Goal: Communication & Community: Share content

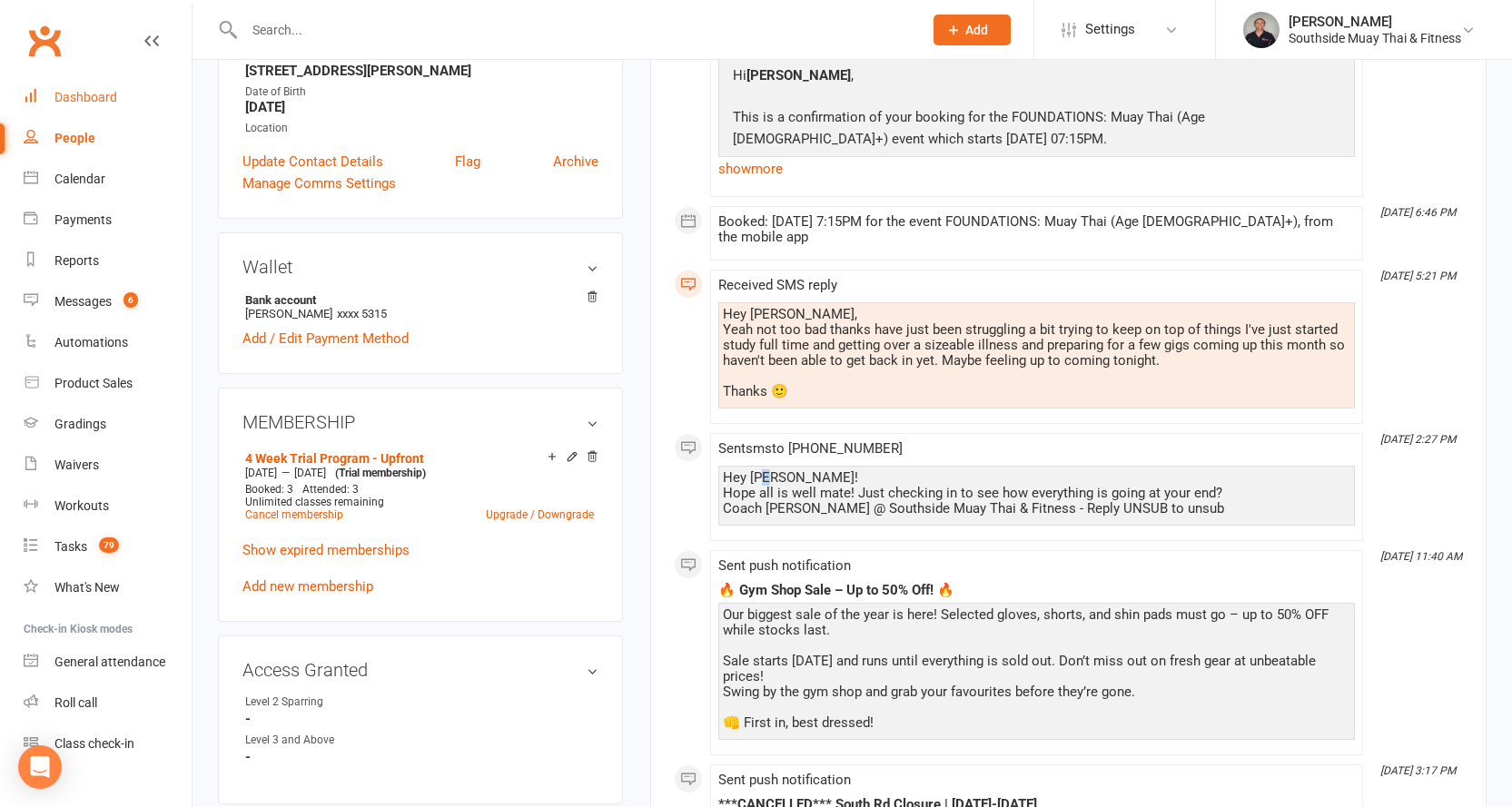
click at [64, 93] on div "Dashboard" at bounding box center [85, 97] width 63 height 14
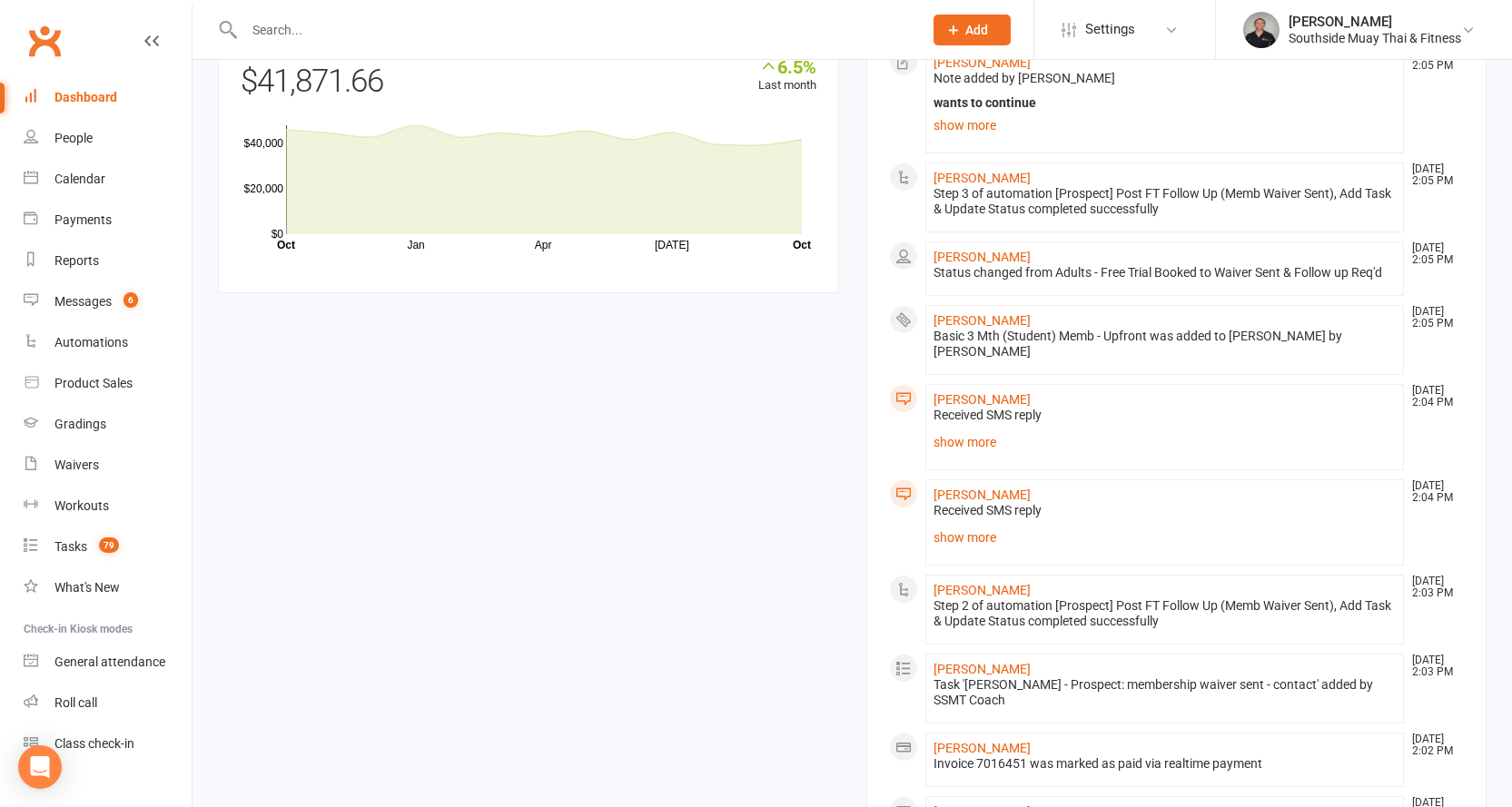
scroll to position [1726, 0]
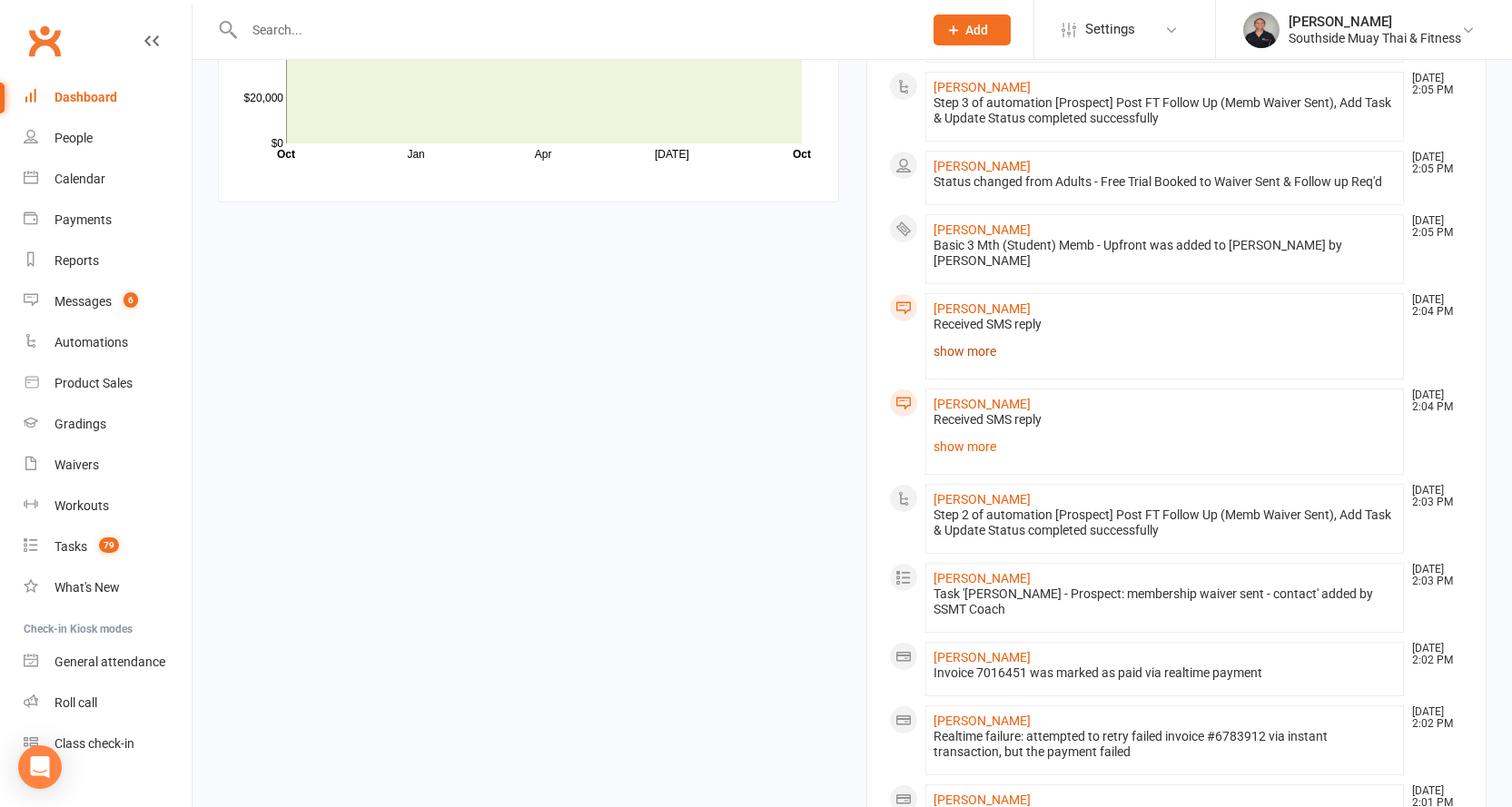
click at [997, 339] on link "show more" at bounding box center [1165, 351] width 463 height 26
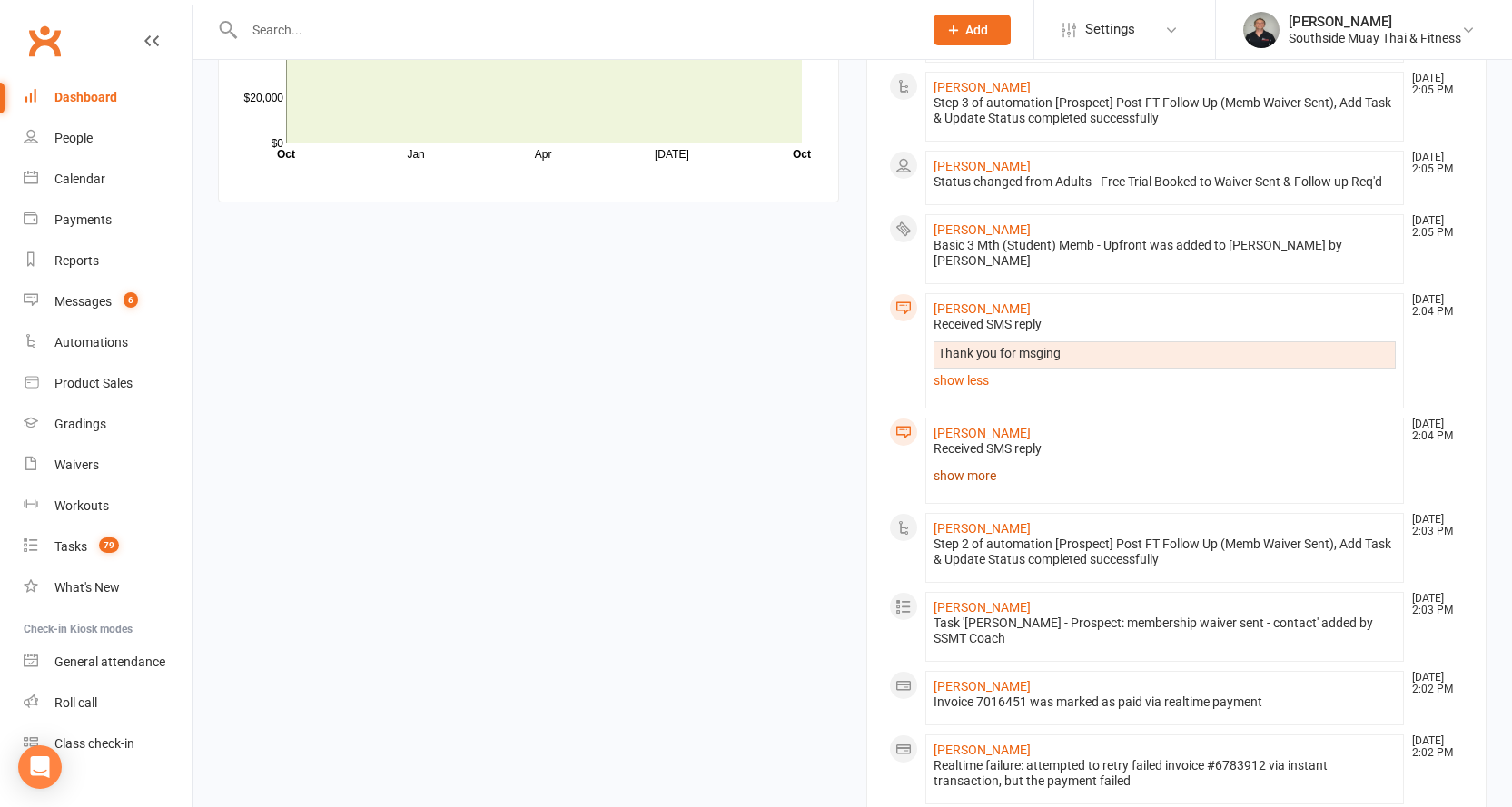
click at [949, 463] on link "show more" at bounding box center [1165, 475] width 463 height 26
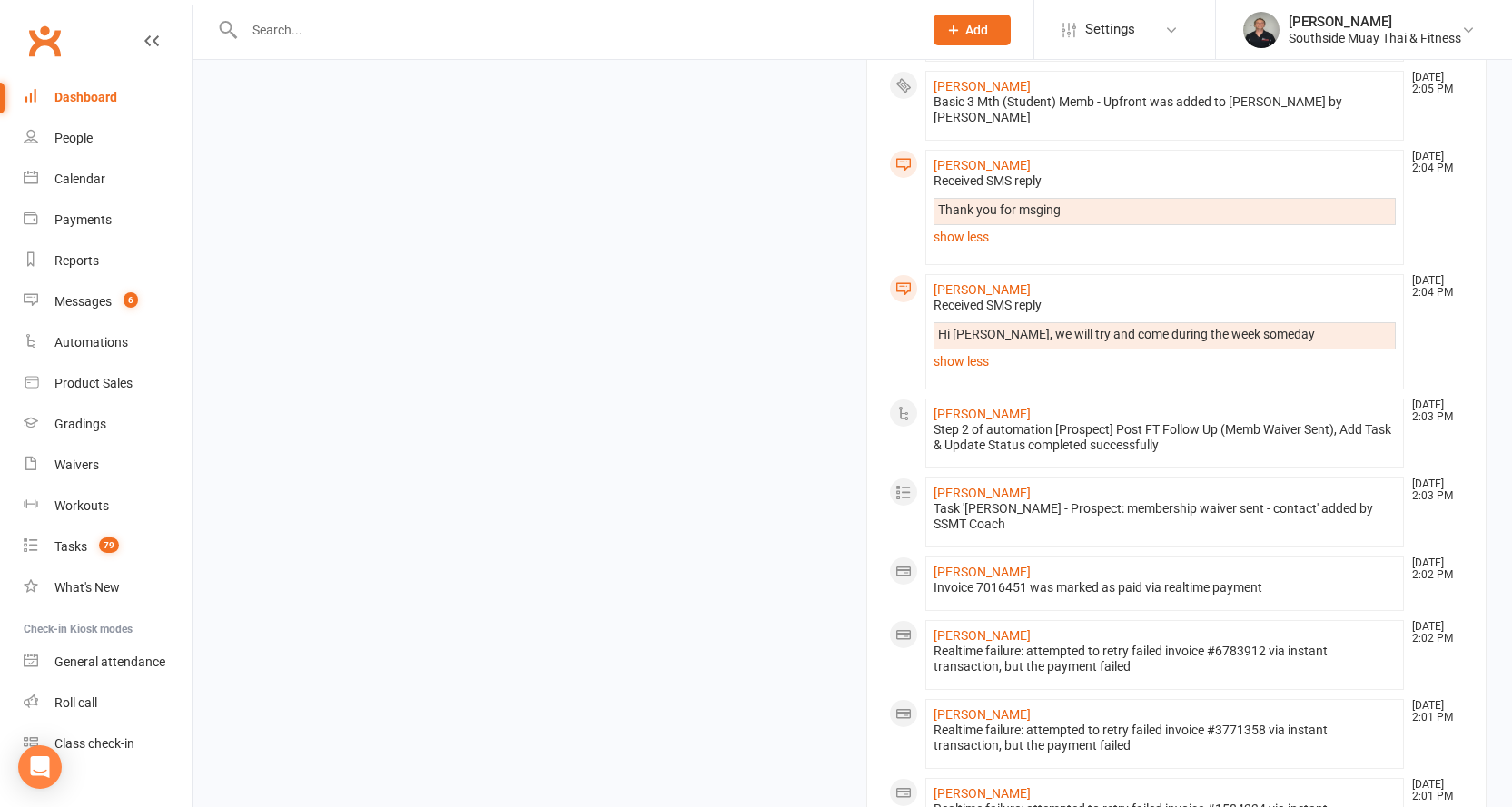
scroll to position [1703, 0]
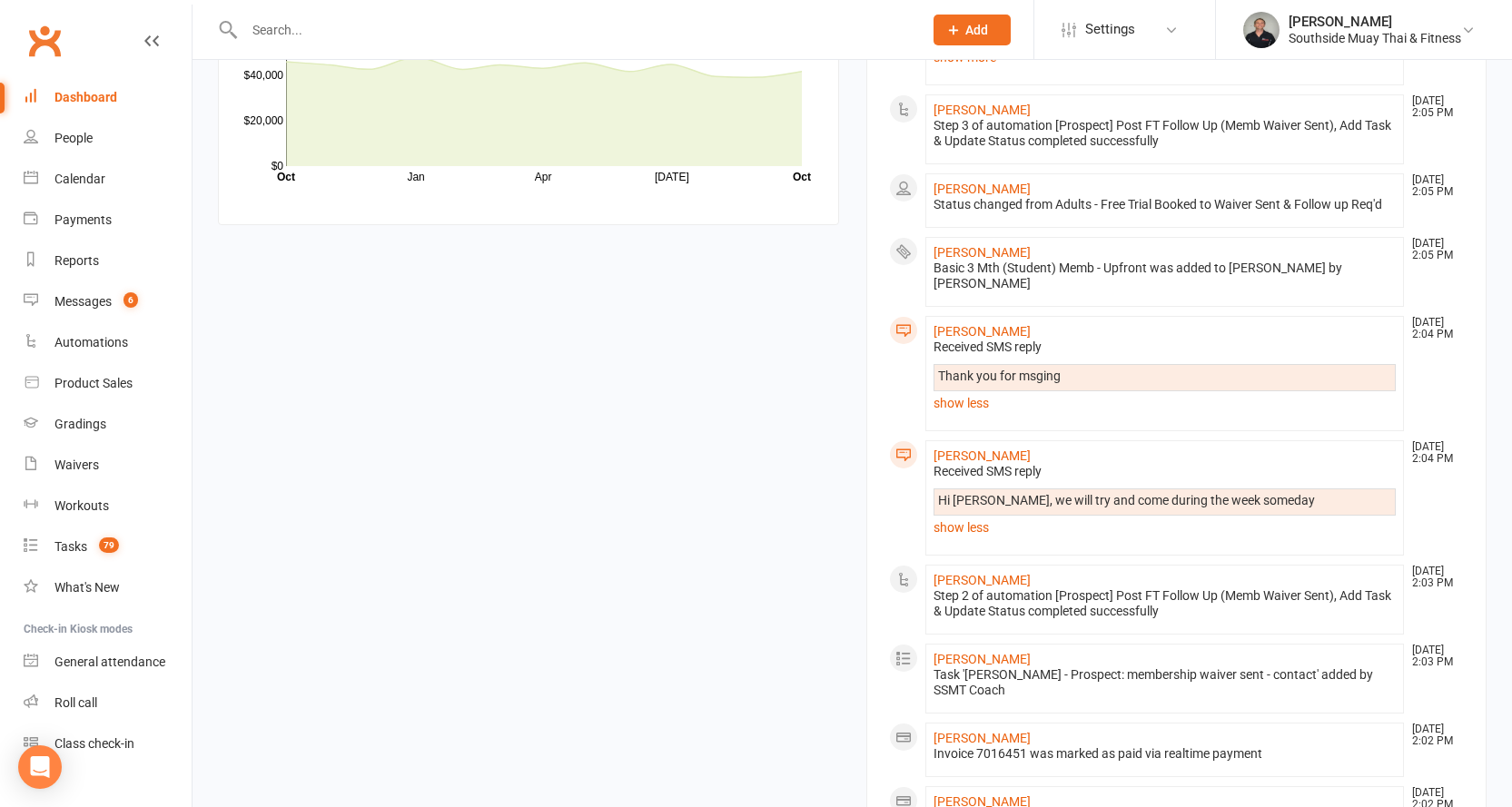
click at [396, 19] on input "text" at bounding box center [574, 29] width 671 height 26
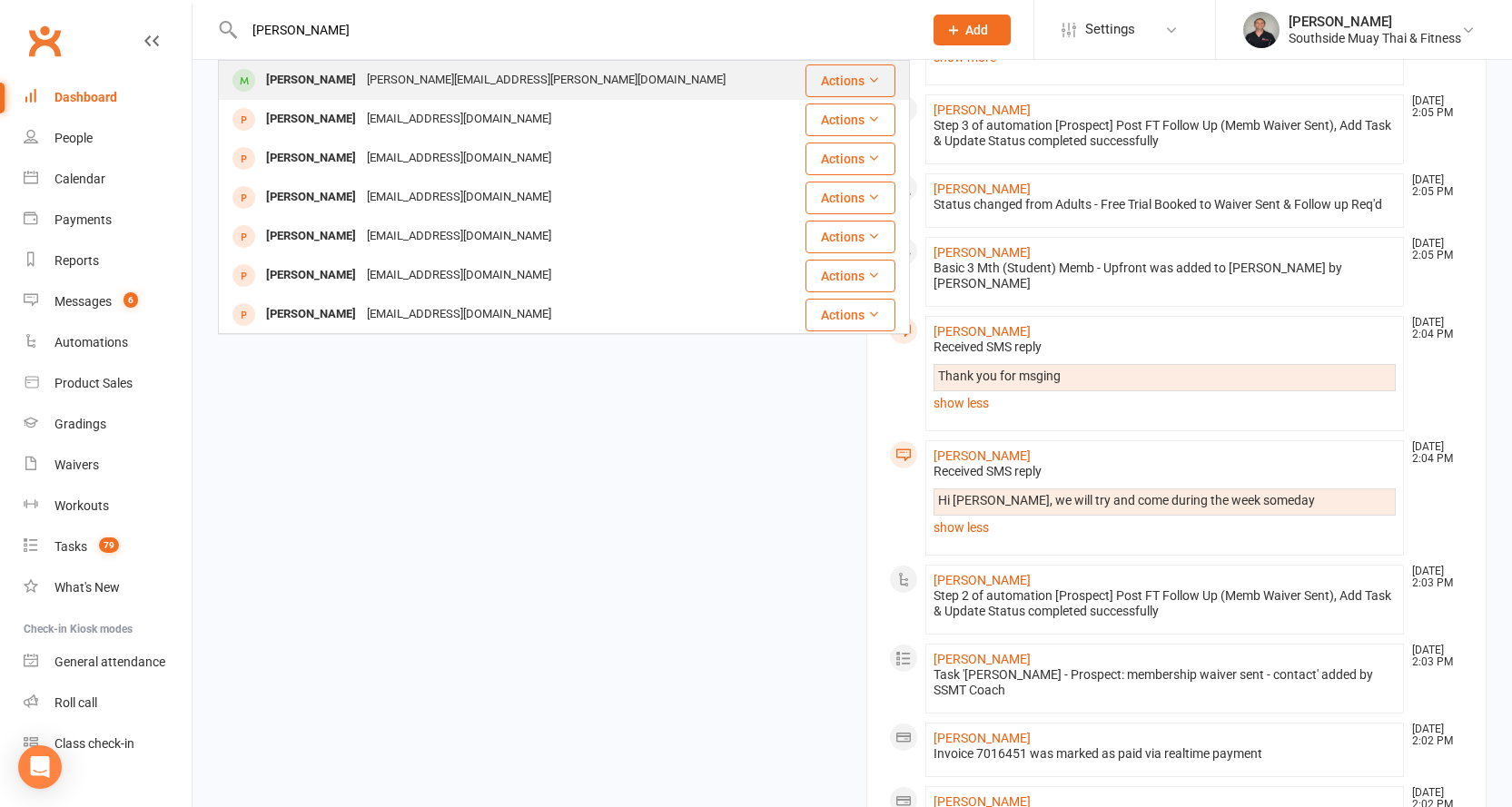
type input "curt hall"
click at [309, 82] on div "Curtis Hall" at bounding box center [311, 81] width 100 height 27
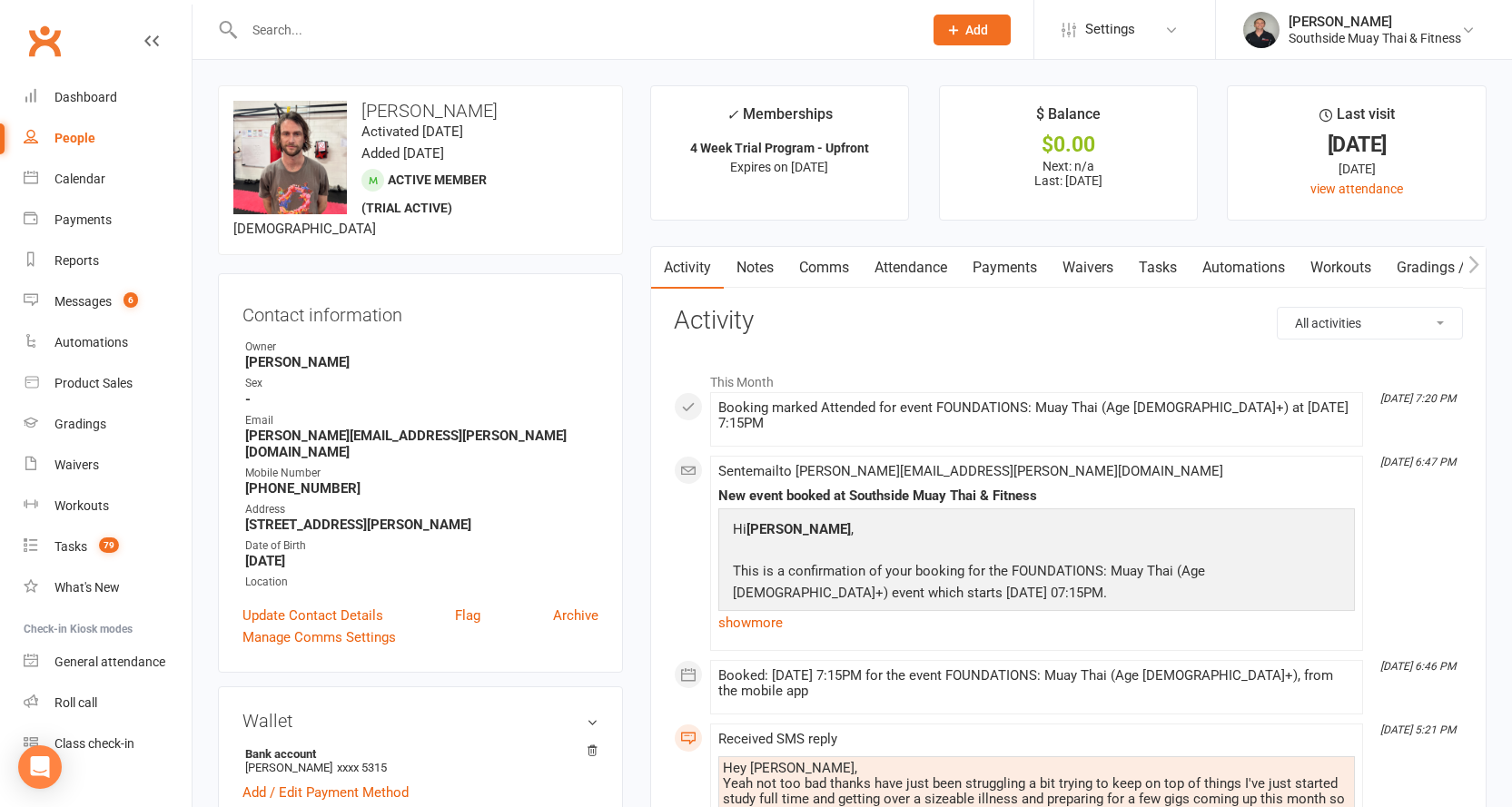
click at [942, 275] on link "Attendance" at bounding box center [910, 267] width 98 height 42
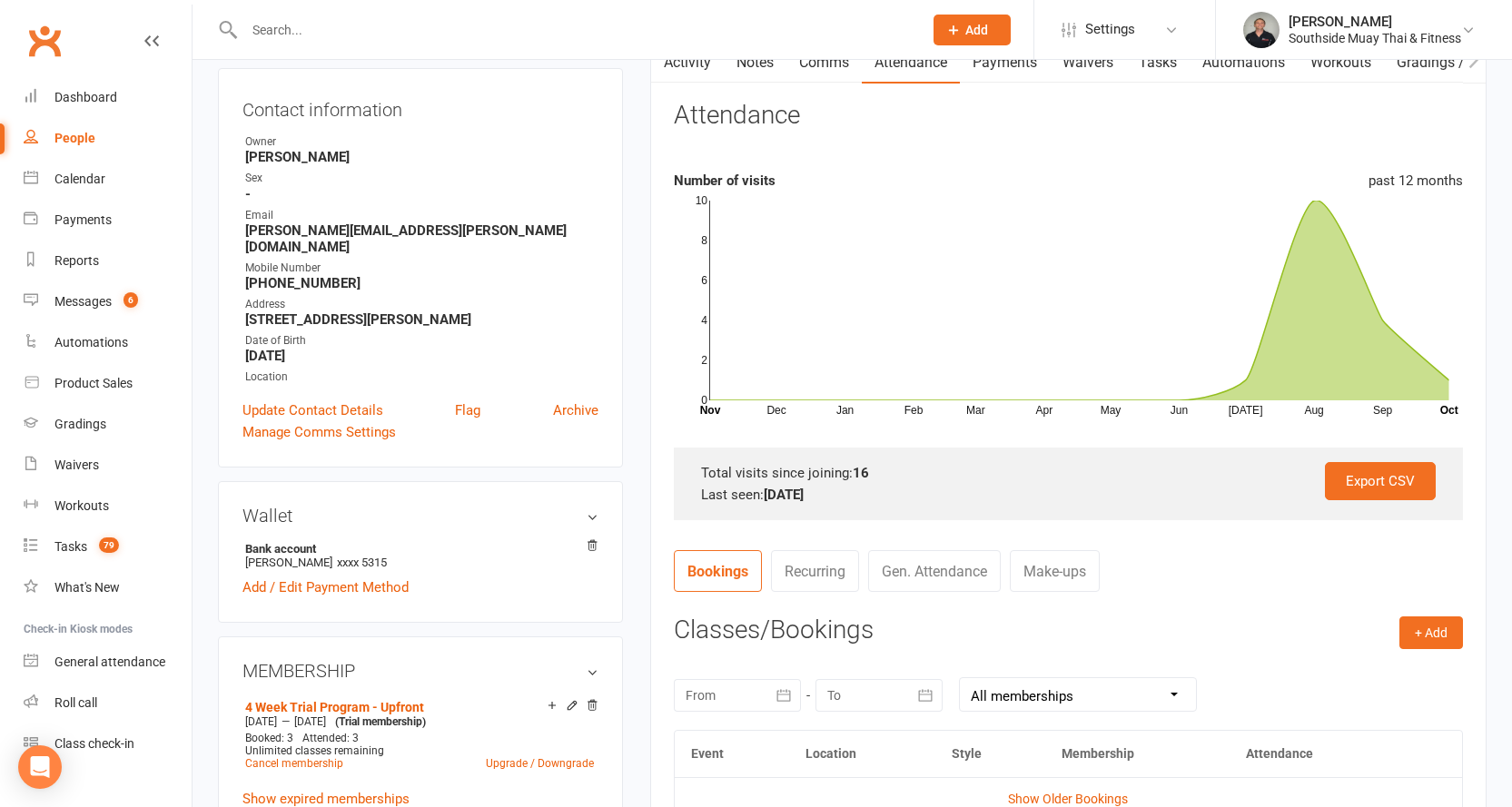
scroll to position [363, 0]
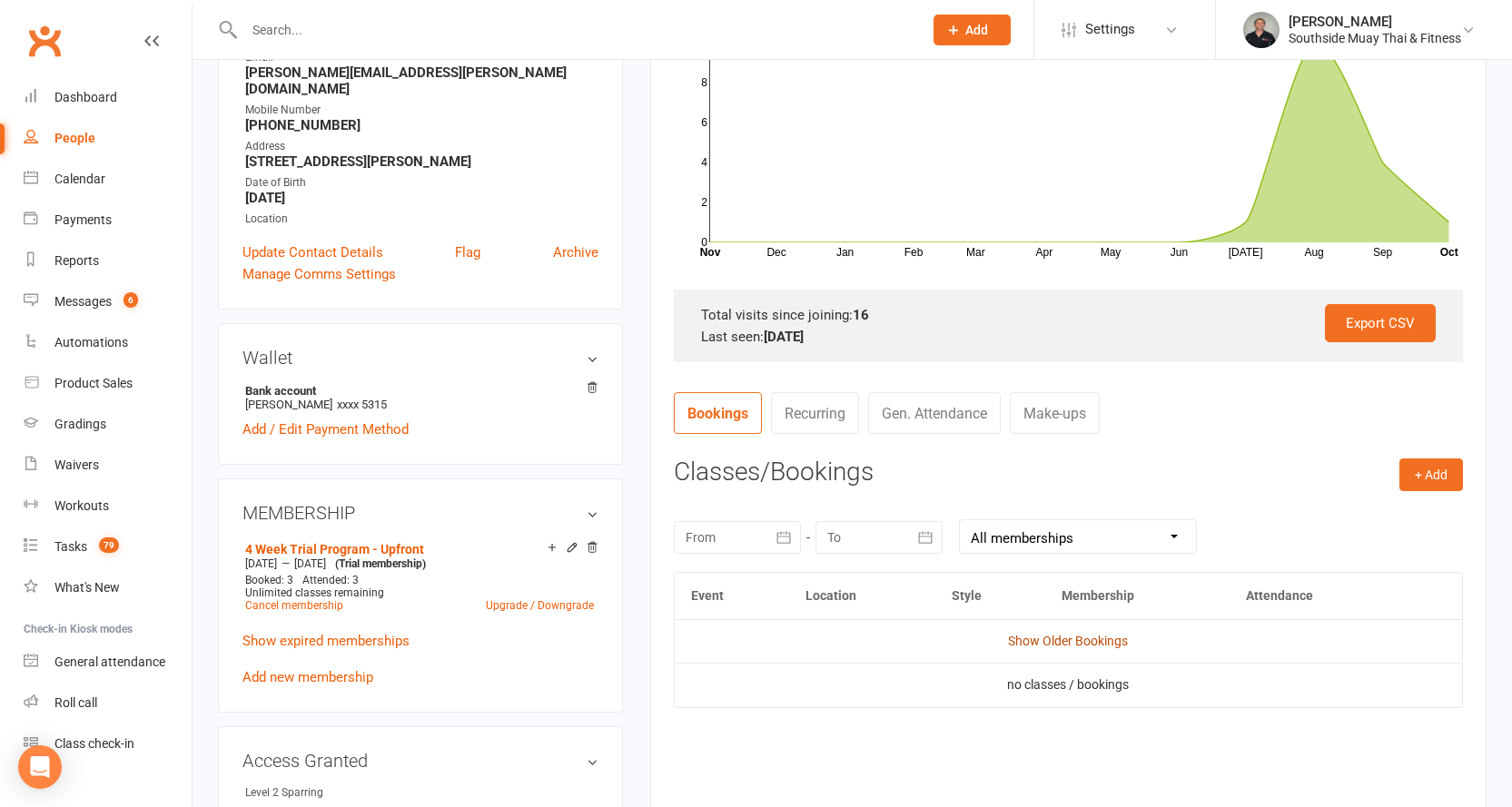
click at [1067, 633] on link "Show Older Bookings" at bounding box center [1067, 640] width 119 height 14
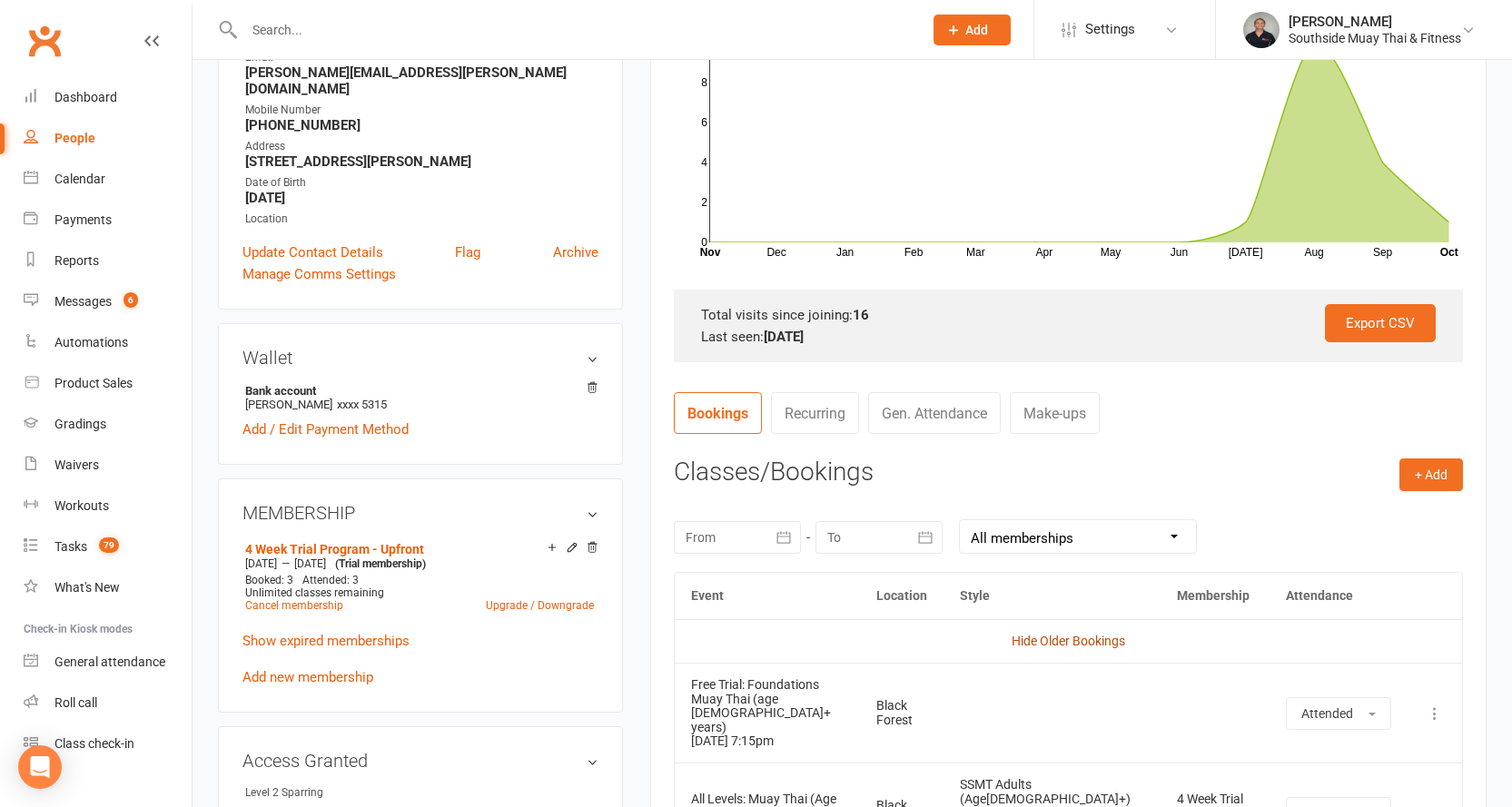
click at [1048, 633] on link "Hide Older Bookings" at bounding box center [1068, 640] width 114 height 14
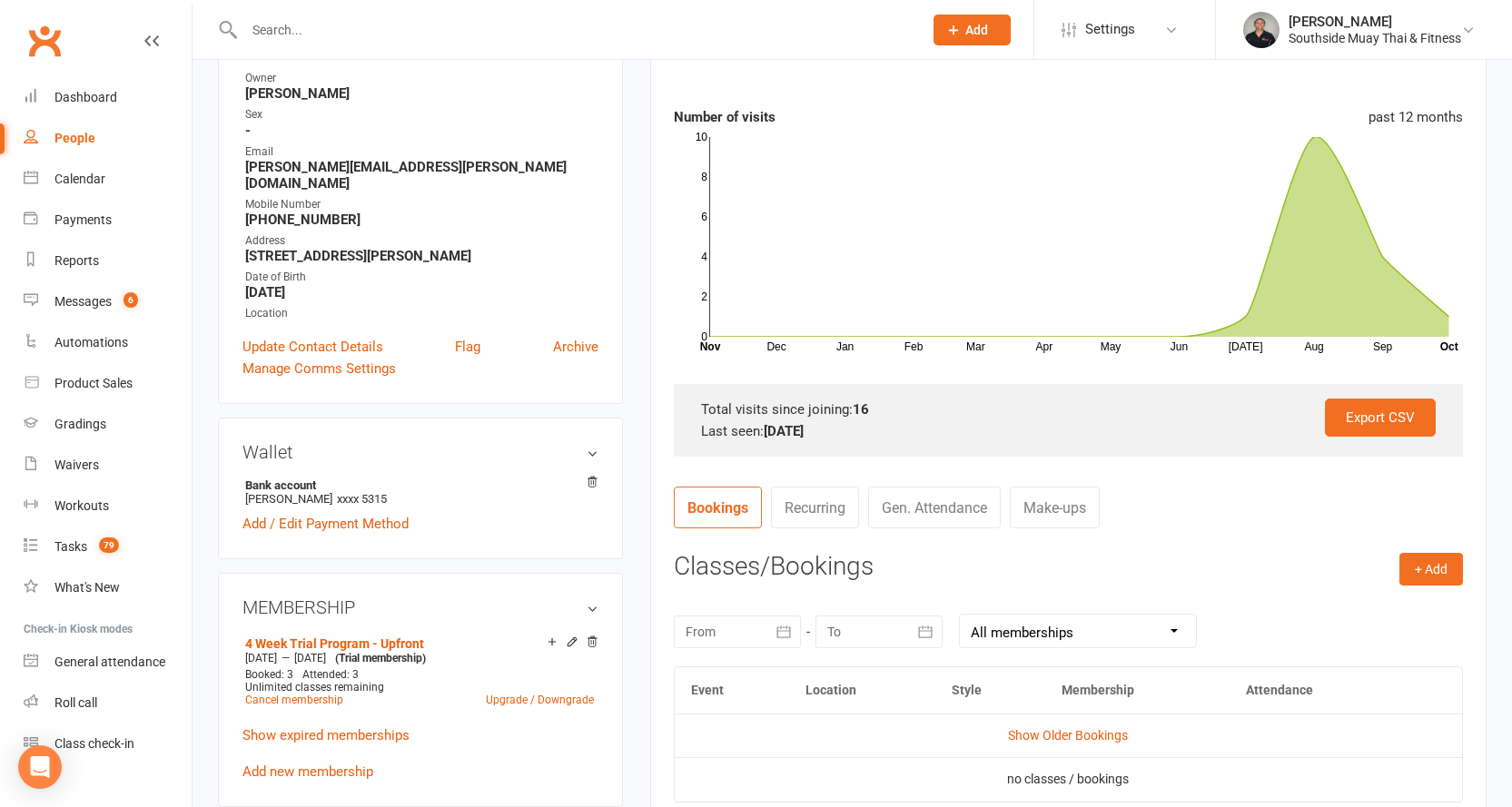
scroll to position [0, 0]
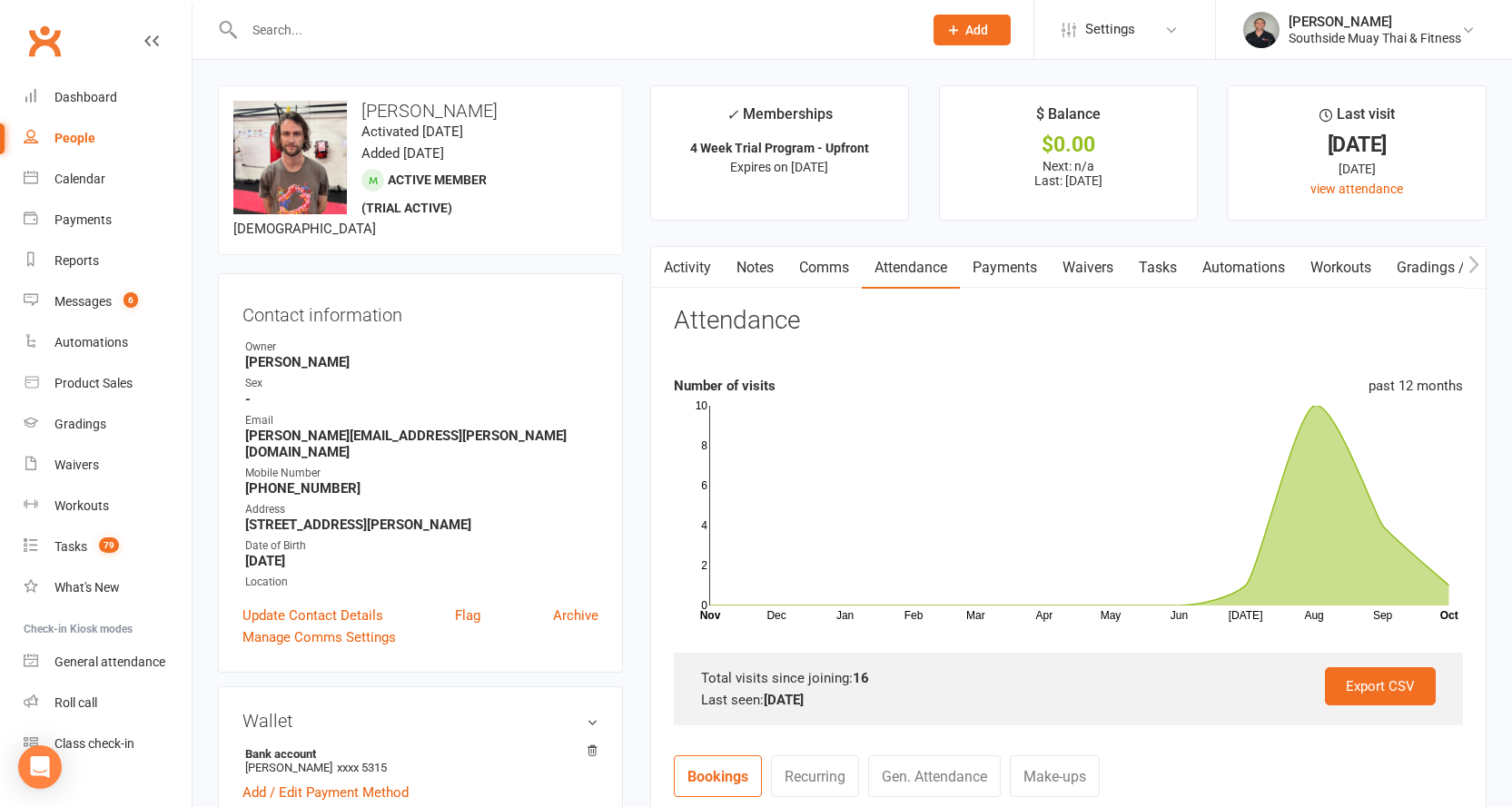
click at [279, 17] on input "text" at bounding box center [574, 29] width 671 height 26
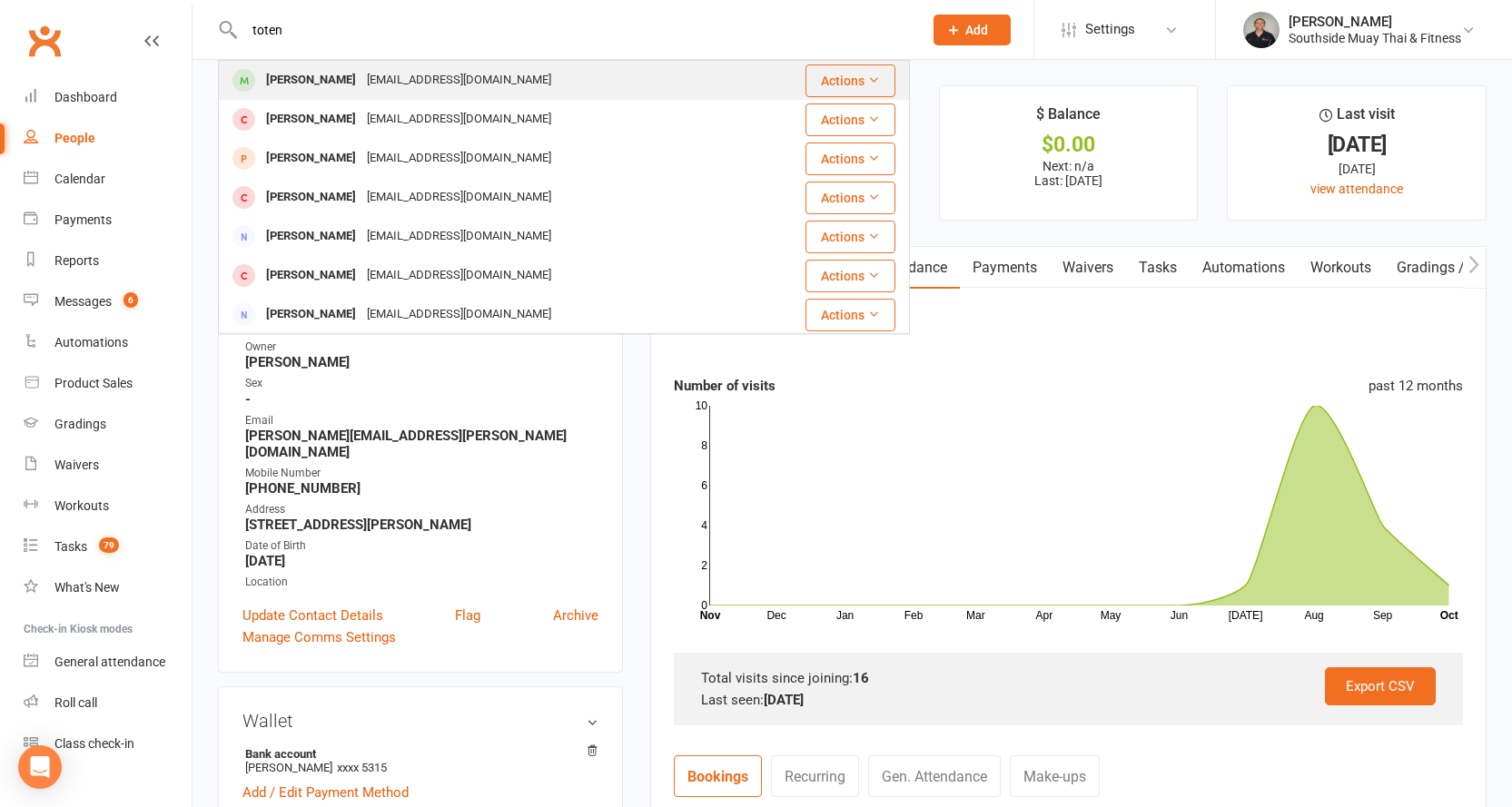
type input "toten"
click at [361, 86] on div "Abbytoten1203@outlook.com" at bounding box center [459, 81] width 195 height 27
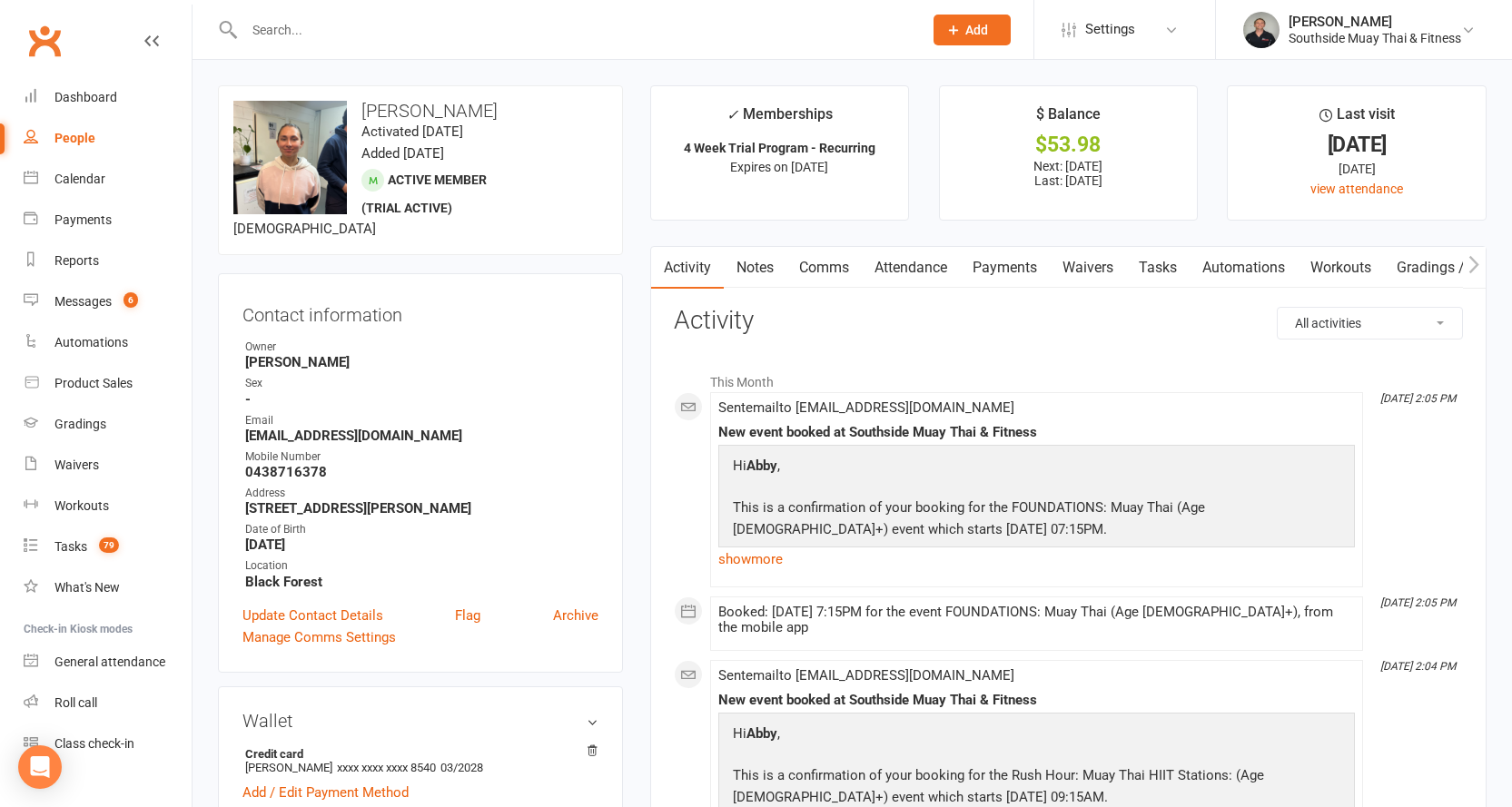
click at [591, 41] on input "text" at bounding box center [574, 29] width 671 height 26
click at [592, 35] on input "text" at bounding box center [574, 29] width 671 height 26
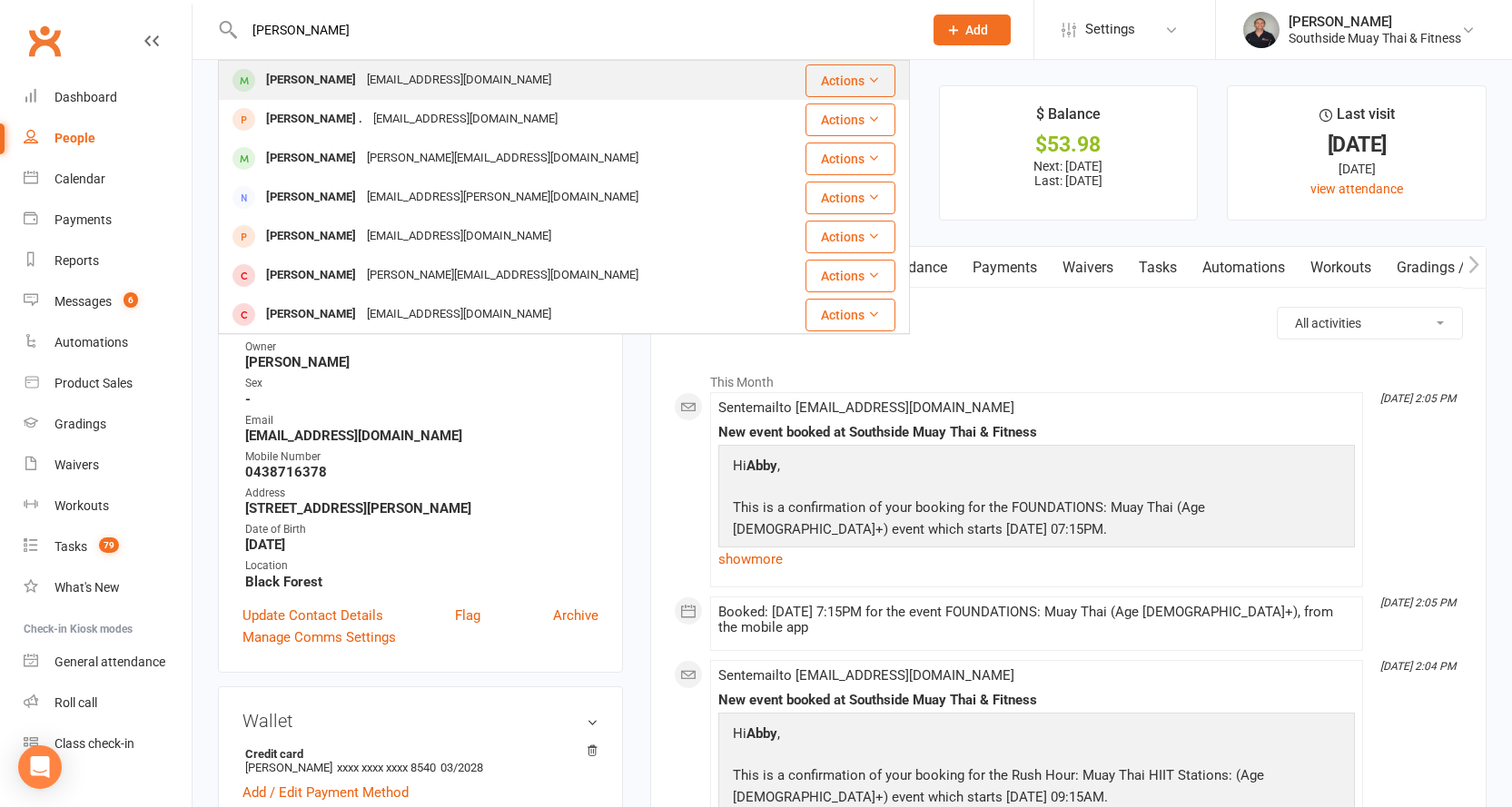
type input "aaron drayton"
click at [431, 72] on div "azza.drayton@gmail.com" at bounding box center [459, 81] width 195 height 27
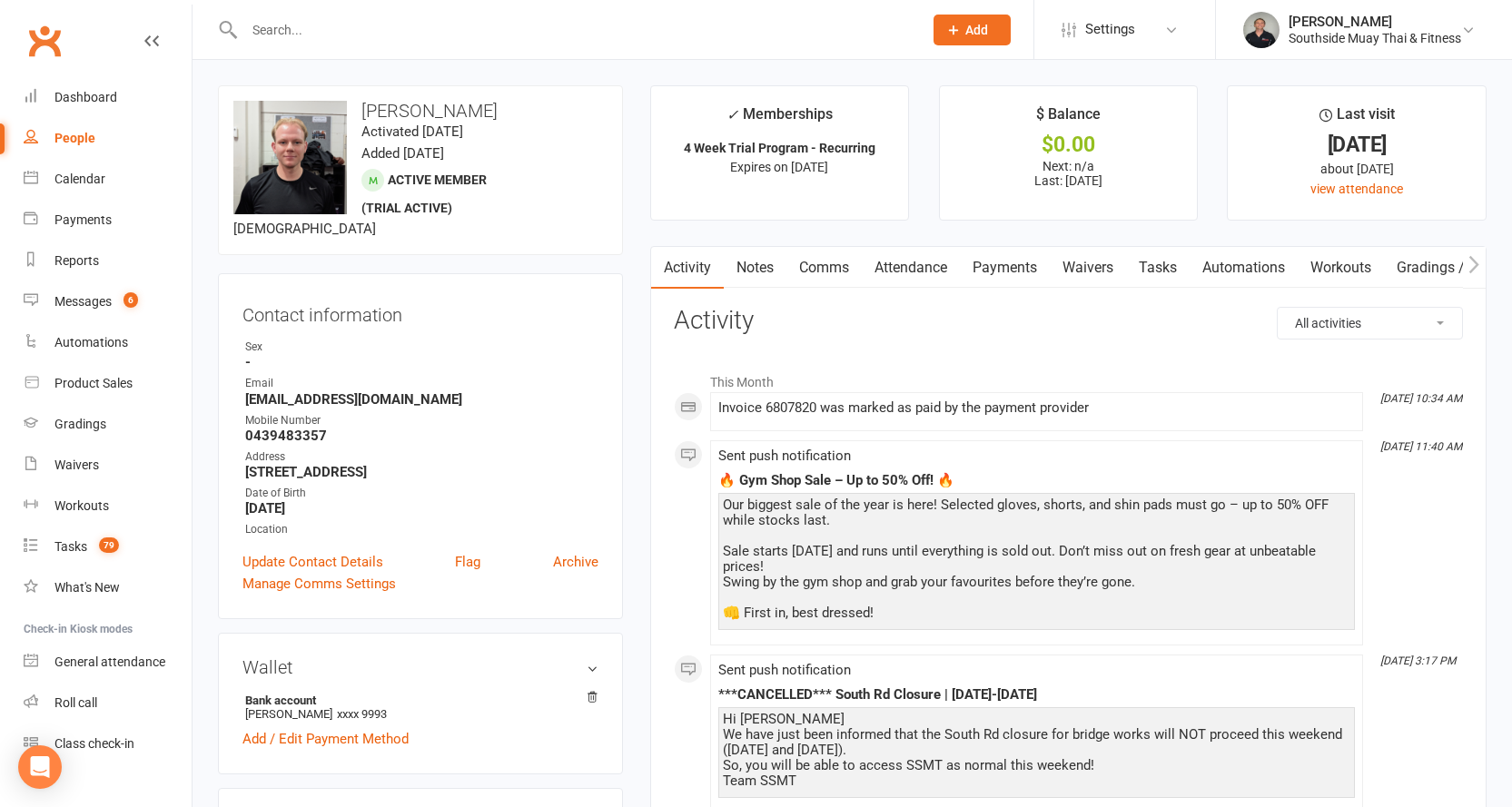
click at [830, 255] on link "Comms" at bounding box center [823, 267] width 75 height 42
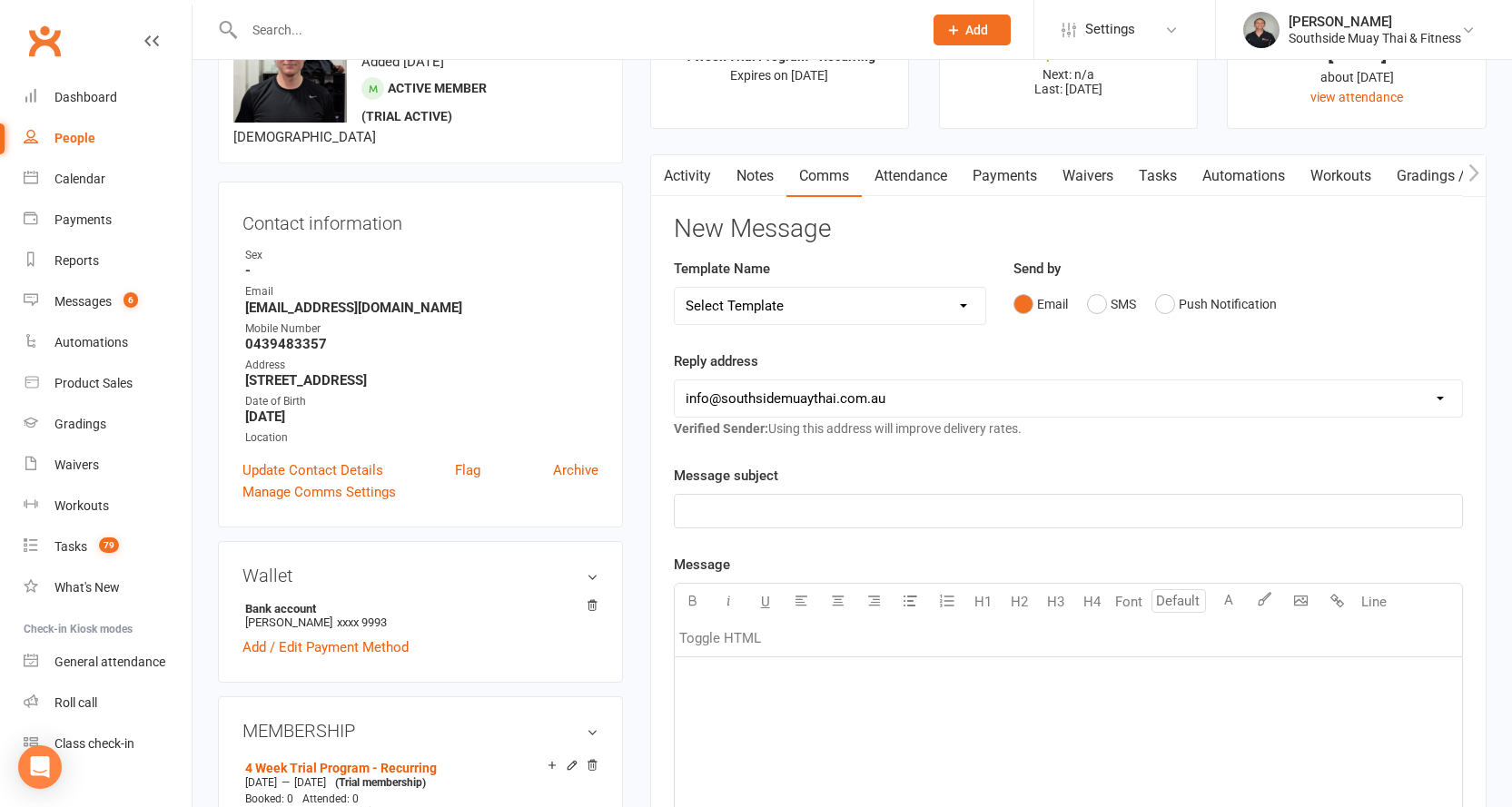
scroll to position [272, 0]
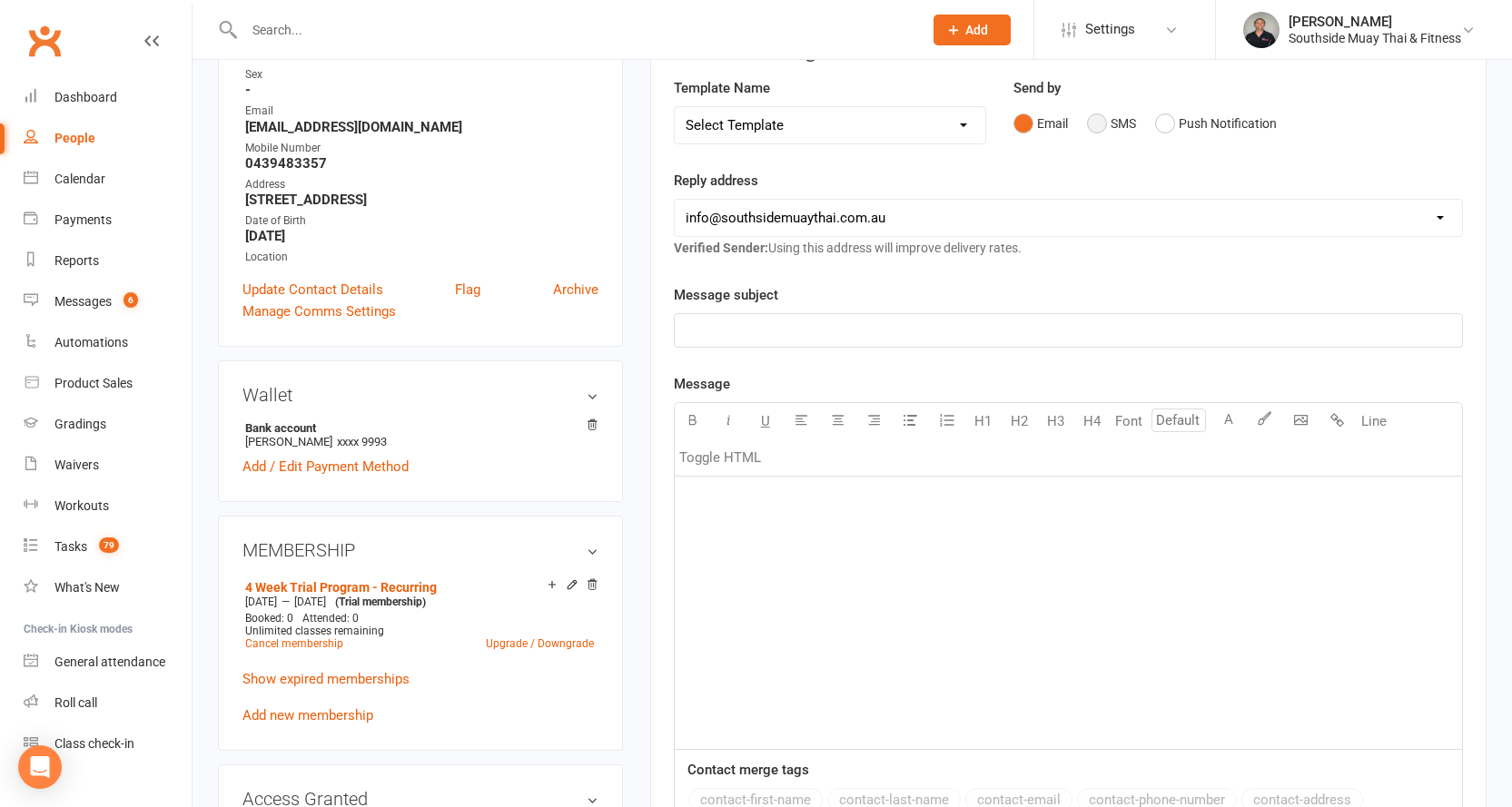
click at [1101, 137] on button "SMS" at bounding box center [1111, 123] width 49 height 34
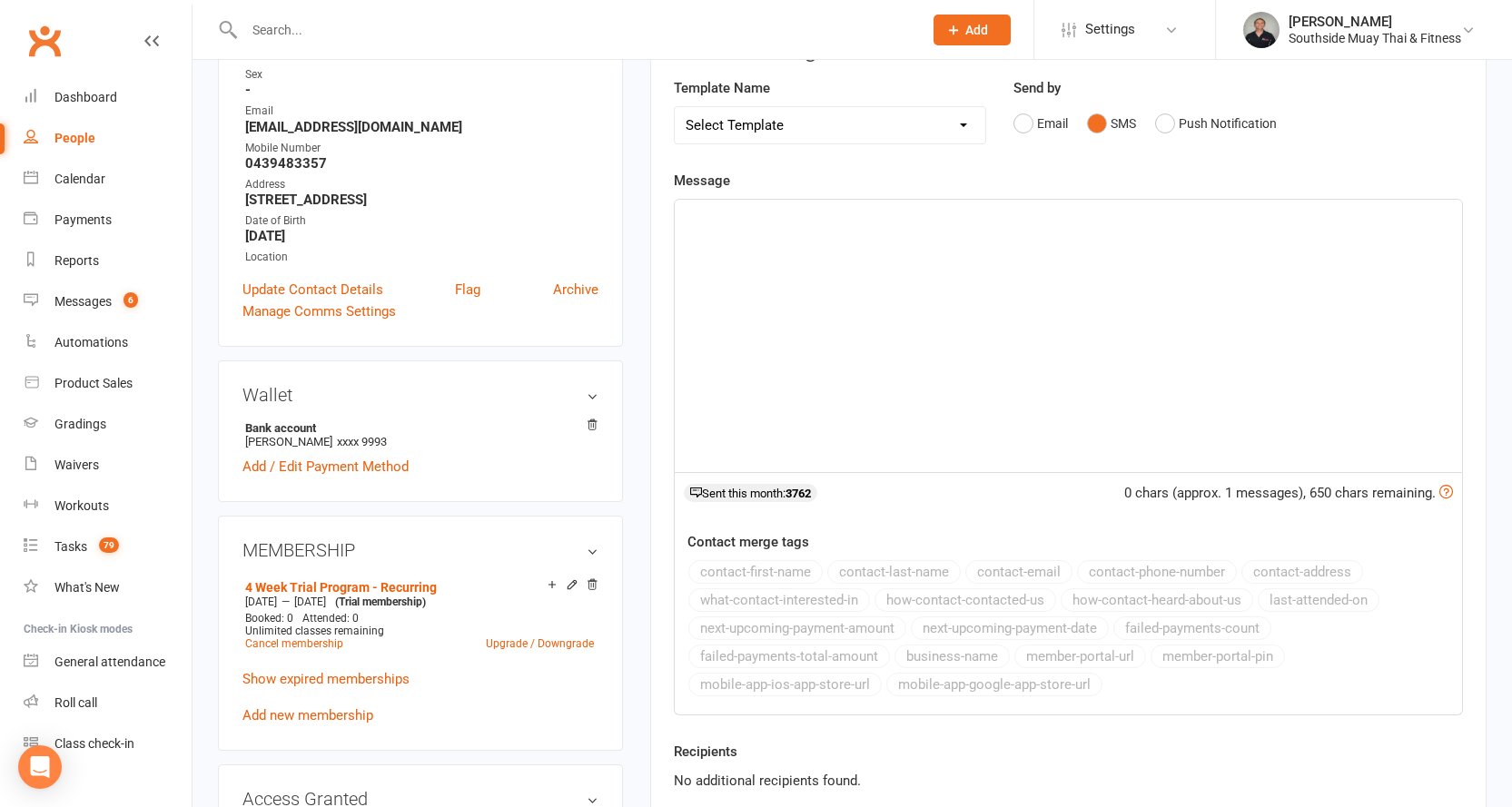
click at [759, 266] on div "﻿" at bounding box center [1068, 336] width 787 height 272
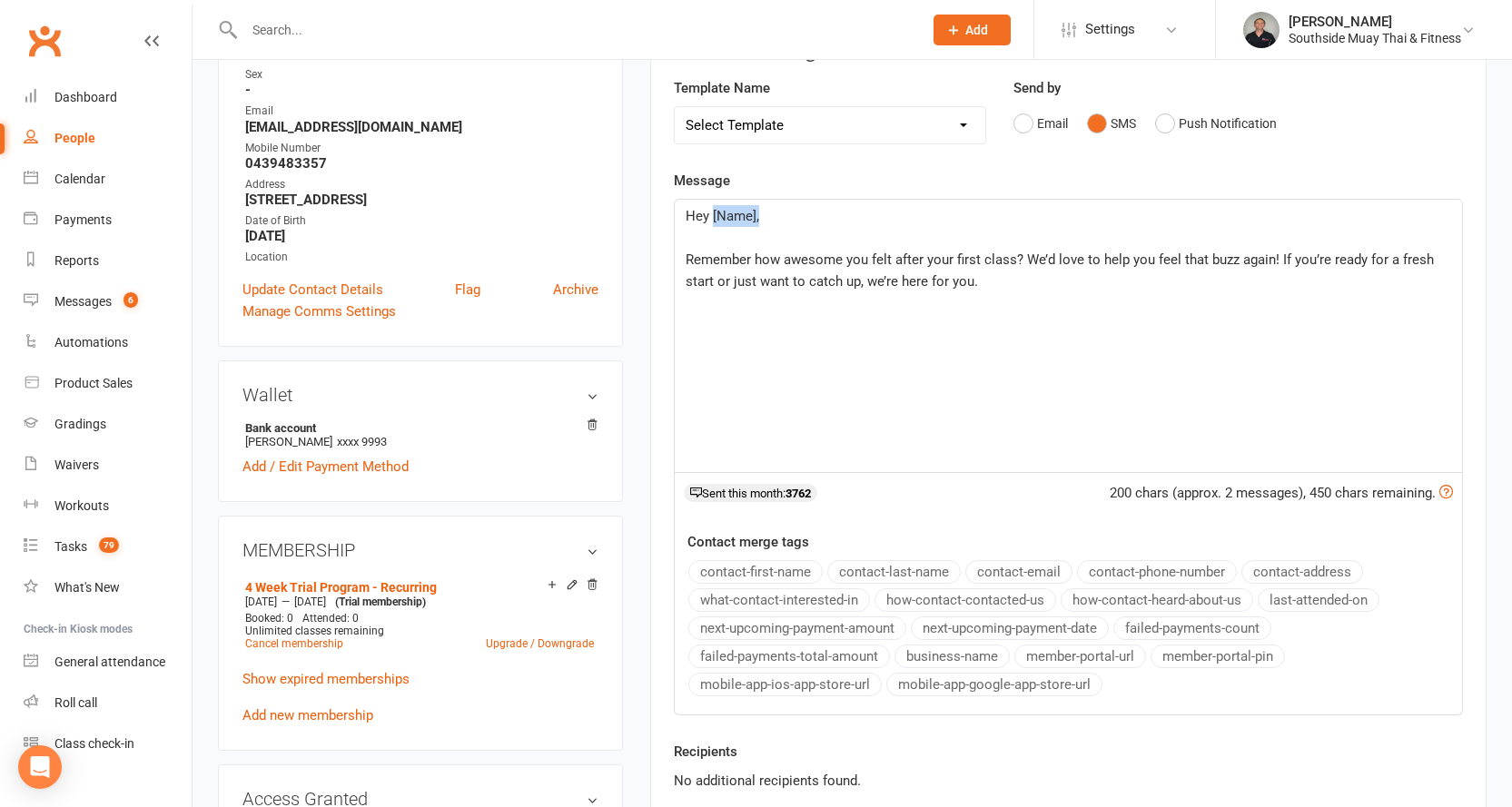
drag, startPoint x: 711, startPoint y: 211, endPoint x: 758, endPoint y: 211, distance: 47.0
click at [758, 211] on p "Hey [Name]," at bounding box center [1067, 215] width 765 height 22
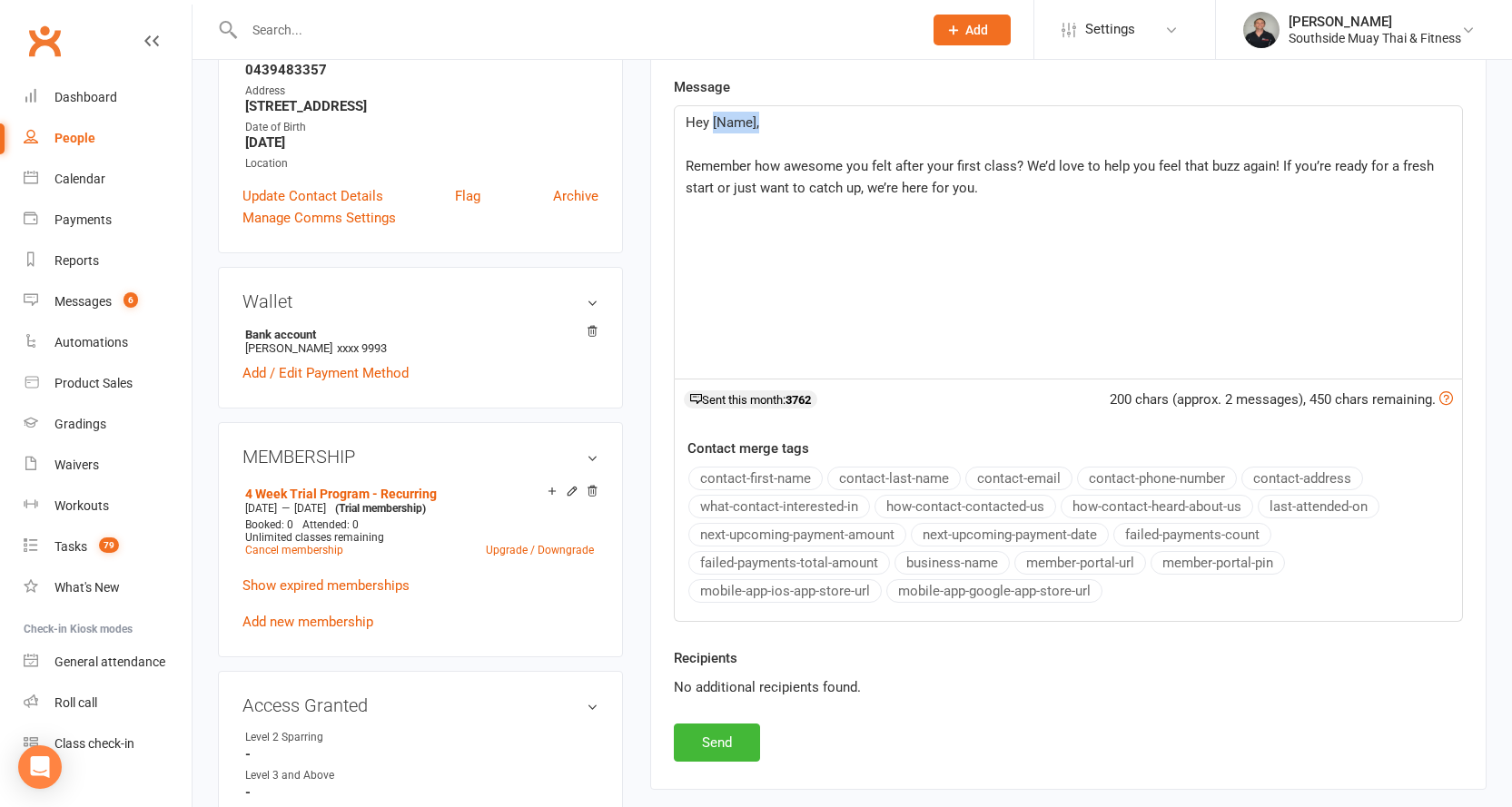
scroll to position [454, 0]
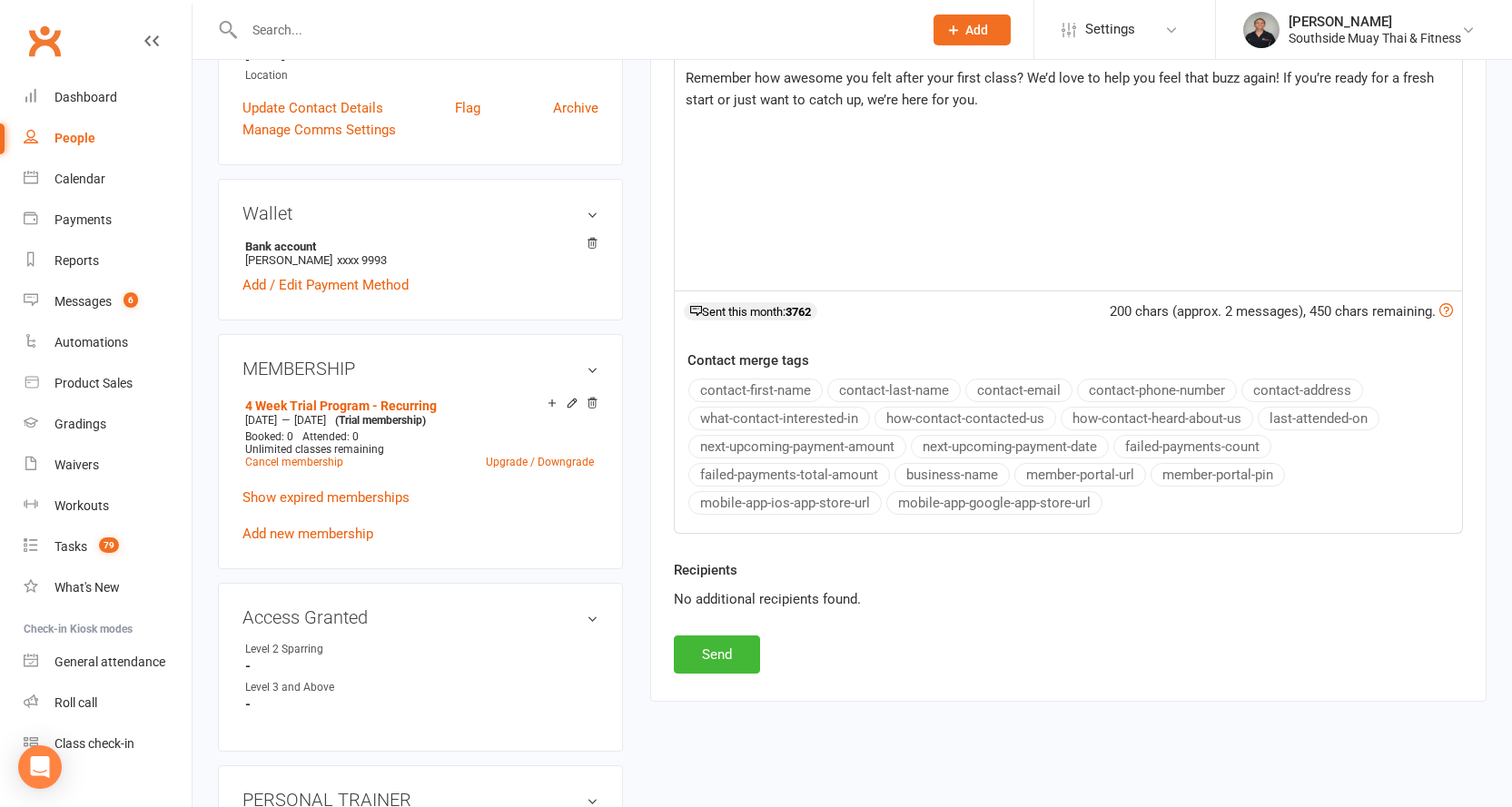
click at [783, 385] on button "contact-first-name" at bounding box center [756, 390] width 135 height 24
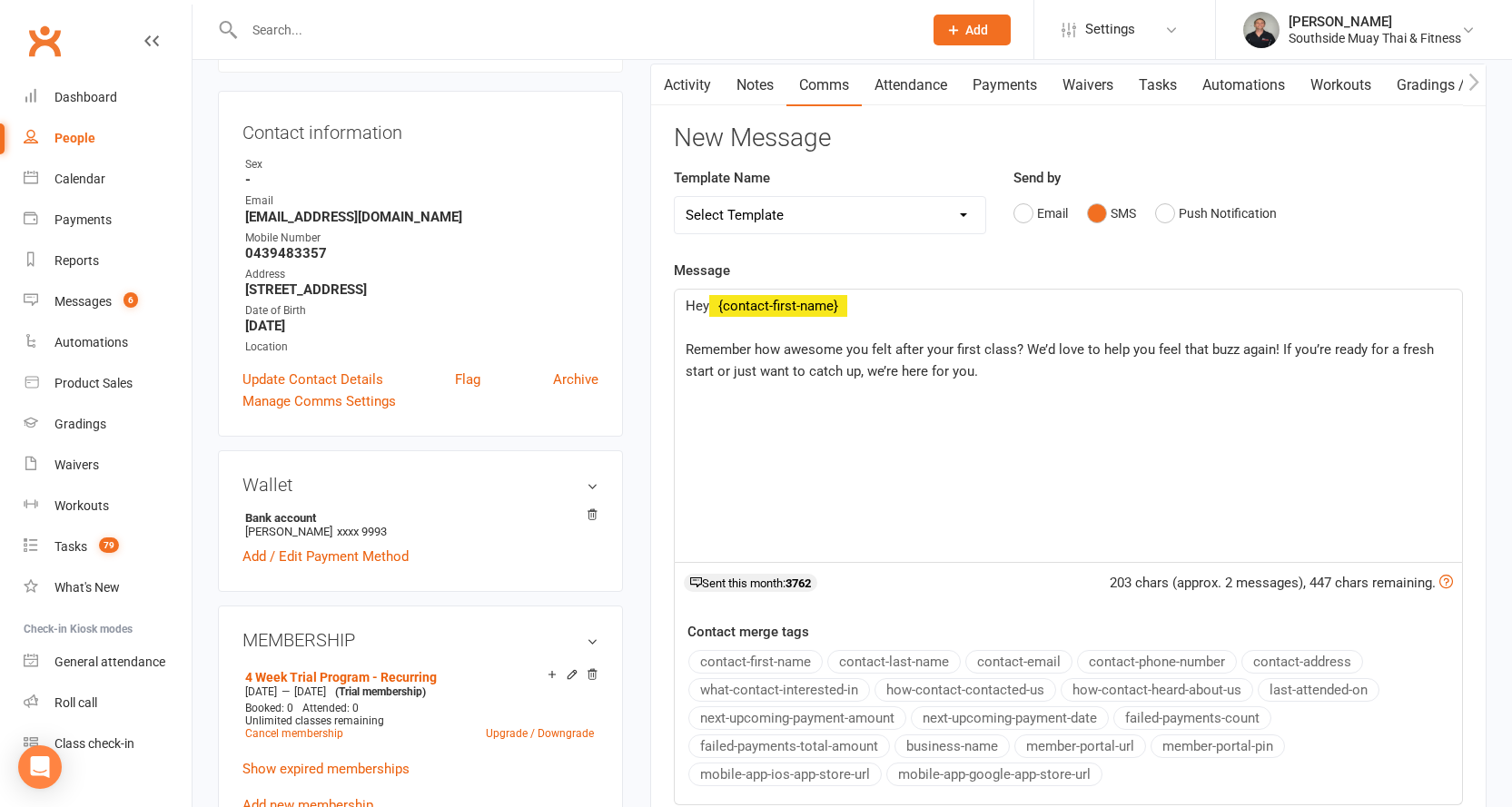
scroll to position [182, 0]
click at [709, 303] on span "Hey" at bounding box center [697, 306] width 24 height 16
click at [1039, 376] on p "Remember how awesome you felt after your first class? We’d love to help you fee…" at bounding box center [1067, 361] width 765 height 44
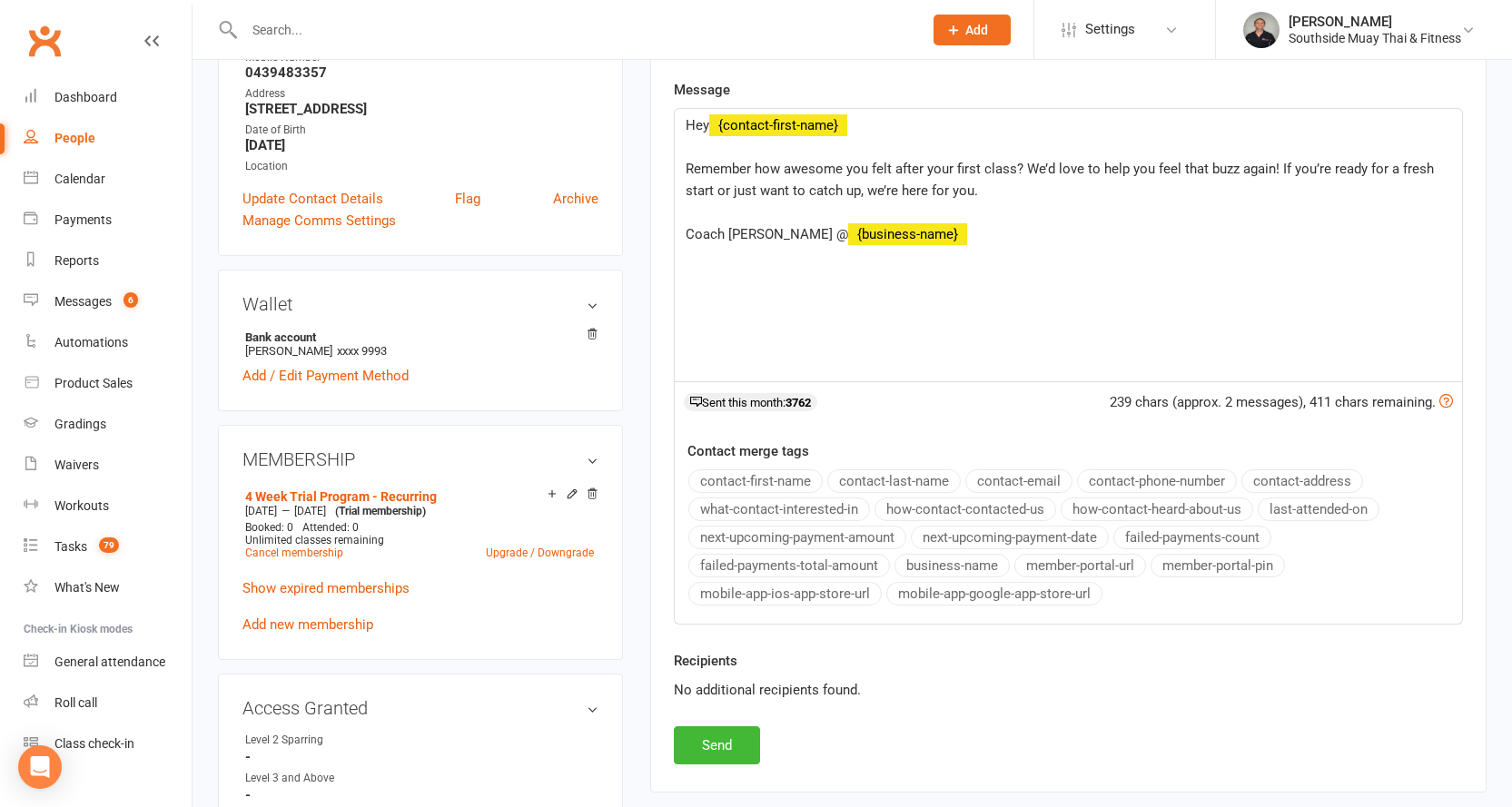
click at [943, 564] on button "business-name" at bounding box center [952, 565] width 116 height 24
click at [720, 741] on button "Send" at bounding box center [717, 745] width 86 height 38
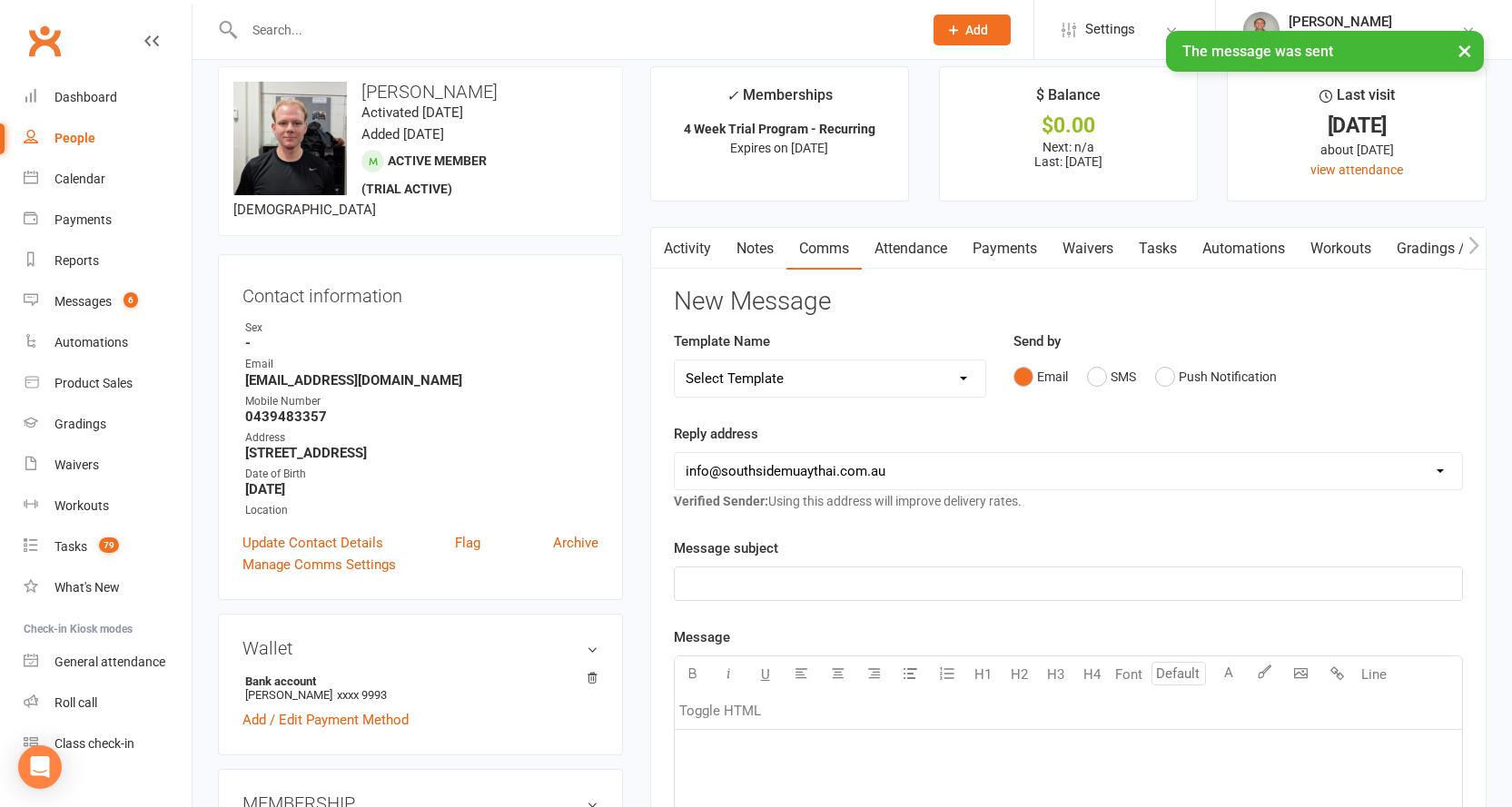
scroll to position [0, 0]
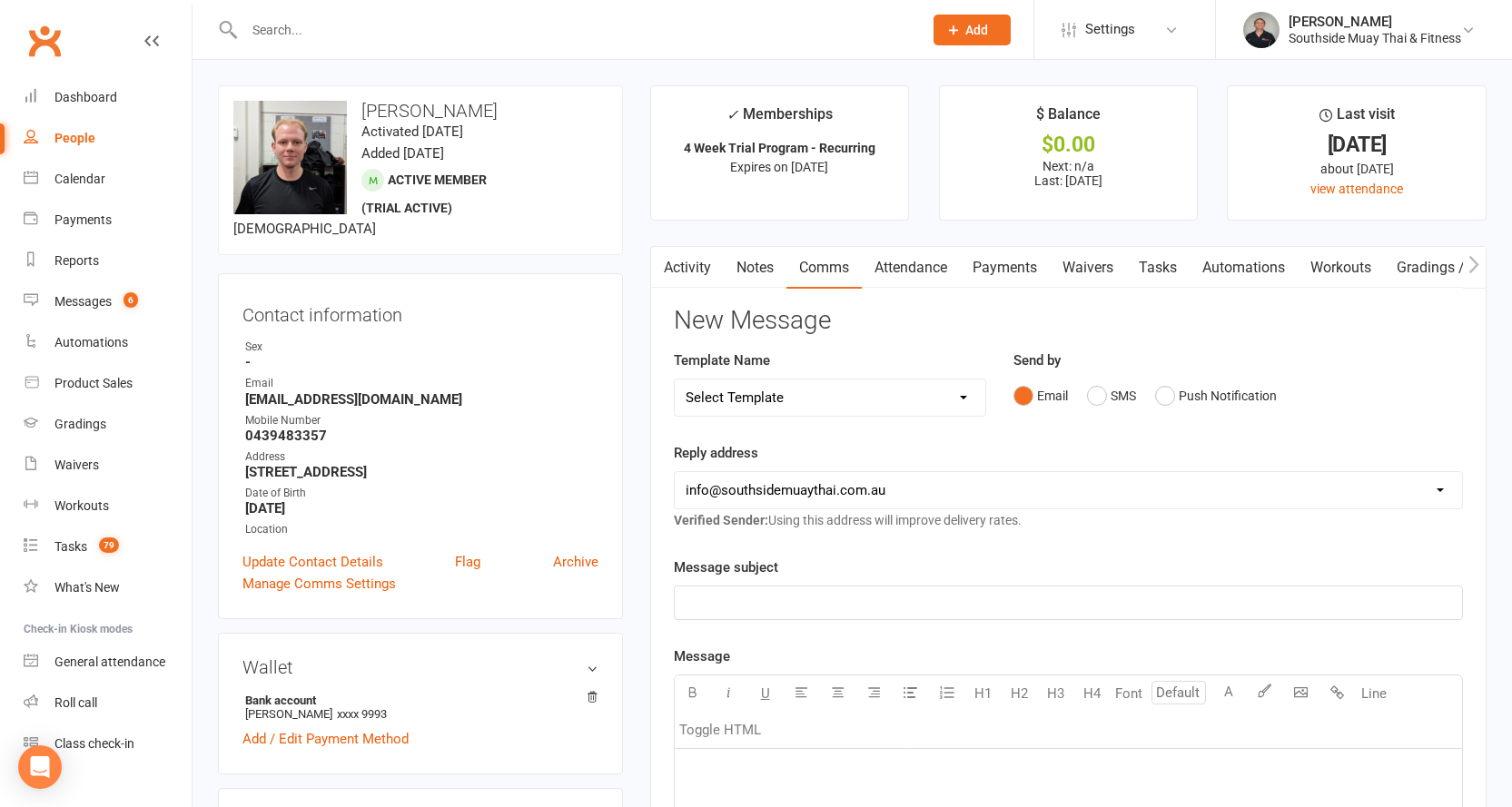
click at [307, 3] on div at bounding box center [564, 29] width 692 height 59
click at [295, 33] on input "text" at bounding box center [574, 29] width 671 height 26
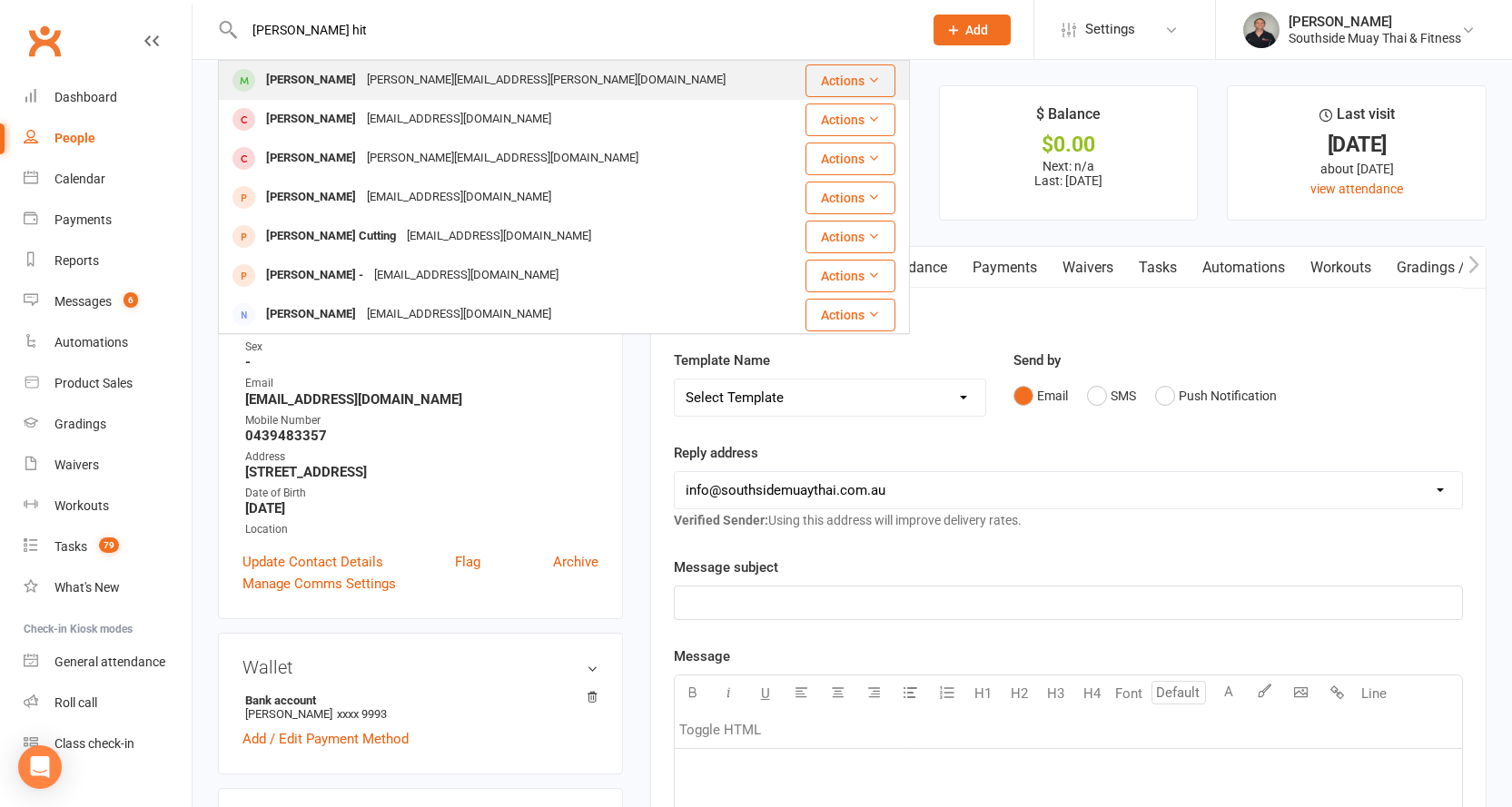
type input "kate hit"
click at [435, 75] on div "kate.hitchin@hender.com.au" at bounding box center [546, 81] width 370 height 27
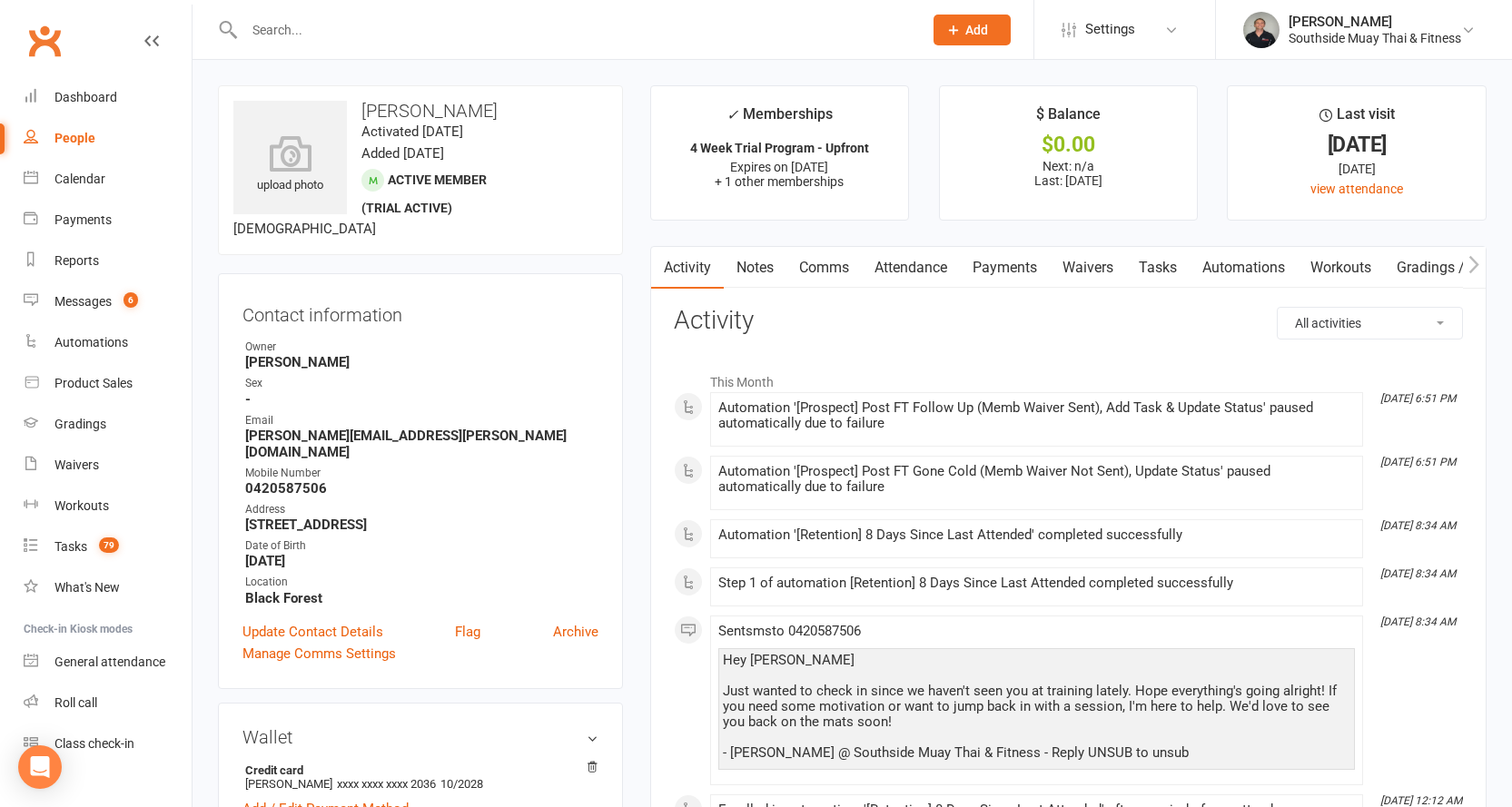
click at [832, 258] on link "Comms" at bounding box center [823, 267] width 75 height 42
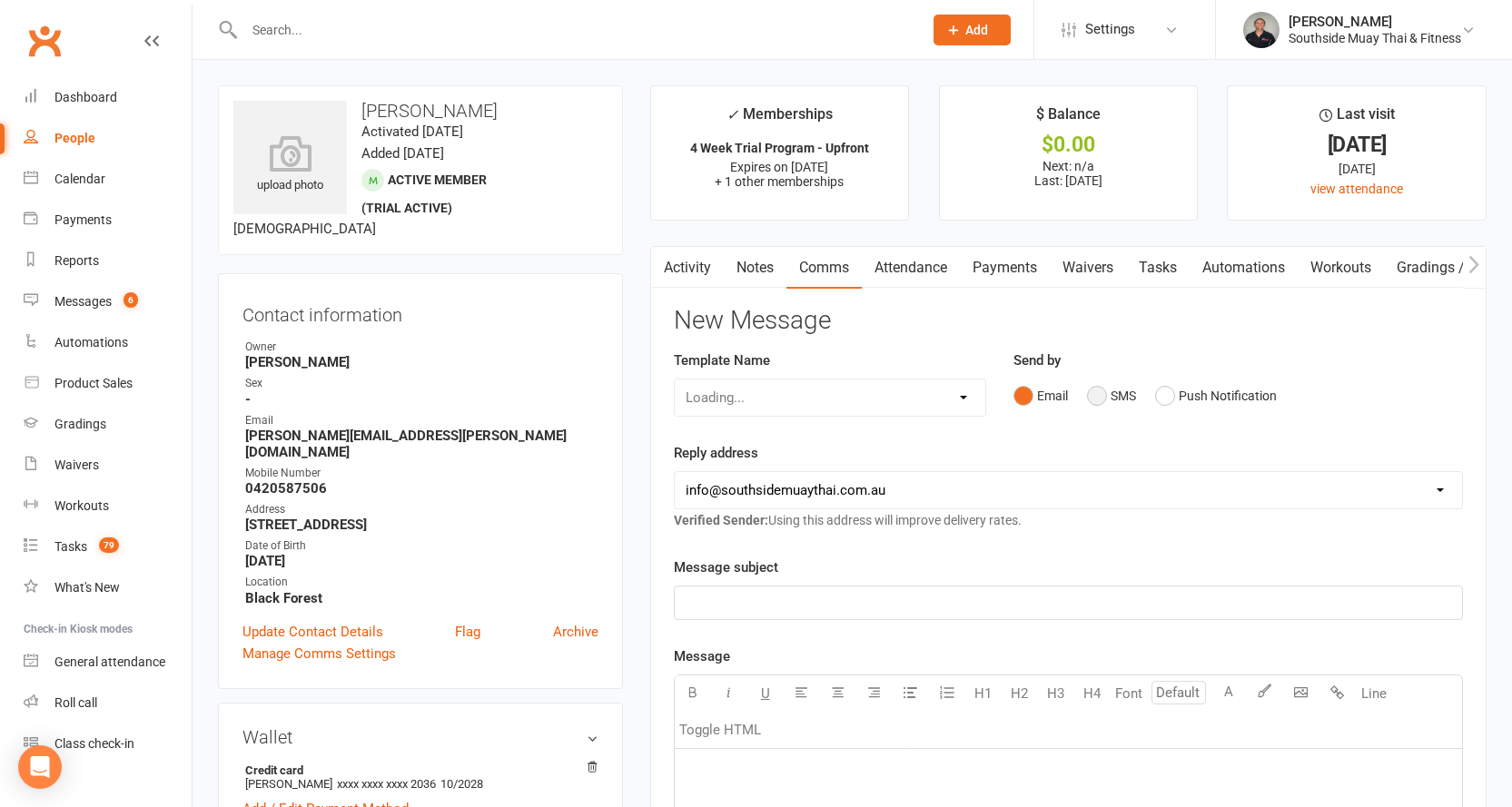
click at [1115, 398] on button "SMS" at bounding box center [1111, 395] width 49 height 34
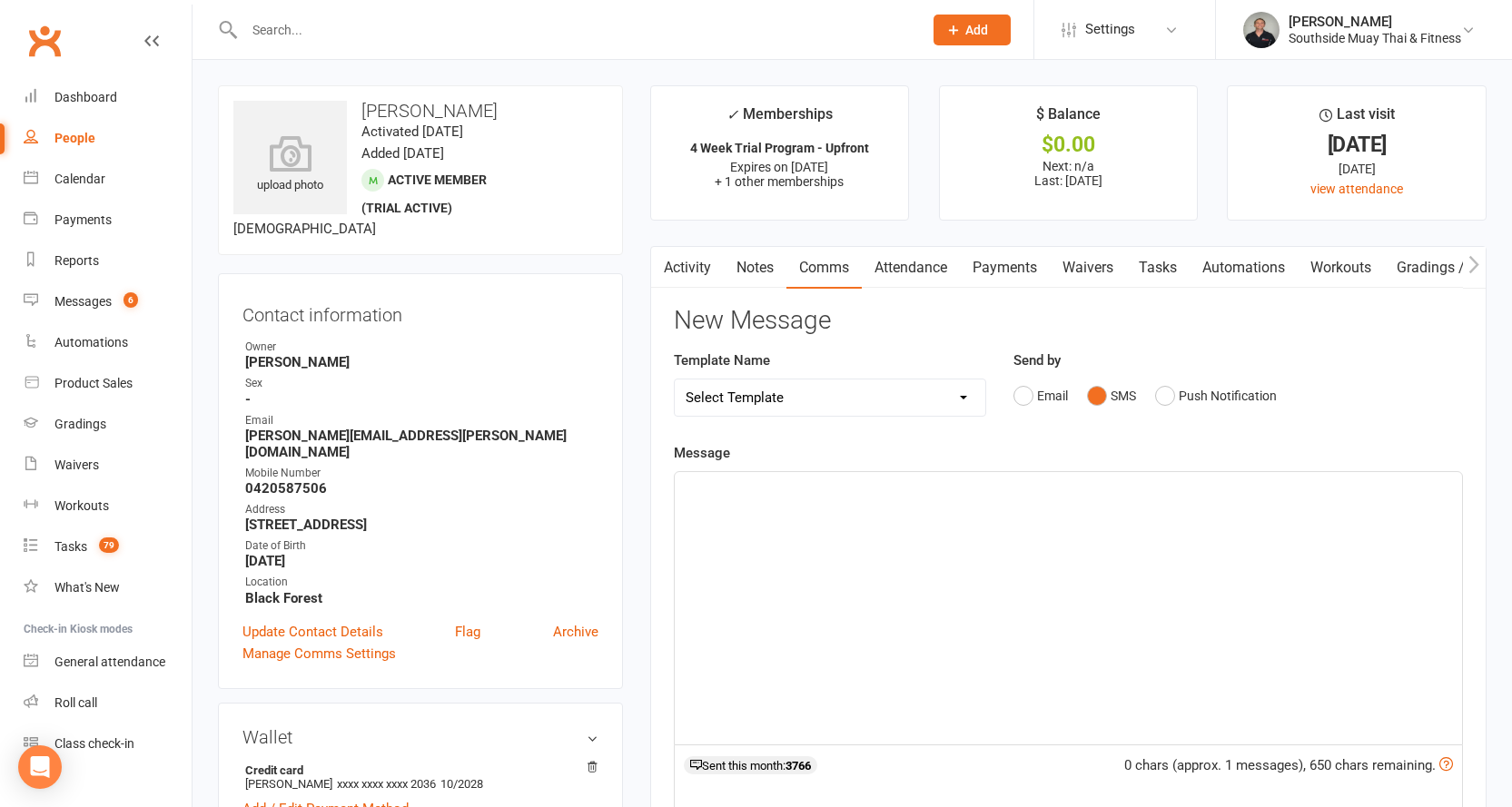
click at [720, 487] on p "﻿" at bounding box center [1067, 488] width 765 height 22
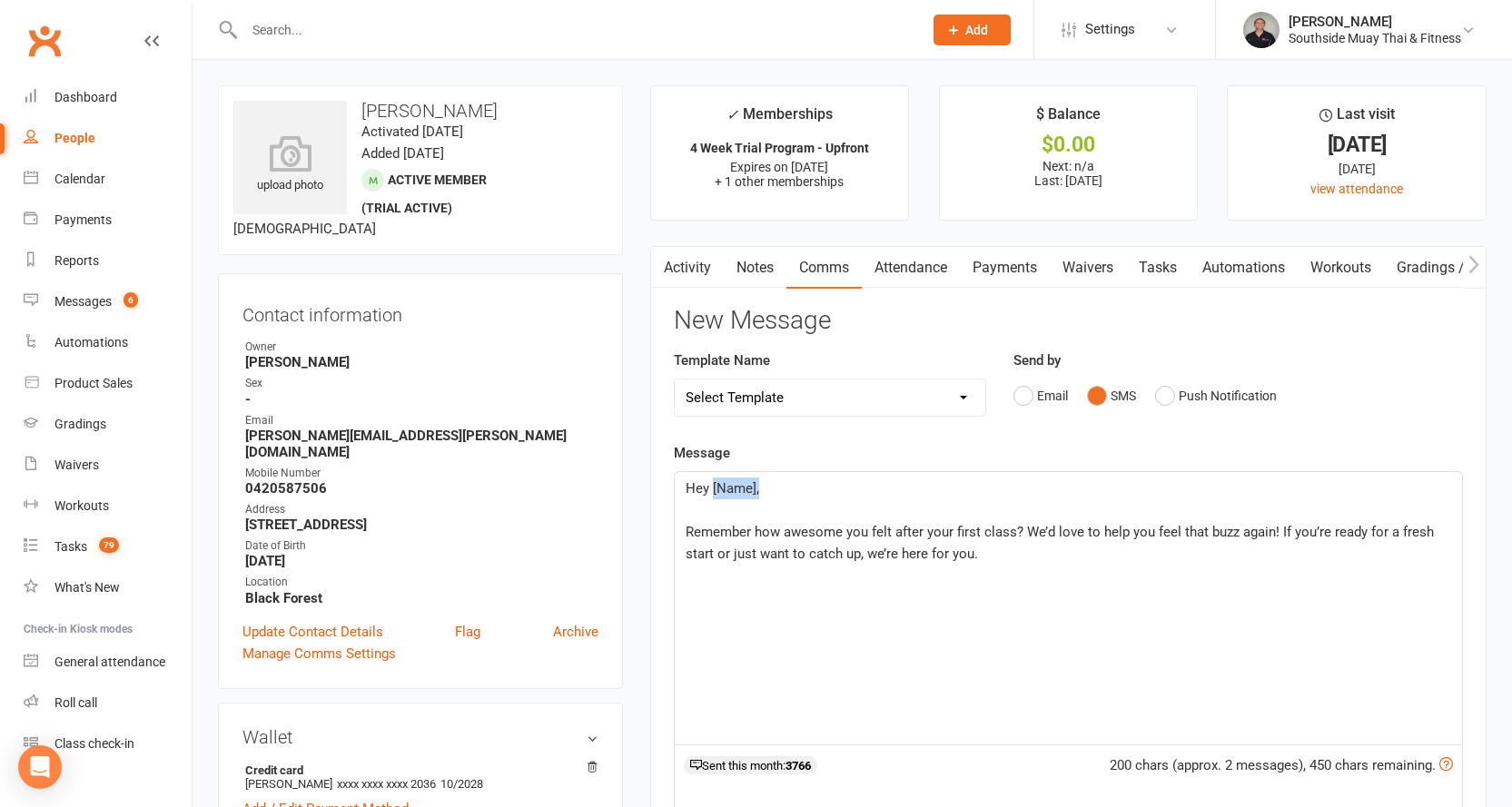
drag, startPoint x: 712, startPoint y: 487, endPoint x: 757, endPoint y: 491, distance: 45.2
click at [757, 491] on span "Hey [Name]," at bounding box center [722, 488] width 74 height 16
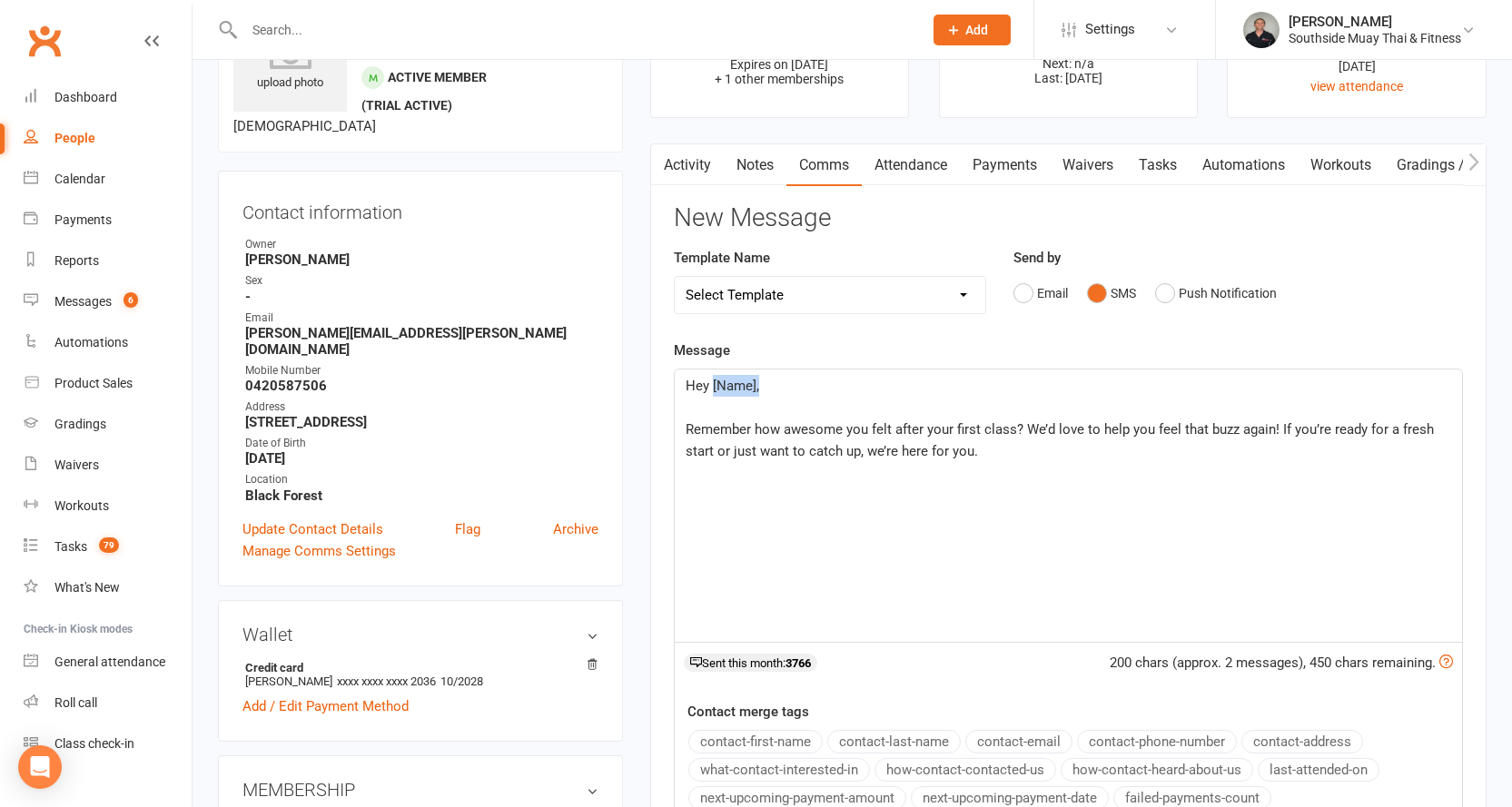
scroll to position [272, 0]
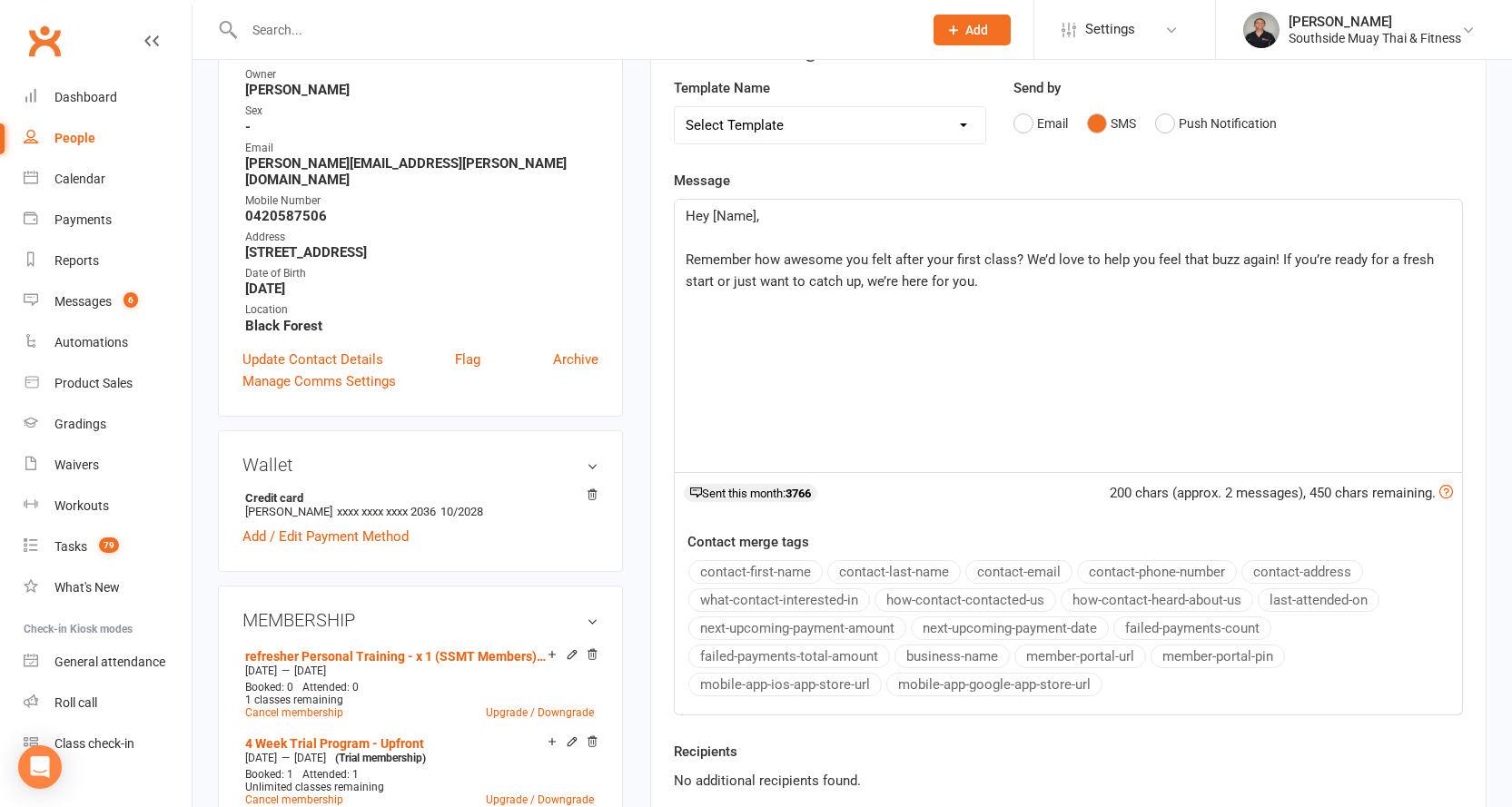
click at [740, 573] on button "contact-first-name" at bounding box center [756, 572] width 135 height 24
click at [709, 214] on span "Hey" at bounding box center [697, 215] width 24 height 16
click at [687, 344] on div "Hey ﻿ {contact-first-name} ﻿ Remember how awesome you felt after your first cla…" at bounding box center [1068, 336] width 787 height 272
click at [1047, 283] on p "Remember how awesome you felt after your first class? We’d love to help you fee…" at bounding box center [1067, 270] width 765 height 44
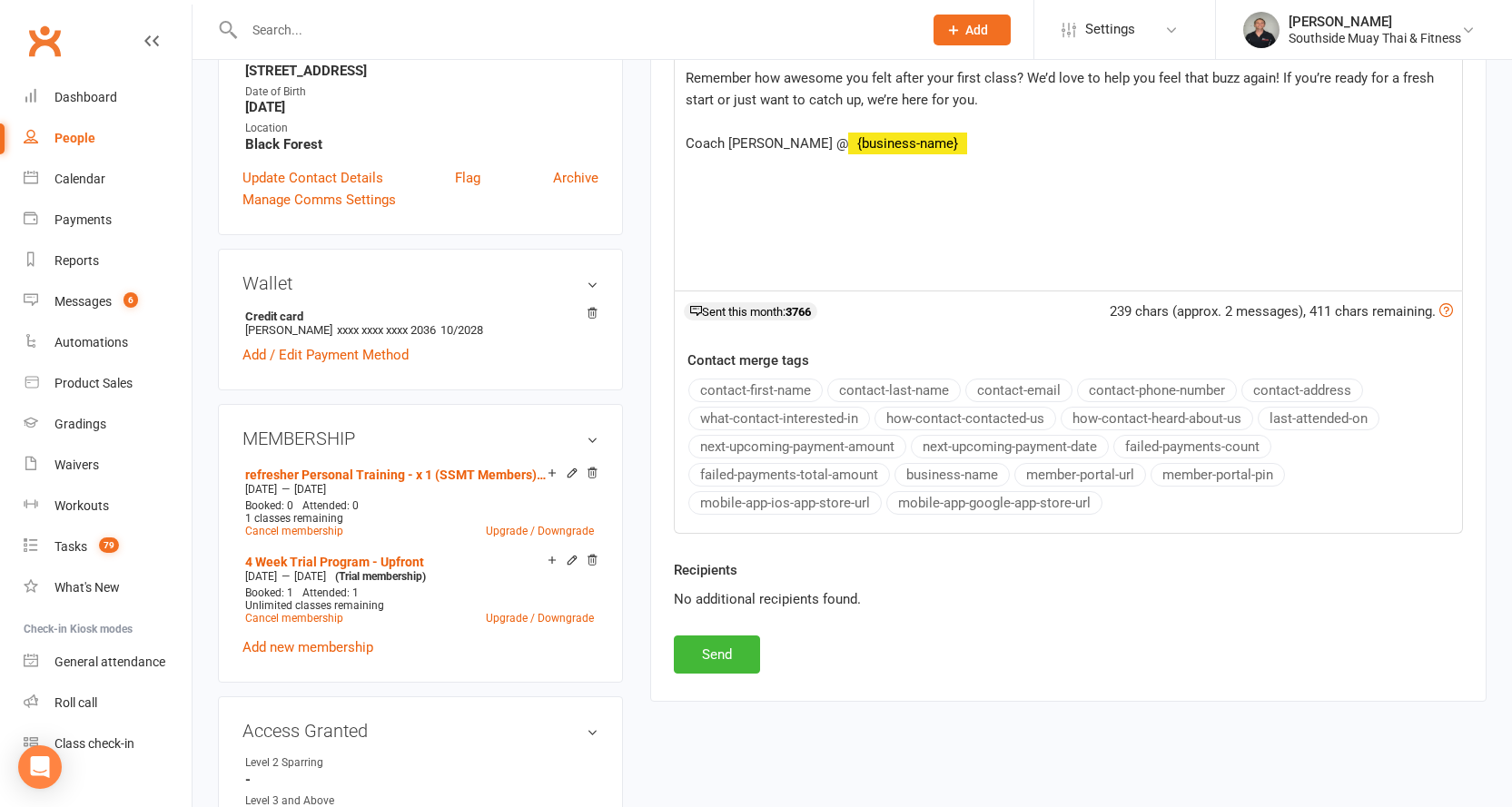
click at [932, 473] on button "business-name" at bounding box center [952, 474] width 116 height 24
click at [692, 653] on button "Send" at bounding box center [717, 654] width 86 height 38
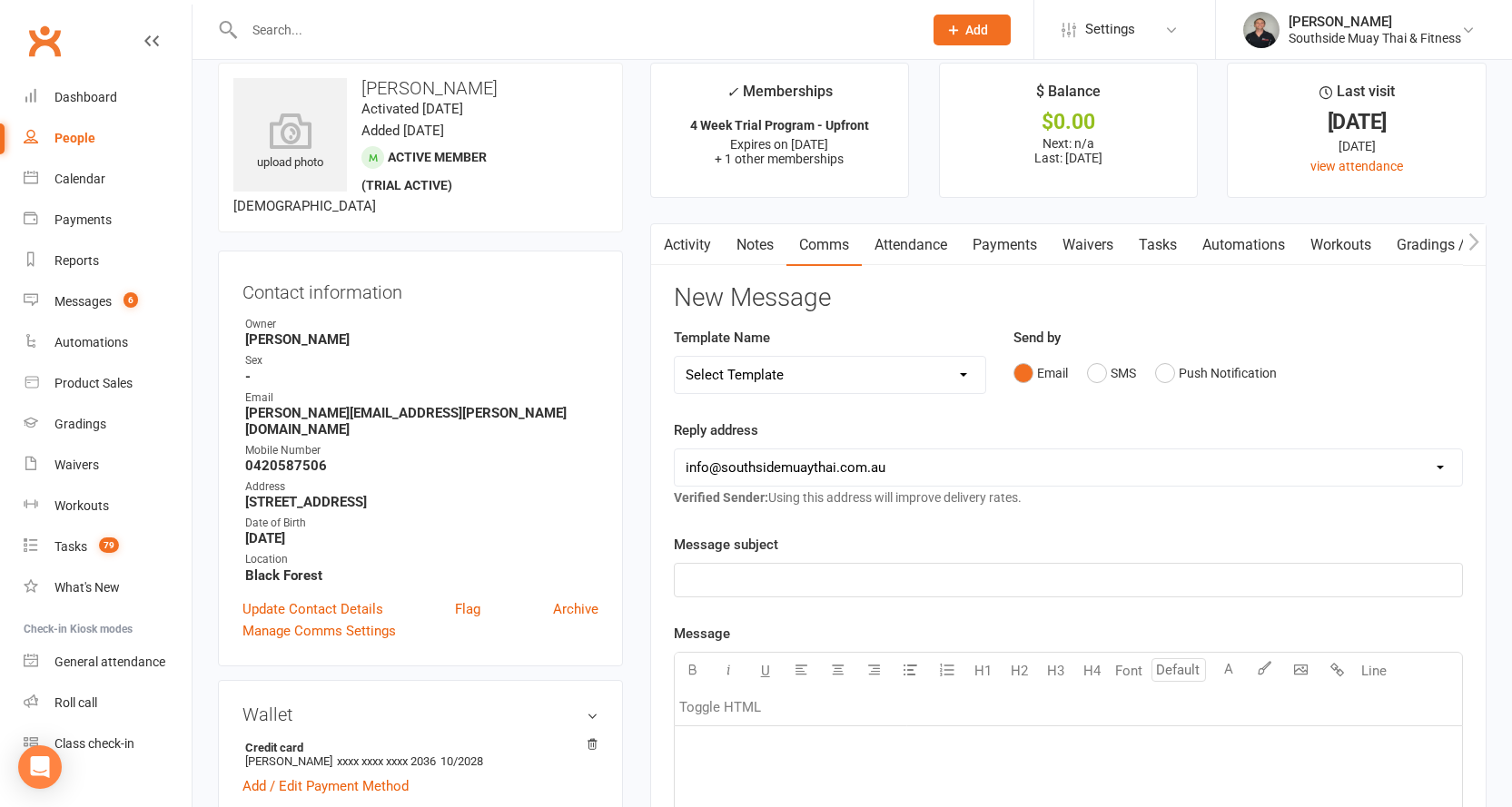
scroll to position [0, 0]
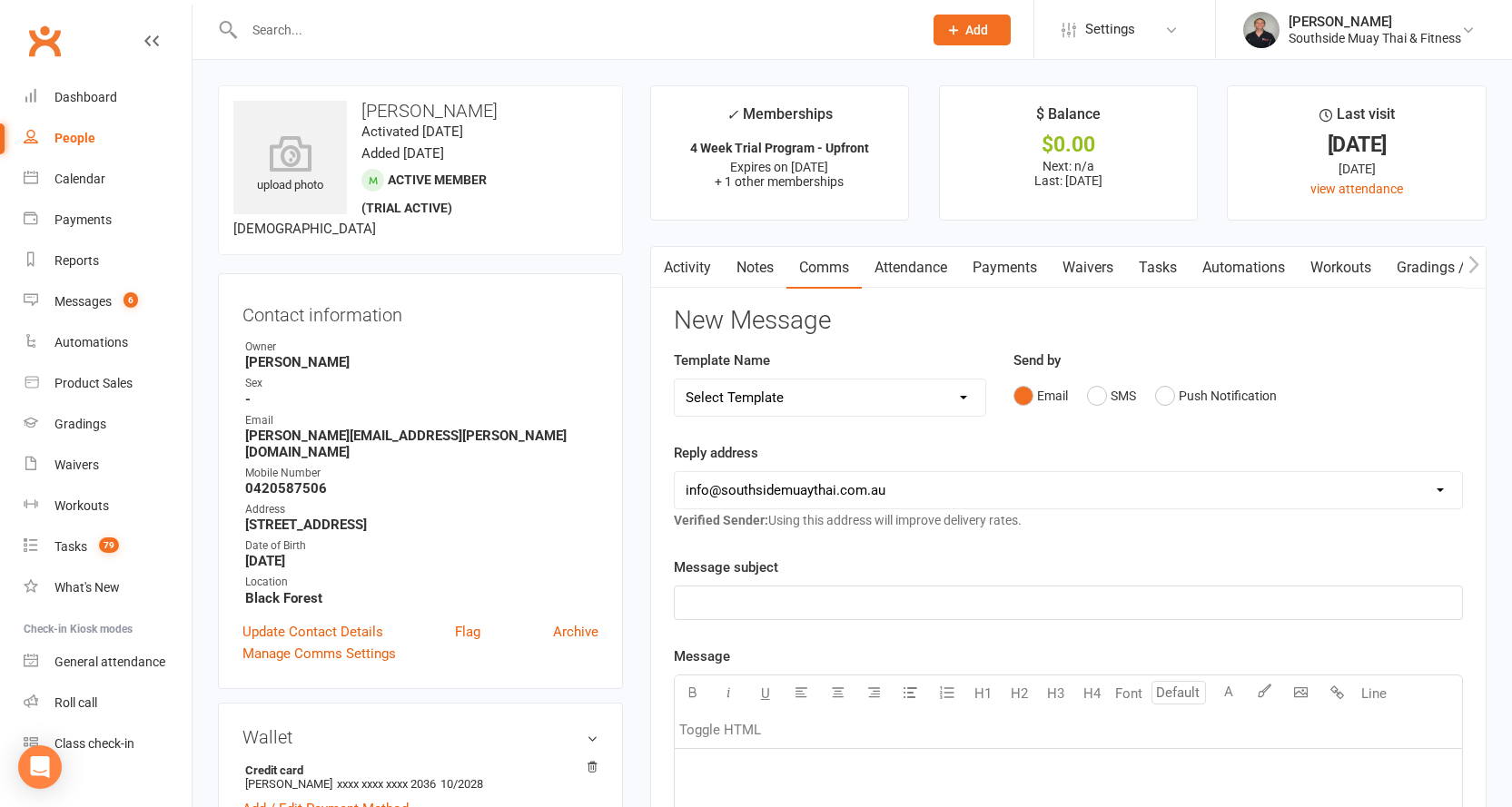
click at [887, 262] on link "Attendance" at bounding box center [910, 267] width 98 height 42
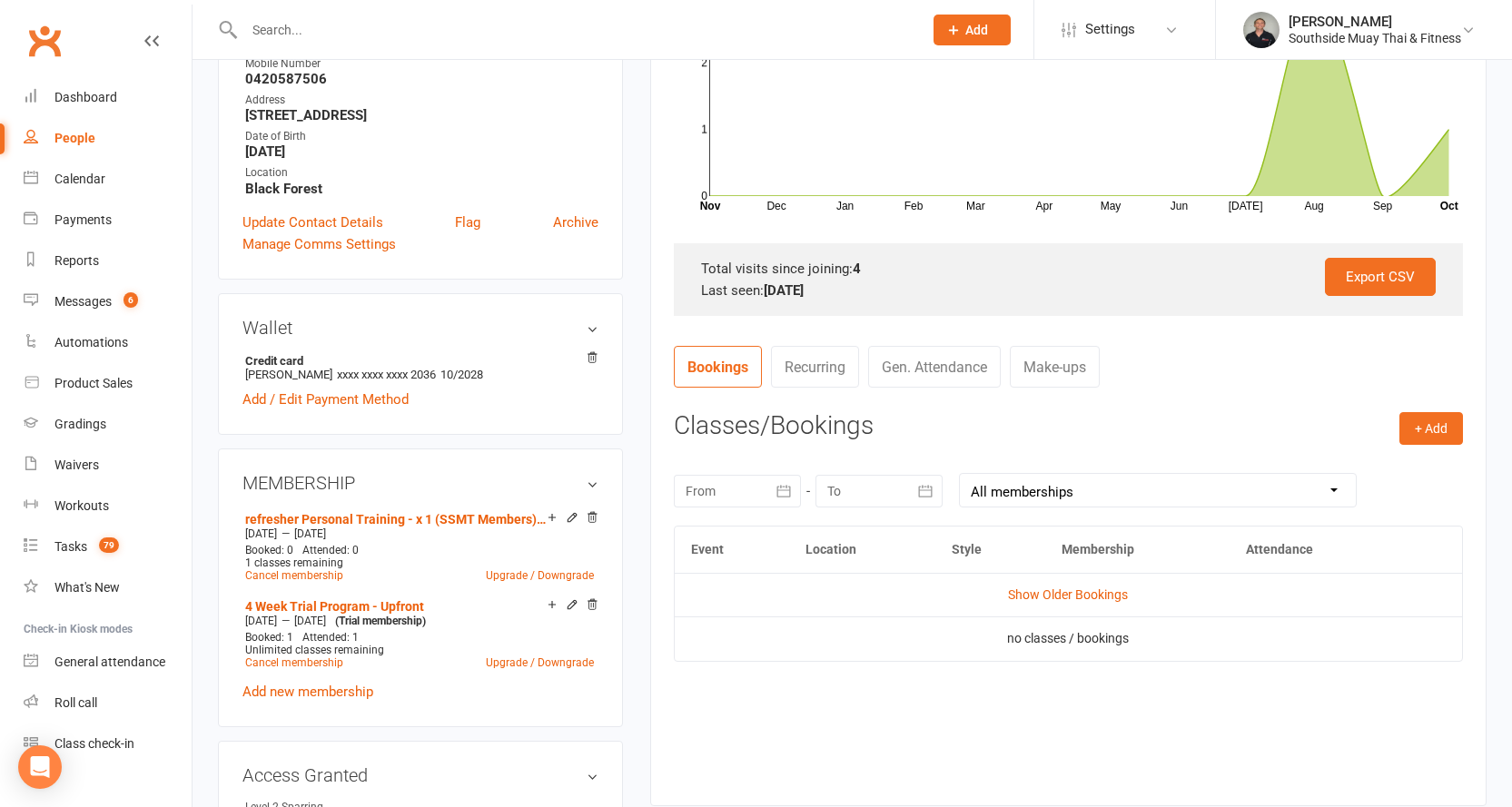
scroll to position [454, 0]
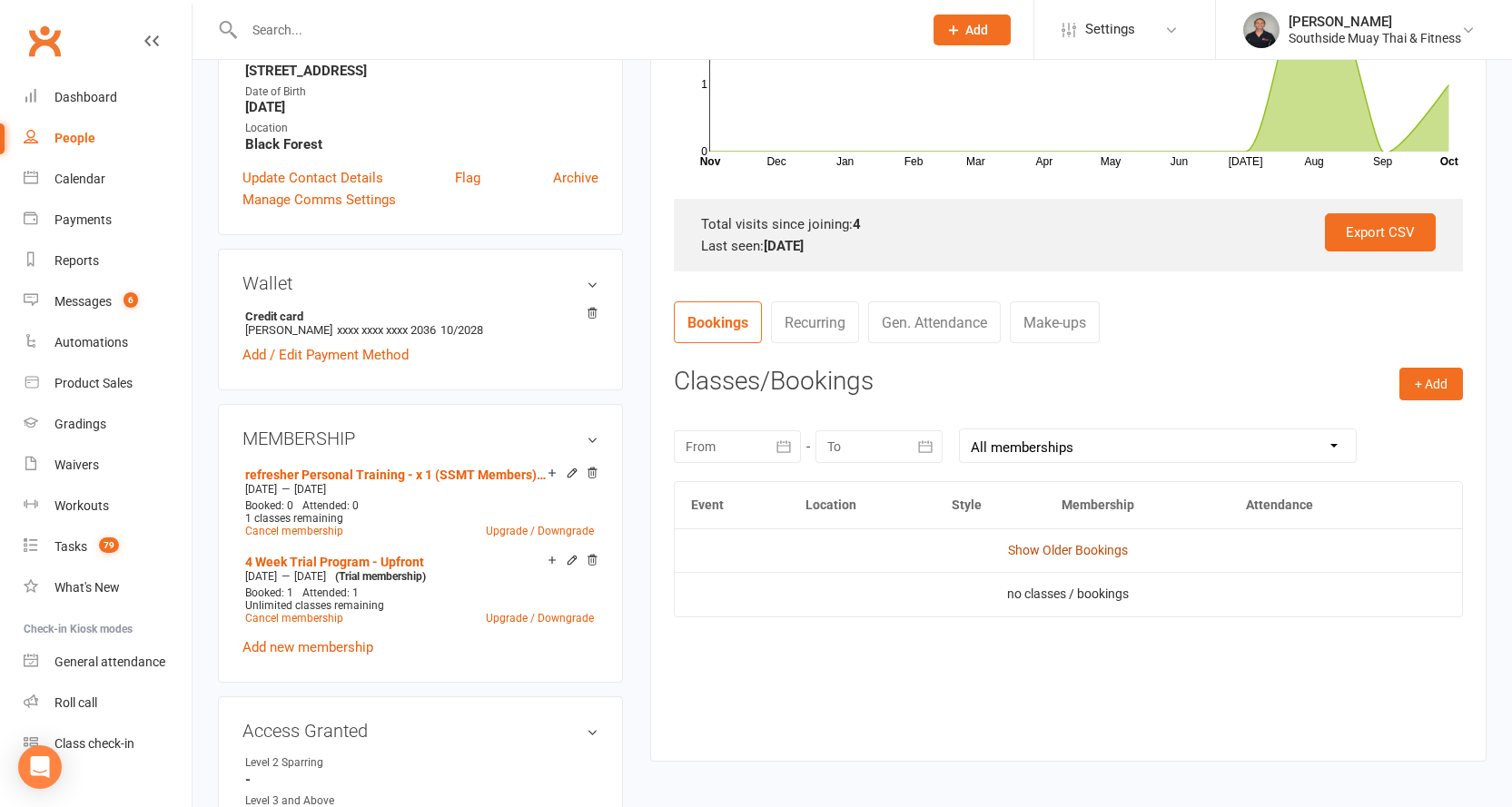
click at [1100, 552] on link "Show Older Bookings" at bounding box center [1067, 550] width 119 height 14
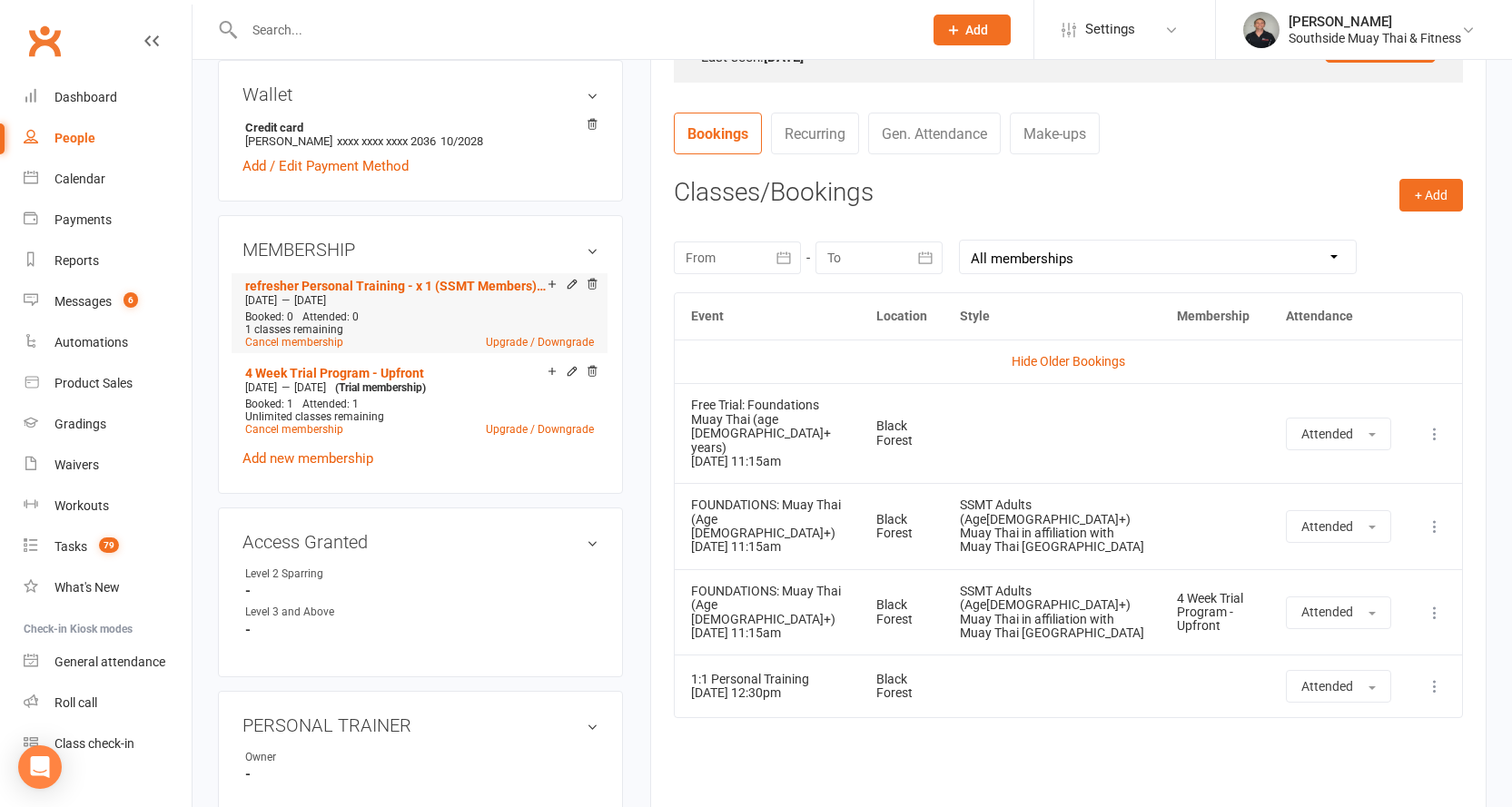
scroll to position [635, 0]
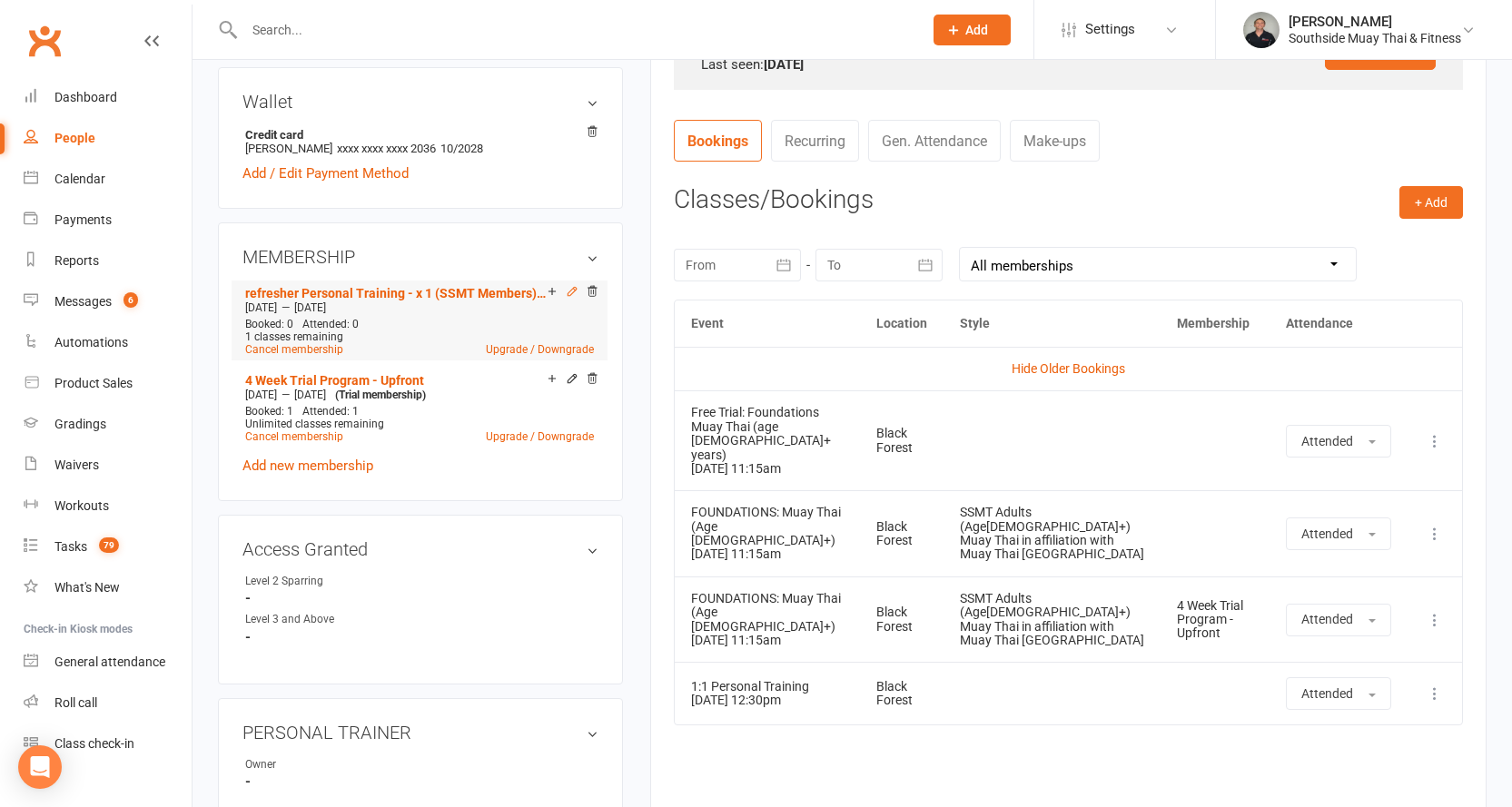
click at [568, 285] on icon at bounding box center [572, 291] width 12 height 12
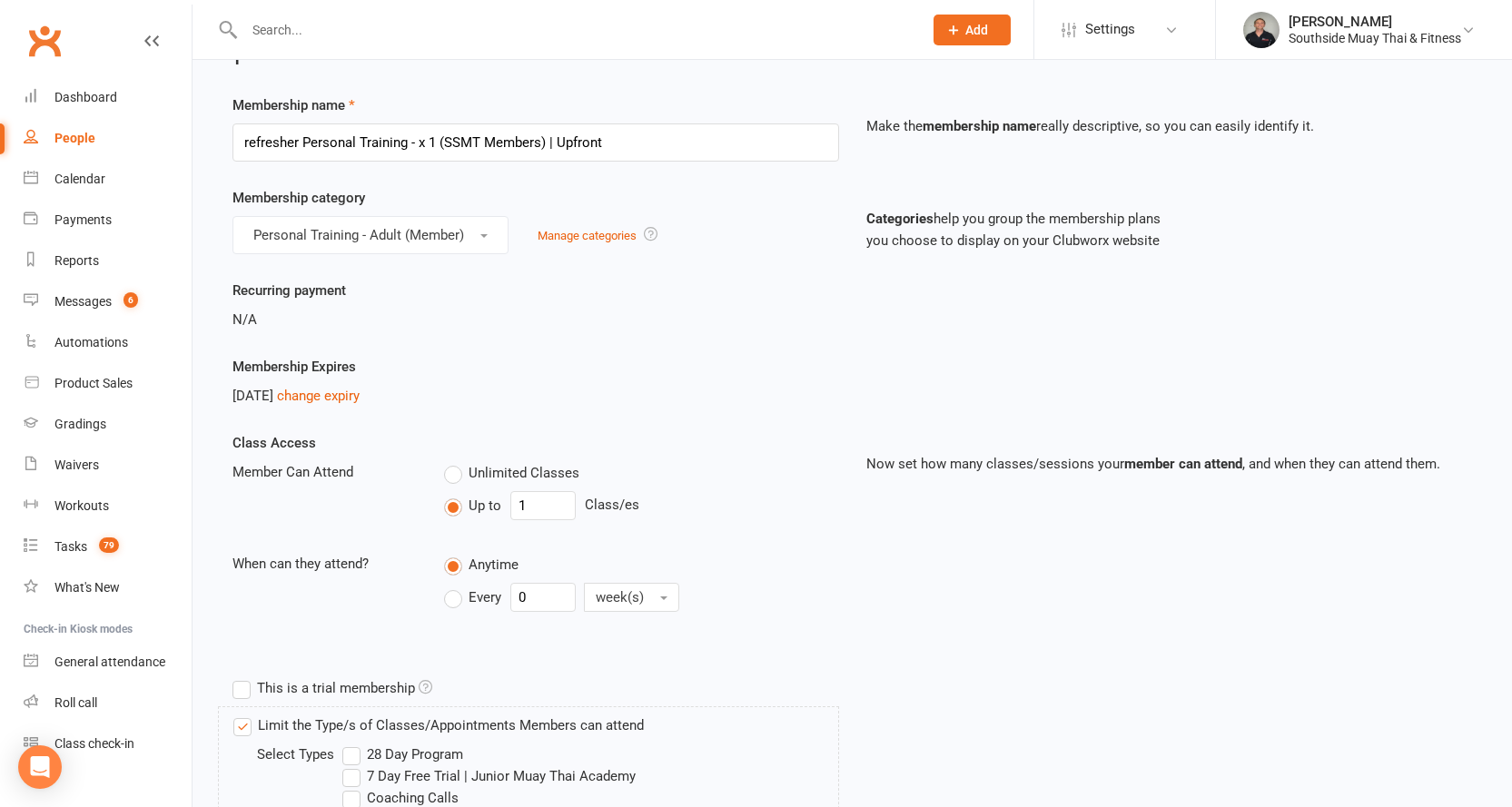
scroll to position [91, 0]
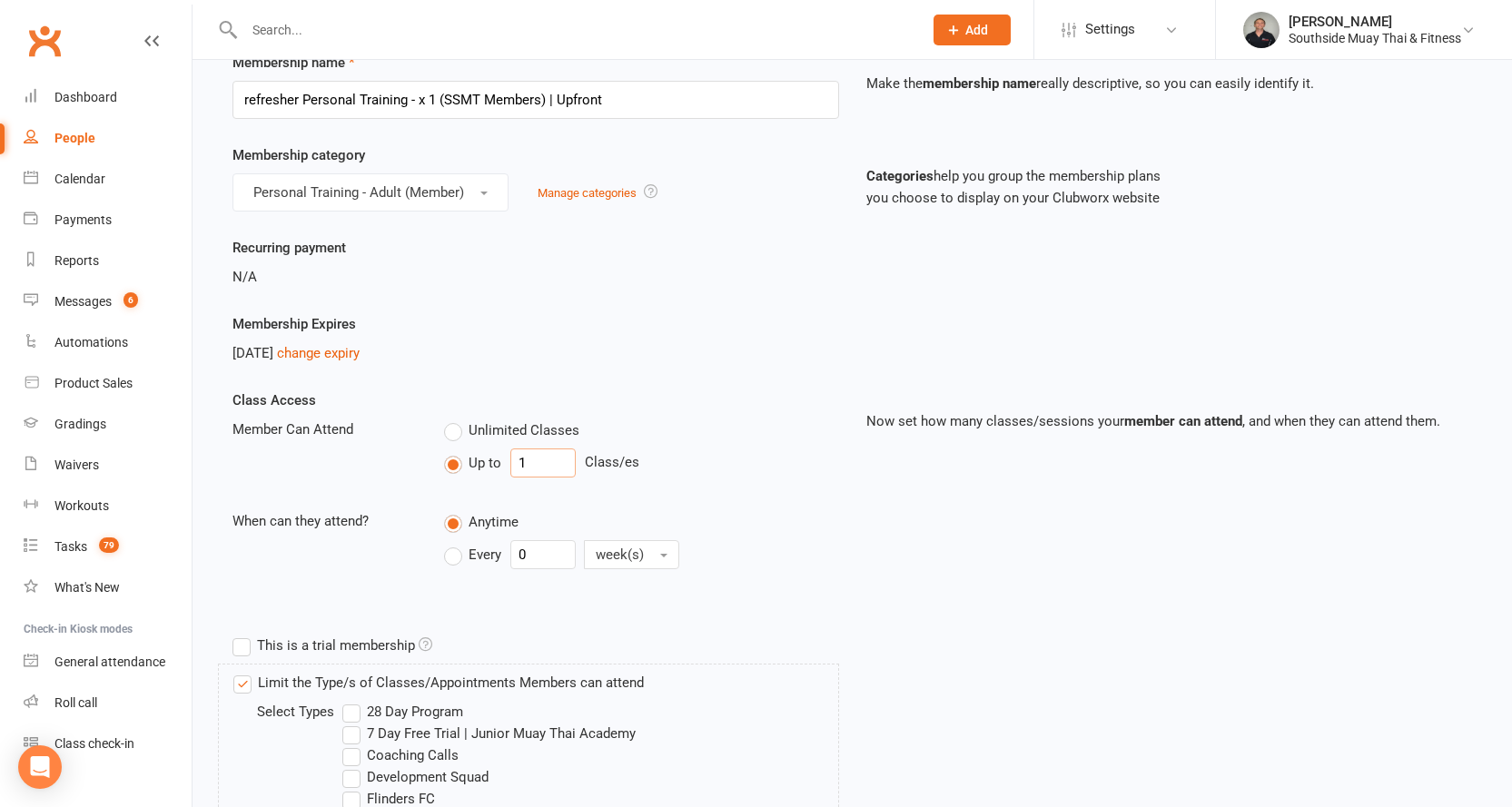
click at [540, 461] on input "1" at bounding box center [542, 463] width 65 height 29
type input "0"
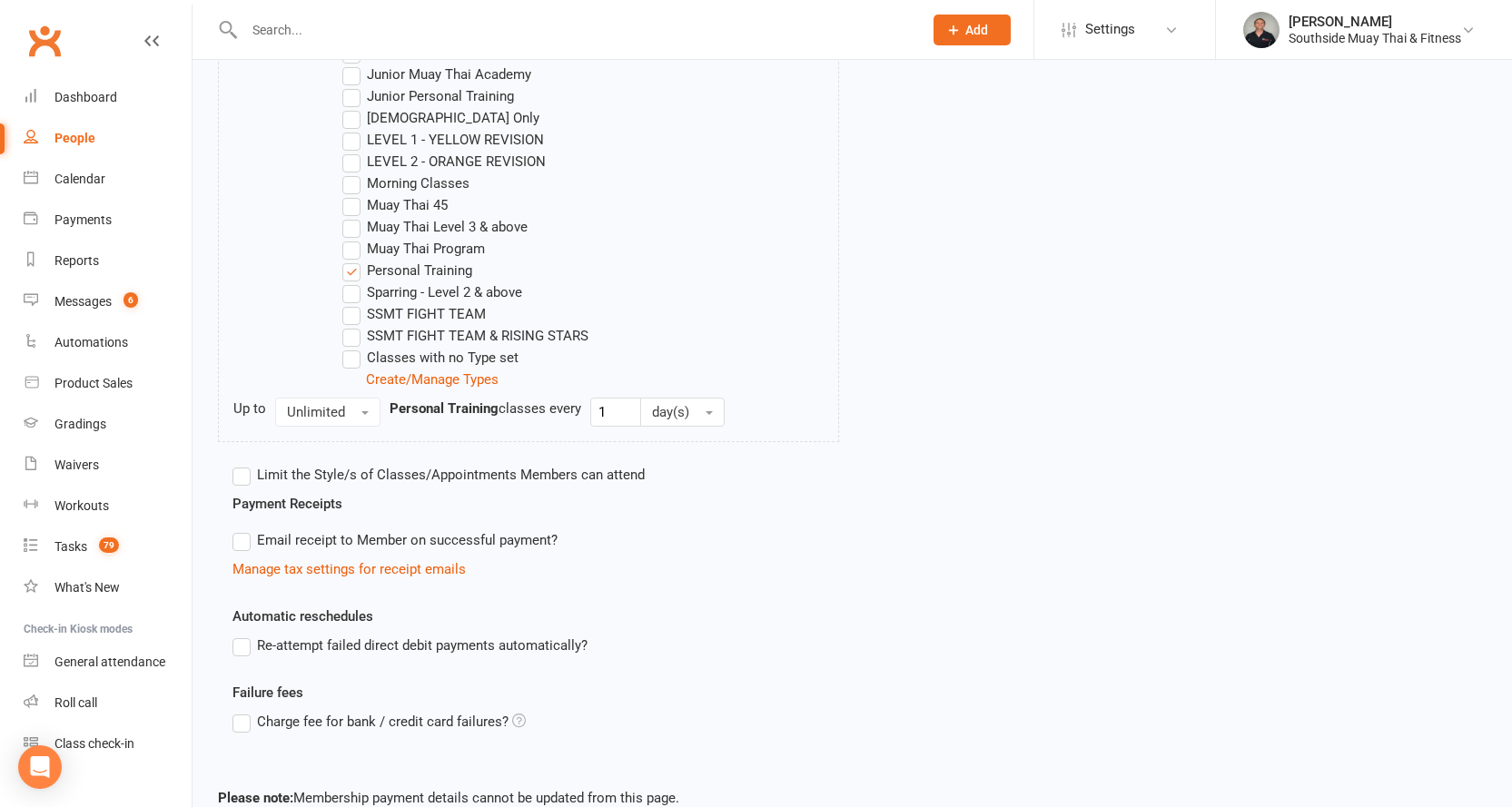
scroll to position [1031, 0]
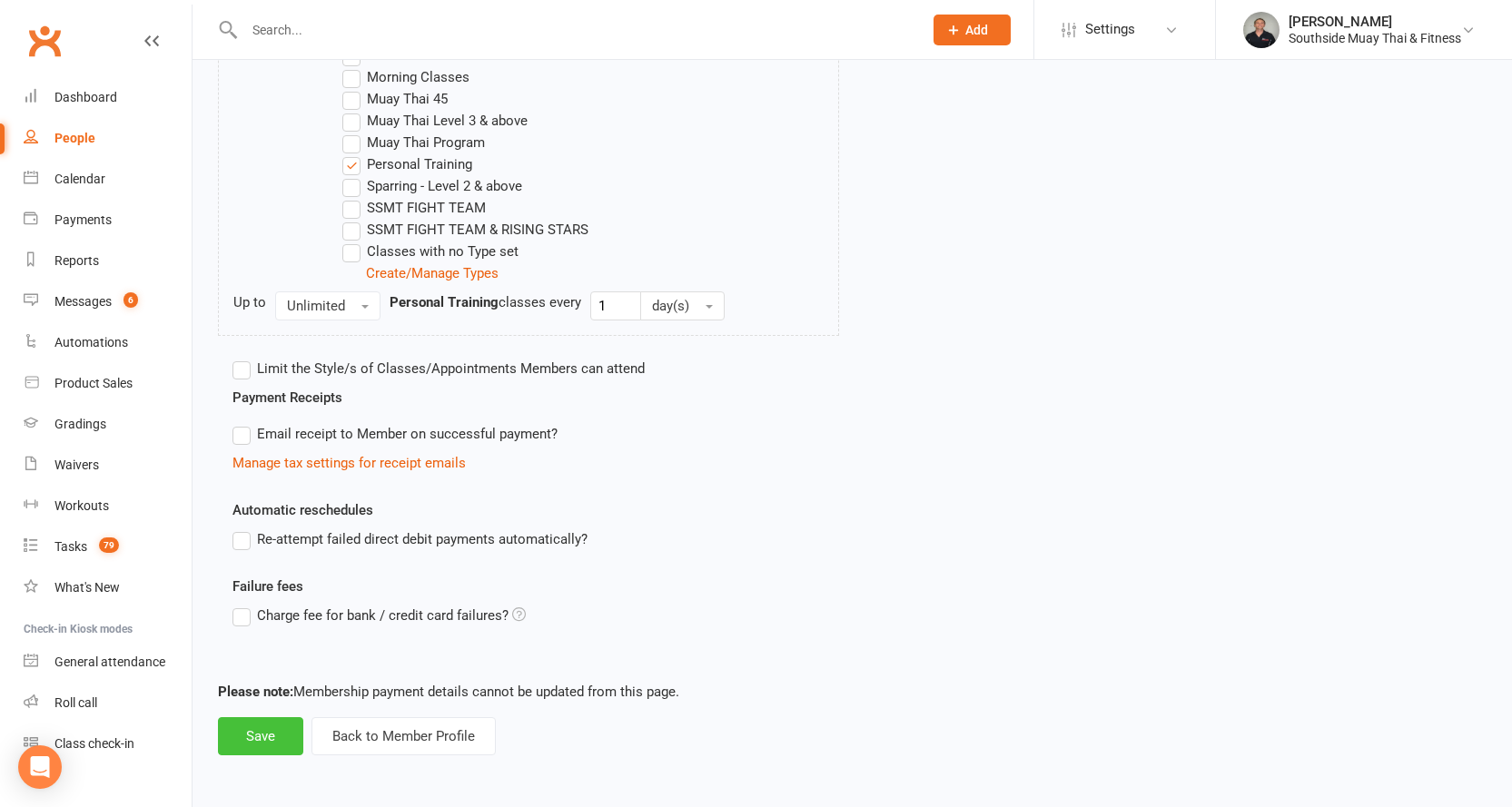
click at [285, 740] on button "Save" at bounding box center [261, 737] width 85 height 38
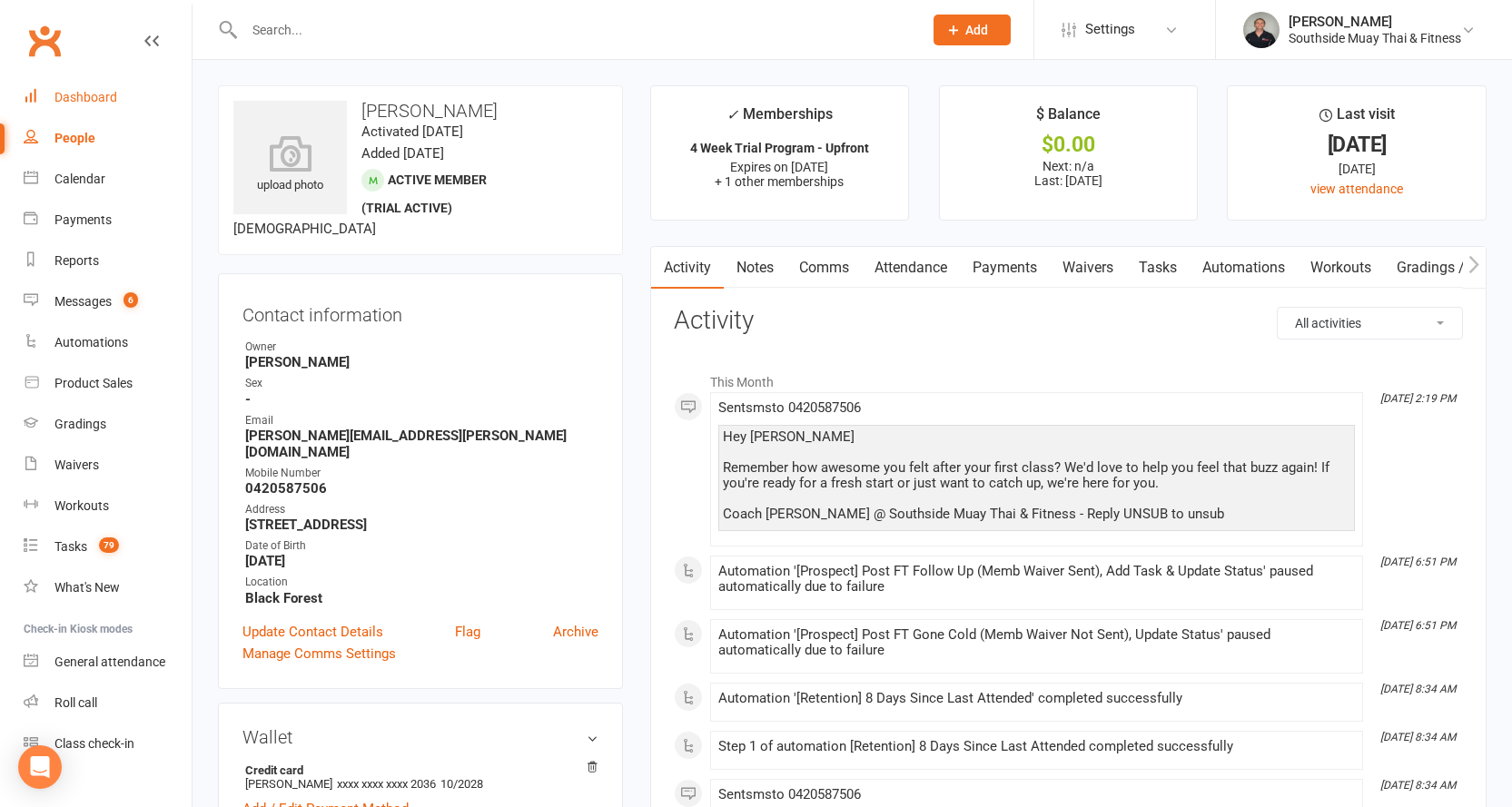
click at [82, 97] on div "Dashboard" at bounding box center [85, 97] width 63 height 14
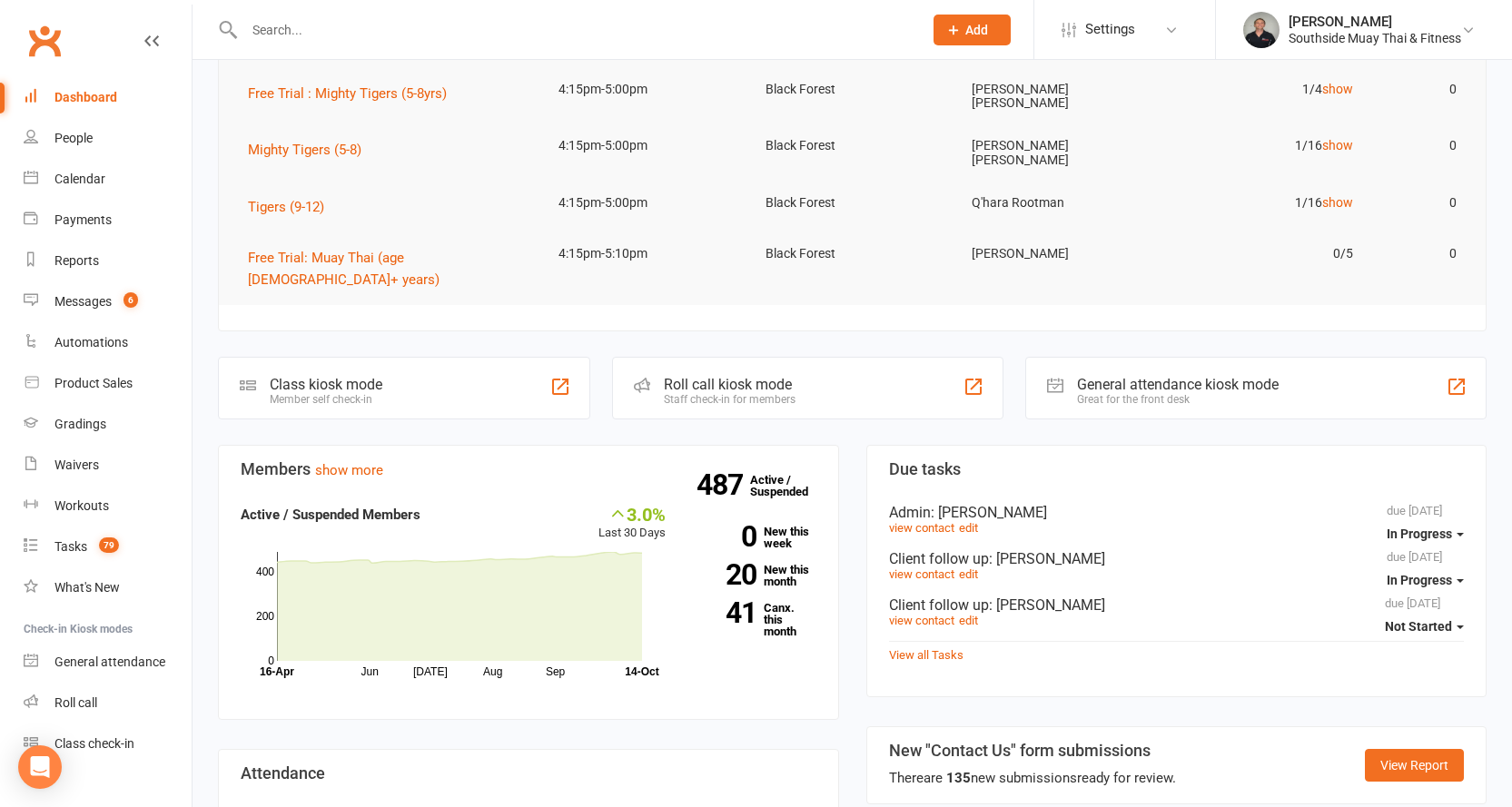
scroll to position [182, 0]
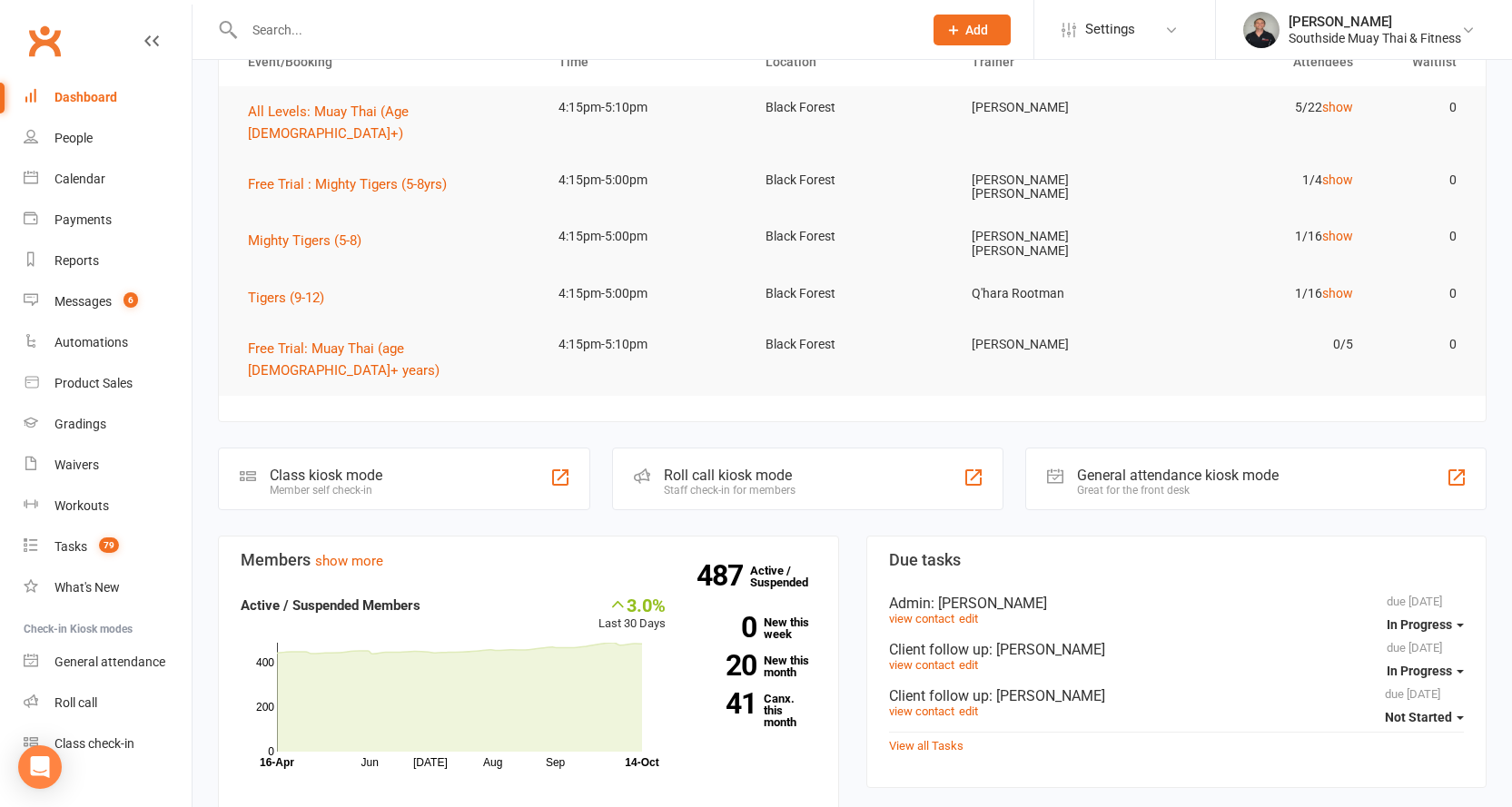
click at [414, 17] on input "text" at bounding box center [574, 29] width 671 height 26
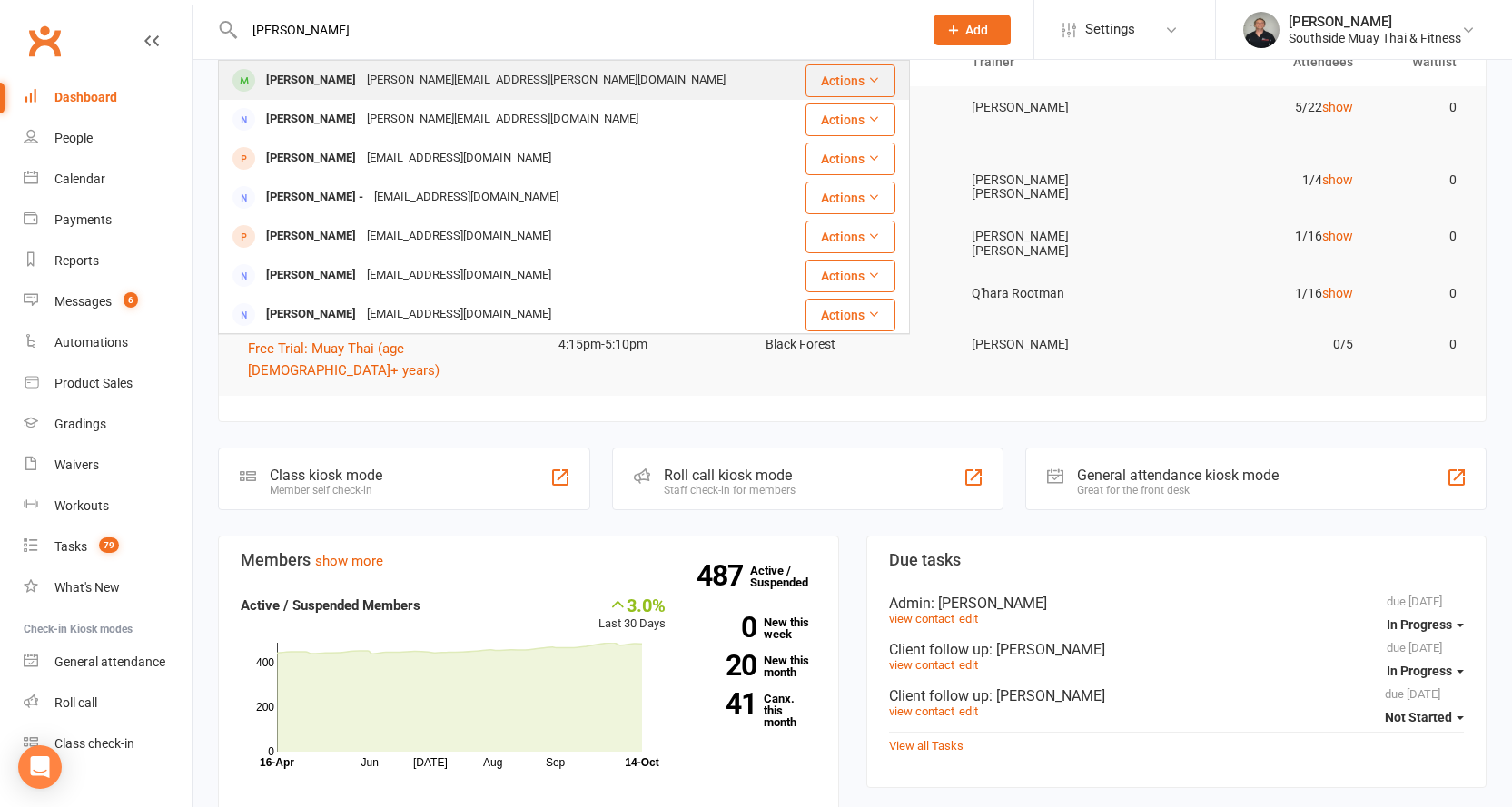
type input "amanda nall"
click at [480, 84] on div "nally.amanda@gmail.com" at bounding box center [546, 81] width 370 height 27
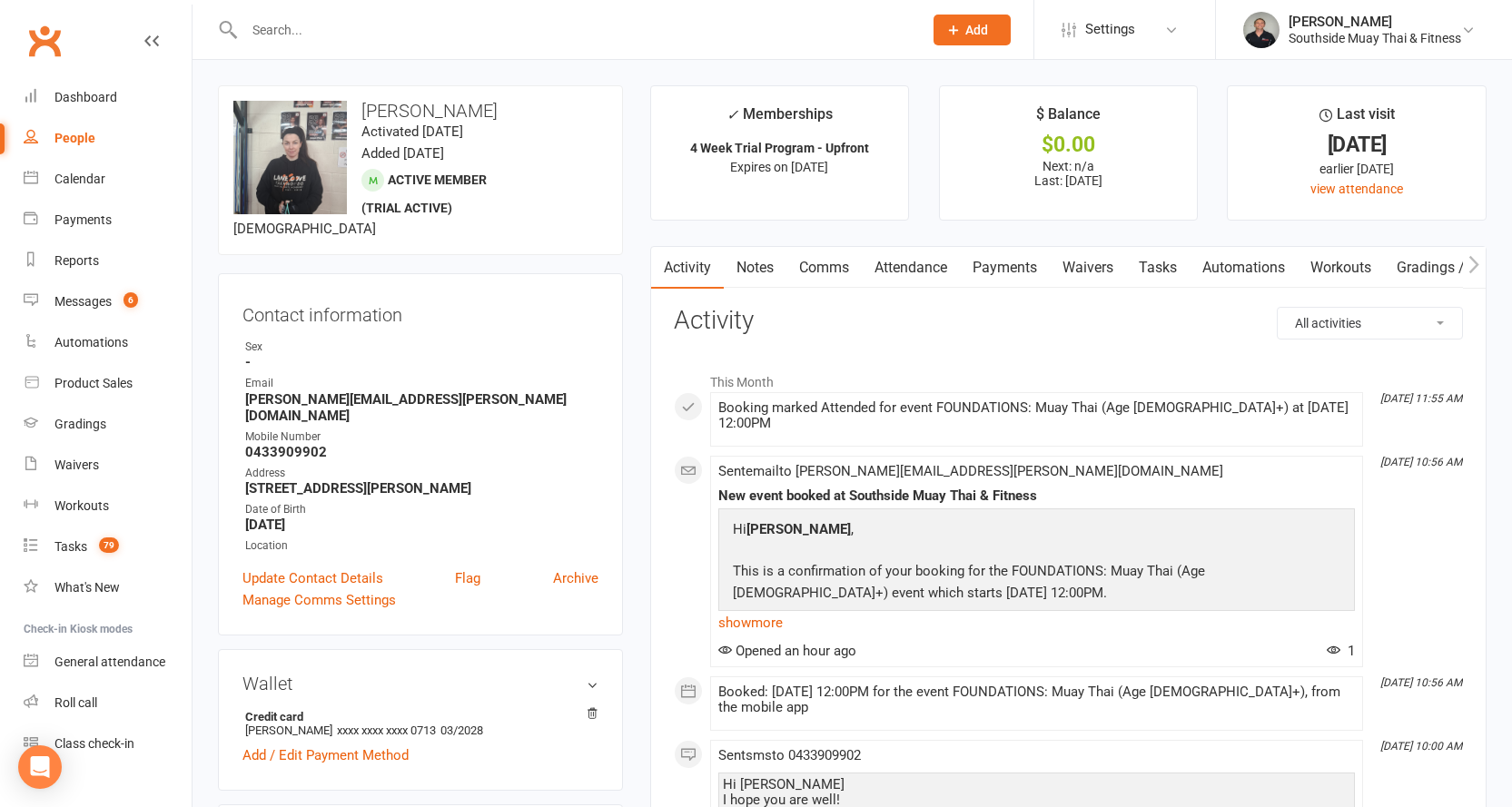
click at [489, 32] on input "text" at bounding box center [574, 29] width 671 height 26
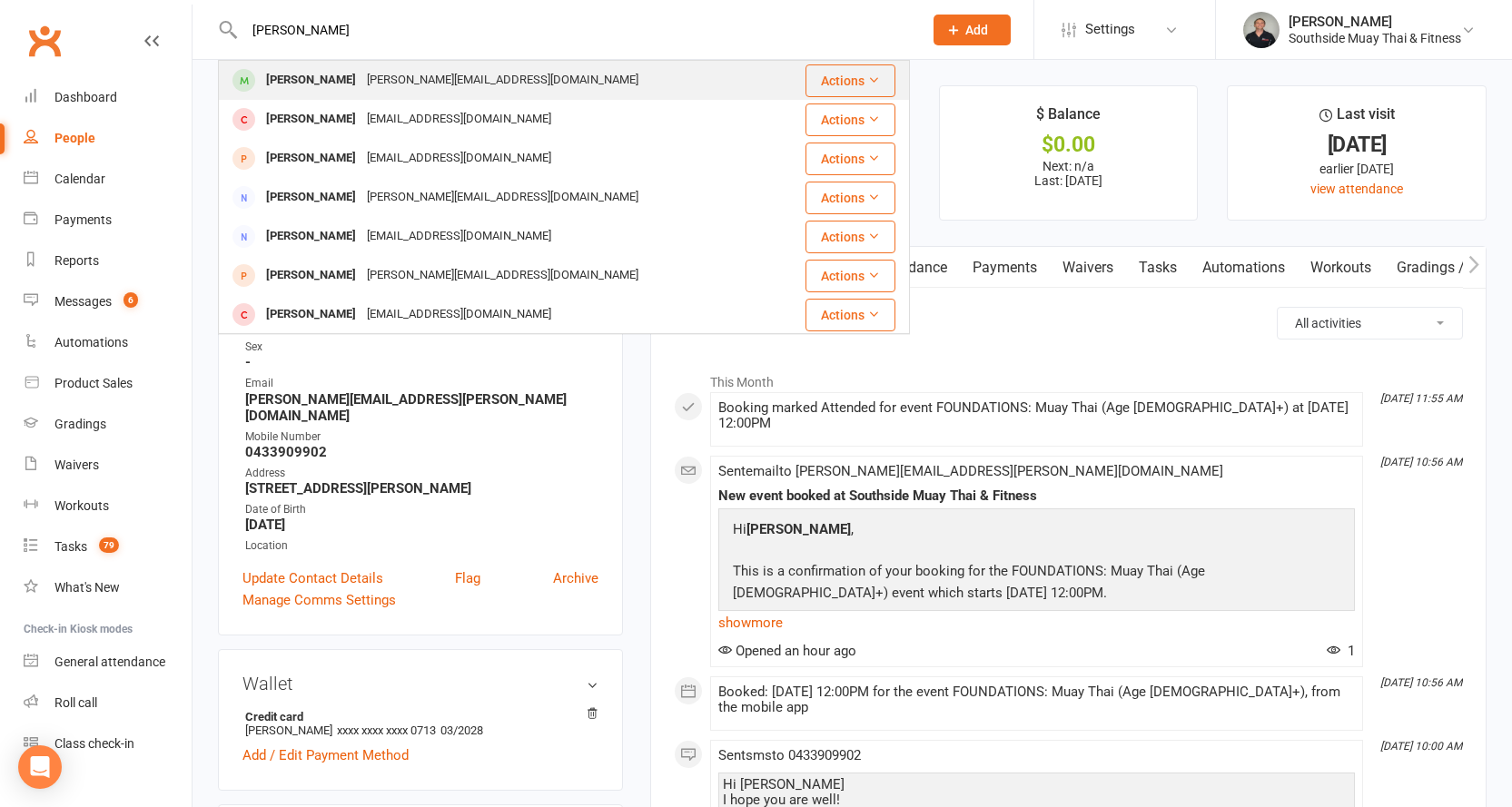
type input "malinda"
click at [462, 79] on div "w.m.alahakoon@gmail.com" at bounding box center [502, 81] width 282 height 27
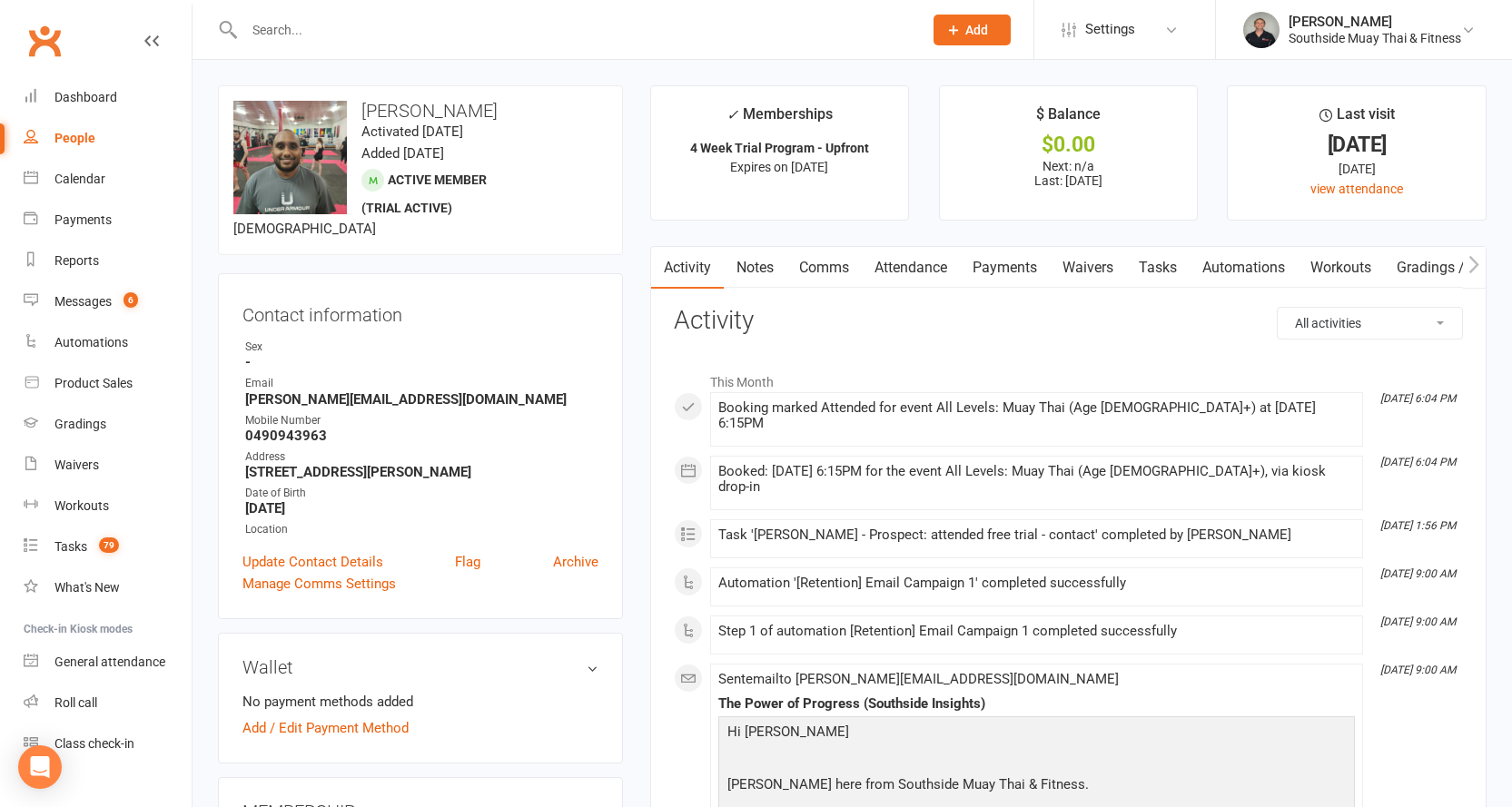
click at [817, 265] on link "Comms" at bounding box center [823, 267] width 75 height 42
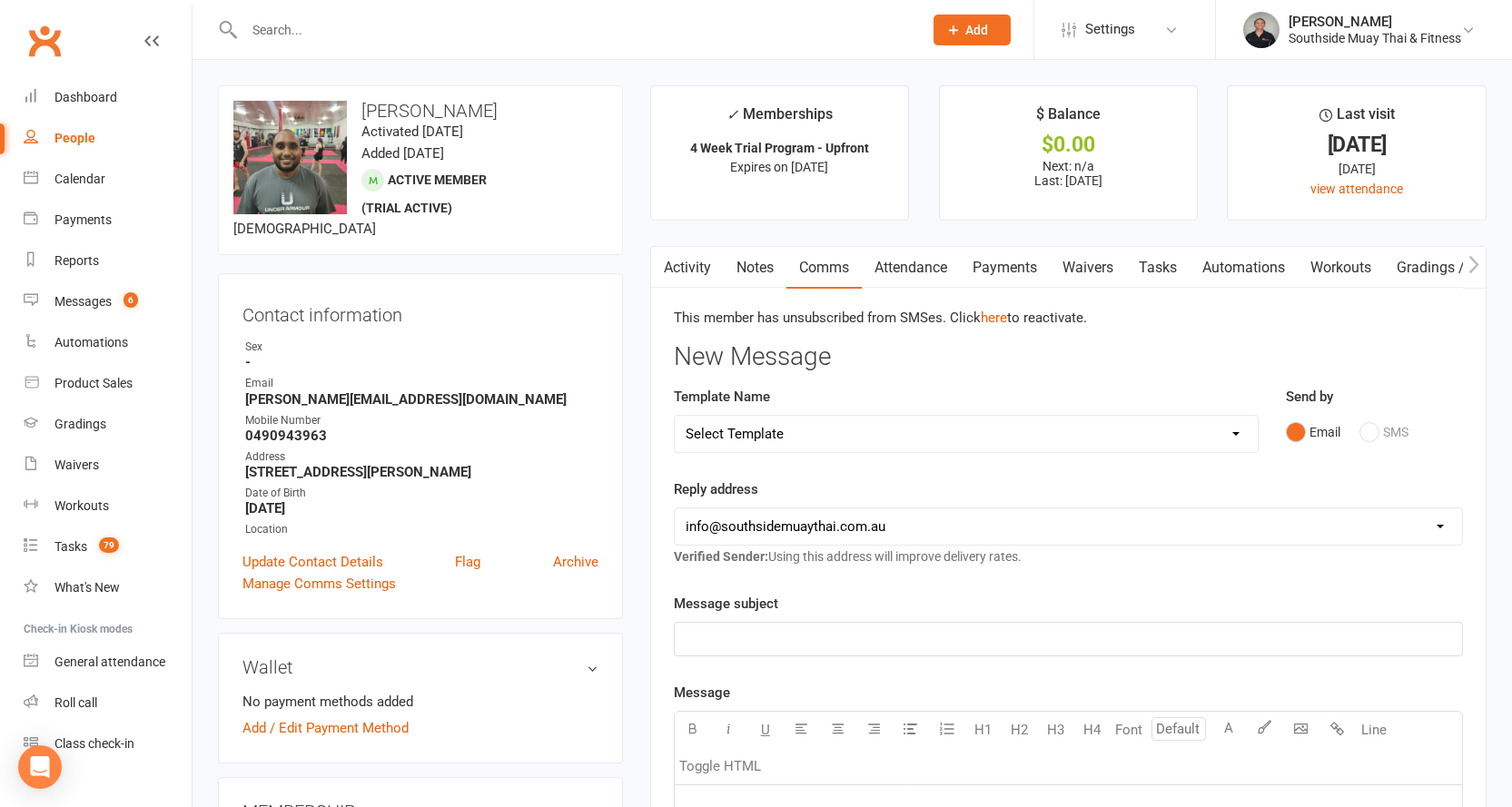
click at [778, 432] on select "Select Template [SMS] Outreach Message: High Risk – Personal From Trainer + Ree…" at bounding box center [966, 434] width 583 height 36
click at [745, 633] on p "﻿" at bounding box center [1067, 639] width 765 height 22
click at [792, 415] on div "Select Template [SMS] Outreach Message: High Risk – Personal From Trainer + Ree…" at bounding box center [966, 434] width 585 height 38
click at [791, 426] on select "Select Template [SMS] Outreach Message: High Risk – Personal From Trainer + Ree…" at bounding box center [966, 434] width 583 height 36
select select "137"
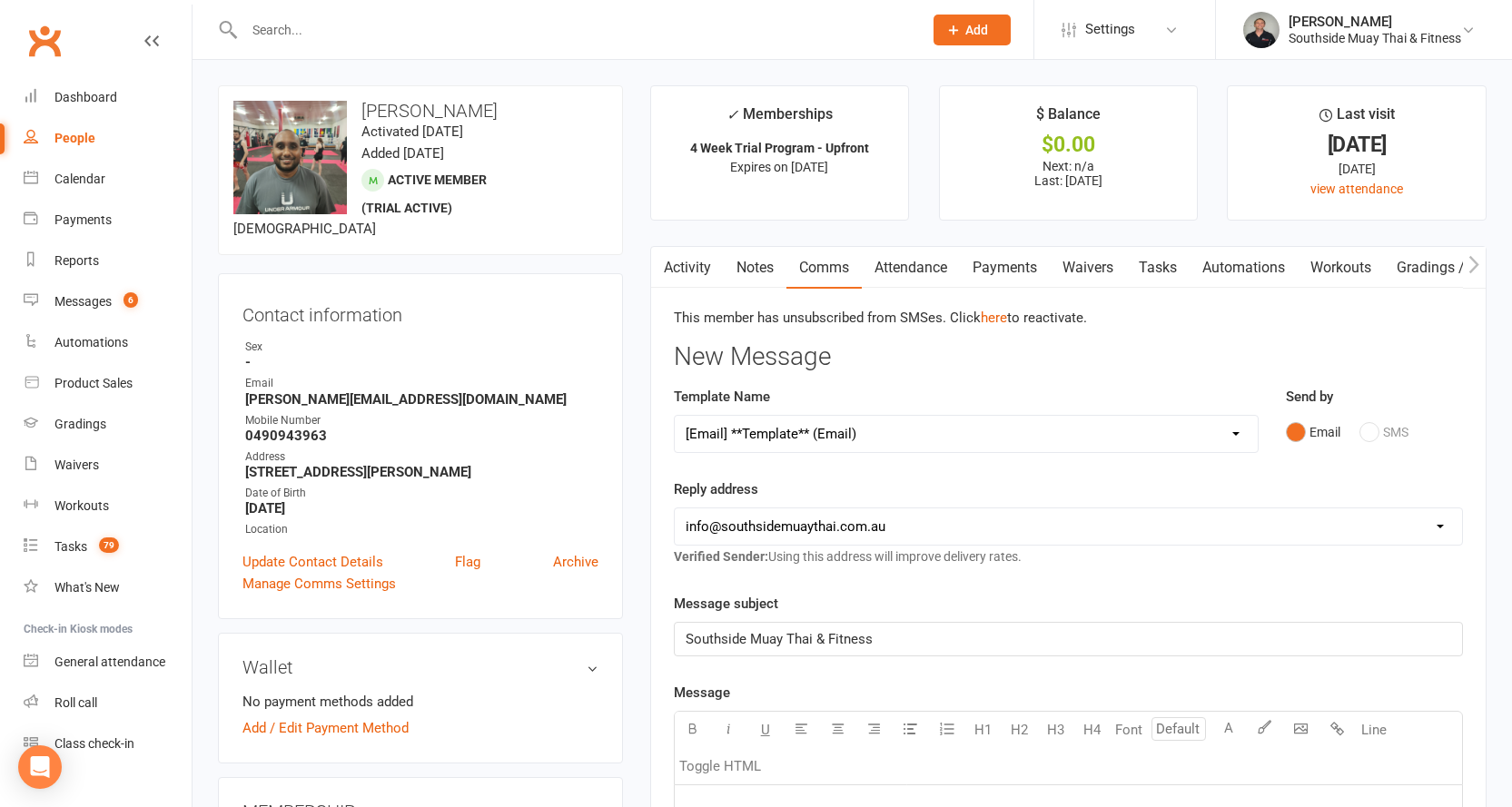
click at [675, 416] on select "Select Template [SMS] Outreach Message: High Risk – Personal From Trainer + Ree…" at bounding box center [966, 434] width 583 height 36
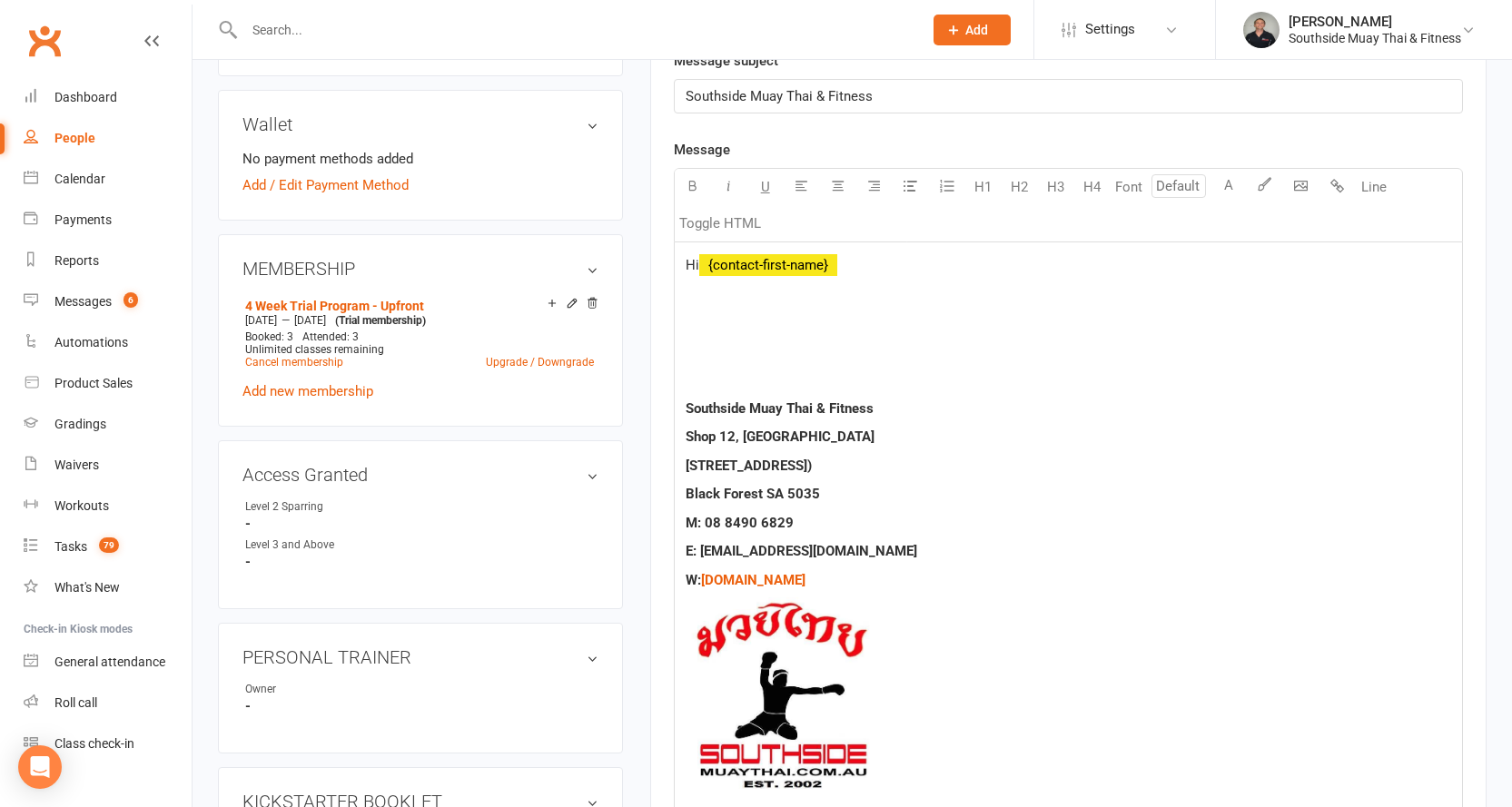
scroll to position [545, 0]
click at [709, 312] on p at bounding box center [1067, 321] width 765 height 22
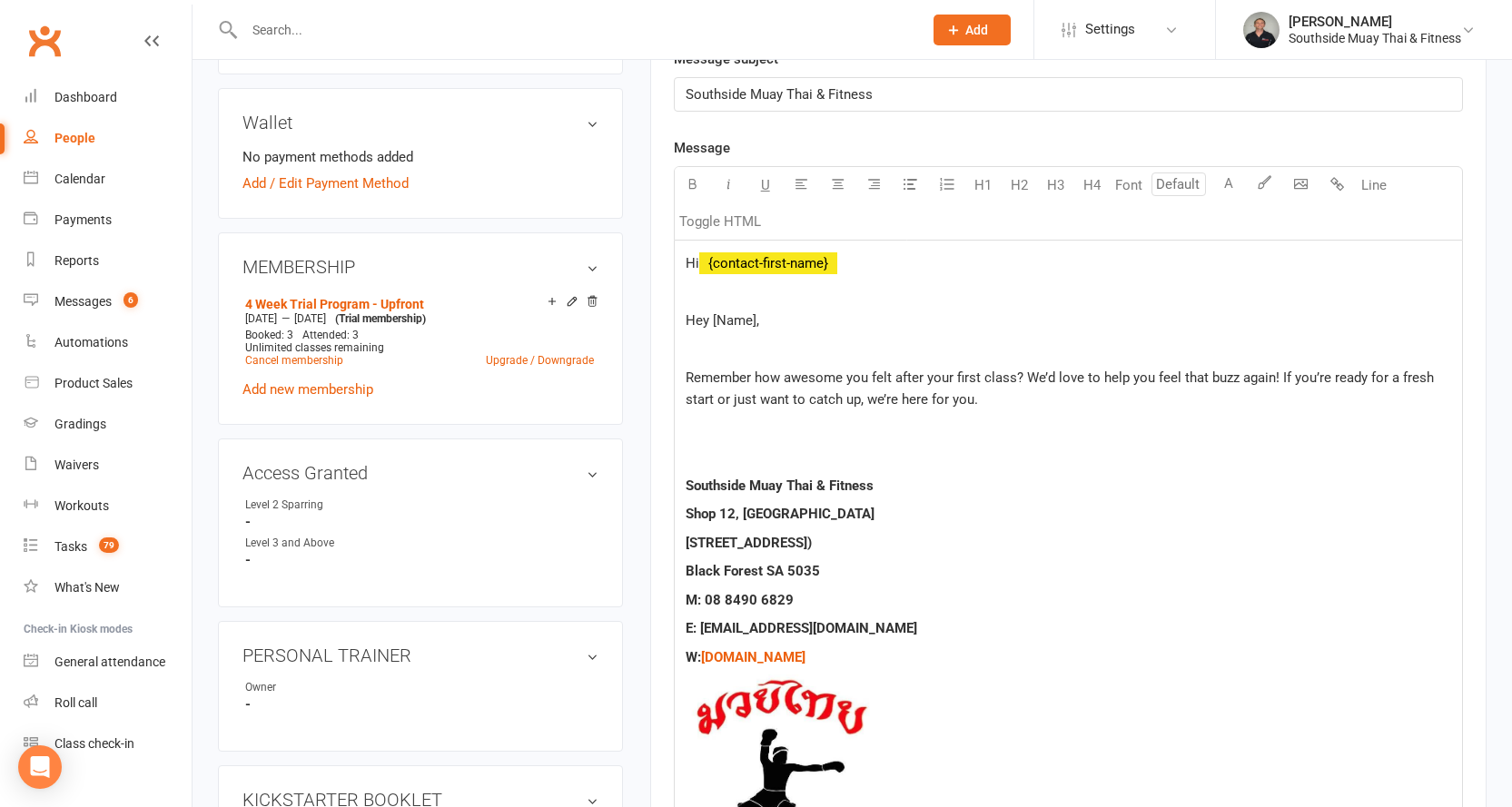
click at [691, 315] on span "Hey [Name]," at bounding box center [722, 320] width 74 height 16
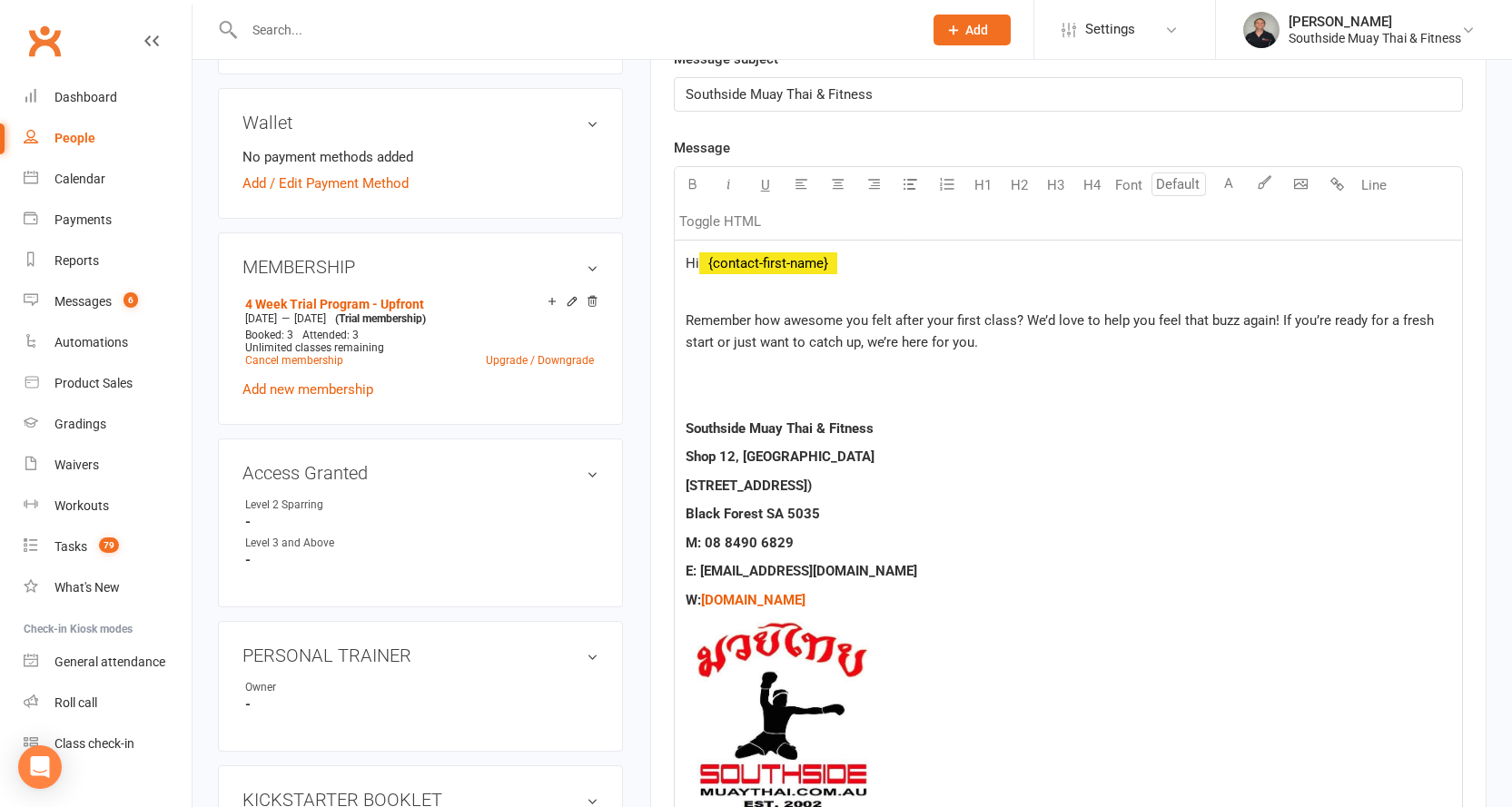
click at [709, 383] on div "Hi ﻿ {contact-first-name} Remember how awesome you felt after your first class?…" at bounding box center [1068, 611] width 787 height 741
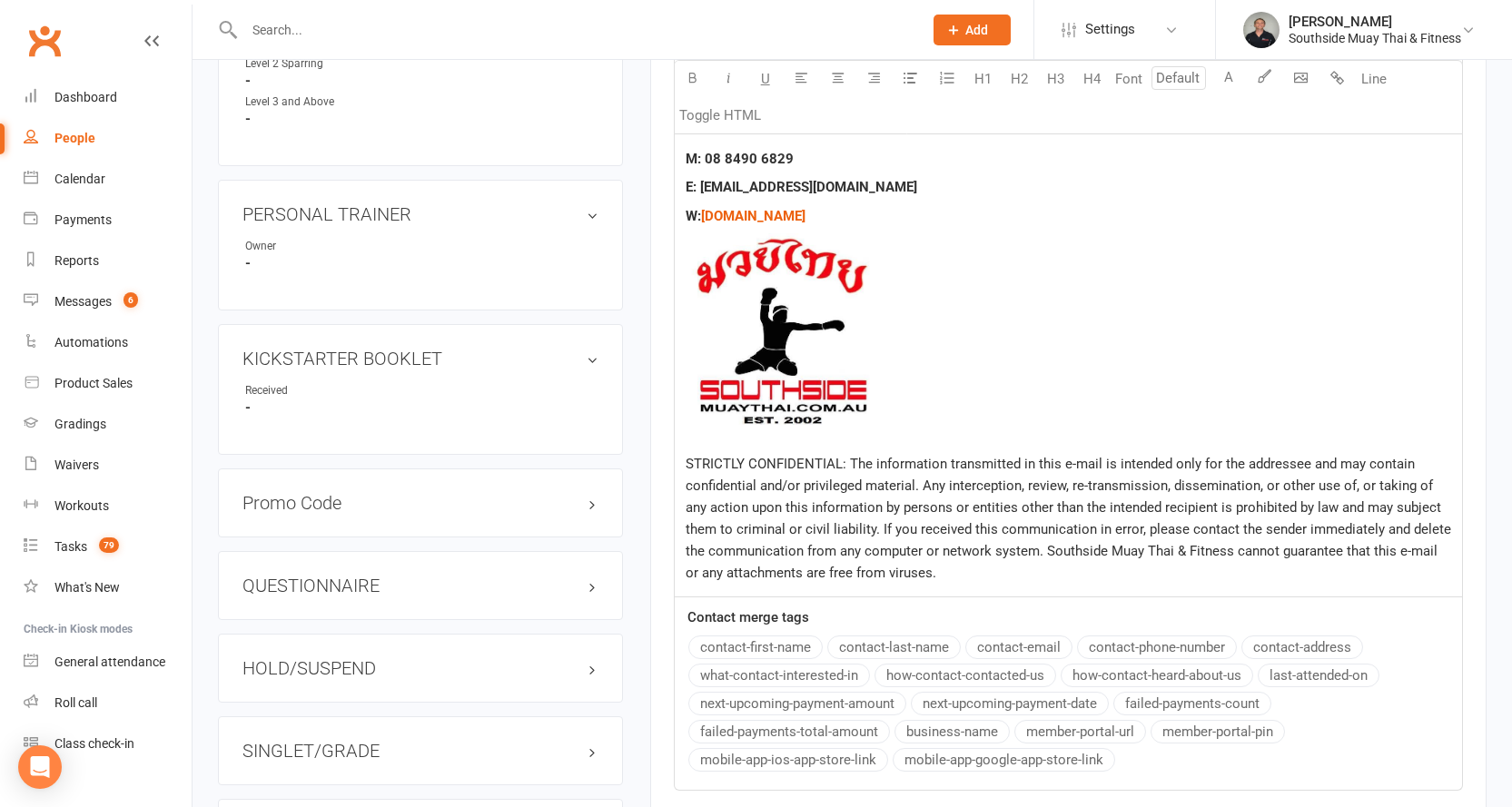
scroll to position [1181, 0]
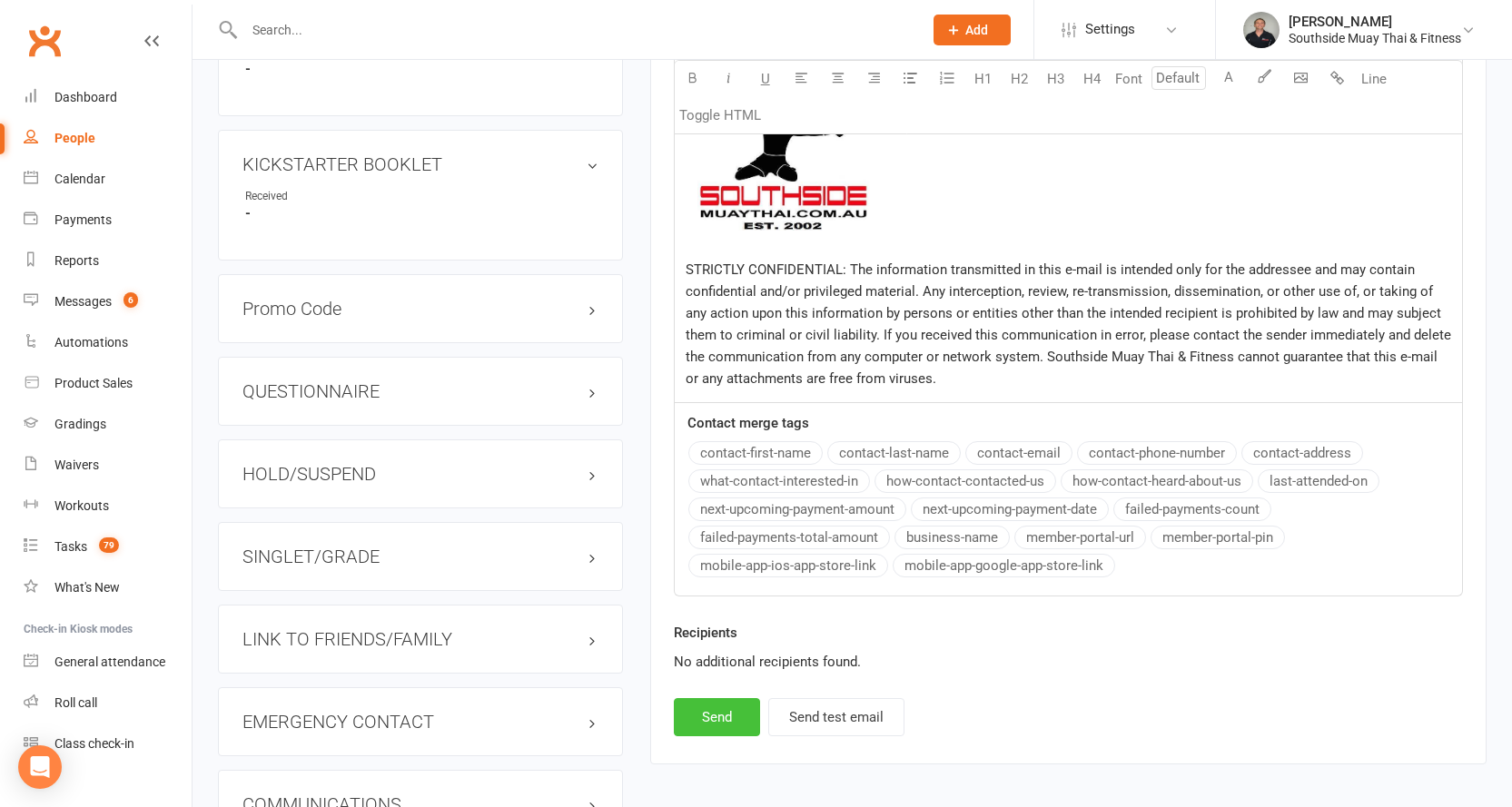
click at [720, 702] on button "Send" at bounding box center [717, 717] width 86 height 38
select select
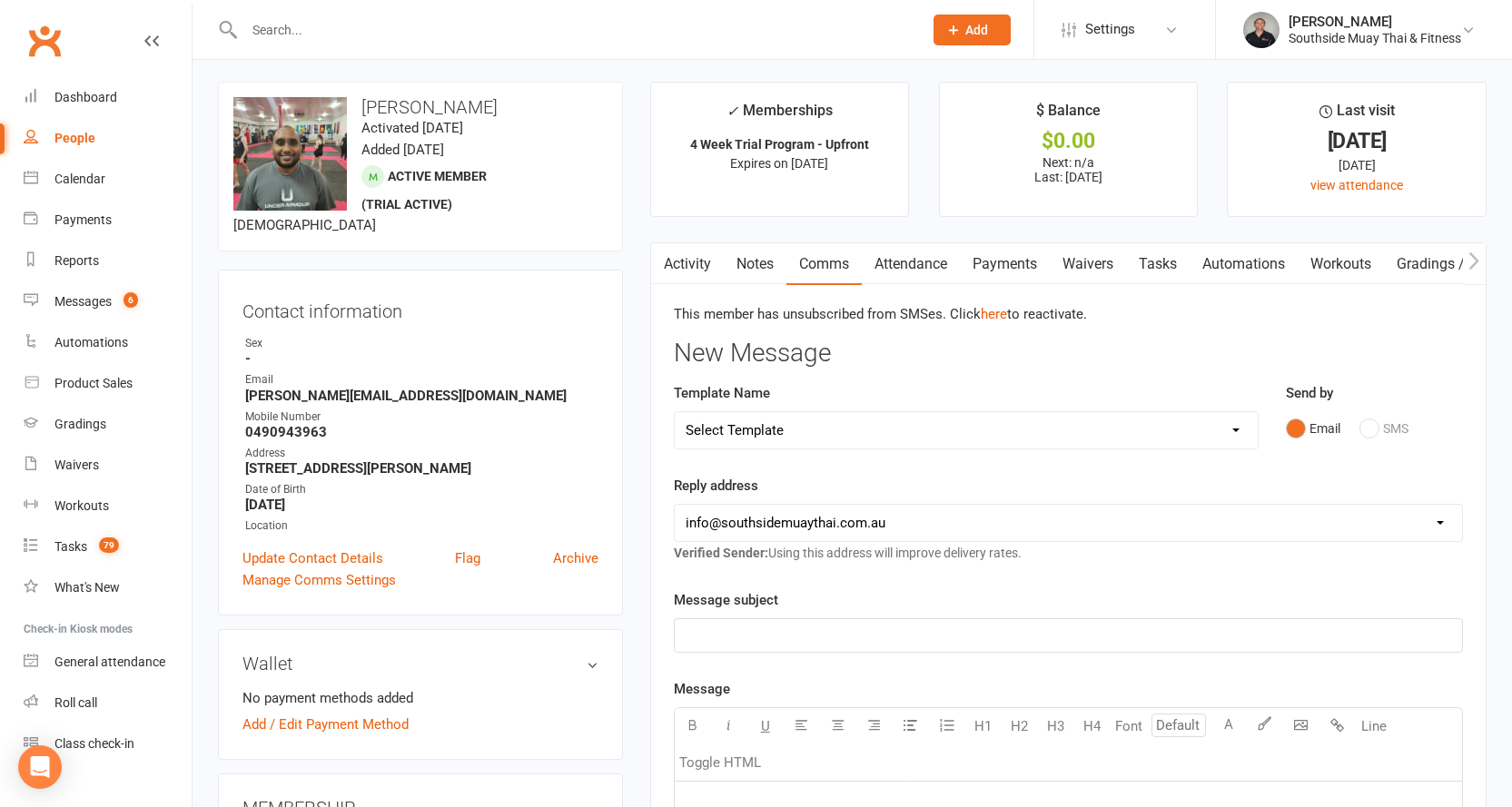
scroll to position [0, 0]
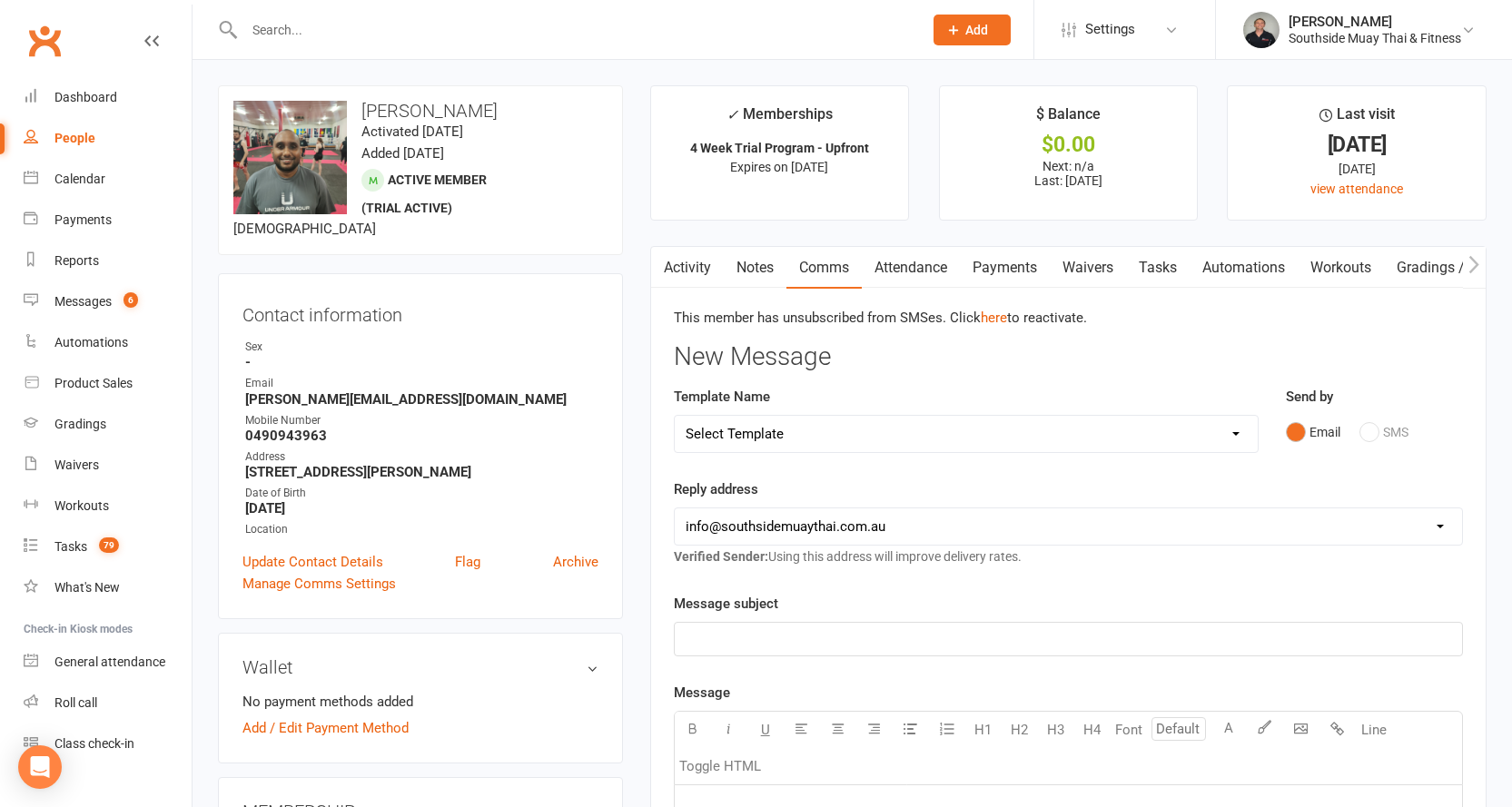
click at [462, 33] on input "text" at bounding box center [574, 29] width 671 height 26
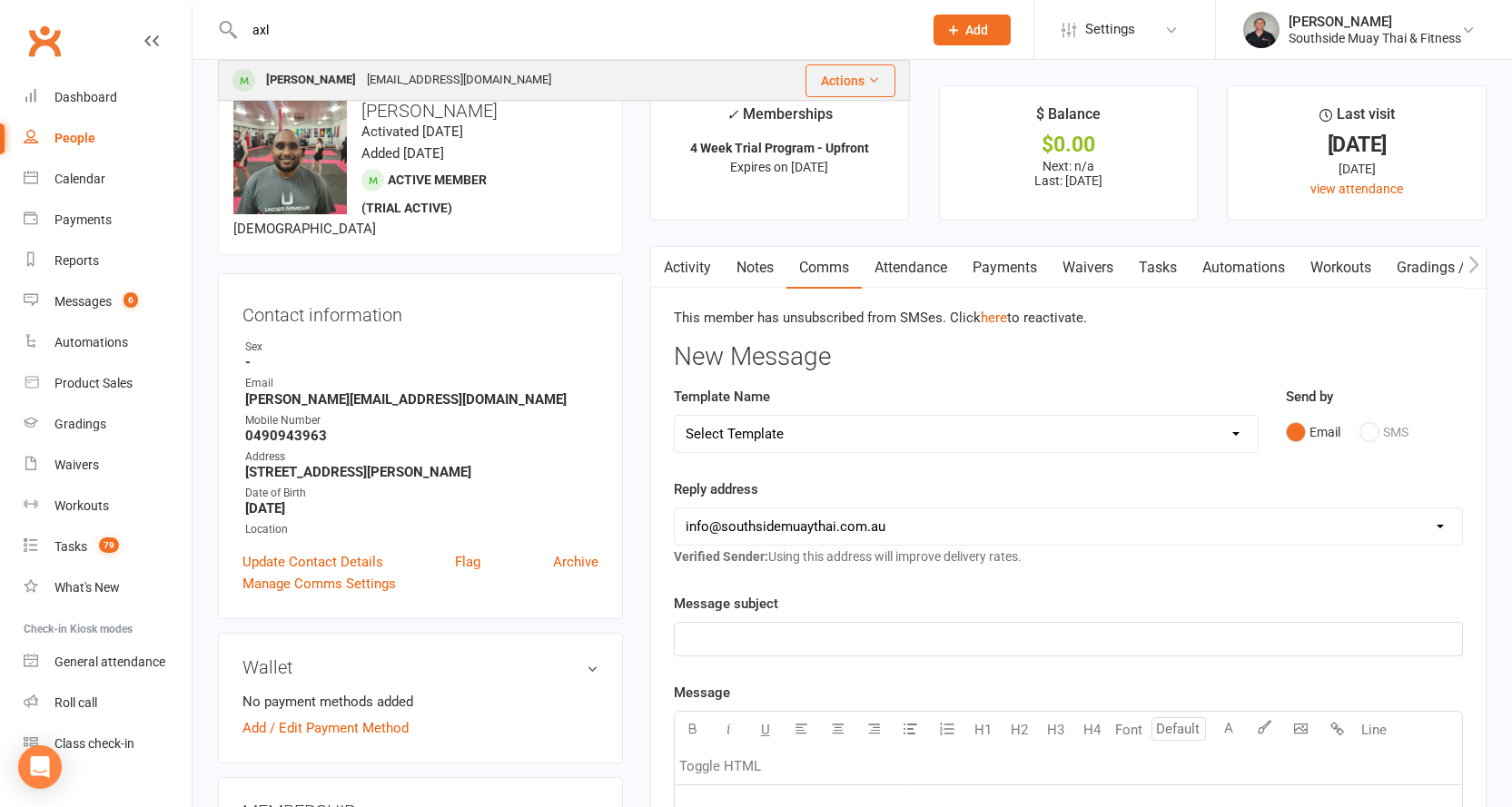
type input "axl"
click at [441, 69] on div "brittengavin@hotmail.com" at bounding box center [459, 81] width 195 height 27
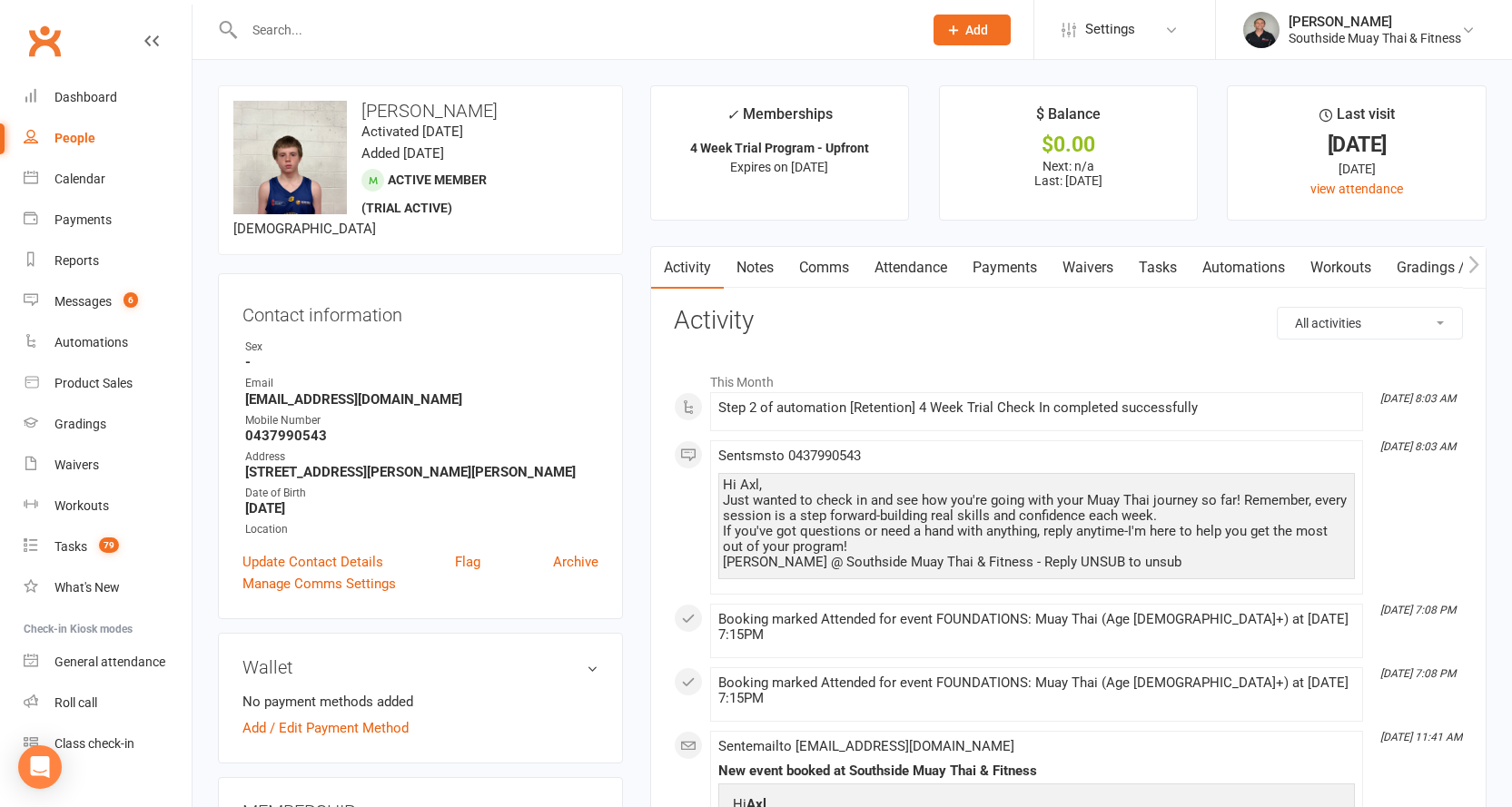
click at [383, 43] on div at bounding box center [564, 29] width 692 height 59
click at [442, 34] on input "text" at bounding box center [574, 29] width 671 height 26
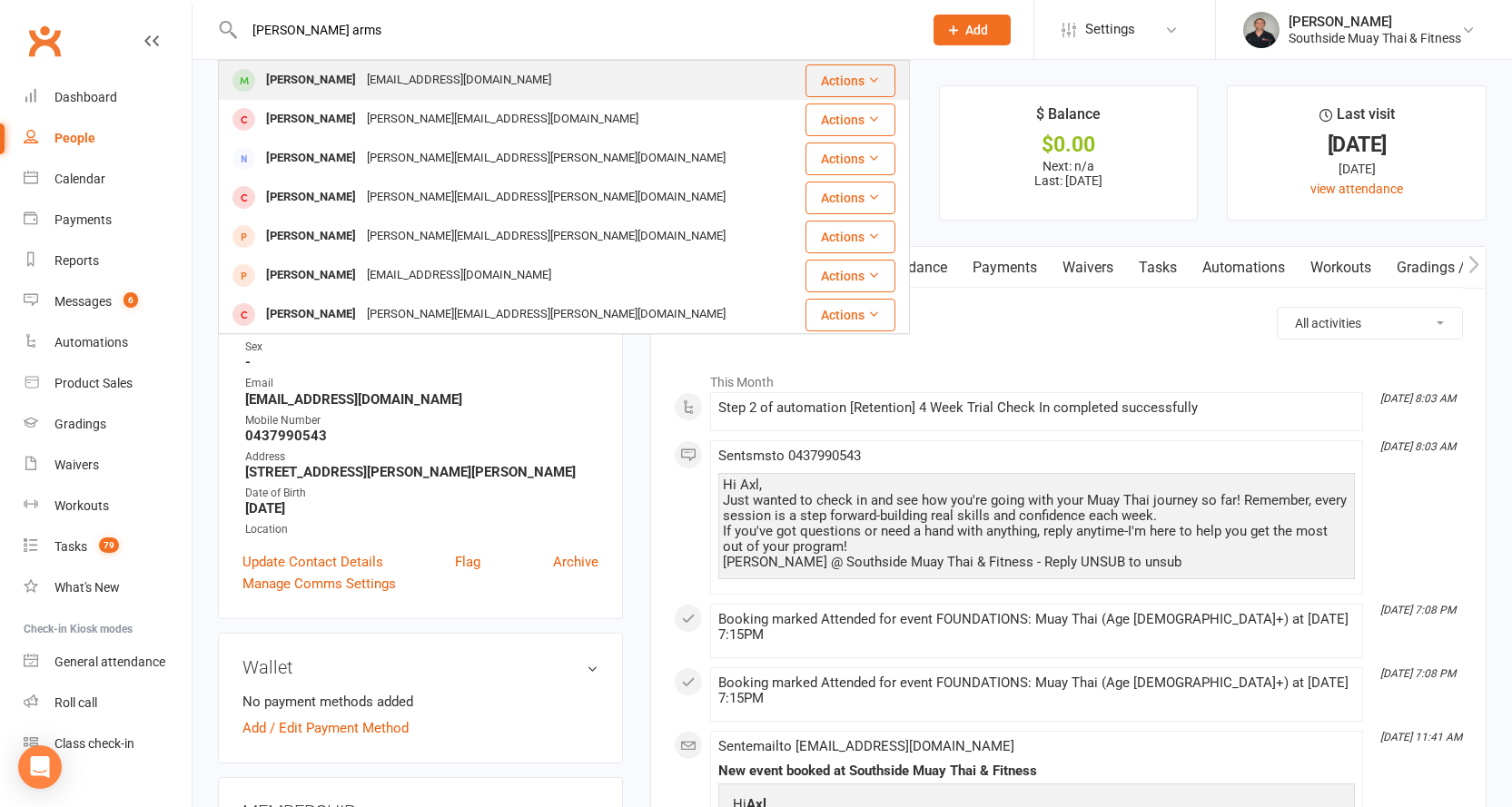
type input "daniel arms"
click at [361, 70] on div "danielharms02@gmail.com" at bounding box center [459, 81] width 195 height 27
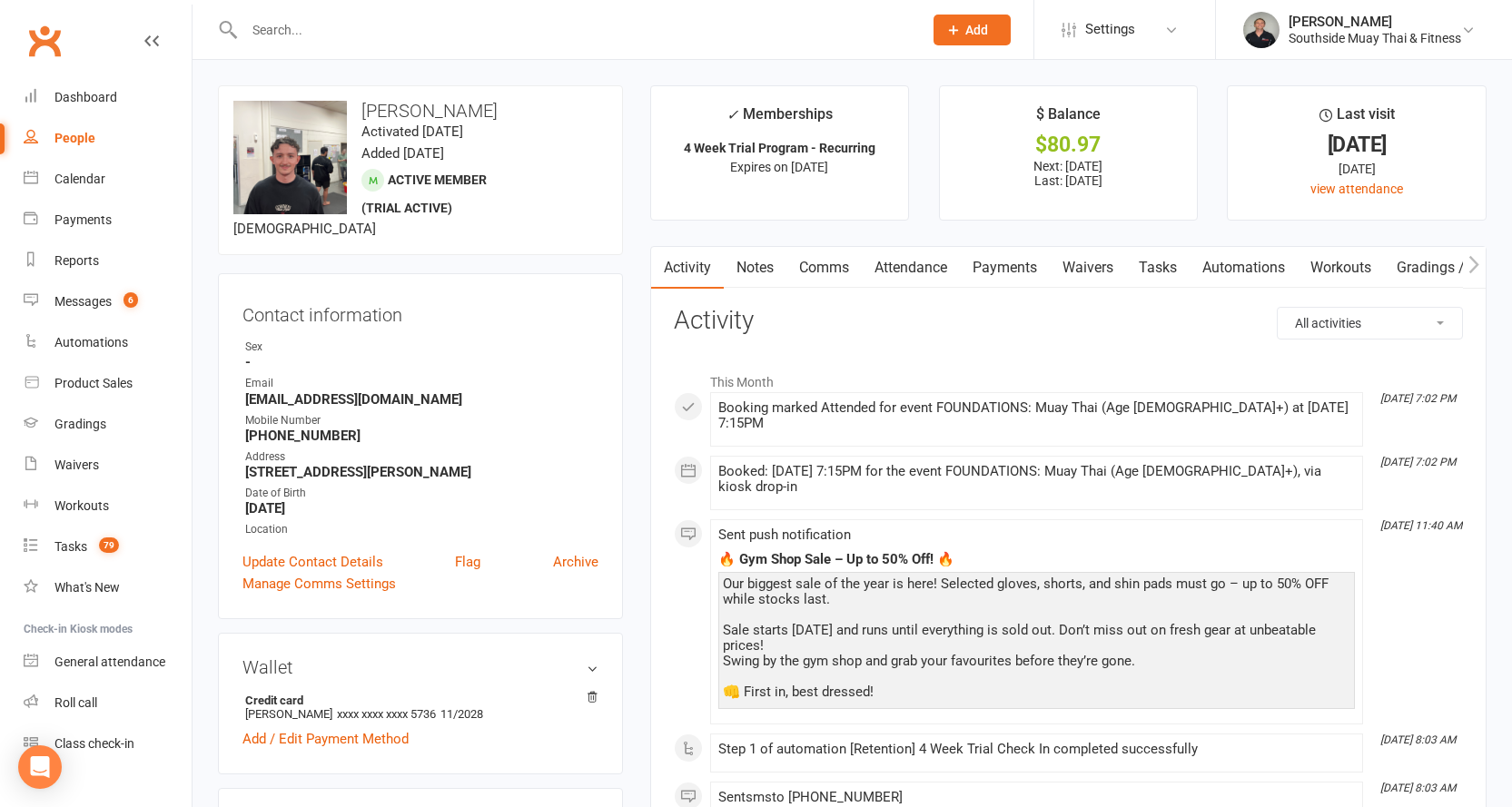
click at [815, 254] on link "Comms" at bounding box center [823, 267] width 75 height 42
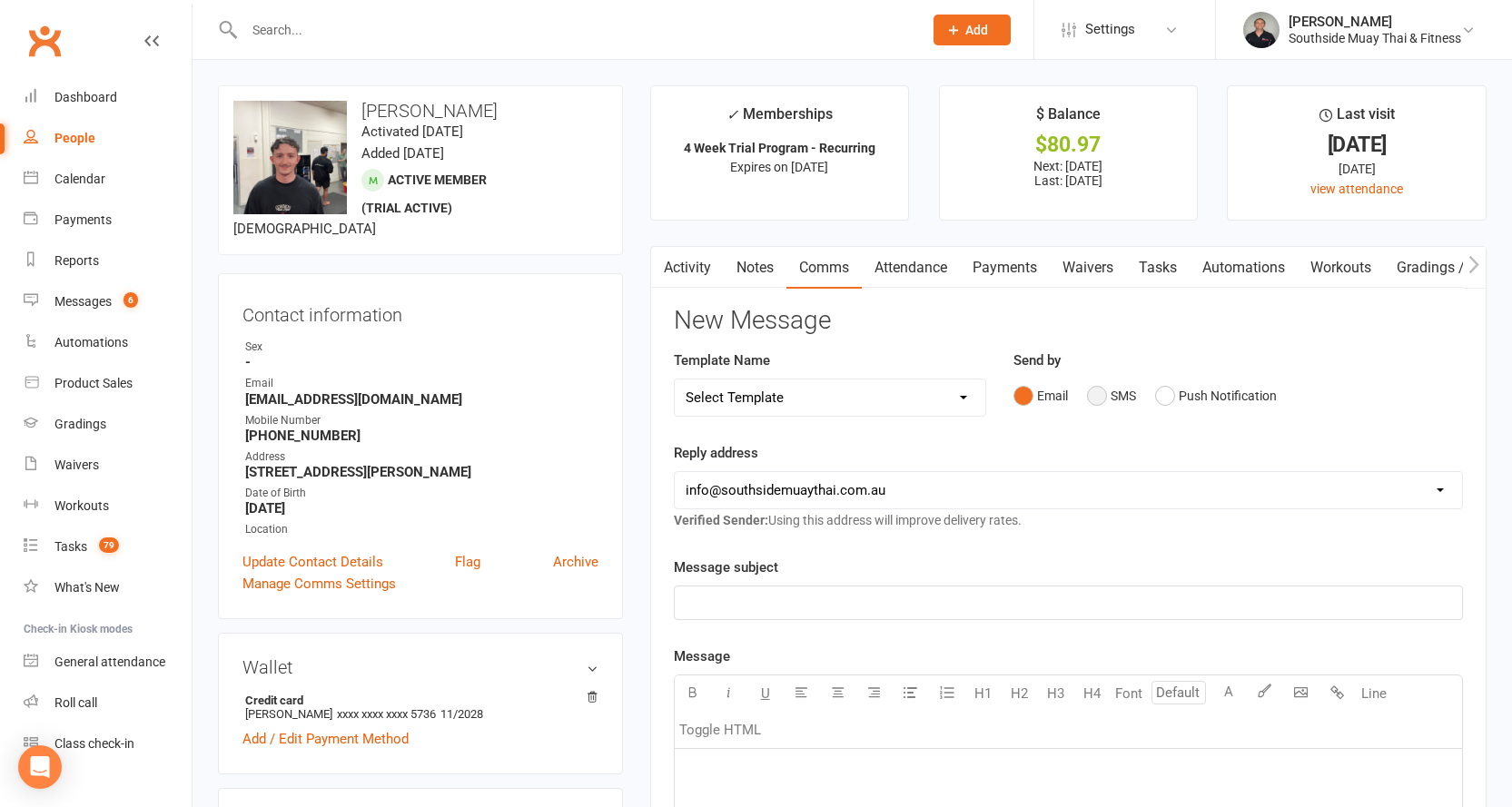
click at [1106, 395] on button "SMS" at bounding box center [1111, 395] width 49 height 34
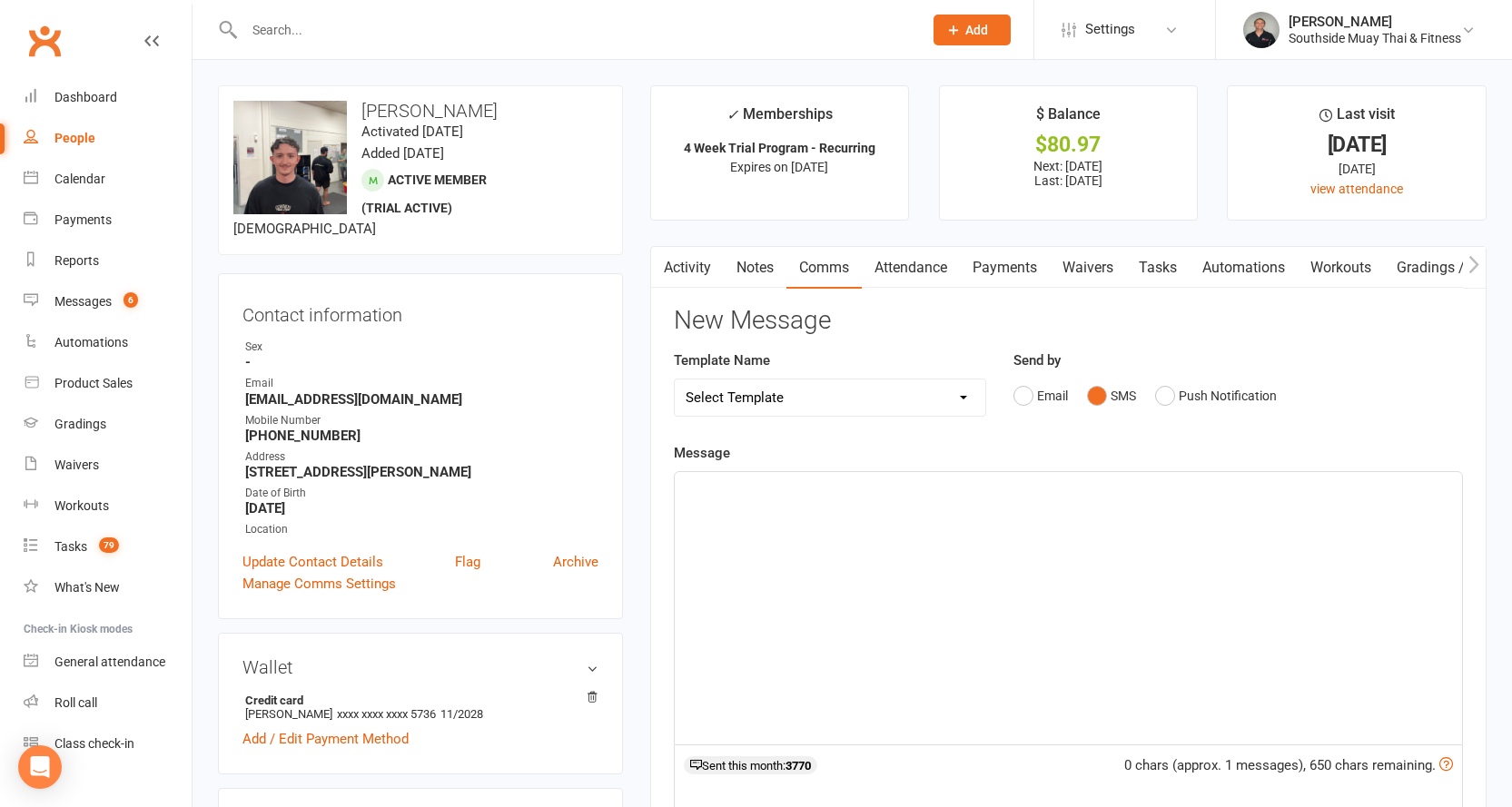
click at [873, 497] on p "﻿" at bounding box center [1067, 488] width 765 height 22
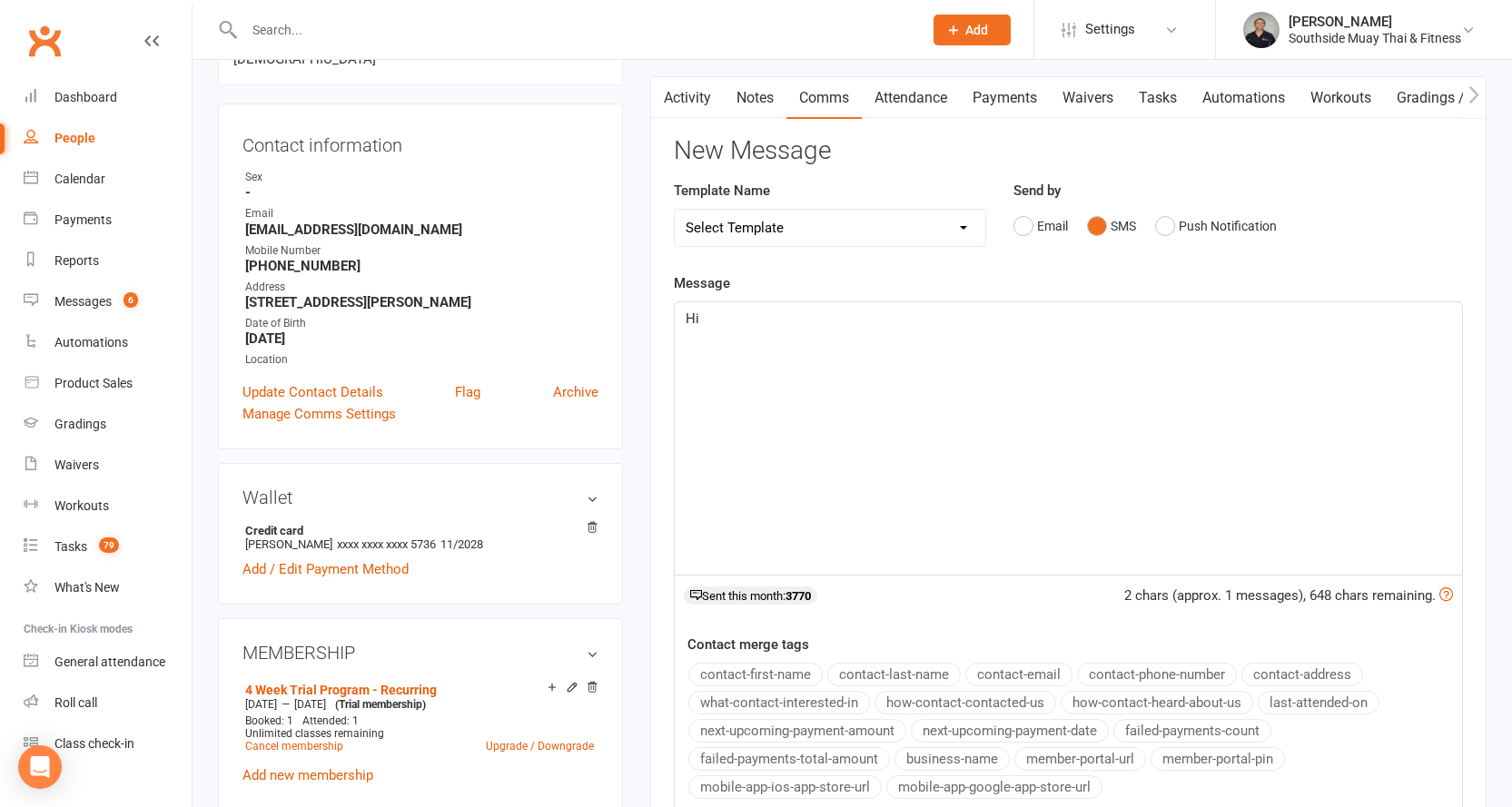
scroll to position [363, 0]
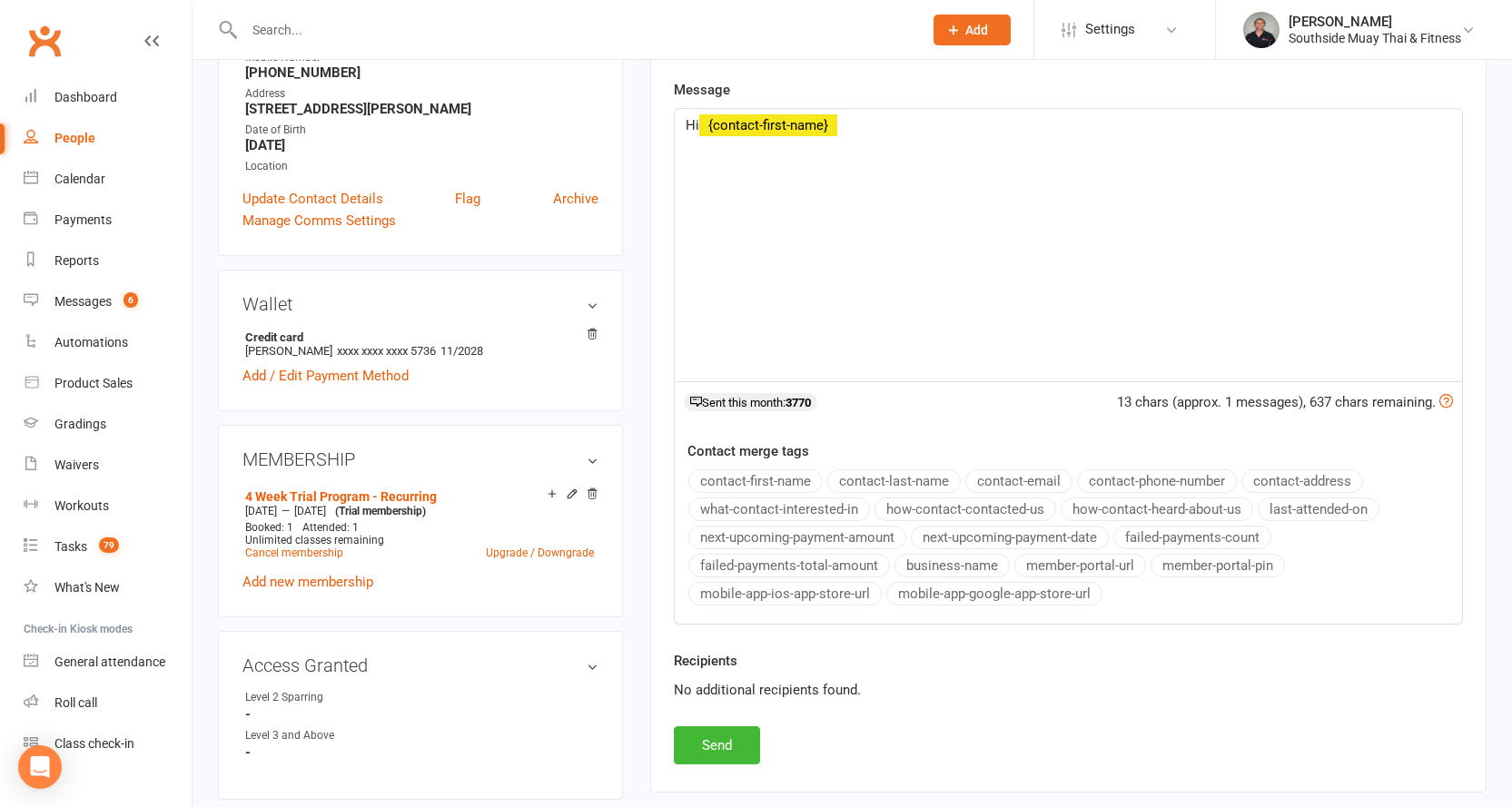
click at [755, 479] on button "contact-first-name" at bounding box center [756, 481] width 135 height 24
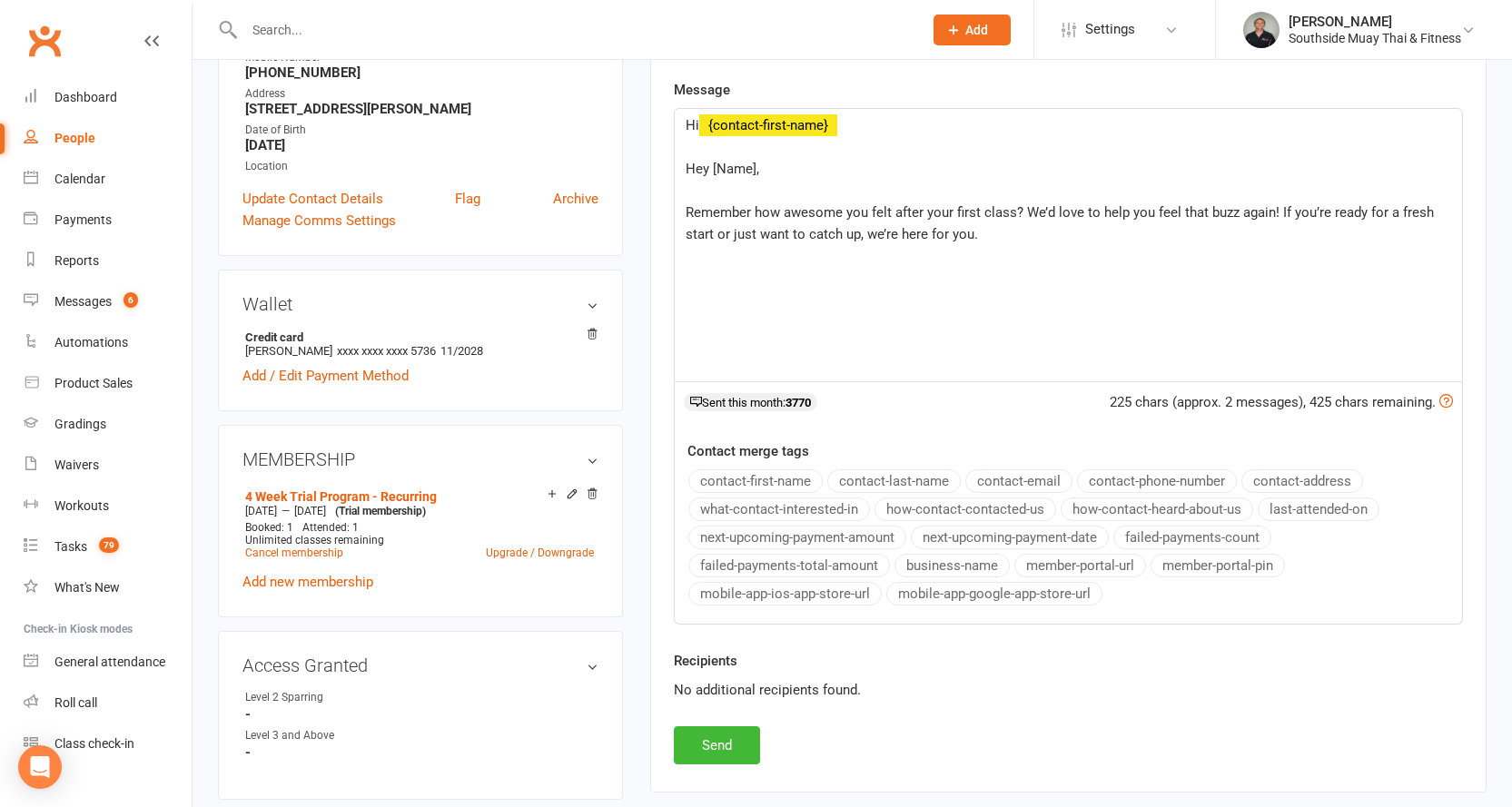
click at [686, 163] on span "Hey [Name]," at bounding box center [722, 169] width 74 height 16
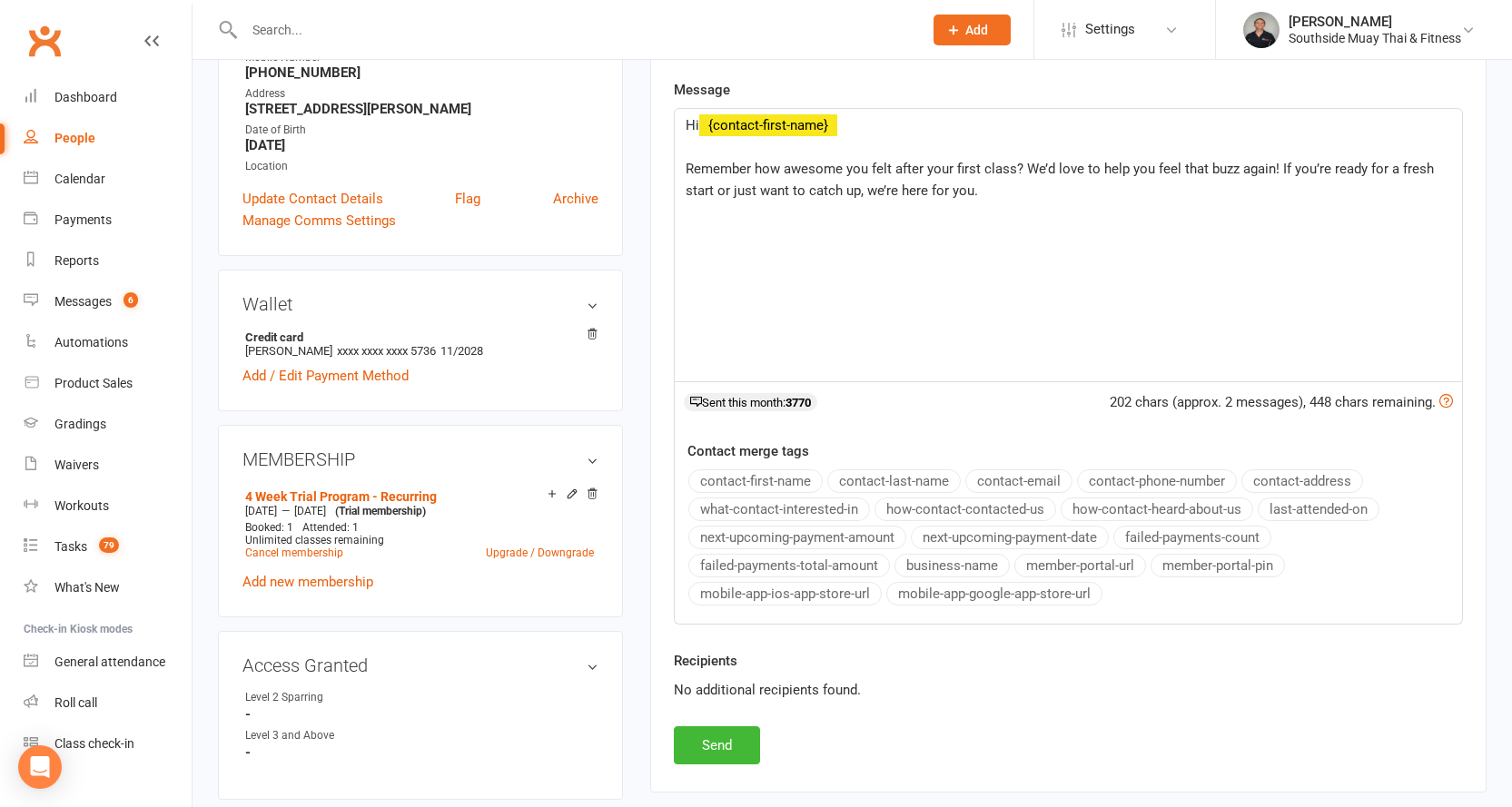
click at [891, 229] on div "Hi ﻿ {contact-first-name} ﻿ Remember how awesome you felt after your first clas…" at bounding box center [1068, 245] width 787 height 272
click at [1022, 204] on div "Hi ﻿ {contact-first-name} ﻿ Remember how awesome you felt after your first clas…" at bounding box center [1068, 245] width 787 height 272
click at [931, 560] on button "business-name" at bounding box center [952, 565] width 116 height 24
click at [701, 746] on button "Send" at bounding box center [717, 745] width 86 height 38
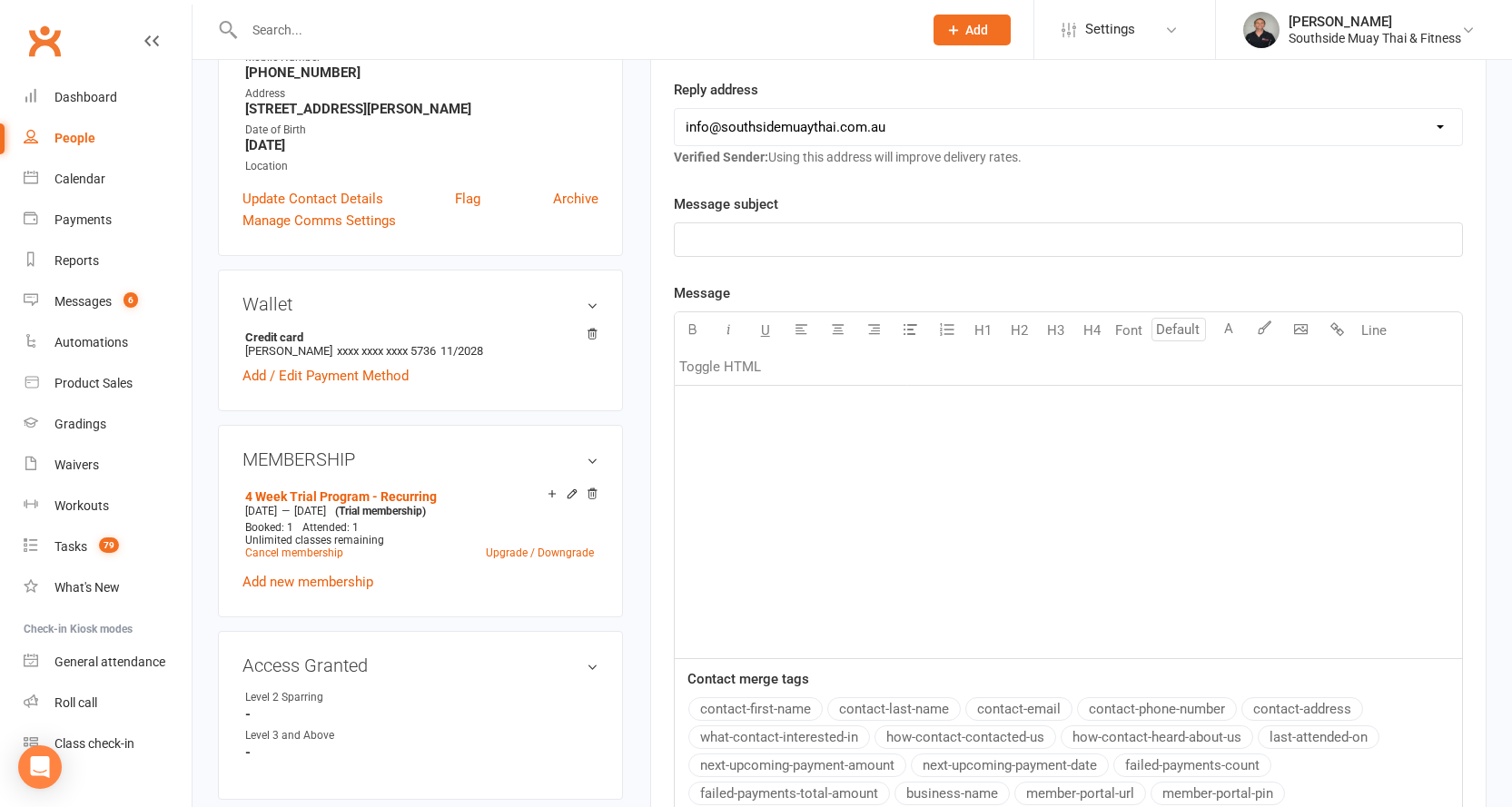
scroll to position [0, 0]
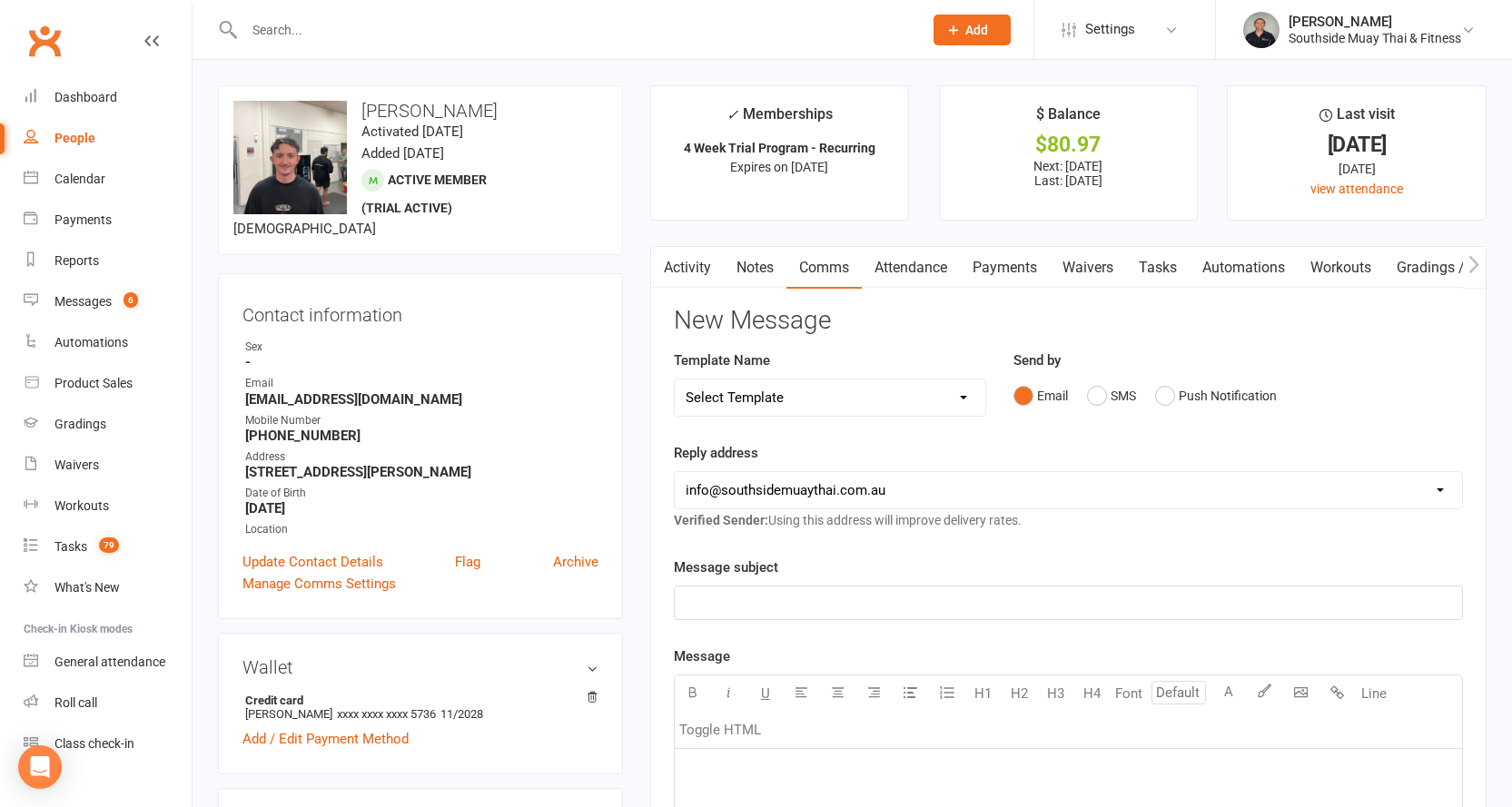
click at [676, 254] on link "Activity" at bounding box center [687, 267] width 73 height 42
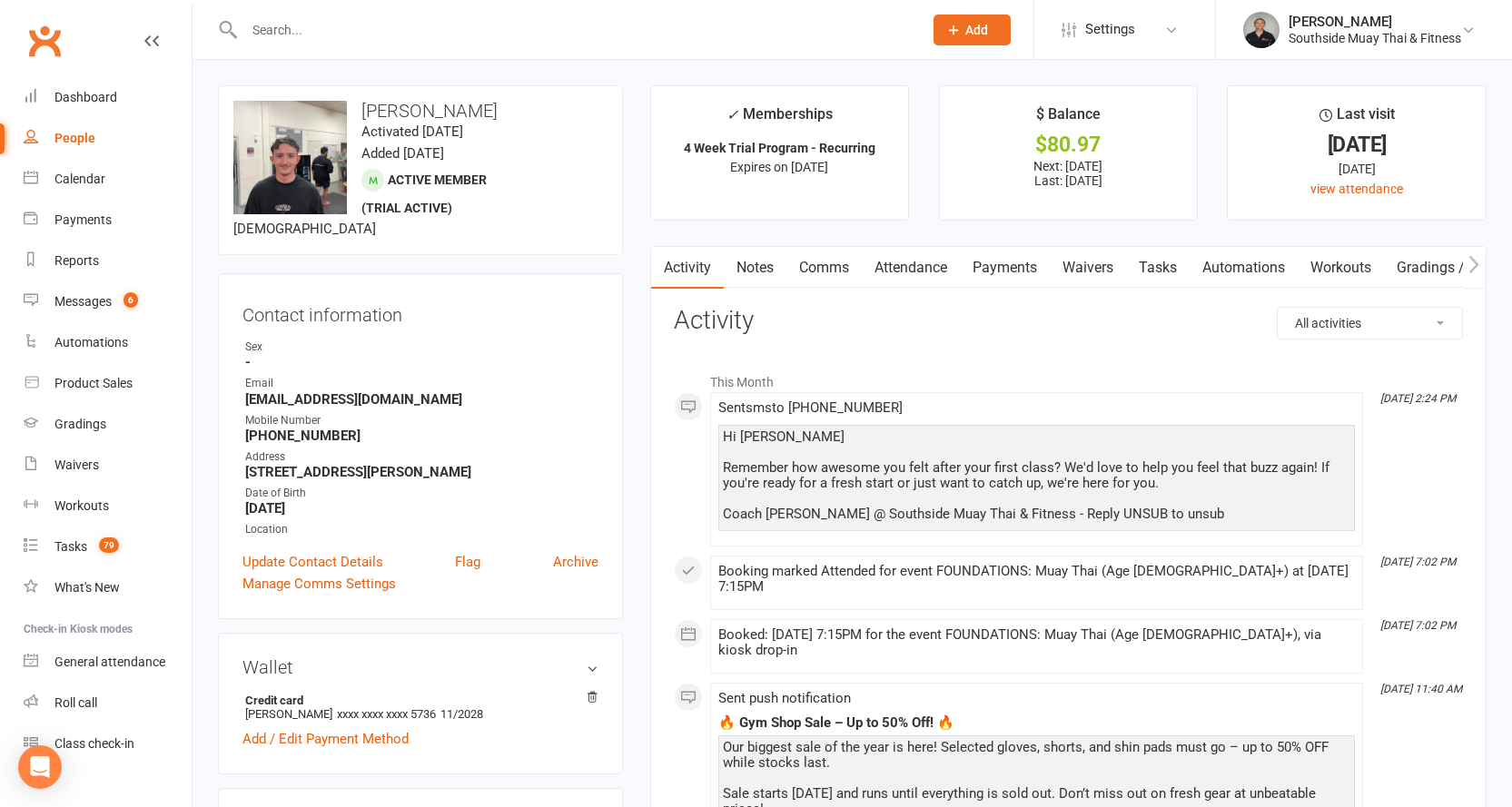
click at [592, 26] on input "text" at bounding box center [574, 29] width 671 height 26
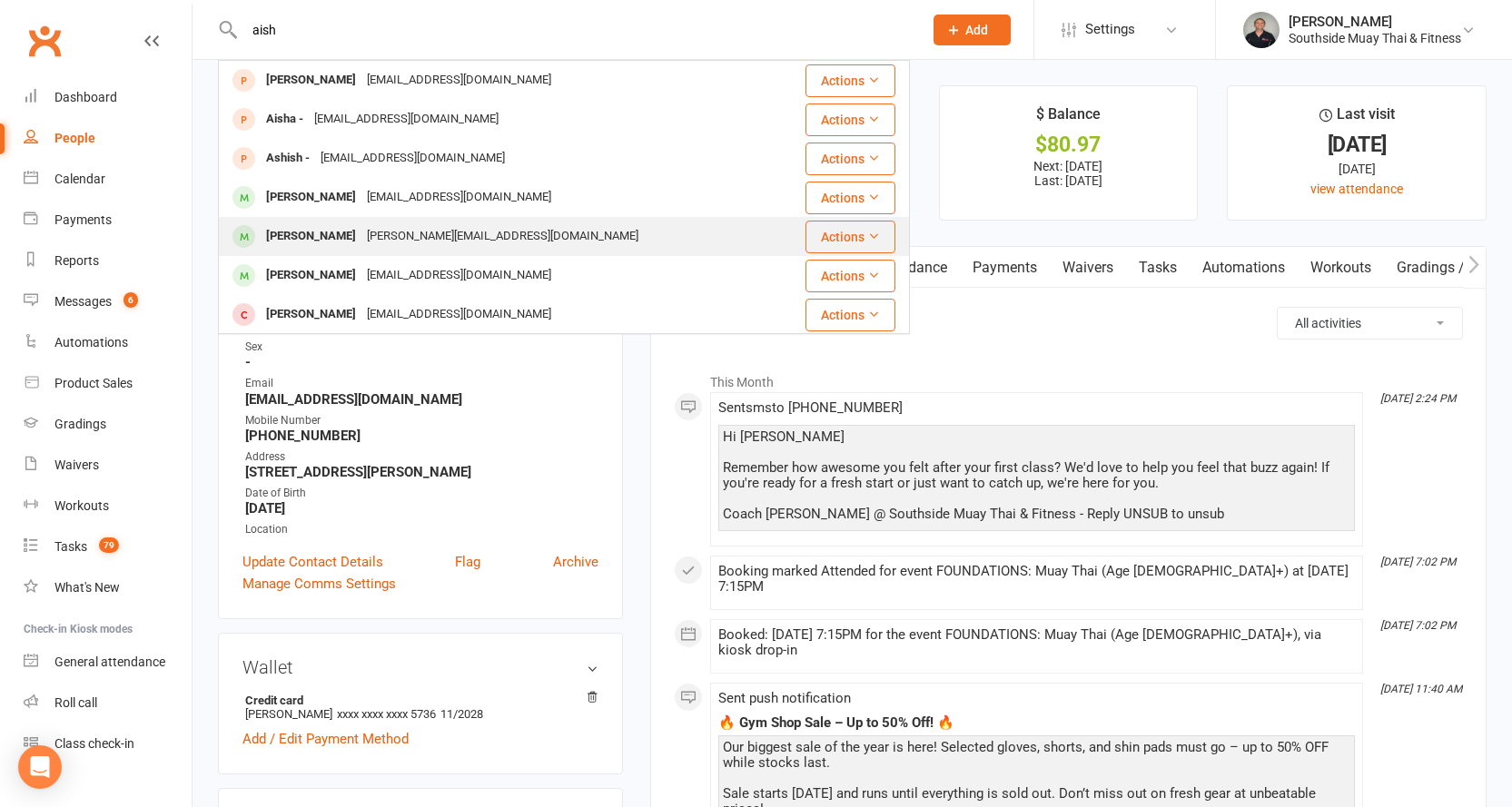
type input "aish"
click at [389, 223] on div "Aishwarya Mishra rhea.mishra4589@gmail.com" at bounding box center [497, 236] width 554 height 37
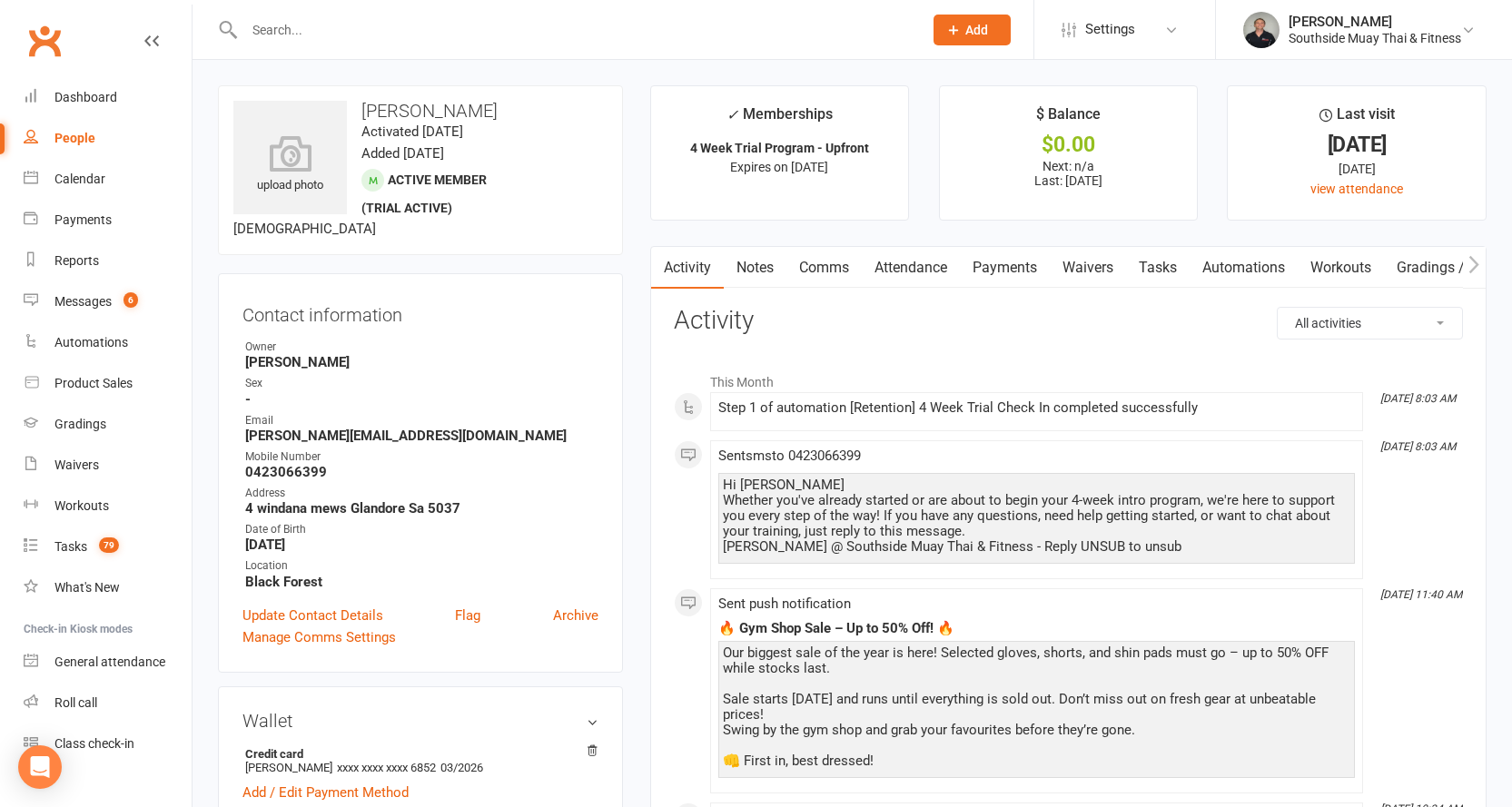
click at [826, 258] on link "Comms" at bounding box center [823, 267] width 75 height 42
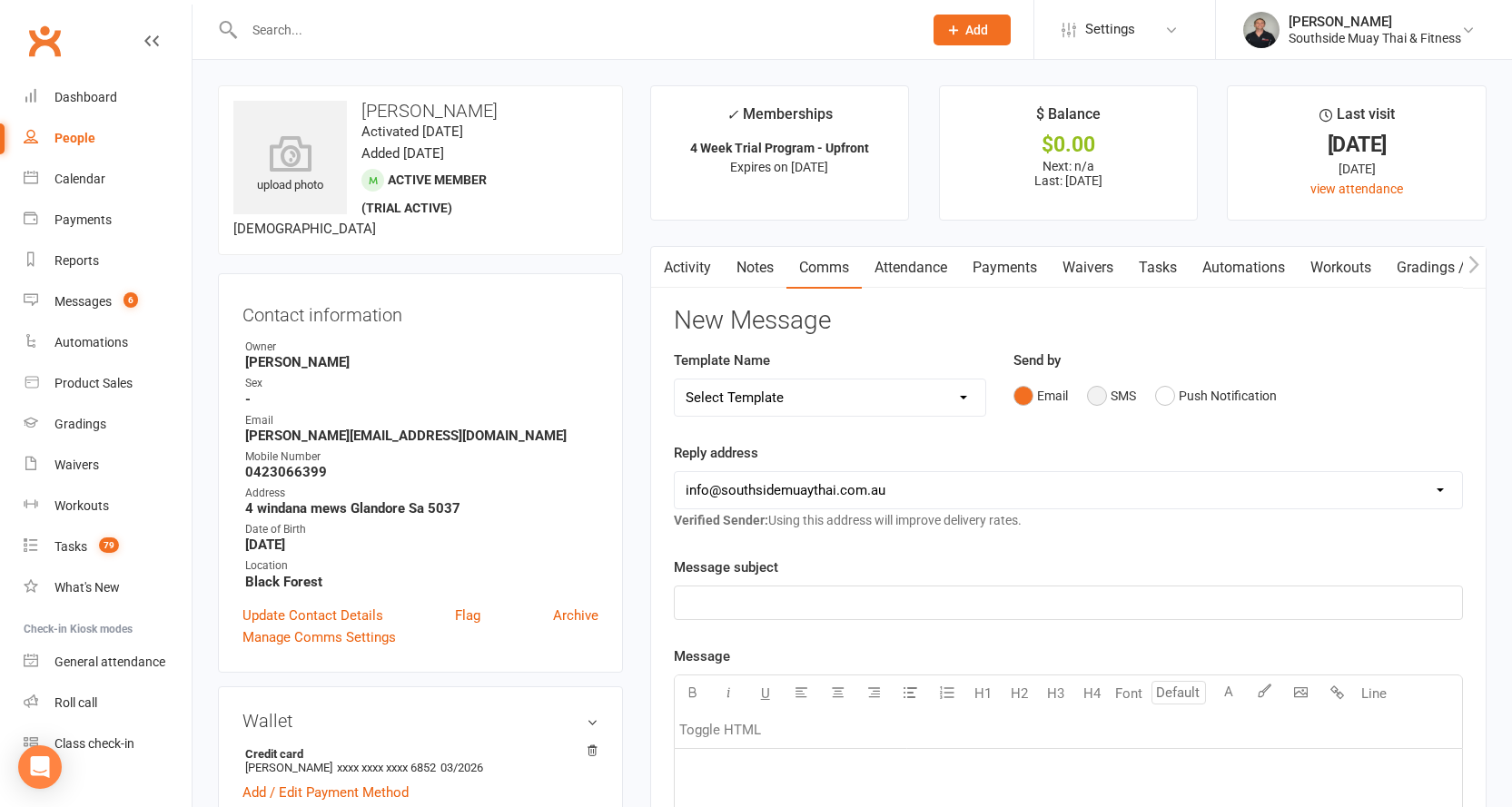
click at [1103, 394] on button "SMS" at bounding box center [1111, 395] width 49 height 34
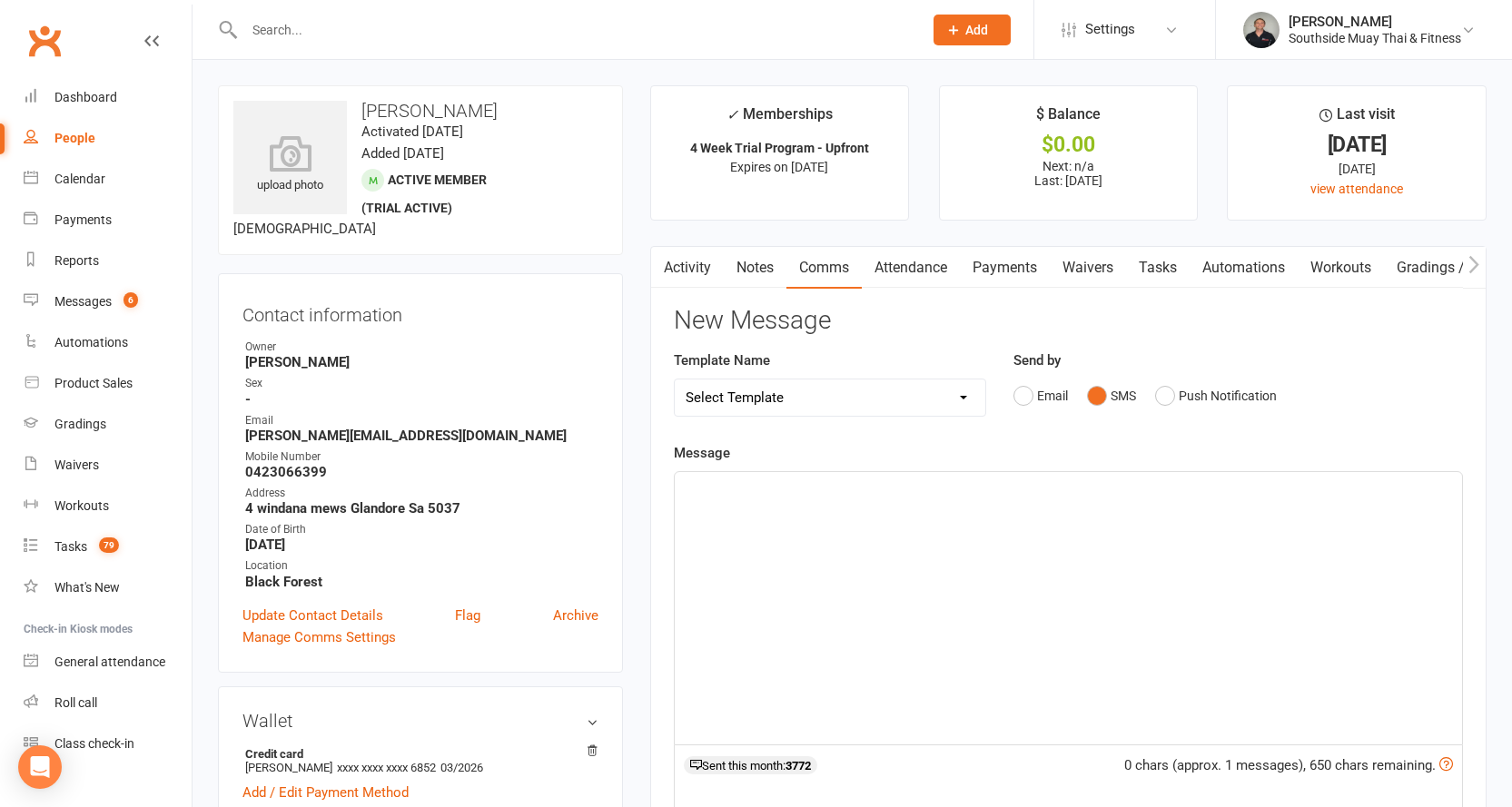
click at [720, 498] on p "﻿" at bounding box center [1067, 488] width 765 height 22
click at [936, 405] on select "Select Template [SMS] Outreach Message: High Risk – Personal From Trainer + Ree…" at bounding box center [830, 397] width 311 height 36
select select "36"
click at [675, 379] on select "Select Template [SMS] Outreach Message: High Risk – Personal From Trainer + Ree…" at bounding box center [830, 397] width 311 height 36
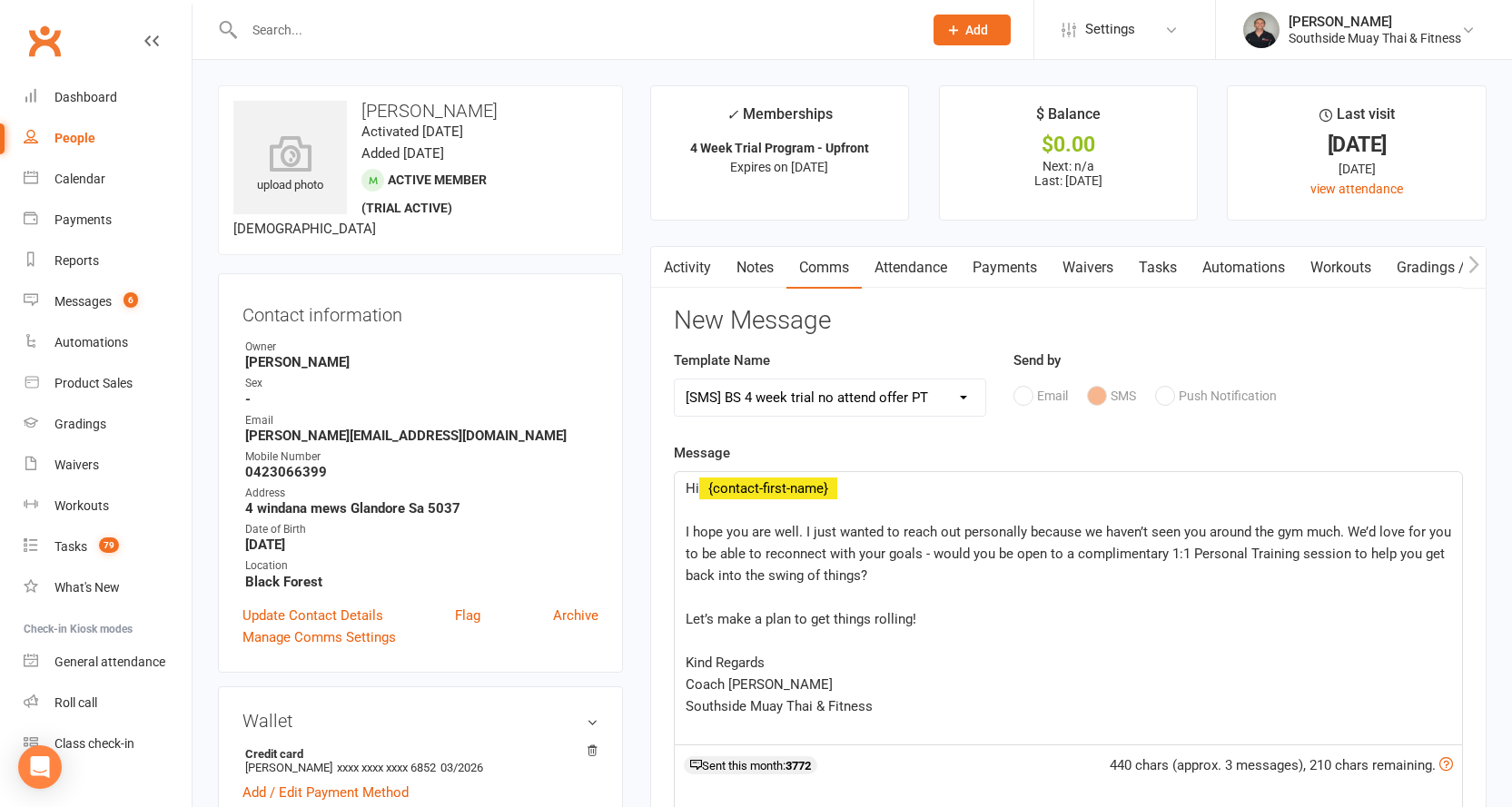
click at [942, 268] on link "Attendance" at bounding box center [910, 267] width 98 height 42
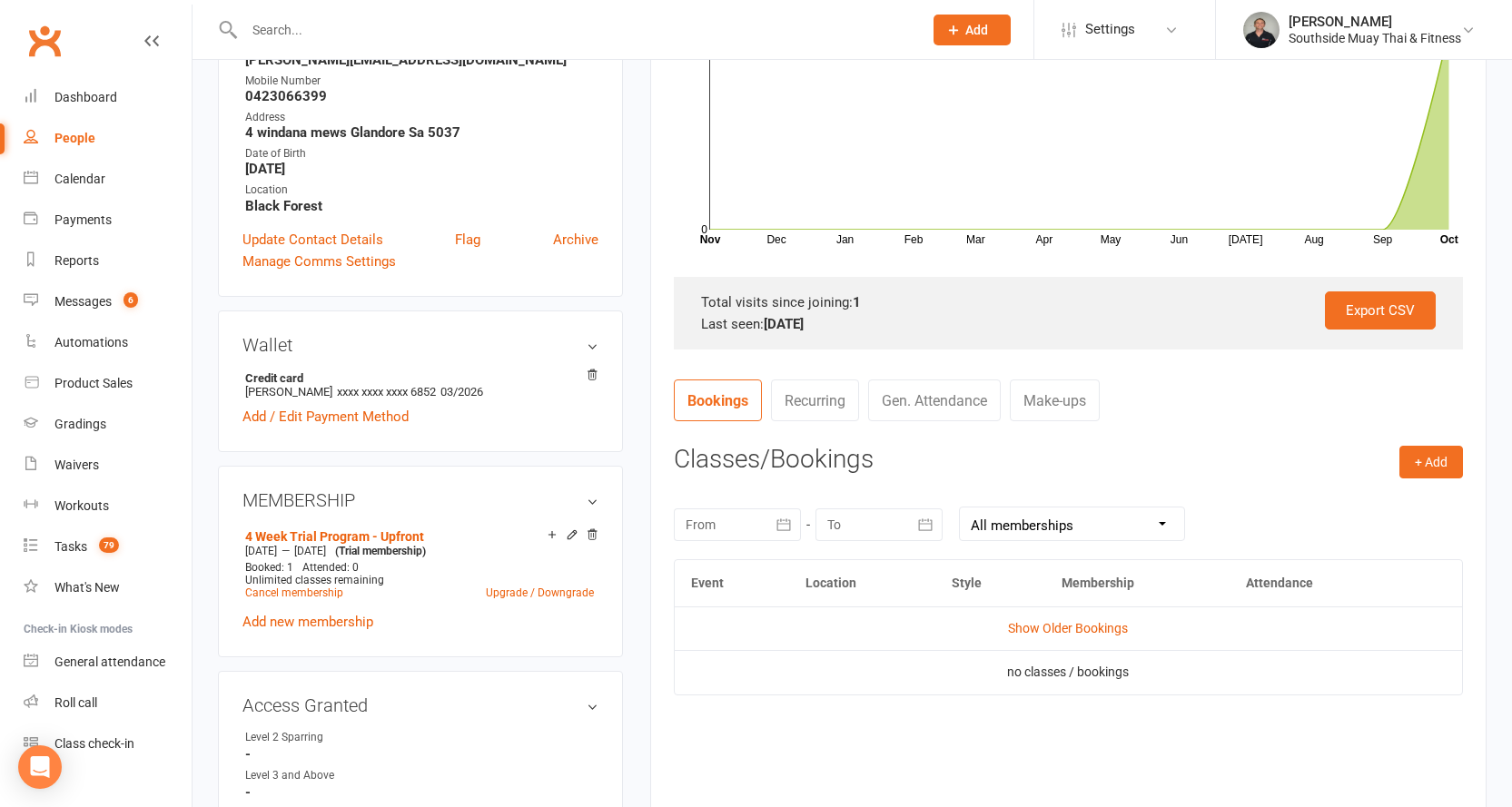
scroll to position [545, 0]
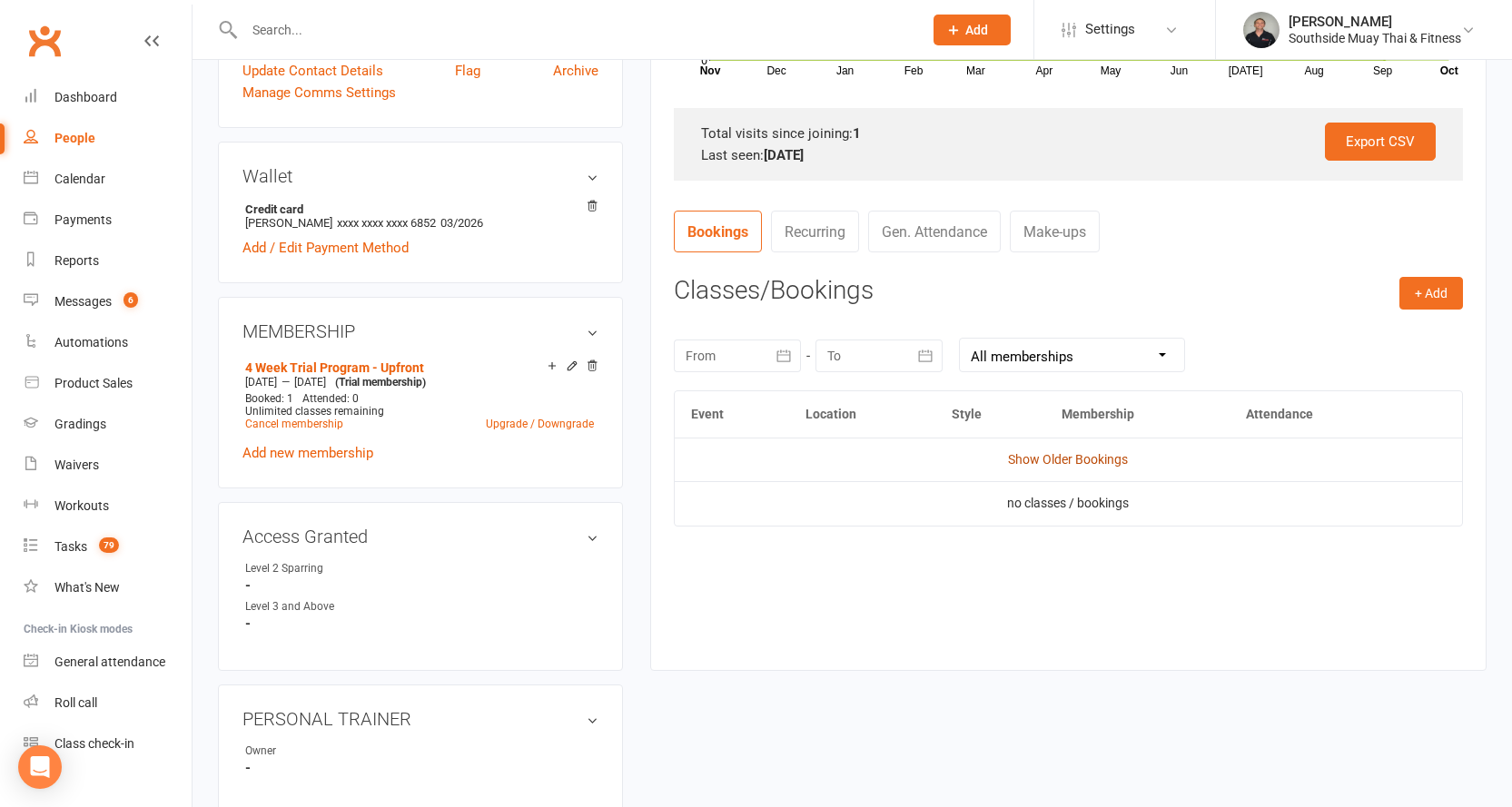
click at [1027, 457] on link "Show Older Bookings" at bounding box center [1067, 459] width 119 height 14
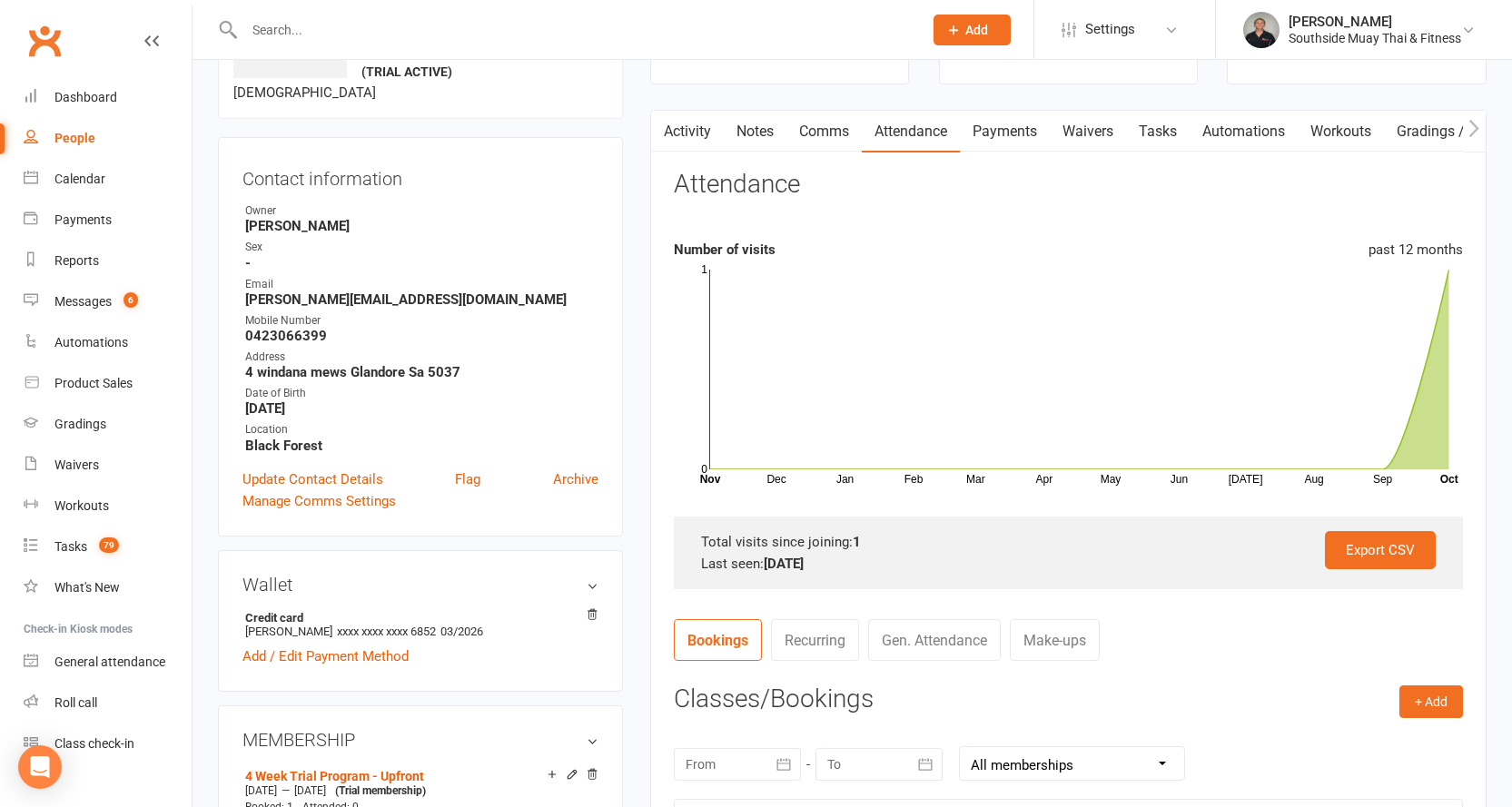
scroll to position [91, 0]
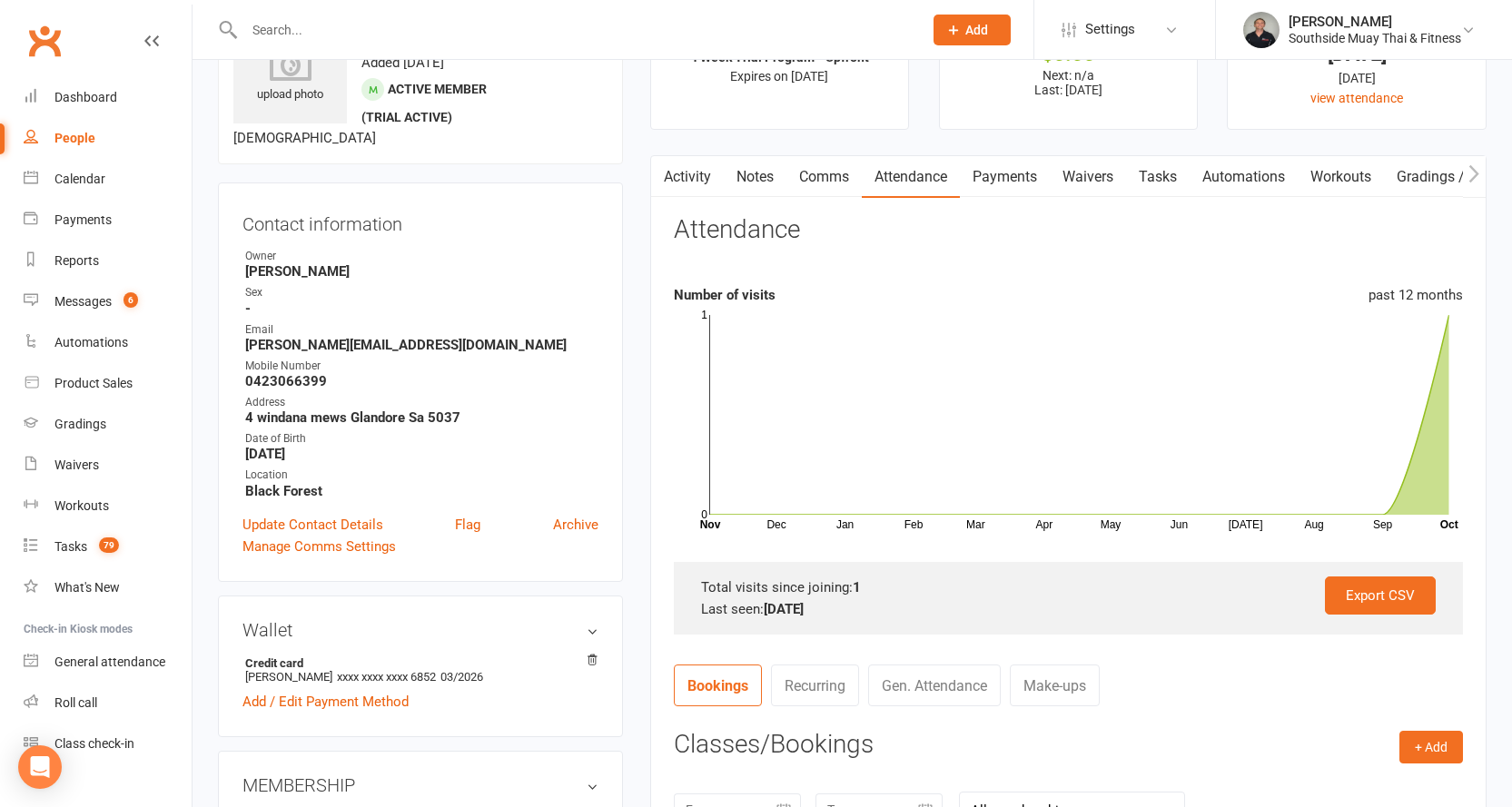
click at [836, 182] on link "Comms" at bounding box center [823, 177] width 75 height 42
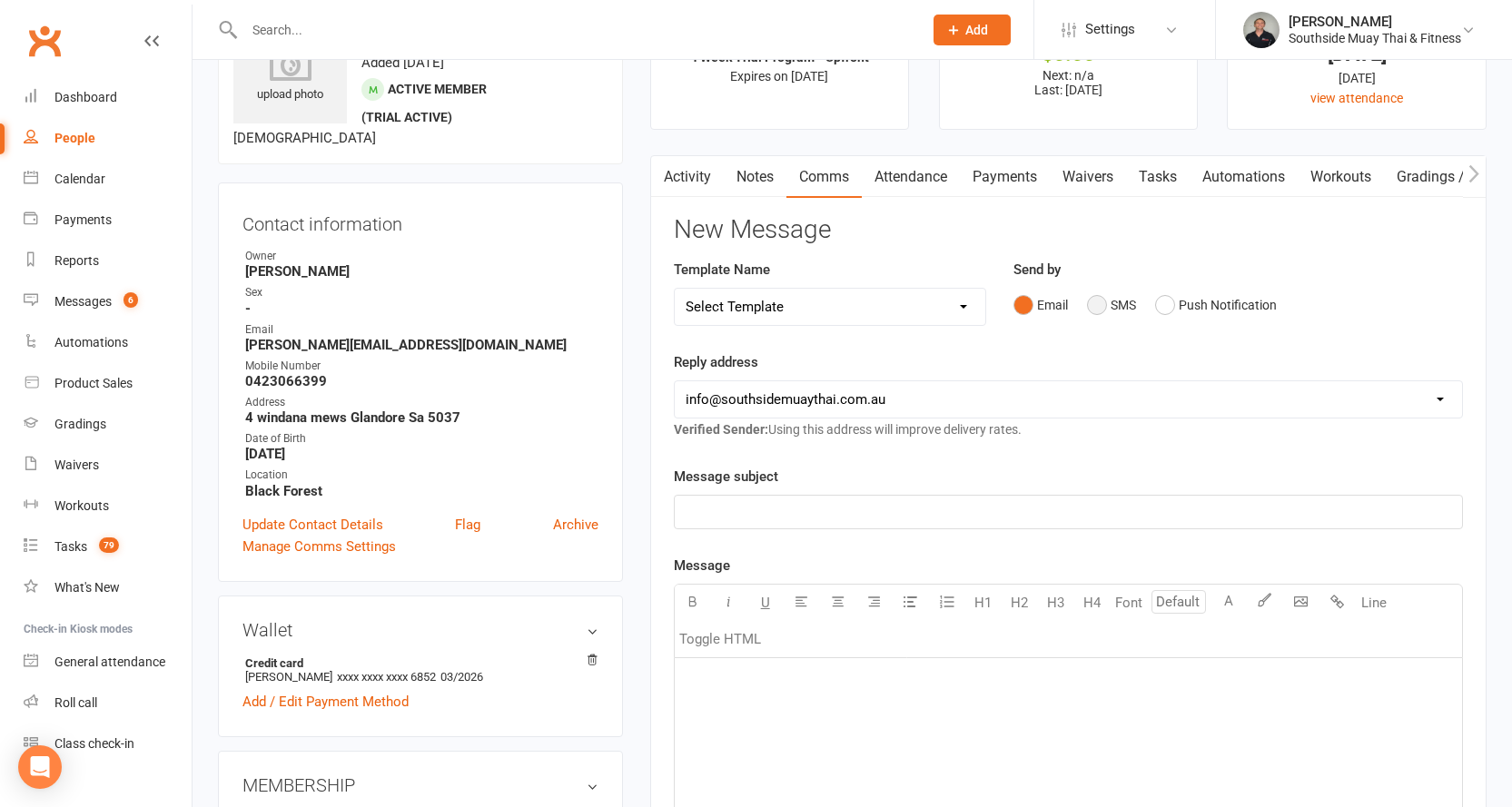
click at [1102, 309] on button "SMS" at bounding box center [1111, 305] width 49 height 34
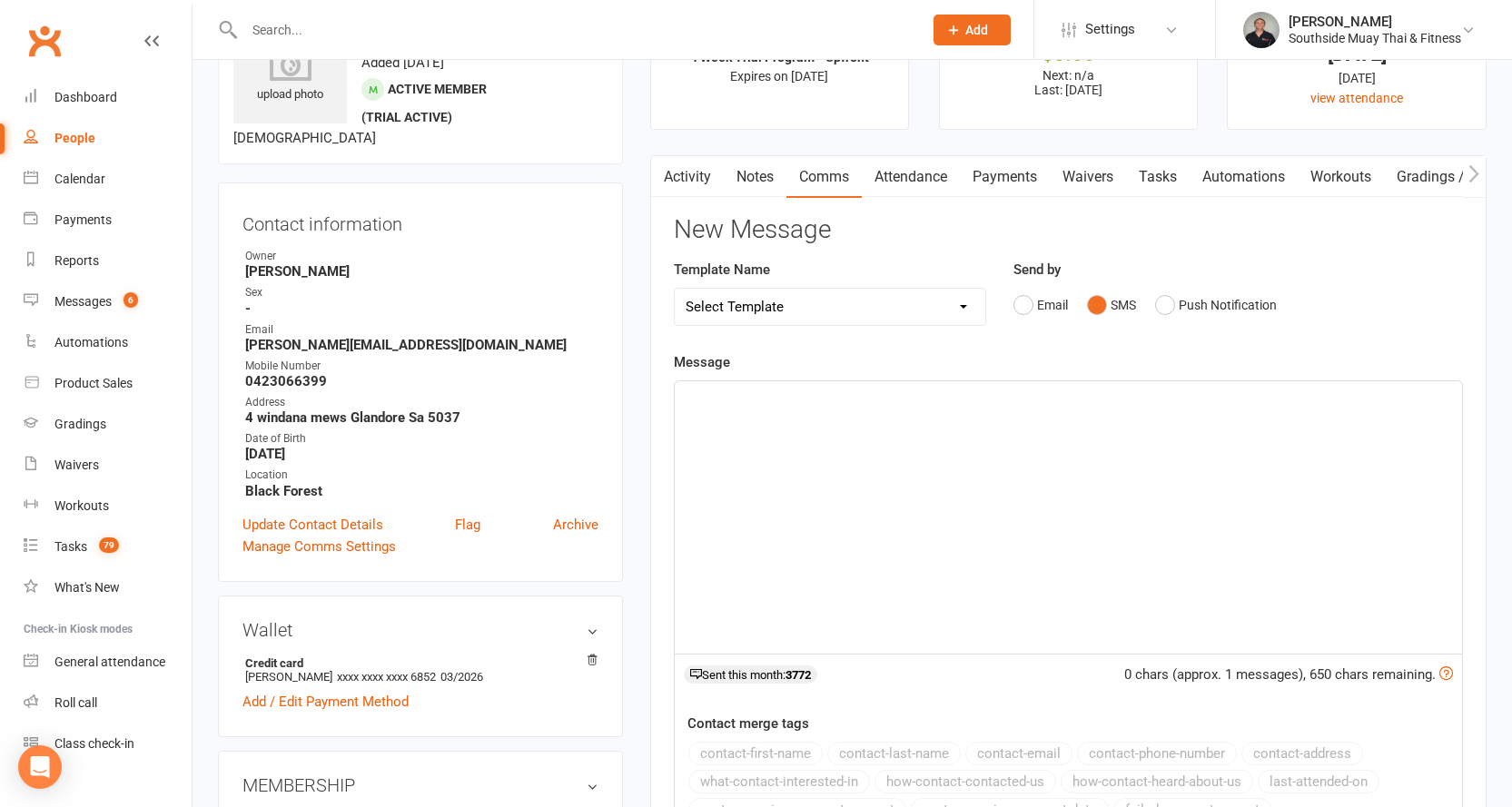
click at [873, 415] on div "﻿" at bounding box center [1068, 517] width 787 height 272
click at [829, 312] on select "Select Template [SMS] Outreach Message: High Risk – Personal From Trainer + Ree…" at bounding box center [830, 307] width 311 height 36
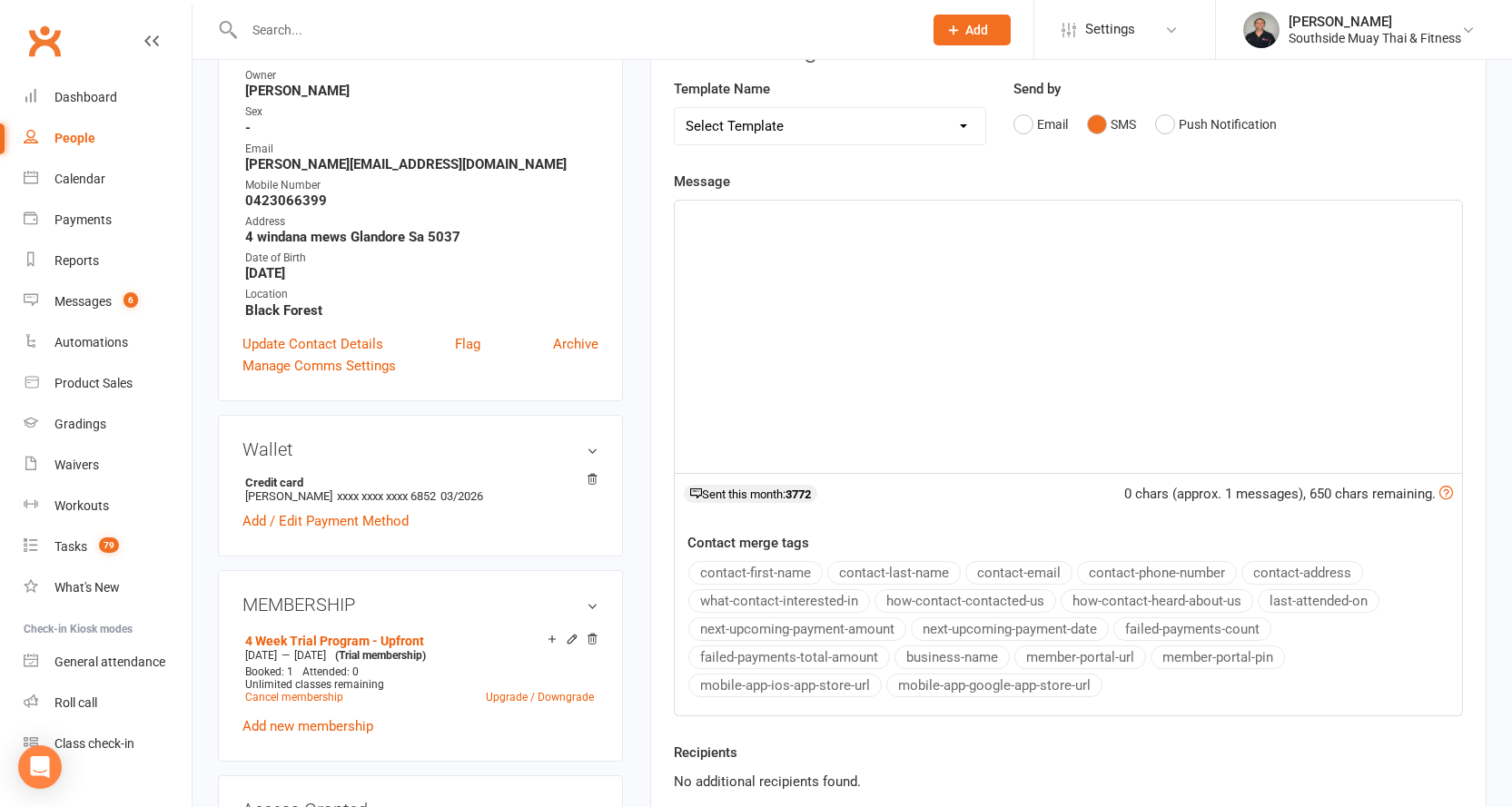
scroll to position [272, 0]
click at [916, 119] on select "Select Template [SMS] Outreach Message: High Risk – Personal From Trainer + Ree…" at bounding box center [830, 125] width 311 height 36
select select "36"
click at [675, 107] on select "Select Template [SMS] Outreach Message: High Risk – Personal From Trainer + Ree…" at bounding box center [830, 125] width 311 height 36
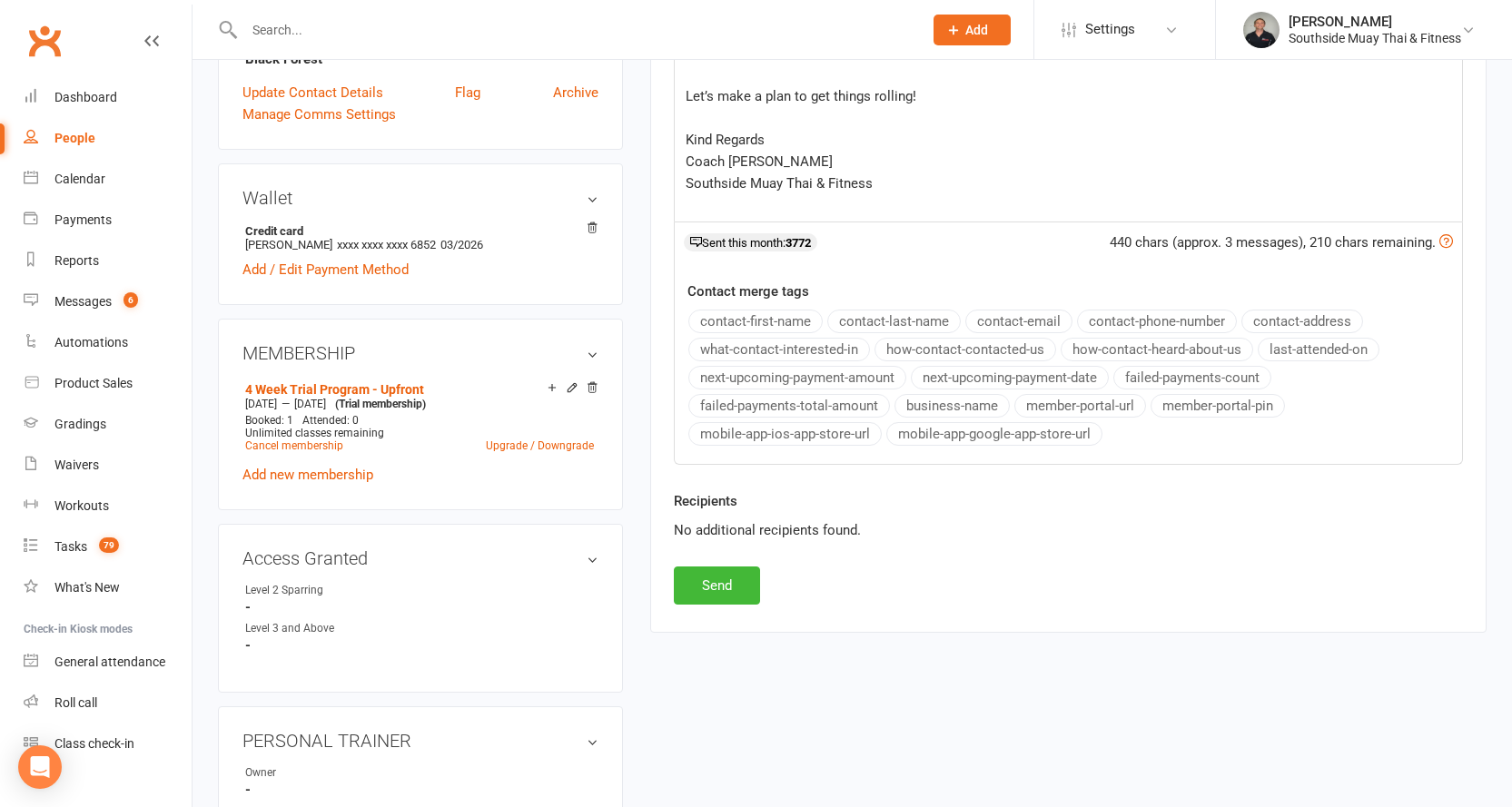
scroll to position [545, 0]
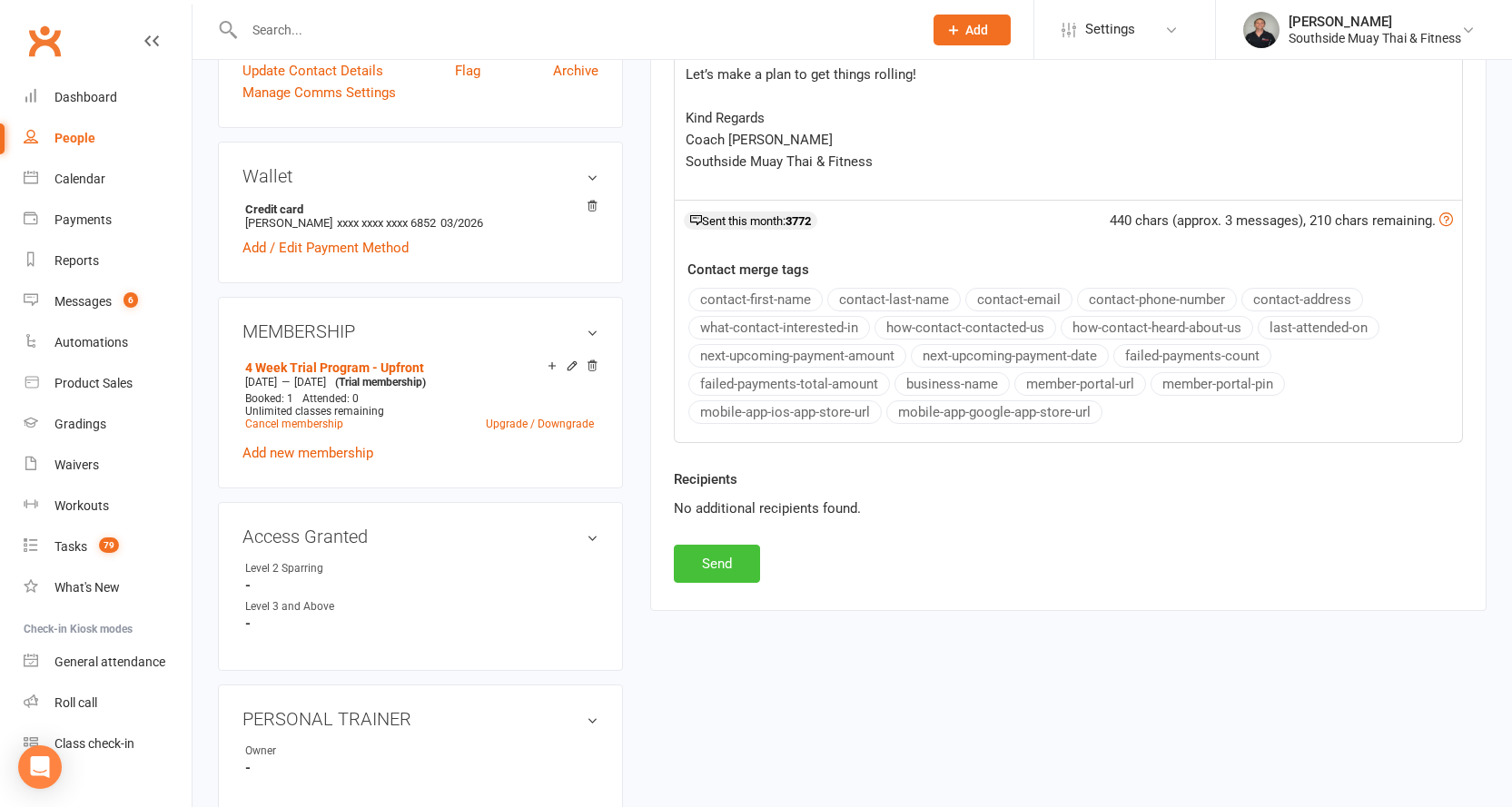
click at [703, 558] on button "Send" at bounding box center [717, 564] width 86 height 38
select select
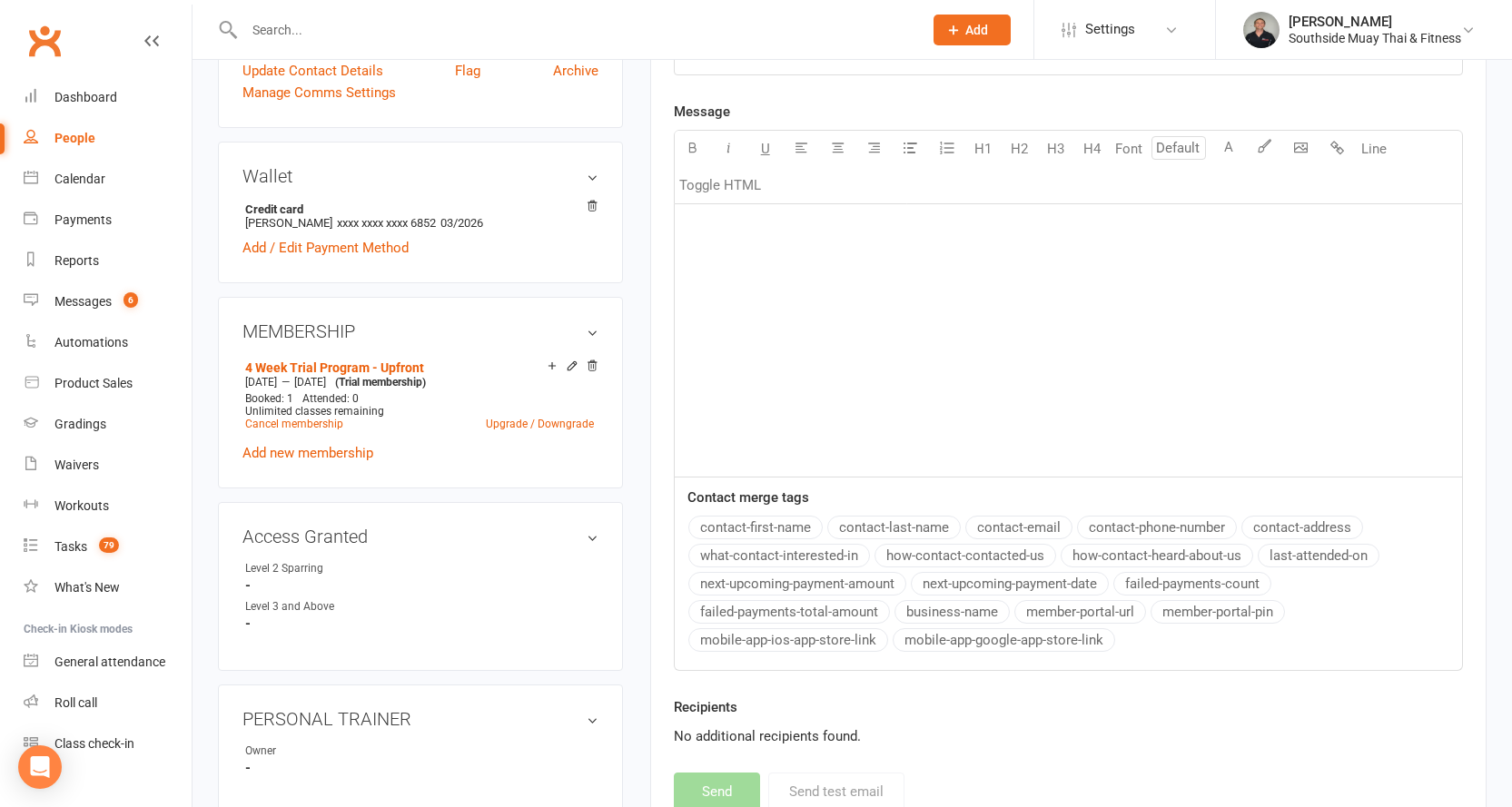
click at [391, 31] on input "text" at bounding box center [574, 29] width 671 height 26
type input "a"
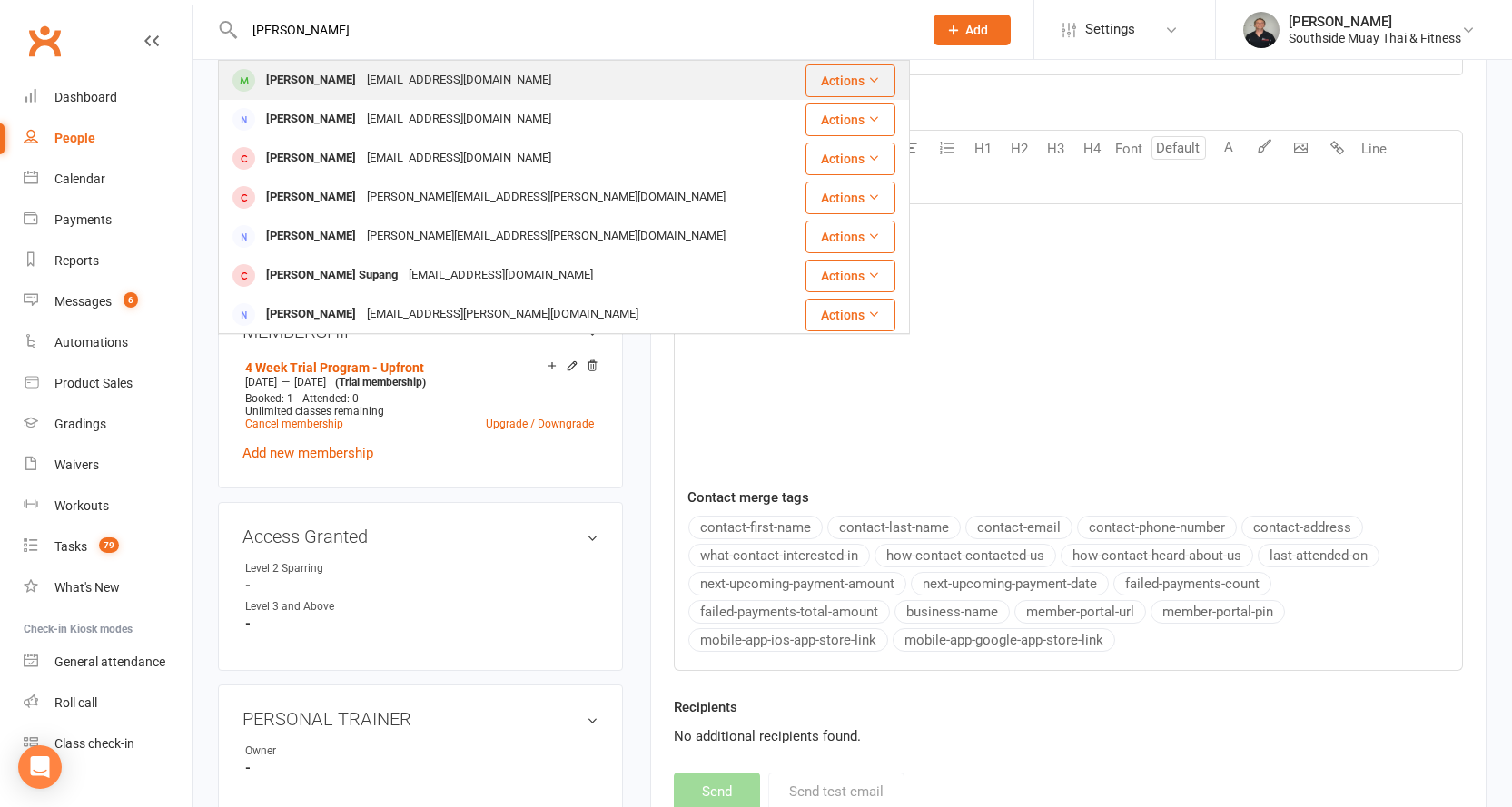
type input "sapan"
click at [361, 76] on div "Rsapan600@gmail.com" at bounding box center [459, 81] width 195 height 27
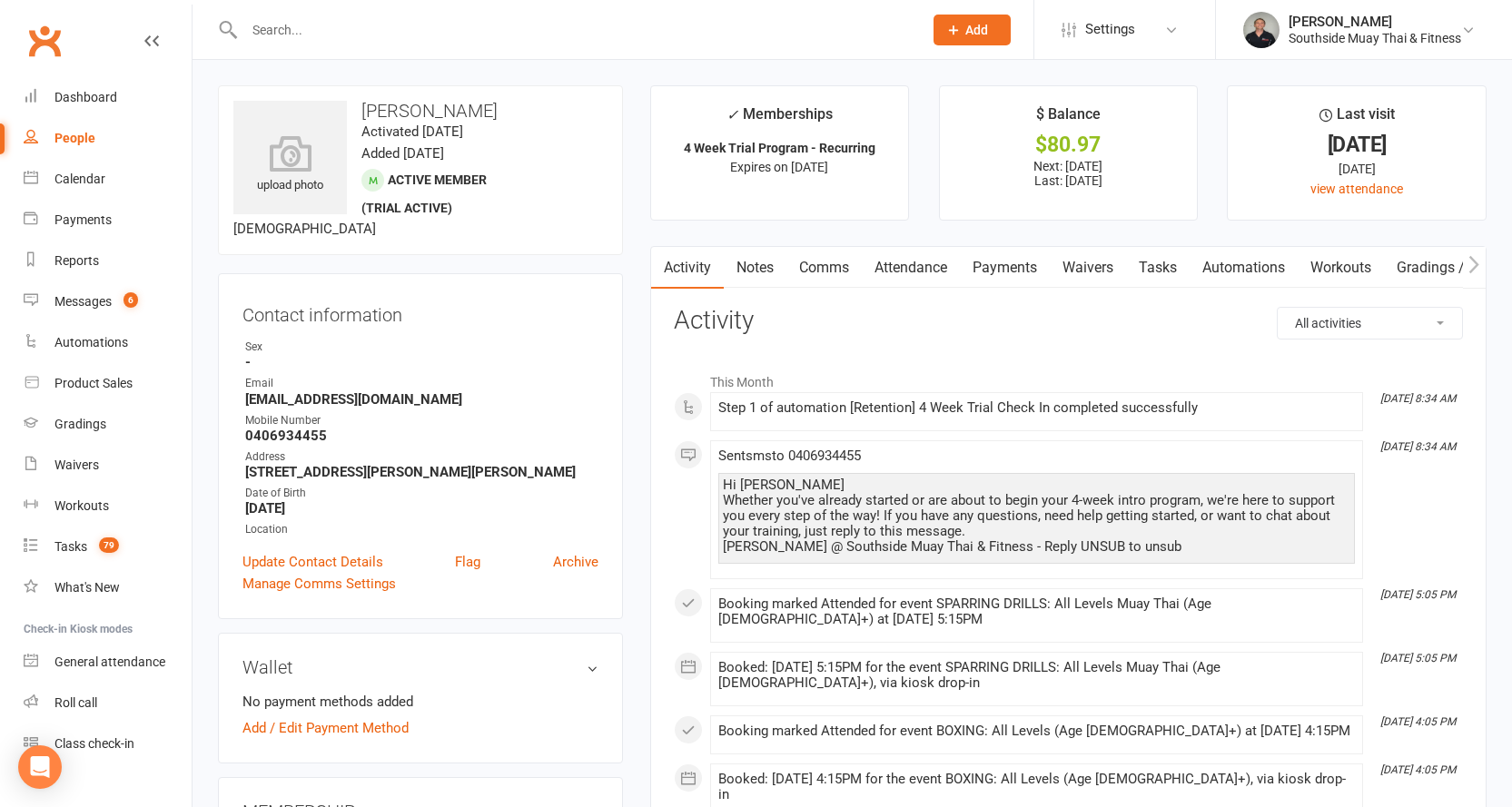
click at [366, 468] on strong "Unit 3 27 Porter St SALISBURY SA 5108" at bounding box center [422, 471] width 354 height 16
click at [364, 476] on strong "Unit 3 27 Porter St SALISBURY SA 5108" at bounding box center [422, 471] width 354 height 16
click at [364, 475] on strong "Unit 3 27 Porter St SALISBURY SA 5108" at bounding box center [422, 471] width 354 height 16
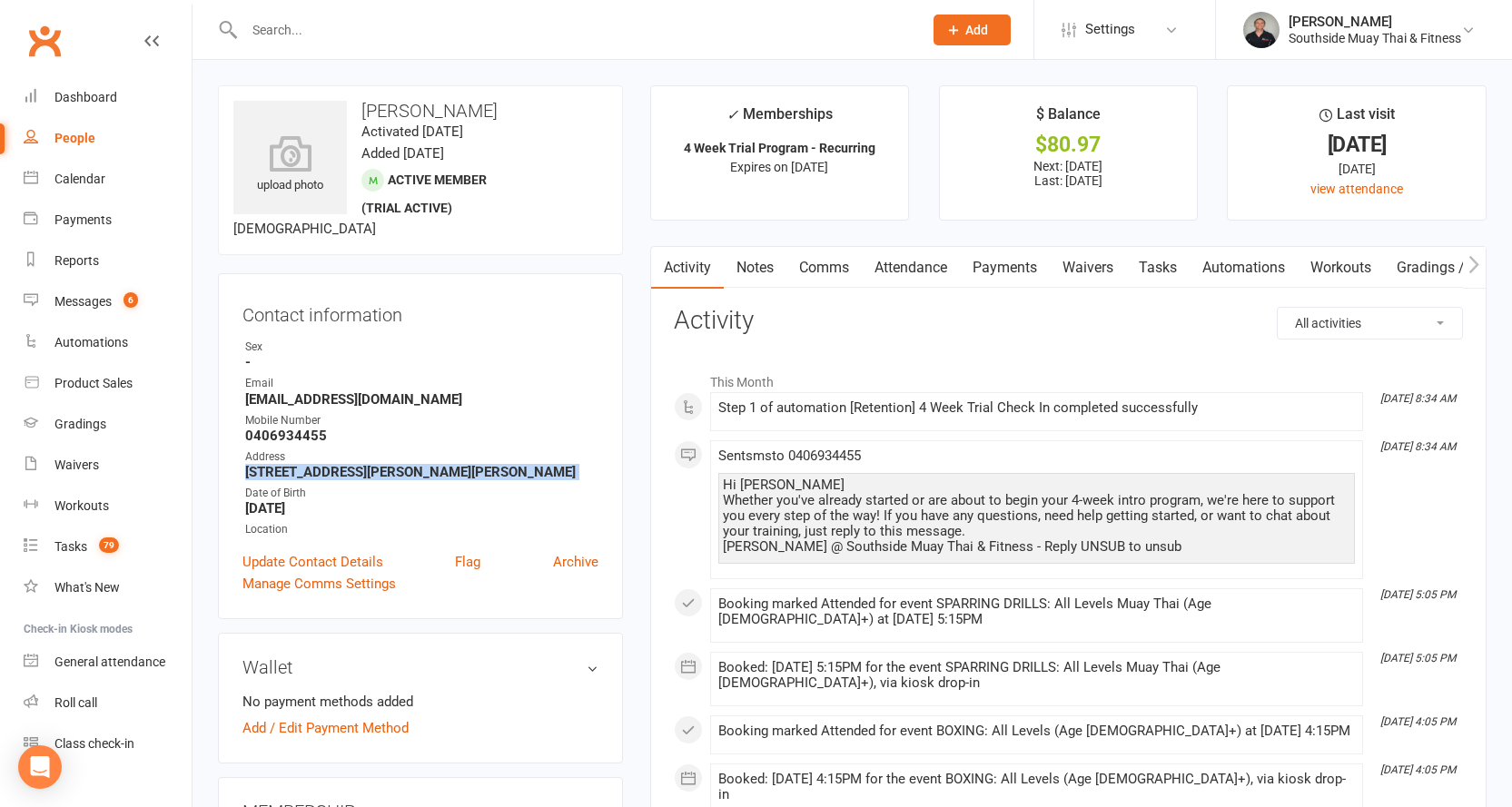
click at [364, 475] on strong "Unit 3 27 Porter St SALISBURY SA 5108" at bounding box center [422, 471] width 354 height 16
click at [902, 265] on link "Attendance" at bounding box center [910, 267] width 98 height 42
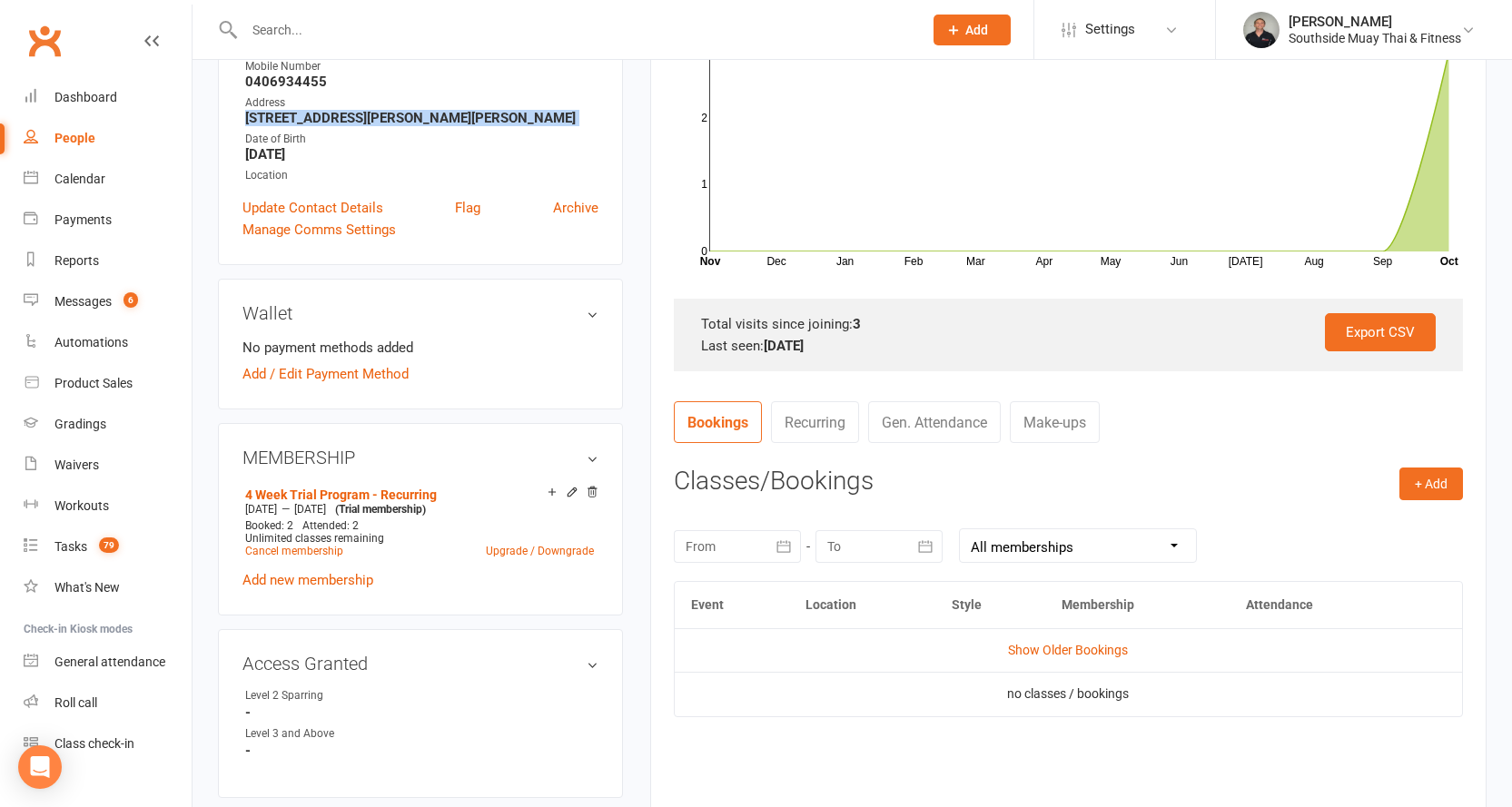
scroll to position [454, 0]
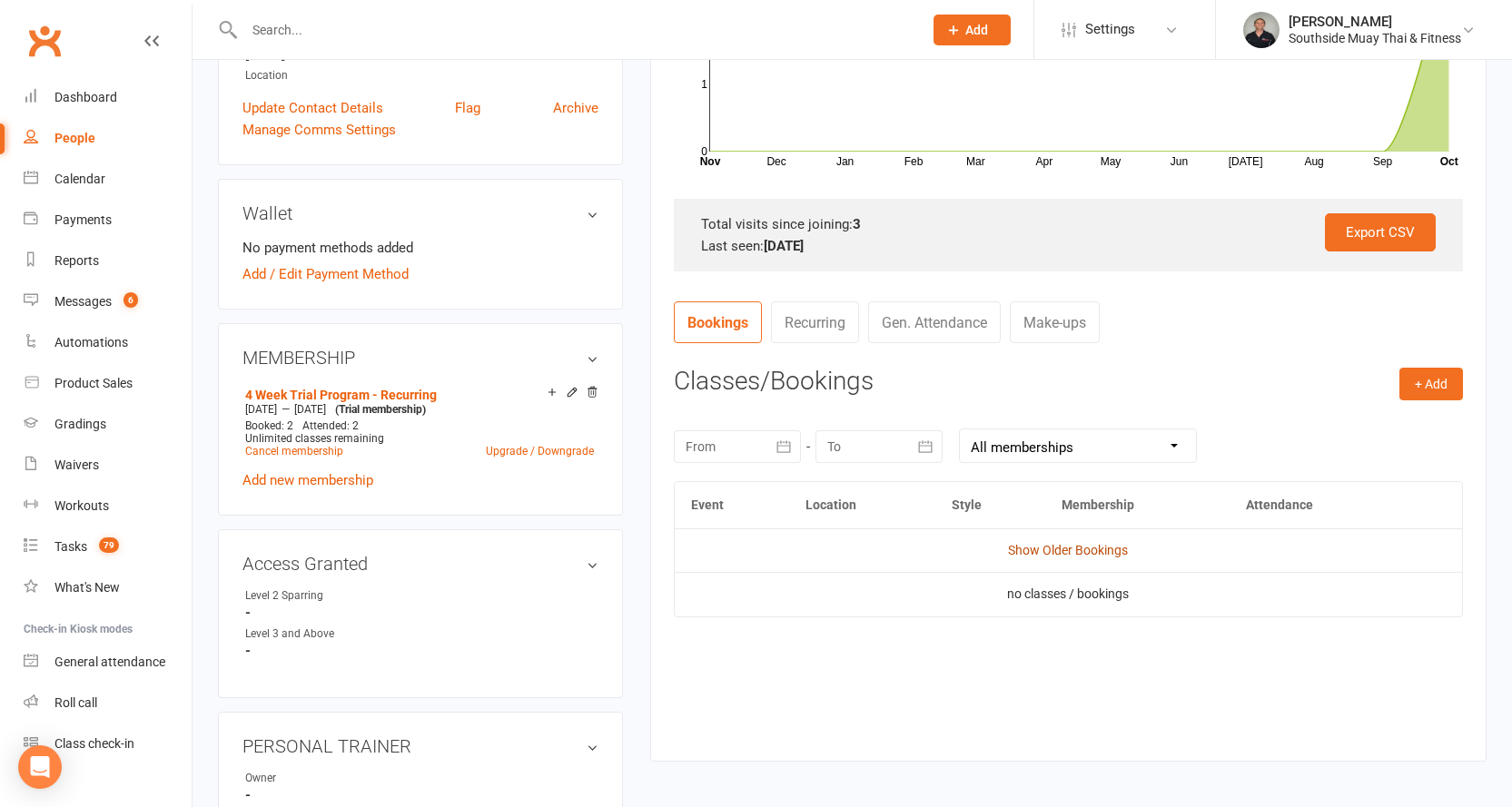
click at [1013, 549] on link "Show Older Bookings" at bounding box center [1067, 550] width 119 height 14
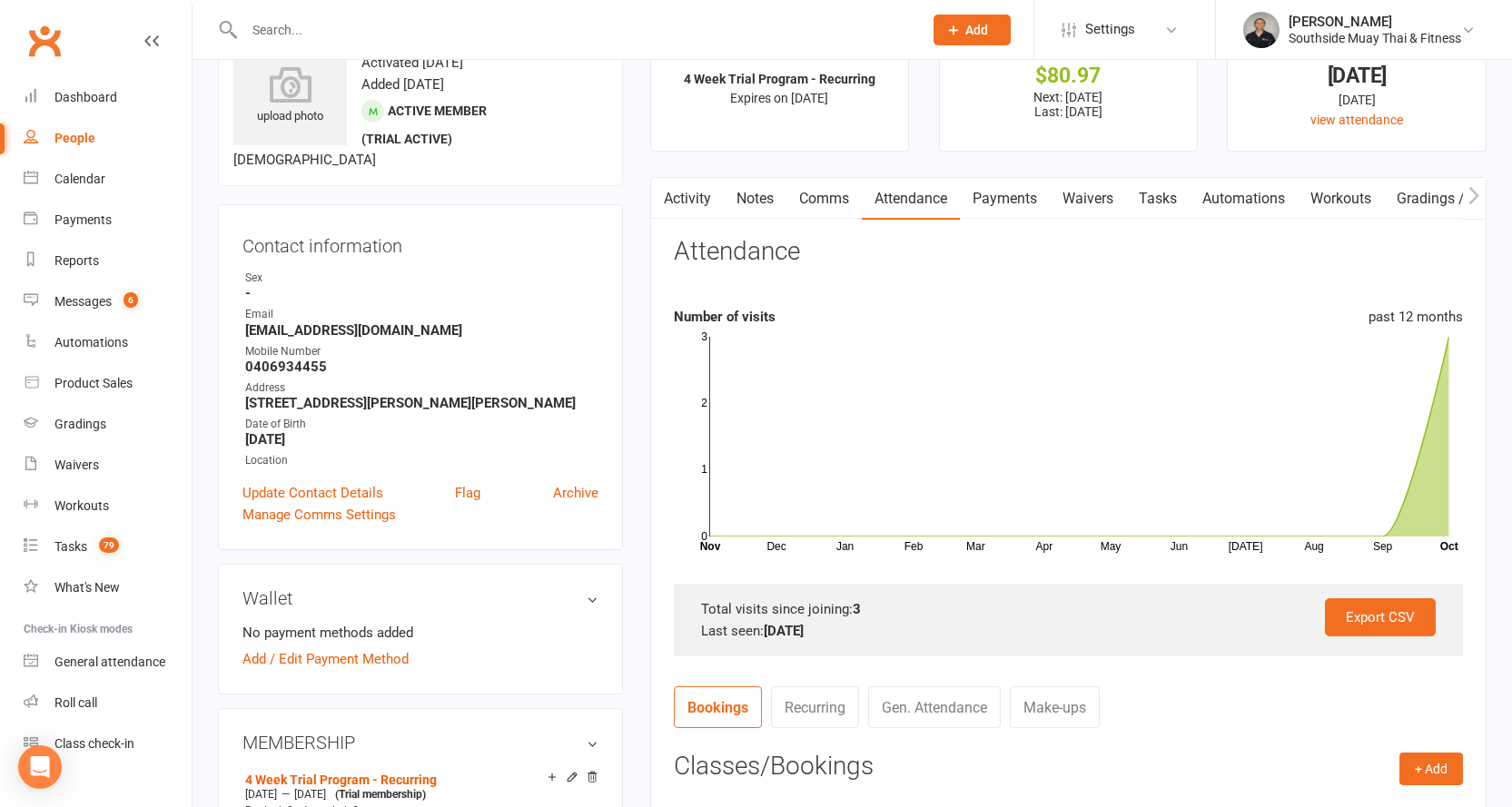
scroll to position [0, 0]
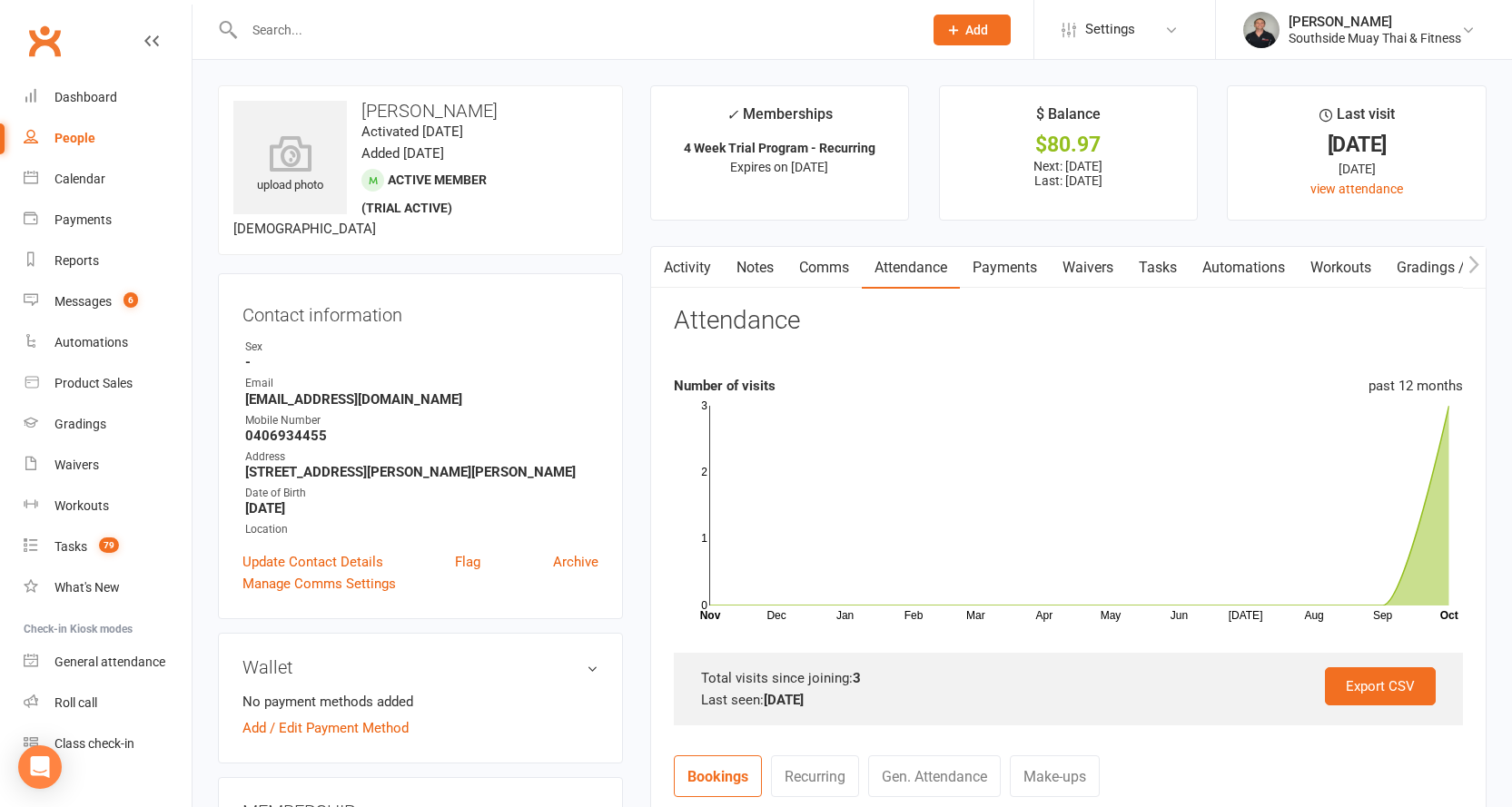
click at [823, 267] on link "Comms" at bounding box center [823, 267] width 75 height 42
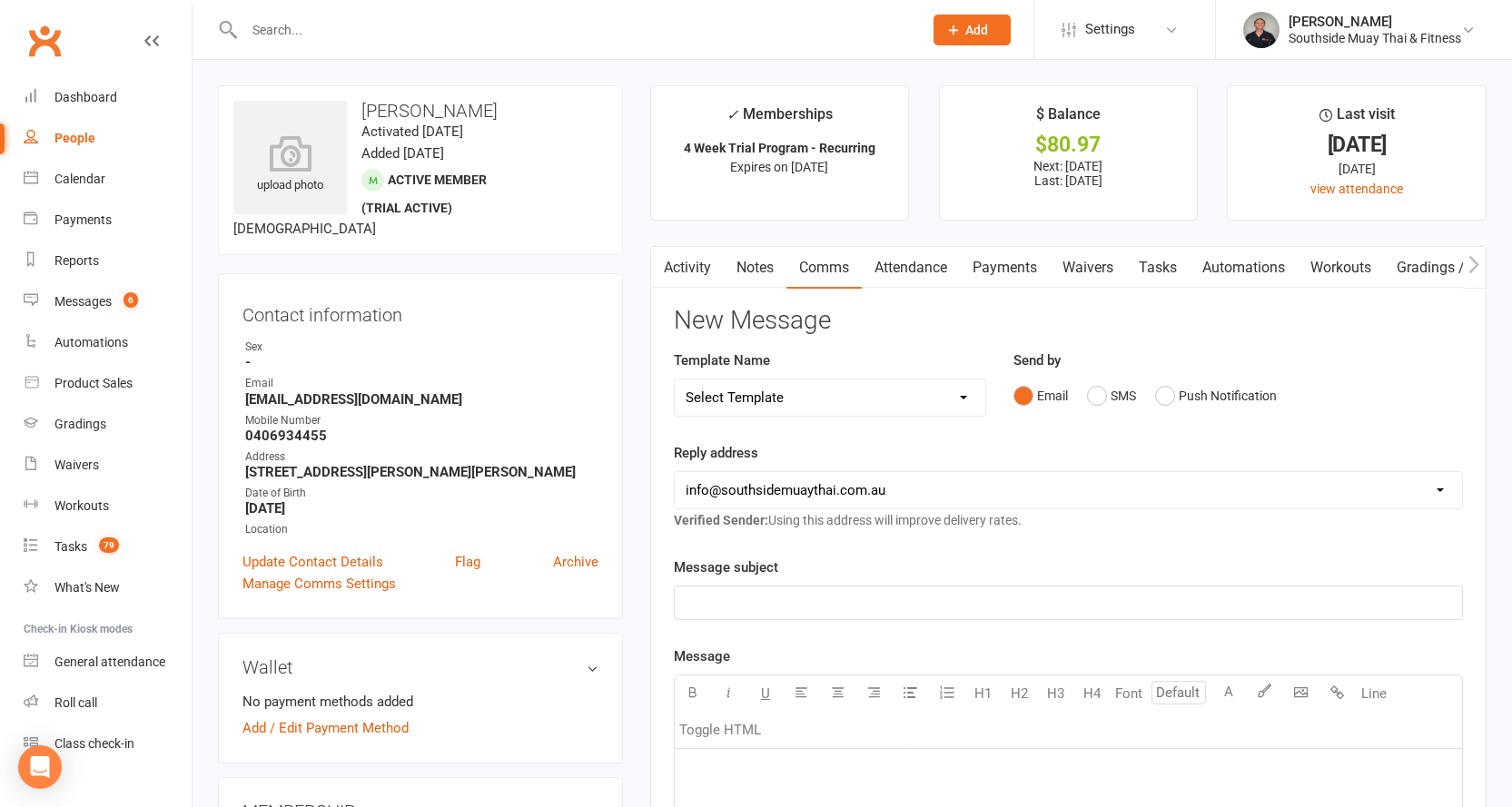
click at [675, 267] on link "Activity" at bounding box center [687, 267] width 73 height 42
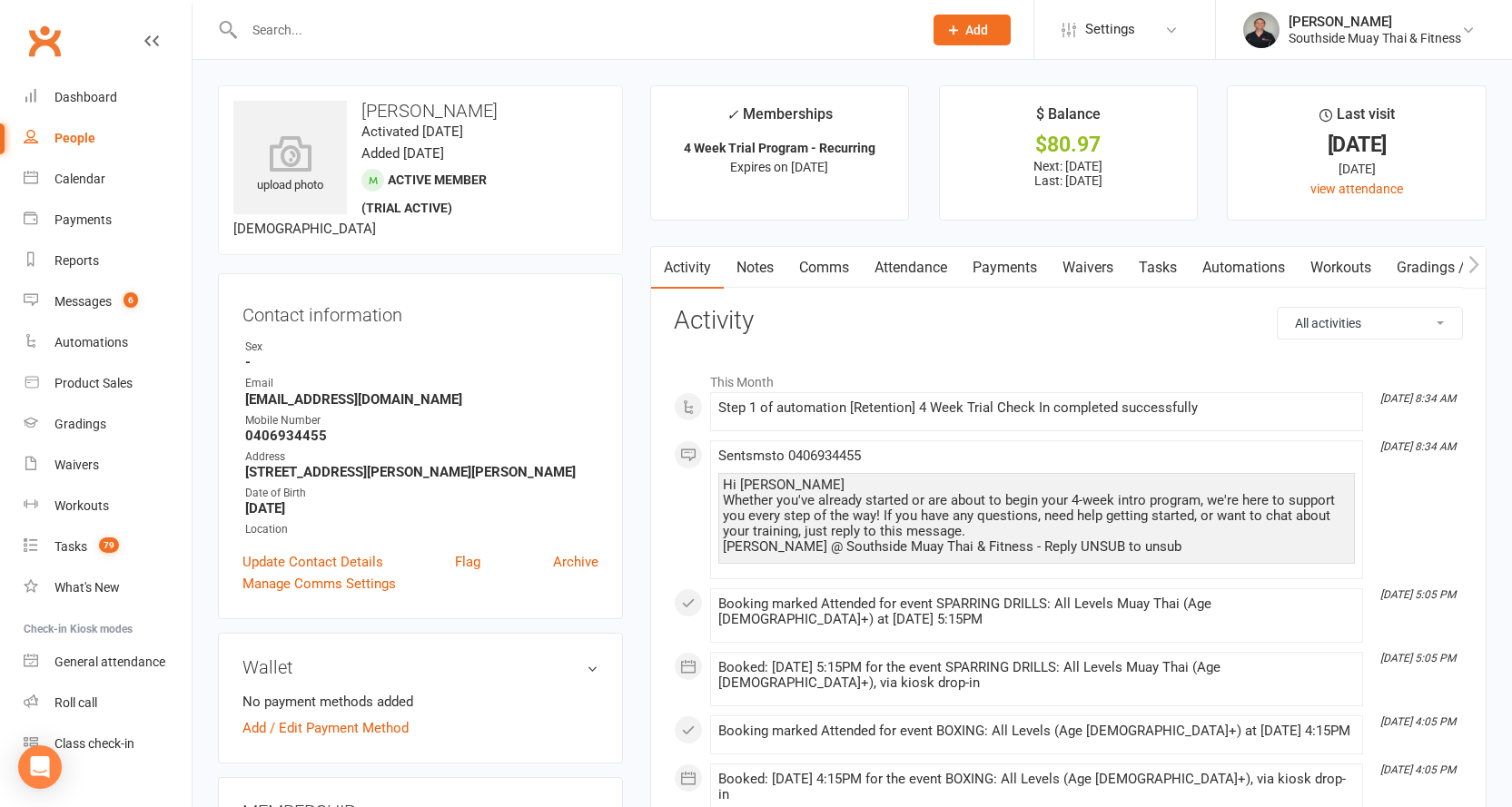
click at [314, 28] on input "text" at bounding box center [574, 29] width 671 height 26
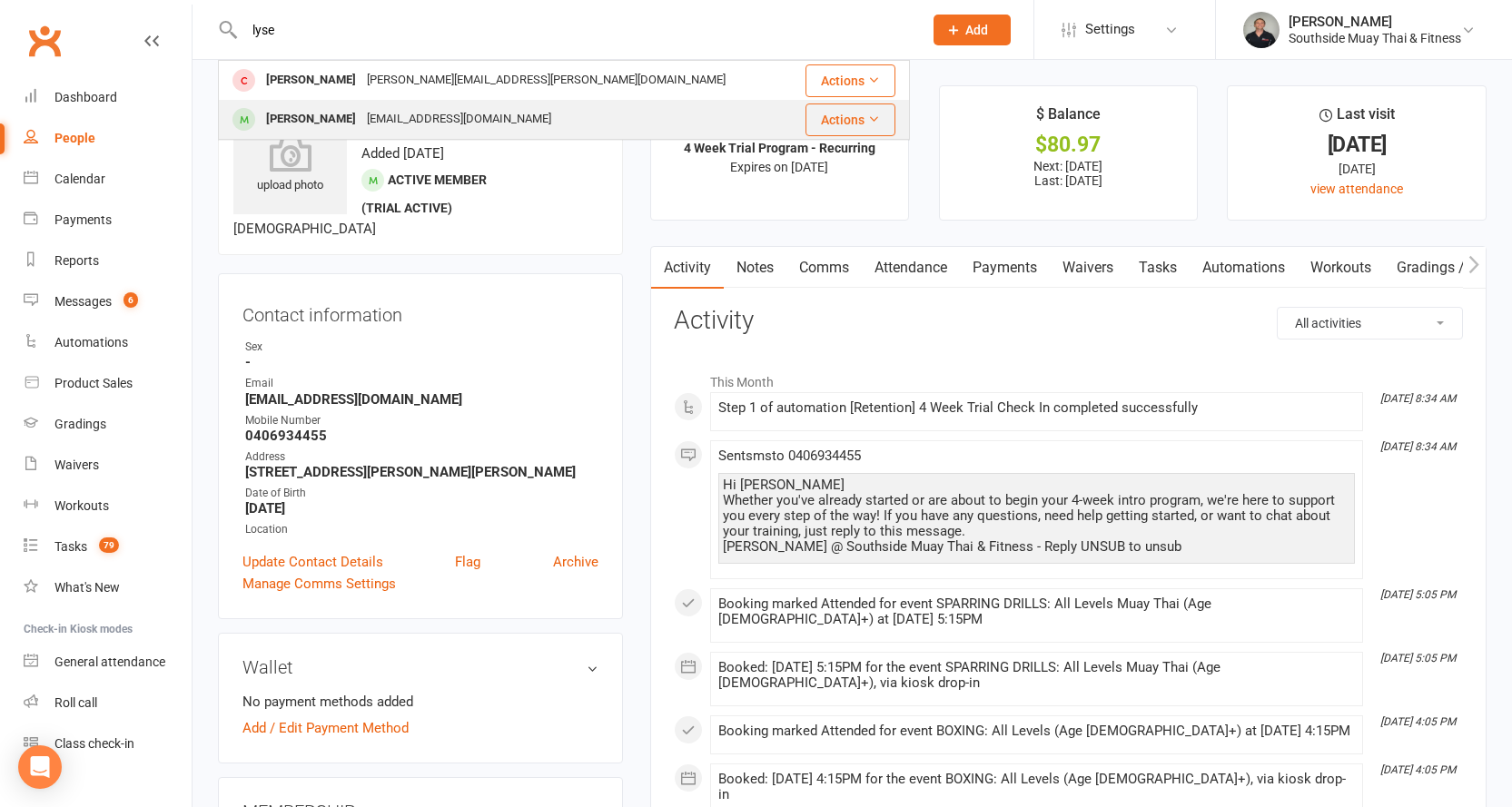
type input "lyse"
click at [252, 114] on span at bounding box center [244, 119] width 23 height 23
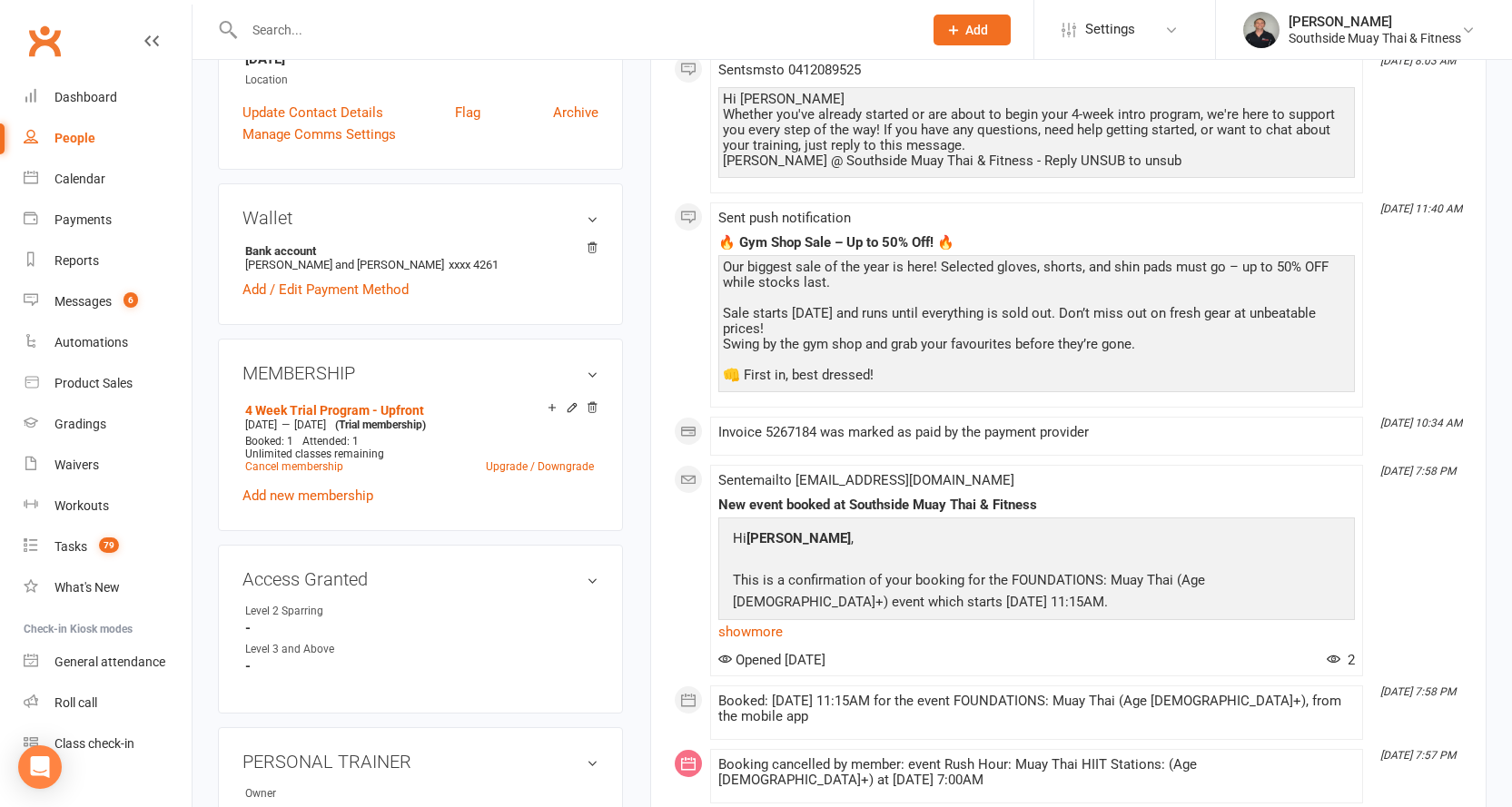
scroll to position [454, 0]
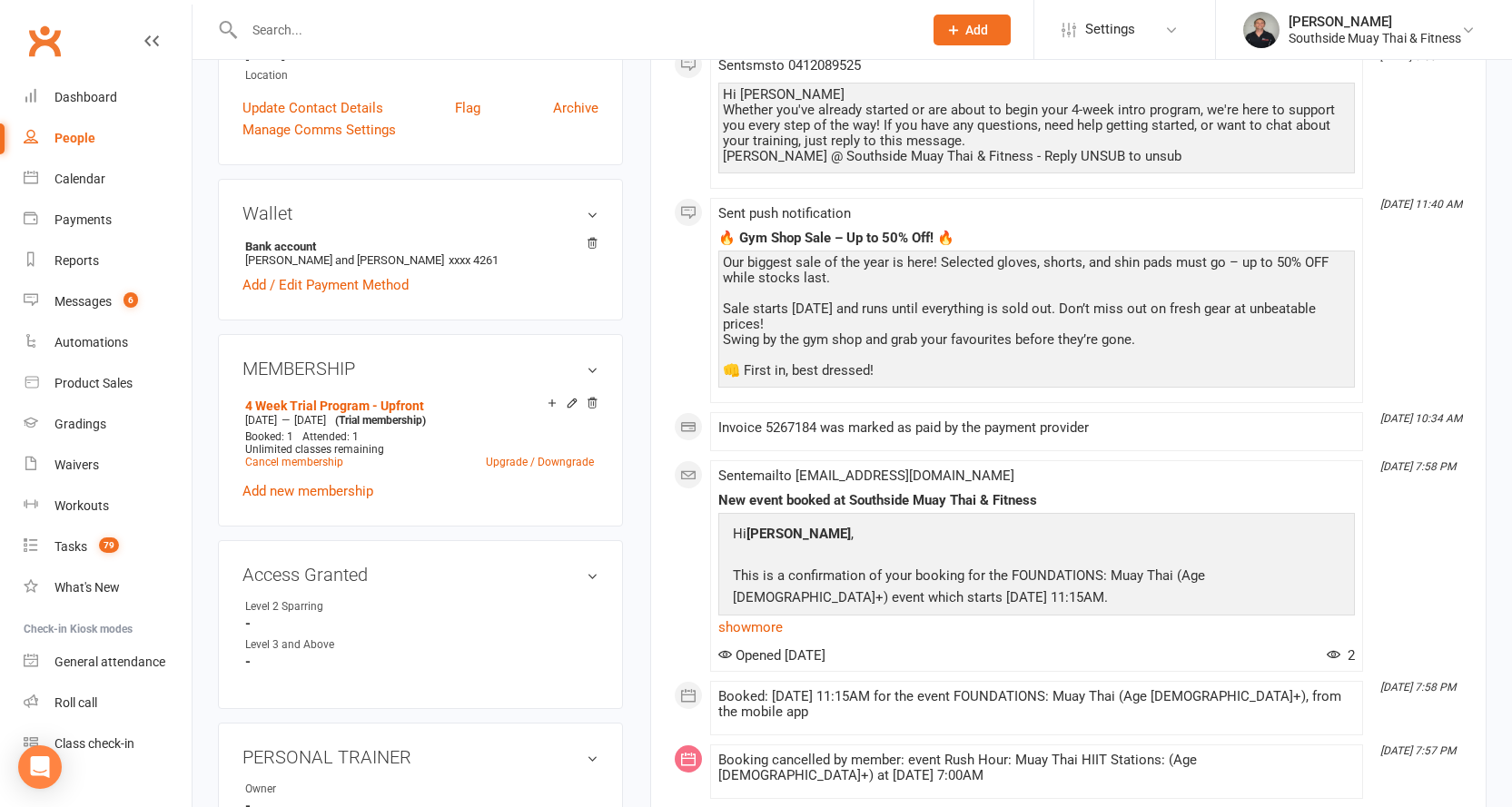
drag, startPoint x: 1204, startPoint y: 496, endPoint x: 1266, endPoint y: 574, distance: 99.6
click at [1266, 574] on td "Hi Elyse , This is a confirmation of your booking for the FOUNDATIONS: Muay Tha…" at bounding box center [1036, 660] width 618 height 276
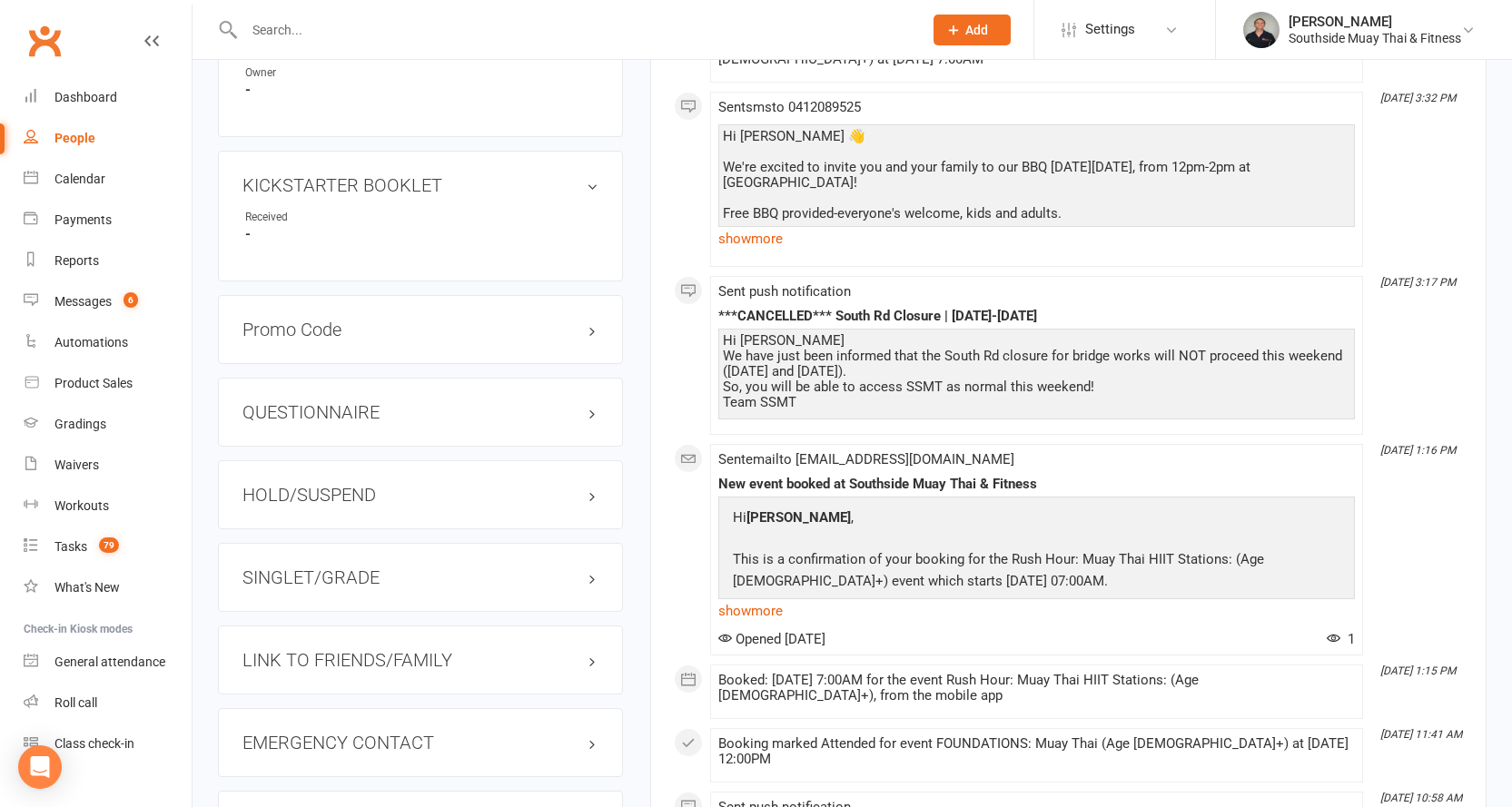
scroll to position [1272, 0]
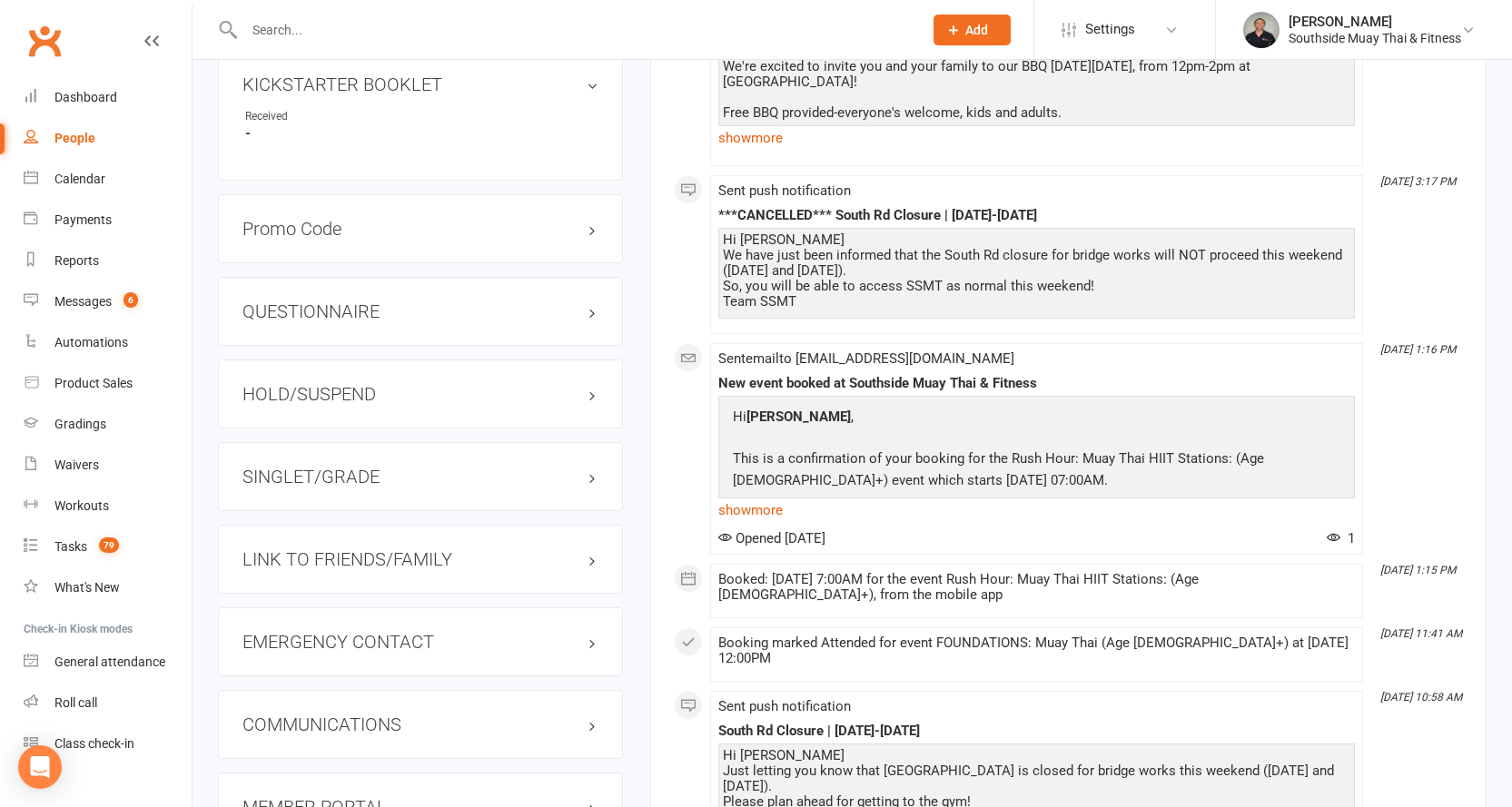
click at [293, 557] on h3 "LINK TO FRIENDS/FAMILY" at bounding box center [420, 559] width 355 height 20
click at [295, 594] on link "Dermot Prendergast - Spouse / Partner" at bounding box center [348, 598] width 205 height 19
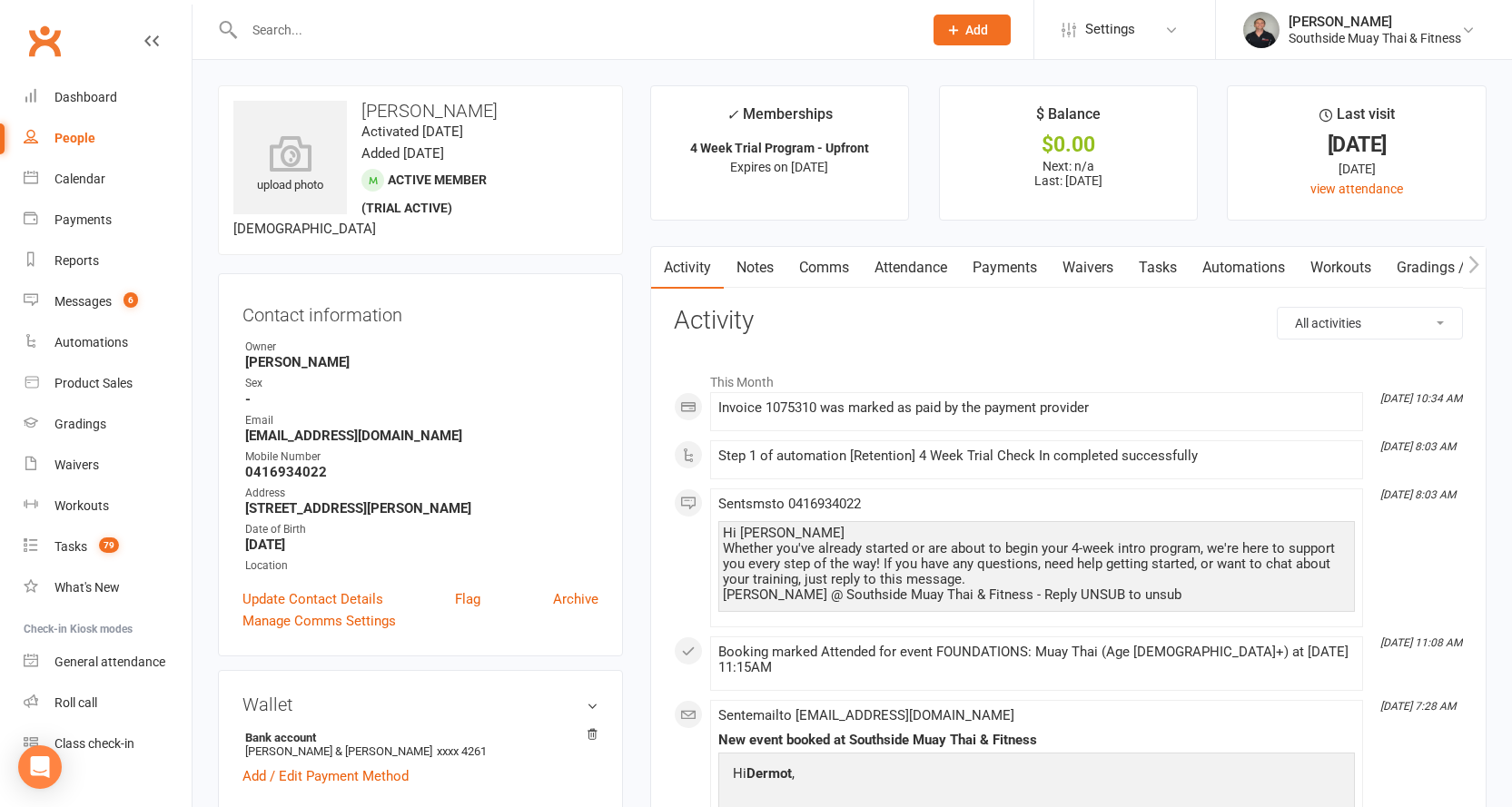
click at [521, 28] on input "text" at bounding box center [574, 29] width 671 height 26
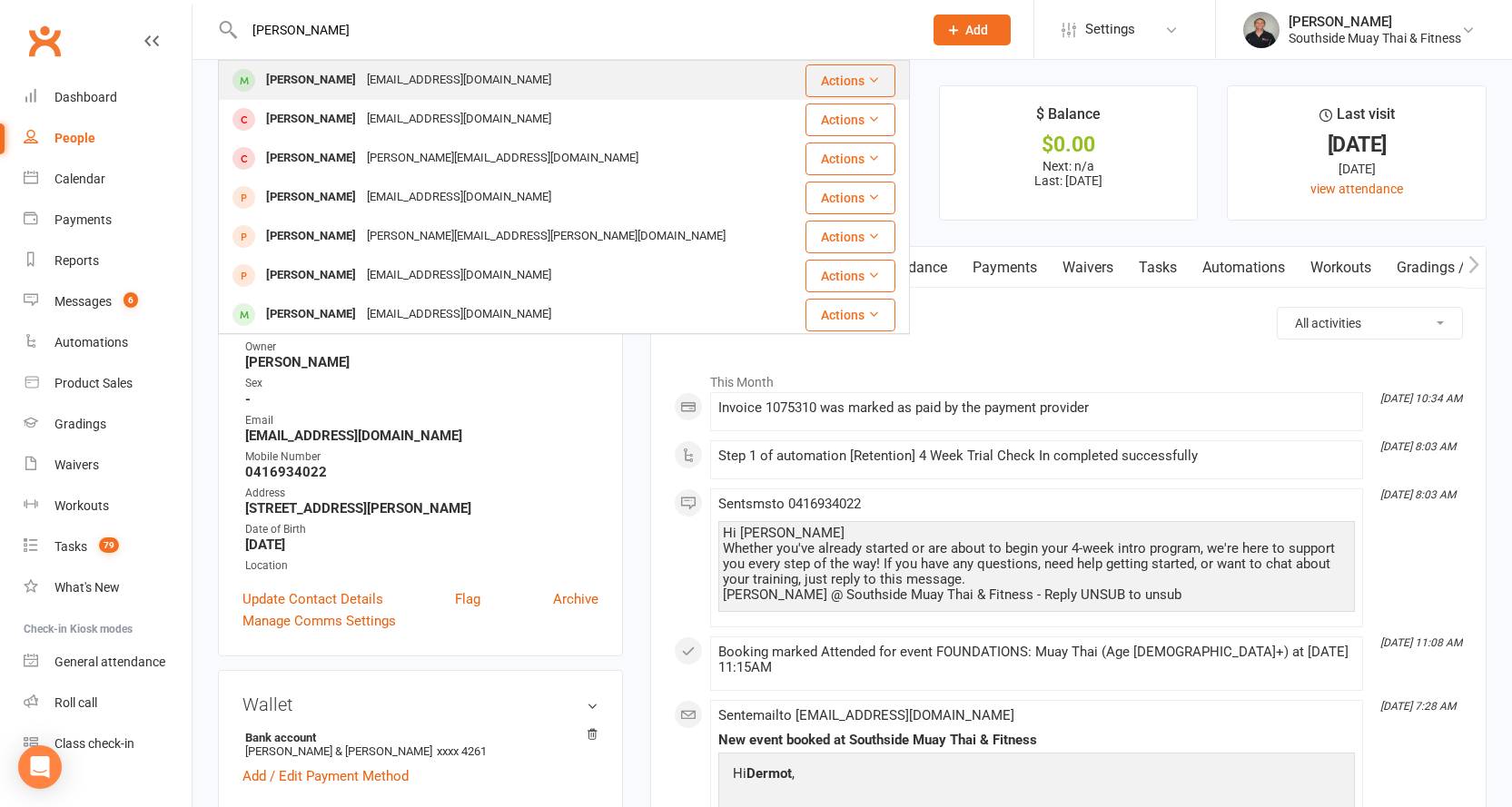
type input "davvid faull"
click at [481, 67] on div "David Faull davidfaull@y7mail.com" at bounding box center [506, 80] width 573 height 37
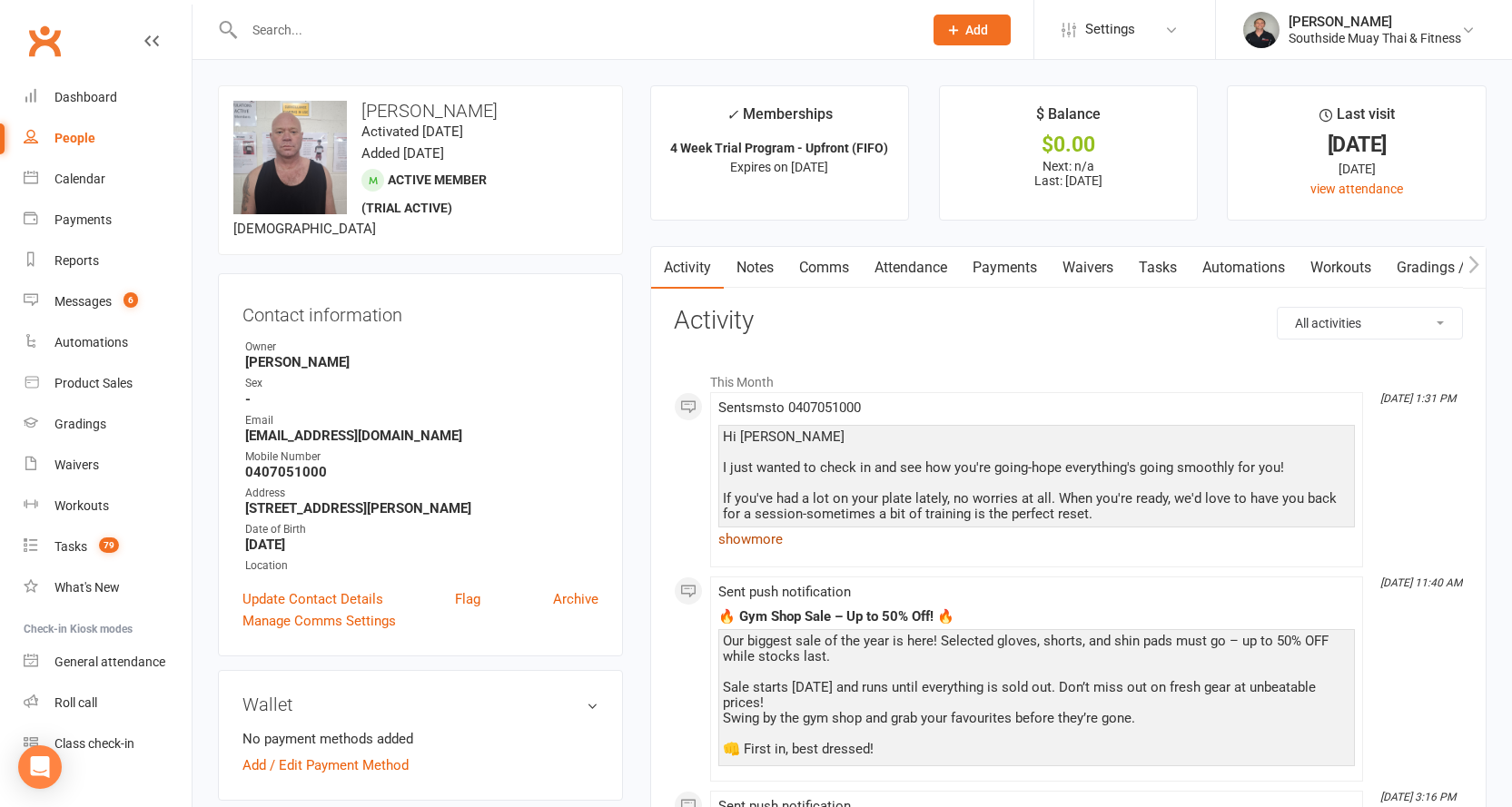
click at [782, 535] on link "show more" at bounding box center [1036, 539] width 636 height 26
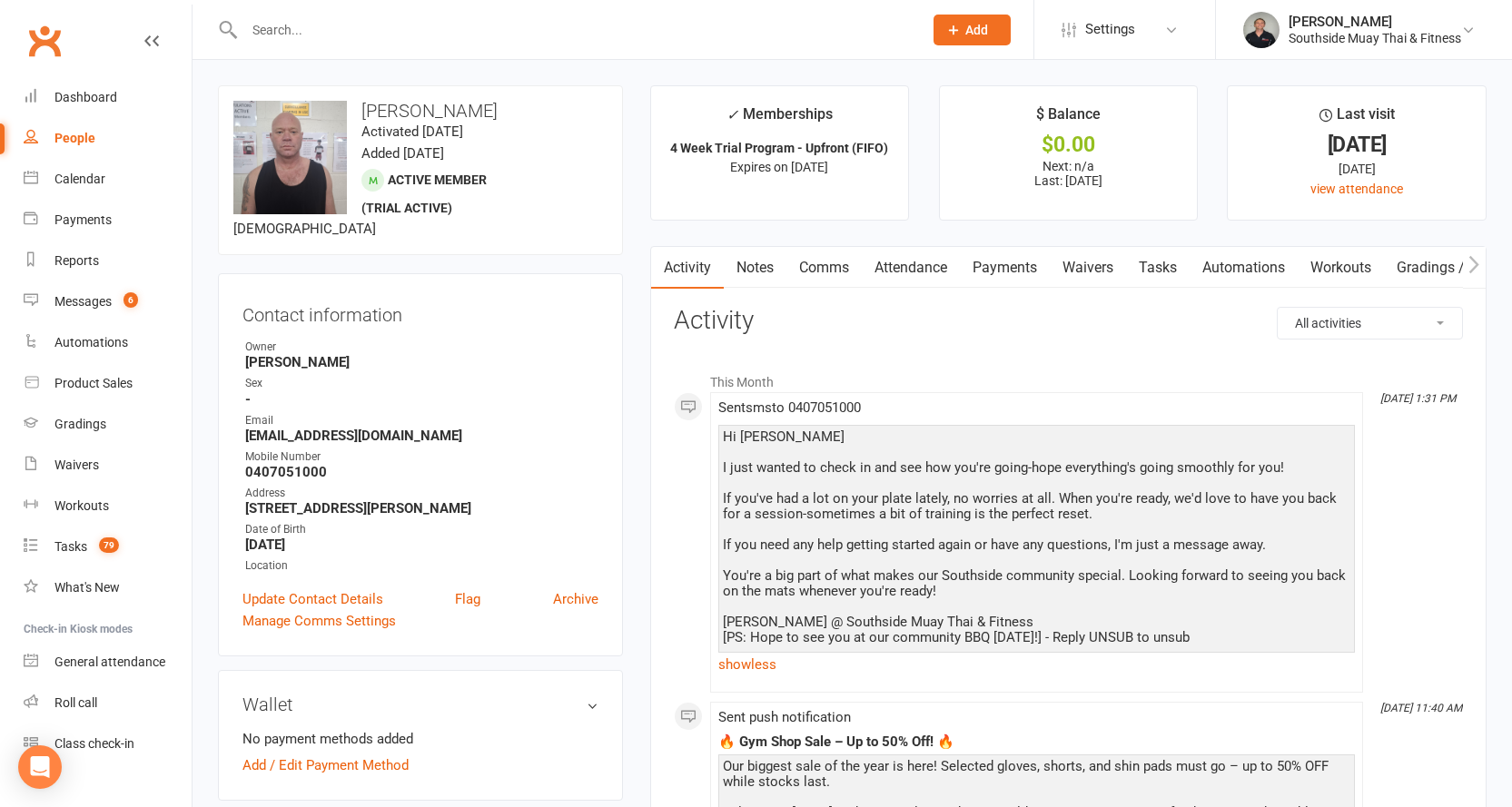
click at [299, 23] on input "text" at bounding box center [574, 29] width 671 height 26
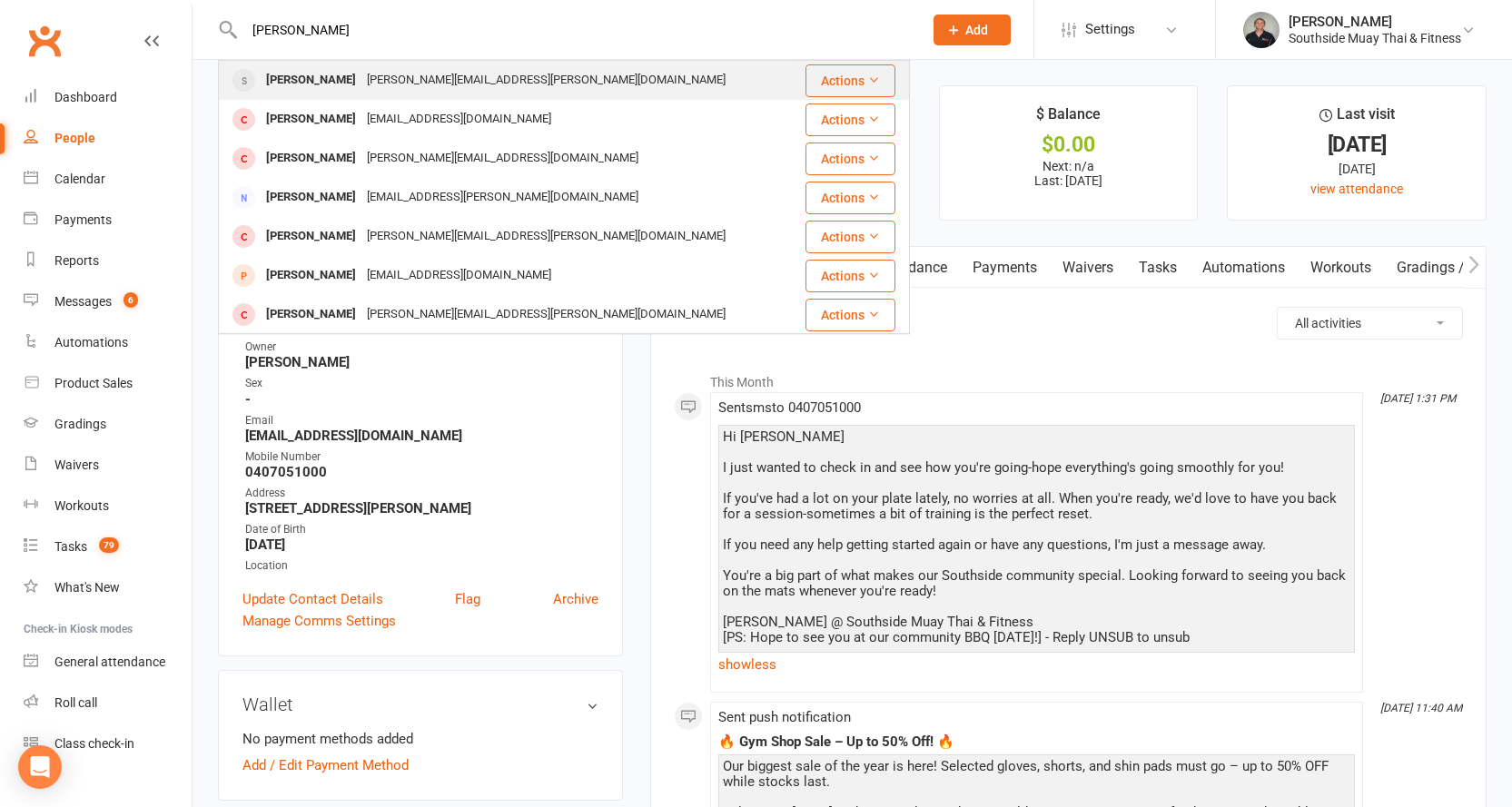
type input "alex clare"
click at [415, 72] on div "Alex.clare@adelaide.edu.au" at bounding box center [546, 81] width 370 height 27
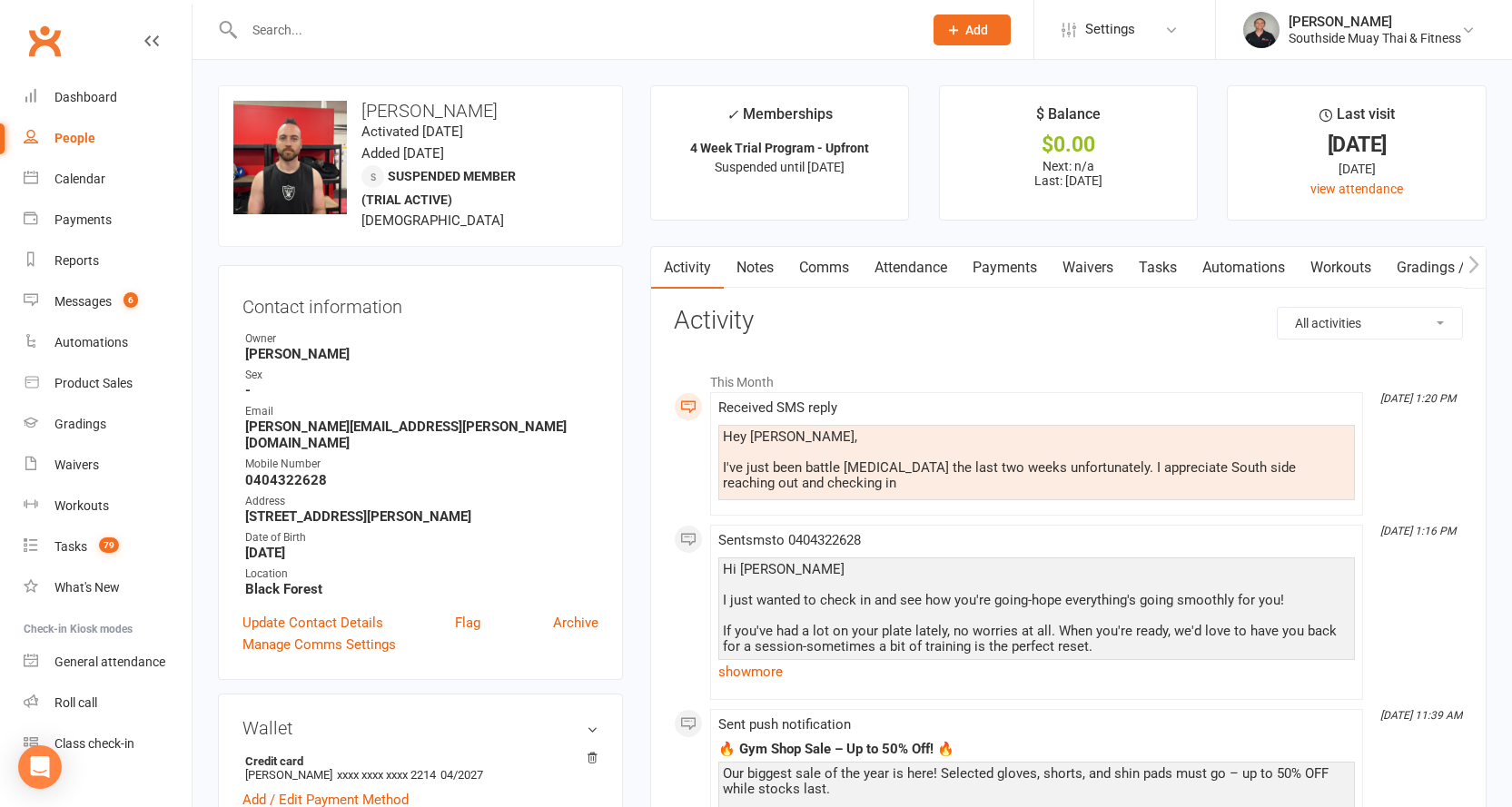
click at [1075, 310] on h3 "Activity" at bounding box center [1068, 321] width 789 height 28
click at [514, 28] on input "text" at bounding box center [574, 29] width 671 height 26
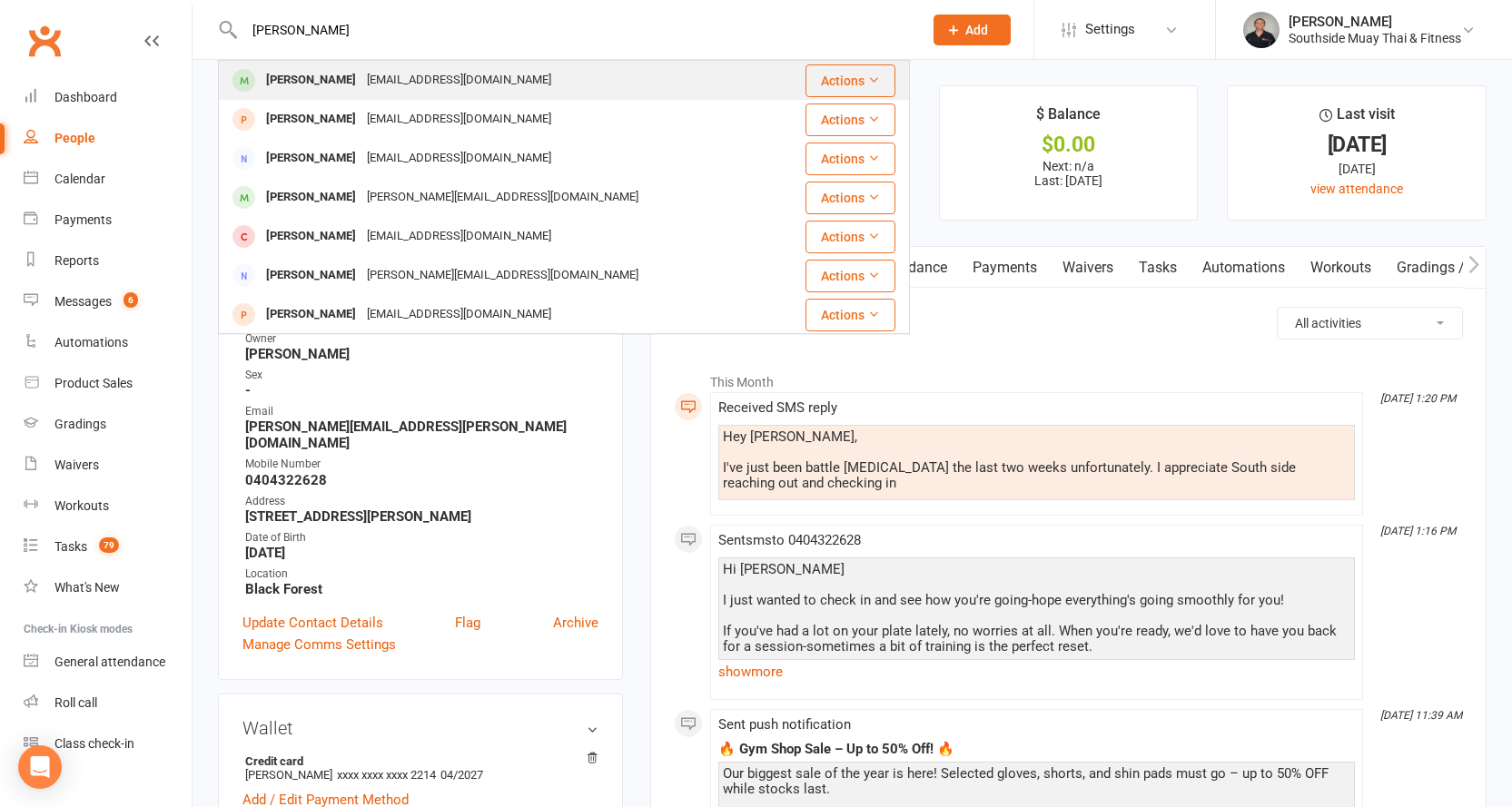
type input "barath"
click at [405, 77] on div "Asbarath@gmail.com" at bounding box center [459, 81] width 195 height 27
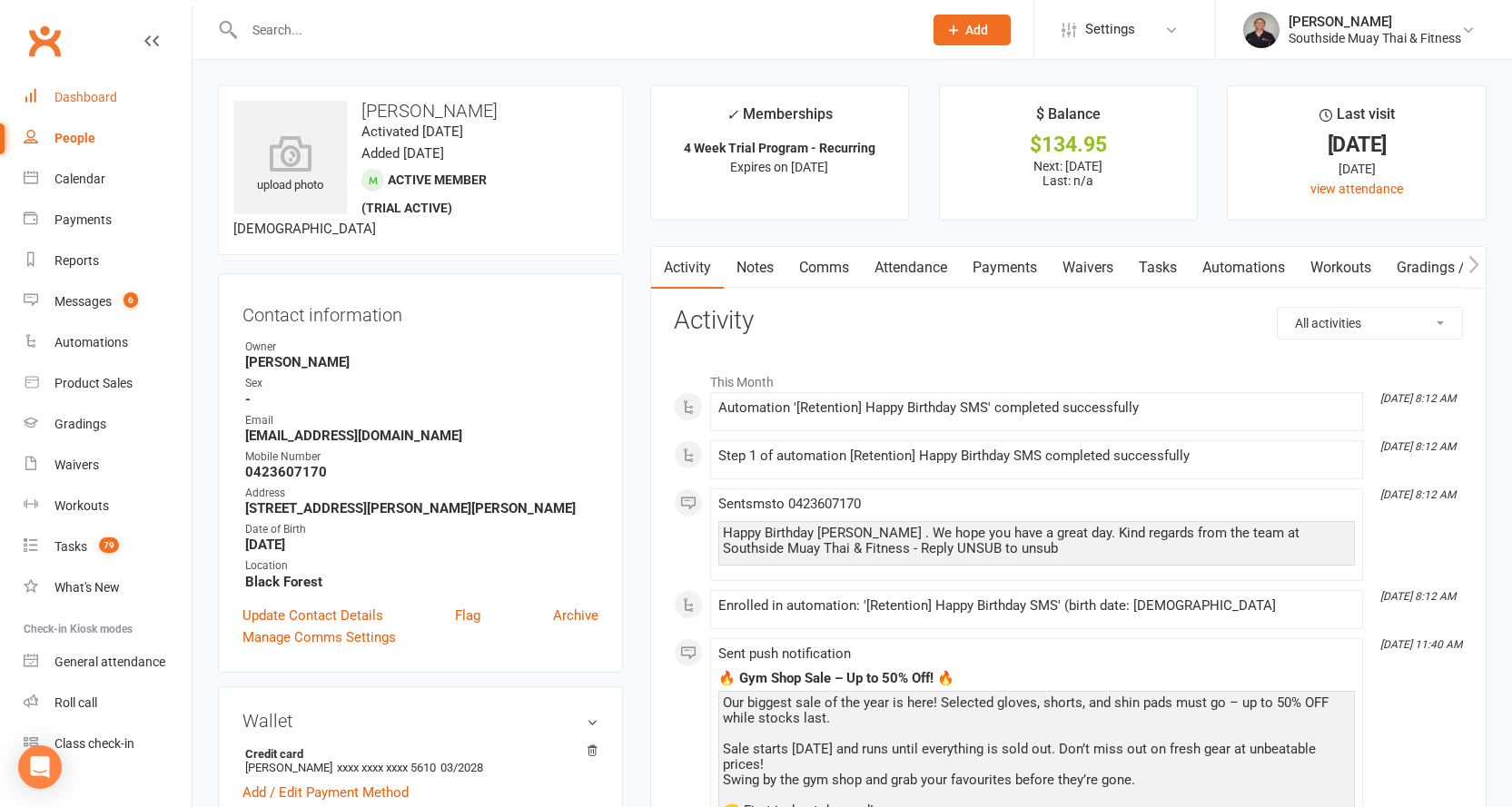
click at [71, 92] on div "Dashboard" at bounding box center [85, 97] width 63 height 14
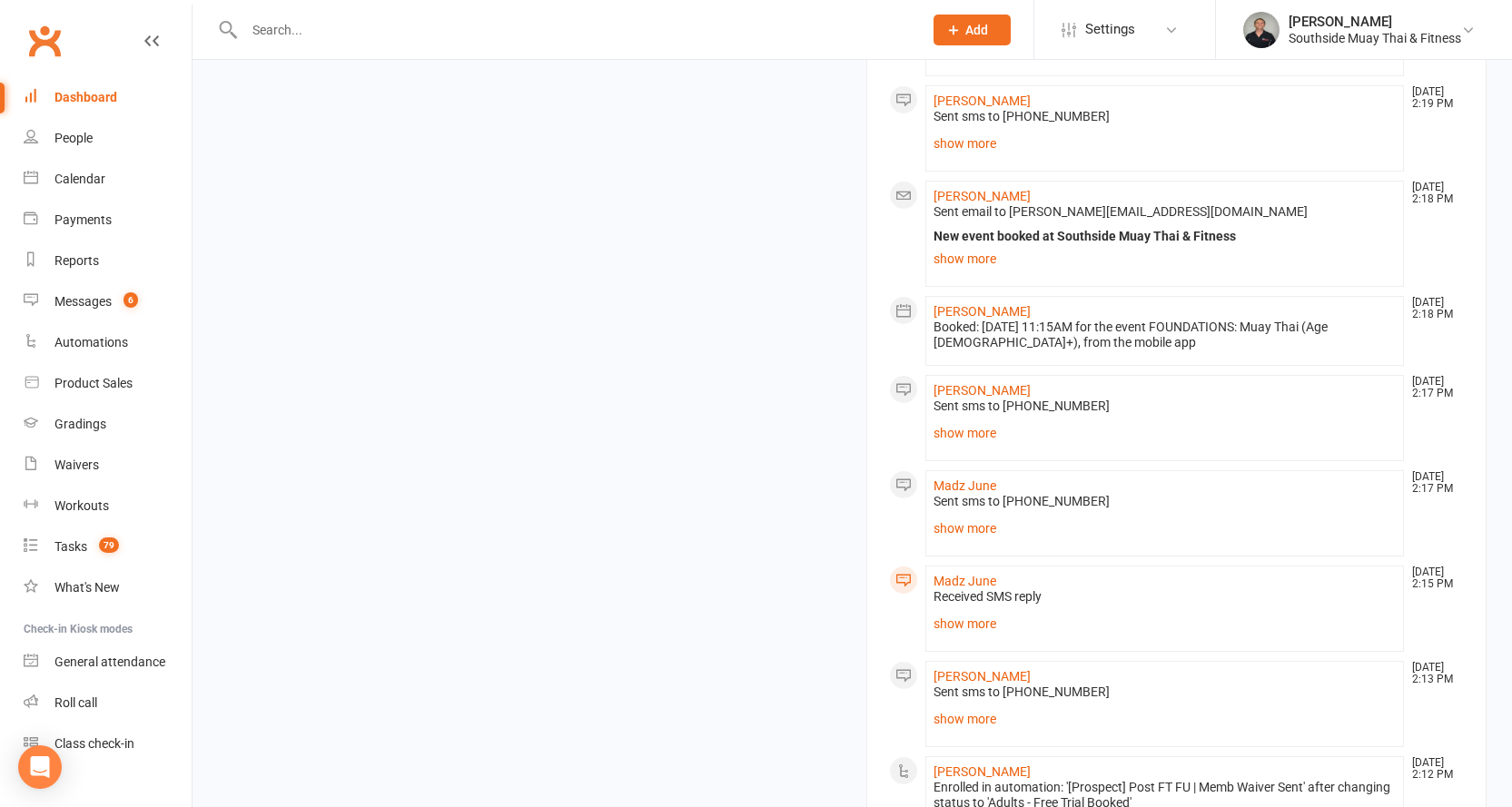
scroll to position [2270, 0]
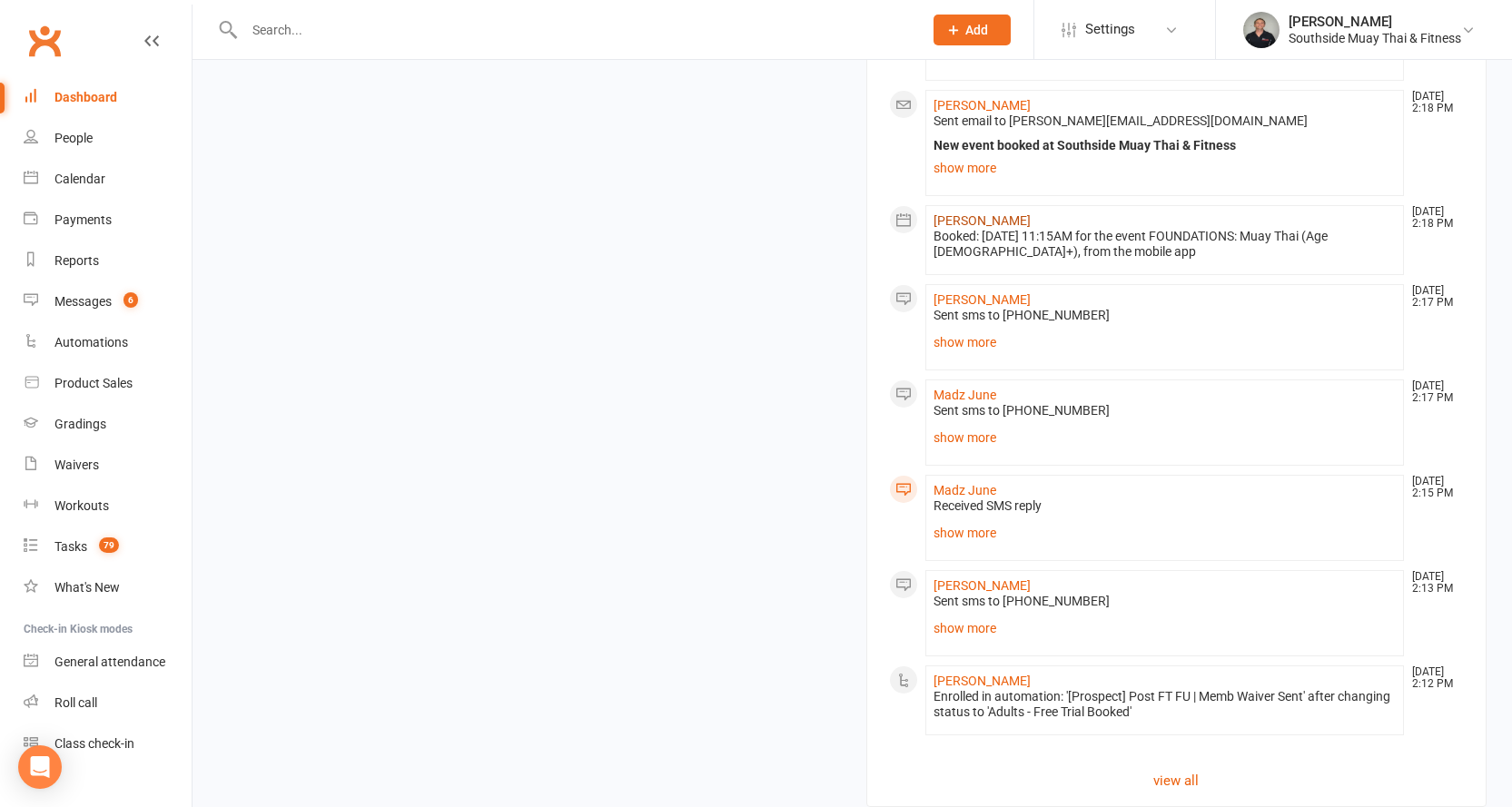
click at [958, 213] on link "Ilya Lawson" at bounding box center [982, 220] width 97 height 14
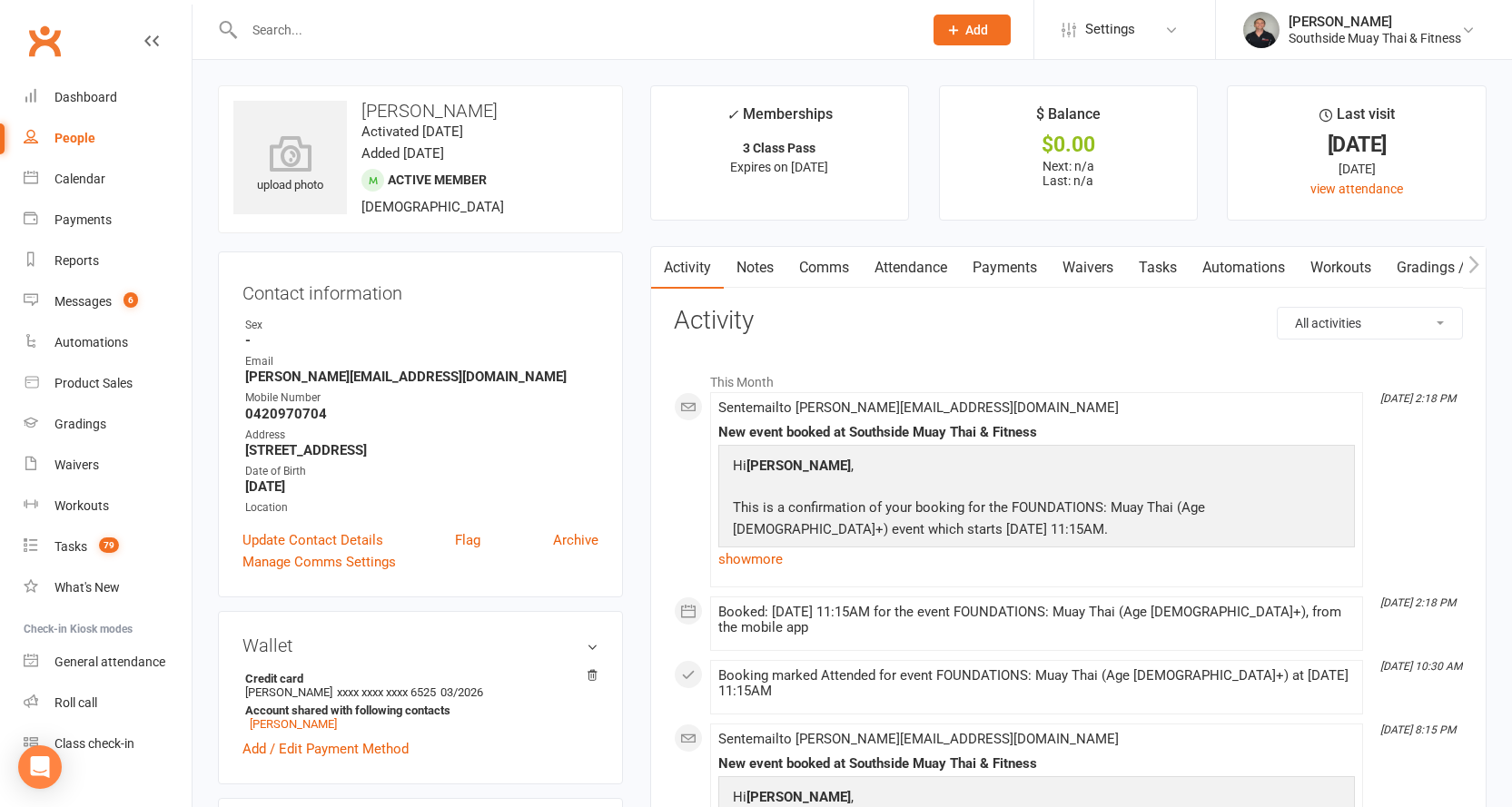
click at [298, 32] on input "text" at bounding box center [574, 29] width 671 height 26
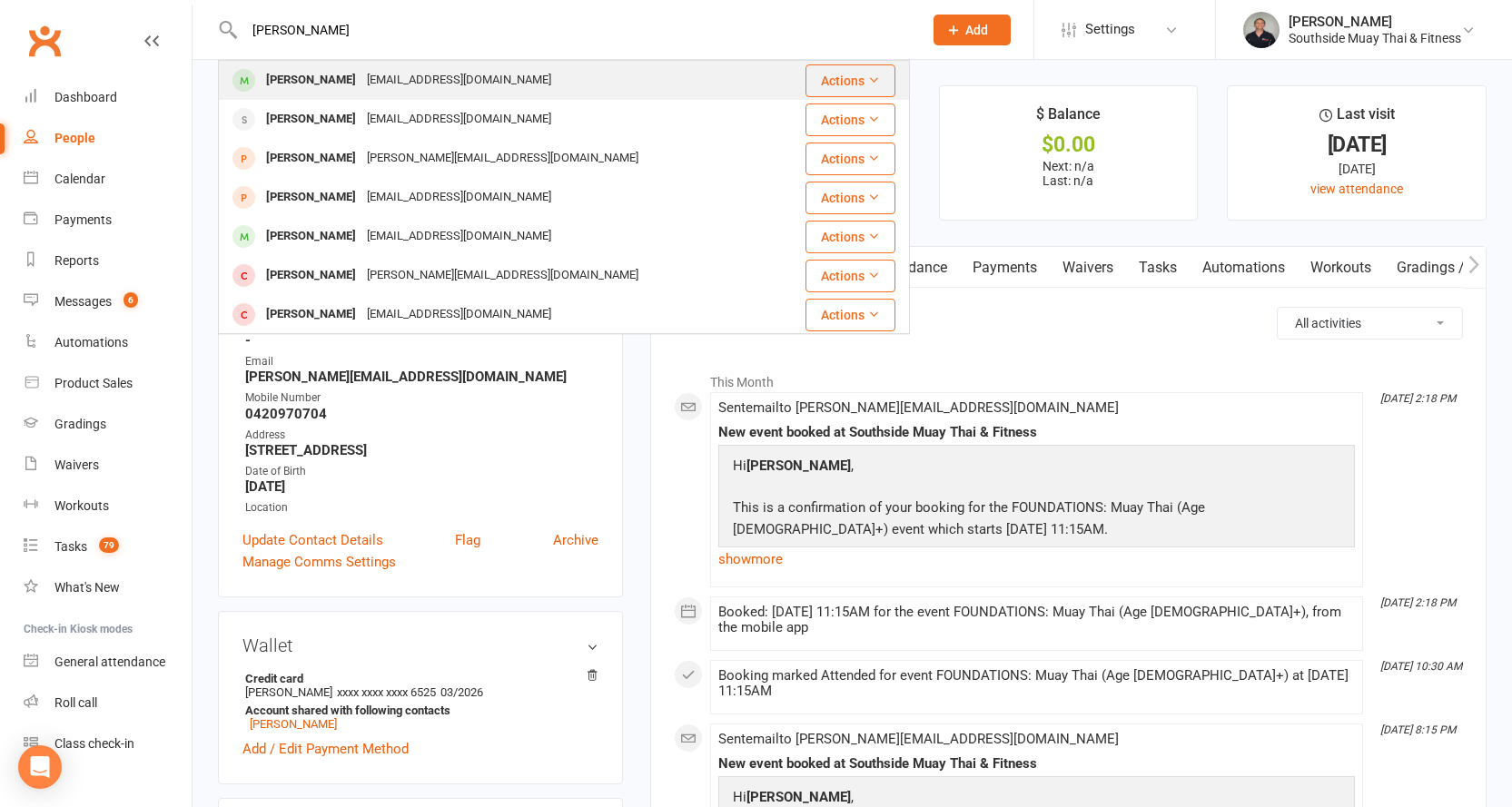
type input "alex beckett"
click at [419, 71] on div "alexbeckkett@gmail.com" at bounding box center [459, 81] width 195 height 27
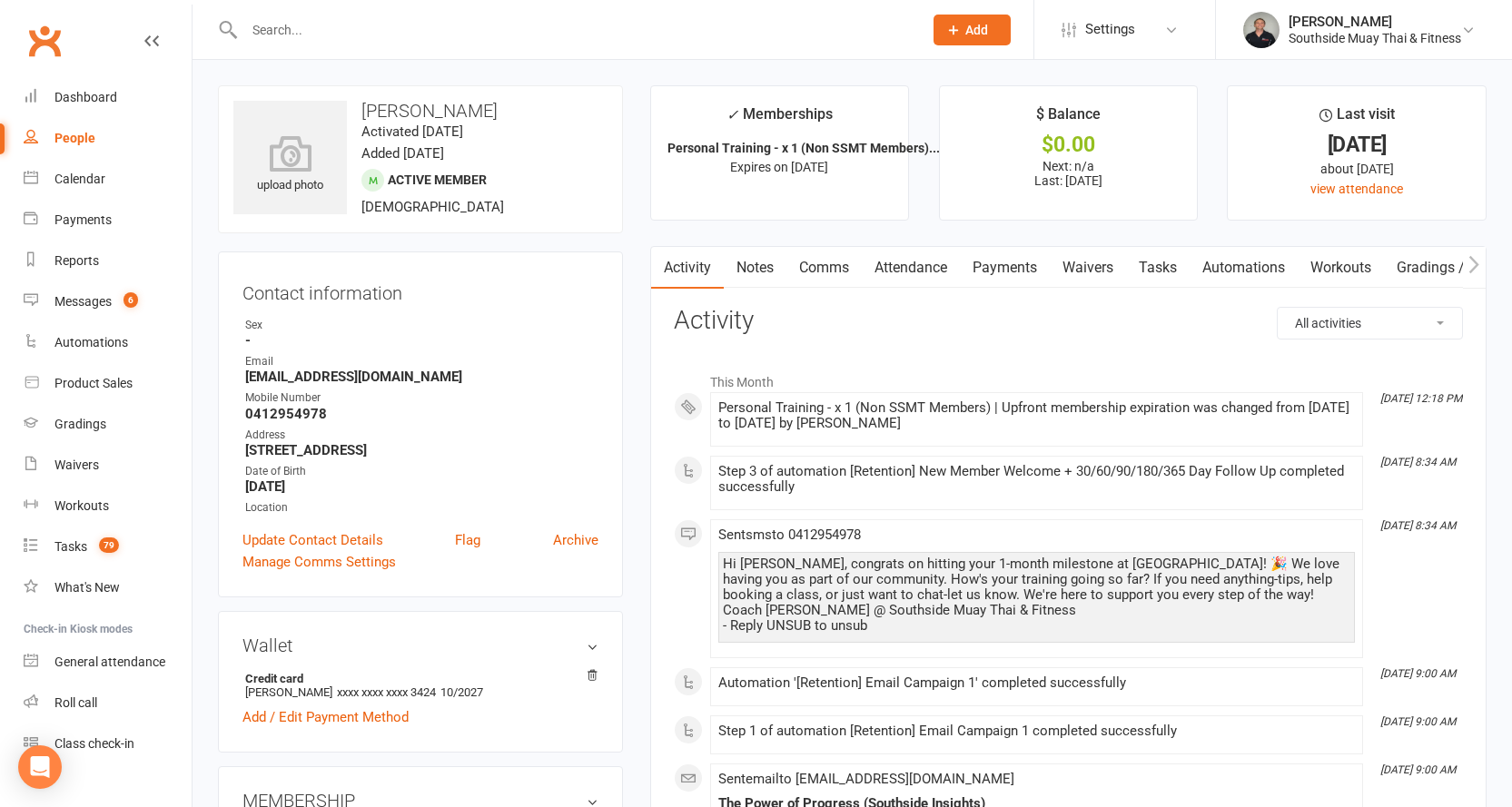
drag, startPoint x: 720, startPoint y: 401, endPoint x: 960, endPoint y: 428, distance: 241.5
click at [960, 428] on div "Personal Training - x 1 (Non SSMT Members) | Upfront membership expiration was …" at bounding box center [1036, 415] width 636 height 31
drag, startPoint x: 522, startPoint y: 450, endPoint x: 561, endPoint y: 454, distance: 39.2
click at [561, 454] on strong "7 Namatjira avenue Adelaide South Australia 5090" at bounding box center [422, 449] width 354 height 16
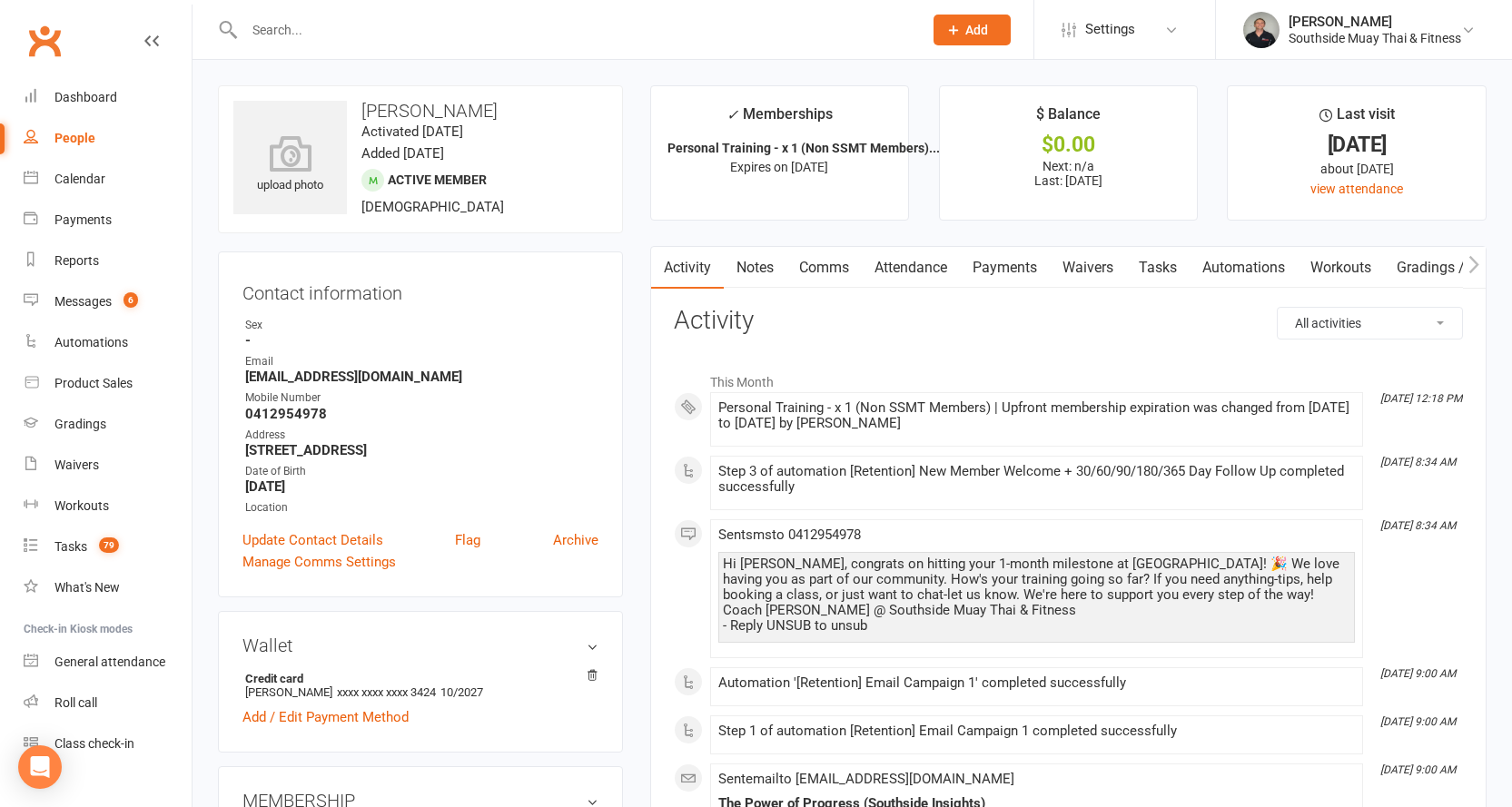
copy strong "5090"
click at [805, 261] on link "Comms" at bounding box center [823, 267] width 75 height 42
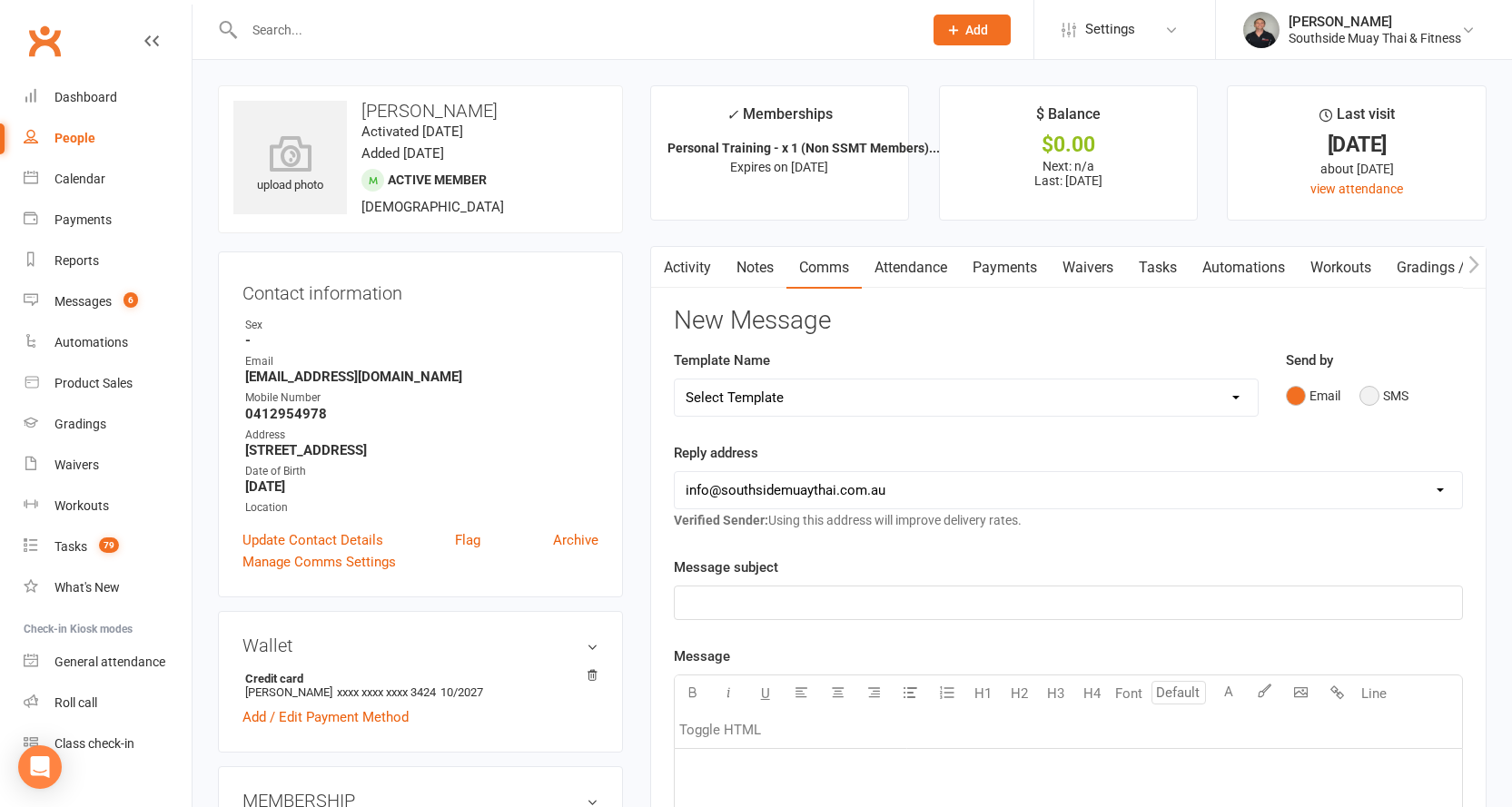
click at [1381, 392] on button "SMS" at bounding box center [1384, 395] width 49 height 34
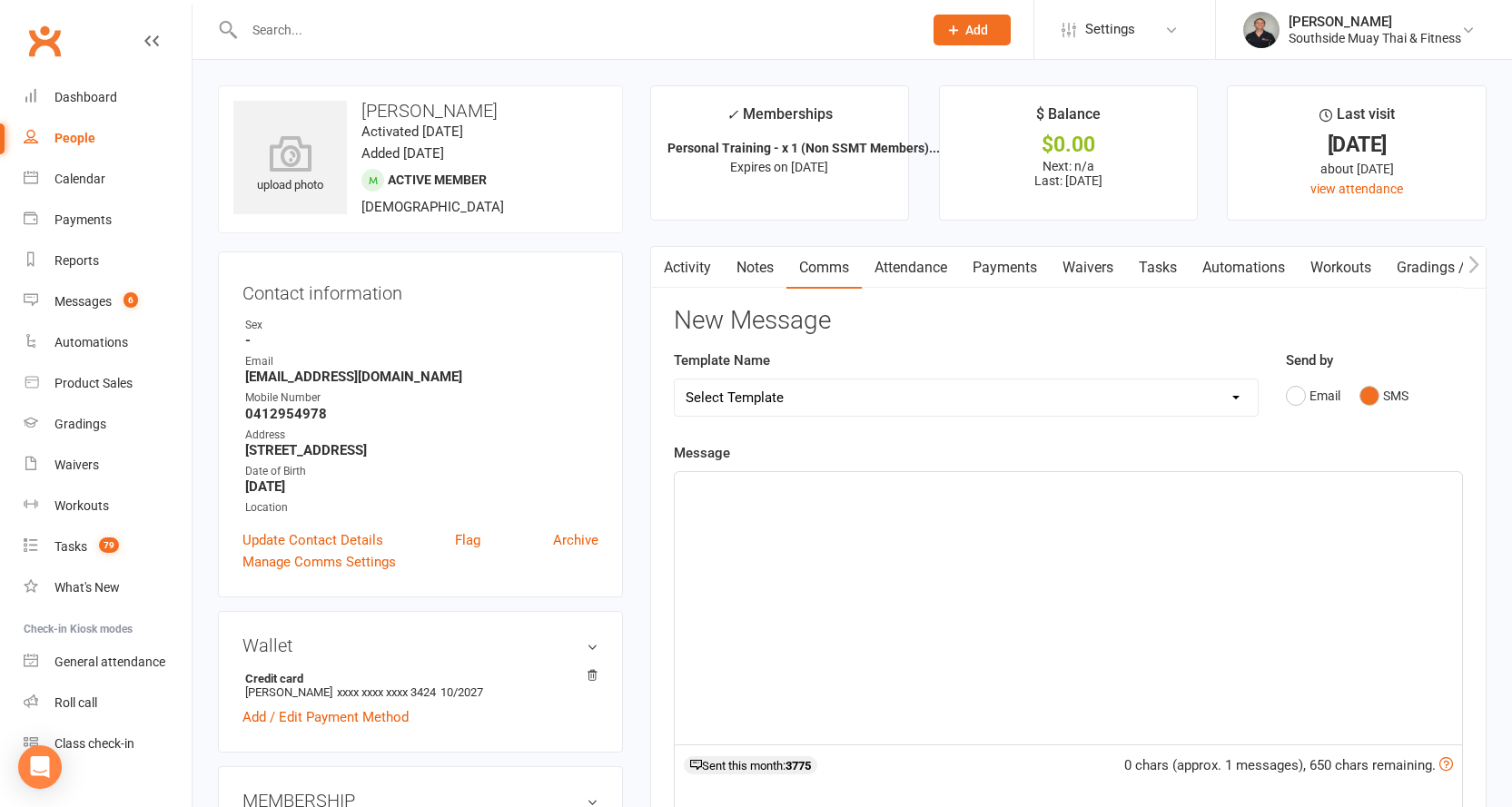
click at [847, 497] on p "﻿" at bounding box center [1067, 488] width 765 height 22
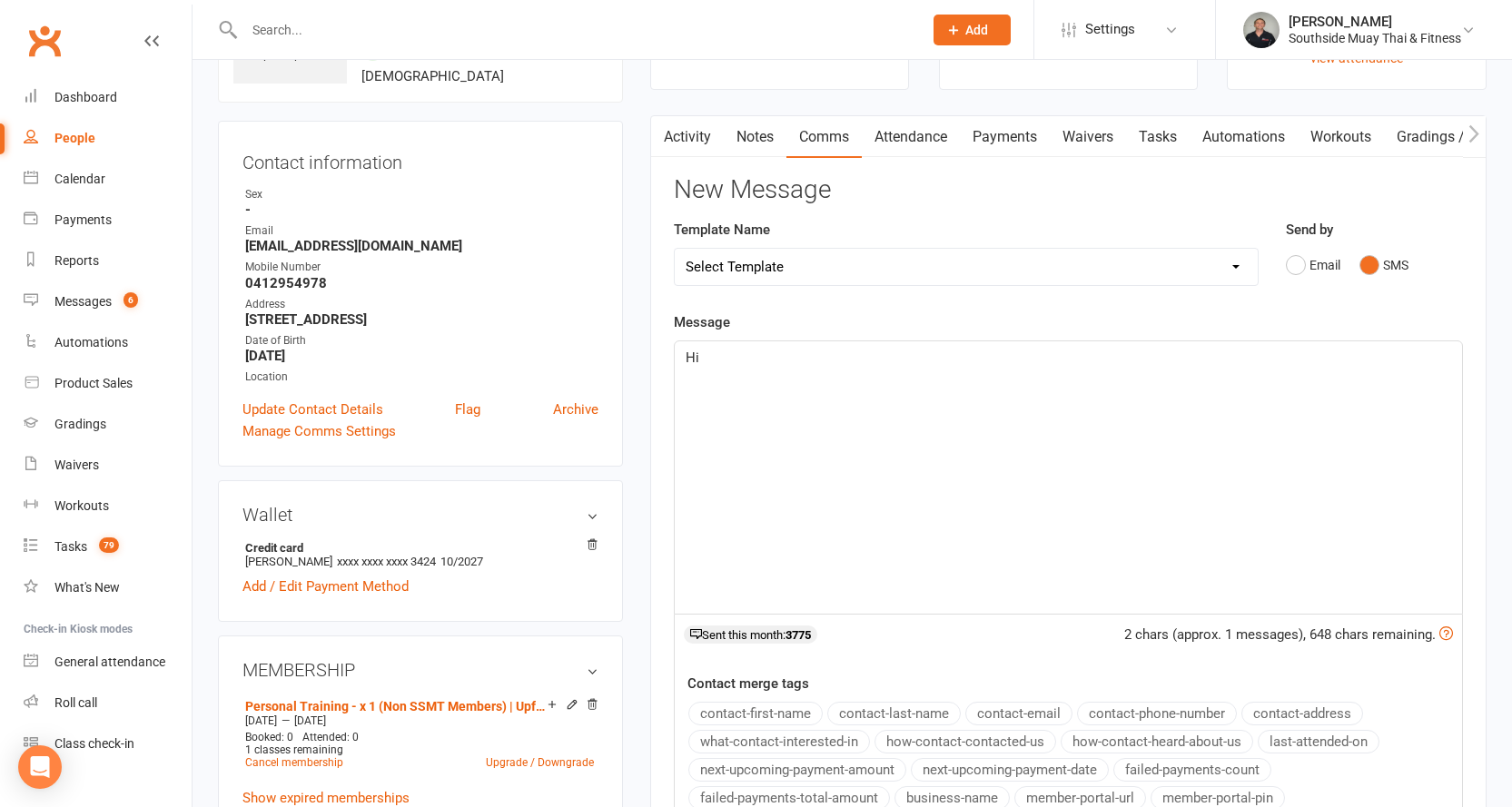
scroll to position [363, 0]
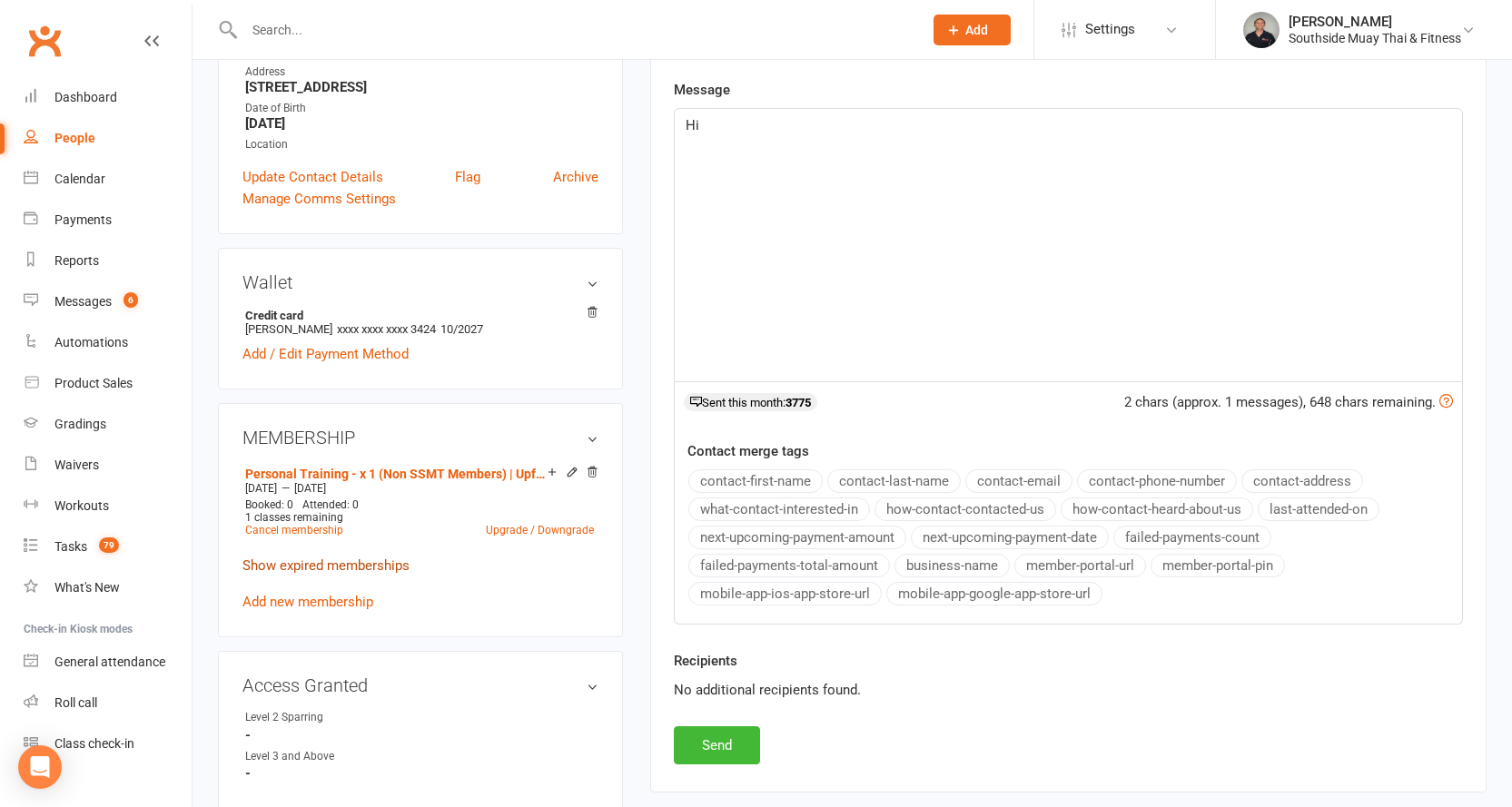
click at [289, 569] on link "Show expired memberships" at bounding box center [326, 565] width 167 height 16
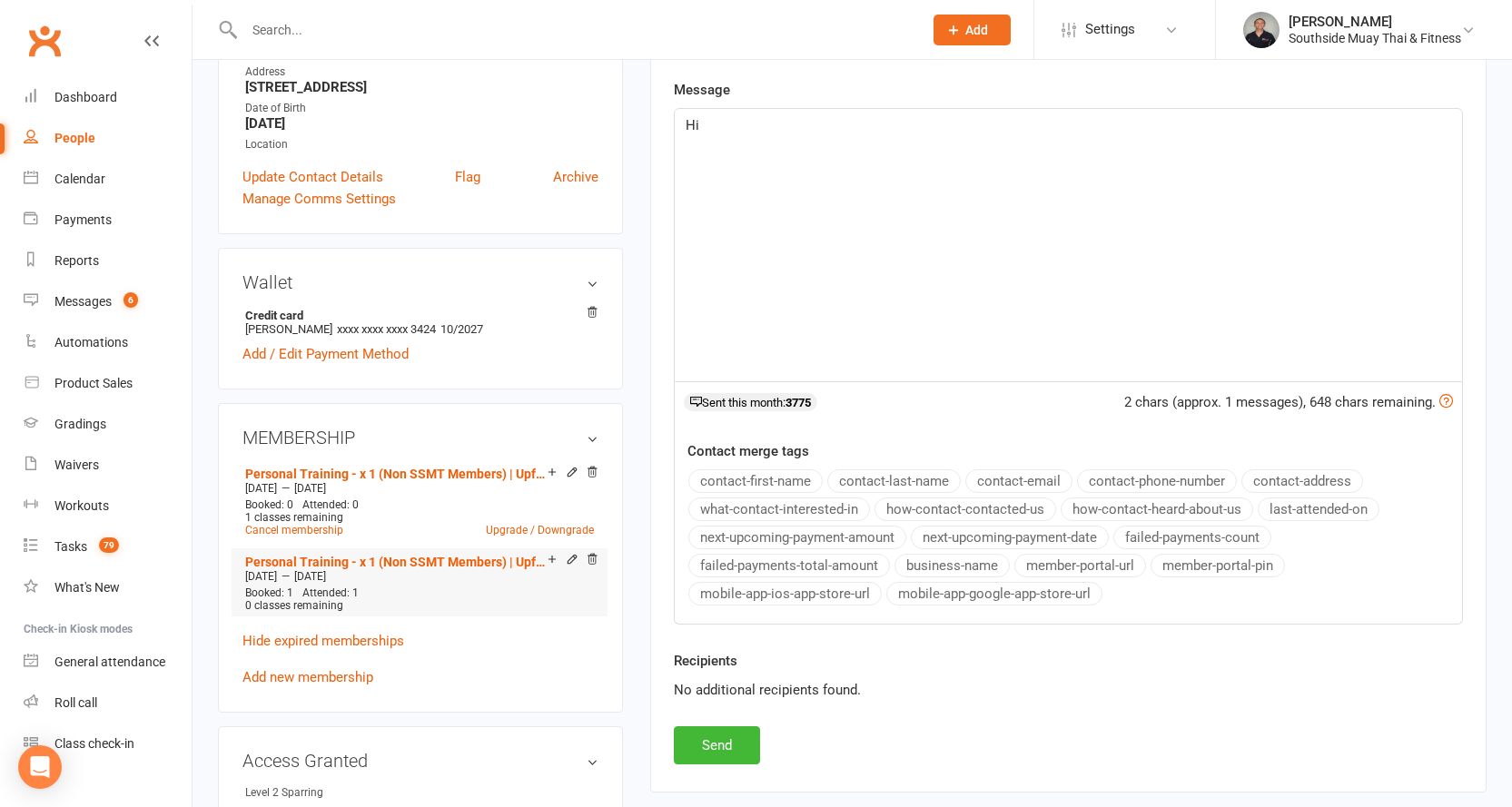
scroll to position [0, 0]
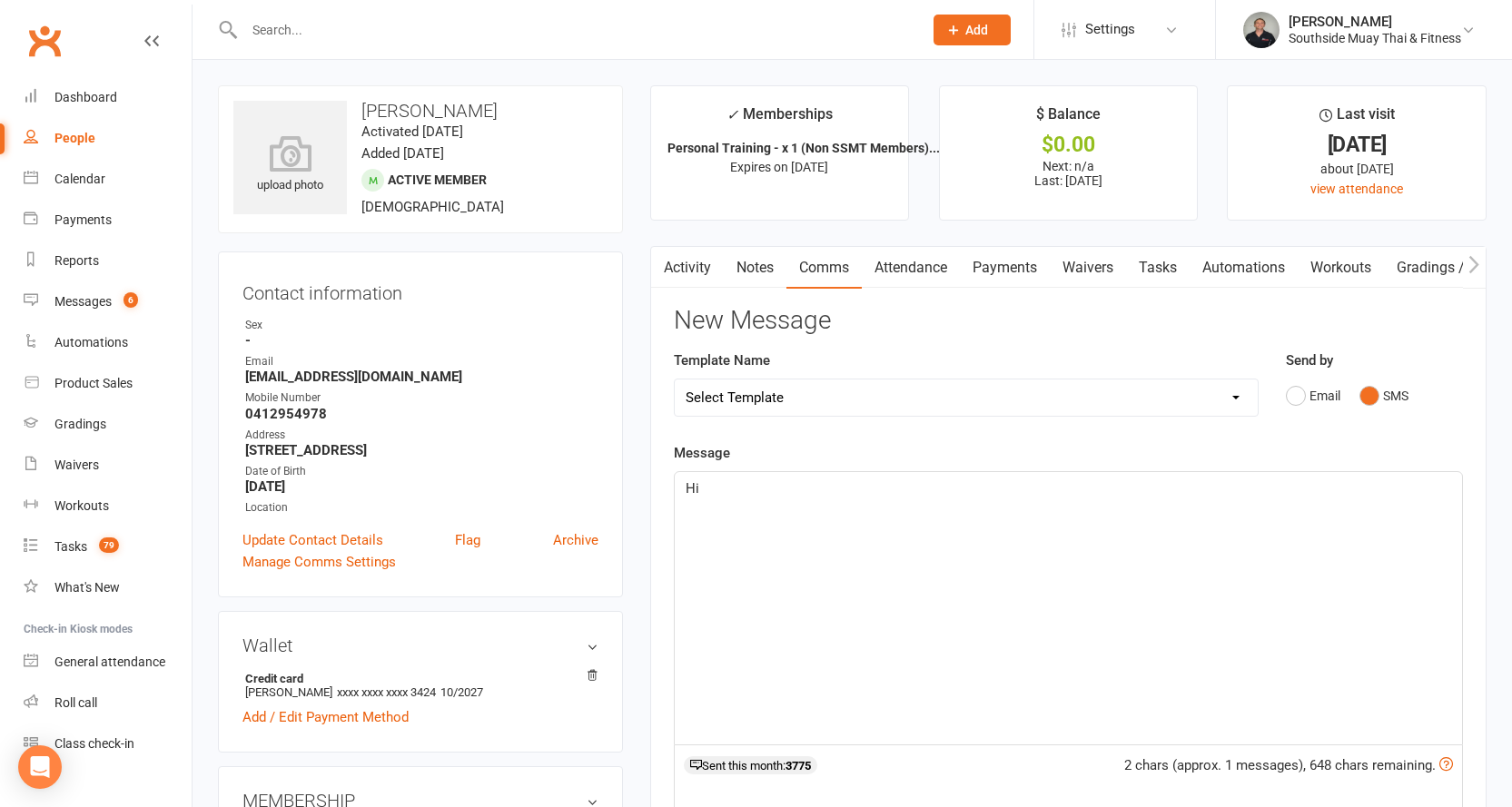
click at [738, 499] on p "Hi" at bounding box center [1067, 488] width 765 height 22
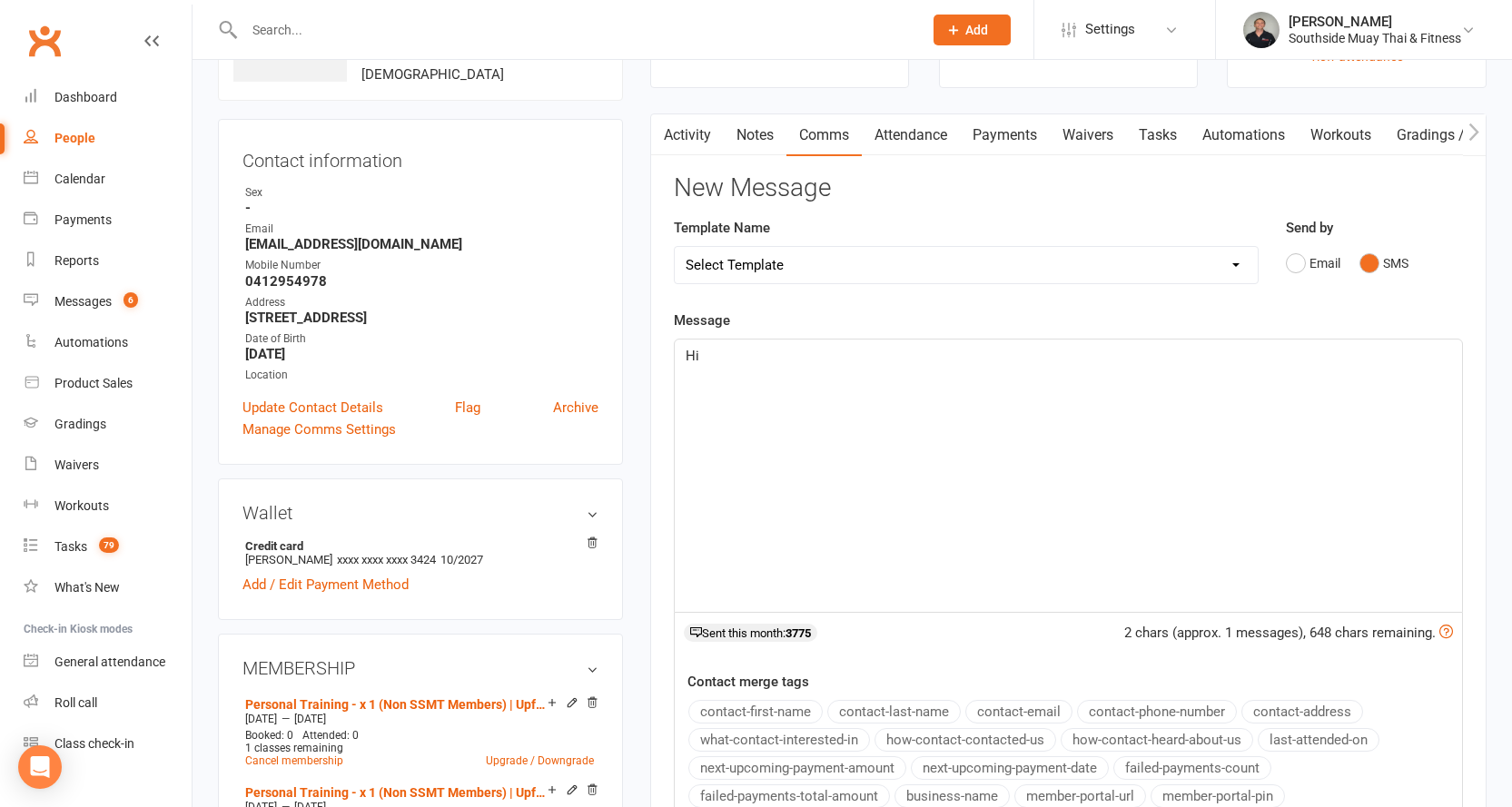
scroll to position [363, 0]
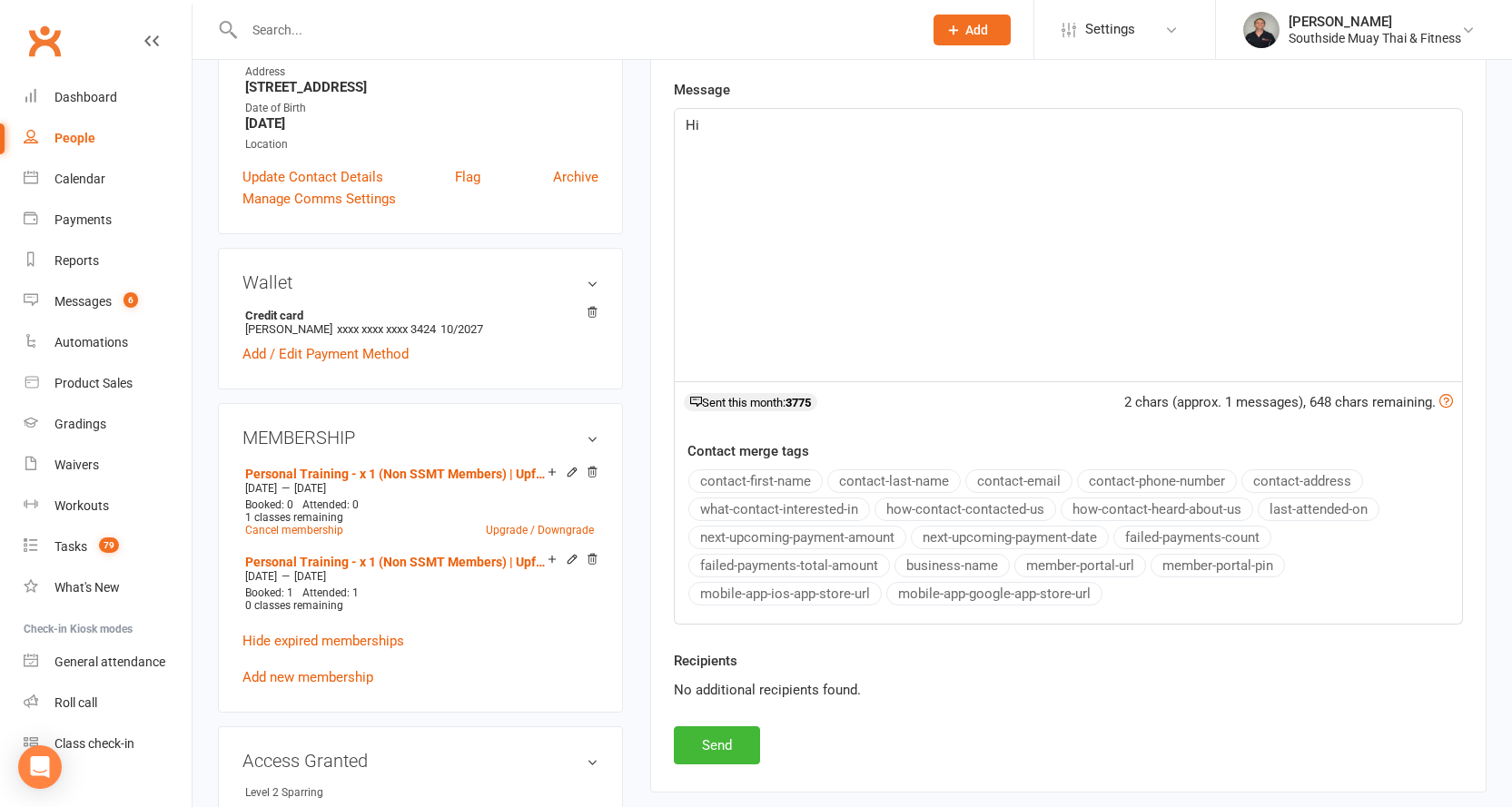
click at [732, 472] on button "contact-first-name" at bounding box center [756, 481] width 135 height 24
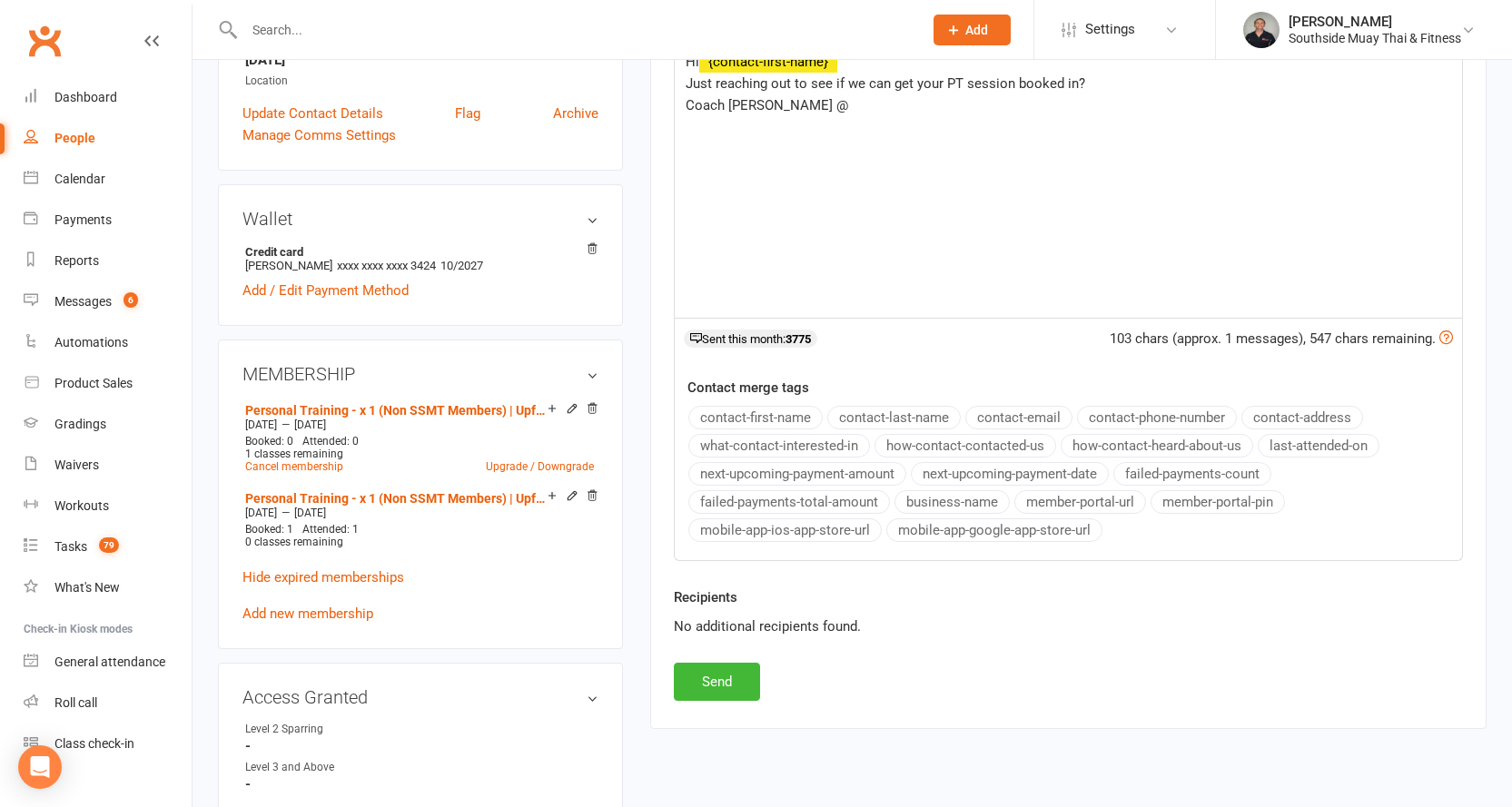
scroll to position [454, 0]
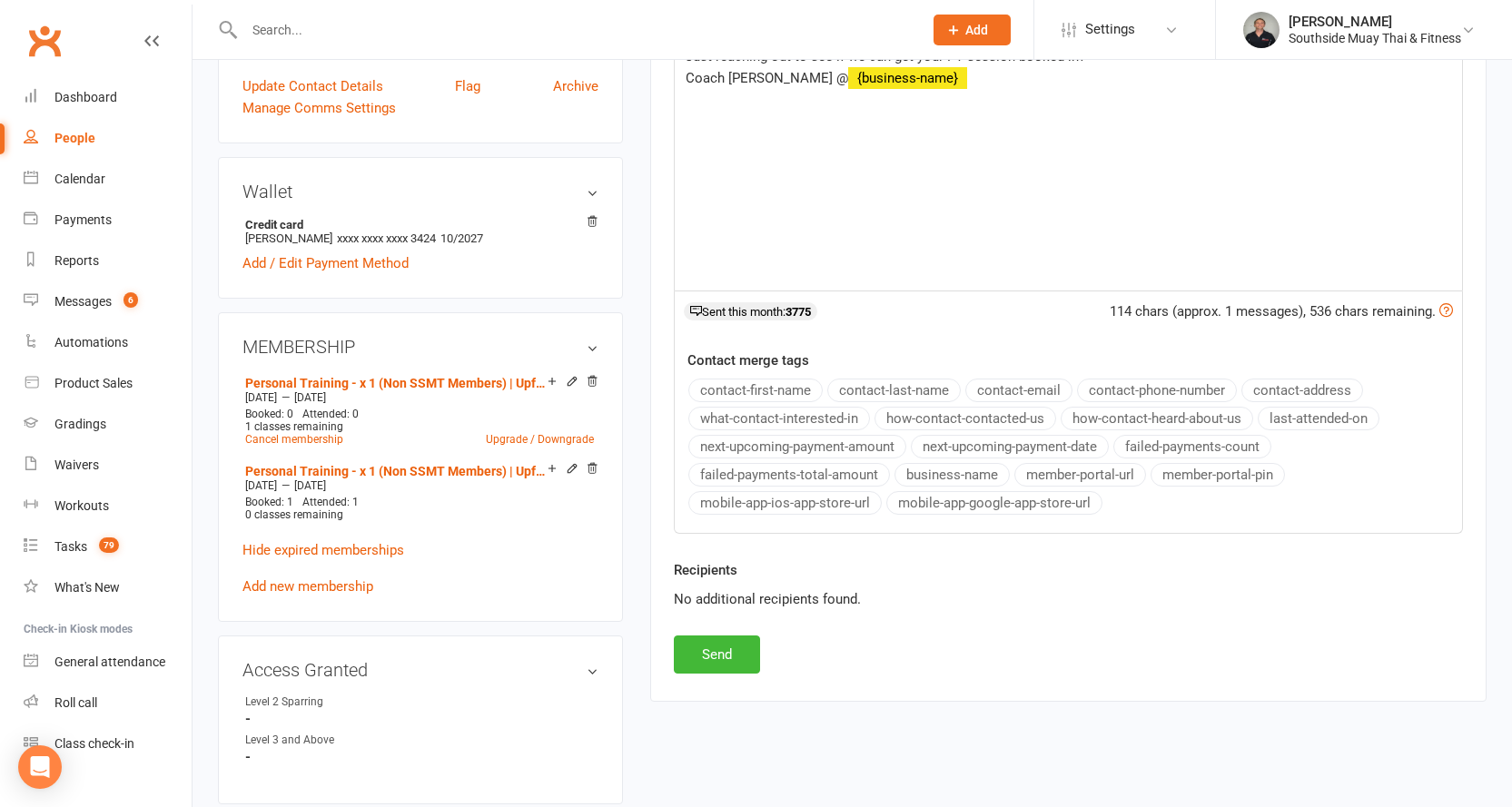
click at [947, 464] on button "business-name" at bounding box center [952, 474] width 116 height 24
click at [720, 651] on button "Send" at bounding box center [717, 654] width 86 height 38
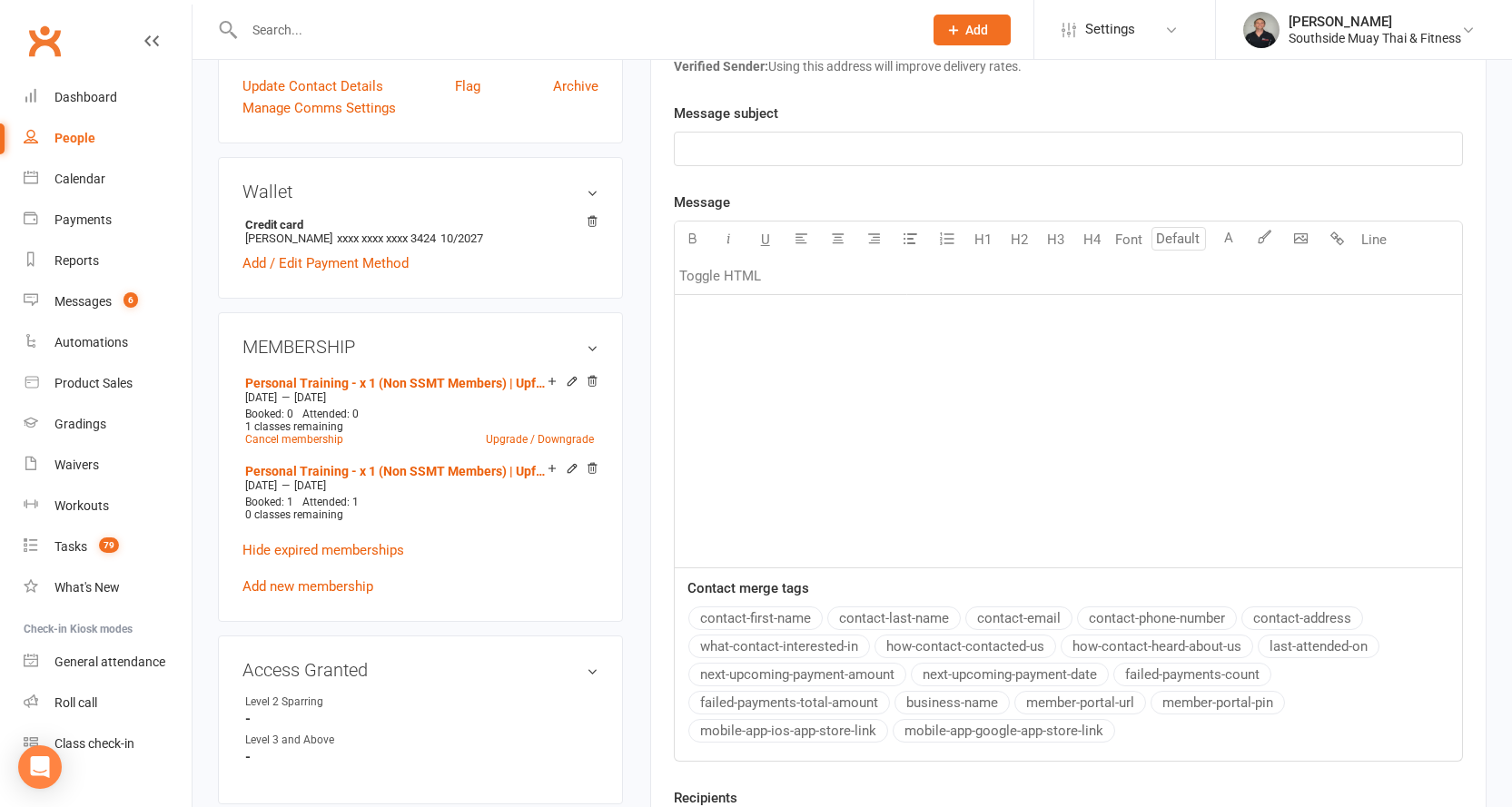
click at [306, 30] on input "text" at bounding box center [574, 29] width 671 height 26
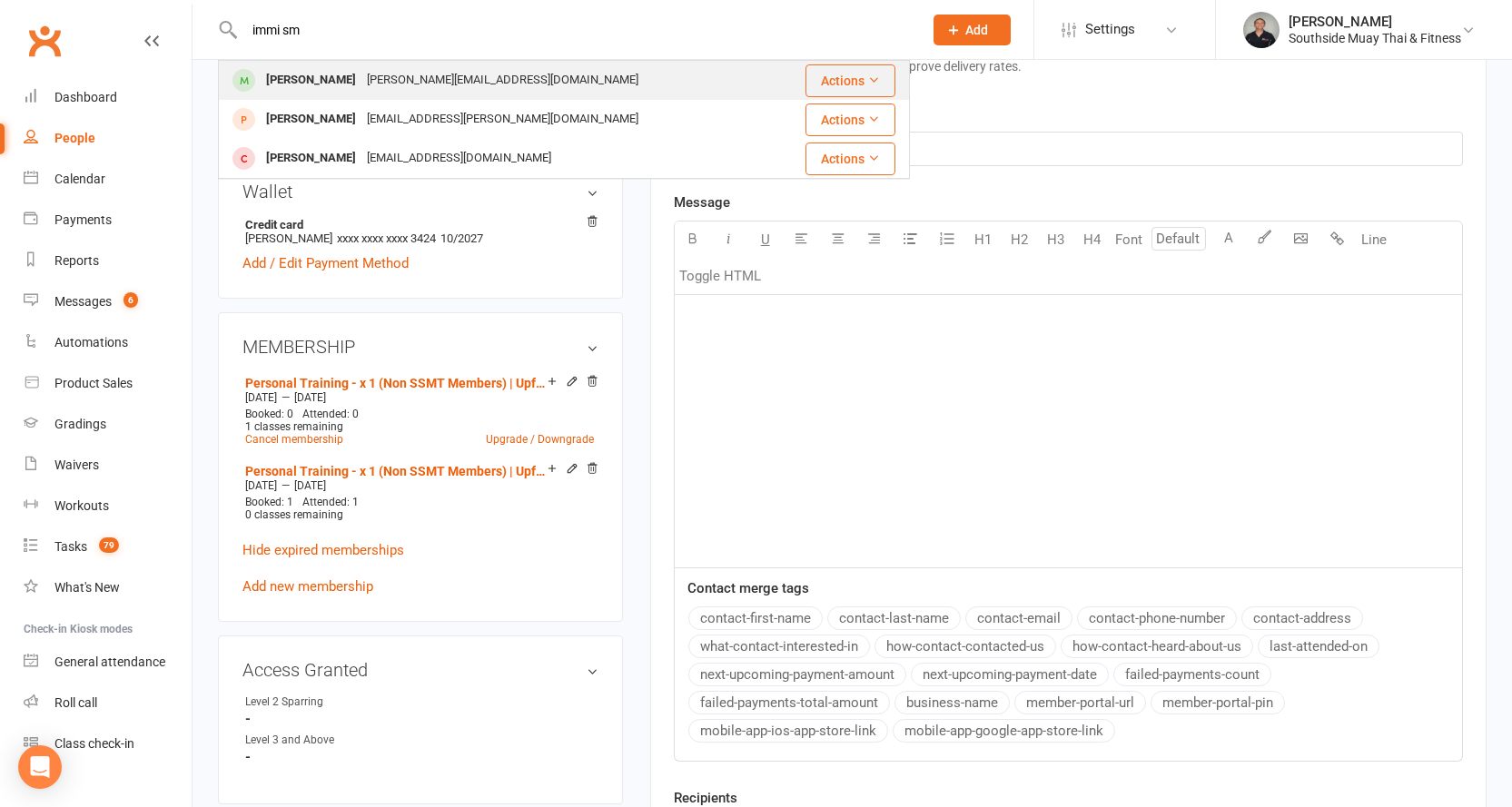
type input "immi sm"
click at [478, 73] on div "breanna.doherty132@gmail.com" at bounding box center [502, 81] width 282 height 27
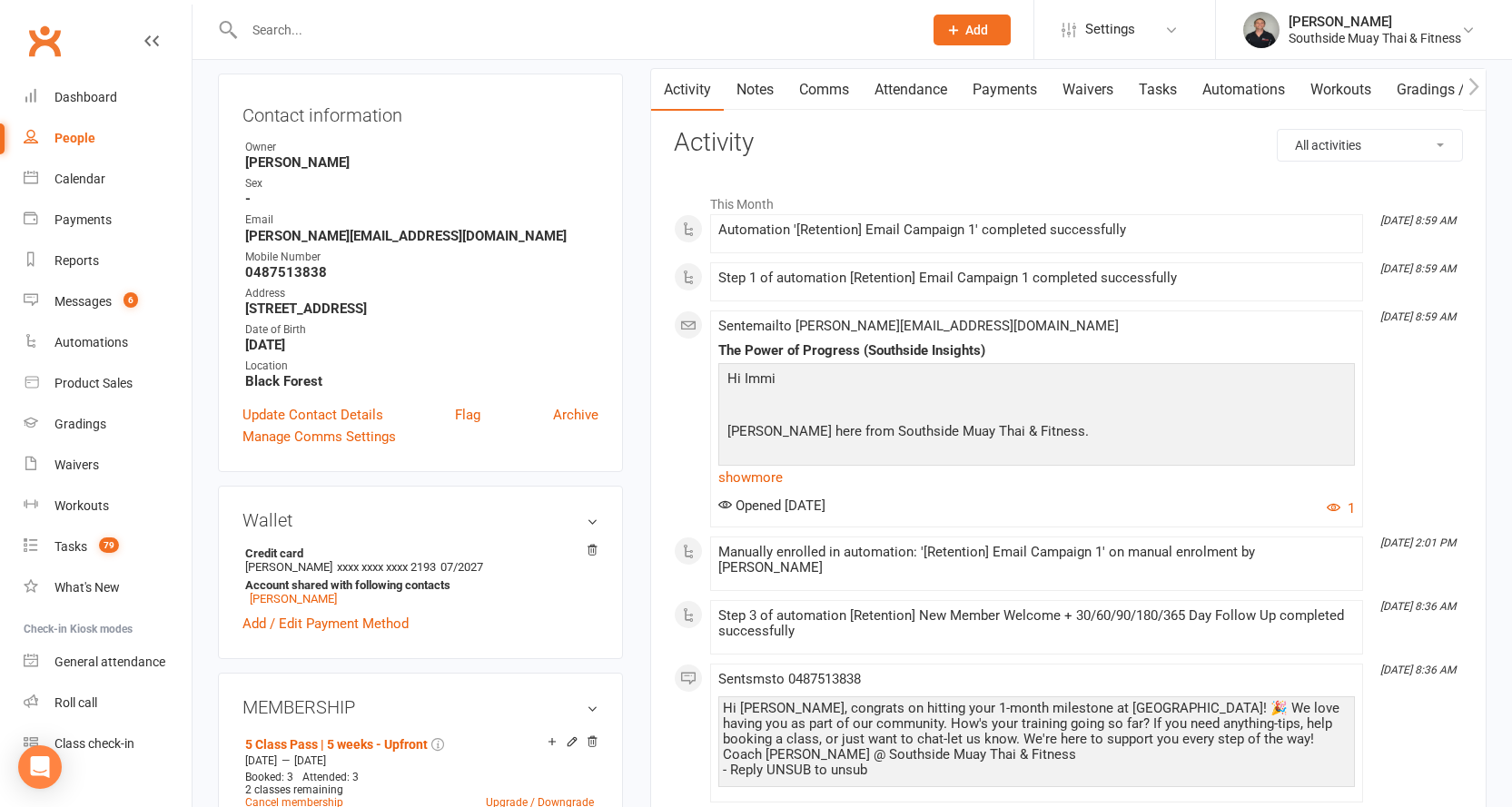
scroll to position [363, 0]
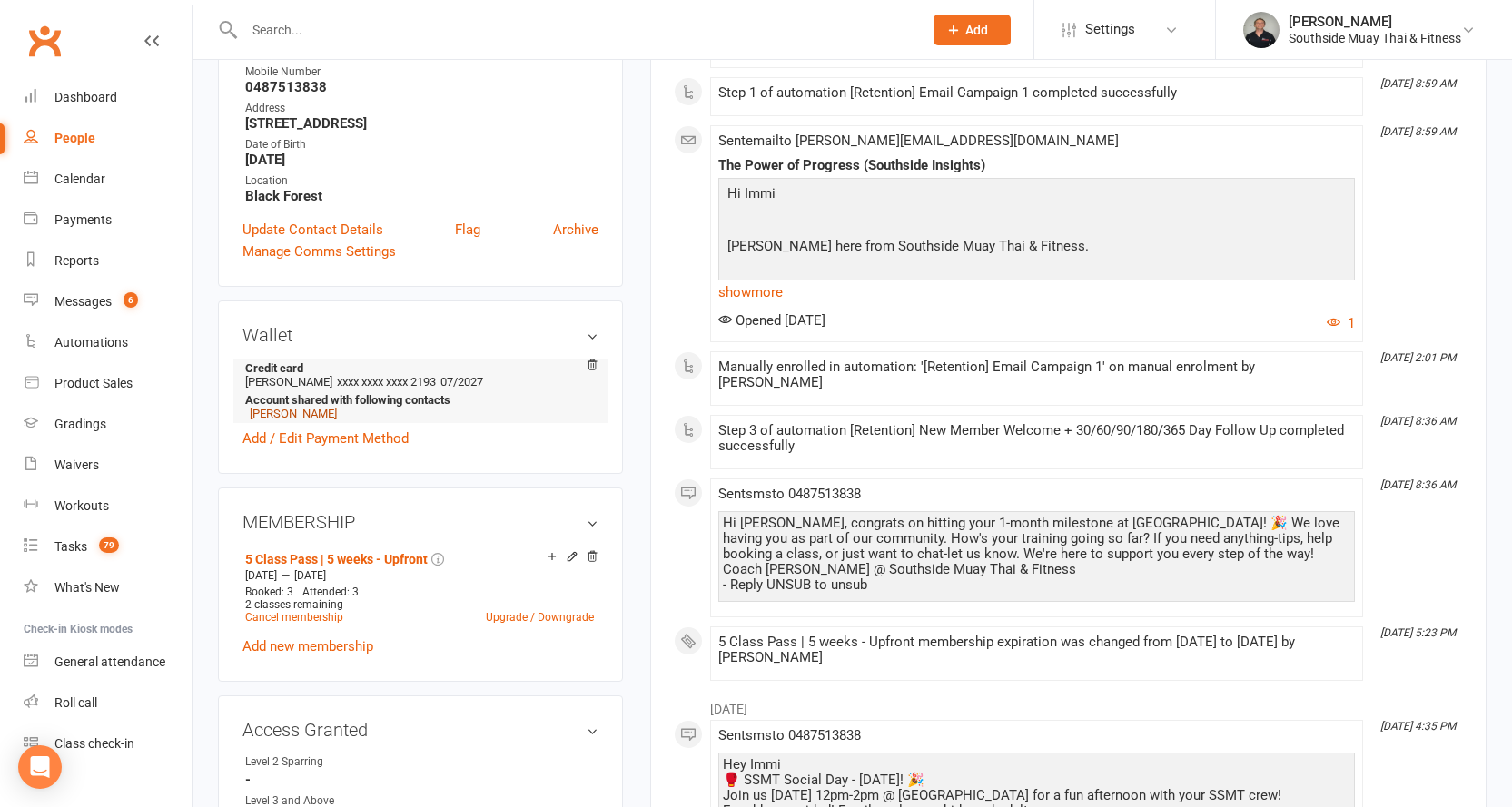
click at [282, 410] on link "Breanna Doherty" at bounding box center [293, 413] width 87 height 13
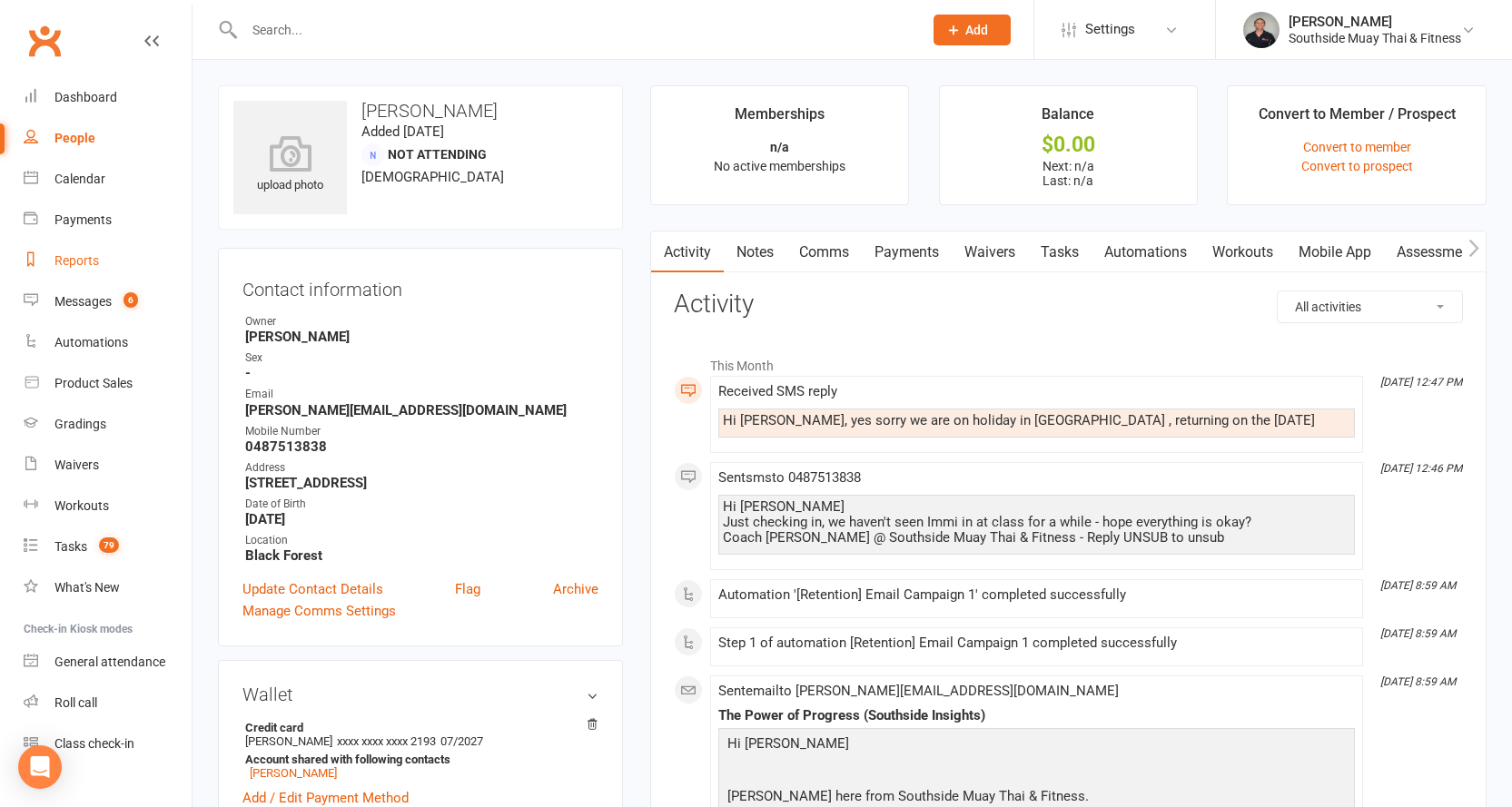
click at [62, 256] on div "Reports" at bounding box center [76, 260] width 45 height 14
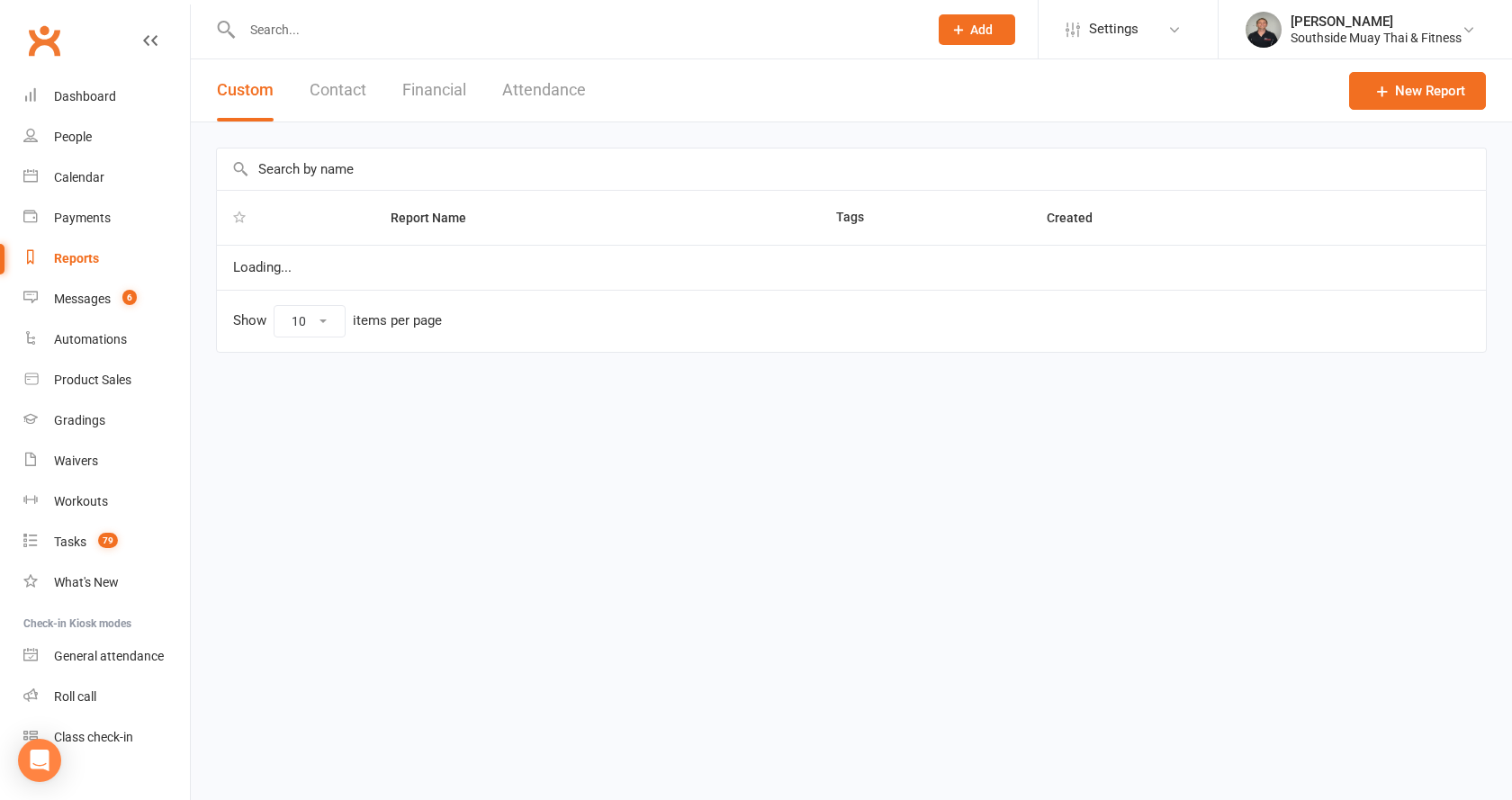
select select "100"
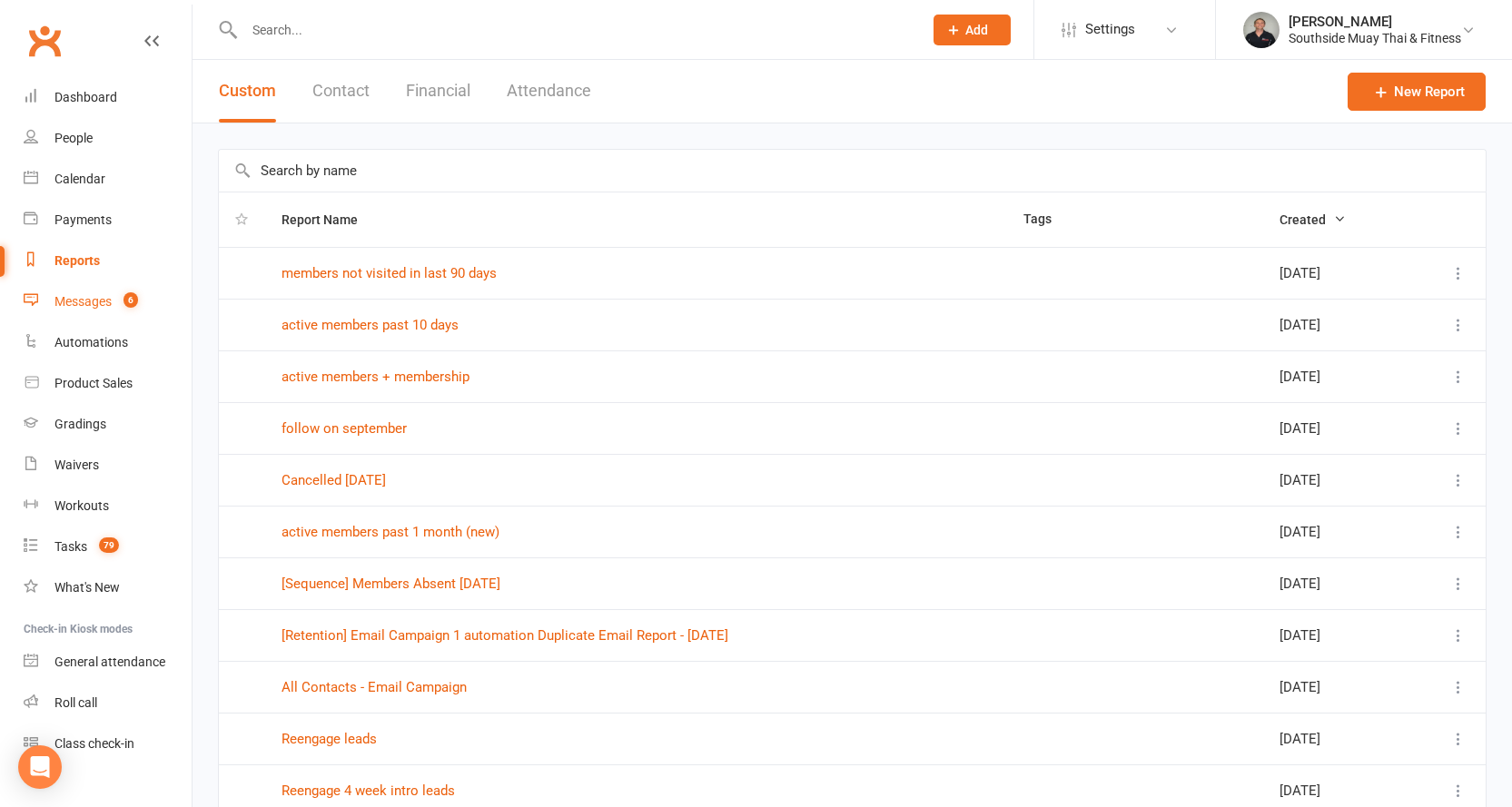
click at [72, 290] on link "Messages 6" at bounding box center [107, 302] width 168 height 41
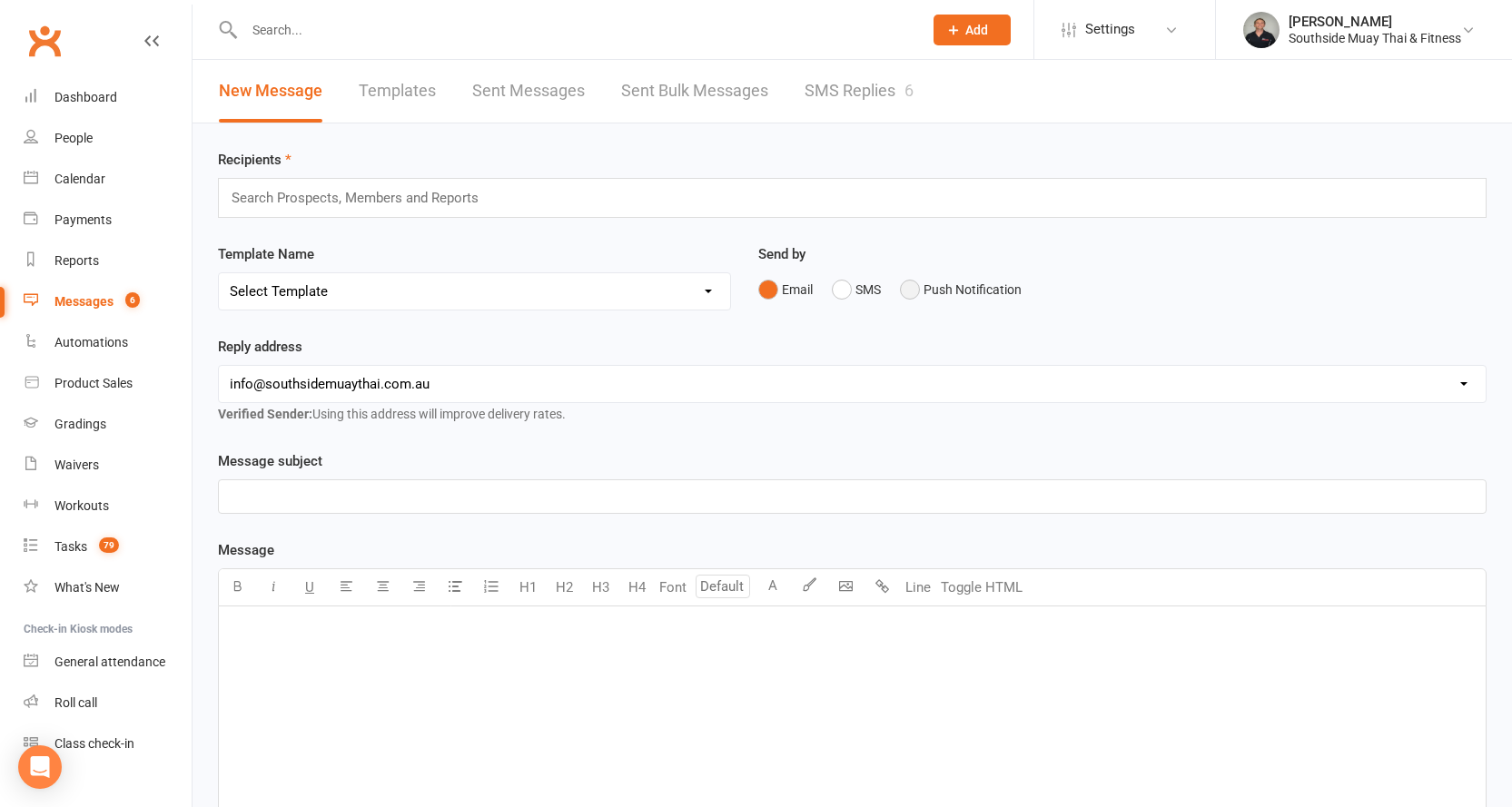
click at [968, 280] on button "Push Notification" at bounding box center [960, 289] width 121 height 34
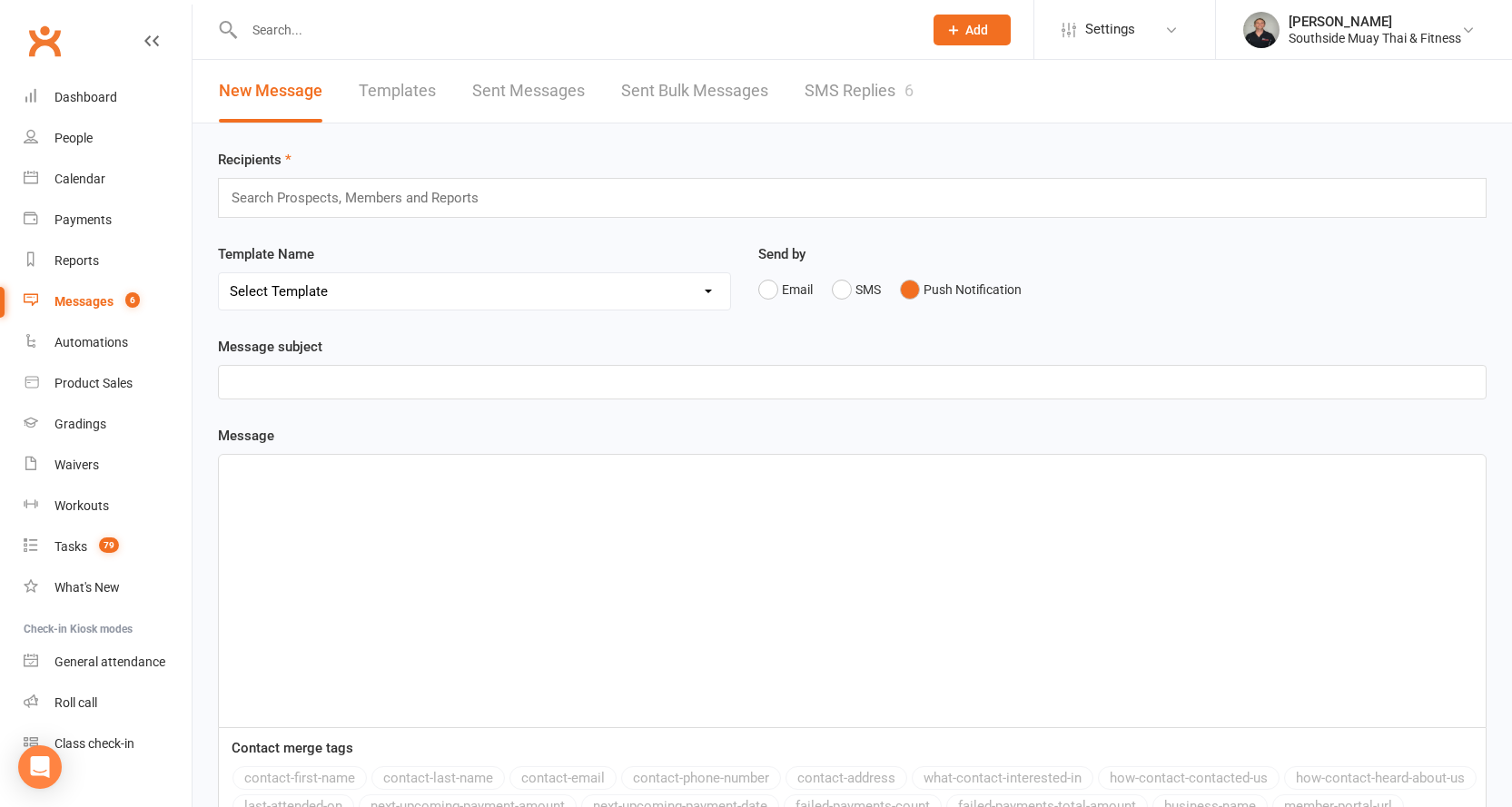
click at [390, 193] on input "text" at bounding box center [362, 197] width 266 height 24
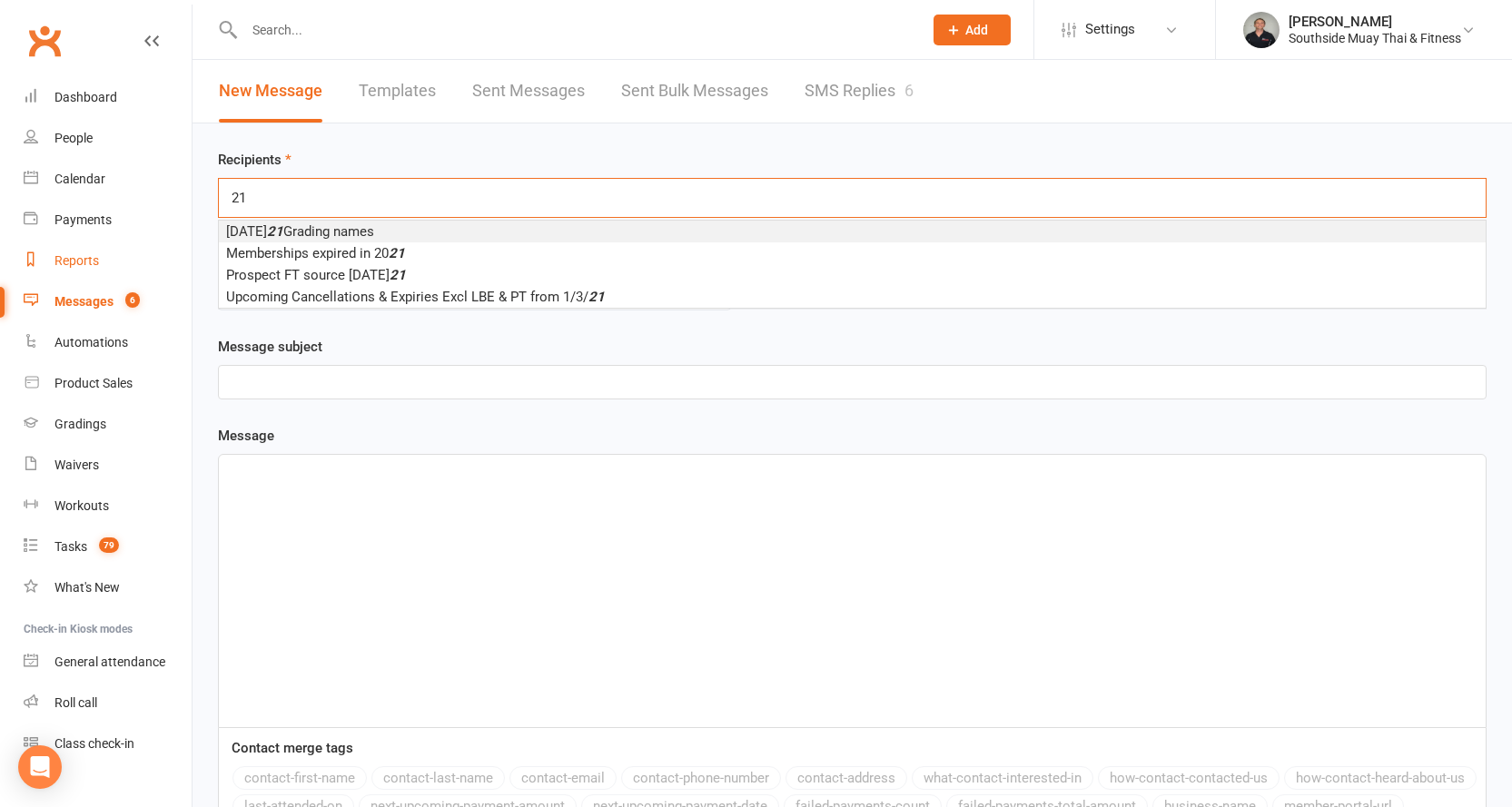
type input "21"
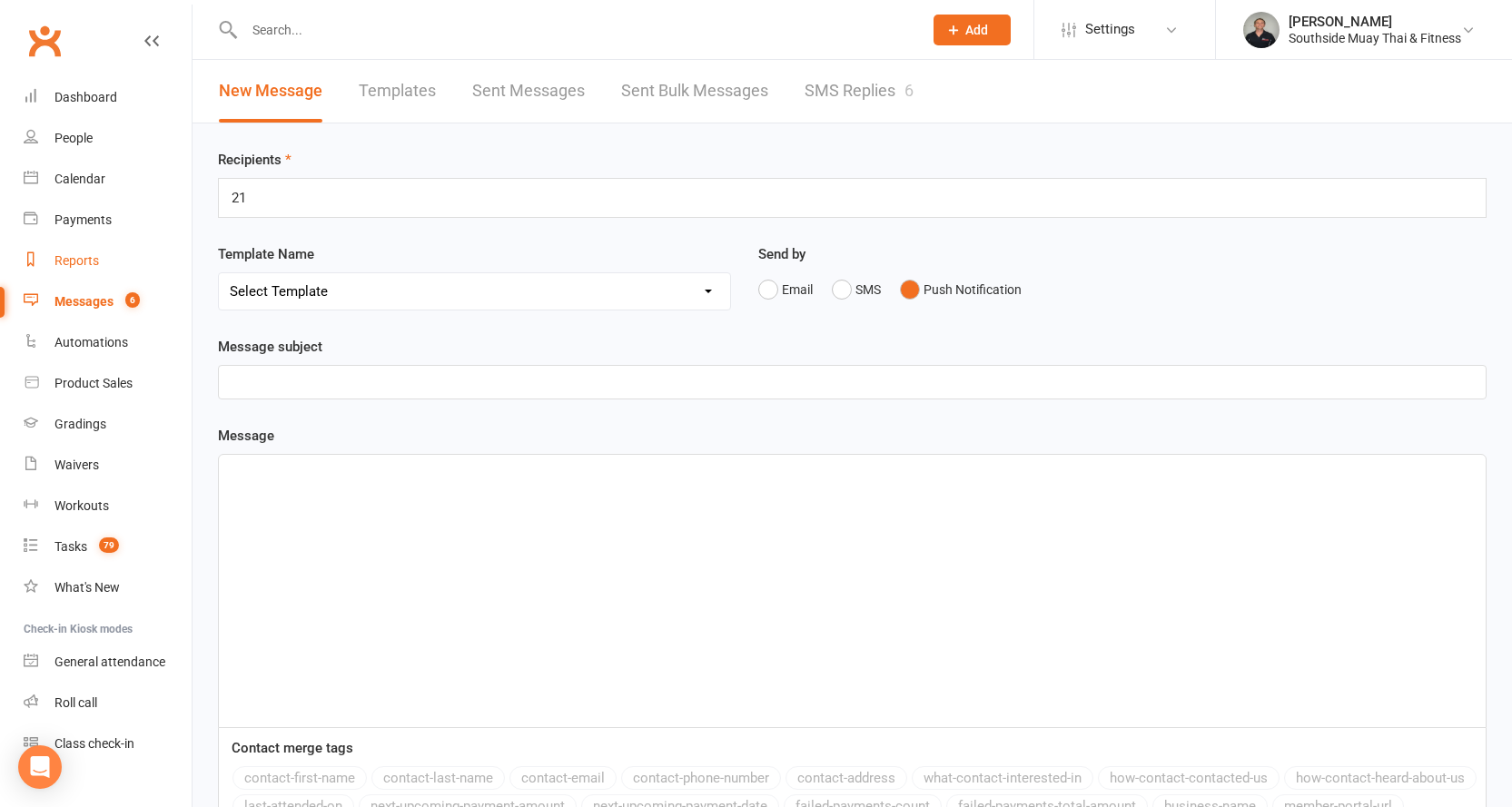
click at [72, 258] on div "Reports" at bounding box center [76, 260] width 45 height 14
select select "100"
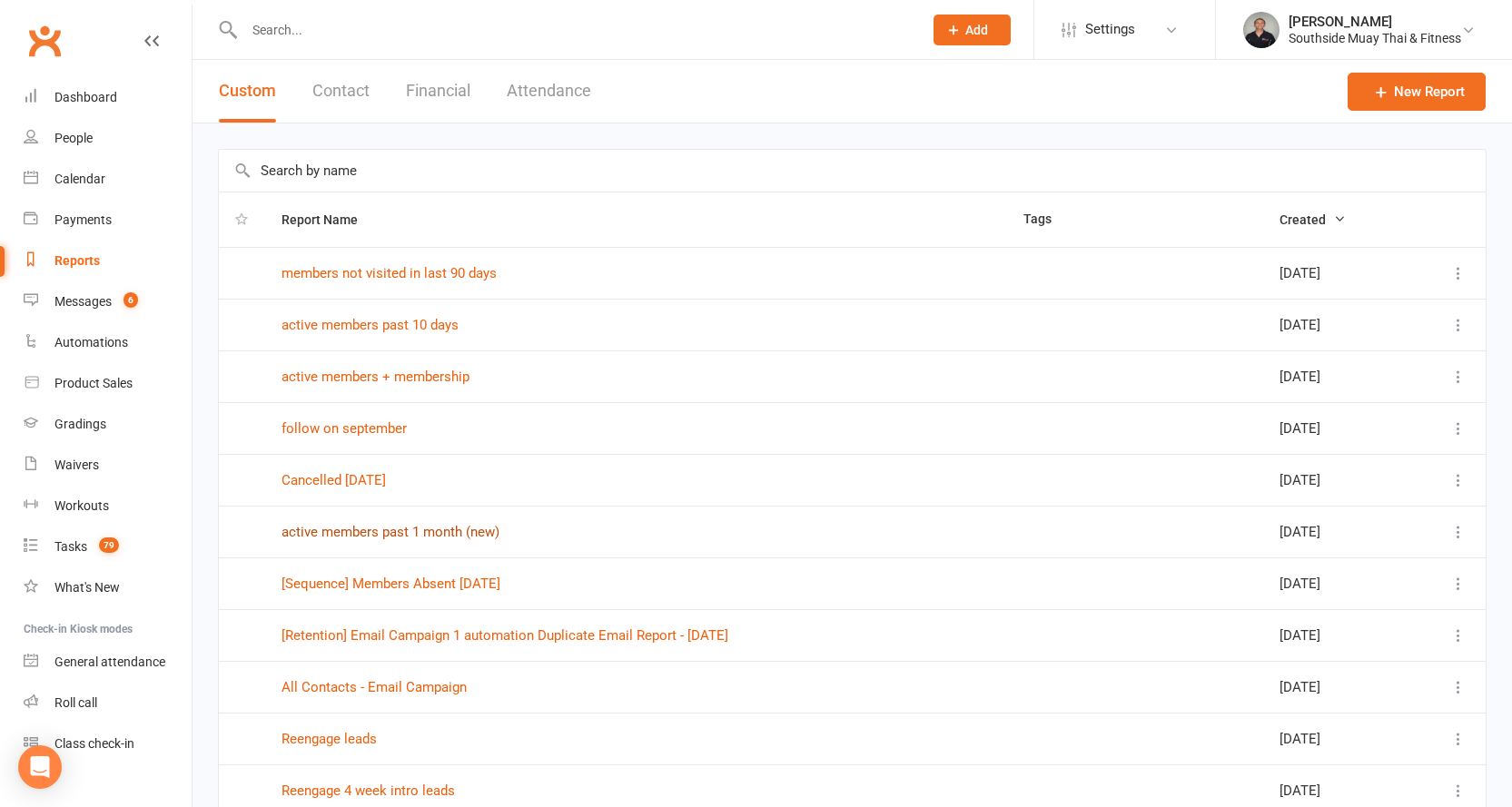
click at [399, 528] on link "active members past 1 month (new)" at bounding box center [391, 532] width 218 height 16
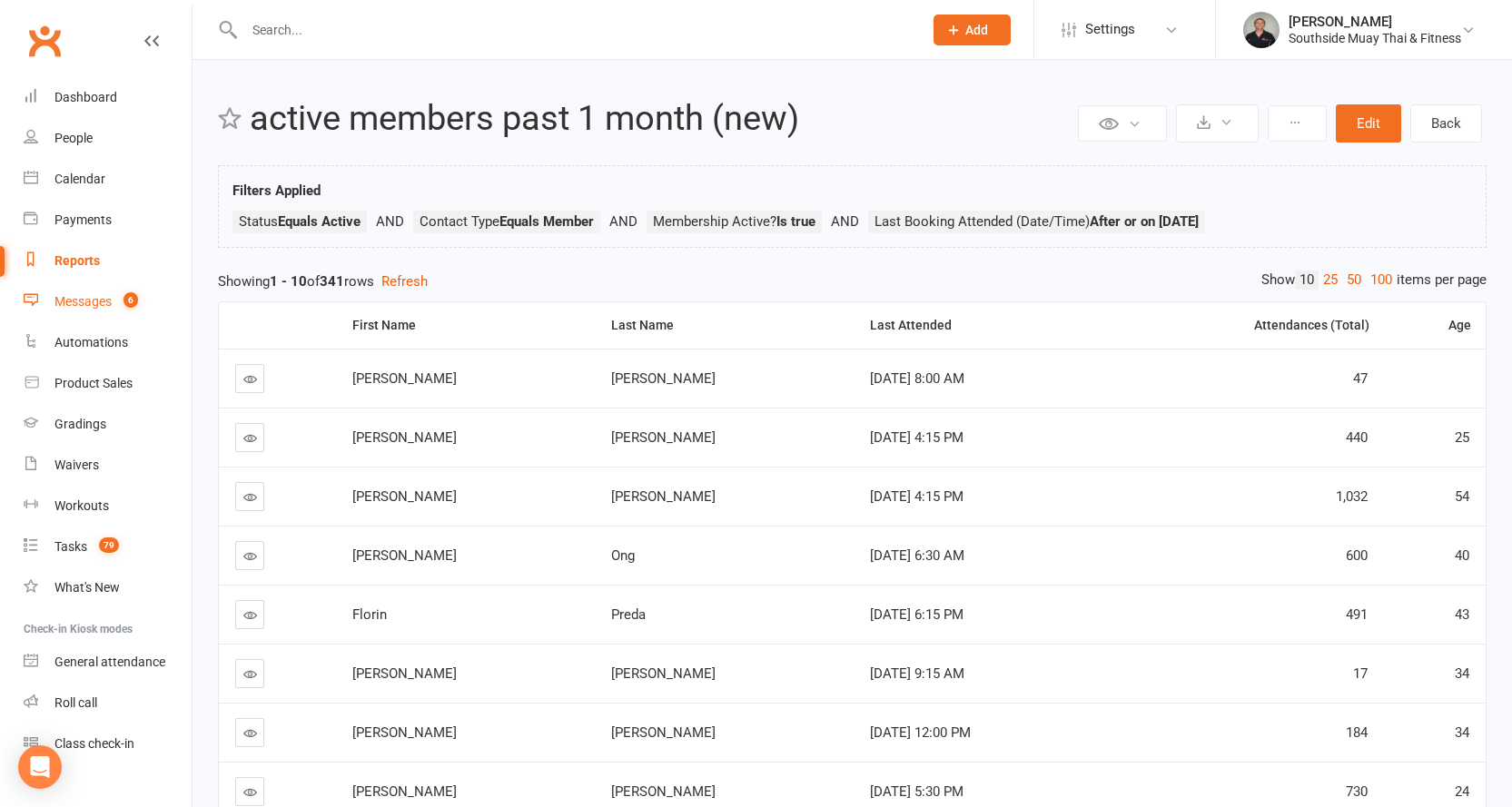
click at [79, 303] on div "Messages" at bounding box center [82, 301] width 57 height 14
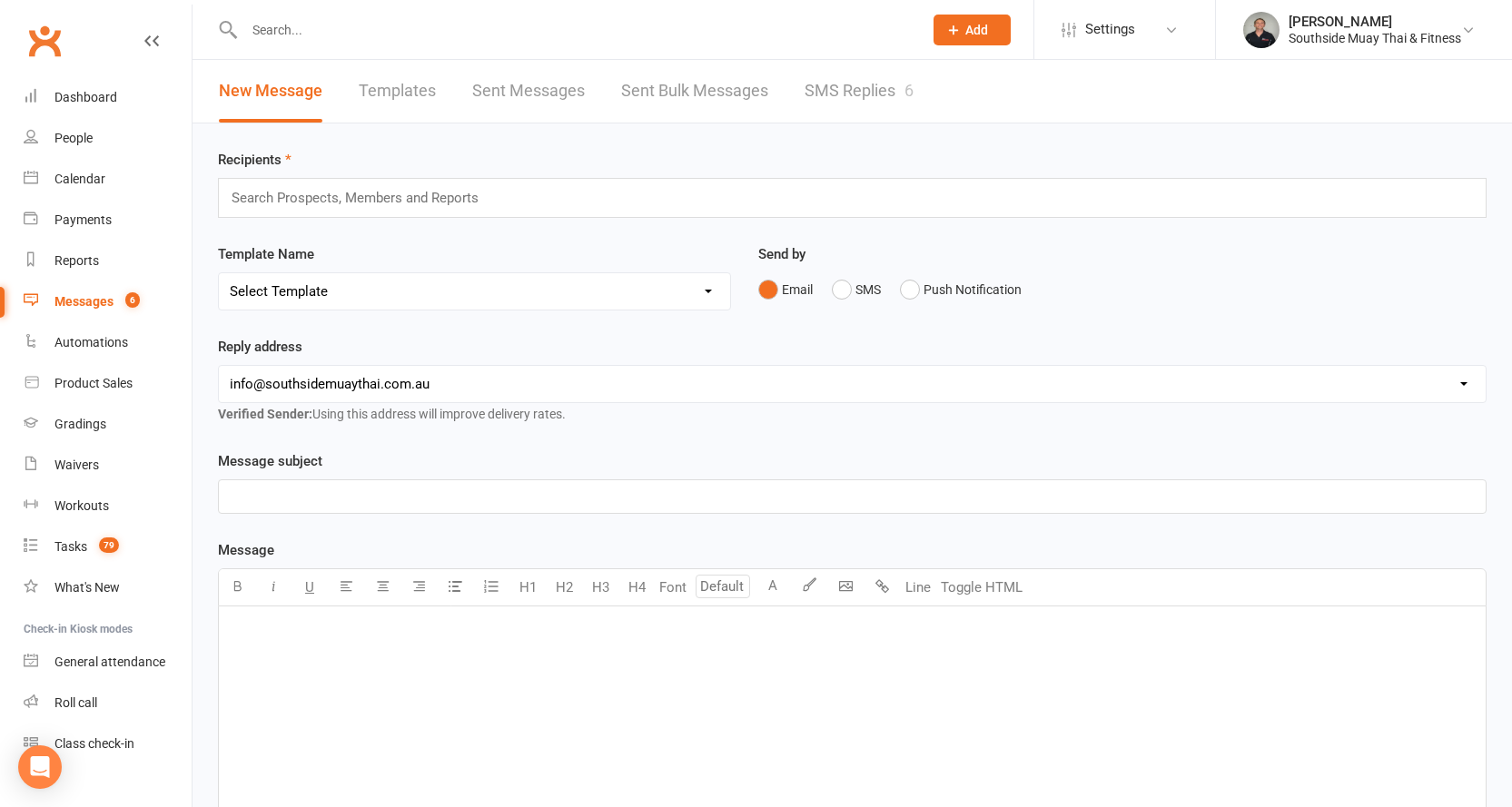
click at [415, 87] on link "Templates" at bounding box center [396, 91] width 77 height 63
select select "100"
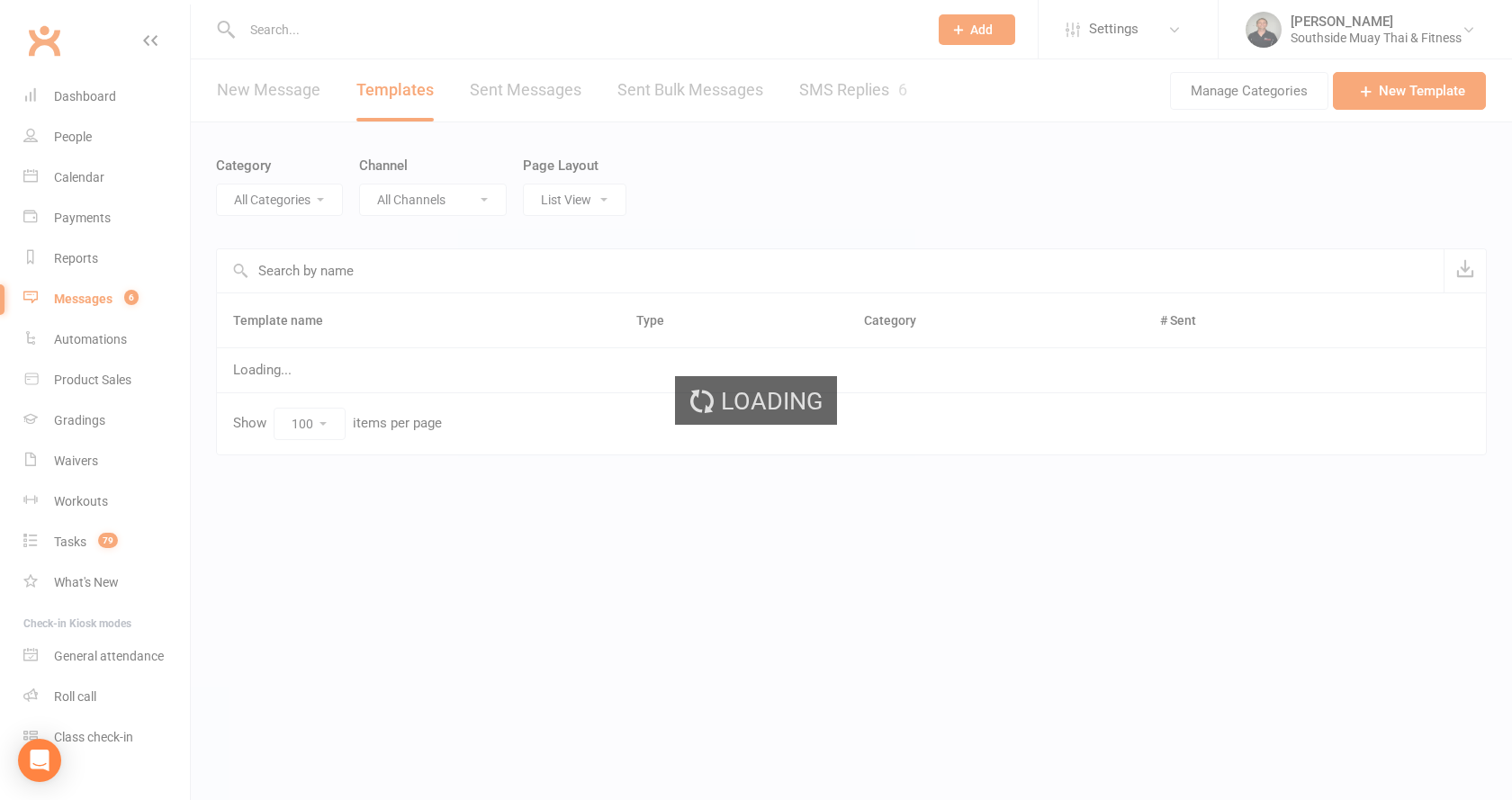
select select "6184"
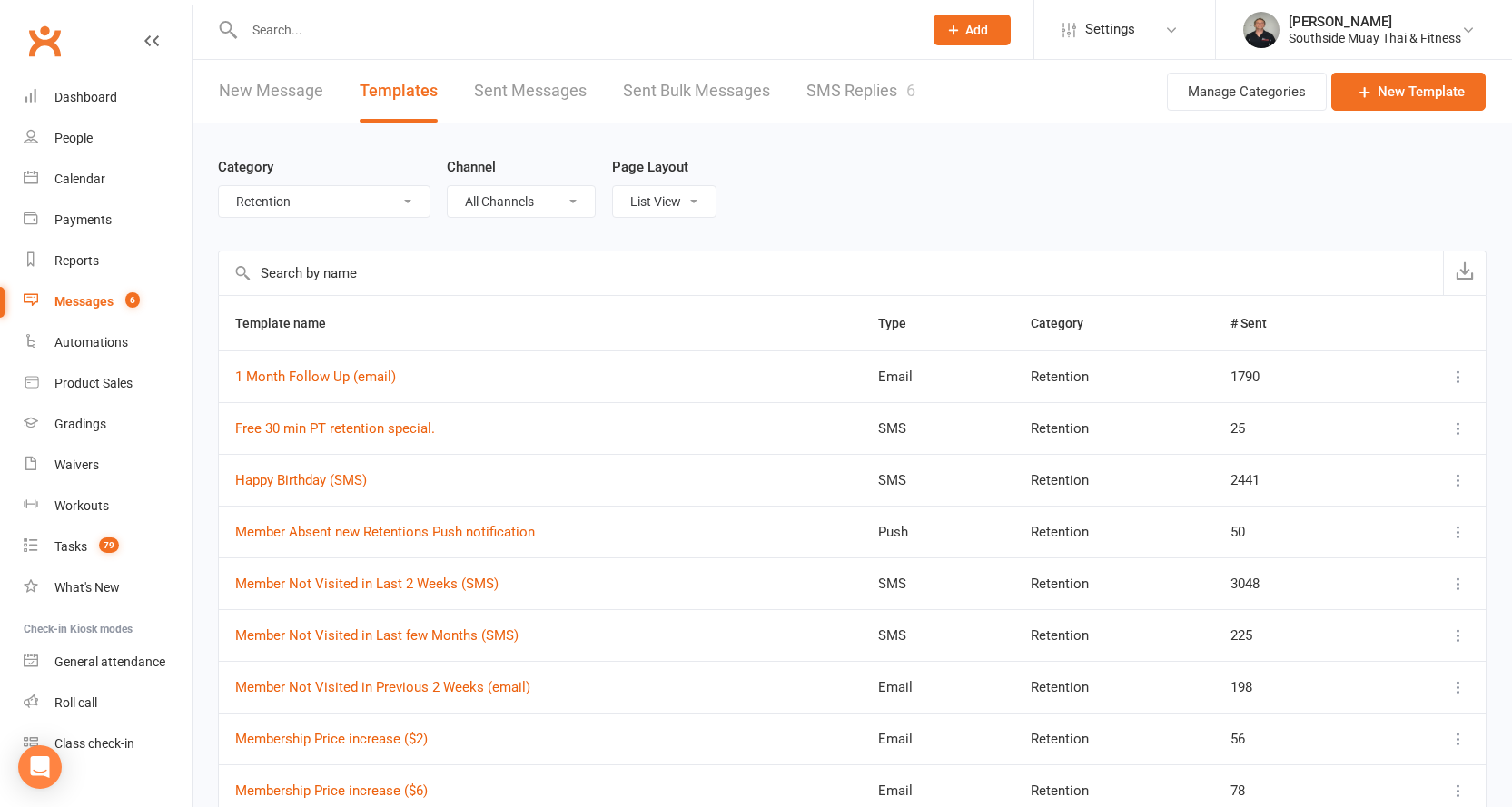
click at [524, 83] on link "Sent Messages" at bounding box center [530, 91] width 113 height 63
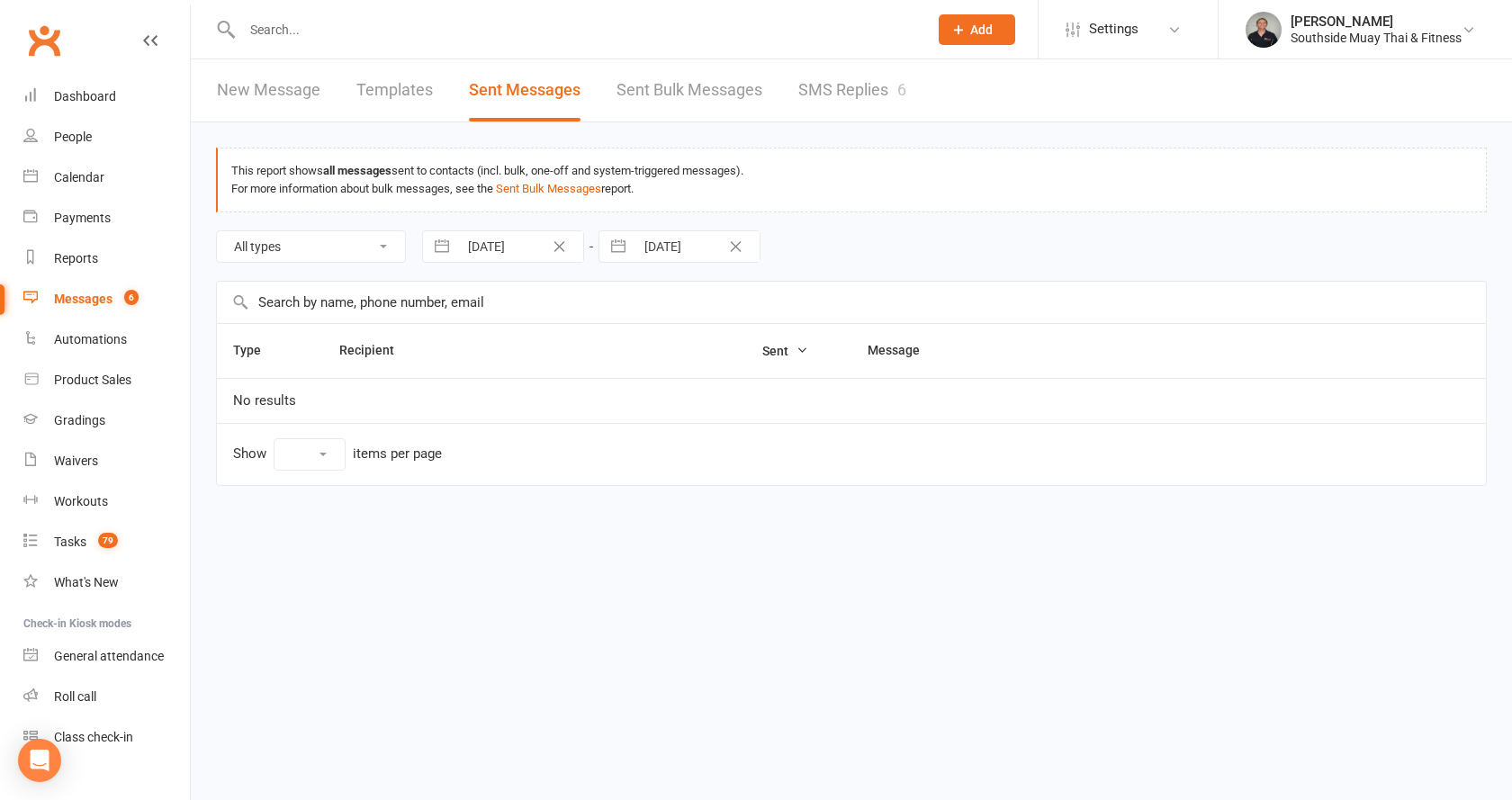
select select "100"
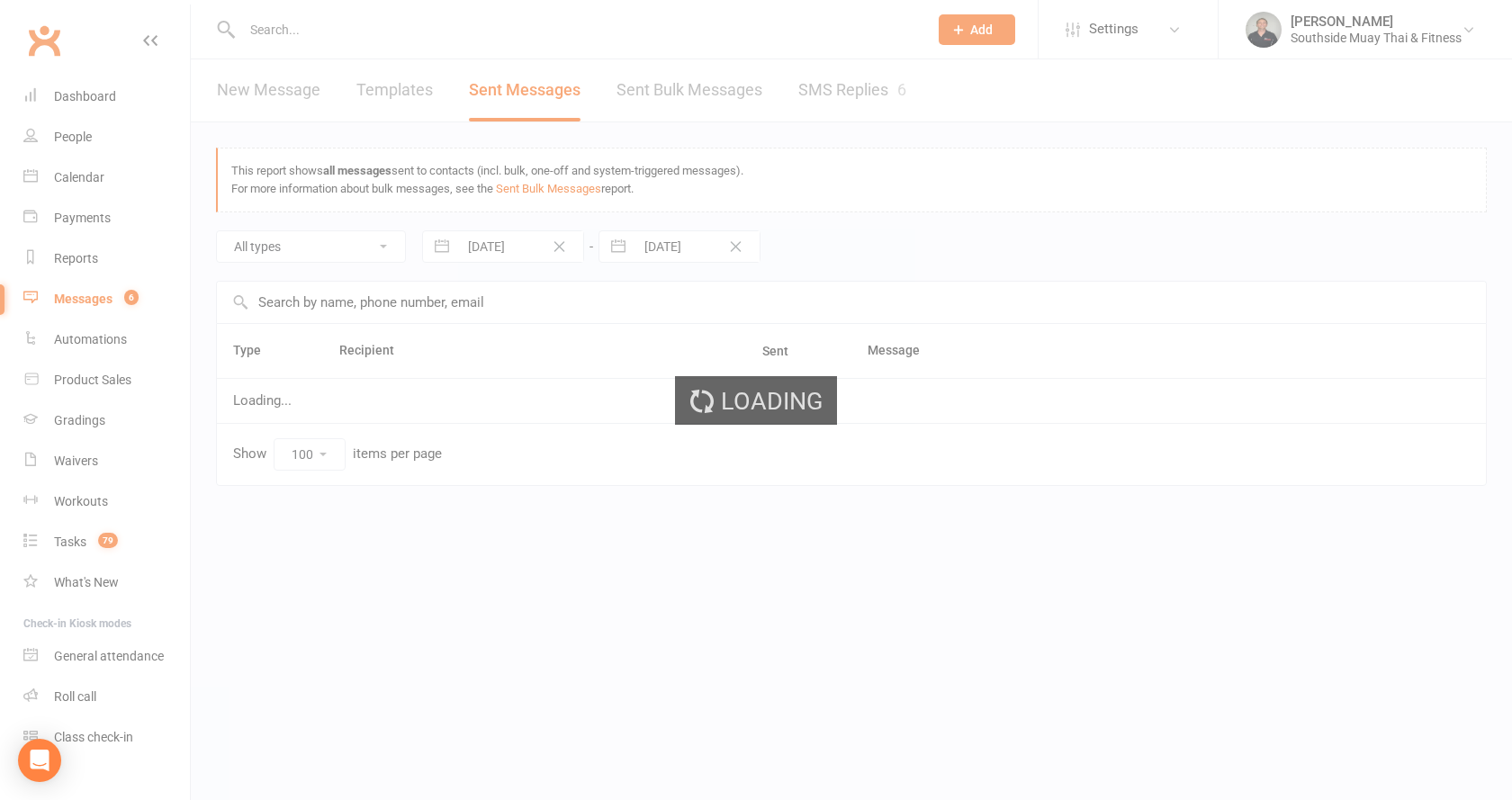
click at [302, 88] on div "Loading" at bounding box center [756, 400] width 1512 height 800
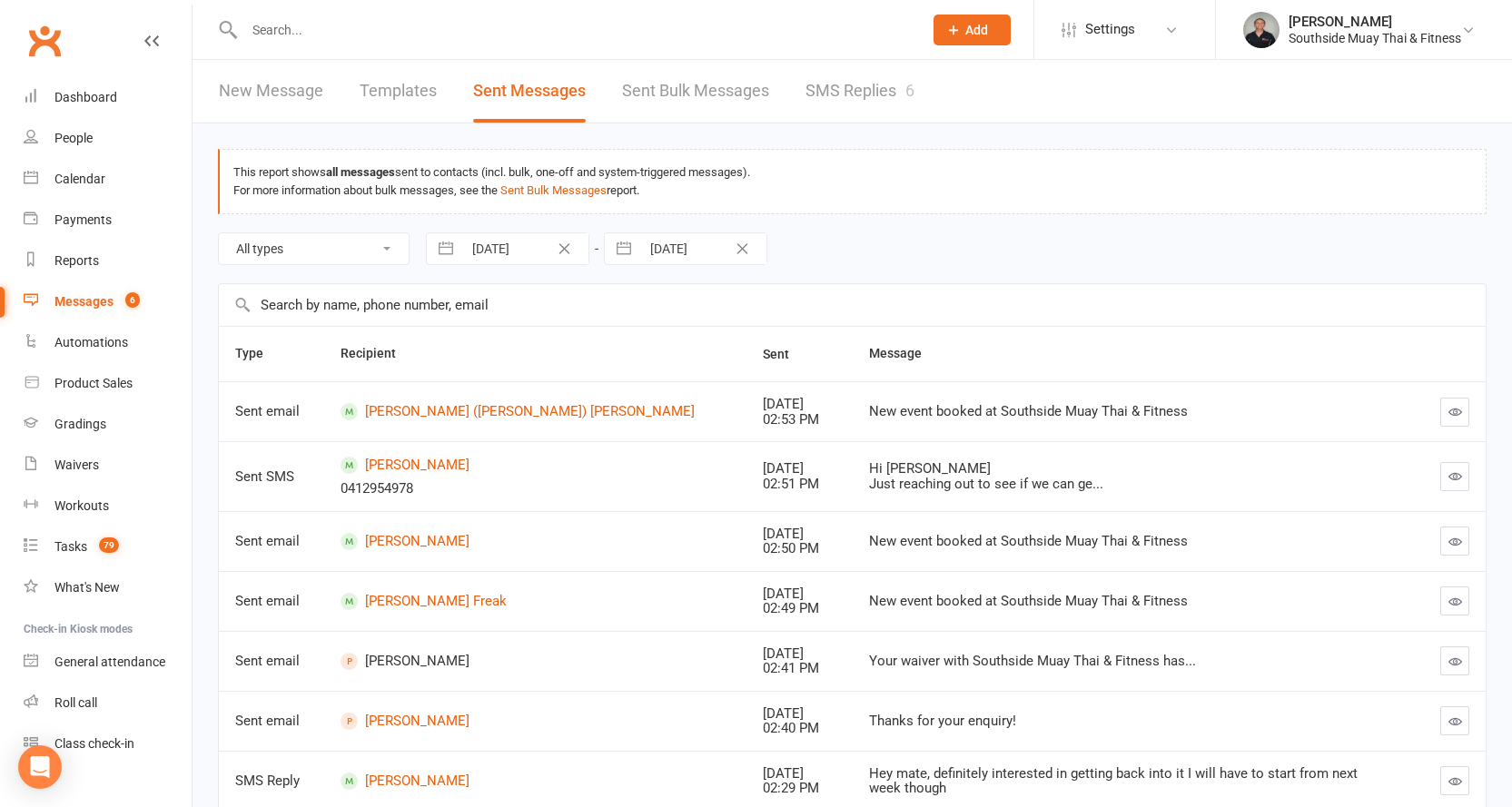
click at [278, 87] on link "New Message" at bounding box center [271, 91] width 104 height 63
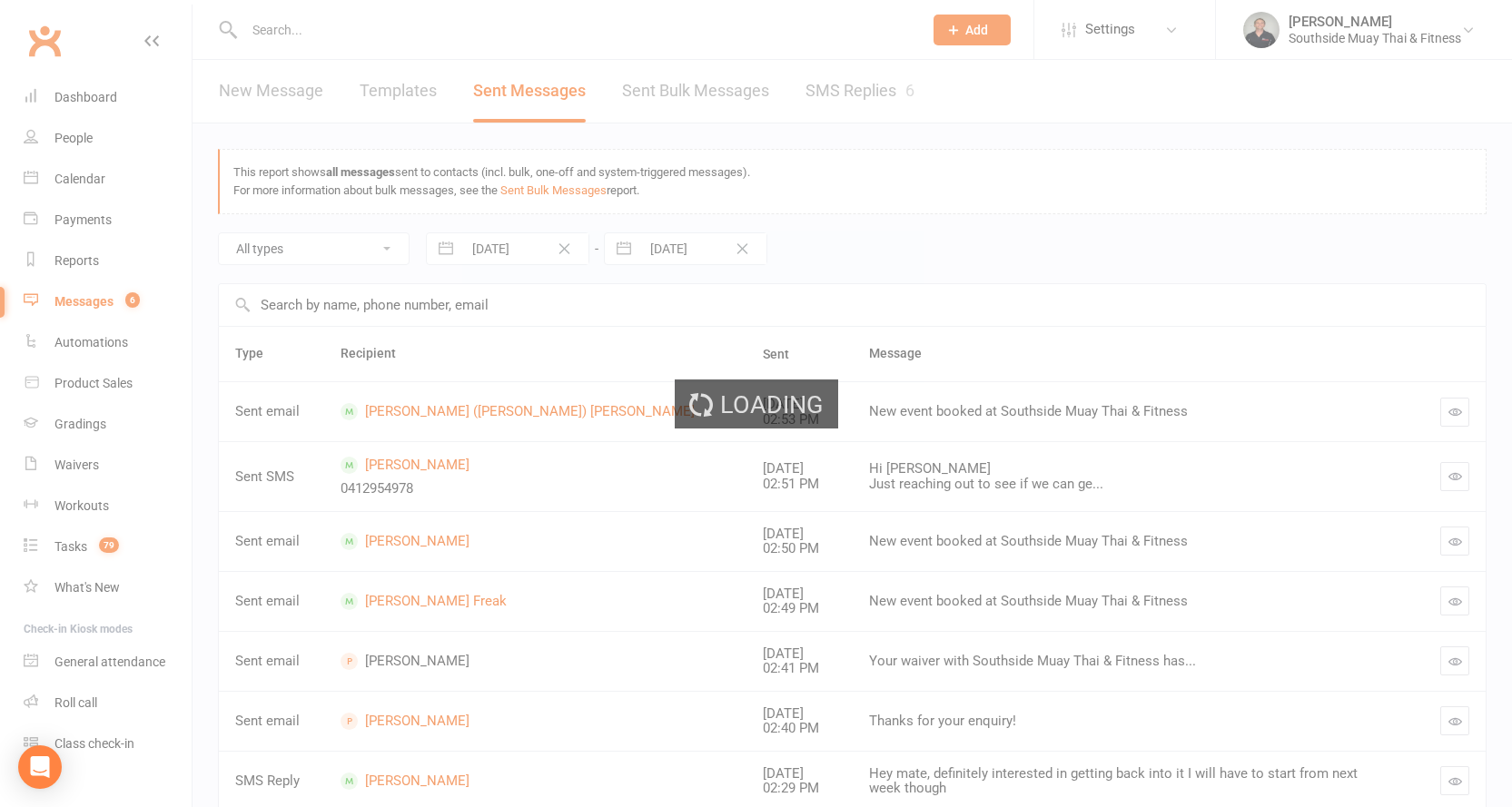
click at [261, 90] on div "Loading" at bounding box center [756, 403] width 1512 height 807
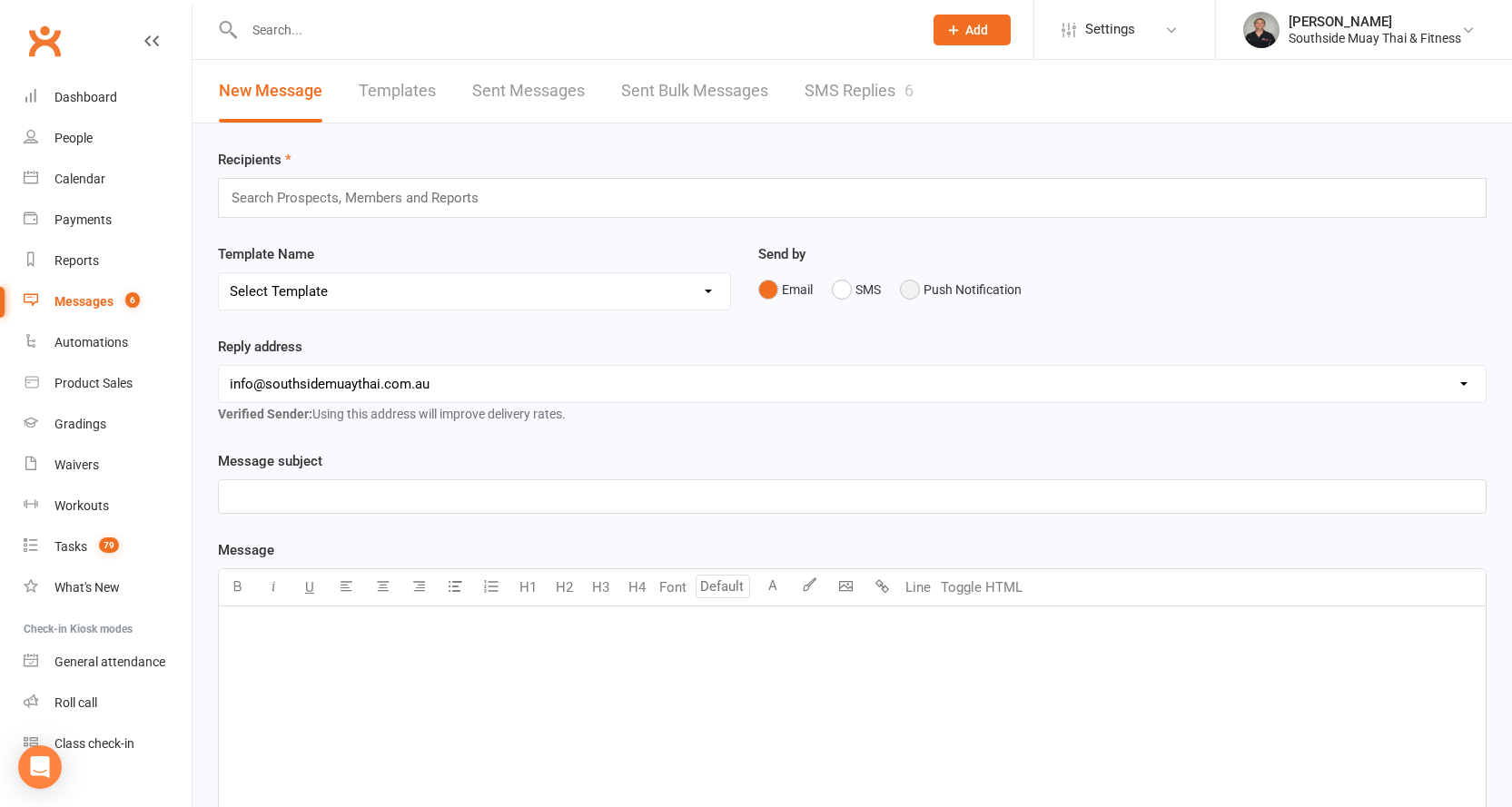
click at [917, 274] on button "Push Notification" at bounding box center [960, 289] width 121 height 34
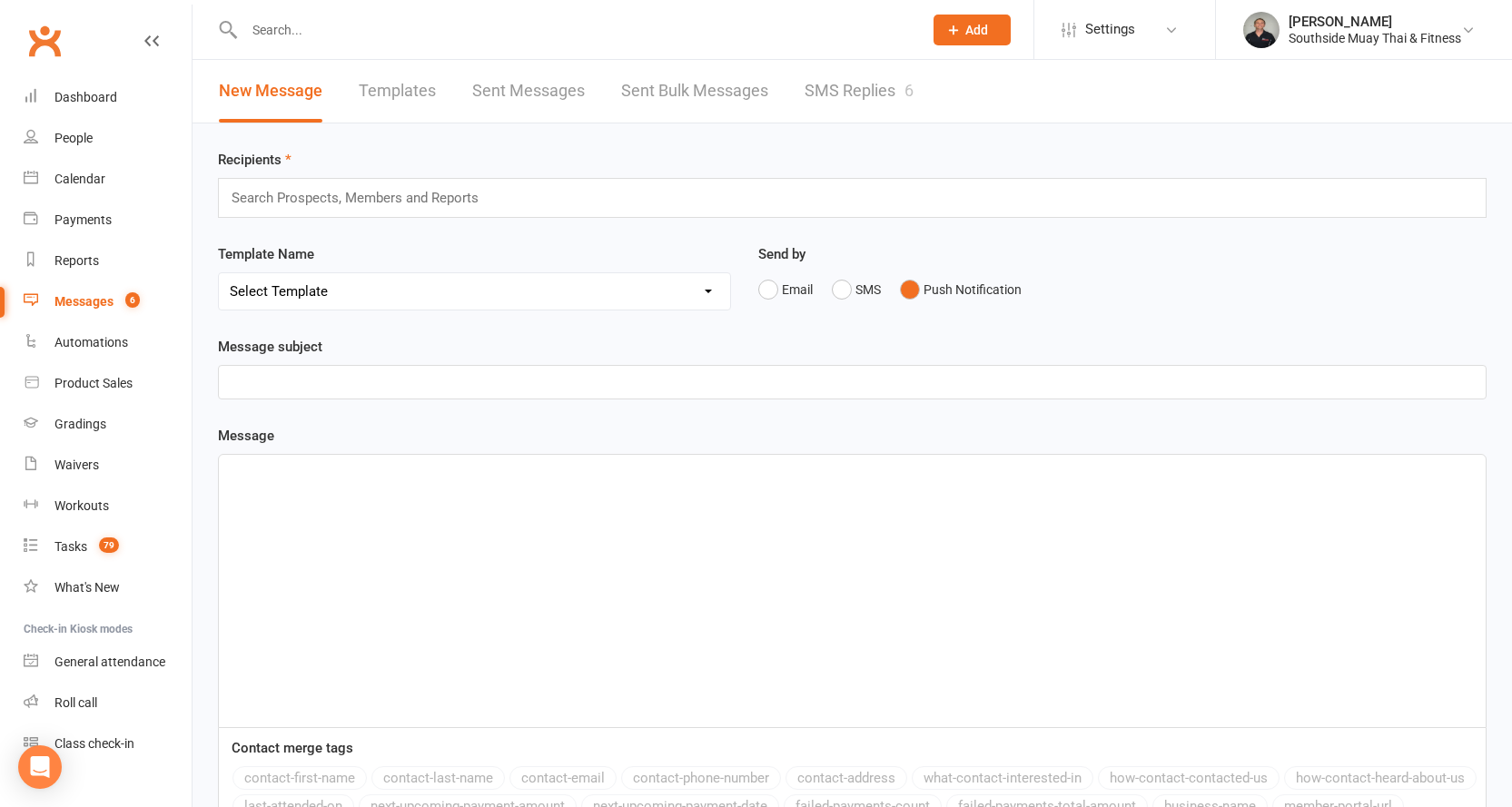
click at [334, 202] on input "text" at bounding box center [362, 197] width 266 height 24
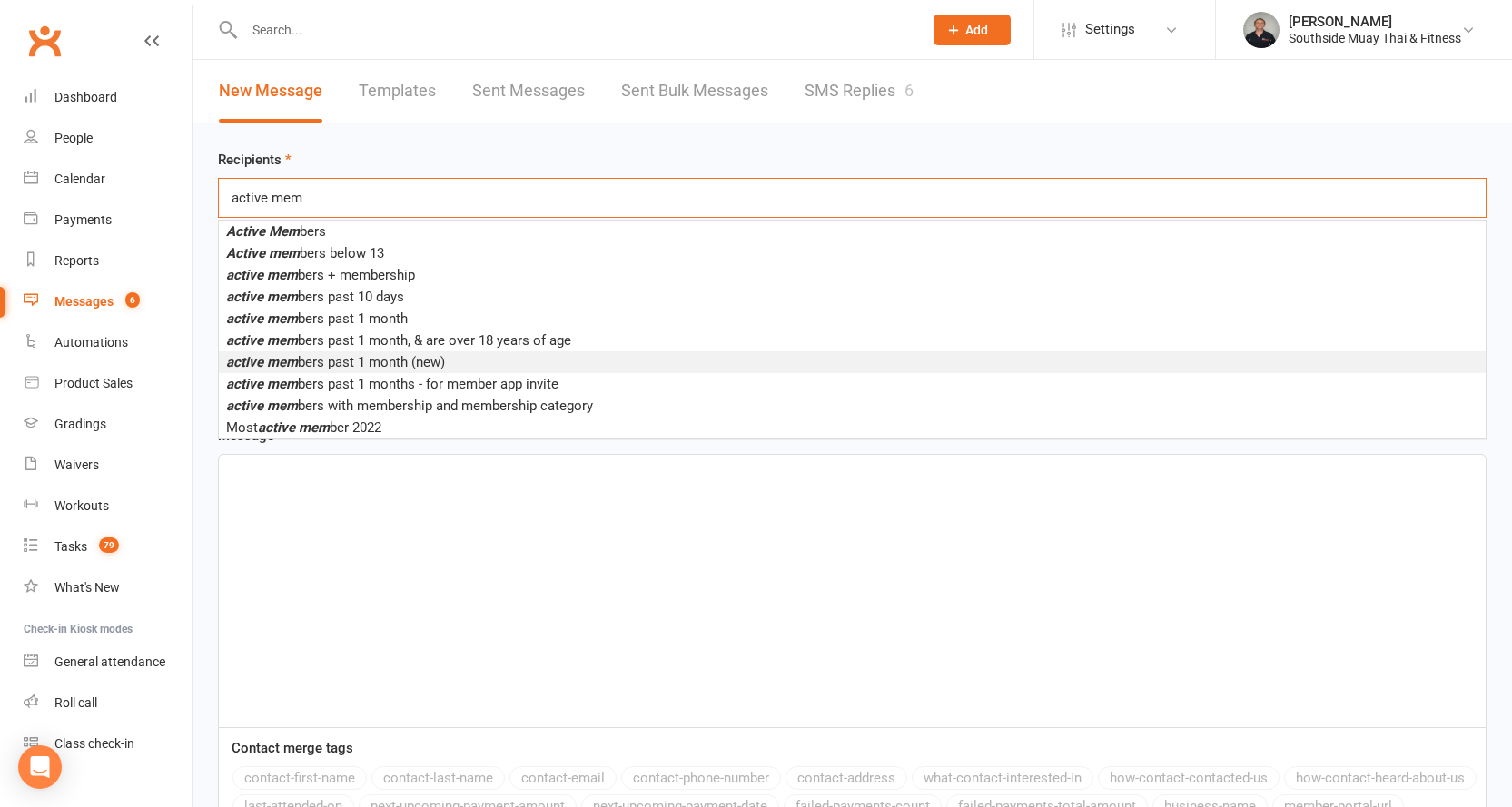
type input "active mem"
click at [362, 353] on li "active mem bers past 1 month (new)" at bounding box center [852, 362] width 1266 height 22
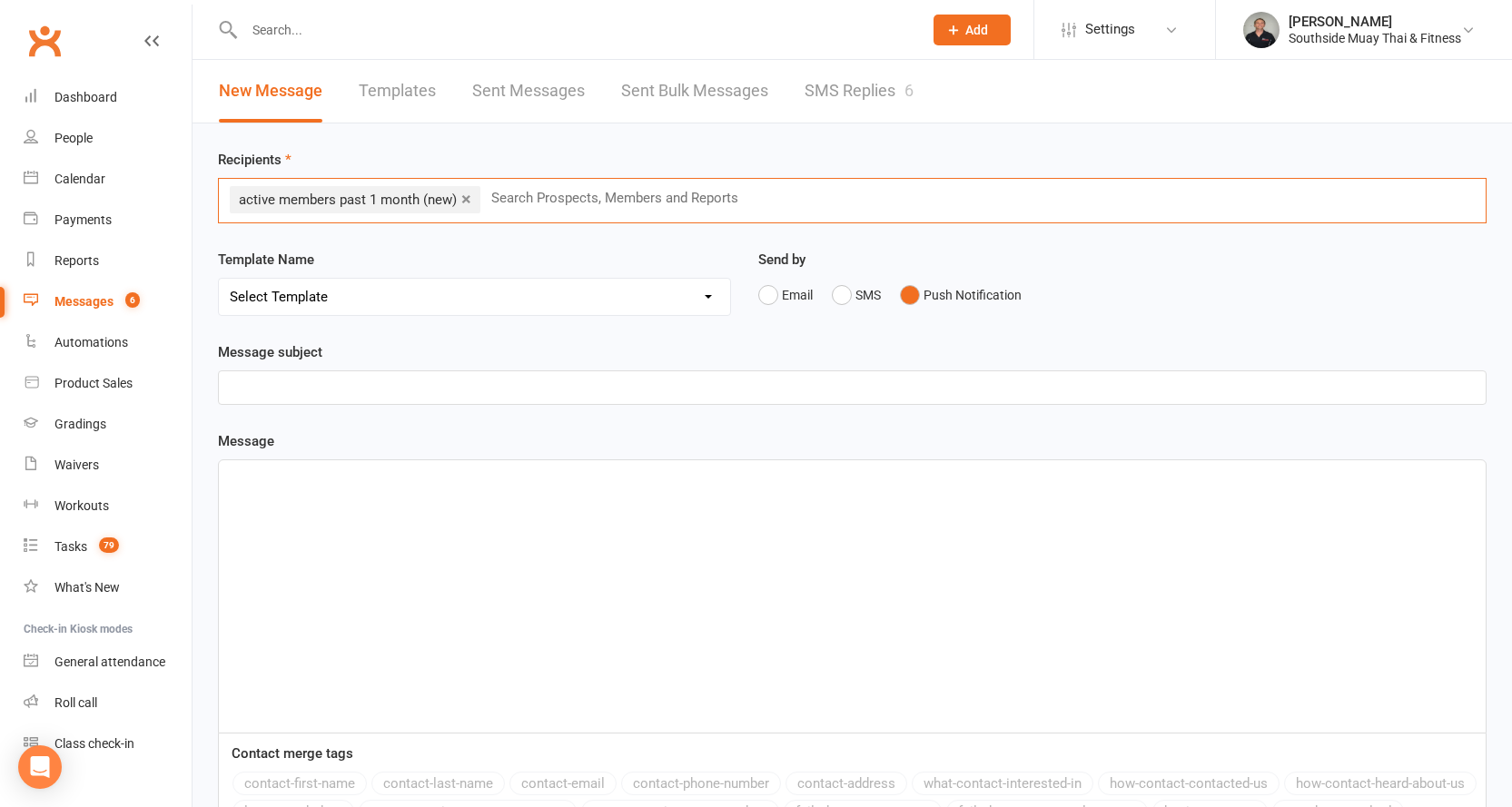
click at [292, 496] on div "﻿" at bounding box center [852, 596] width 1266 height 272
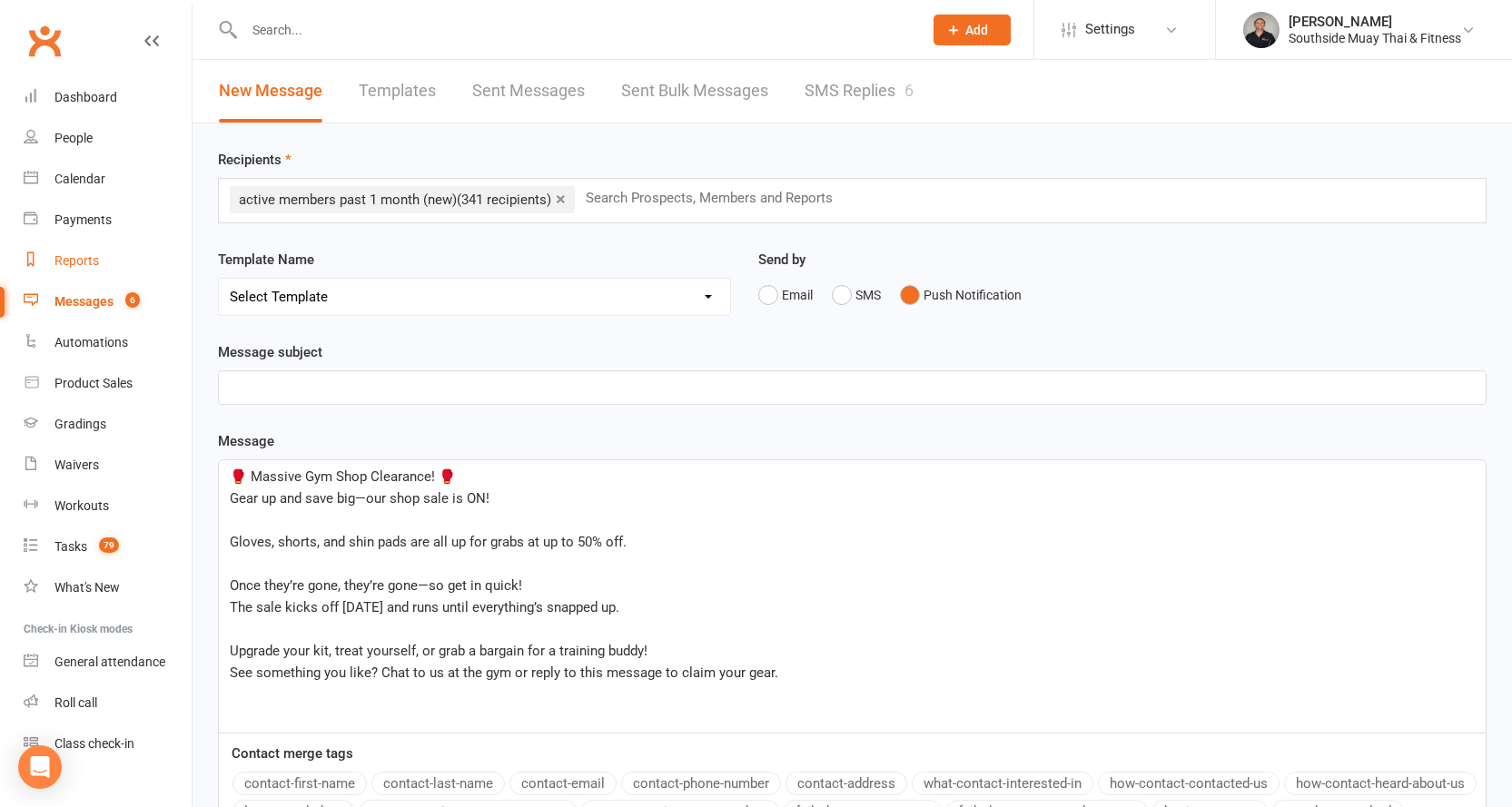
click at [84, 257] on div "Reports" at bounding box center [76, 260] width 45 height 14
select select "100"
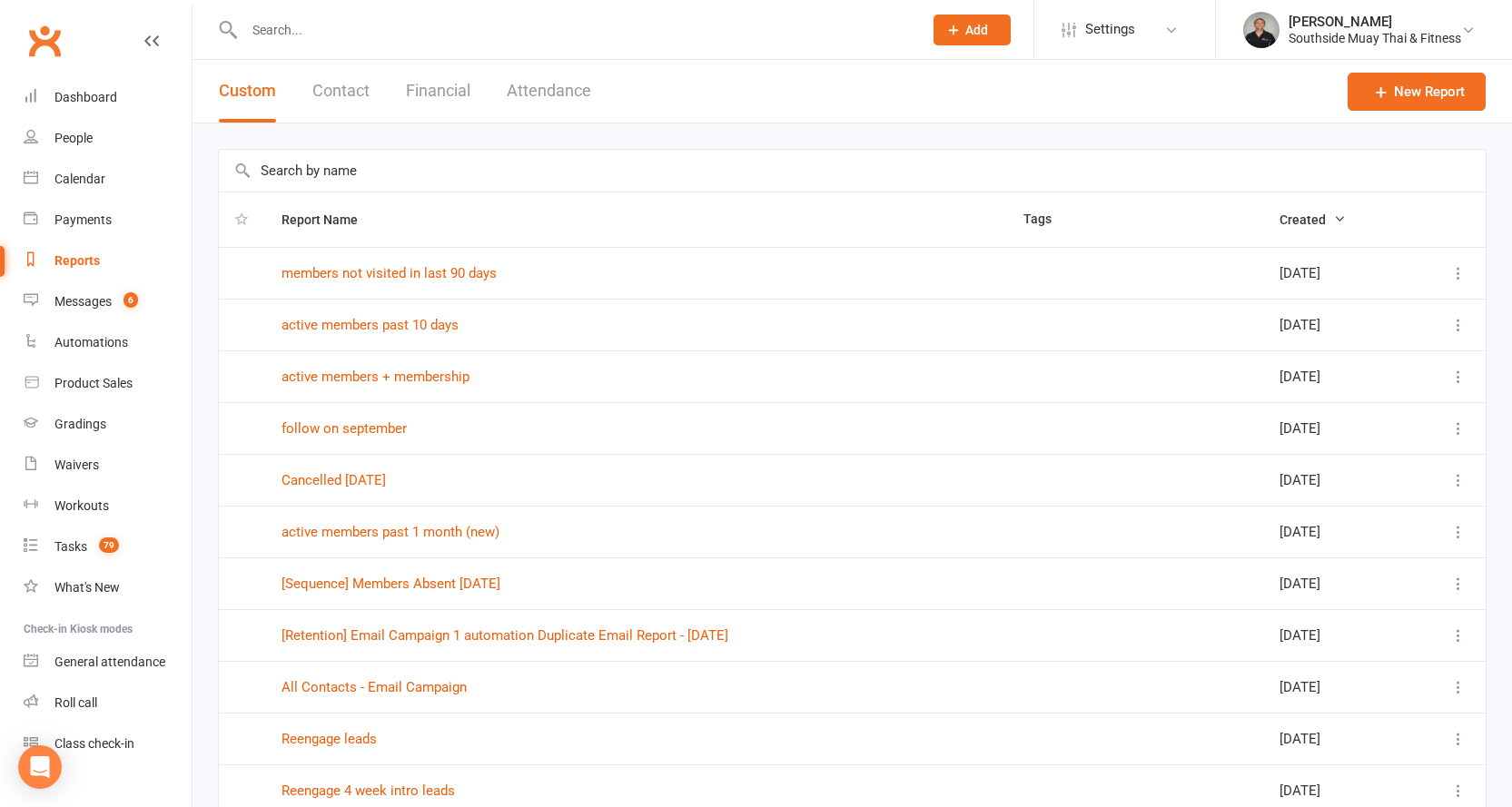
scroll to position [182, 0]
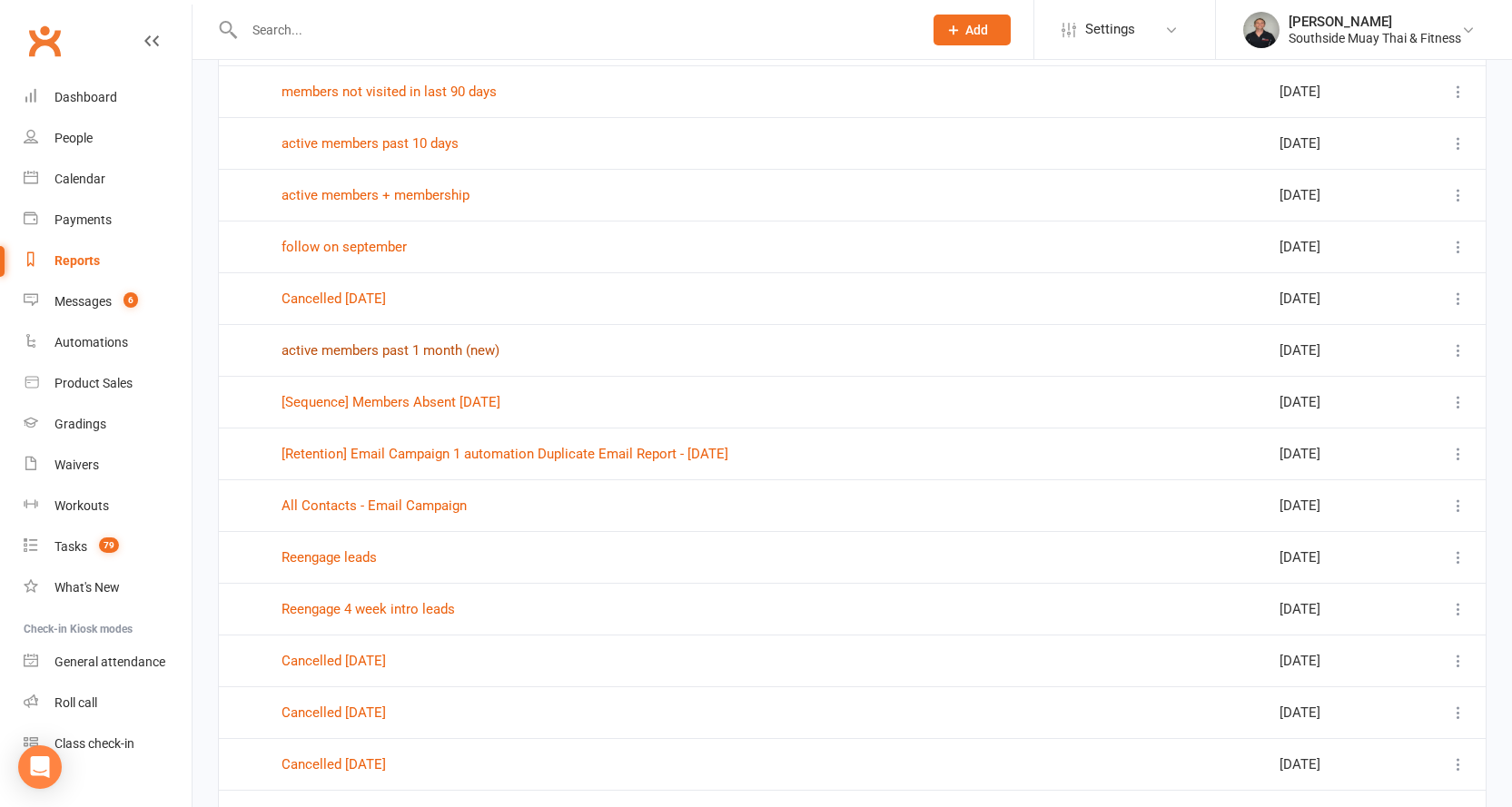
click at [424, 342] on link "active members past 1 month (new)" at bounding box center [391, 350] width 218 height 16
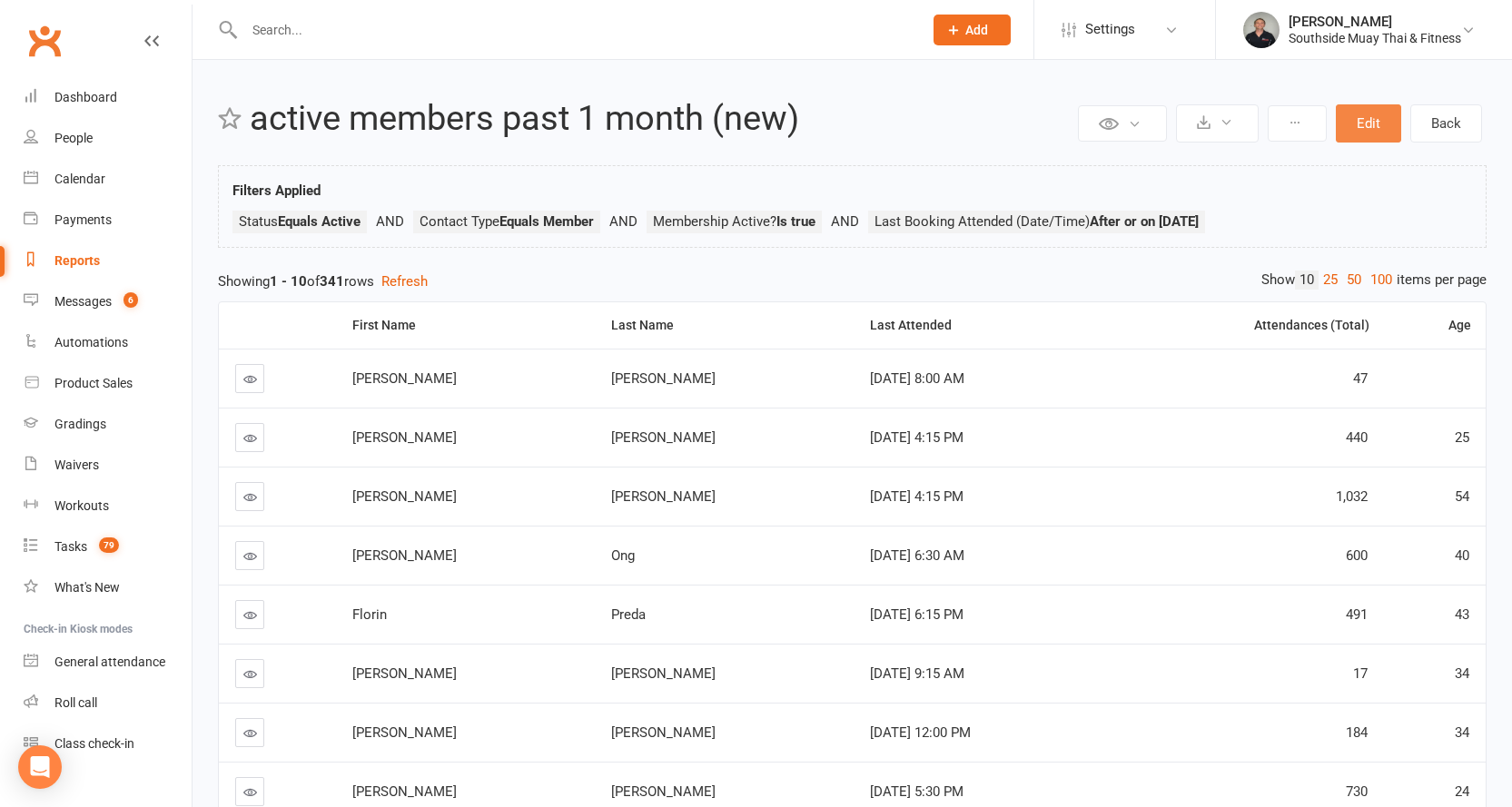
click at [1362, 106] on button "Edit" at bounding box center [1368, 123] width 65 height 38
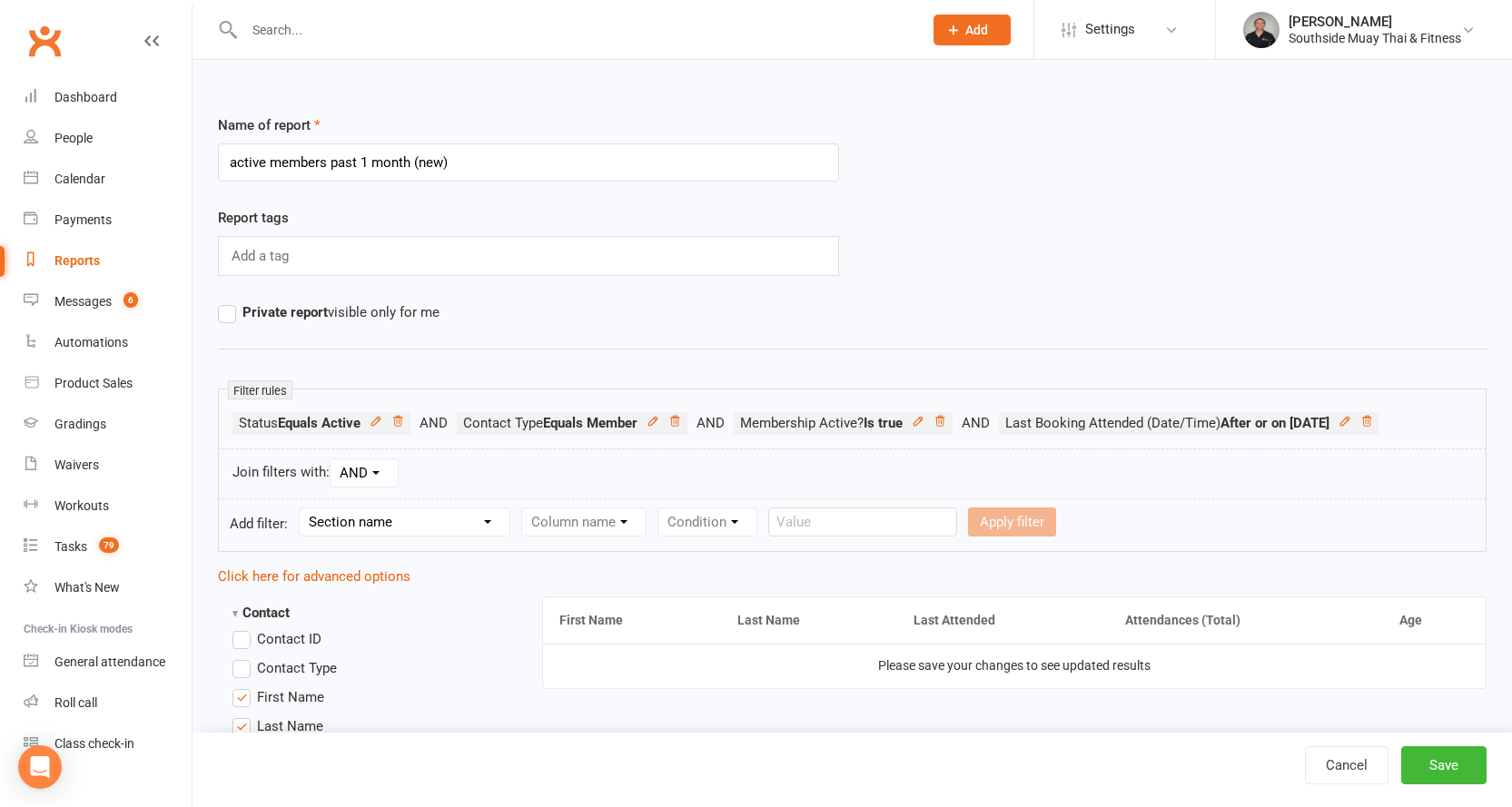
click at [400, 518] on select "Section name Contact Attendance Aggregate Payment Booking Waitlist Attendees Ca…" at bounding box center [404, 522] width 209 height 28
click at [302, 508] on select "Section name Contact Attendance Aggregate Payment Booking Waitlist Attendees Ca…" at bounding box center [404, 522] width 209 height 28
click at [636, 519] on select "Column name Event Name Event Type Event Date Event Day Event Month Event Starts…" at bounding box center [649, 522] width 255 height 28
click at [337, 531] on select "Section name Contact Attendance Aggregate Payment Booking Waitlist Attendees Ca…" at bounding box center [404, 522] width 209 height 28
select select "8"
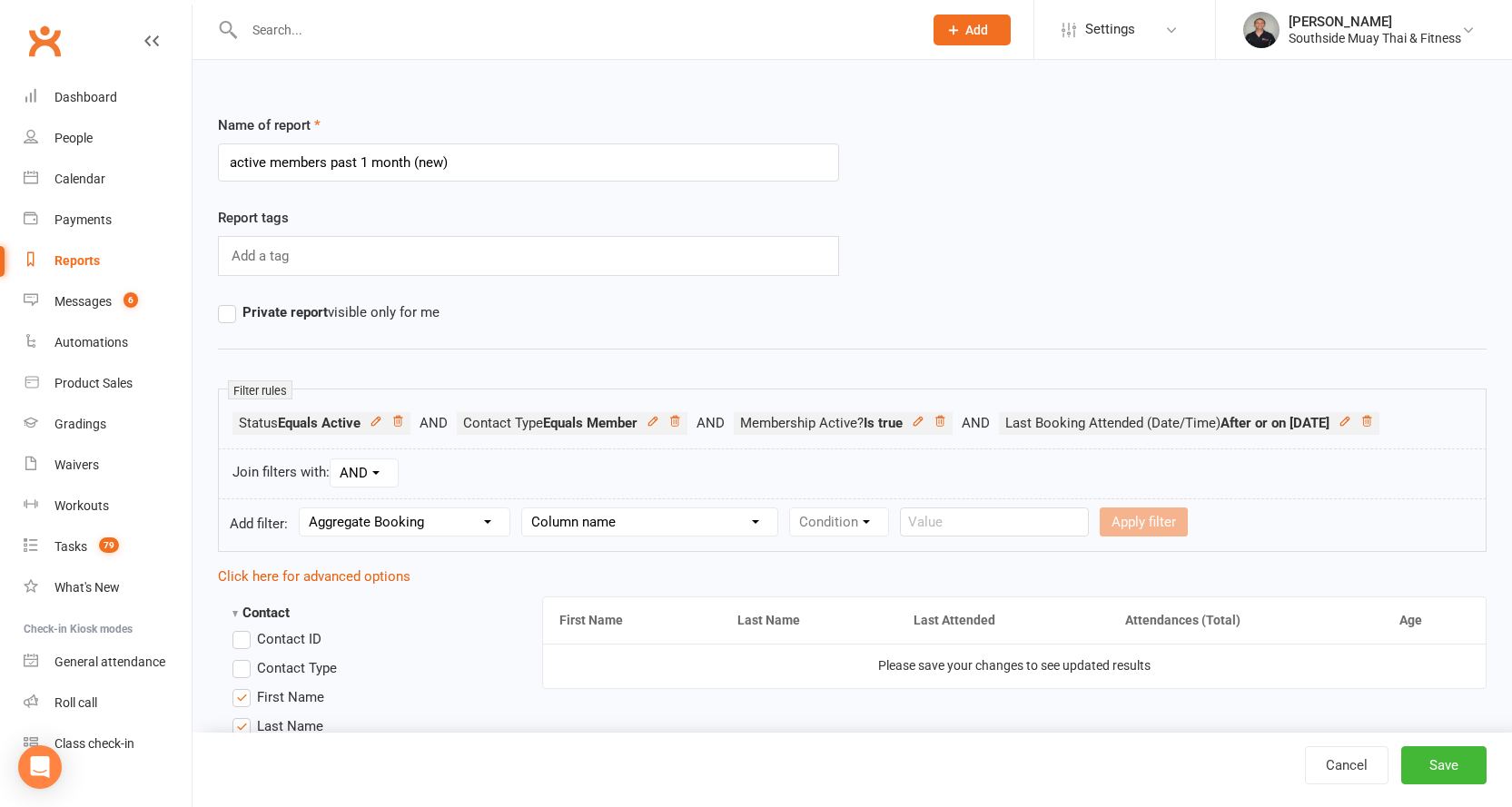
click at [302, 508] on select "Section name Contact Attendance Aggregate Payment Booking Waitlist Attendees Ca…" at bounding box center [404, 522] width 209 height 28
click at [599, 520] on select "Column name Last Scheduled Booking (Date/Time) Last Booking Attended (Date/Time…" at bounding box center [657, 522] width 270 height 28
select select "1"
click at [525, 508] on select "Column name Last Scheduled Booking (Date/Time) Last Booking Attended (Date/Time…" at bounding box center [657, 522] width 270 height 28
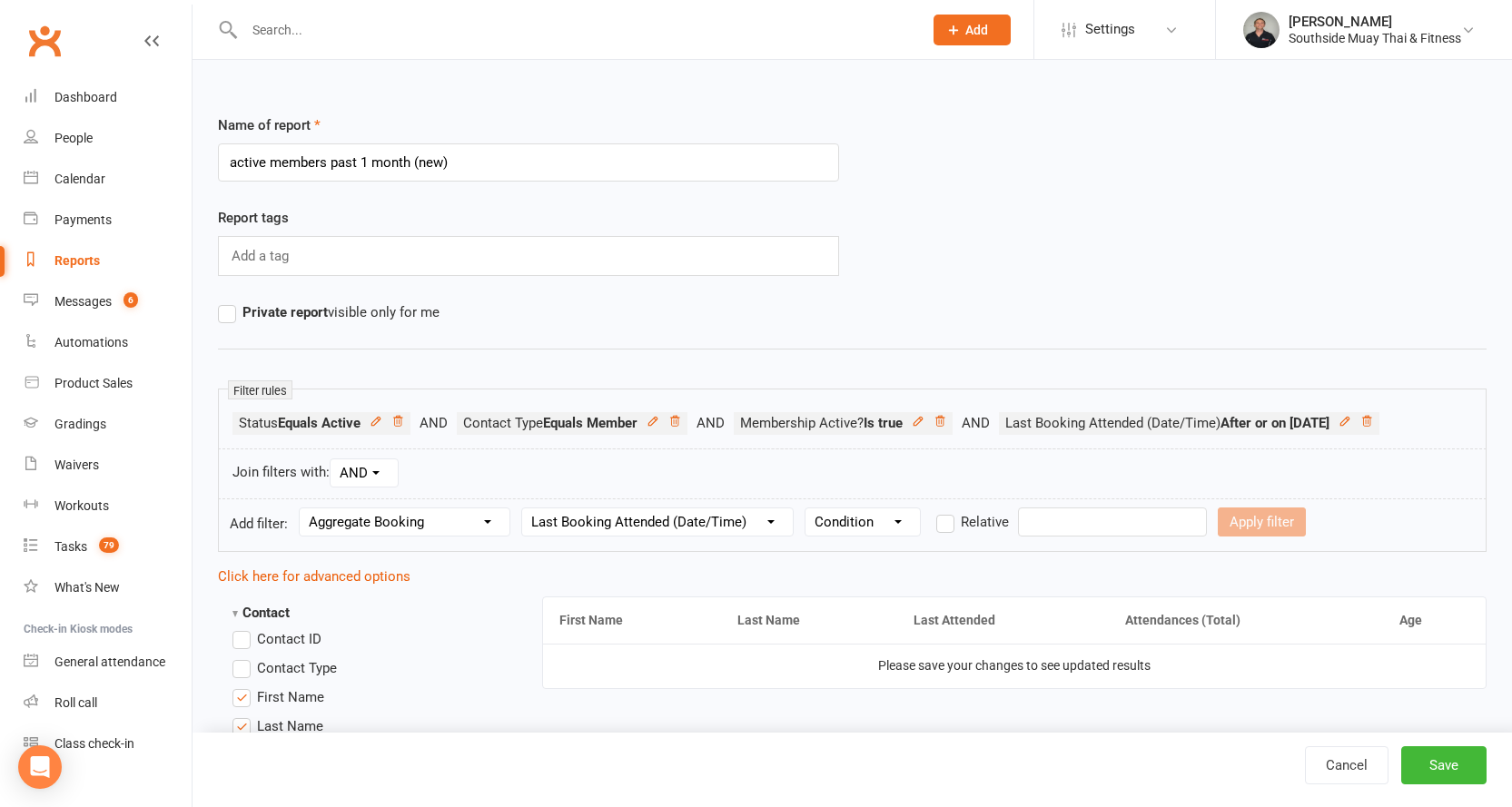
click at [883, 526] on select "Condition Is Is not Before After Before or on After or on Is blank Is not blank" at bounding box center [862, 522] width 115 height 28
select select "5"
click at [808, 508] on select "Condition Is Is not Before After Before or on After or on Is blank Is not blank" at bounding box center [862, 522] width 115 height 28
click at [1032, 517] on input "text" at bounding box center [1112, 522] width 189 height 29
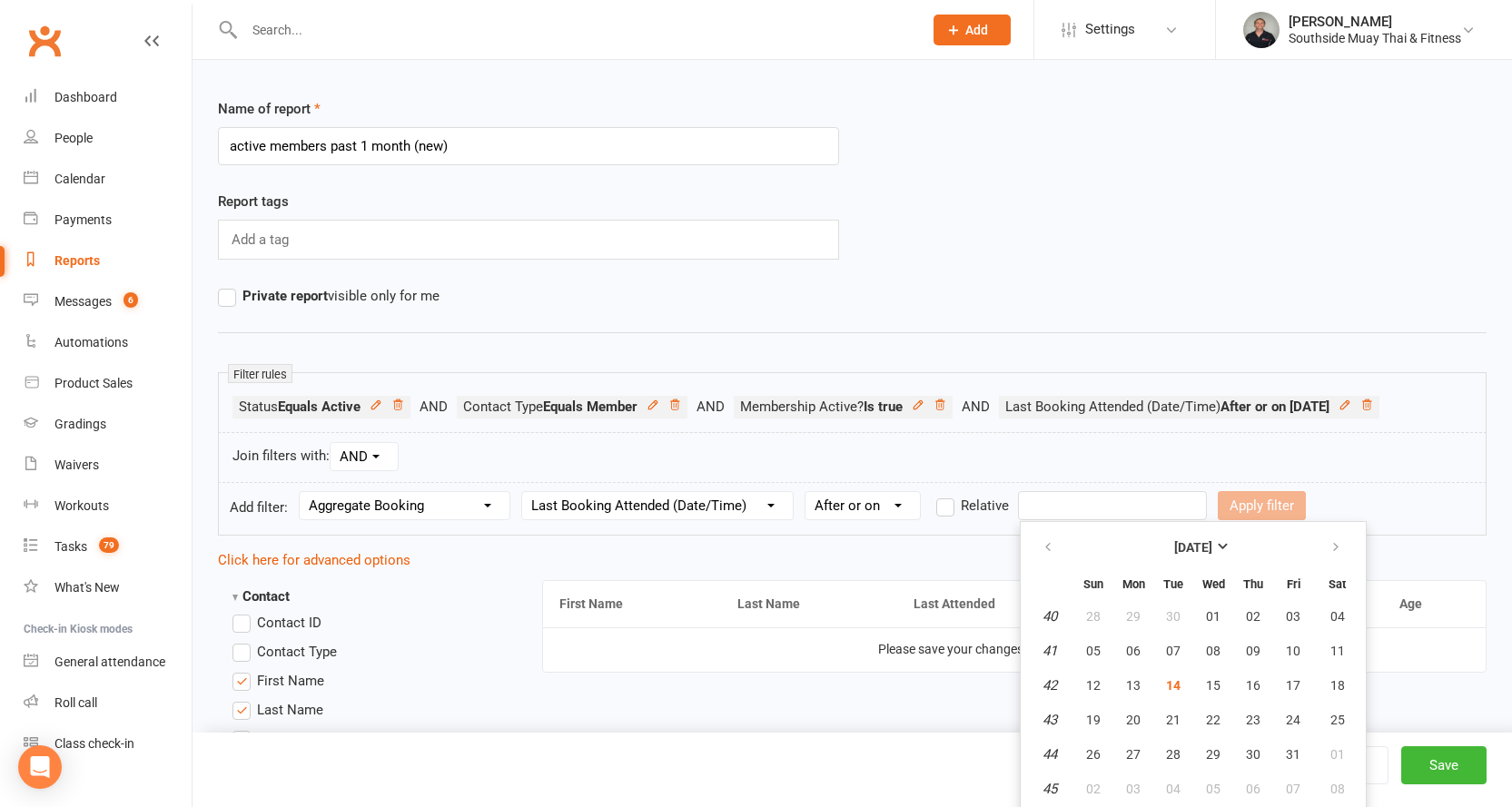
click at [948, 503] on label "Relative" at bounding box center [972, 505] width 73 height 22
click at [948, 495] on input "Relative" at bounding box center [941, 495] width 11 height 0
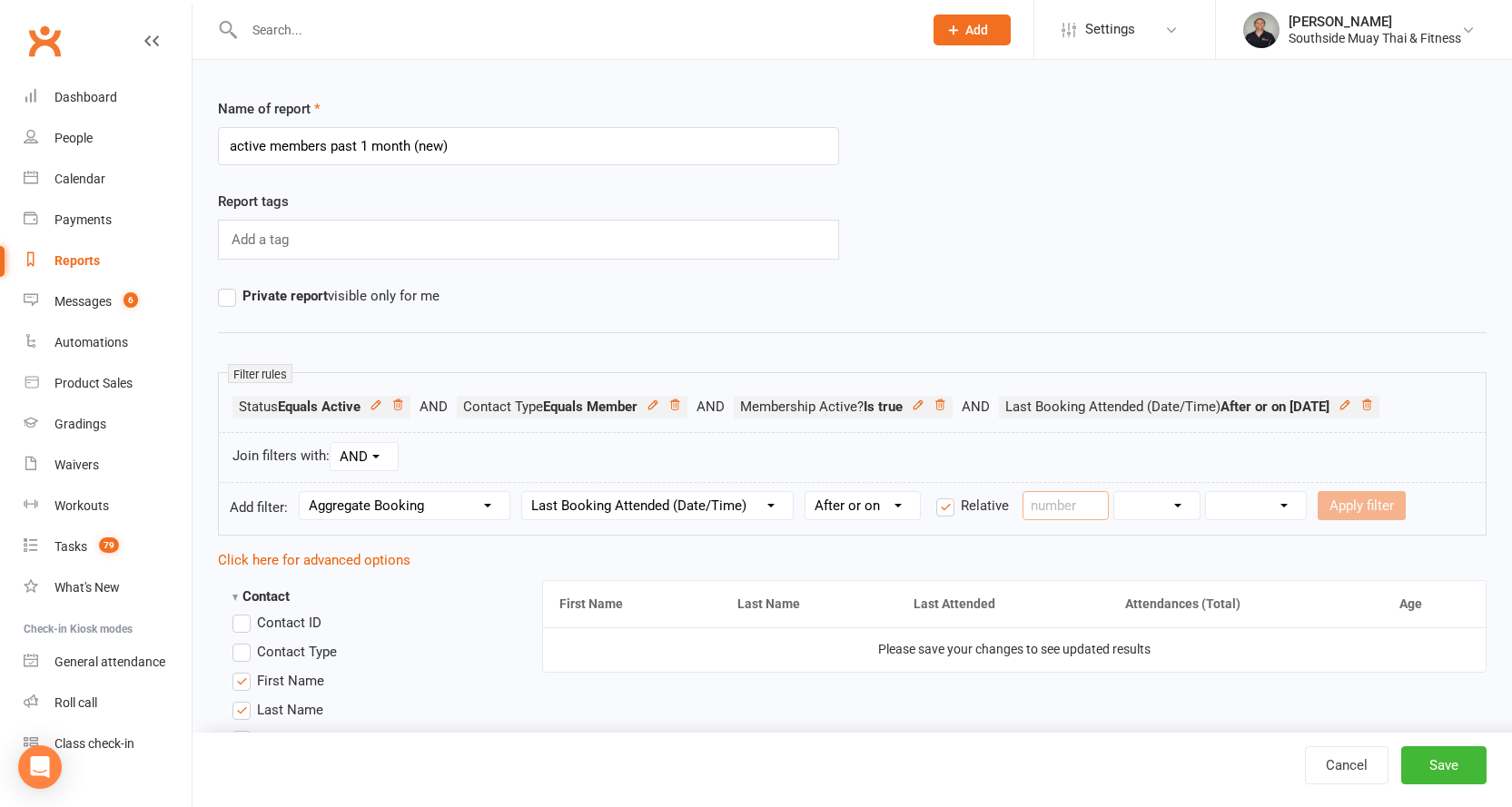
click at [1048, 501] on input "number" at bounding box center [1065, 505] width 86 height 29
type input "30"
click at [1144, 506] on select "Days Weeks Months Years" at bounding box center [1157, 505] width 85 height 28
select select "0"
click at [1116, 492] on select "Days Weeks Months Years" at bounding box center [1157, 505] width 85 height 28
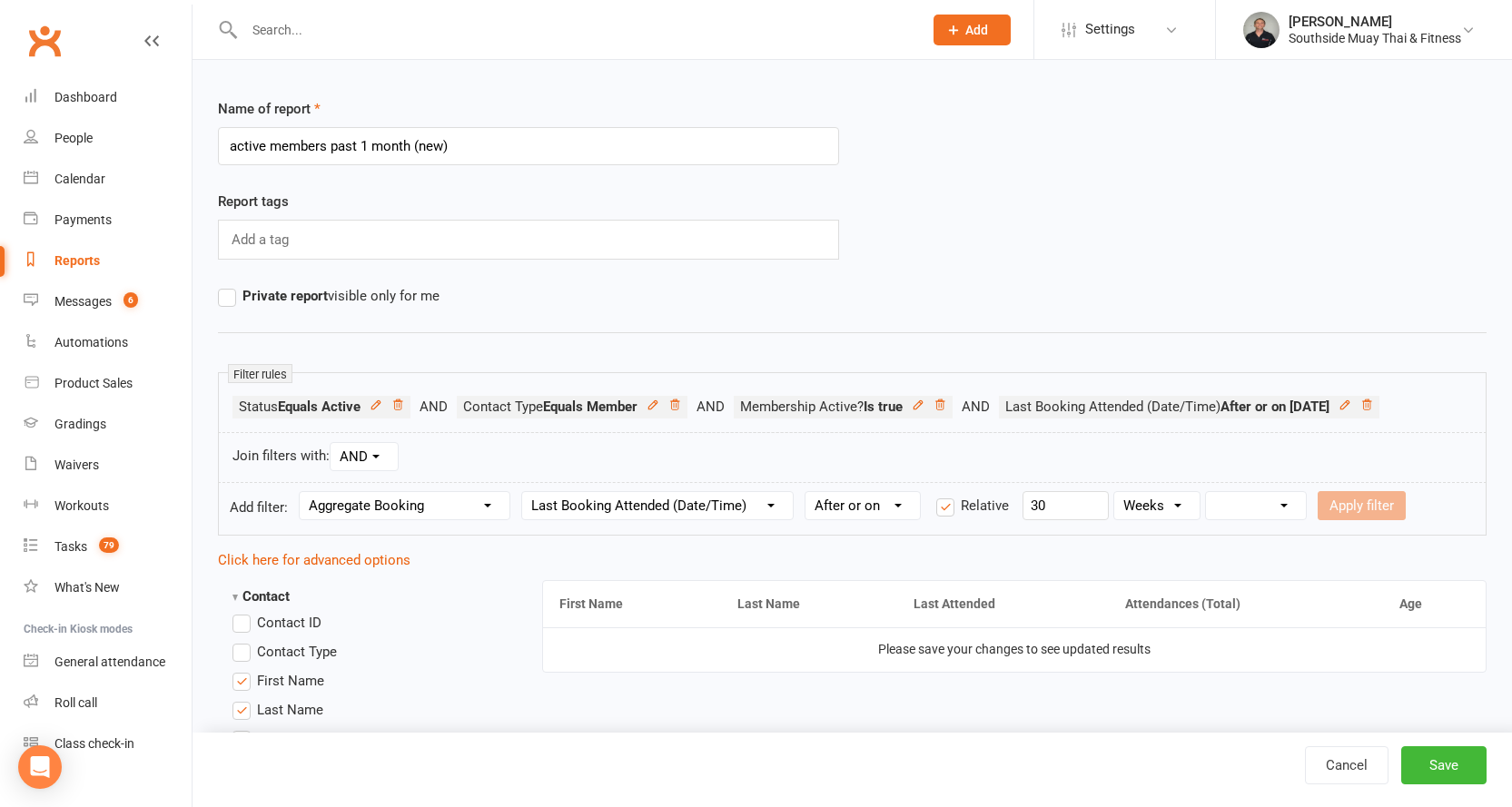
click at [1222, 511] on select "From now Ago" at bounding box center [1255, 505] width 100 height 28
select select "1"
click at [1208, 492] on select "From now Ago" at bounding box center [1255, 505] width 100 height 28
click at [1358, 516] on button "Apply filter" at bounding box center [1361, 505] width 88 height 29
select select
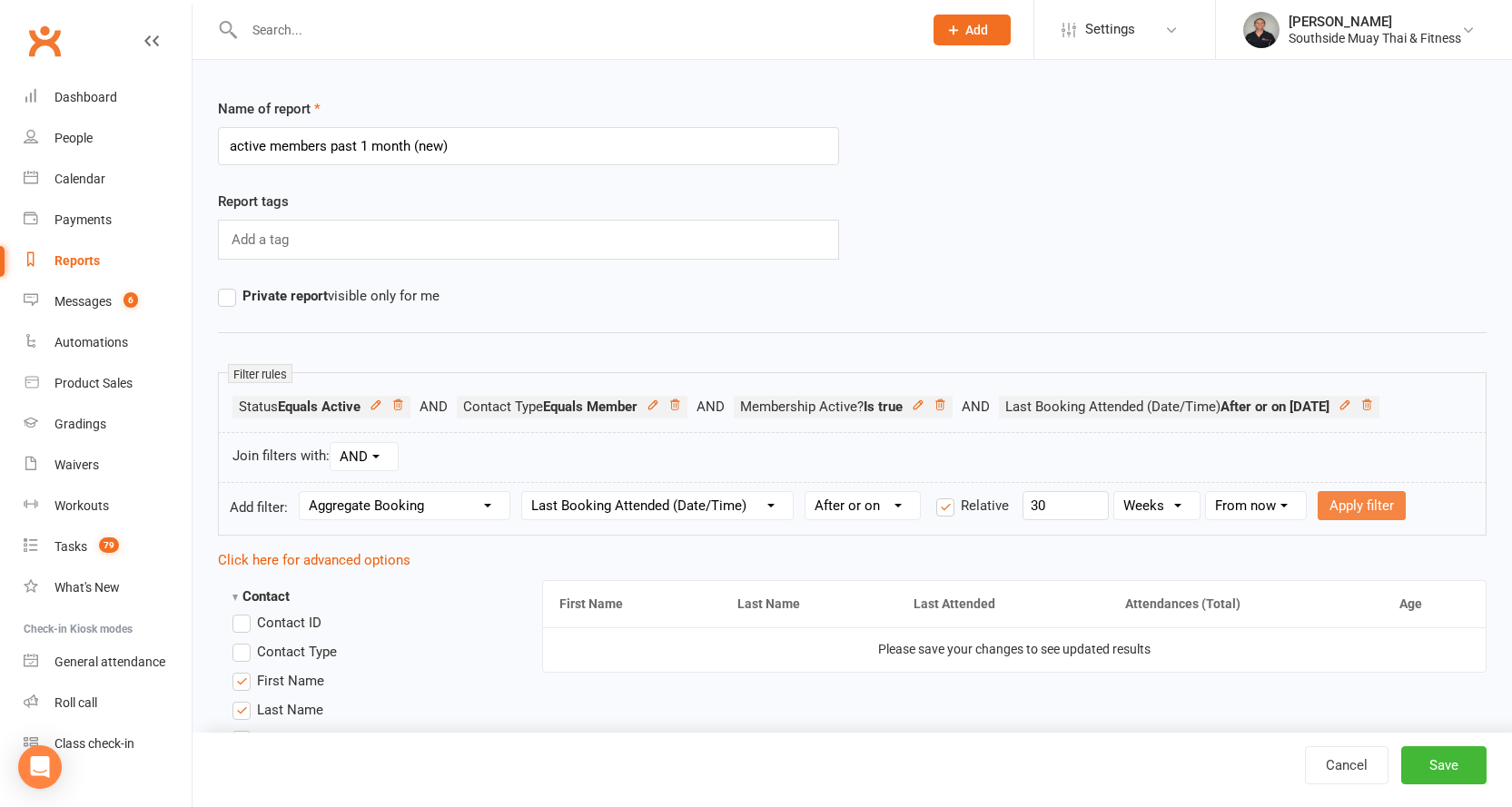
select select
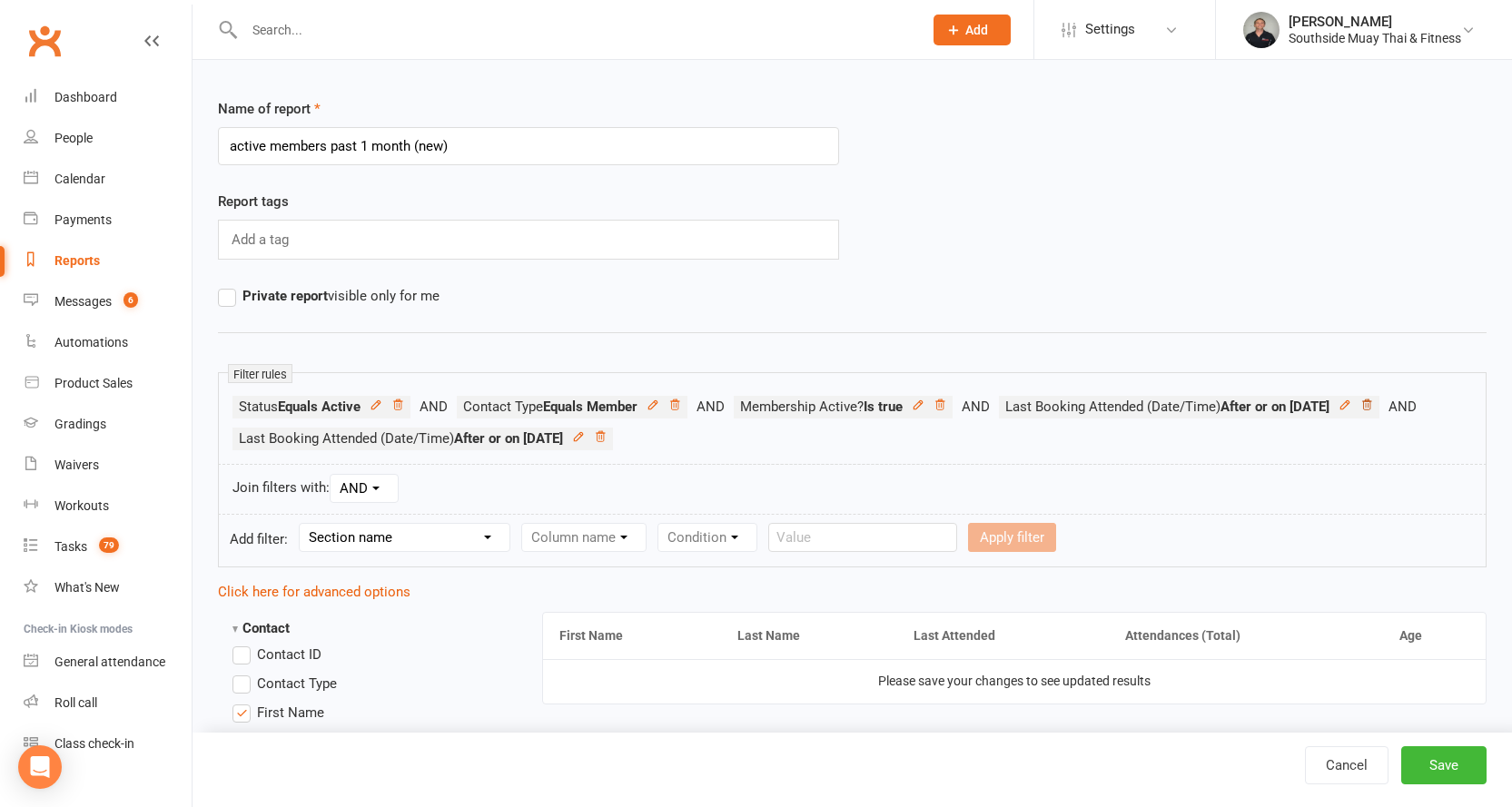
click at [1373, 407] on icon at bounding box center [1366, 404] width 12 height 12
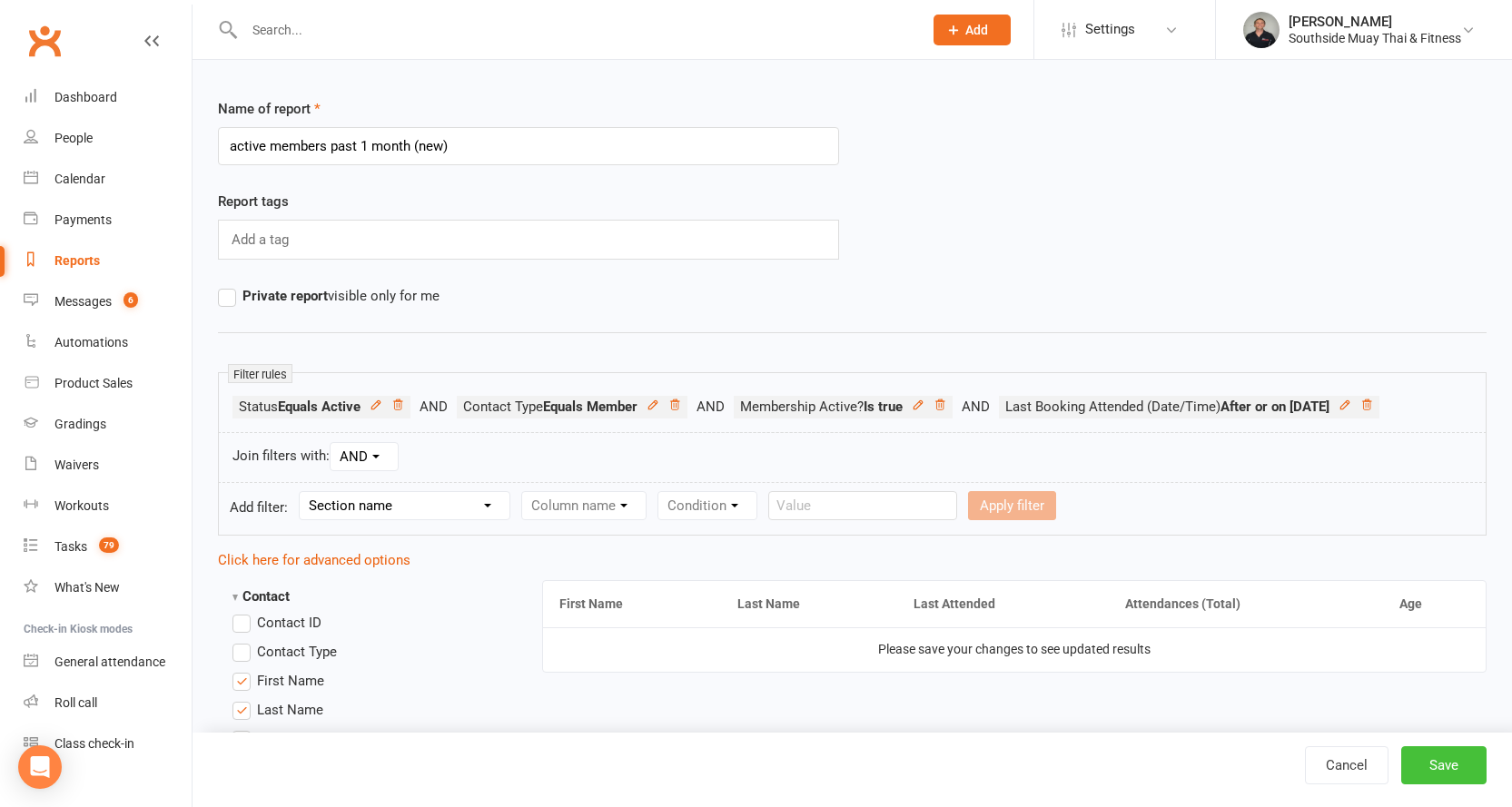
click at [1428, 760] on button "Save" at bounding box center [1444, 765] width 85 height 38
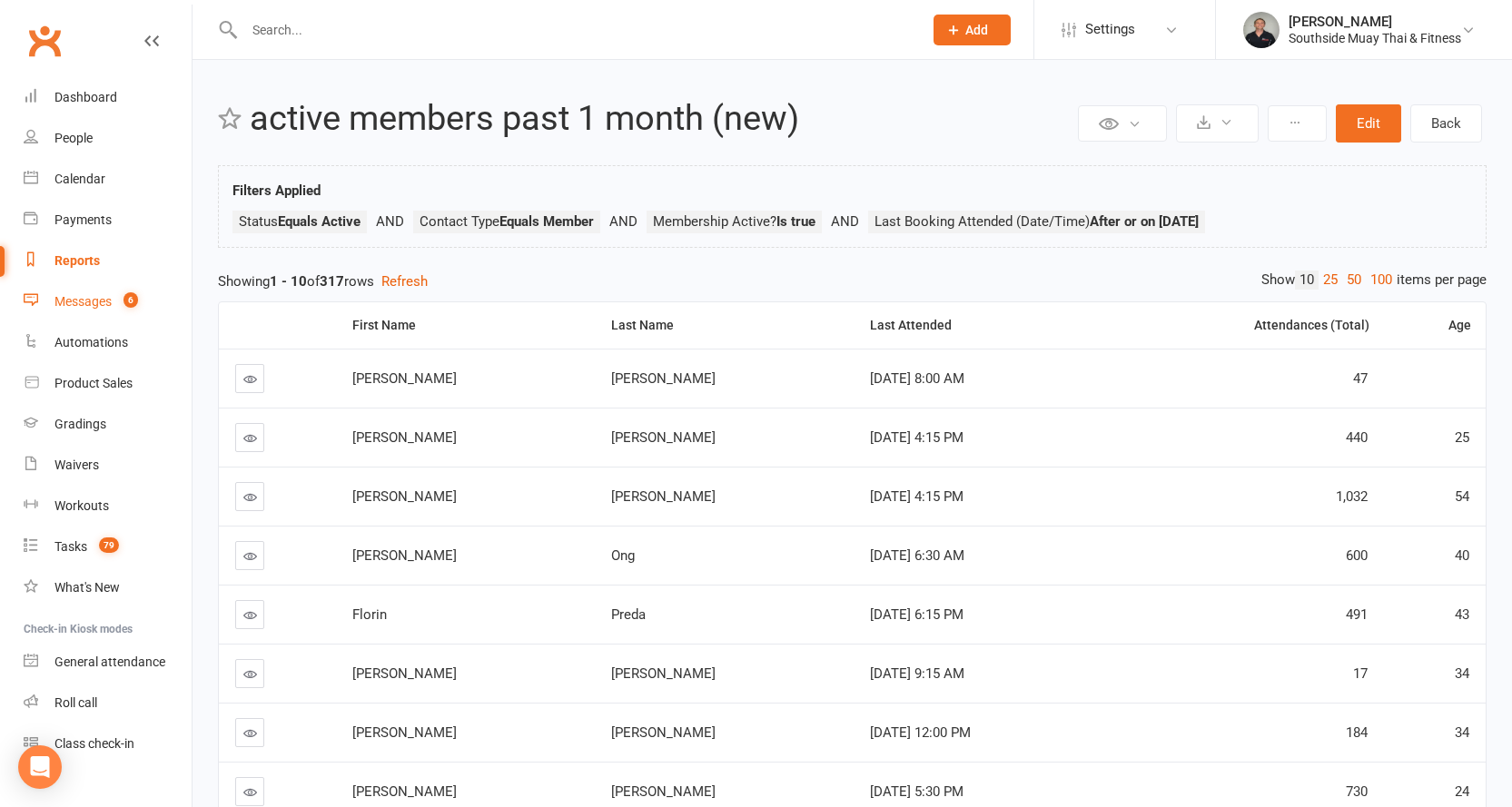
click at [66, 295] on div "Messages" at bounding box center [82, 301] width 57 height 14
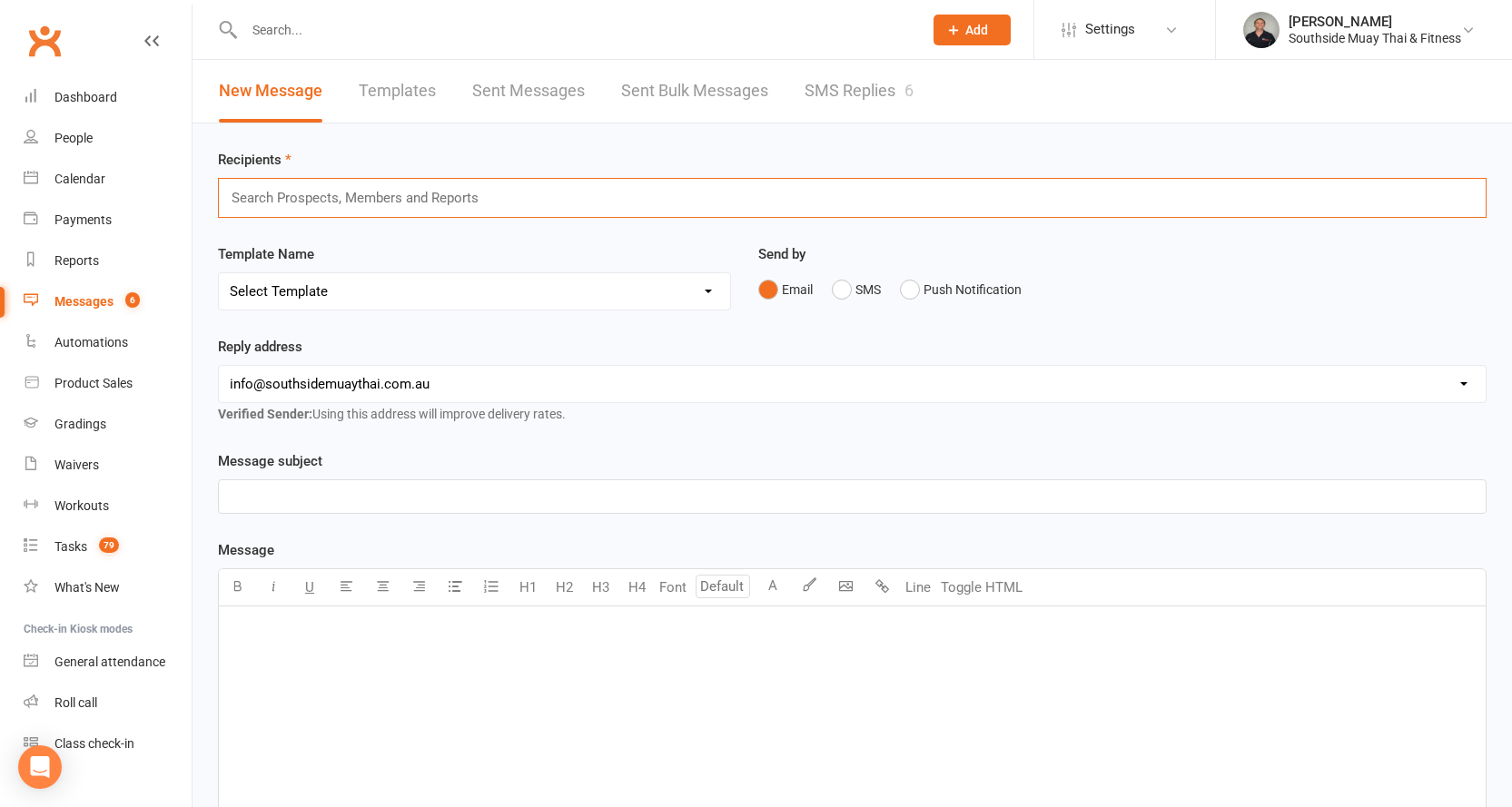
click at [360, 193] on input "text" at bounding box center [362, 197] width 266 height 24
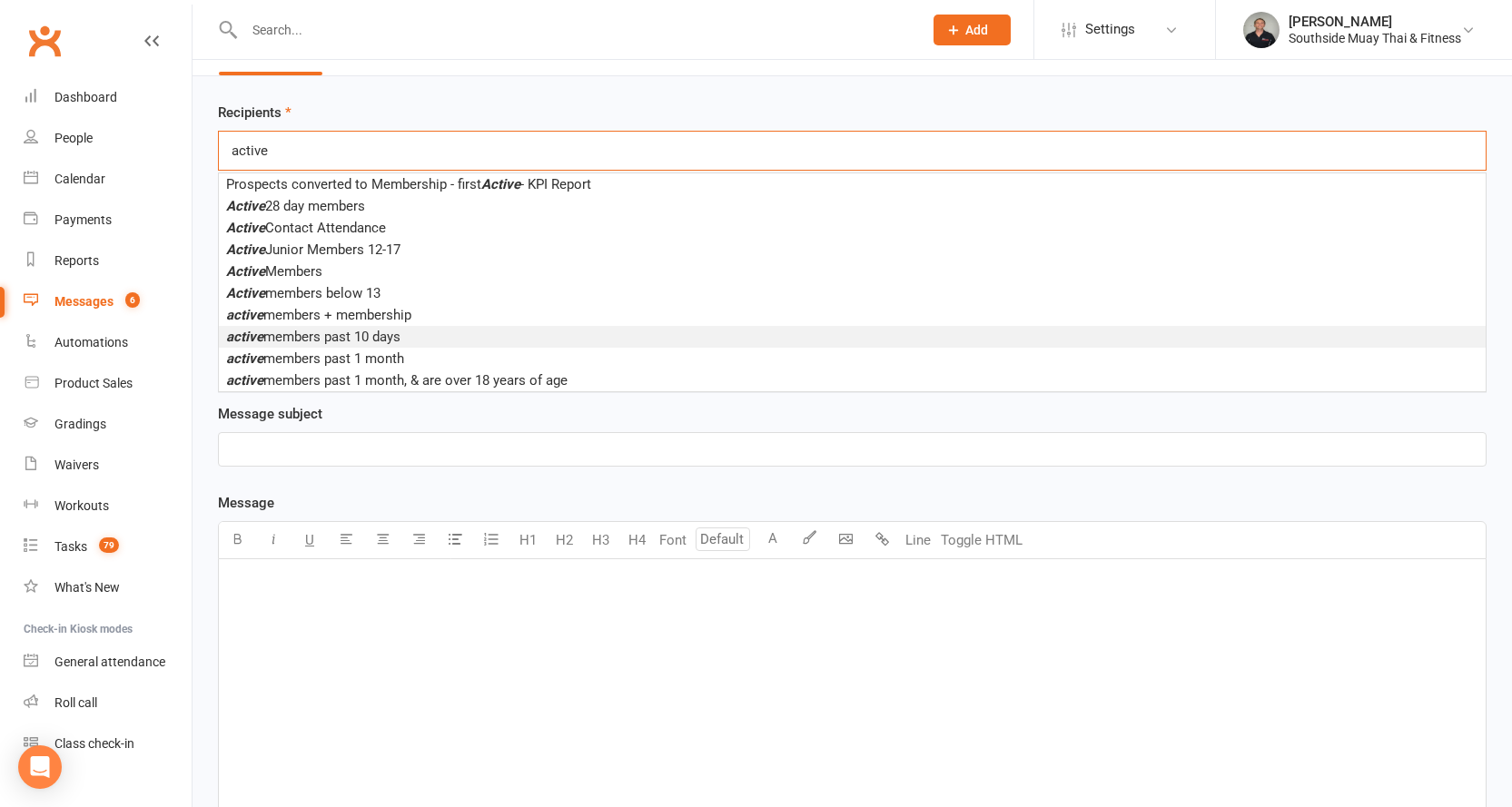
scroll to position [91, 0]
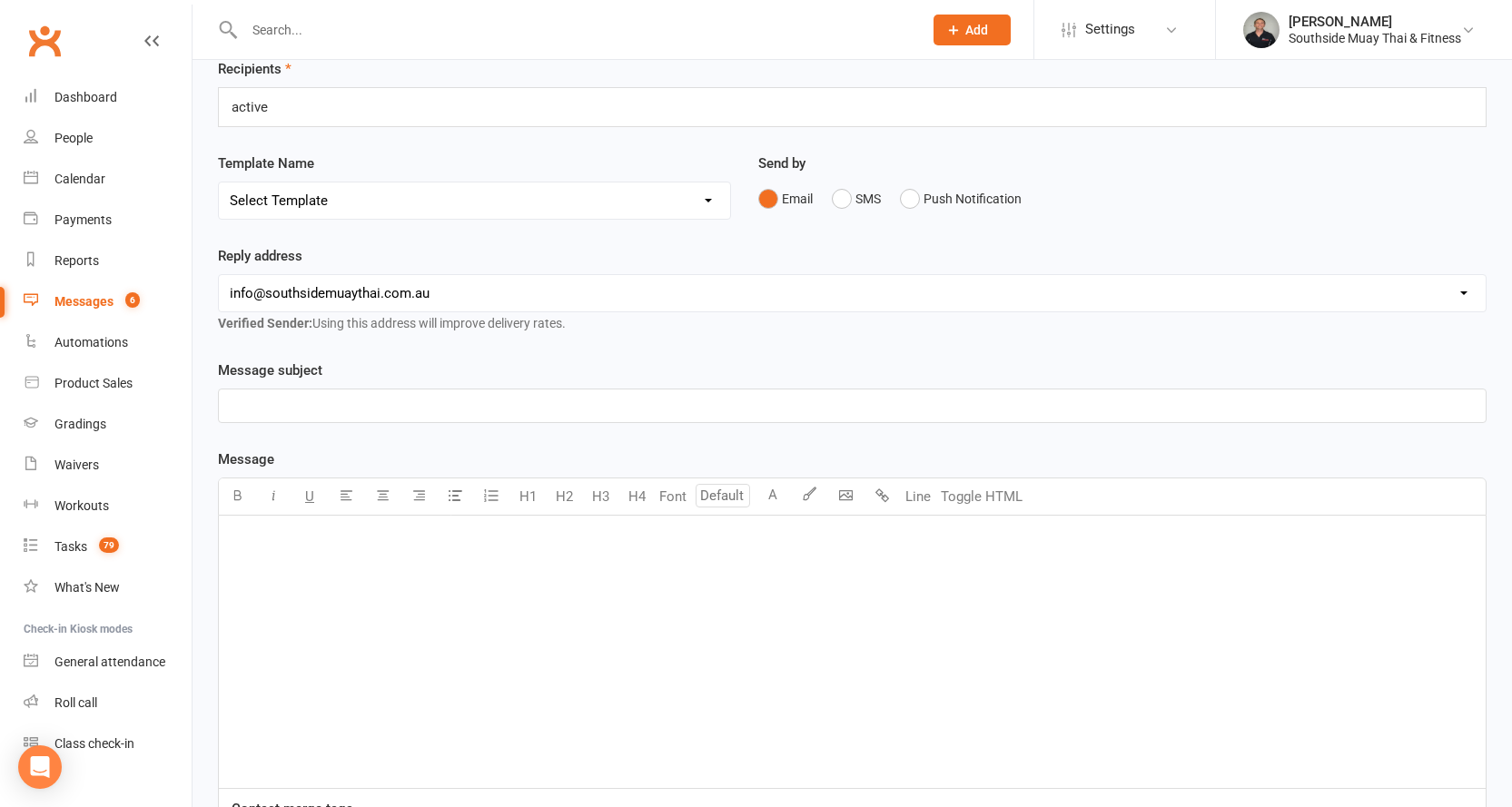
click at [454, 440] on div "Message subject ﻿ Message U H1 H2 H3 H4 Font A Line Toggle HTML ﻿ Contact merge…" at bounding box center [852, 643] width 1268 height 567
click at [920, 190] on button "Push Notification" at bounding box center [960, 199] width 121 height 34
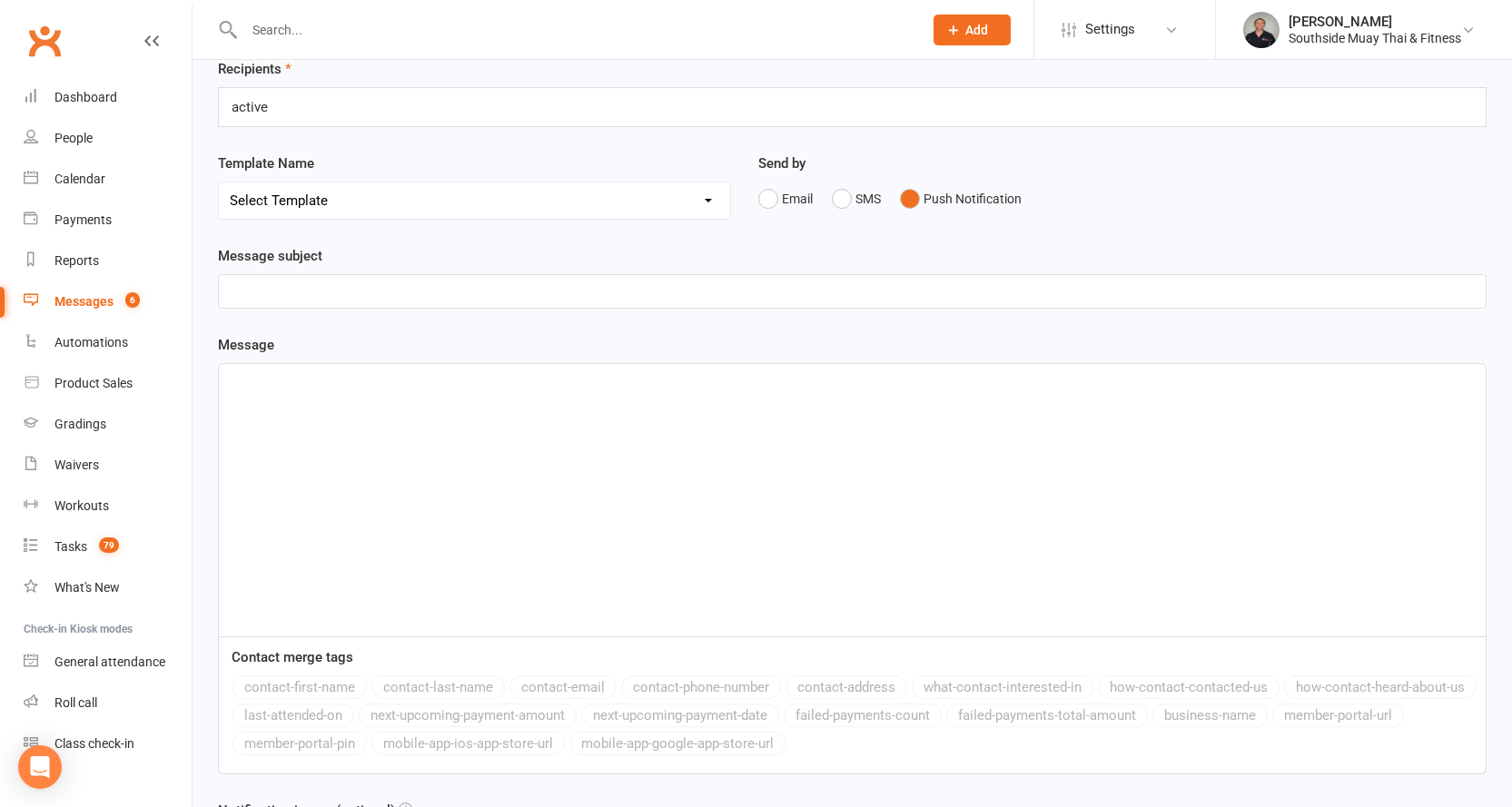
click at [518, 108] on div "active active" at bounding box center [852, 107] width 1268 height 40
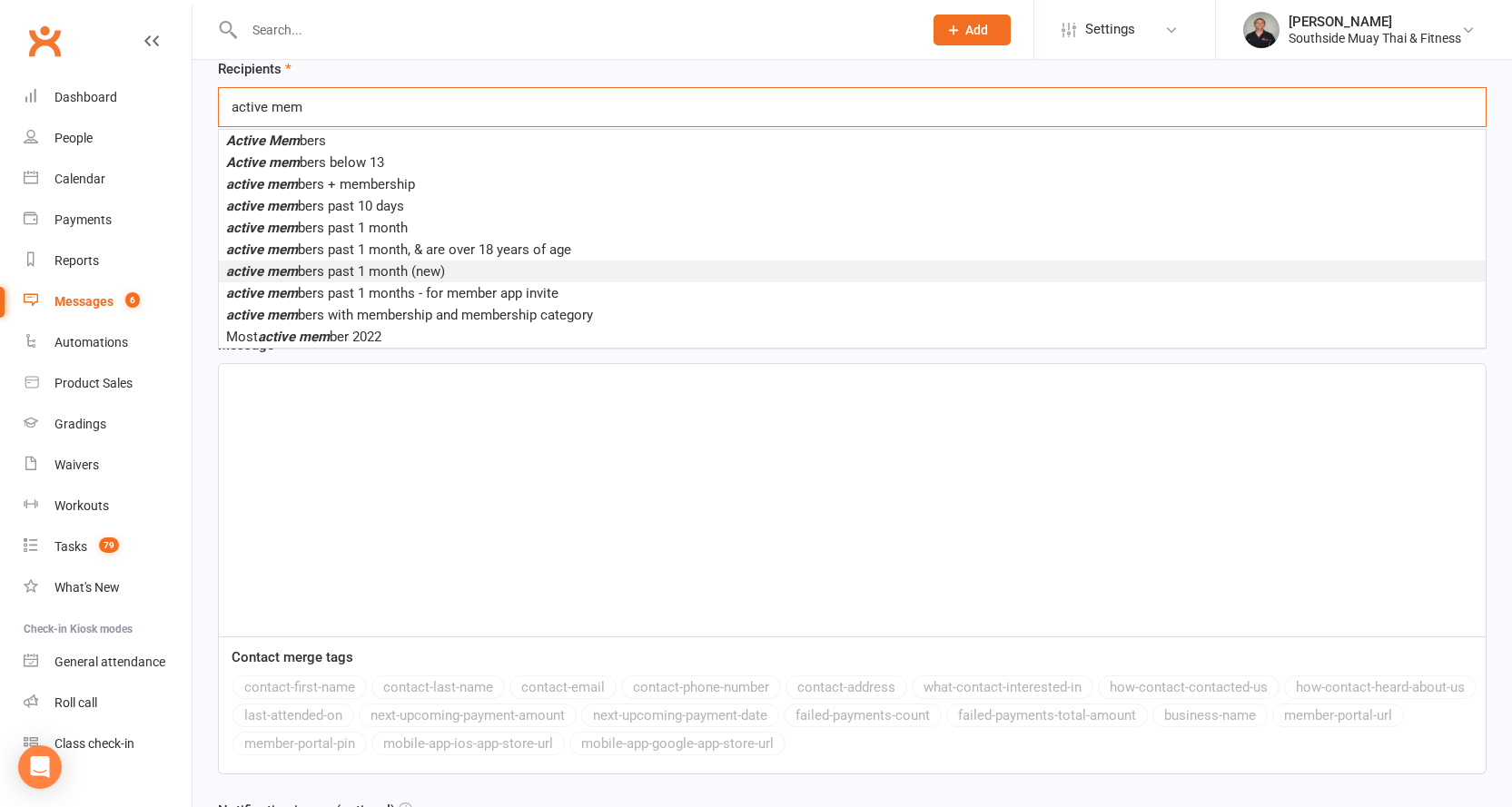
type input "active mem"
click at [418, 264] on span "active mem bers past 1 month (new)" at bounding box center [335, 271] width 219 height 16
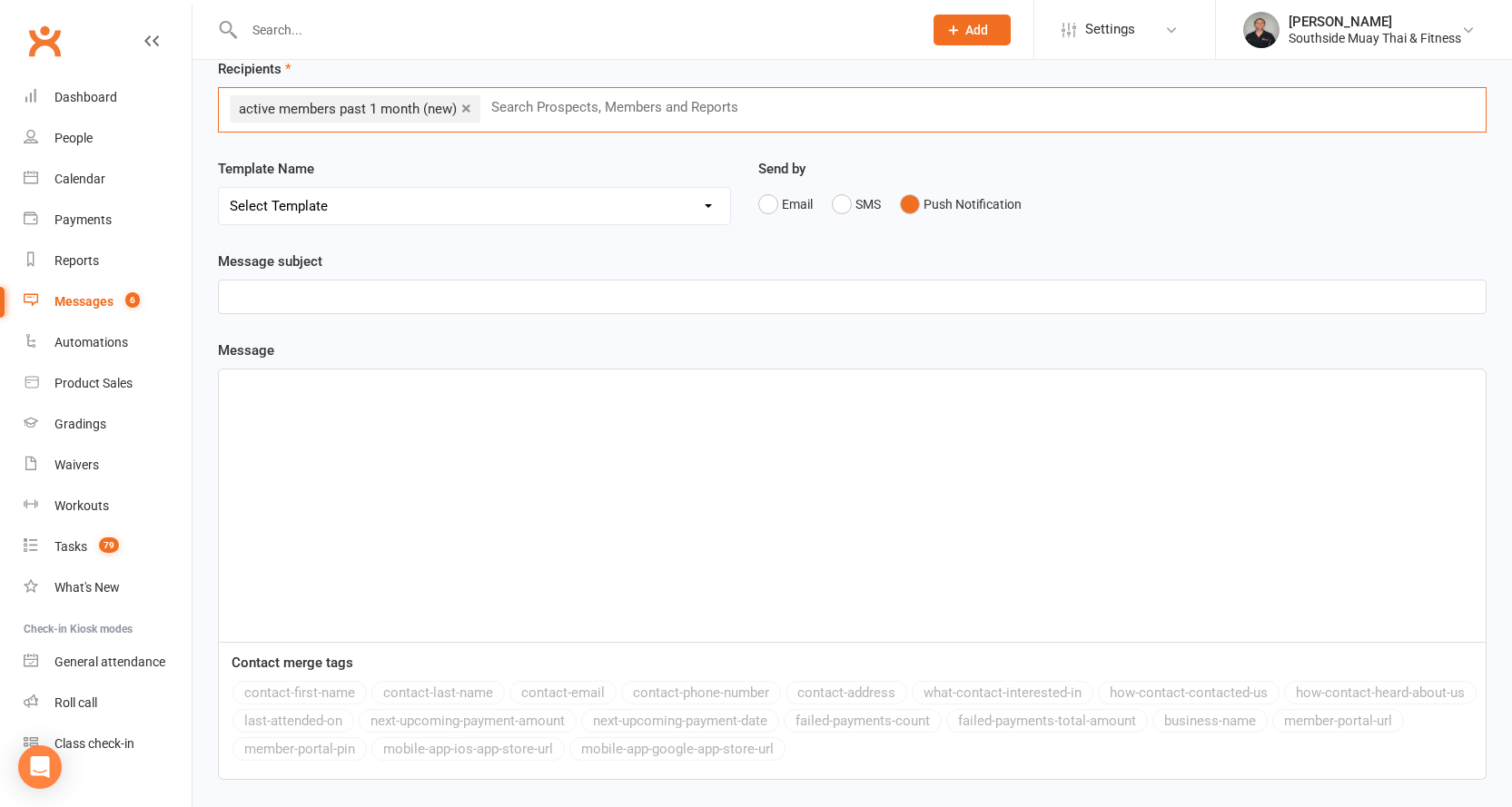
click at [258, 395] on p "﻿" at bounding box center [851, 386] width 1245 height 22
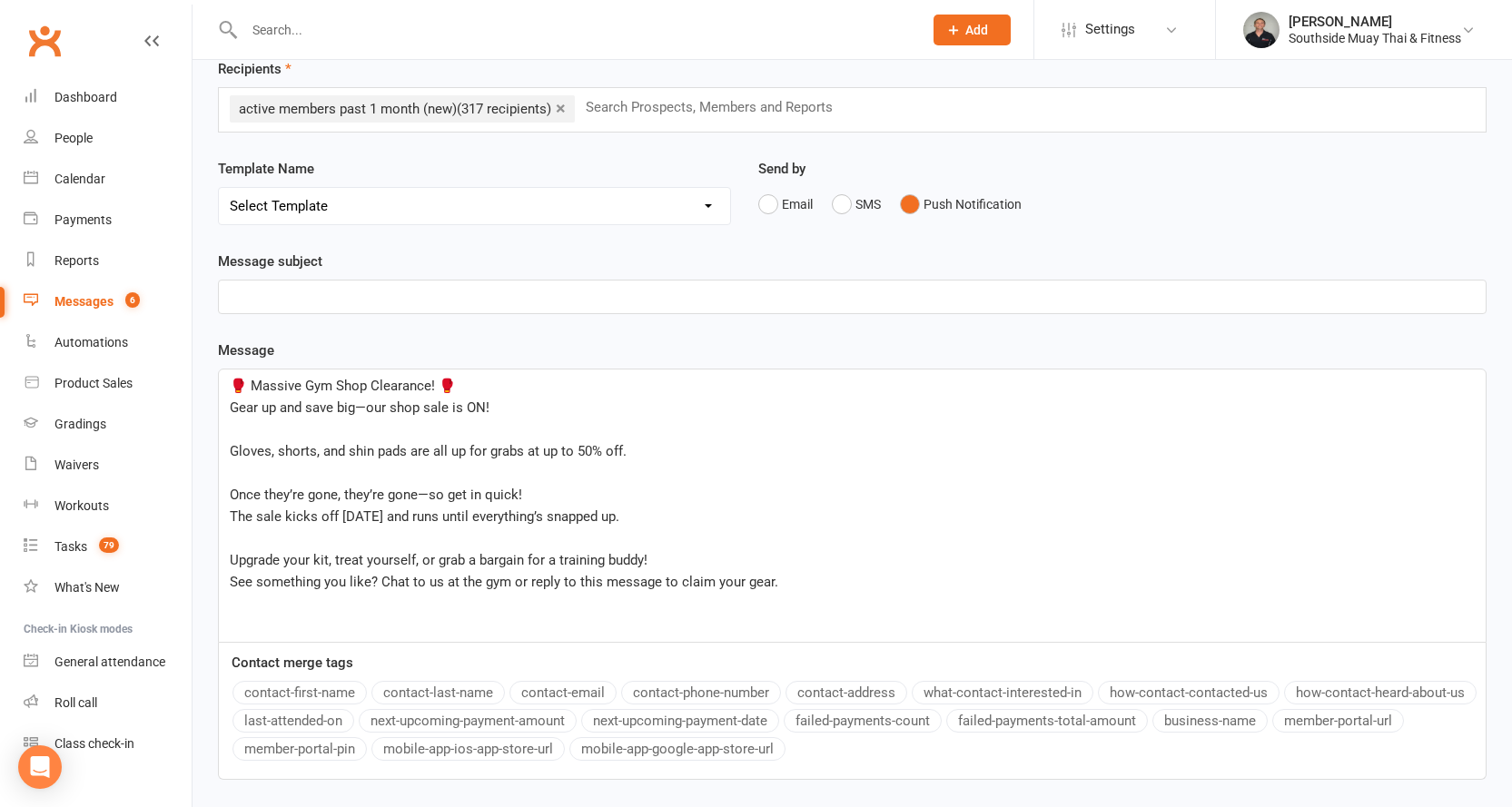
click at [231, 385] on span "🥊 Massive Gym Shop Clearance! 🥊" at bounding box center [342, 385] width 226 height 16
click at [311, 458] on span "Gloves, shorts, and shin pads are all up for grabs at up to 50% off." at bounding box center [428, 450] width 397 height 16
drag, startPoint x: 305, startPoint y: 384, endPoint x: 251, endPoint y: 382, distance: 54.0
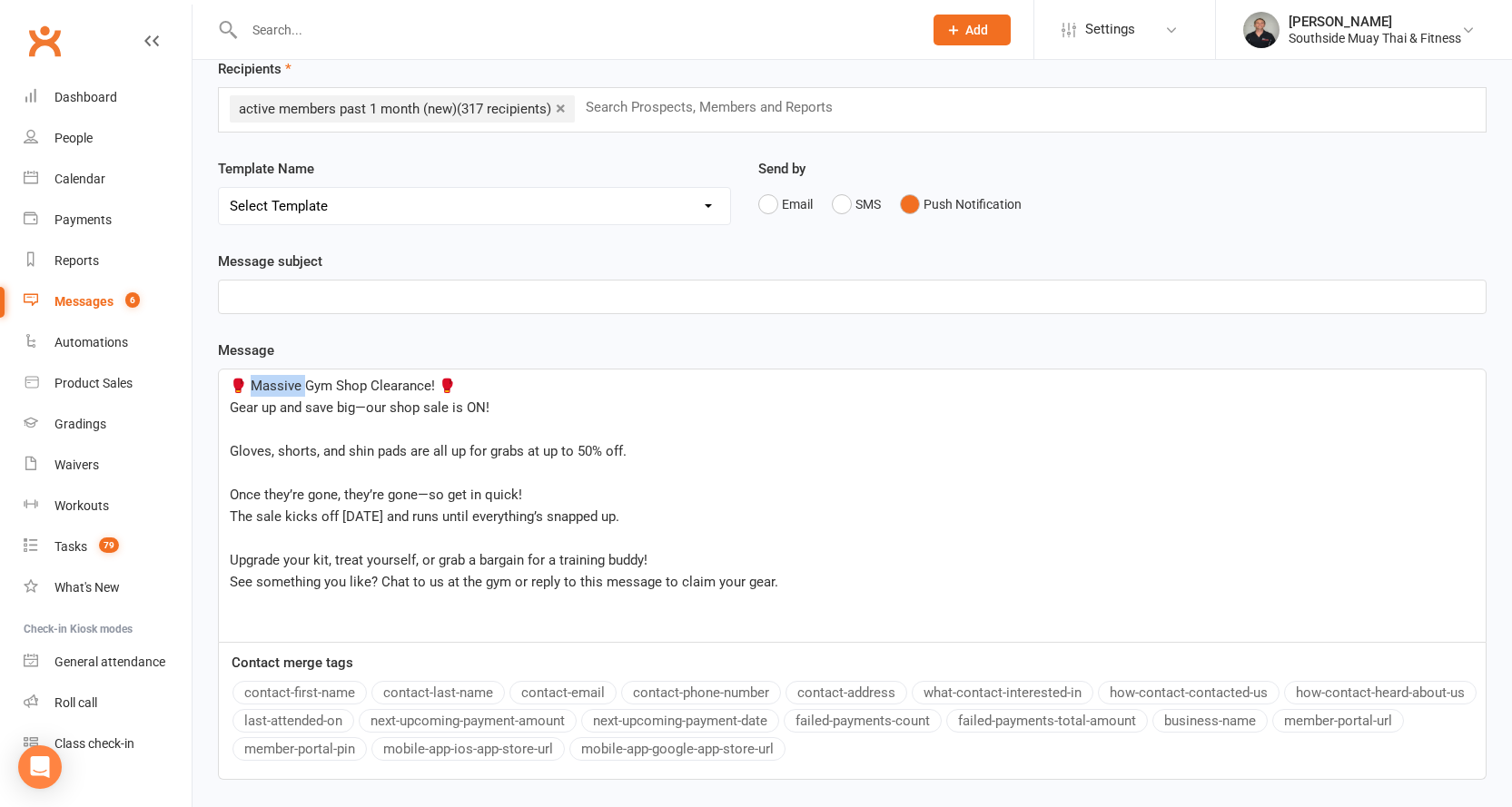
click at [251, 382] on span "🥊 Massive Gym Shop Clearance! 🥊" at bounding box center [342, 385] width 226 height 16
click at [299, 388] on span "🥊 Gym Shop Clearance! 🥊" at bounding box center [315, 385] width 172 height 16
click at [283, 299] on p "﻿" at bounding box center [851, 297] width 1245 height 22
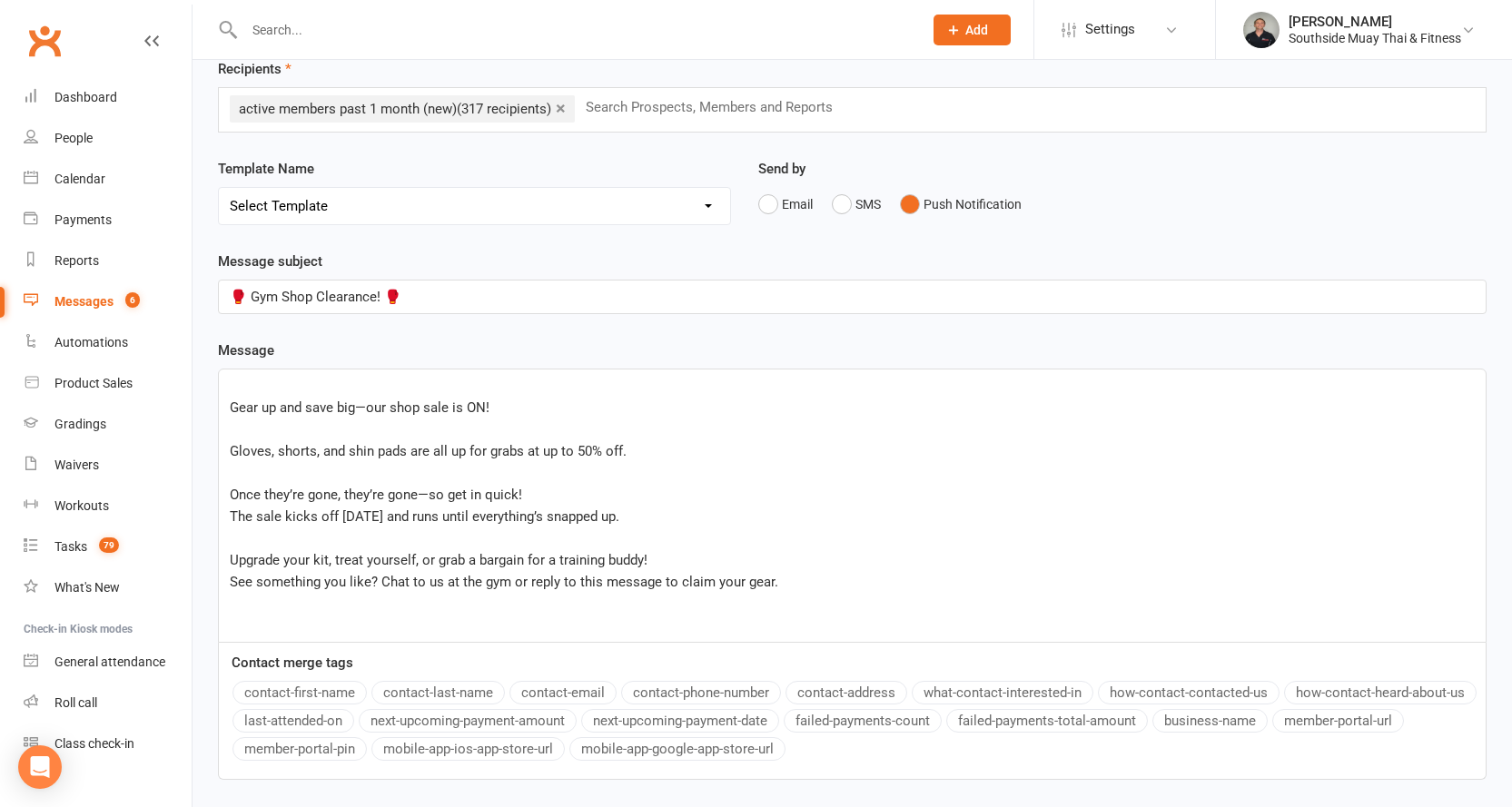
click at [231, 408] on span "Gear up and save big—our shop sale is ON!" at bounding box center [359, 407] width 260 height 16
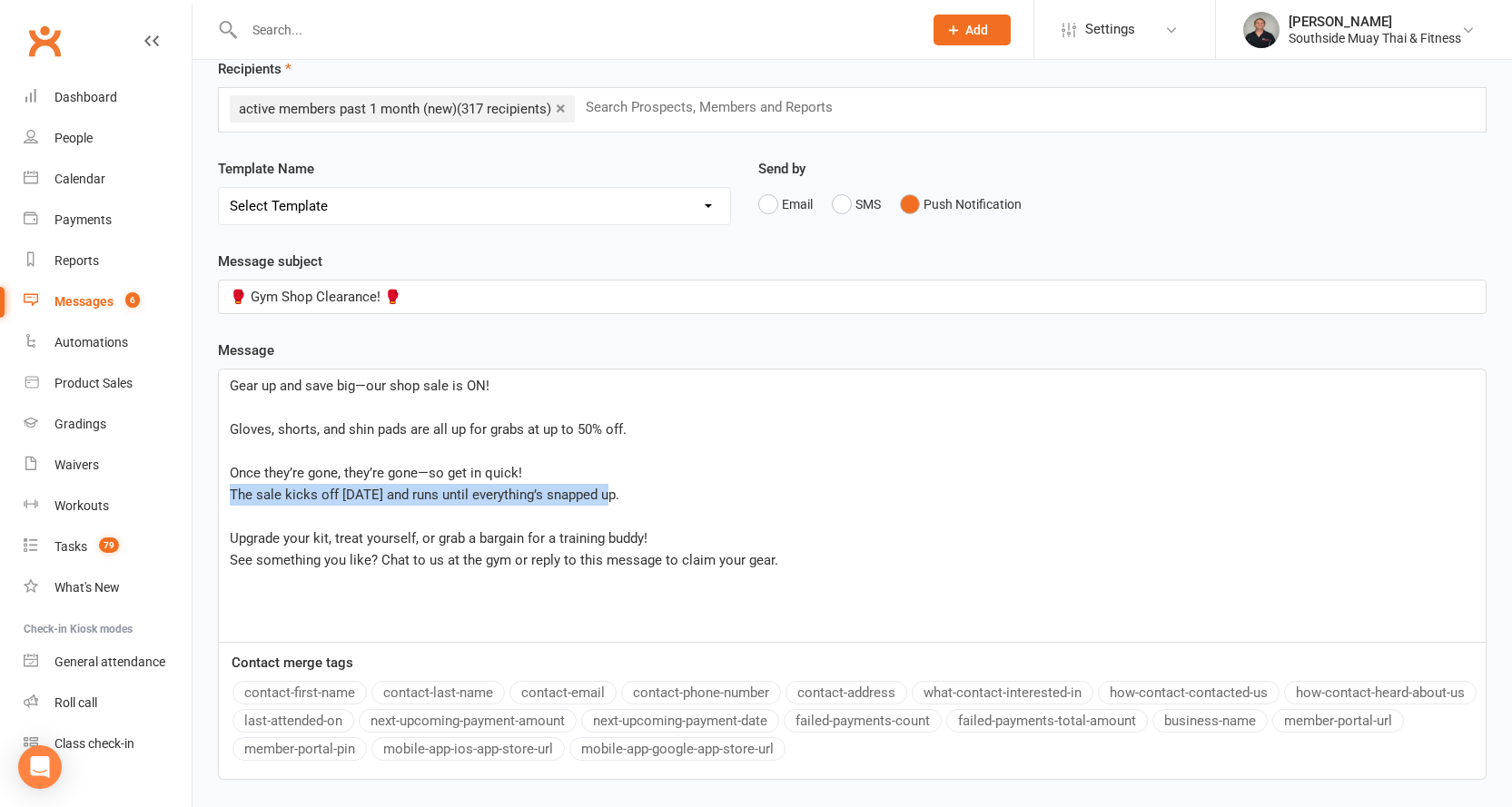
drag, startPoint x: 226, startPoint y: 489, endPoint x: 610, endPoint y: 493, distance: 384.0
click at [610, 493] on div "Gear up and save big—our shop sale is ON! ﻿ Gloves, shorts, and shin pads are a…" at bounding box center [852, 505] width 1266 height 272
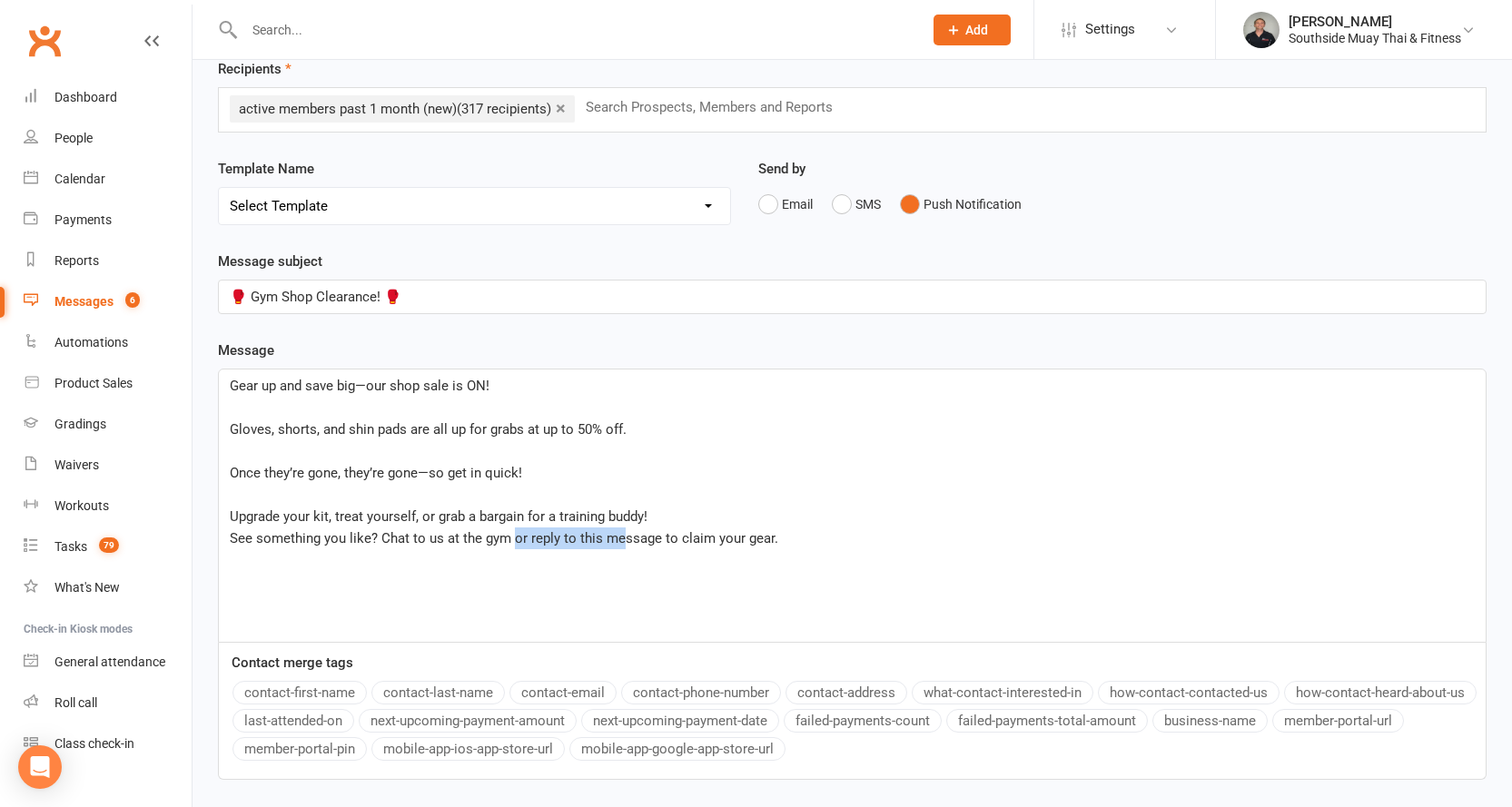
drag, startPoint x: 510, startPoint y: 536, endPoint x: 616, endPoint y: 535, distance: 106.0
click at [616, 535] on span "See something you like? Chat to us at the gym or reply to this message to claim…" at bounding box center [503, 538] width 548 height 16
click at [290, 540] on span "See something you like? Chat to us at the gym or reply to this message to claim…" at bounding box center [503, 538] width 548 height 16
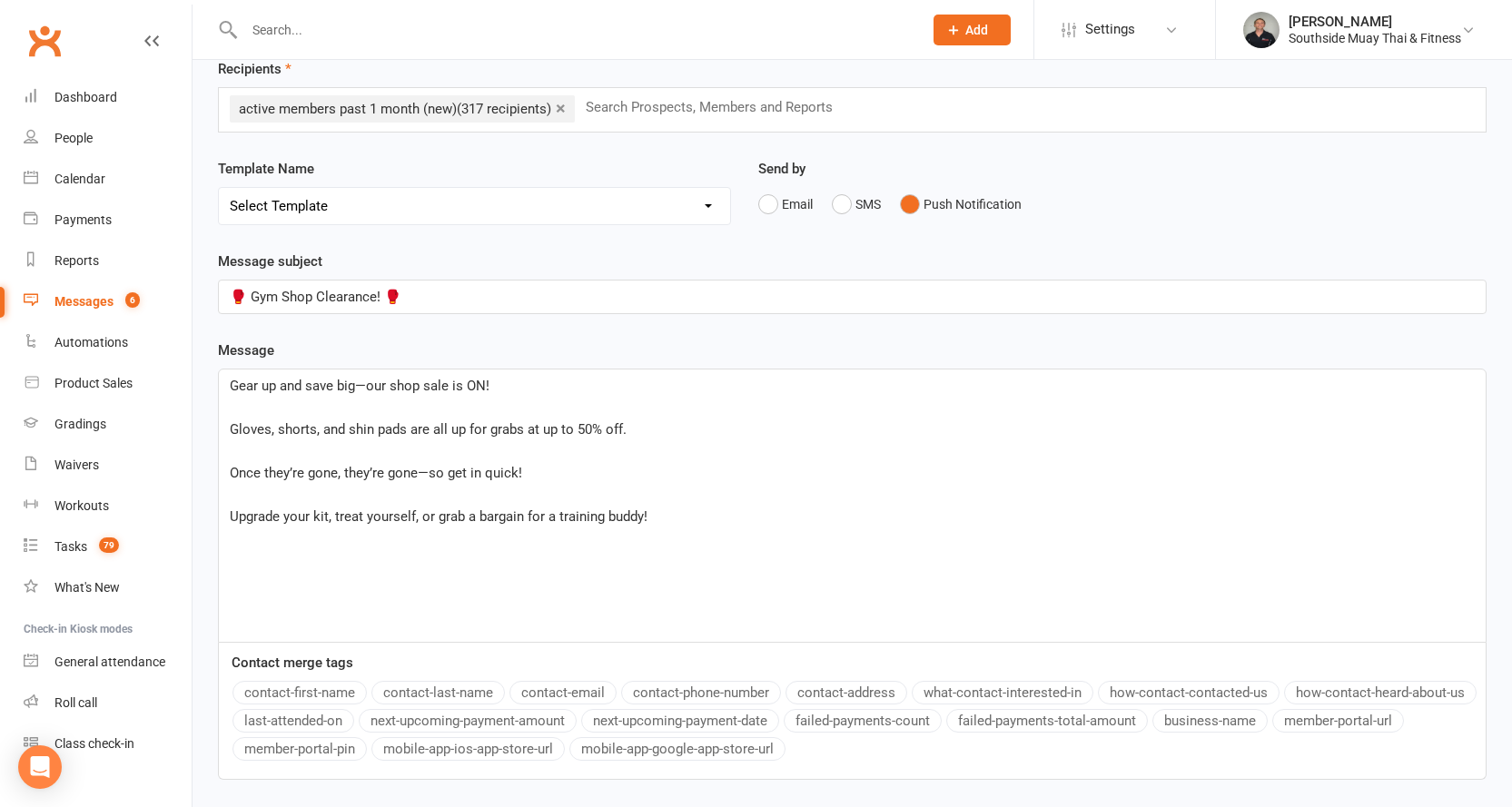
click at [287, 290] on span "🥊 Gym Shop Clearance! 🥊" at bounding box center [315, 297] width 172 height 16
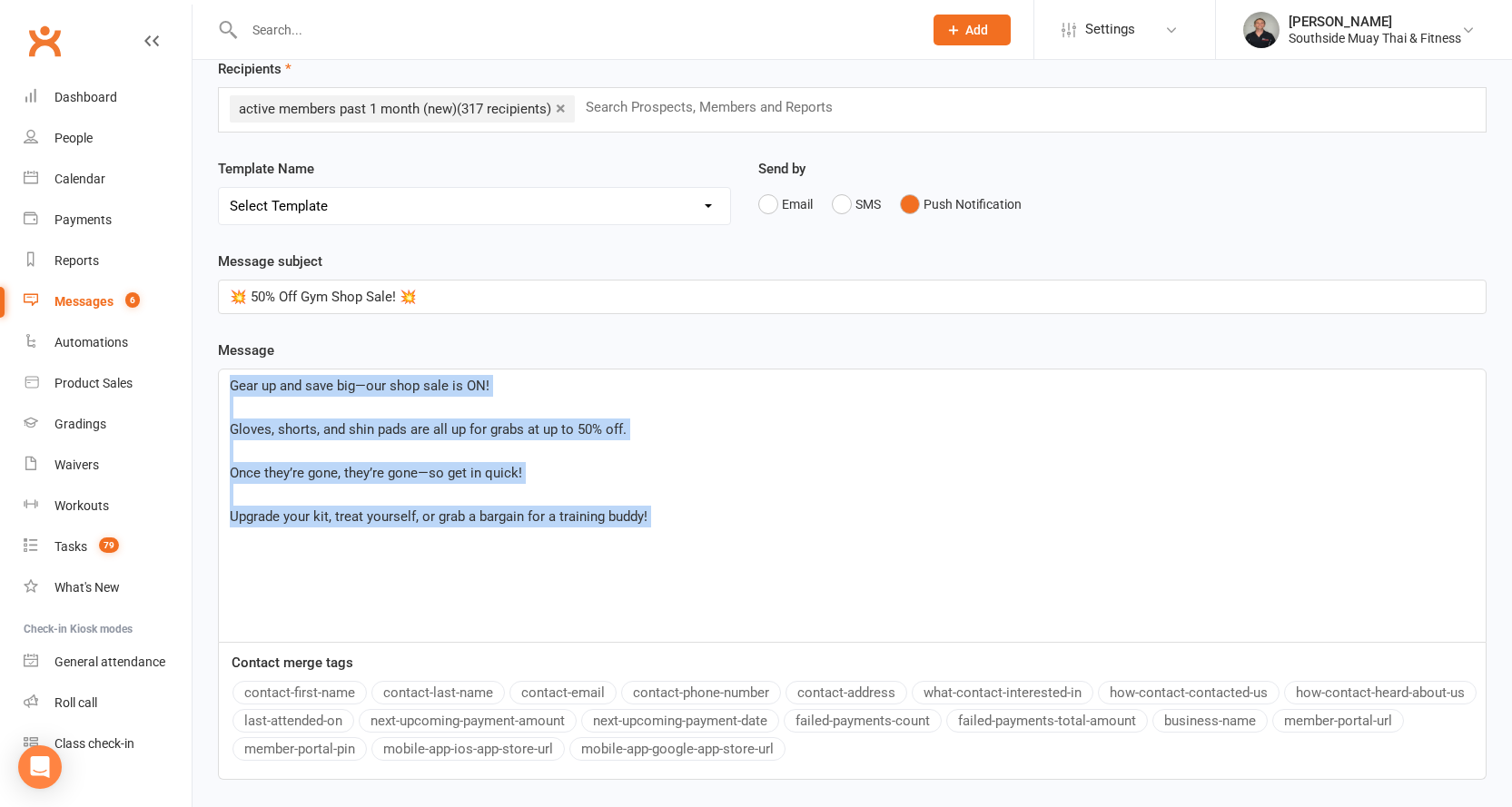
drag, startPoint x: 225, startPoint y: 383, endPoint x: 683, endPoint y: 538, distance: 483.5
click at [683, 538] on div "Gear up and save big—our shop sale is ON! ﻿ Gloves, shorts, and shin pads are a…" at bounding box center [852, 505] width 1266 height 272
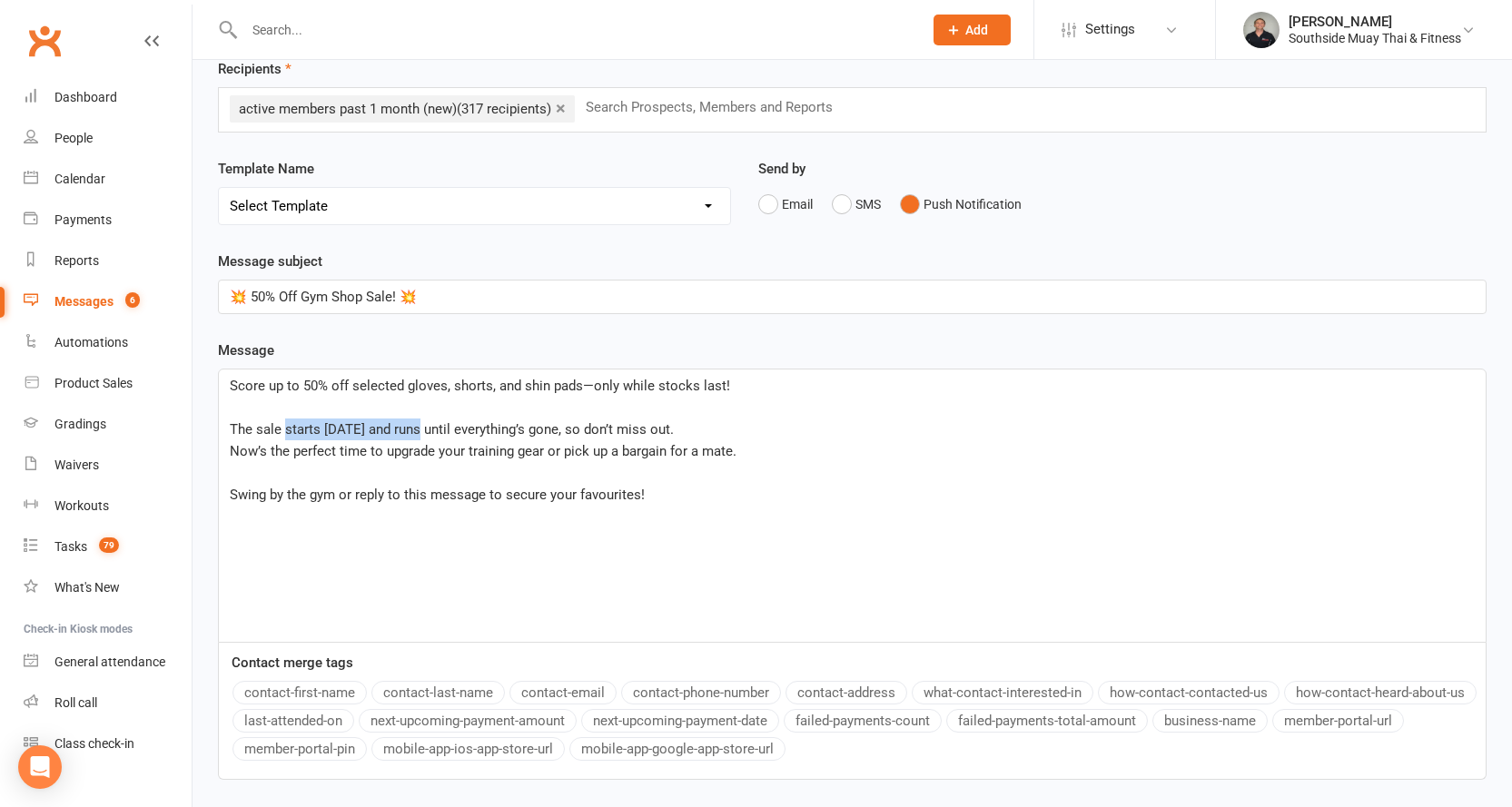
drag, startPoint x: 283, startPoint y: 427, endPoint x: 419, endPoint y: 428, distance: 136.0
click at [419, 428] on span "The sale starts today and runs until everything’s gone, so don’t miss out." at bounding box center [451, 429] width 444 height 16
click at [228, 454] on div "Score up to 50% off selected gloves, shorts, and shin pads—only while stocks la…" at bounding box center [852, 505] width 1266 height 272
click at [258, 431] on span "The sale until everything’s gone, so don’t miss out." at bounding box center [382, 429] width 305 height 16
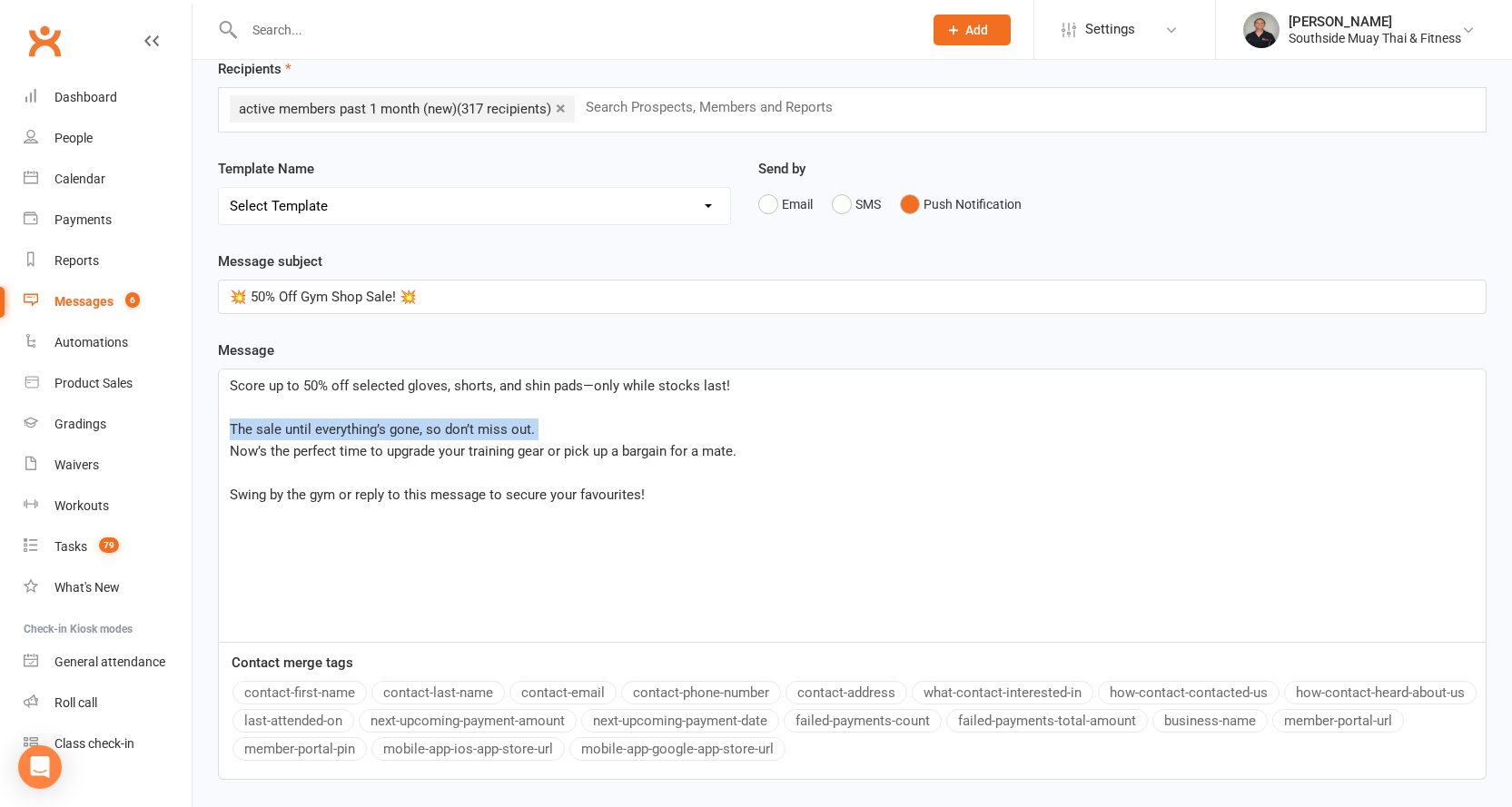
click at [258, 431] on span "The sale until everything’s gone, so don’t miss out." at bounding box center [382, 429] width 305 height 16
click at [768, 445] on p "Now’s the perfect time to upgrade your training gear or pick up a bargain for a…" at bounding box center [851, 450] width 1245 height 22
click at [226, 450] on div "Score up to 50% off selected gloves, shorts, and shin pads—only while stocks la…" at bounding box center [852, 505] width 1266 height 272
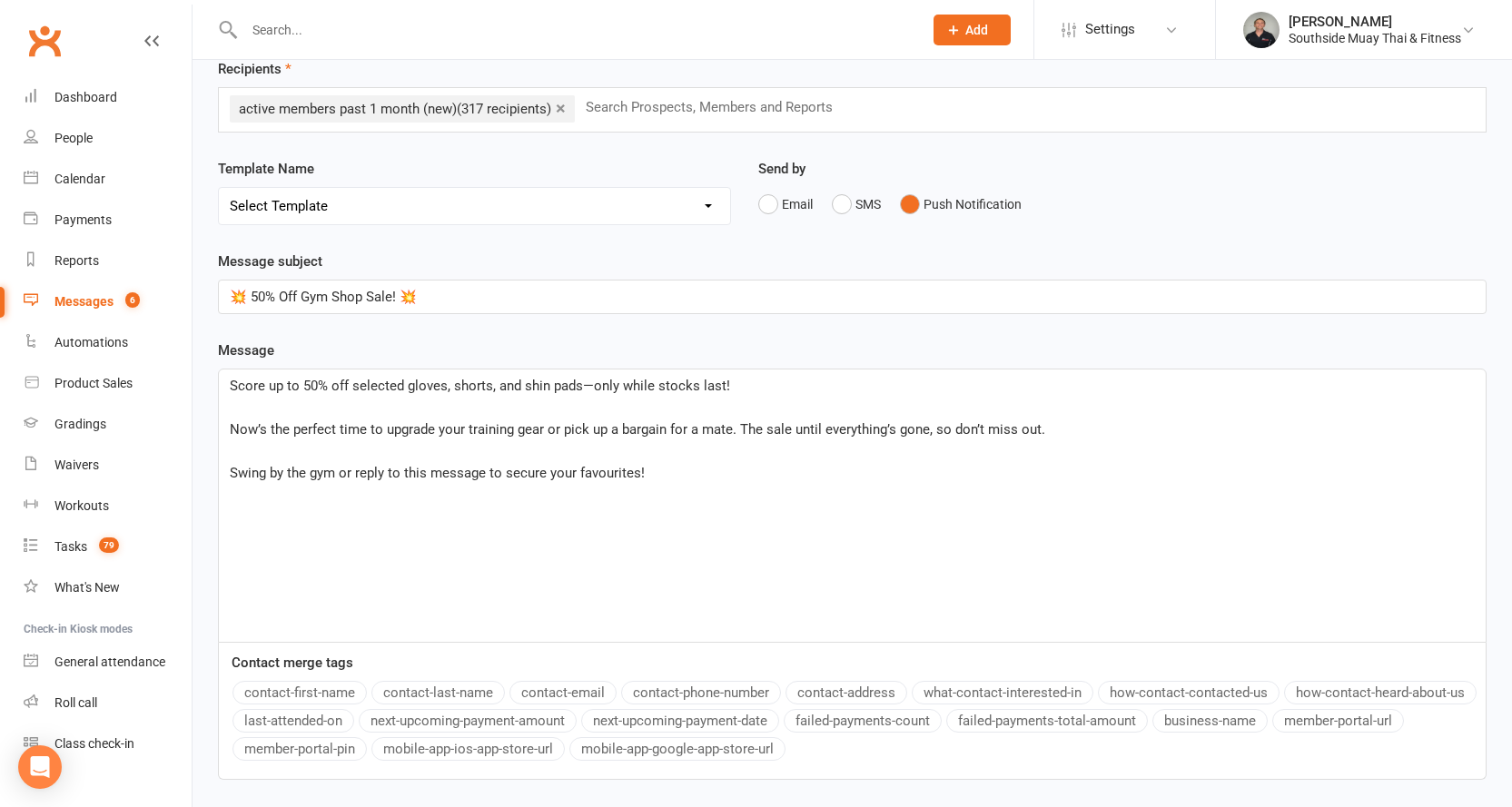
click at [740, 426] on span "Now’s the perfect time to upgrade your training gear or pick up a bargain for a…" at bounding box center [637, 429] width 815 height 16
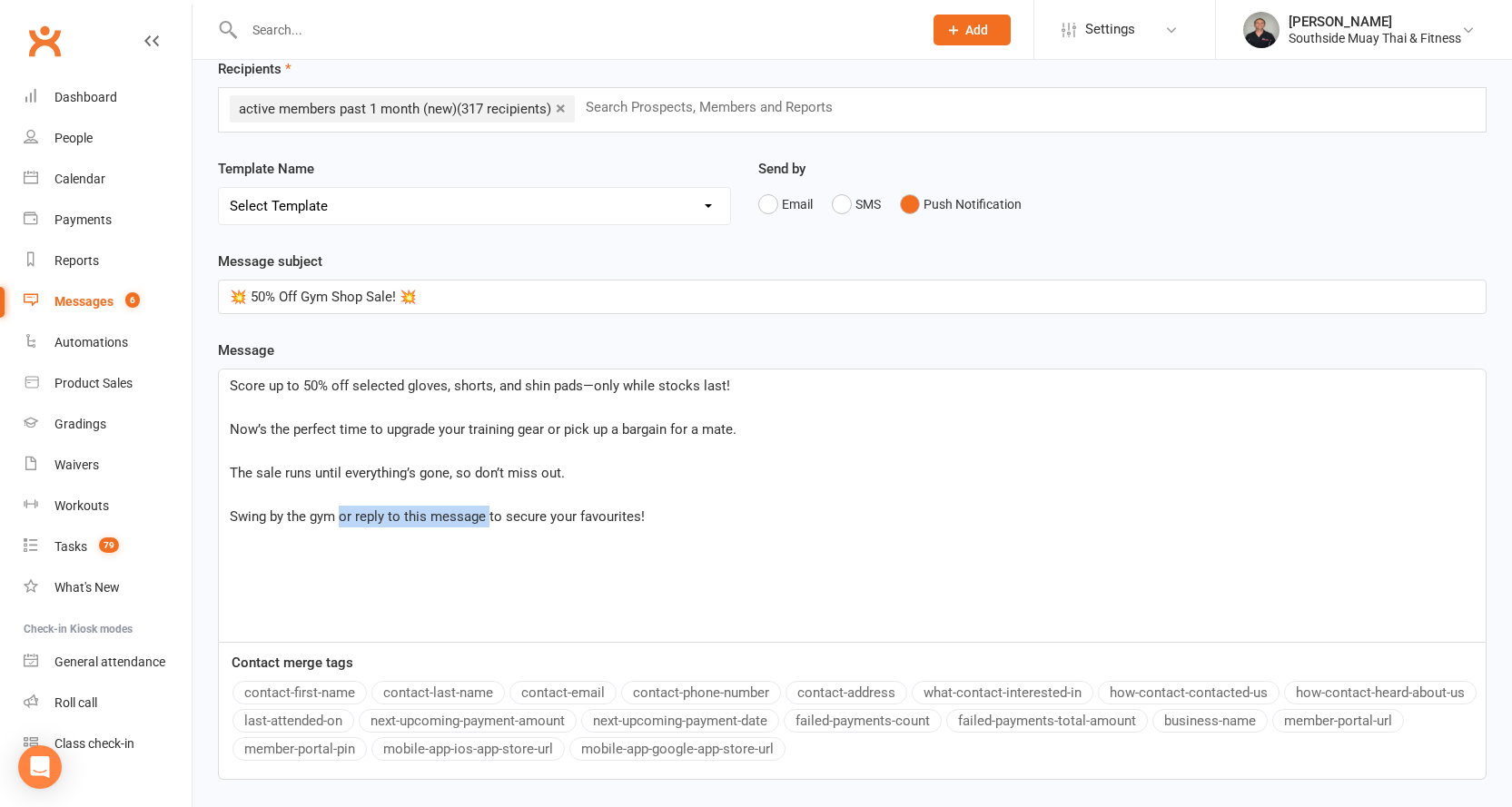
drag, startPoint x: 338, startPoint y: 514, endPoint x: 487, endPoint y: 522, distance: 149.2
click at [487, 522] on span "Swing by the gym or reply to this message to secure your favourites!" at bounding box center [437, 516] width 415 height 16
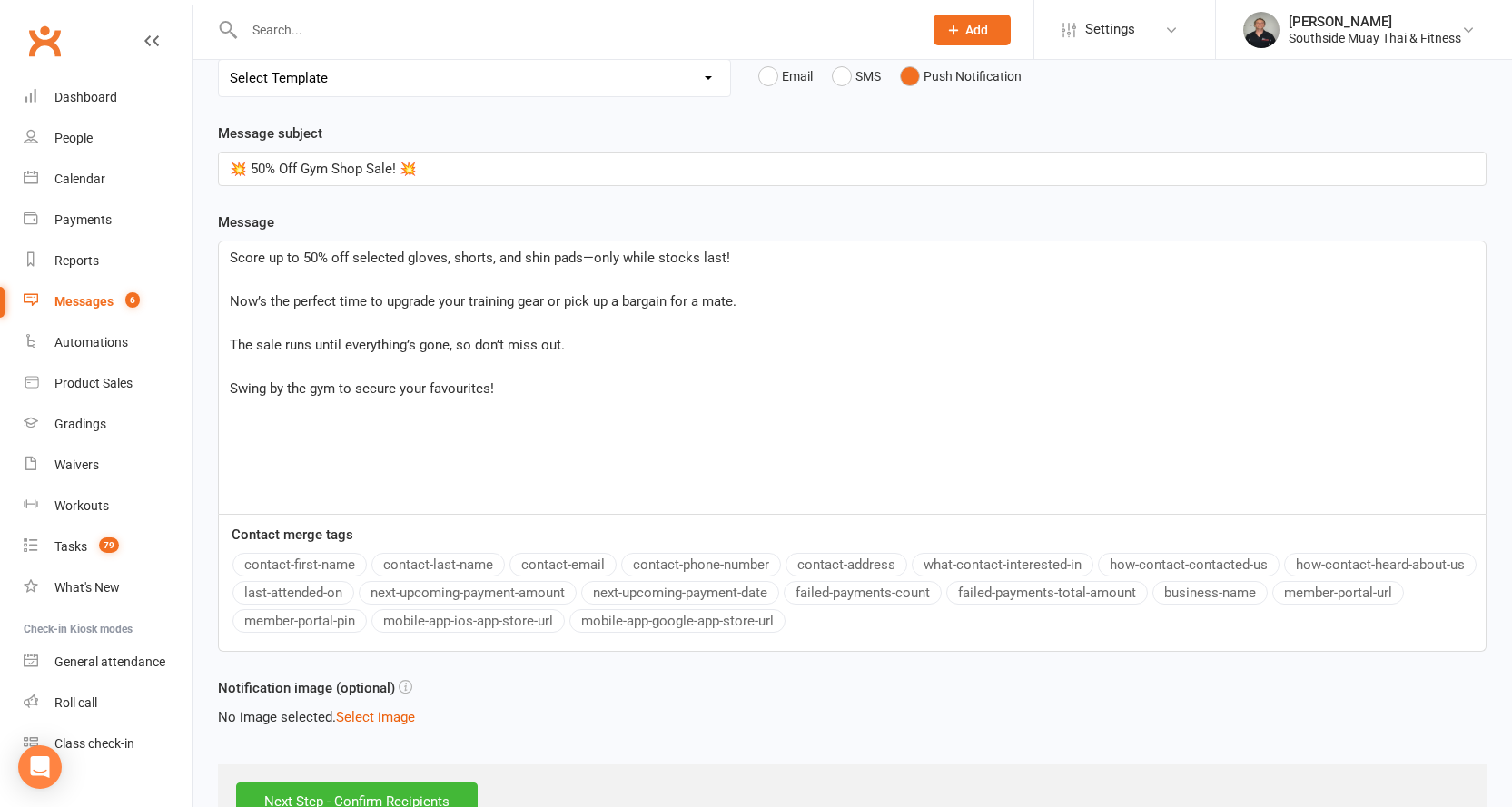
scroll to position [277, 0]
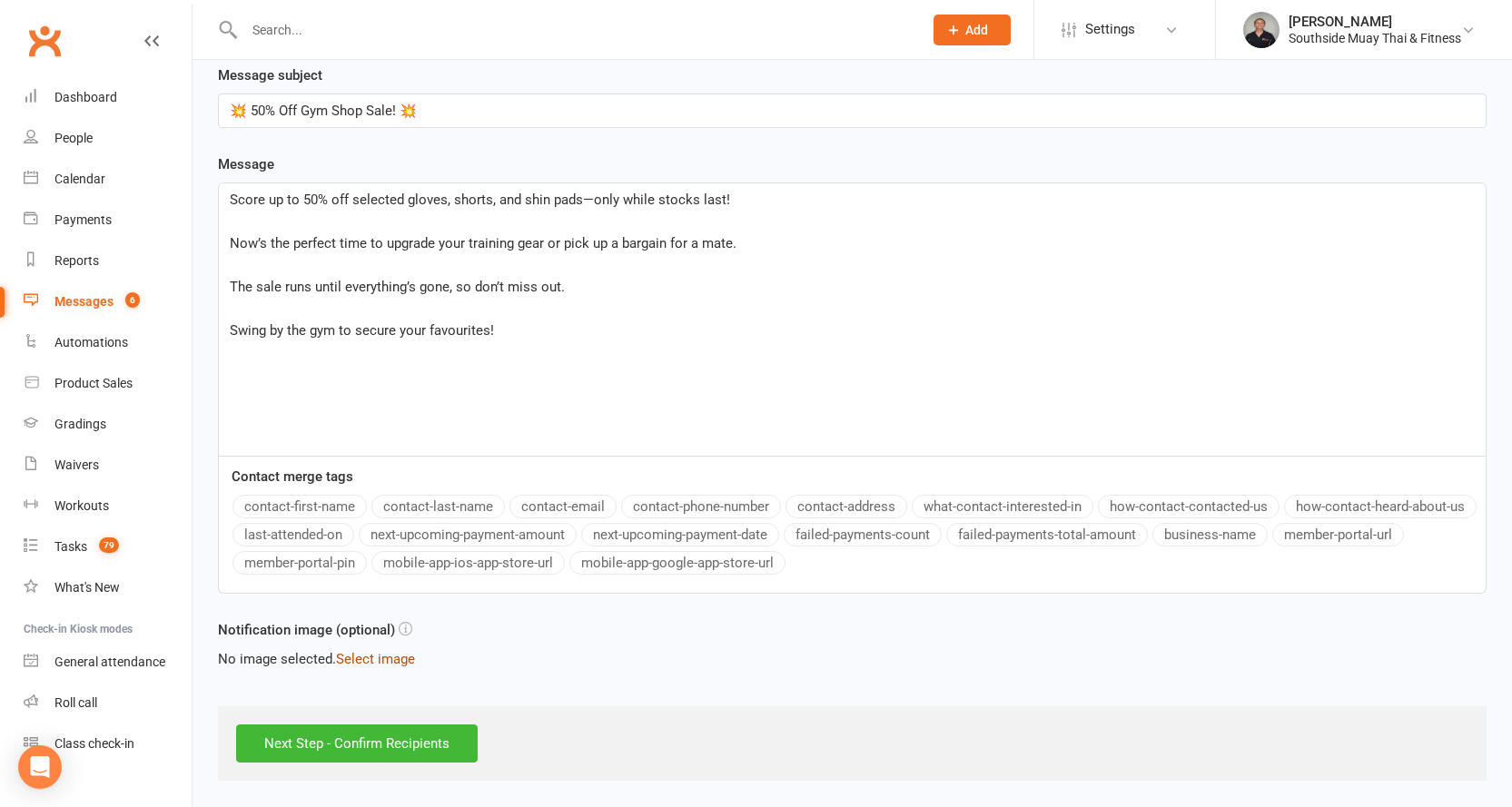
click at [346, 655] on button "Select image" at bounding box center [374, 659] width 79 height 22
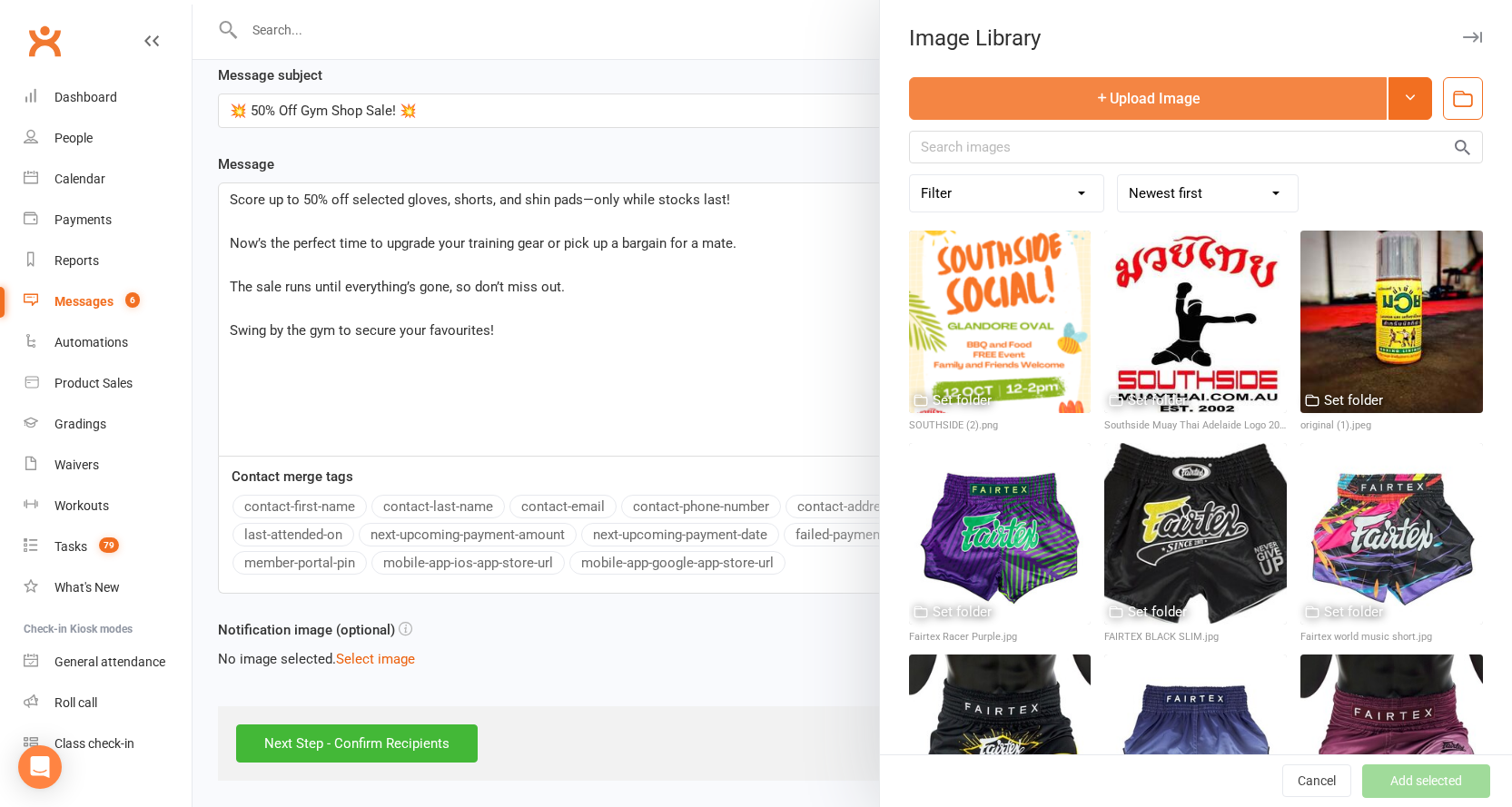
click at [1133, 88] on button "Upload Image" at bounding box center [1148, 98] width 478 height 43
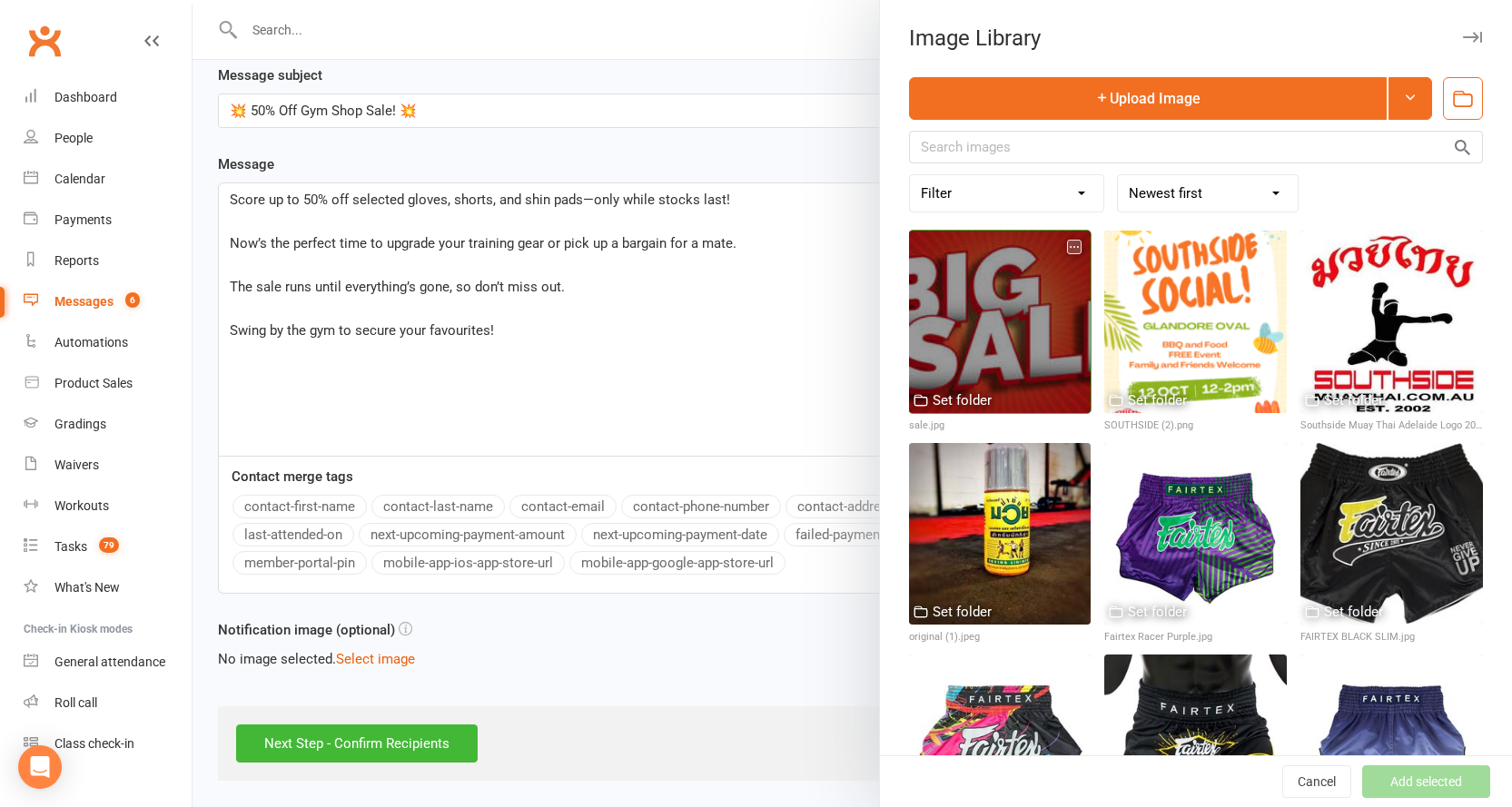
click at [1067, 249] on icon "button" at bounding box center [1073, 247] width 12 height 12
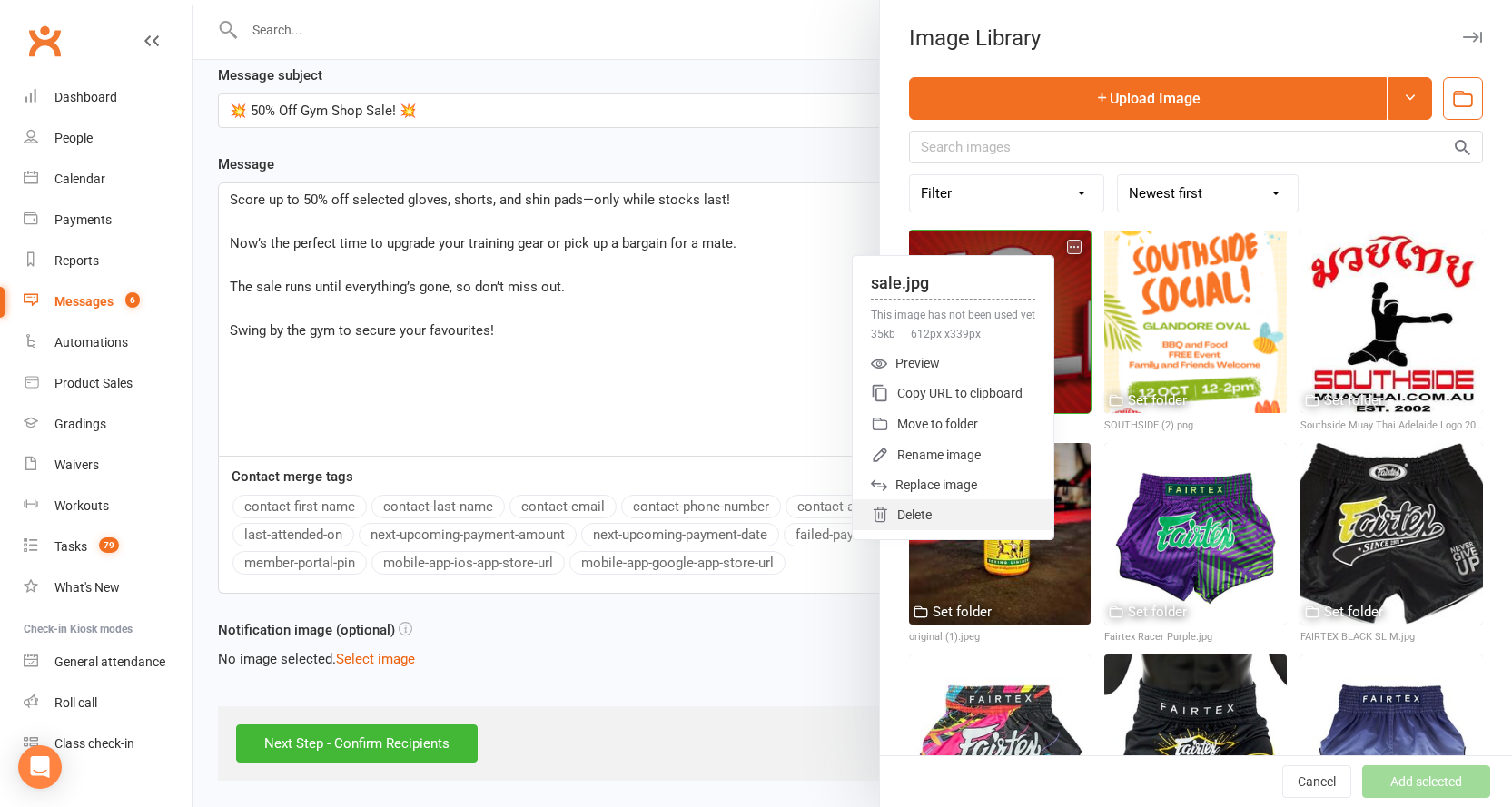
click at [922, 512] on div "Delete" at bounding box center [953, 515] width 201 height 31
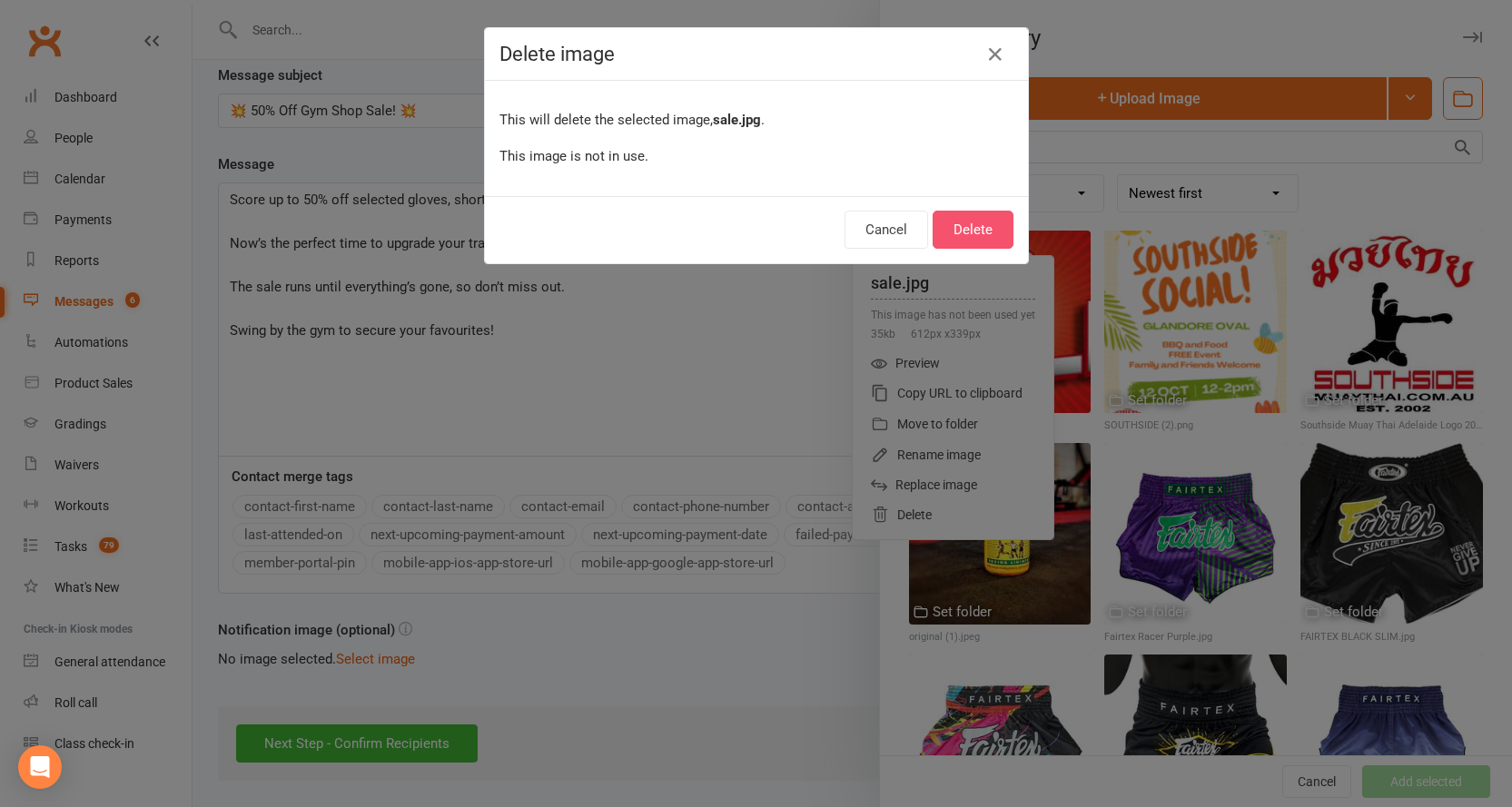
click at [946, 217] on button "Delete" at bounding box center [973, 229] width 81 height 38
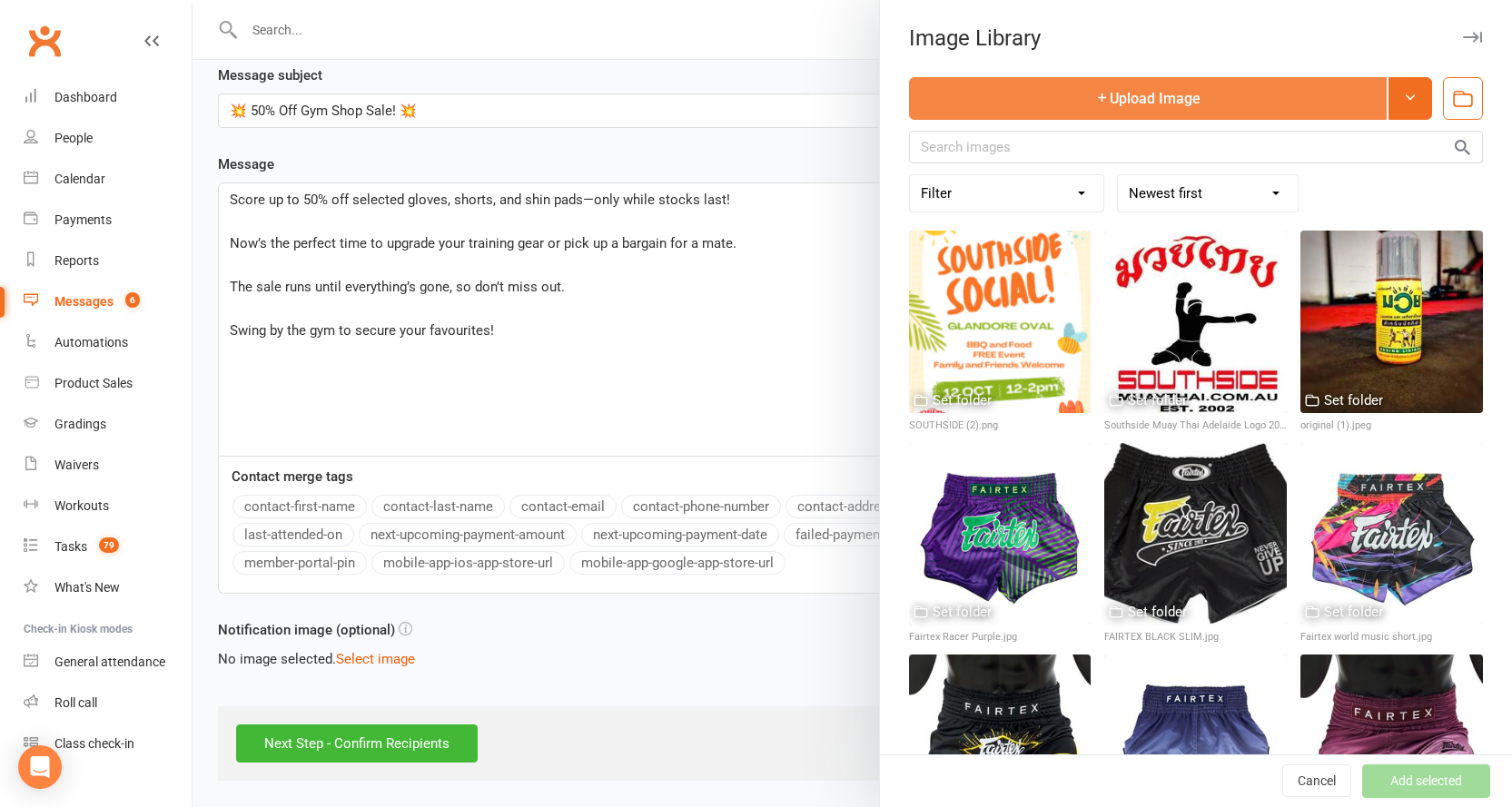
click at [1183, 89] on button "Upload Image" at bounding box center [1148, 98] width 478 height 43
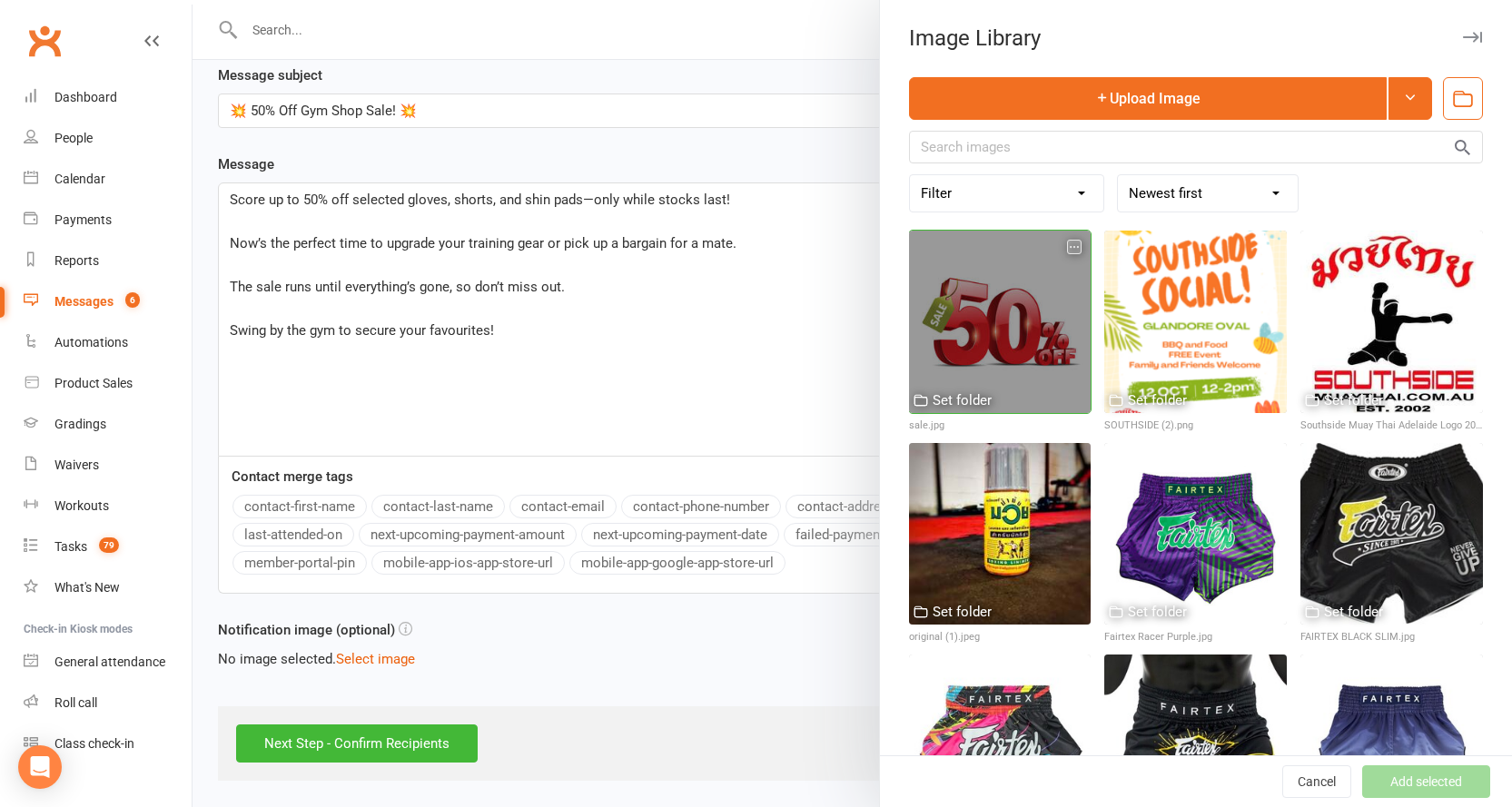
click at [1002, 296] on div at bounding box center [1000, 321] width 183 height 183
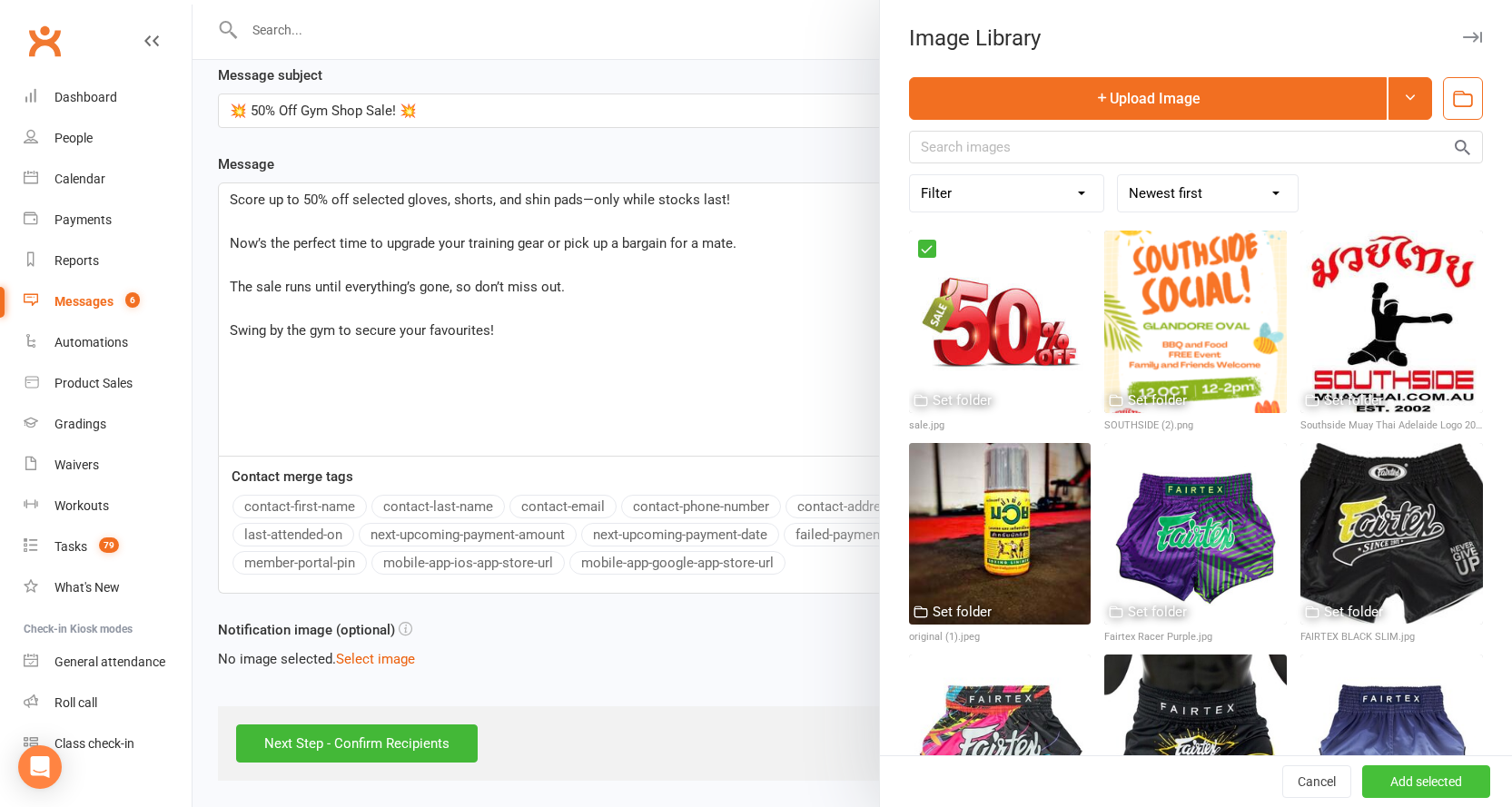
click at [1388, 779] on button "Add selected" at bounding box center [1426, 781] width 128 height 32
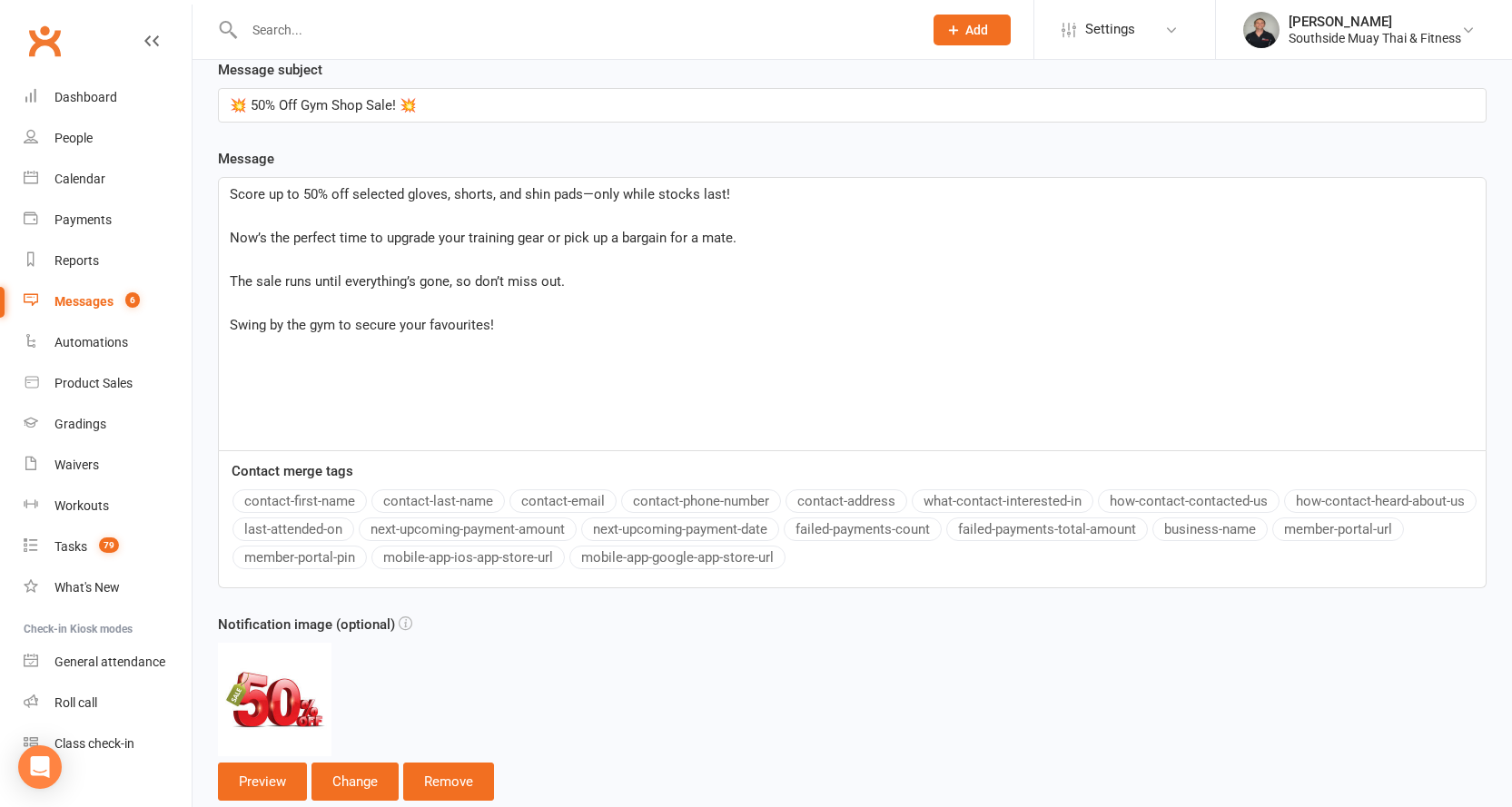
scroll to position [413, 0]
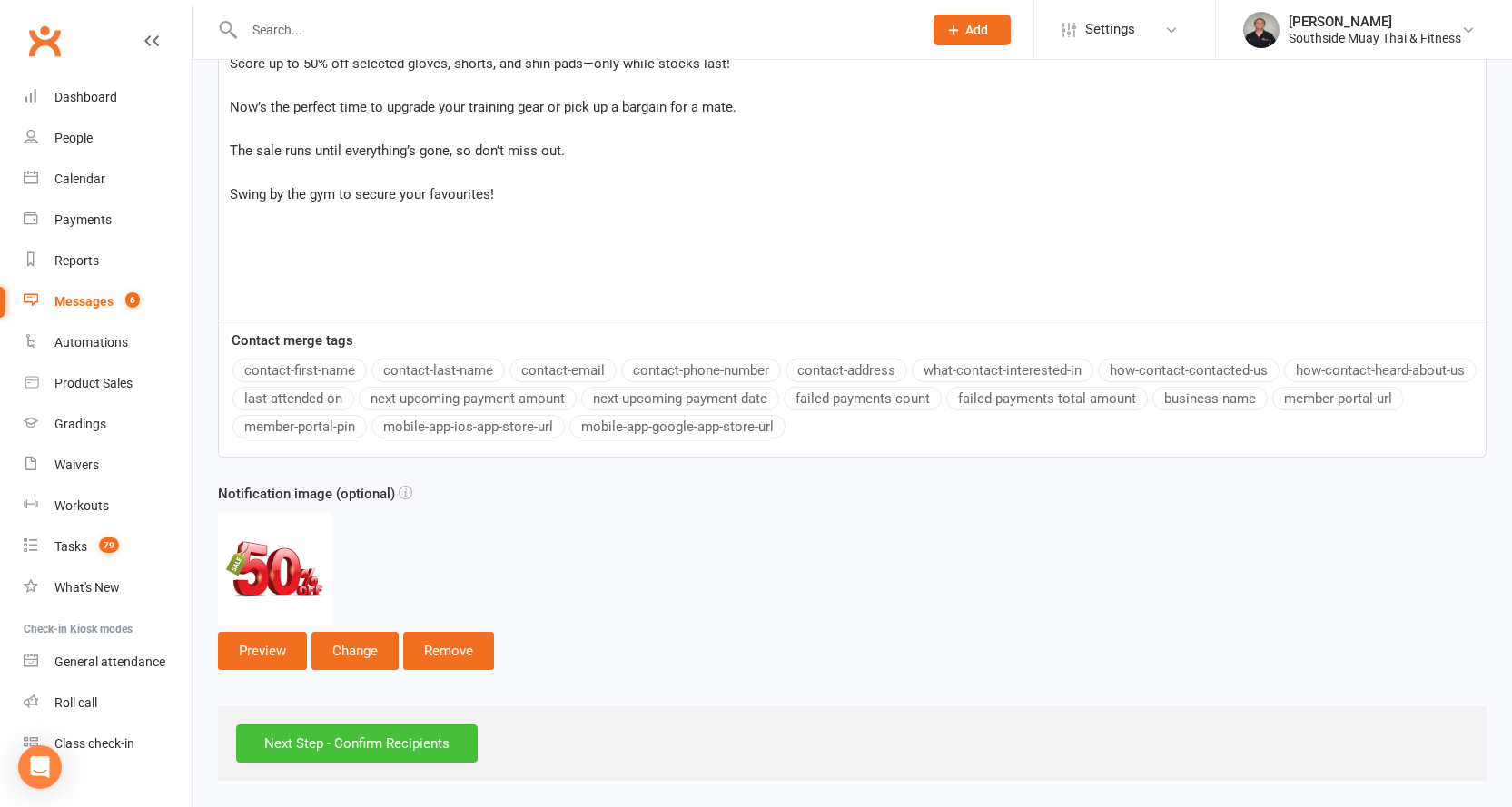
click at [291, 741] on input "Next Step - Confirm Recipients" at bounding box center [356, 743] width 242 height 38
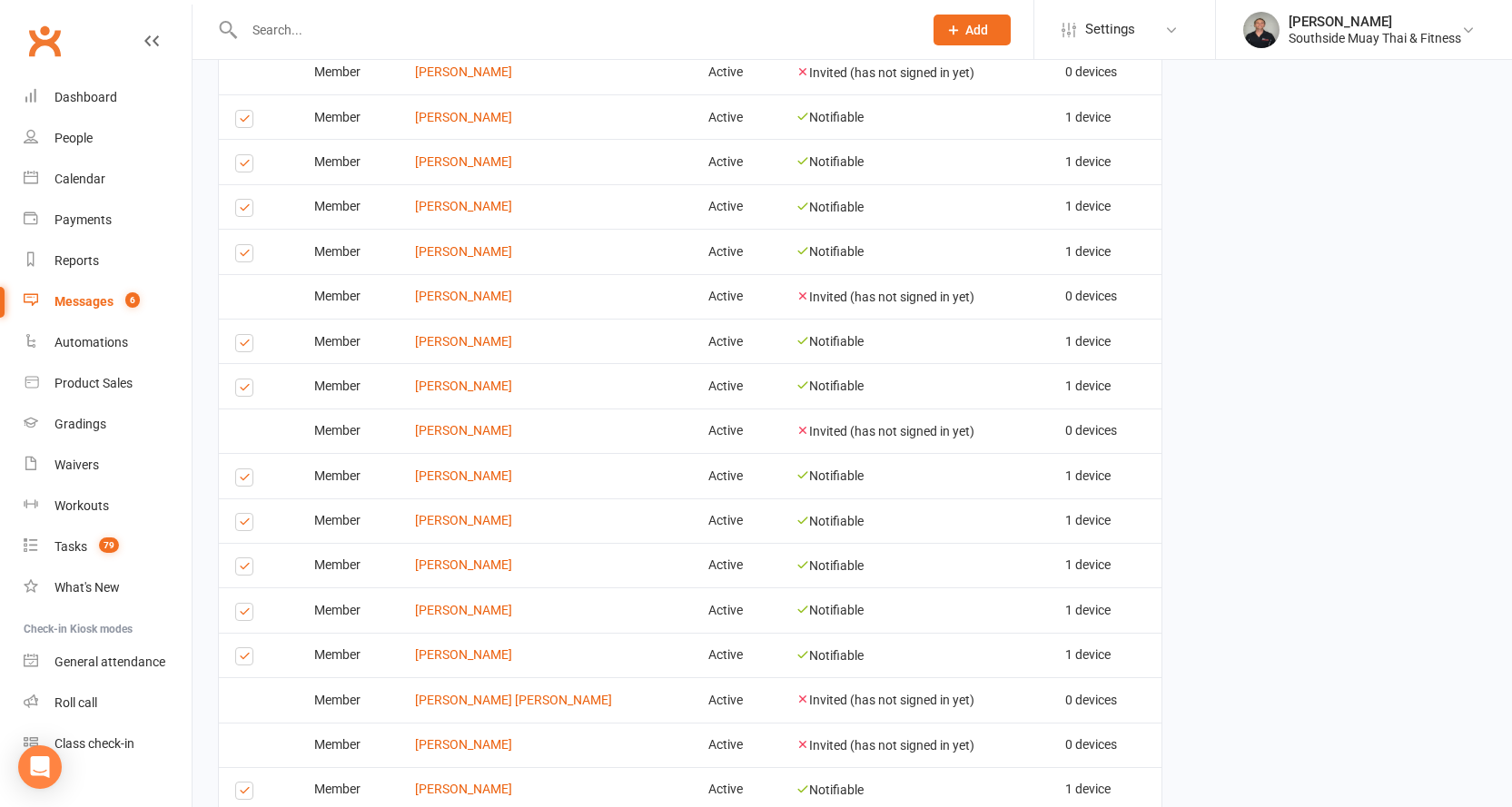
scroll to position [2331, 0]
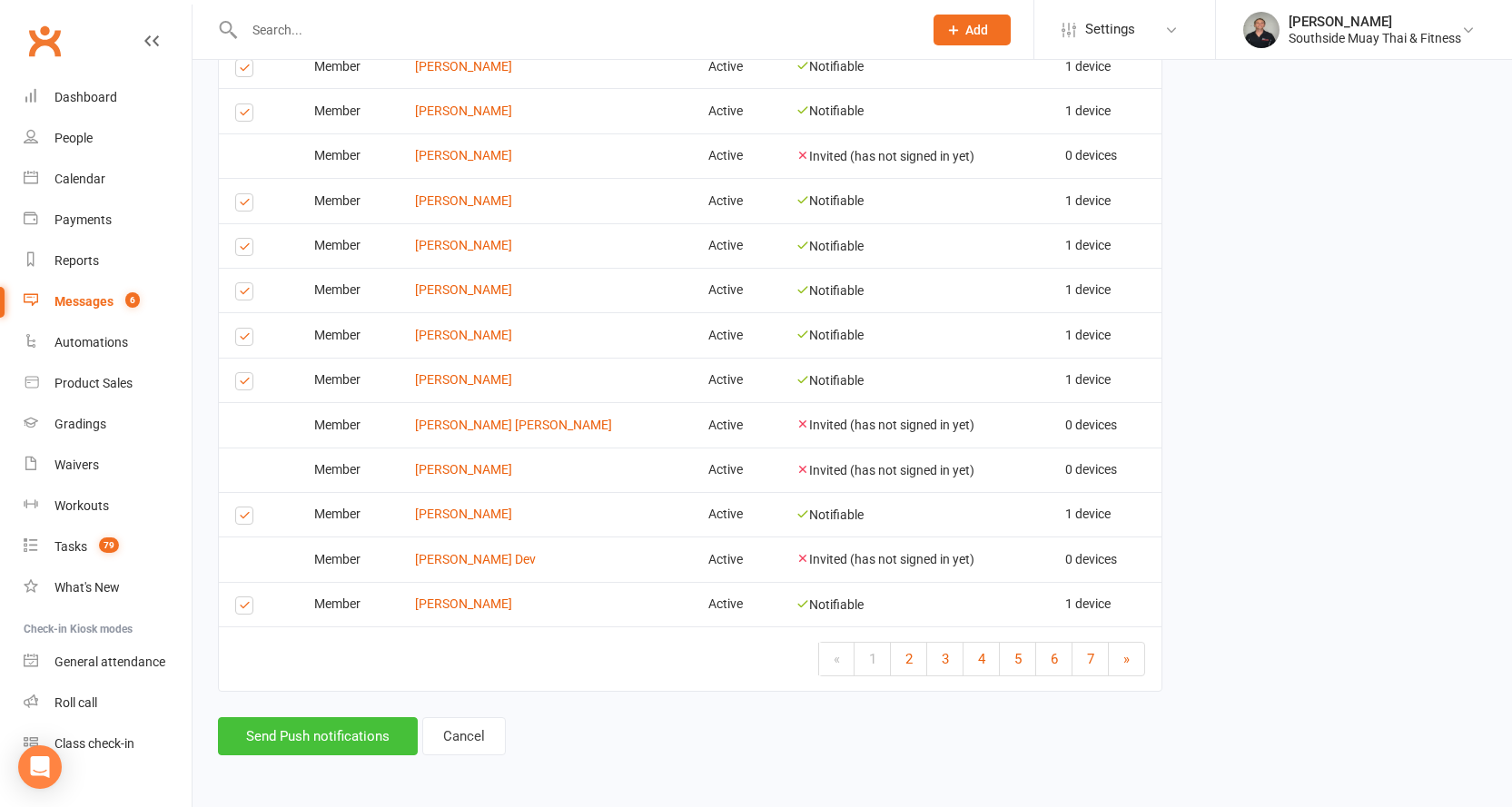
click at [275, 732] on button "Send Push notifications" at bounding box center [318, 737] width 200 height 38
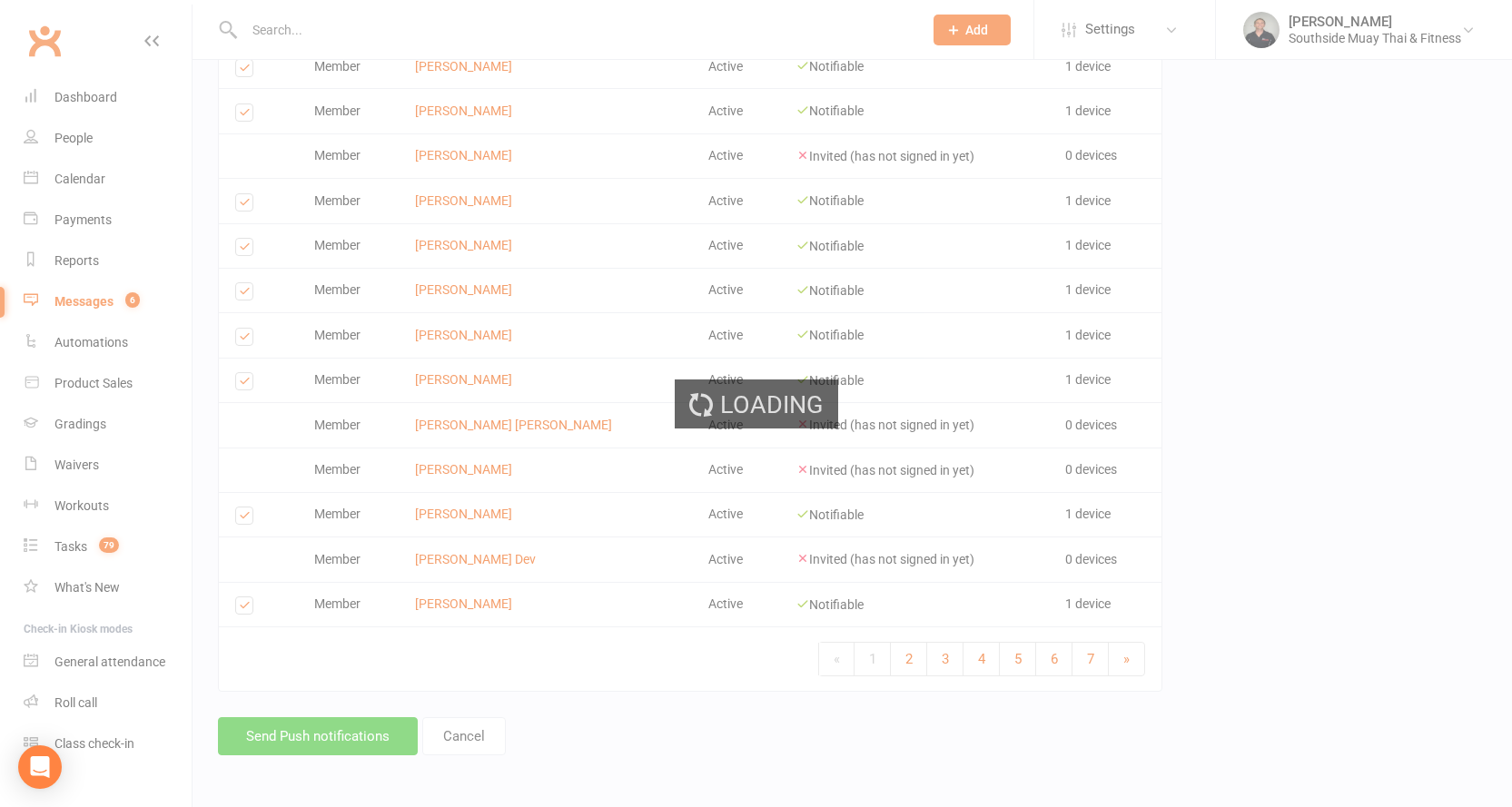
scroll to position [2267, 0]
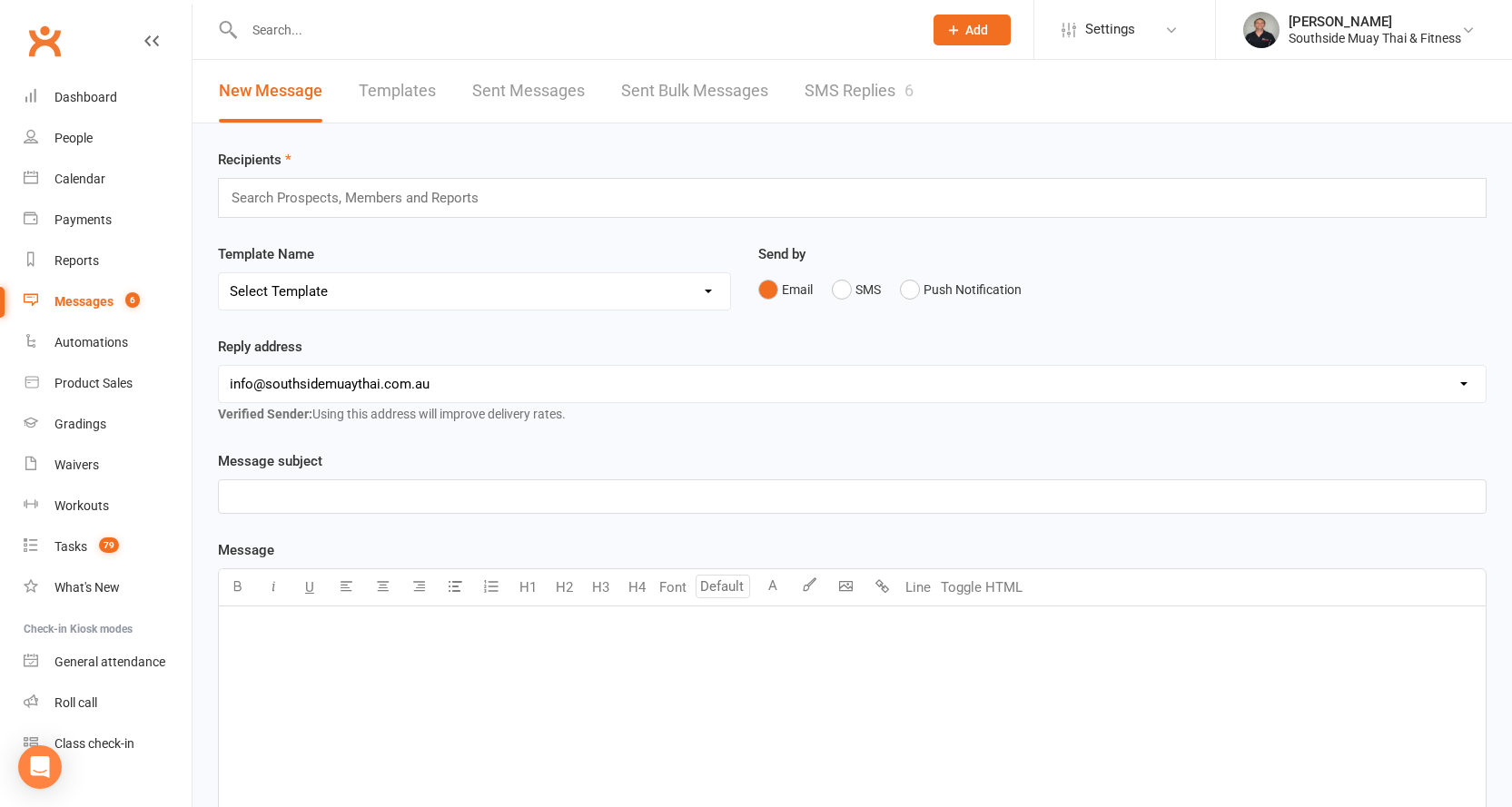
click at [246, 30] on input "text" at bounding box center [574, 29] width 671 height 26
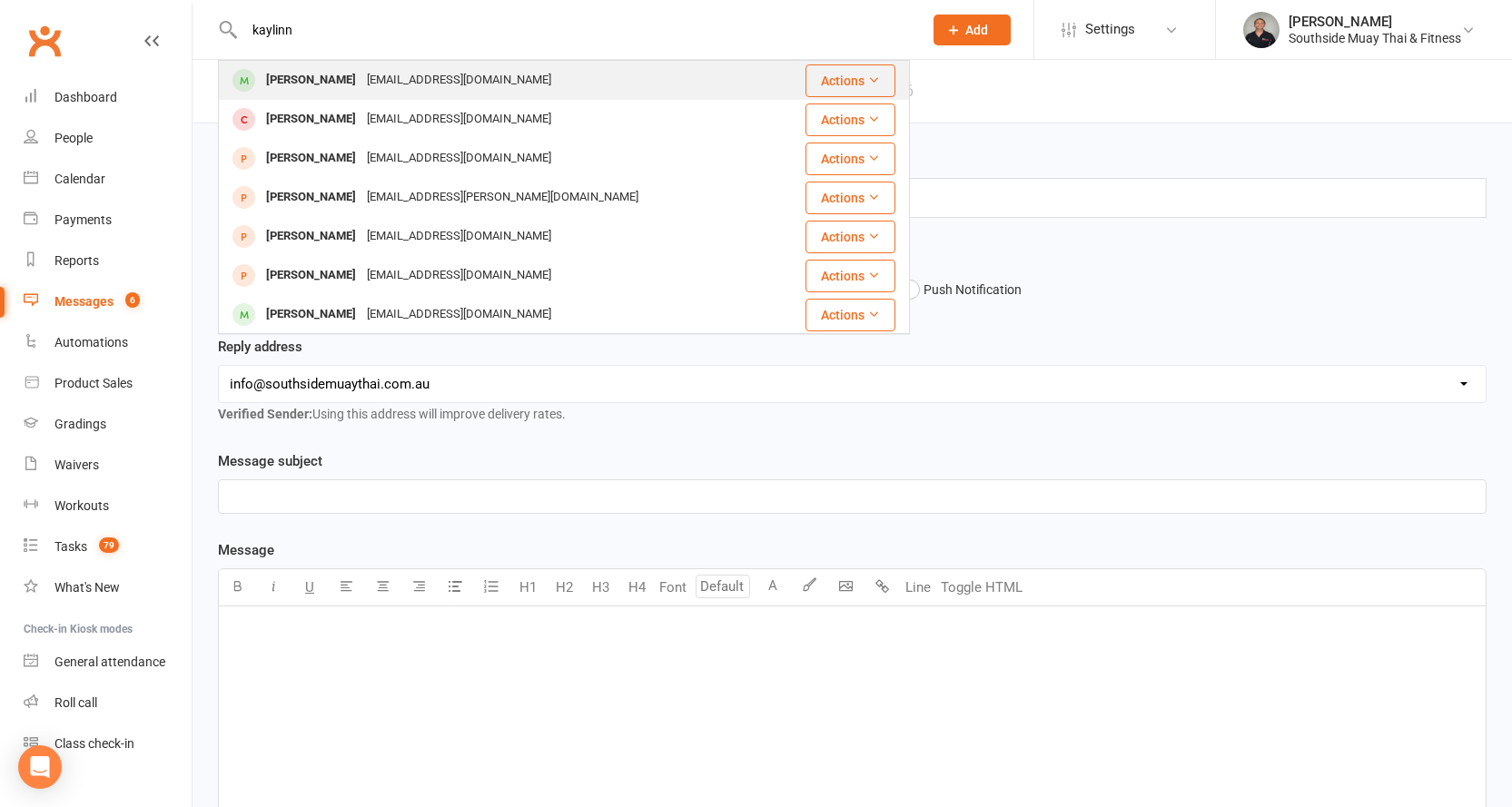
type input "kaylinn"
click at [267, 74] on div "Kaylinn Rootman" at bounding box center [311, 81] width 100 height 27
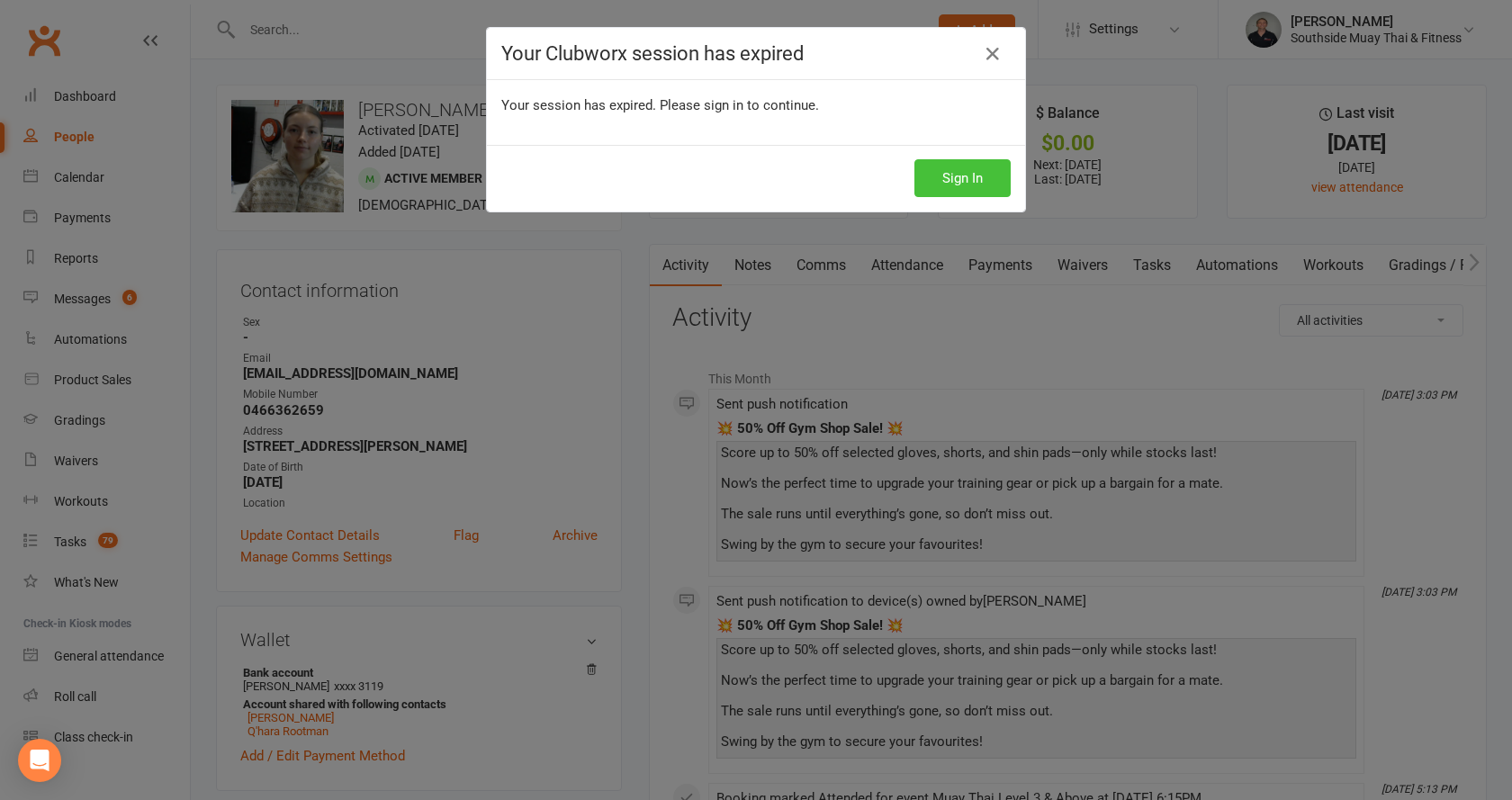
click at [927, 171] on button "Sign In" at bounding box center [962, 179] width 96 height 38
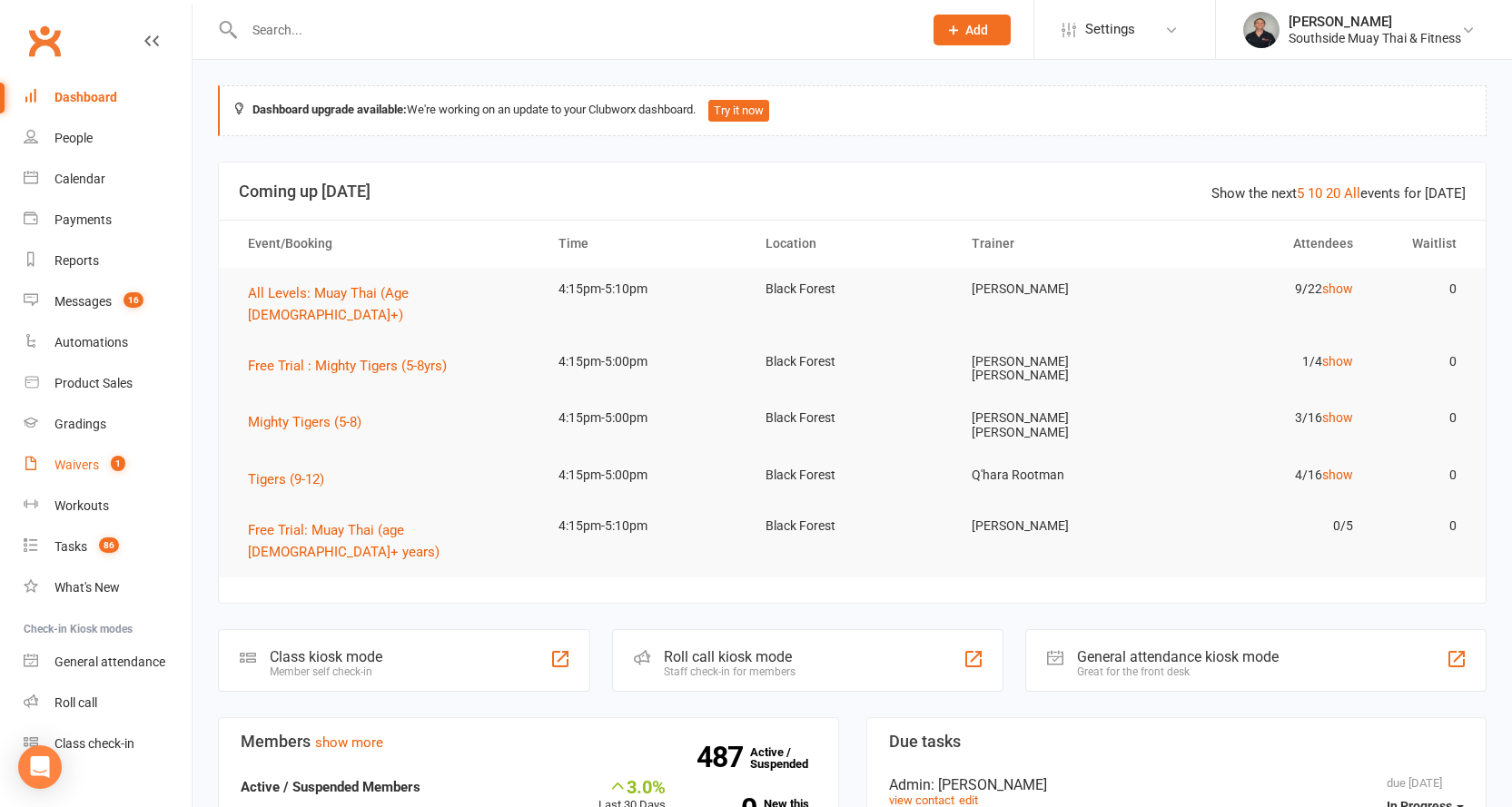
click at [87, 463] on div "Waivers" at bounding box center [76, 465] width 45 height 14
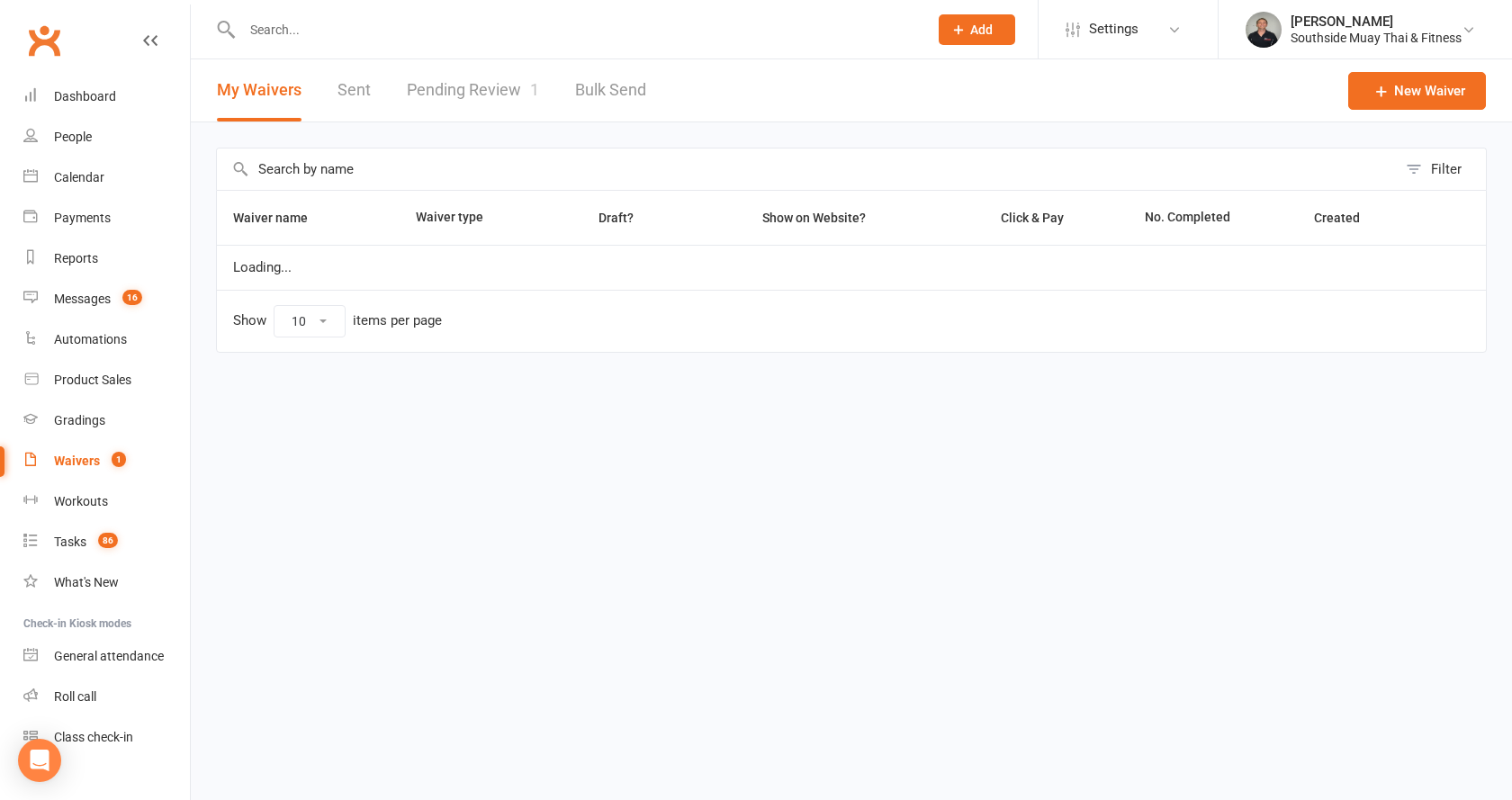
select select "100"
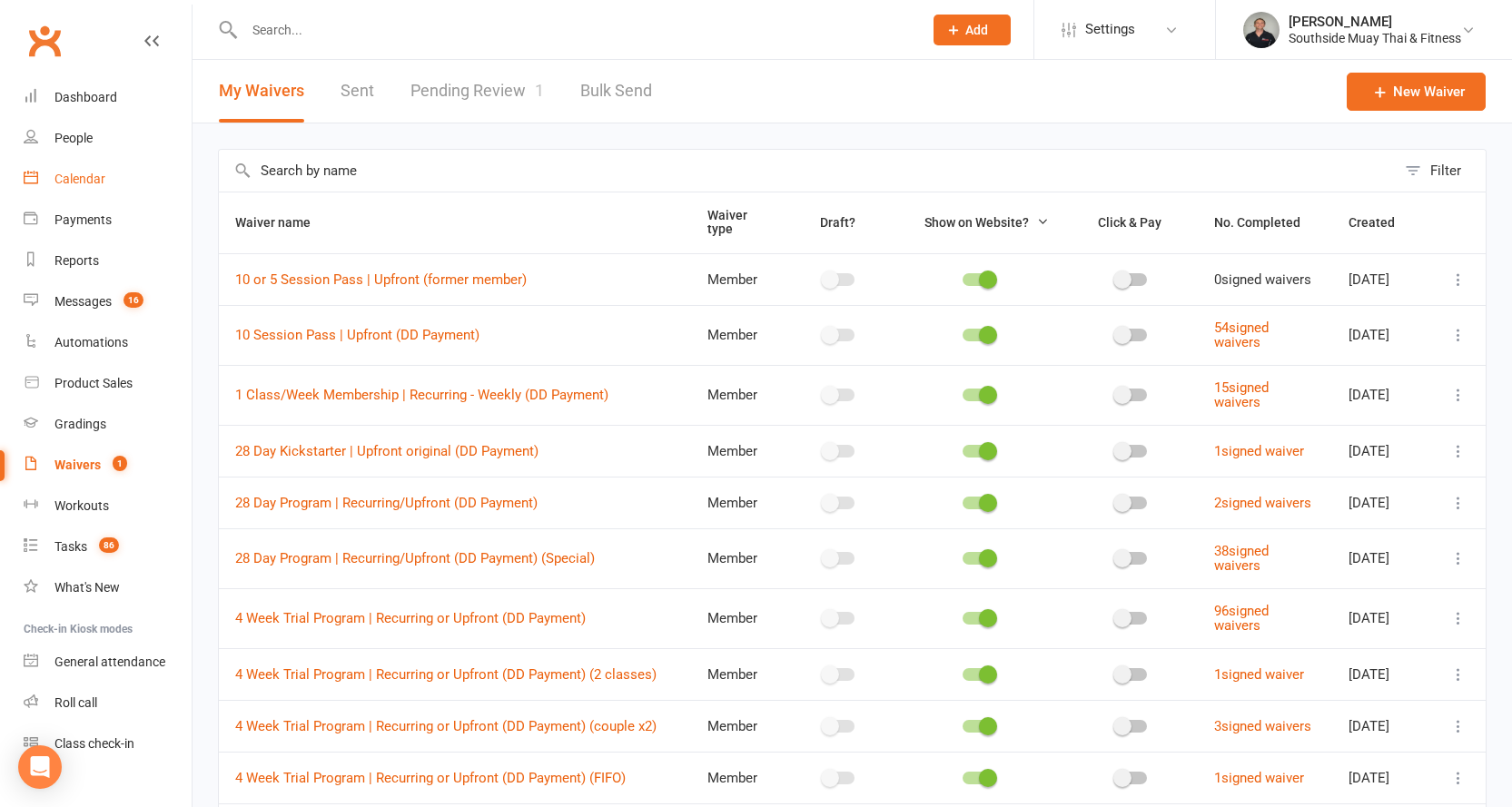
click at [64, 171] on link "Calendar" at bounding box center [107, 179] width 168 height 41
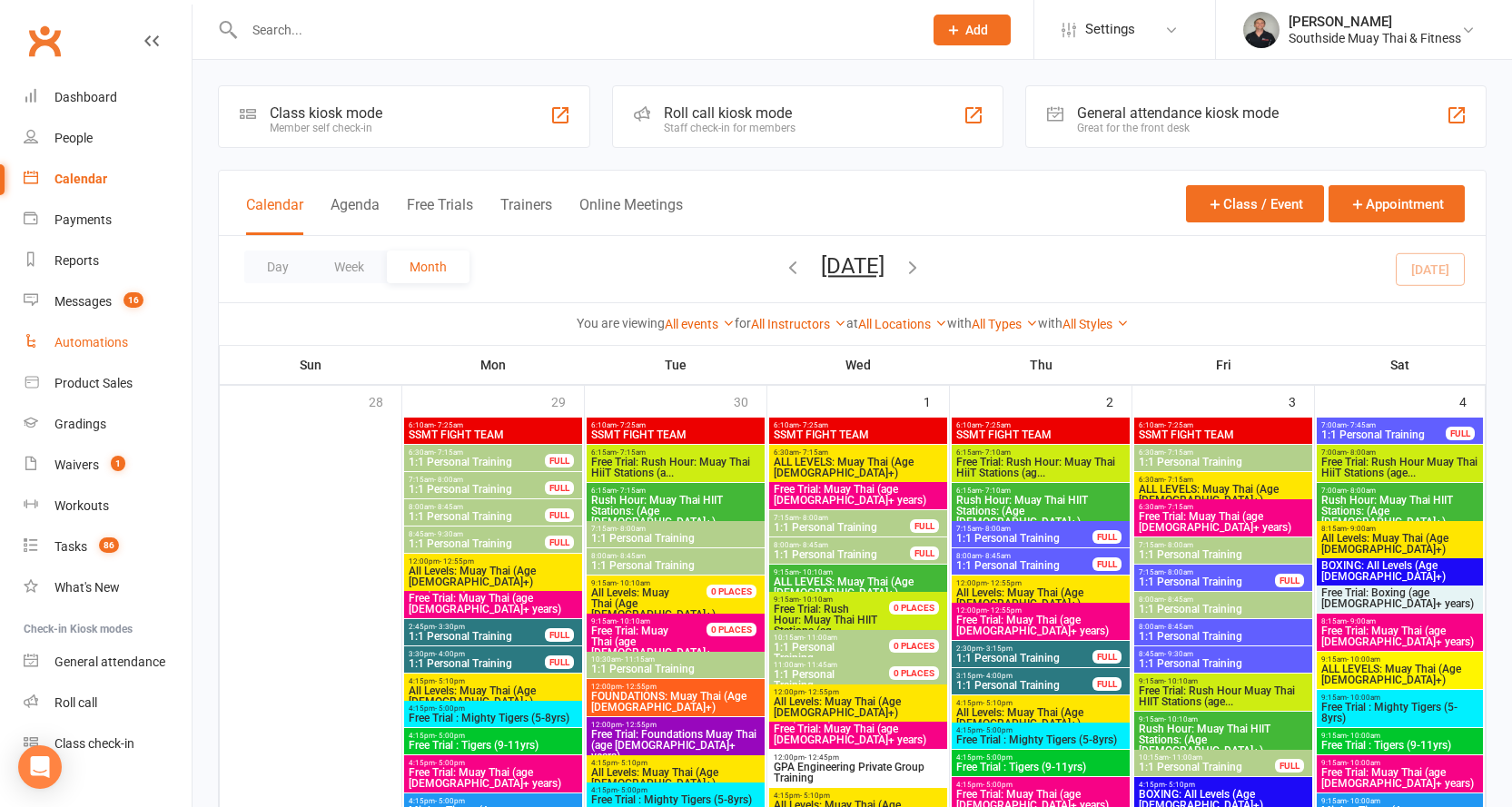
click at [93, 338] on div "Automations" at bounding box center [91, 341] width 74 height 14
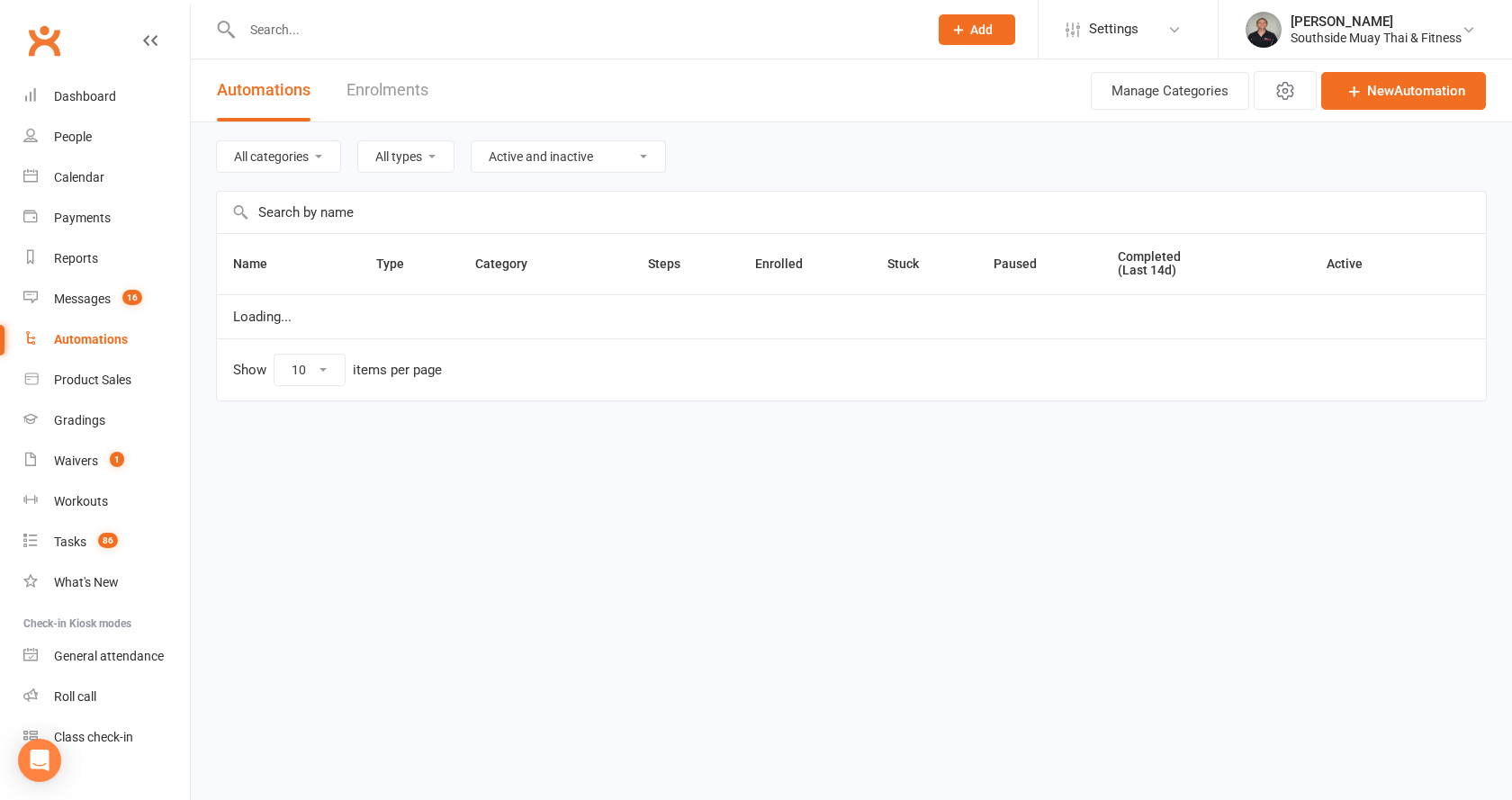
select select "100"
select select "147"
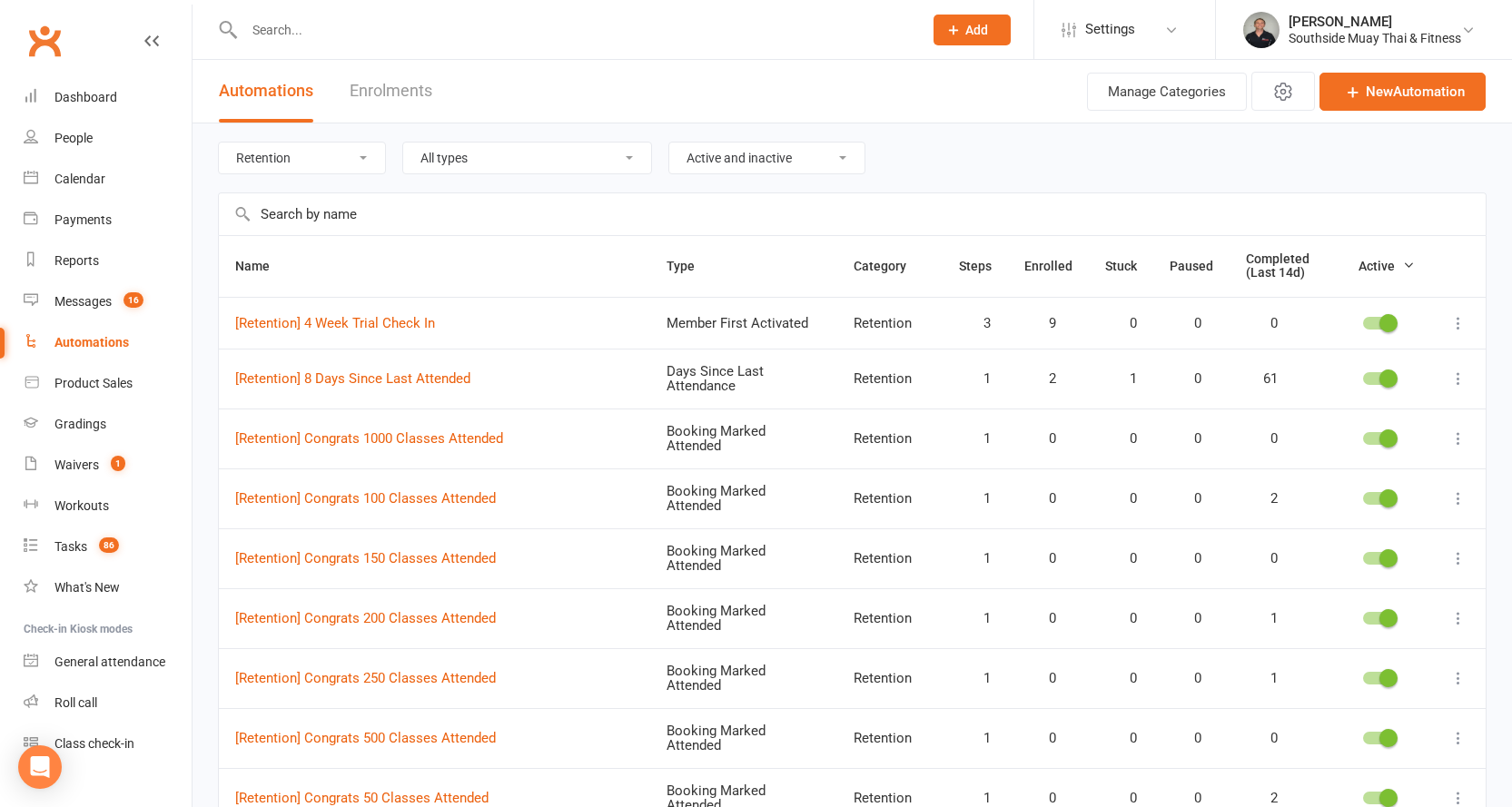
click at [273, 158] on select "All categories Grading LBE Members Paid Trial Programs Personal Training Prospe…" at bounding box center [301, 157] width 166 height 31
select select
click at [219, 142] on select "All categories Grading LBE Members Paid Trial Programs Personal Training Prospe…" at bounding box center [301, 157] width 166 height 31
click at [297, 210] on input "text" at bounding box center [852, 214] width 1266 height 42
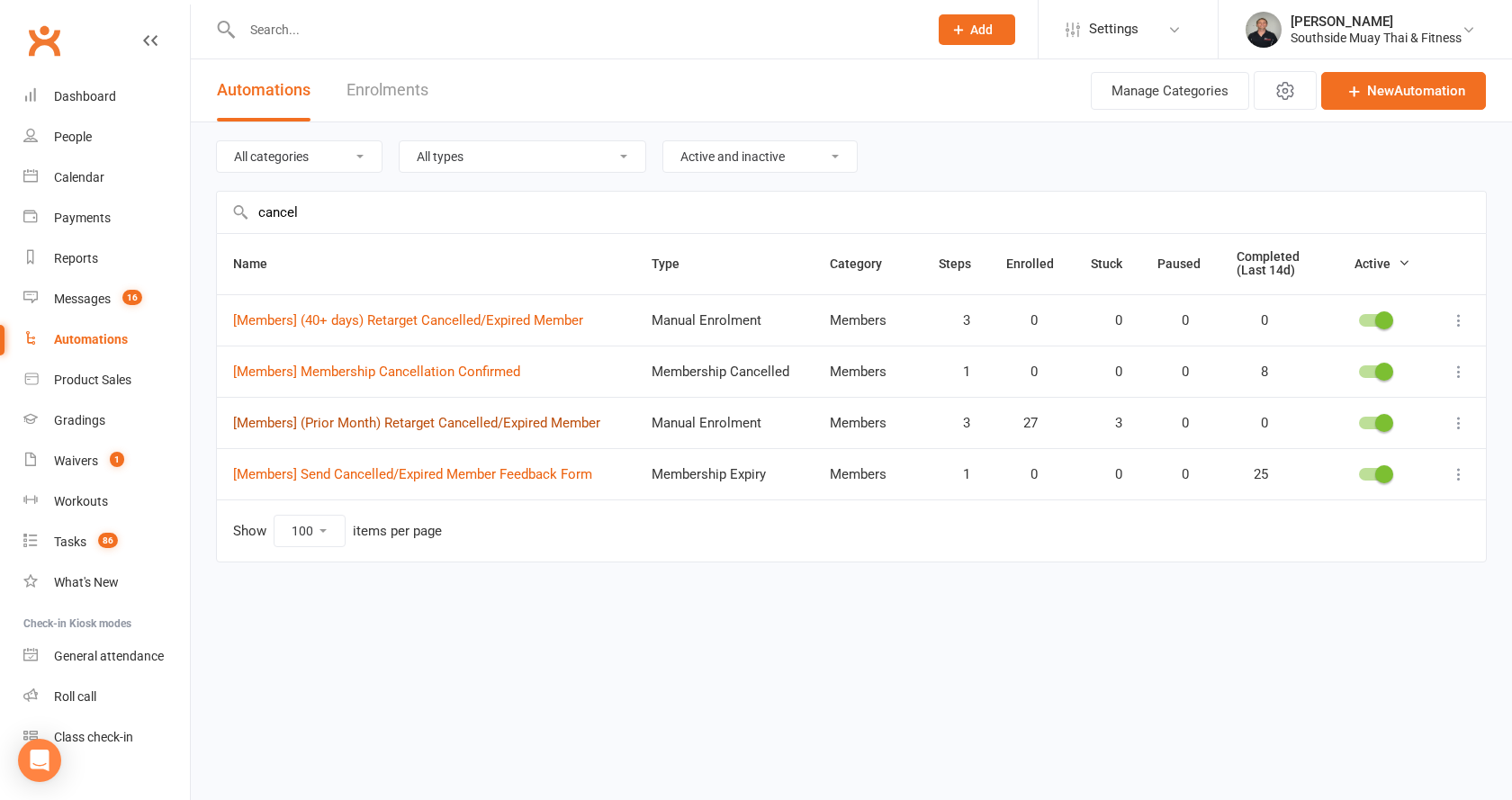
type input "cancel"
click at [459, 417] on link "[Members] (Prior Month) Retarget Cancelled/Expired Member" at bounding box center [416, 423] width 367 height 16
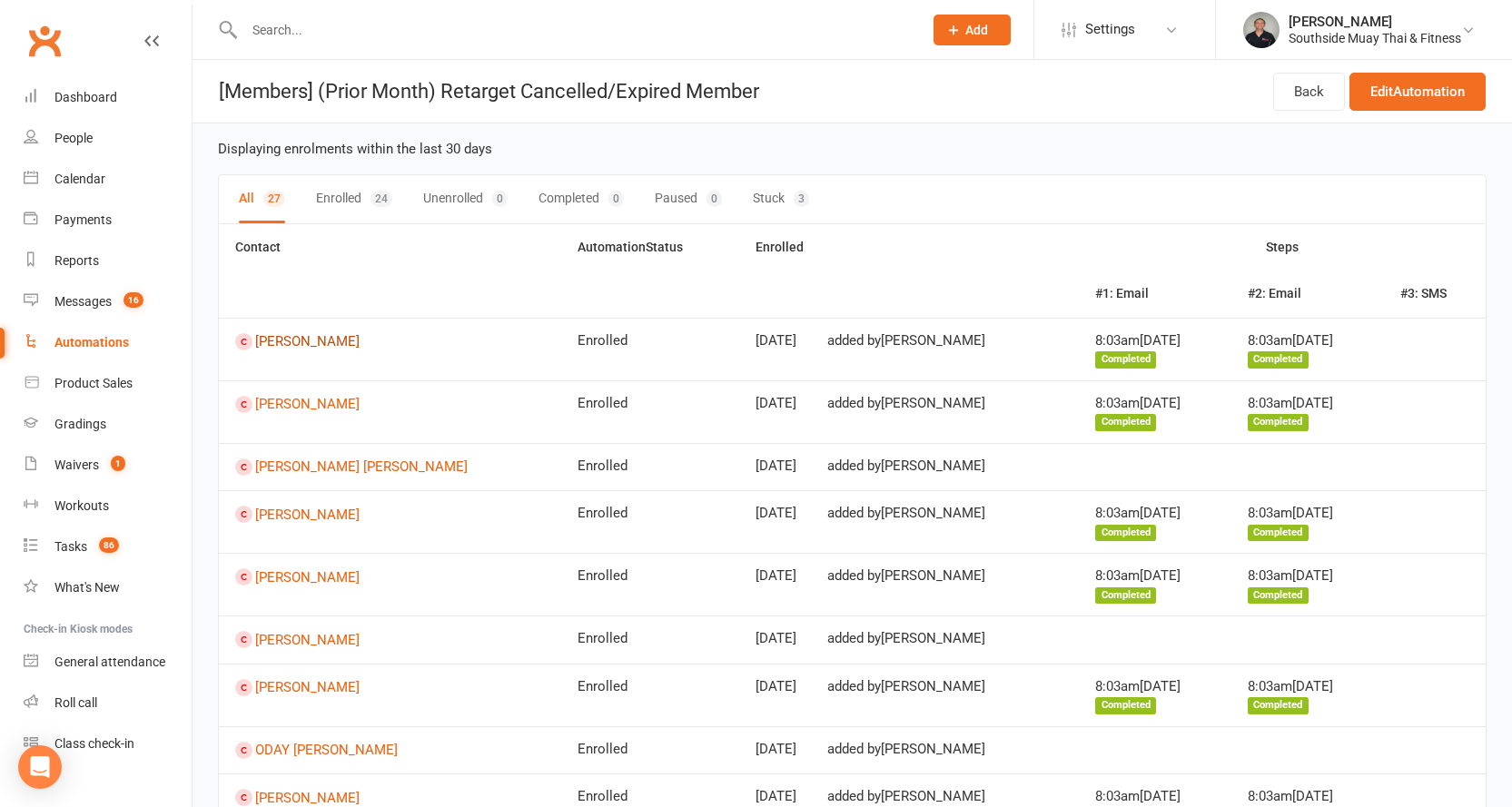
click at [297, 342] on link "Nick Sapranidis" at bounding box center [390, 341] width 310 height 17
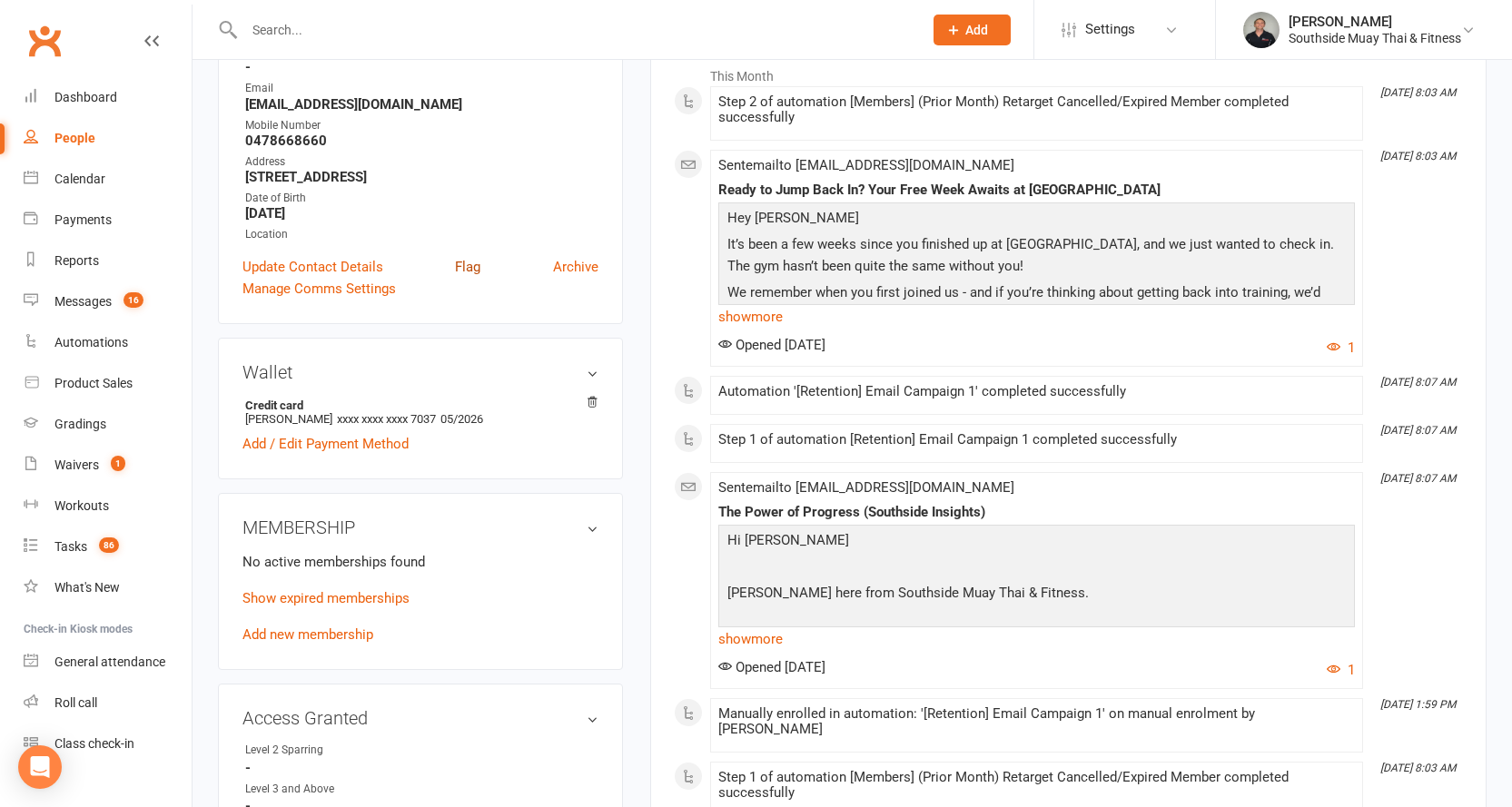
scroll to position [363, 0]
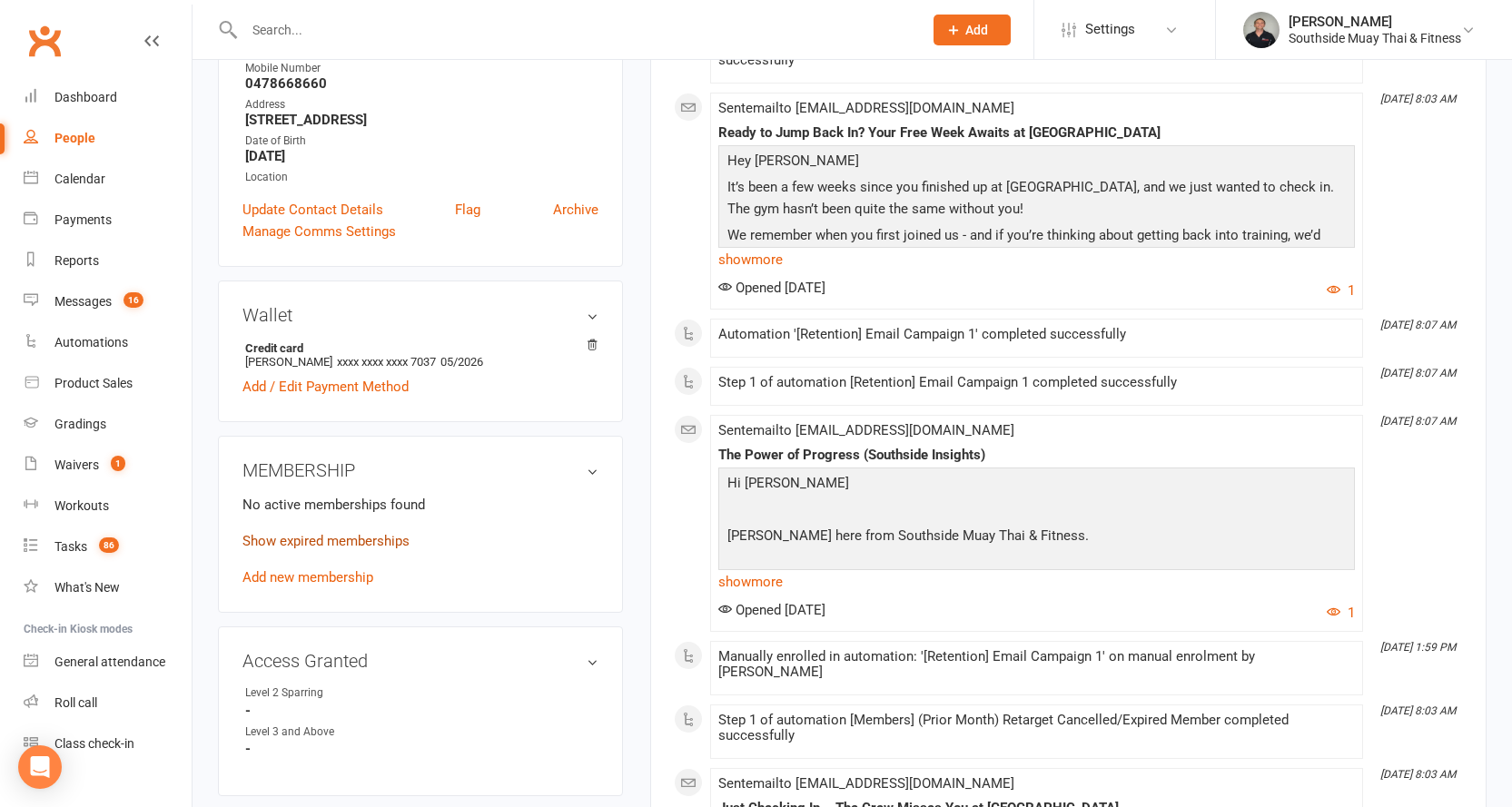
click at [339, 536] on link "Show expired memberships" at bounding box center [326, 541] width 167 height 16
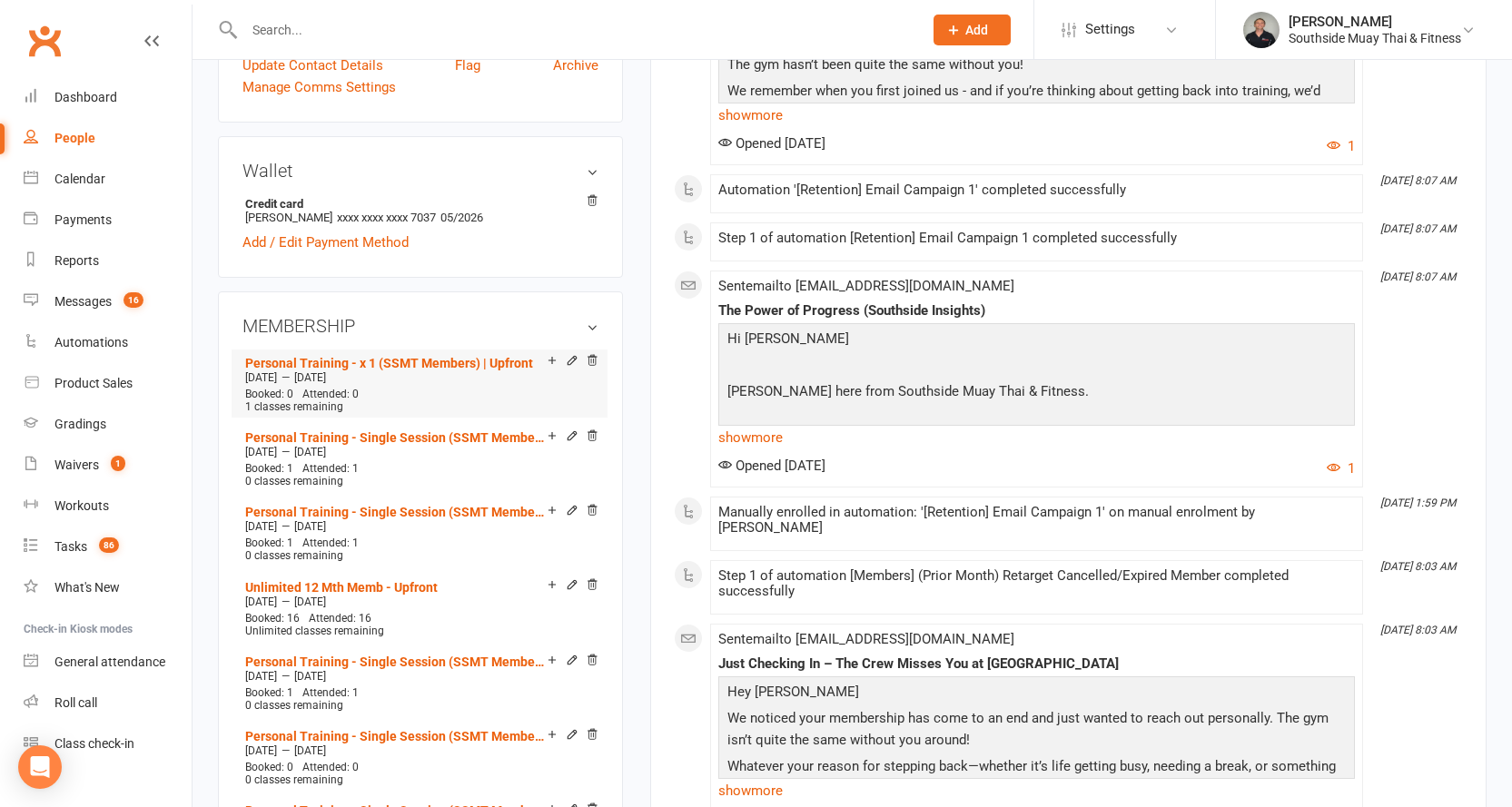
scroll to position [454, 0]
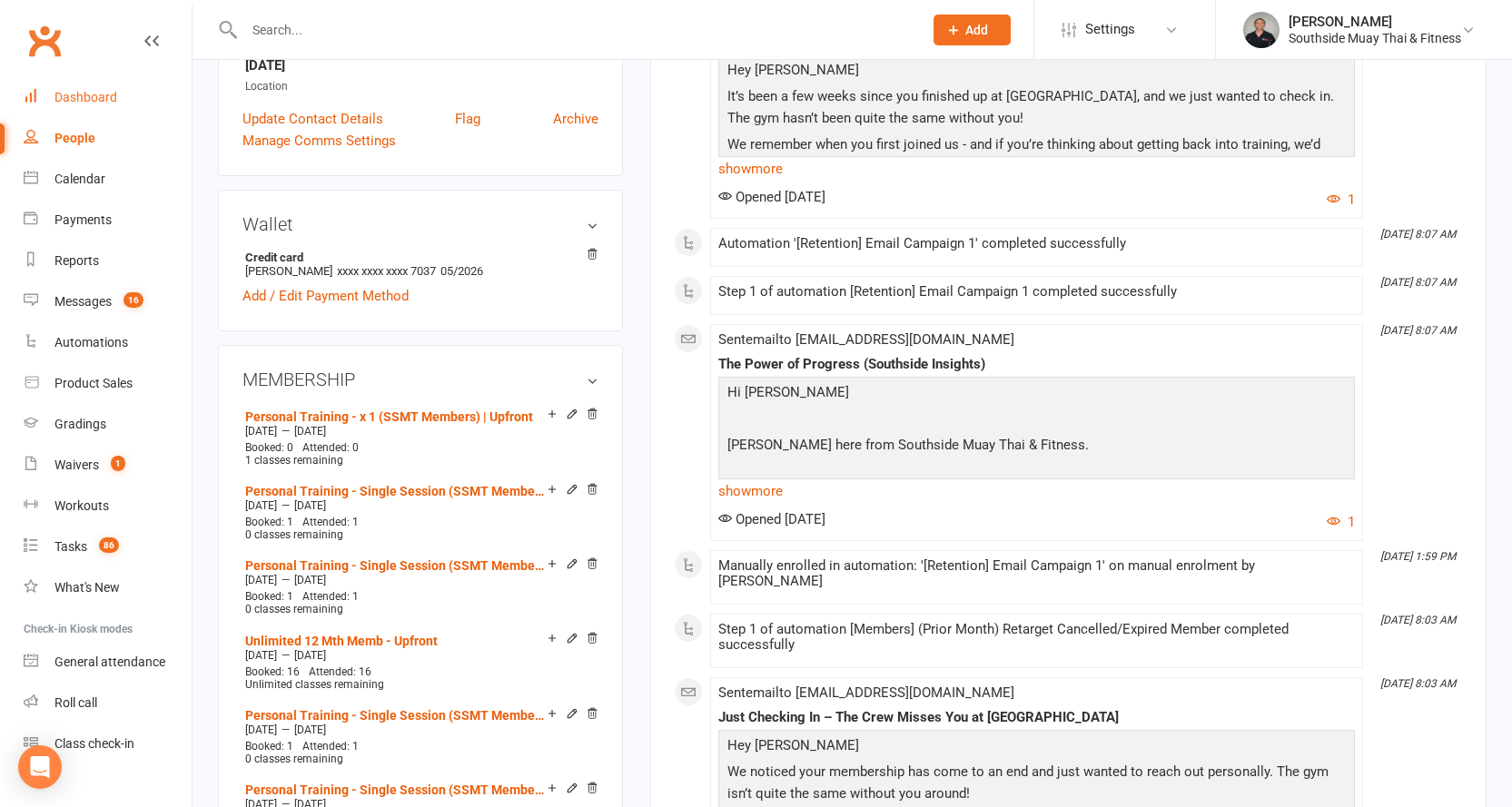
drag, startPoint x: 93, startPoint y: 93, endPoint x: 341, endPoint y: 94, distance: 248.0
click at [93, 94] on div "Dashboard" at bounding box center [85, 97] width 63 height 14
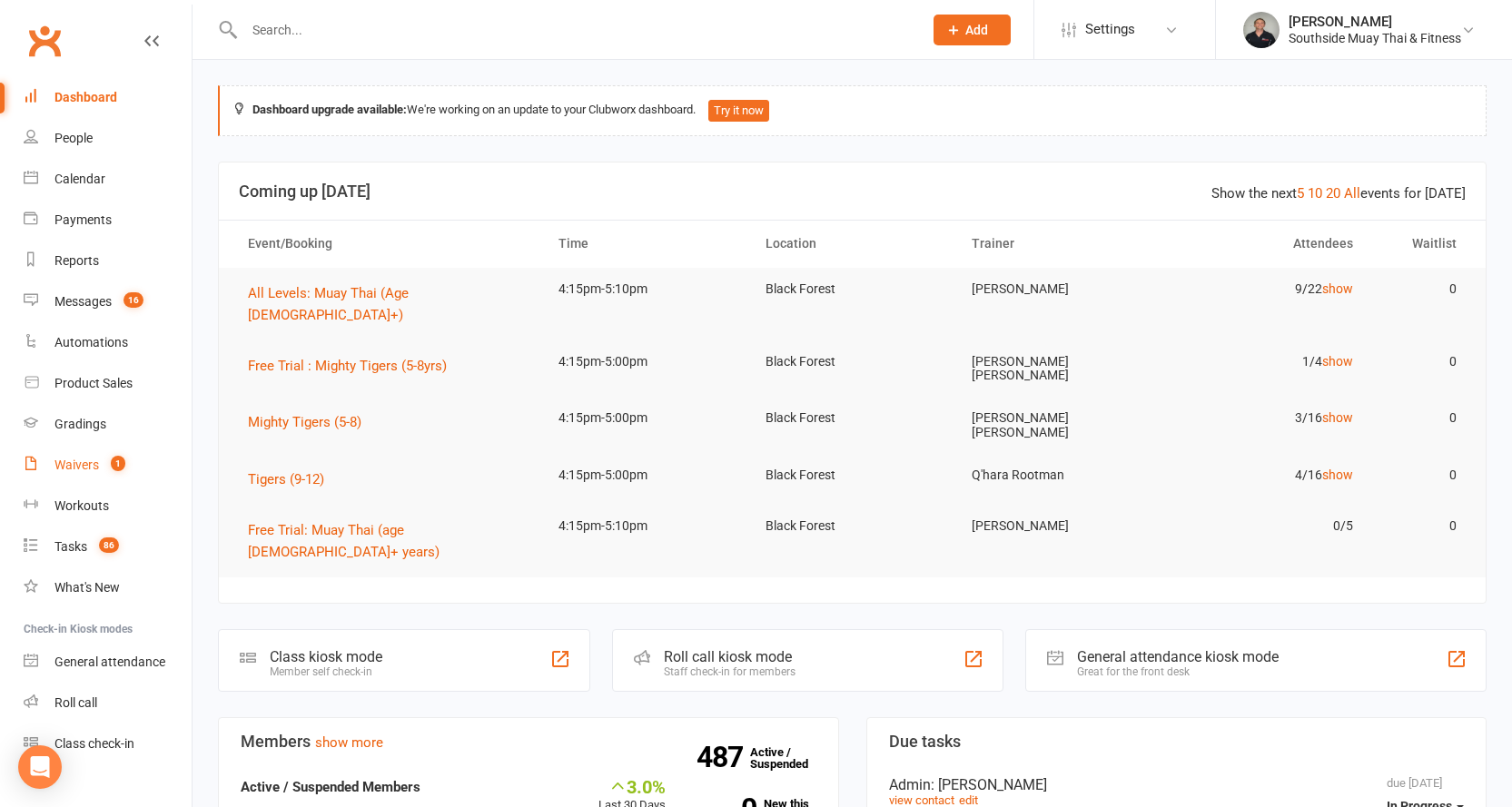
click at [86, 455] on link "Waivers 1" at bounding box center [107, 465] width 168 height 41
select select "100"
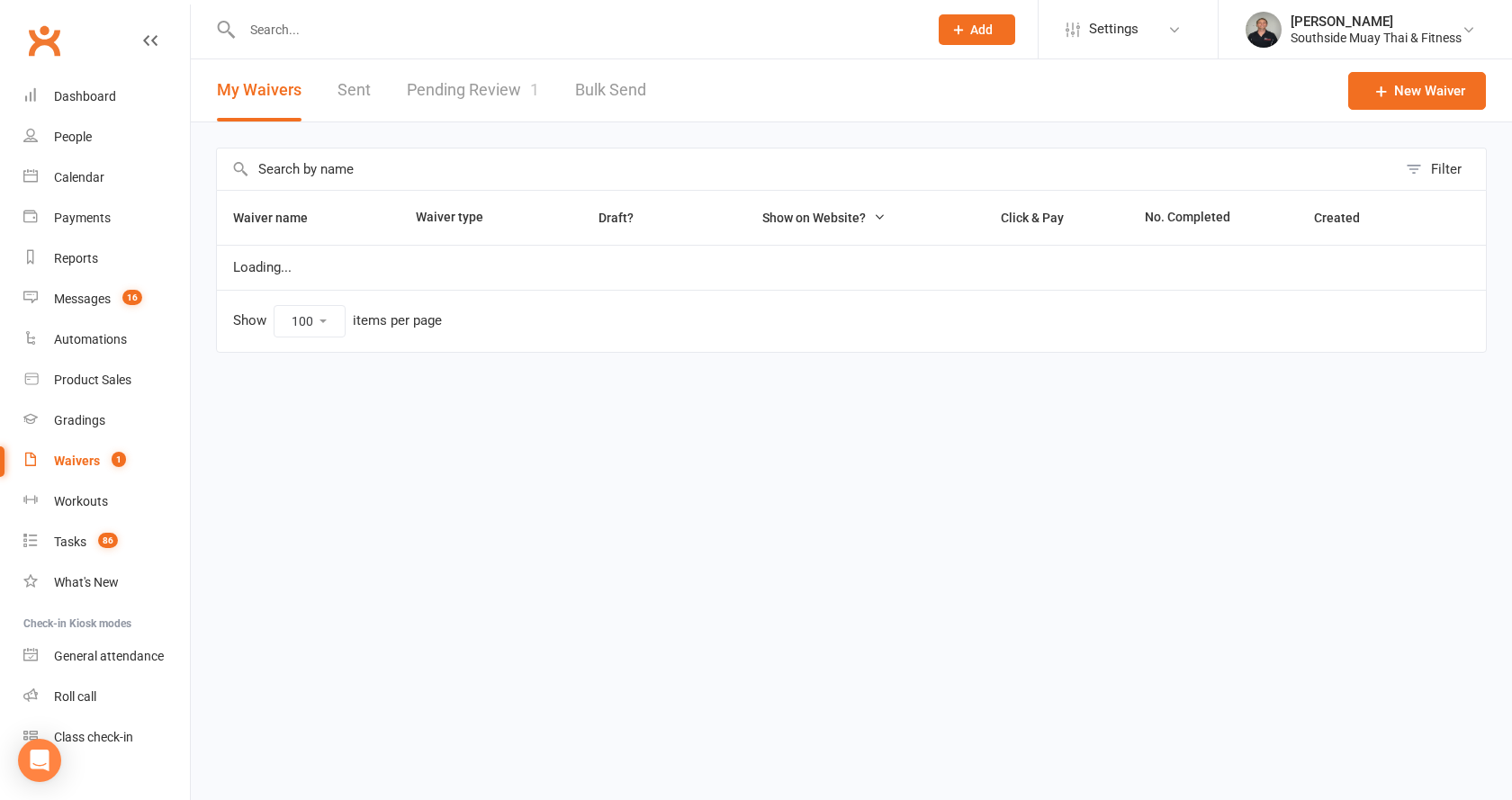
click at [502, 77] on link "Pending Review 1" at bounding box center [473, 90] width 132 height 62
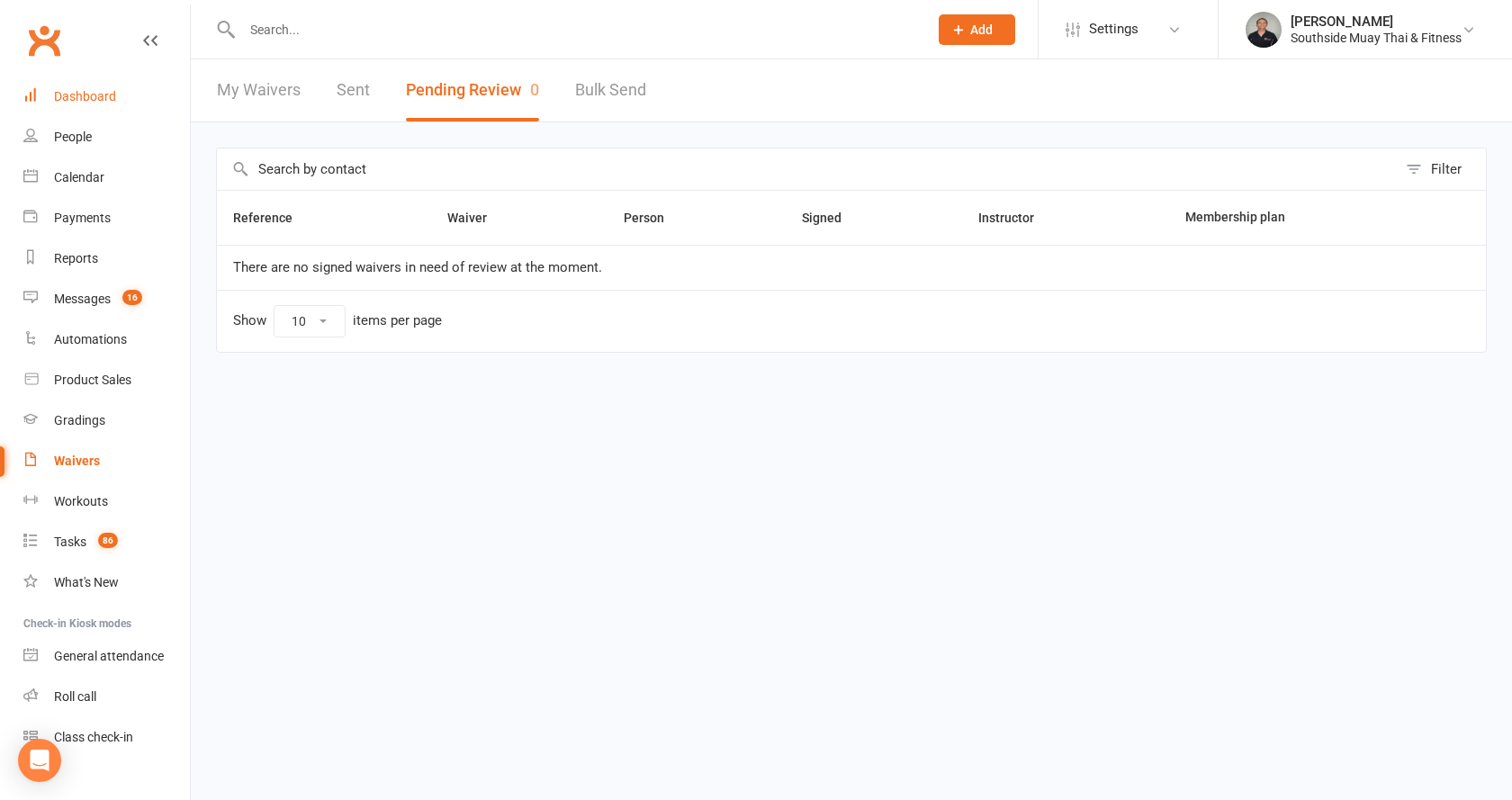
click at [70, 89] on div "Dashboard" at bounding box center [85, 96] width 62 height 14
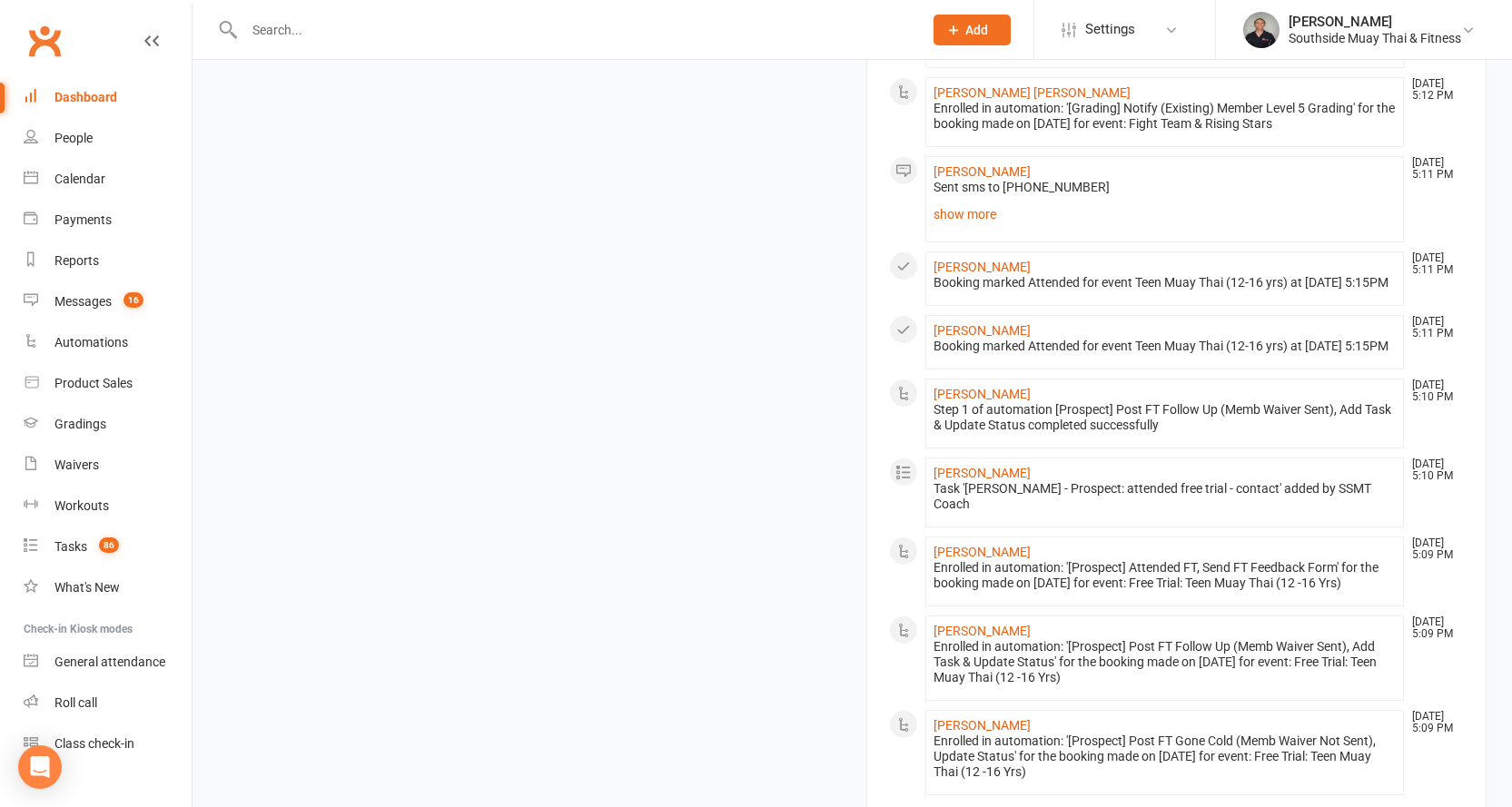
scroll to position [2169, 0]
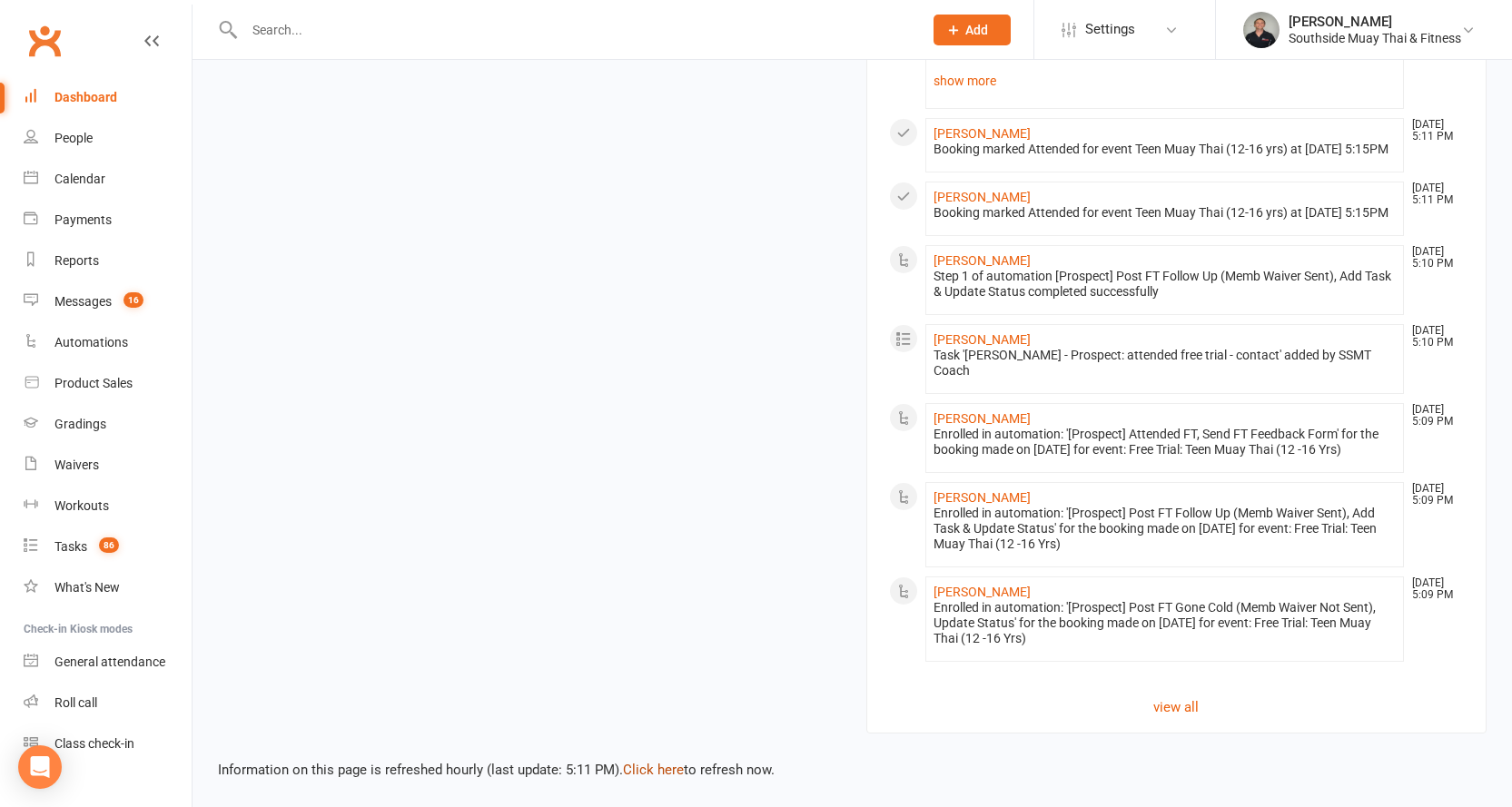
click at [662, 768] on link "Click here" at bounding box center [653, 770] width 61 height 16
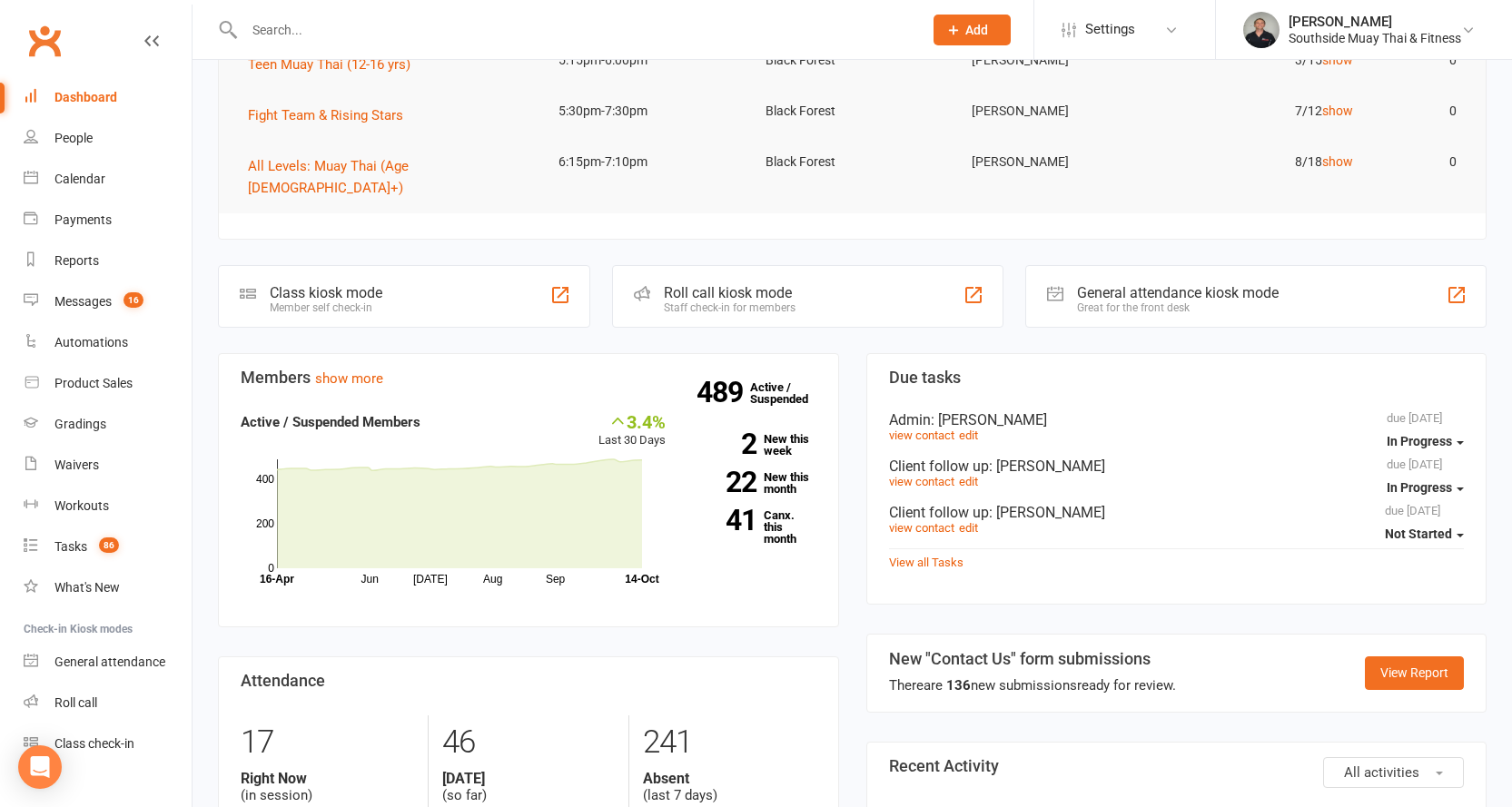
scroll to position [0, 0]
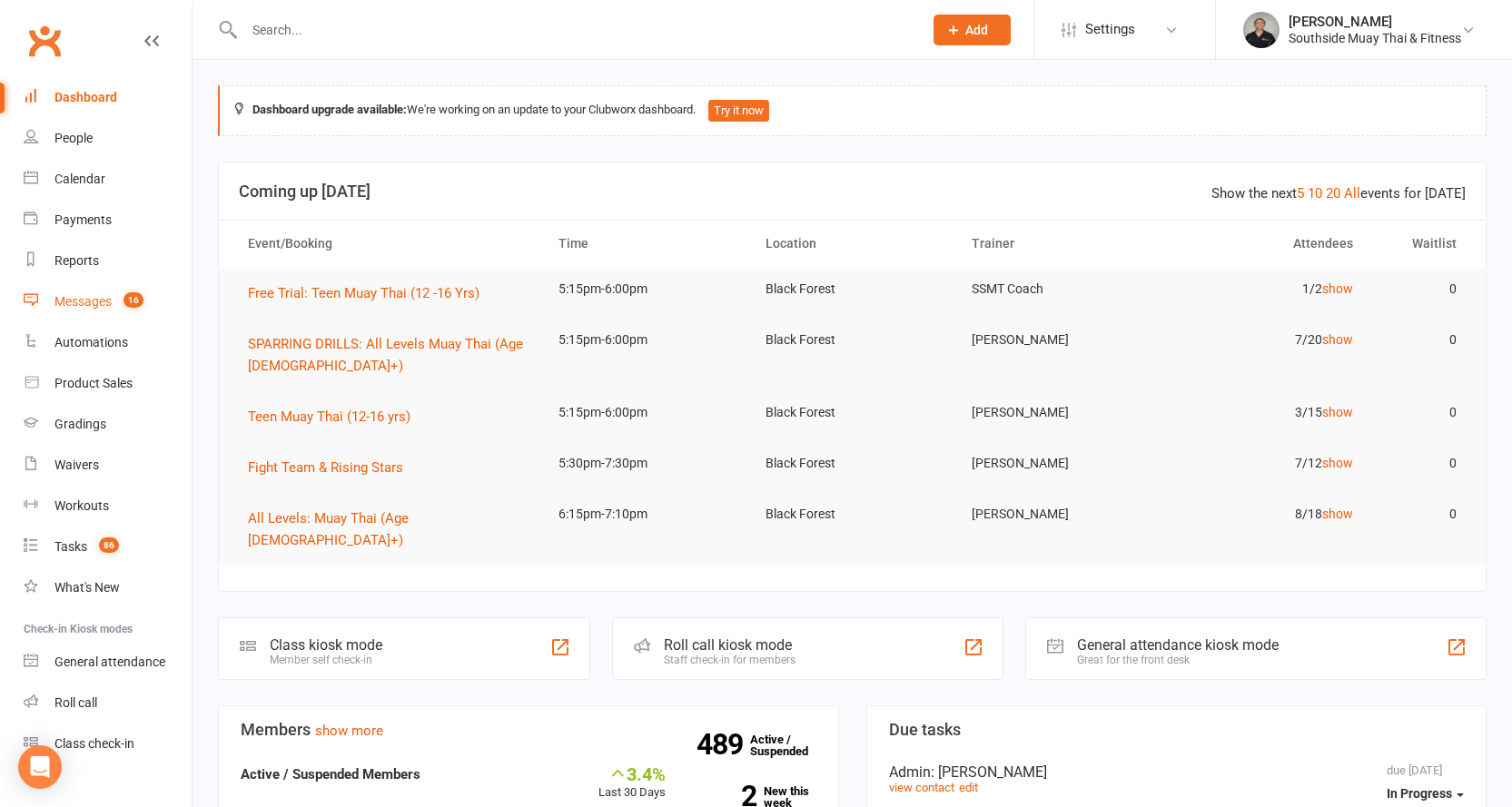
click at [66, 297] on div "Messages" at bounding box center [82, 301] width 57 height 14
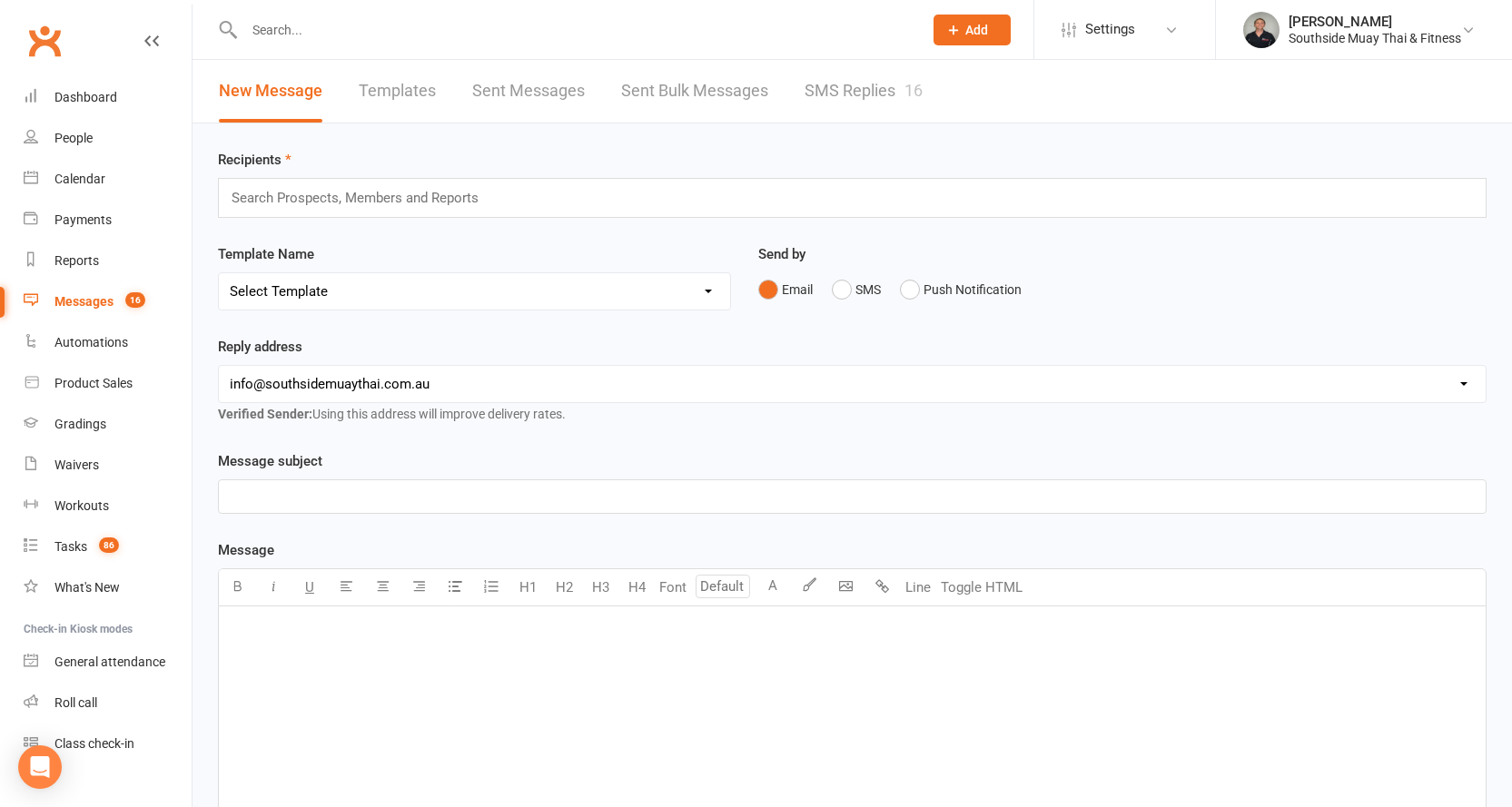
click at [842, 96] on link "SMS Replies 16" at bounding box center [864, 91] width 118 height 63
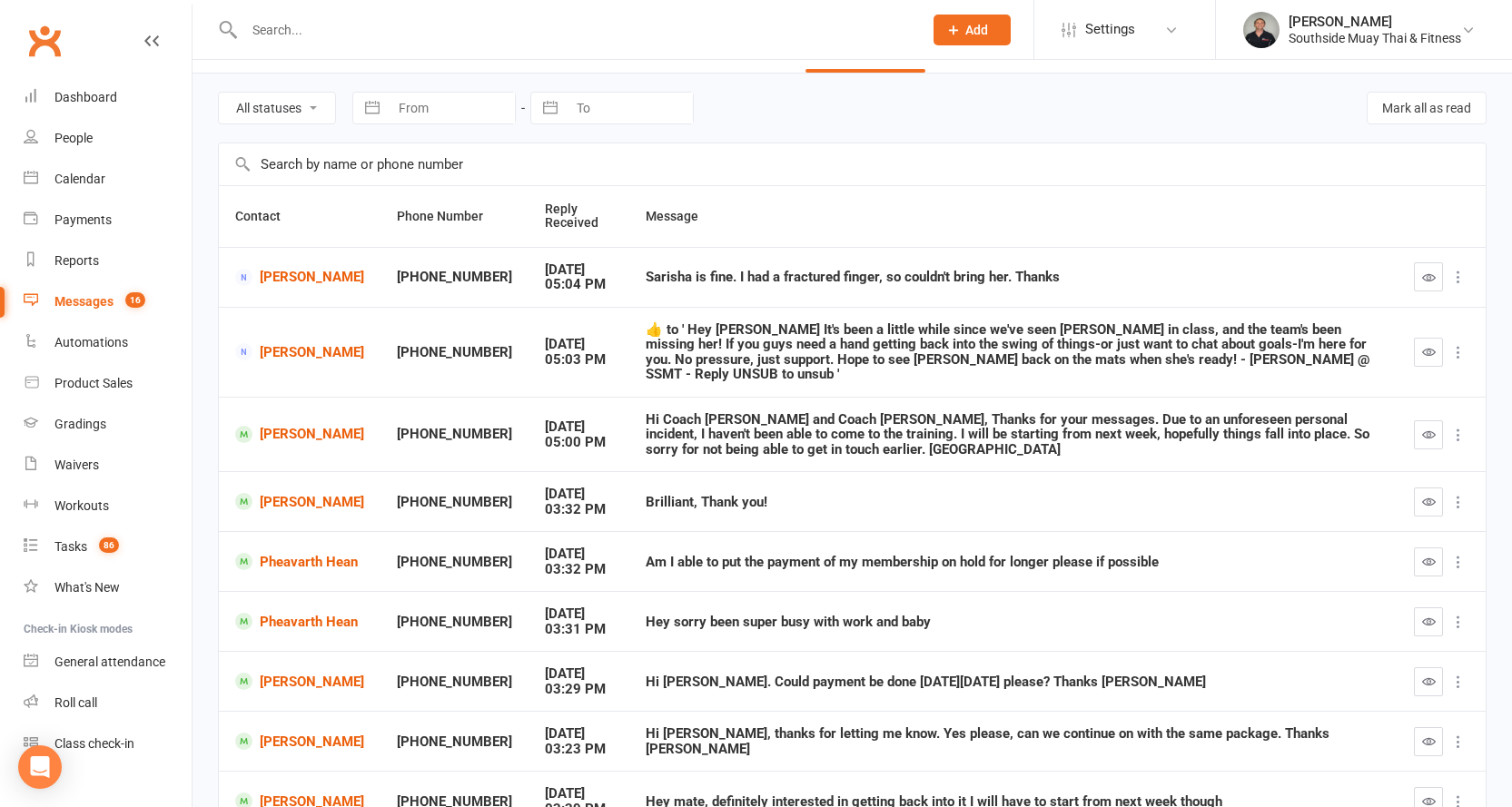
scroll to position [91, 0]
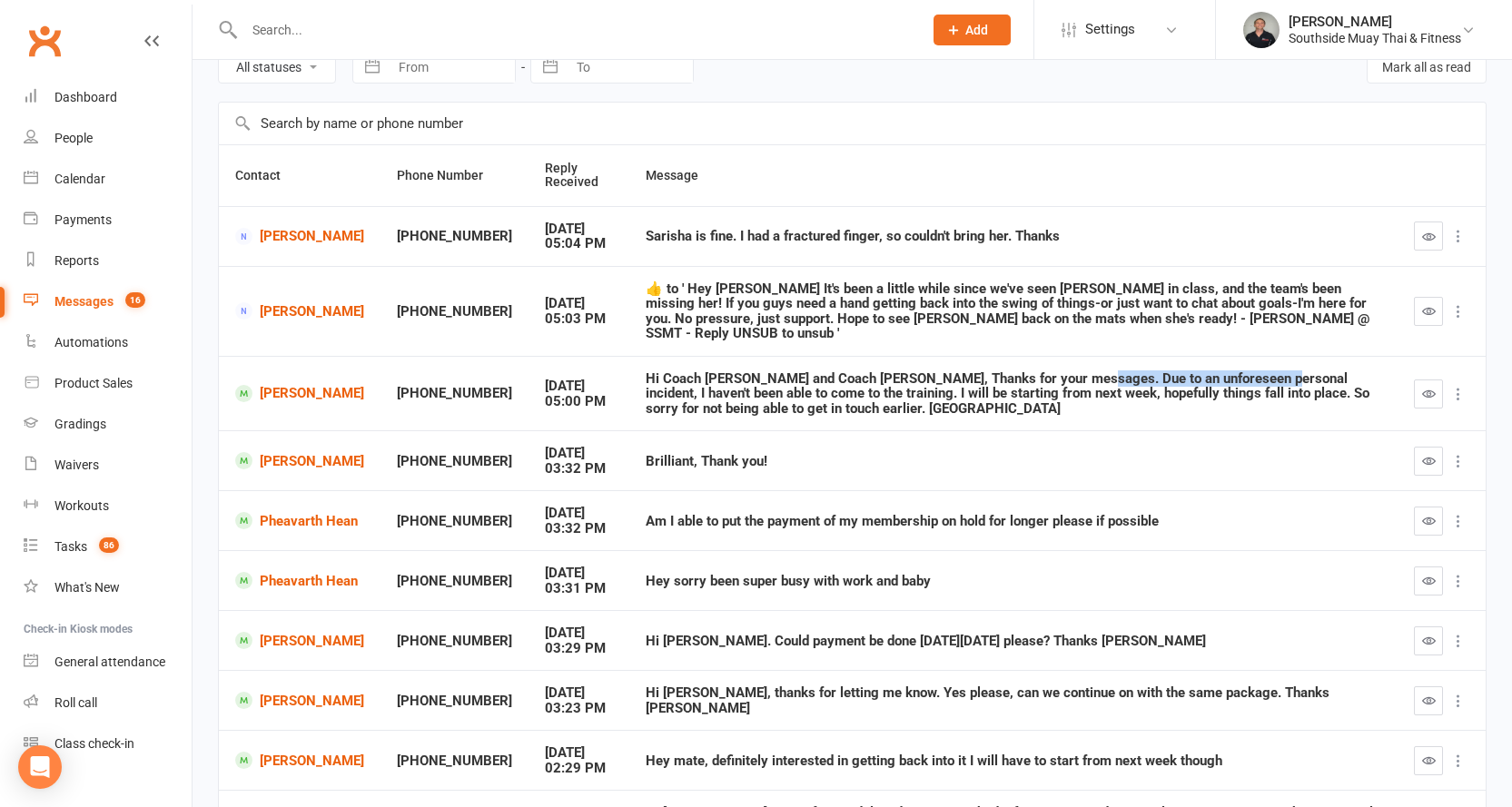
drag, startPoint x: 1041, startPoint y: 362, endPoint x: 1220, endPoint y: 363, distance: 179.0
click at [1220, 372] on div "Hi Coach Barry and Coach Amir, Thanks for your messages. Due to an unforeseen p…" at bounding box center [1013, 394] width 736 height 46
click at [1422, 633] on icon "button" at bounding box center [1429, 640] width 13 height 13
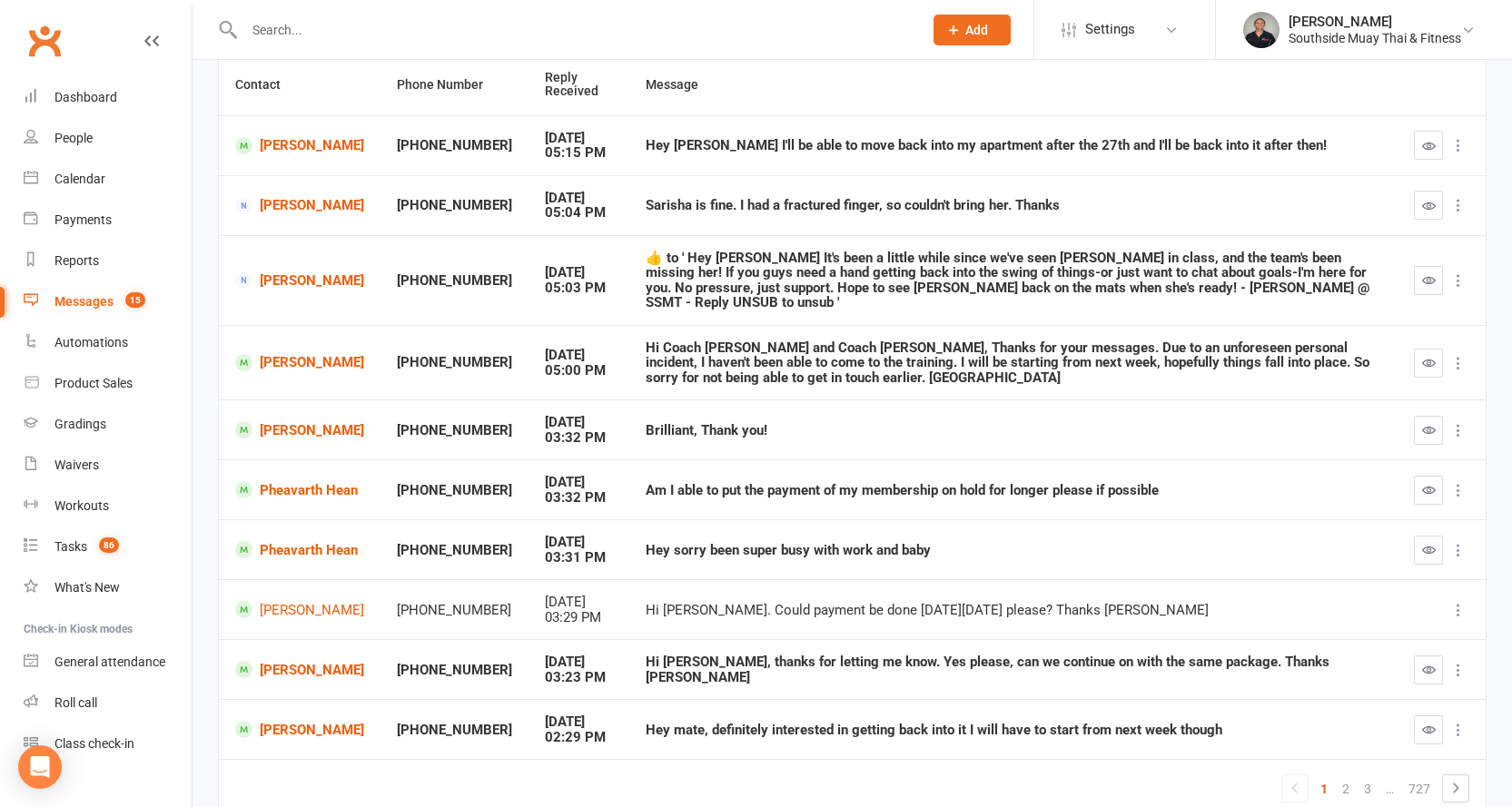
scroll to position [255, 0]
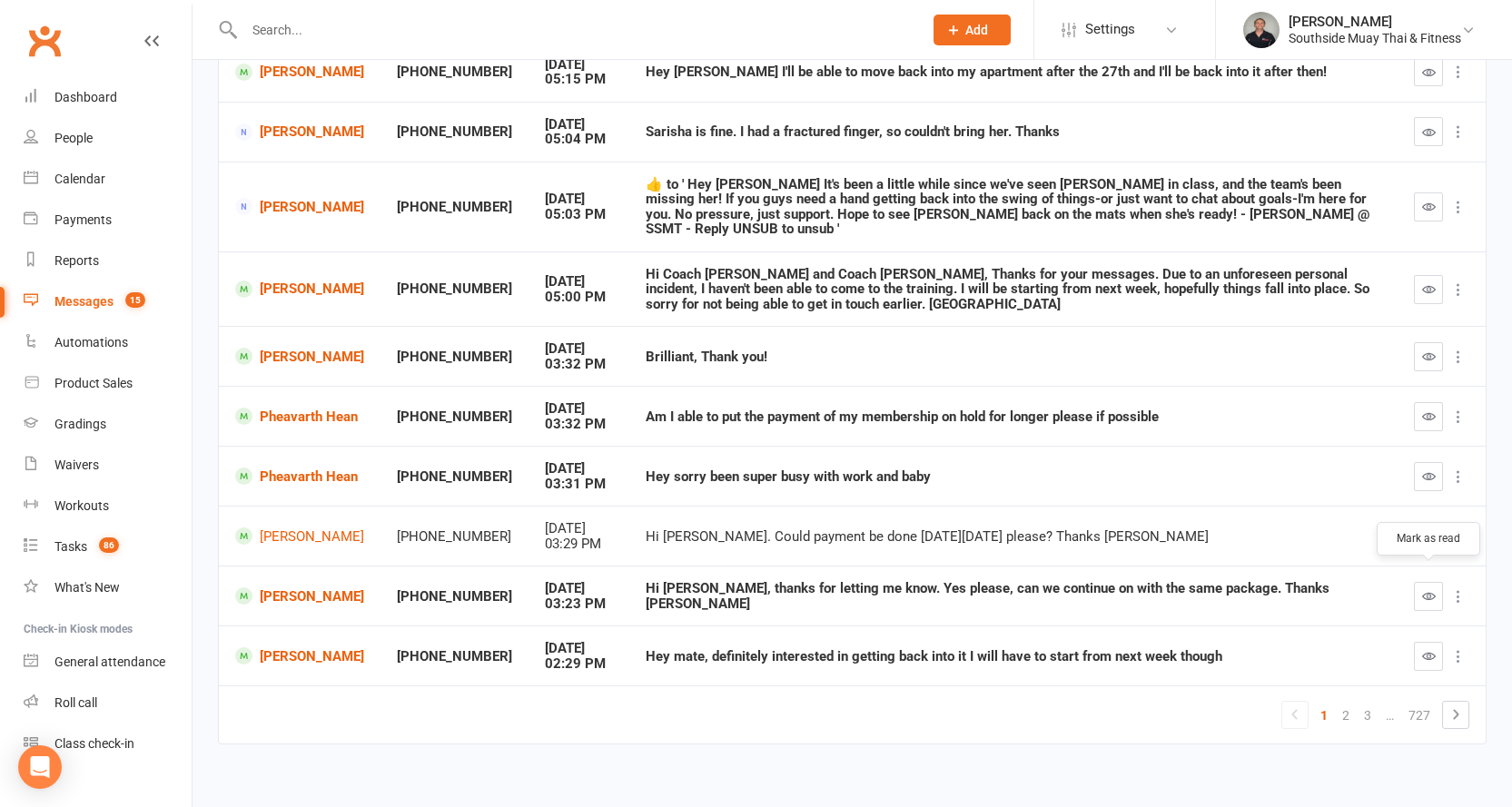
click at [1428, 590] on icon "button" at bounding box center [1429, 596] width 13 height 13
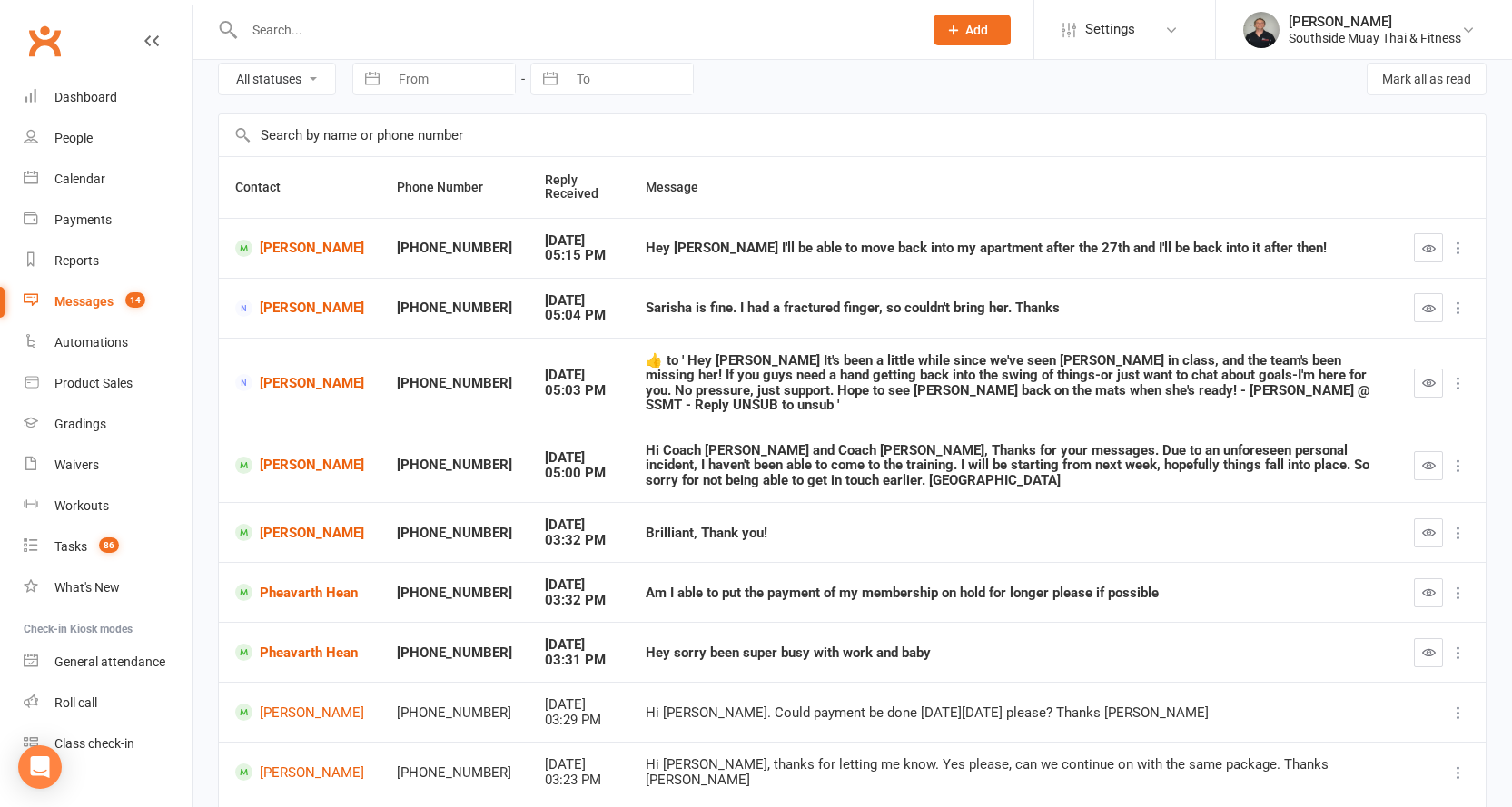
scroll to position [74, 0]
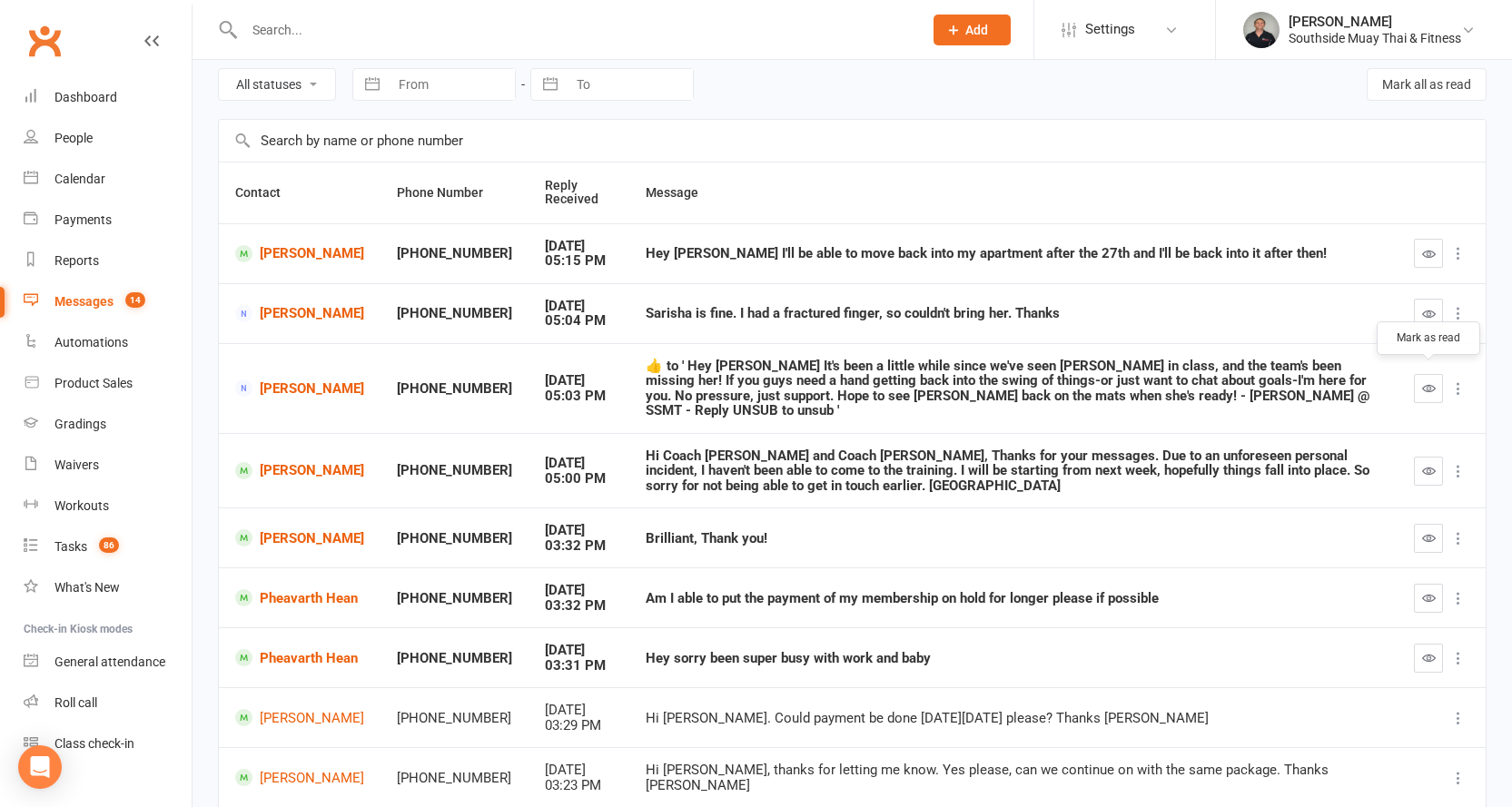
click at [1428, 386] on icon "button" at bounding box center [1429, 388] width 13 height 13
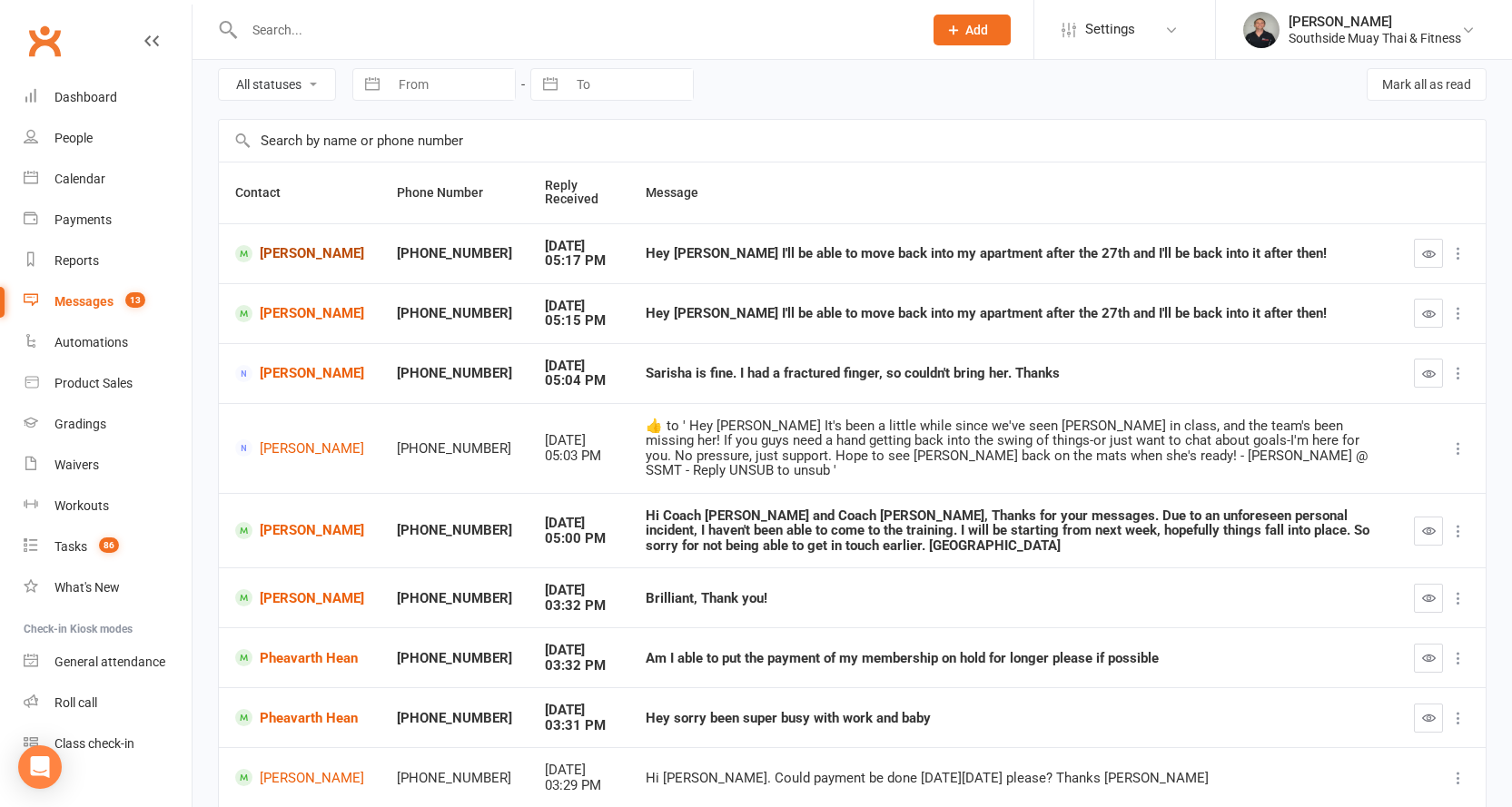
click at [272, 260] on link "Aaron Drayton" at bounding box center [300, 254] width 129 height 17
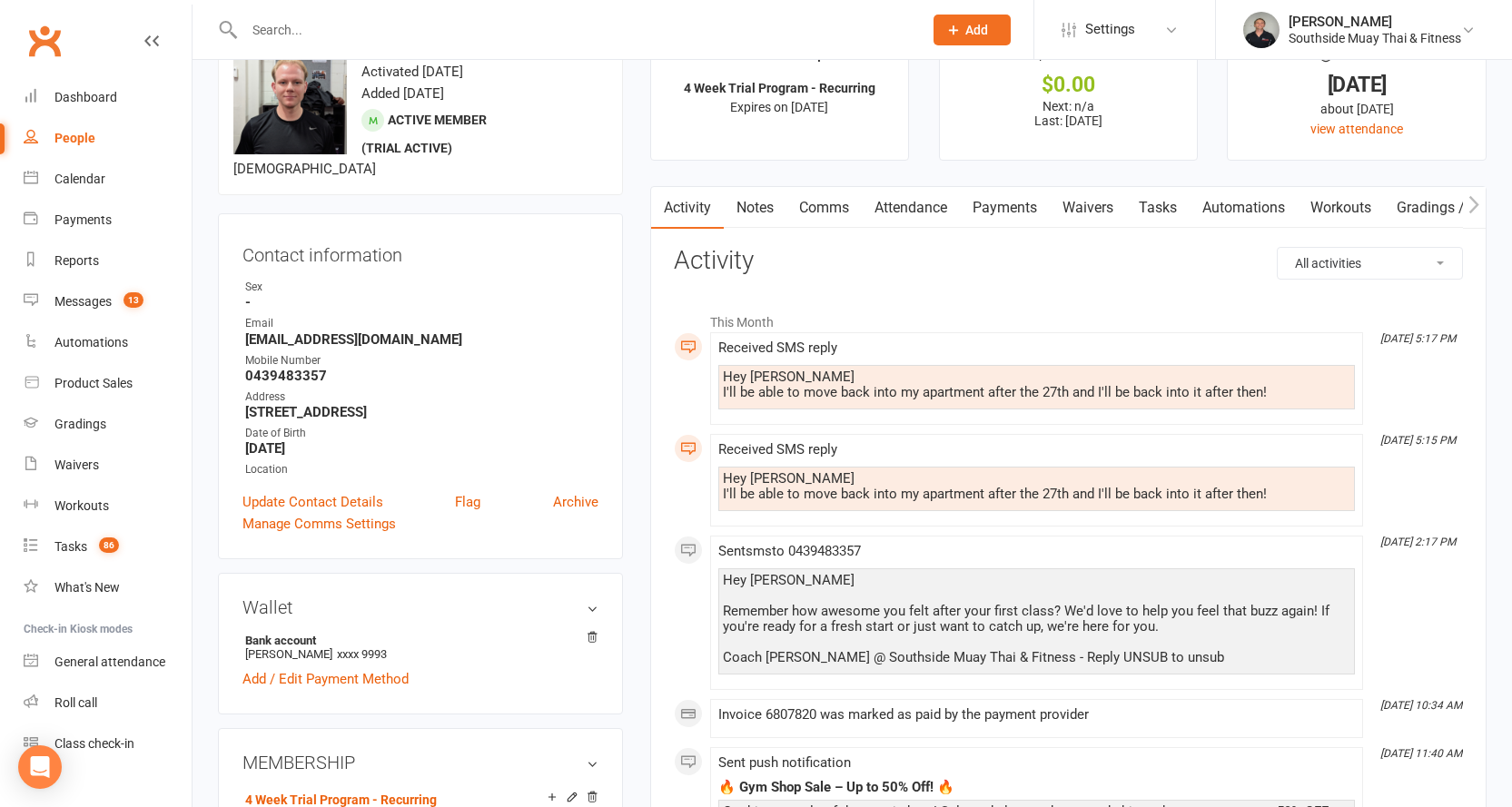
scroll to position [91, 0]
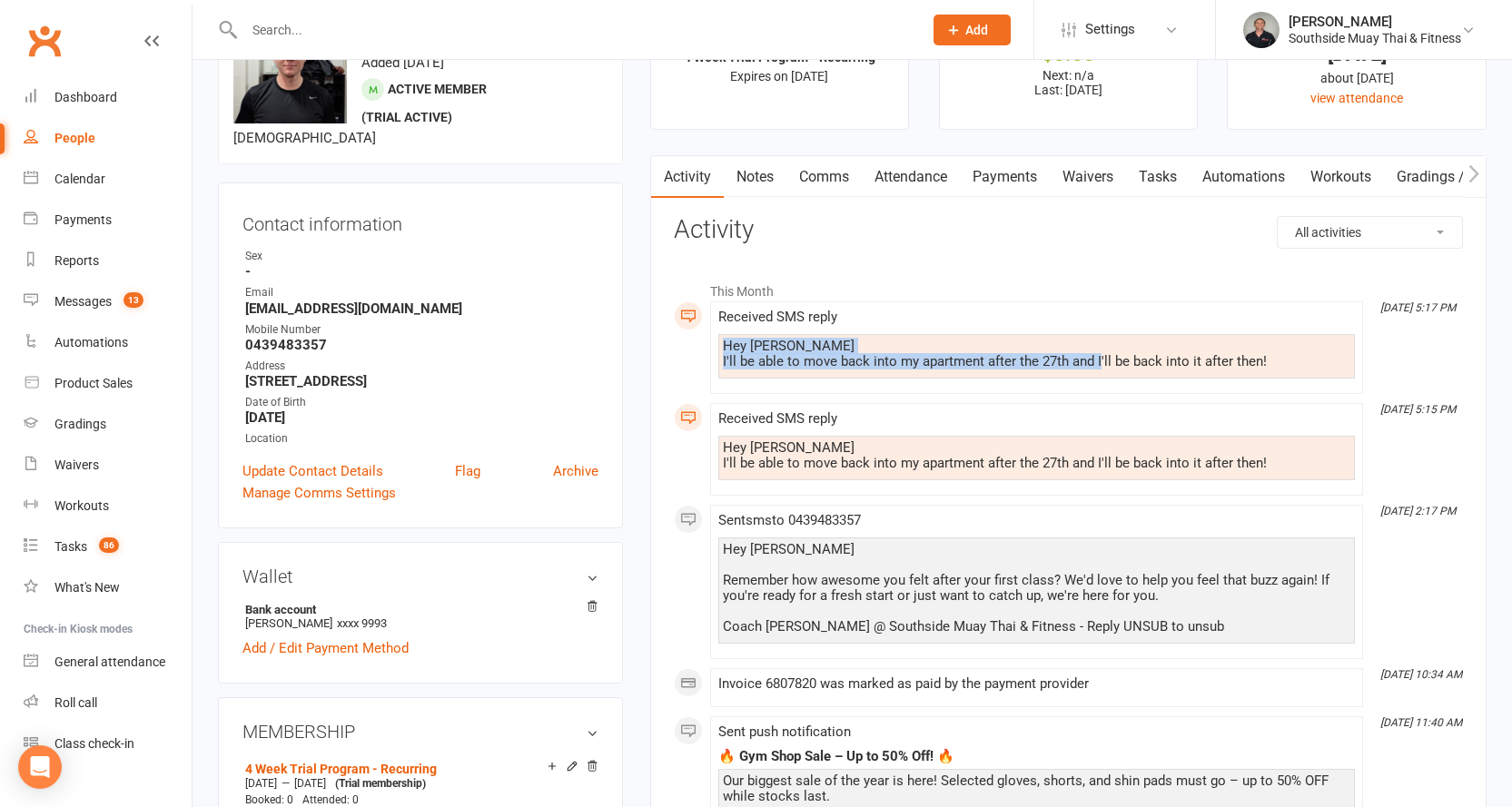
drag, startPoint x: 879, startPoint y: 354, endPoint x: 1098, endPoint y: 360, distance: 219.1
click at [1098, 360] on div "Hey Barry I'll be able to move back into my apartment after the 27th and I'll b…" at bounding box center [1036, 354] width 628 height 31
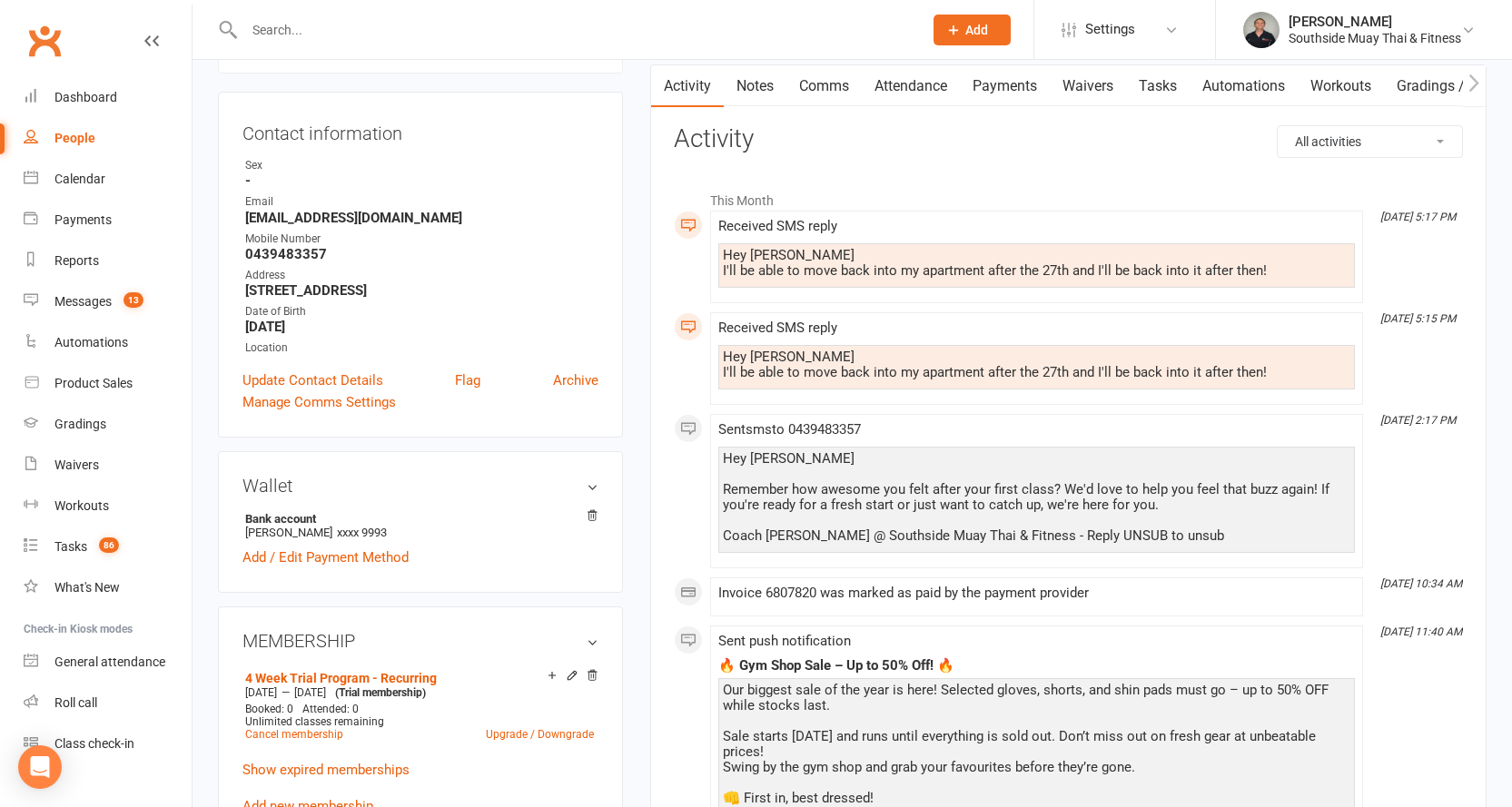
scroll to position [0, 0]
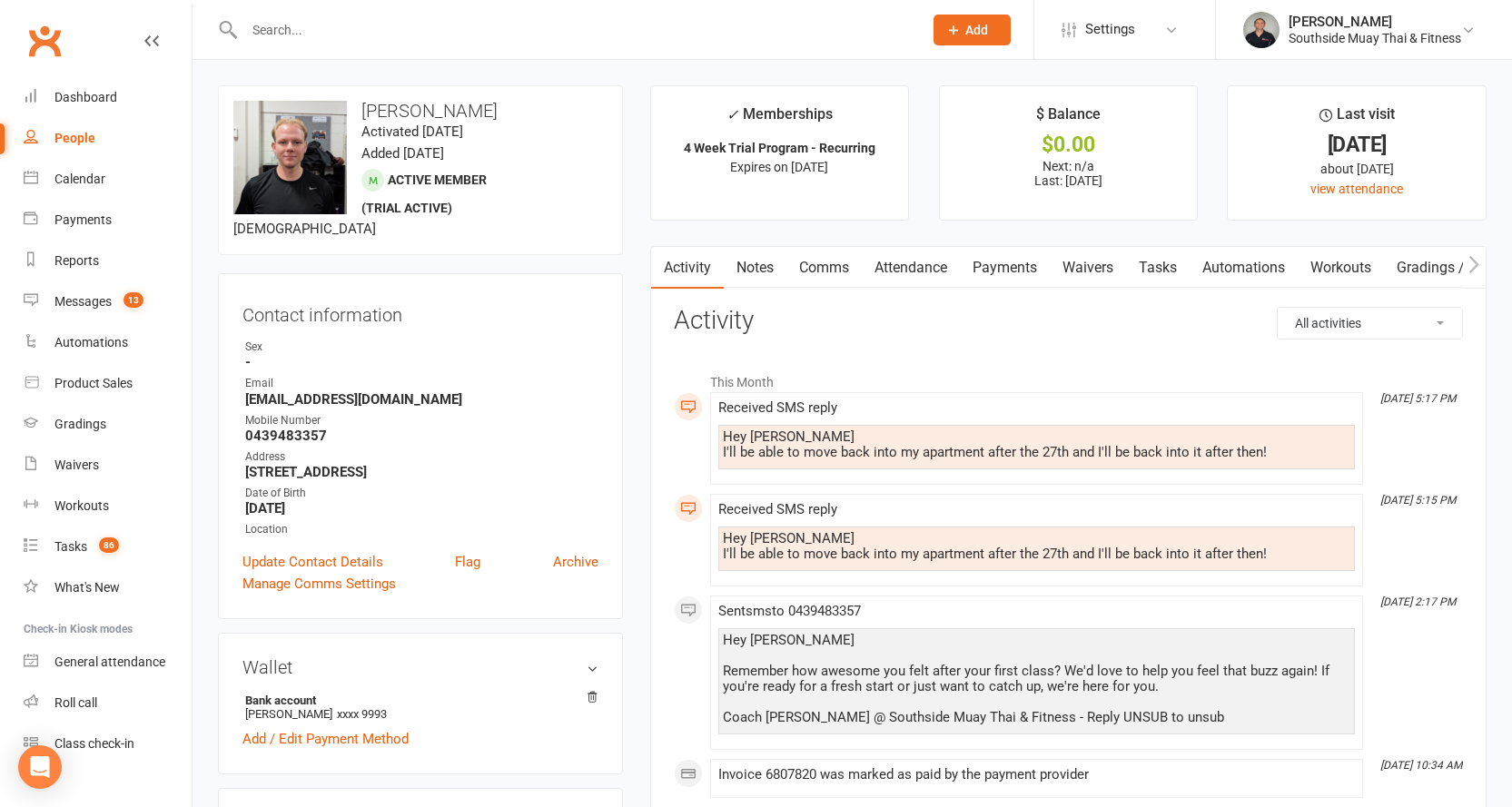
click at [816, 272] on link "Comms" at bounding box center [823, 267] width 75 height 42
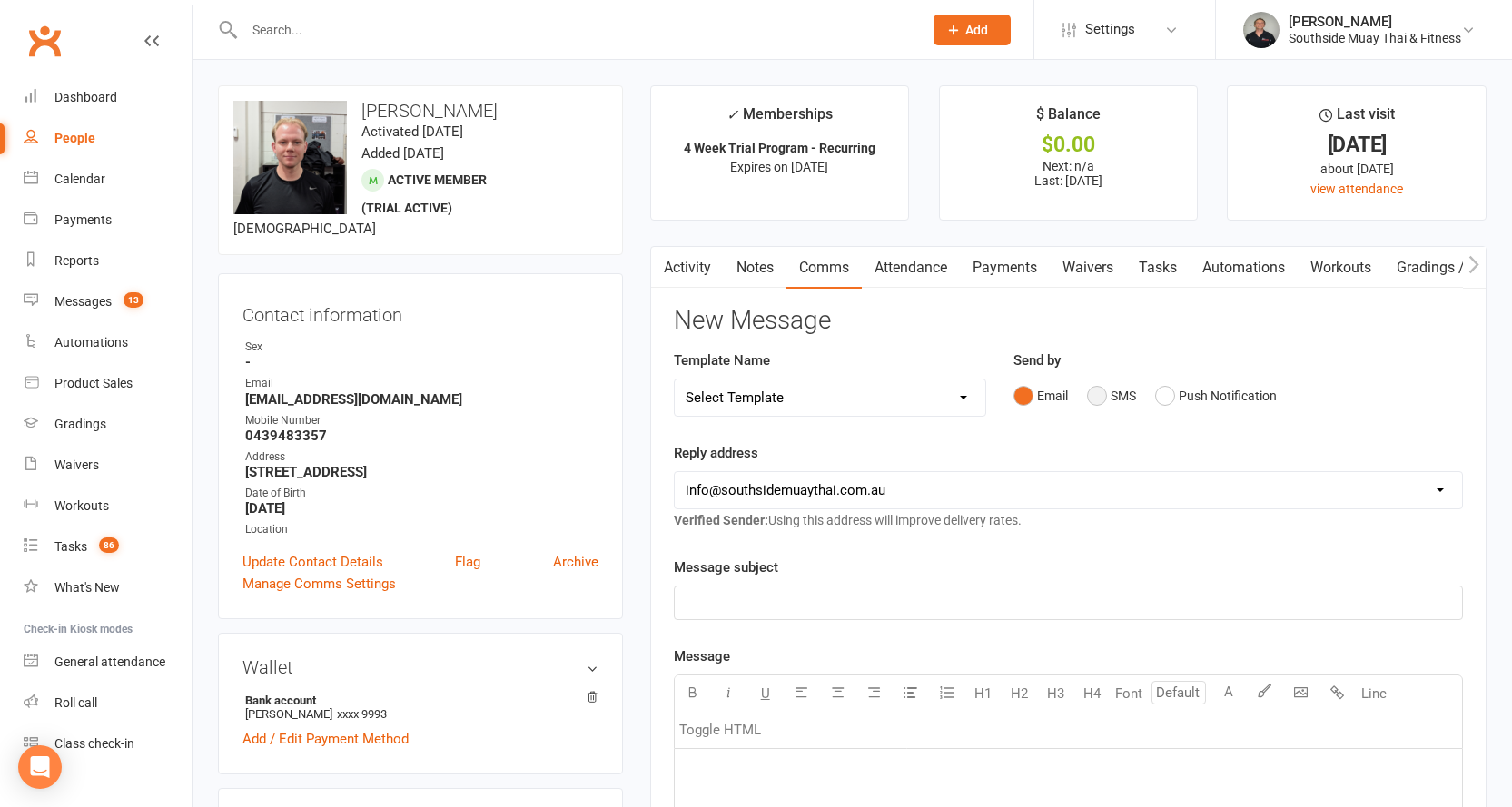
click at [1125, 398] on button "SMS" at bounding box center [1111, 395] width 49 height 34
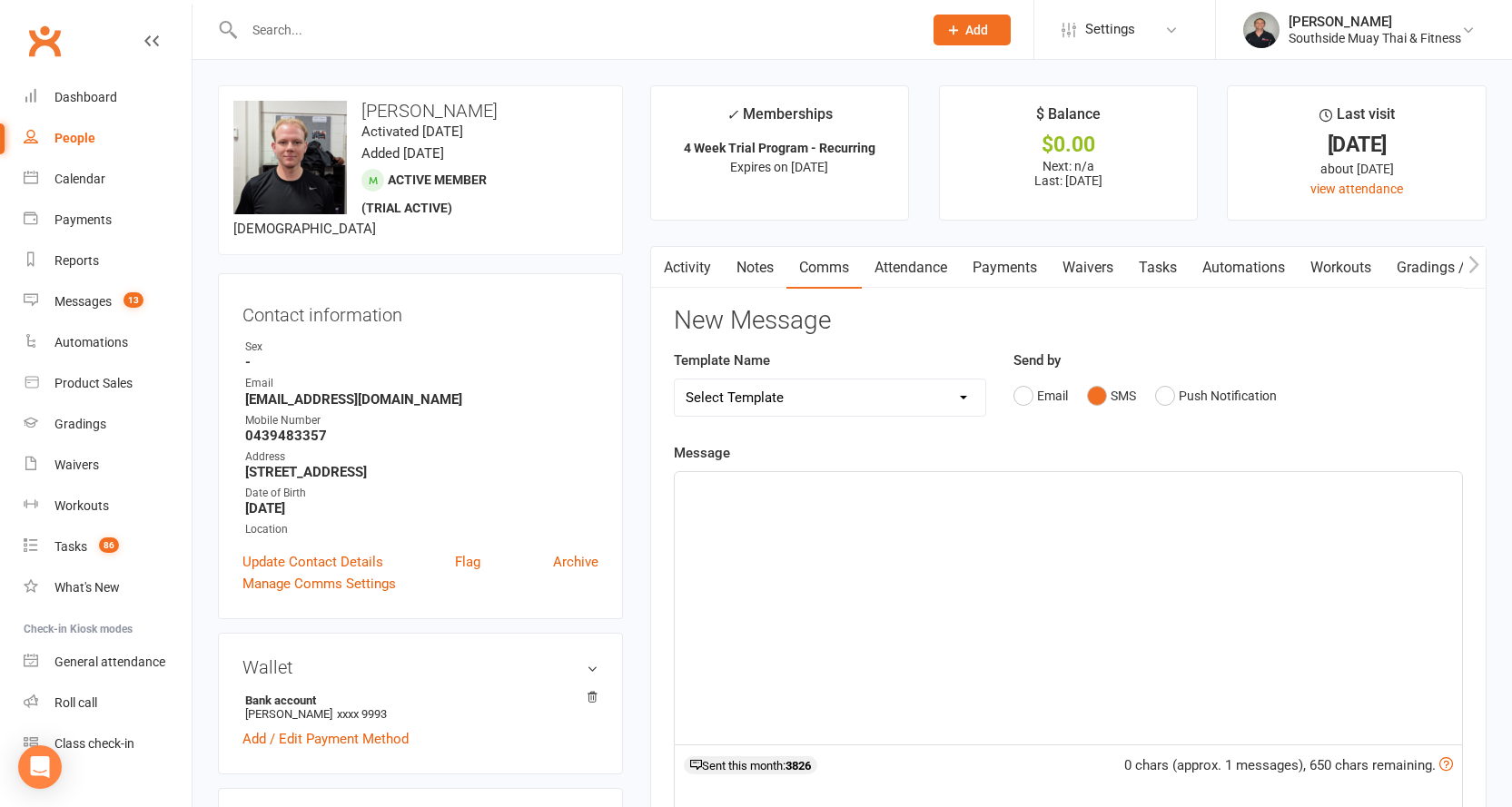
click at [940, 501] on div "﻿" at bounding box center [1068, 608] width 787 height 272
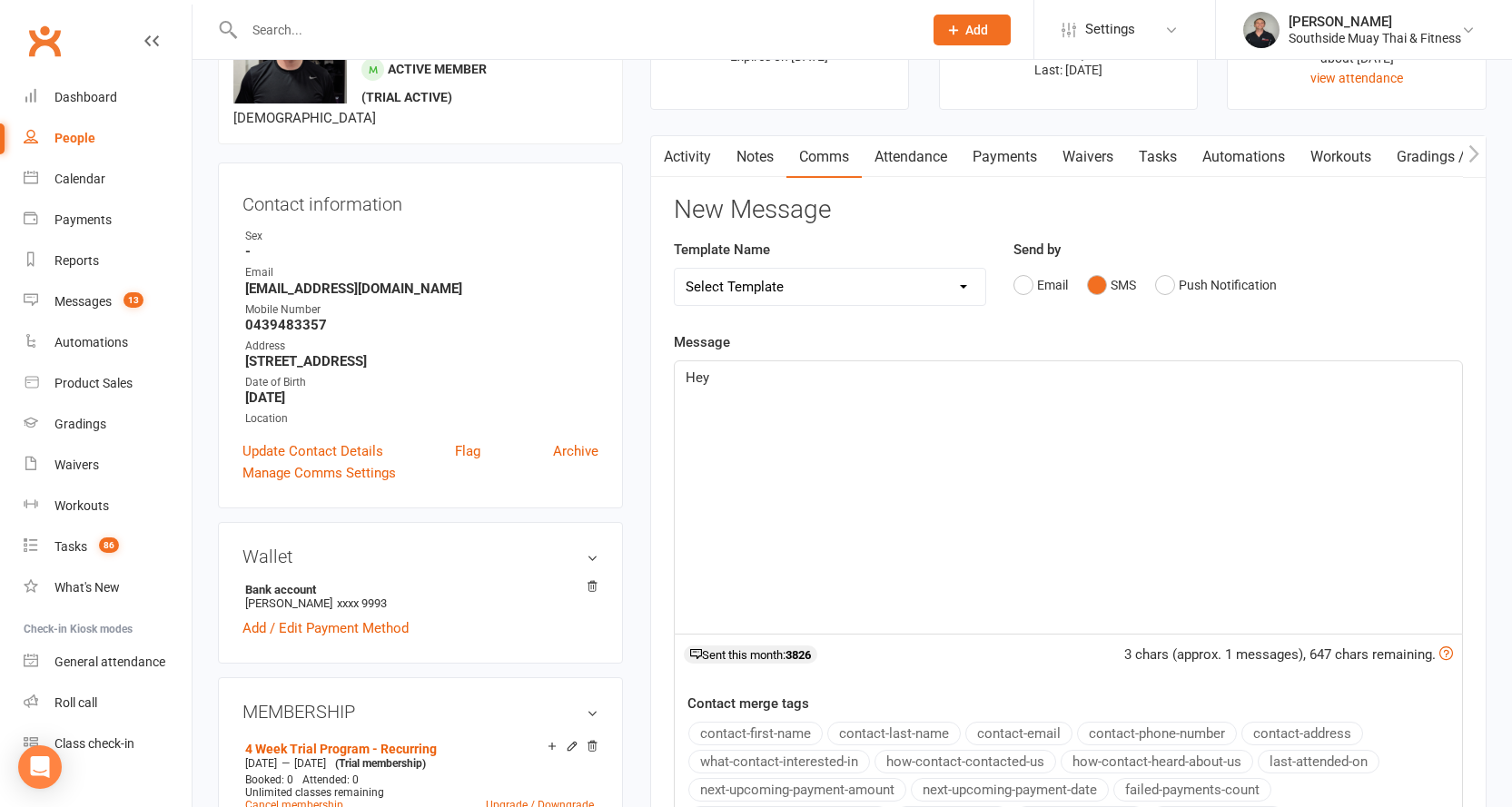
scroll to position [272, 0]
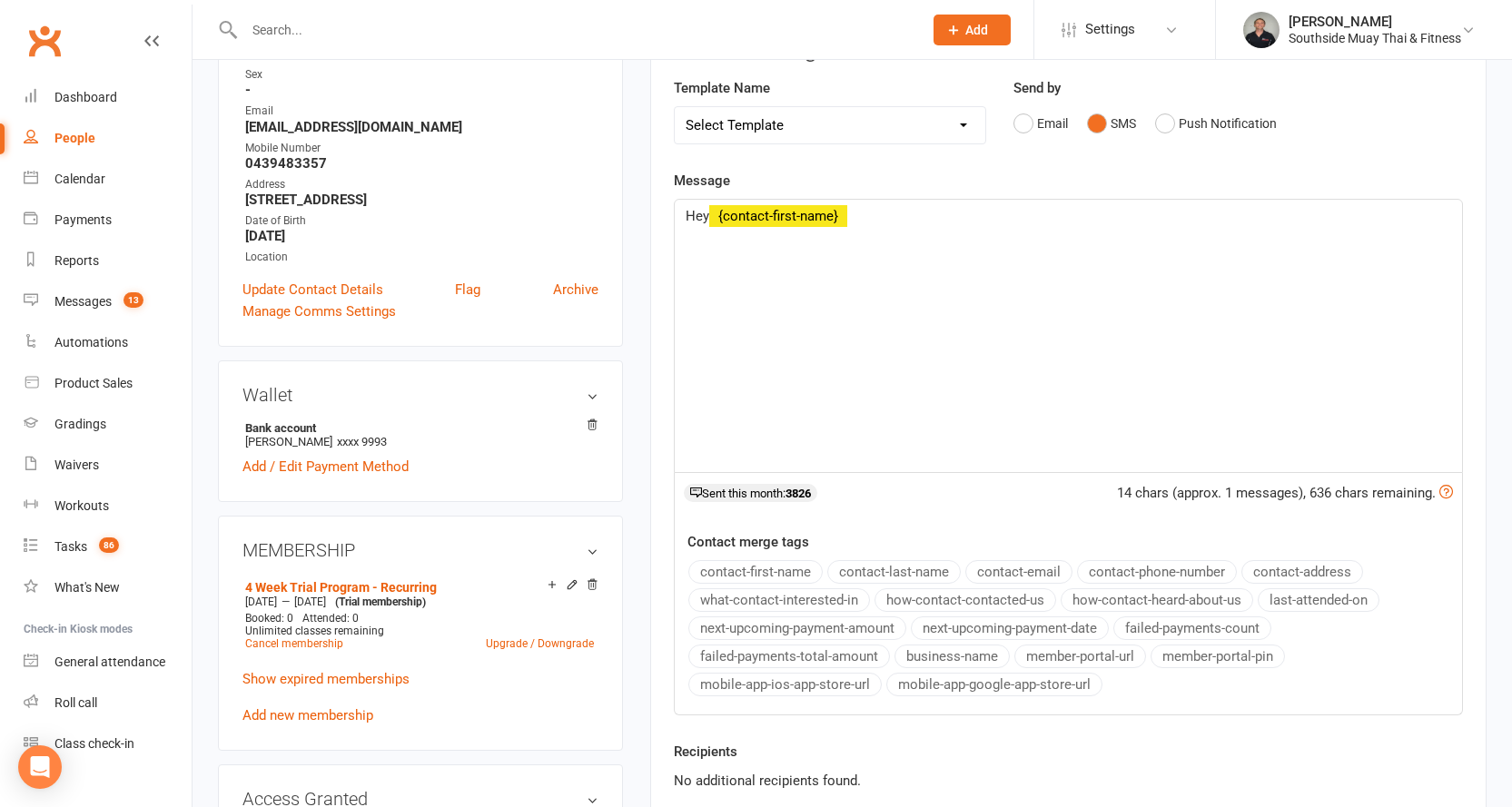
click at [740, 561] on button "contact-first-name" at bounding box center [756, 572] width 135 height 24
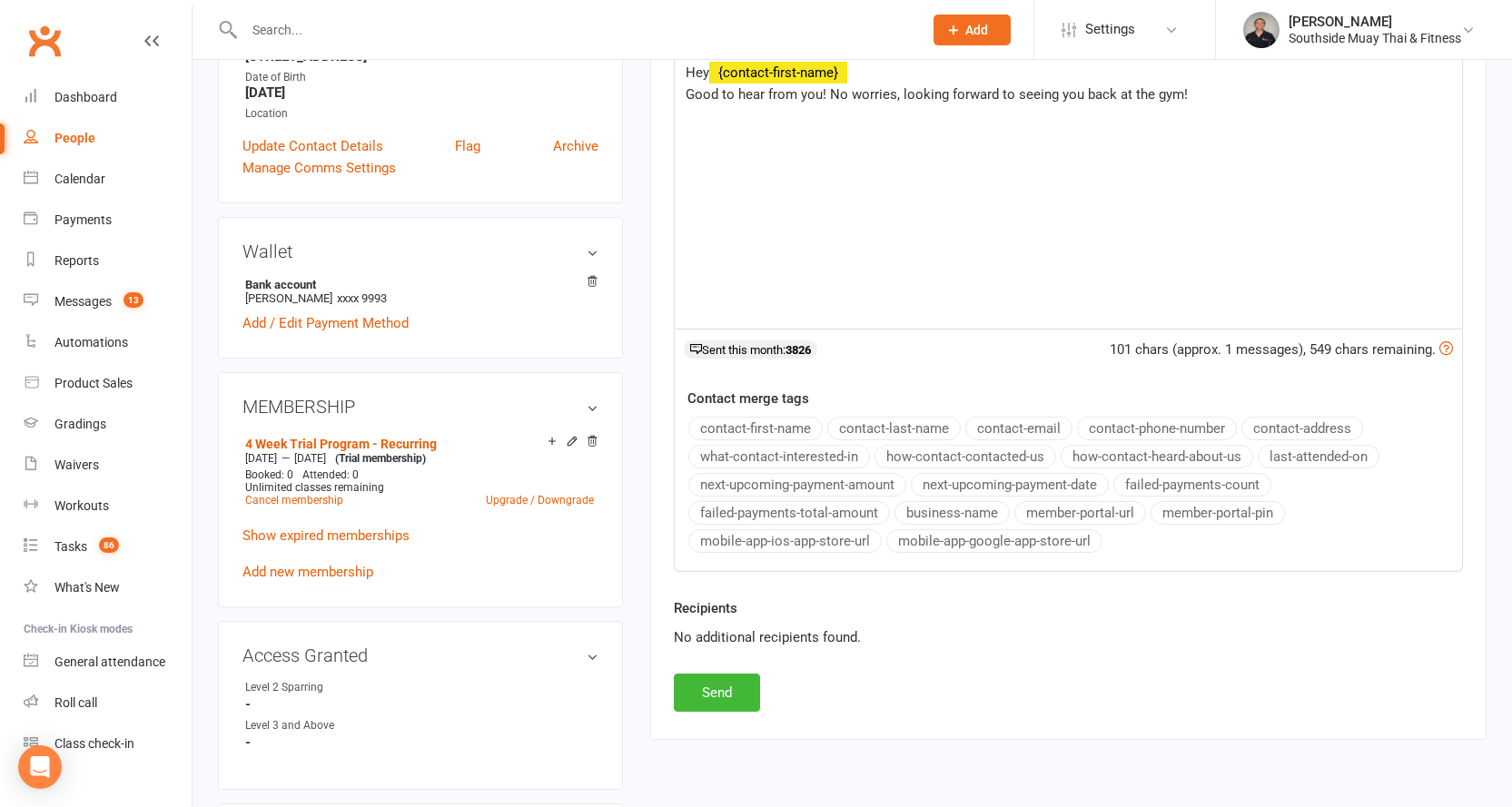
scroll to position [545, 0]
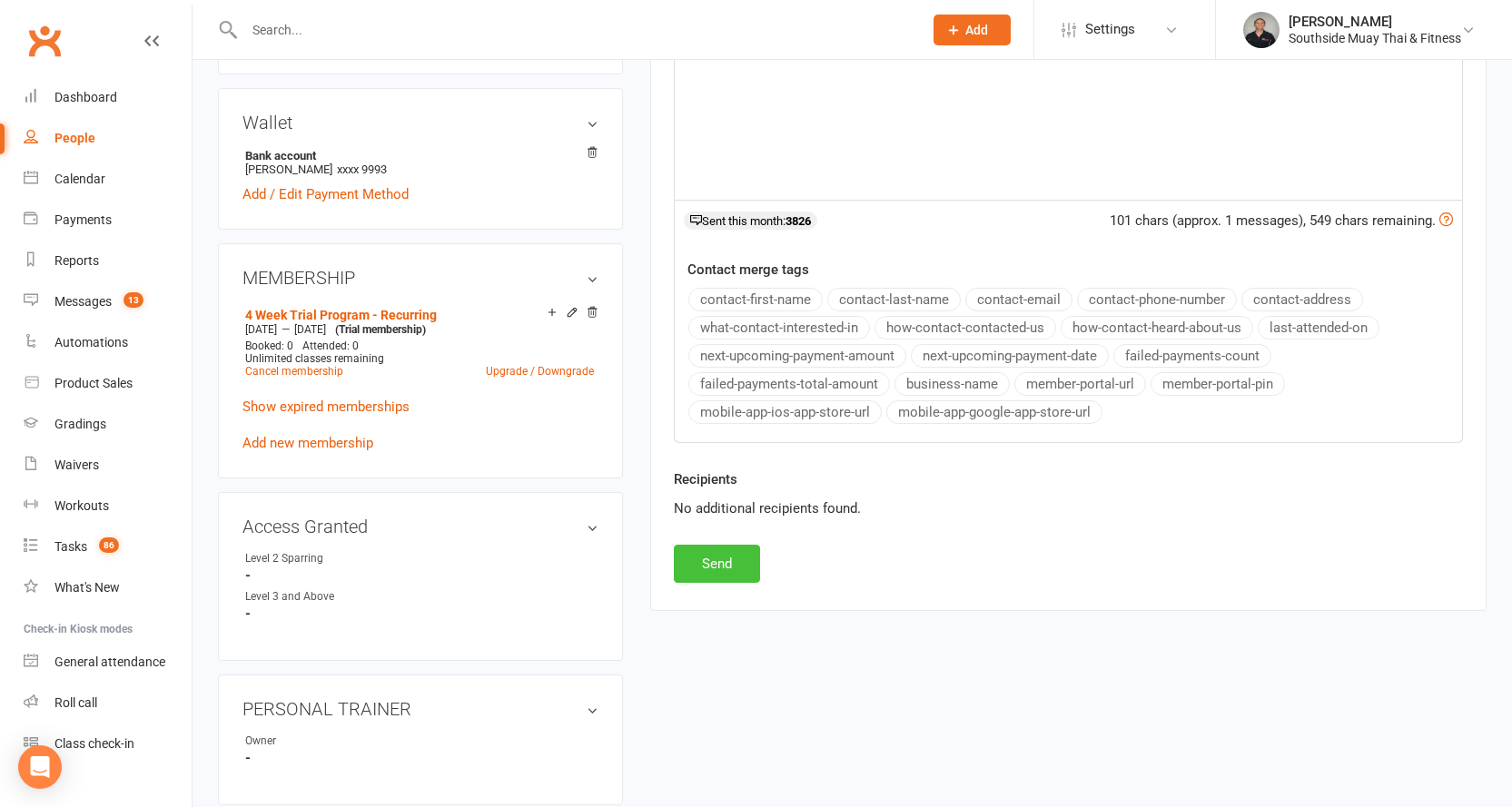
click at [703, 555] on button "Send" at bounding box center [717, 564] width 86 height 38
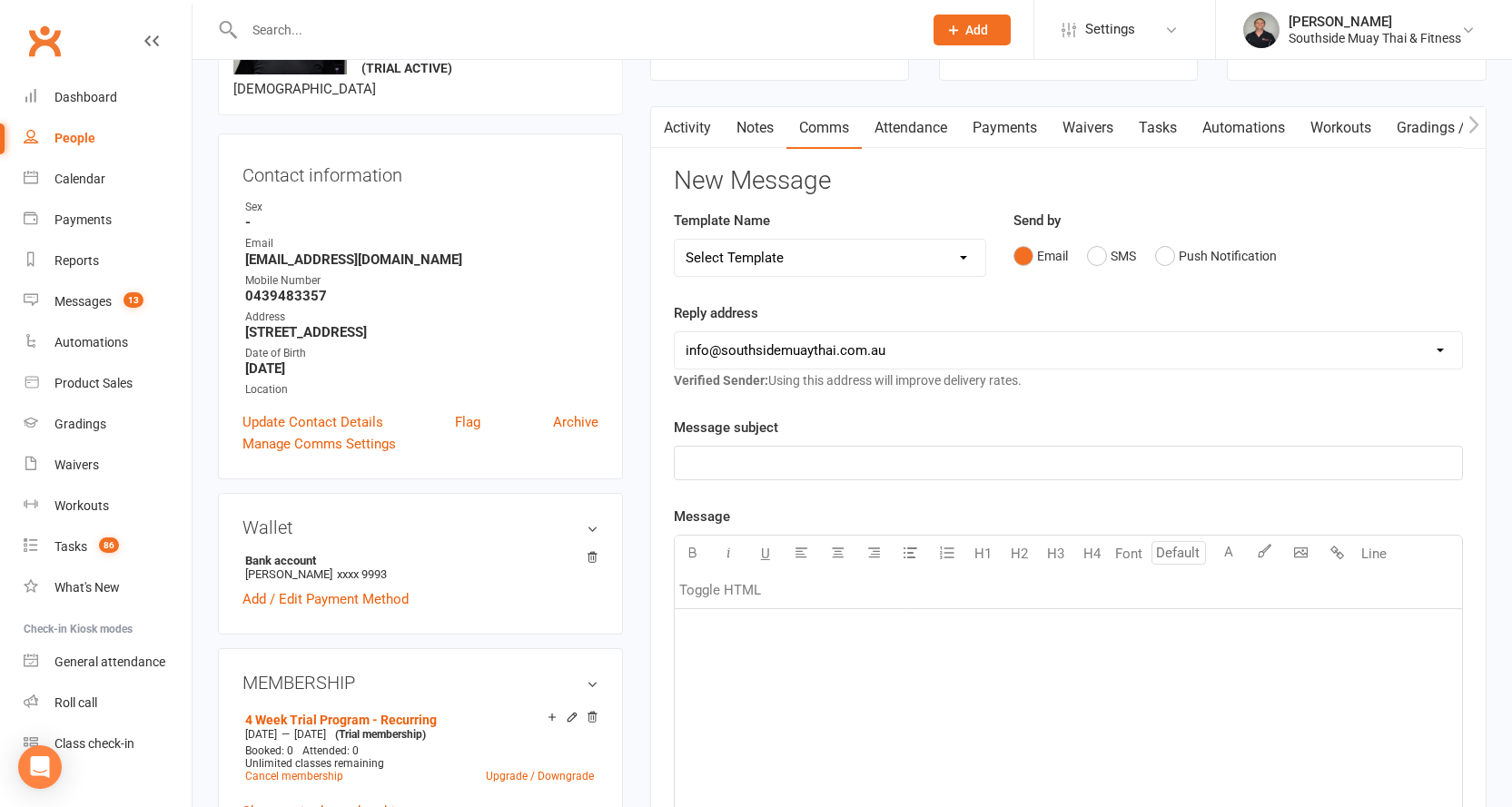
scroll to position [0, 0]
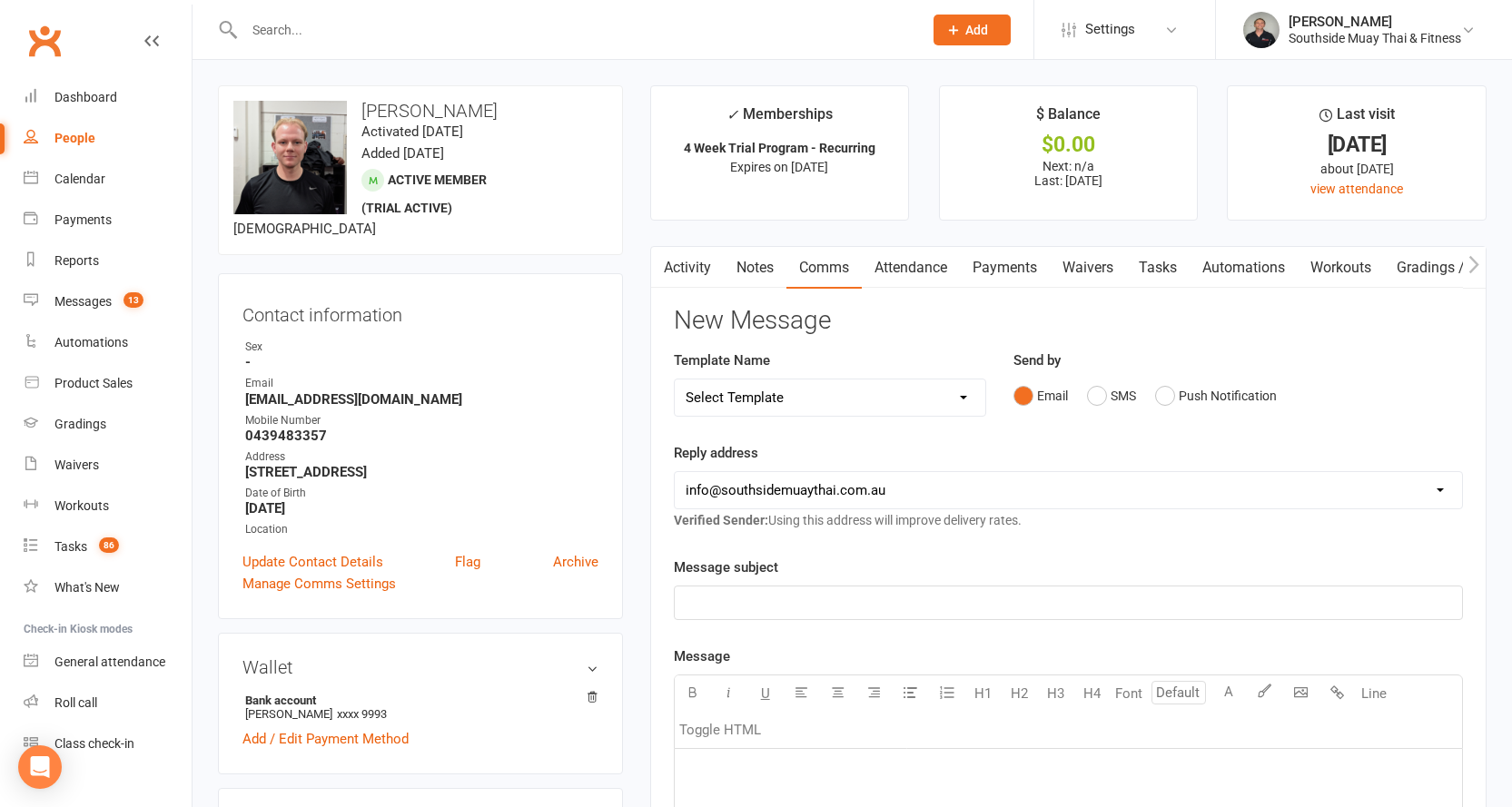
click at [920, 267] on link "Attendance" at bounding box center [910, 267] width 98 height 42
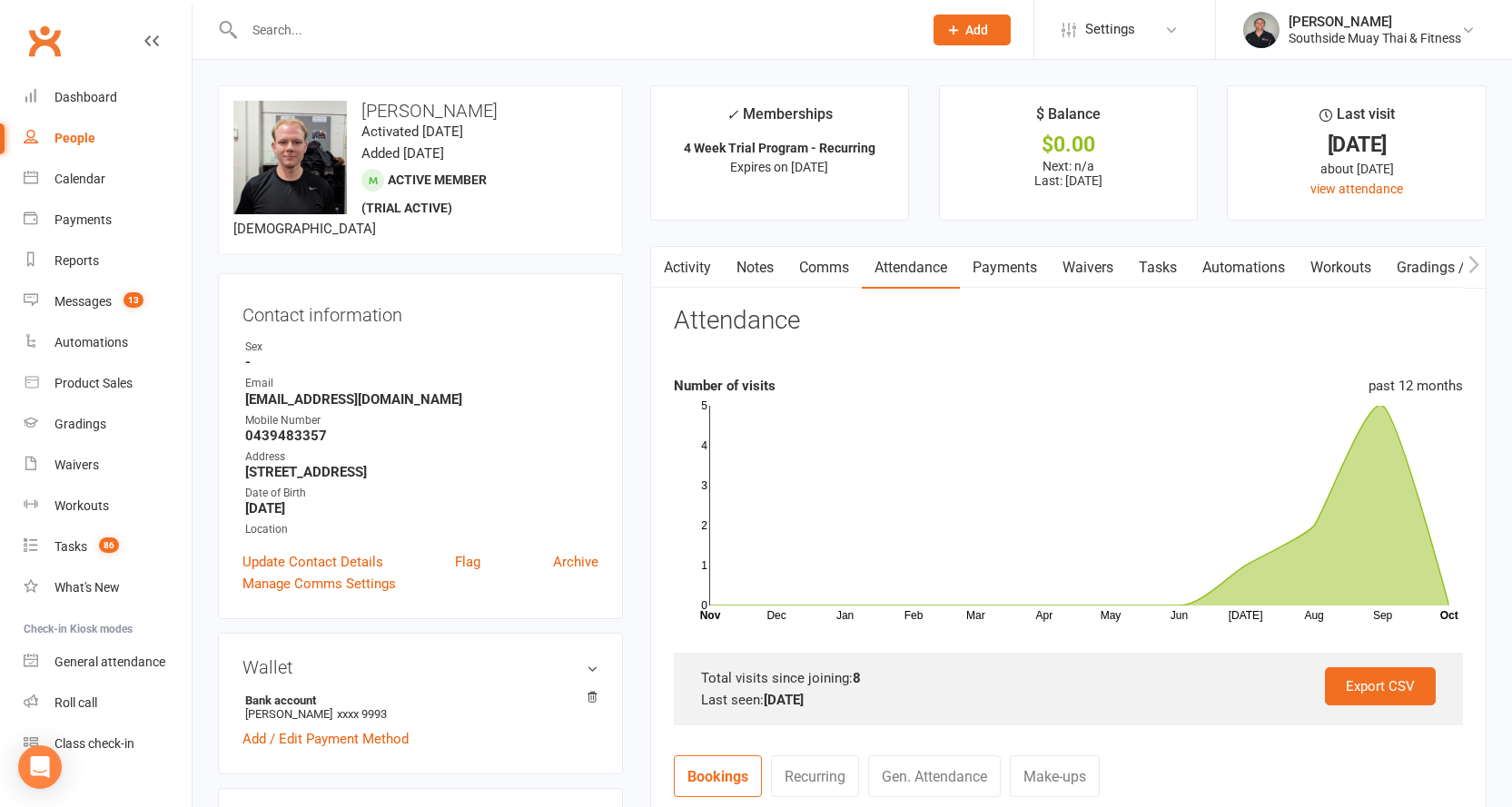
click at [1010, 268] on link "Payments" at bounding box center [1004, 267] width 90 height 42
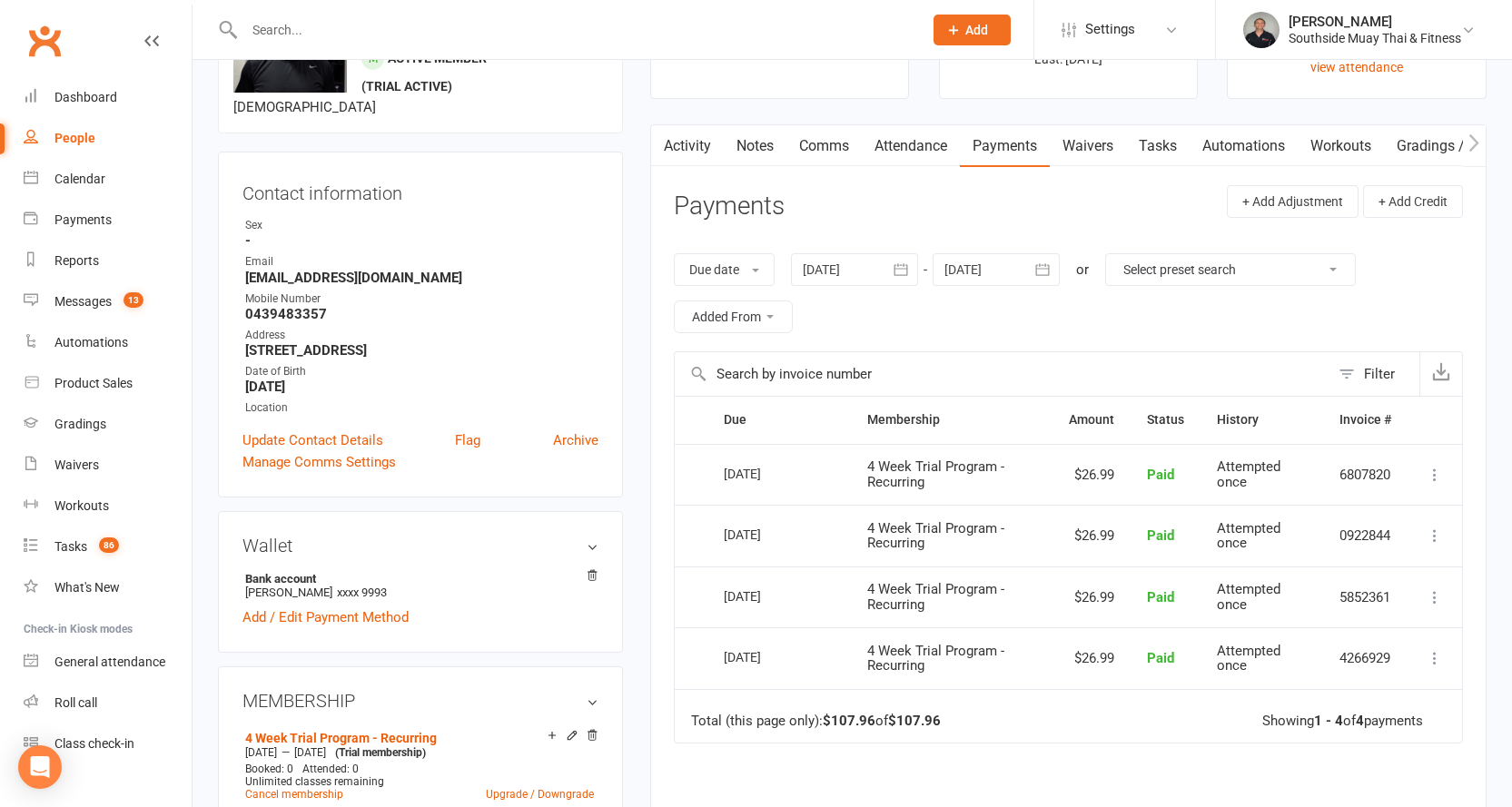
scroll to position [363, 0]
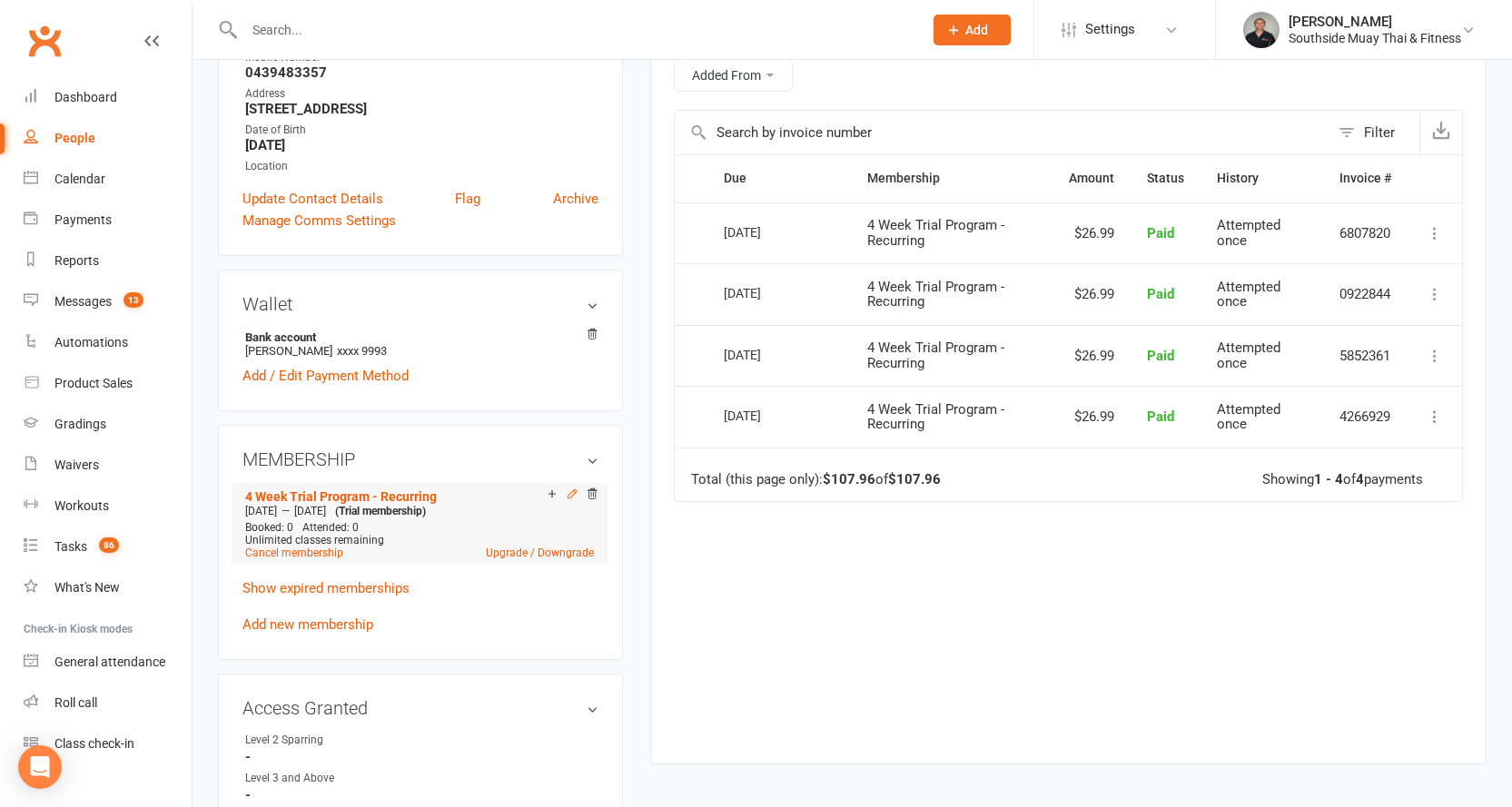
click at [569, 495] on icon at bounding box center [572, 494] width 9 height 9
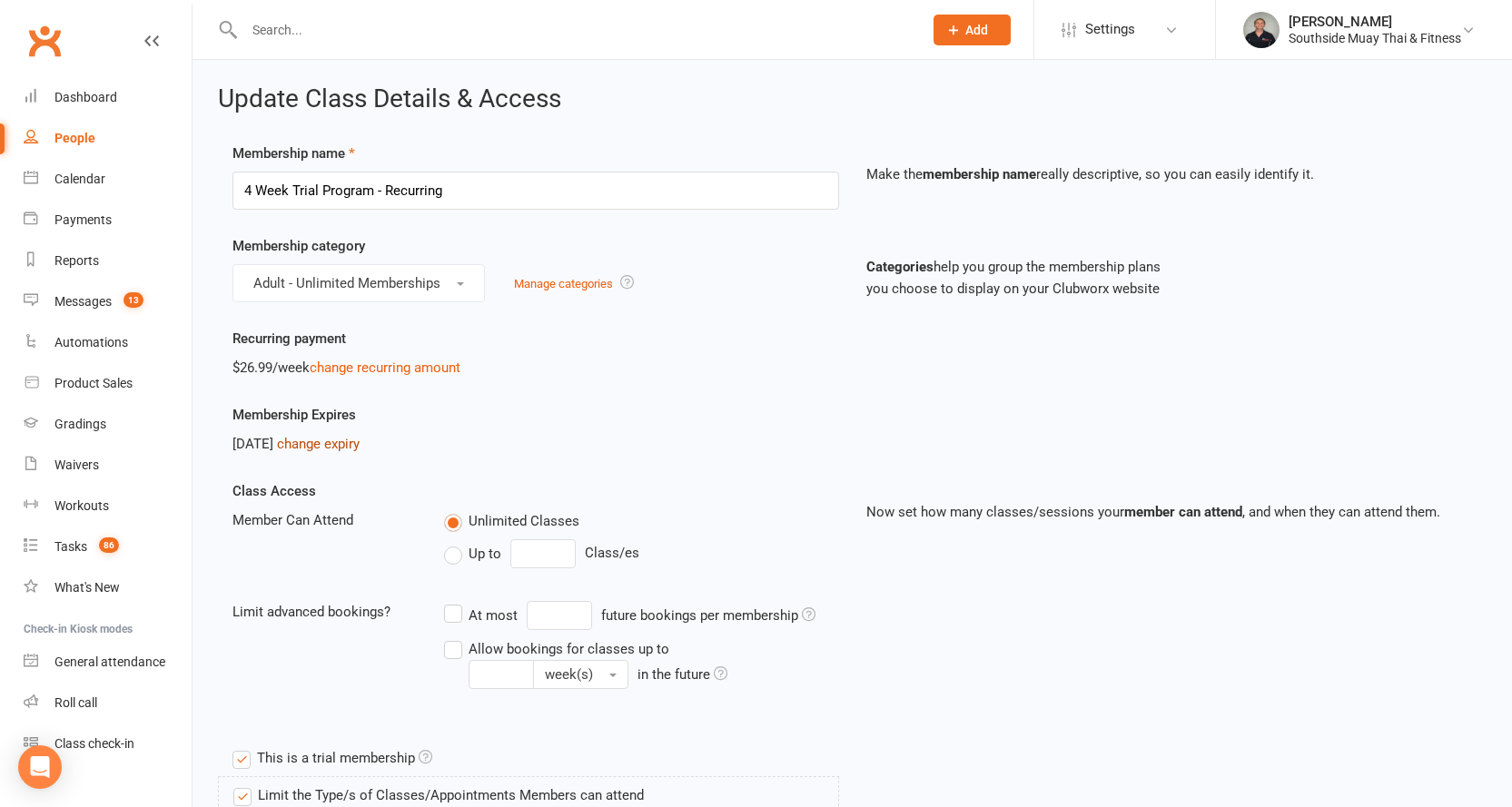
click at [339, 441] on link "change expiry" at bounding box center [318, 444] width 82 height 16
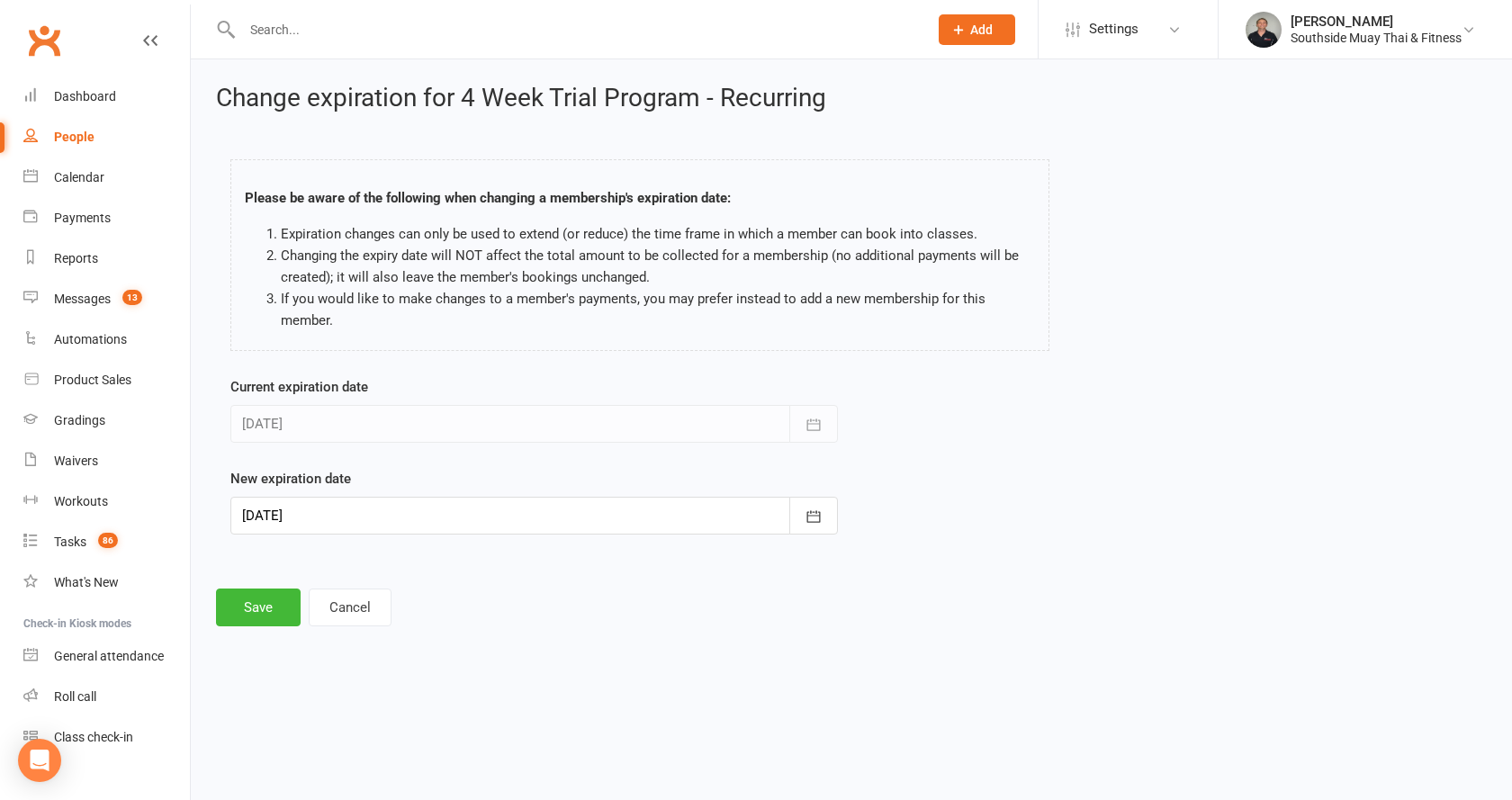
click at [296, 513] on div at bounding box center [534, 516] width 607 height 38
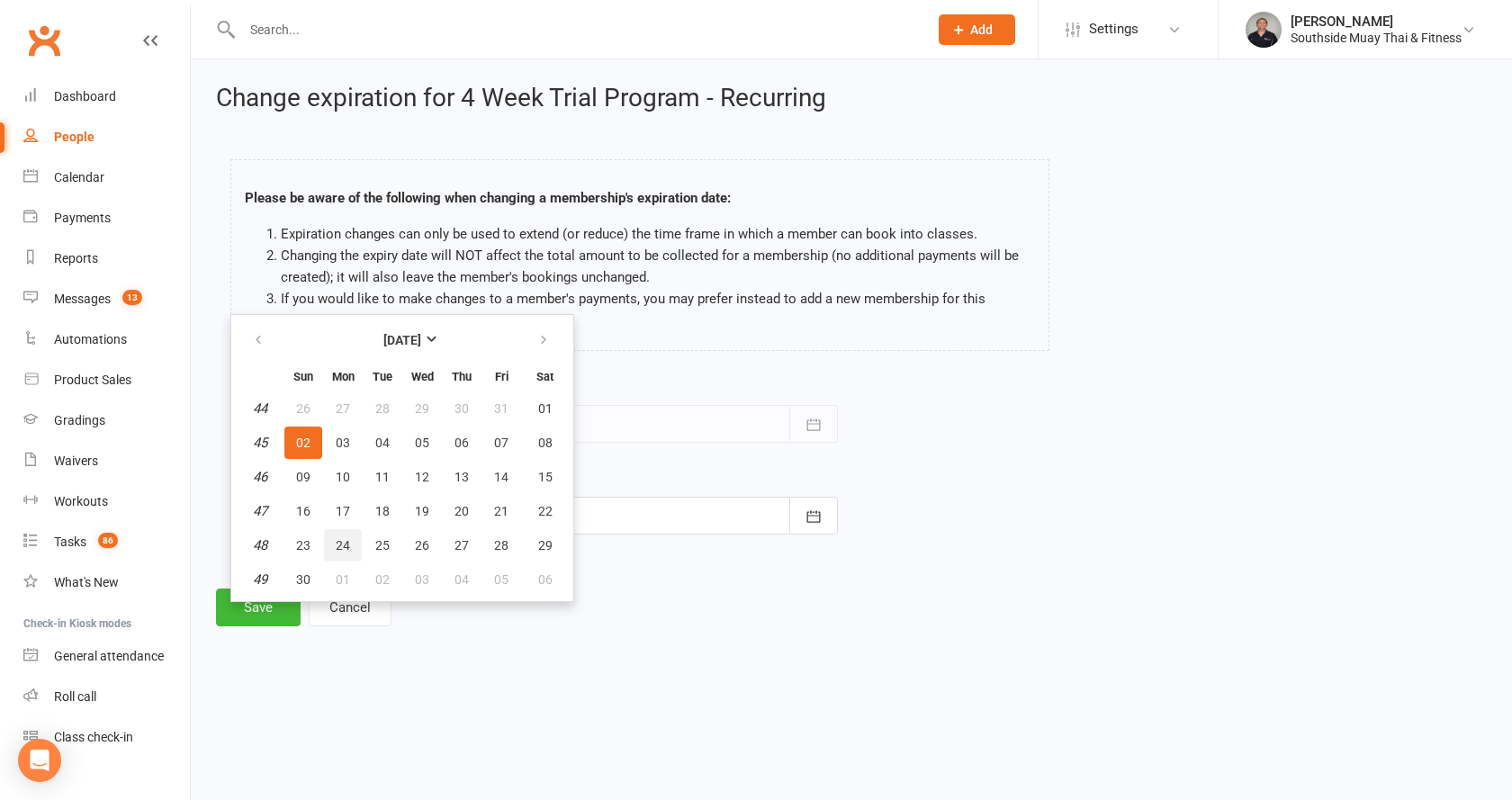
click at [342, 539] on span "24" at bounding box center [342, 545] width 14 height 14
type input "24 Nov 2025"
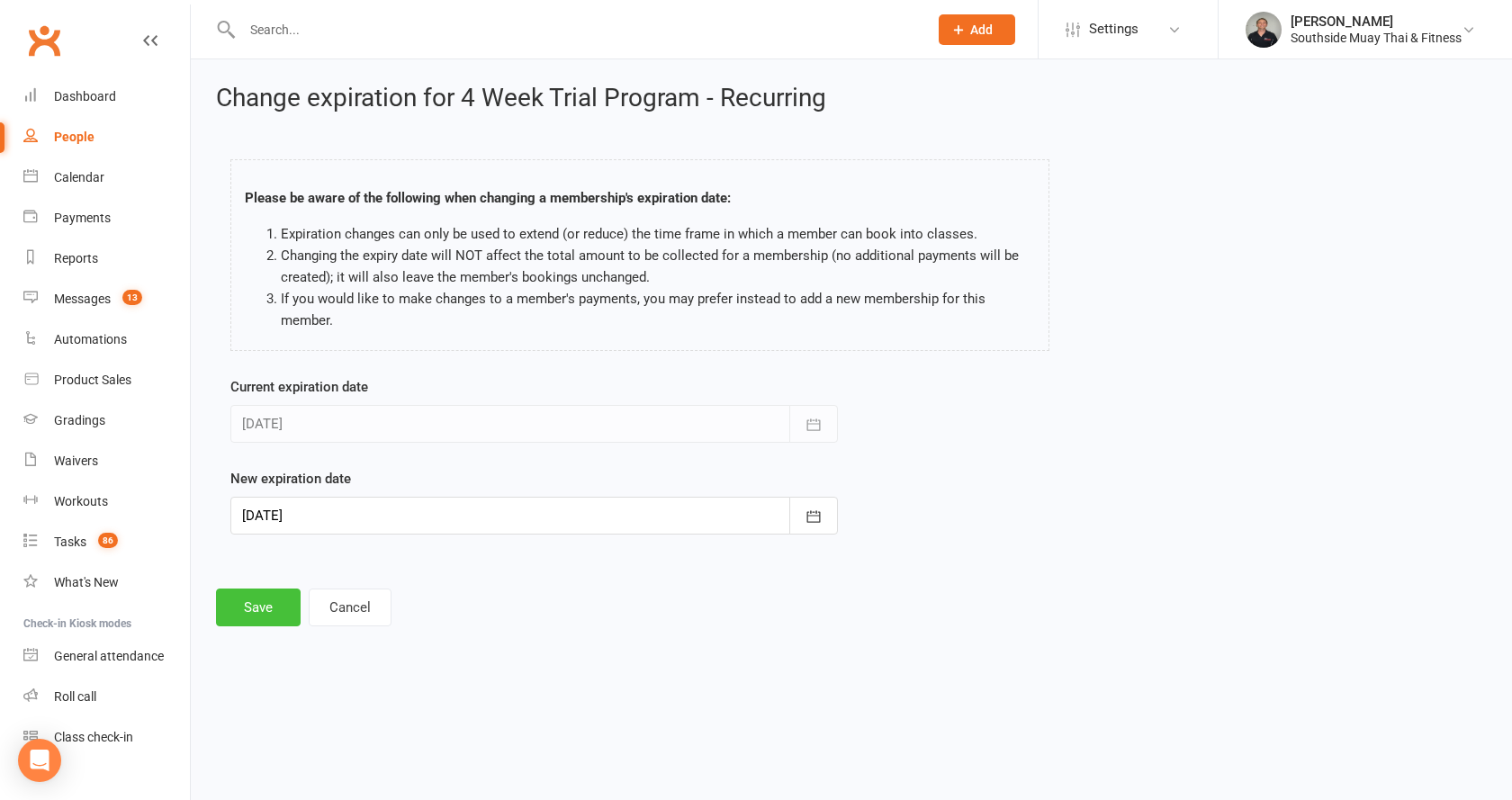
click at [248, 597] on button "Save" at bounding box center [258, 607] width 85 height 38
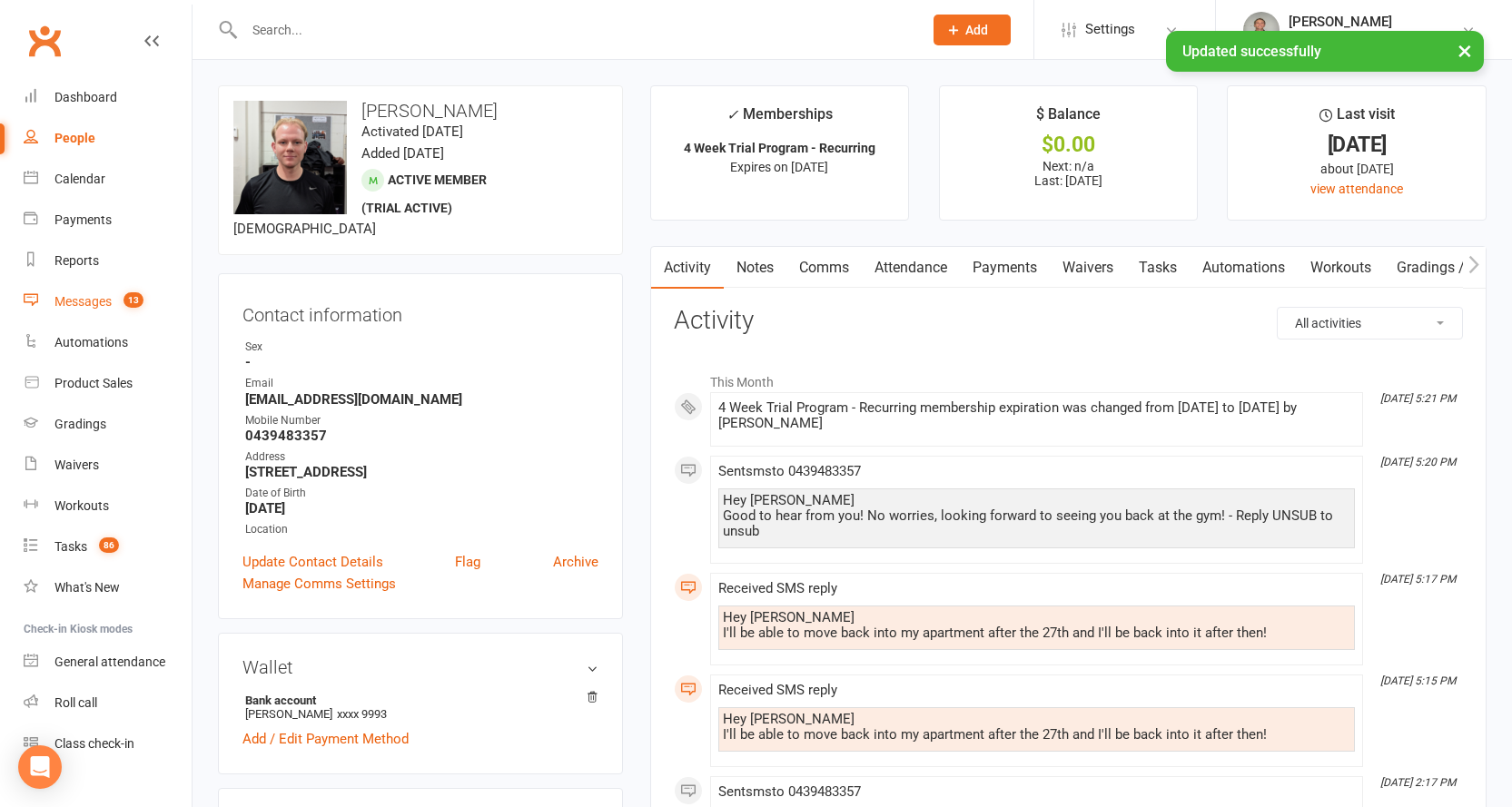
click at [64, 297] on div "Messages" at bounding box center [82, 301] width 57 height 14
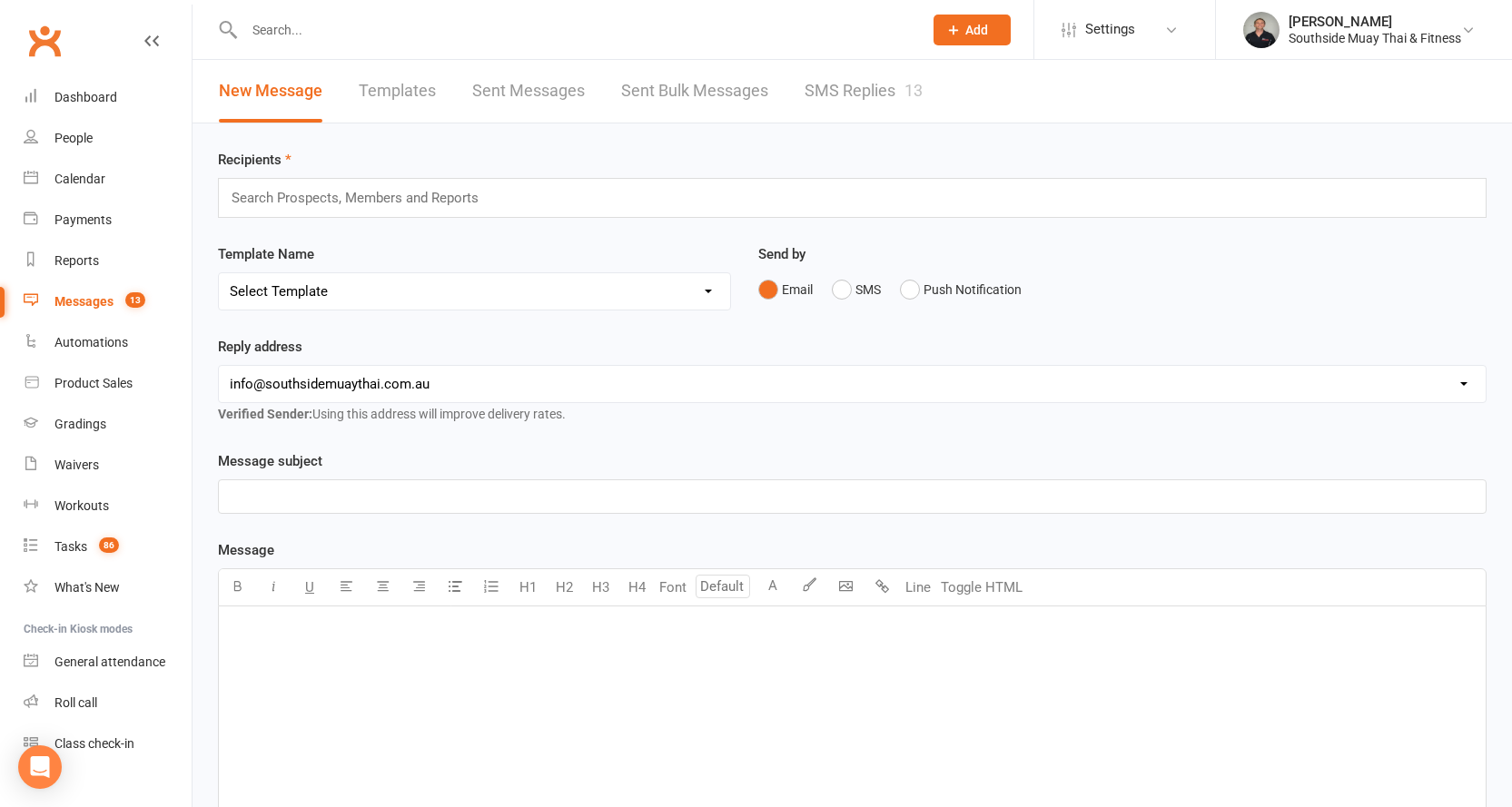
click at [843, 92] on link "SMS Replies 13" at bounding box center [864, 91] width 118 height 63
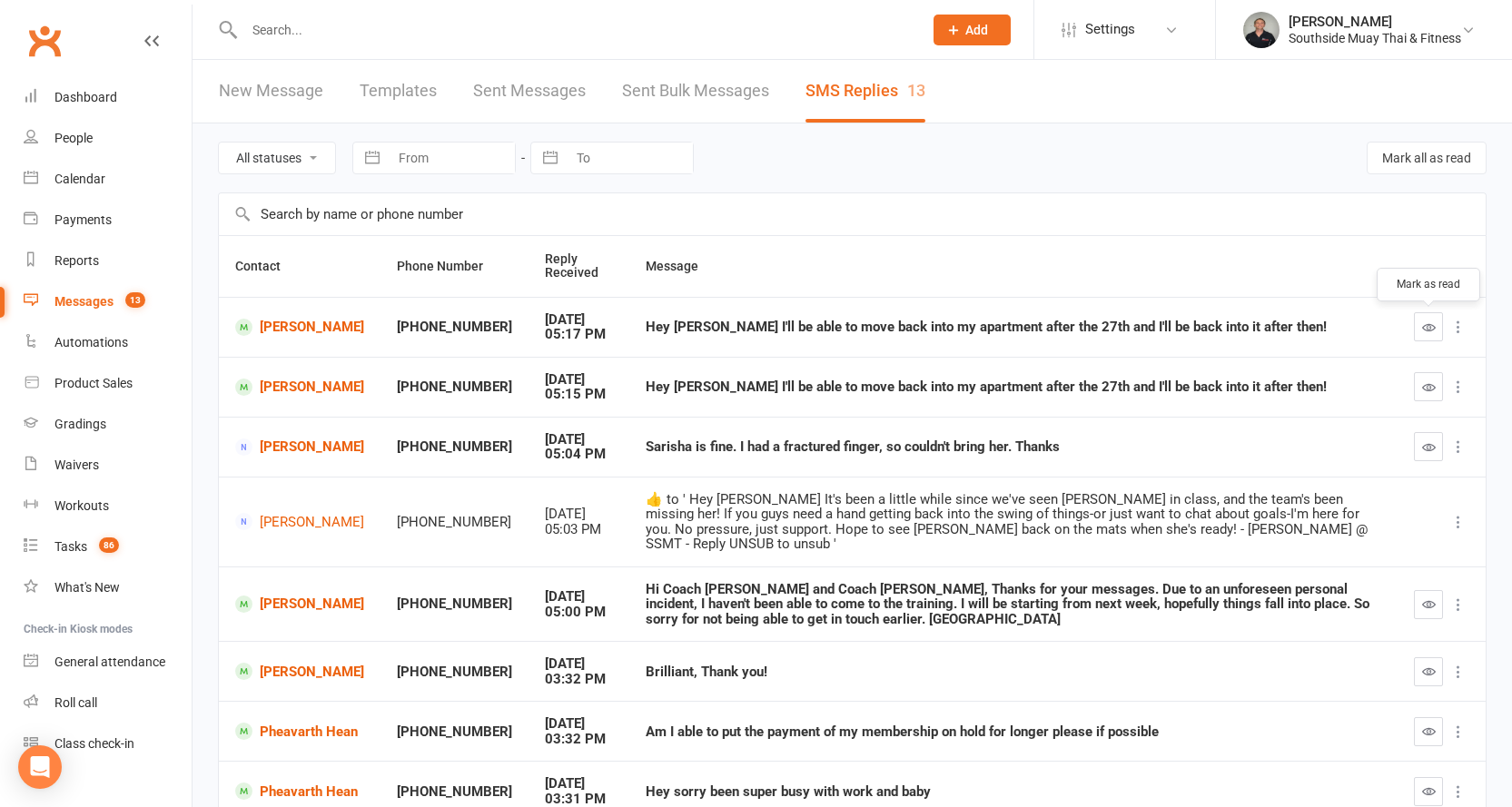
click at [1428, 328] on icon "button" at bounding box center [1429, 327] width 13 height 13
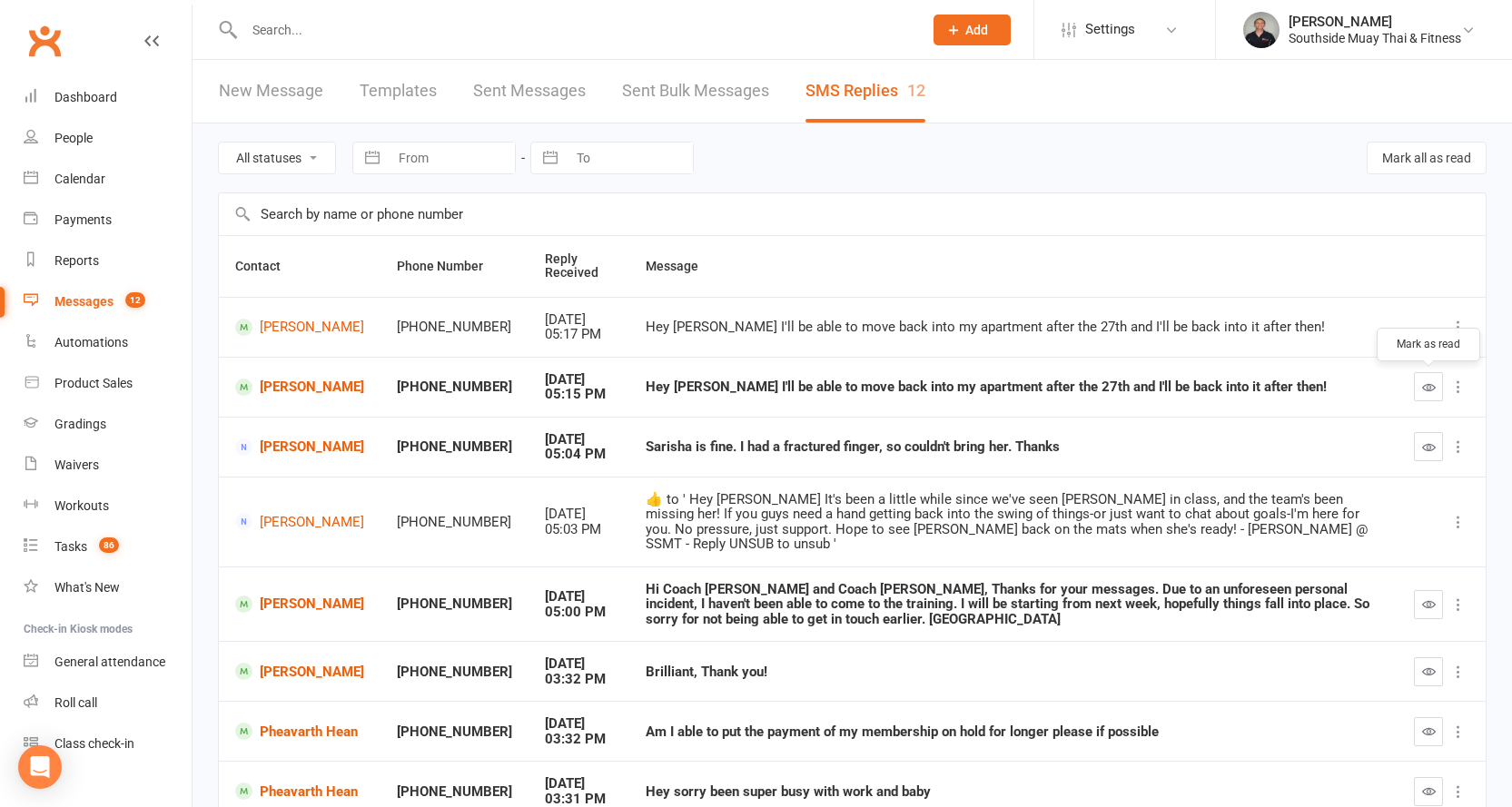
click at [1427, 389] on icon "button" at bounding box center [1429, 387] width 13 height 13
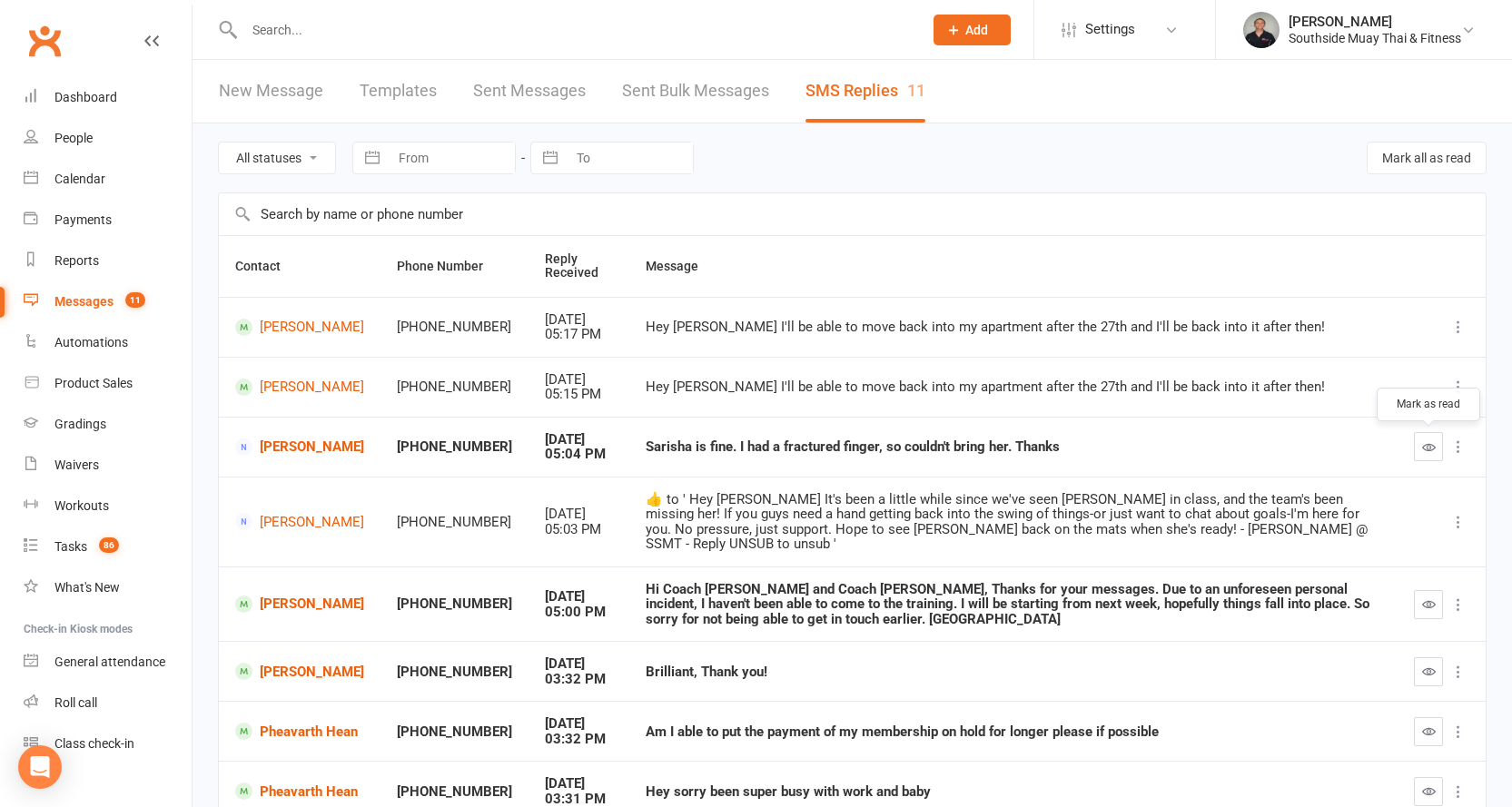
click at [1427, 445] on icon "button" at bounding box center [1429, 447] width 13 height 13
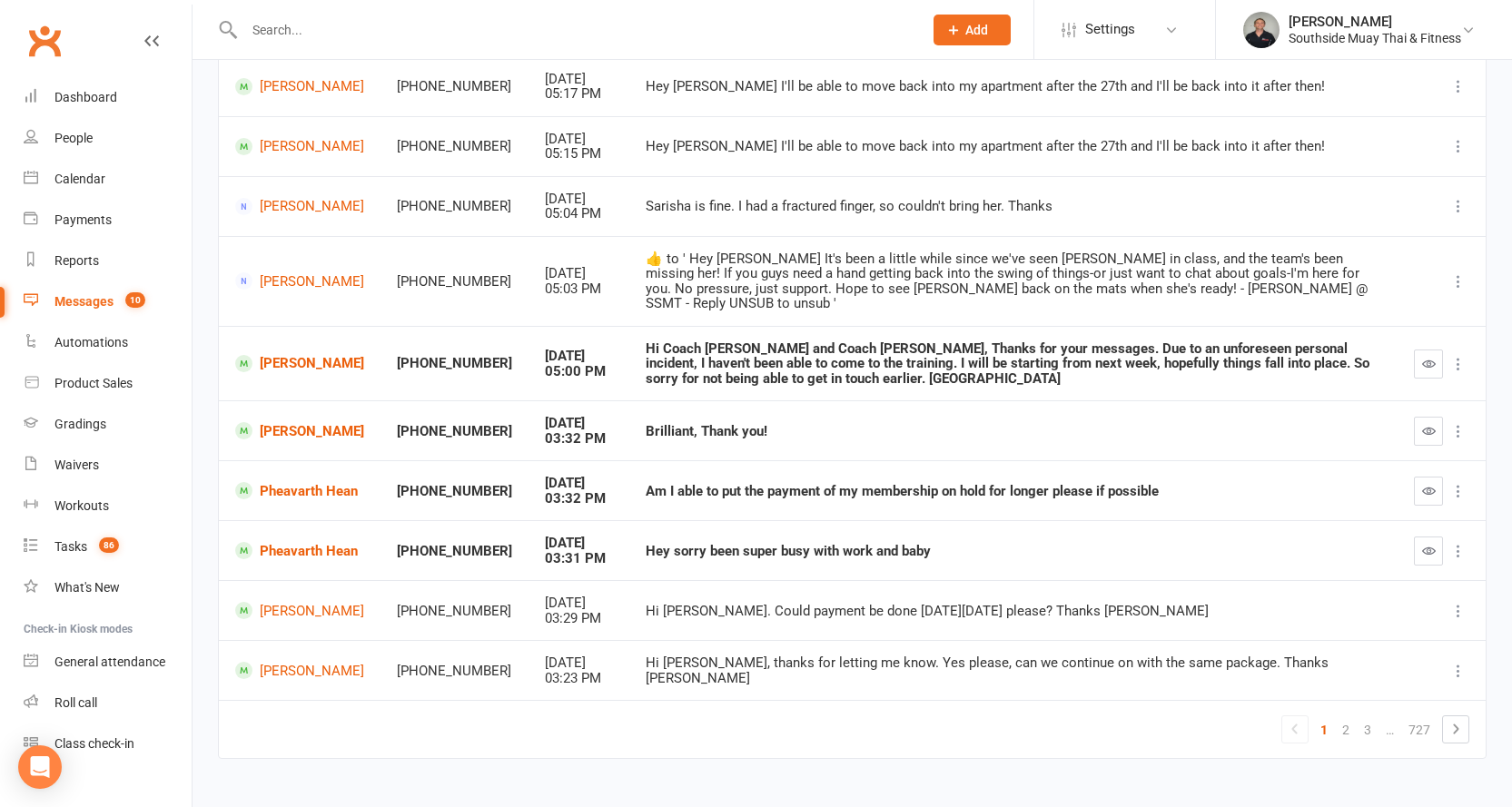
scroll to position [255, 0]
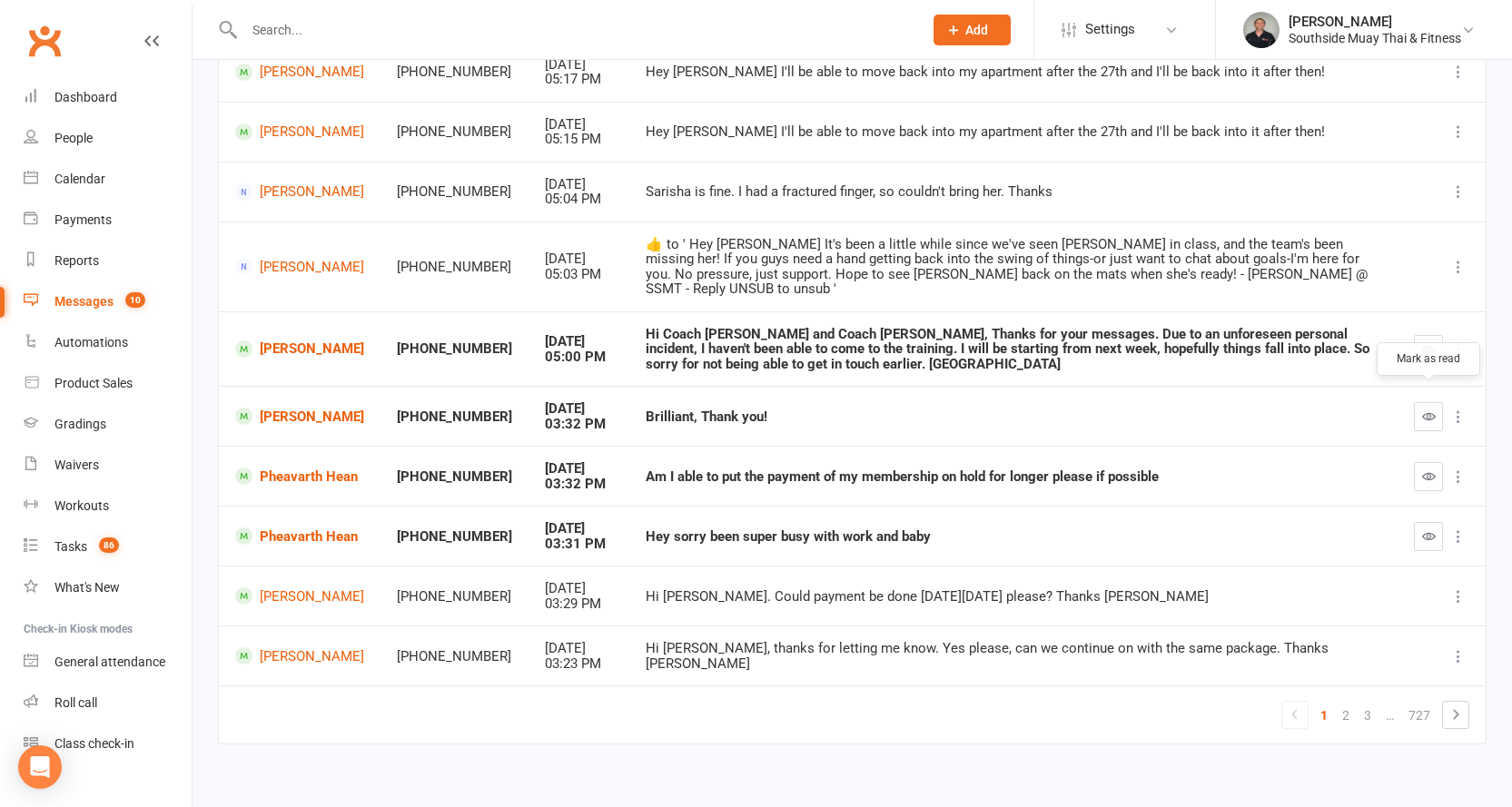
click at [1423, 410] on icon "button" at bounding box center [1429, 416] width 13 height 13
click at [1346, 703] on link "2" at bounding box center [1345, 715] width 22 height 26
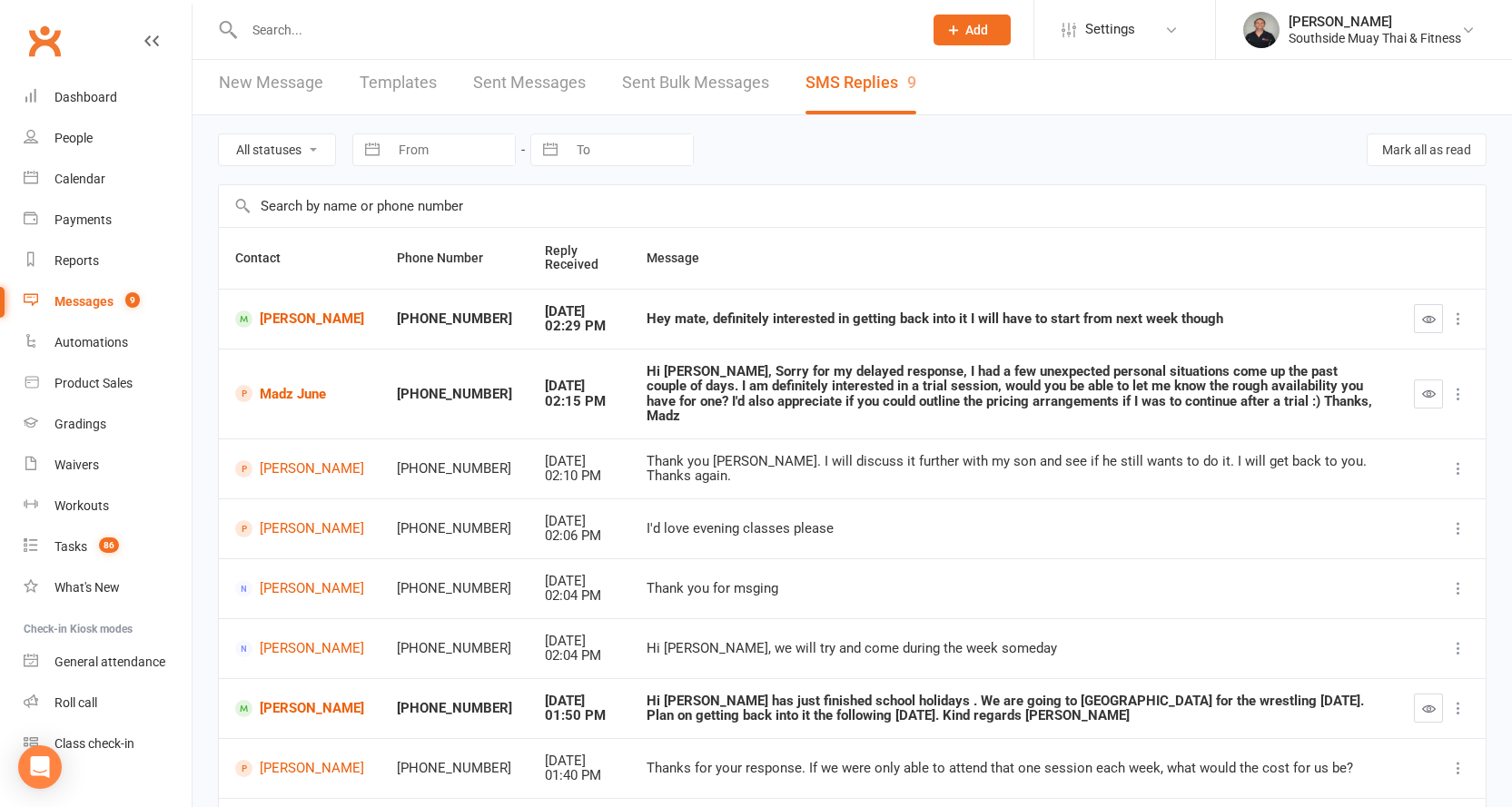
scroll to position [0, 0]
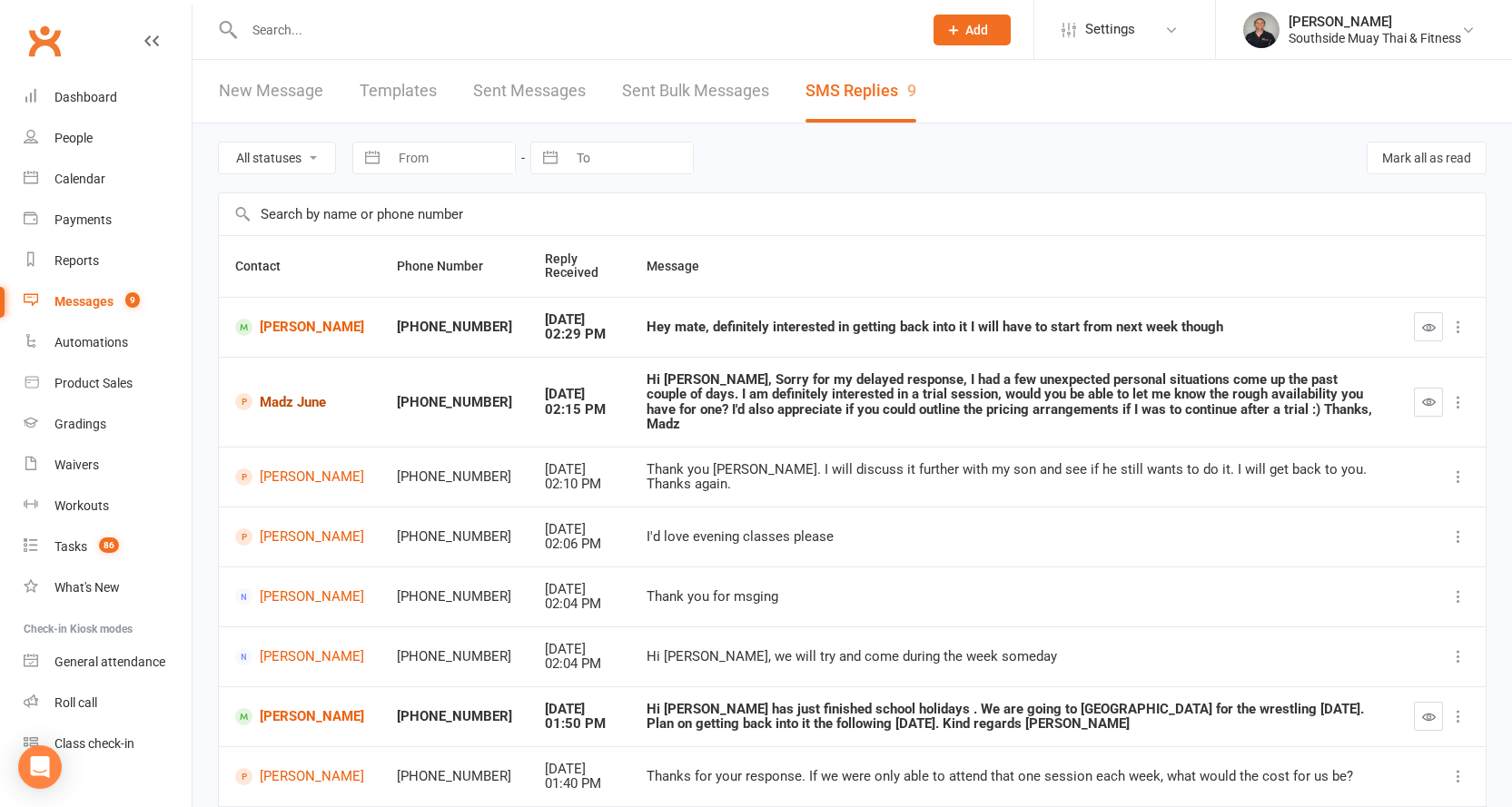
click at [250, 394] on span at bounding box center [244, 402] width 17 height 17
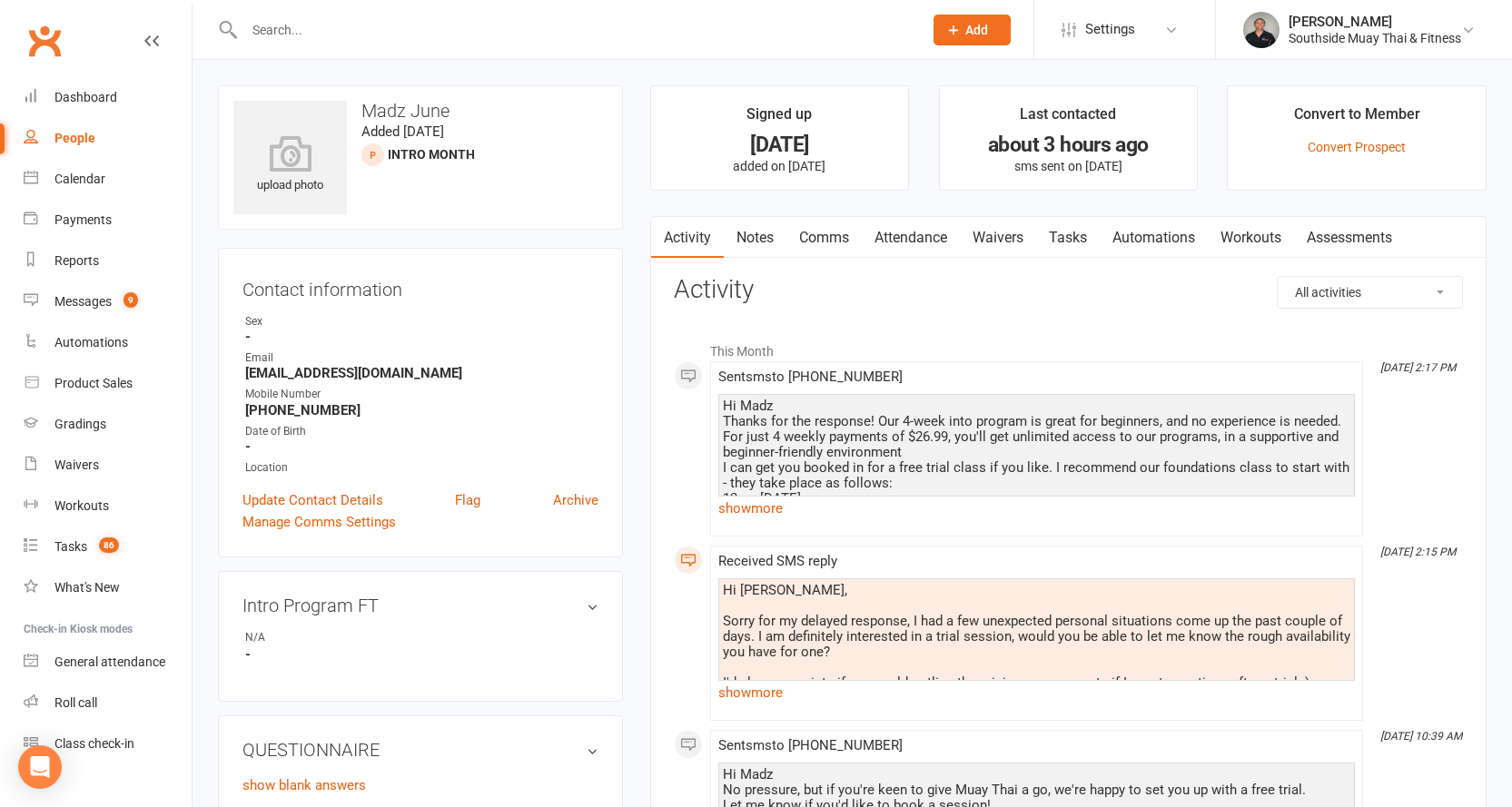
click at [66, 135] on div "People" at bounding box center [74, 138] width 41 height 14
select select "100"
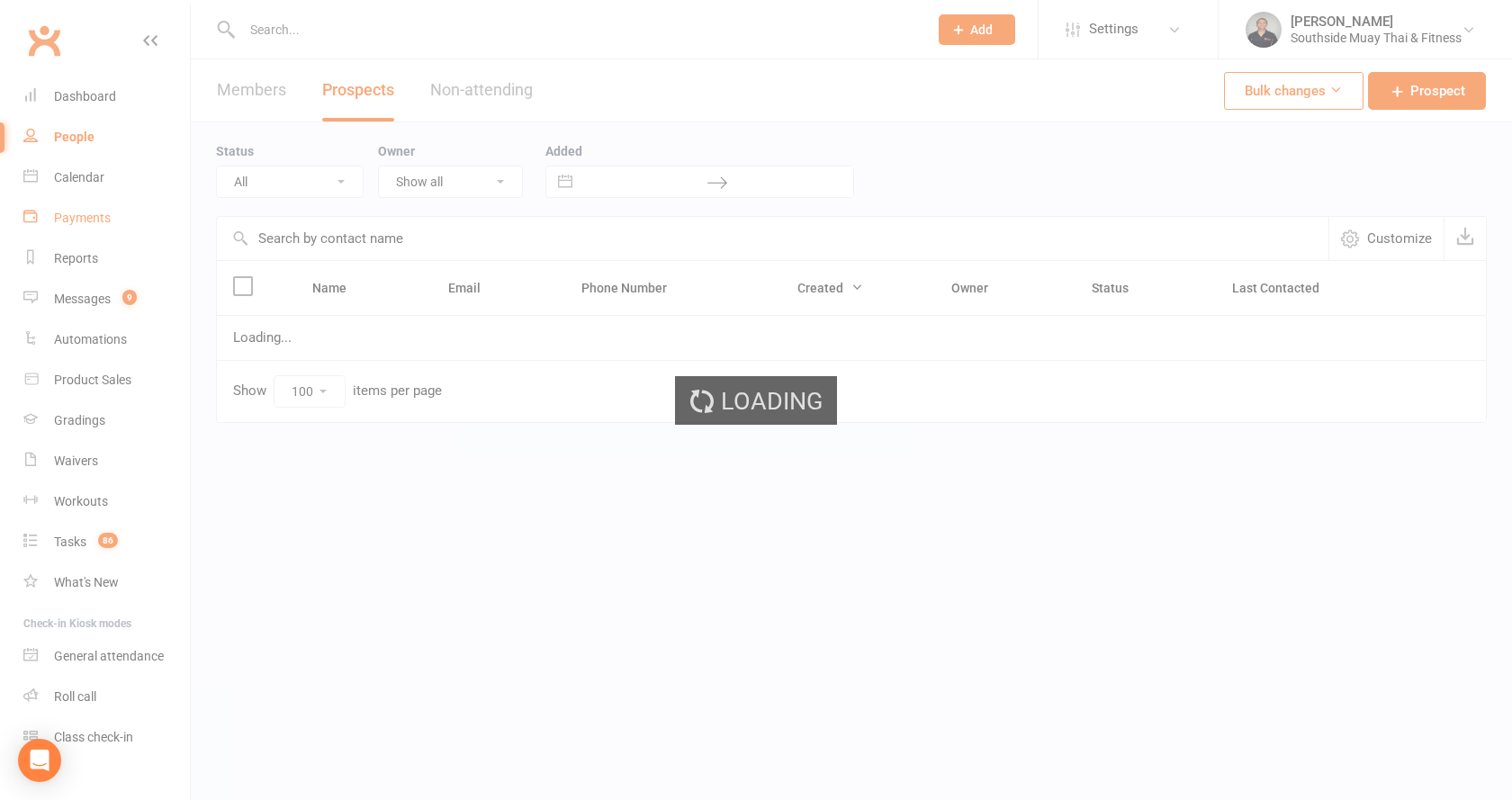
select select "Intro Month"
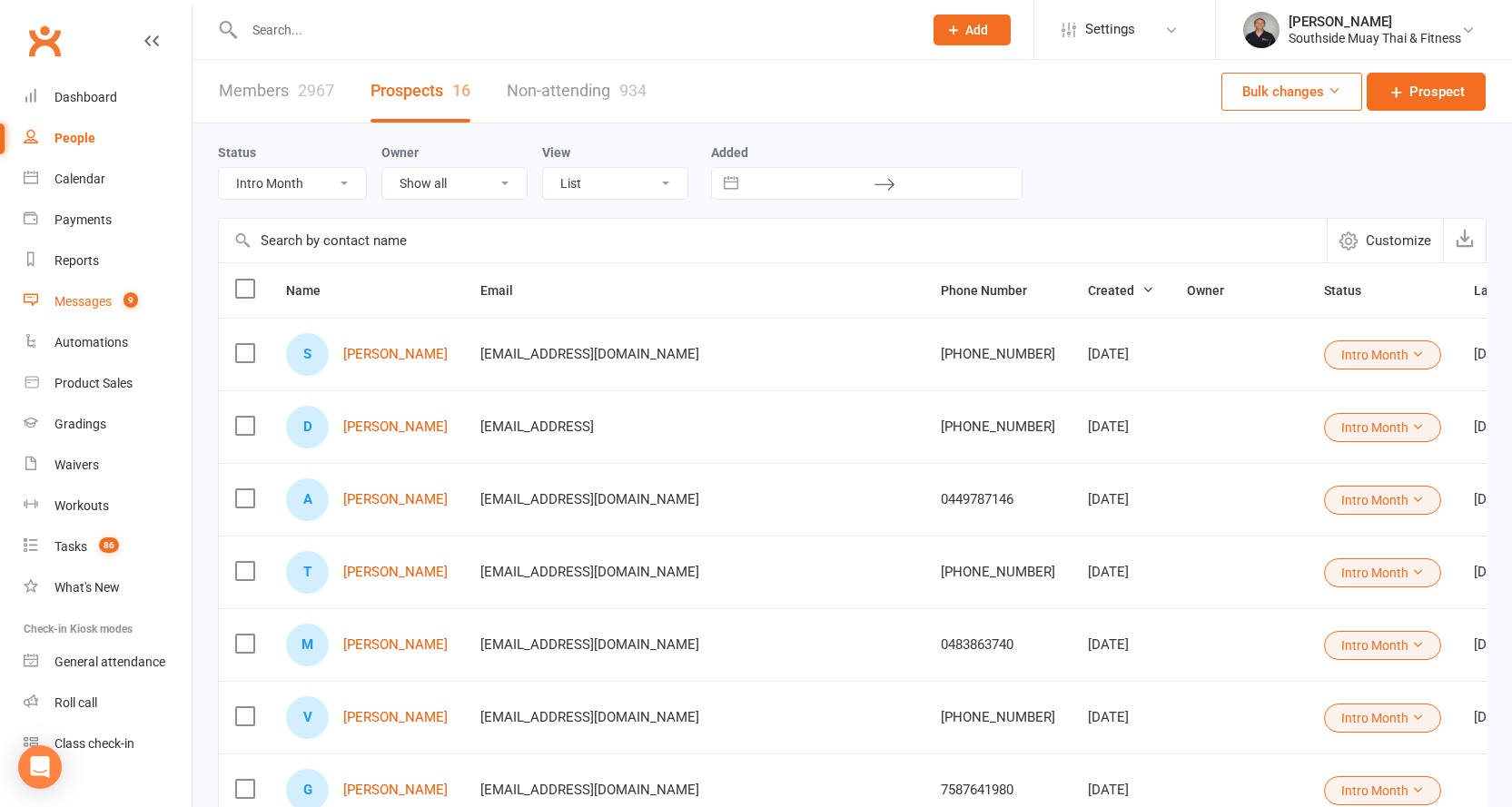
click at [82, 297] on div "Messages" at bounding box center [82, 301] width 57 height 14
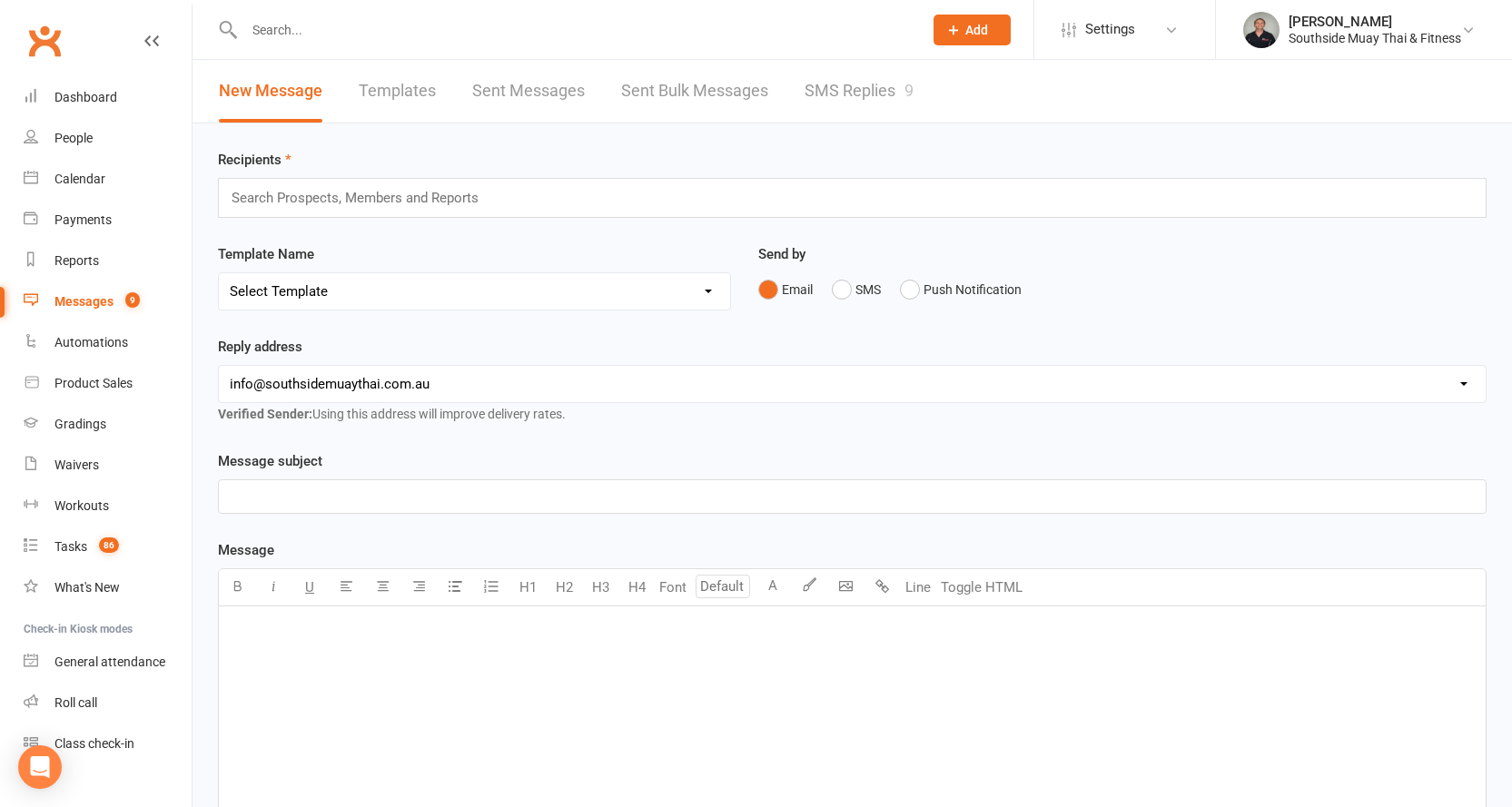
click at [879, 94] on link "SMS Replies 9" at bounding box center [859, 91] width 109 height 63
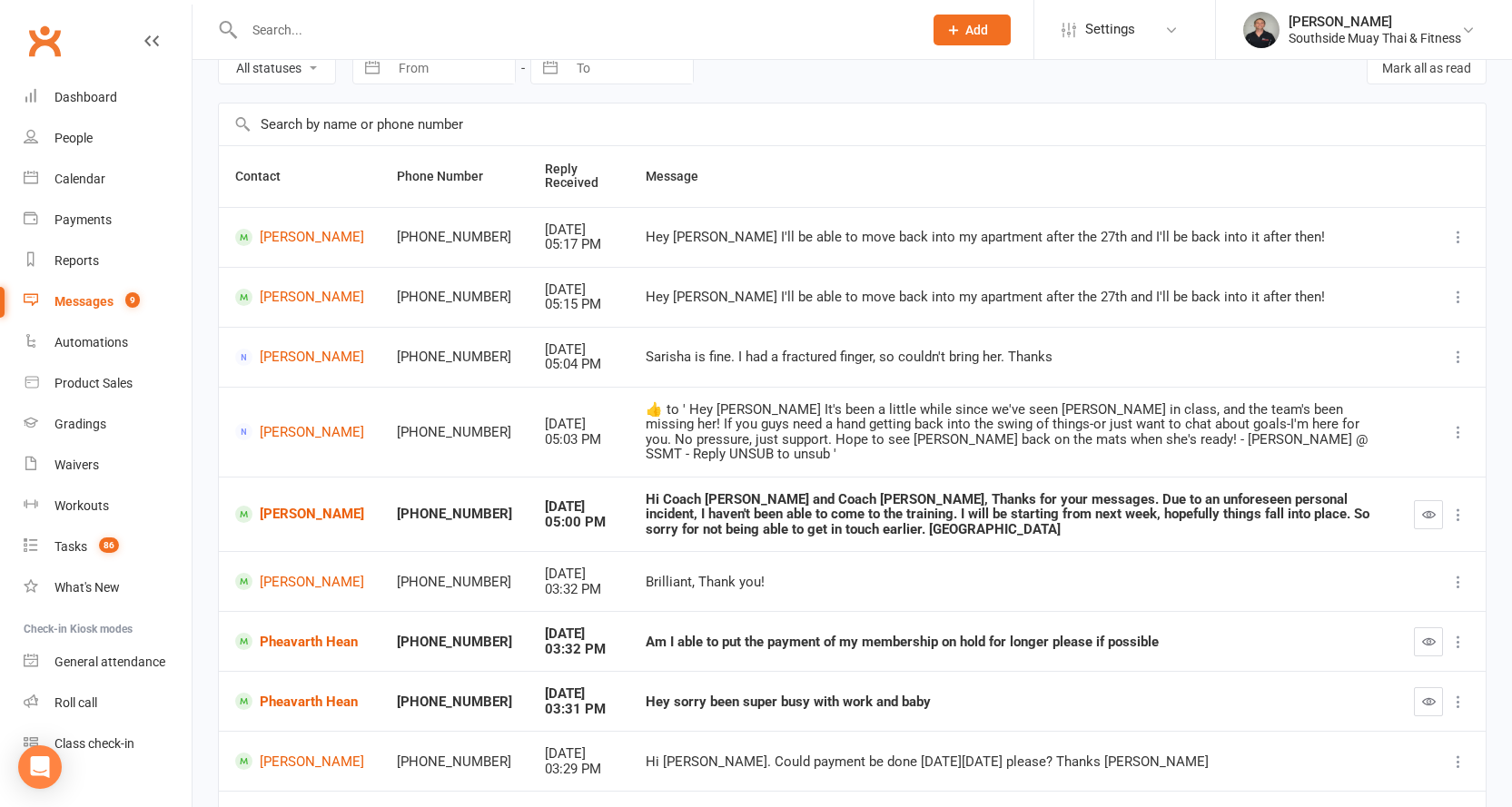
scroll to position [255, 0]
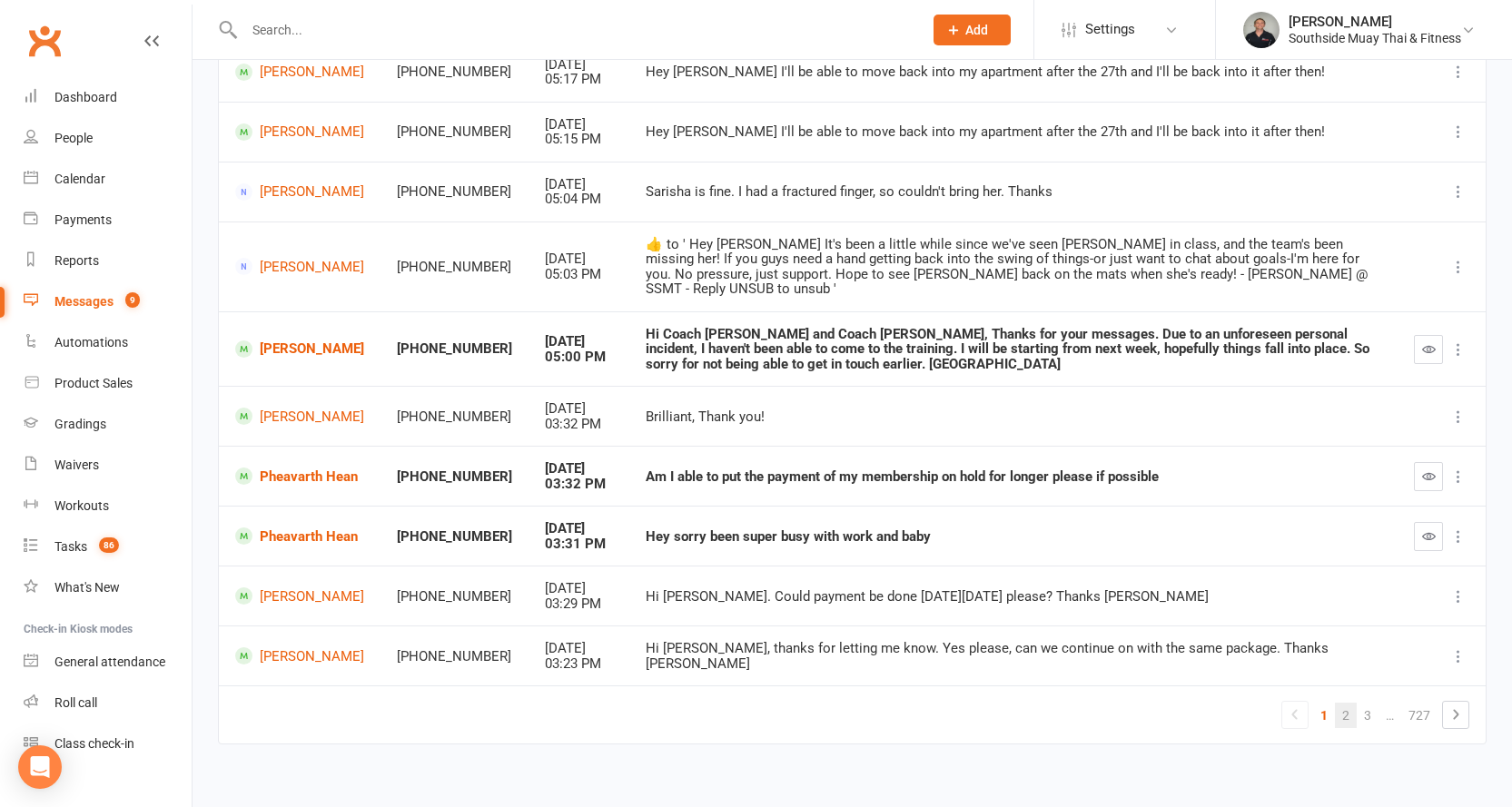
click at [1353, 703] on link "2" at bounding box center [1345, 715] width 22 height 26
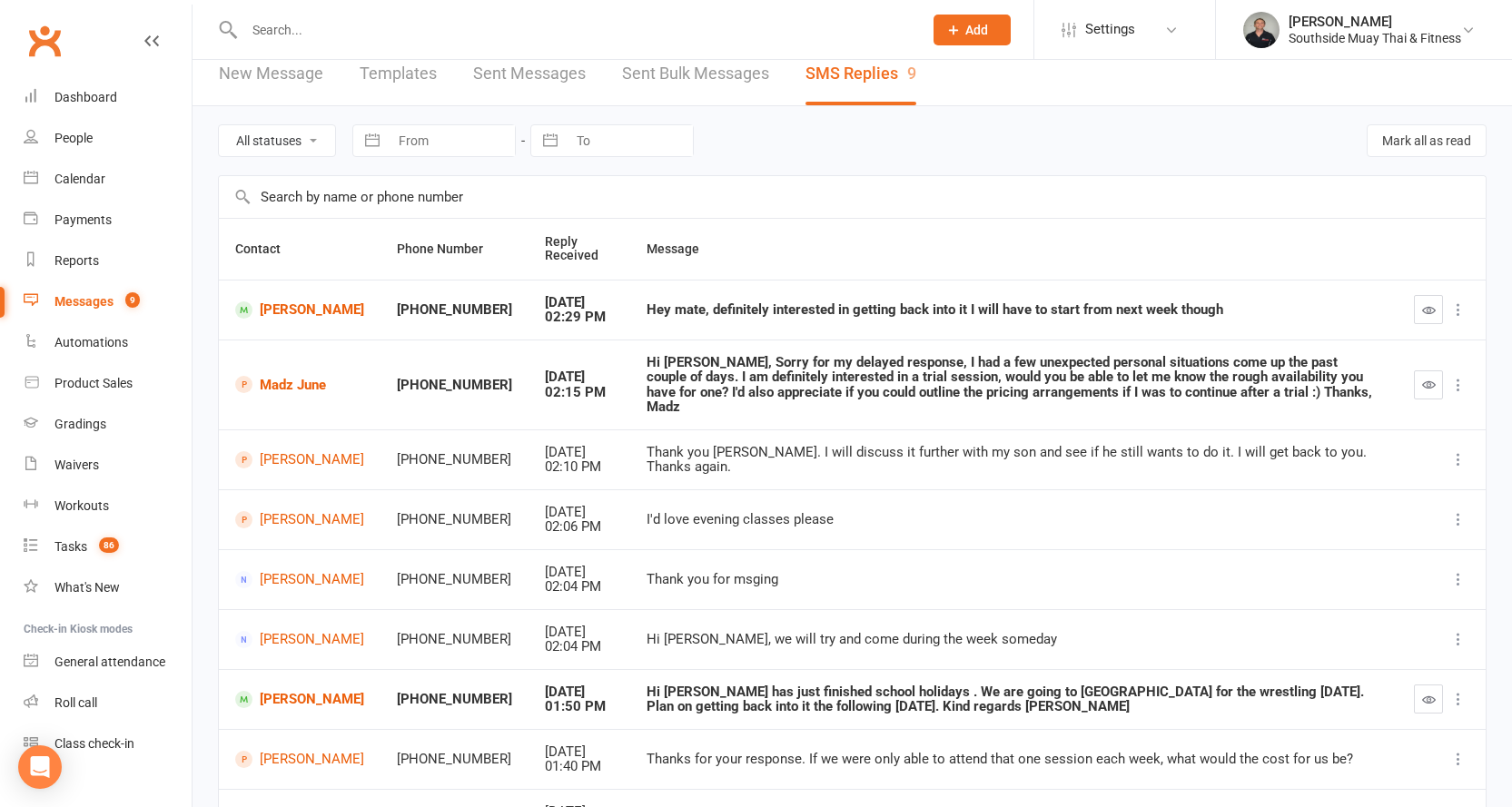
scroll to position [0, 0]
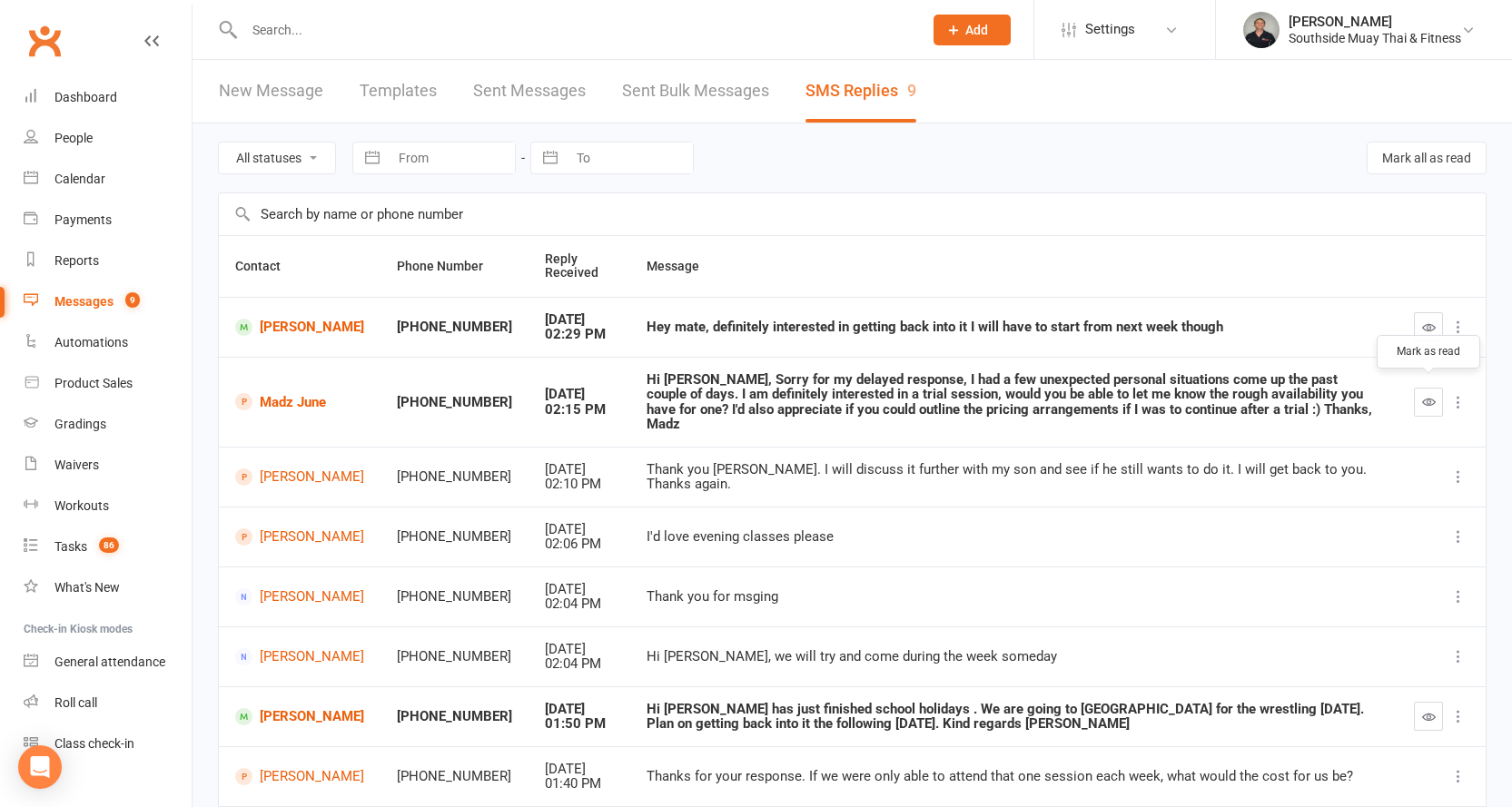
click at [1430, 396] on icon "button" at bounding box center [1429, 402] width 13 height 13
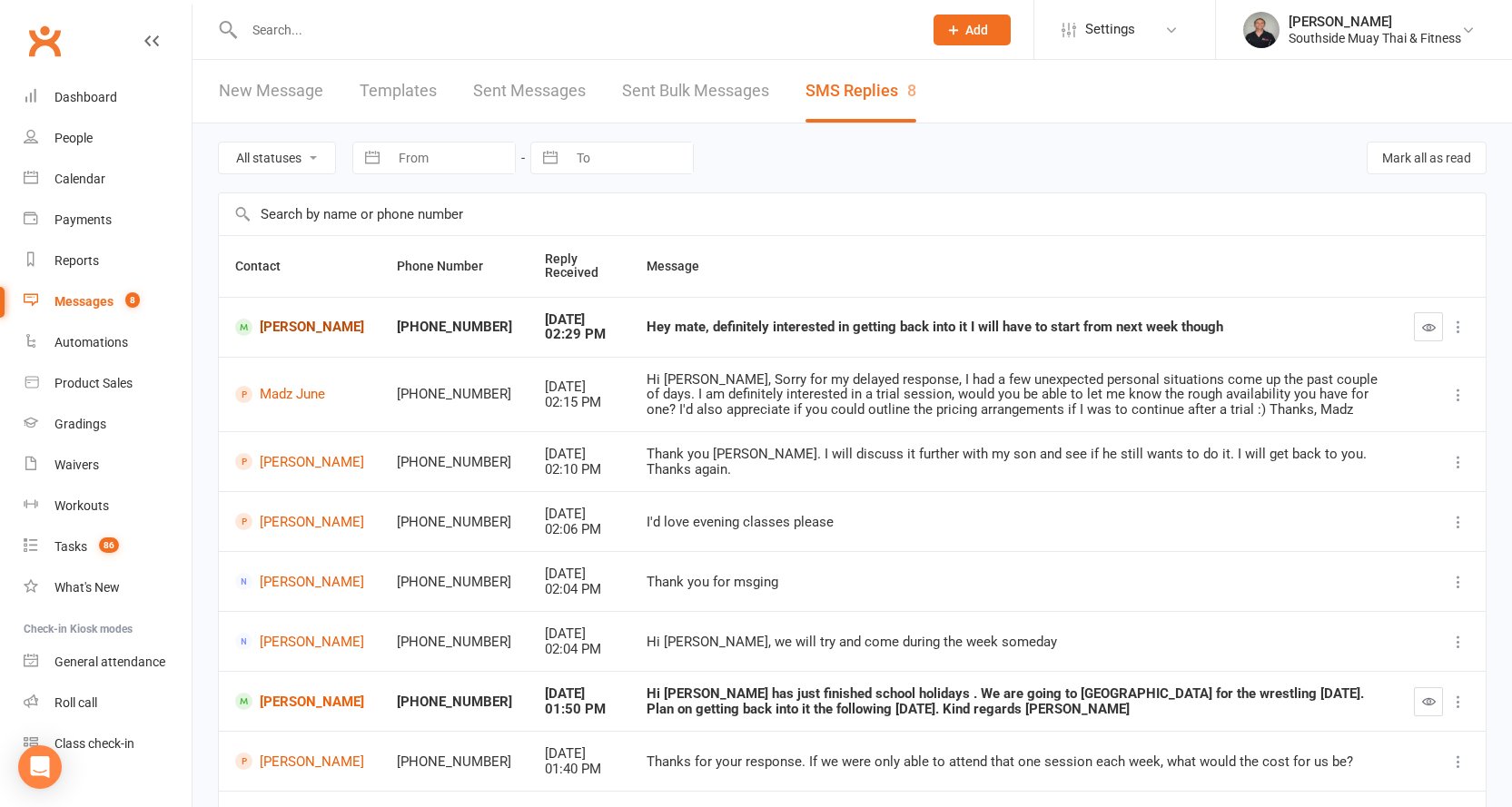
click at [283, 330] on link "James Picken" at bounding box center [300, 327] width 129 height 17
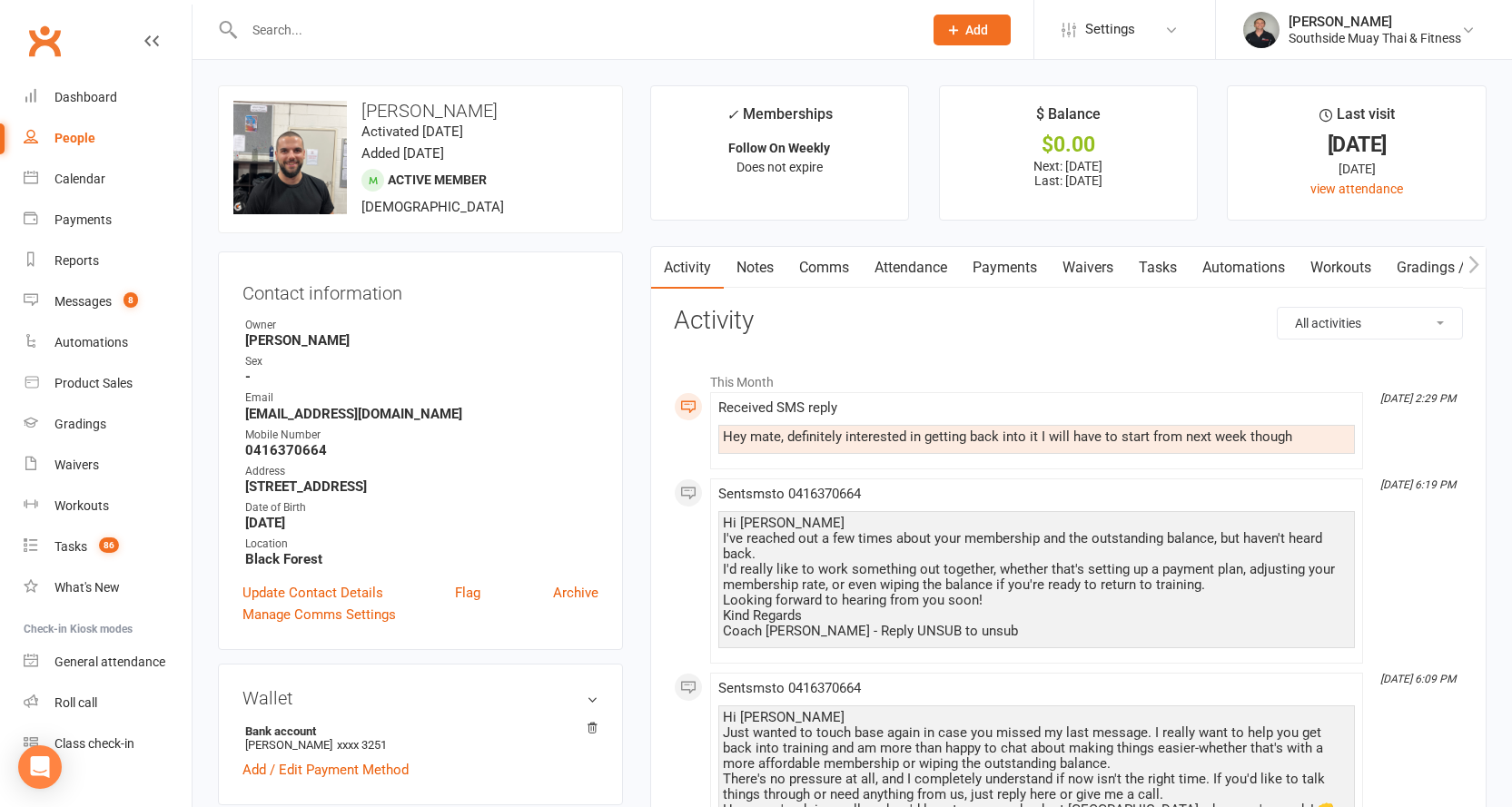
click at [838, 430] on div "Hey mate, definitely interested in getting back into it I will have to start fr…" at bounding box center [1036, 437] width 628 height 15
copy div "Hey mate, definitely interested in getting back into it I will have to start fr…"
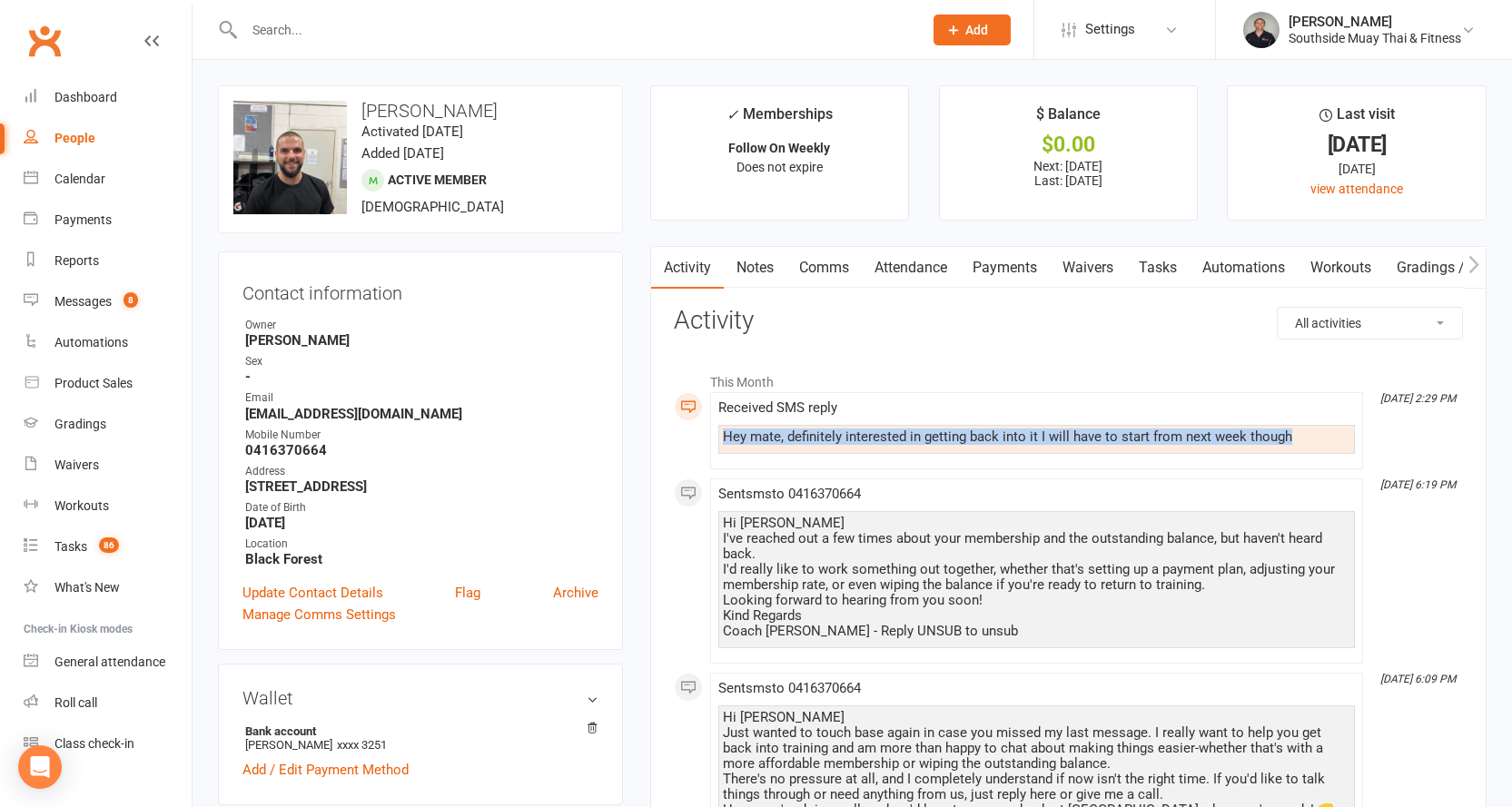
click at [828, 264] on link "Comms" at bounding box center [823, 267] width 75 height 42
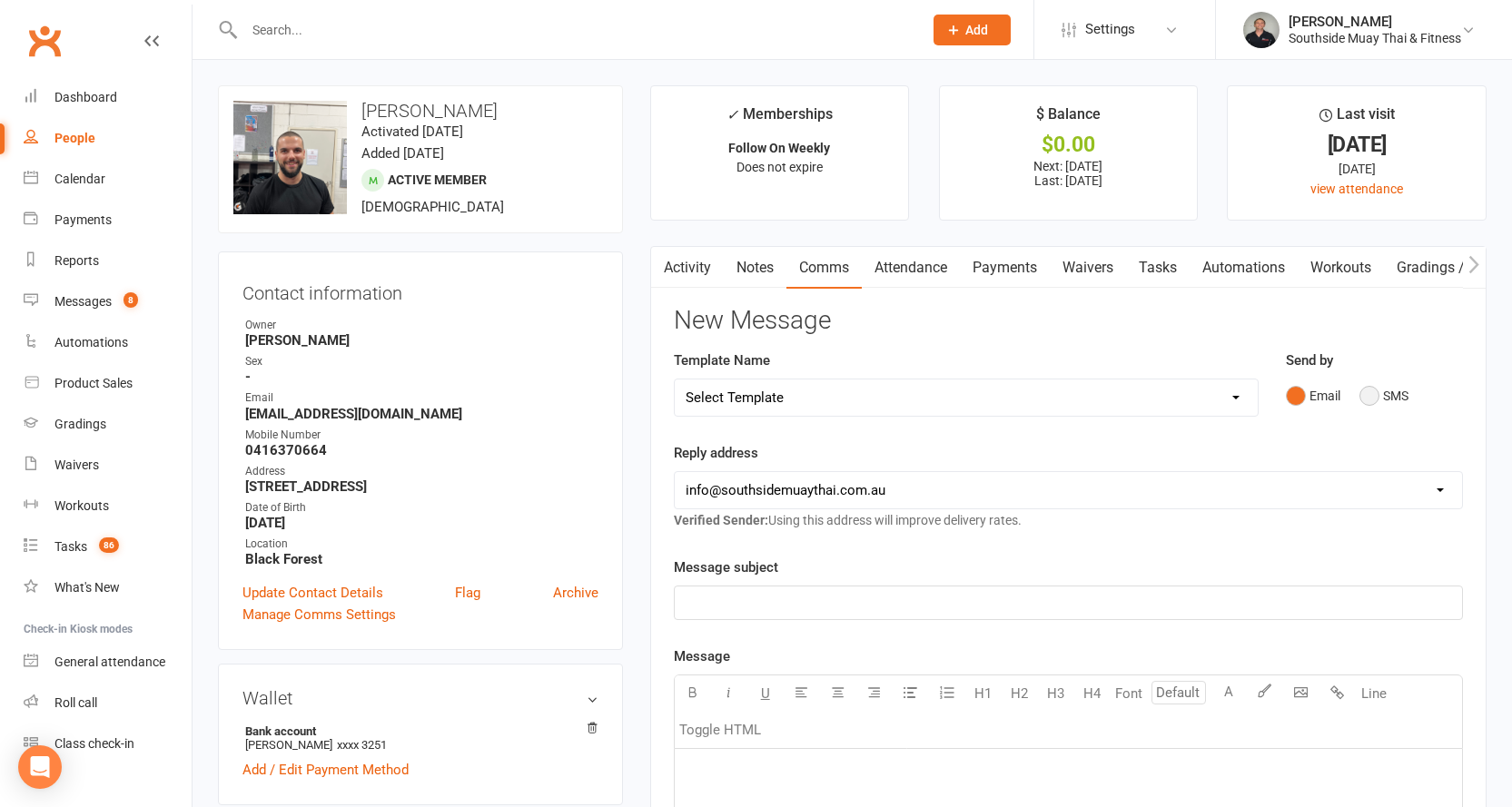
click at [1385, 393] on button "SMS" at bounding box center [1384, 395] width 49 height 34
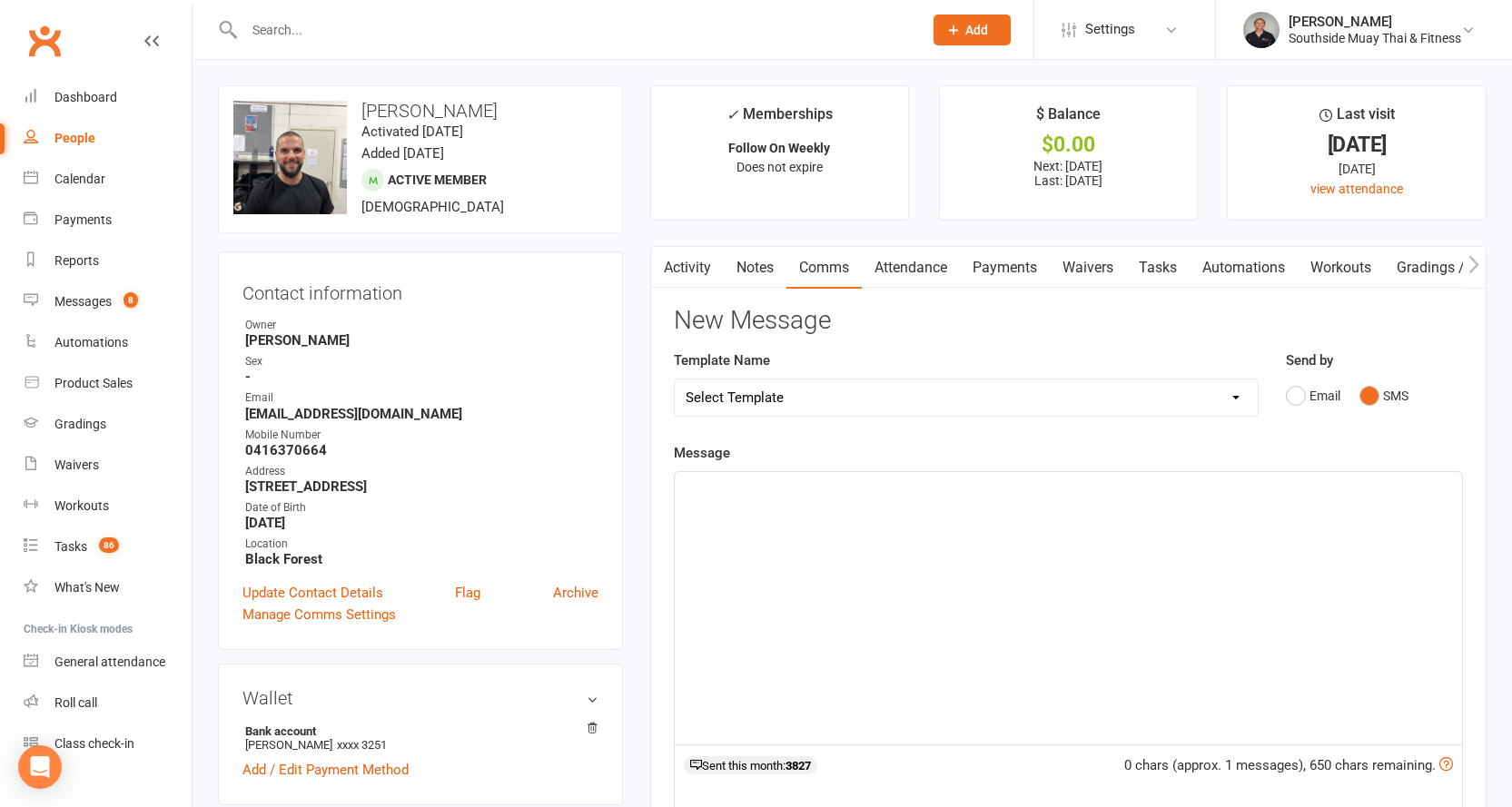
click at [709, 485] on p "﻿" at bounding box center [1067, 488] width 765 height 22
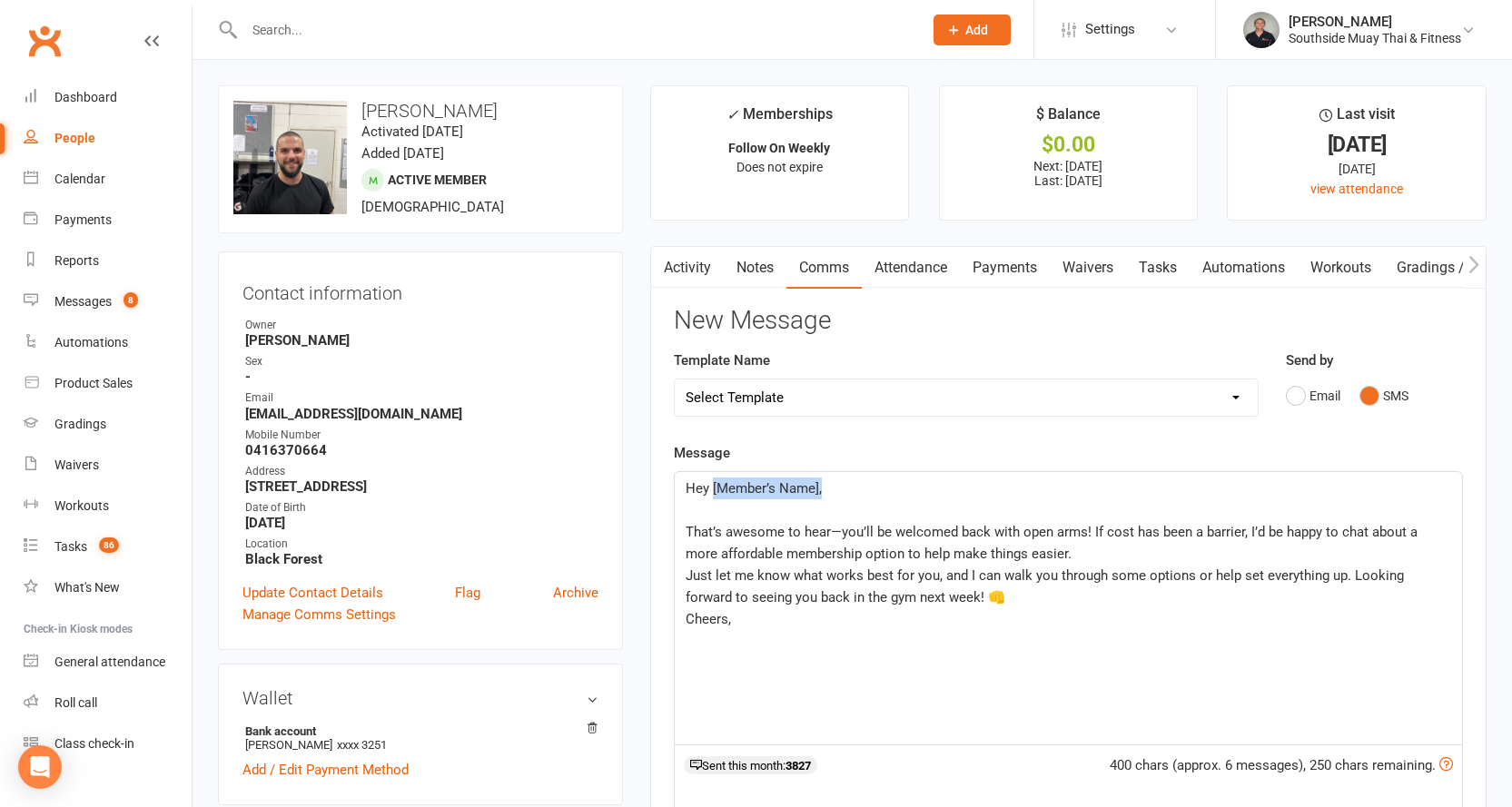
drag, startPoint x: 712, startPoint y: 486, endPoint x: 829, endPoint y: 487, distance: 117.0
click at [829, 487] on p "Hey [Member’s Name]," at bounding box center [1067, 488] width 765 height 22
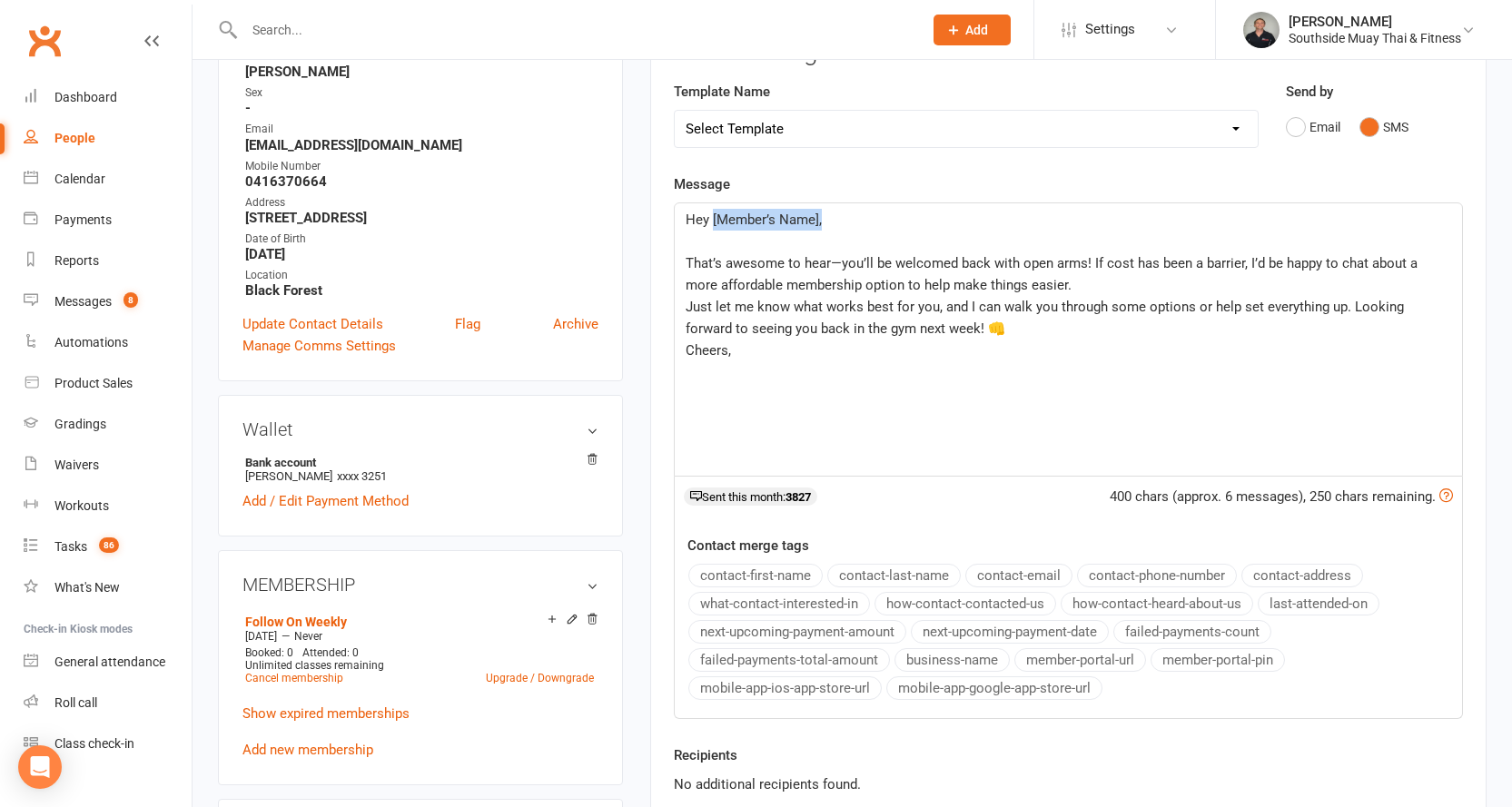
scroll to position [272, 0]
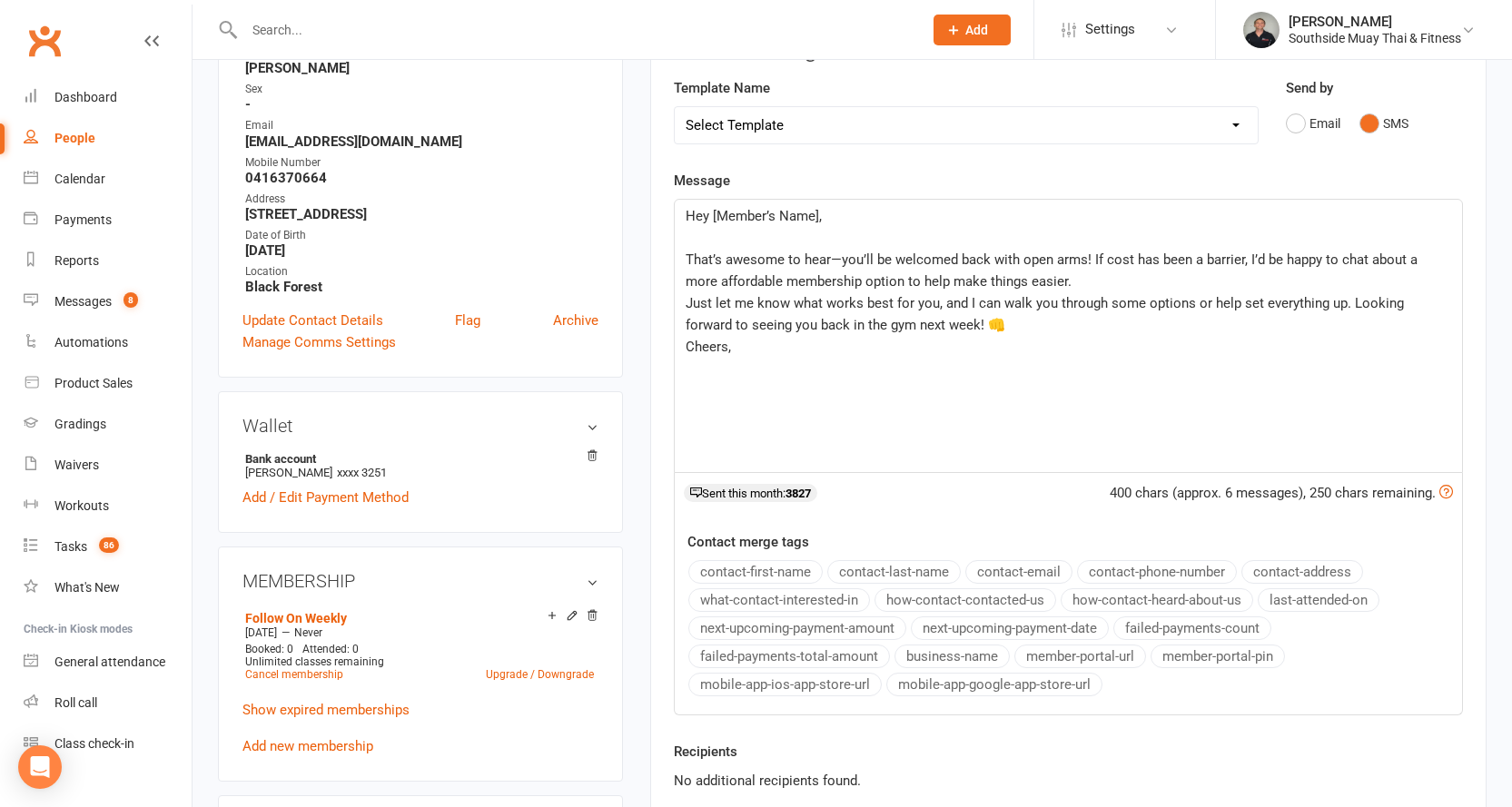
click at [782, 569] on button "contact-first-name" at bounding box center [756, 572] width 135 height 24
click at [709, 212] on span "Hey" at bounding box center [697, 215] width 24 height 16
click at [1089, 255] on span "That’s awesome to hear—you’ll be welcomed back with open arms! If cost has been…" at bounding box center [1053, 270] width 736 height 38
drag, startPoint x: 1149, startPoint y: 259, endPoint x: 1127, endPoint y: 260, distance: 22.0
click at [1127, 260] on span "That’s awesome to hear—you’ll be welcomed back with open arms! If you like, If …" at bounding box center [1063, 270] width 756 height 38
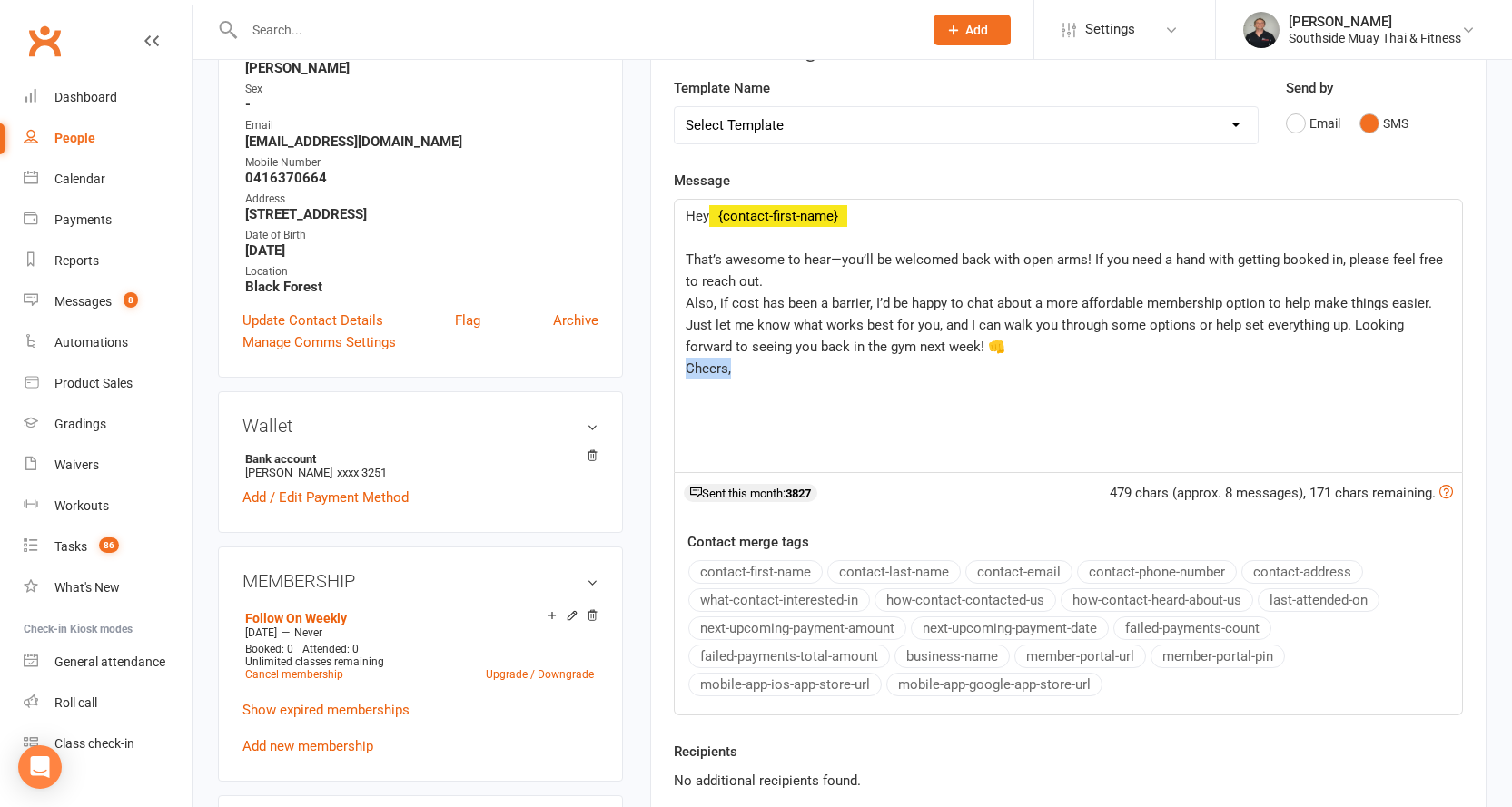
drag, startPoint x: 683, startPoint y: 370, endPoint x: 733, endPoint y: 370, distance: 50.0
click at [733, 370] on div "Hey ﻿ {contact-first-name} ﻿ That’s awesome to hear—you’ll be welcomed back wit…" at bounding box center [1068, 336] width 787 height 272
click at [925, 652] on button "business-name" at bounding box center [952, 656] width 116 height 24
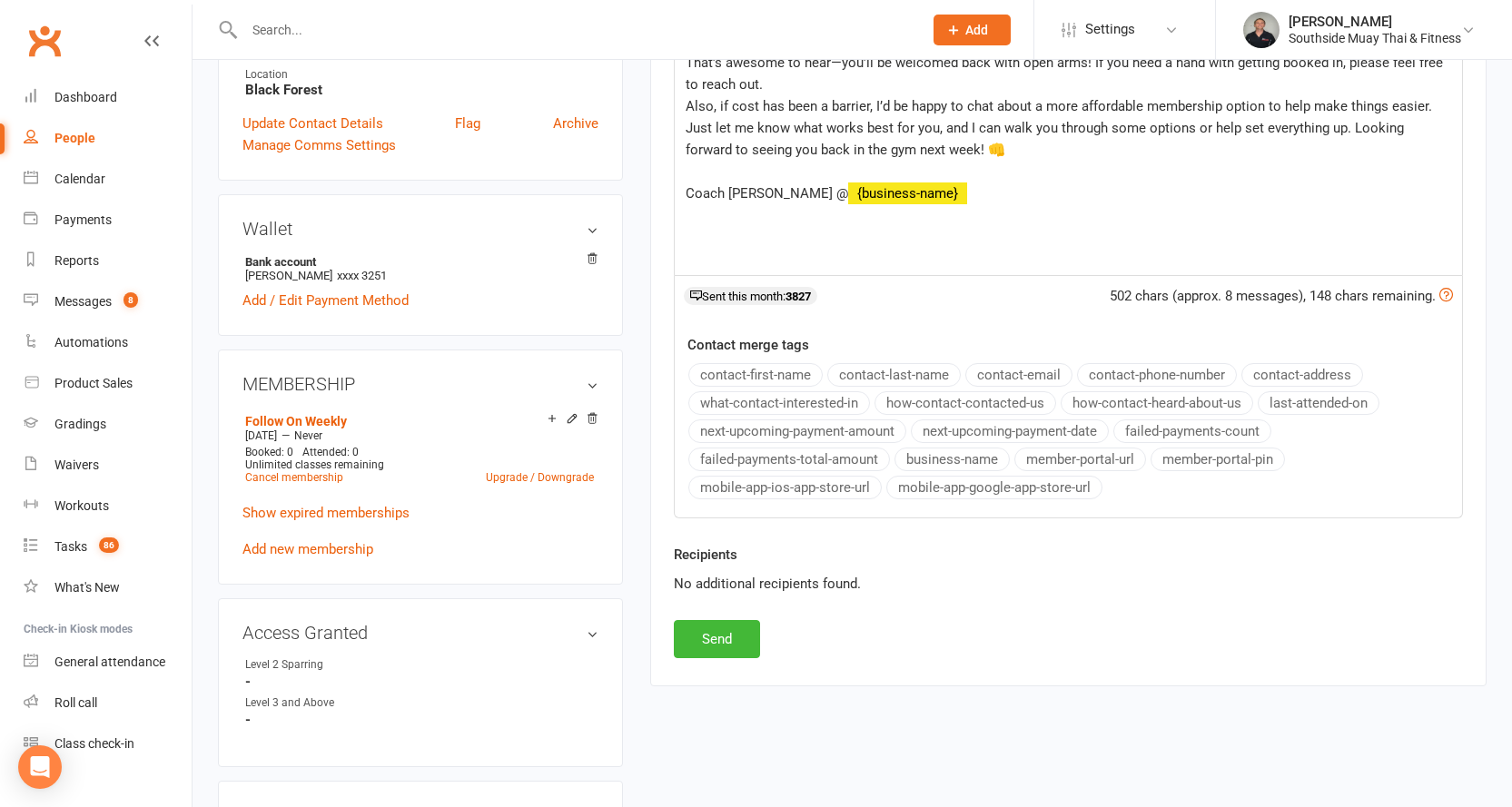
scroll to position [545, 0]
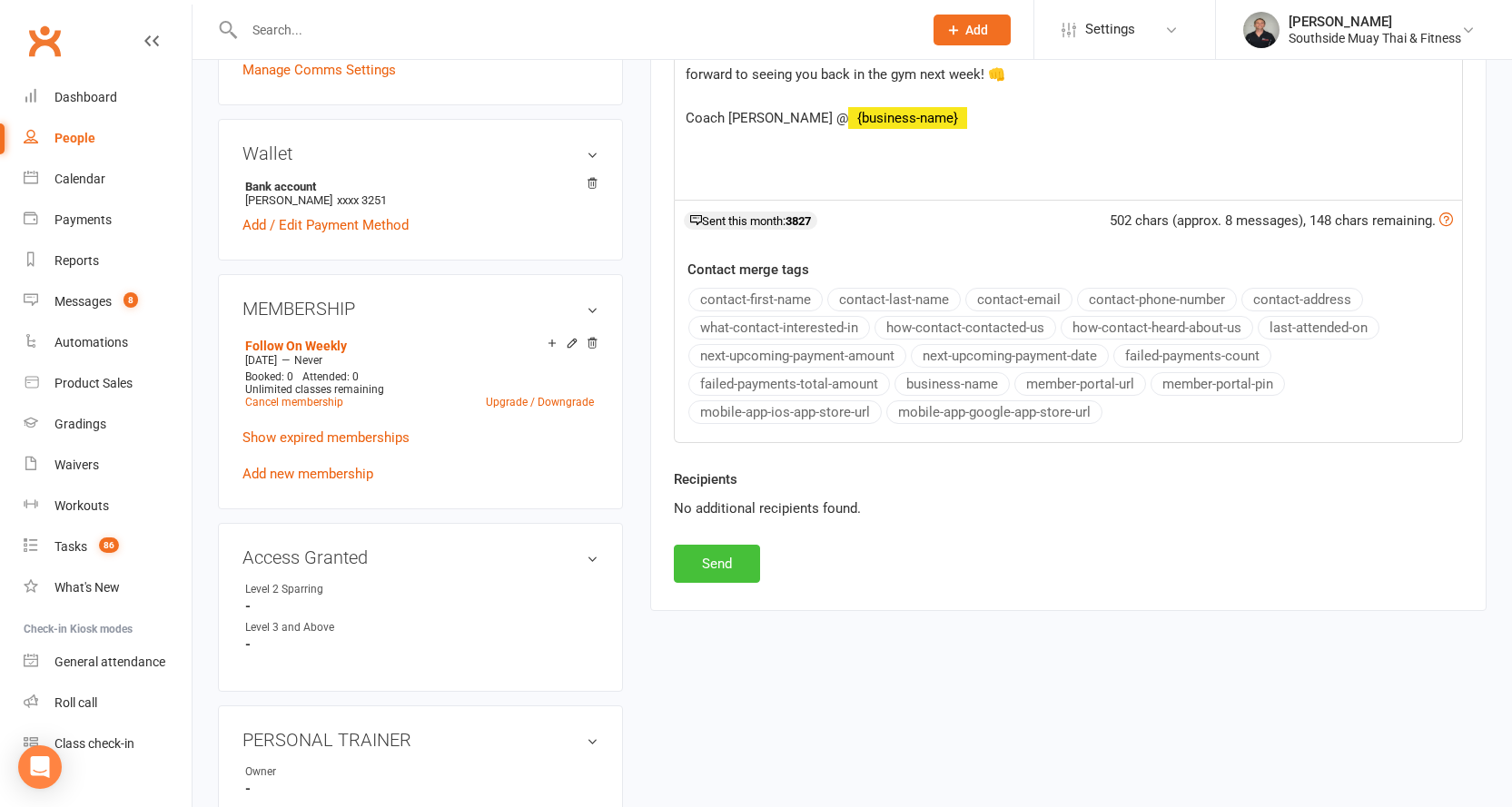
click at [716, 562] on button "Send" at bounding box center [717, 564] width 86 height 38
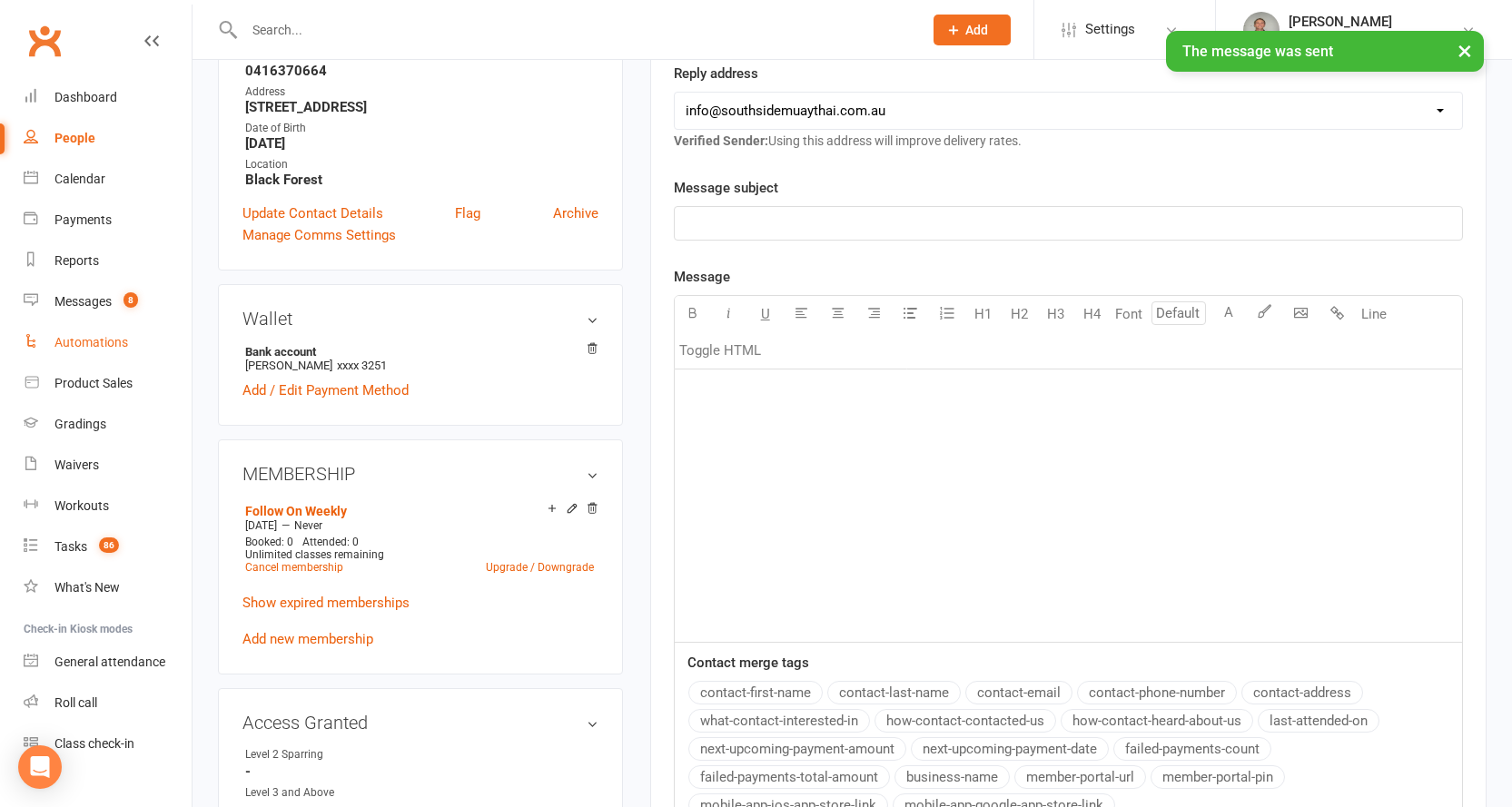
scroll to position [182, 0]
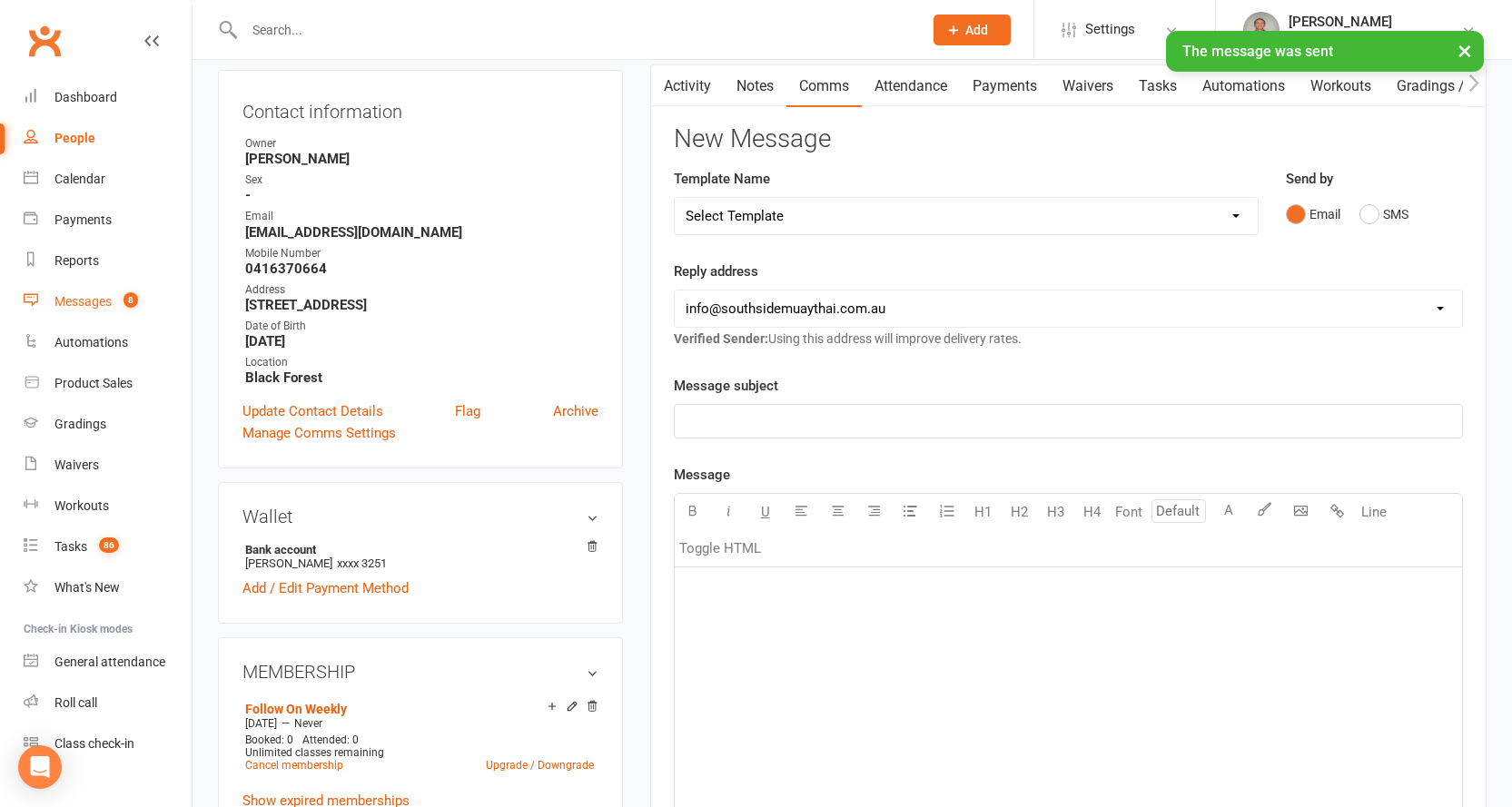
click at [67, 290] on link "Messages 8" at bounding box center [107, 302] width 168 height 41
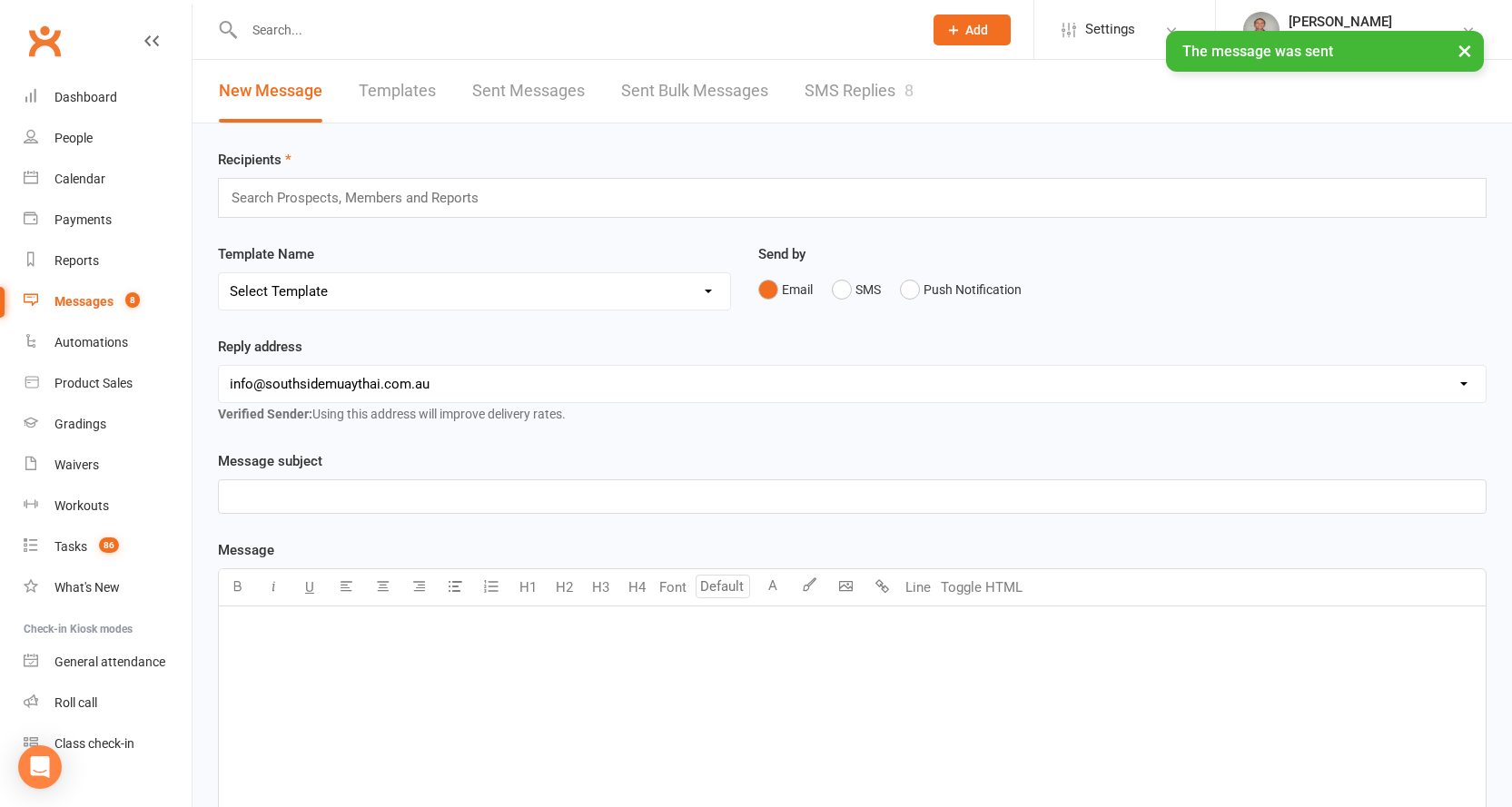
click at [861, 89] on link "SMS Replies 8" at bounding box center [859, 91] width 109 height 63
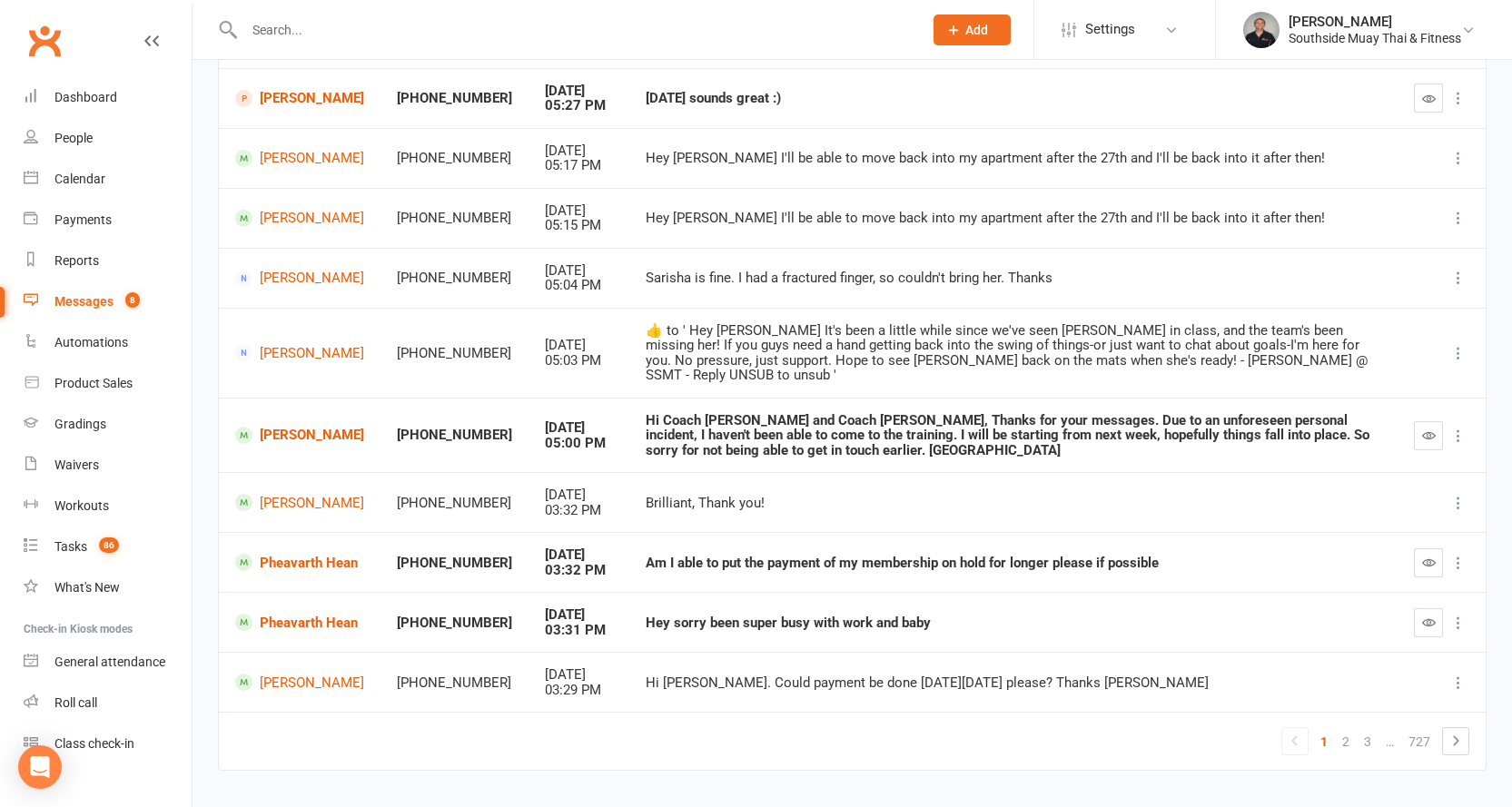
scroll to position [255, 0]
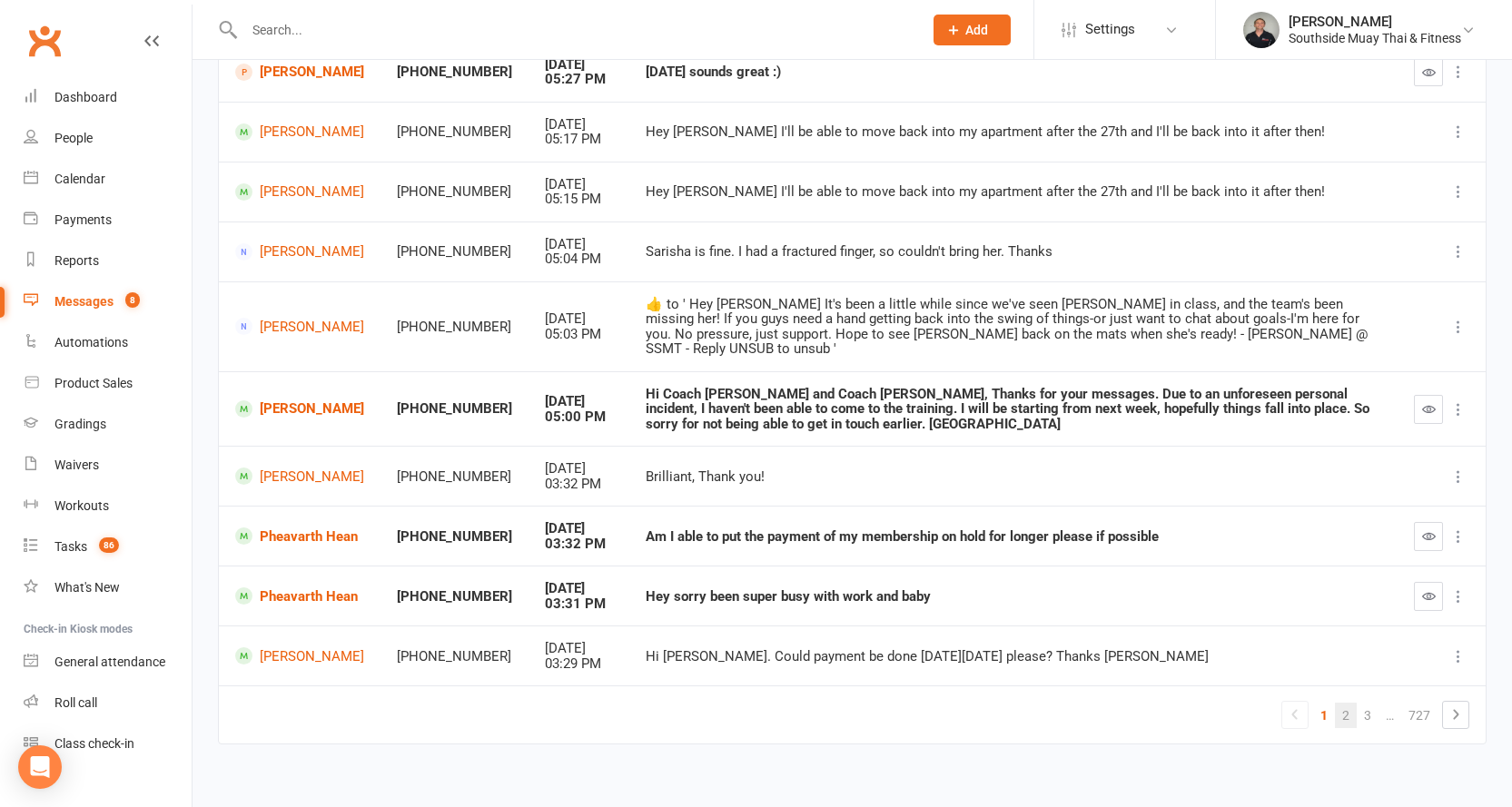
click at [1343, 703] on link "2" at bounding box center [1345, 715] width 22 height 26
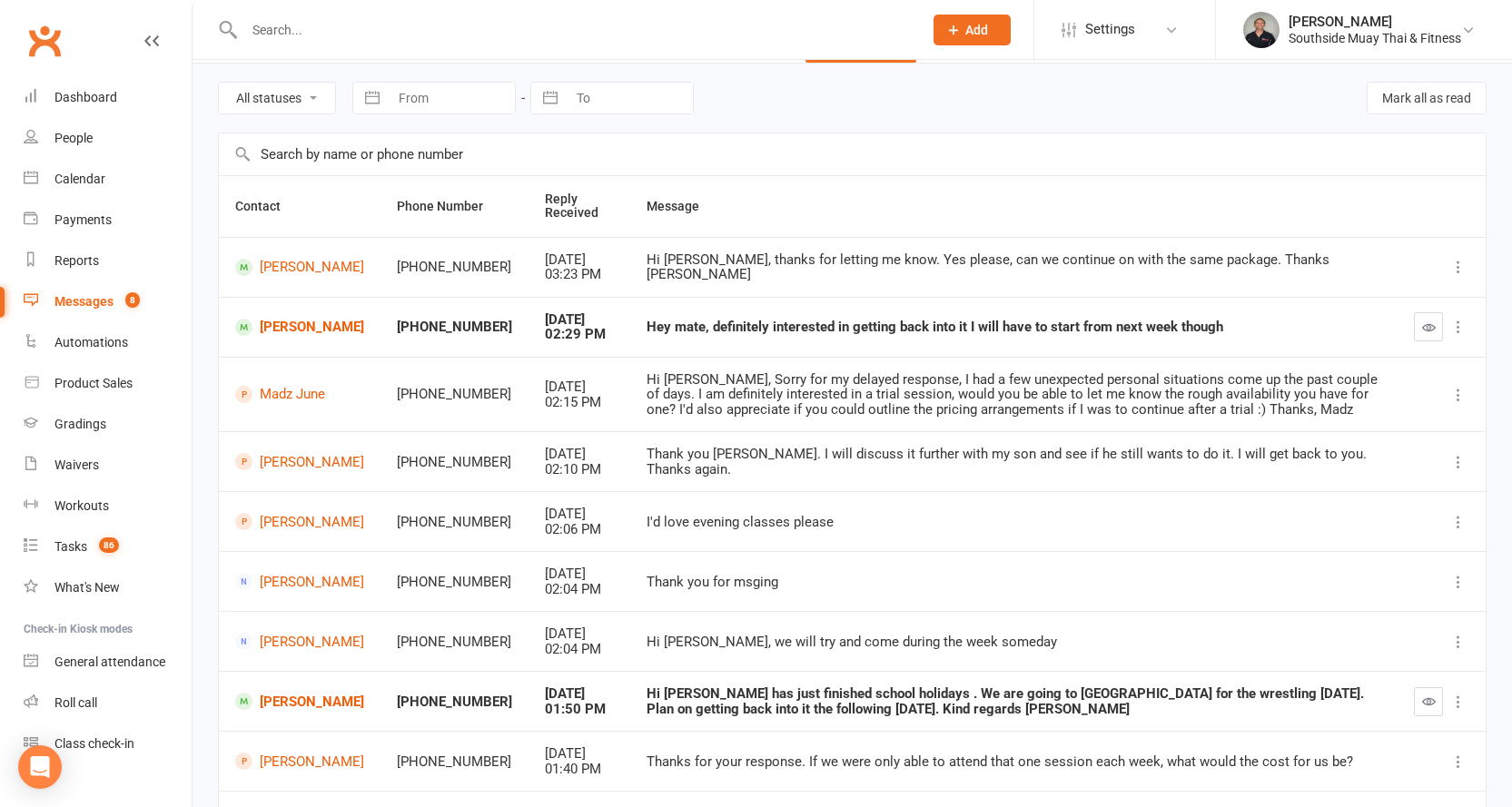
scroll to position [58, 0]
click at [1431, 324] on icon "button" at bounding box center [1429, 329] width 13 height 13
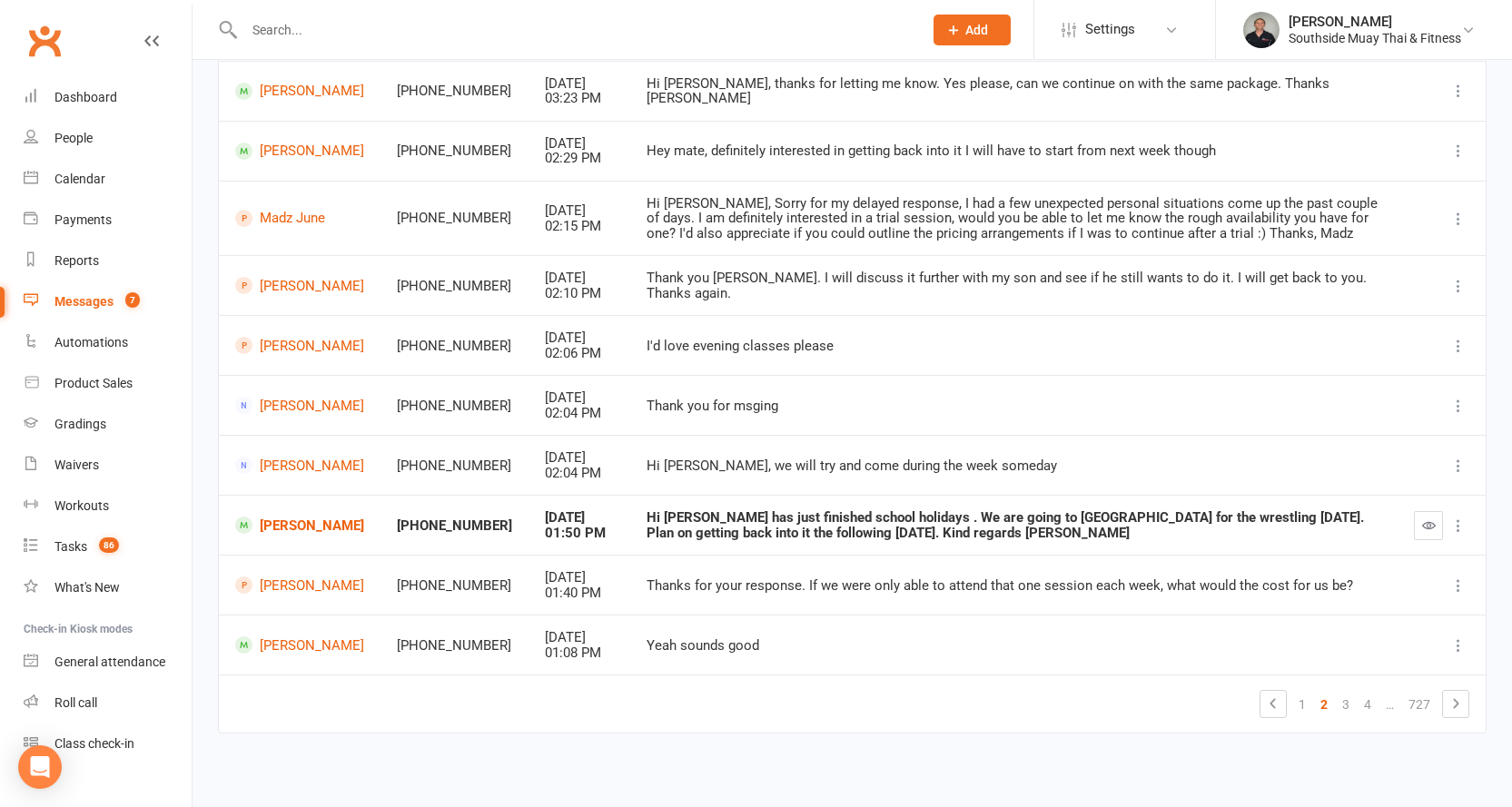
scroll to position [240, 0]
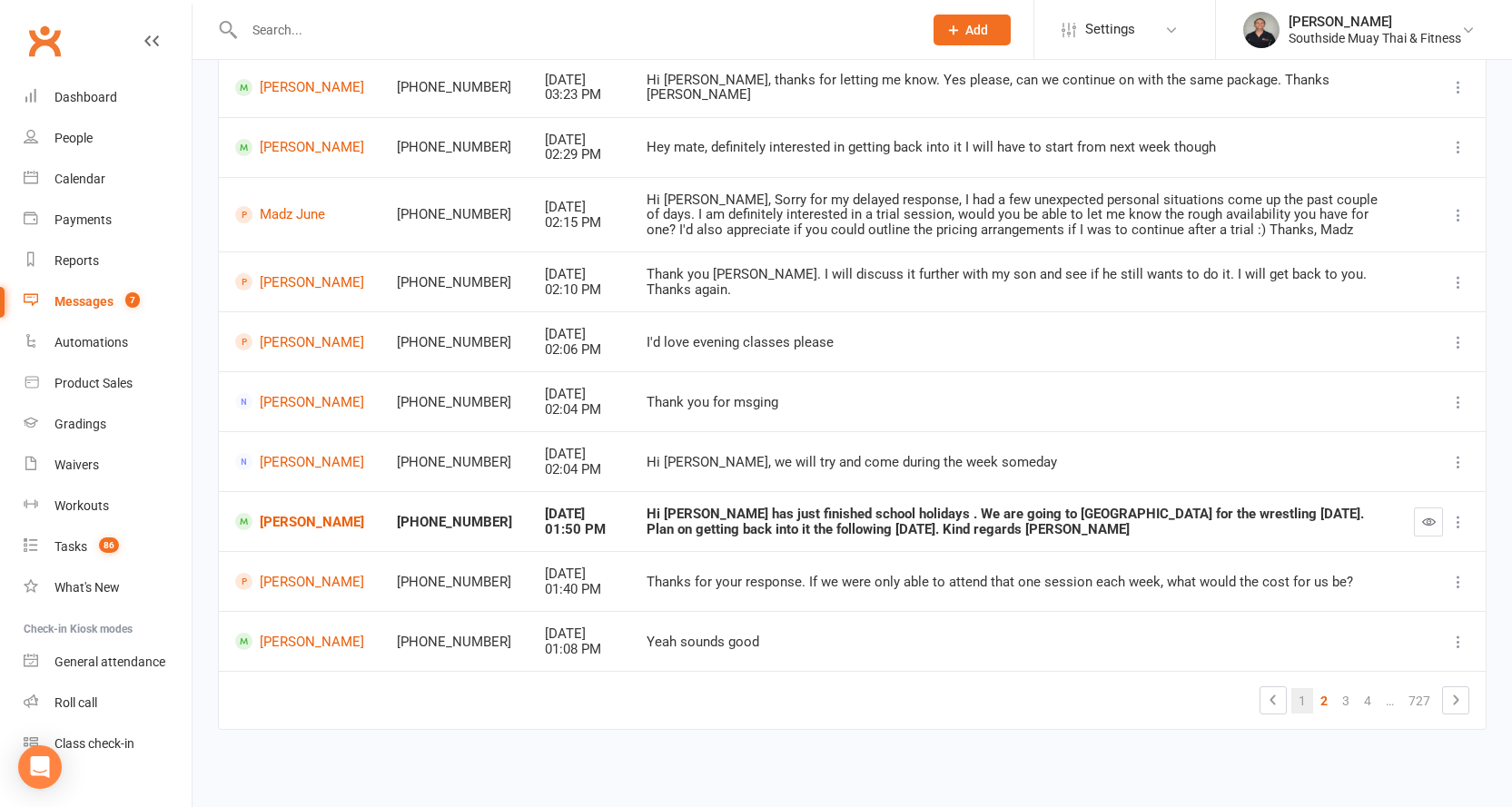
click at [1304, 699] on link "1" at bounding box center [1302, 701] width 22 height 26
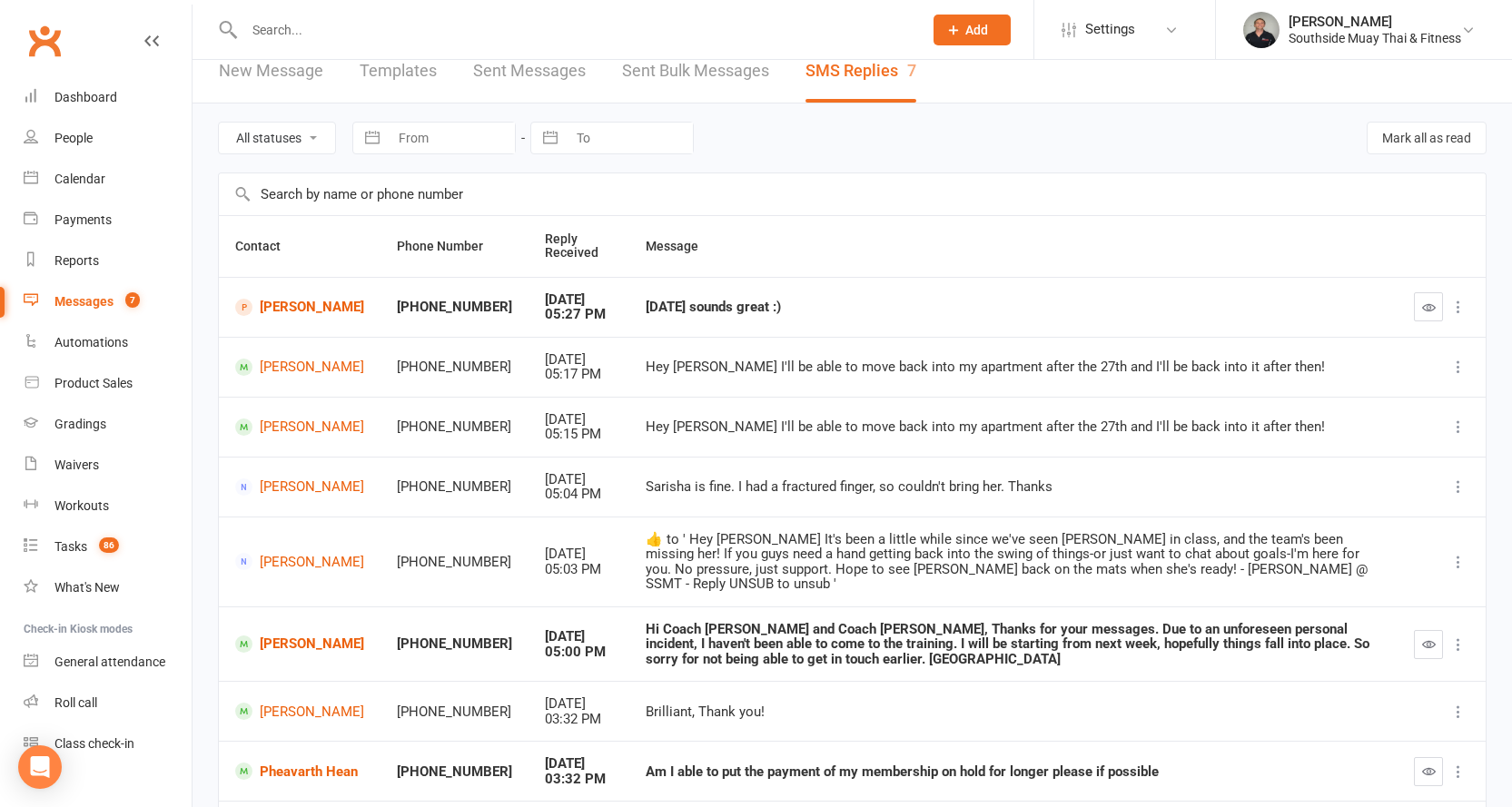
scroll to position [0, 0]
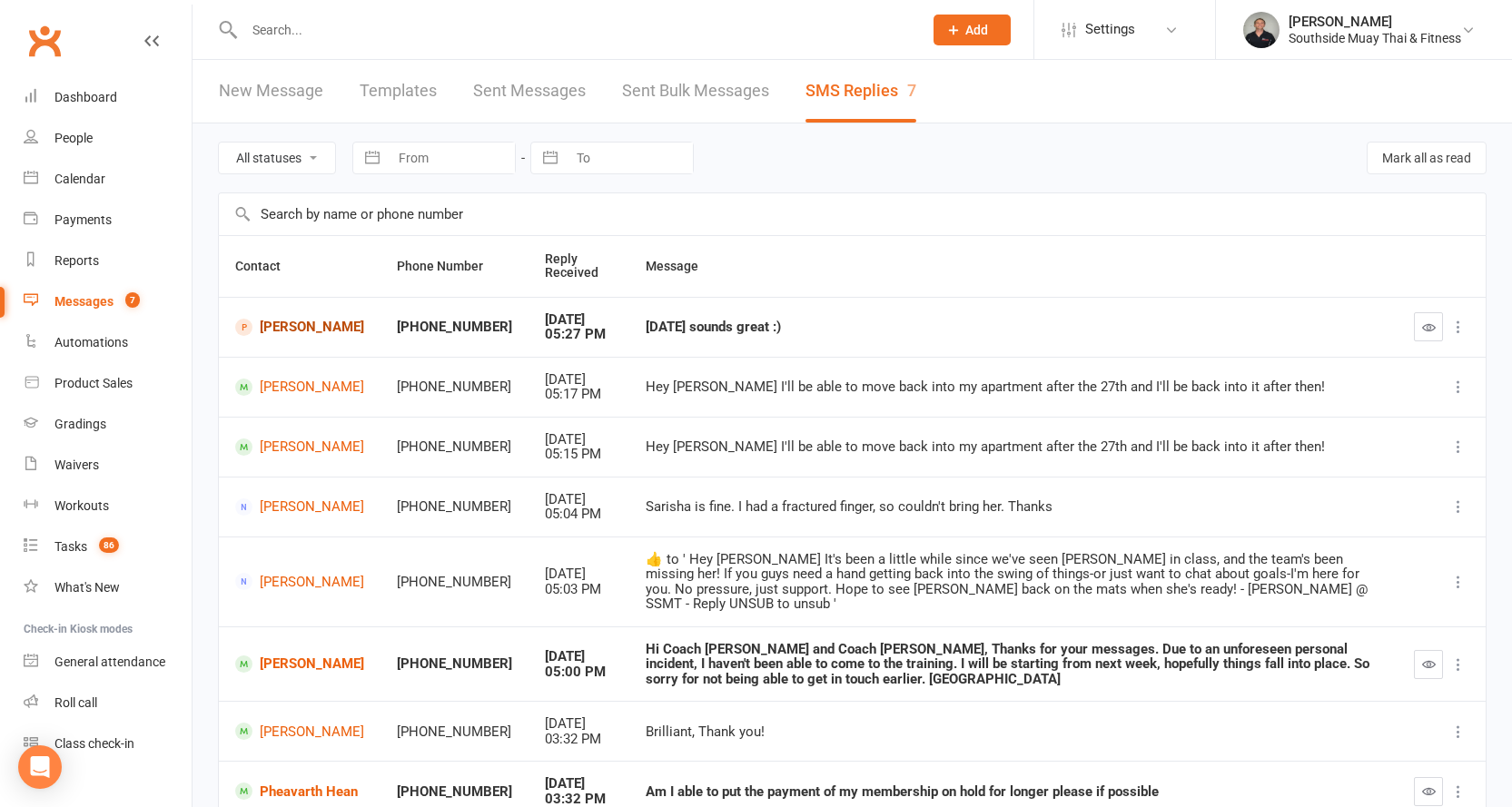
click at [295, 336] on link "[PERSON_NAME]" at bounding box center [300, 327] width 129 height 17
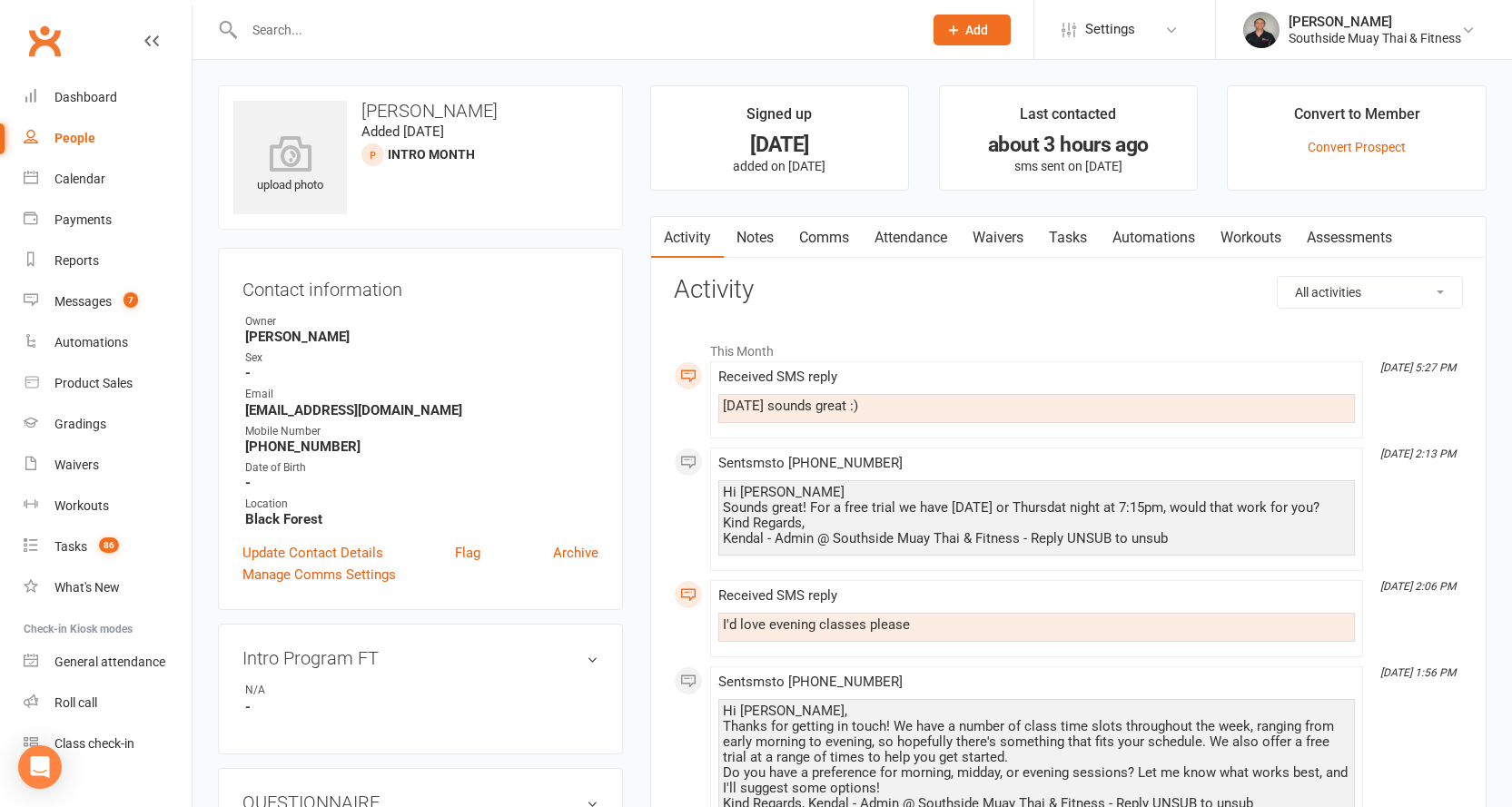
click at [835, 233] on link "Comms" at bounding box center [823, 238] width 75 height 42
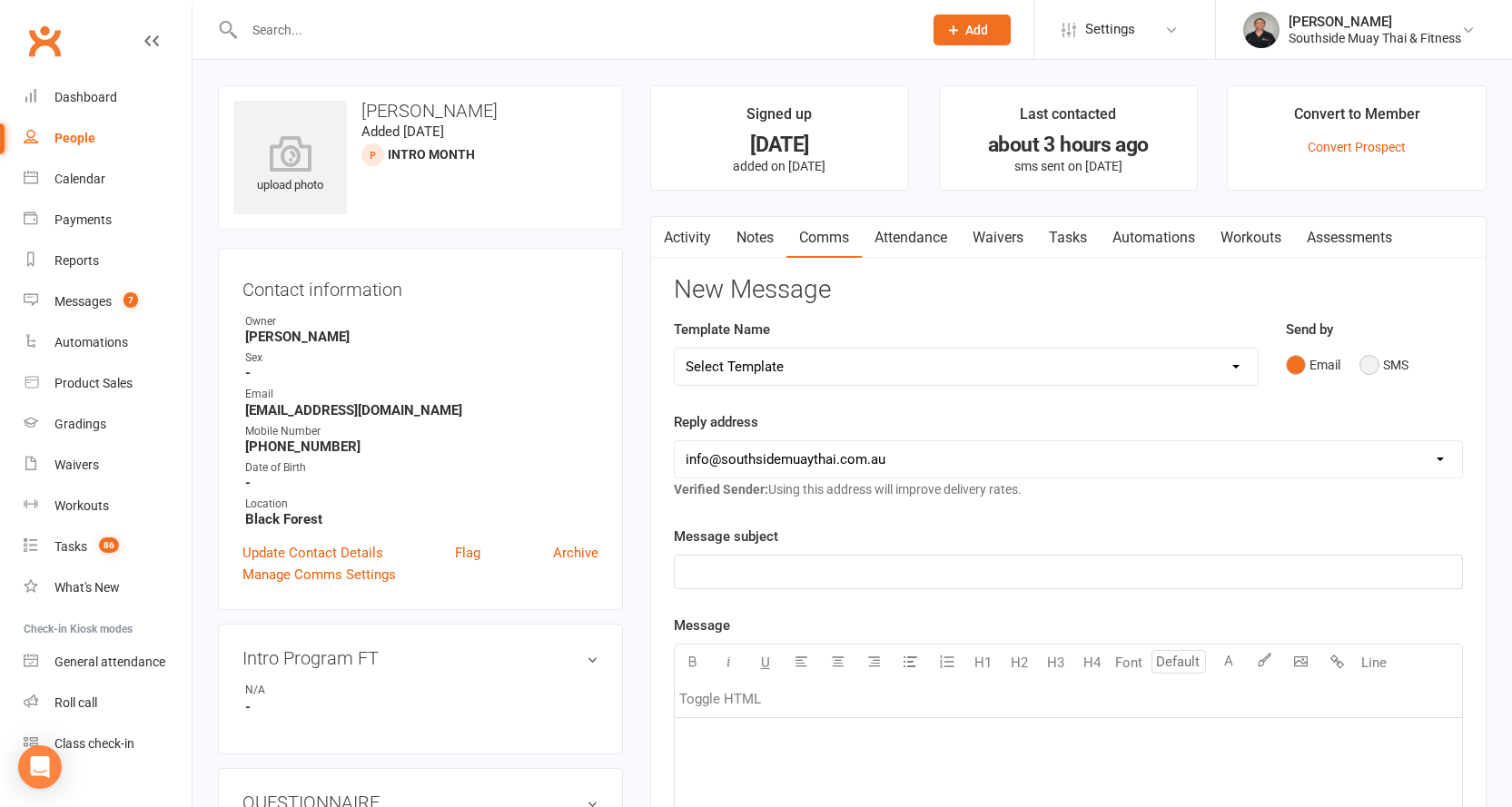
click at [1381, 363] on button "SMS" at bounding box center [1384, 365] width 49 height 34
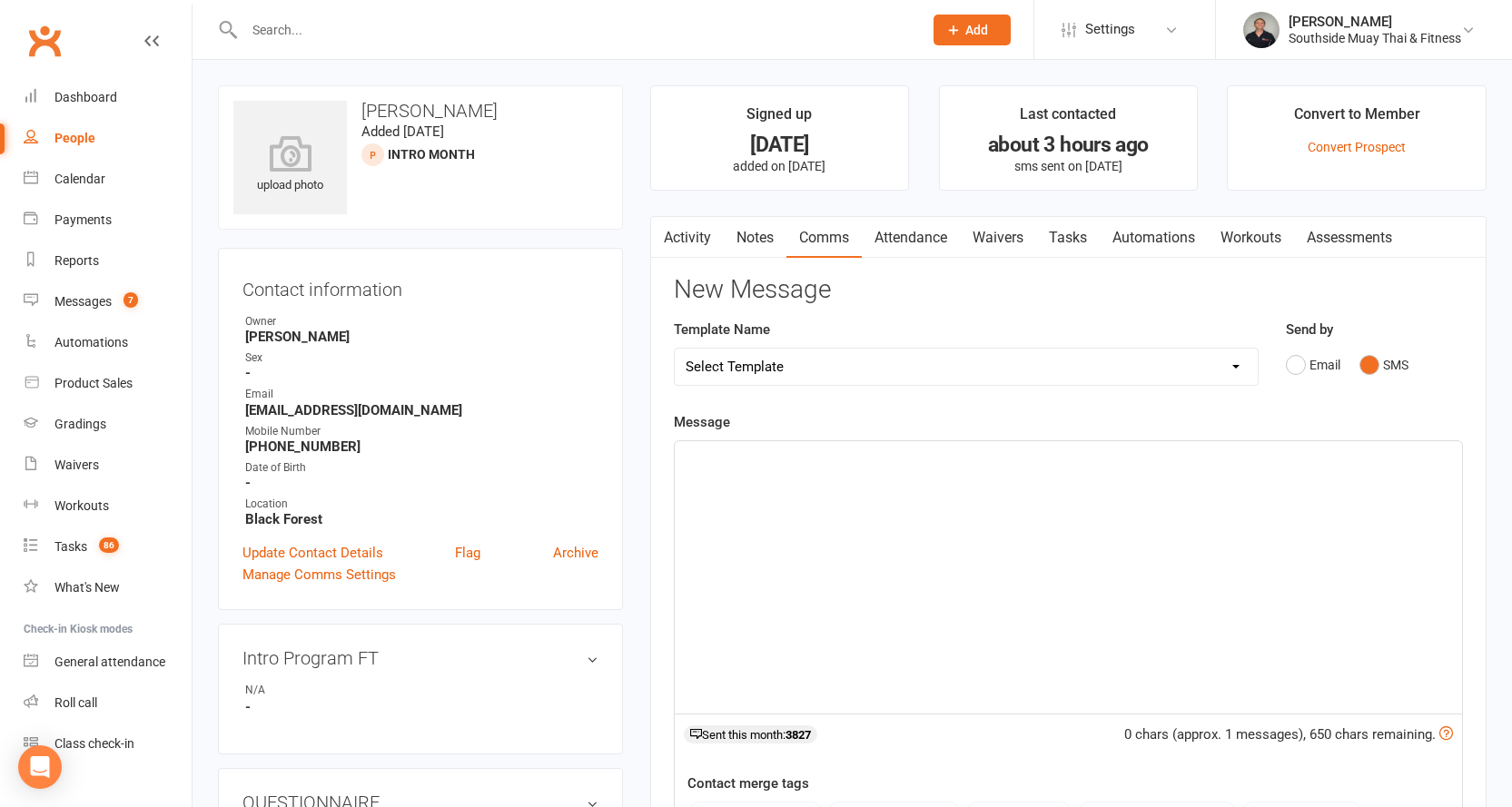
click at [991, 374] on select "Select Template [SMS] Outreach Message: High Risk – Personal From Trainer + Ree…" at bounding box center [966, 367] width 583 height 36
click at [643, 272] on main "Signed up 11 days ago added on 3 Oct 2025 Last contacted about 3 hours ago sms …" at bounding box center [1067, 614] width 864 height 1058
click at [905, 233] on link "Attendance" at bounding box center [910, 238] width 98 height 42
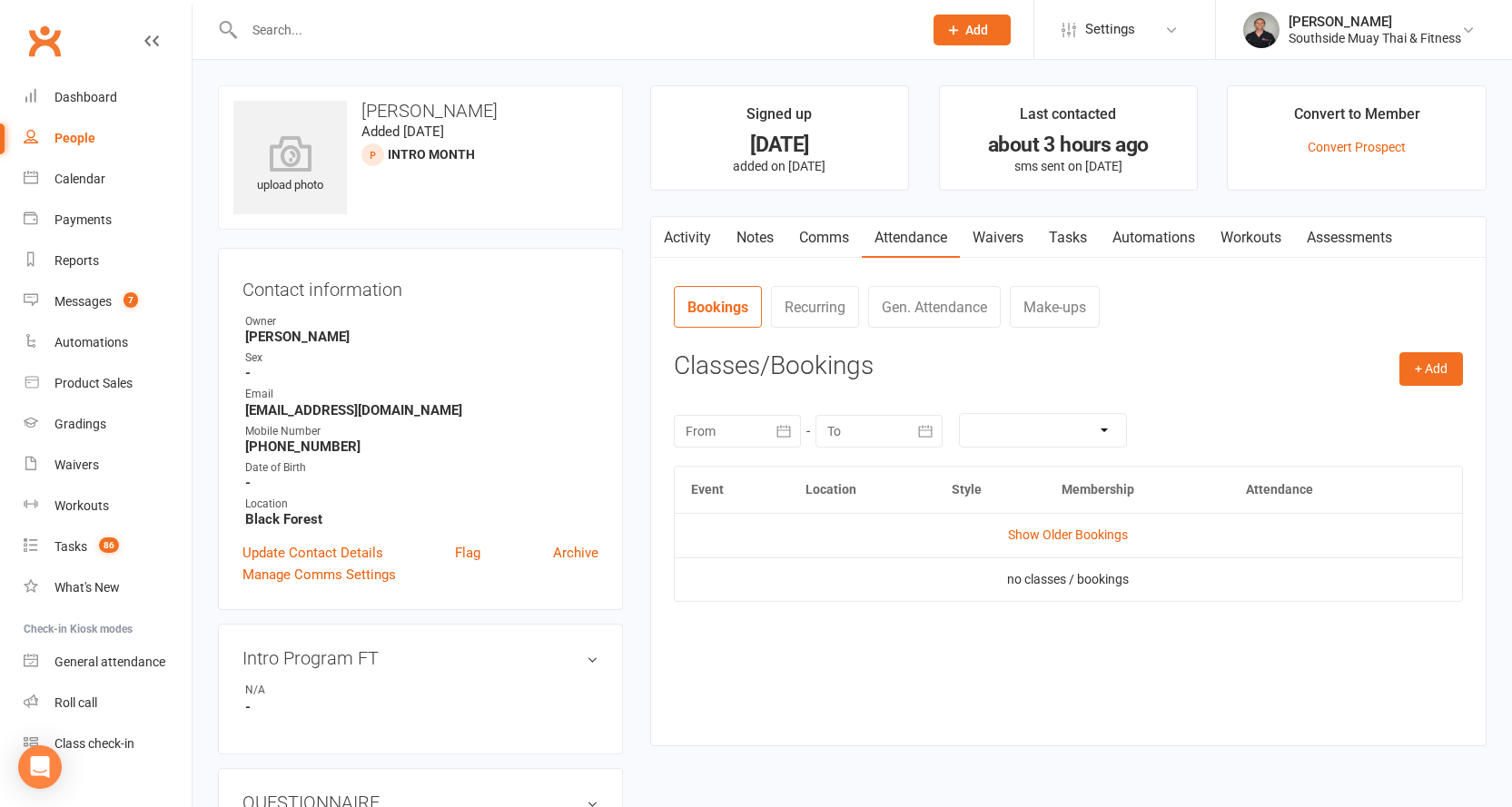
click at [1431, 352] on contact-attendance "Attendance Number of visits past 12 months Jan Month Nov Oct 0 Export CSV Total…" at bounding box center [1068, 502] width 789 height 433
click at [1413, 366] on button "+ Add" at bounding box center [1430, 369] width 64 height 32
click at [1343, 413] on link "Book Event" at bounding box center [1372, 411] width 180 height 36
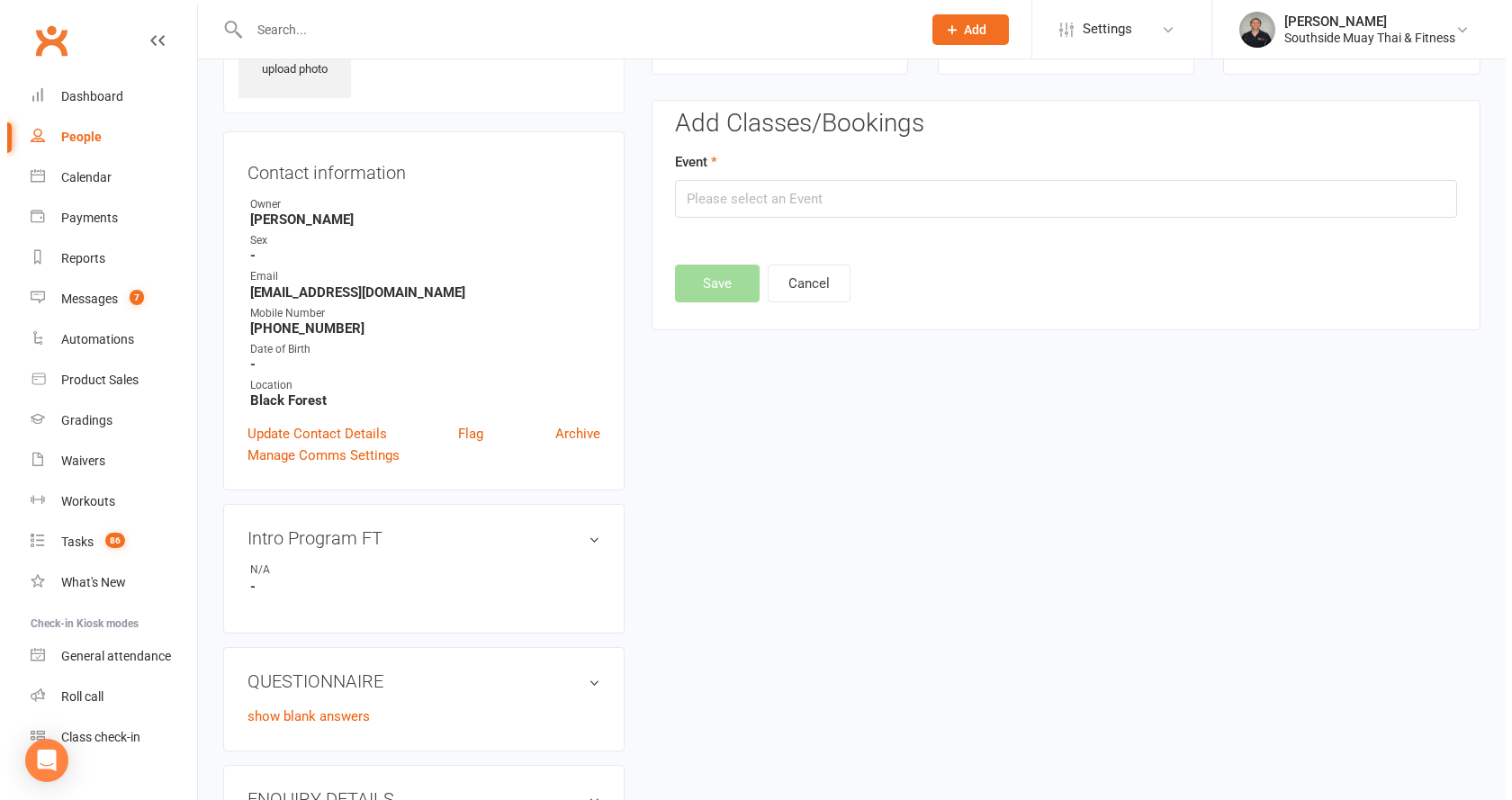
scroll to position [124, 0]
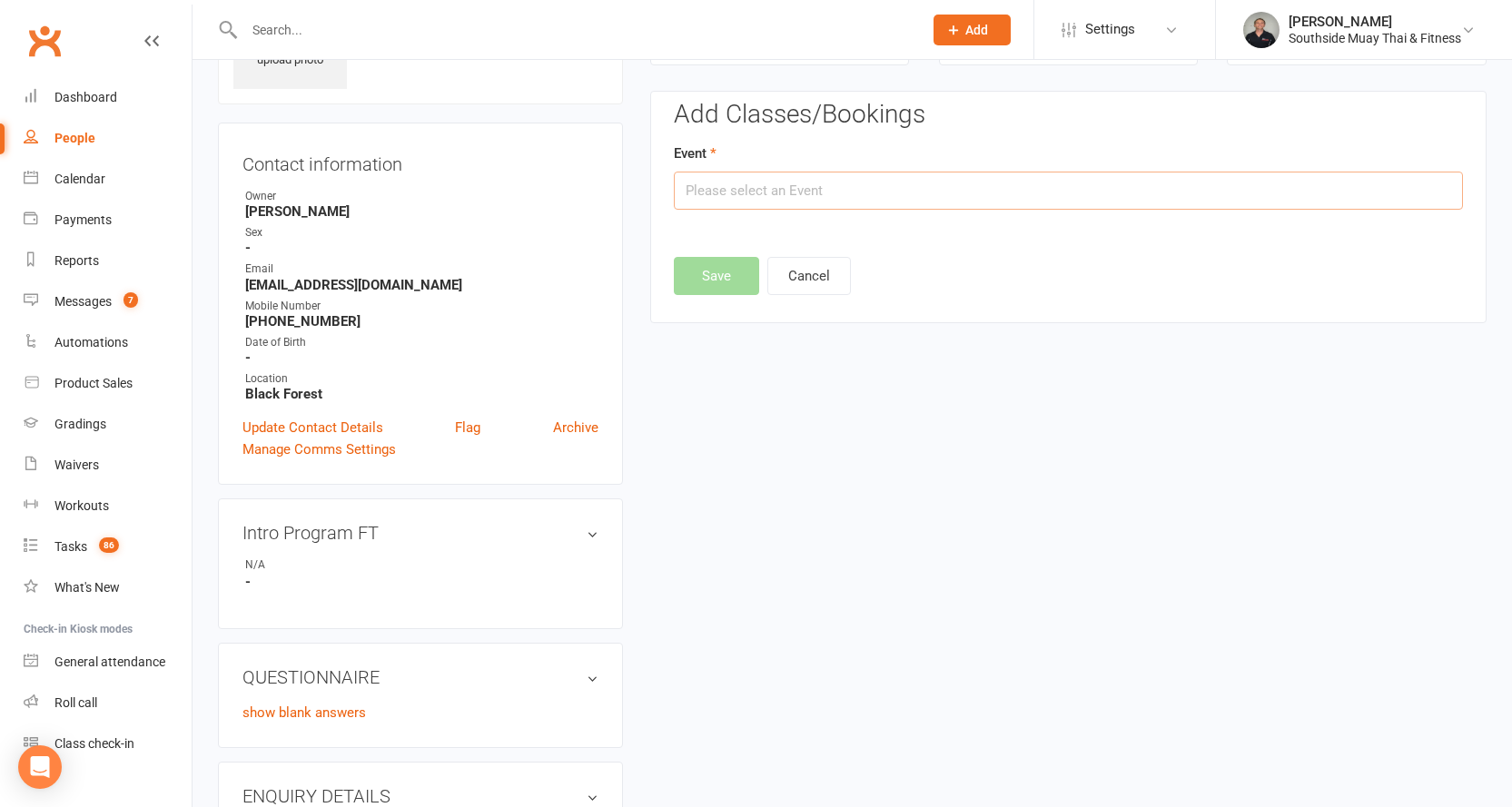
click at [965, 194] on input "text" at bounding box center [1068, 191] width 789 height 38
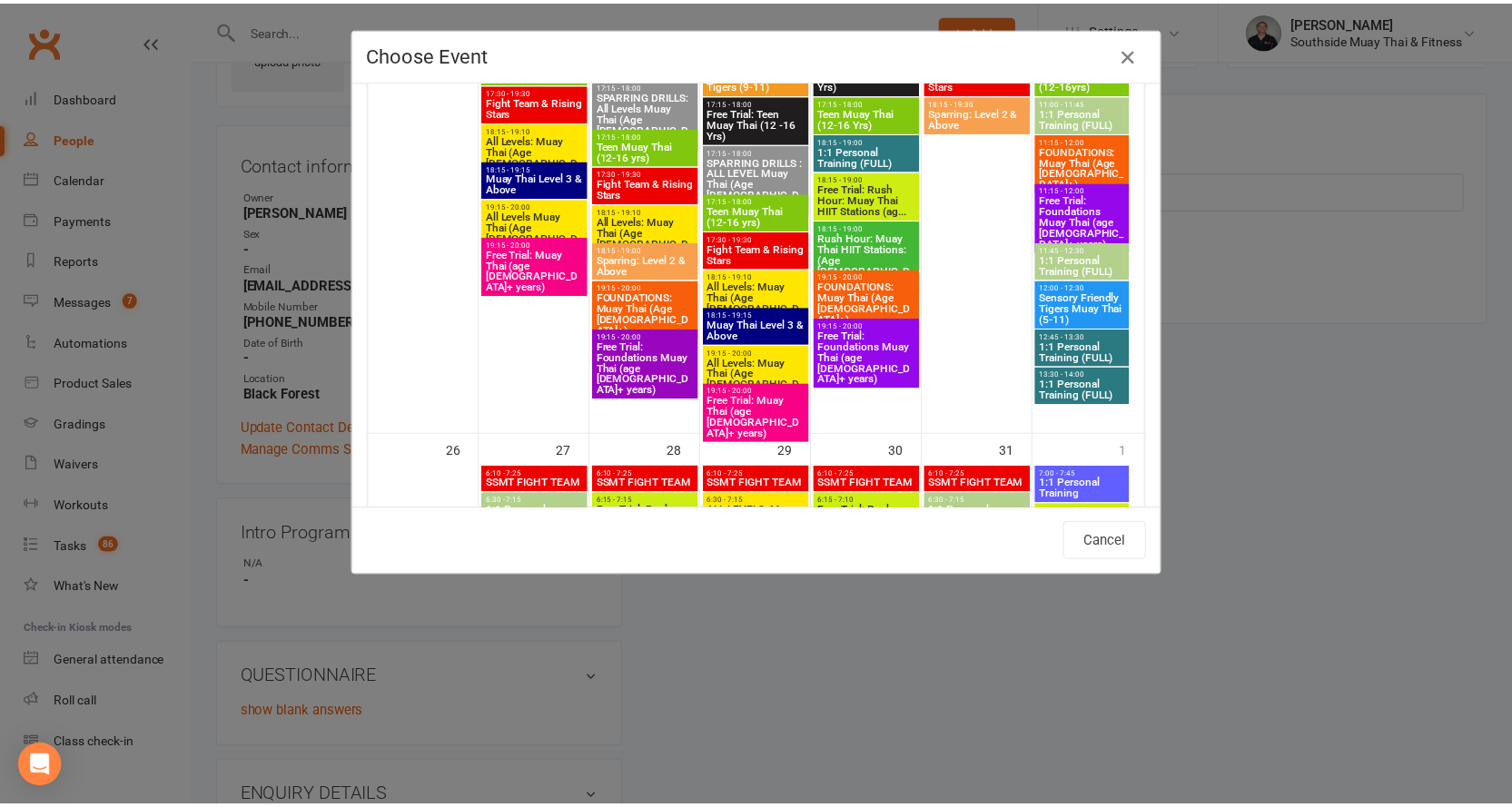
scroll to position [4450, 0]
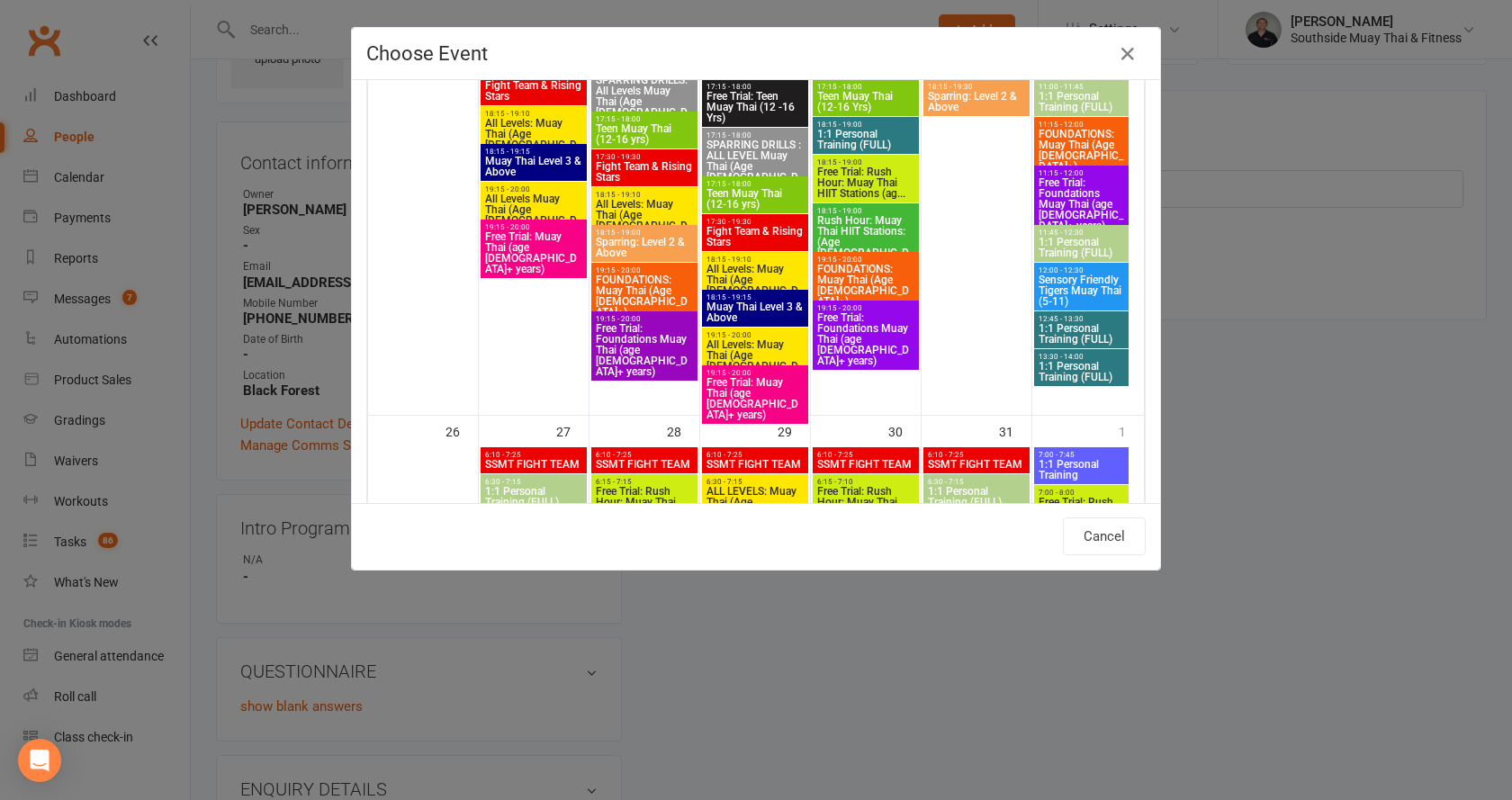
click at [627, 340] on span "Free Trial: Foundations Muay Thai (age [DEMOGRAPHIC_DATA]+ years)" at bounding box center [644, 350] width 99 height 54
type input "Free Trial: Foundations Muay Thai (age 13+ years) - Oct 21, 2025 7:15:00 PM"
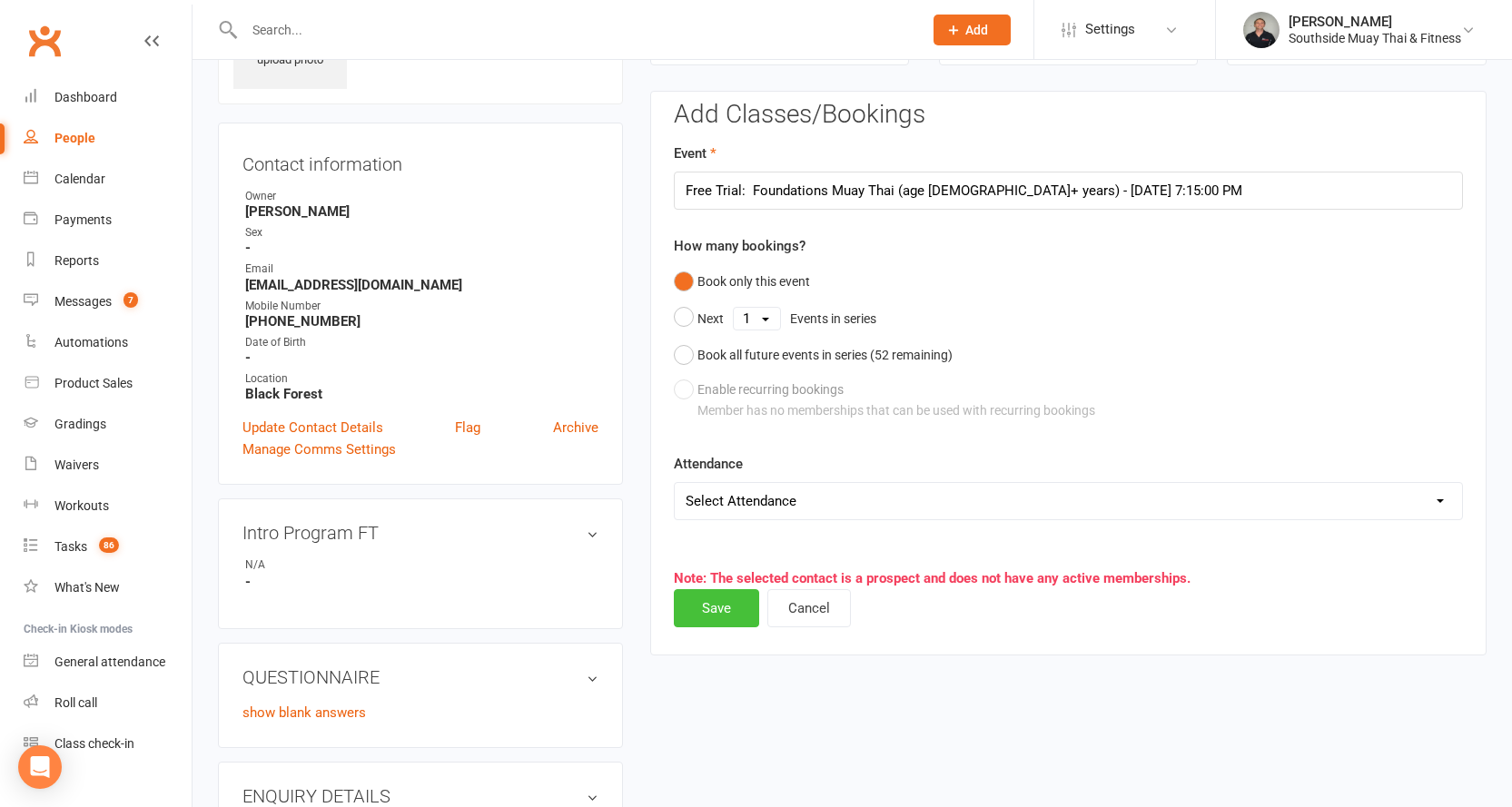
click at [711, 601] on button "Save" at bounding box center [717, 609] width 85 height 38
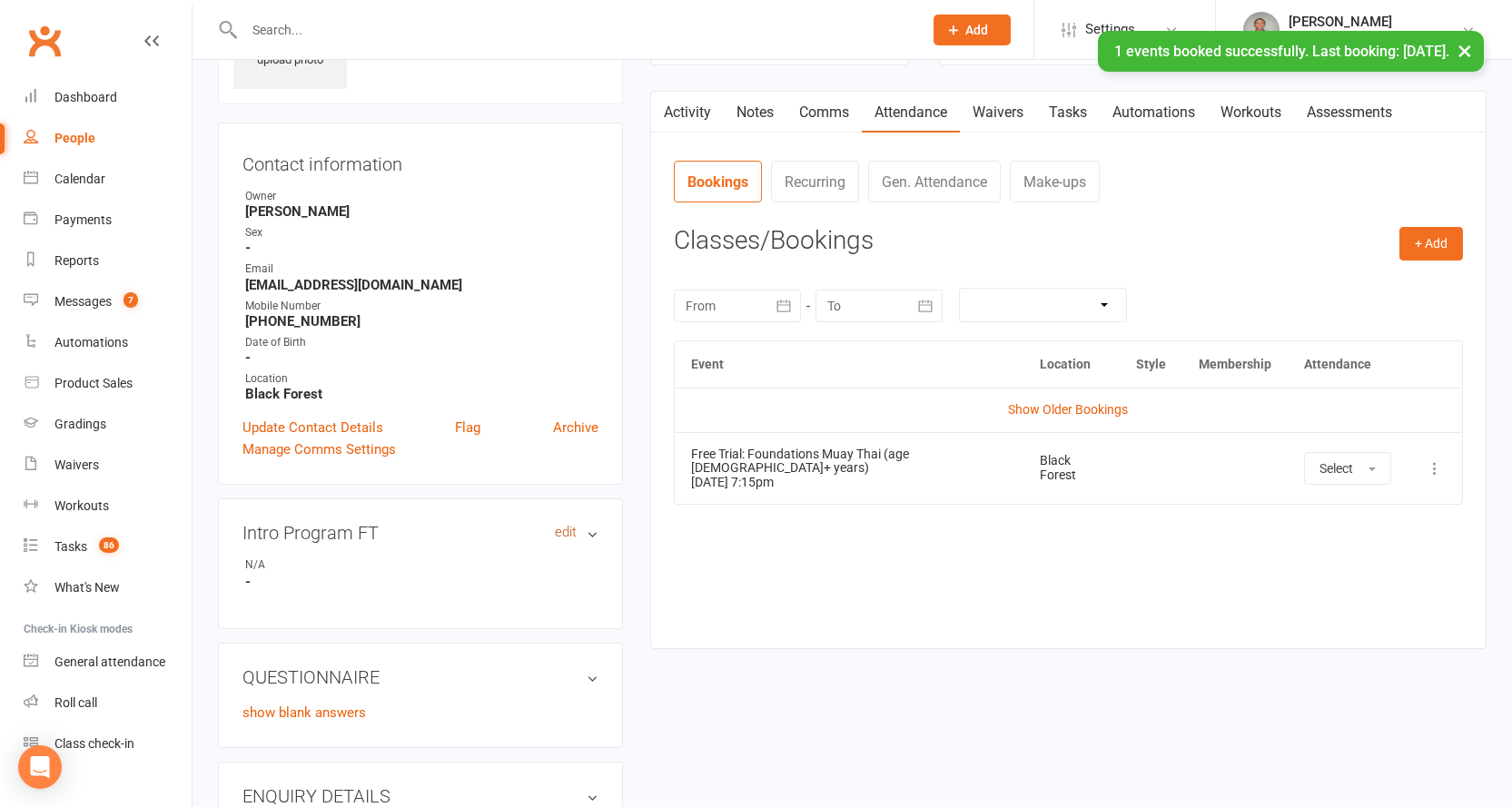
click at [558, 535] on link "edit" at bounding box center [565, 533] width 22 height 15
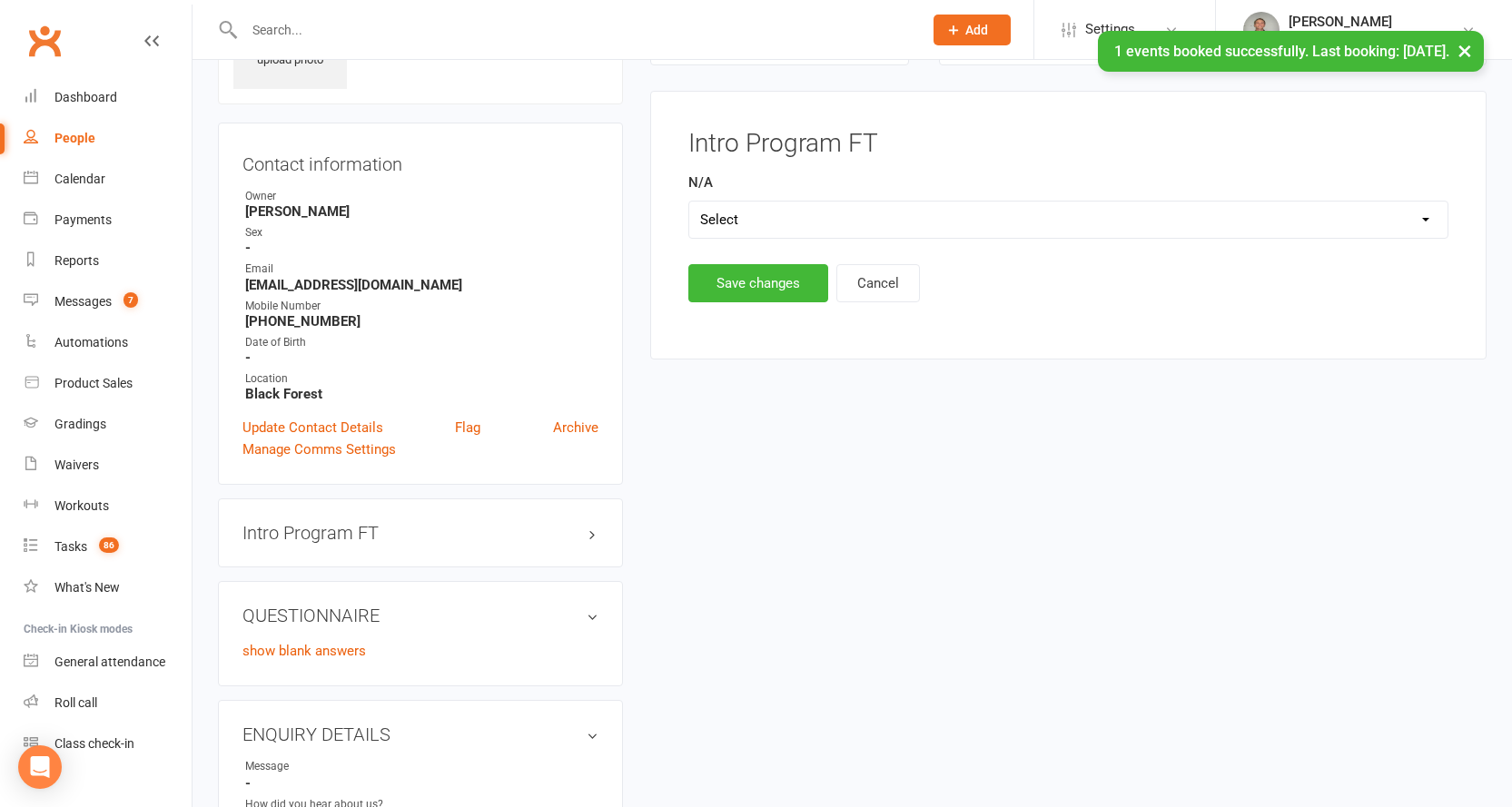
click at [815, 216] on select "Select Yes" at bounding box center [1068, 220] width 758 height 36
select select "Yes"
click at [689, 202] on select "Select Yes" at bounding box center [1068, 220] width 758 height 36
click at [739, 285] on button "Save changes" at bounding box center [757, 284] width 139 height 38
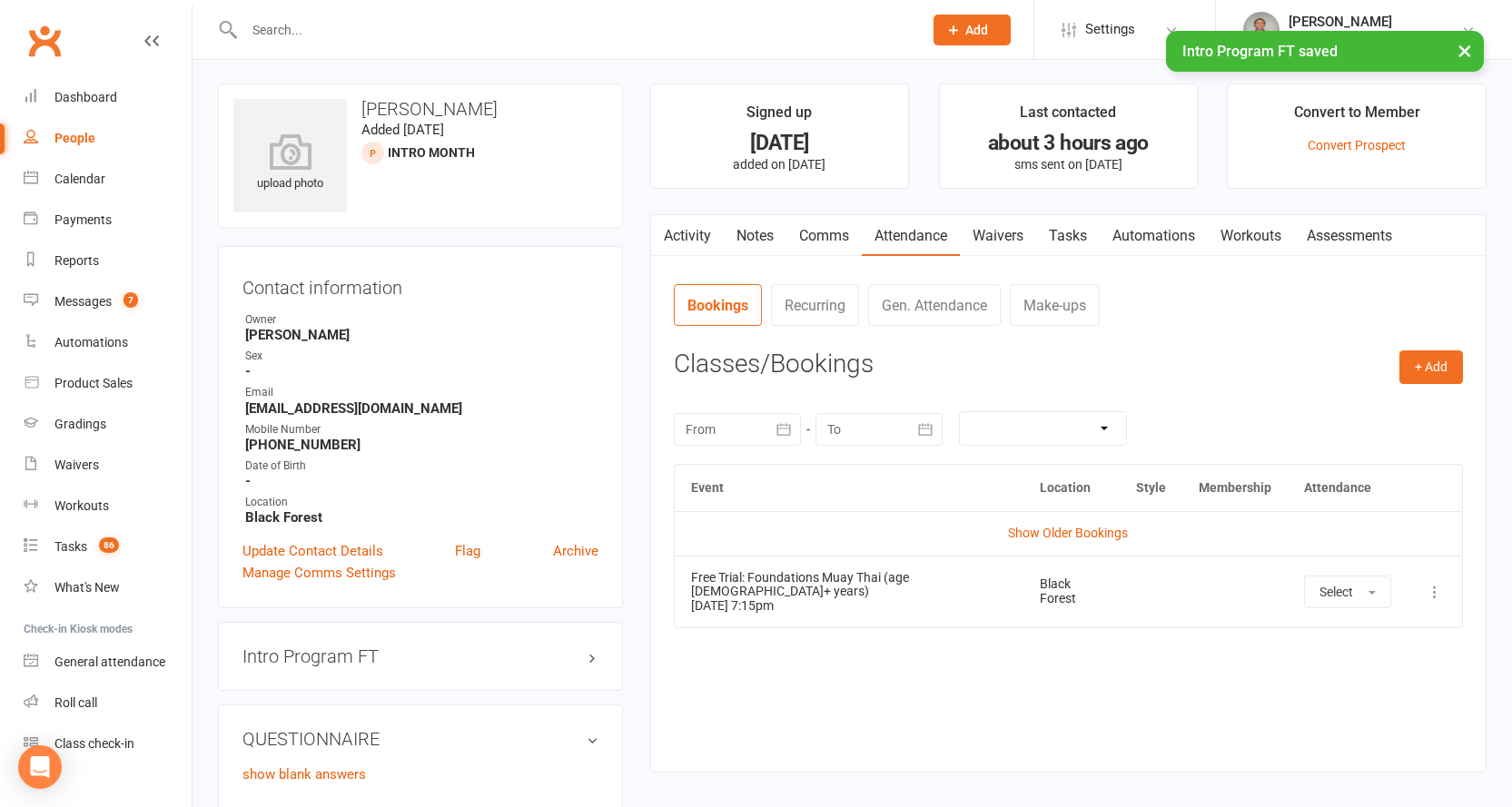
scroll to position [0, 0]
click at [984, 239] on link "Waivers" at bounding box center [997, 238] width 76 height 42
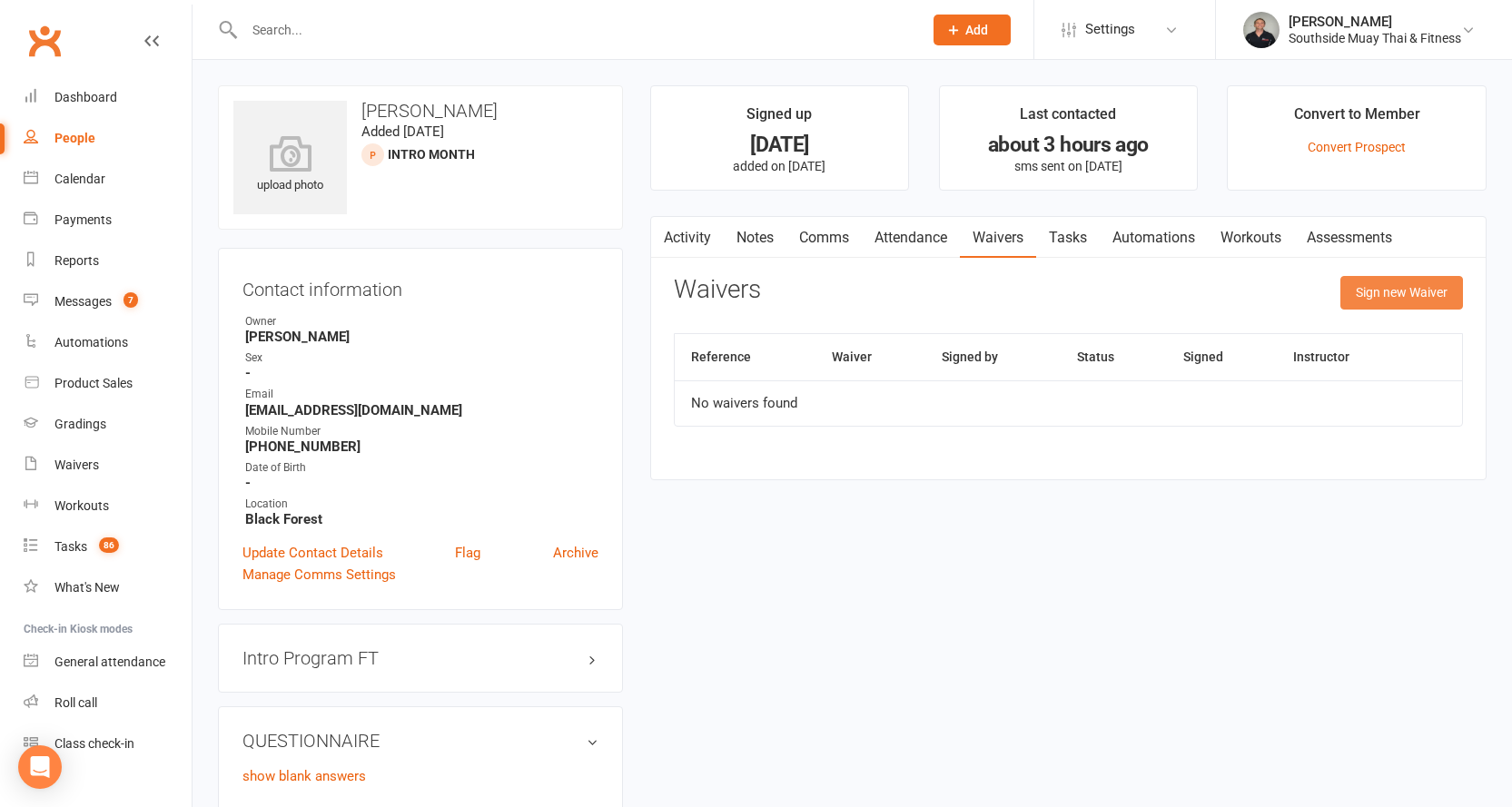
click at [1412, 289] on button "Sign new Waiver" at bounding box center [1401, 292] width 122 height 32
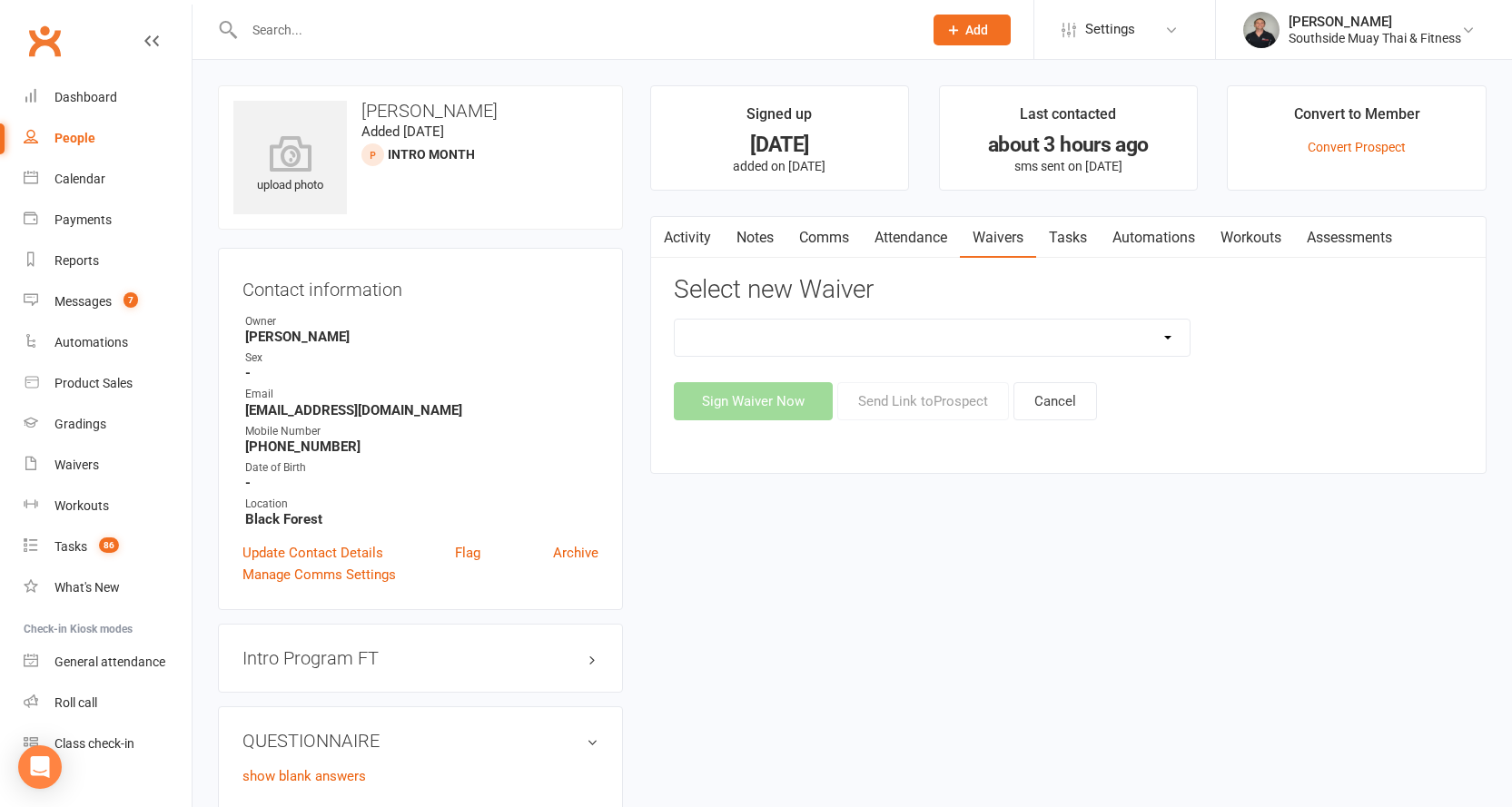
click at [962, 333] on select "10 or 5 Session Pass | Upfront (former member) 10 Session Pass | Upfront (DD Pa…" at bounding box center [933, 338] width 516 height 36
select select "175"
click at [675, 320] on select "10 or 5 Session Pass | Upfront (former member) 10 Session Pass | Upfront (DD Pa…" at bounding box center [933, 338] width 516 height 36
click at [925, 407] on button "Send Link to Prospect" at bounding box center [922, 401] width 172 height 38
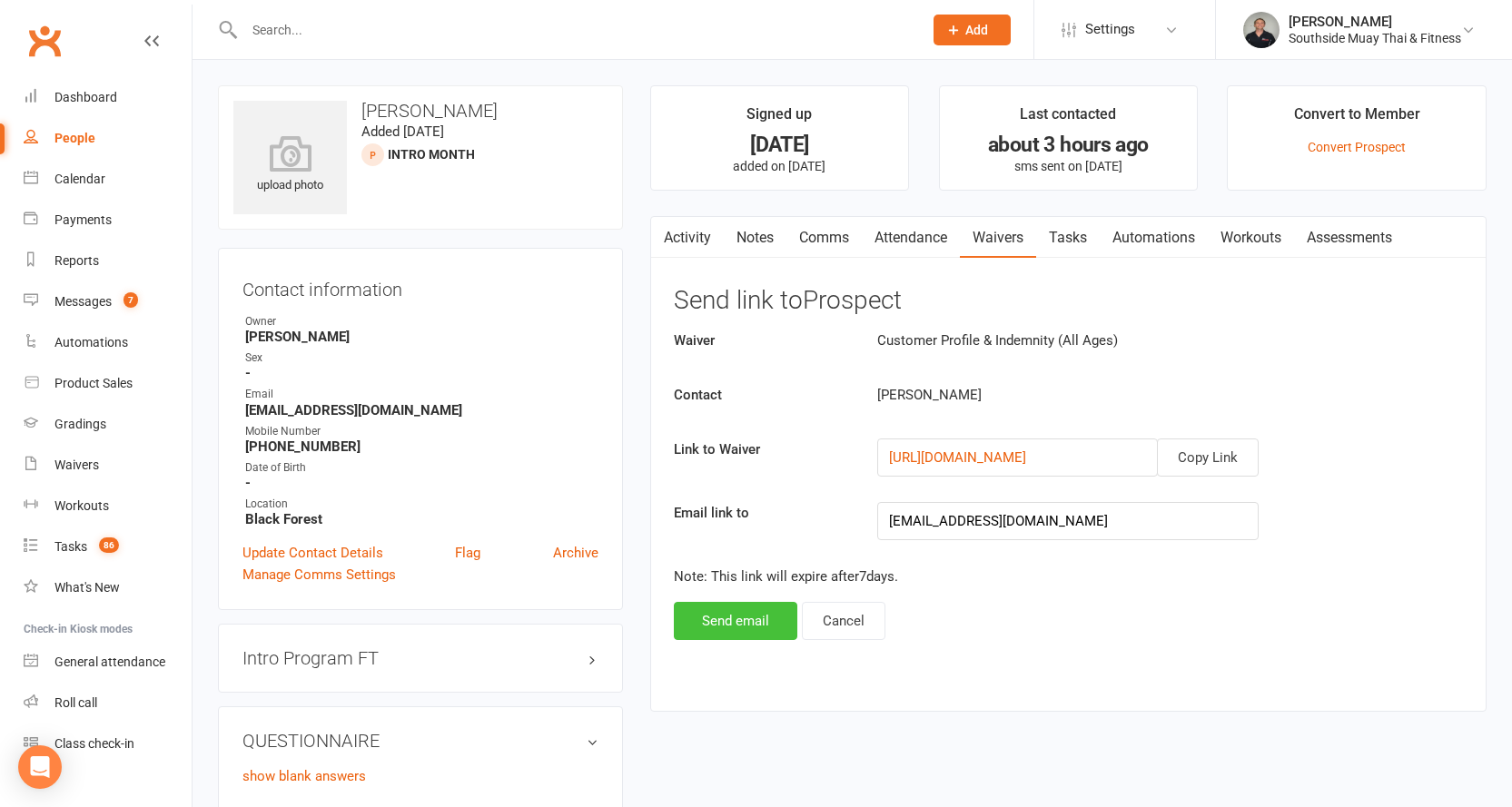
click at [726, 604] on button "Send email" at bounding box center [736, 621] width 123 height 38
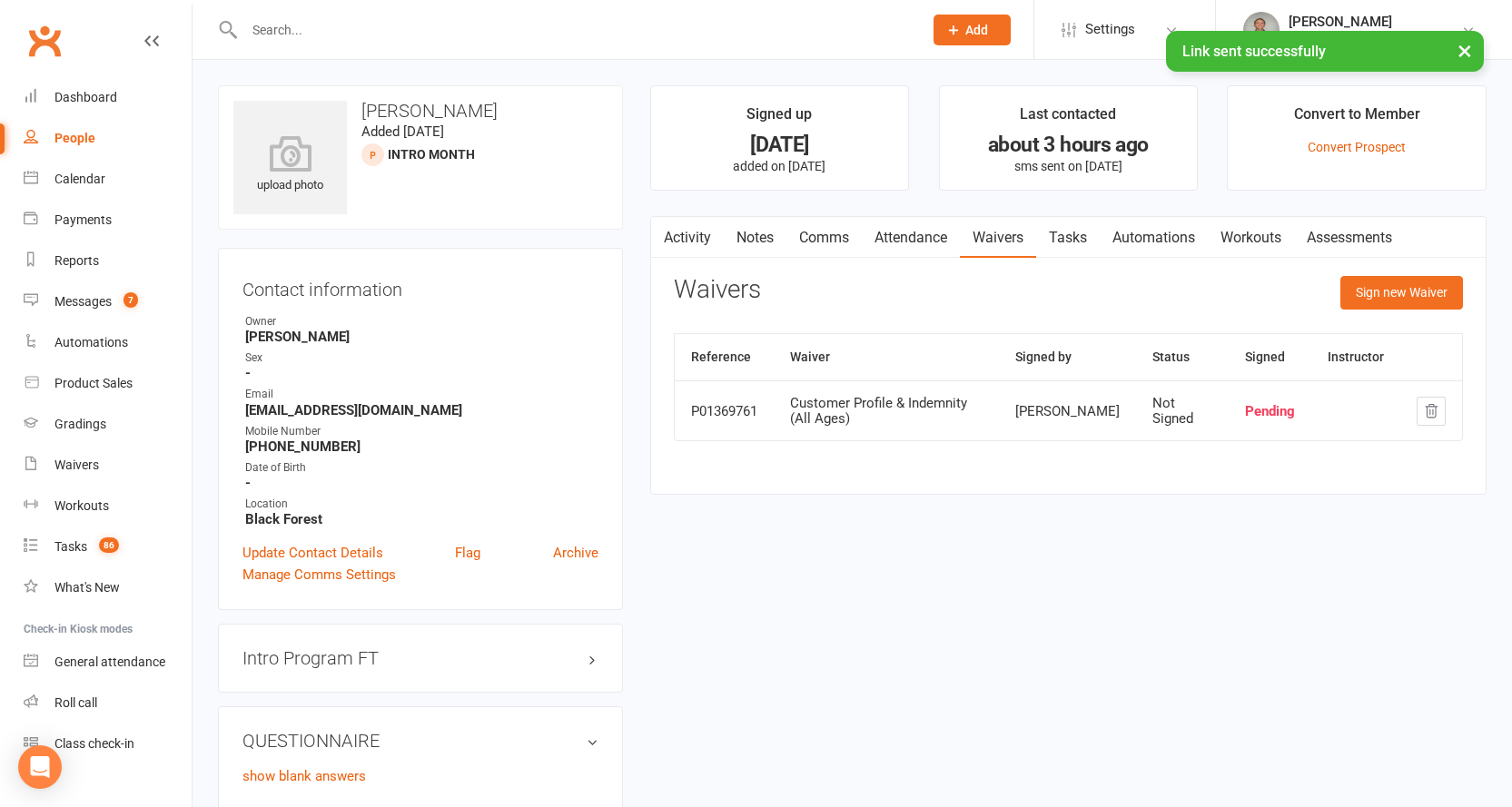
click at [829, 204] on main "Signed up 11 days ago added on 3 Oct 2025 Last contacted about 3 hours ago sms …" at bounding box center [1067, 299] width 864 height 428
drag, startPoint x: 821, startPoint y: 226, endPoint x: 851, endPoint y: 245, distance: 35.5
click at [821, 226] on link "Comms" at bounding box center [823, 238] width 75 height 42
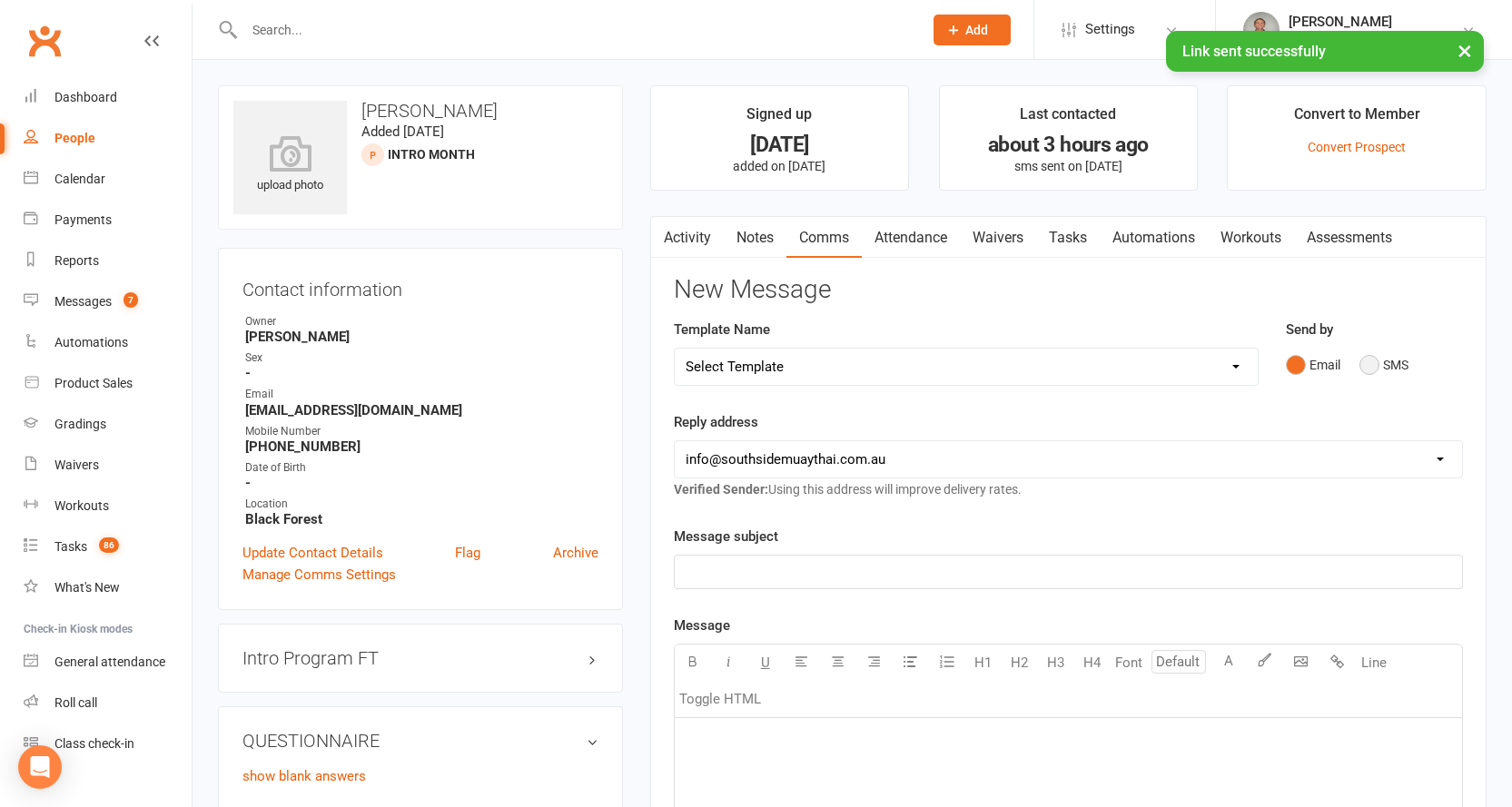
click at [1364, 359] on button "SMS" at bounding box center [1384, 365] width 49 height 34
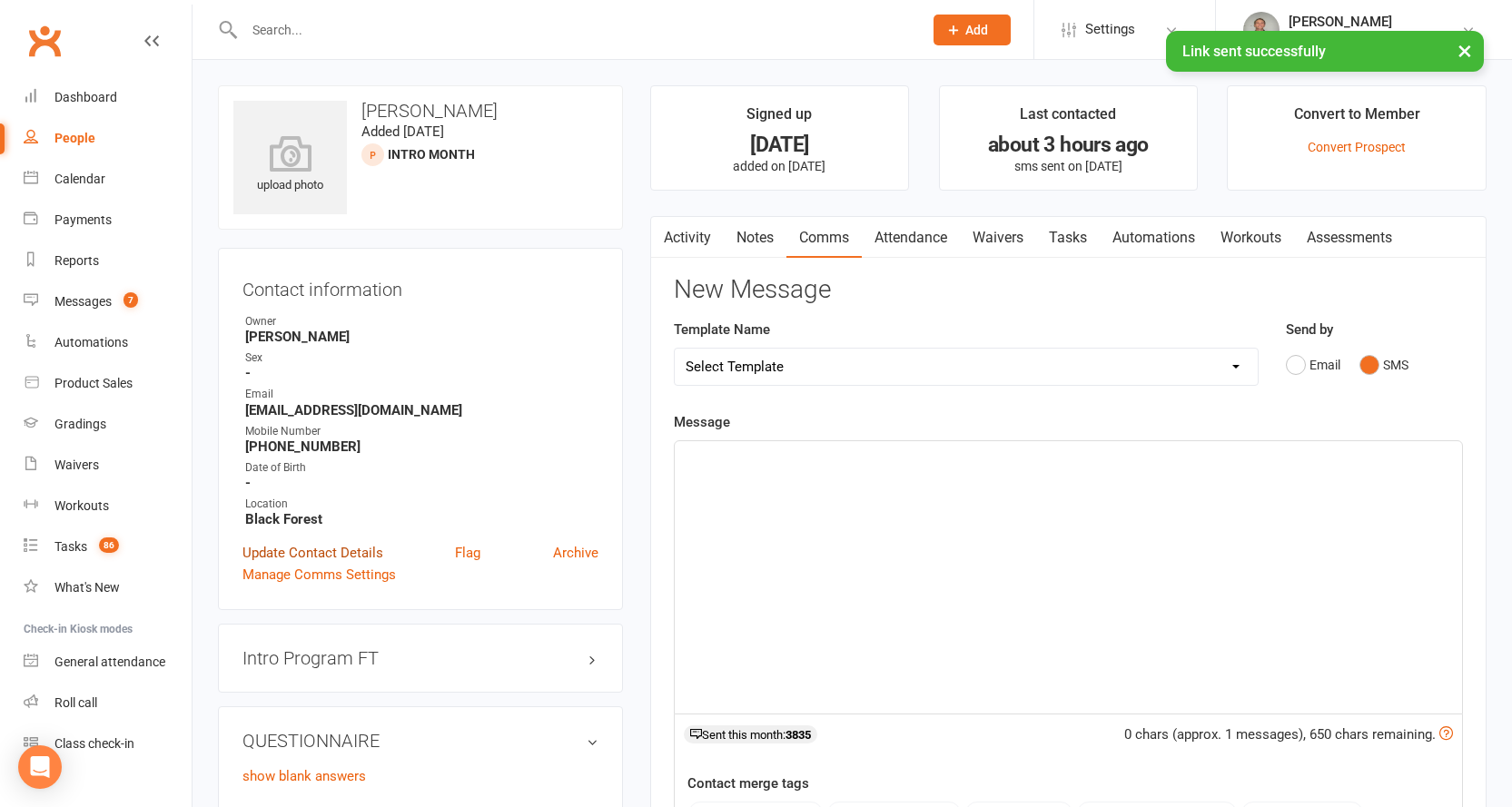
click at [311, 554] on link "Update Contact Details" at bounding box center [313, 553] width 140 height 22
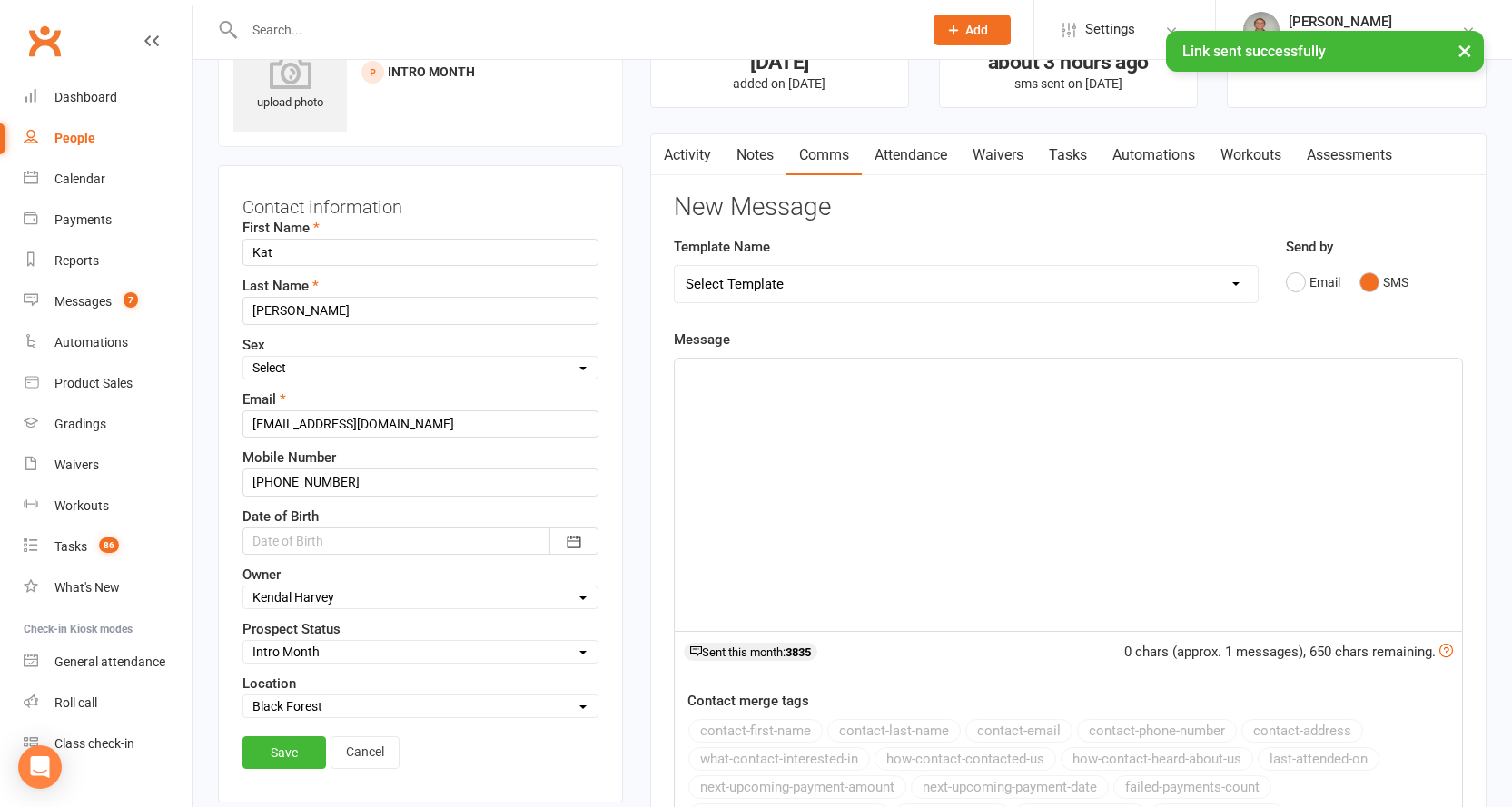
scroll to position [85, 0]
click at [275, 640] on select "Select Initial Contact 28 Day LBE - Contact Needed 28 Day LBE - Intro Class Boo…" at bounding box center [421, 649] width 355 height 20
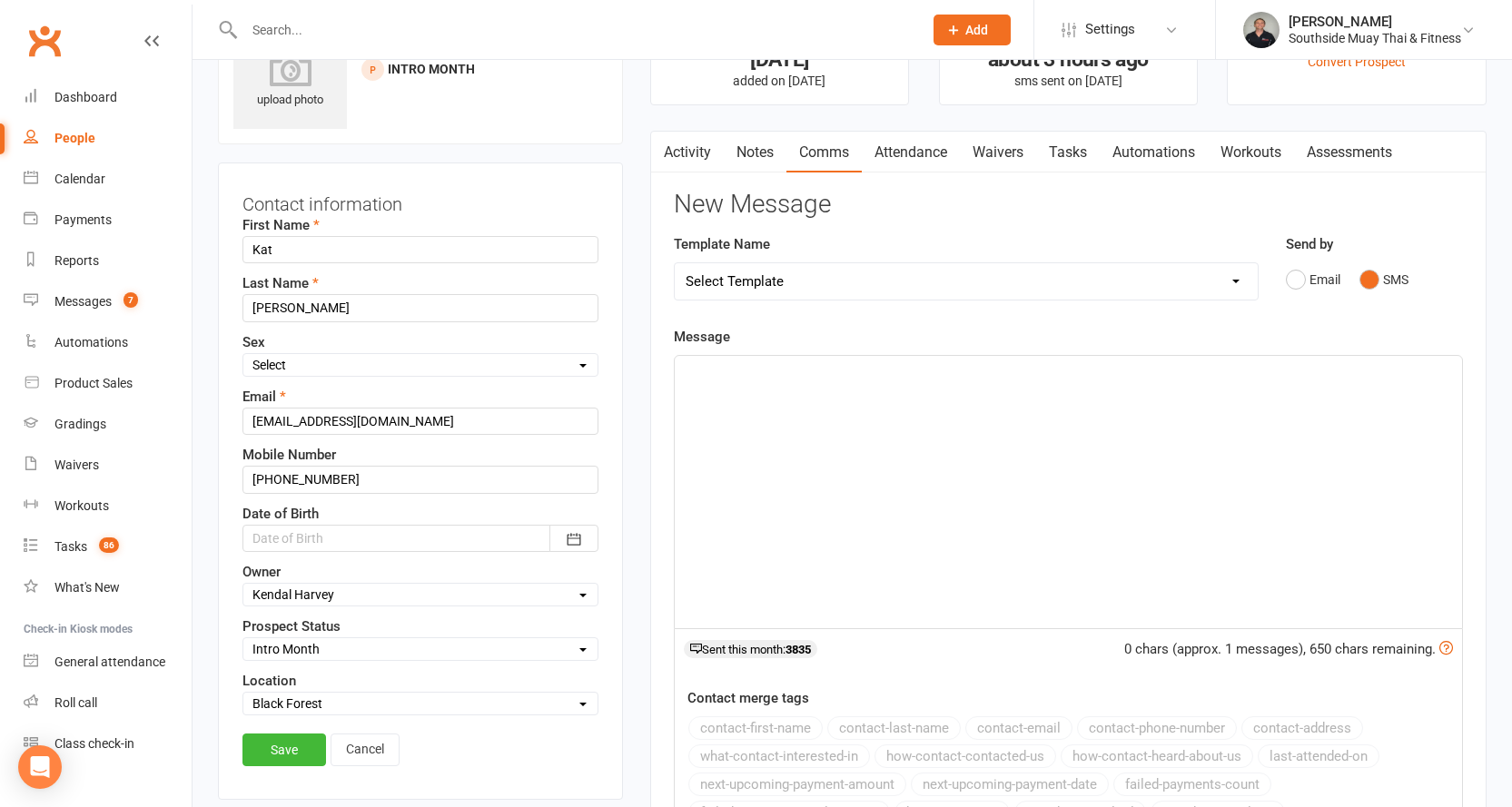
select select "Adults - Free Trial Booked"
click at [244, 640] on select "Select Initial Contact 28 Day LBE - Contact Needed 28 Day LBE - Intro Class Boo…" at bounding box center [421, 649] width 355 height 20
click at [272, 754] on link "Save" at bounding box center [284, 750] width 83 height 32
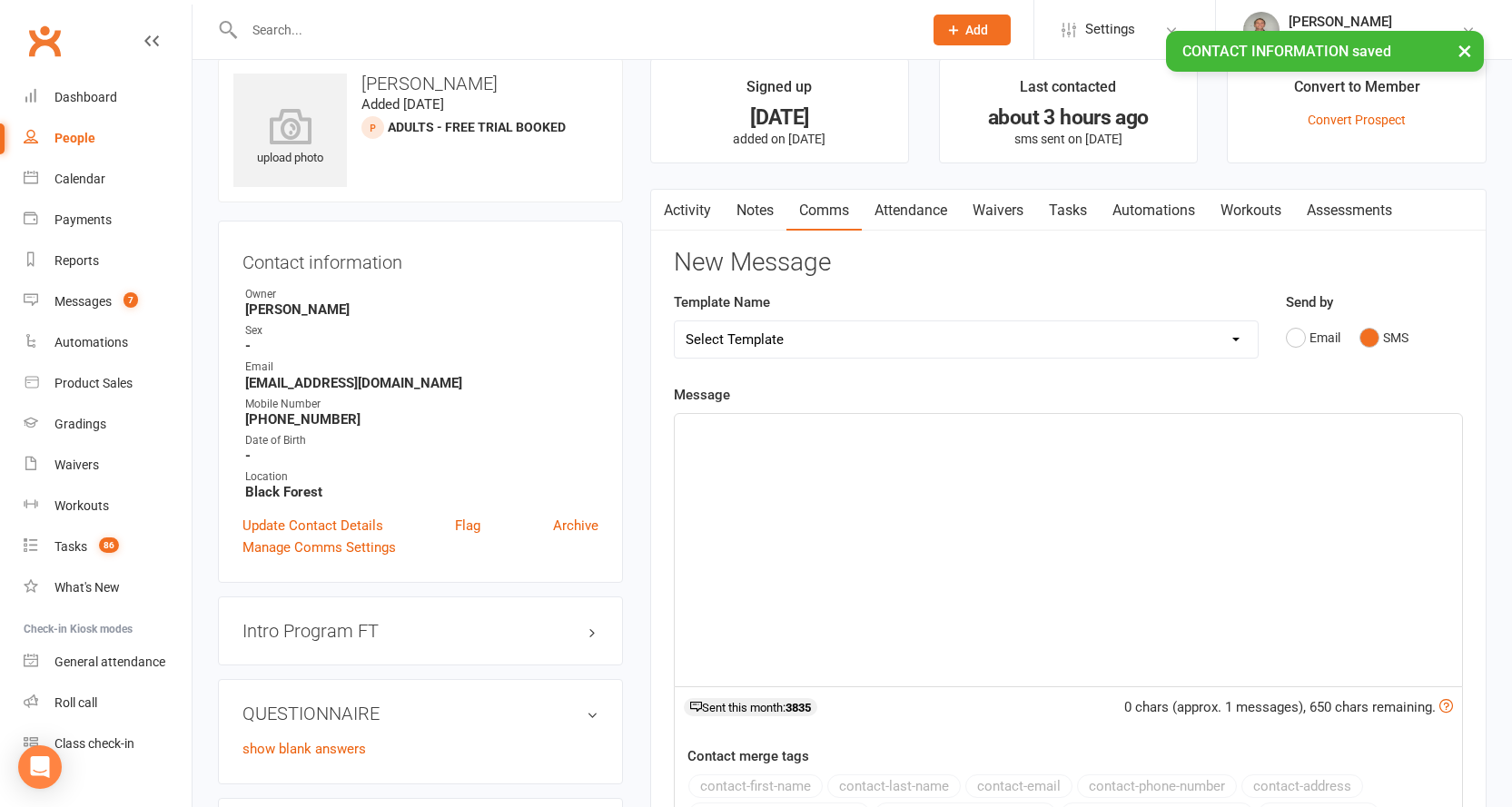
scroll to position [0, 0]
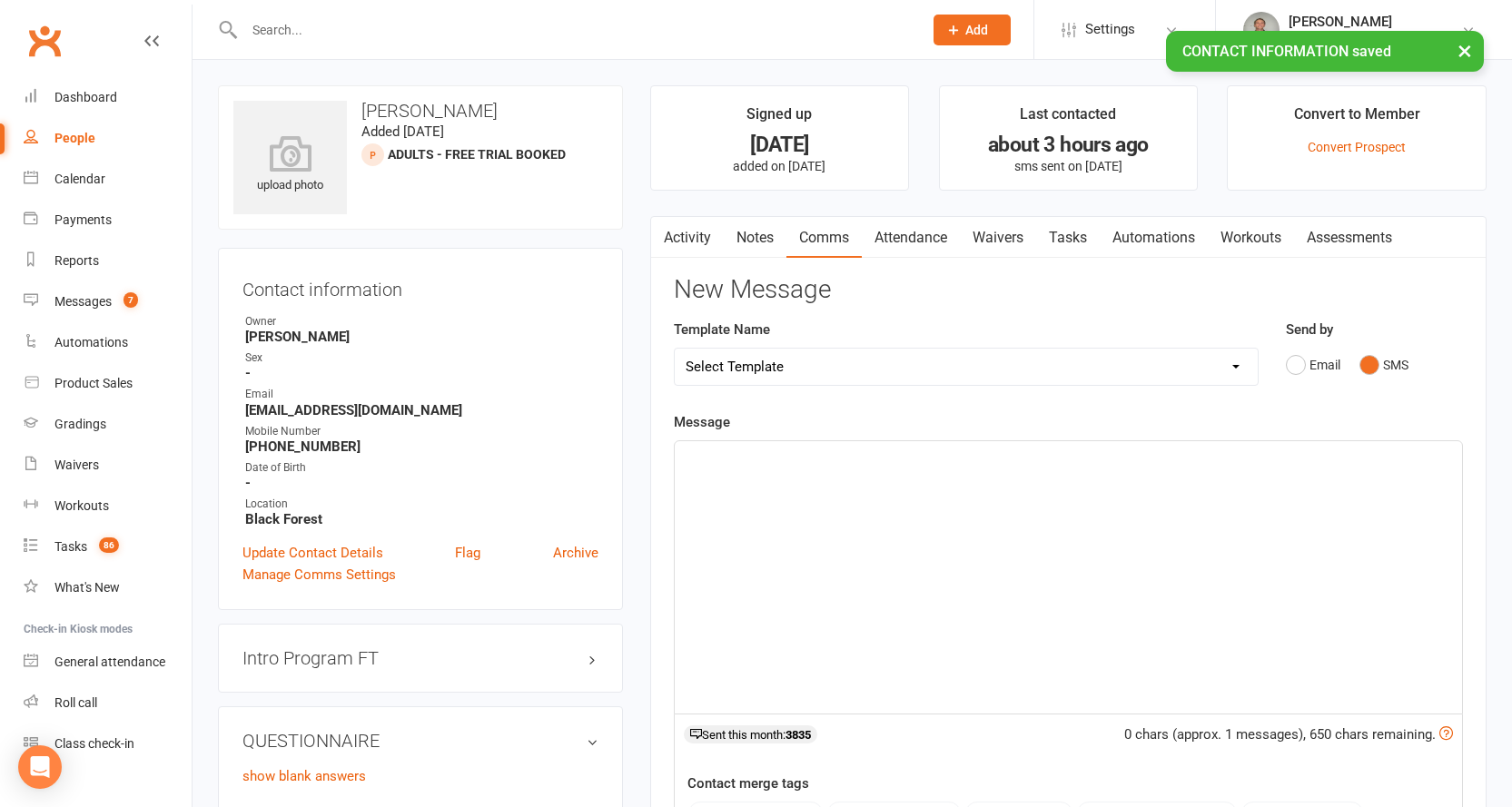
click at [677, 221] on link "Activity" at bounding box center [687, 238] width 73 height 42
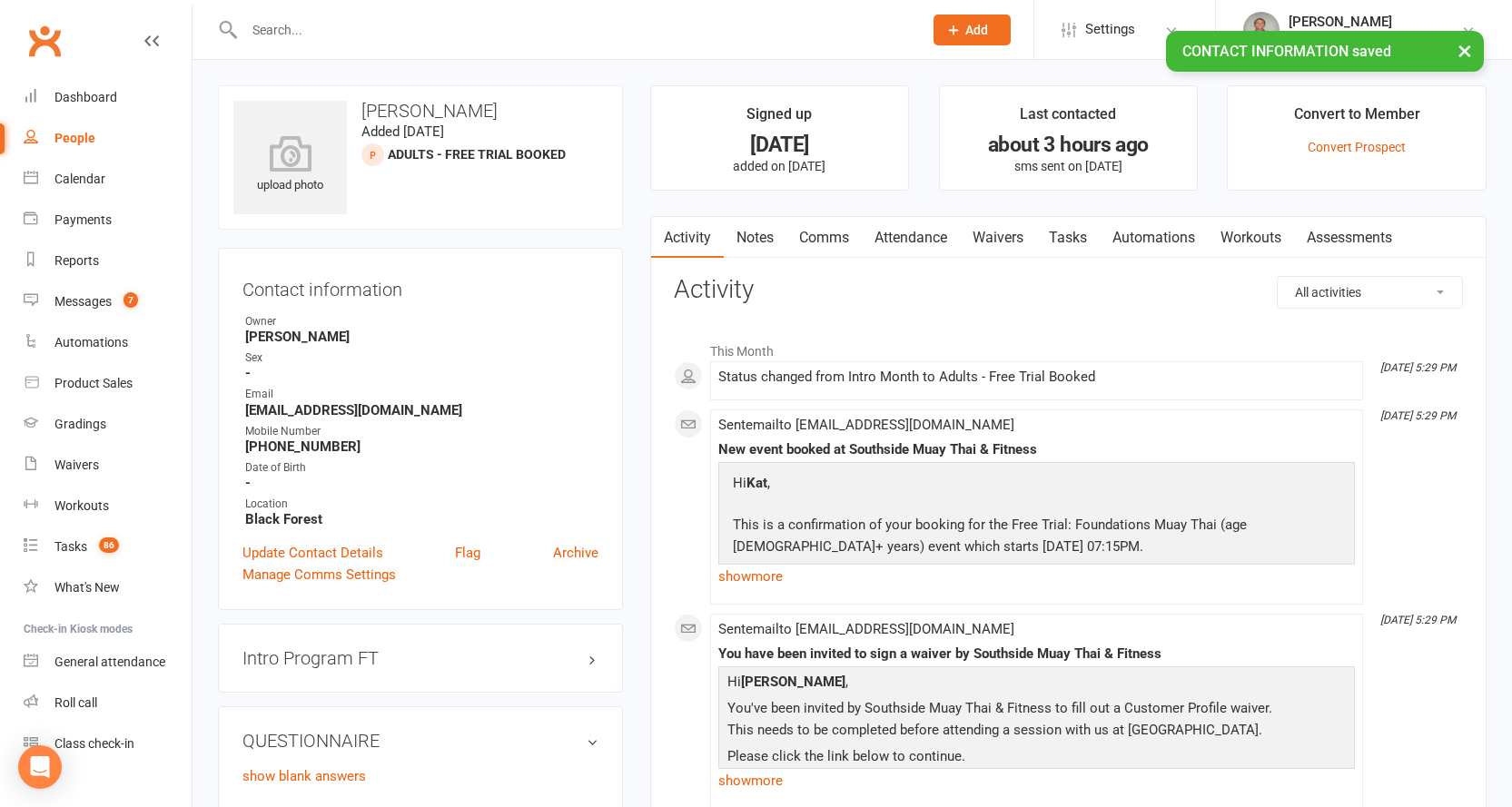
click at [819, 225] on link "Comms" at bounding box center [823, 238] width 75 height 42
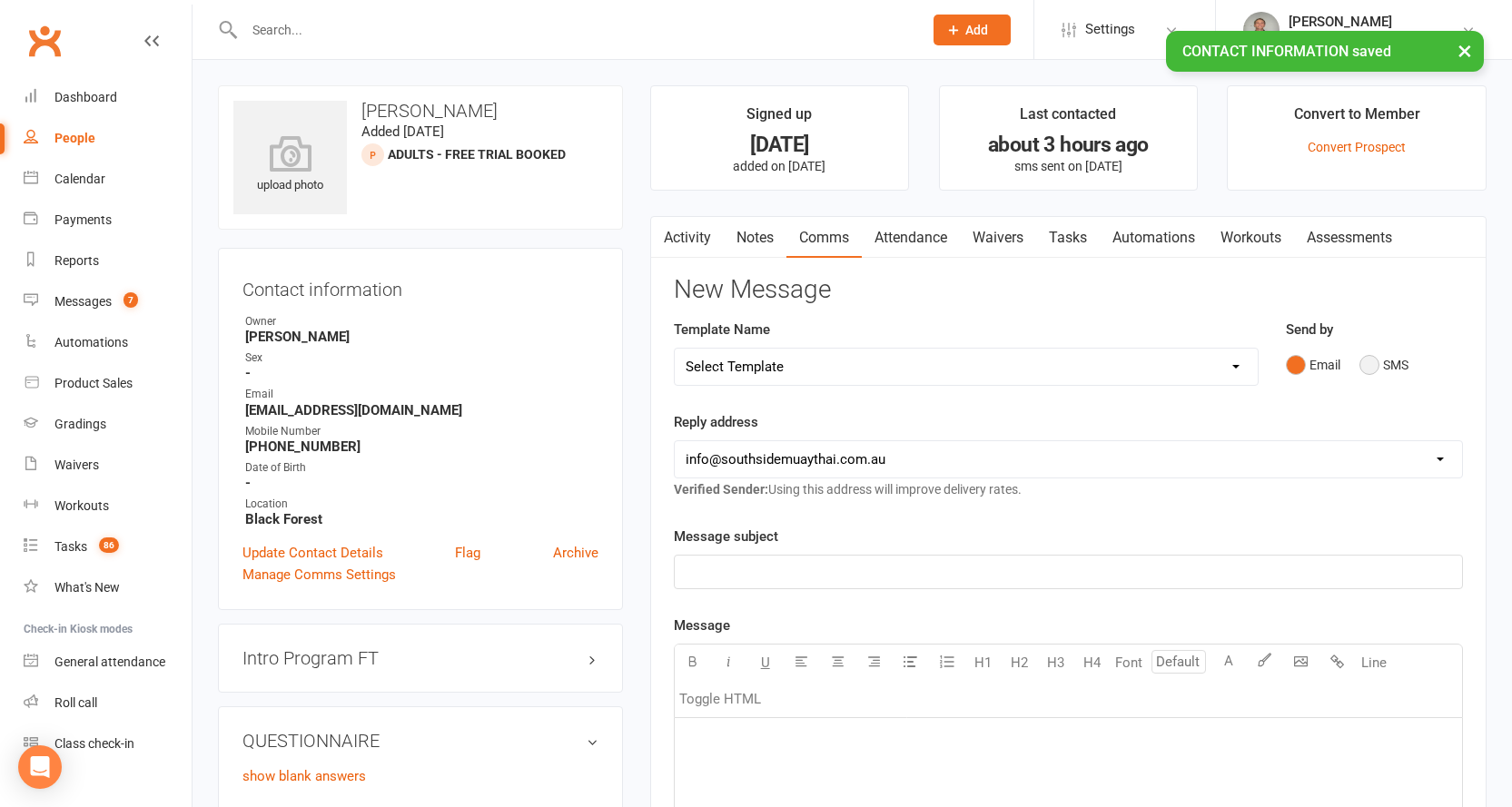
click at [1385, 359] on button "SMS" at bounding box center [1384, 365] width 49 height 34
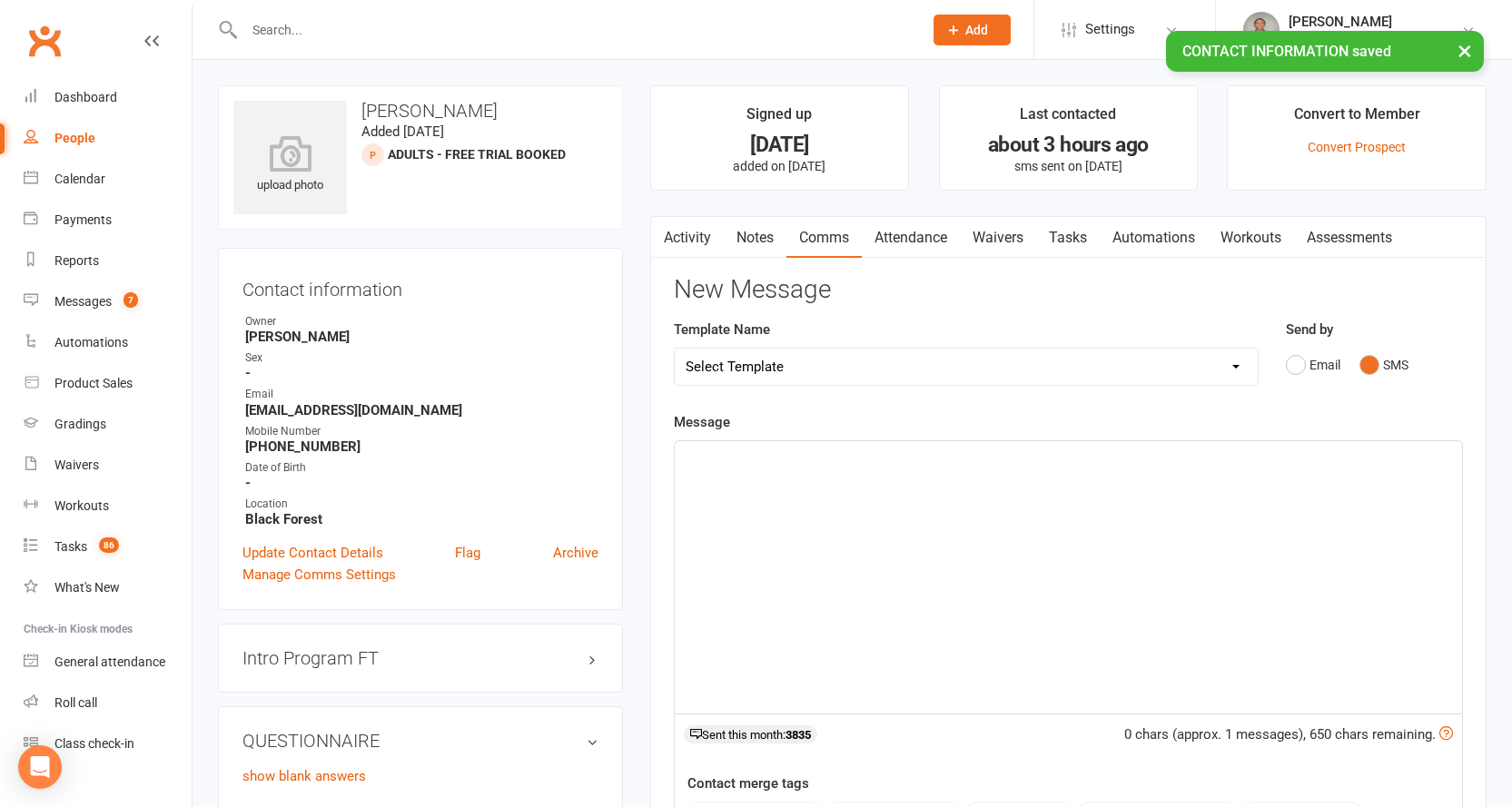
click at [989, 503] on div "﻿" at bounding box center [1068, 577] width 787 height 272
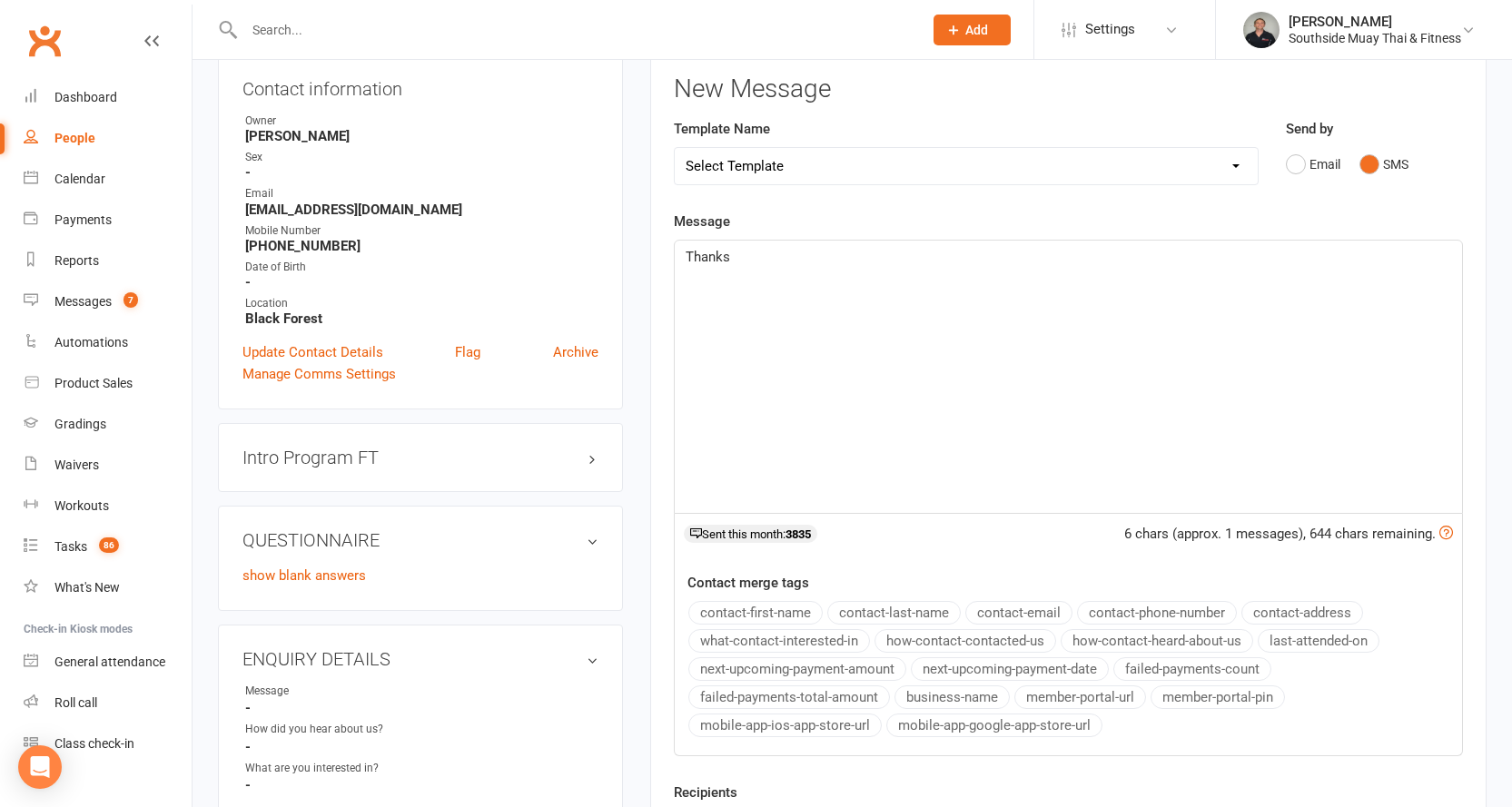
scroll to position [363, 0]
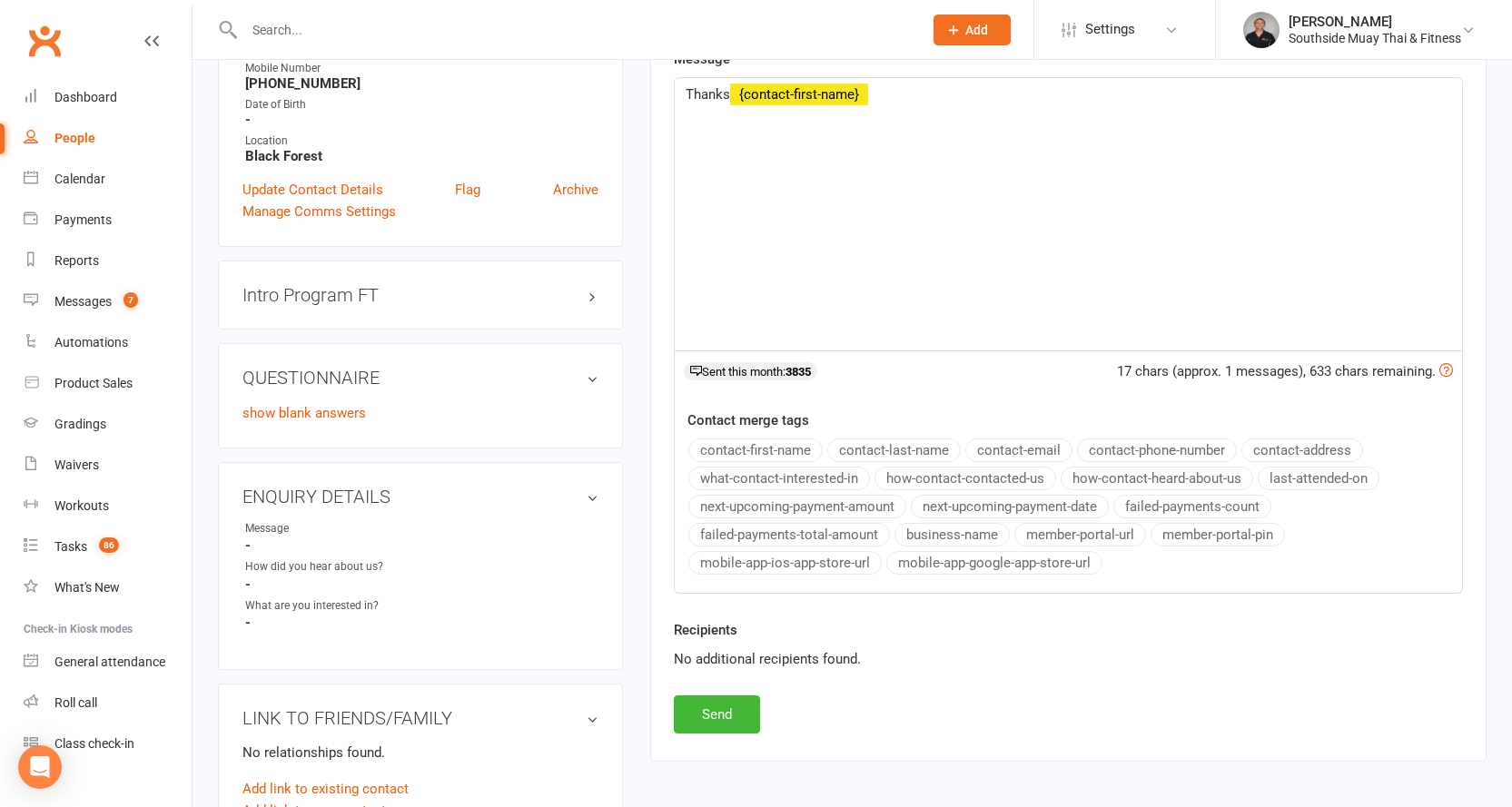
click at [731, 446] on button "contact-first-name" at bounding box center [756, 450] width 135 height 24
click at [739, 708] on button "Send" at bounding box center [717, 715] width 86 height 38
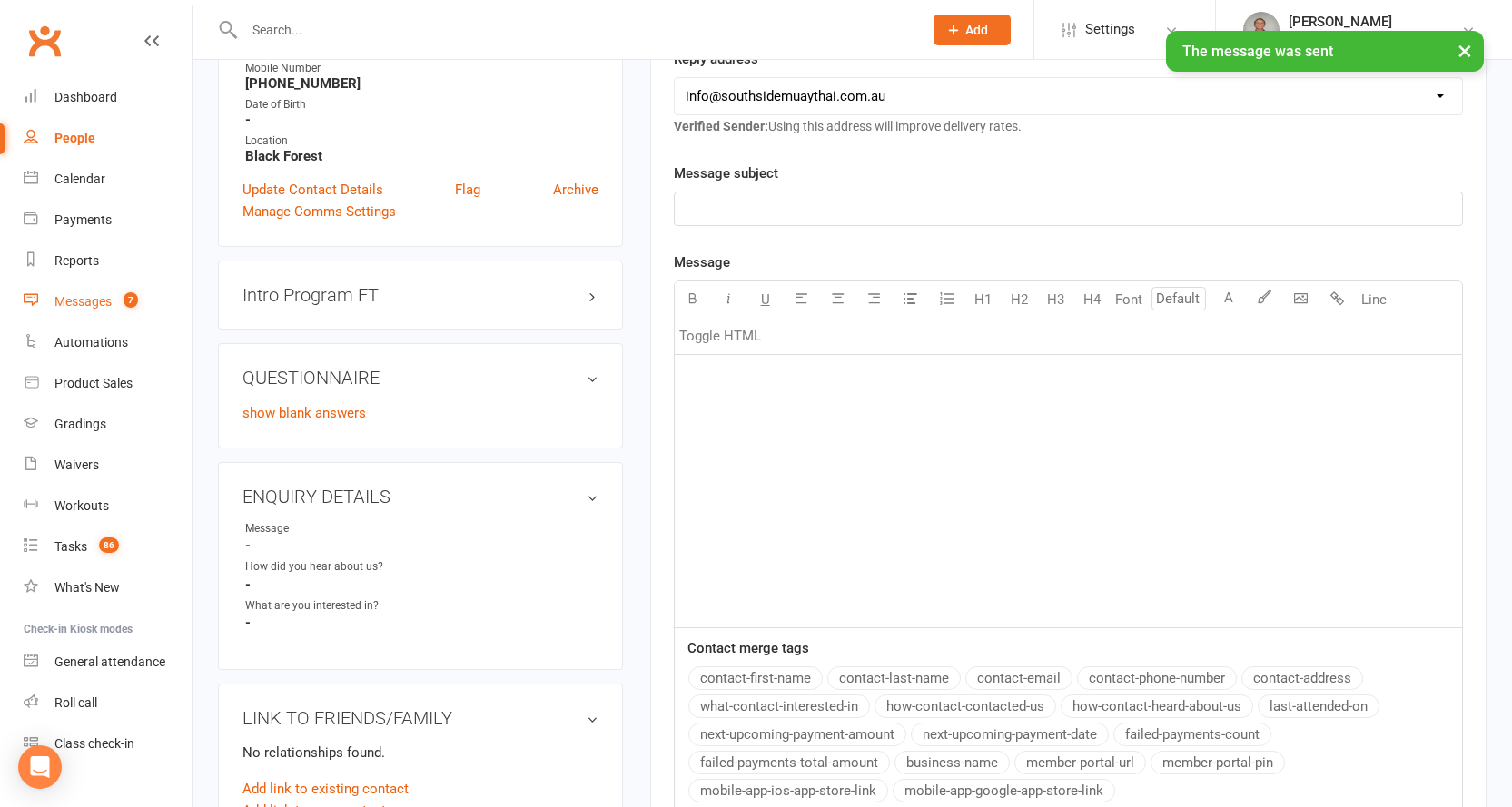
click at [82, 299] on div "Messages" at bounding box center [82, 301] width 57 height 14
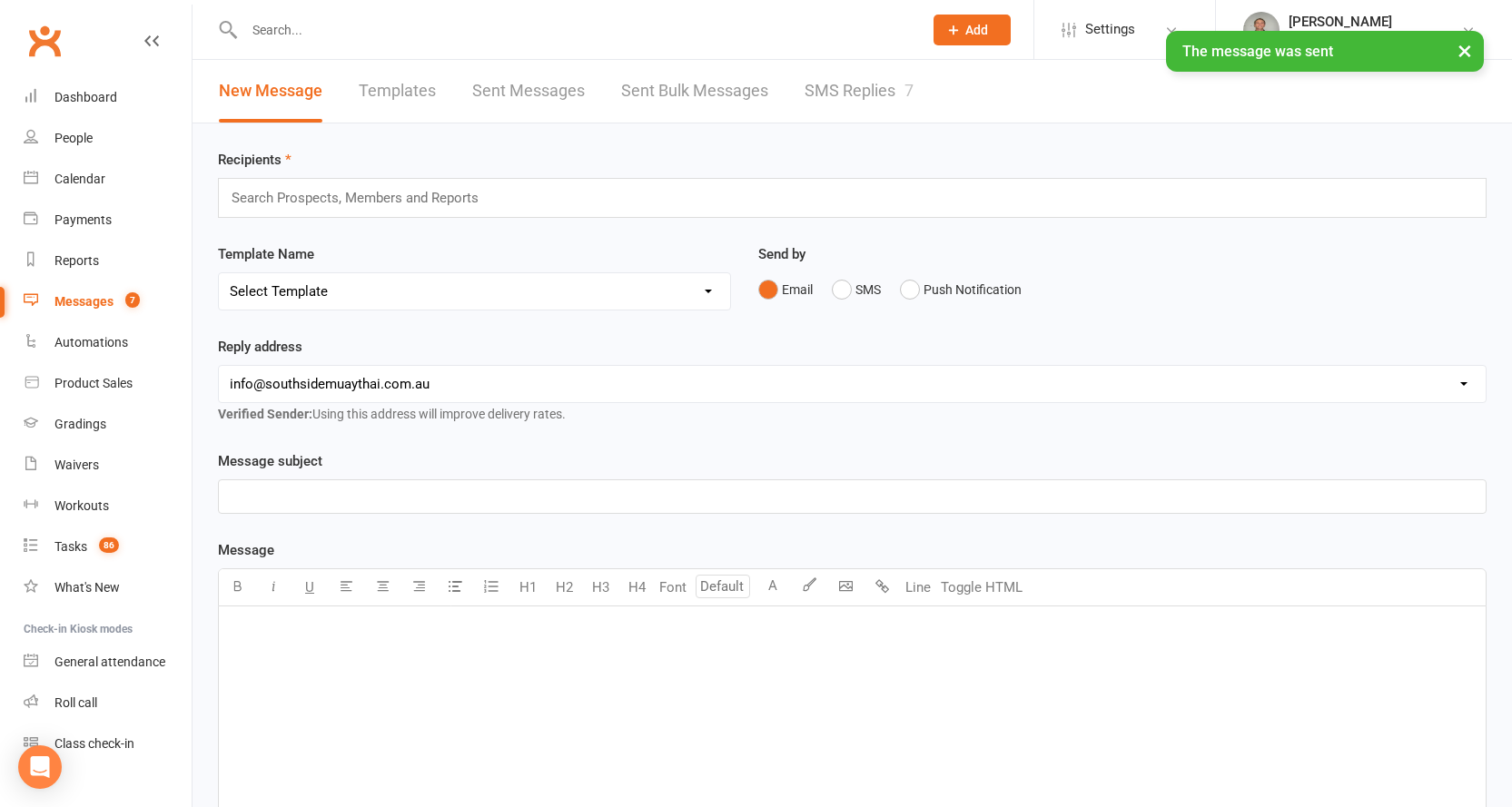
click at [829, 79] on link "SMS Replies 7" at bounding box center [859, 91] width 109 height 63
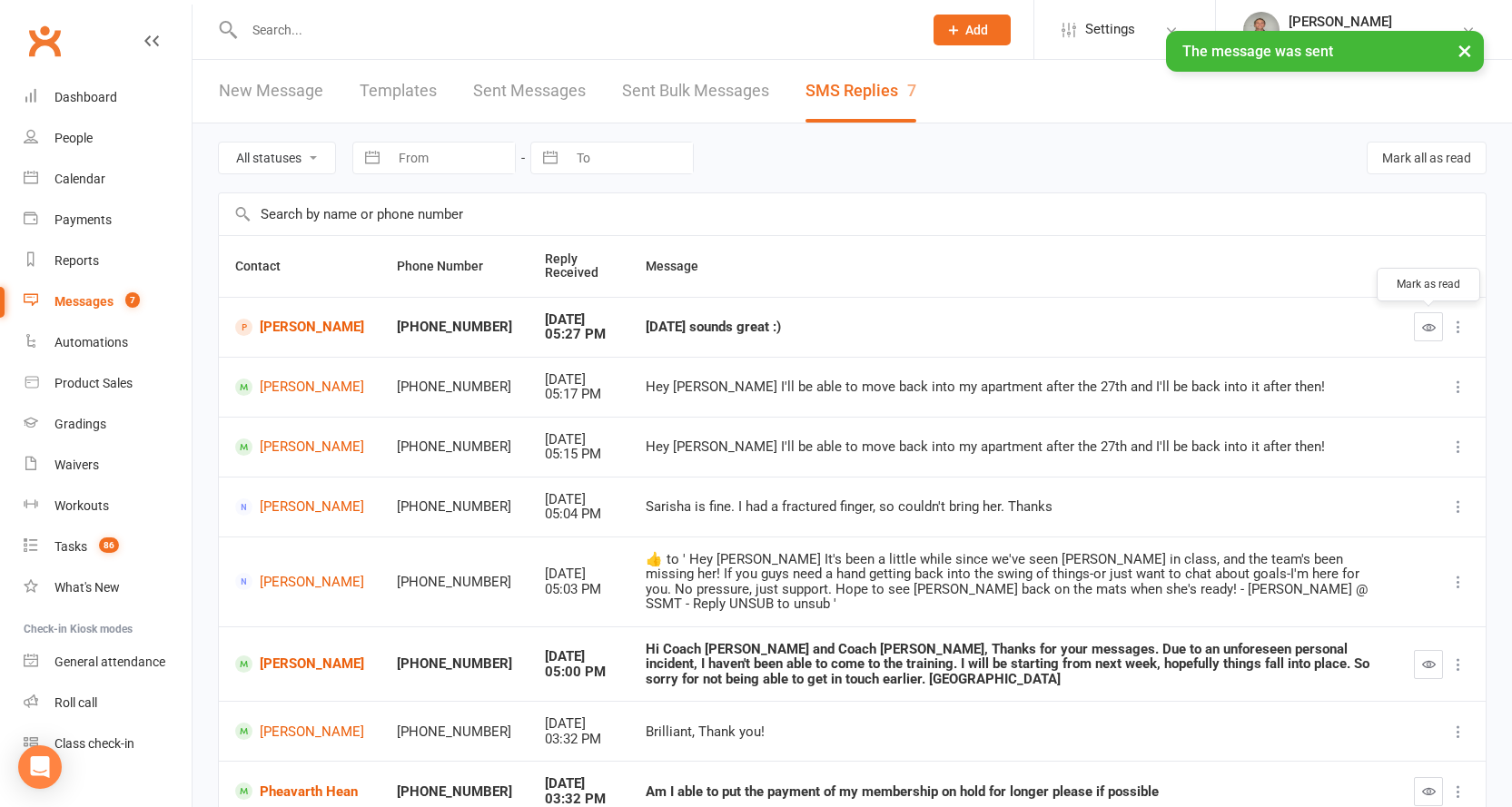
click at [1429, 321] on icon "button" at bounding box center [1429, 327] width 13 height 13
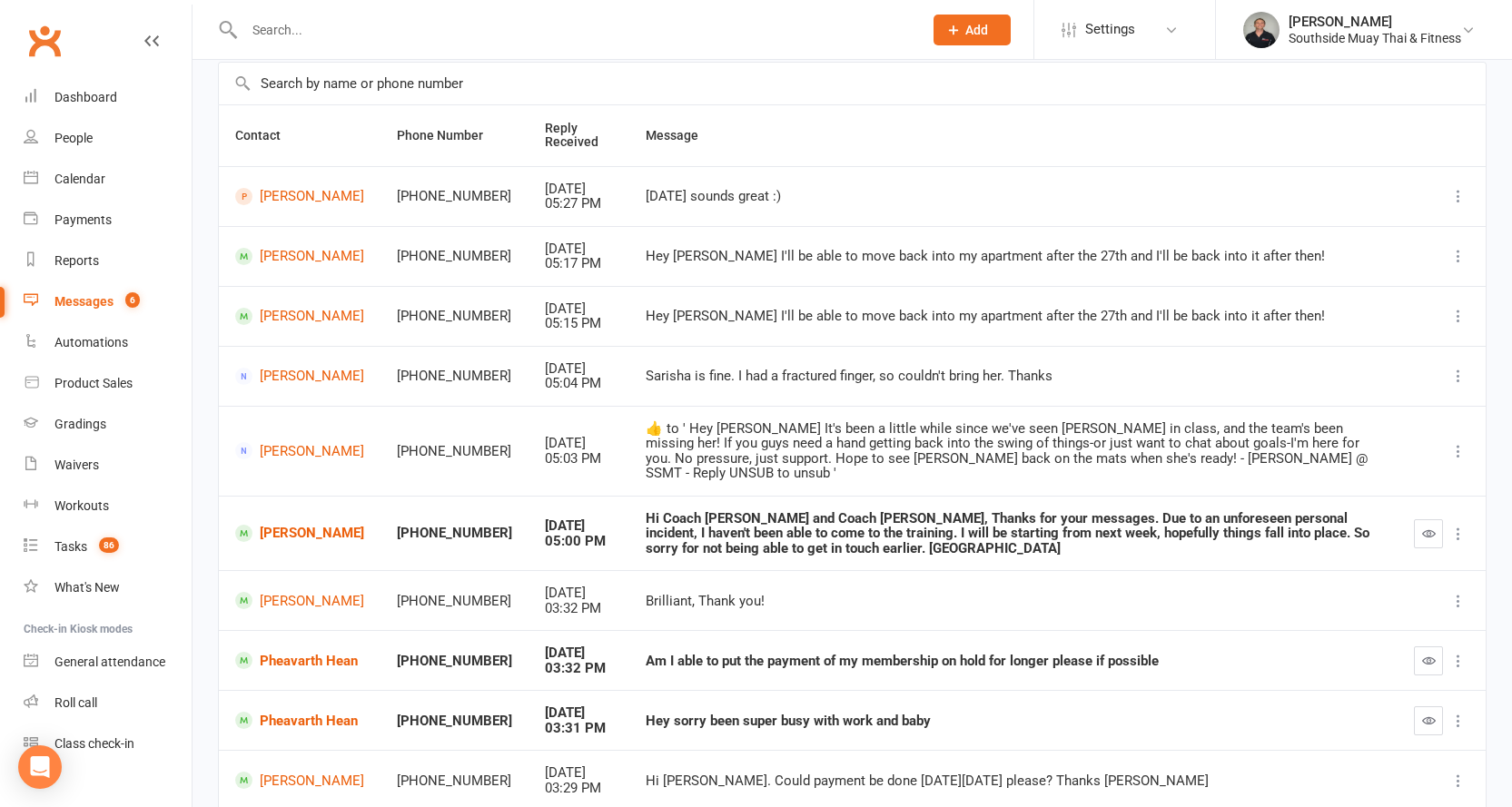
scroll to position [255, 0]
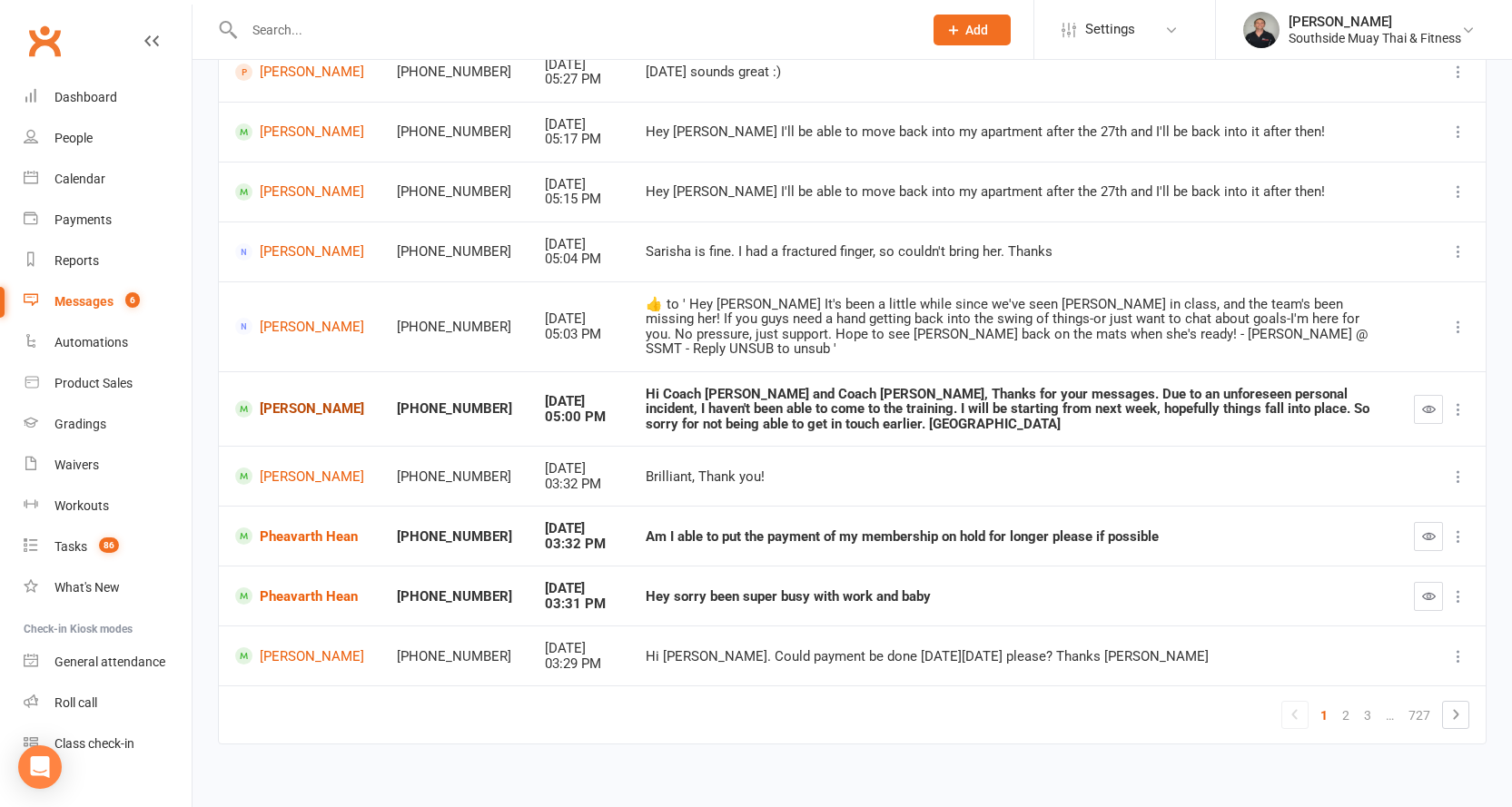
click at [276, 400] on link "[PERSON_NAME]" at bounding box center [300, 409] width 129 height 17
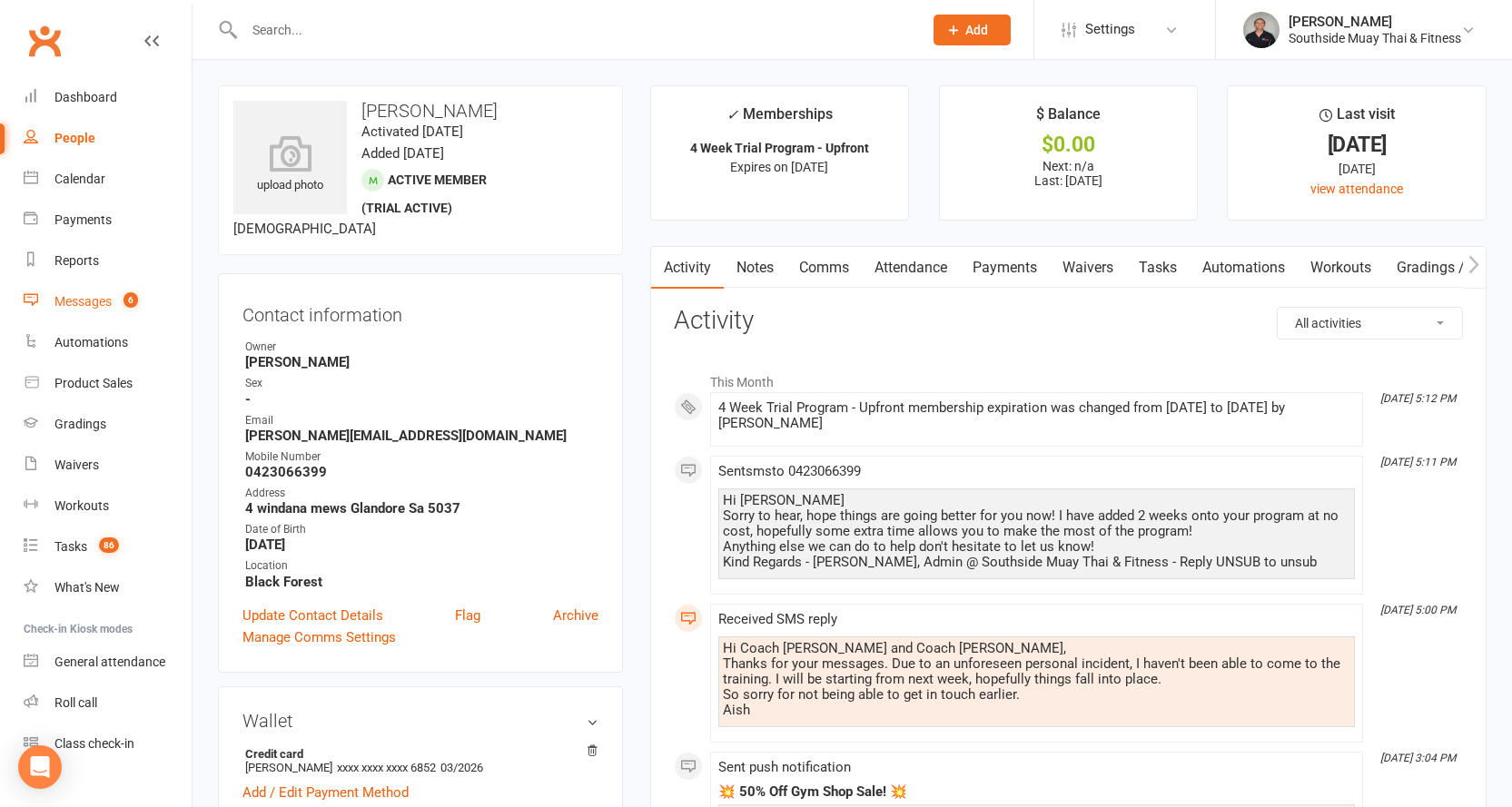
click at [76, 289] on link "Messages 6" at bounding box center [107, 302] width 168 height 41
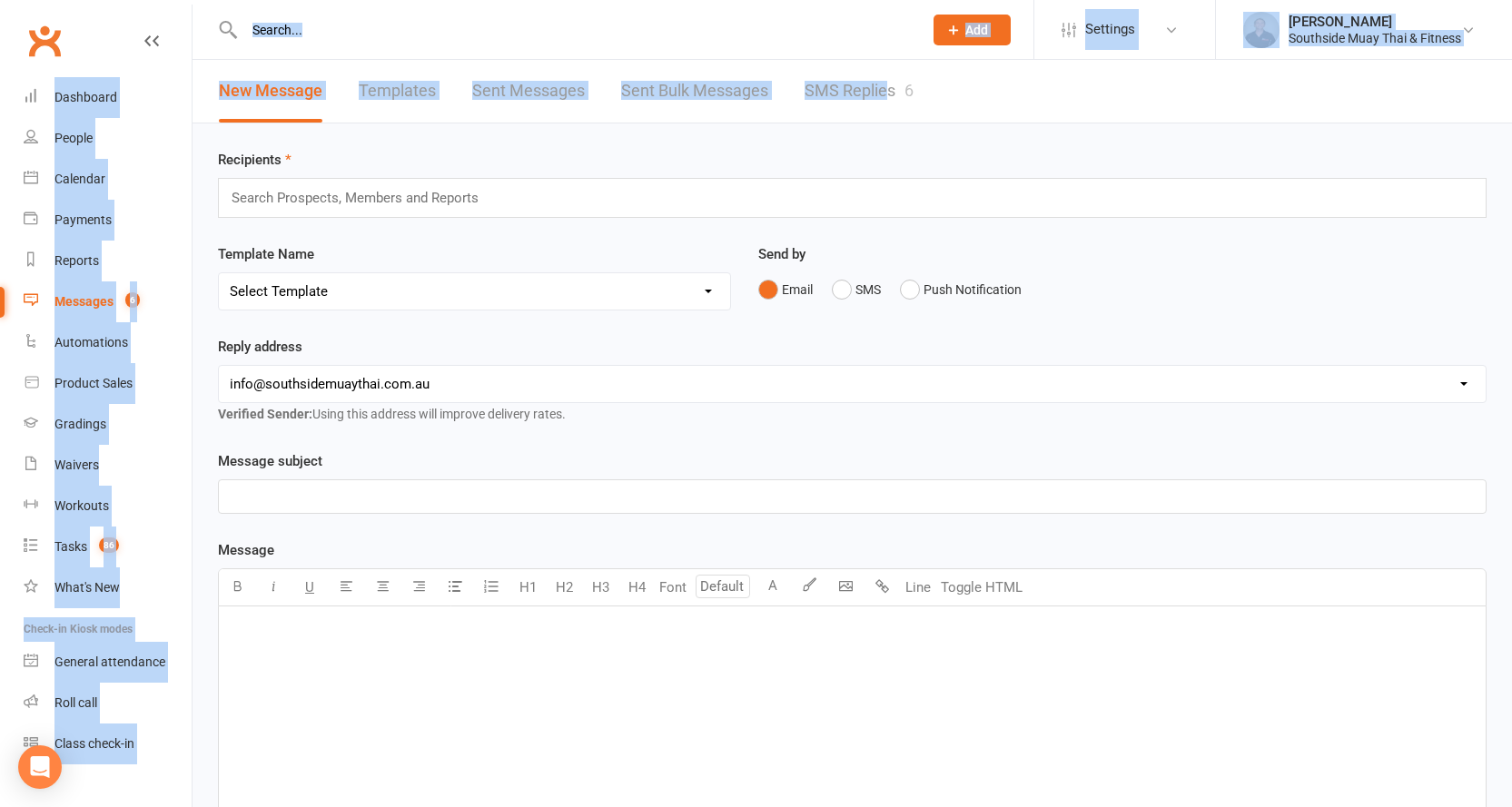
click at [887, 87] on ui-view "Prospect Member Non-attending contact Class / event Appointment Grading event T…" at bounding box center [756, 579] width 1512 height 1149
click at [889, 82] on link "SMS Replies 6" at bounding box center [859, 91] width 109 height 63
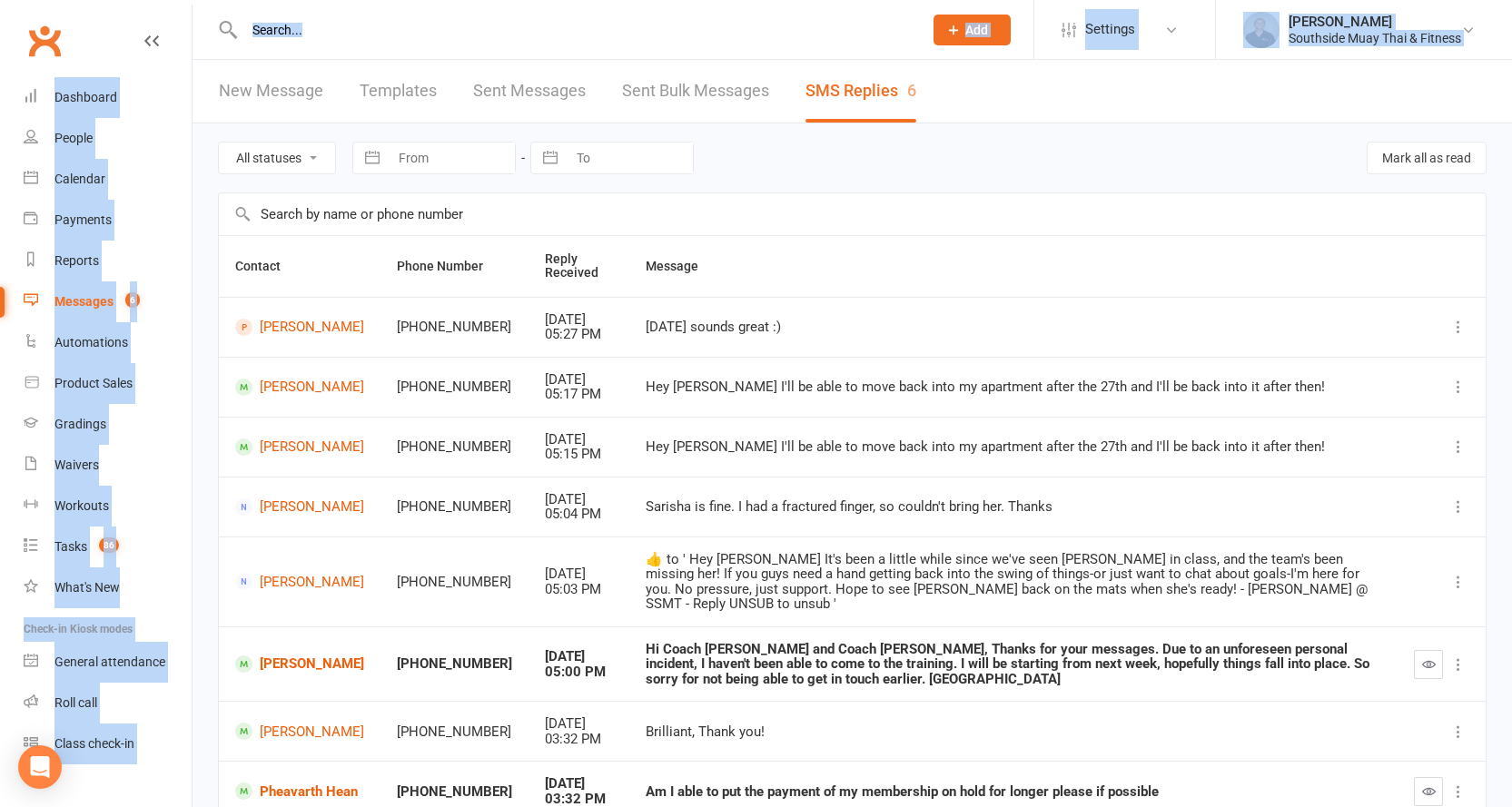
click at [902, 99] on link "SMS Replies 6" at bounding box center [860, 91] width 111 height 63
click at [904, 95] on link "SMS Replies 6" at bounding box center [860, 91] width 111 height 63
click at [907, 95] on div "6" at bounding box center [912, 90] width 9 height 19
click at [862, 100] on link "SMS Replies 6" at bounding box center [860, 91] width 111 height 63
click at [852, 84] on link "SMS Replies 6" at bounding box center [860, 91] width 111 height 63
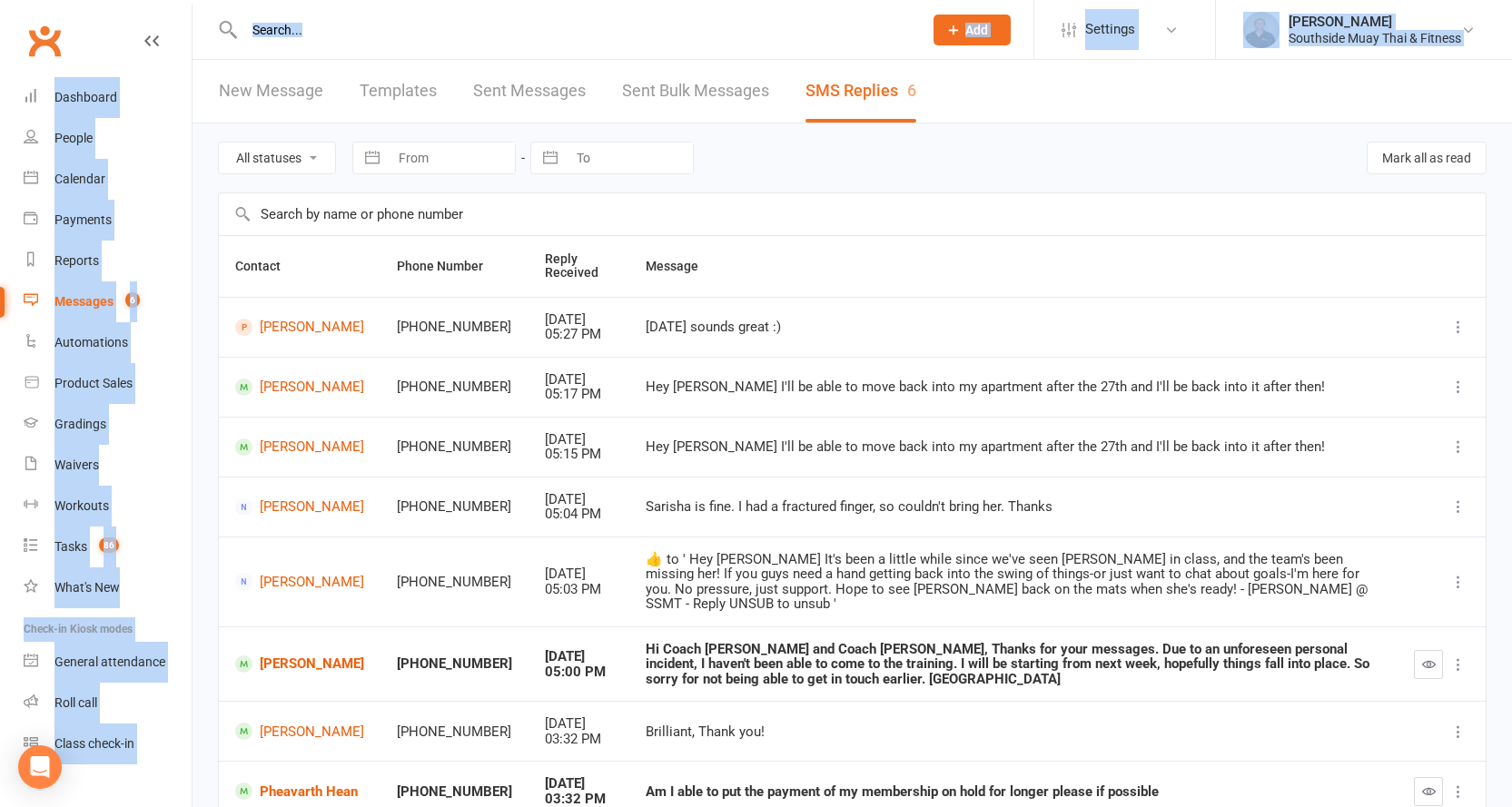
click at [983, 183] on div "All statuses Read only Unread only Navigate forward to interact with the calend…" at bounding box center [852, 157] width 1268 height 69
click at [980, 152] on div "All statuses Read only Unread only Navigate forward to interact with the calend…" at bounding box center [852, 157] width 1268 height 69
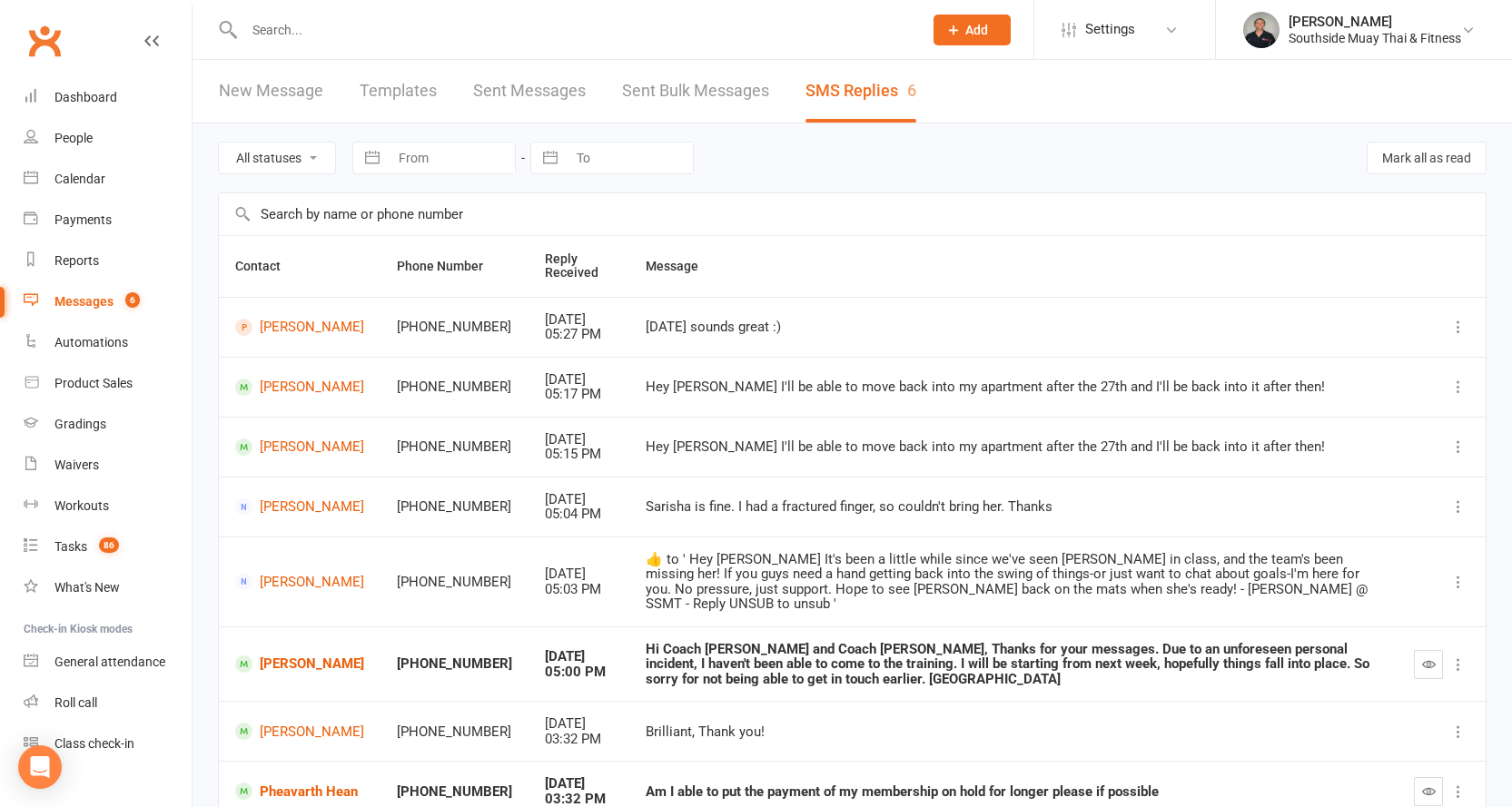
click at [982, 152] on div "All statuses Read only Unread only Navigate forward to interact with the calend…" at bounding box center [852, 157] width 1268 height 69
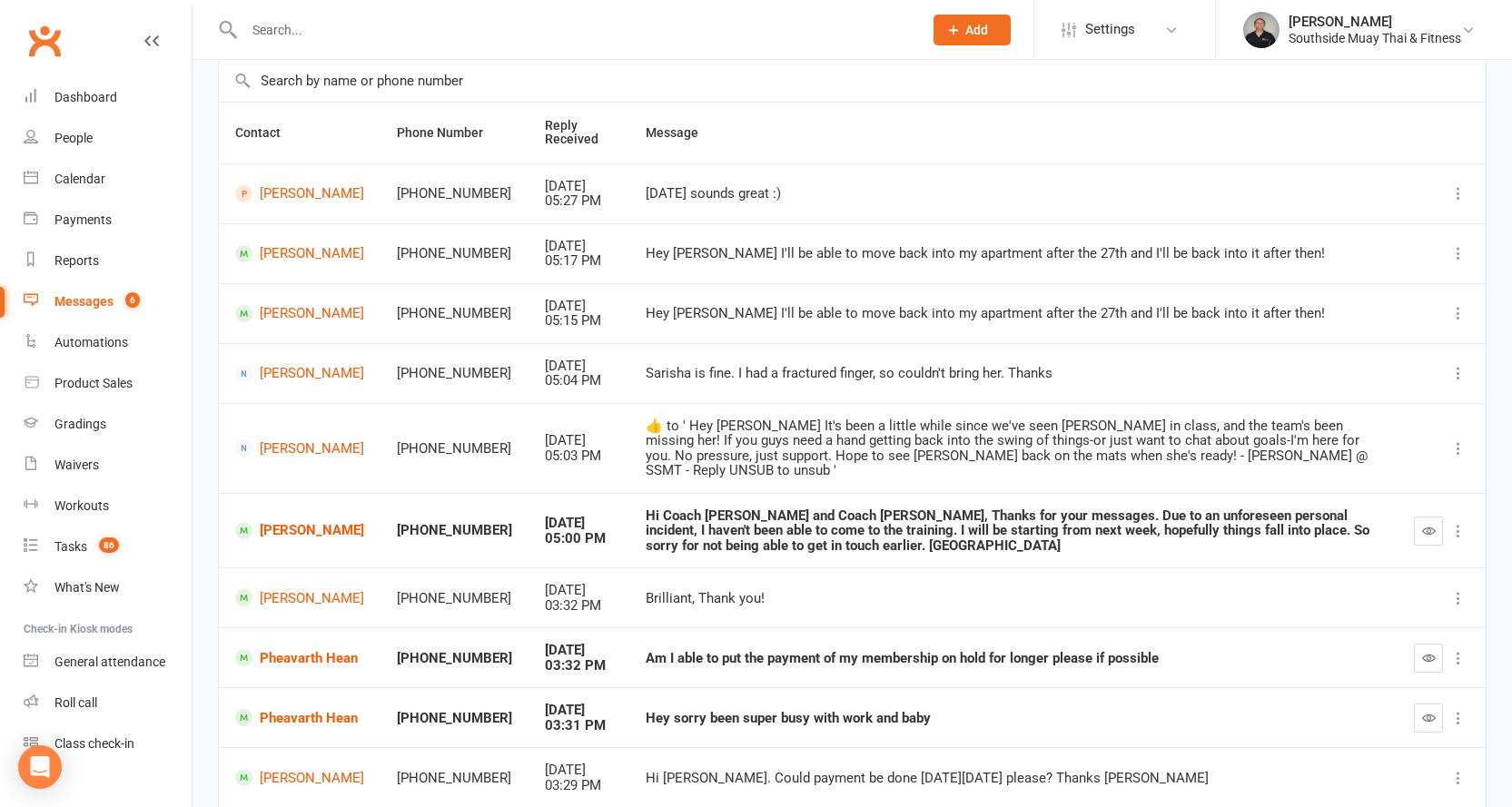
scroll to position [255, 0]
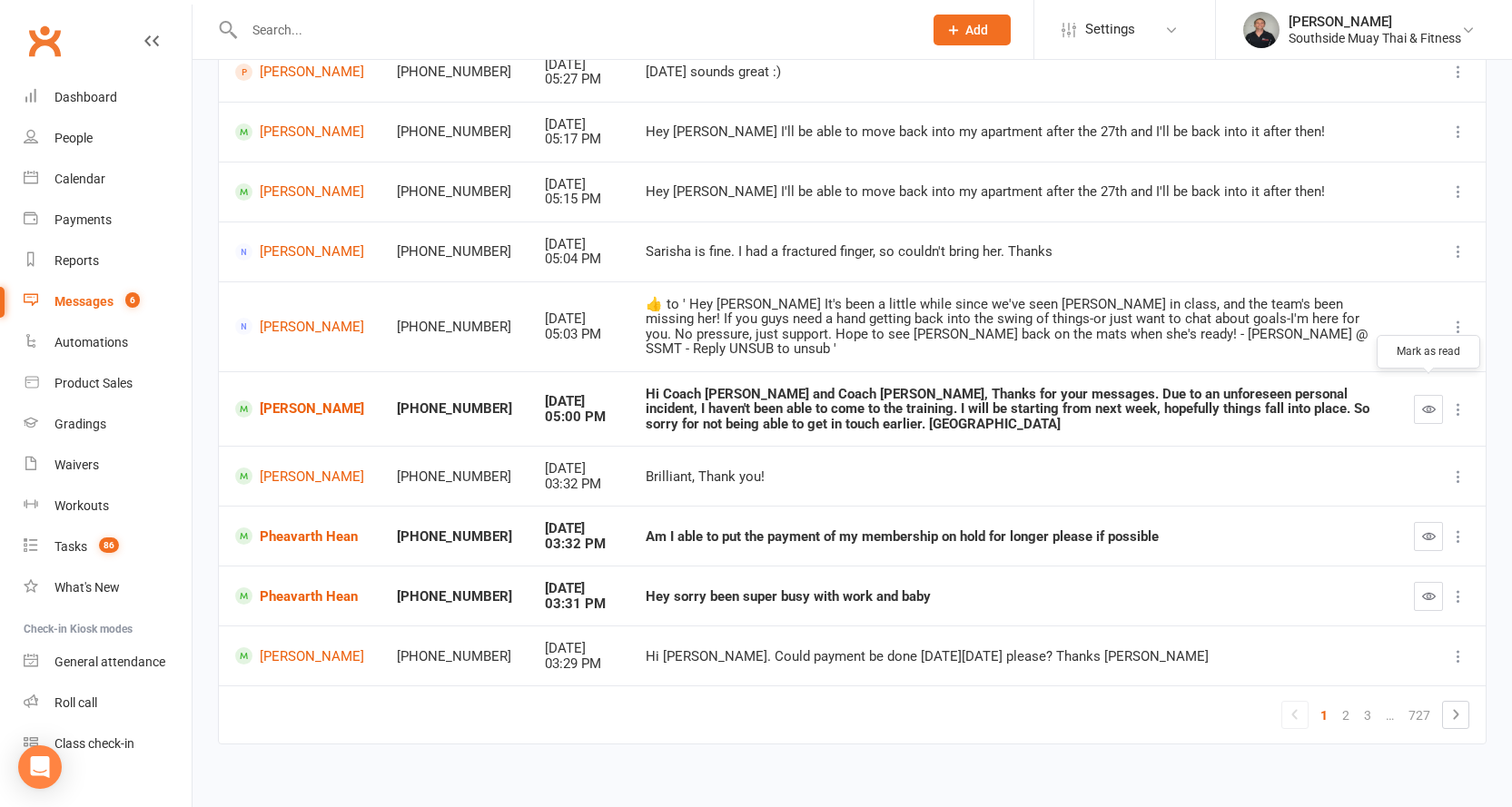
click at [1425, 402] on icon "button" at bounding box center [1429, 409] width 13 height 13
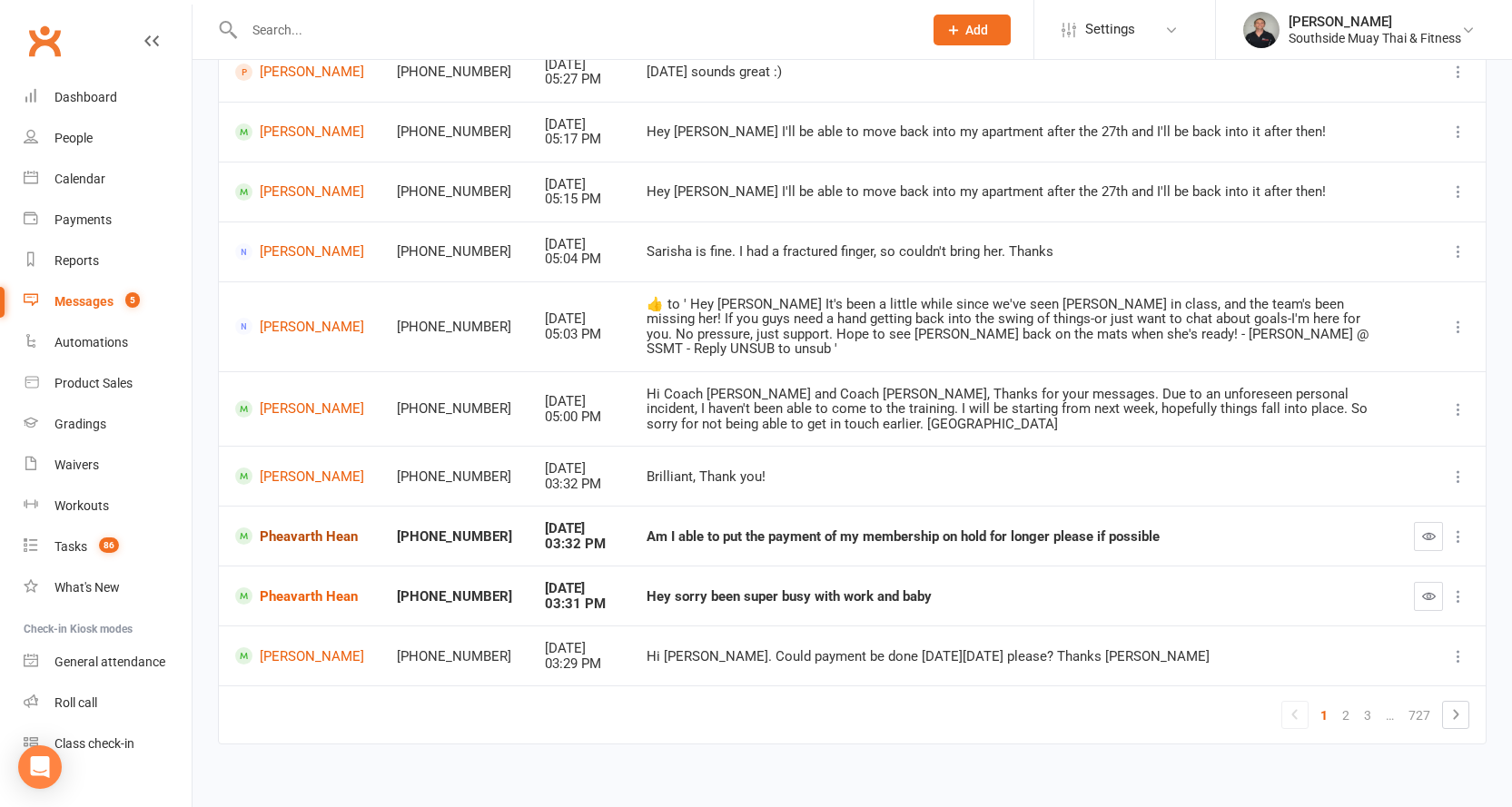
click at [305, 527] on link "Pheavarth Hean" at bounding box center [300, 536] width 129 height 17
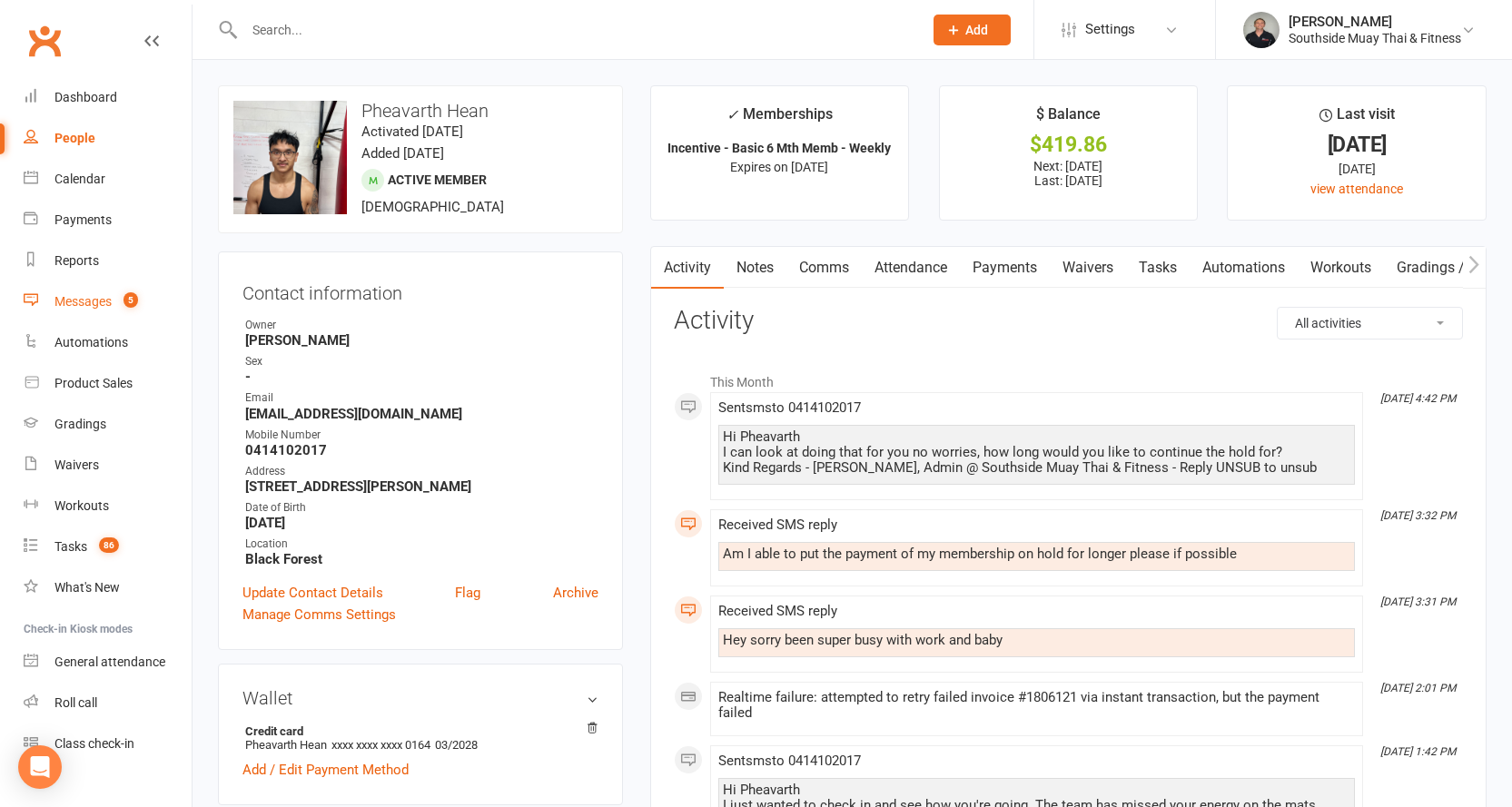
click at [73, 294] on div "Messages" at bounding box center [82, 301] width 57 height 14
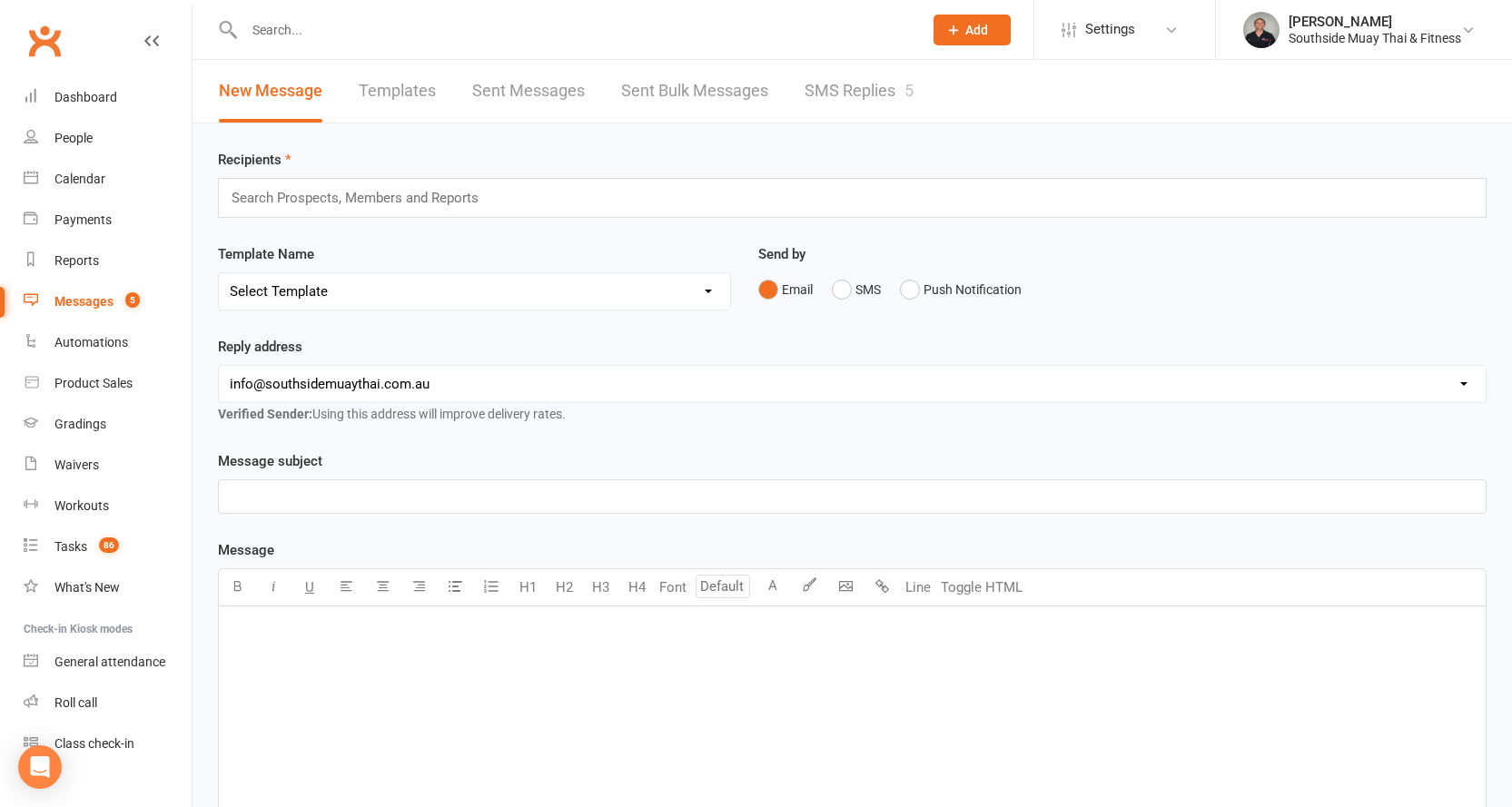
click at [823, 78] on link "SMS Replies 5" at bounding box center [859, 91] width 109 height 63
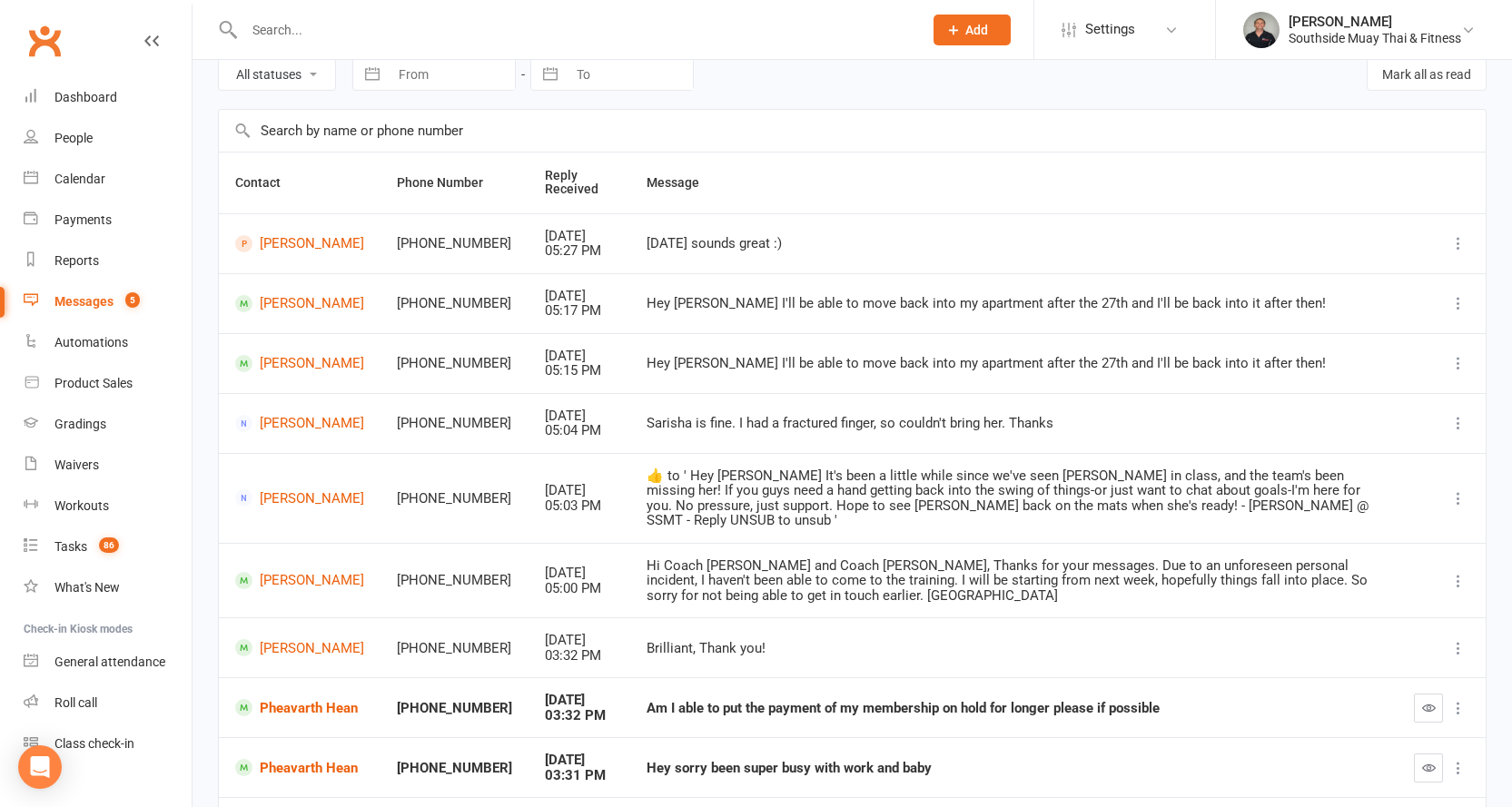
scroll to position [255, 0]
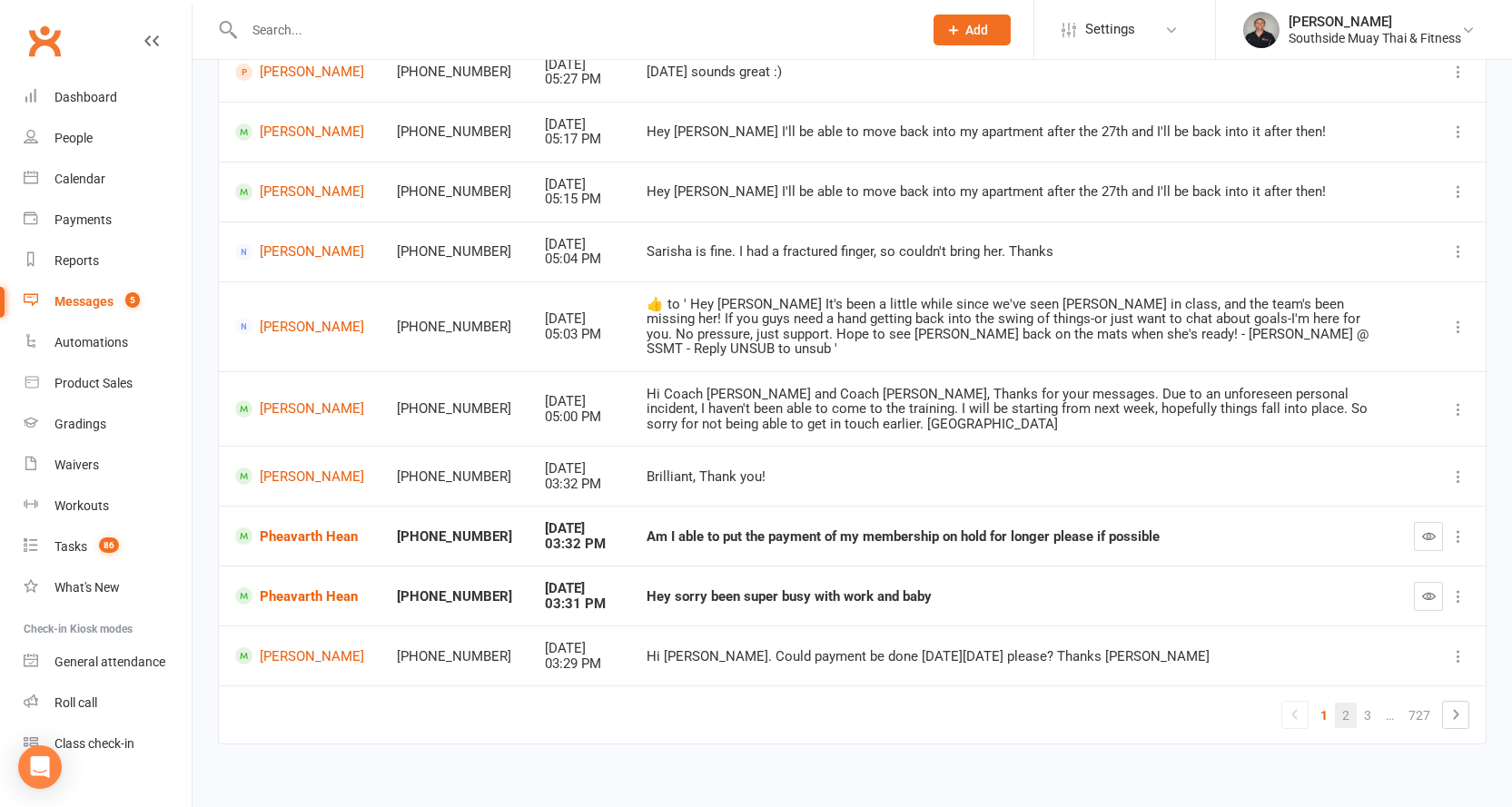
click at [1344, 703] on link "2" at bounding box center [1345, 715] width 22 height 26
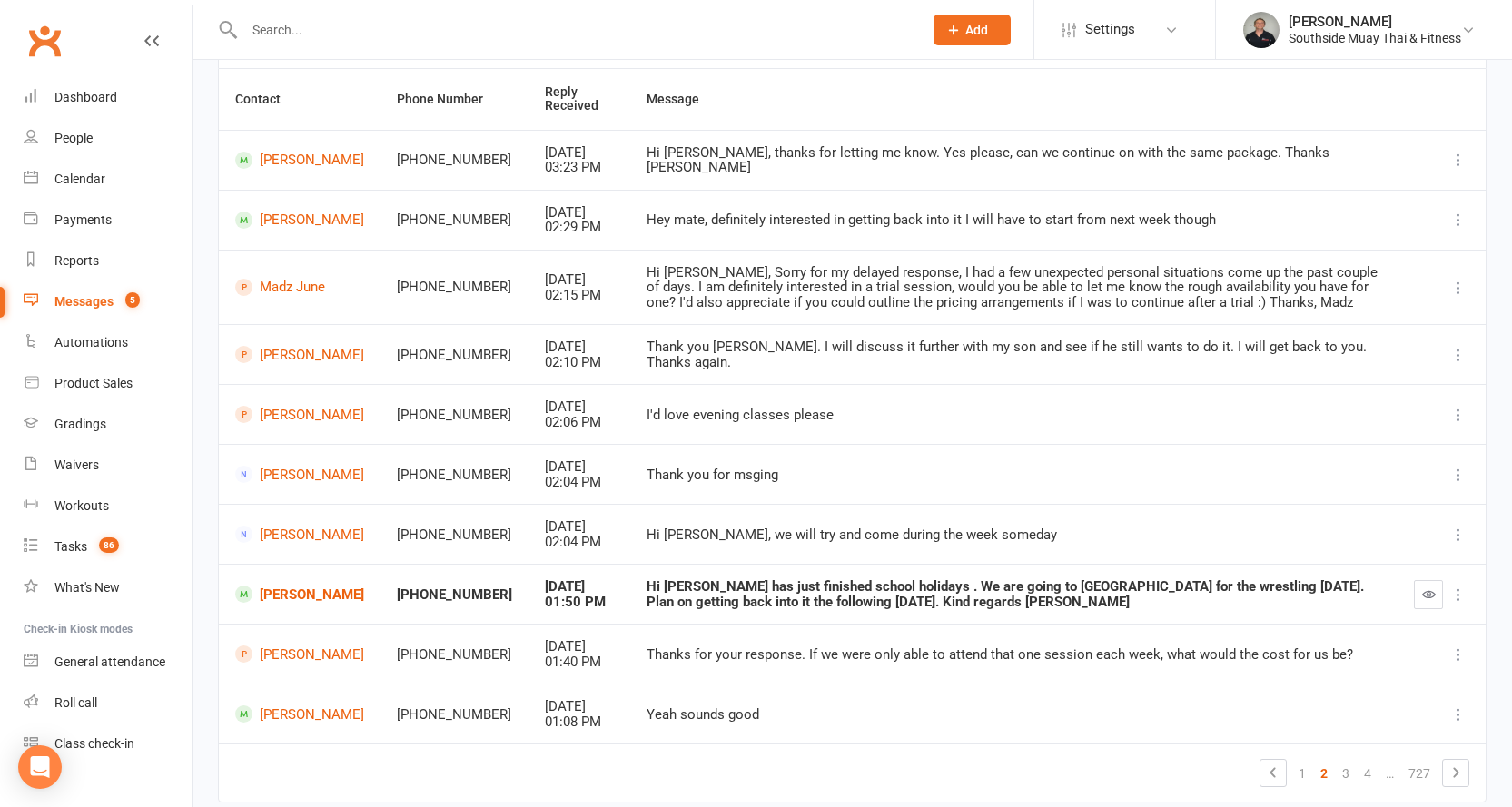
scroll to position [240, 0]
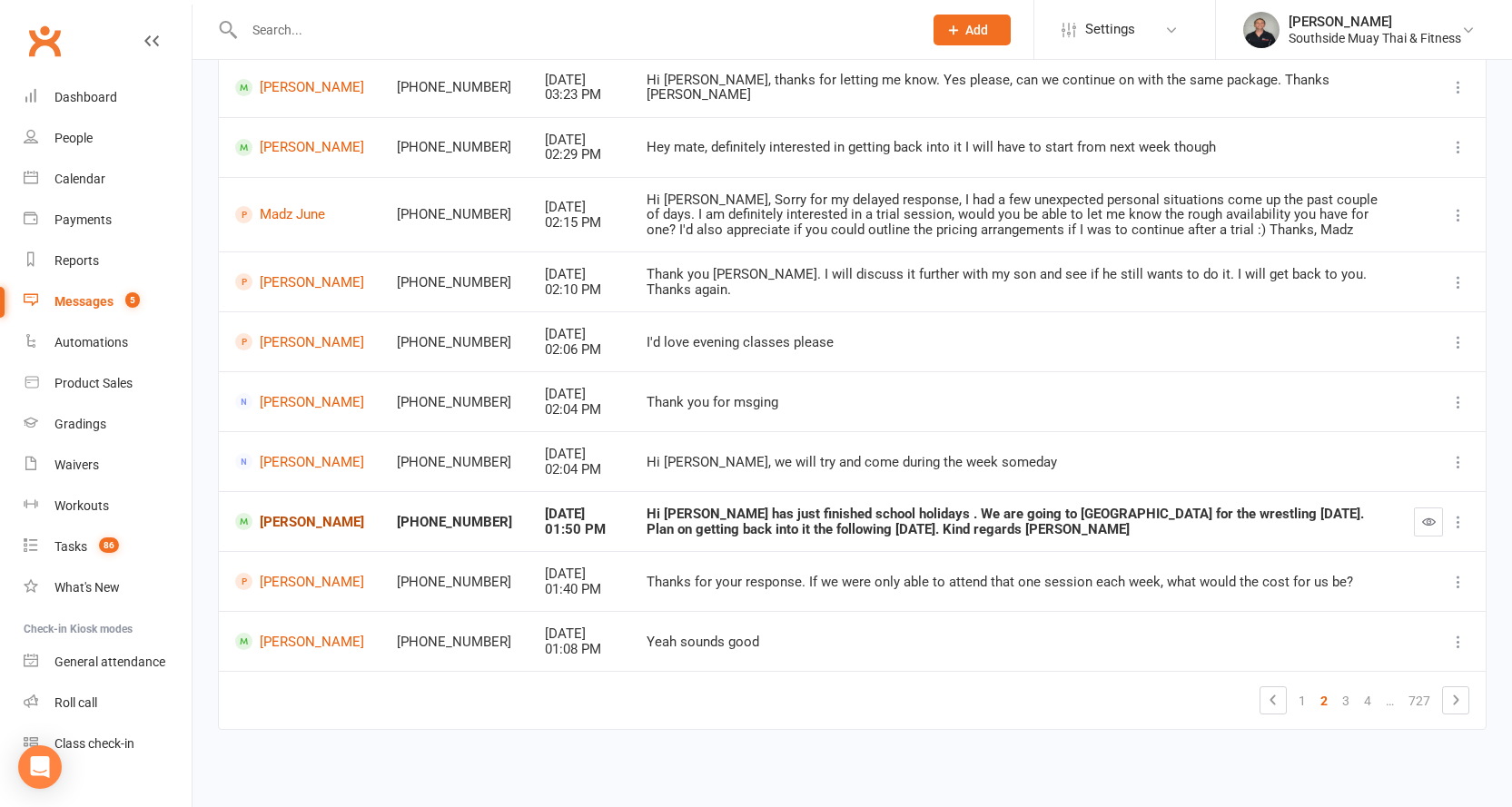
click at [288, 529] on link "Adrian Iandiorio" at bounding box center [300, 522] width 129 height 17
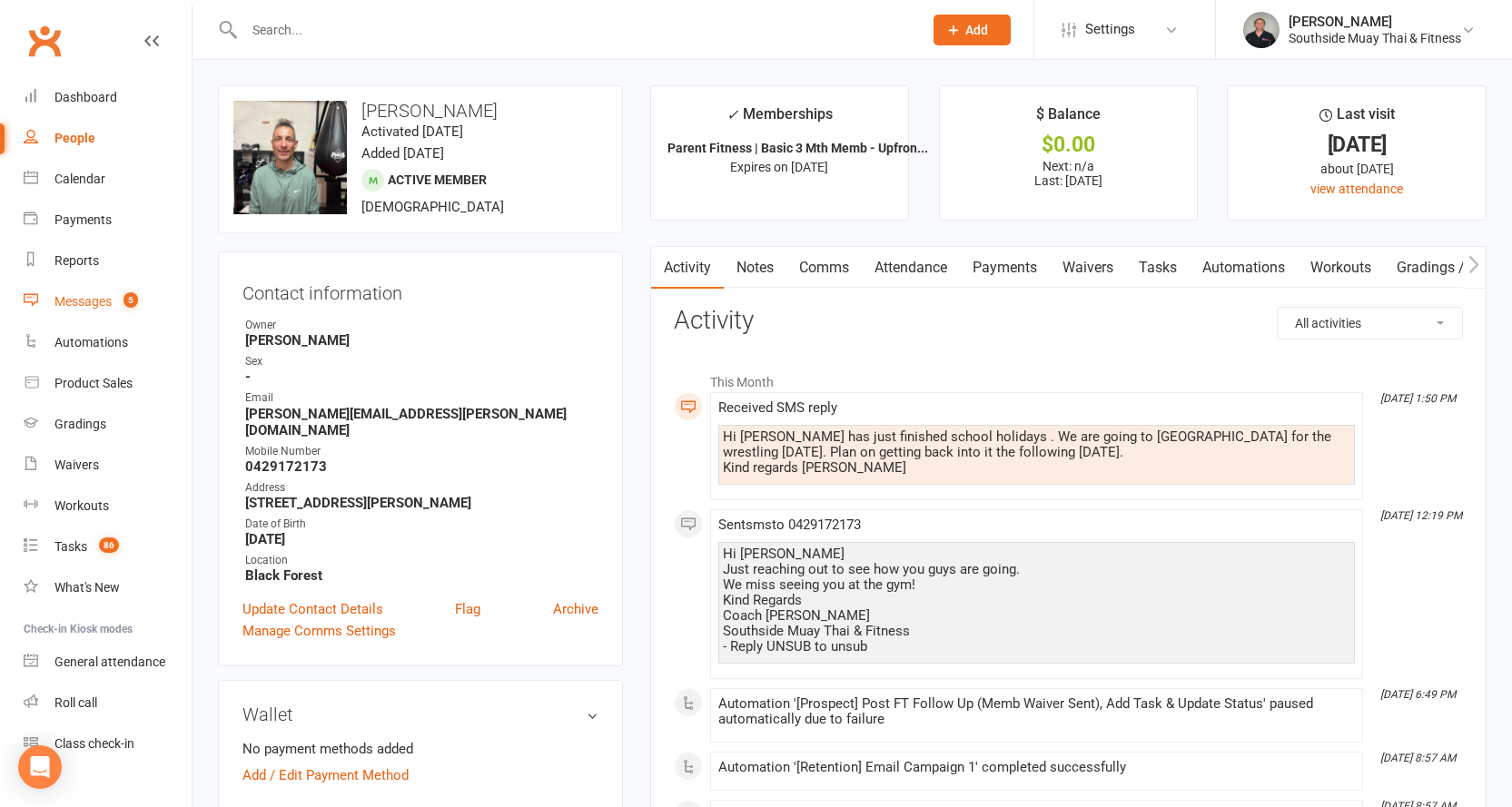
click at [64, 295] on div "Messages" at bounding box center [82, 301] width 57 height 14
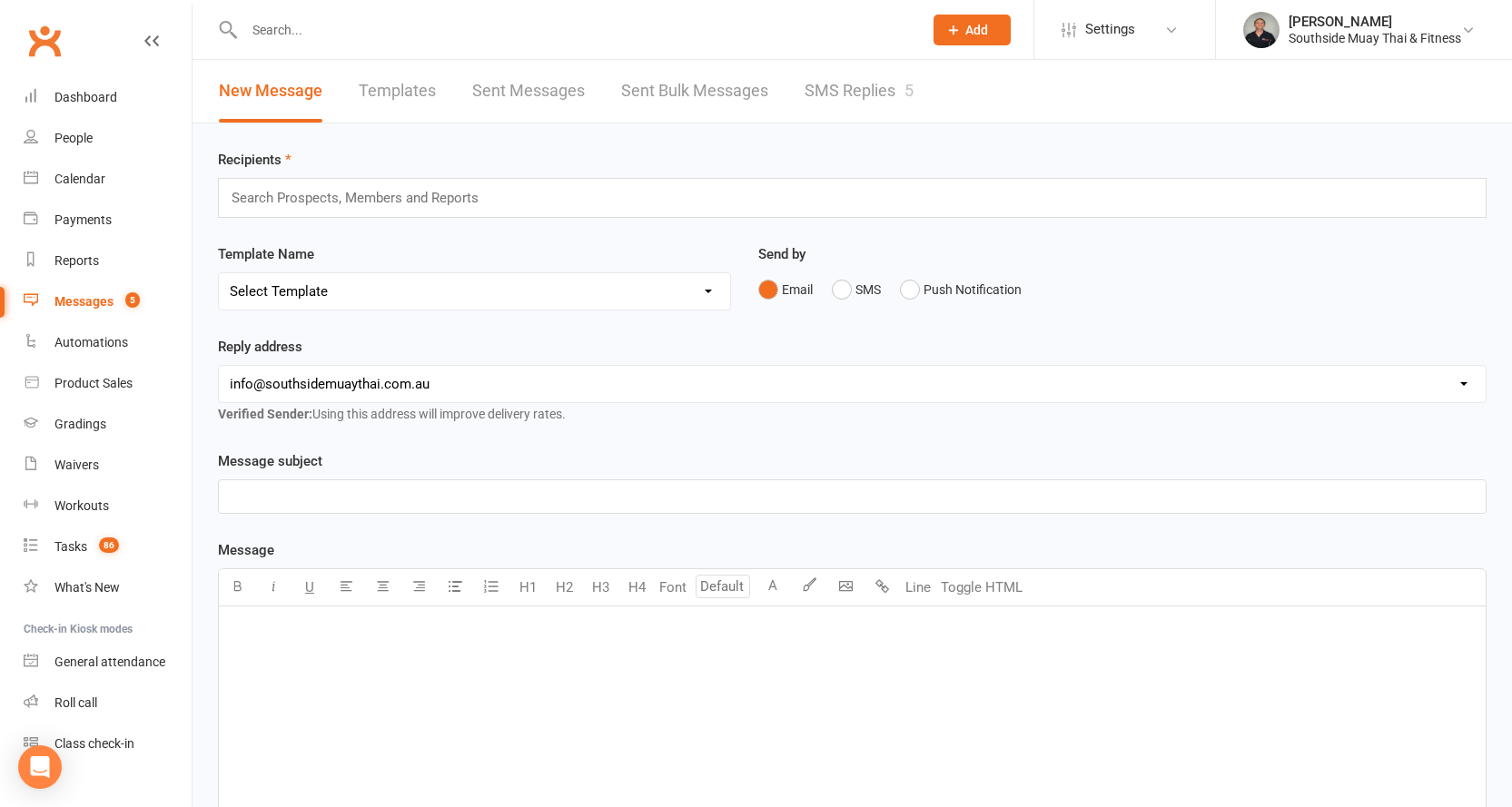
click at [837, 82] on link "SMS Replies 5" at bounding box center [859, 91] width 109 height 63
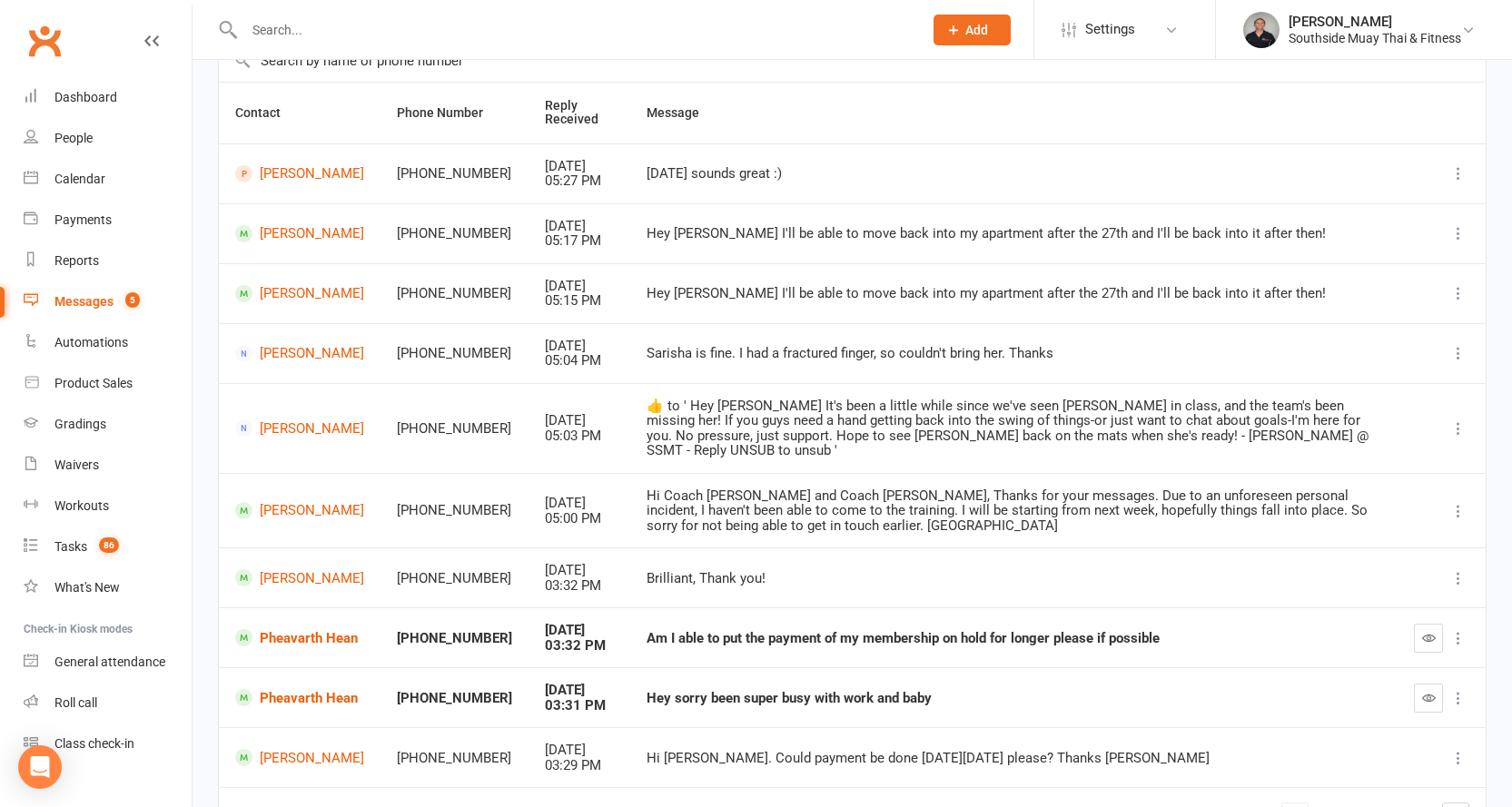
scroll to position [255, 0]
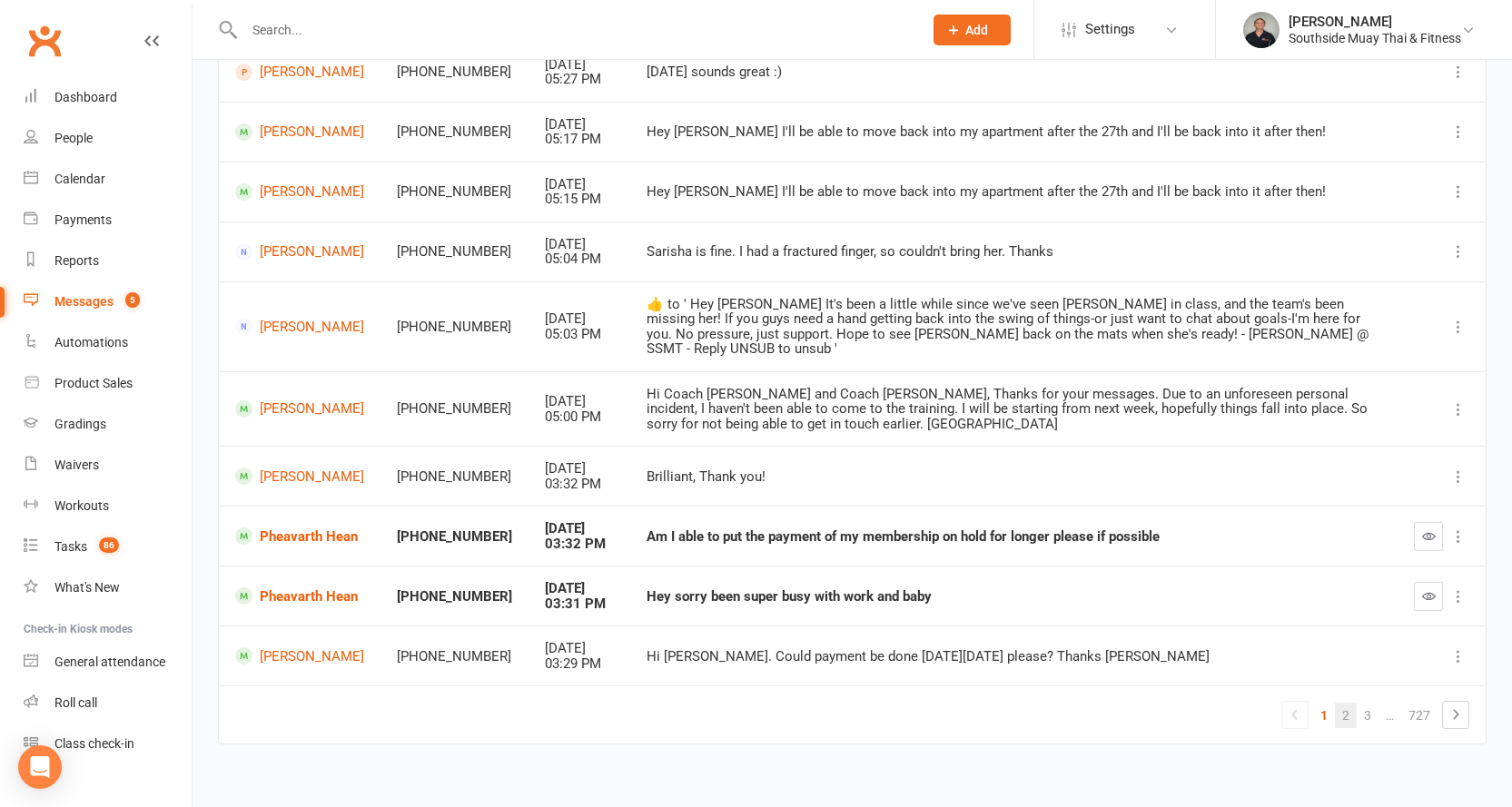
click at [1344, 703] on link "2" at bounding box center [1345, 715] width 22 height 26
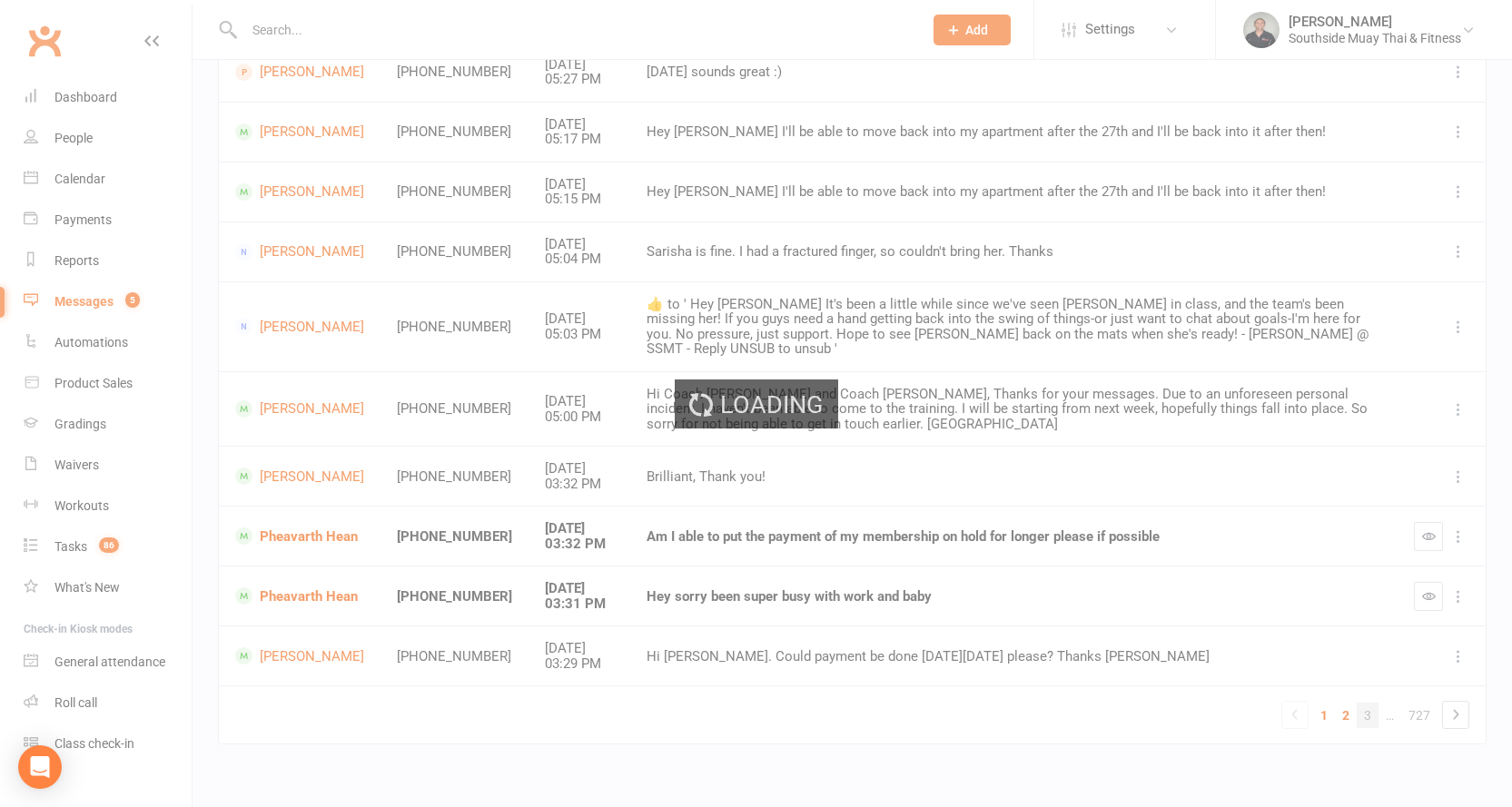
scroll to position [240, 0]
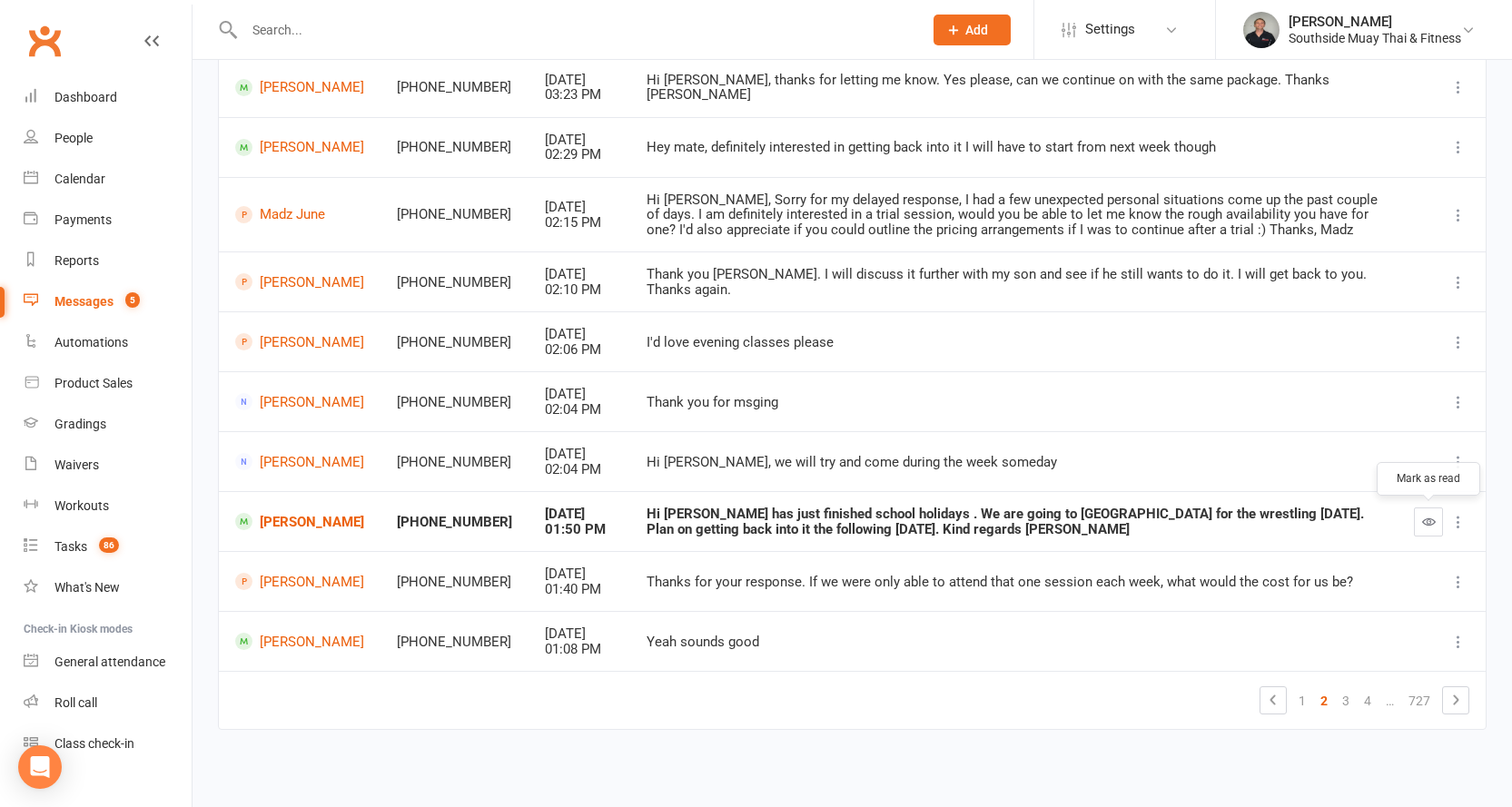
click at [1418, 524] on button "button" at bounding box center [1428, 522] width 29 height 29
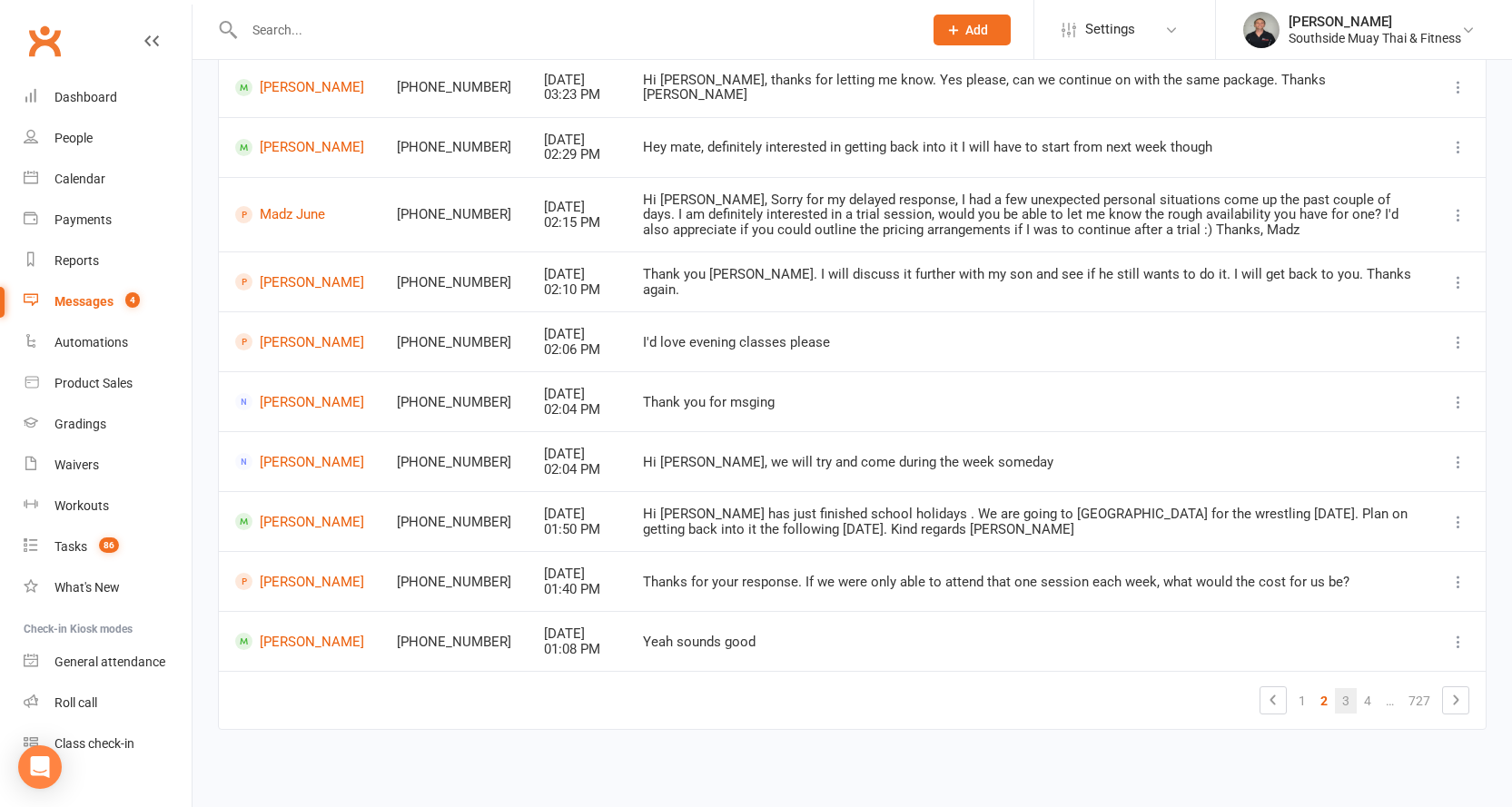
click at [1345, 696] on link "3" at bounding box center [1345, 701] width 22 height 26
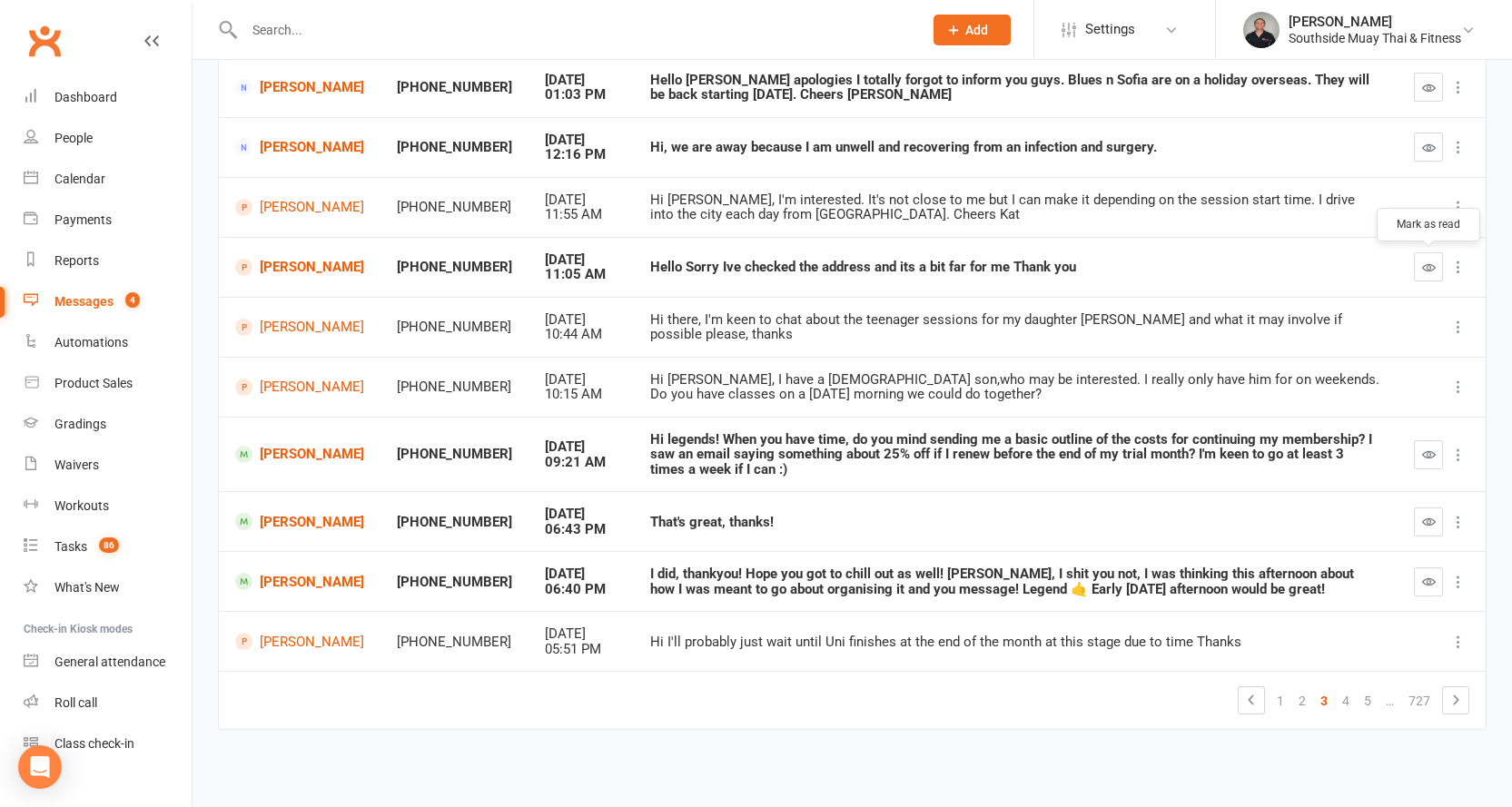
click at [1426, 261] on icon "button" at bounding box center [1429, 267] width 13 height 13
click at [295, 259] on link "Marina Martinez" at bounding box center [300, 267] width 129 height 17
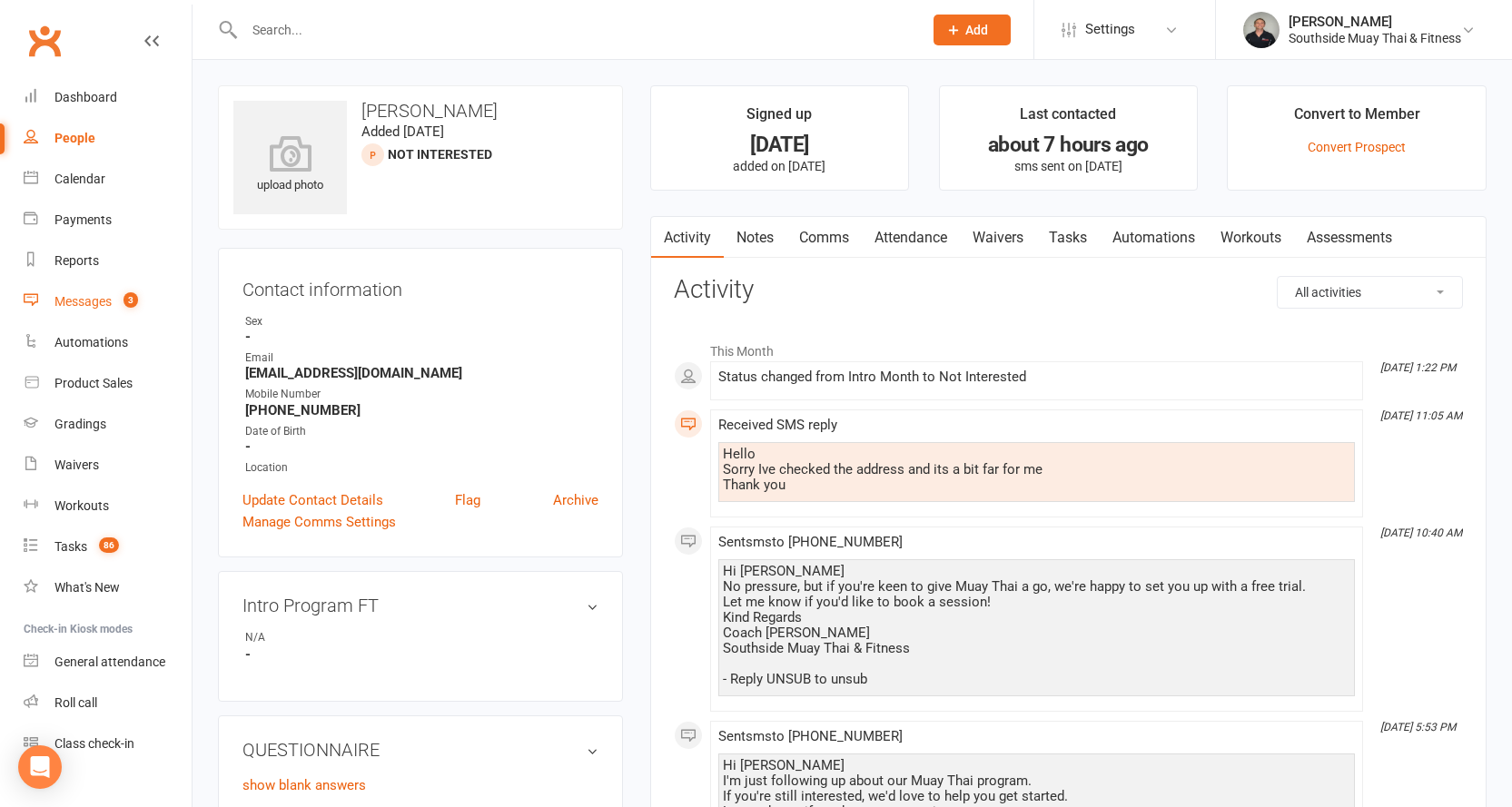
click at [64, 294] on div "Messages" at bounding box center [82, 301] width 57 height 14
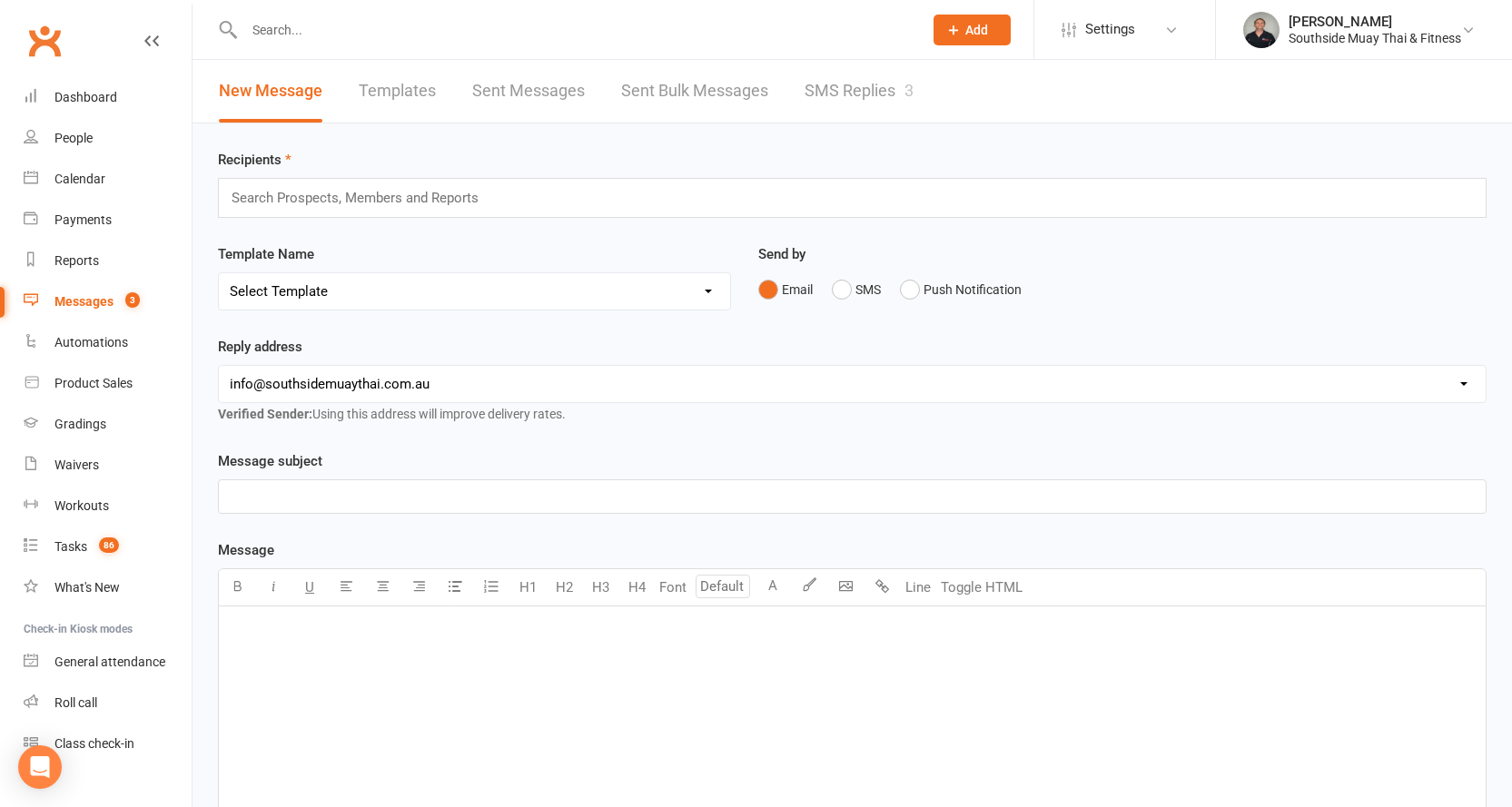
click at [905, 94] on link "SMS Replies 3" at bounding box center [859, 91] width 109 height 63
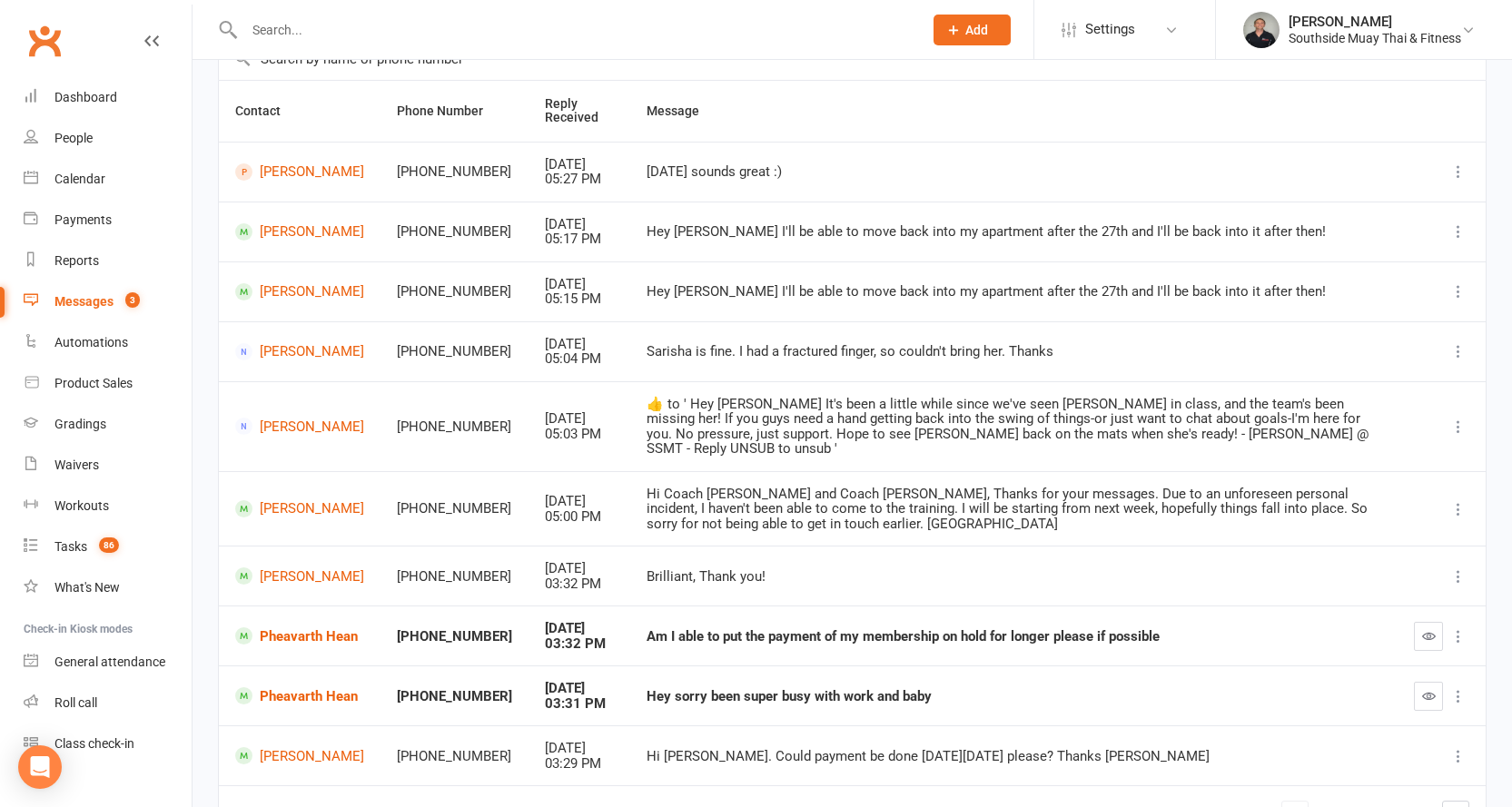
scroll to position [255, 0]
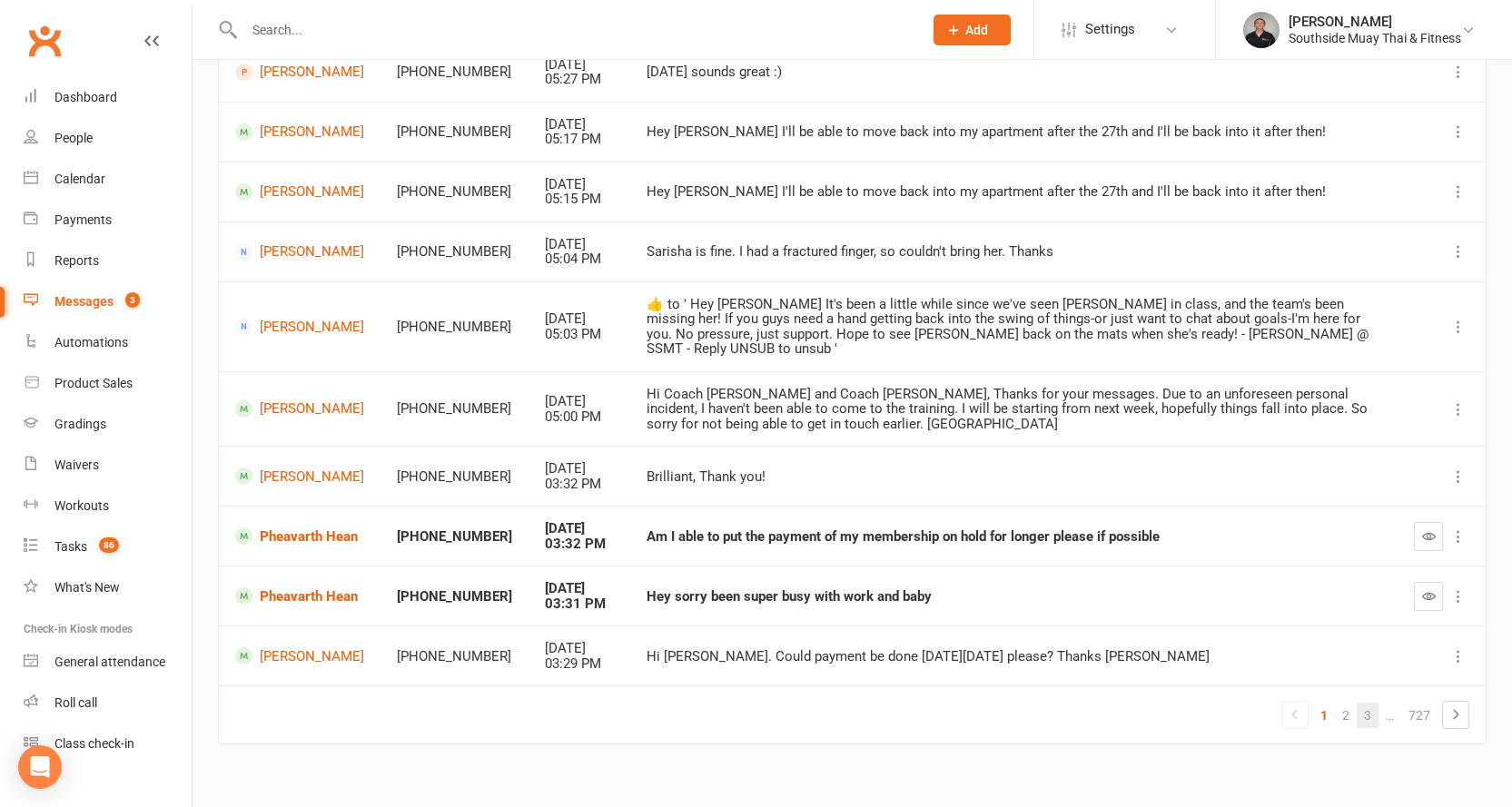
click at [1368, 703] on link "3" at bounding box center [1367, 715] width 22 height 26
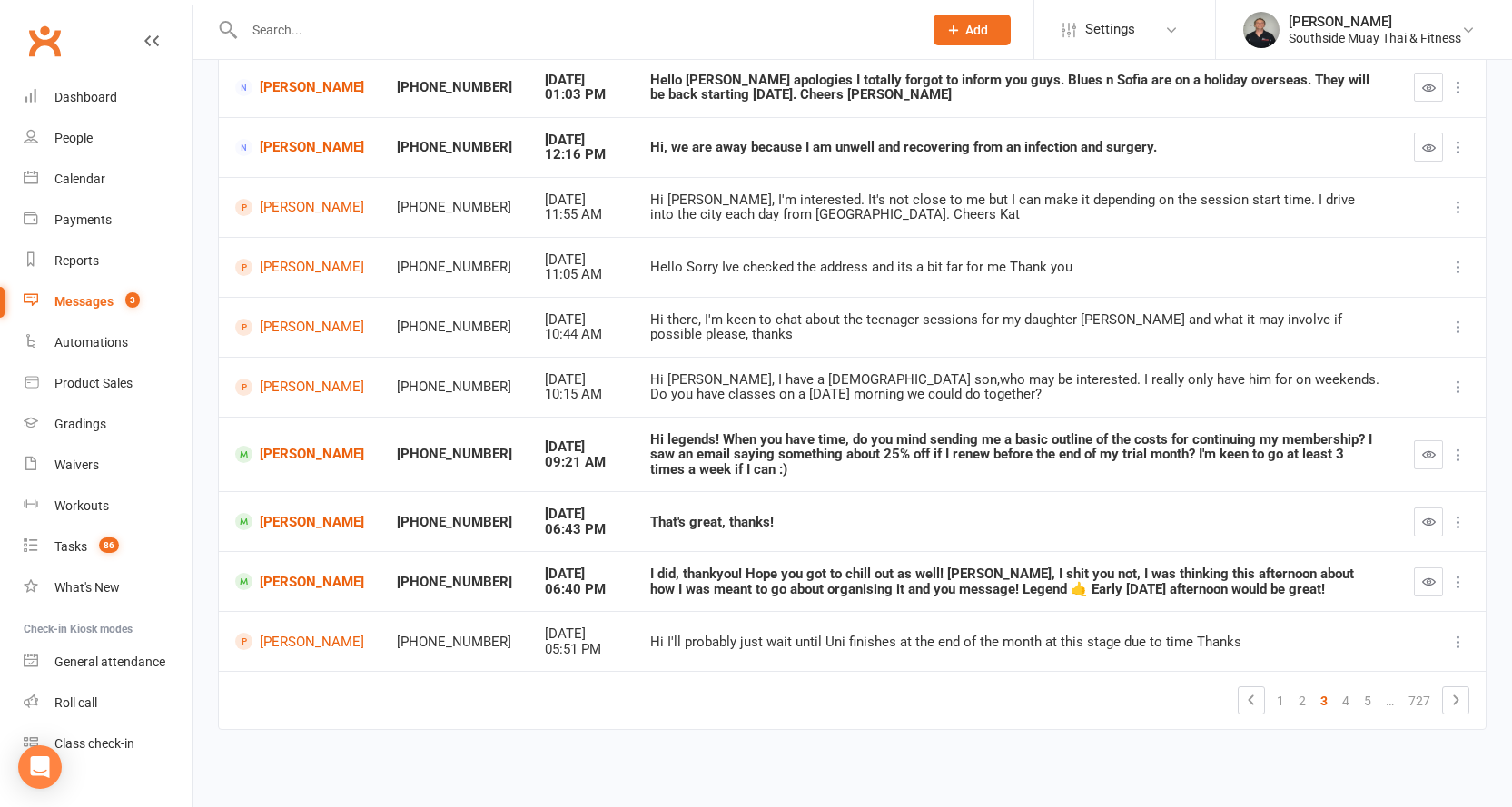
scroll to position [240, 0]
click at [1429, 459] on icon "button" at bounding box center [1429, 454] width 13 height 13
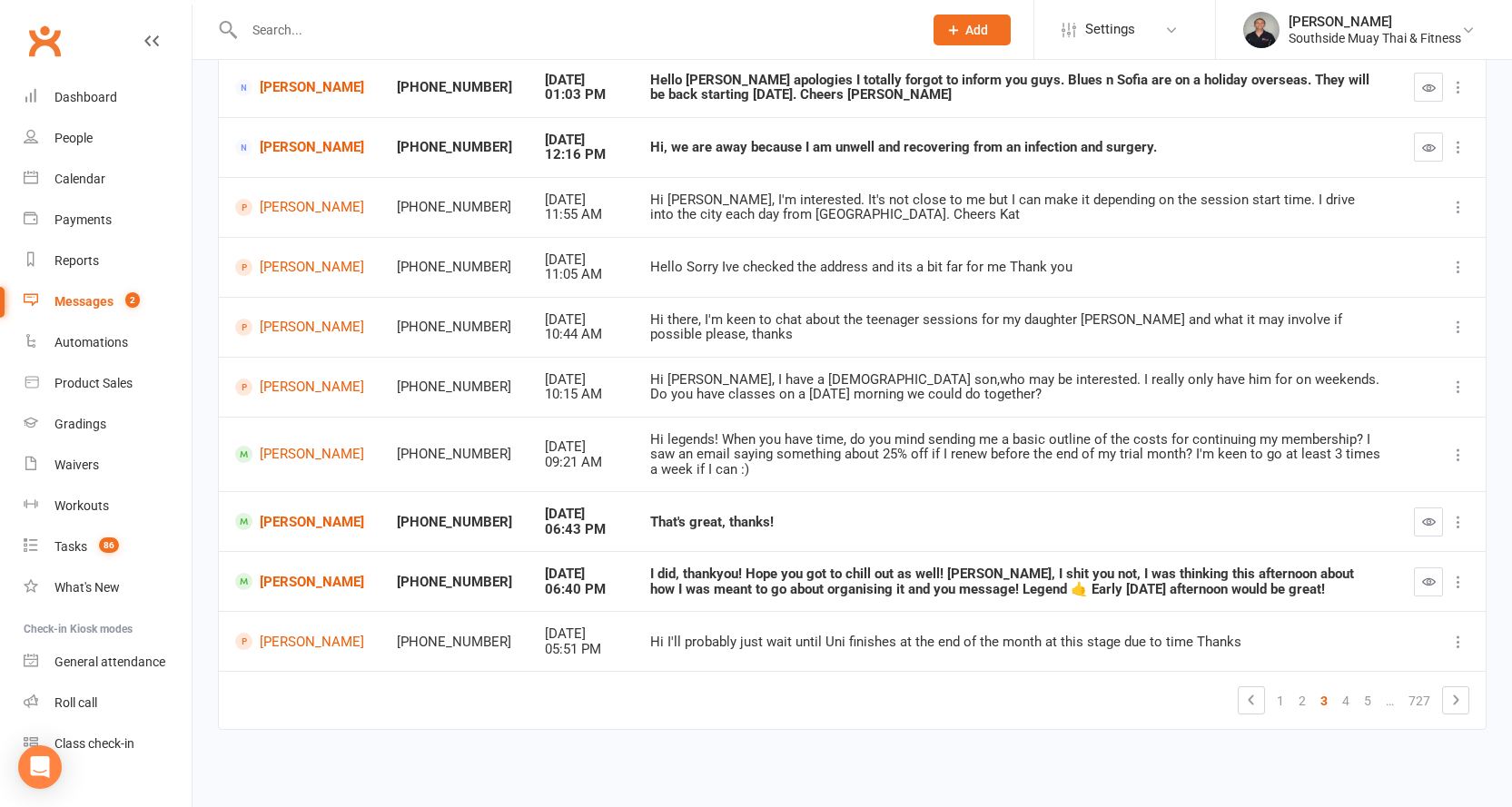
scroll to position [0, 0]
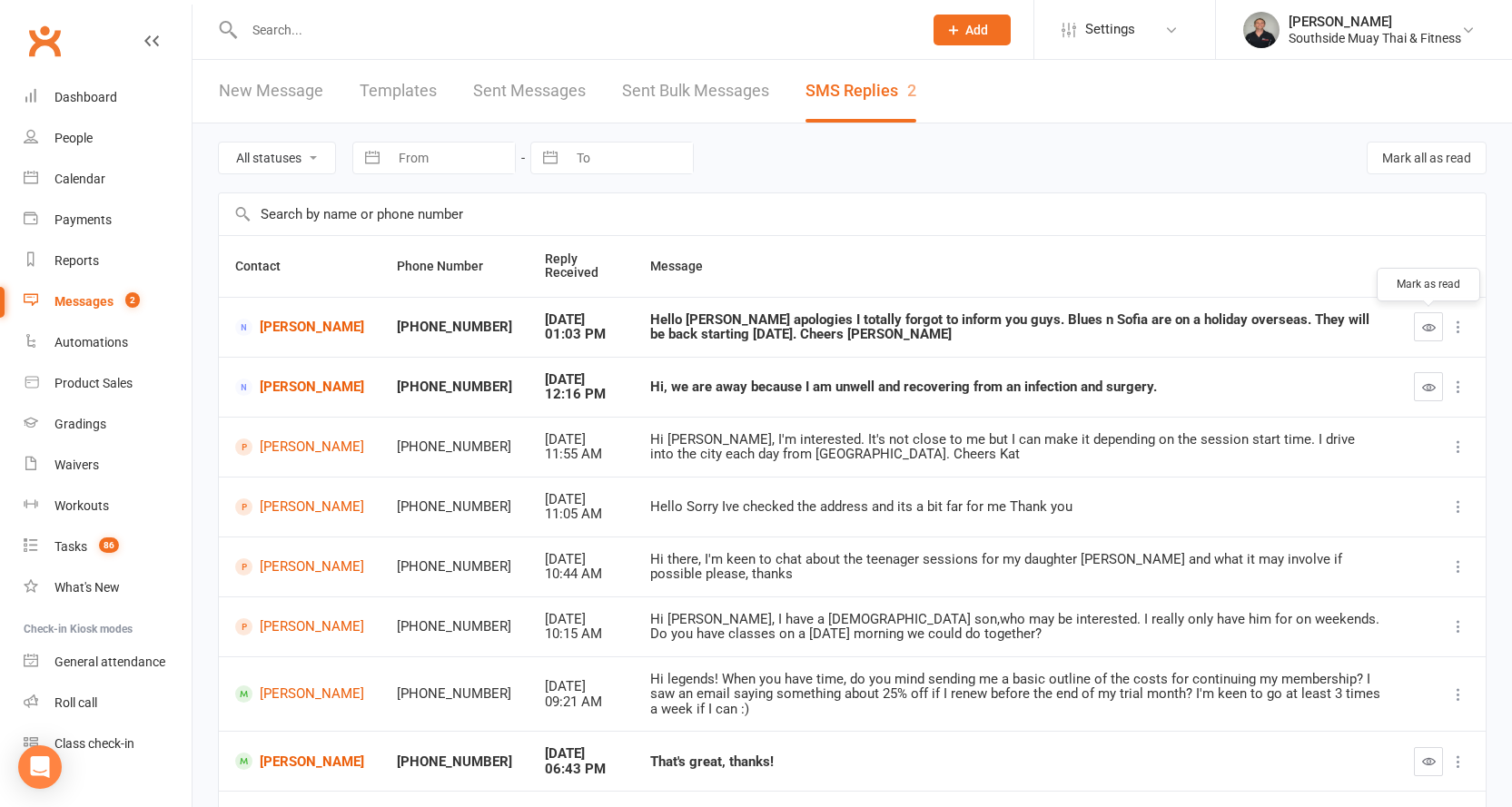
click at [1425, 325] on icon "button" at bounding box center [1429, 327] width 13 height 13
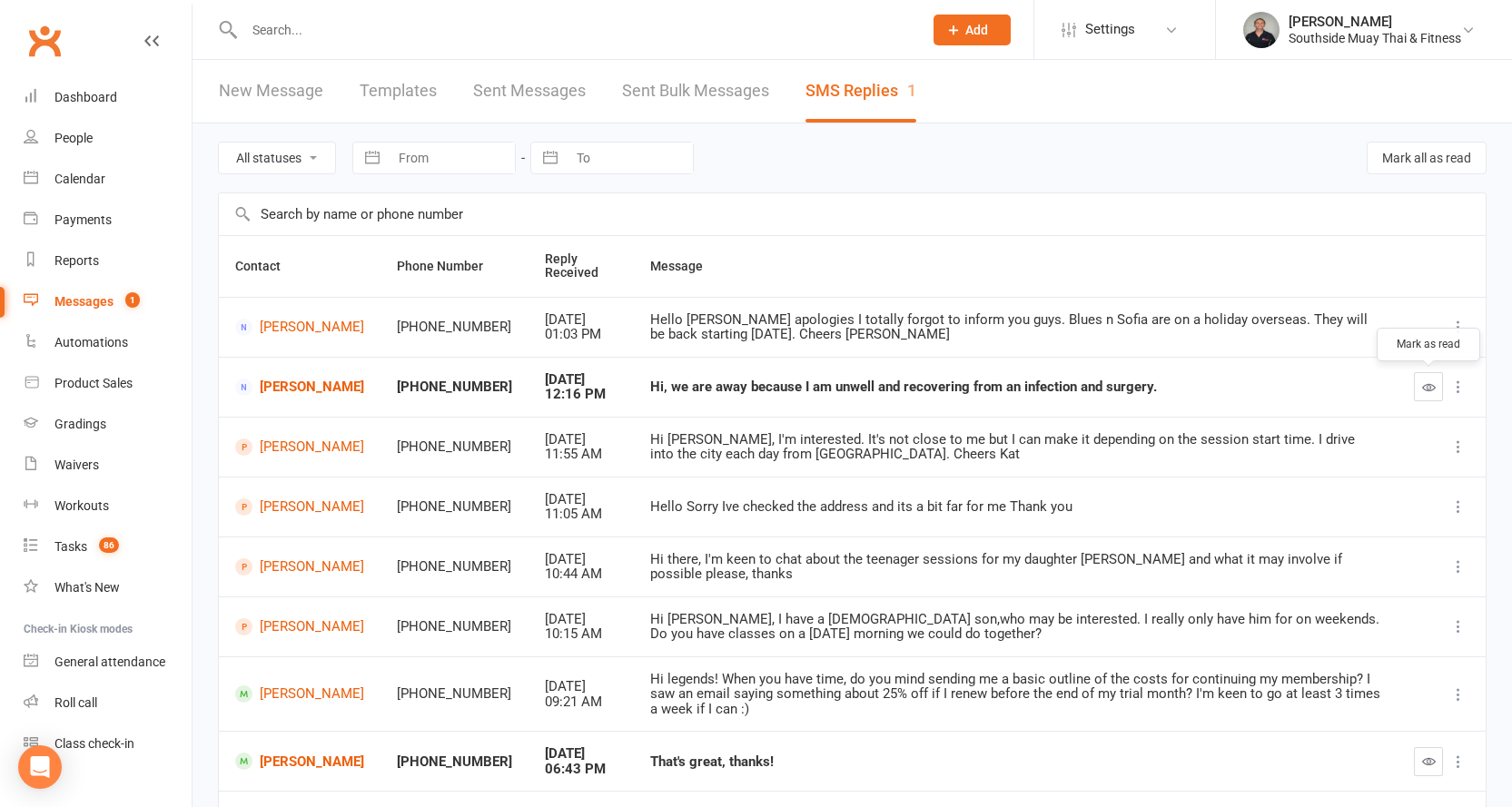
click at [1427, 382] on icon "button" at bounding box center [1429, 387] width 13 height 13
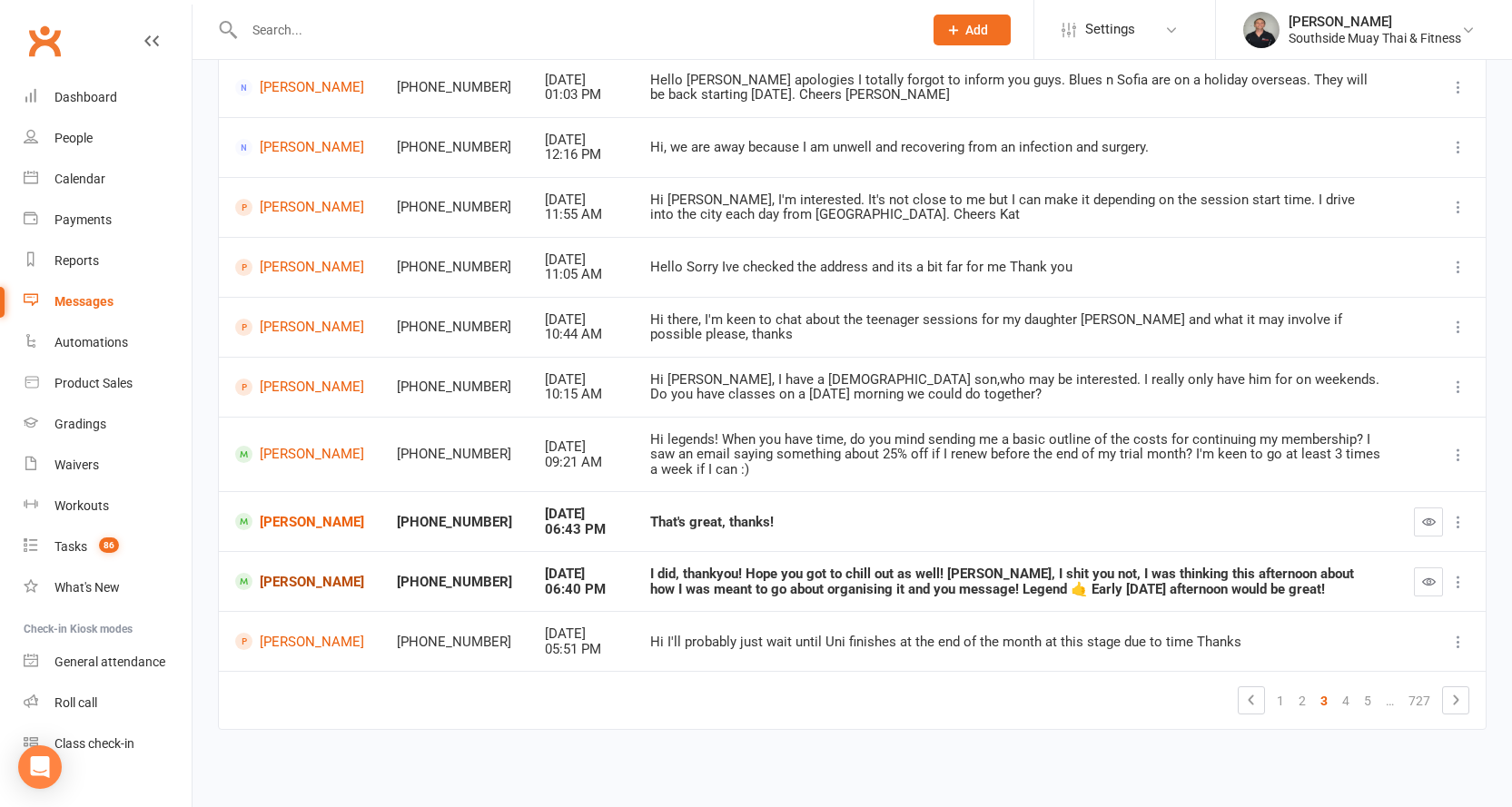
click at [284, 582] on link "[PERSON_NAME]" at bounding box center [300, 581] width 129 height 17
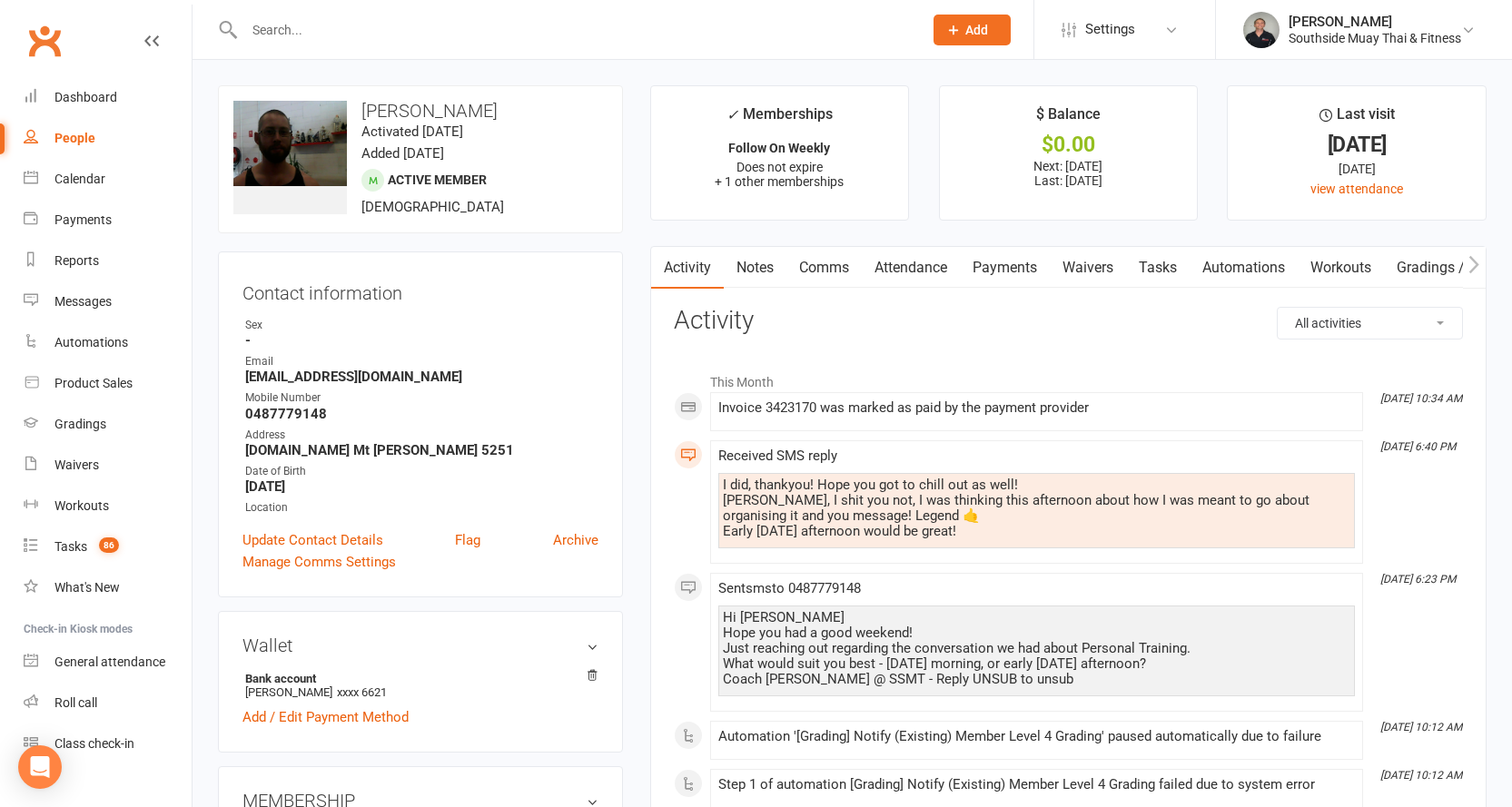
click at [82, 131] on div "People" at bounding box center [74, 138] width 41 height 14
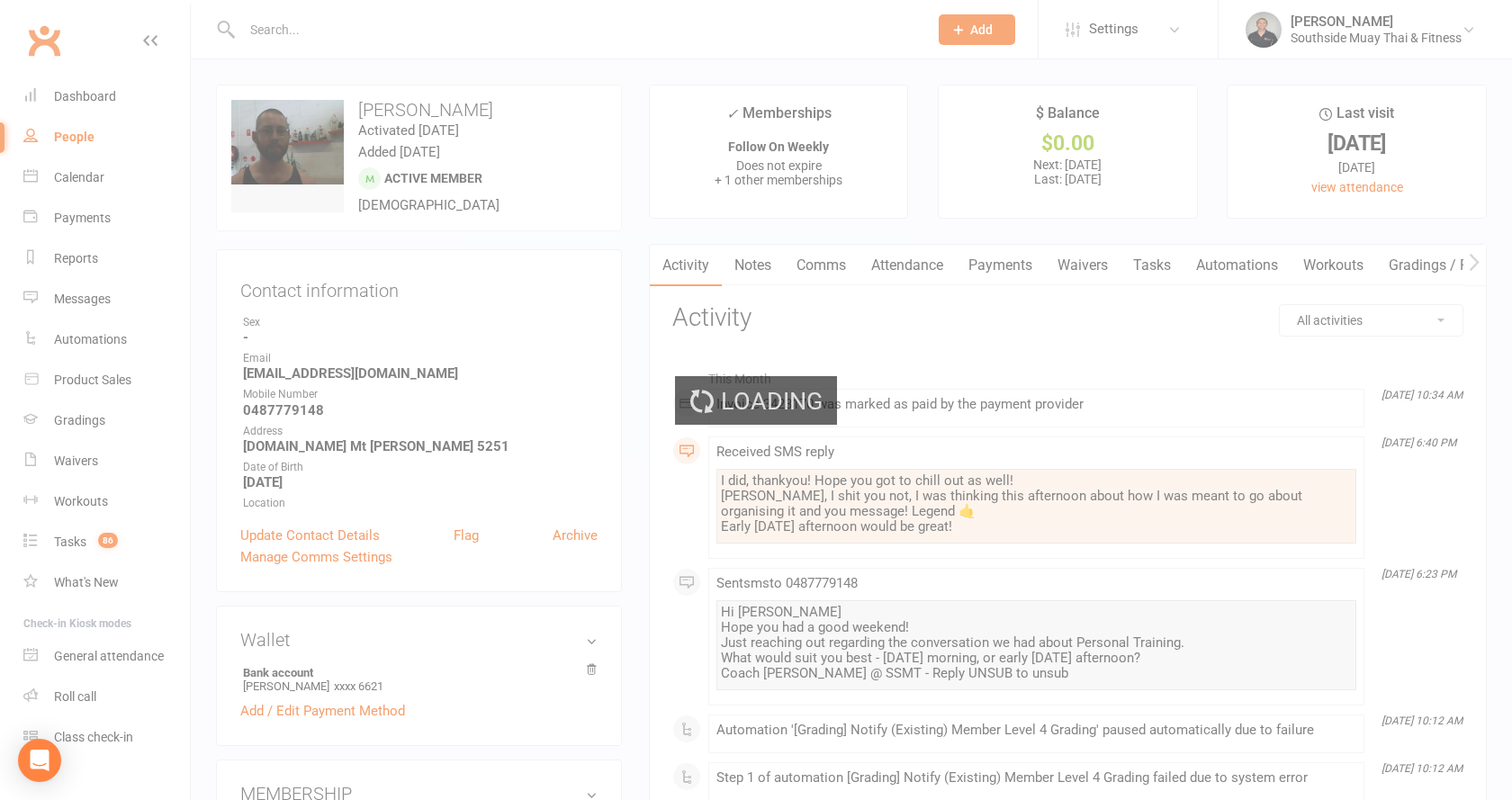
select select "100"
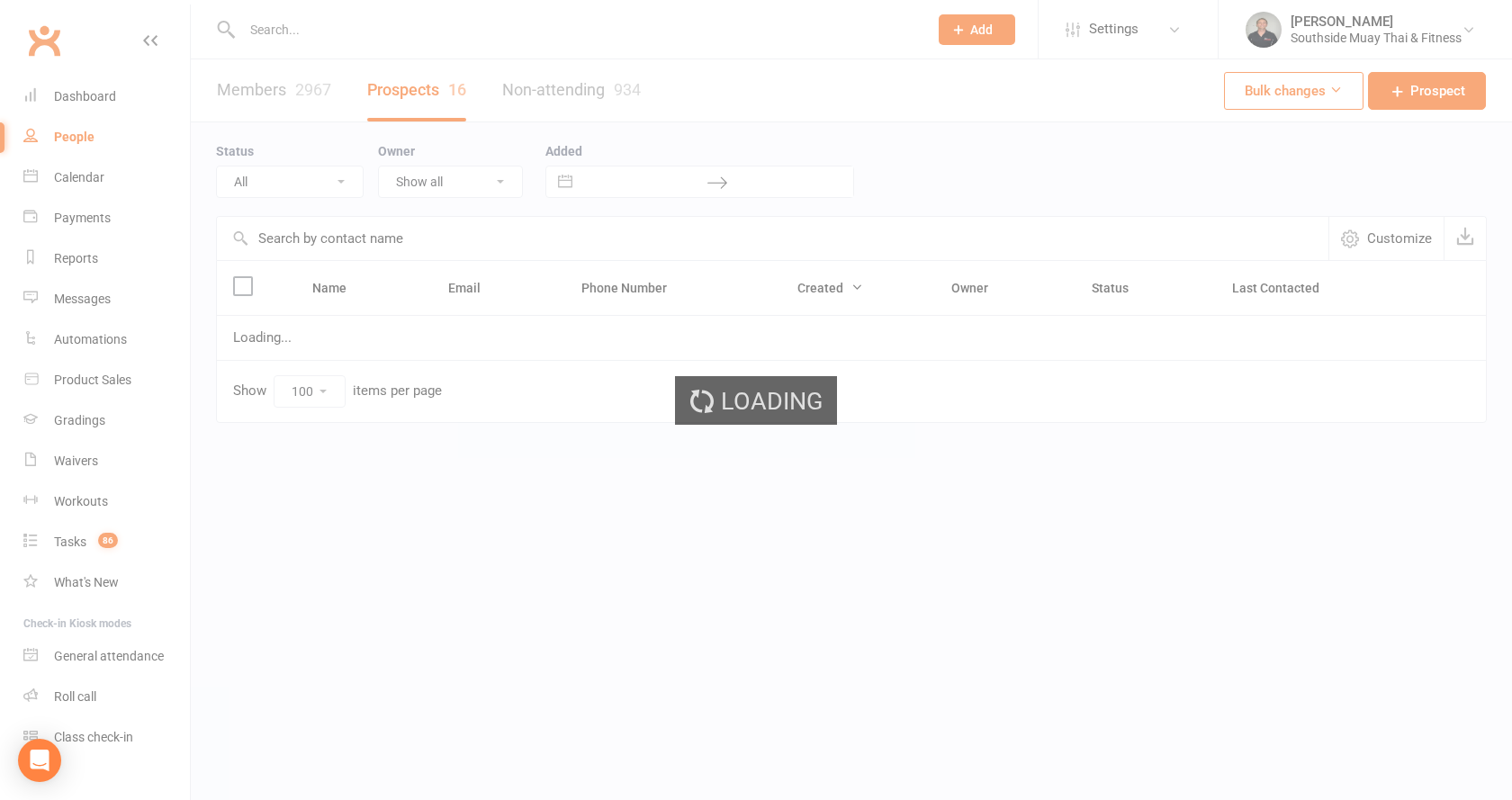
select select "Intro Month"
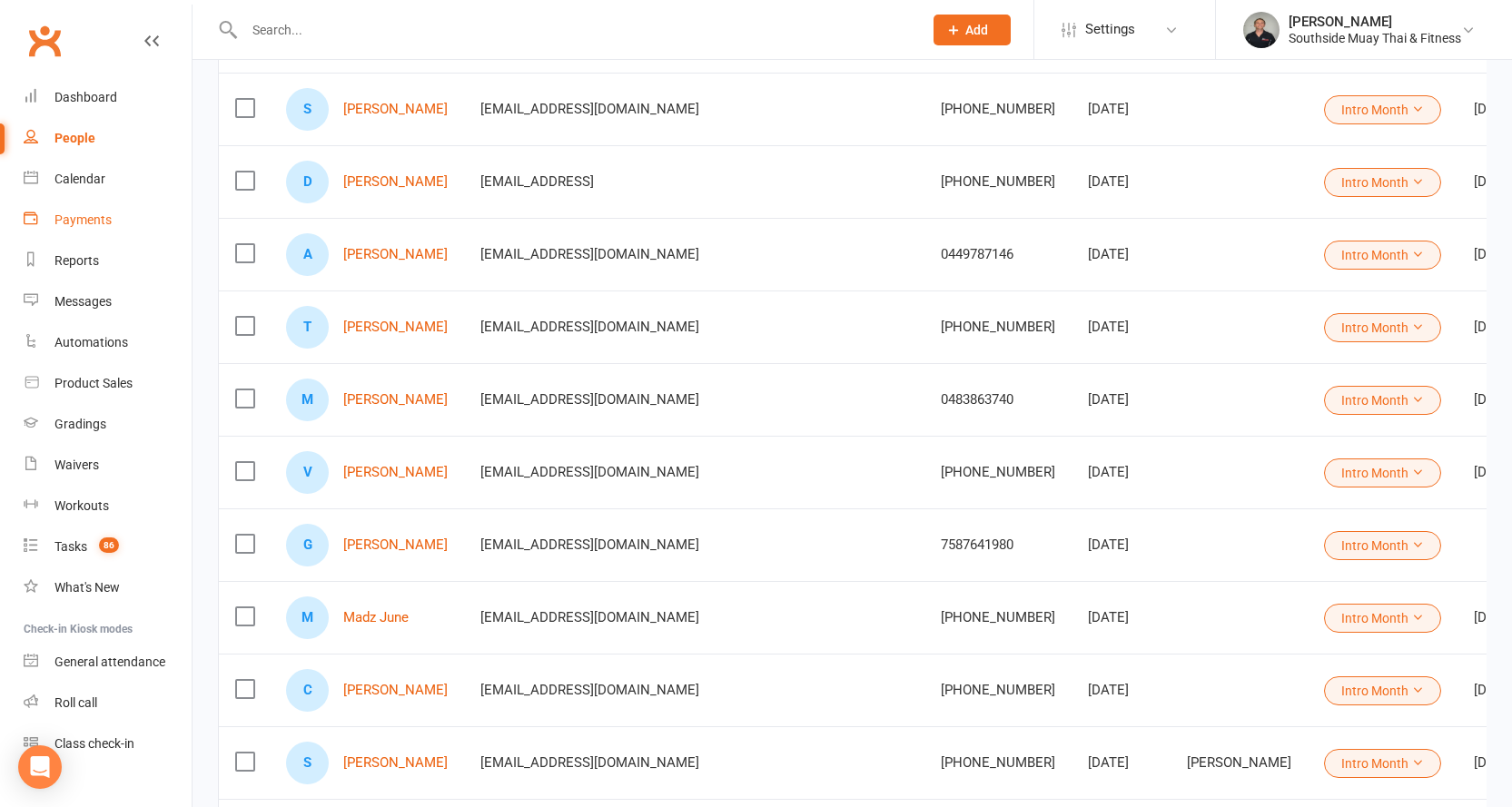
scroll to position [91, 0]
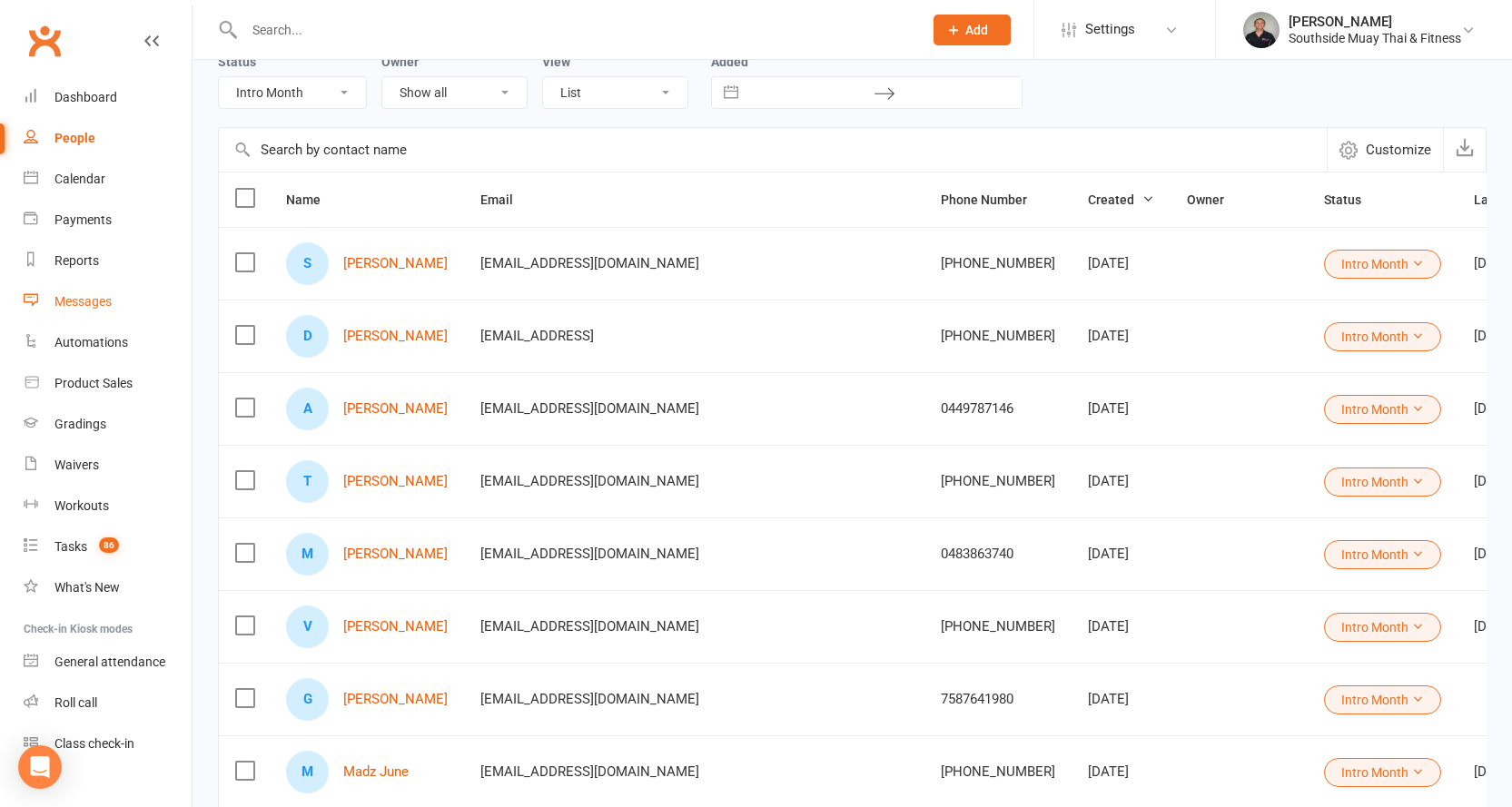
click at [69, 296] on div "Messages" at bounding box center [82, 301] width 57 height 14
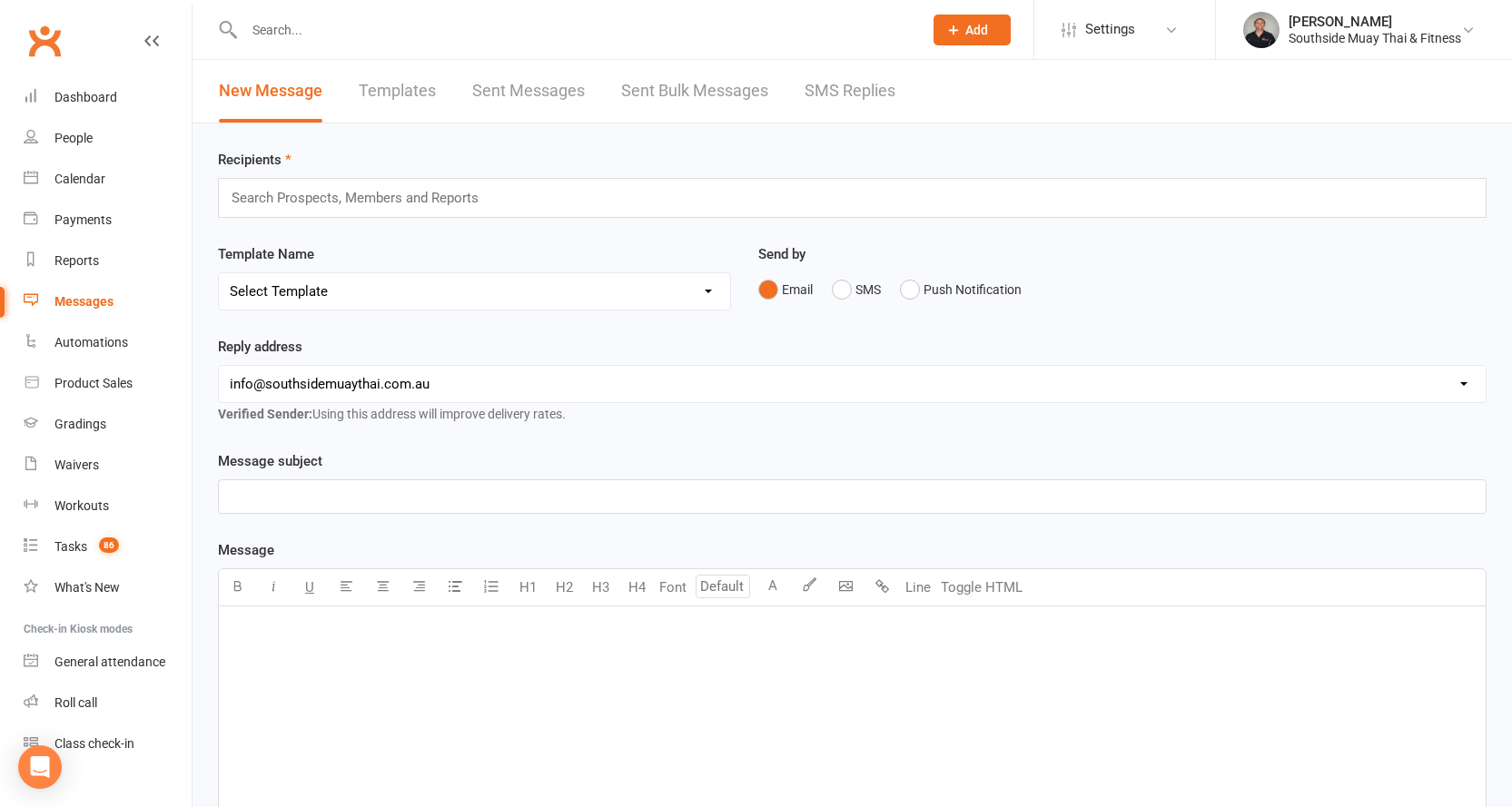
click at [825, 89] on link "SMS Replies" at bounding box center [850, 91] width 91 height 63
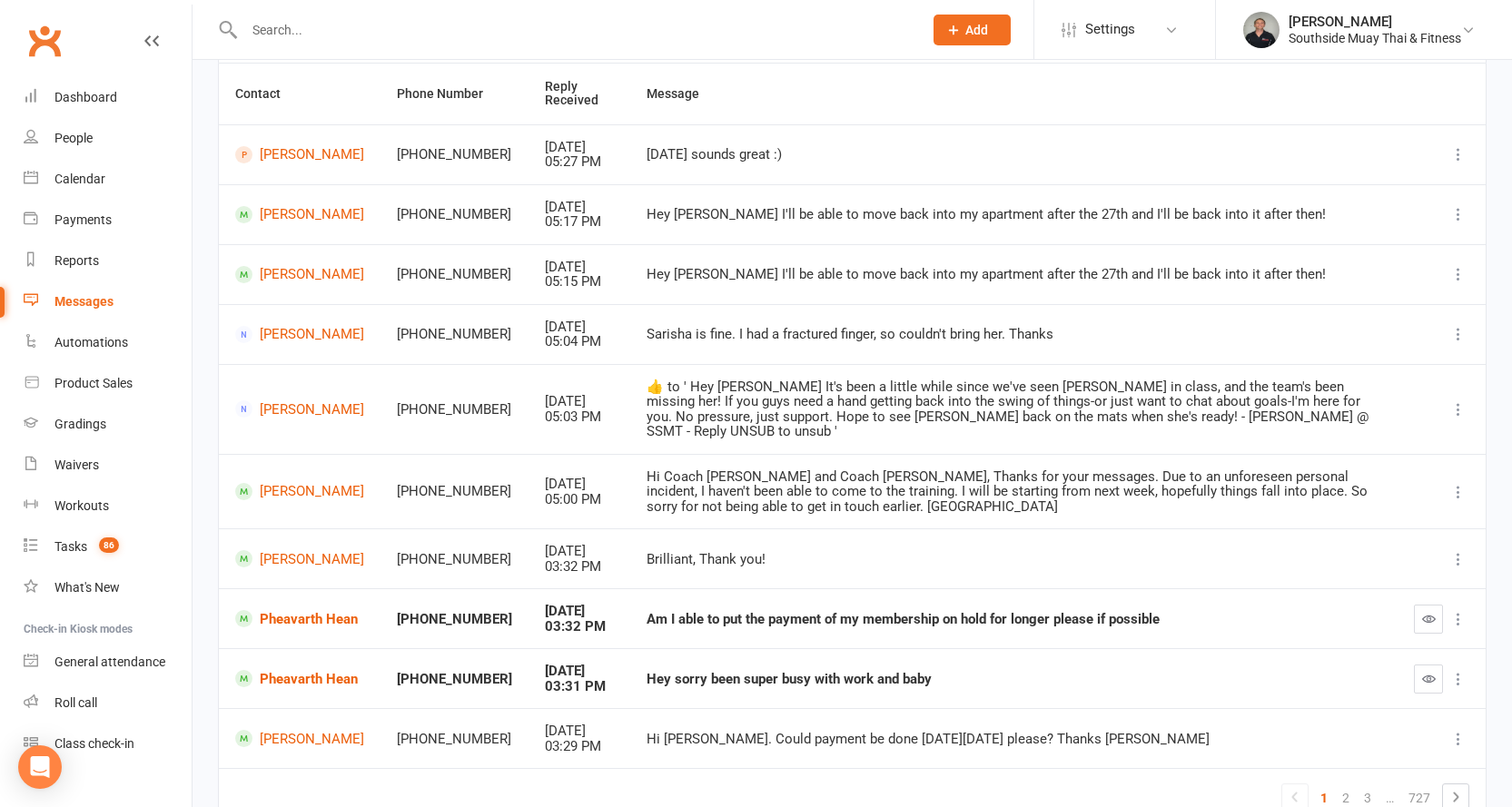
scroll to position [255, 0]
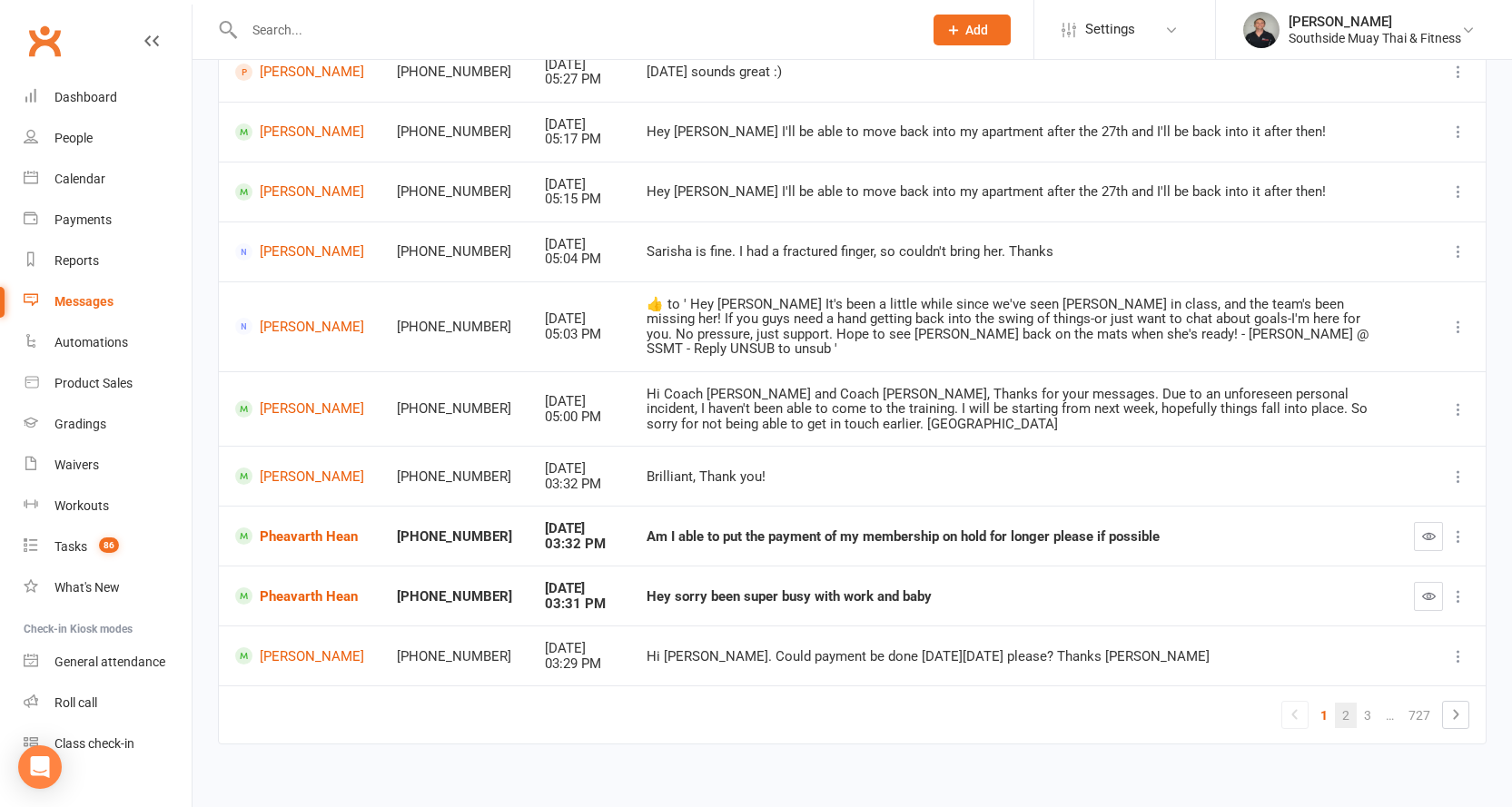
click at [1351, 703] on link "2" at bounding box center [1345, 715] width 22 height 26
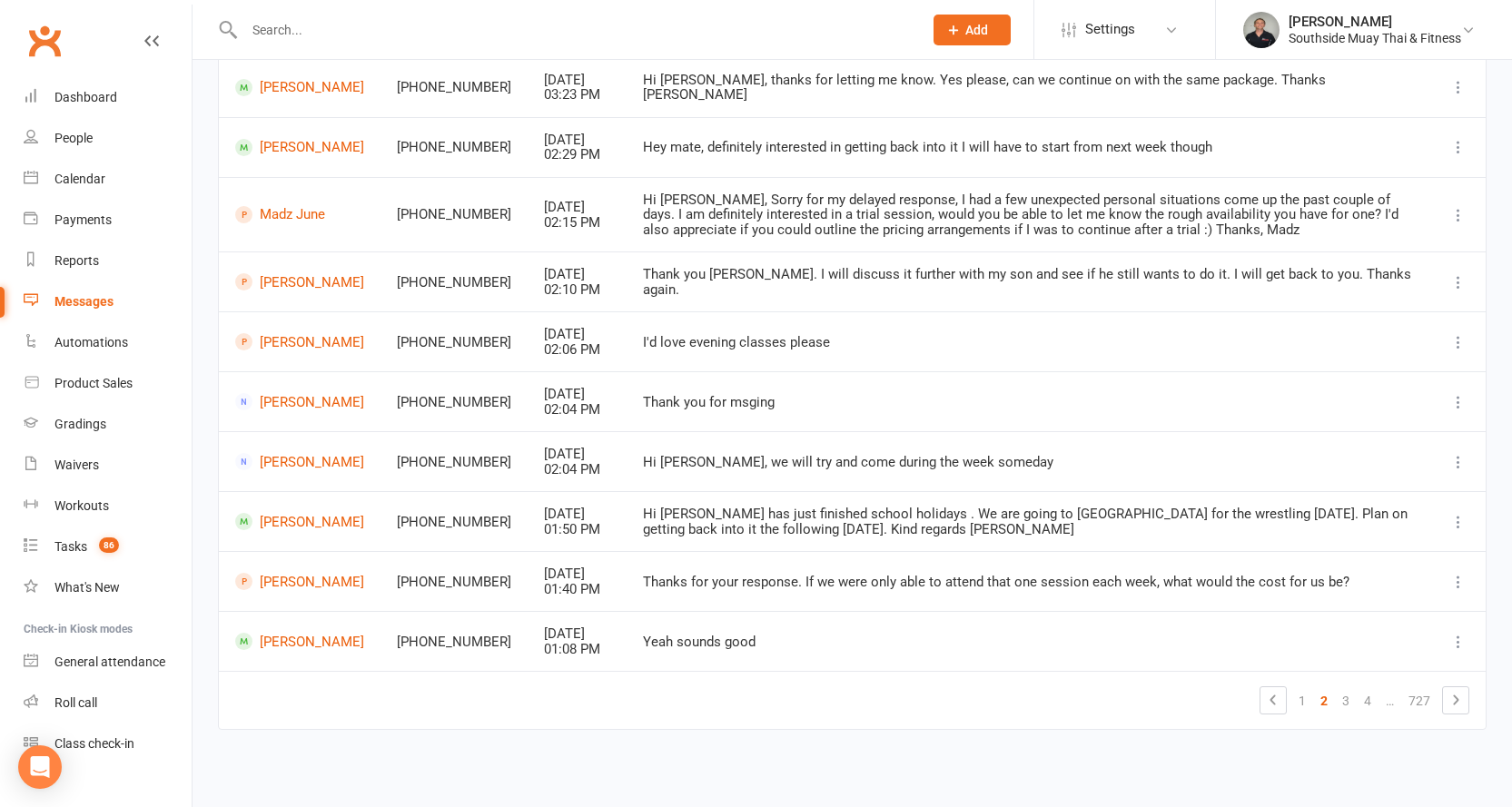
scroll to position [240, 0]
click at [1345, 699] on link "3" at bounding box center [1345, 701] width 22 height 26
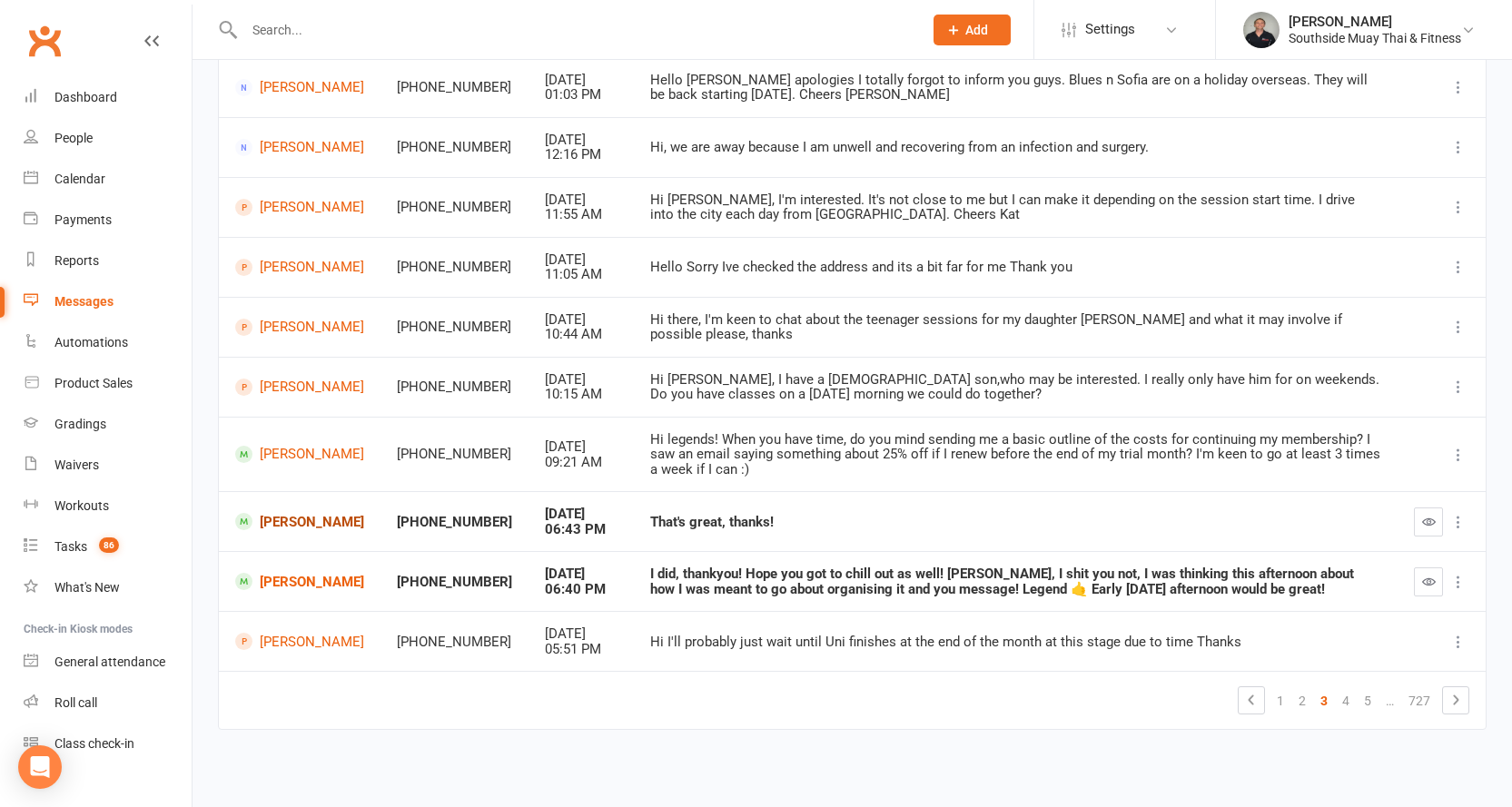
click at [307, 526] on link "Toby Sorokin" at bounding box center [300, 522] width 129 height 17
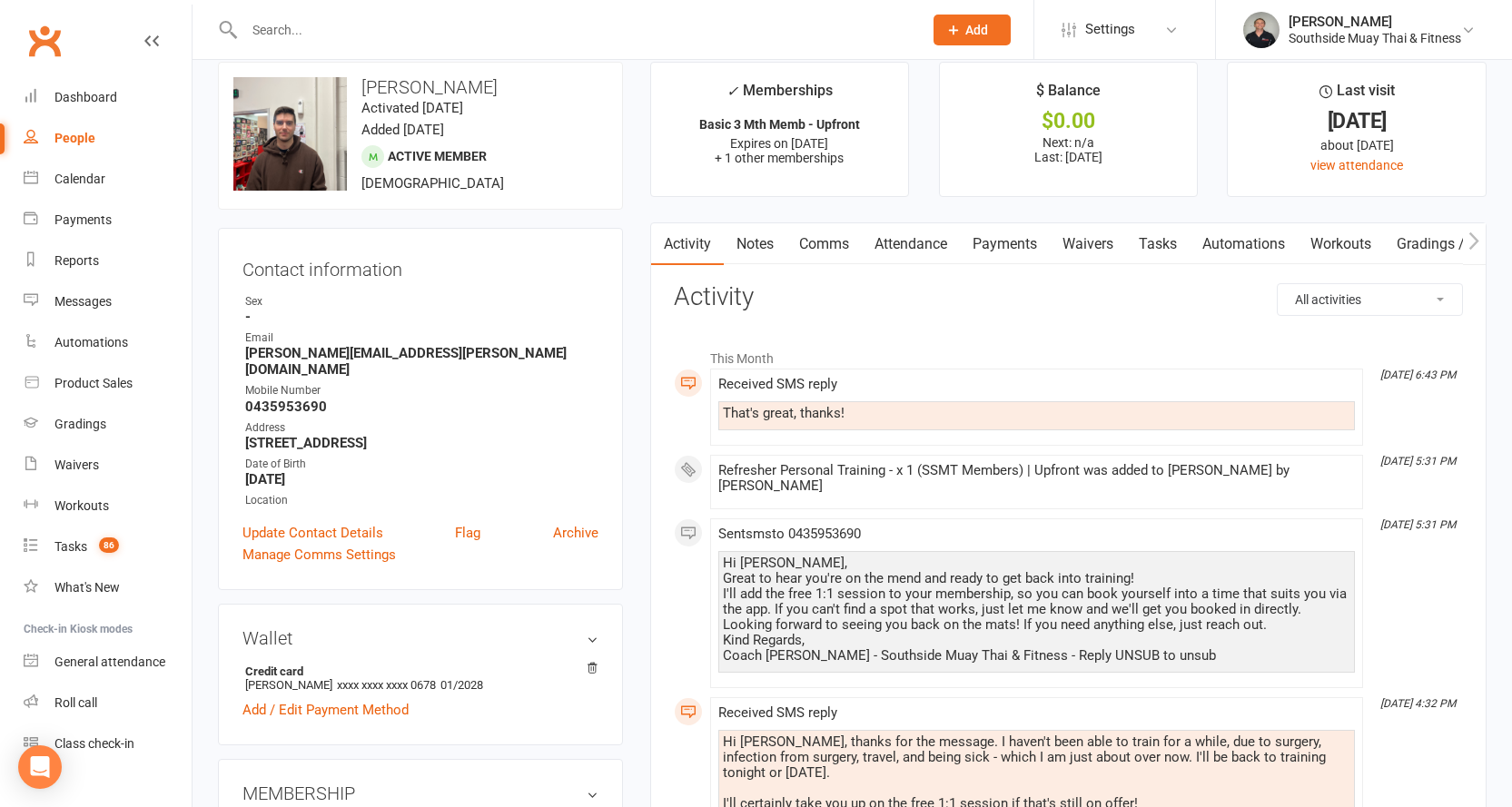
scroll to position [91, 0]
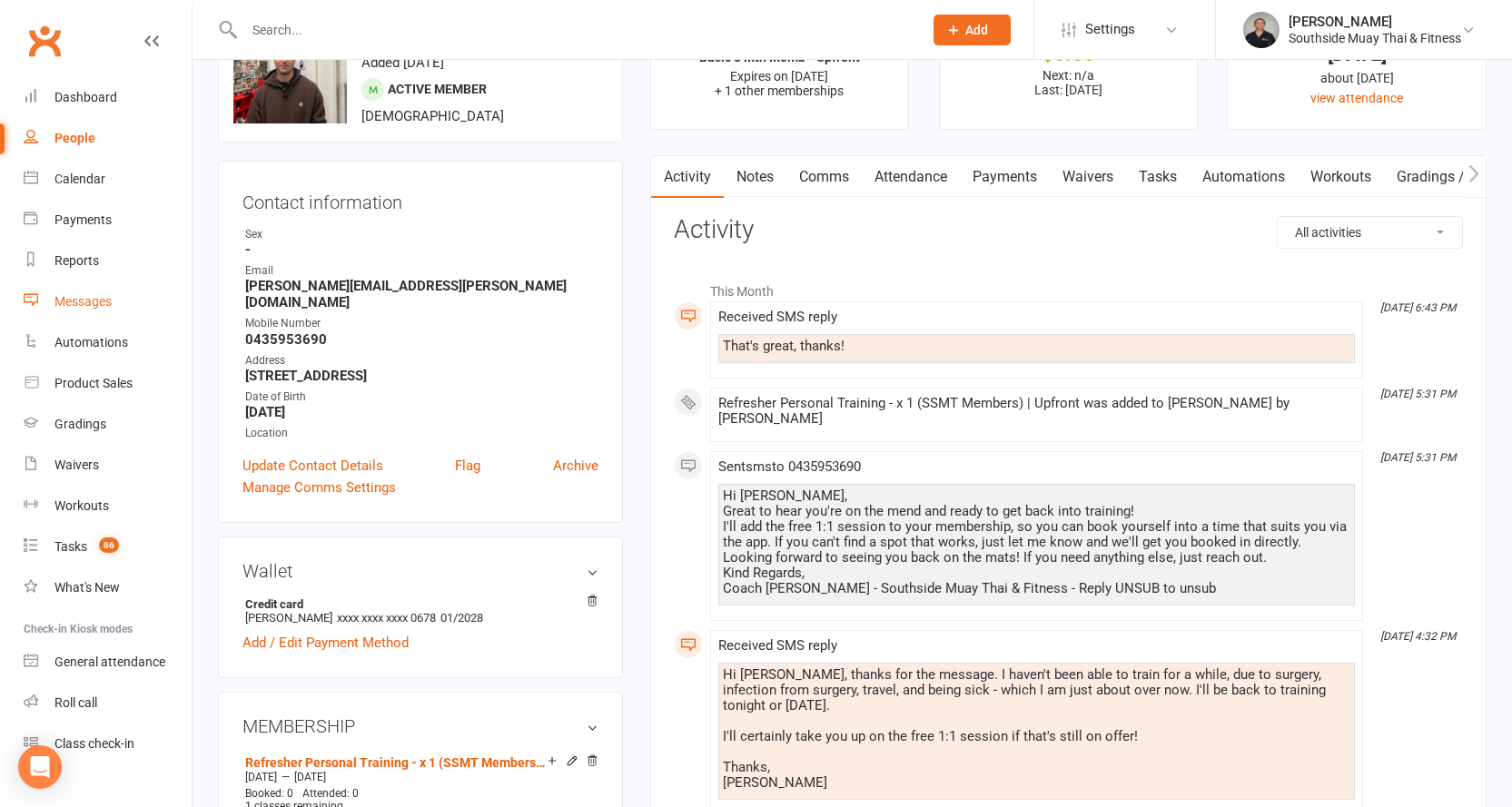
click at [82, 296] on div "Messages" at bounding box center [82, 301] width 57 height 14
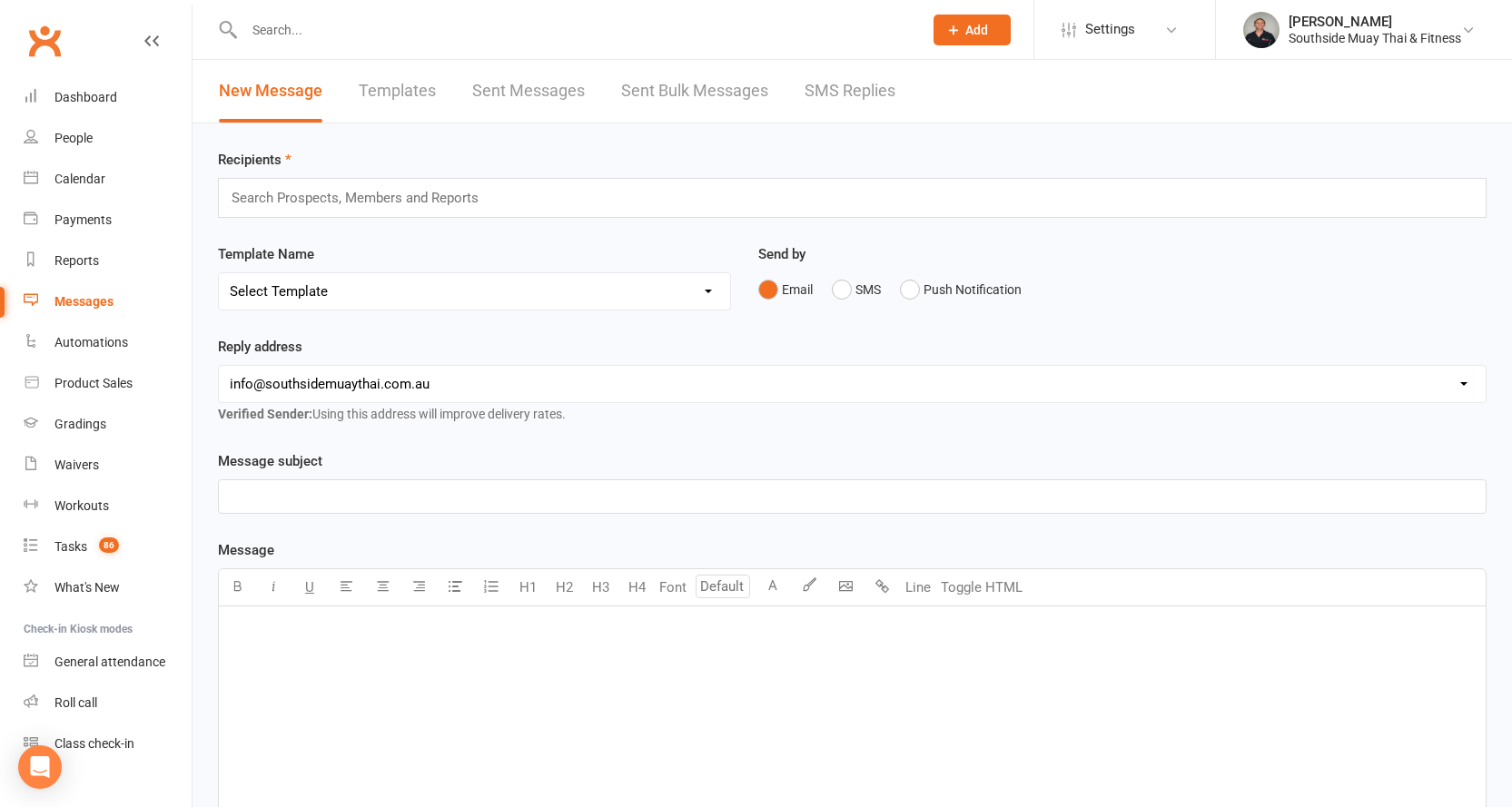
click at [865, 91] on link "SMS Replies" at bounding box center [850, 91] width 91 height 63
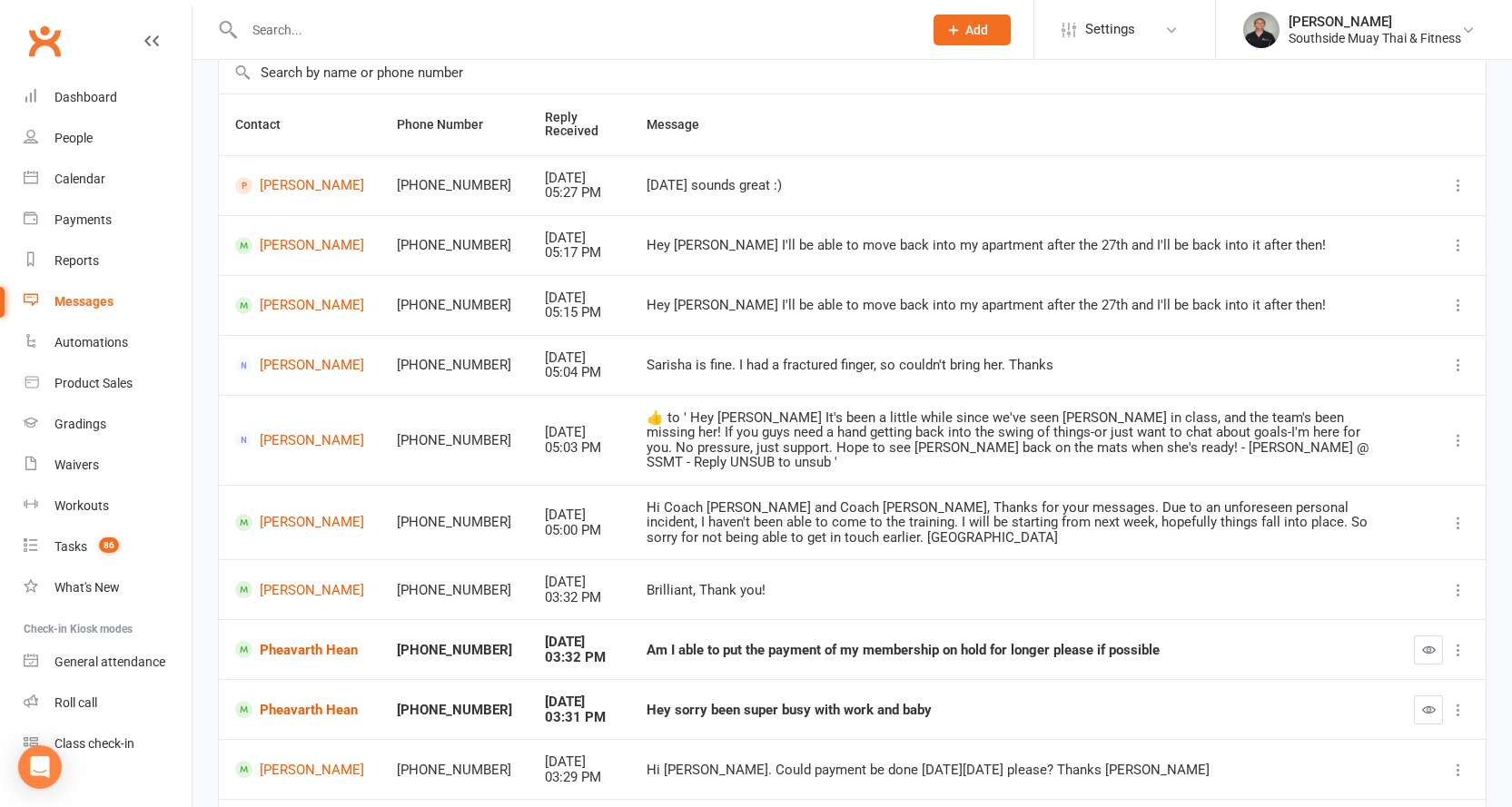
scroll to position [255, 0]
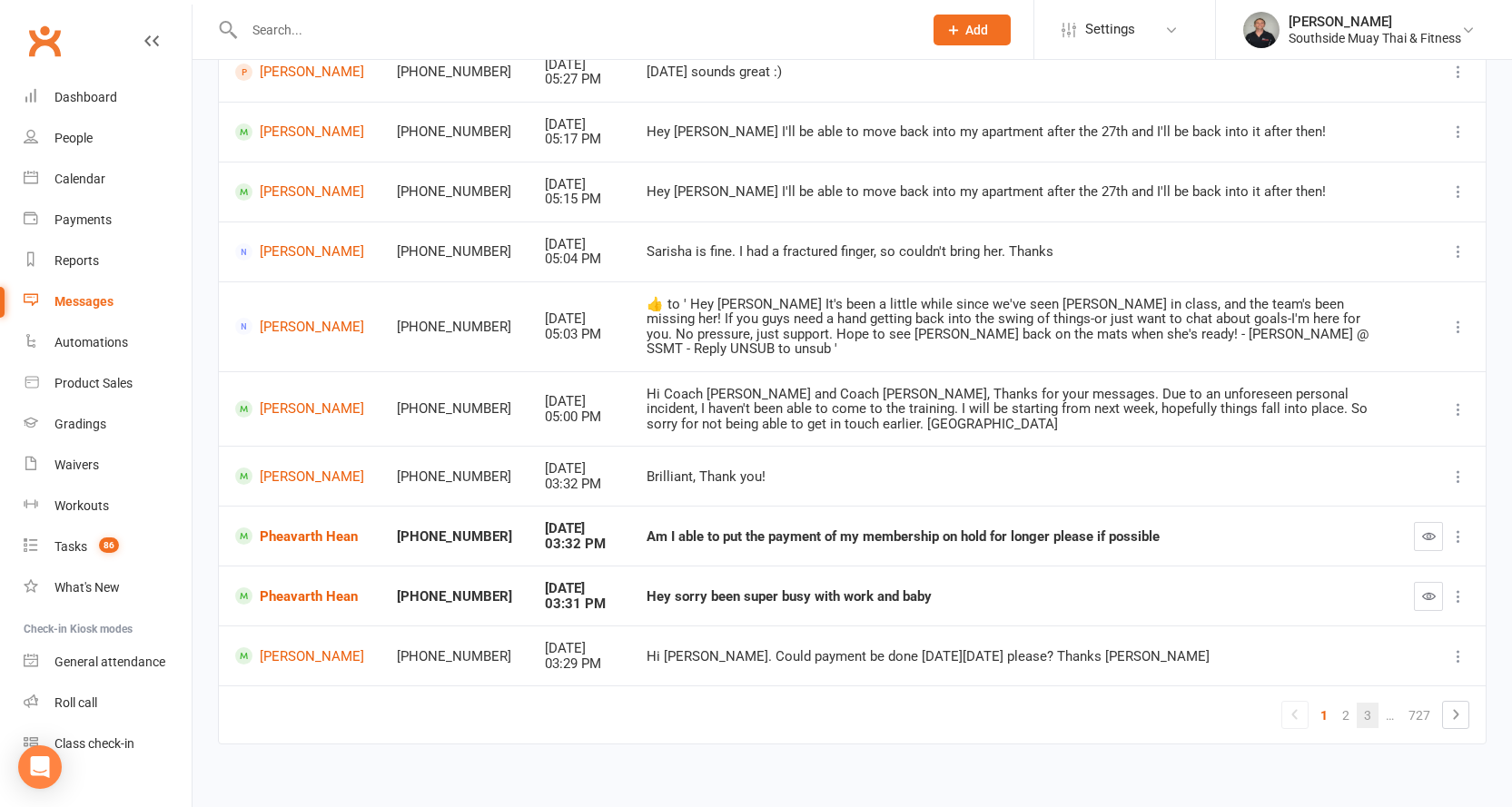
click at [1368, 703] on link "3" at bounding box center [1367, 715] width 22 height 26
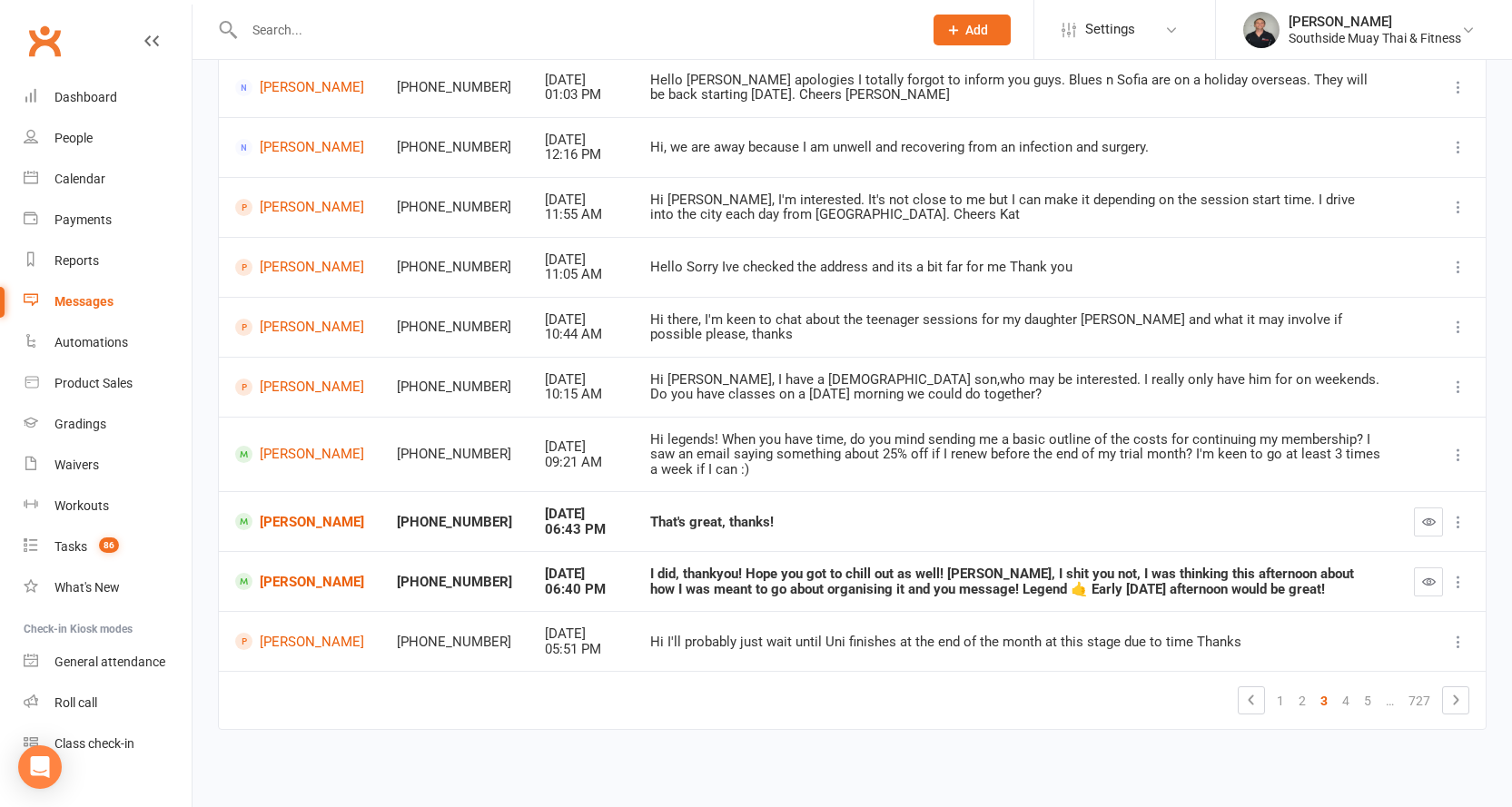
scroll to position [240, 0]
click at [1428, 521] on icon "button" at bounding box center [1429, 522] width 13 height 13
click at [1351, 706] on link "4" at bounding box center [1345, 701] width 22 height 26
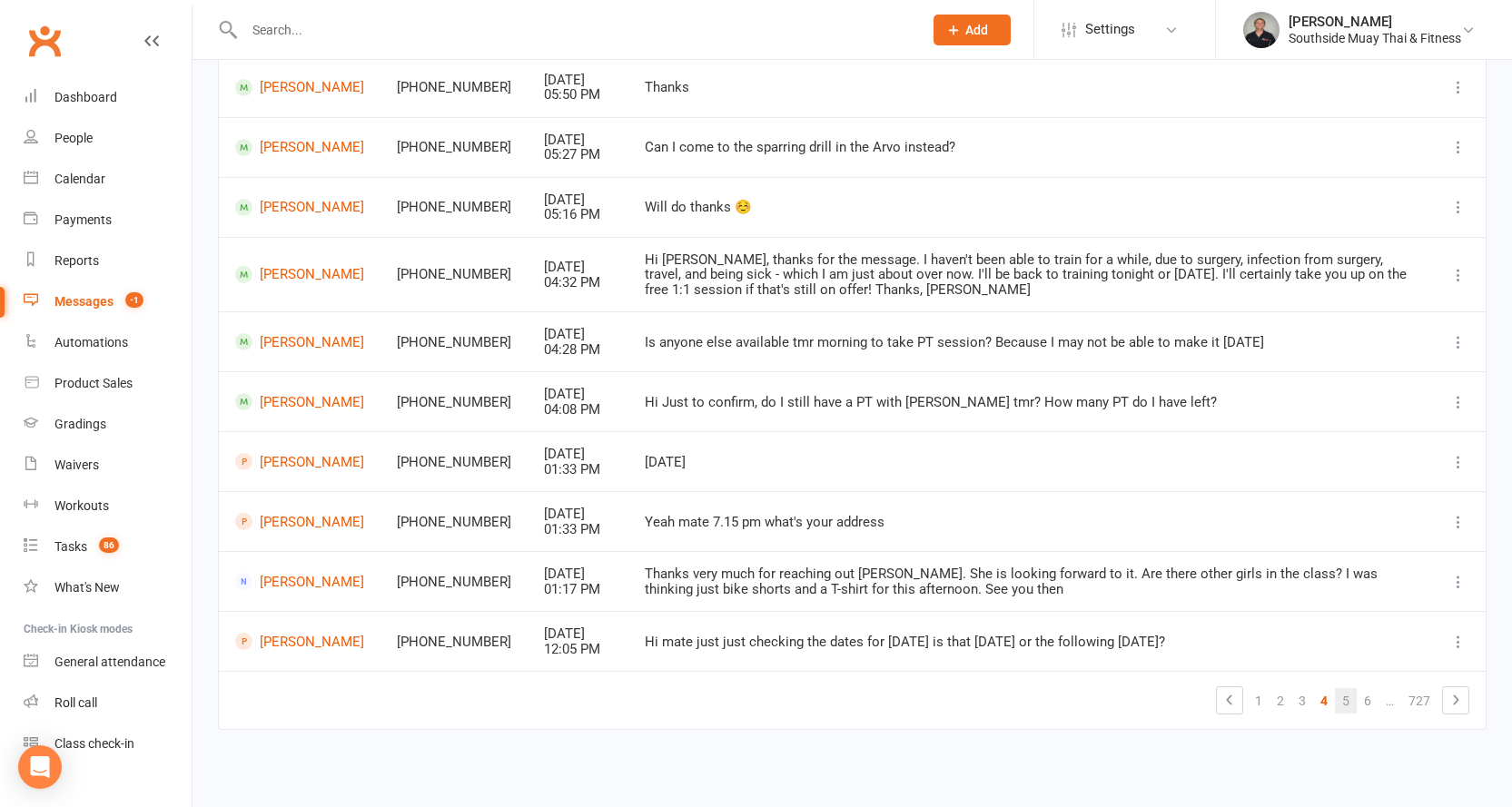
click at [1340, 699] on link "5" at bounding box center [1345, 701] width 22 height 26
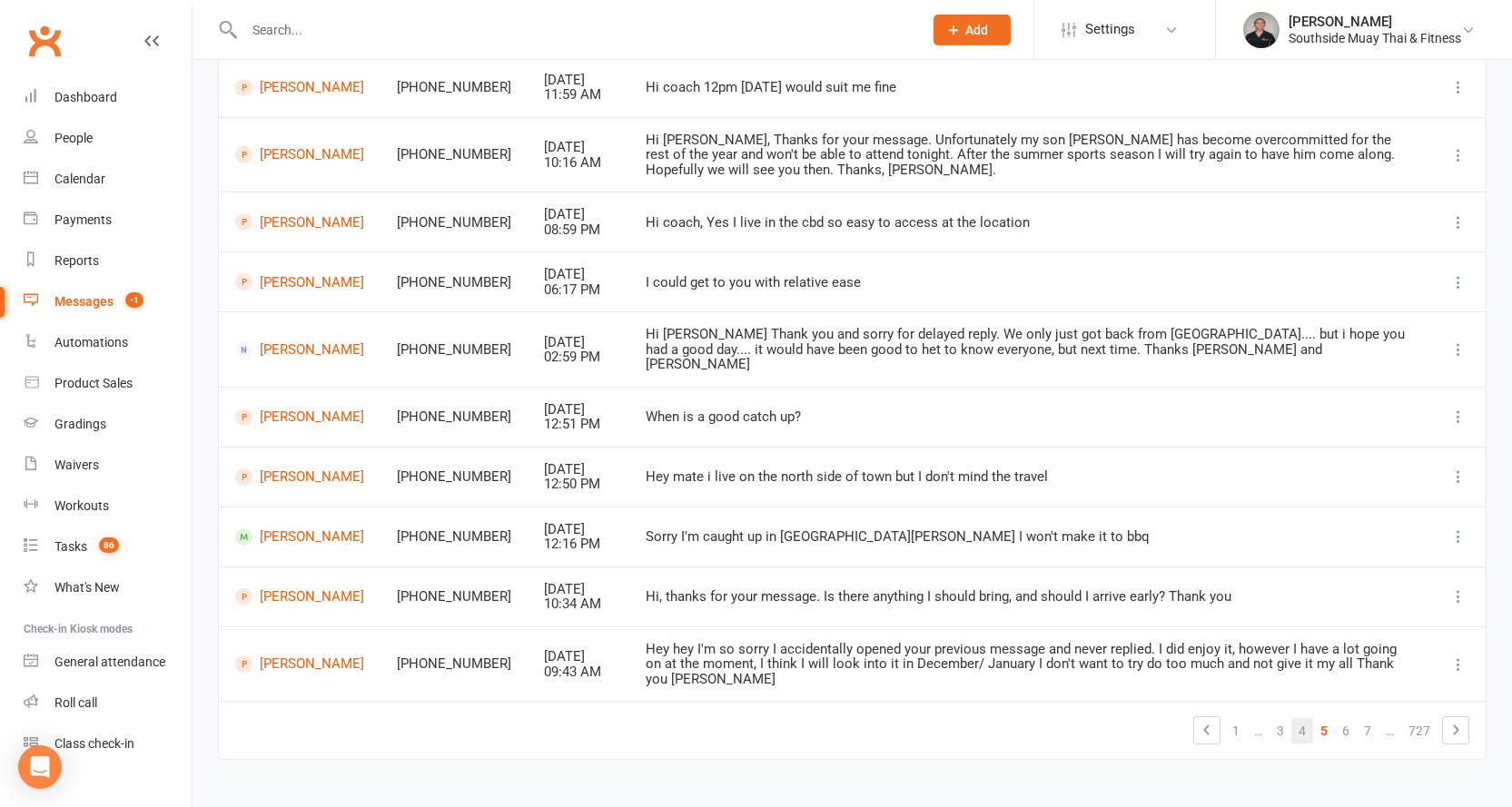
click at [1300, 719] on link "4" at bounding box center [1302, 731] width 22 height 26
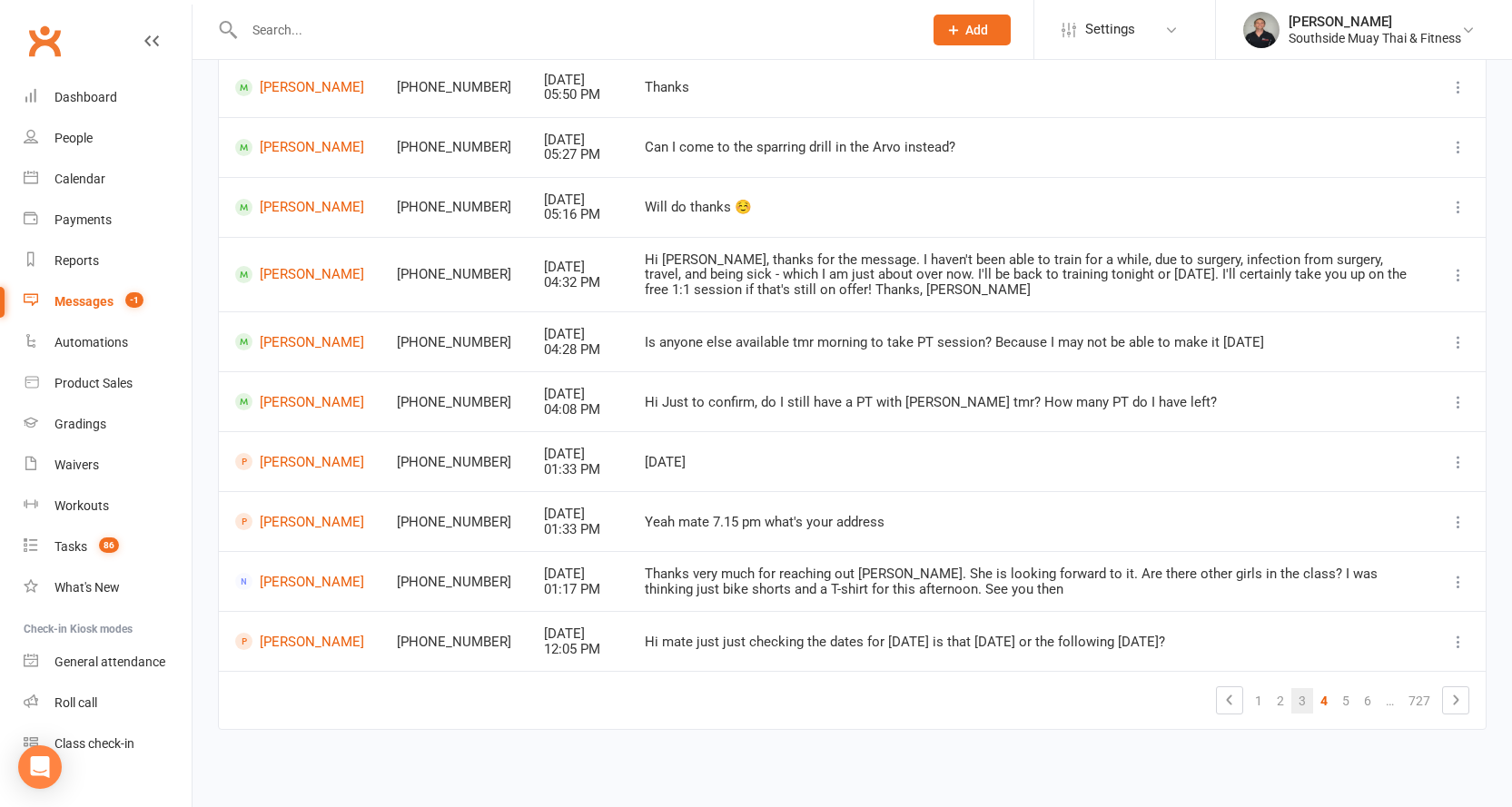
click at [1301, 699] on link "3" at bounding box center [1302, 701] width 22 height 26
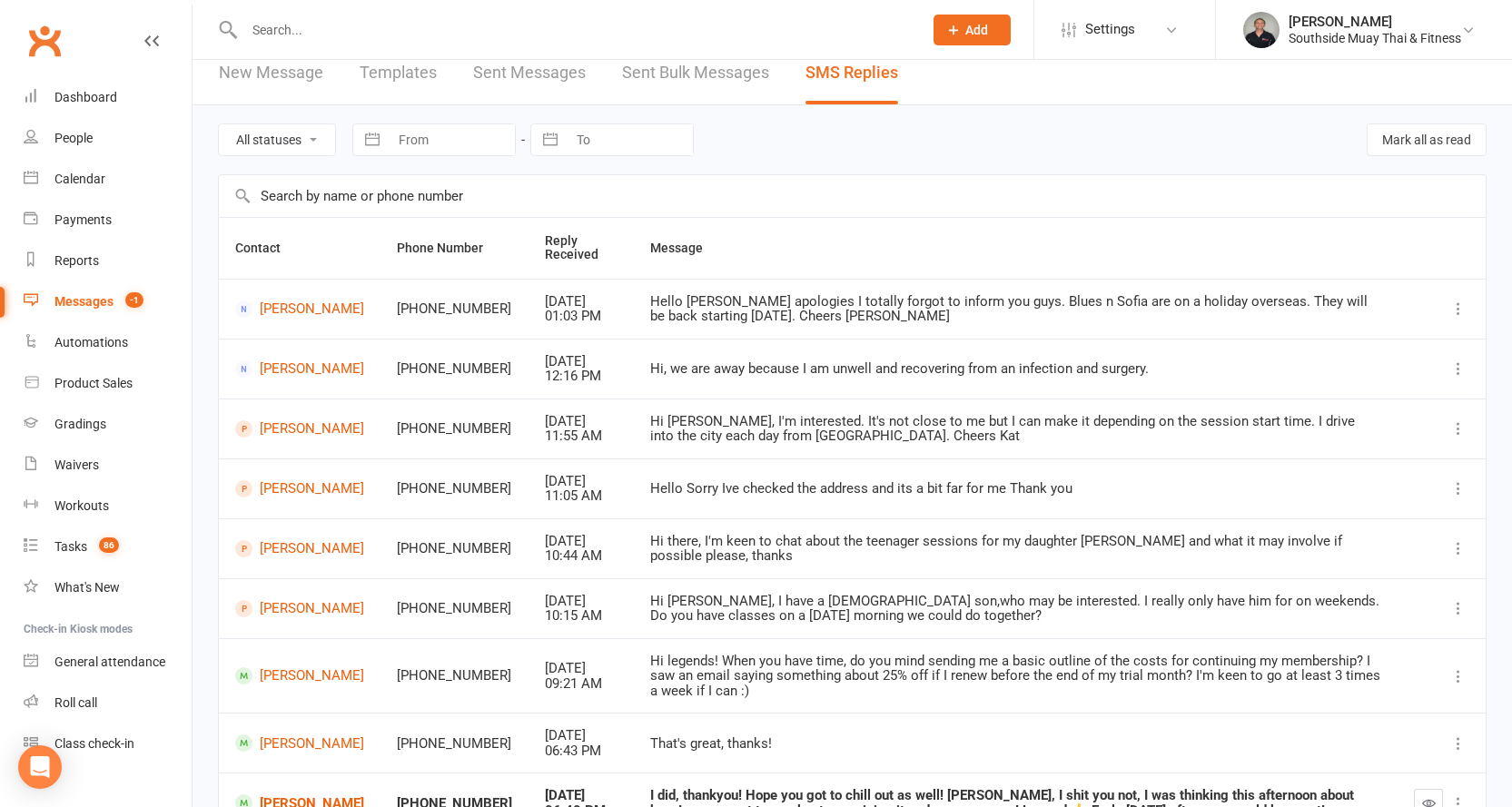
scroll to position [0, 0]
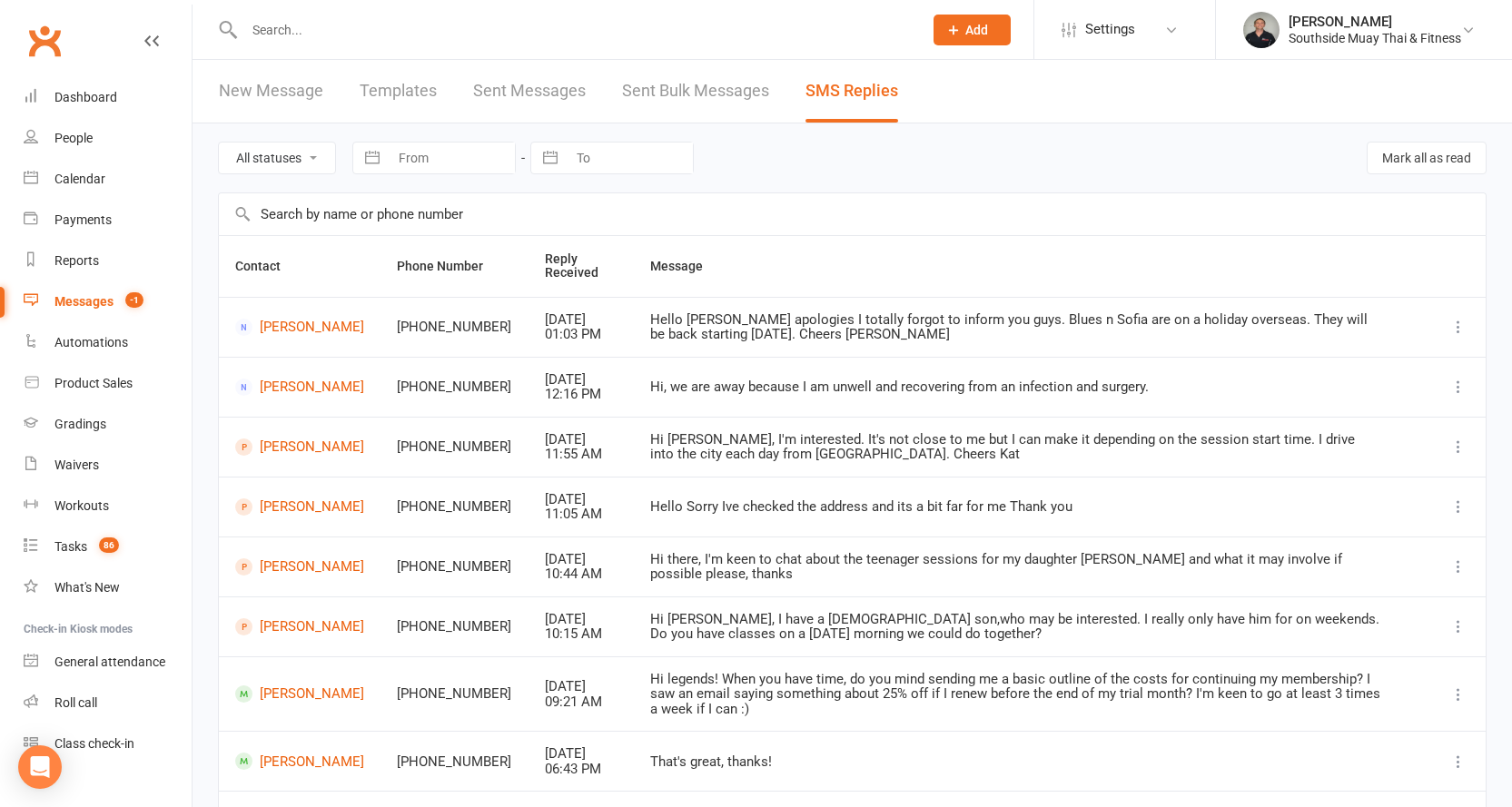
click at [282, 31] on input "text" at bounding box center [574, 29] width 671 height 26
click at [66, 138] on div "People" at bounding box center [73, 138] width 38 height 14
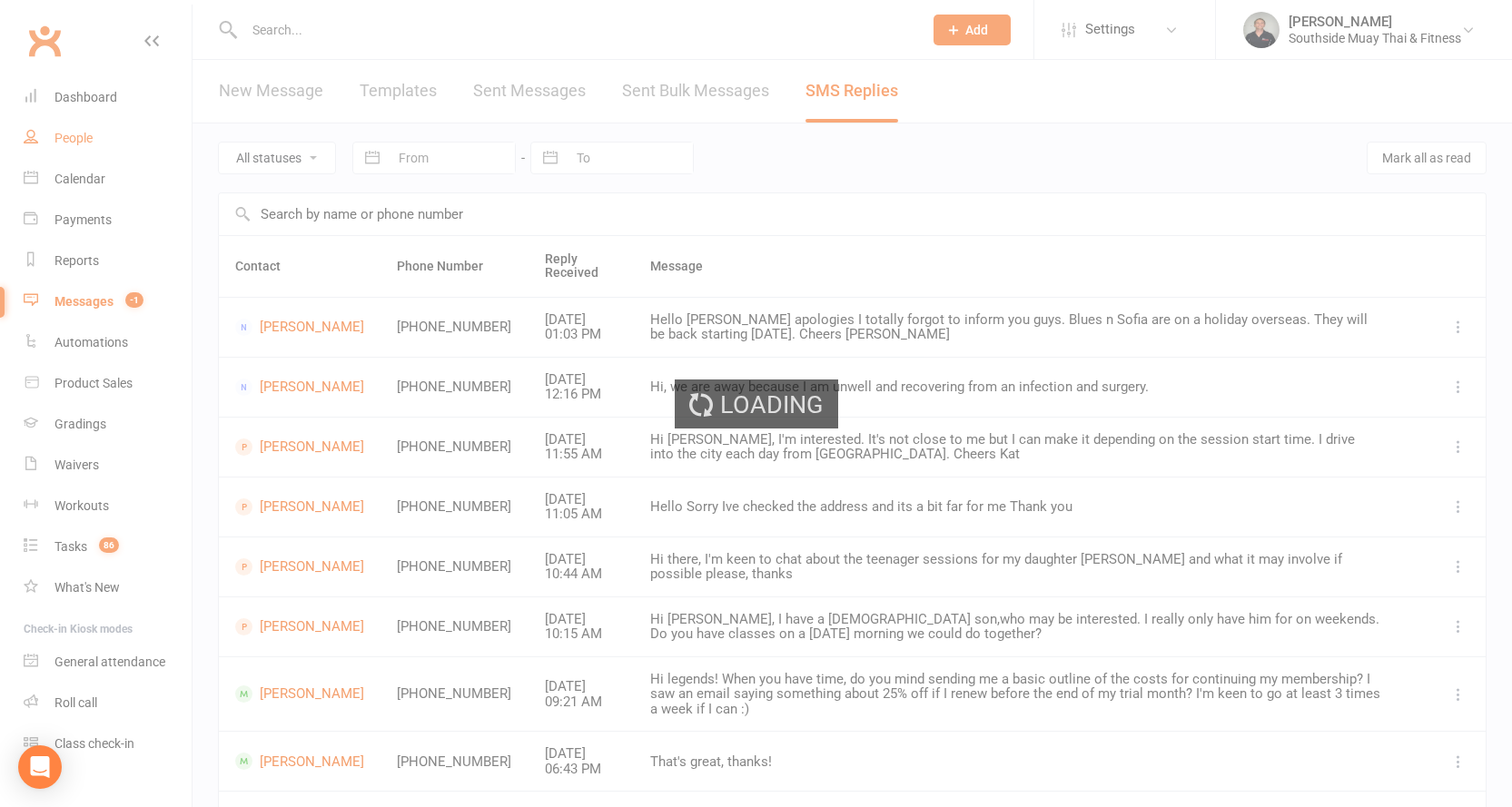
select select "100"
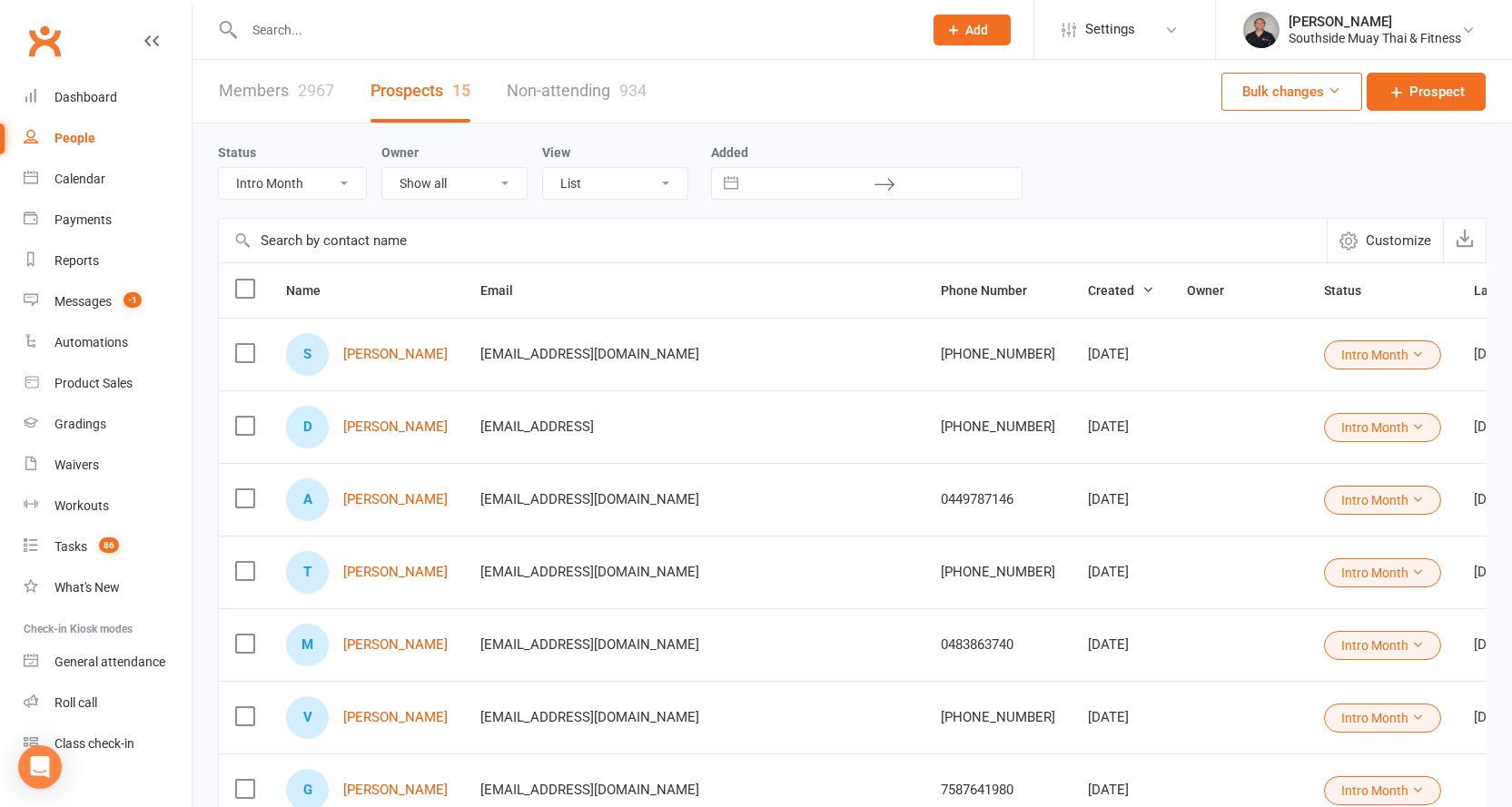
click at [336, 188] on select "All (No status set) (Invalid status) Initial Contact 28 Day LBE - Contact Neede…" at bounding box center [292, 183] width 147 height 31
select select "4 Week Trial - Re-engage Later"
click at [219, 169] on select "All (No status set) (Invalid status) Initial Contact 28 Day LBE - Contact Neede…" at bounding box center [292, 183] width 147 height 31
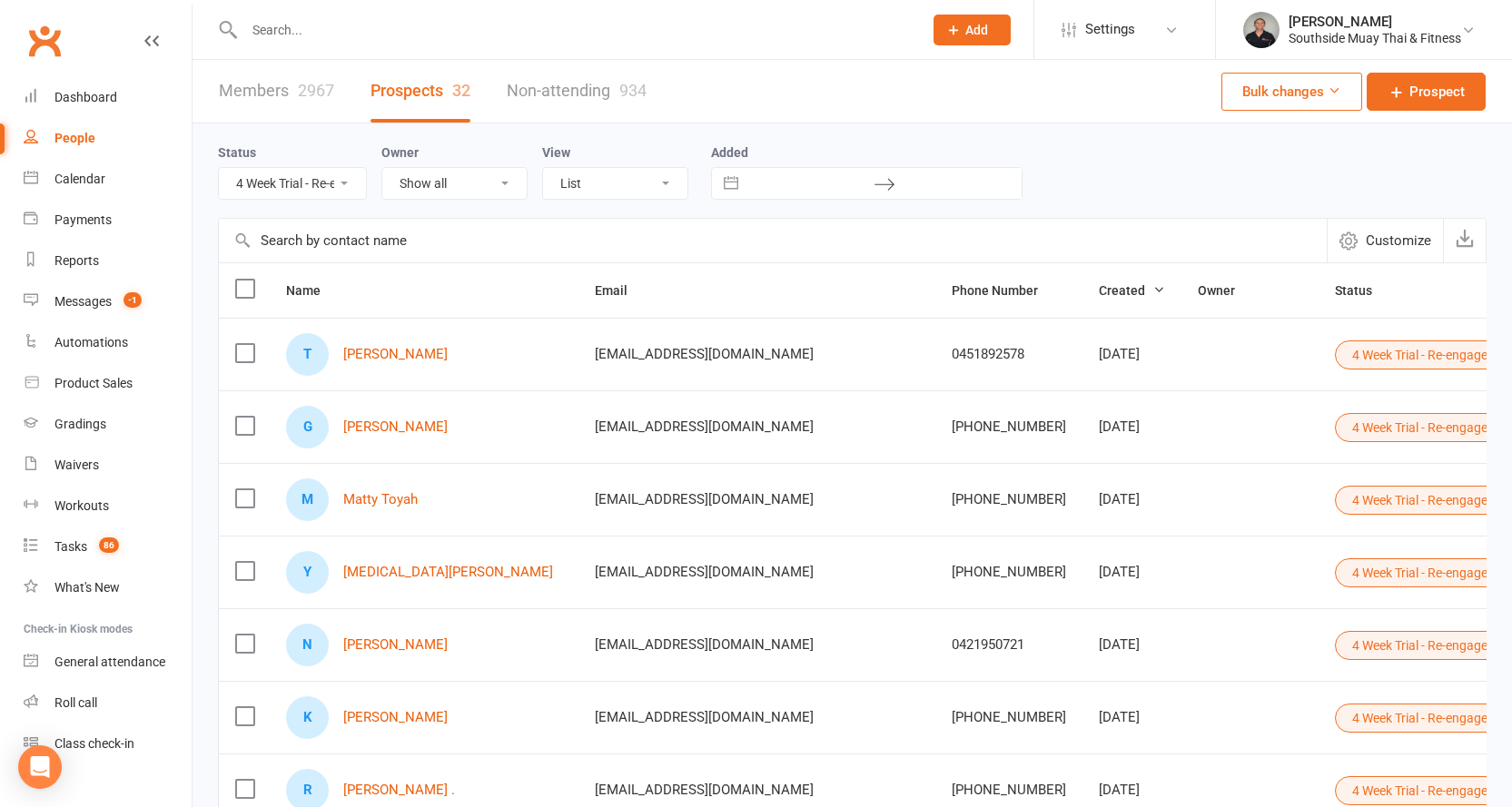
click at [1099, 296] on span "Created" at bounding box center [1132, 290] width 66 height 14
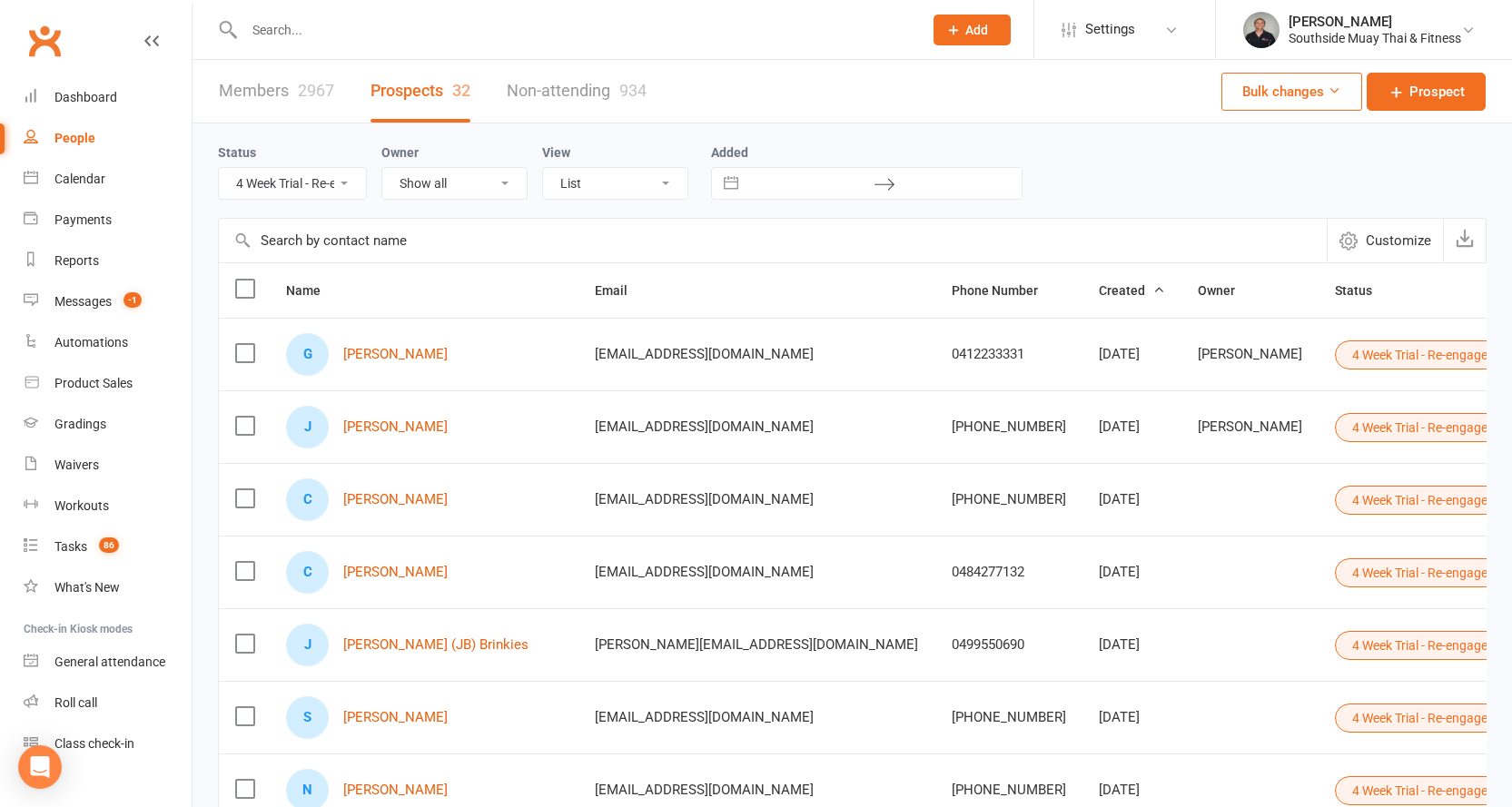
click at [336, 13] on div at bounding box center [564, 29] width 692 height 59
click at [331, 28] on input "text" at bounding box center [574, 29] width 671 height 26
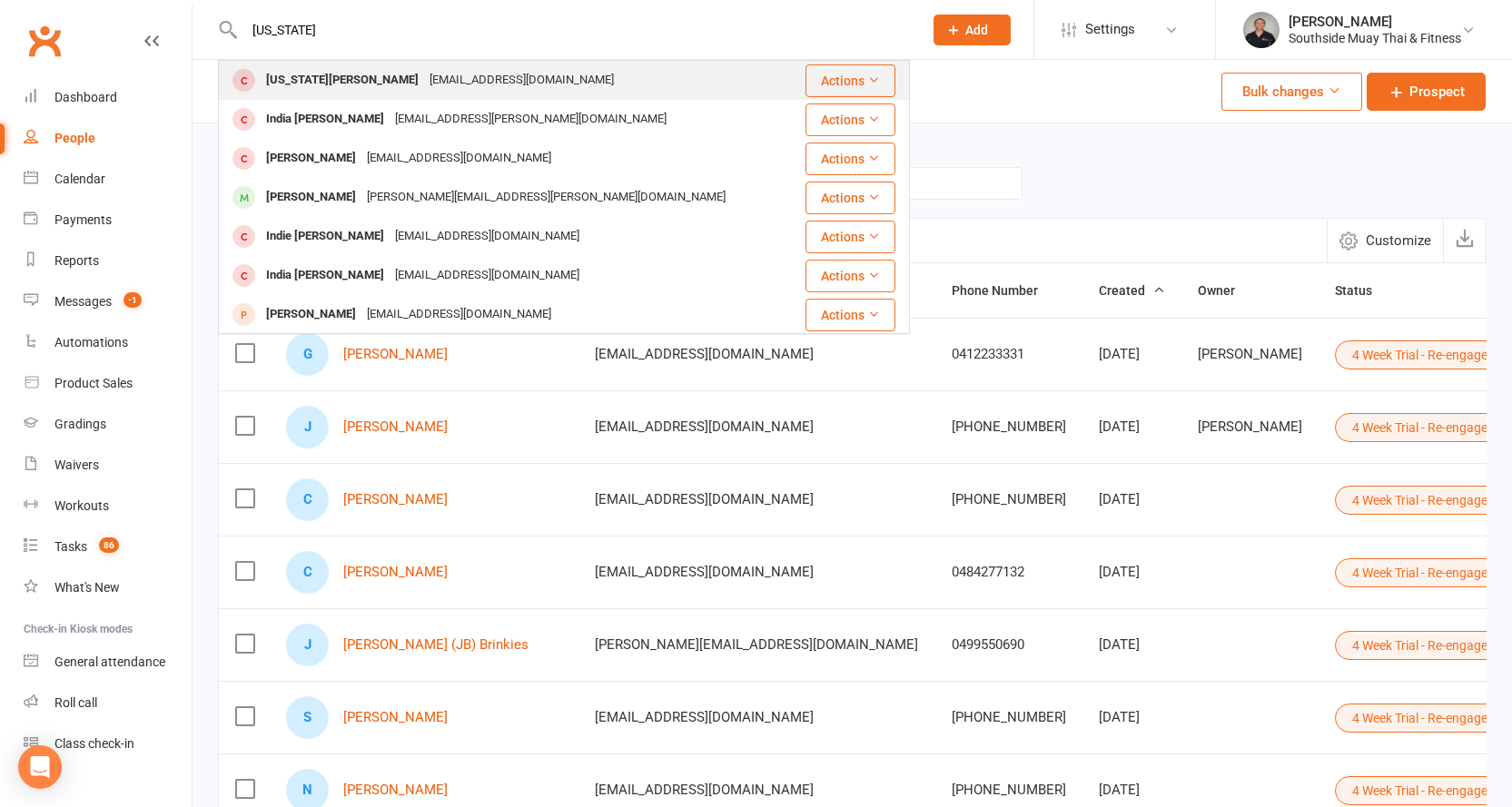
type input "indiana"
click at [313, 78] on div "Indiana Weaver" at bounding box center [342, 81] width 163 height 27
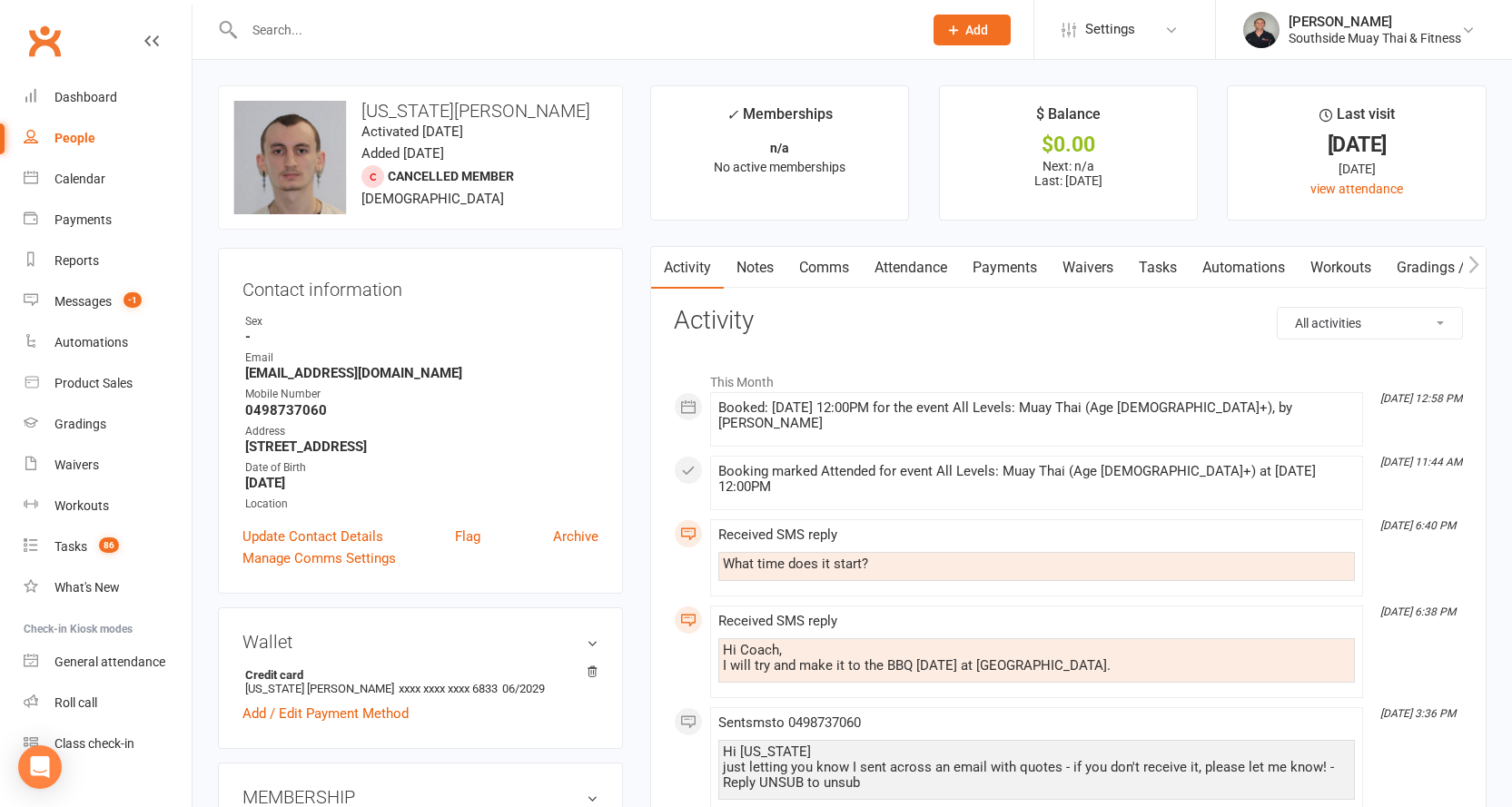
click at [920, 263] on link "Attendance" at bounding box center [910, 267] width 98 height 42
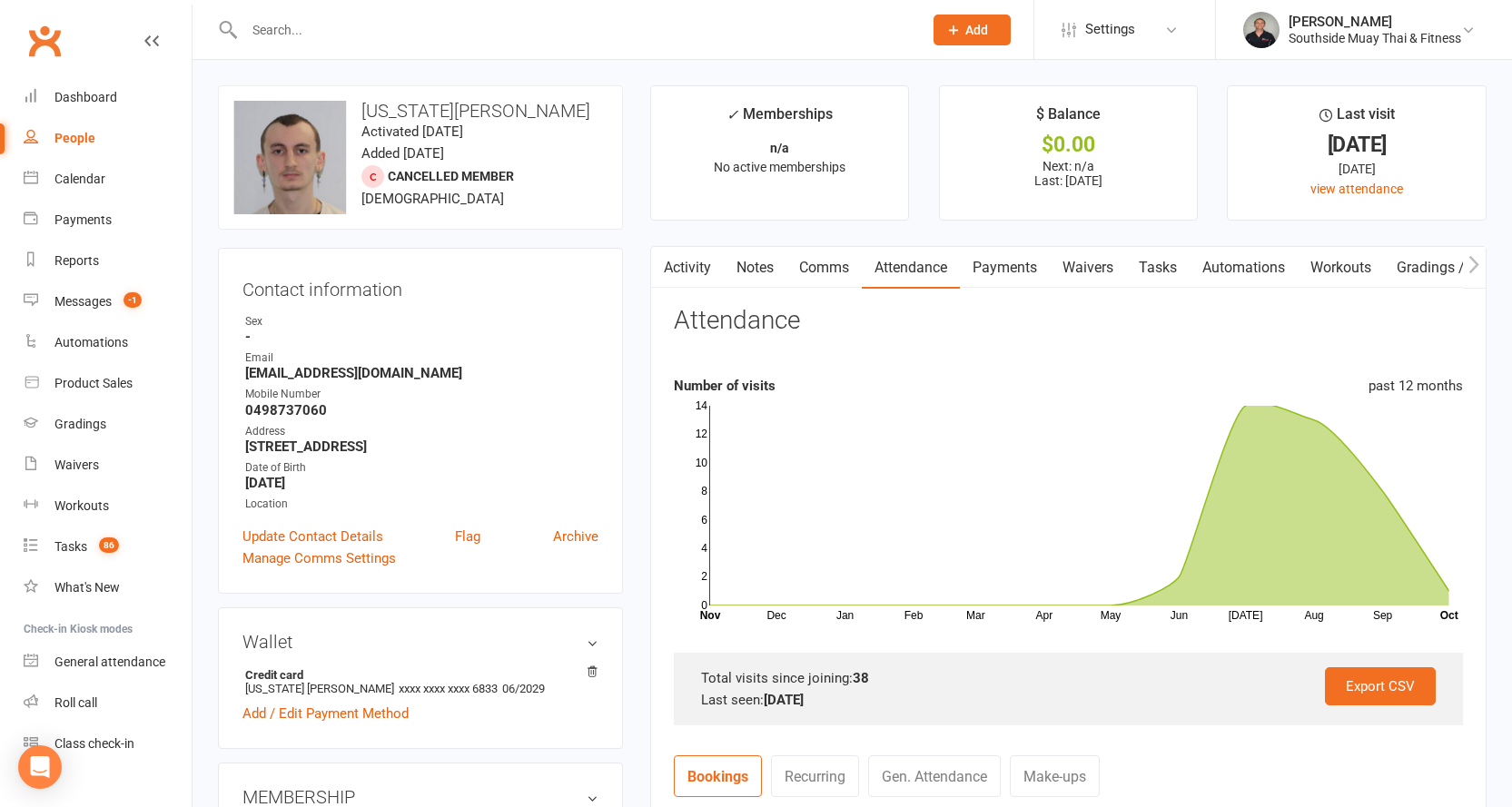
click at [830, 264] on link "Comms" at bounding box center [823, 267] width 75 height 42
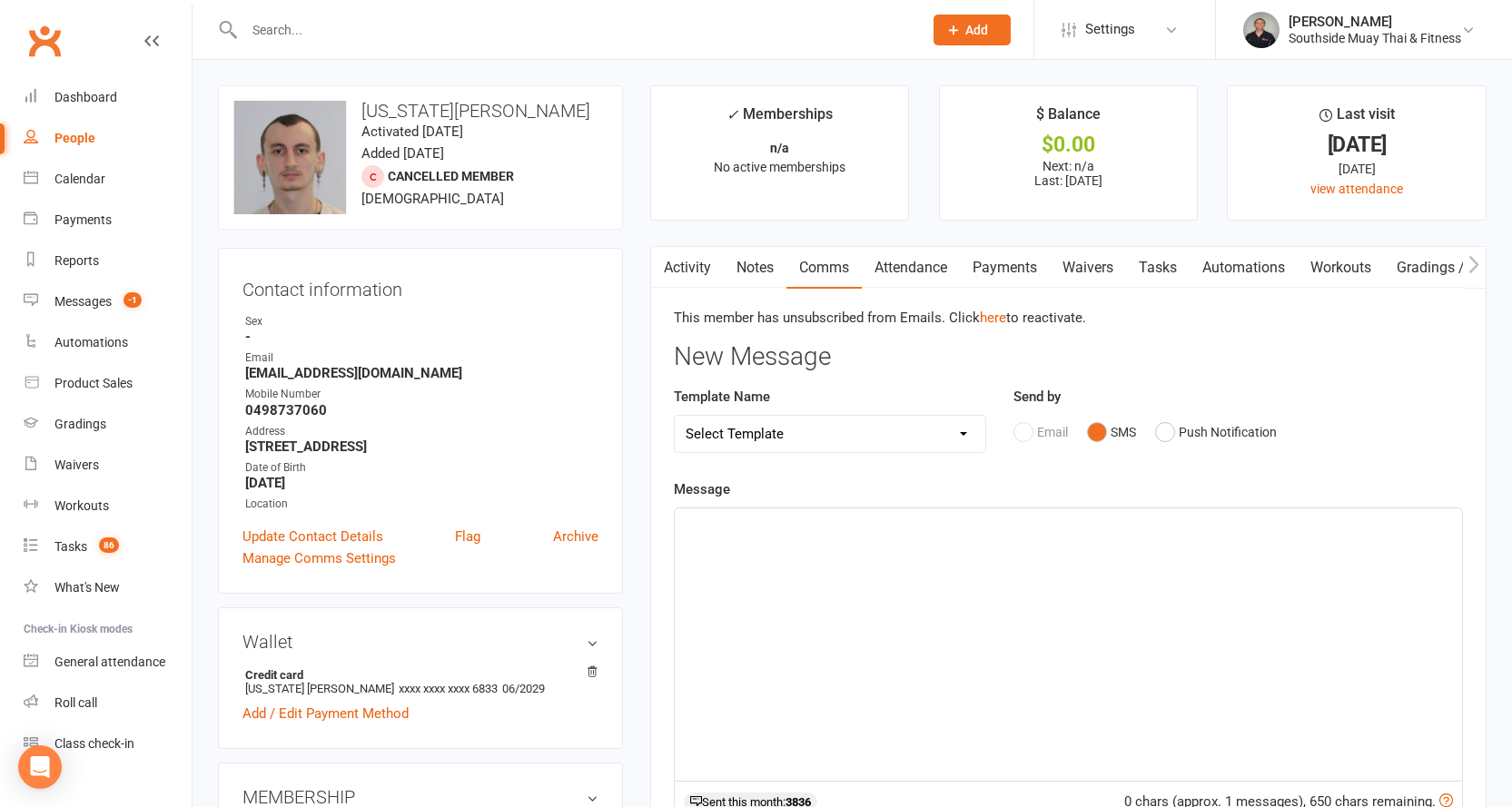
click at [715, 546] on div "﻿" at bounding box center [1068, 644] width 787 height 272
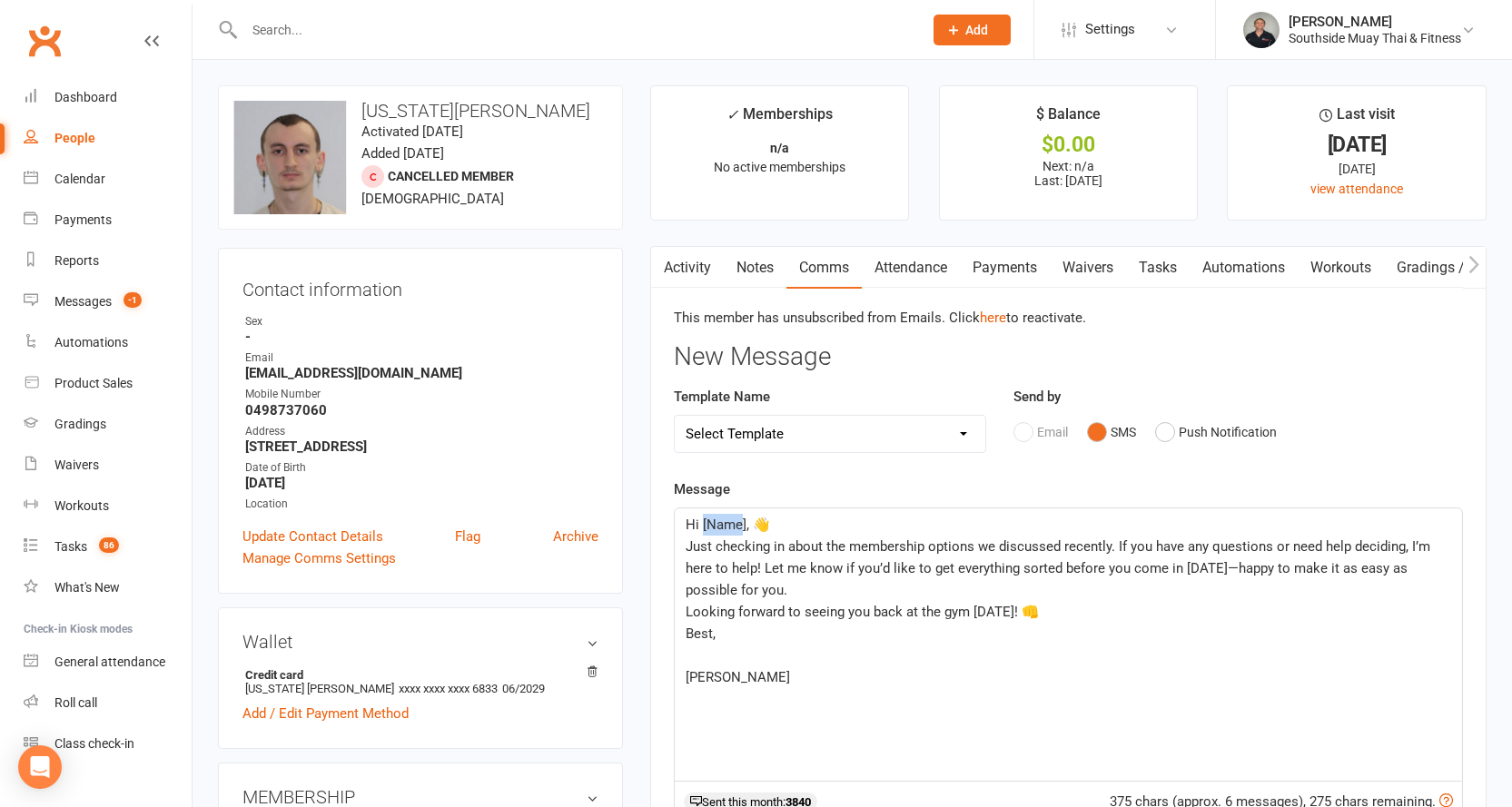
drag, startPoint x: 741, startPoint y: 525, endPoint x: 702, endPoint y: 514, distance: 40.5
click at [702, 514] on p "Hi [Name], 👋" at bounding box center [1067, 524] width 765 height 22
click at [773, 523] on p "Hi" at bounding box center [1067, 524] width 765 height 22
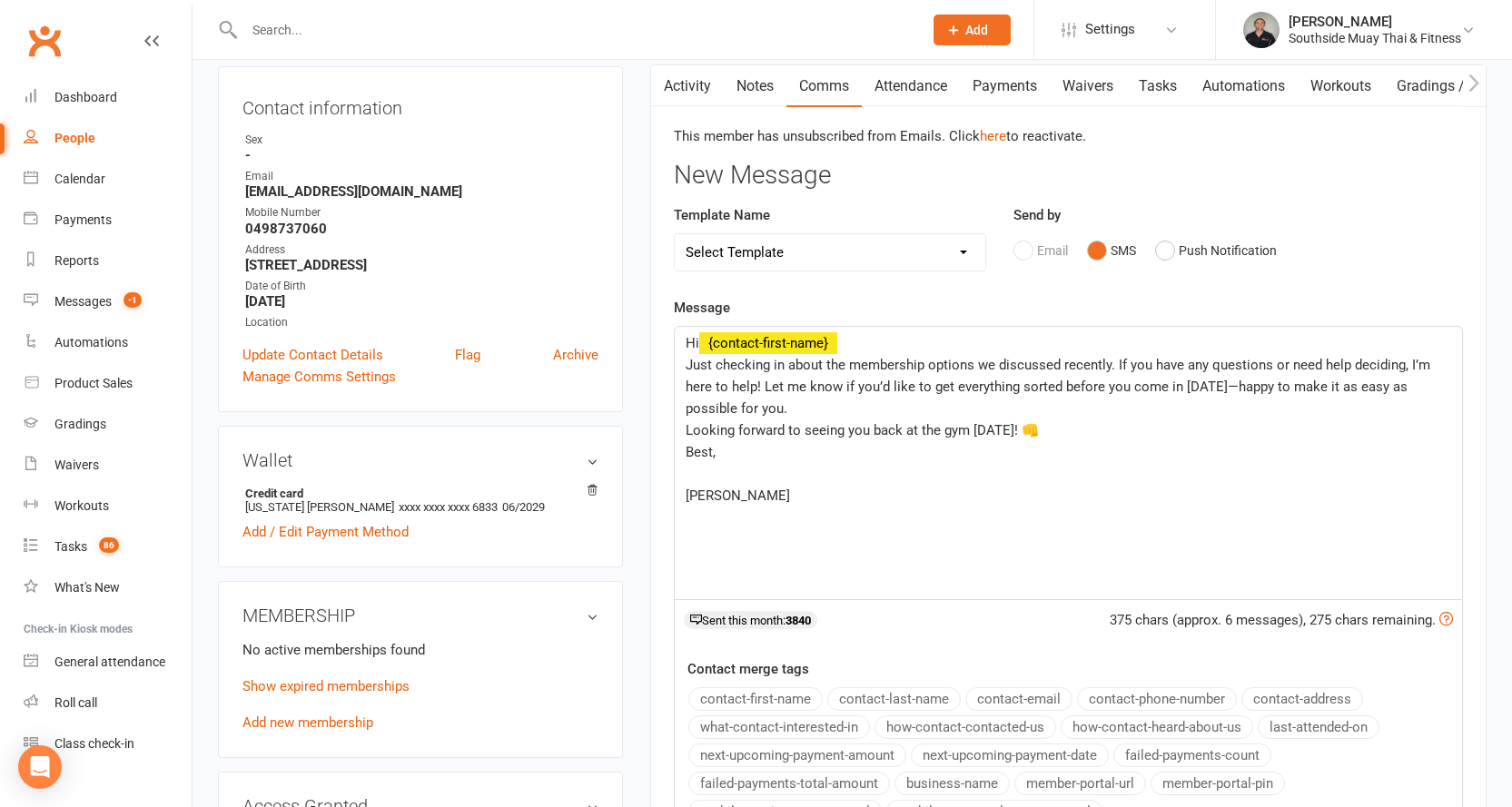
click at [761, 695] on button "contact-first-name" at bounding box center [756, 699] width 135 height 24
click at [994, 359] on span "Just checking in about the membership options we discussed recently. If you hav…" at bounding box center [1059, 386] width 748 height 60
drag, startPoint x: 1262, startPoint y: 365, endPoint x: 1390, endPoint y: 359, distance: 128.1
click at [1390, 359] on span "Just checking in about the membership options we recently sent you. If you have…" at bounding box center [1069, 386] width 769 height 60
click at [1364, 365] on span "Just checking in about the membership options we recently sent you. If you have…" at bounding box center [1068, 376] width 767 height 38
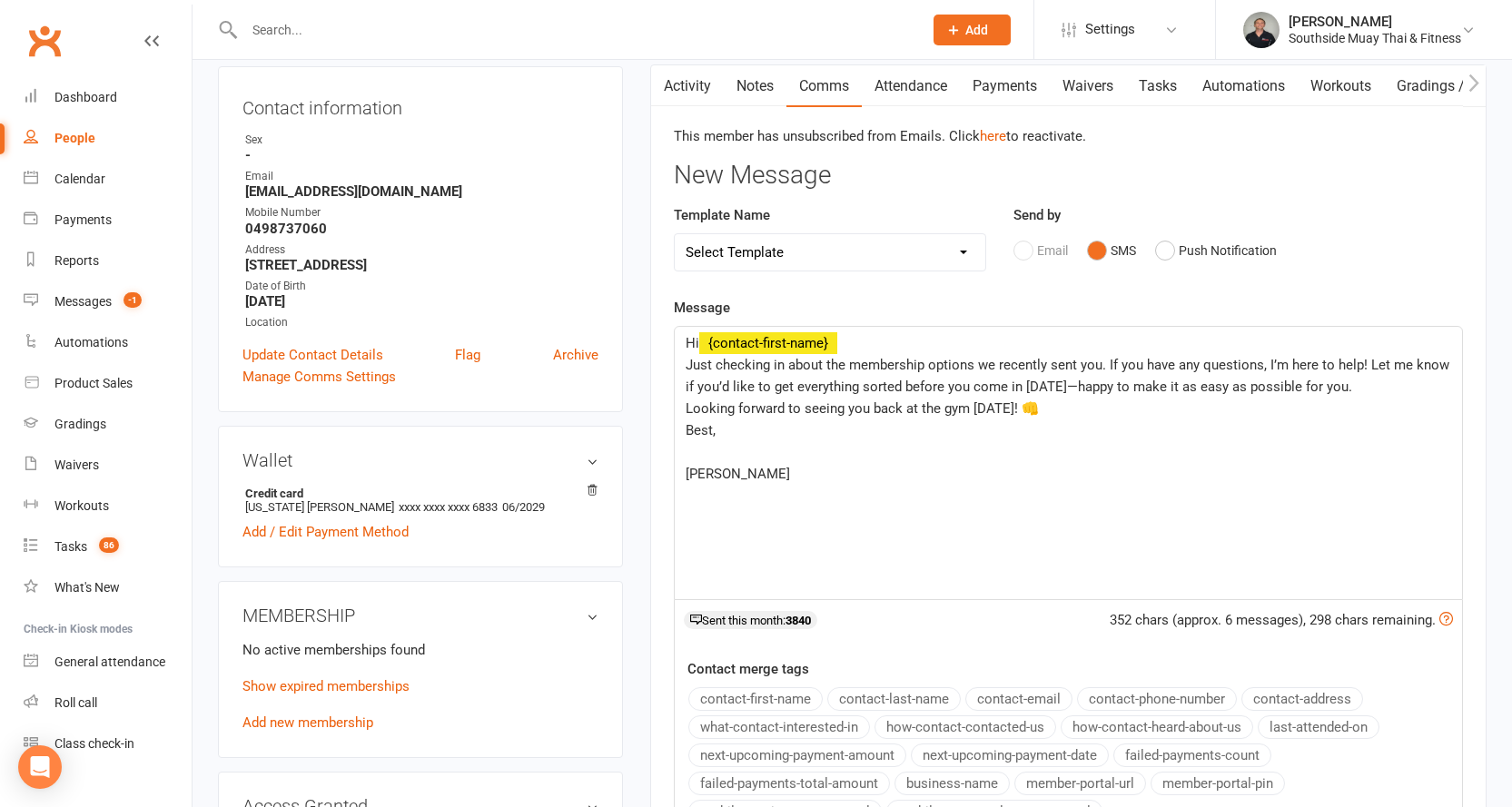
drag, startPoint x: 684, startPoint y: 368, endPoint x: 1084, endPoint y: 417, distance: 403.0
click at [1084, 417] on div "Hi ﻿ {contact-first-name} Just checking in about the membership options we rece…" at bounding box center [1068, 463] width 787 height 272
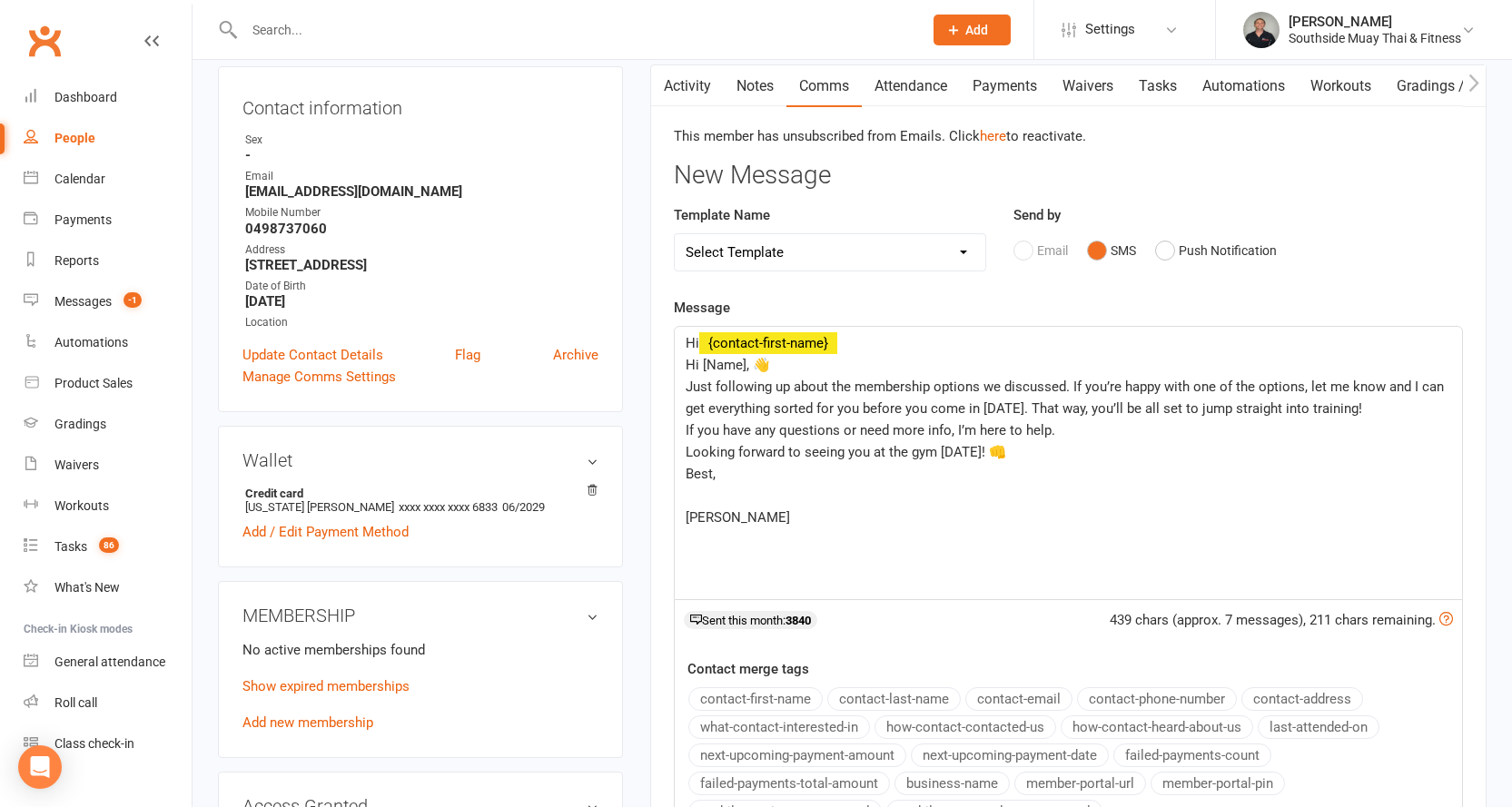
click at [691, 369] on span "Hi [Name], 👋" at bounding box center [727, 364] width 84 height 16
drag, startPoint x: 683, startPoint y: 476, endPoint x: 716, endPoint y: 477, distance: 33.0
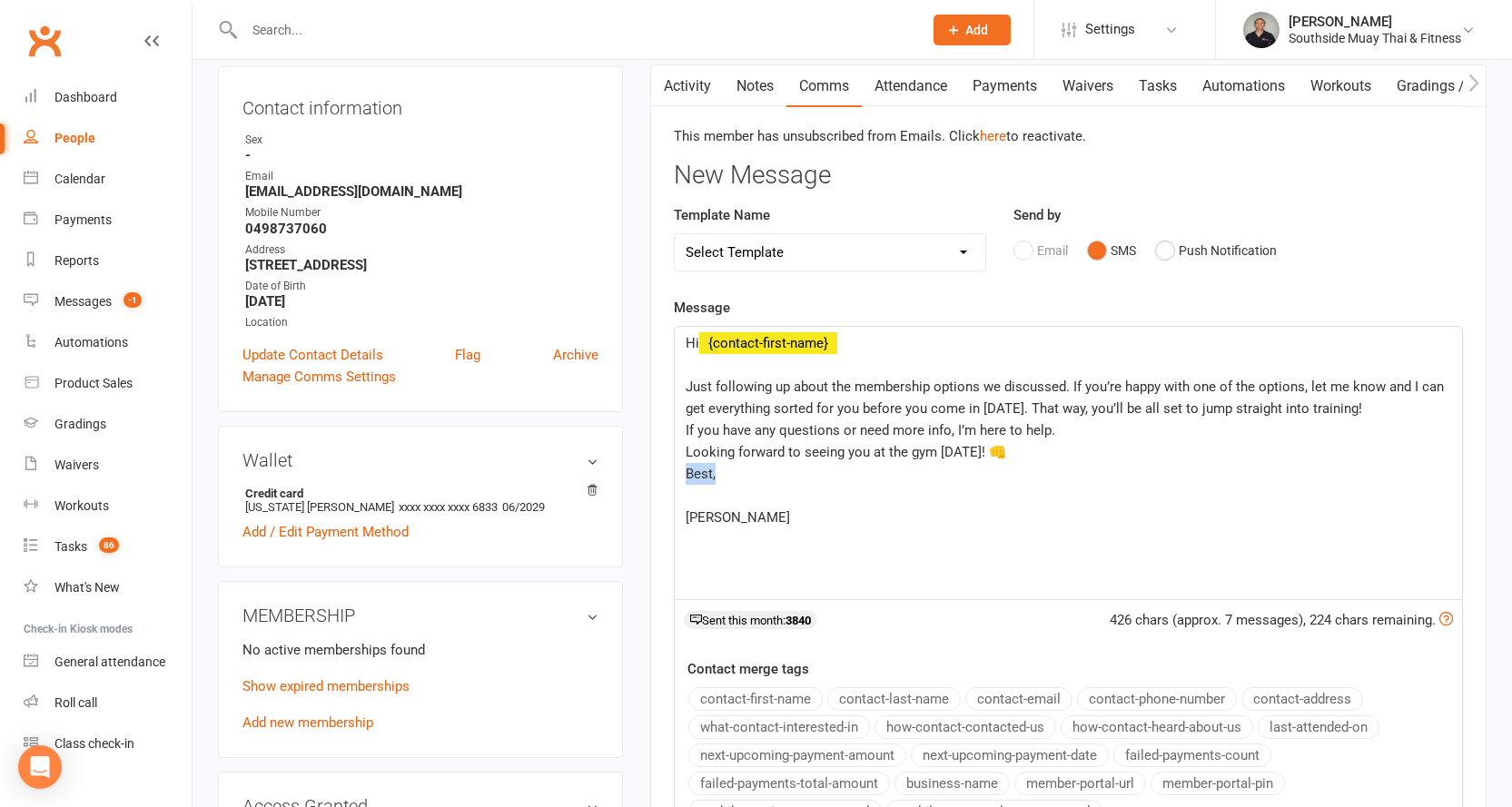
click at [716, 477] on div "Hi ﻿ {contact-first-name} ﻿ Just following up about the membership options we d…" at bounding box center [1068, 463] width 787 height 272
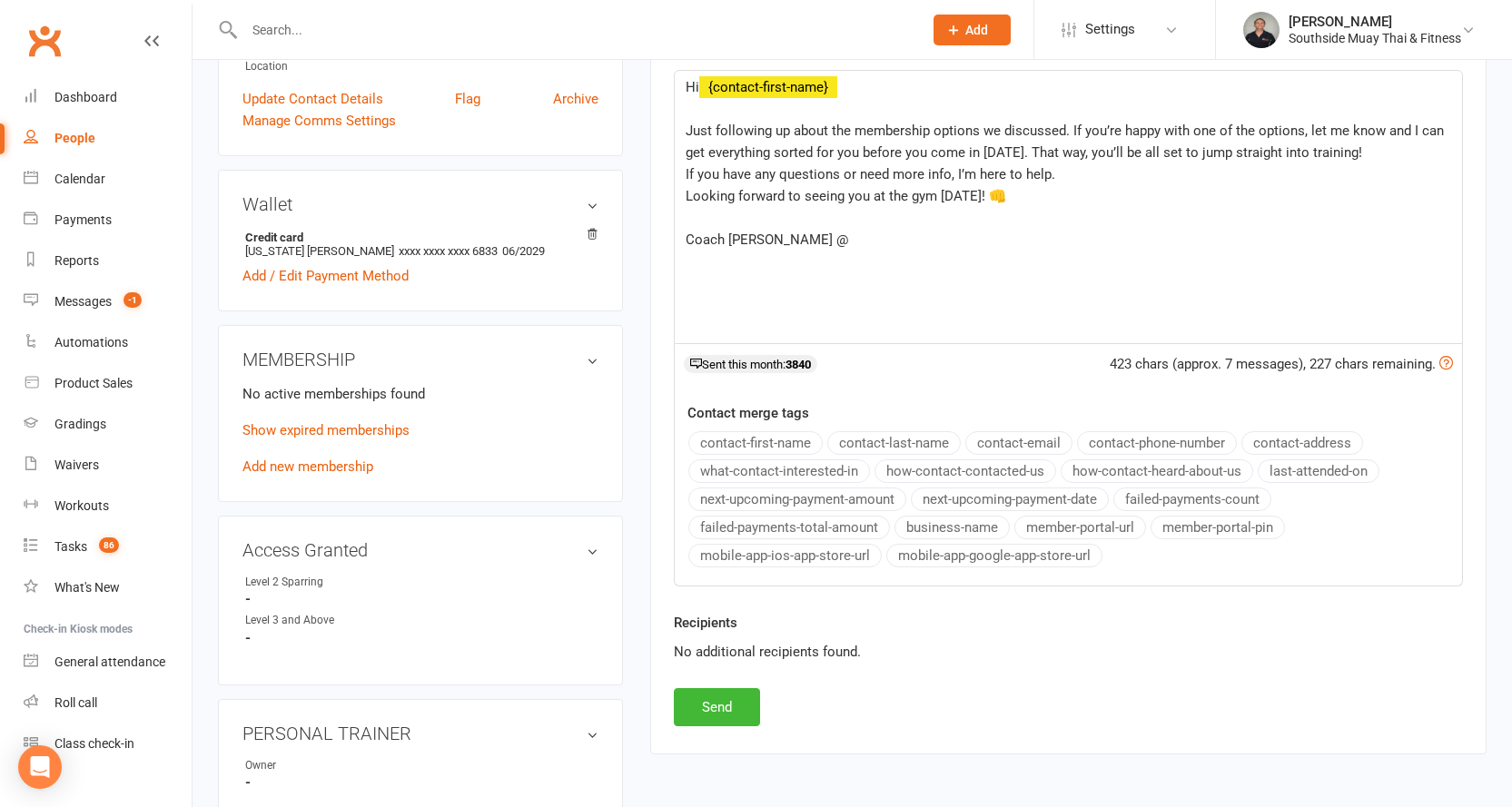
scroll to position [454, 0]
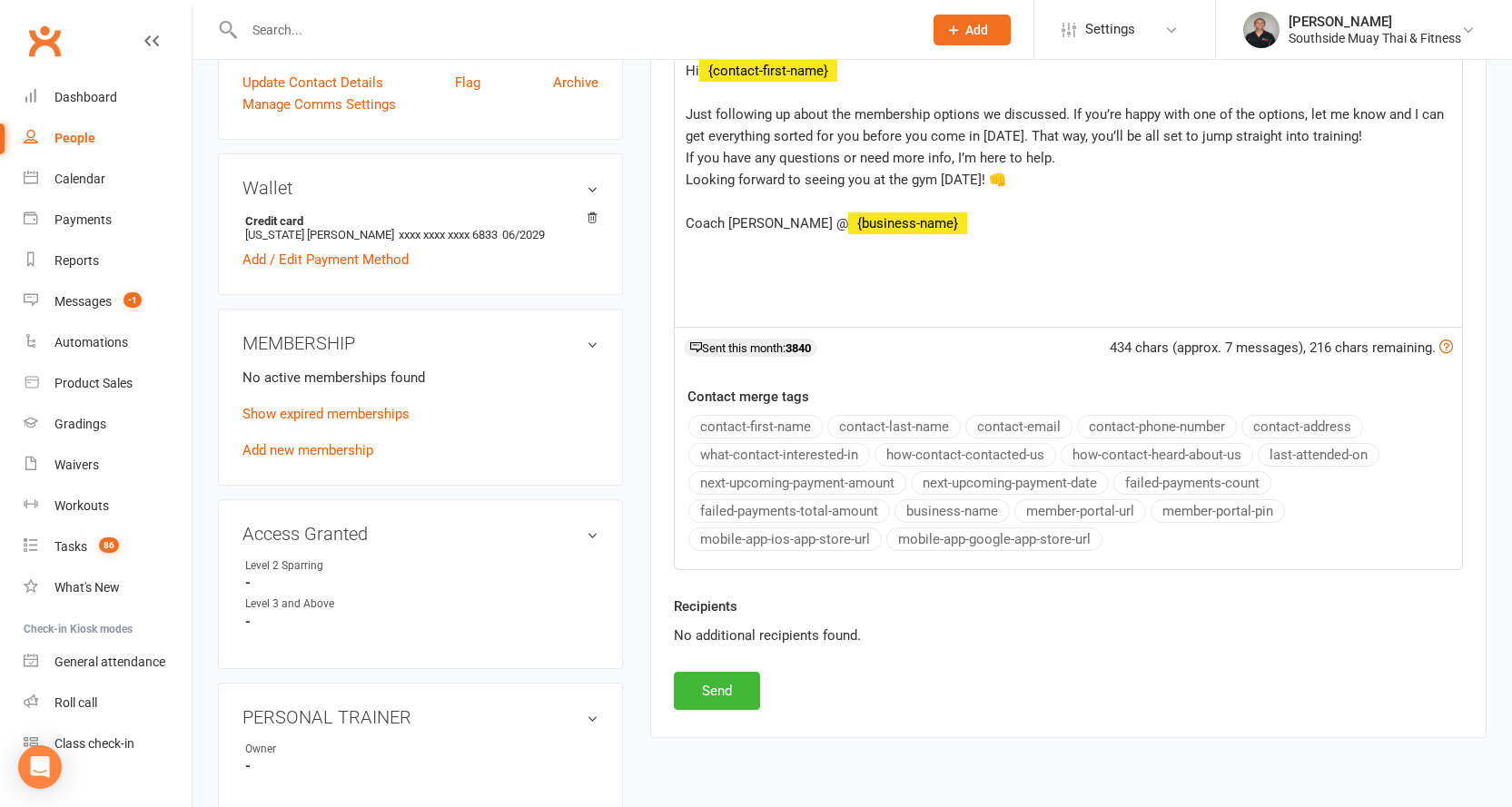
click at [913, 504] on button "business-name" at bounding box center [952, 511] width 116 height 24
click at [720, 691] on button "Send" at bounding box center [717, 691] width 86 height 38
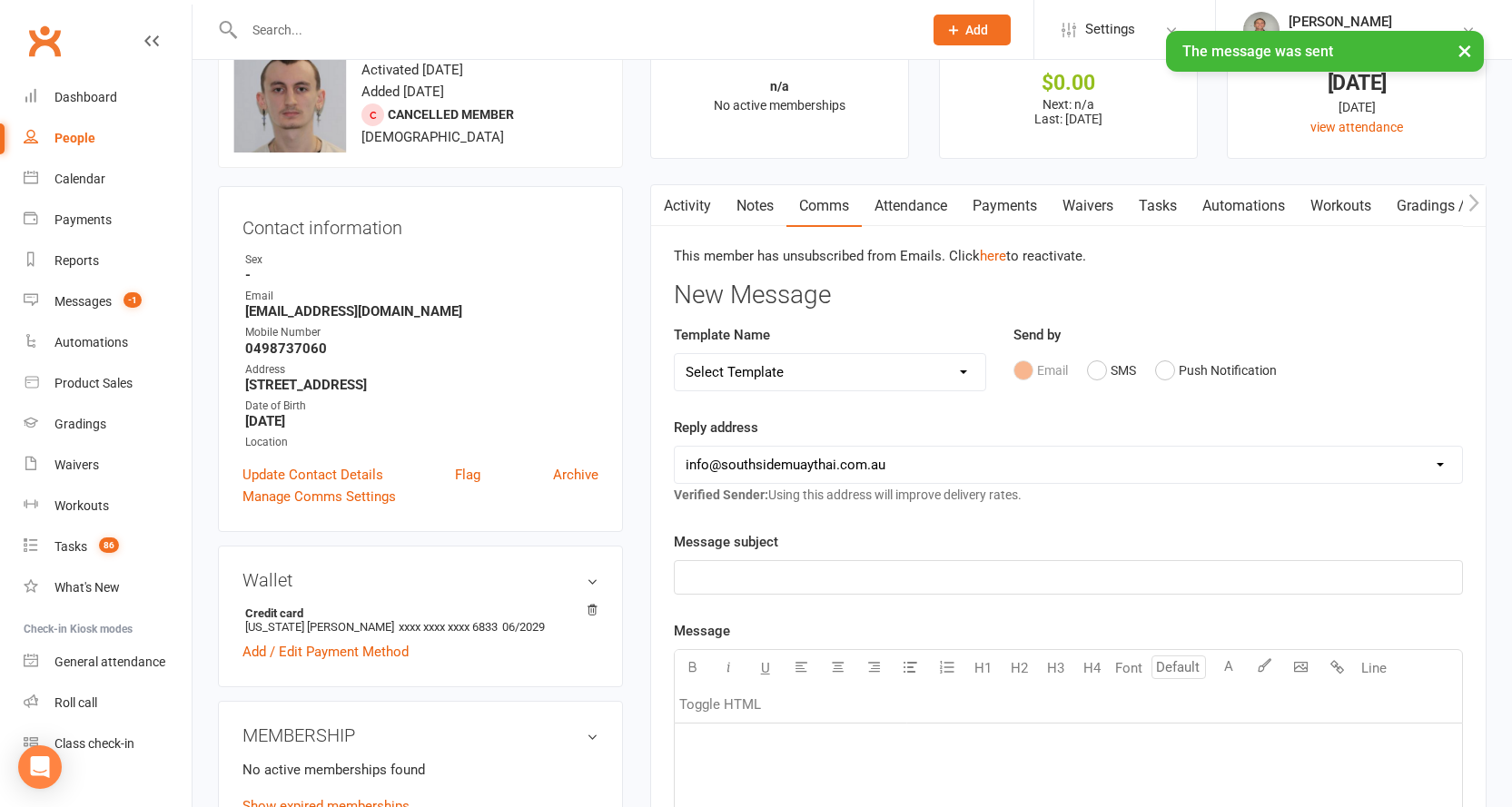
scroll to position [0, 0]
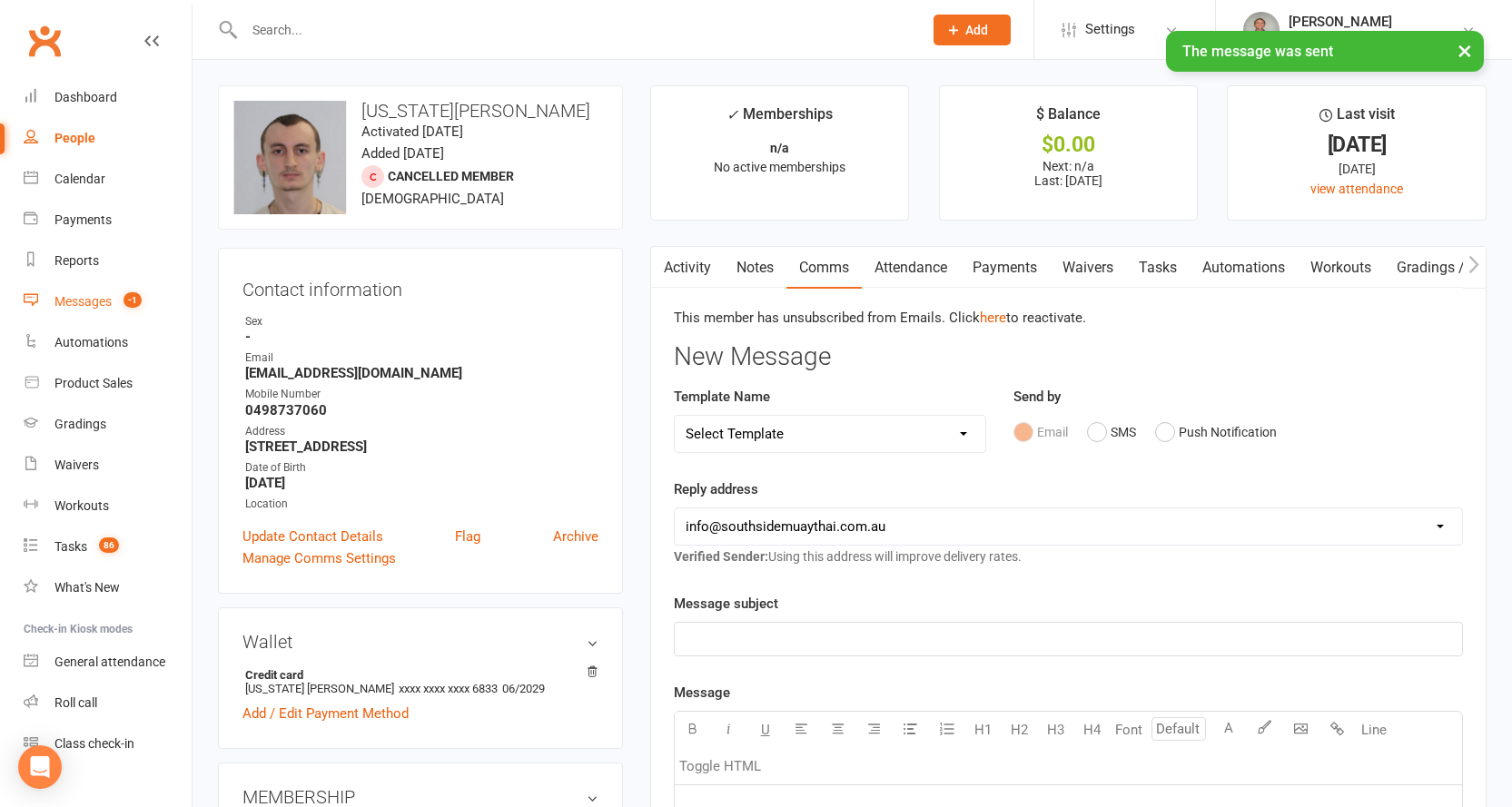
click at [92, 303] on div "Messages" at bounding box center [82, 301] width 57 height 14
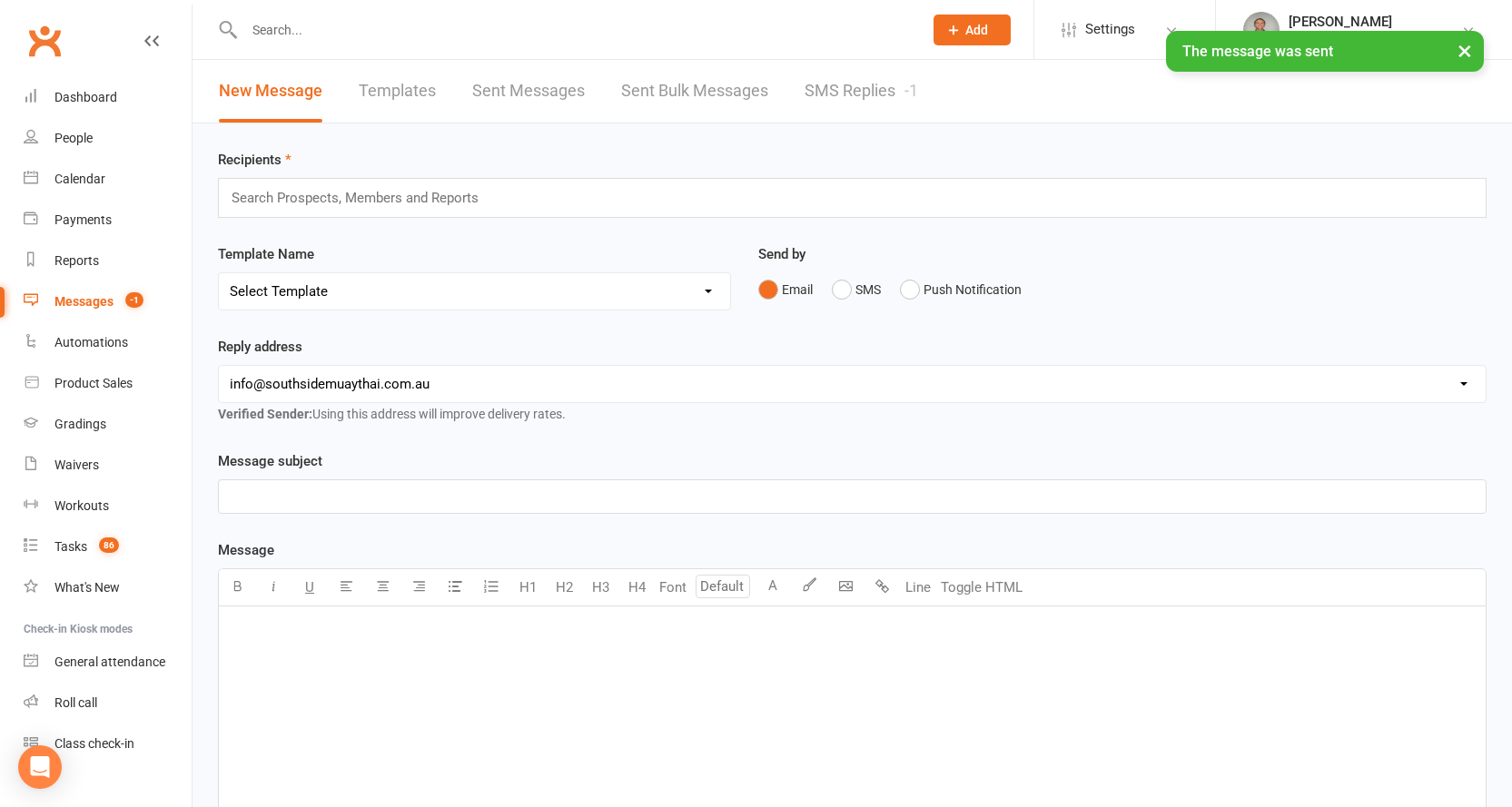
click at [828, 83] on link "SMS Replies -1" at bounding box center [862, 91] width 114 height 63
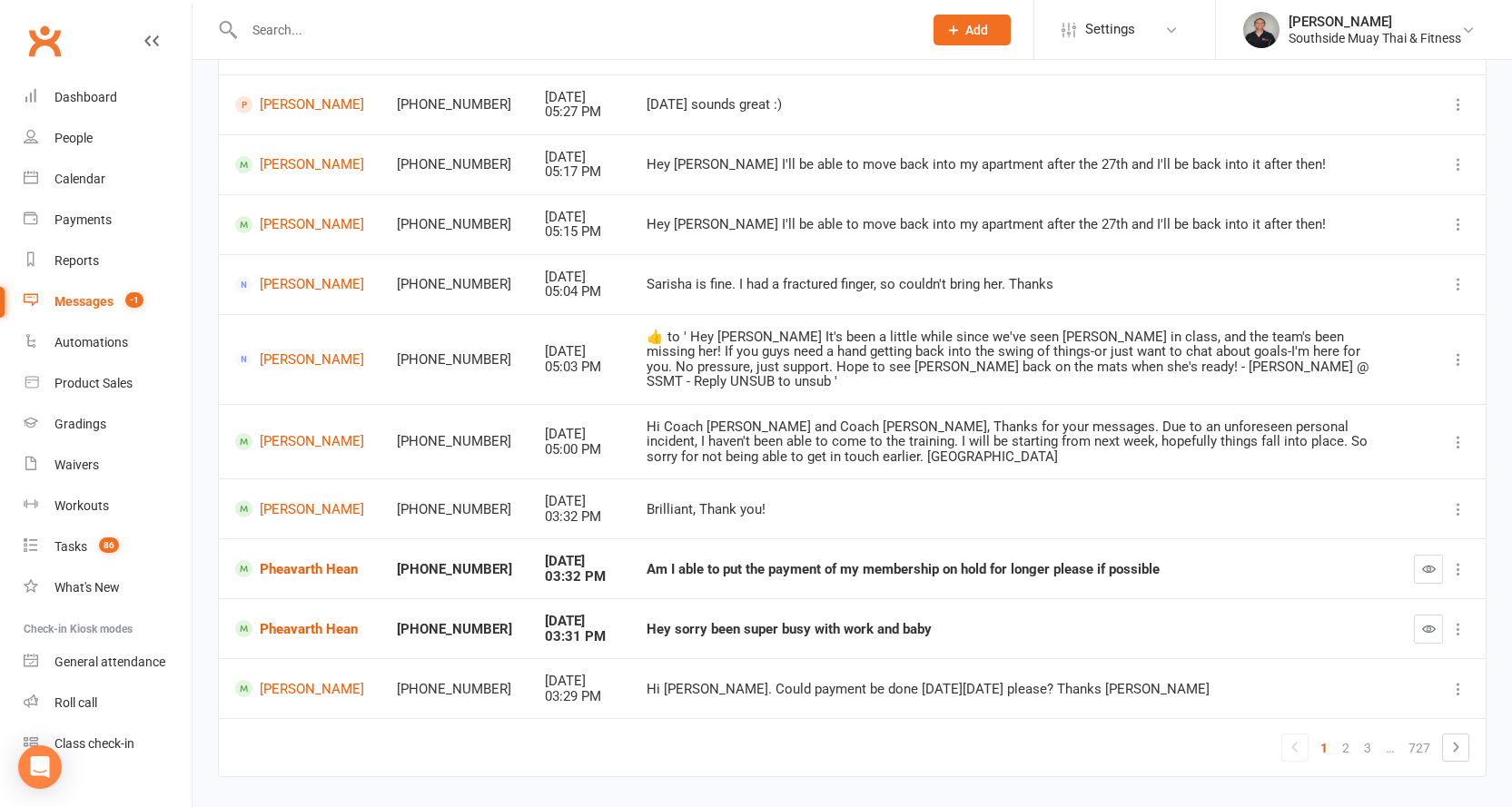
scroll to position [255, 0]
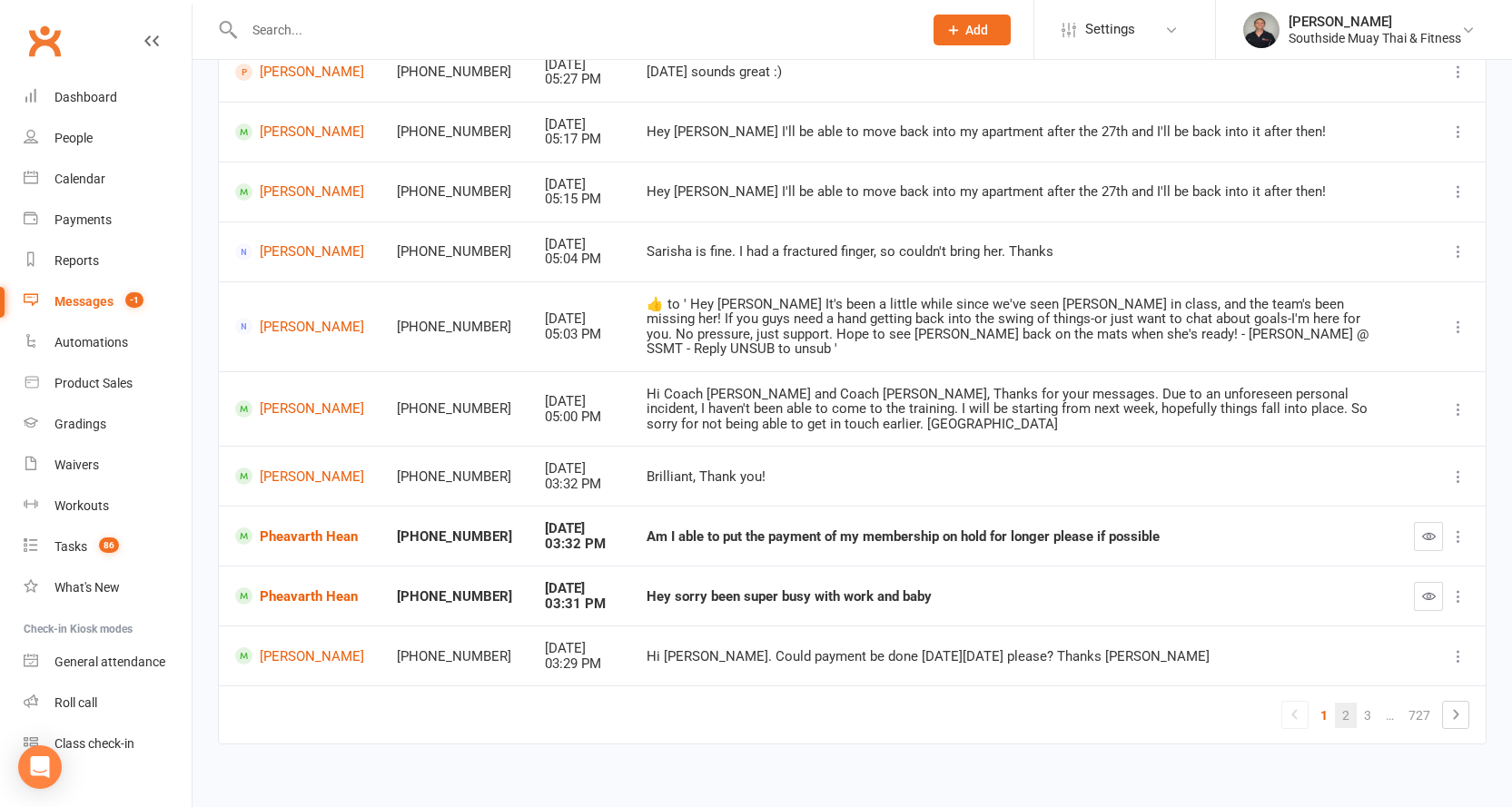
click at [1343, 703] on link "2" at bounding box center [1345, 715] width 22 height 26
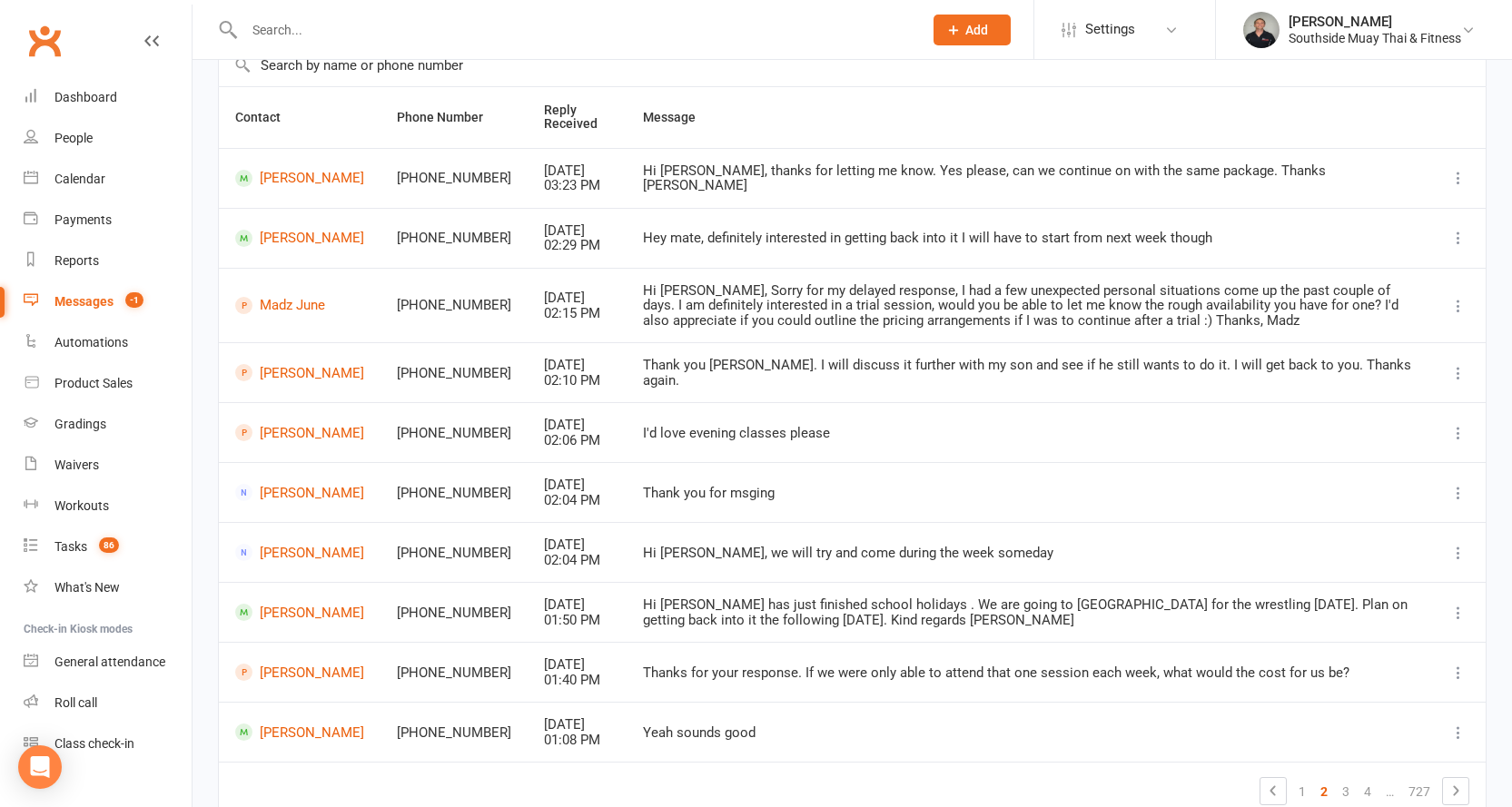
scroll to position [240, 0]
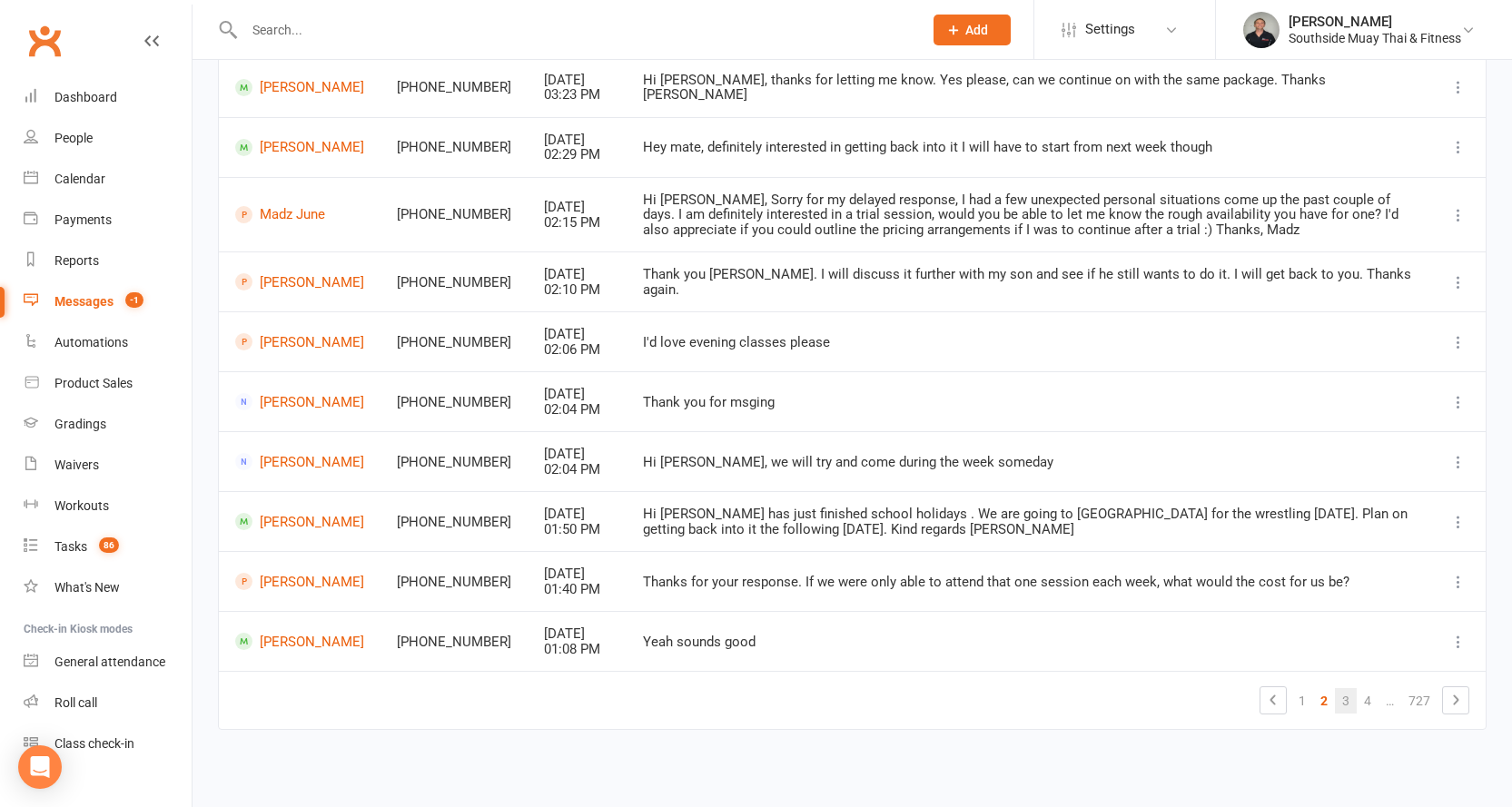
click at [1345, 704] on link "3" at bounding box center [1345, 701] width 22 height 26
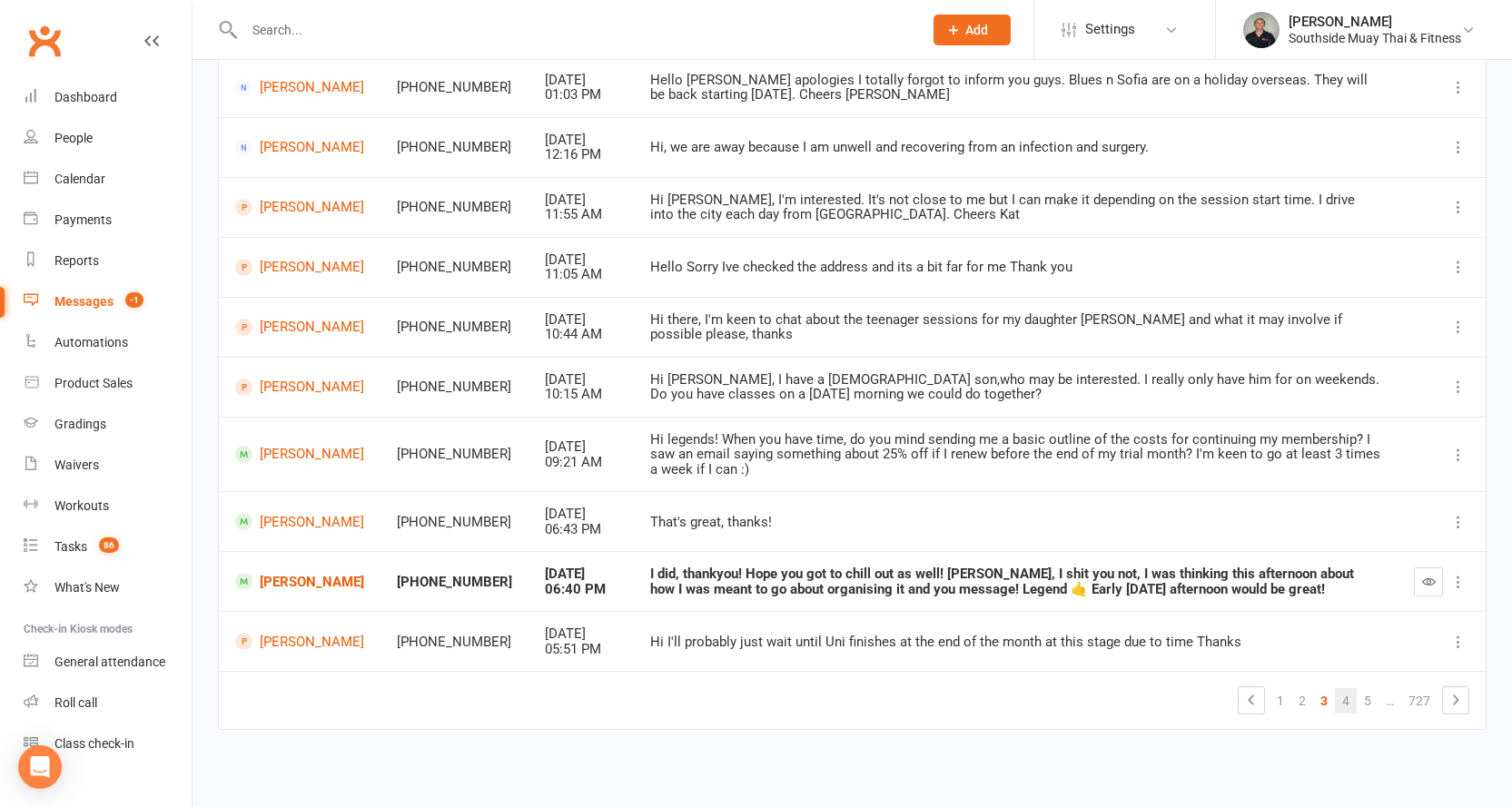
click at [1343, 700] on link "4" at bounding box center [1345, 701] width 22 height 26
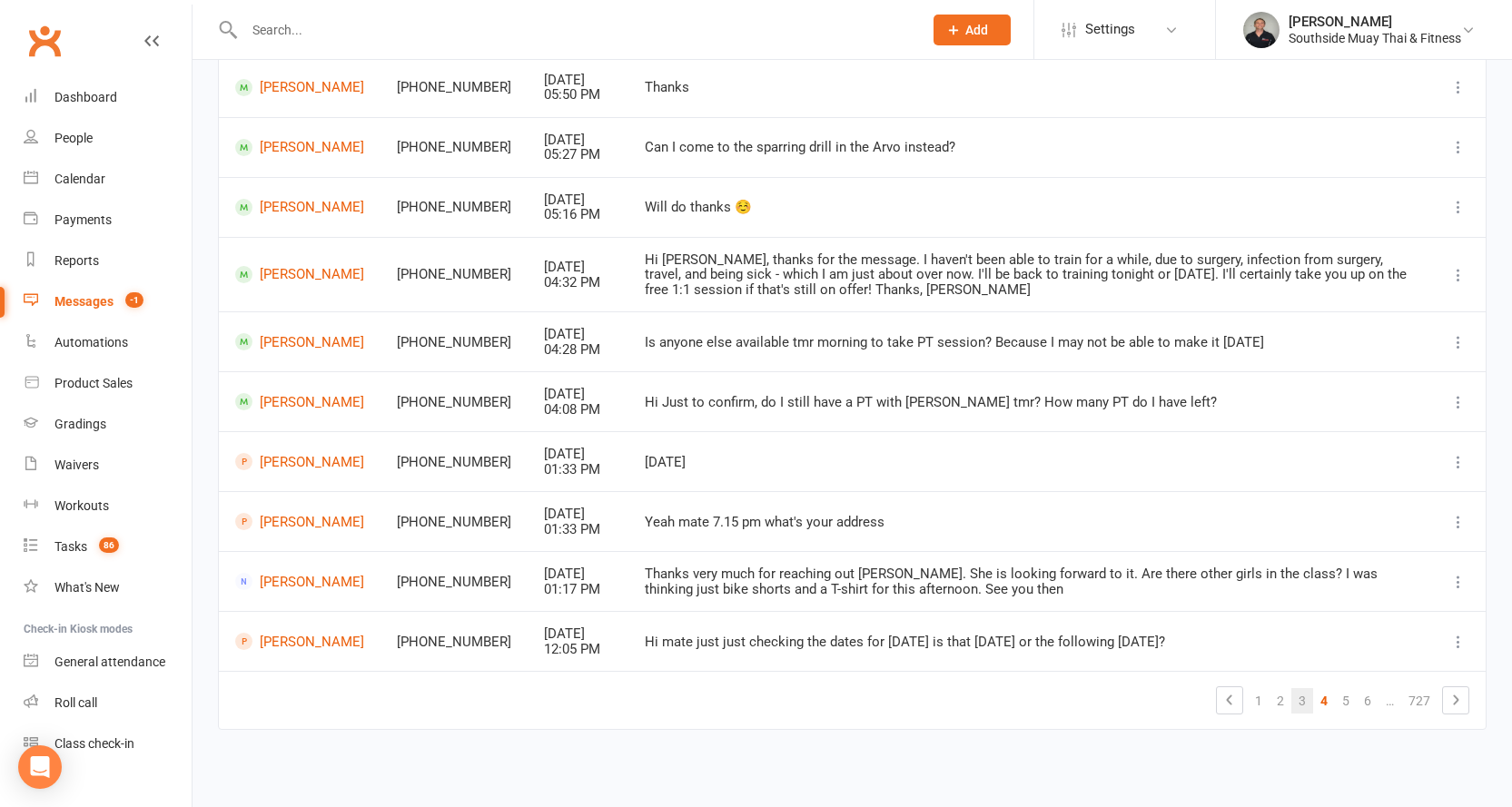
click at [1302, 699] on link "3" at bounding box center [1302, 701] width 22 height 26
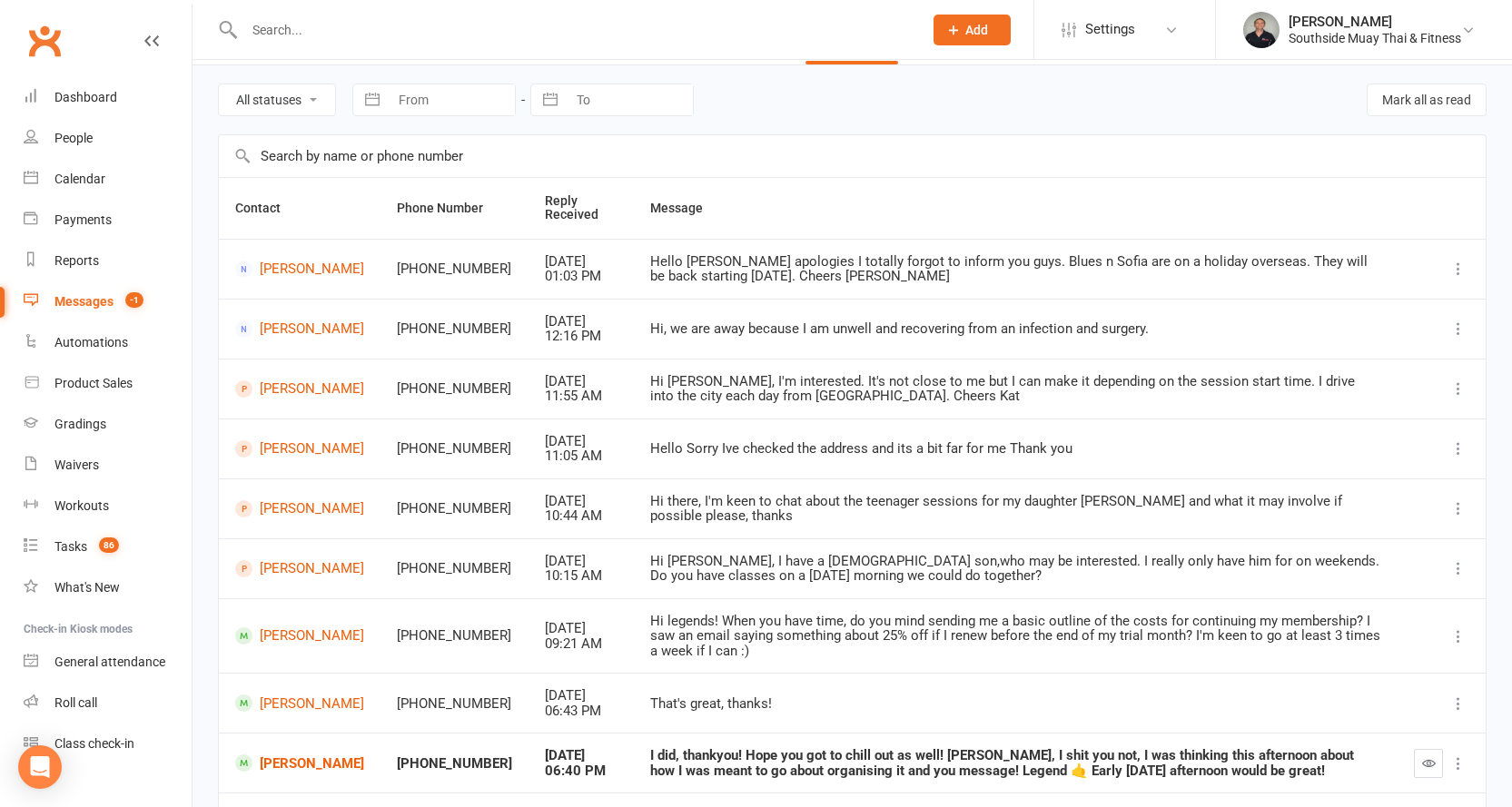
scroll to position [0, 0]
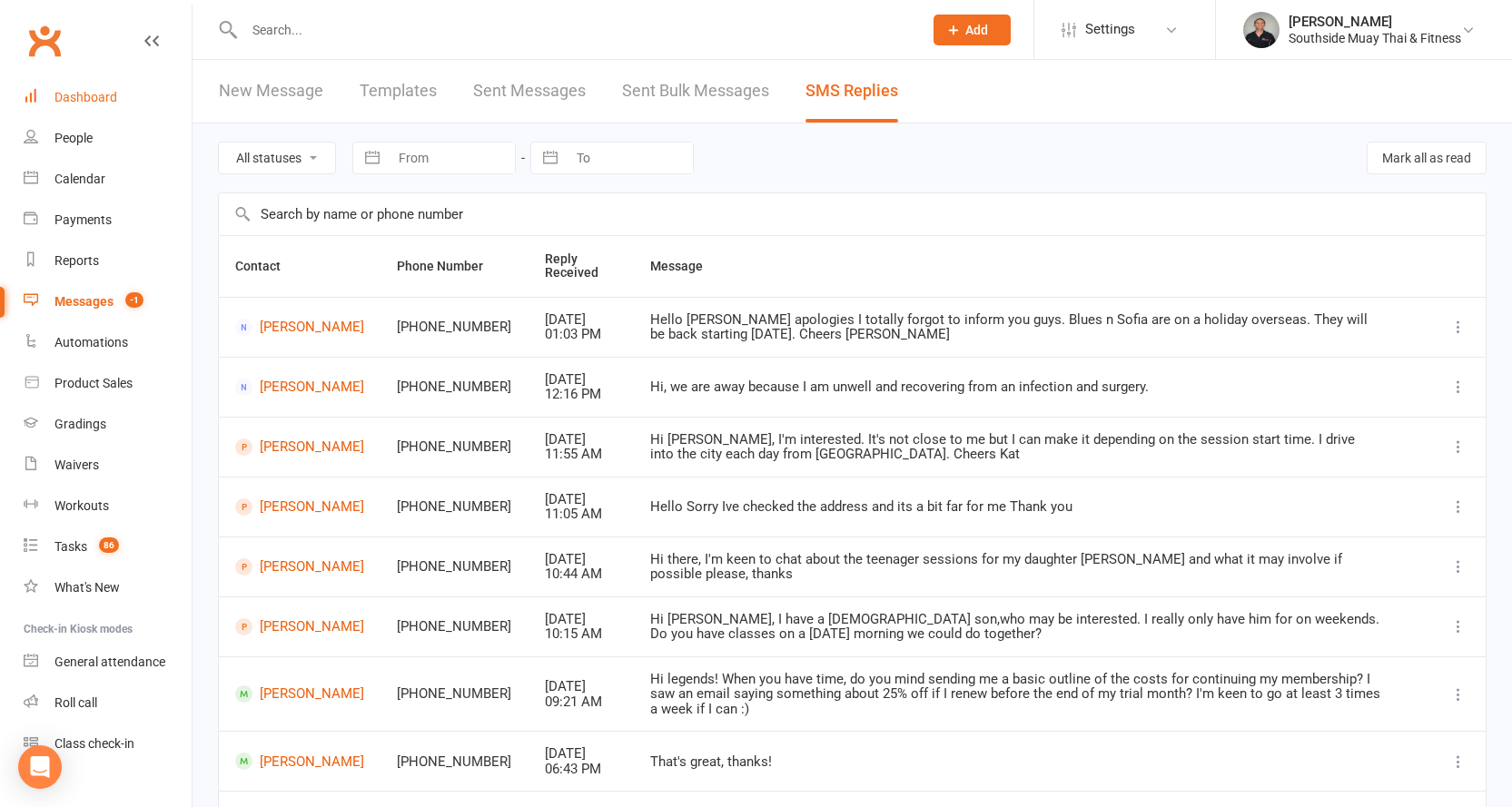
click at [75, 100] on div "Dashboard" at bounding box center [85, 97] width 63 height 14
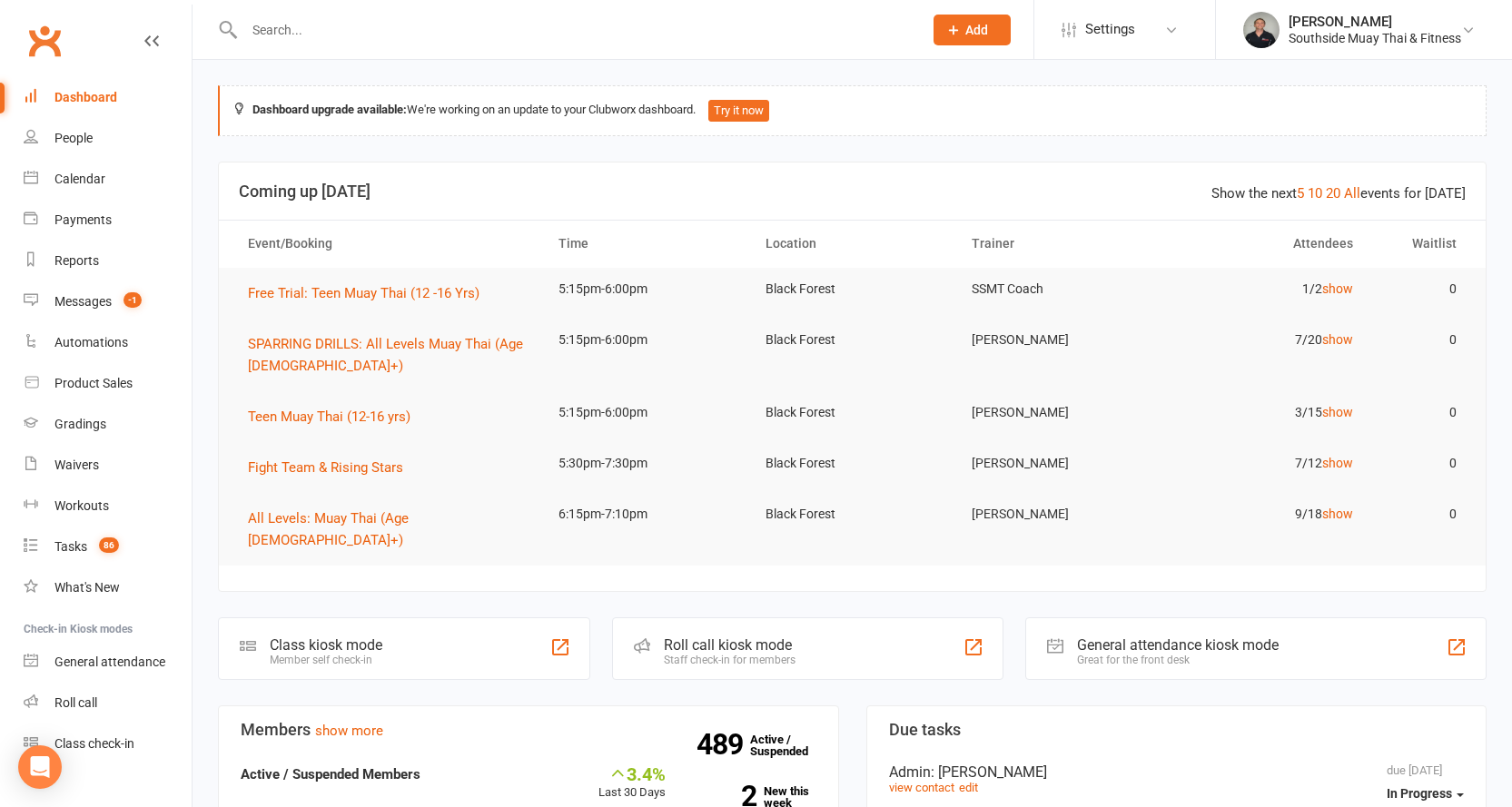
click at [363, 27] on input "text" at bounding box center [574, 29] width 671 height 26
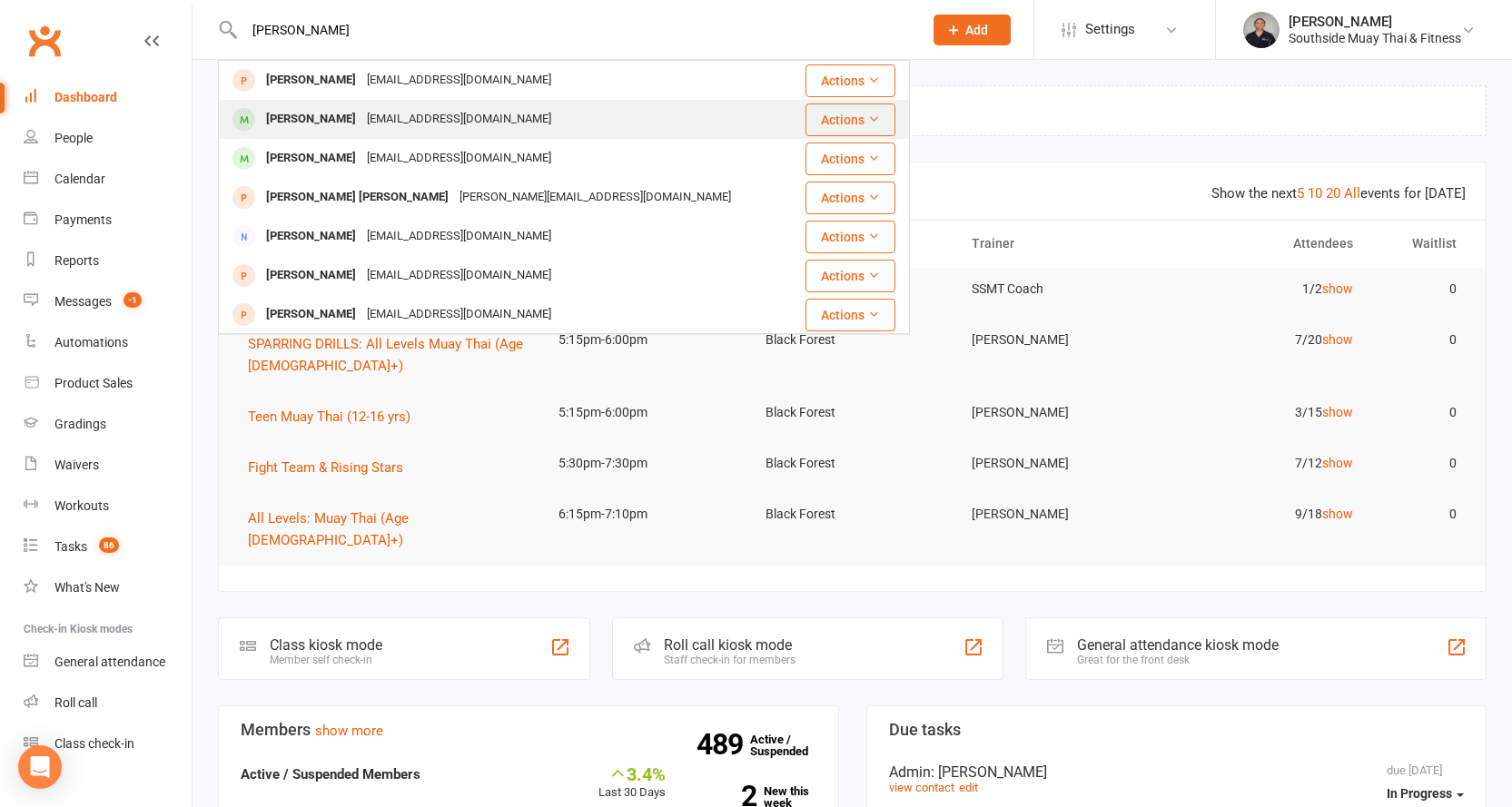
type input "becky"
click at [367, 114] on div "[EMAIL_ADDRESS][DOMAIN_NAME]" at bounding box center [459, 119] width 195 height 27
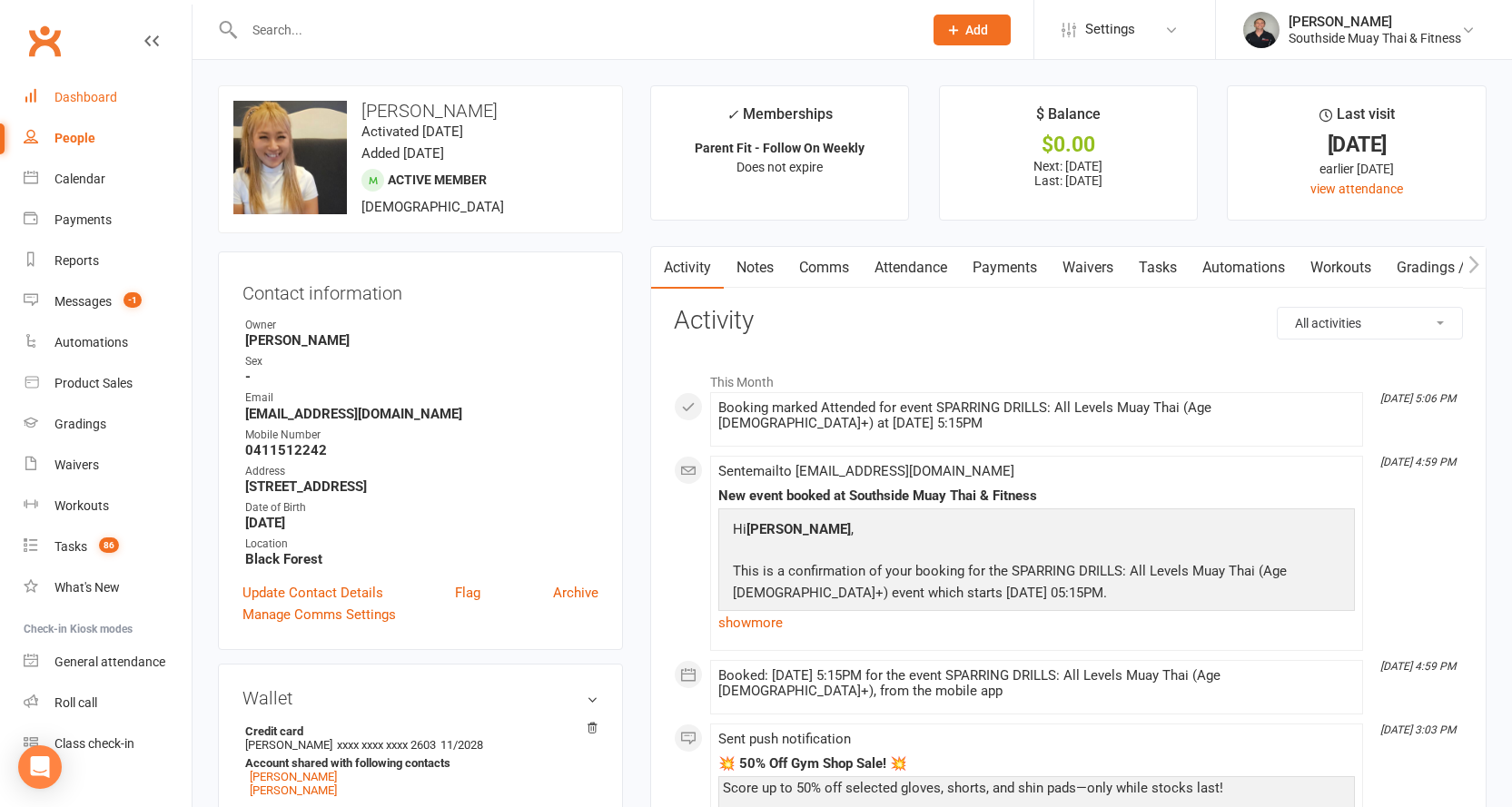
click at [76, 89] on link "Dashboard" at bounding box center [107, 97] width 168 height 41
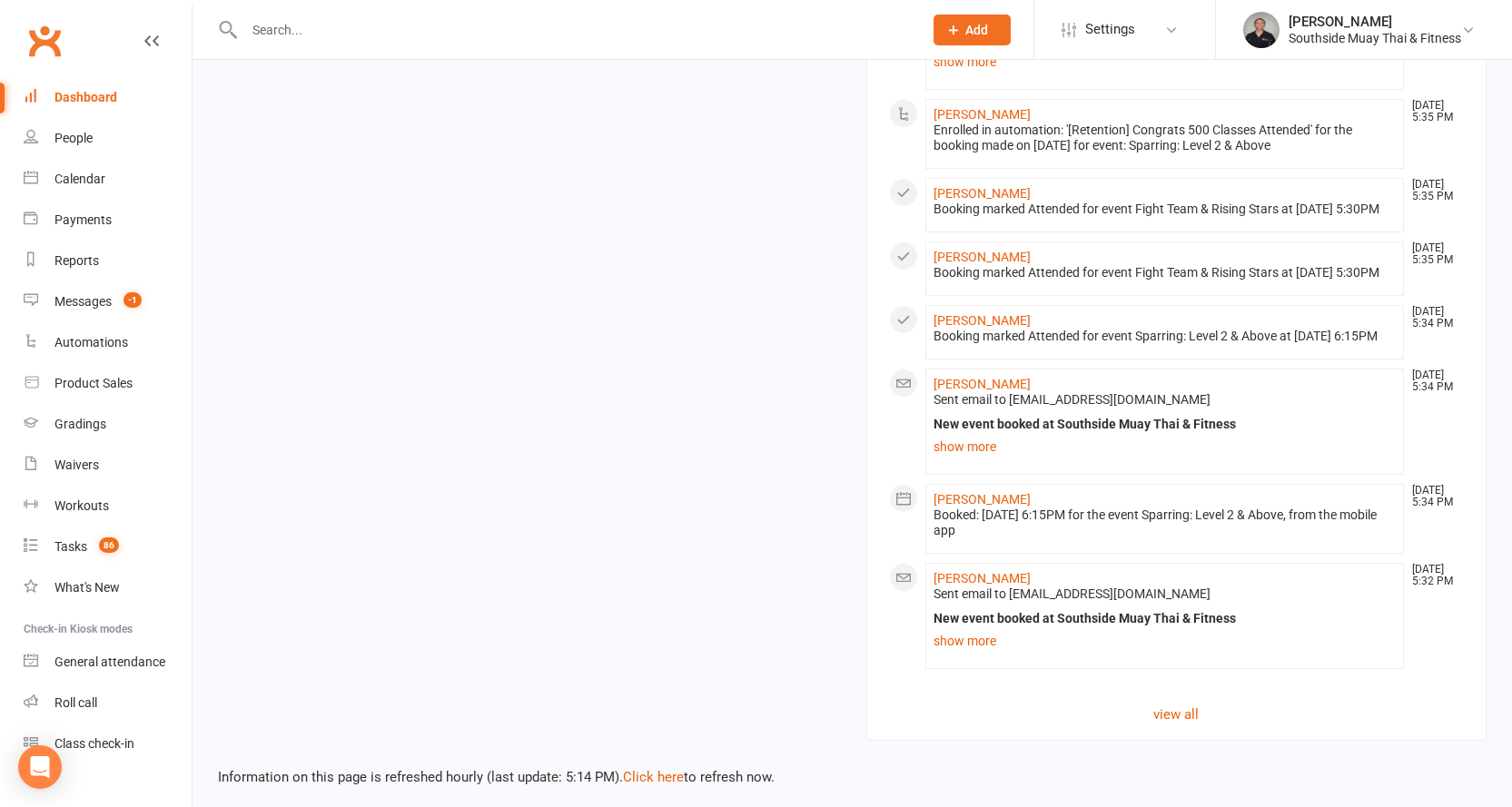
scroll to position [2211, 0]
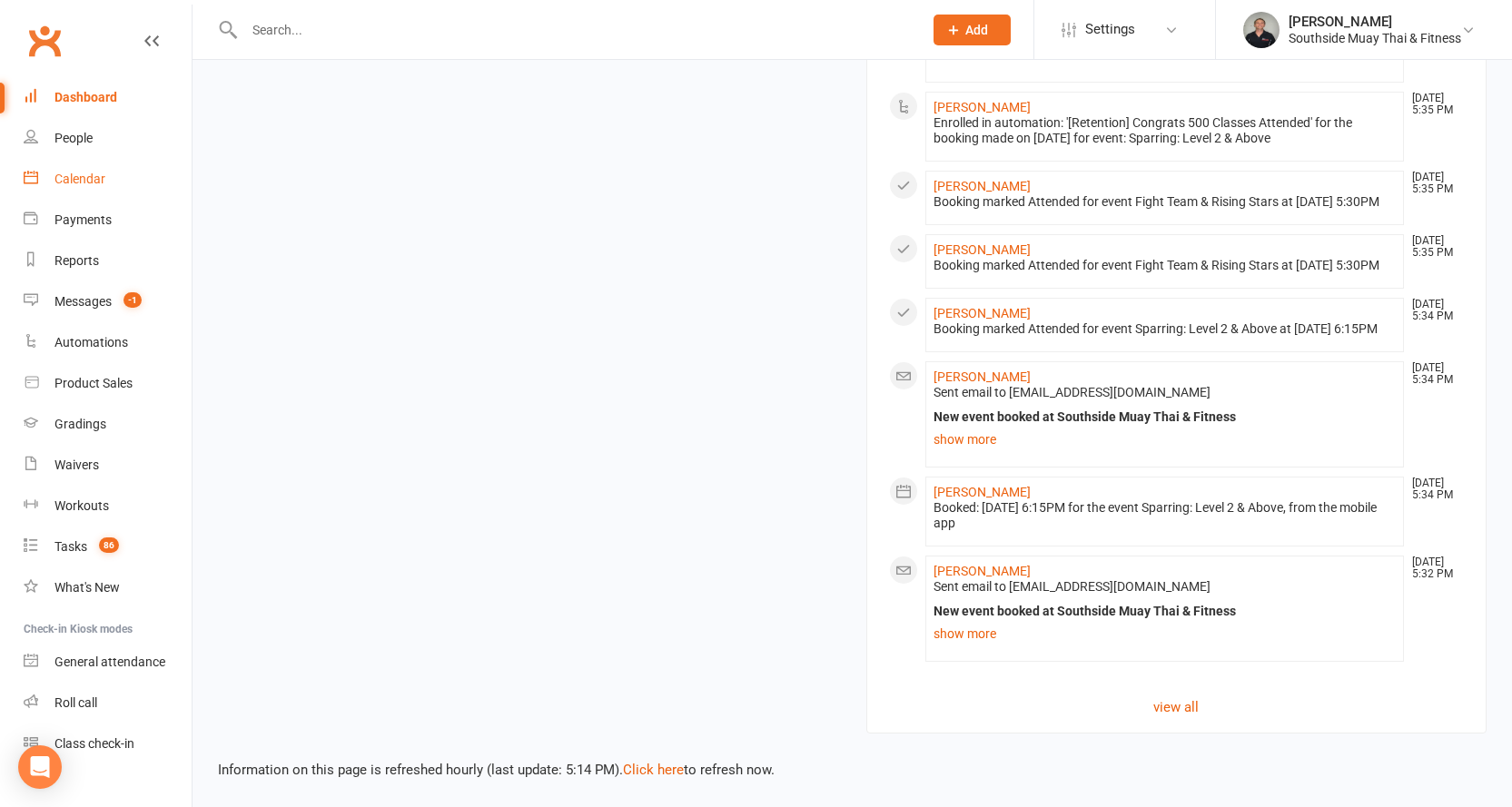
click at [81, 172] on div "Calendar" at bounding box center [80, 178] width 51 height 14
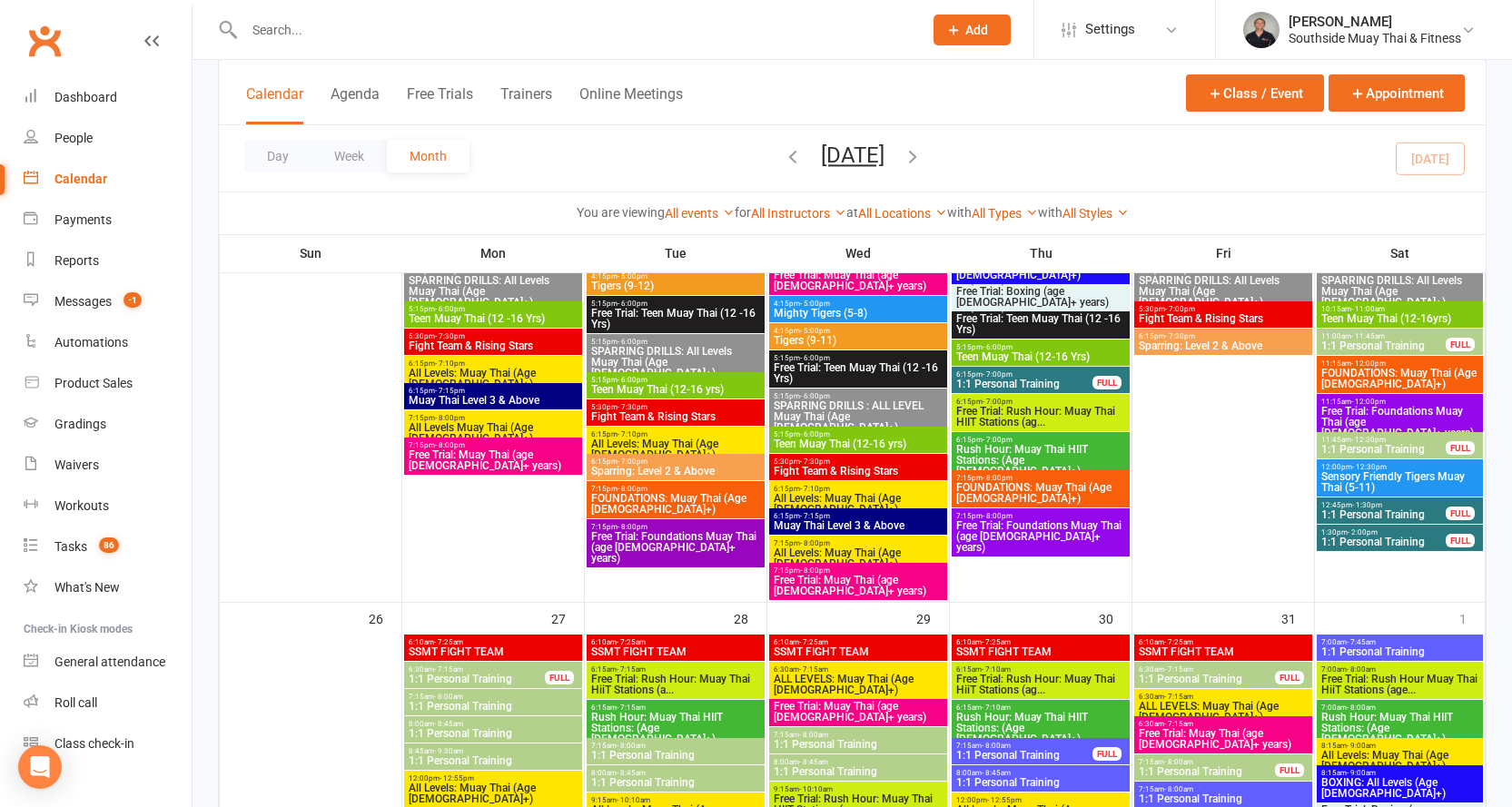
scroll to position [3270, 0]
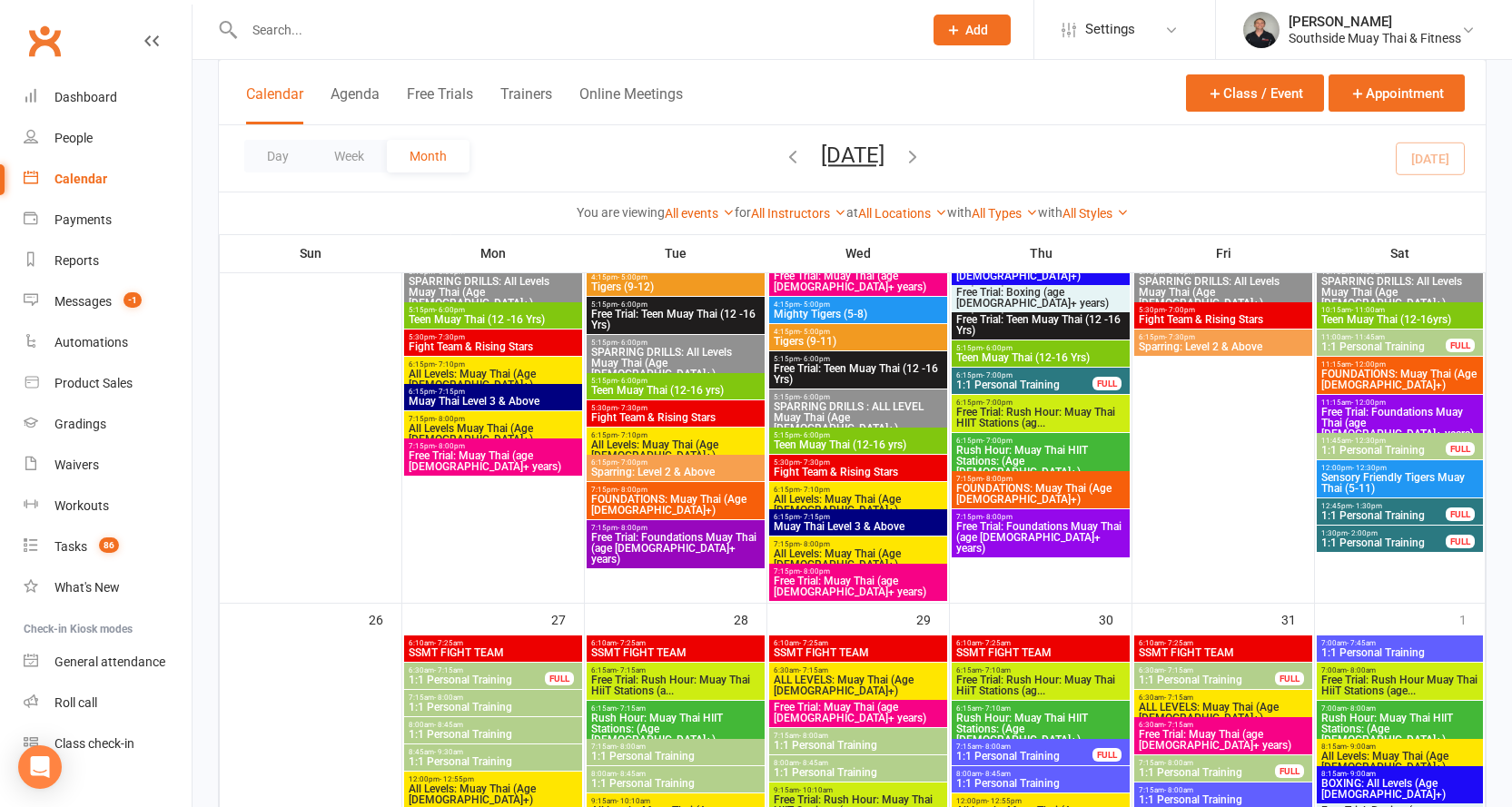
click at [1343, 507] on span "12:45pm - 1:30pm" at bounding box center [1383, 506] width 126 height 9
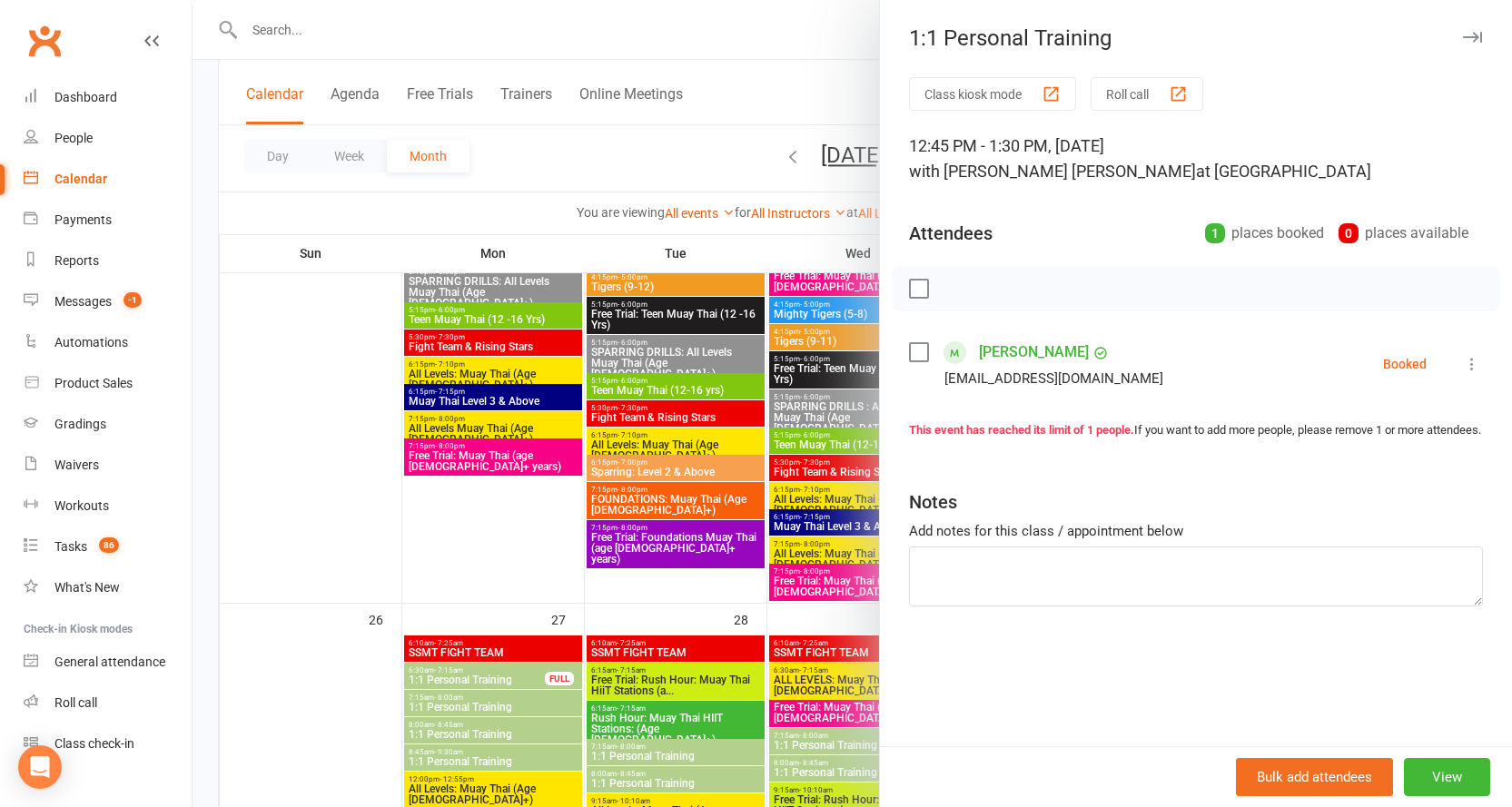
click at [1463, 32] on icon "button" at bounding box center [1472, 37] width 19 height 10
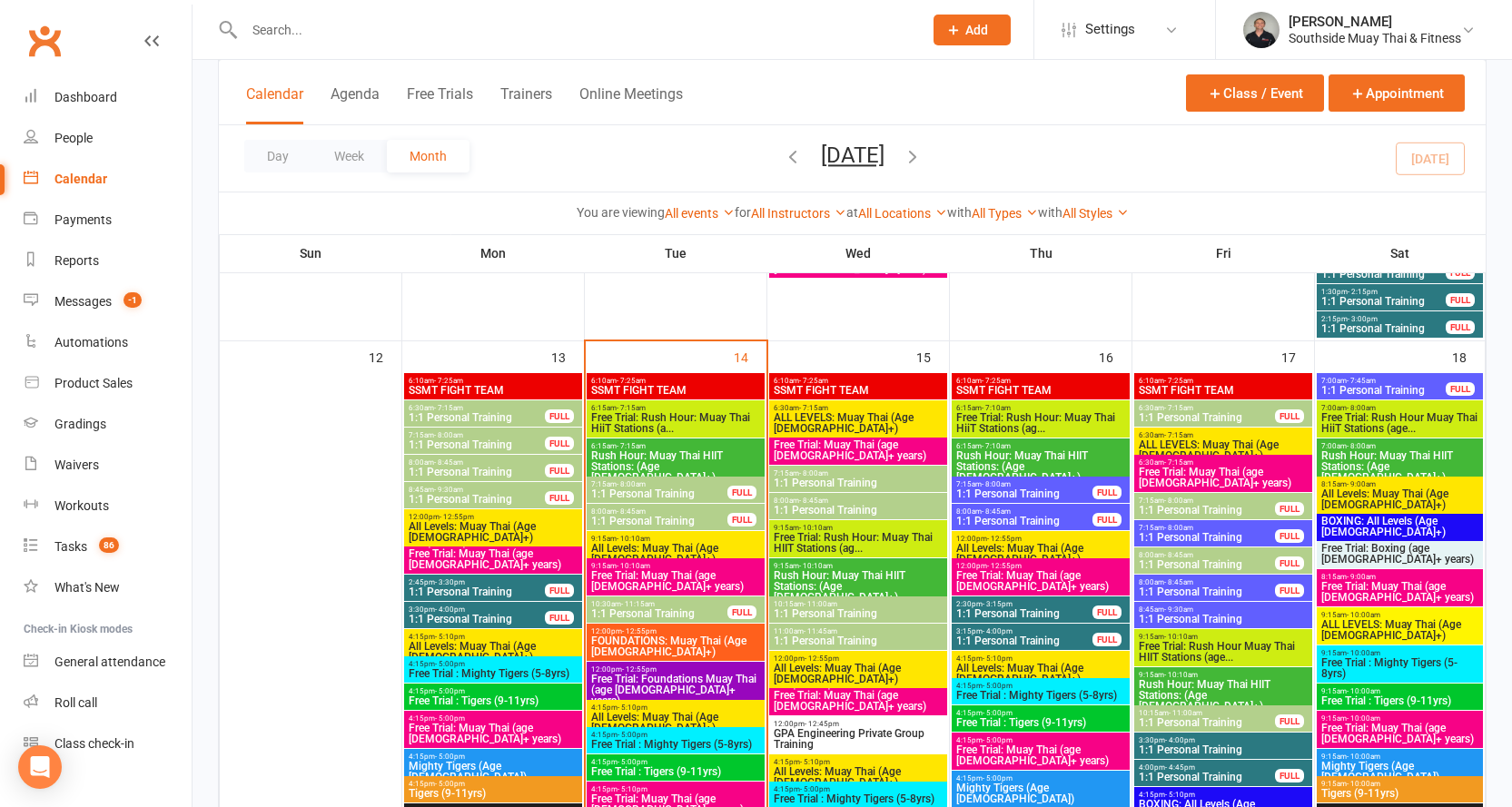
scroll to position [1816, 0]
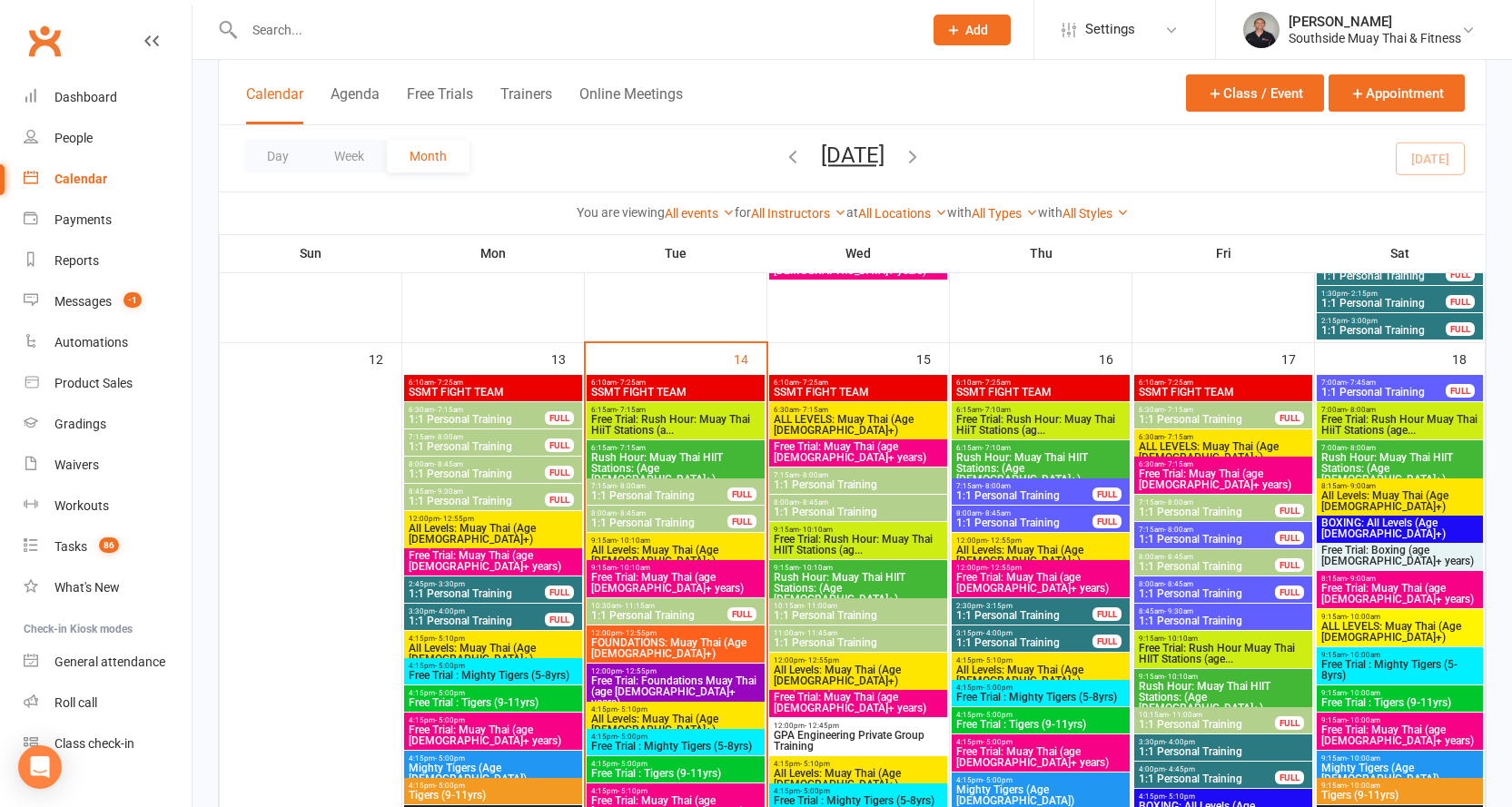
click at [1391, 325] on span "1:1 Personal Training" at bounding box center [1383, 330] width 126 height 10
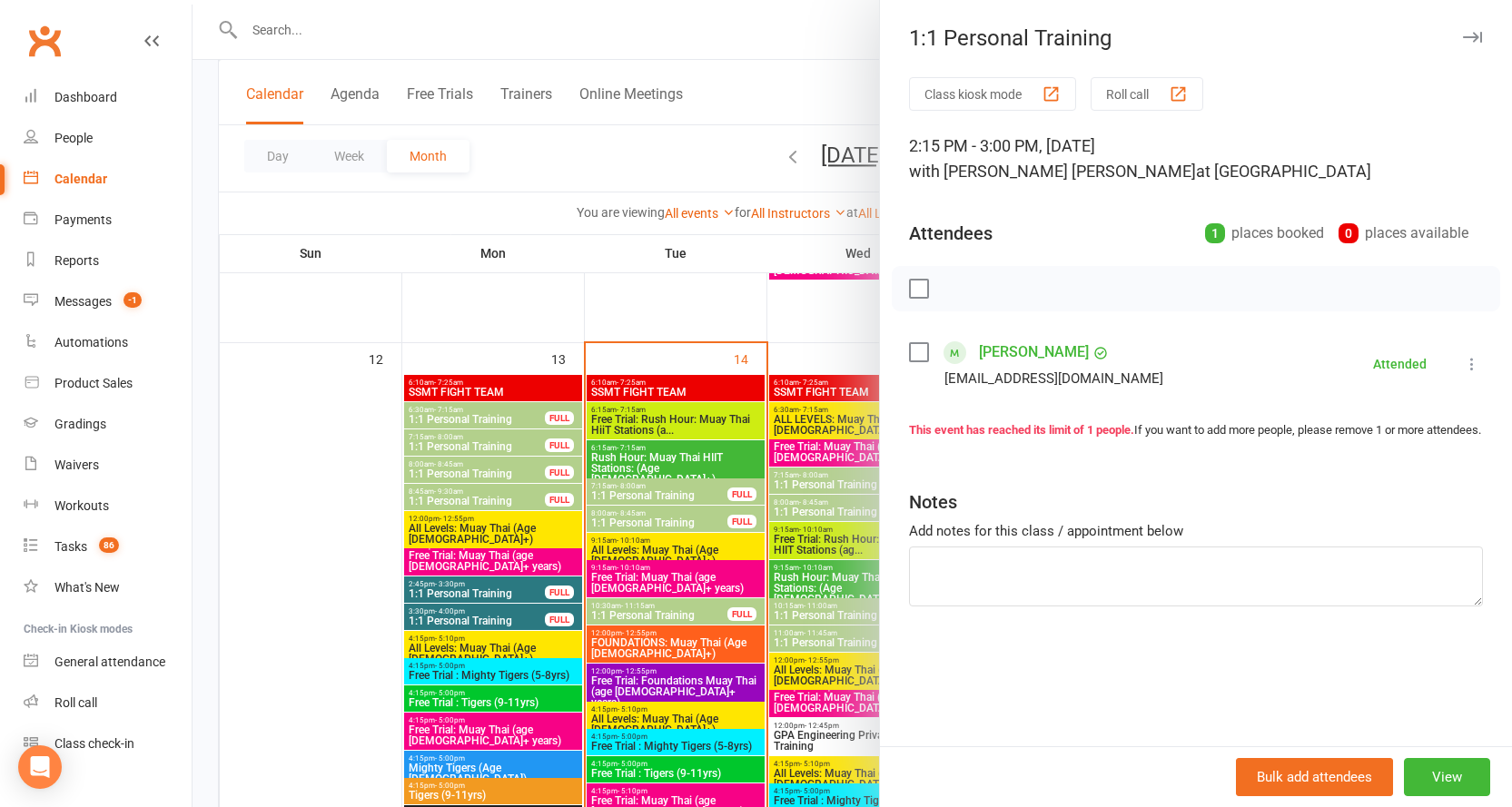
click at [1463, 38] on icon "button" at bounding box center [1472, 37] width 19 height 10
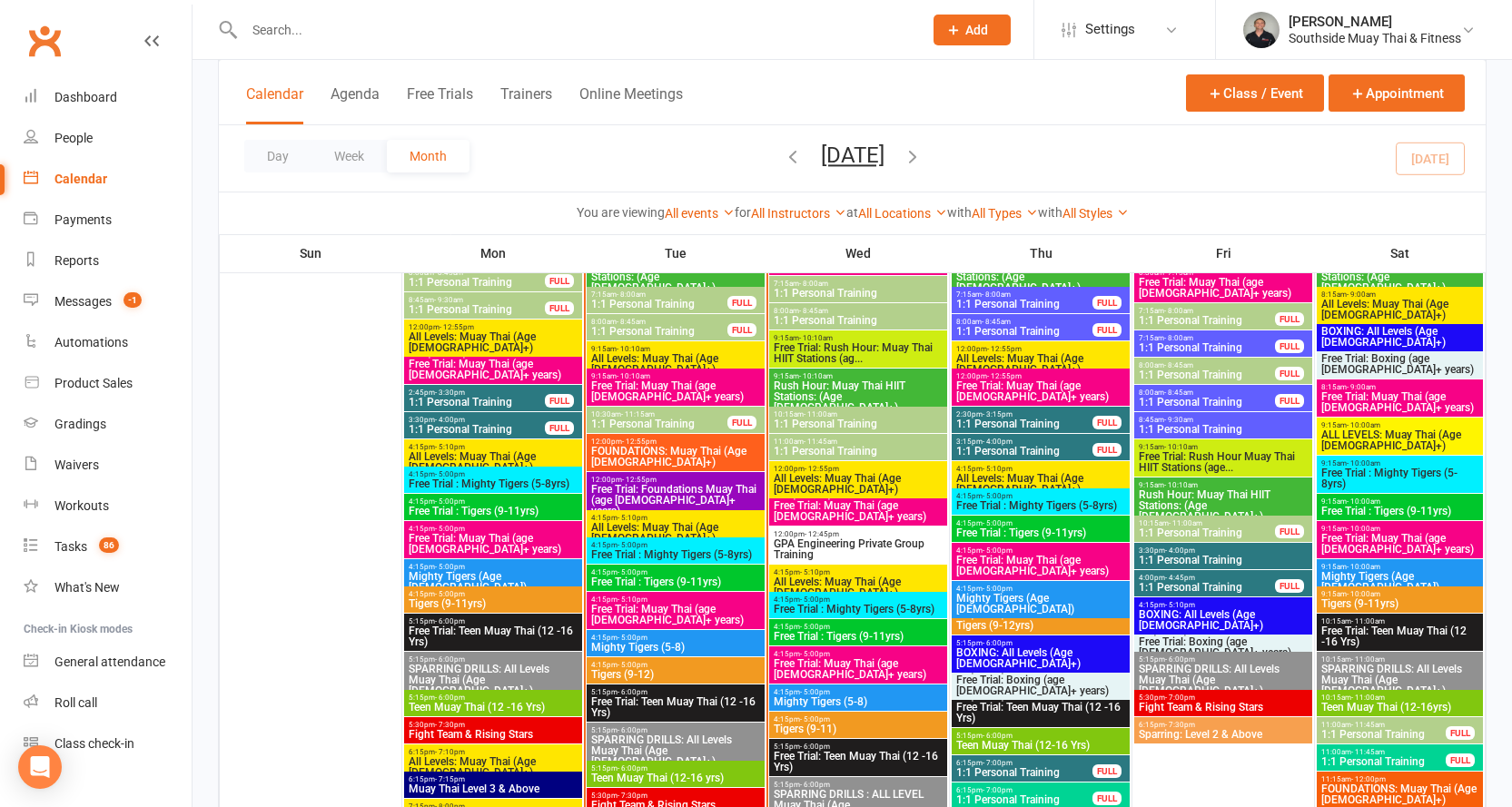
scroll to position [2180, 0]
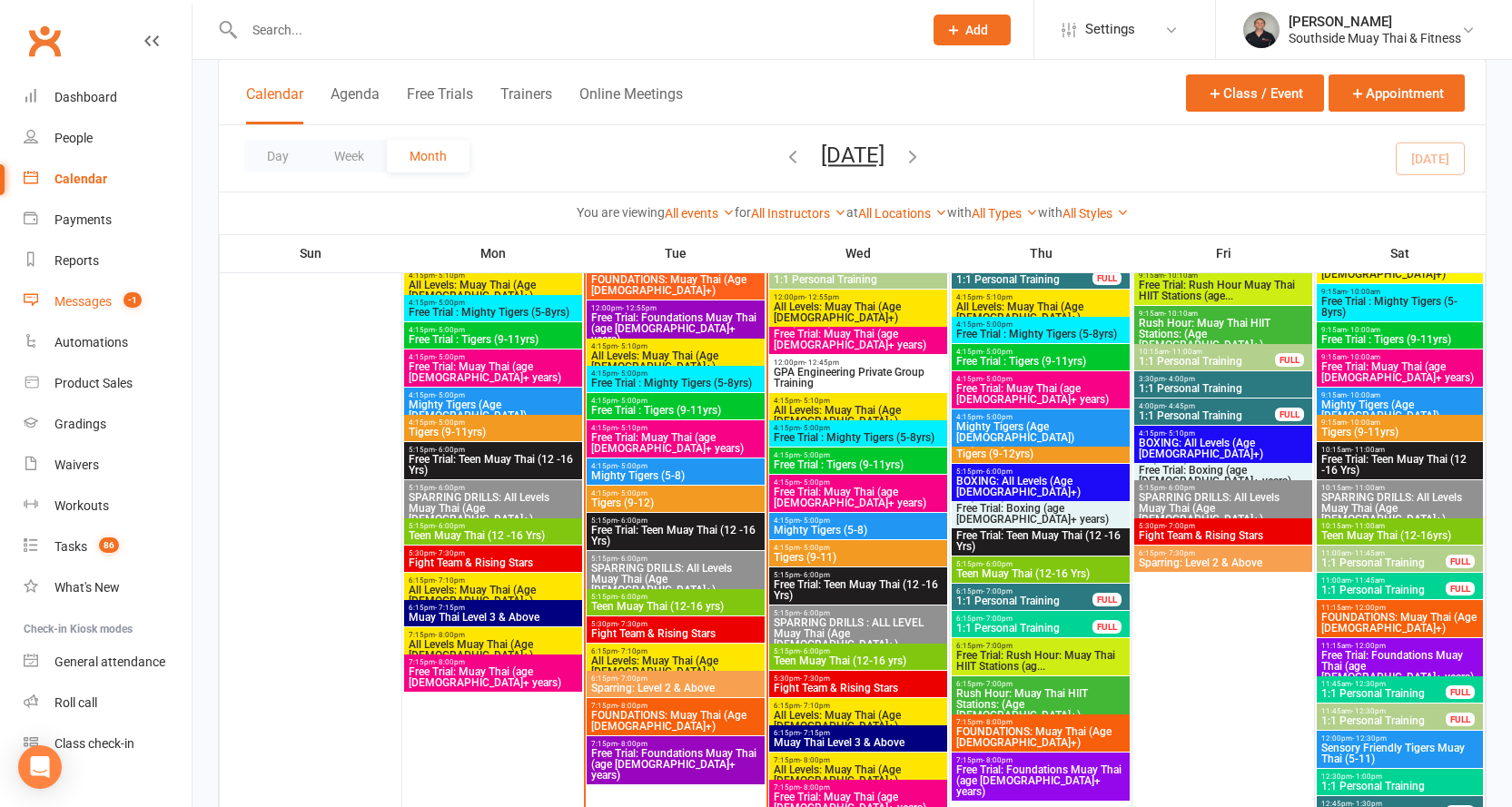
click at [90, 302] on div "Messages" at bounding box center [82, 301] width 57 height 14
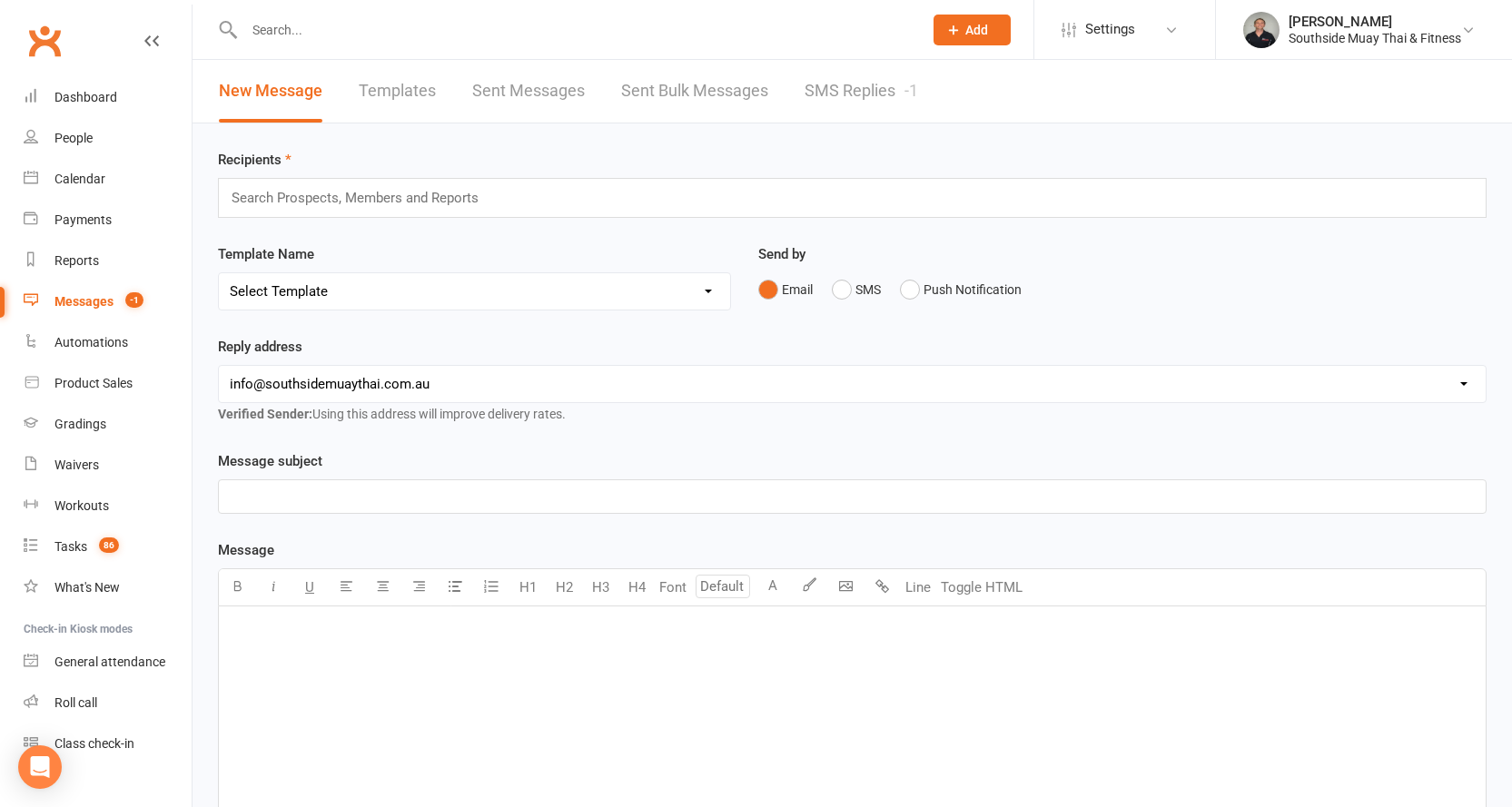
click at [896, 94] on link "SMS Replies -1" at bounding box center [862, 91] width 114 height 63
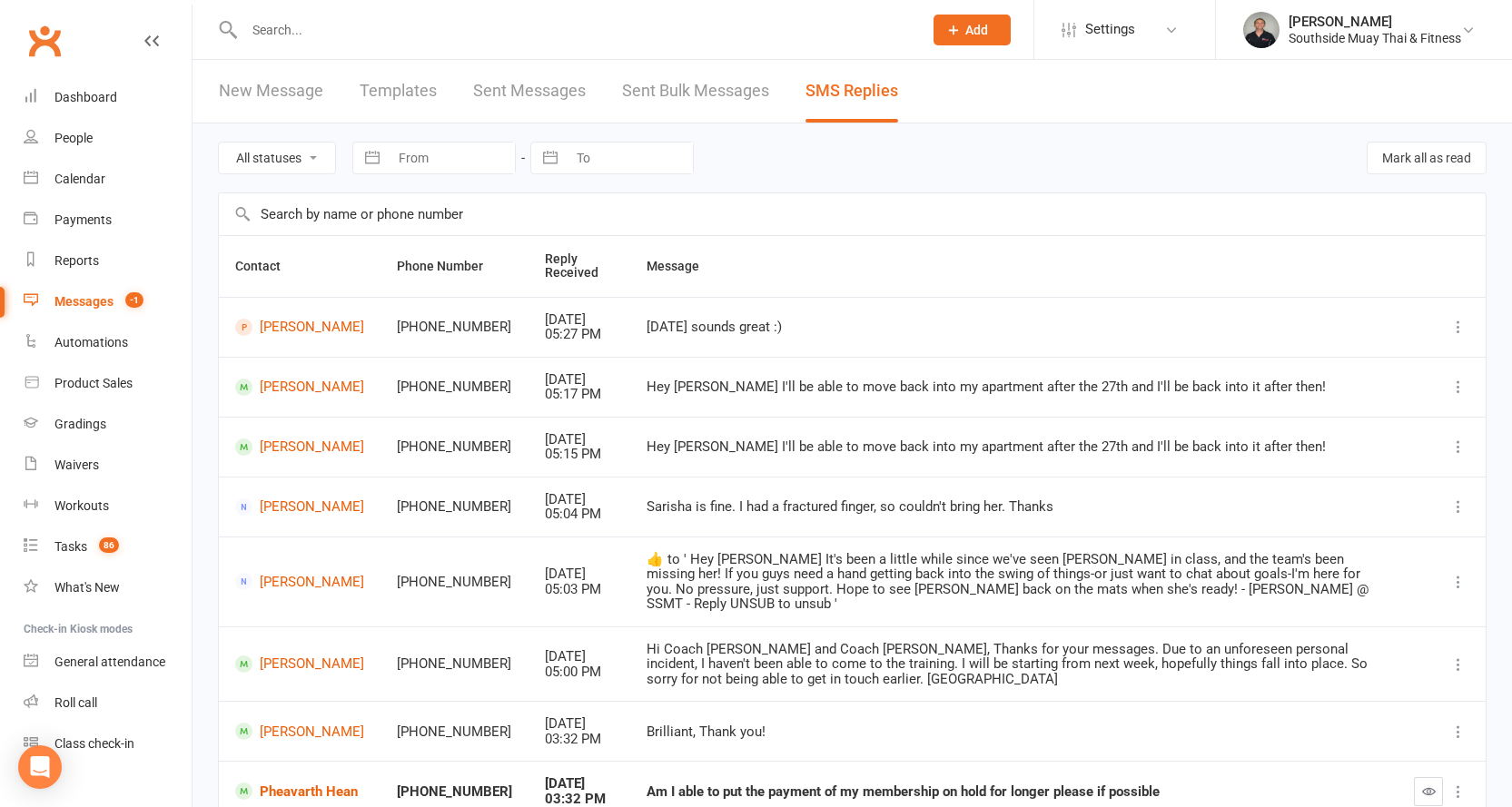
scroll to position [255, 0]
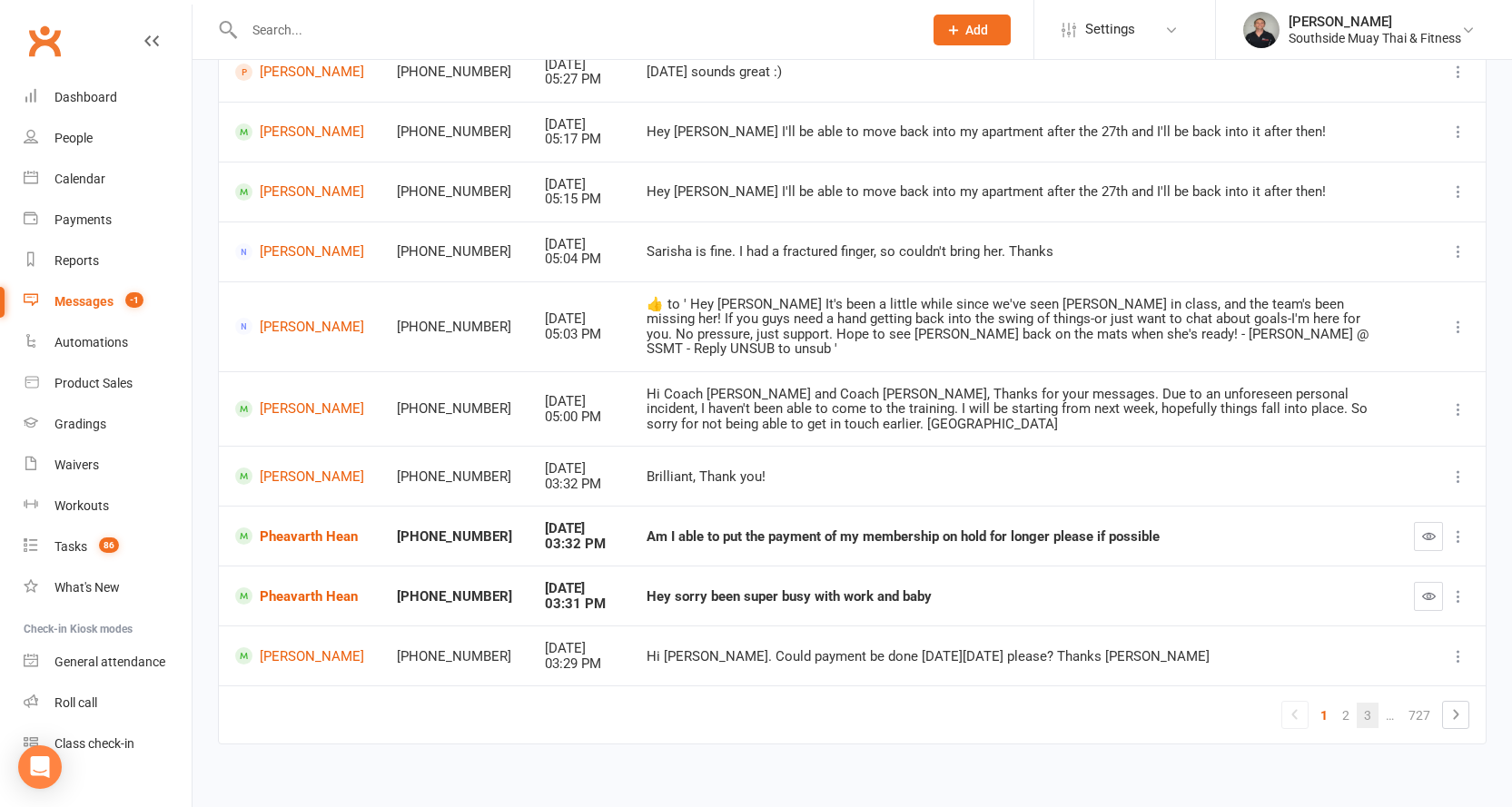
click at [1363, 703] on link "3" at bounding box center [1367, 715] width 22 height 26
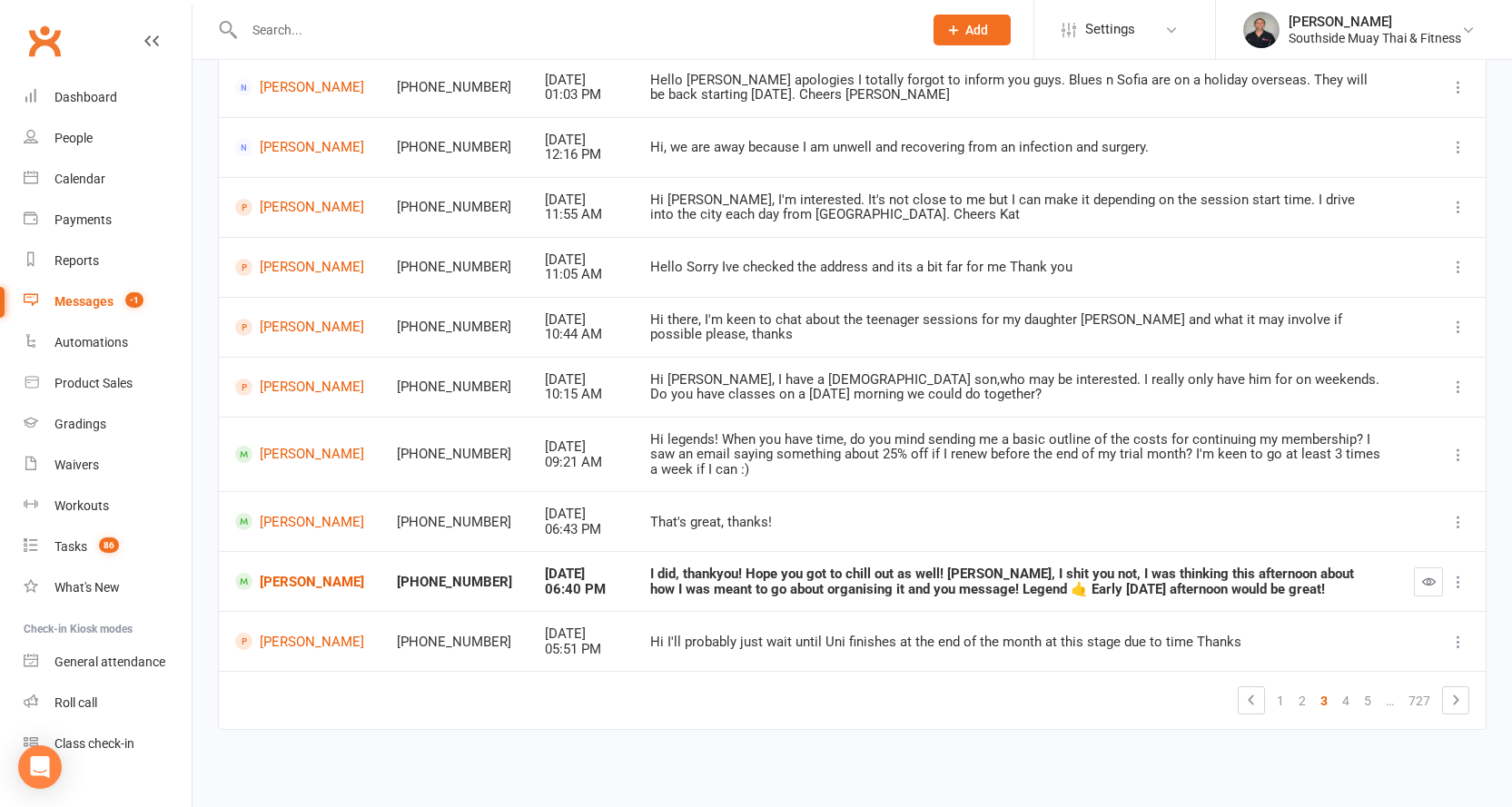
scroll to position [240, 0]
click at [310, 578] on link "[PERSON_NAME]" at bounding box center [300, 581] width 129 height 17
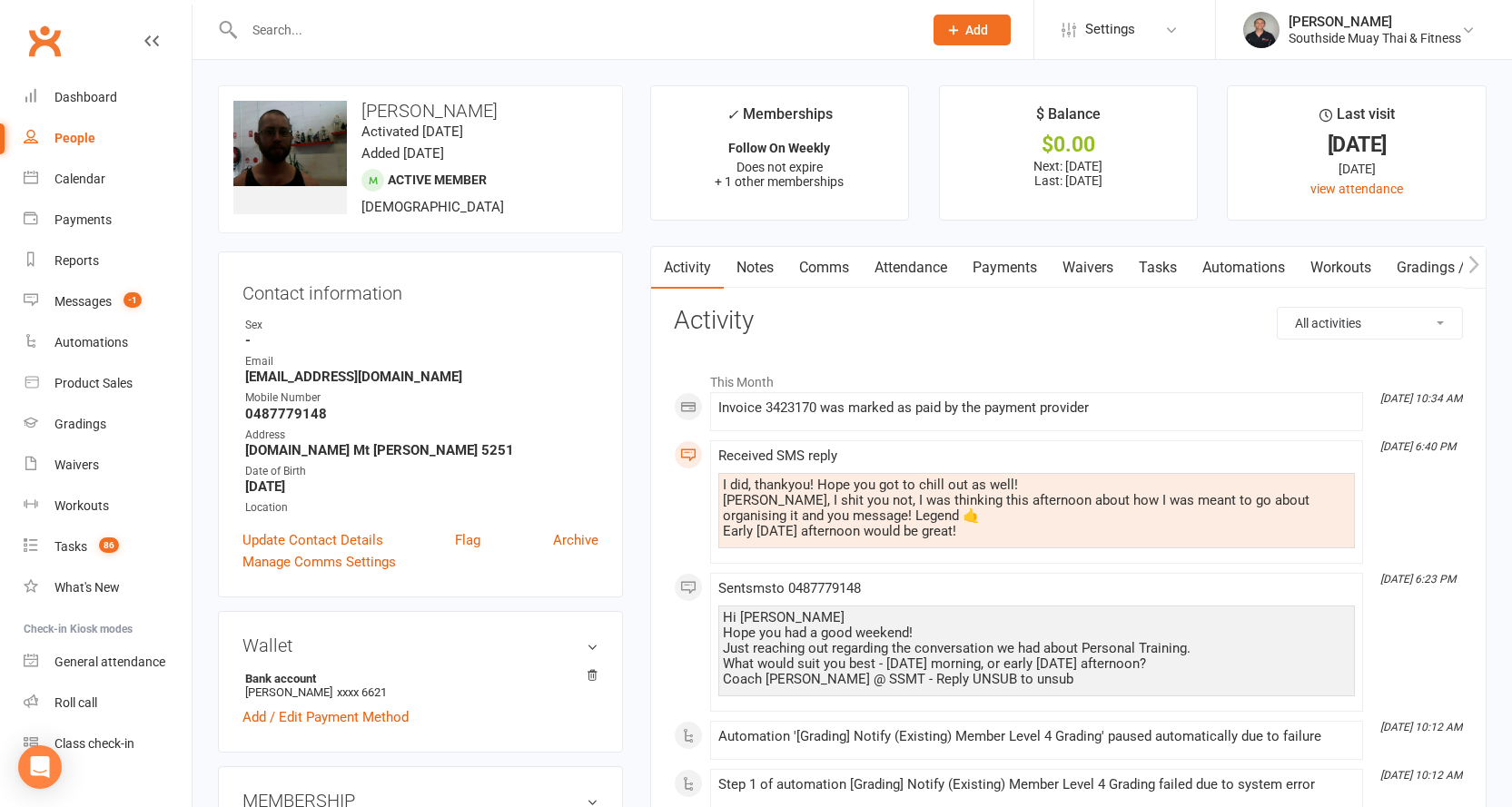
click at [823, 267] on link "Comms" at bounding box center [823, 267] width 75 height 42
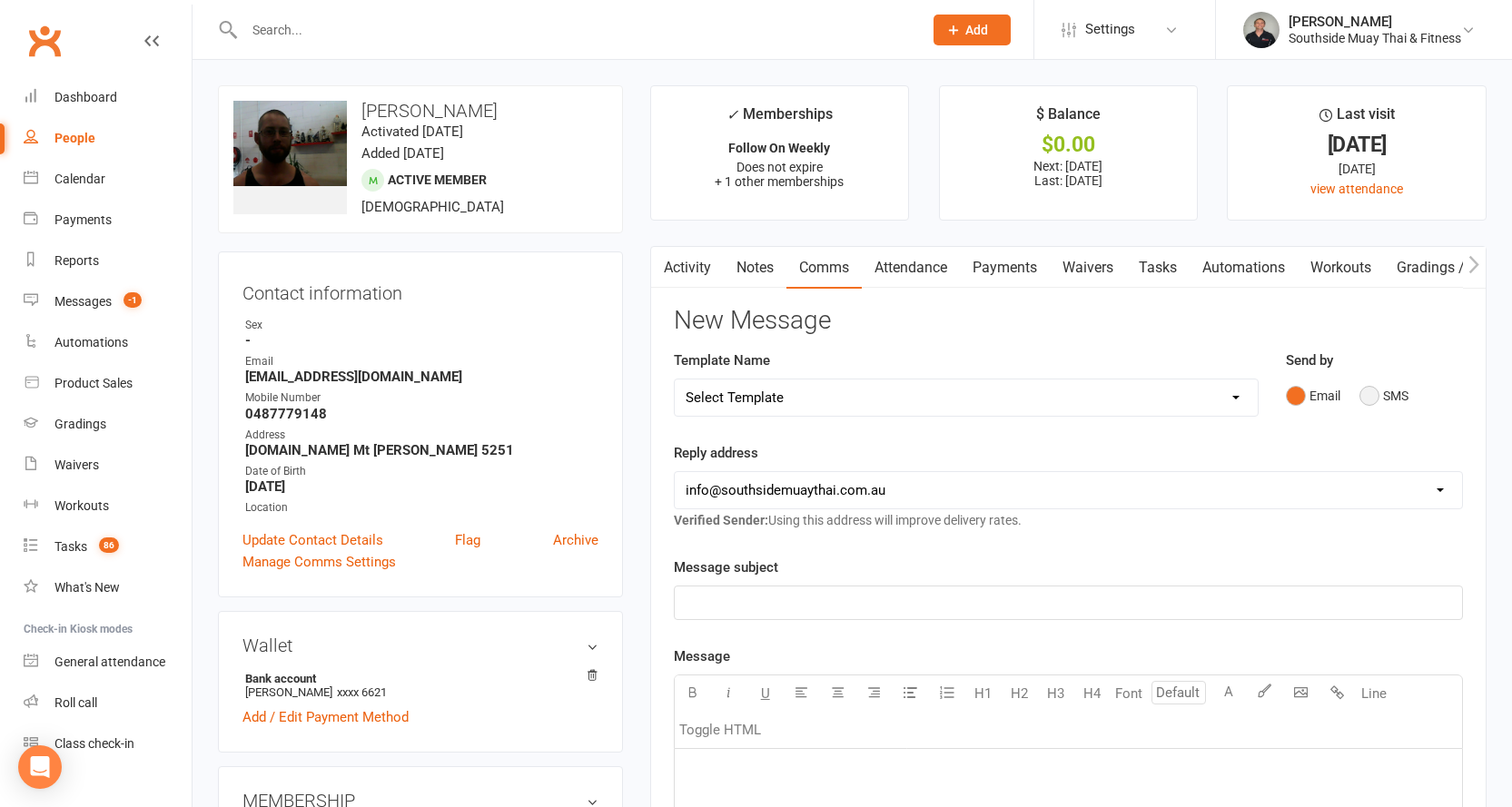
click at [1376, 394] on button "SMS" at bounding box center [1384, 395] width 49 height 34
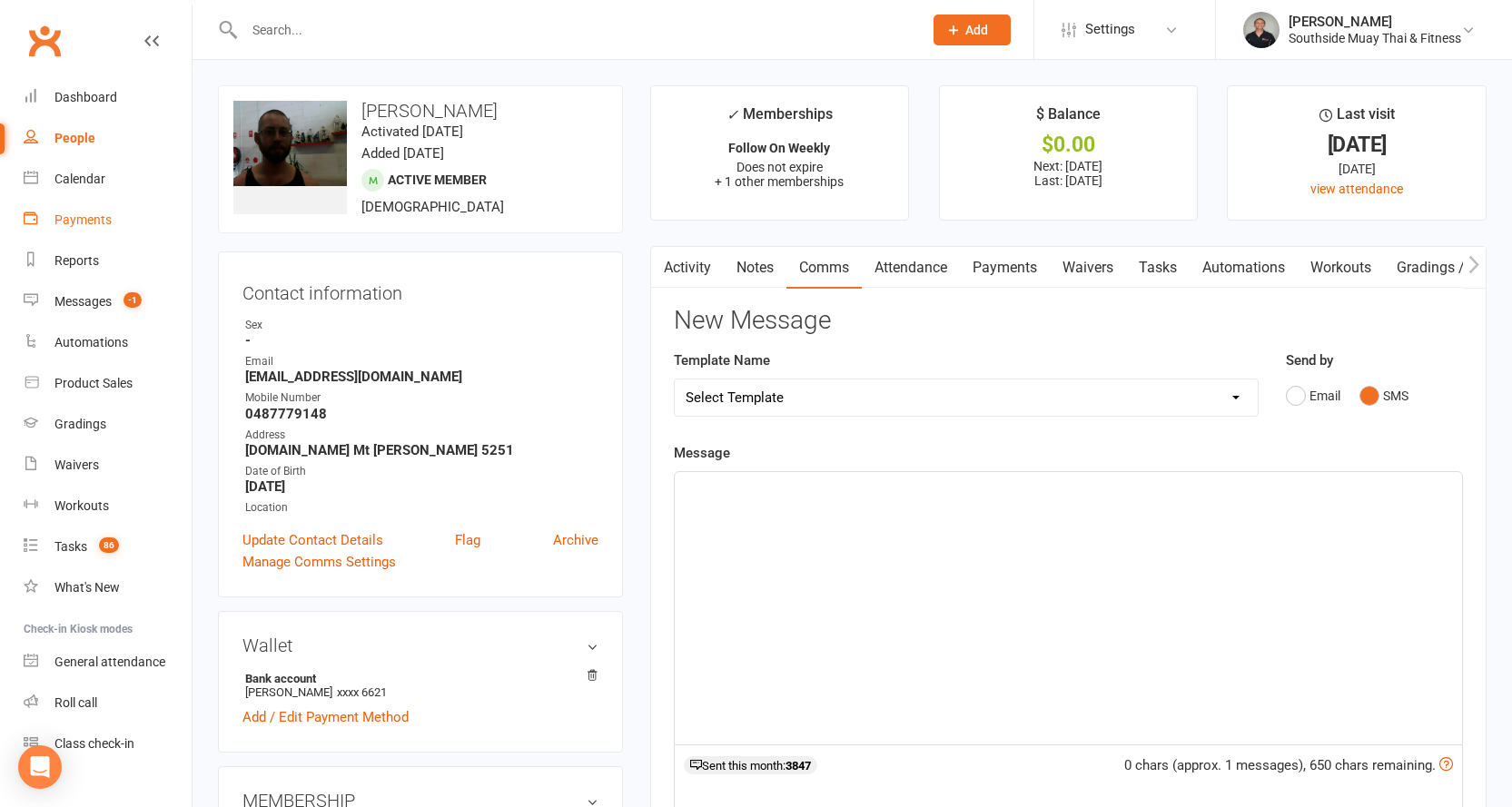
click at [91, 221] on div "Payments" at bounding box center [82, 219] width 57 height 14
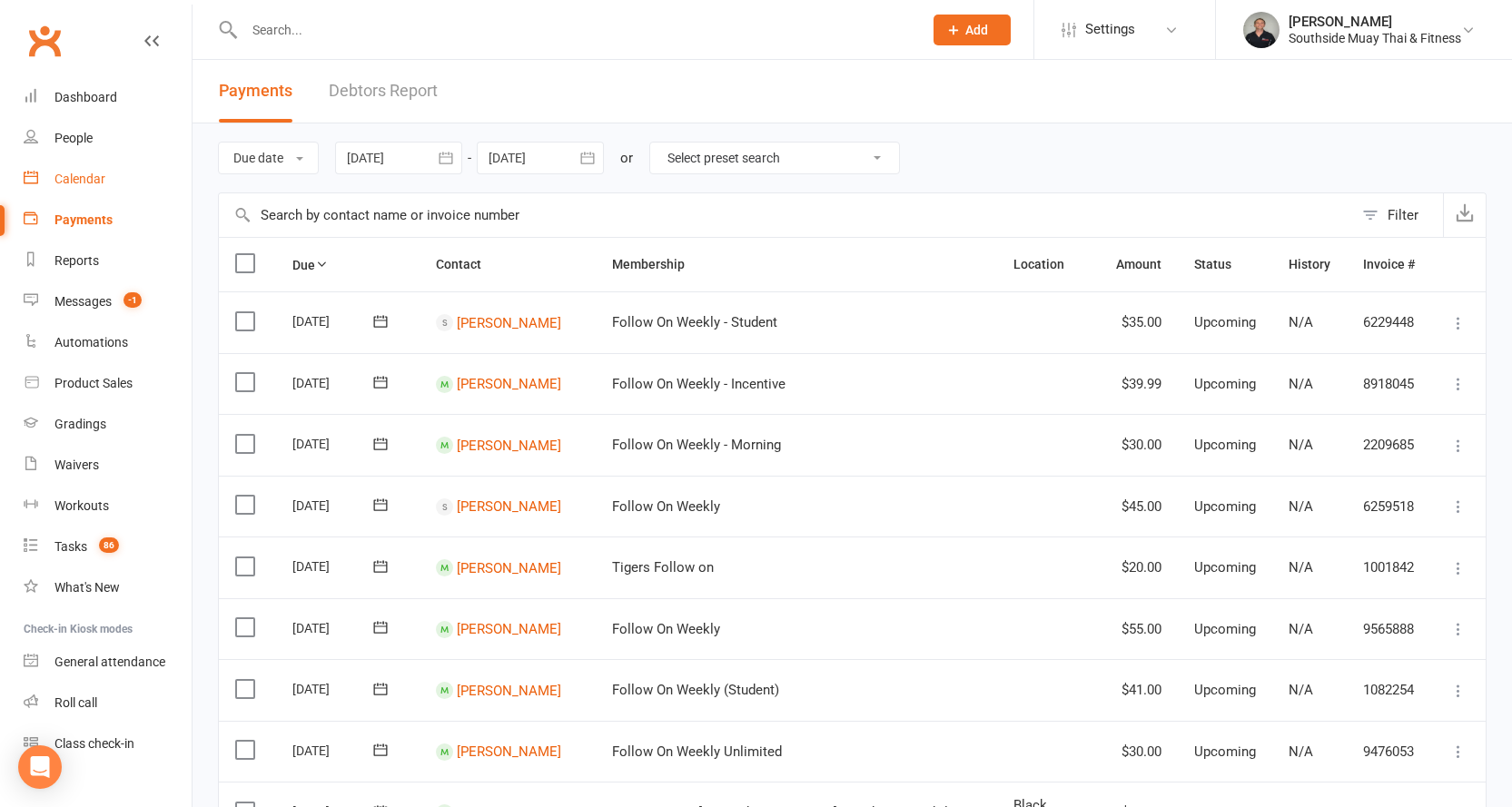
click at [75, 175] on div "Calendar" at bounding box center [80, 178] width 51 height 14
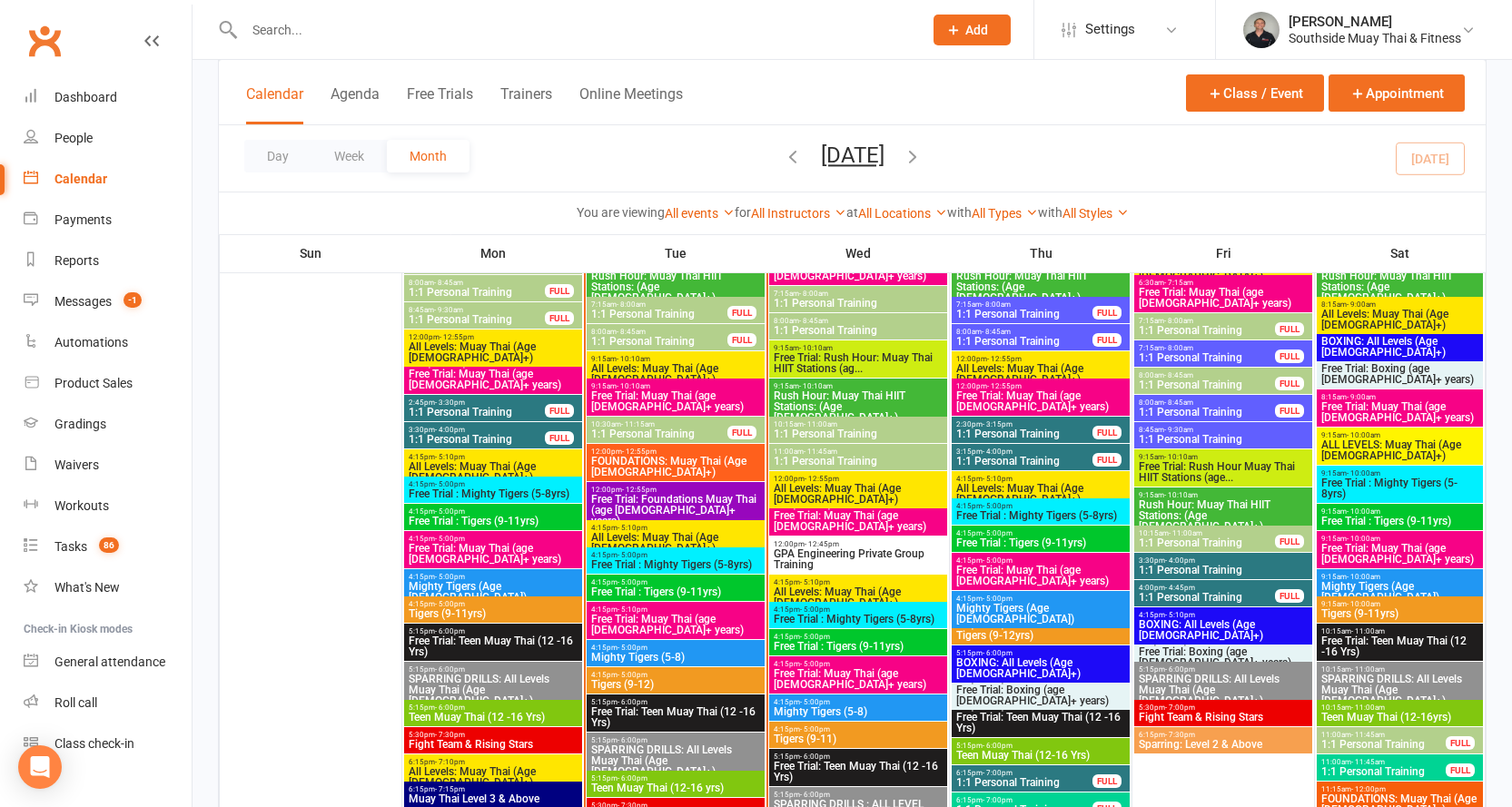
scroll to position [2270, 0]
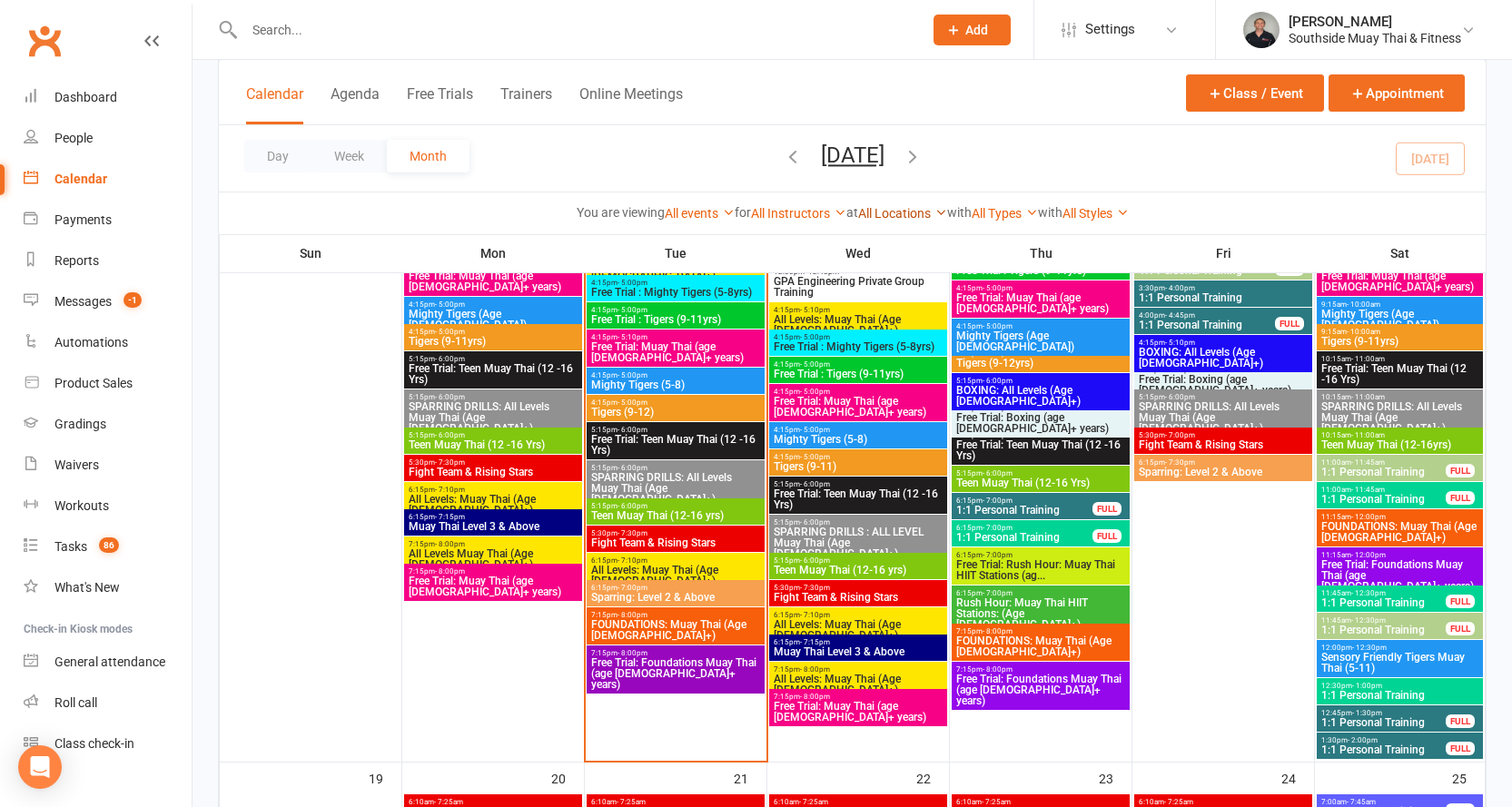
click at [925, 206] on link "All Locations" at bounding box center [902, 212] width 89 height 14
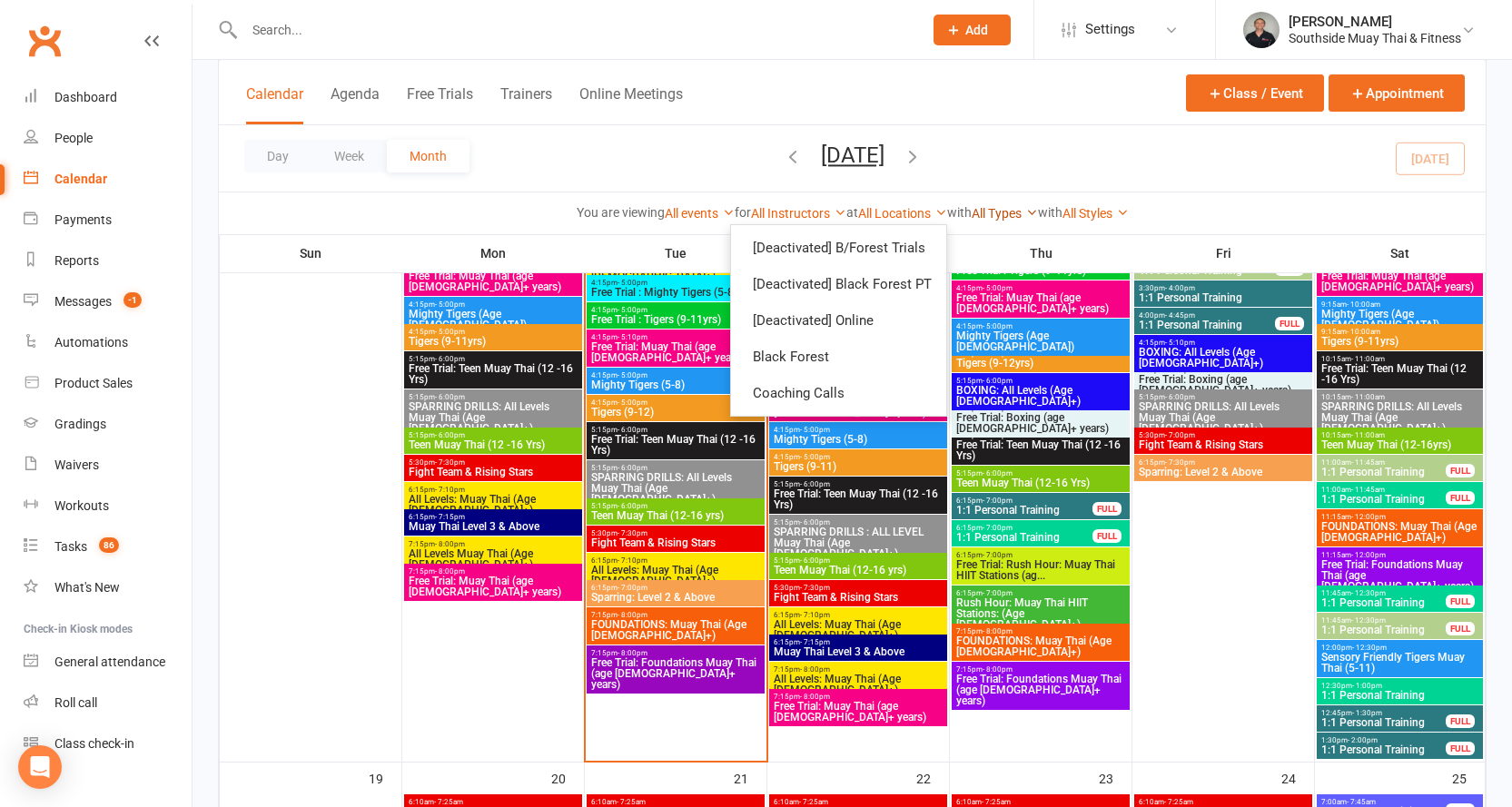
click at [992, 212] on link "All Types" at bounding box center [1005, 212] width 66 height 14
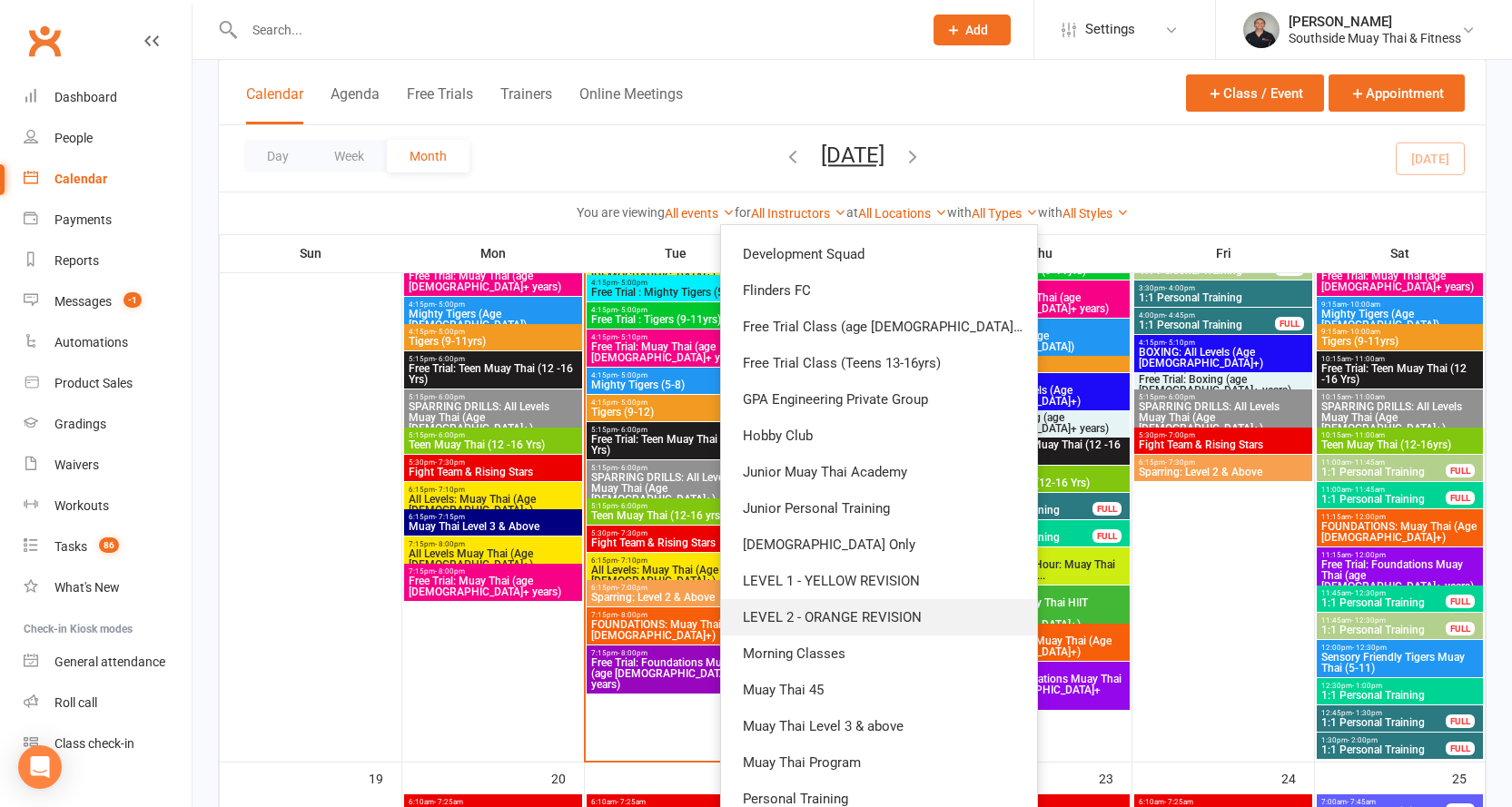
scroll to position [259, 0]
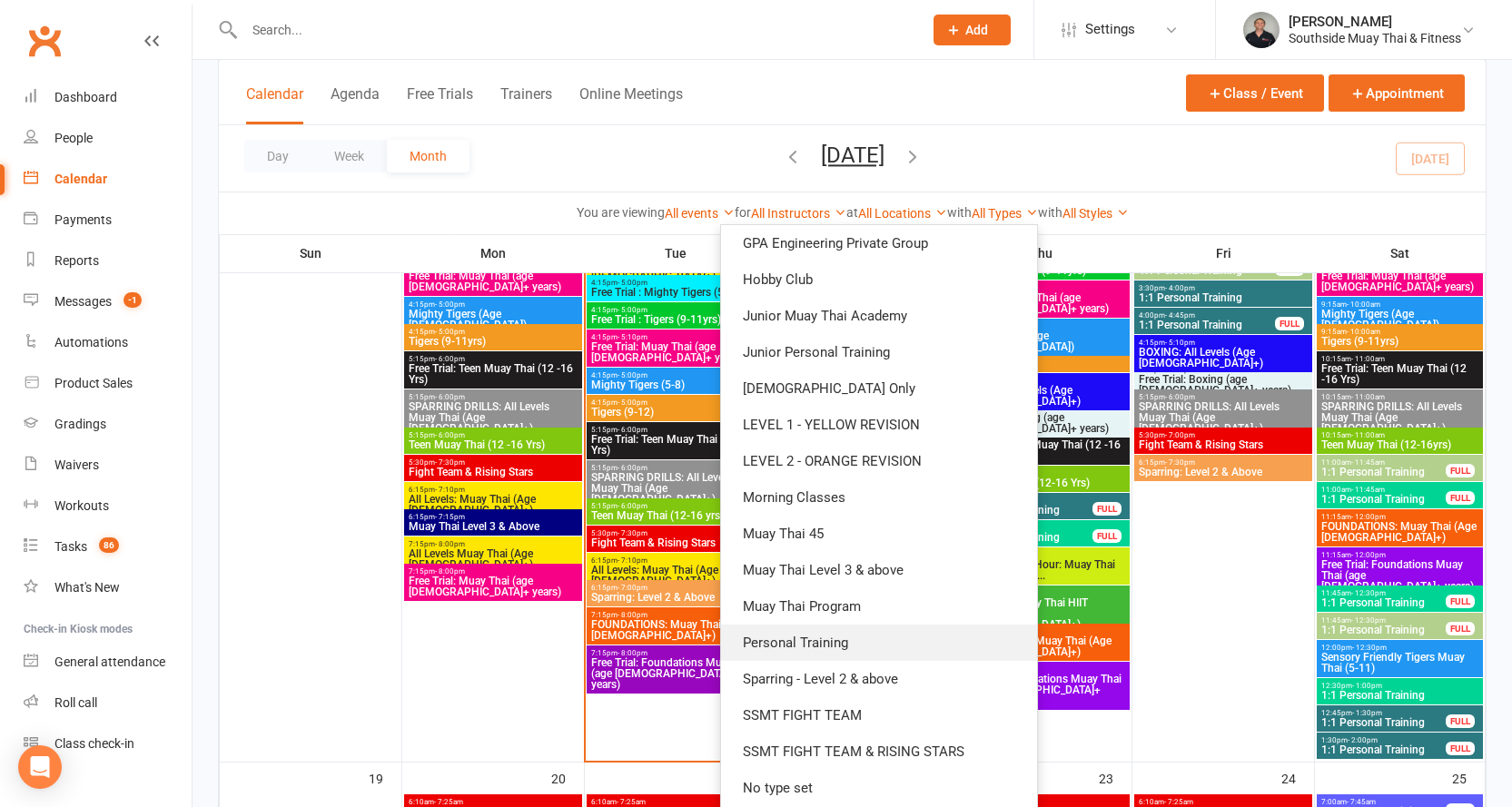
click at [826, 639] on link "Personal Training" at bounding box center [878, 643] width 316 height 36
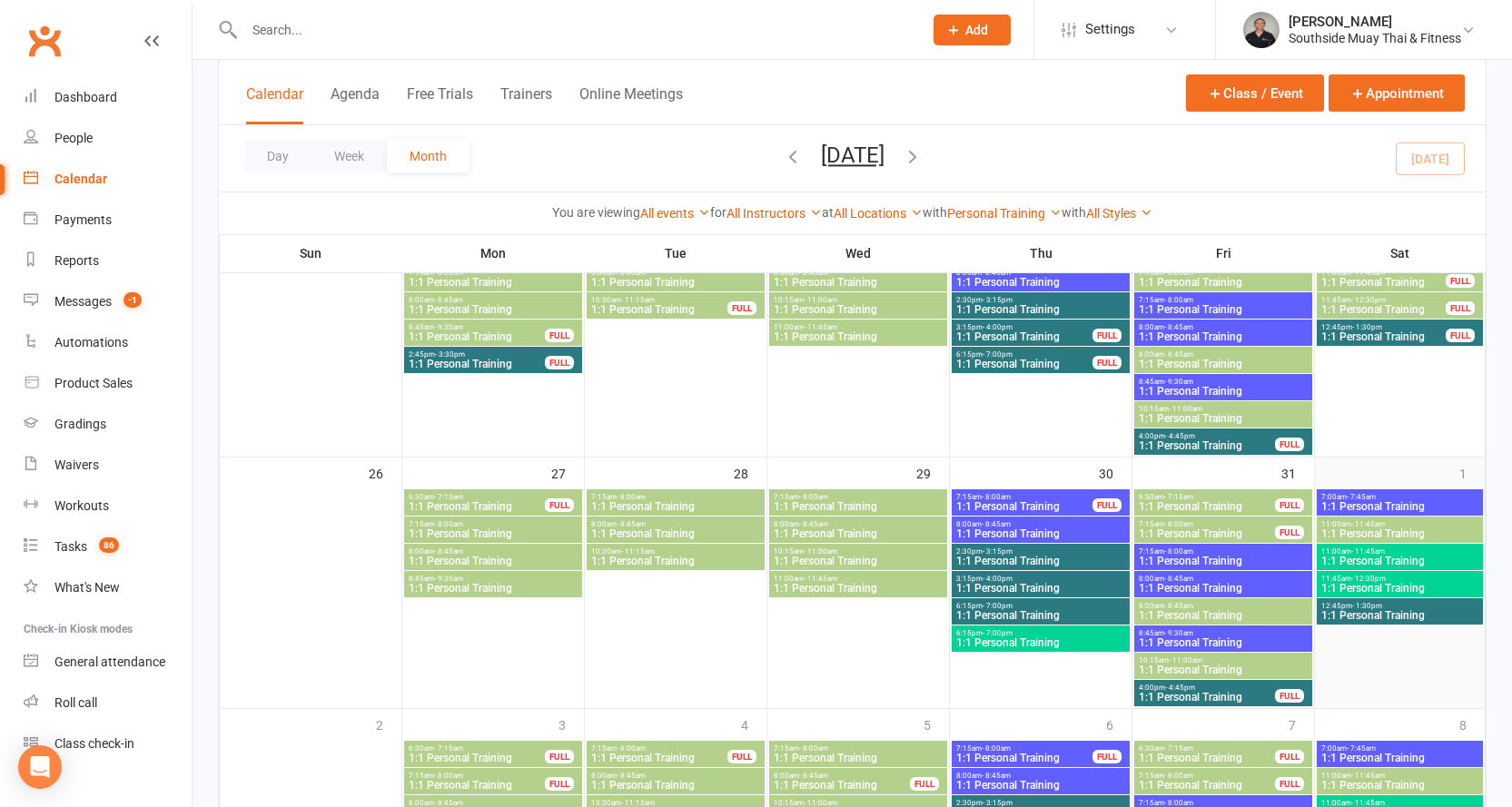
scroll to position [779, 0]
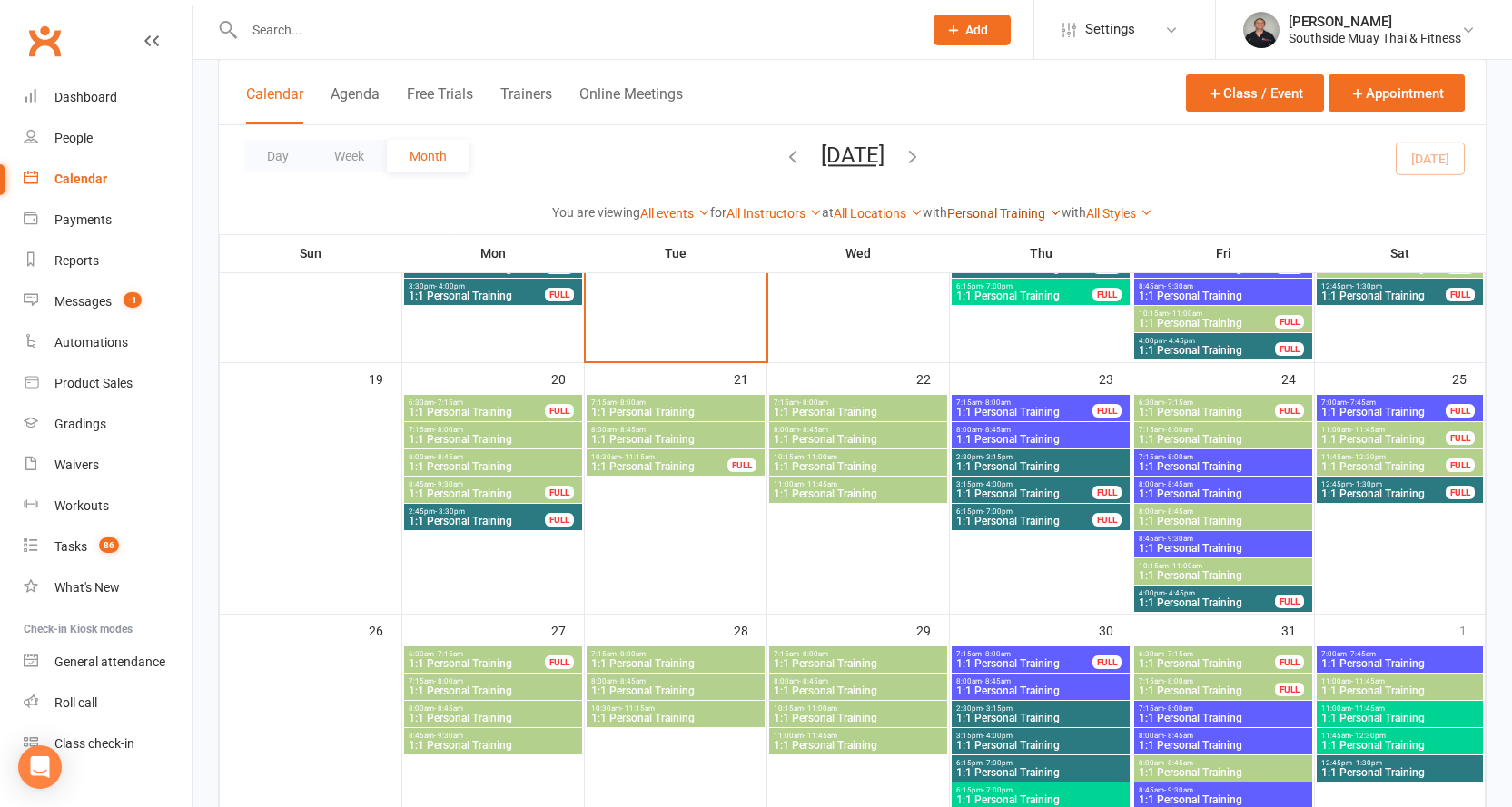
click at [1029, 217] on link "Personal Training" at bounding box center [1004, 212] width 115 height 14
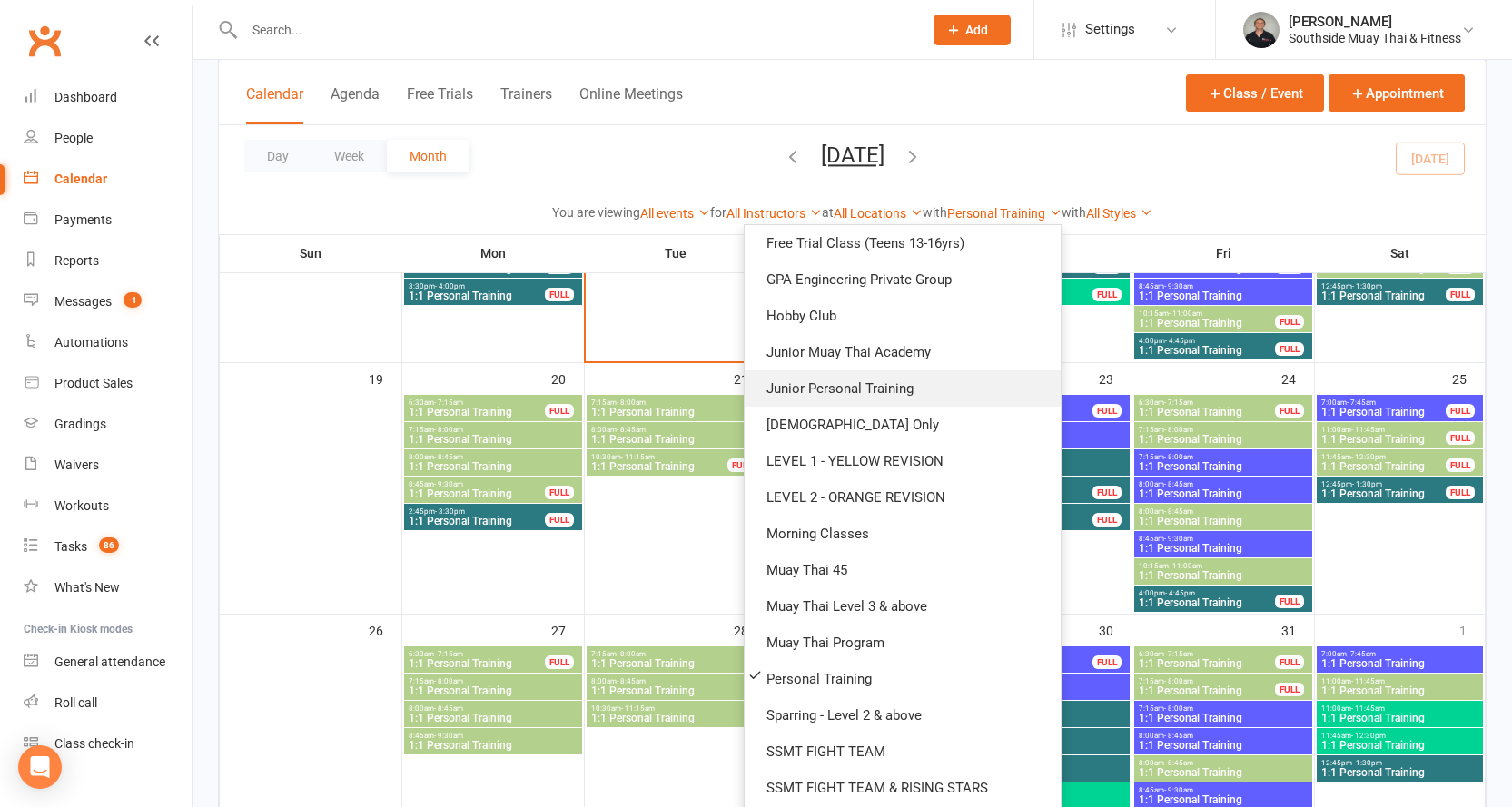
click at [857, 377] on link "Junior Personal Training" at bounding box center [902, 389] width 316 height 36
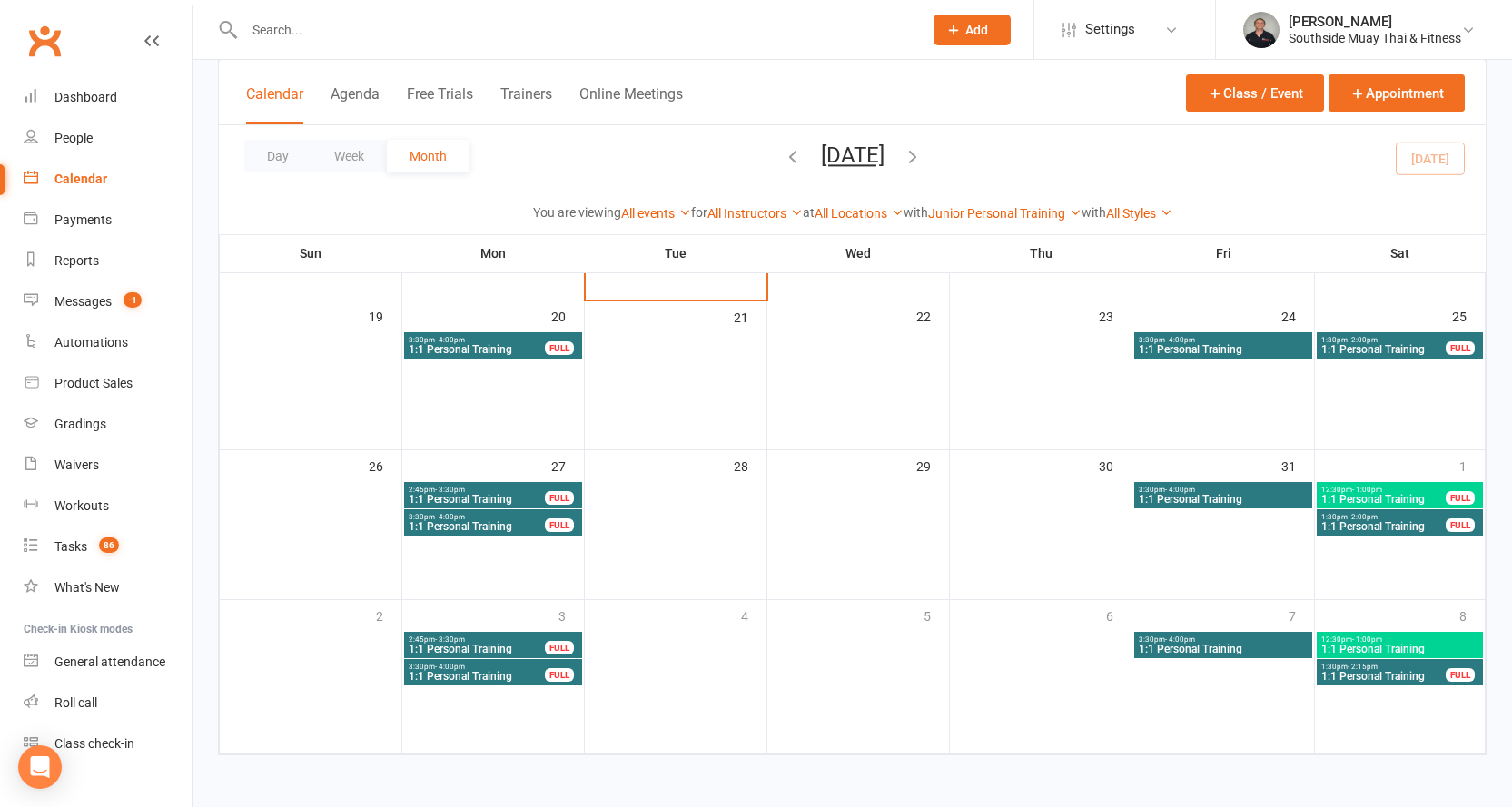
scroll to position [535, 0]
click at [70, 90] on div "Dashboard" at bounding box center [85, 97] width 63 height 14
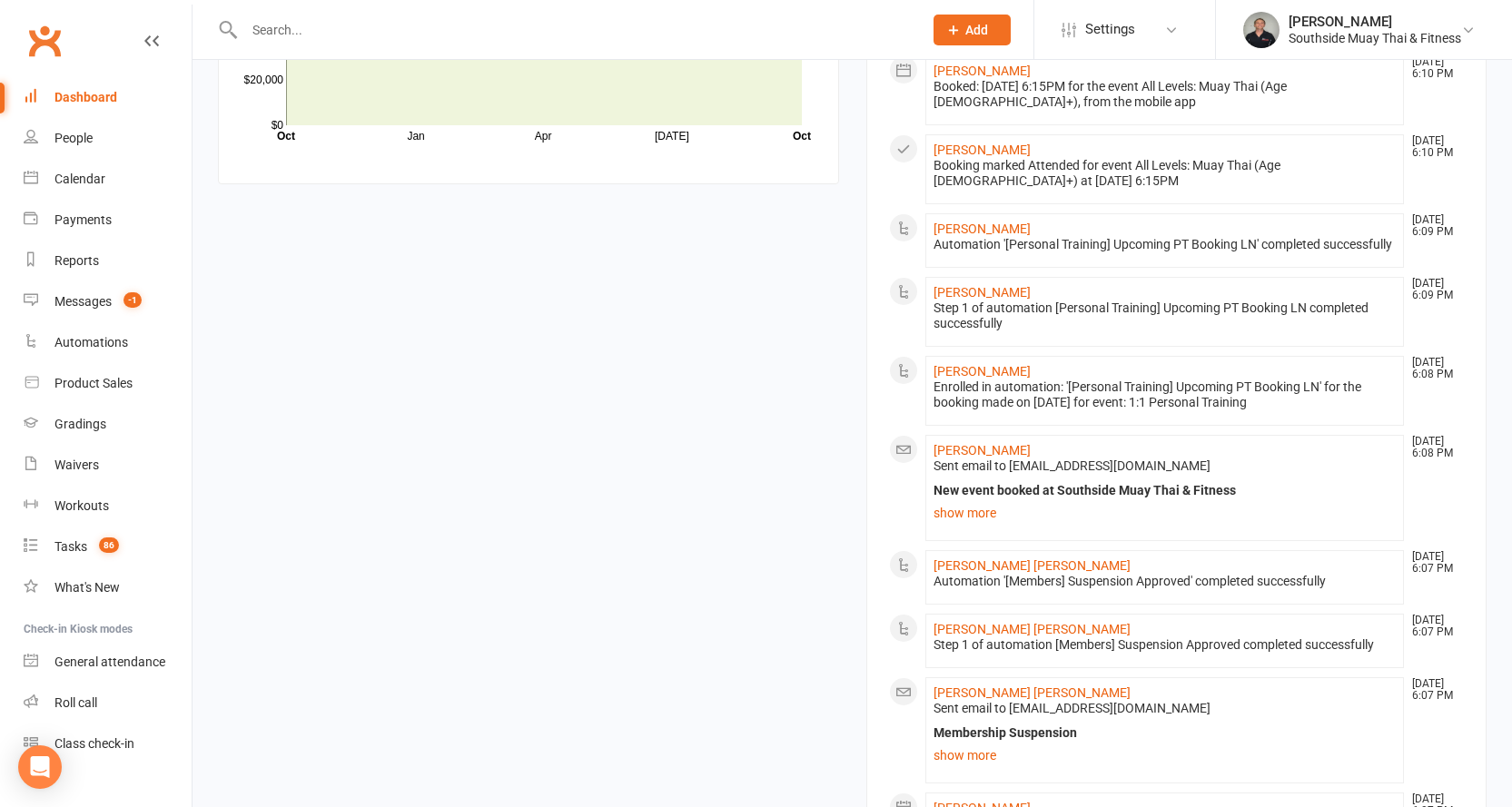
scroll to position [1453, 0]
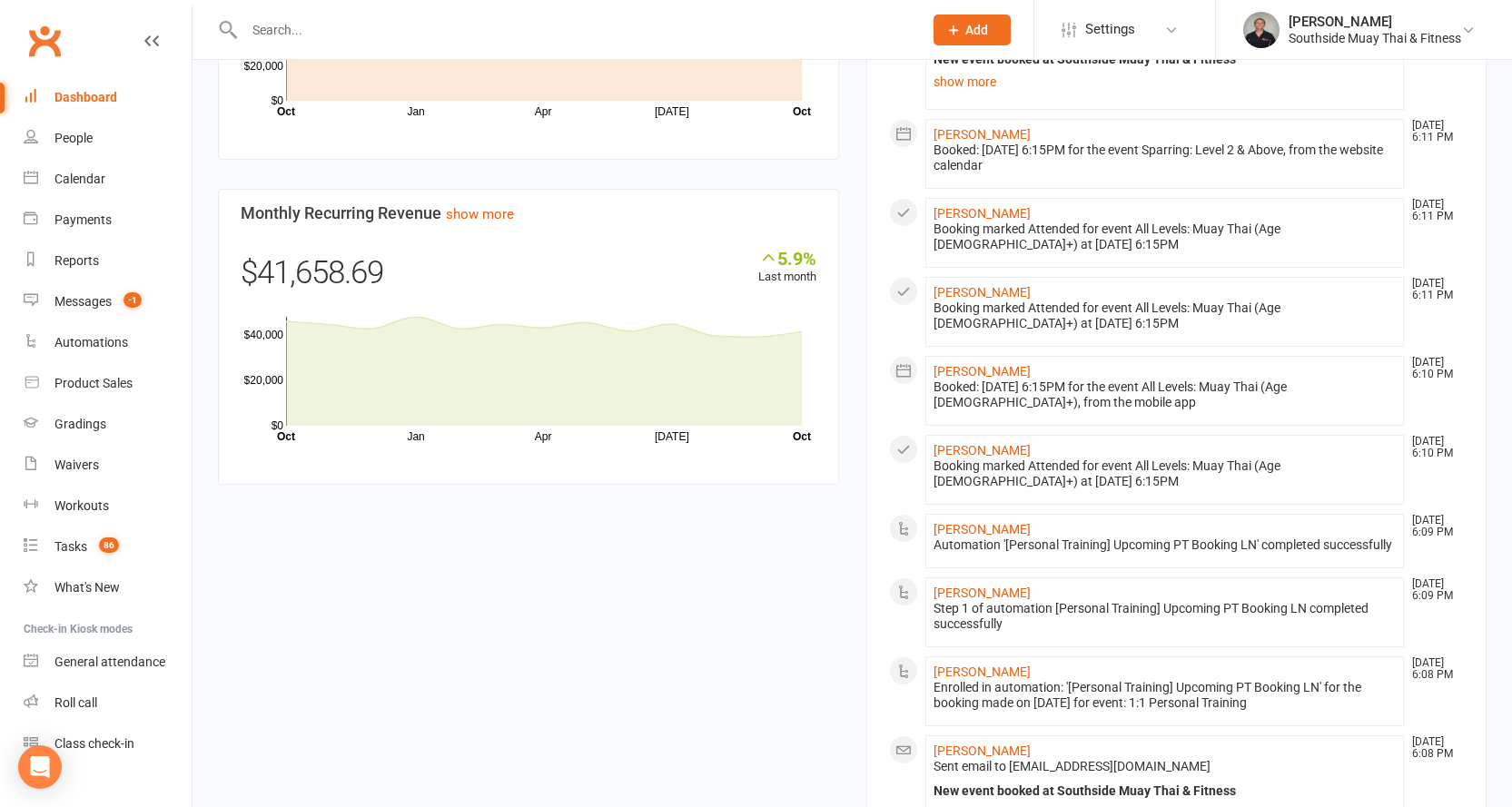
click at [399, 39] on input "text" at bounding box center [574, 29] width 671 height 26
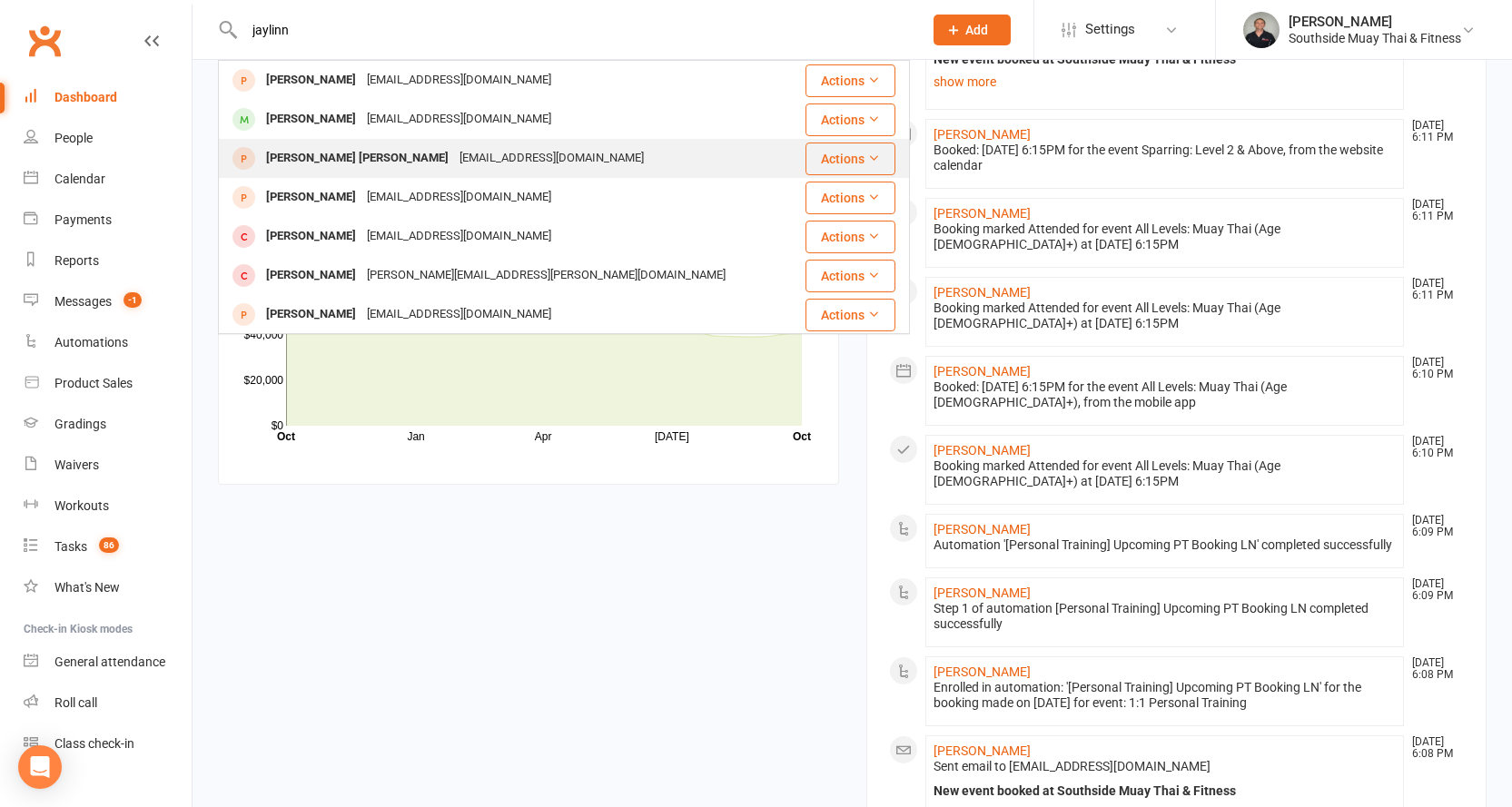
type input "jaylinn"
click at [533, 155] on div "Jaylin Jonathan janinehdick@gmail.com" at bounding box center [506, 157] width 573 height 37
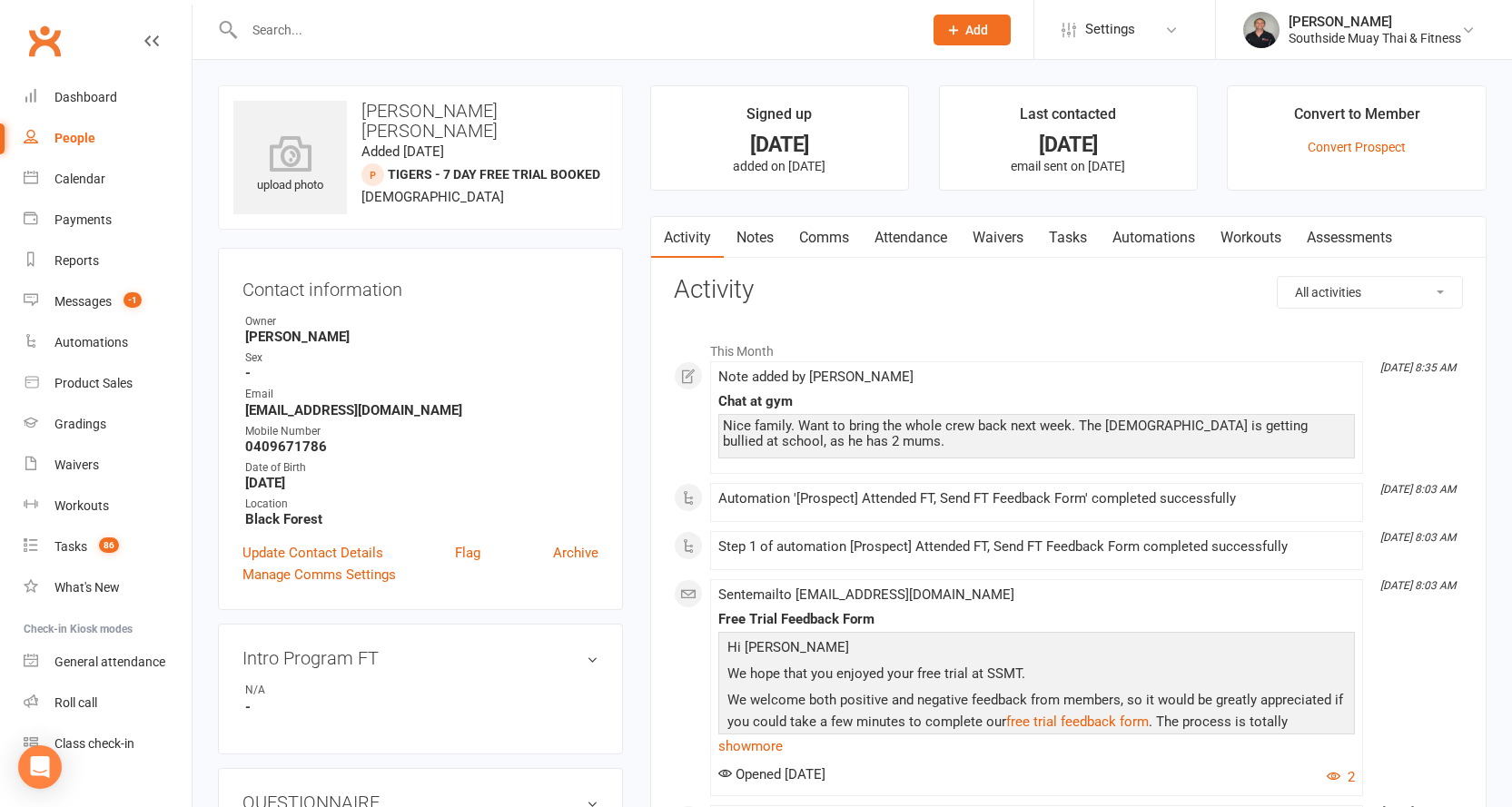
click at [339, 38] on input "text" at bounding box center [574, 29] width 671 height 26
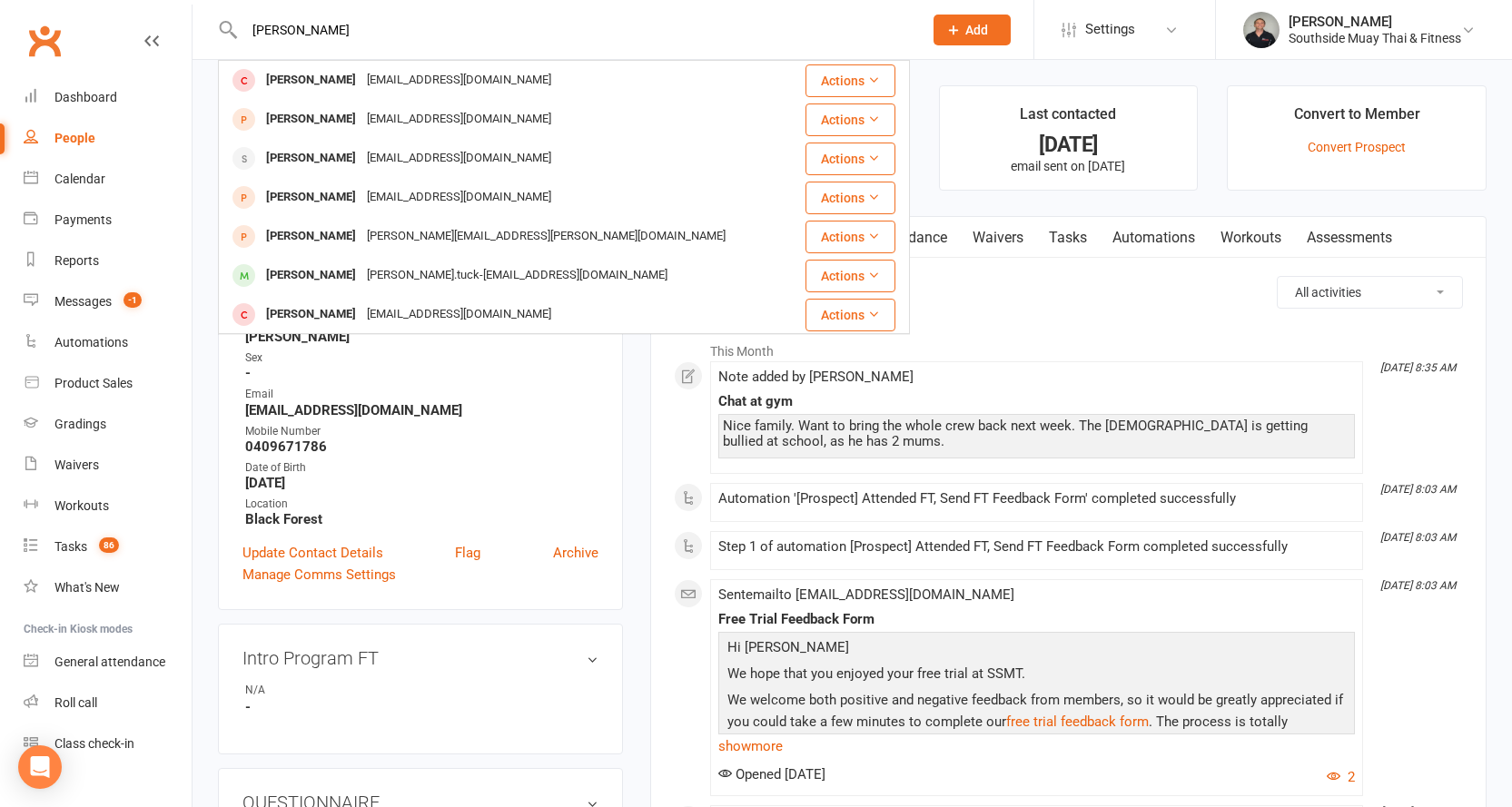
type input "marcus"
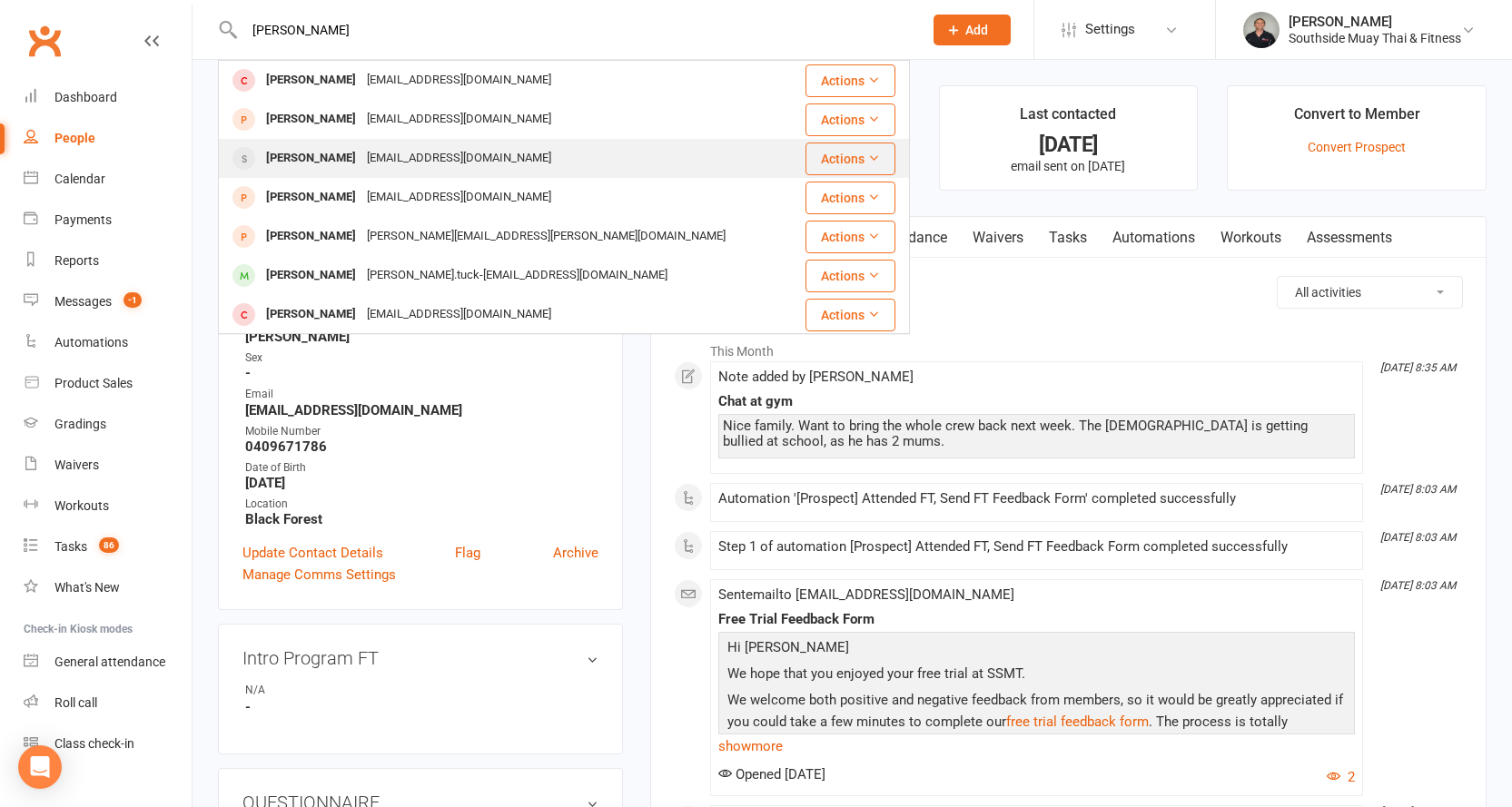
click at [326, 144] on div "Marcus Arcobelli Lifeisgift@live.com.au" at bounding box center [506, 157] width 573 height 37
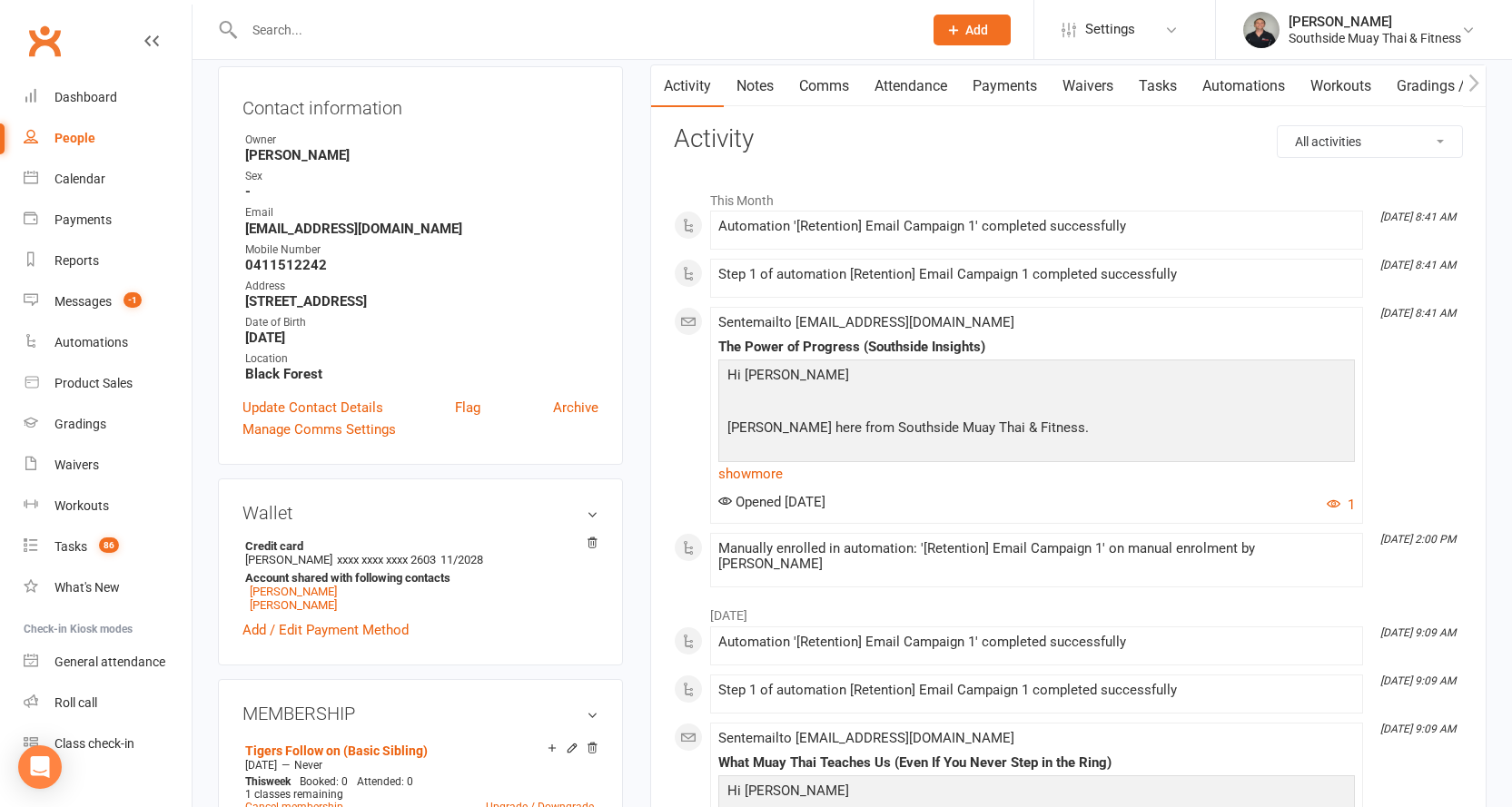
scroll to position [545, 0]
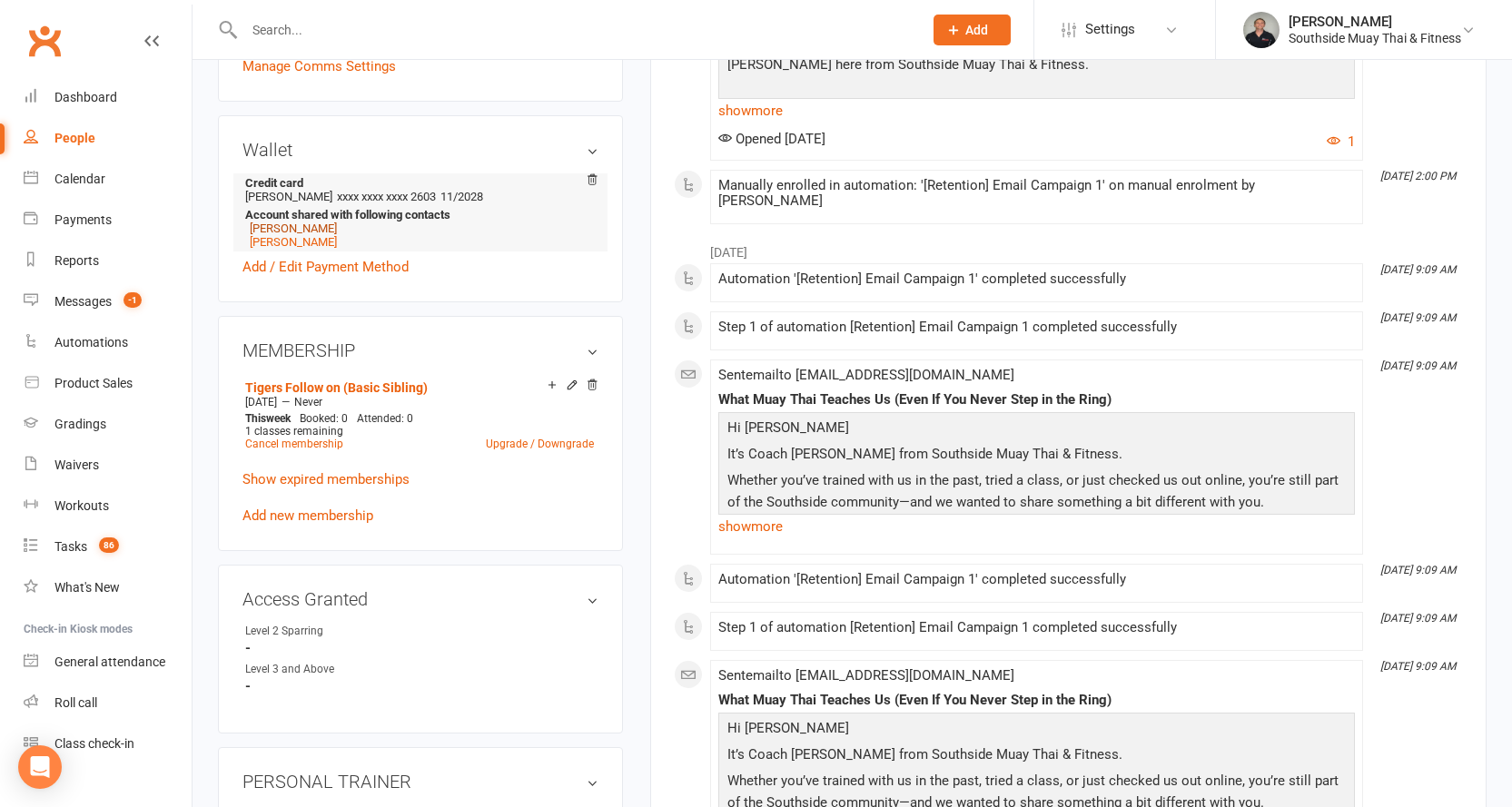
click at [282, 224] on link "[PERSON_NAME]" at bounding box center [293, 229] width 87 height 13
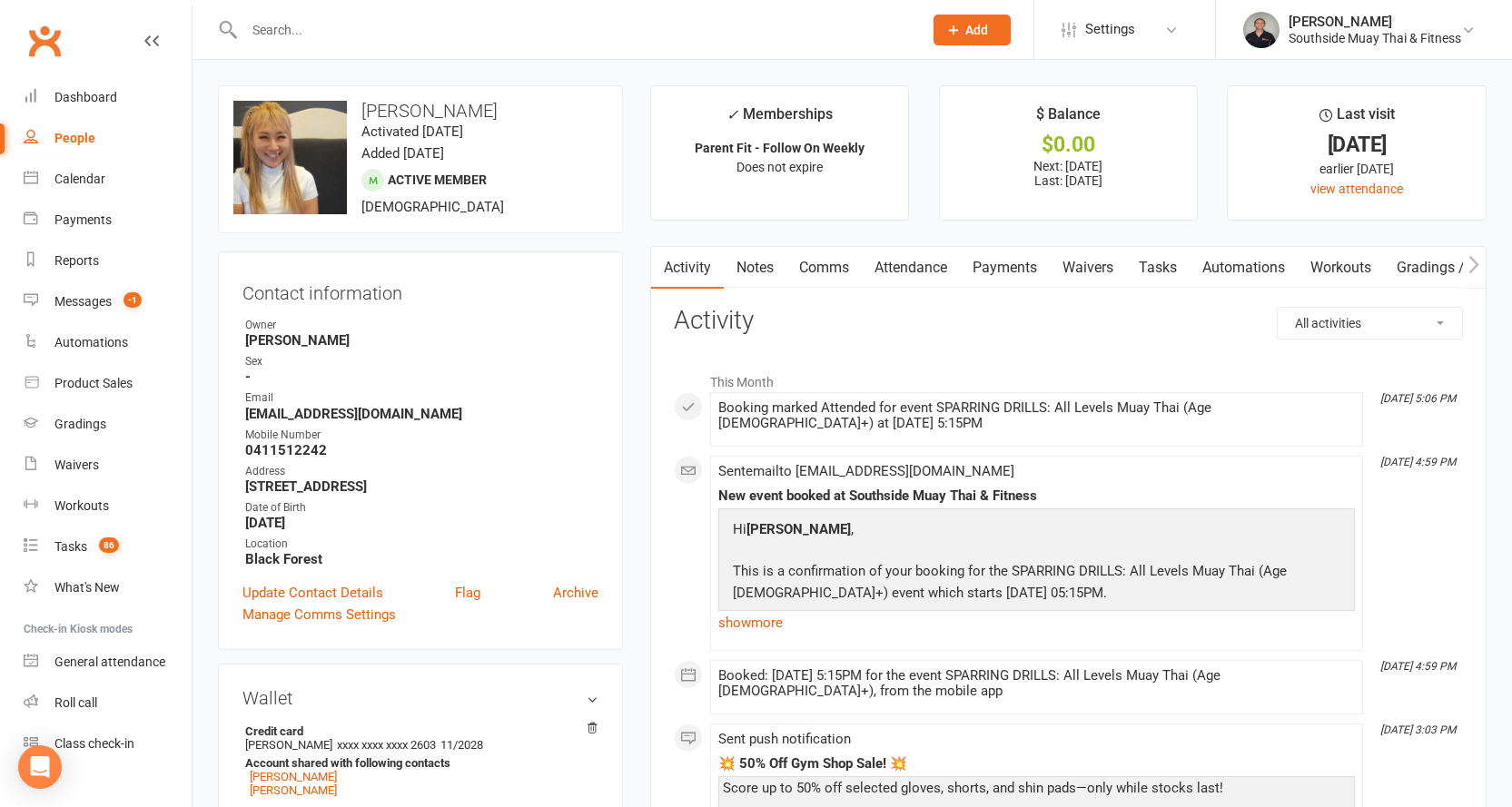
click at [829, 267] on link "Comms" at bounding box center [823, 267] width 75 height 42
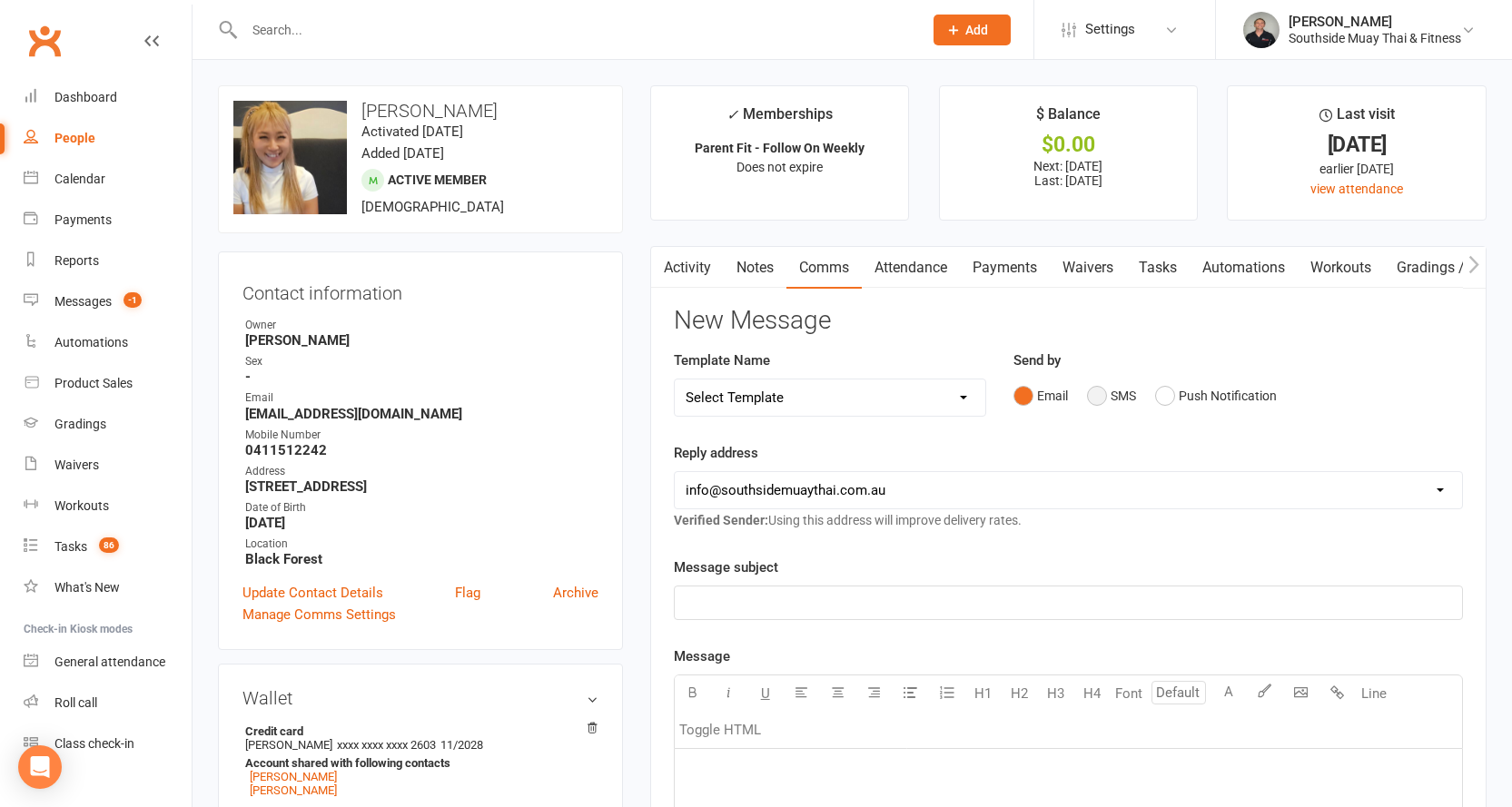
click at [1113, 396] on button "SMS" at bounding box center [1111, 395] width 49 height 34
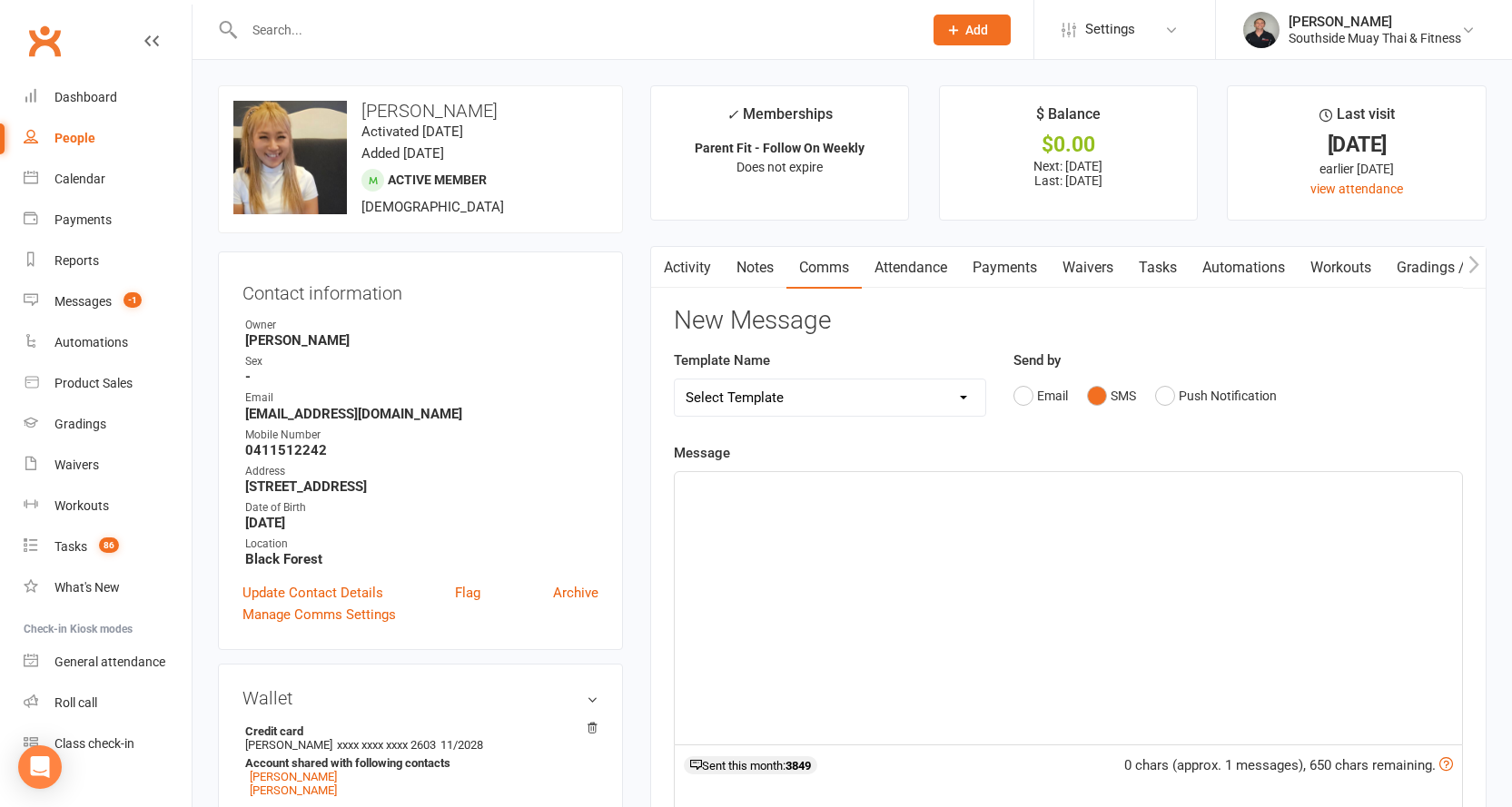
click at [779, 501] on div "﻿" at bounding box center [1068, 608] width 787 height 272
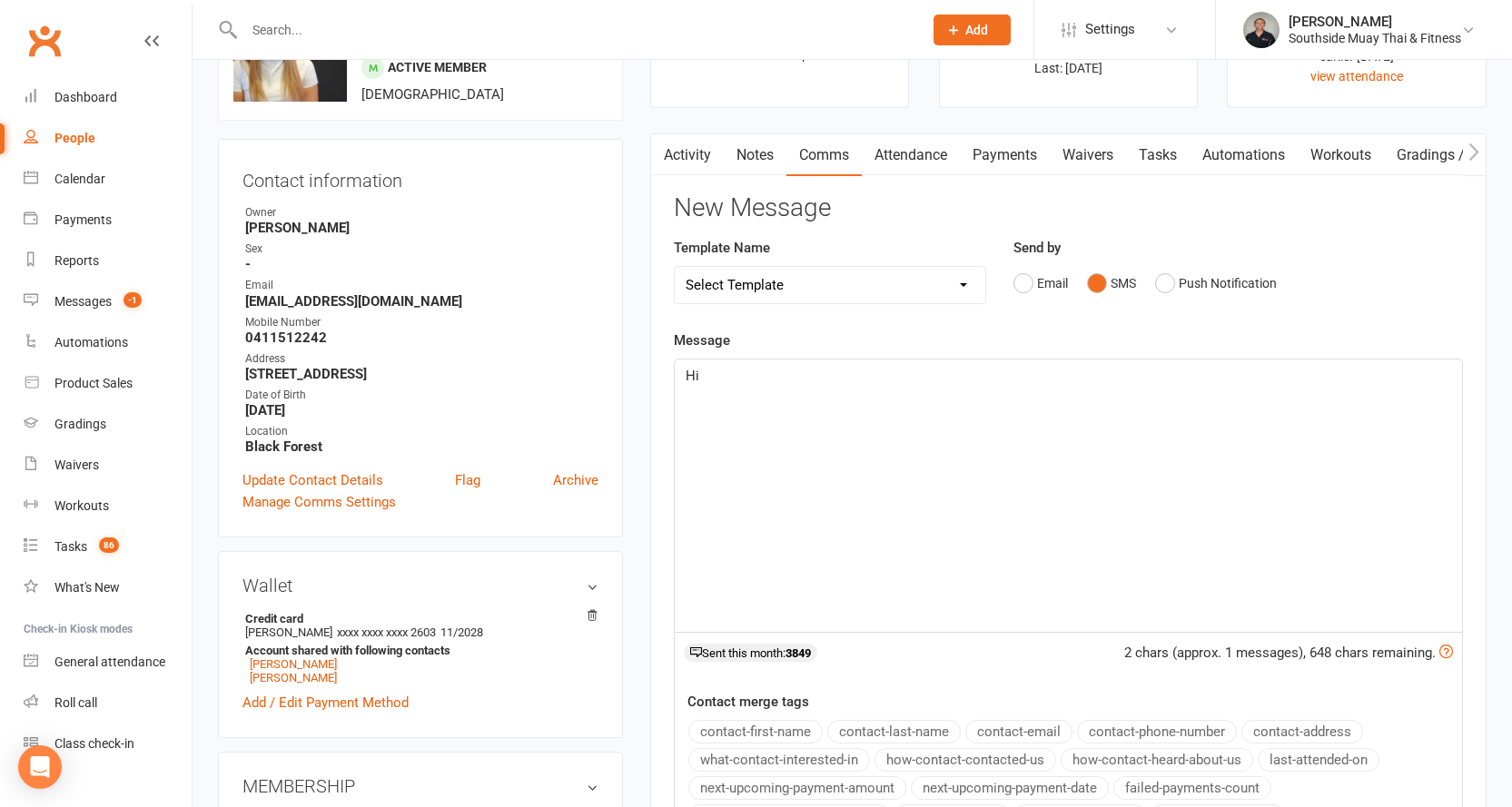
scroll to position [182, 0]
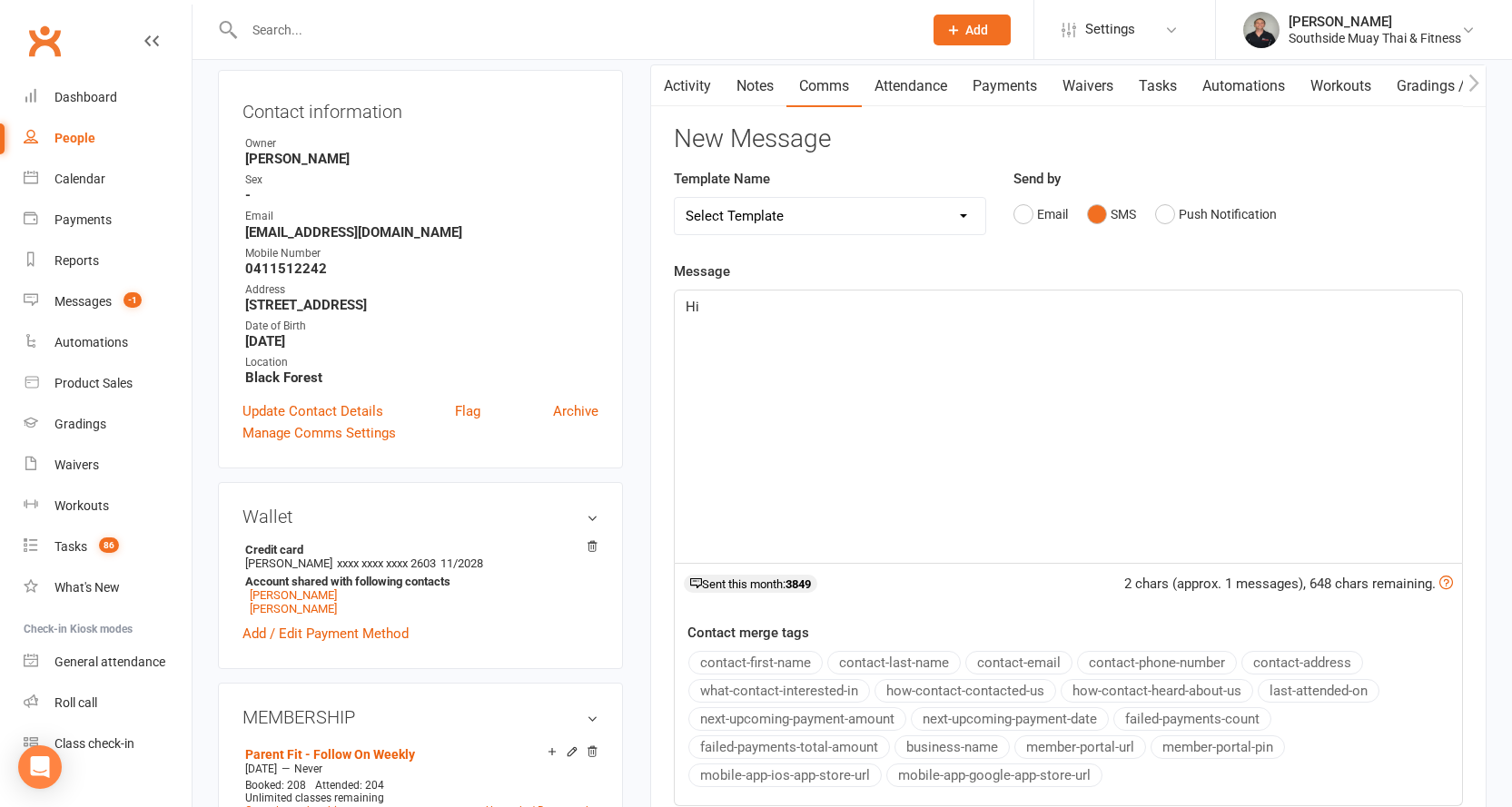
click at [714, 658] on button "contact-first-name" at bounding box center [756, 663] width 135 height 24
click at [865, 325] on p "Here is the payment link." at bounding box center [1067, 328] width 765 height 22
click at [1007, 355] on p "[URL][DOMAIN_NAME]" at bounding box center [1067, 350] width 765 height 22
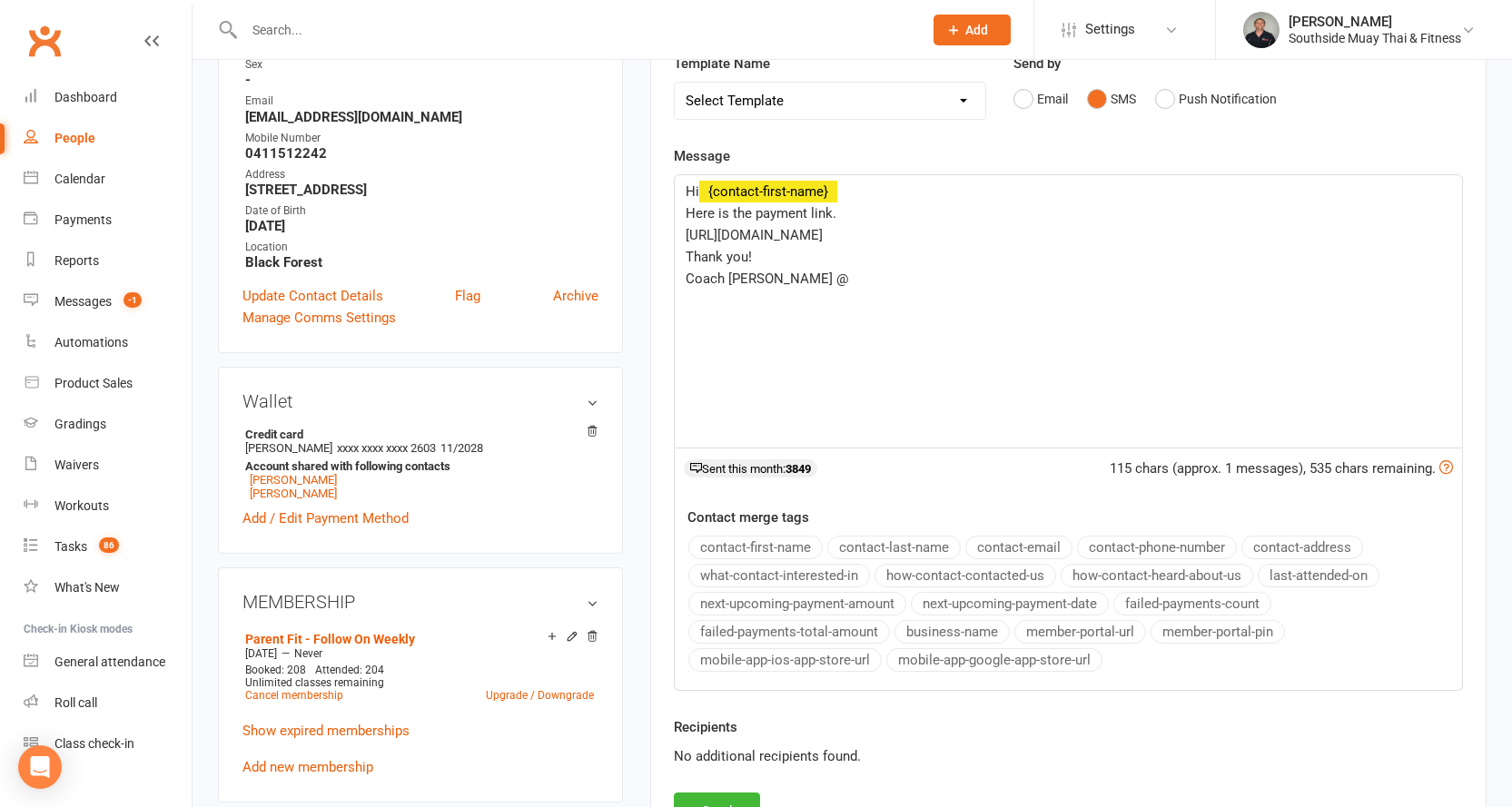
scroll to position [363, 0]
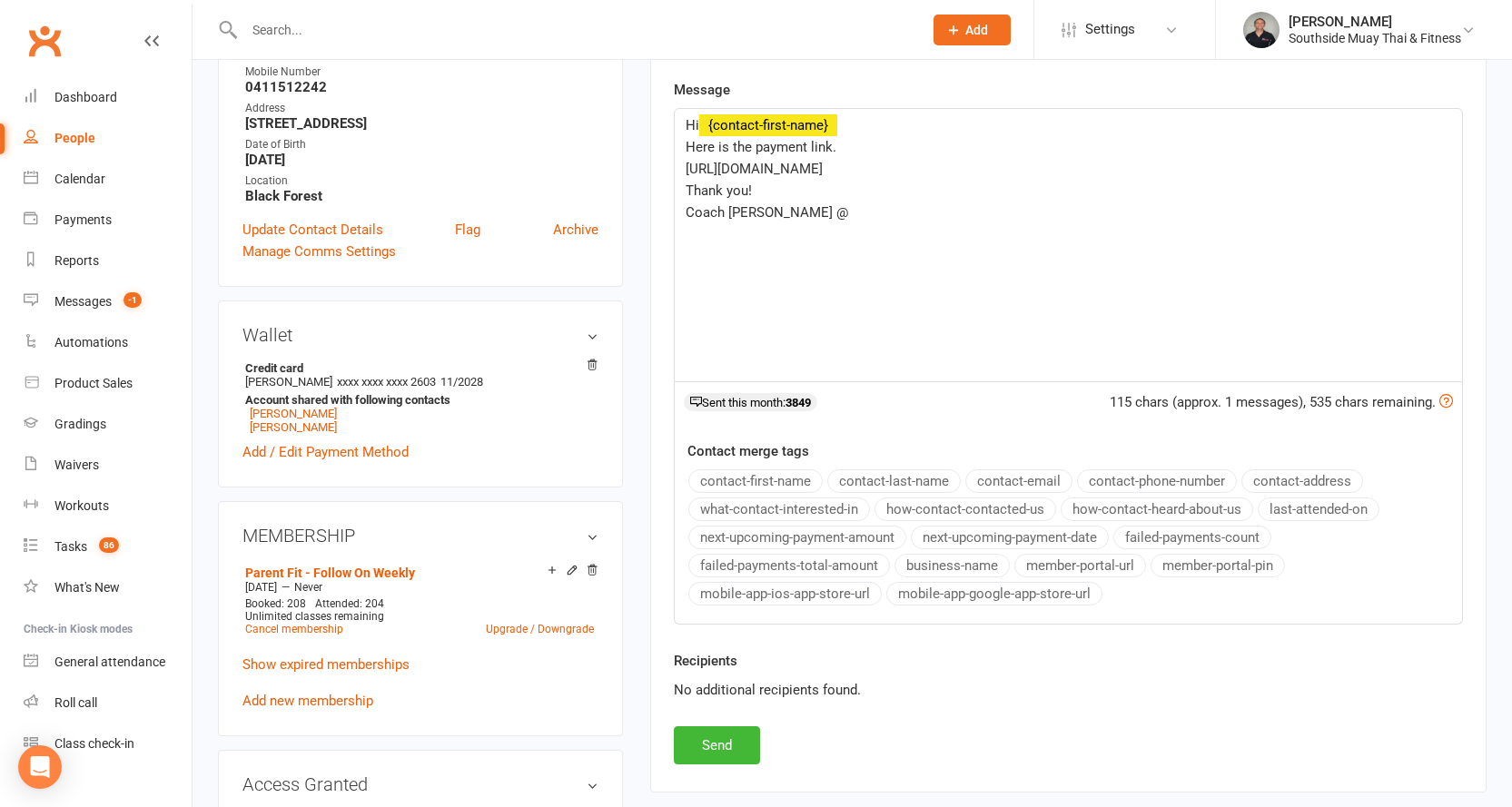
click at [968, 561] on button "business-name" at bounding box center [952, 565] width 116 height 24
click at [702, 741] on button "Send" at bounding box center [717, 745] width 86 height 38
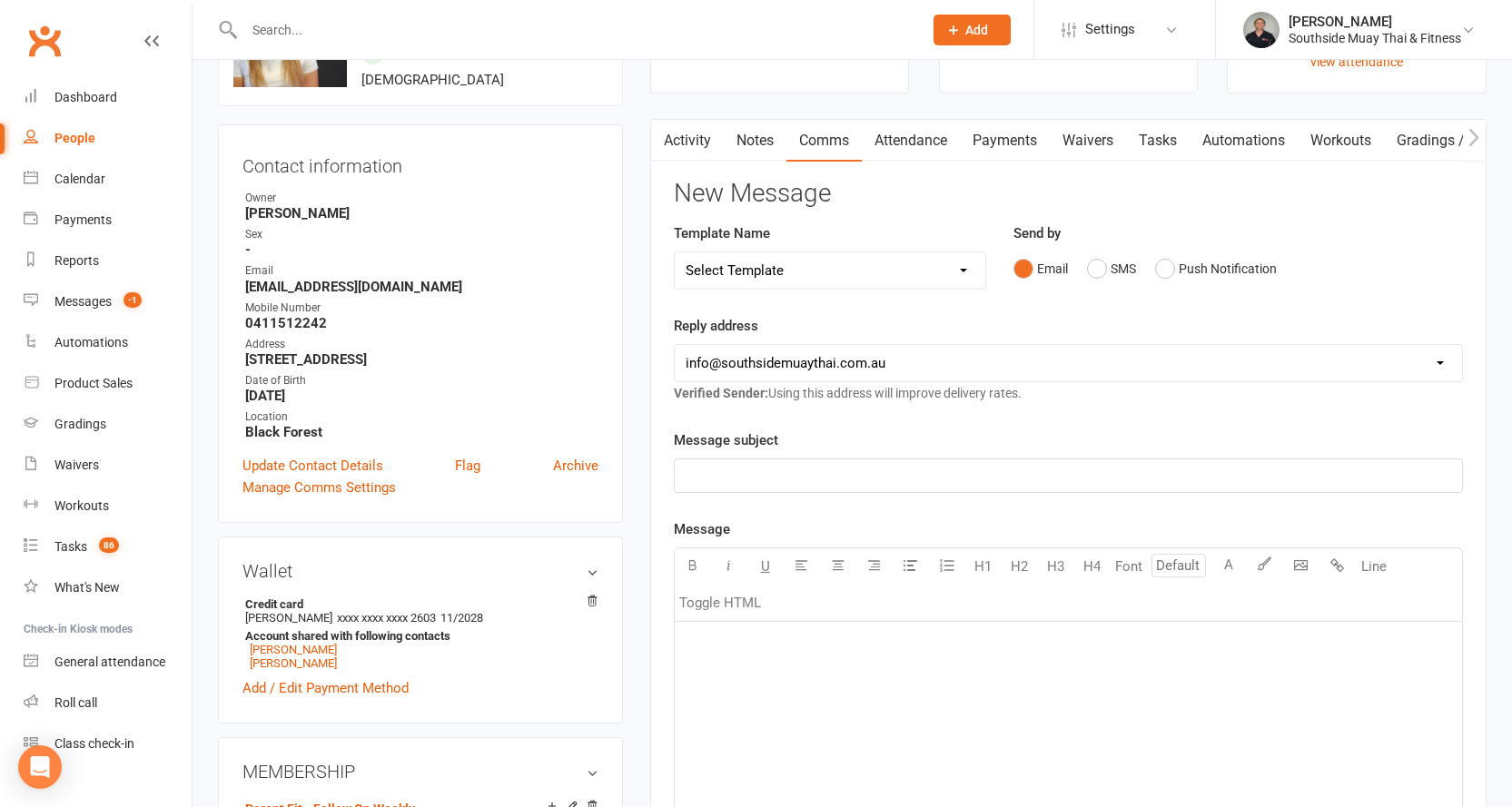
scroll to position [0, 0]
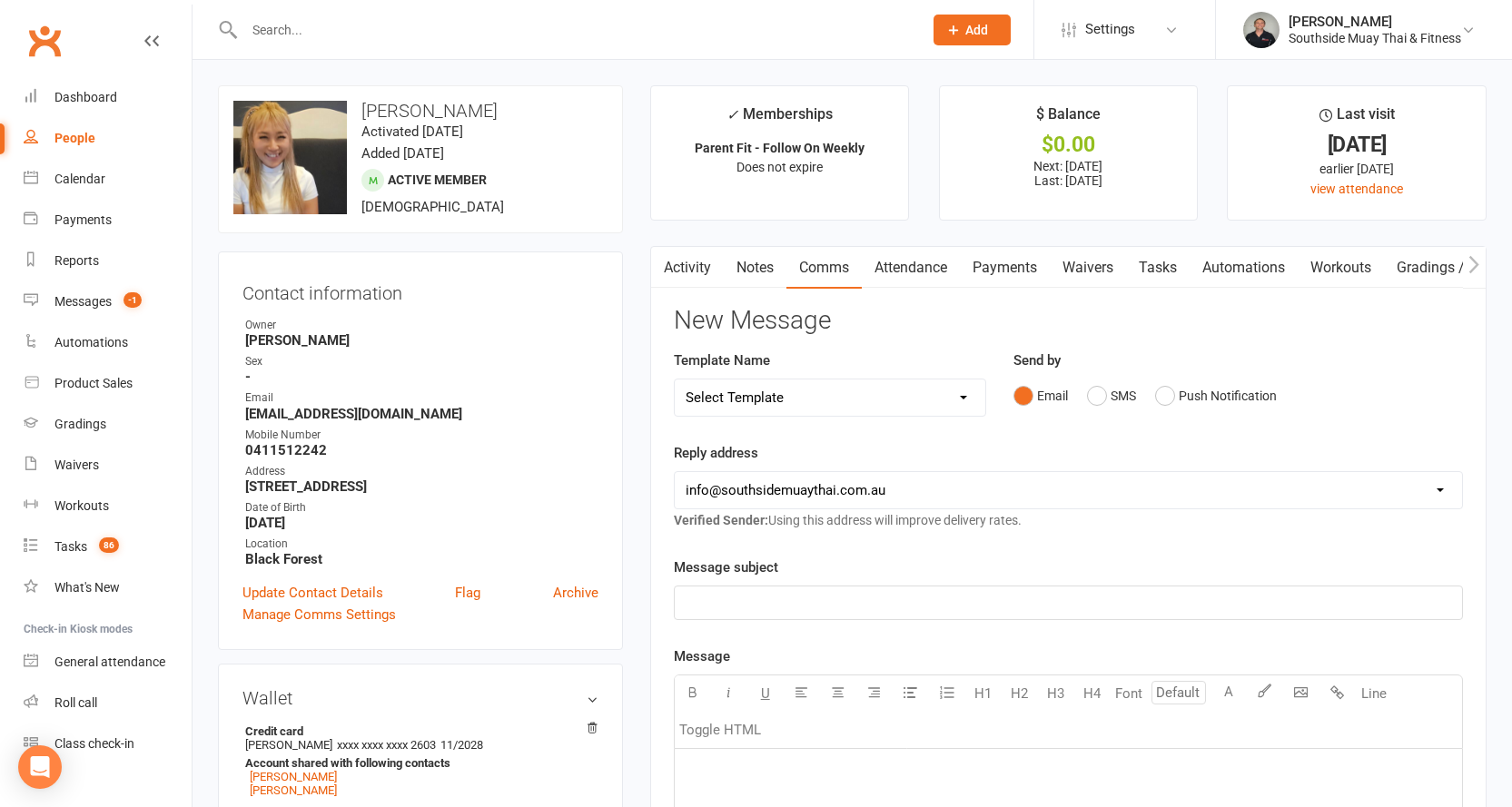
click at [683, 265] on link "Activity" at bounding box center [687, 267] width 73 height 42
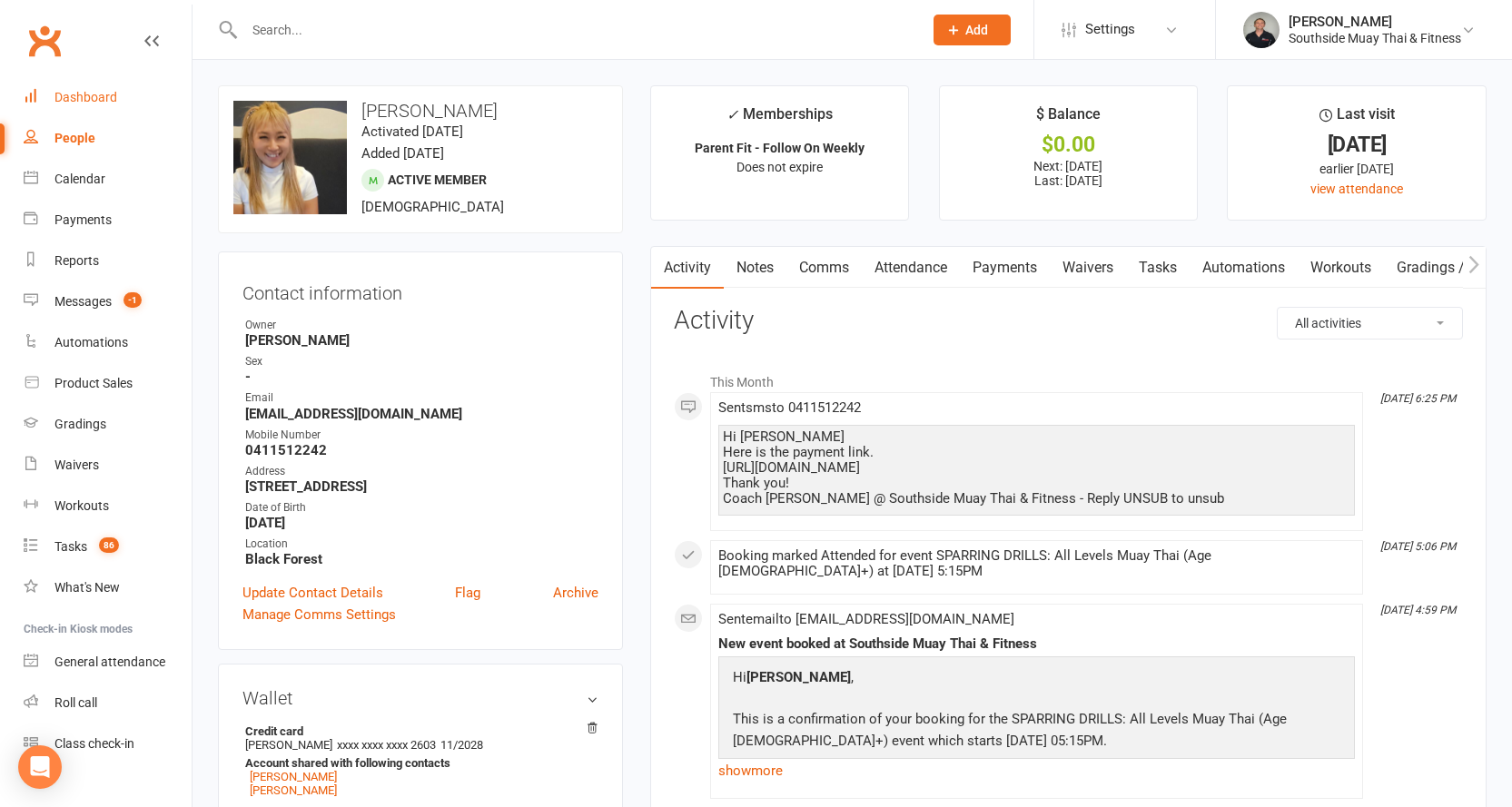
click at [72, 93] on div "Dashboard" at bounding box center [85, 97] width 63 height 14
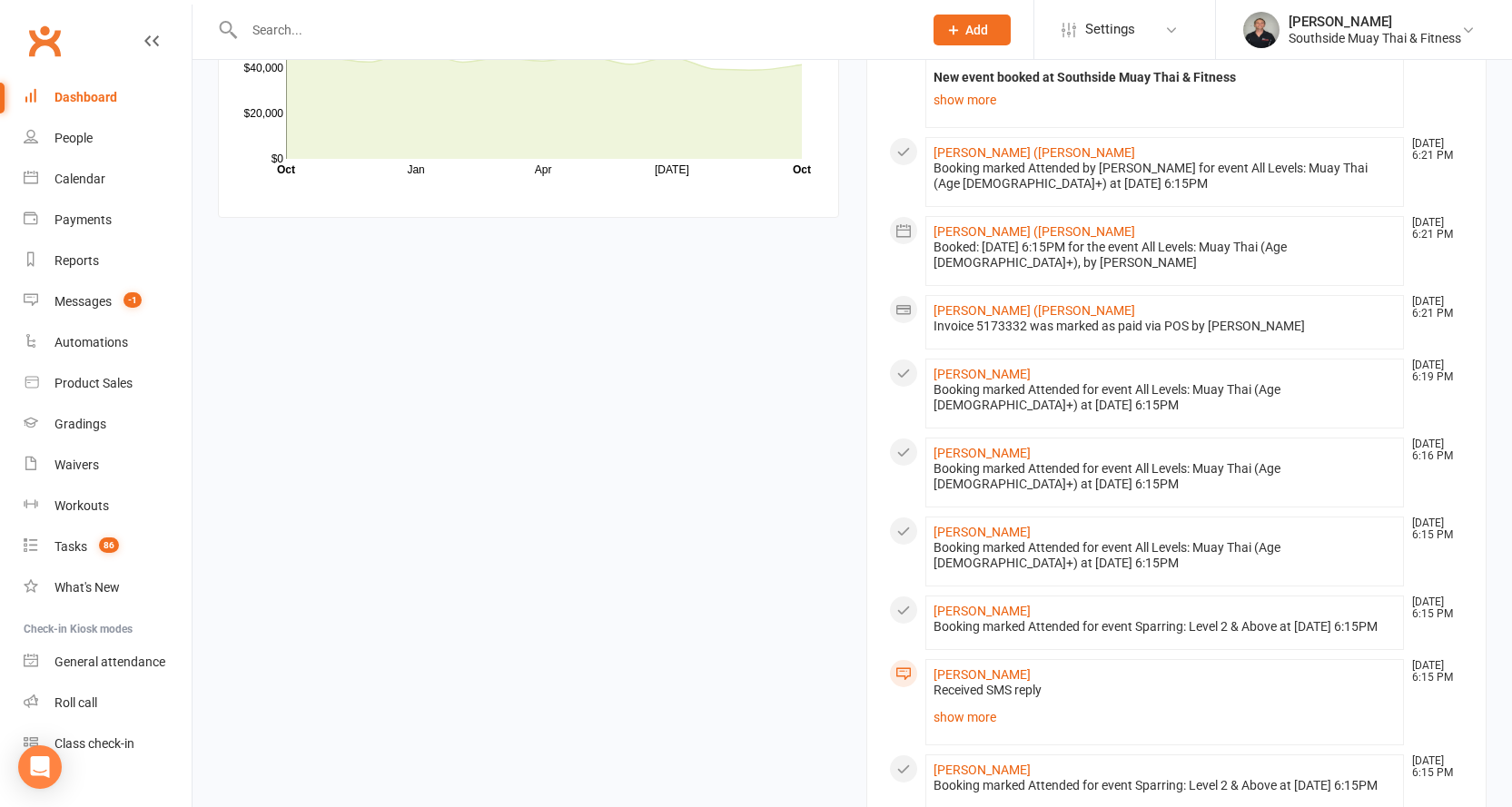
scroll to position [1907, 0]
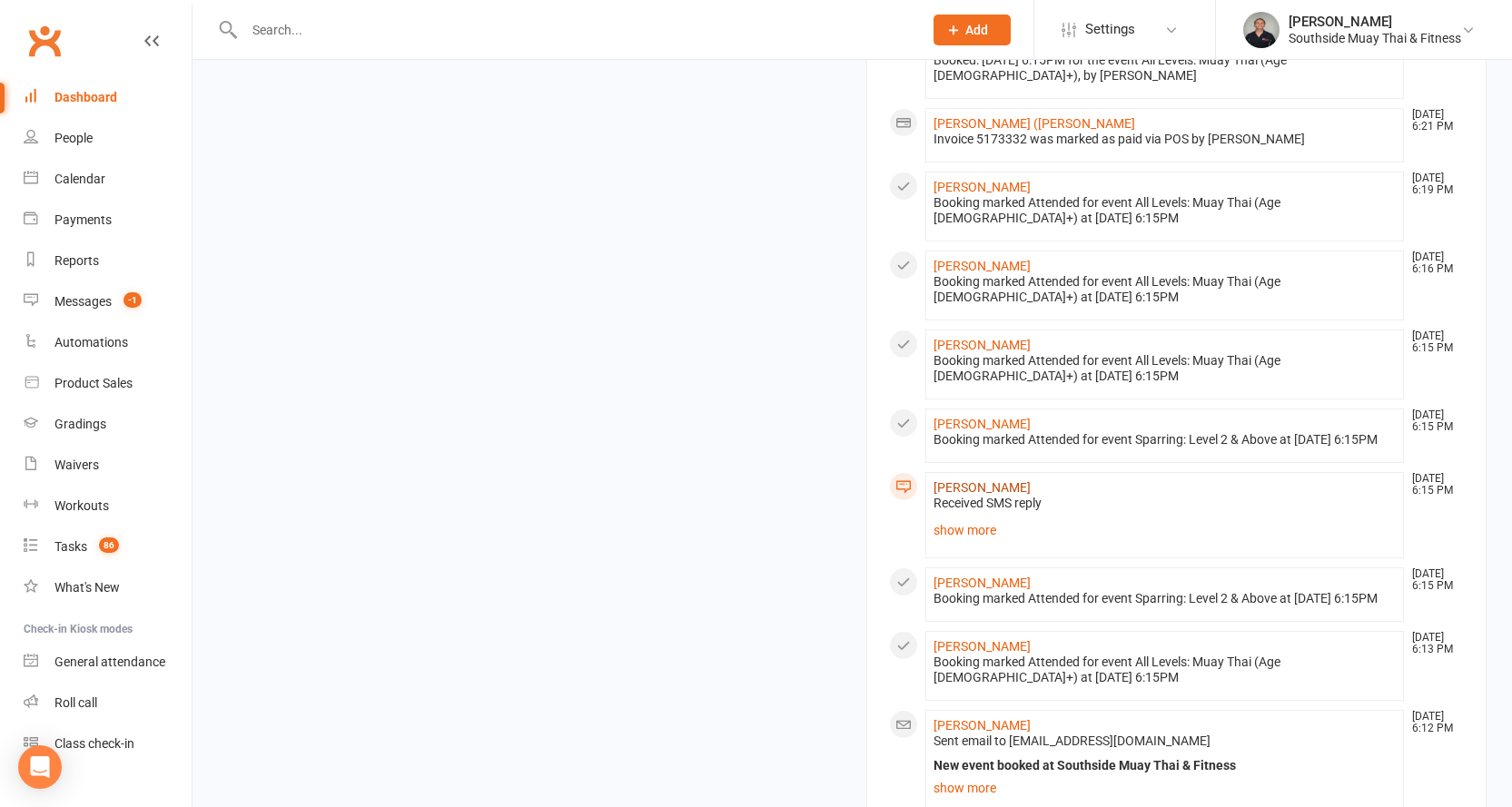
click at [945, 481] on link "[PERSON_NAME]" at bounding box center [982, 487] width 97 height 14
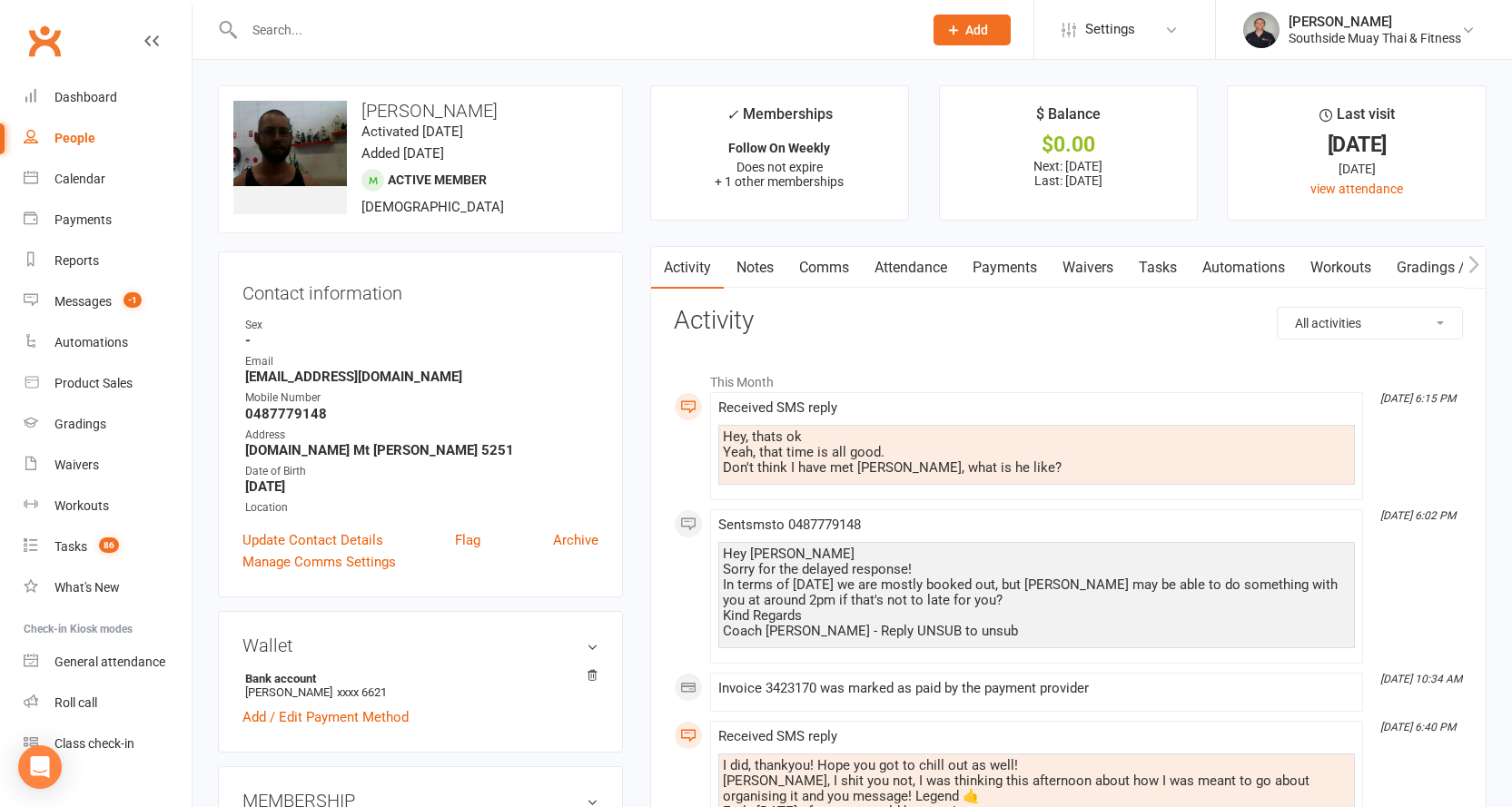
click at [814, 268] on link "Comms" at bounding box center [823, 267] width 75 height 42
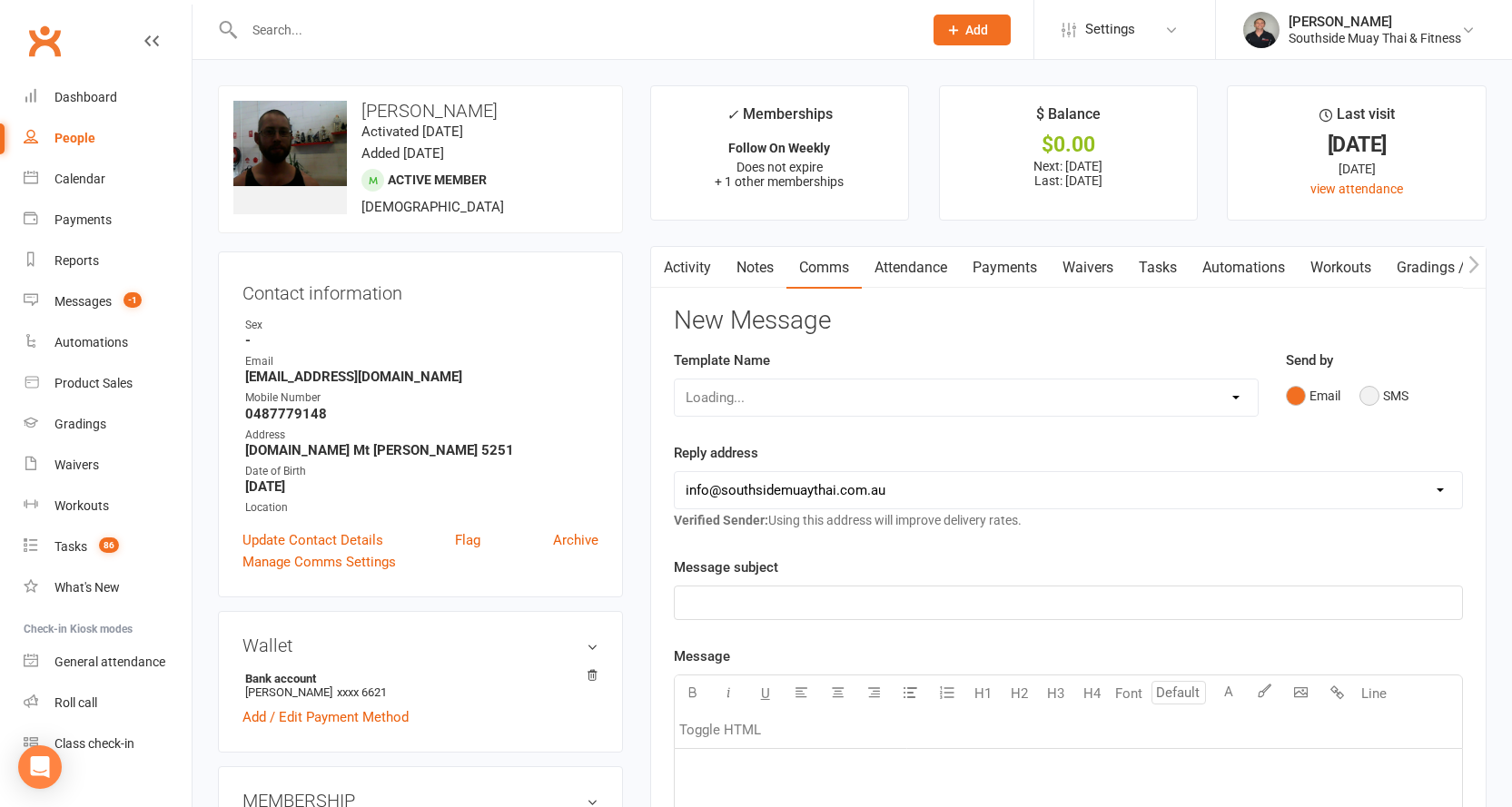
click at [1382, 389] on button "SMS" at bounding box center [1384, 395] width 49 height 34
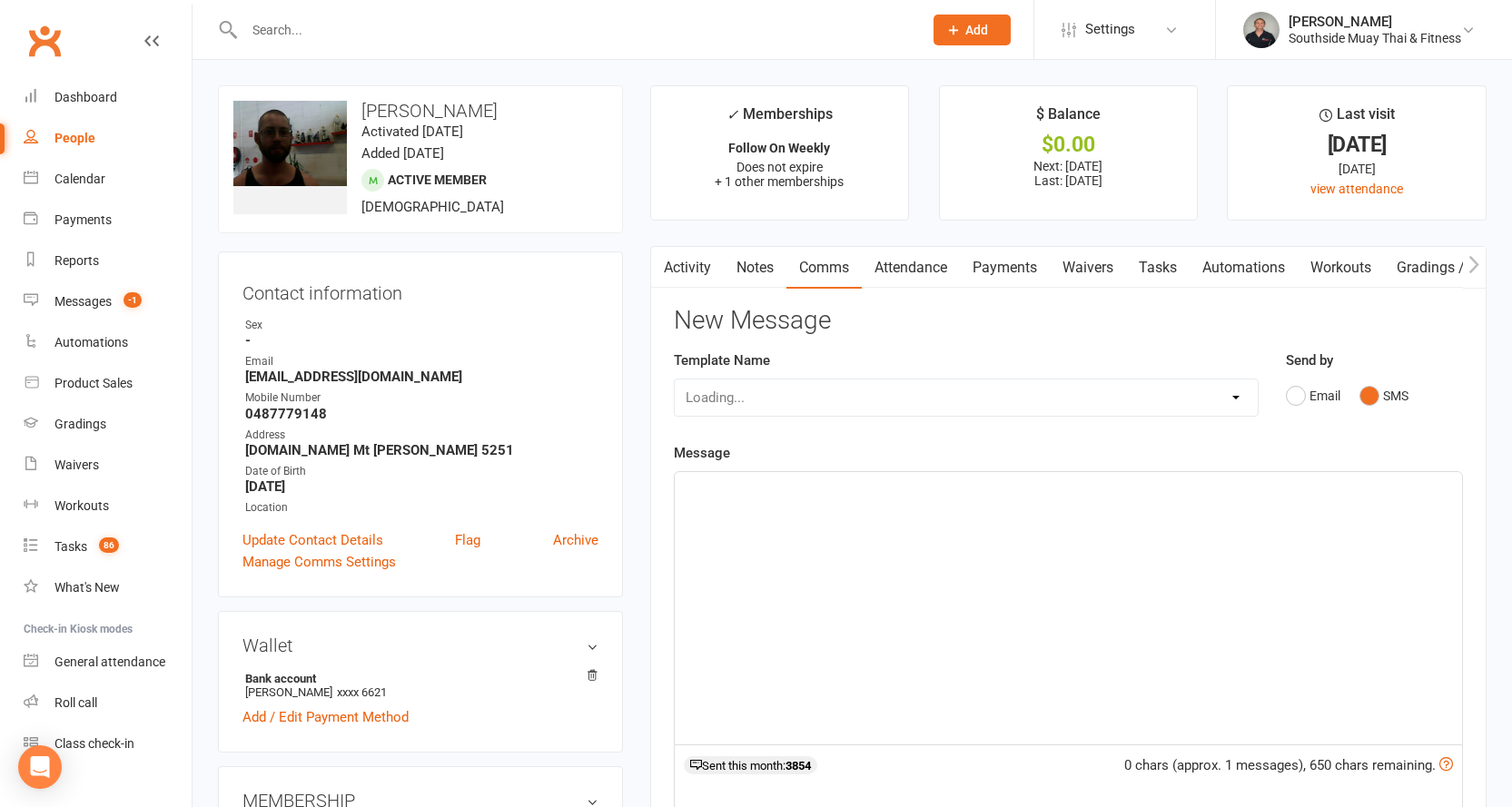
click at [943, 526] on div "﻿" at bounding box center [1068, 608] width 787 height 272
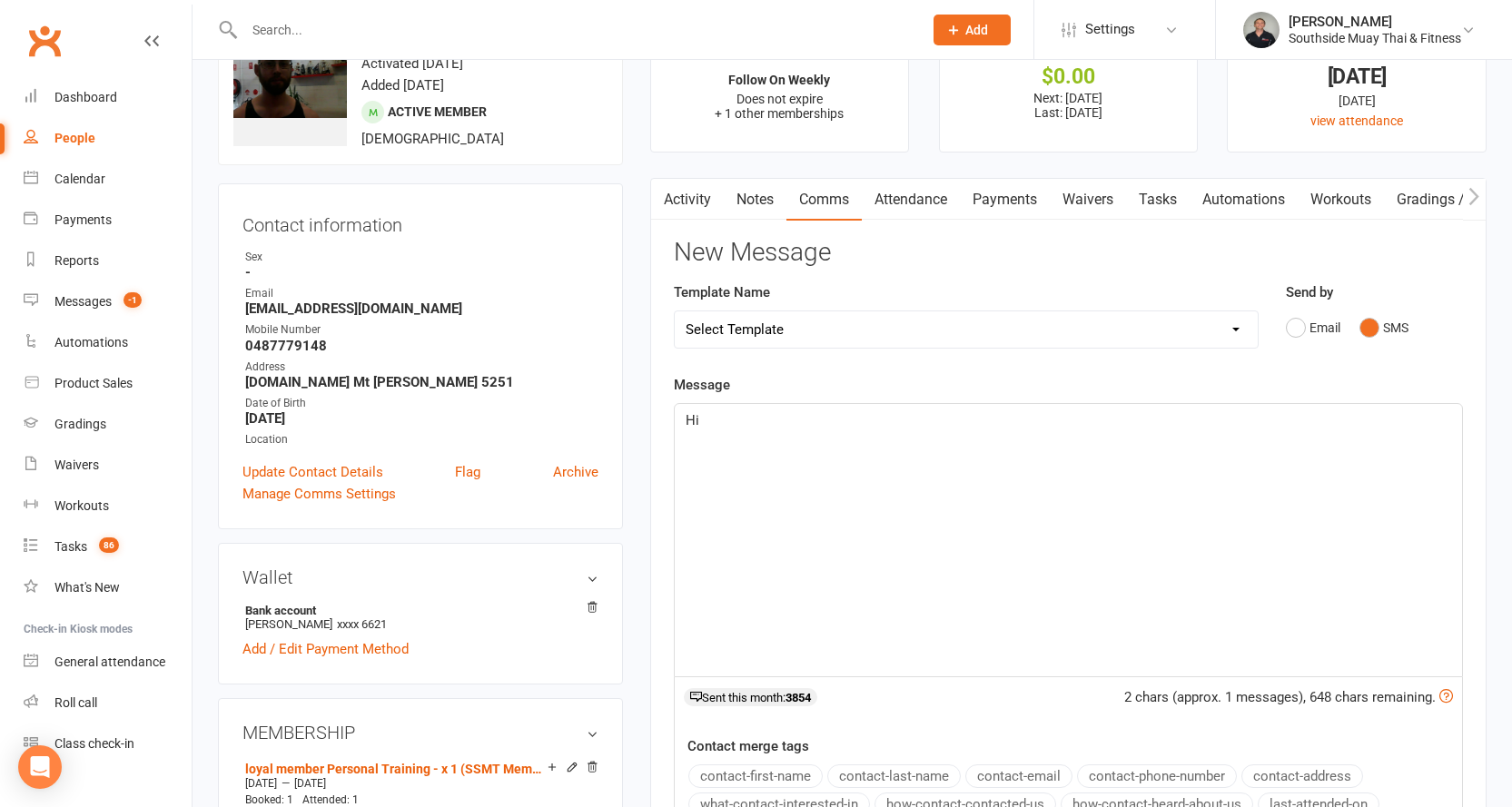
scroll to position [182, 0]
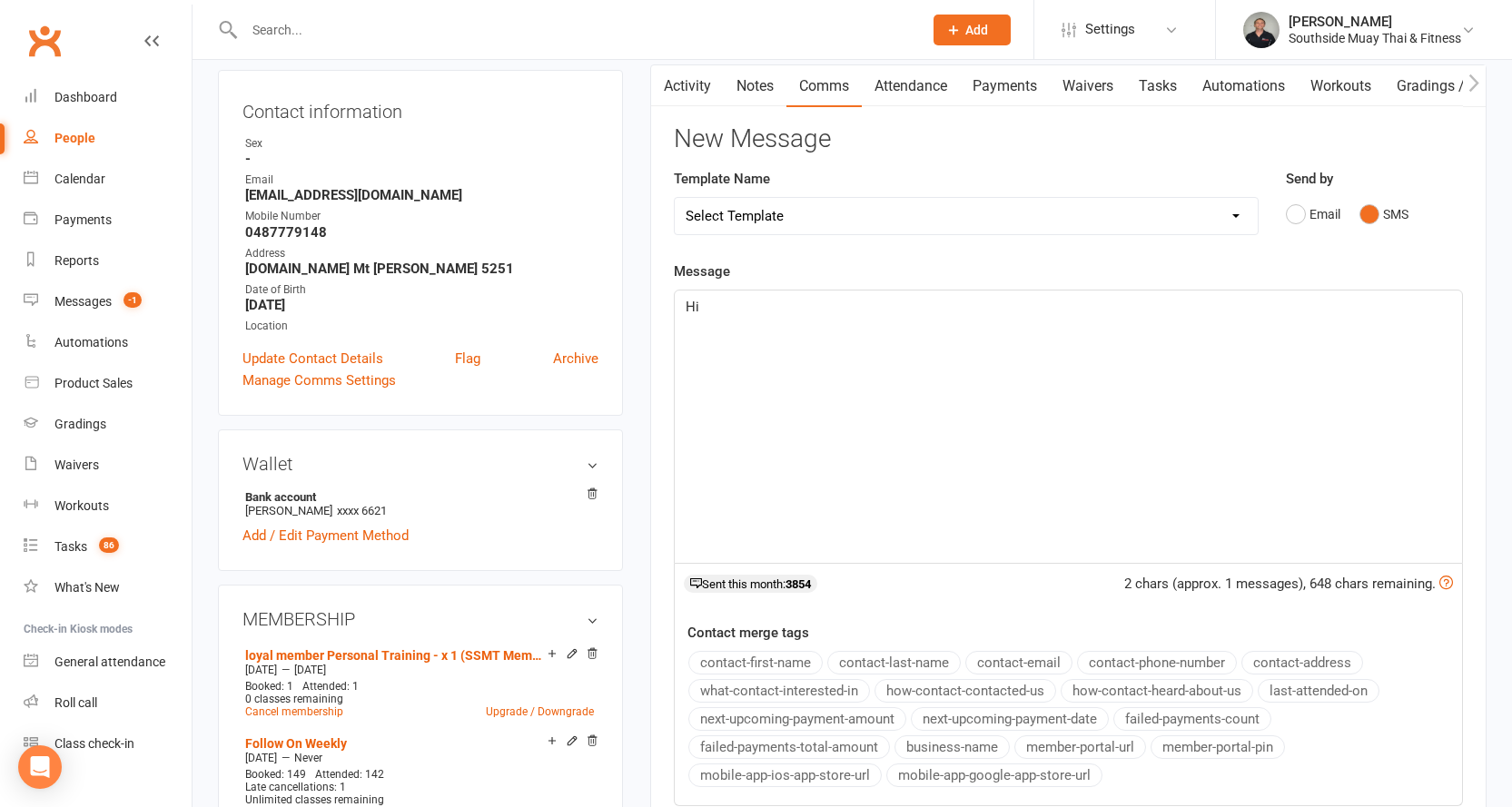
click at [768, 659] on button "contact-first-name" at bounding box center [756, 663] width 135 height 24
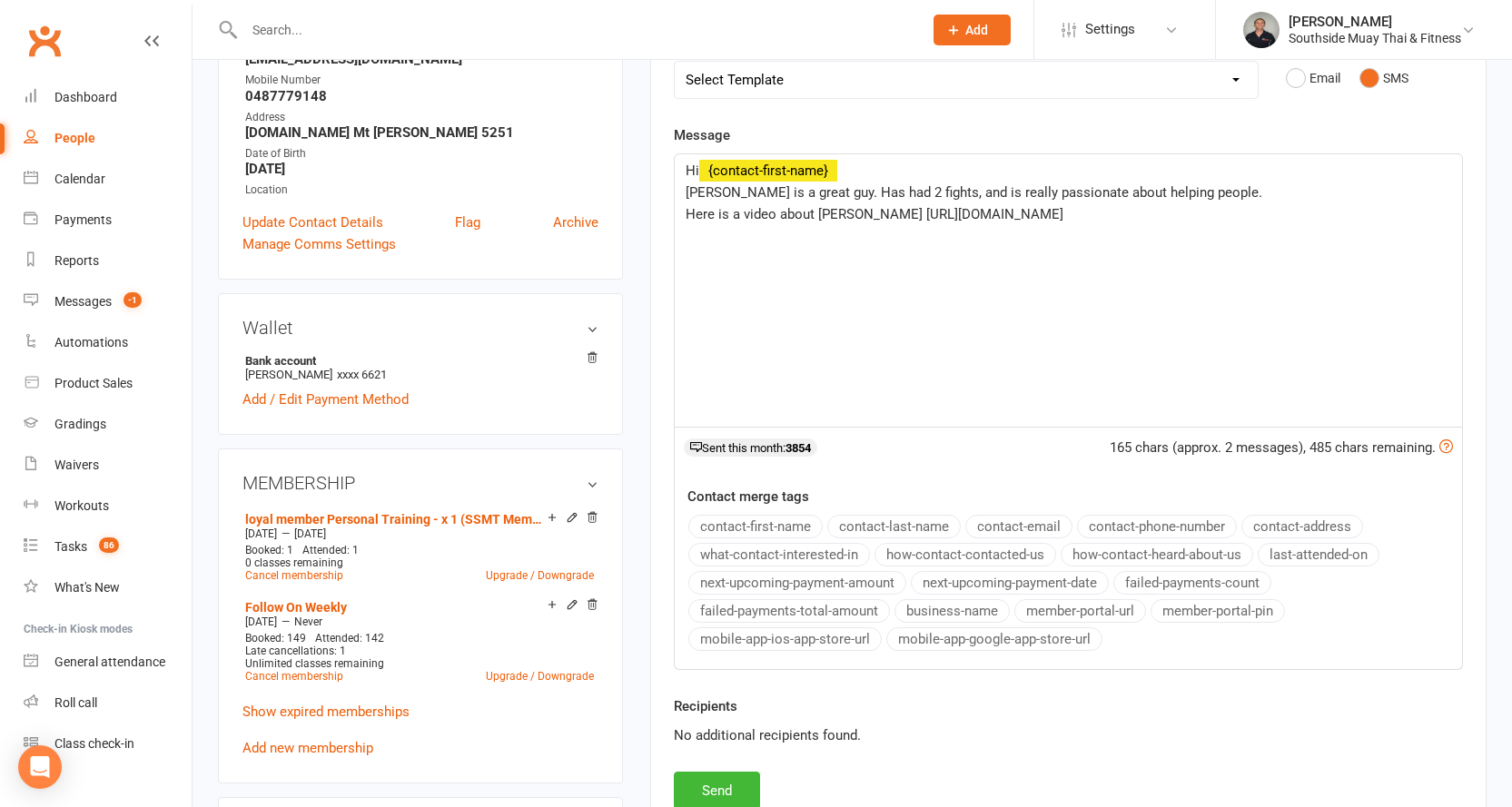
scroll to position [454, 0]
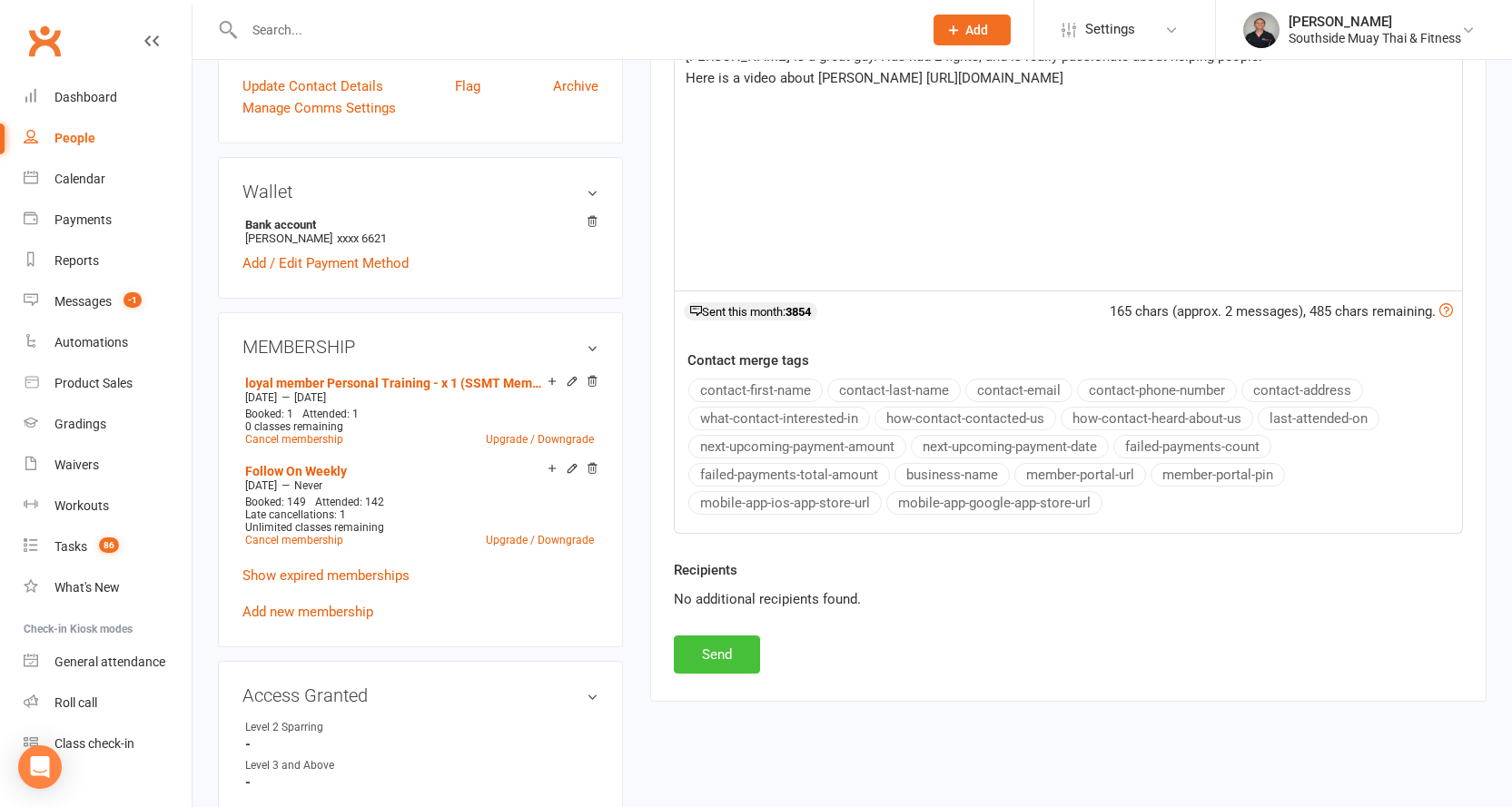
click at [697, 657] on button "Send" at bounding box center [717, 654] width 86 height 38
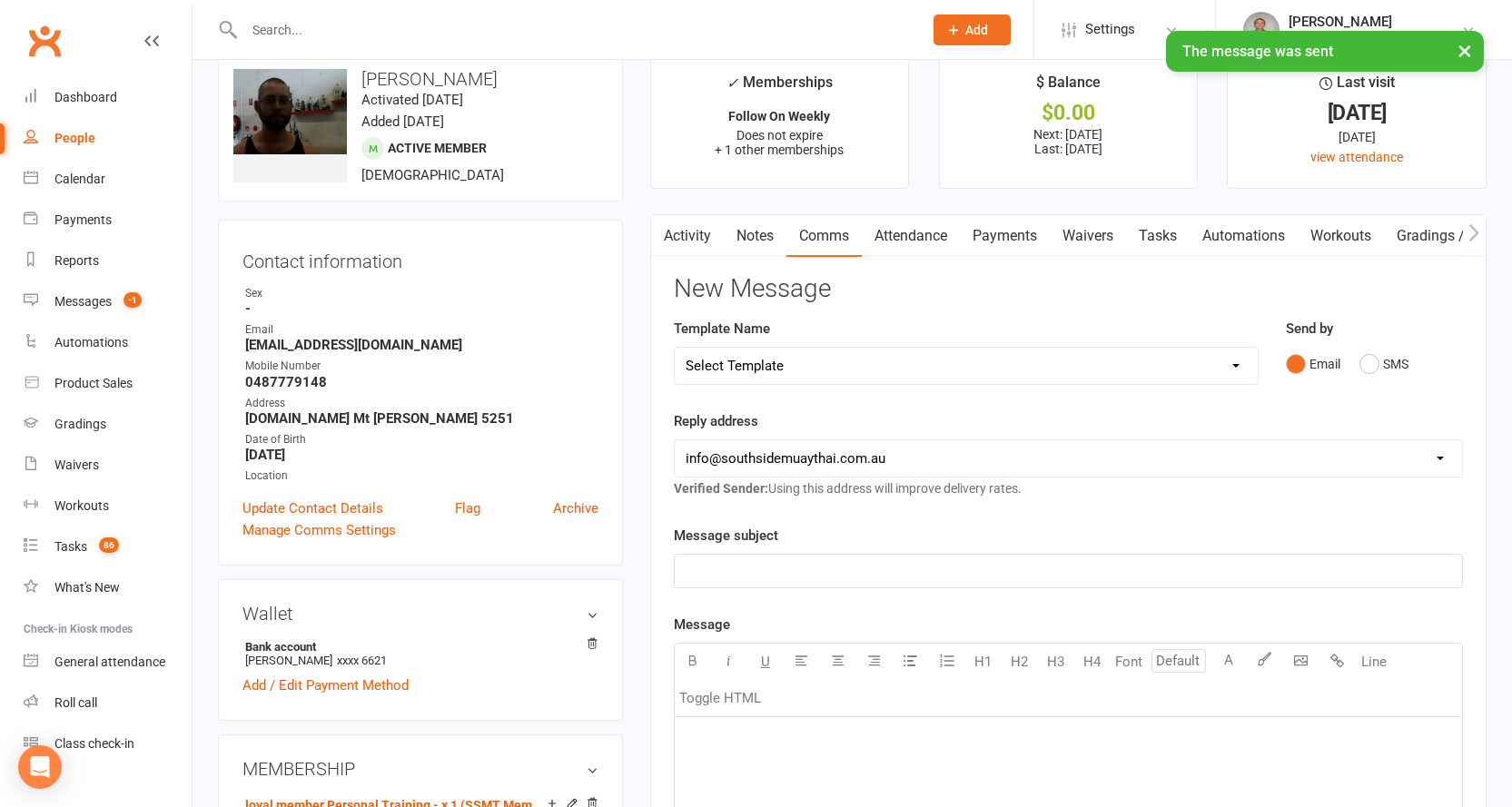
scroll to position [0, 0]
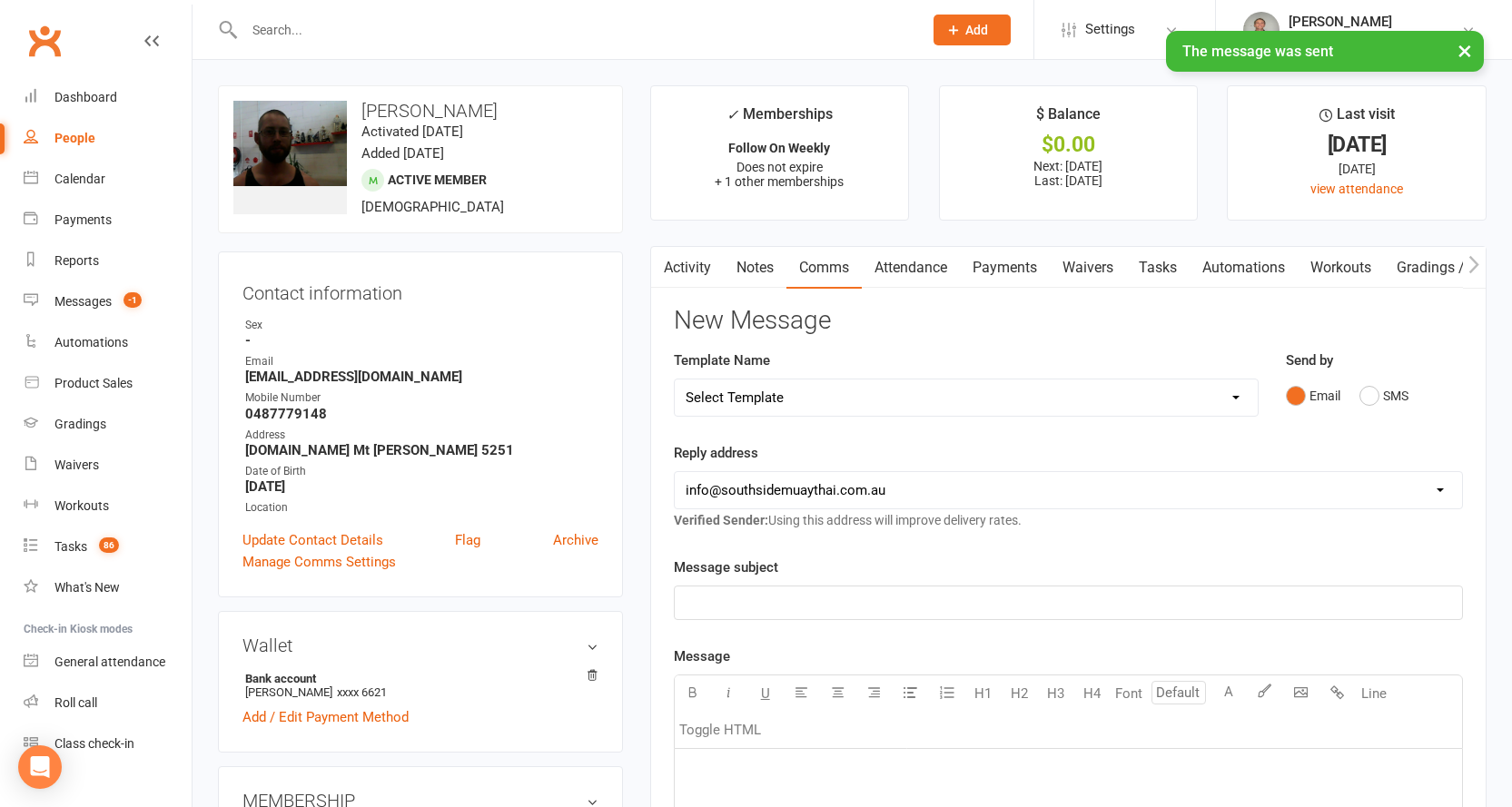
click at [670, 266] on button "button" at bounding box center [663, 266] width 23 height 41
click at [685, 254] on link "Activity" at bounding box center [687, 267] width 73 height 42
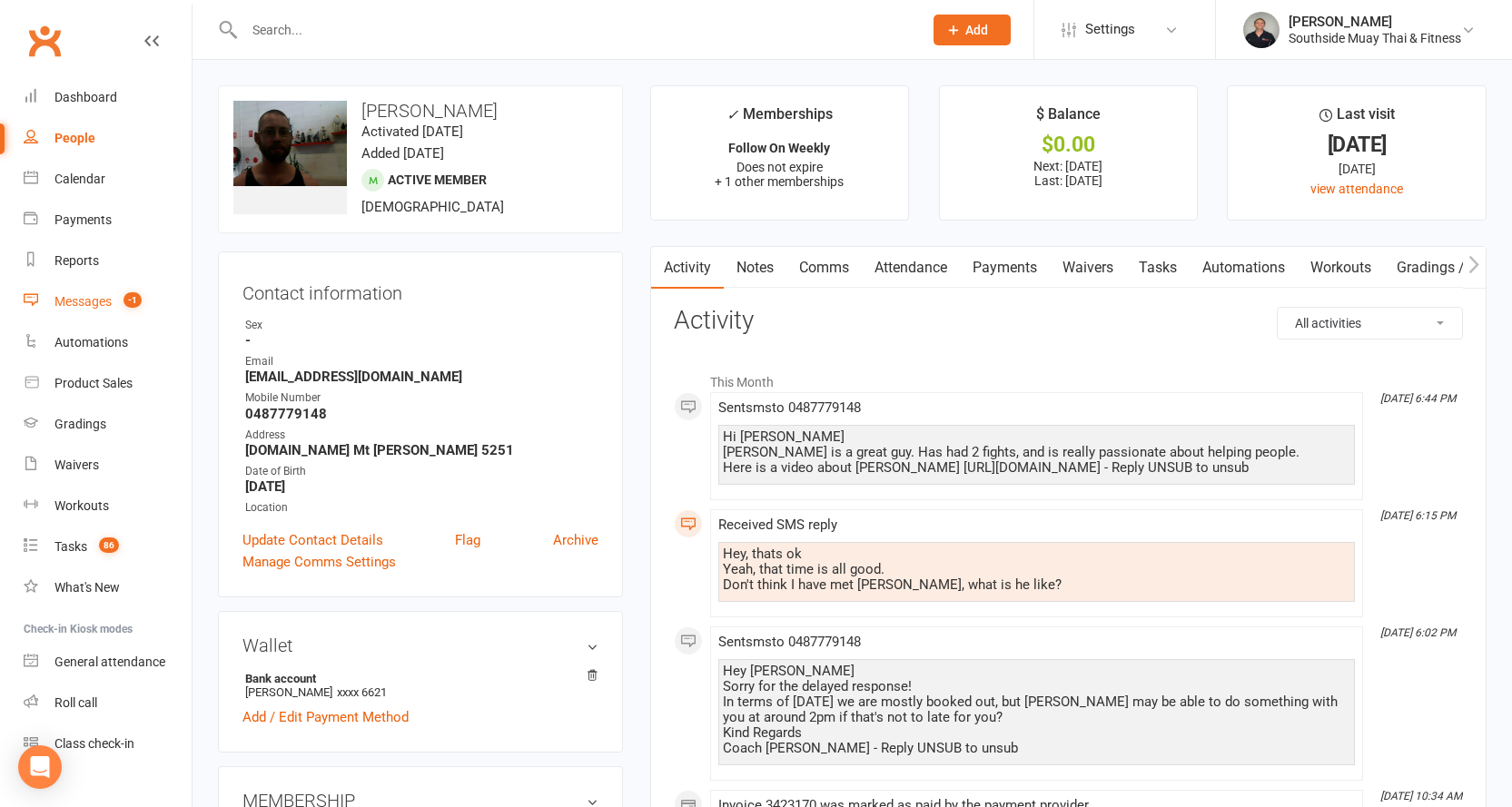
click at [64, 298] on div "Messages" at bounding box center [82, 301] width 57 height 14
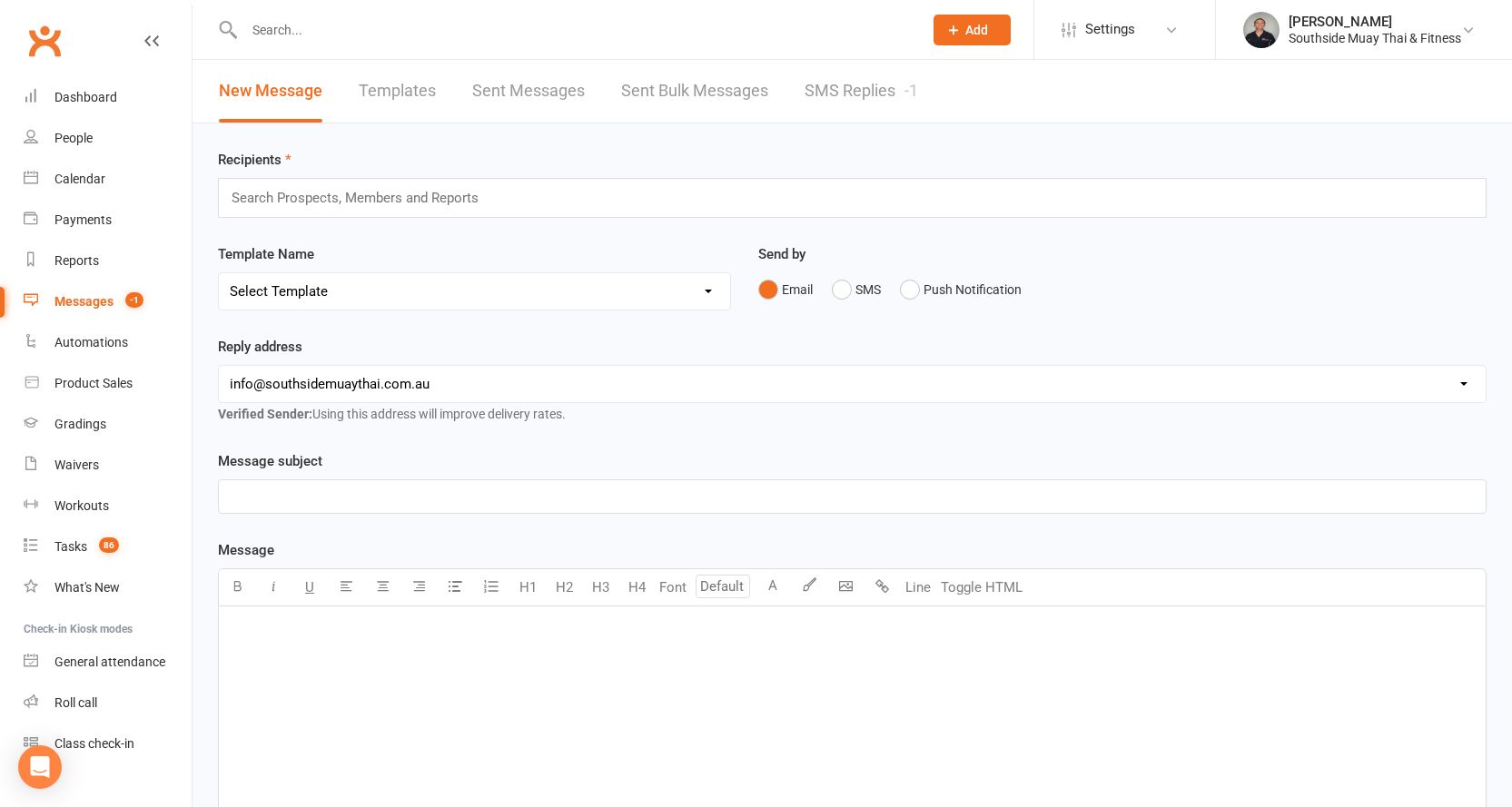
click at [865, 103] on link "SMS Replies -1" at bounding box center [862, 91] width 114 height 63
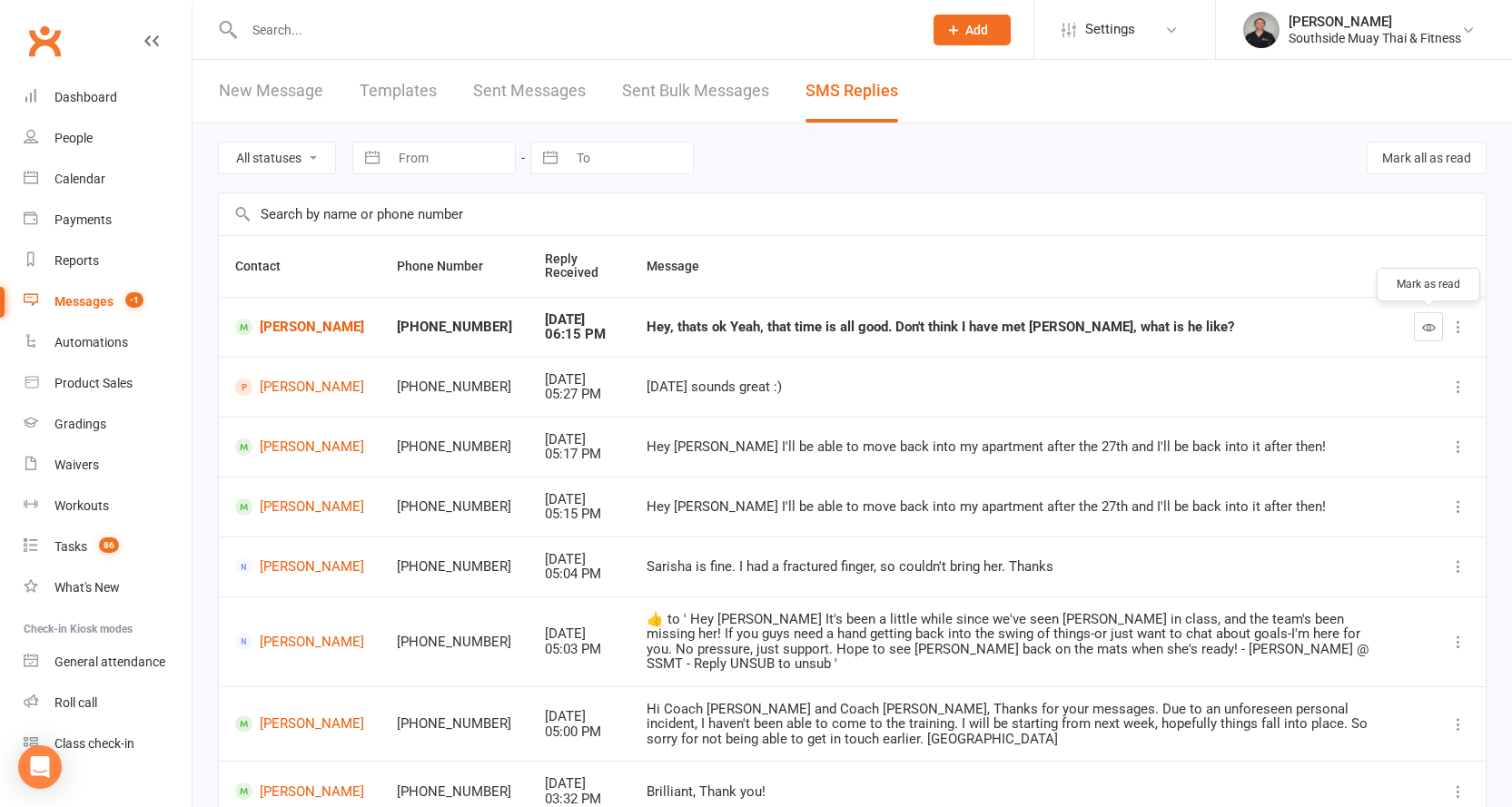
click at [1426, 327] on icon "button" at bounding box center [1429, 327] width 13 height 13
click at [73, 90] on div "Dashboard" at bounding box center [85, 97] width 63 height 14
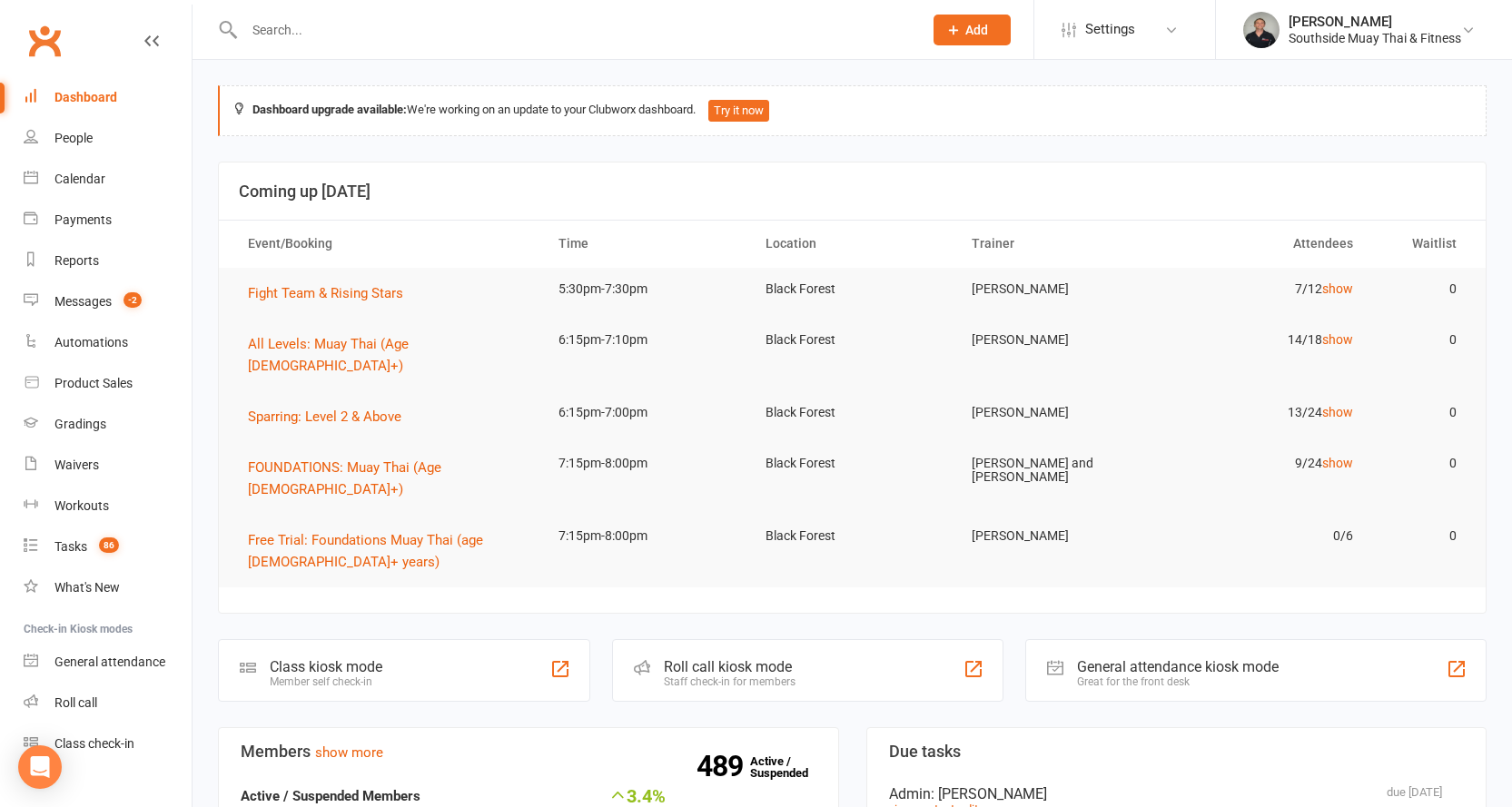
click at [391, 18] on input "text" at bounding box center [574, 29] width 671 height 26
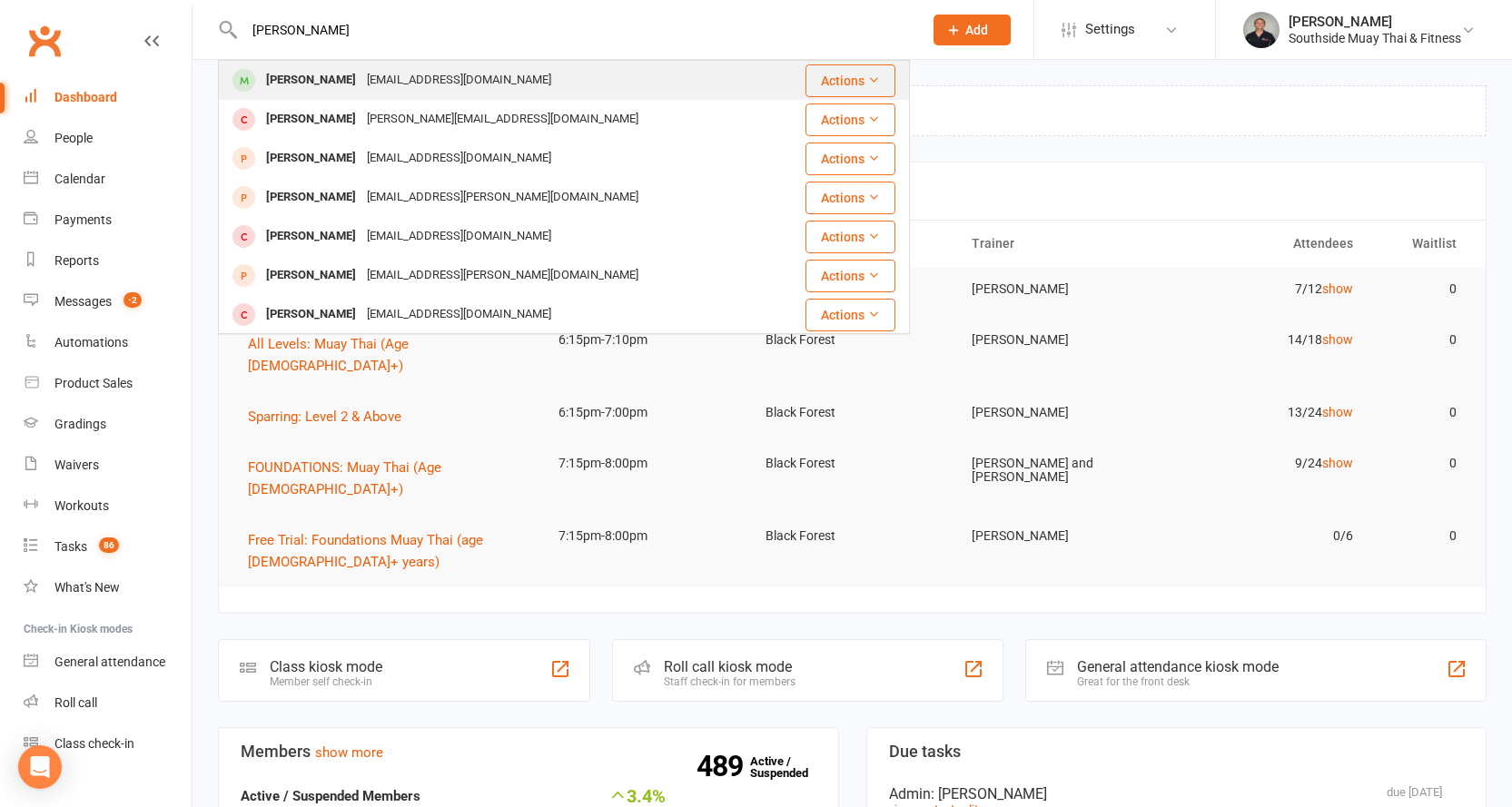
type input "jake mack"
click at [371, 71] on div "jakemackeybrill@outlook.com" at bounding box center [459, 81] width 195 height 27
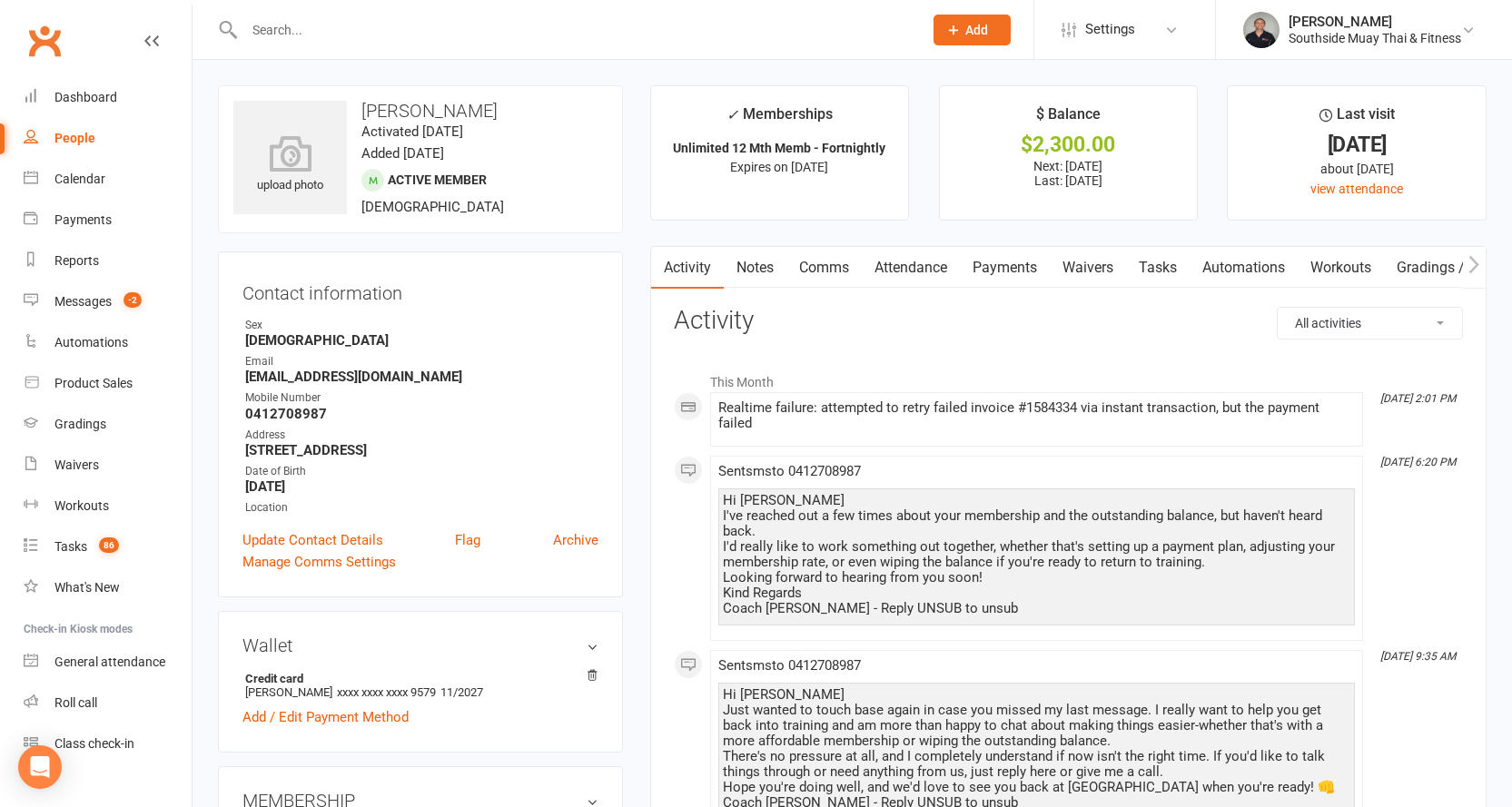
click at [824, 267] on link "Comms" at bounding box center [823, 267] width 75 height 42
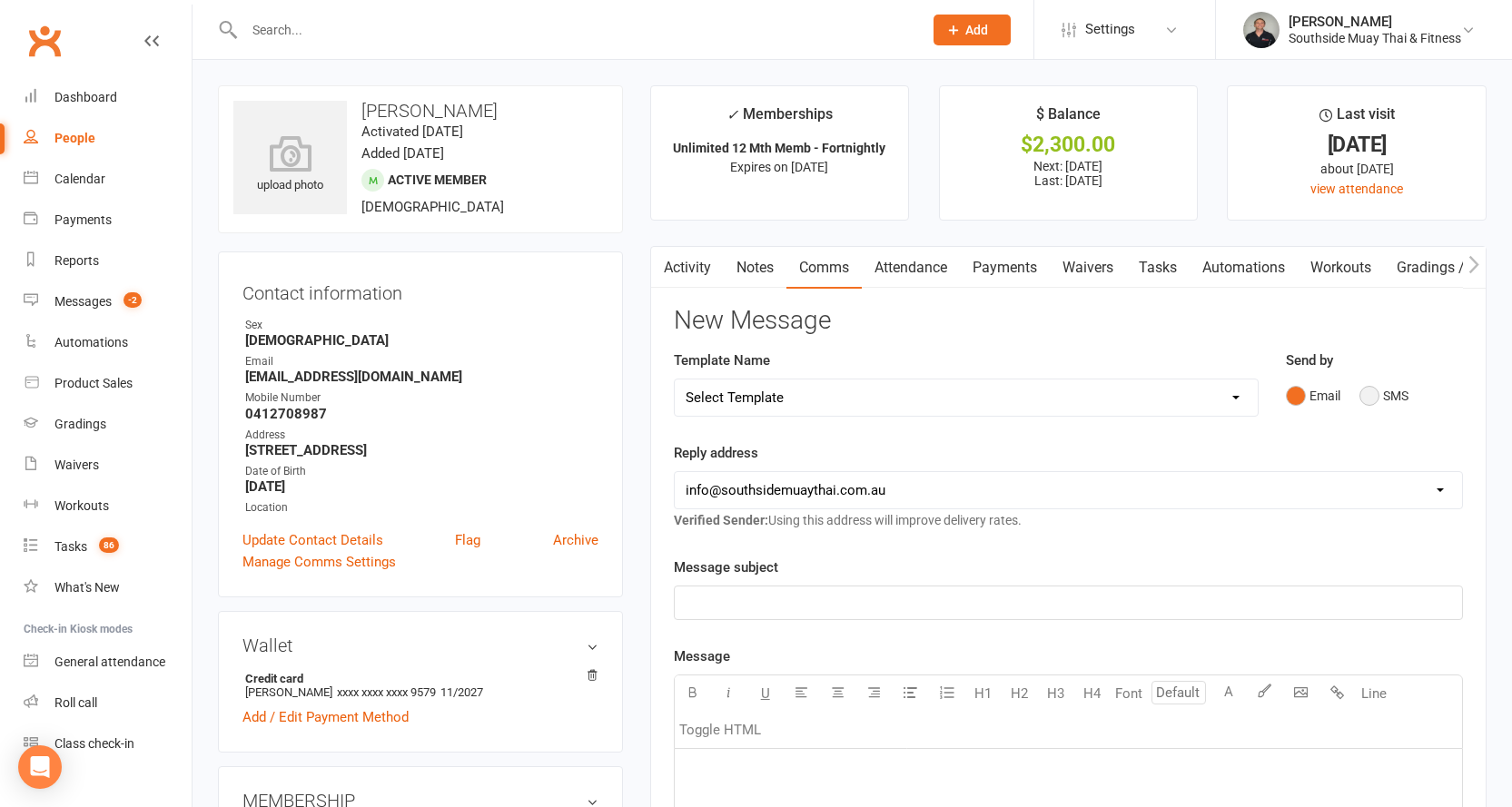
click at [1369, 396] on button "SMS" at bounding box center [1384, 395] width 49 height 34
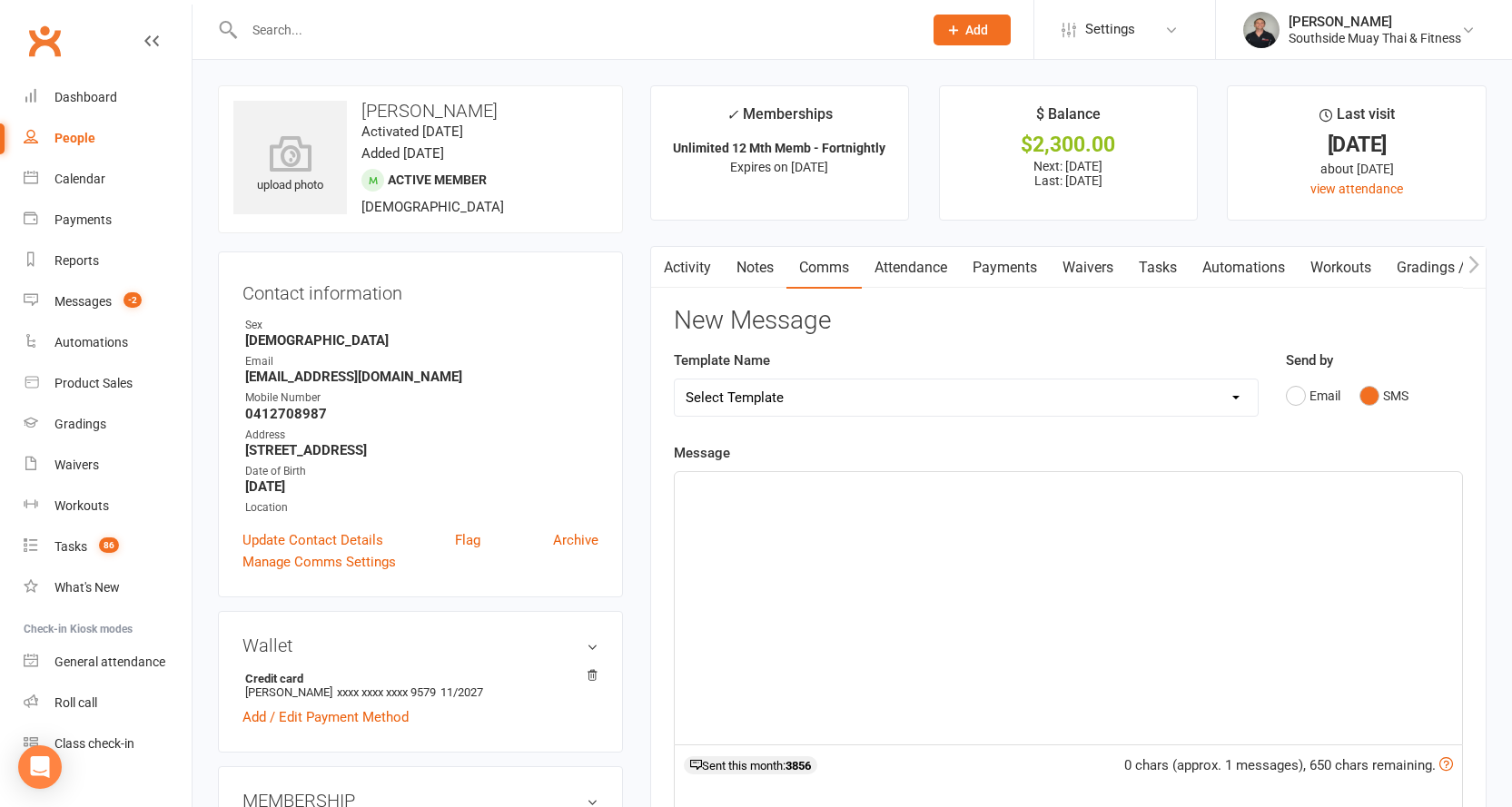
click at [887, 390] on select "Select Template [SMS] Outreach Message: High Risk – Personal From Trainer + Ree…" at bounding box center [966, 397] width 583 height 36
click at [702, 520] on div "﻿" at bounding box center [1068, 608] width 787 height 272
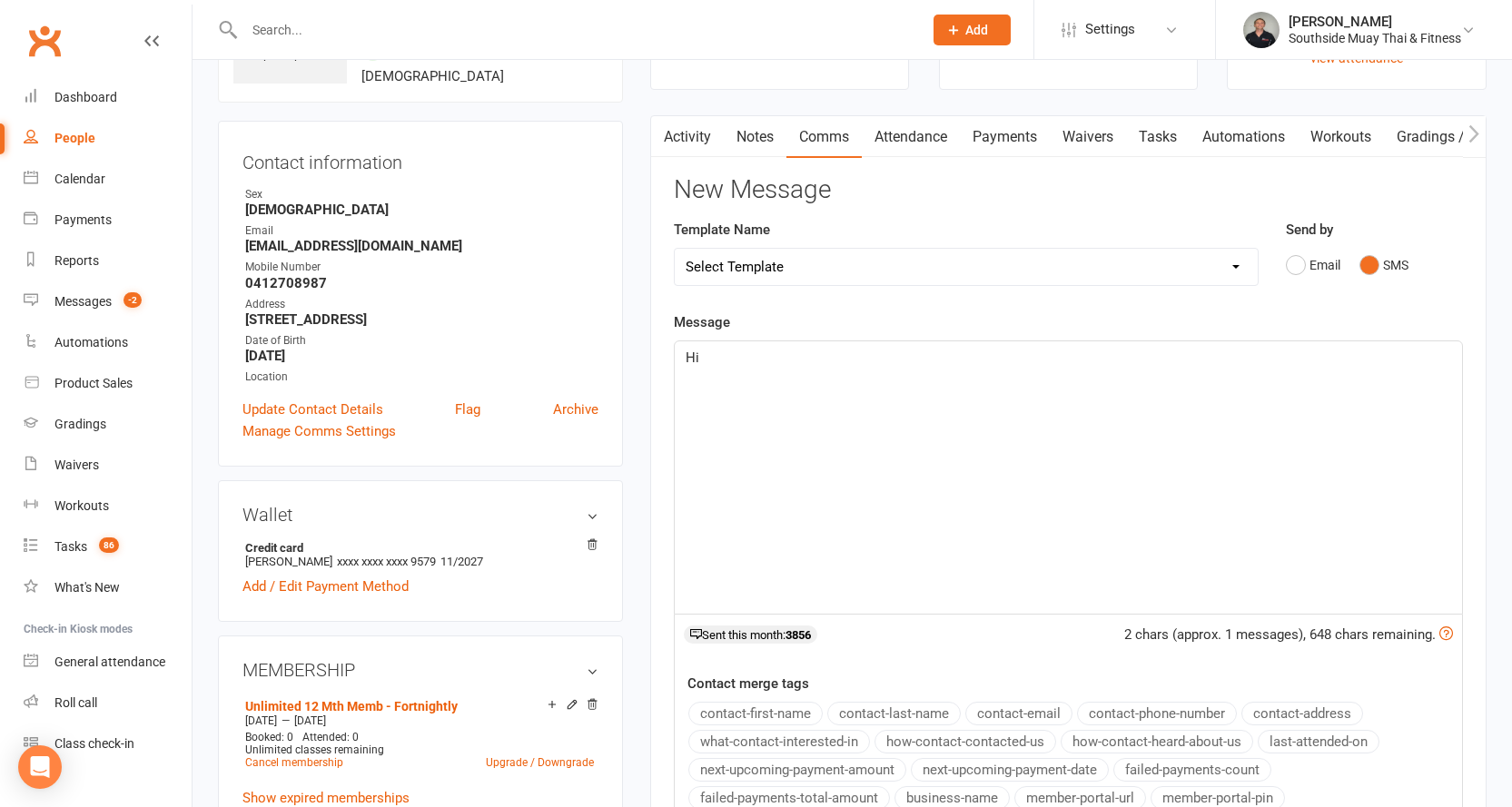
scroll to position [363, 0]
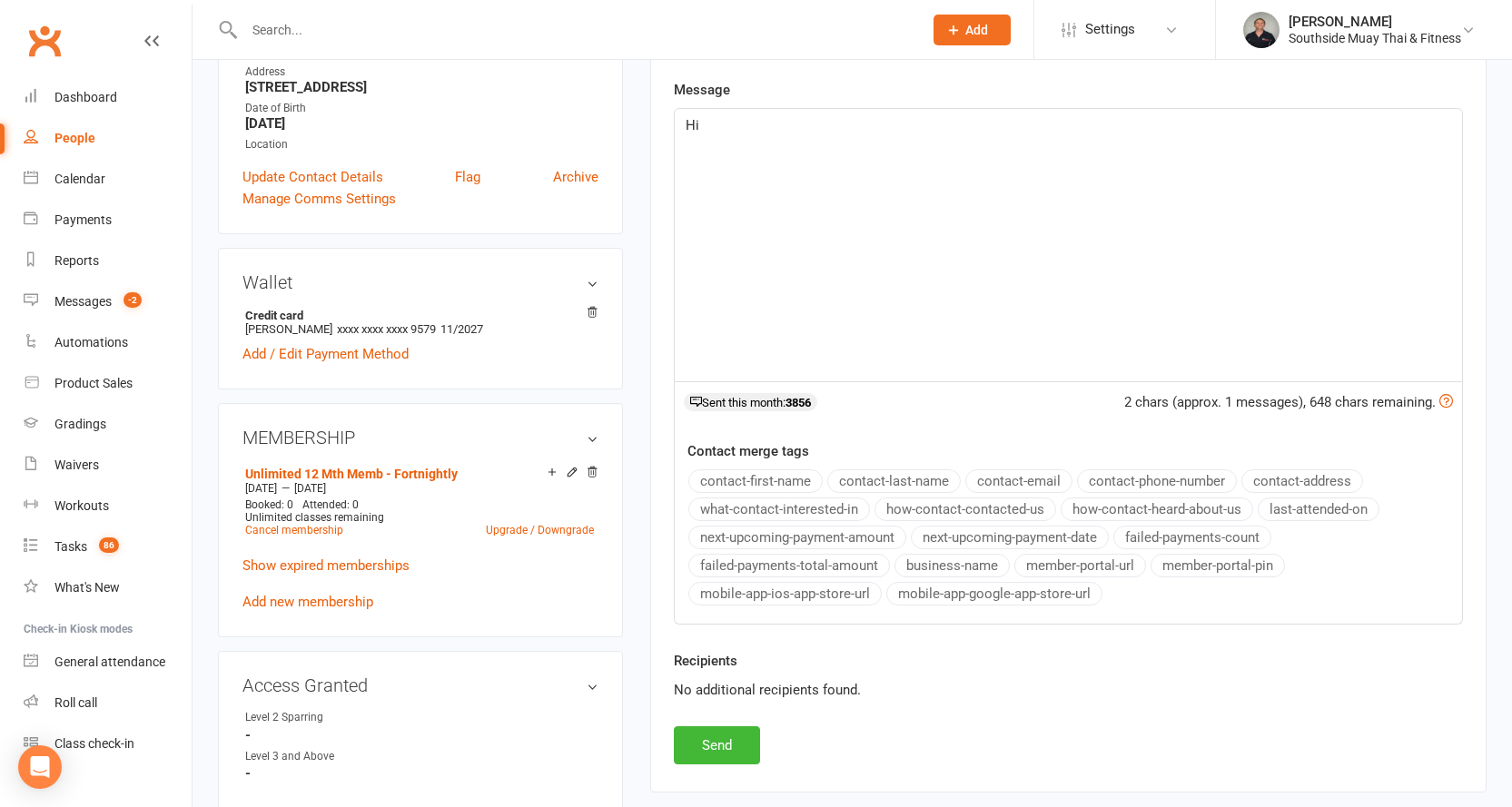
click at [743, 474] on button "contact-first-name" at bounding box center [756, 481] width 135 height 24
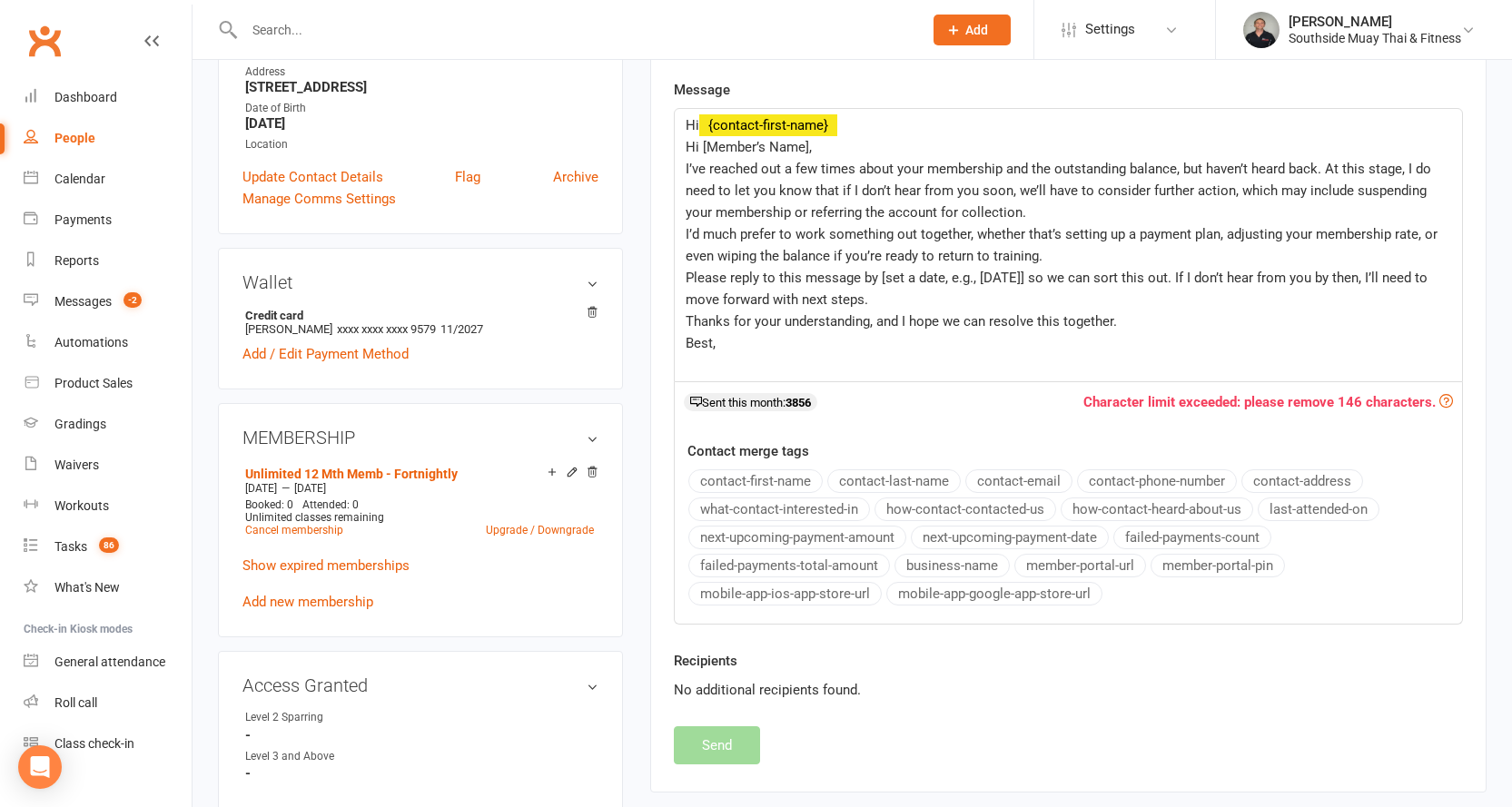
click at [707, 145] on span "Hi [Member’s Name]," at bounding box center [748, 147] width 126 height 16
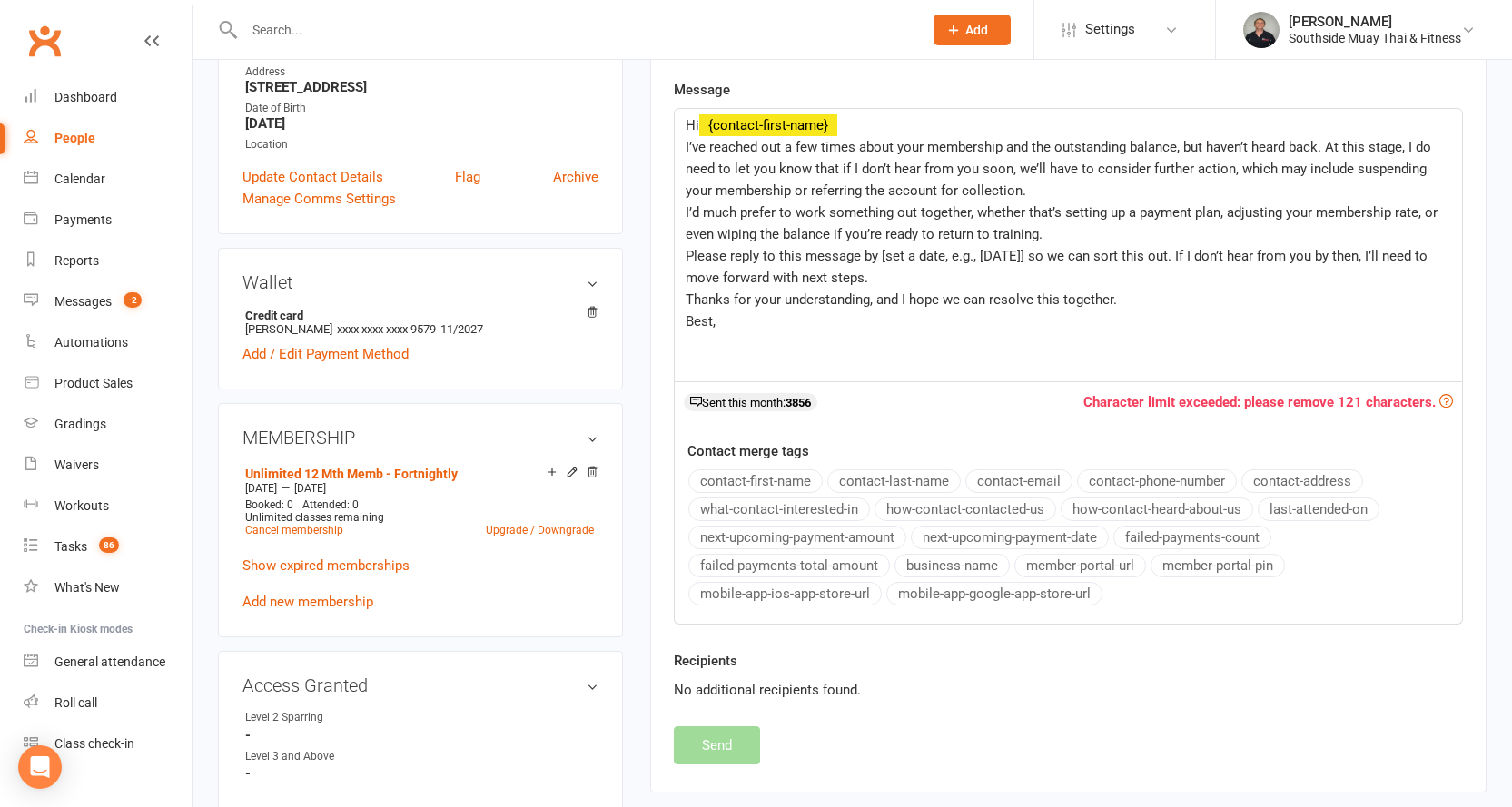
click at [1352, 166] on span "I’ve reached out a few times about your membership and the outstanding balance,…" at bounding box center [1060, 169] width 749 height 60
click at [1046, 233] on p "I’d much prefer to work something out together, whether that’s setting up a pay…" at bounding box center [1067, 224] width 765 height 44
click at [879, 254] on span "Please reply to this message by [set a date, e.g., Friday] so we can sort this …" at bounding box center [1058, 266] width 745 height 38
click at [682, 213] on div "Hi ﻿ {contact-first-name} I’ve reached out a few times about your membership an…" at bounding box center [1068, 245] width 787 height 272
click at [712, 323] on span "Best," at bounding box center [701, 321] width 30 height 16
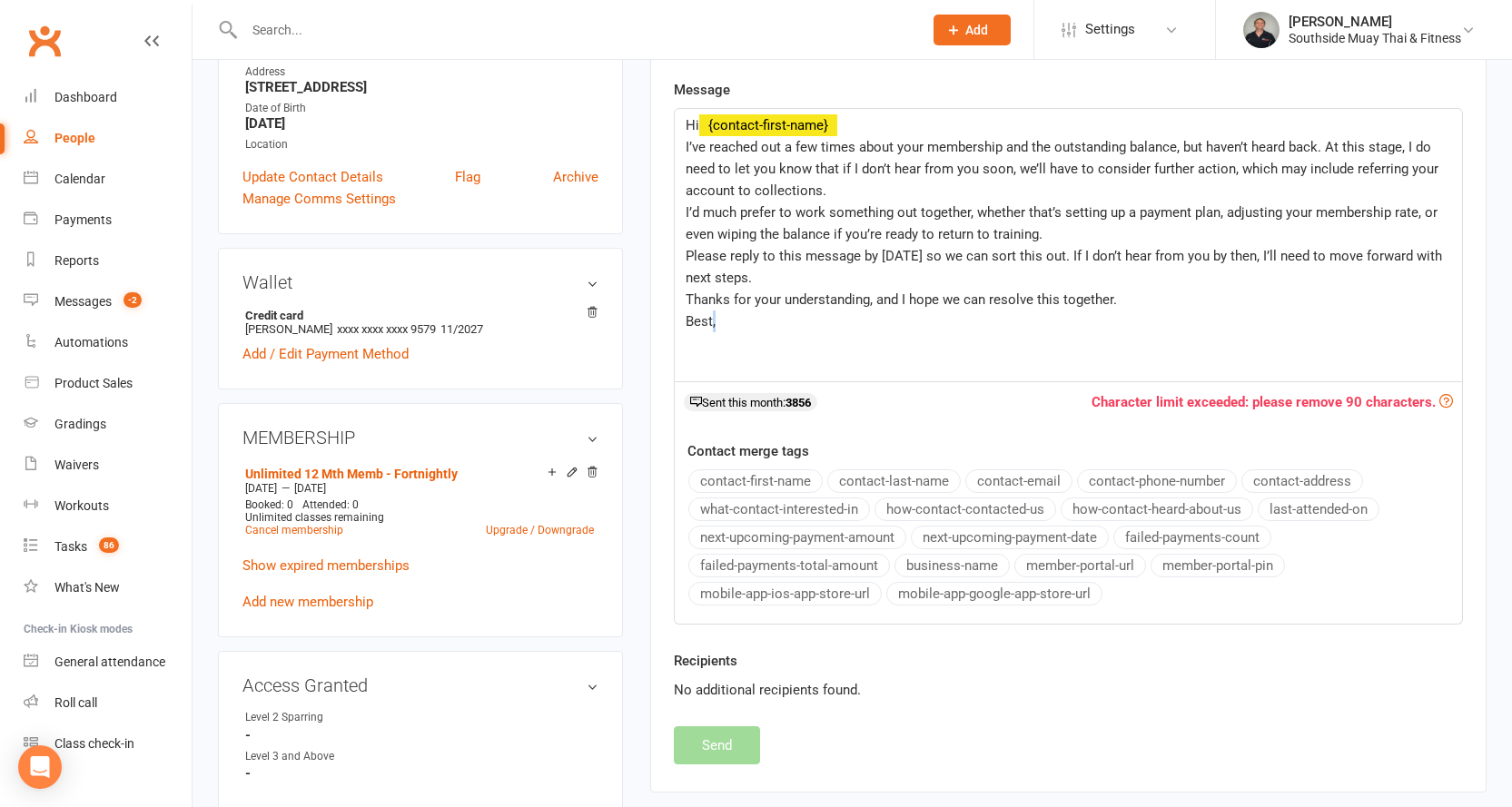
click at [712, 323] on span "Best," at bounding box center [701, 321] width 30 height 16
click at [933, 562] on button "business-name" at bounding box center [952, 565] width 116 height 24
click at [683, 211] on div "Hi ﻿ {contact-first-name} I’ve reached out a few times about your membership an…" at bounding box center [1068, 245] width 787 height 272
click at [1327, 144] on span "I’ve reached out a few times about your membership and the outstanding balance,…" at bounding box center [1064, 169] width 756 height 60
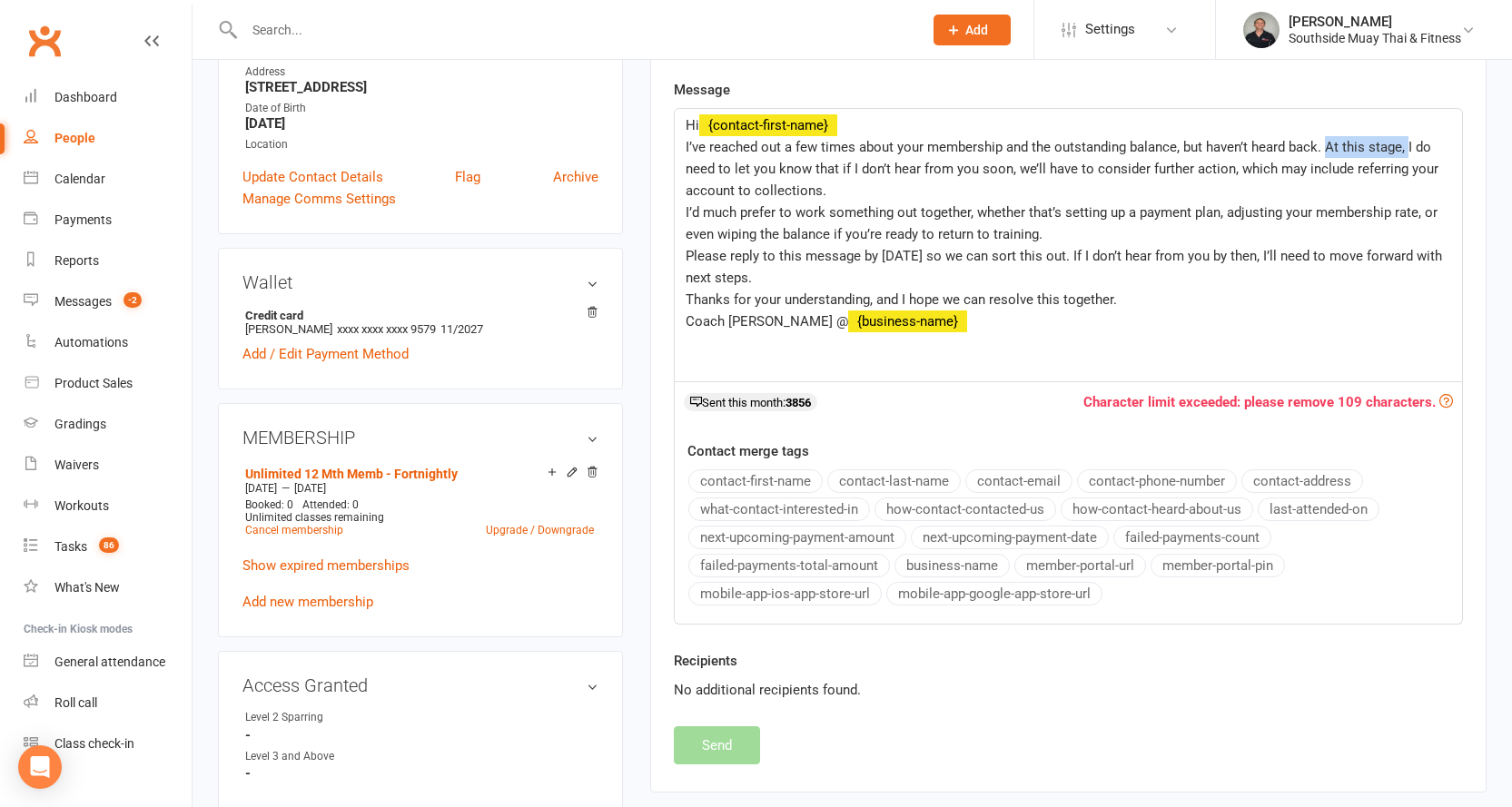
drag, startPoint x: 1324, startPoint y: 142, endPoint x: 1407, endPoint y: 144, distance: 83.0
click at [1407, 144] on span "I’ve reached out a few times about your membership and the outstanding balance,…" at bounding box center [1064, 169] width 756 height 60
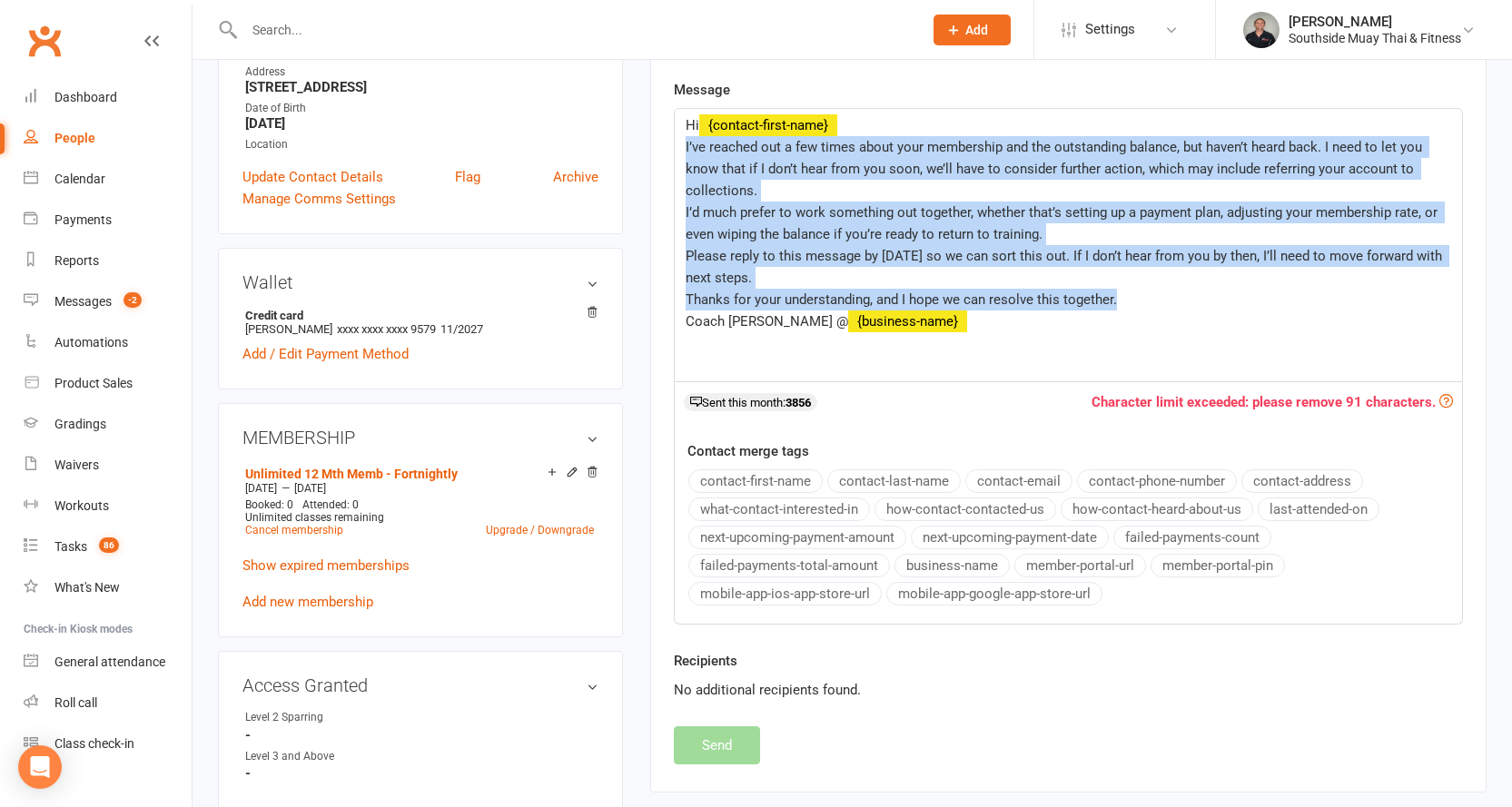
drag, startPoint x: 680, startPoint y: 139, endPoint x: 1130, endPoint y: 290, distance: 474.7
click at [1130, 290] on div "Hi ﻿ {contact-first-name} I’ve reached out a few times about your membership an…" at bounding box center [1068, 245] width 787 height 272
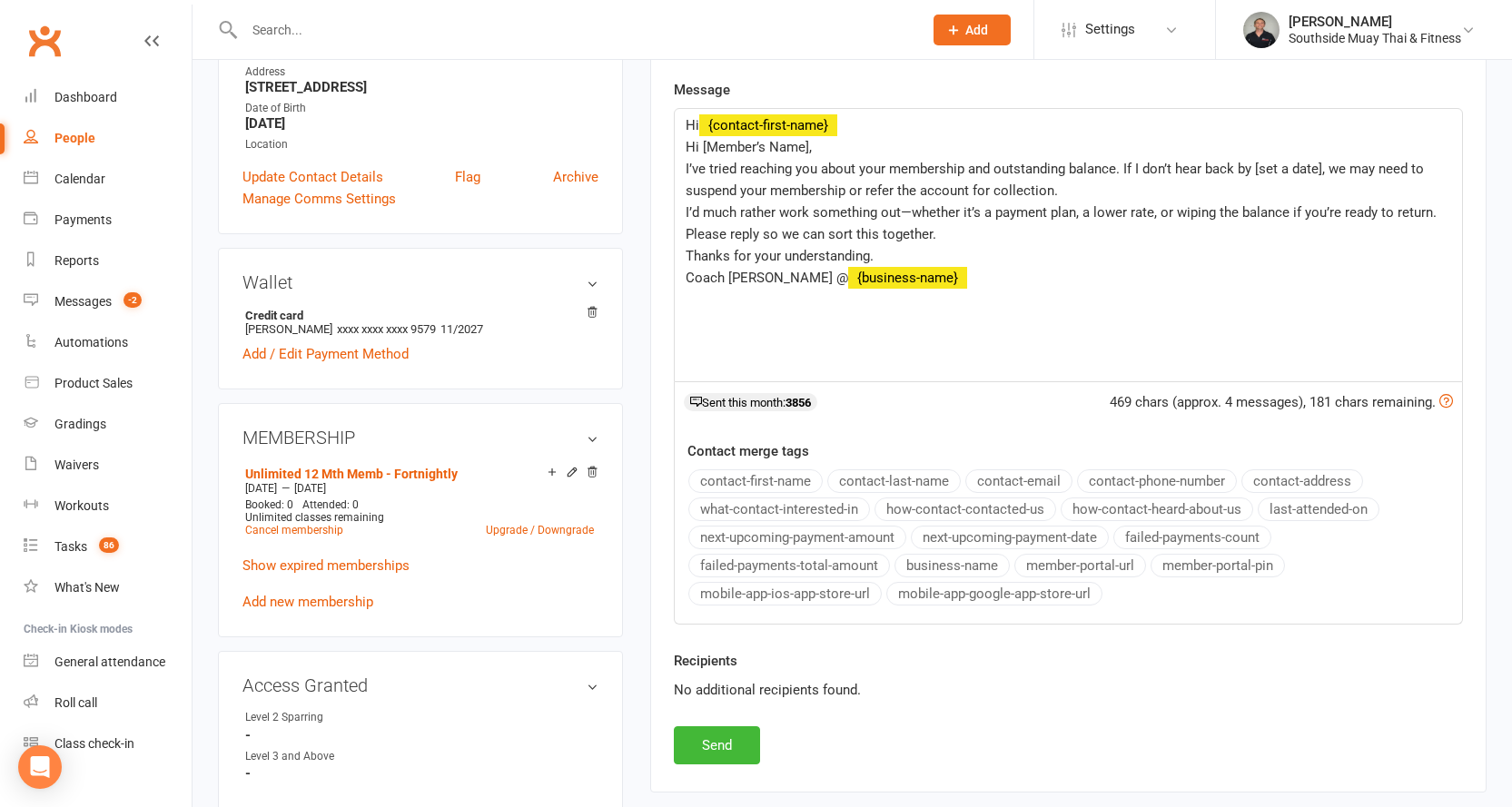
click at [694, 146] on span "Hi [Member’s Name]," at bounding box center [748, 147] width 126 height 16
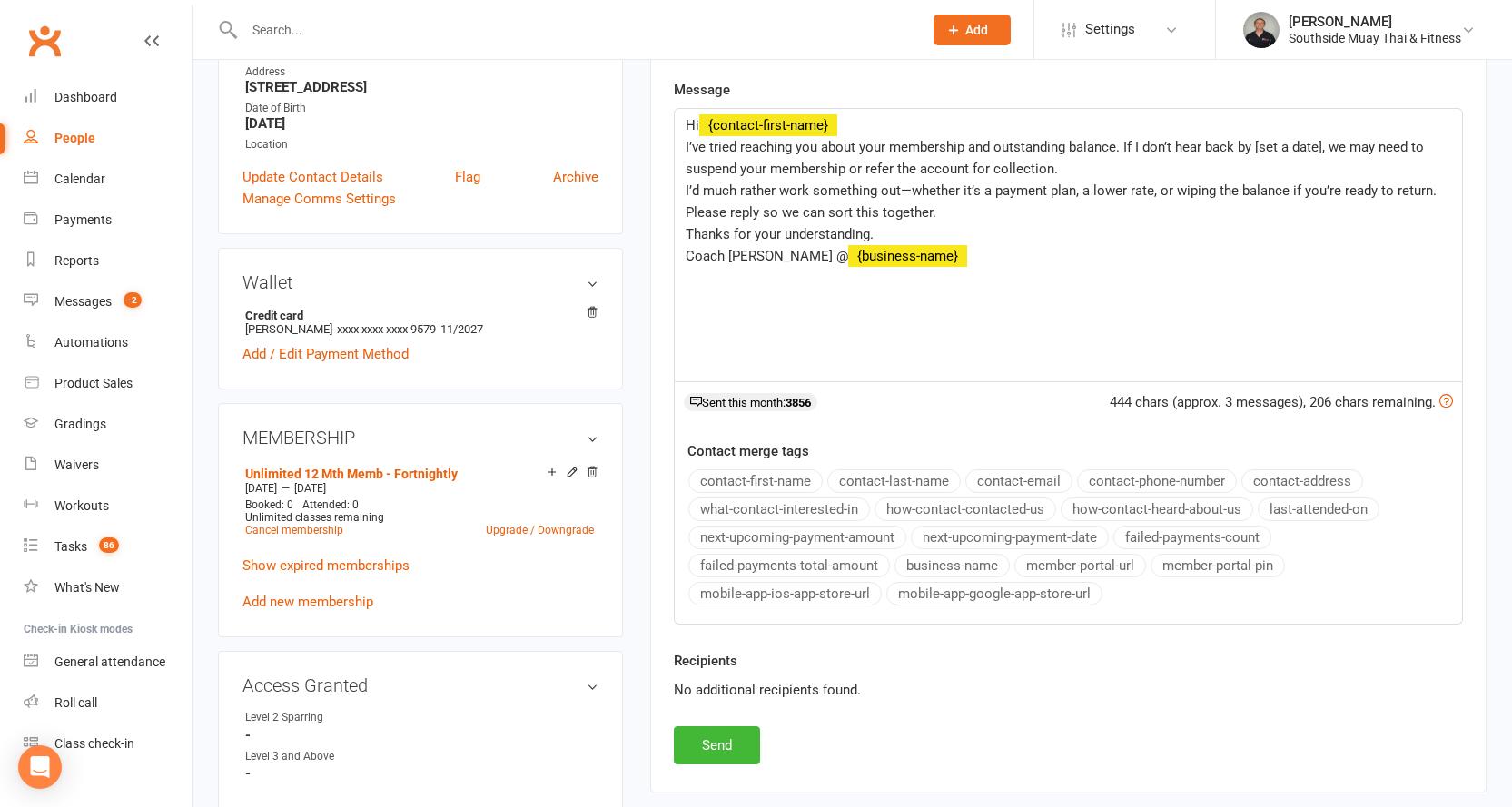
click at [1254, 144] on span "I’ve tried reaching you about your membership and outstanding balance. If I don…" at bounding box center [1056, 158] width 741 height 38
click at [685, 119] on span "Hi" at bounding box center [692, 125] width 13 height 16
click at [732, 741] on button "Send" at bounding box center [717, 745] width 86 height 38
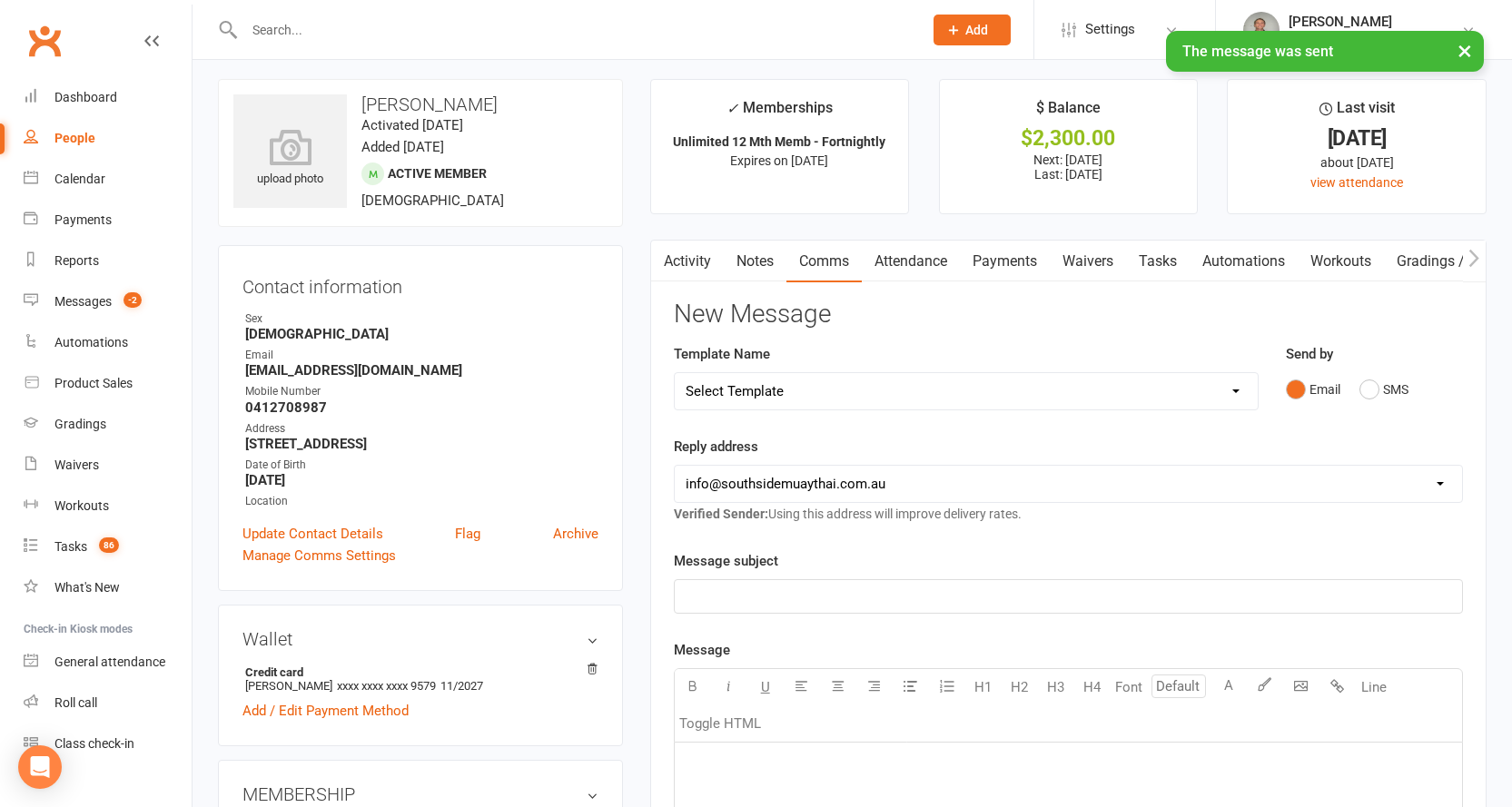
scroll to position [0, 0]
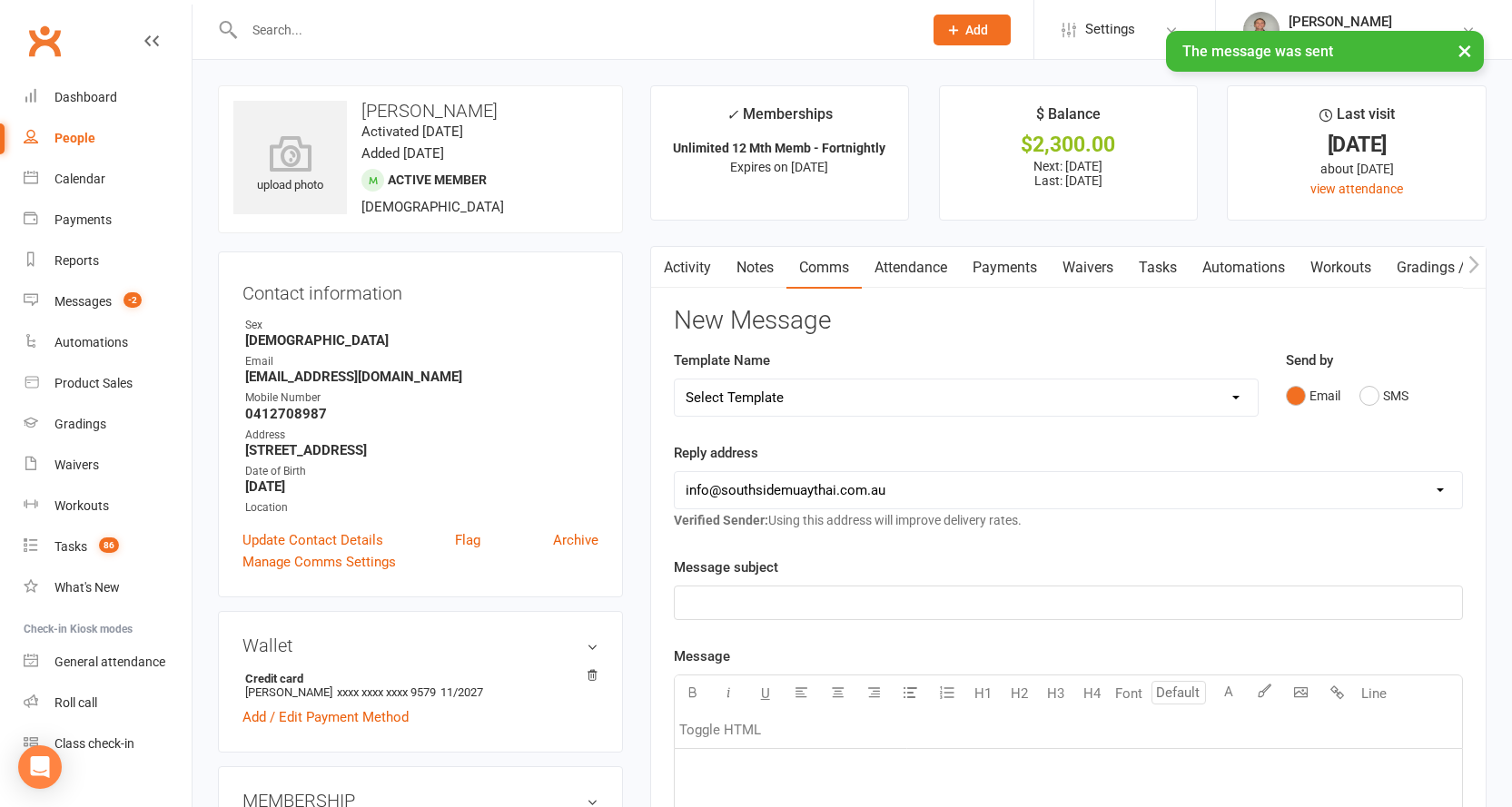
click at [689, 266] on link "Activity" at bounding box center [687, 267] width 73 height 42
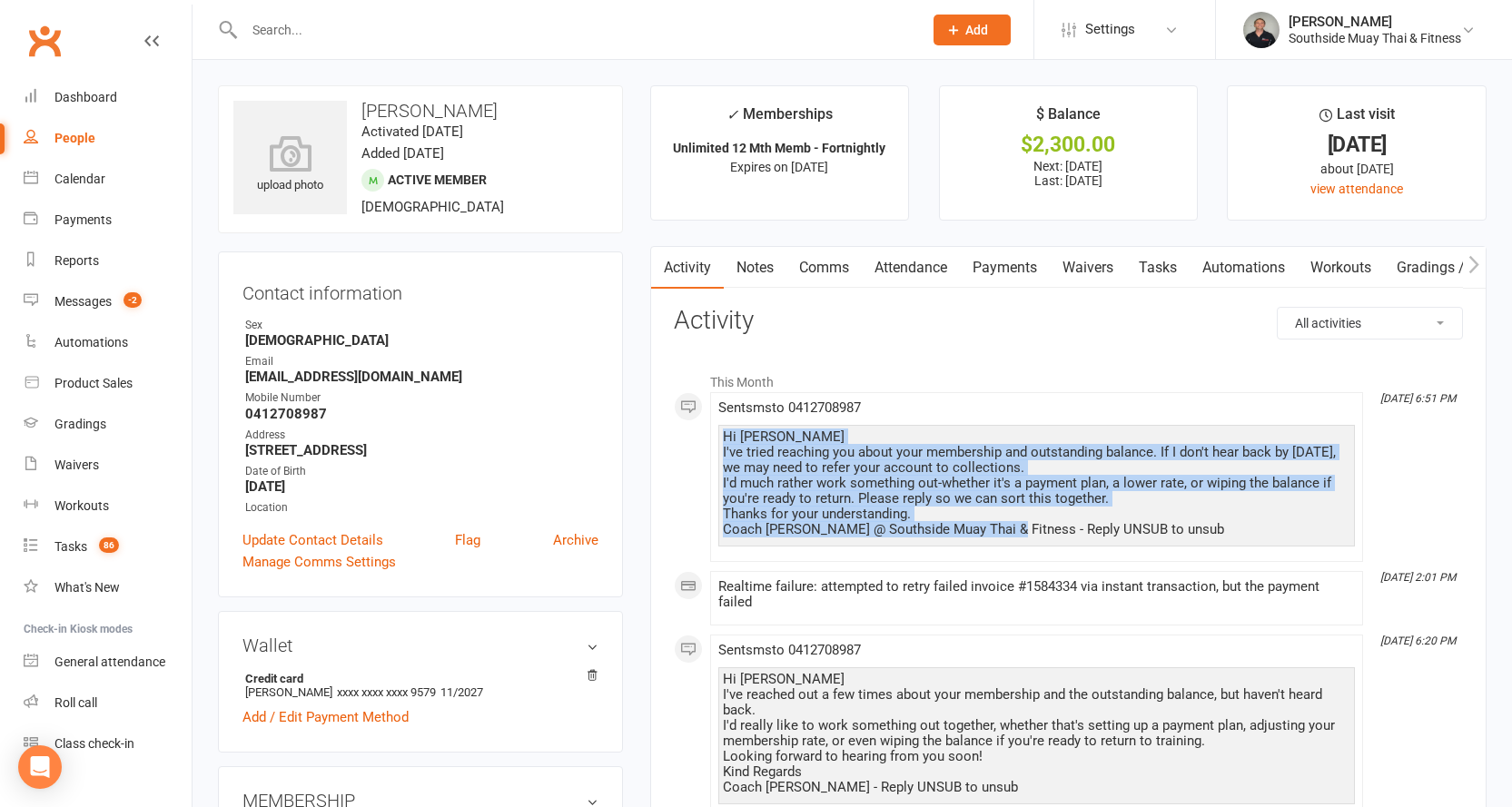
drag, startPoint x: 723, startPoint y: 434, endPoint x: 1001, endPoint y: 524, distance: 292.2
click at [1001, 524] on div "Hi Jake I've tried reaching you about your membership and outstanding balance. …" at bounding box center [1036, 484] width 628 height 108
copy div "Hi Jake I've tried reaching you about your membership and outstanding balance. …"
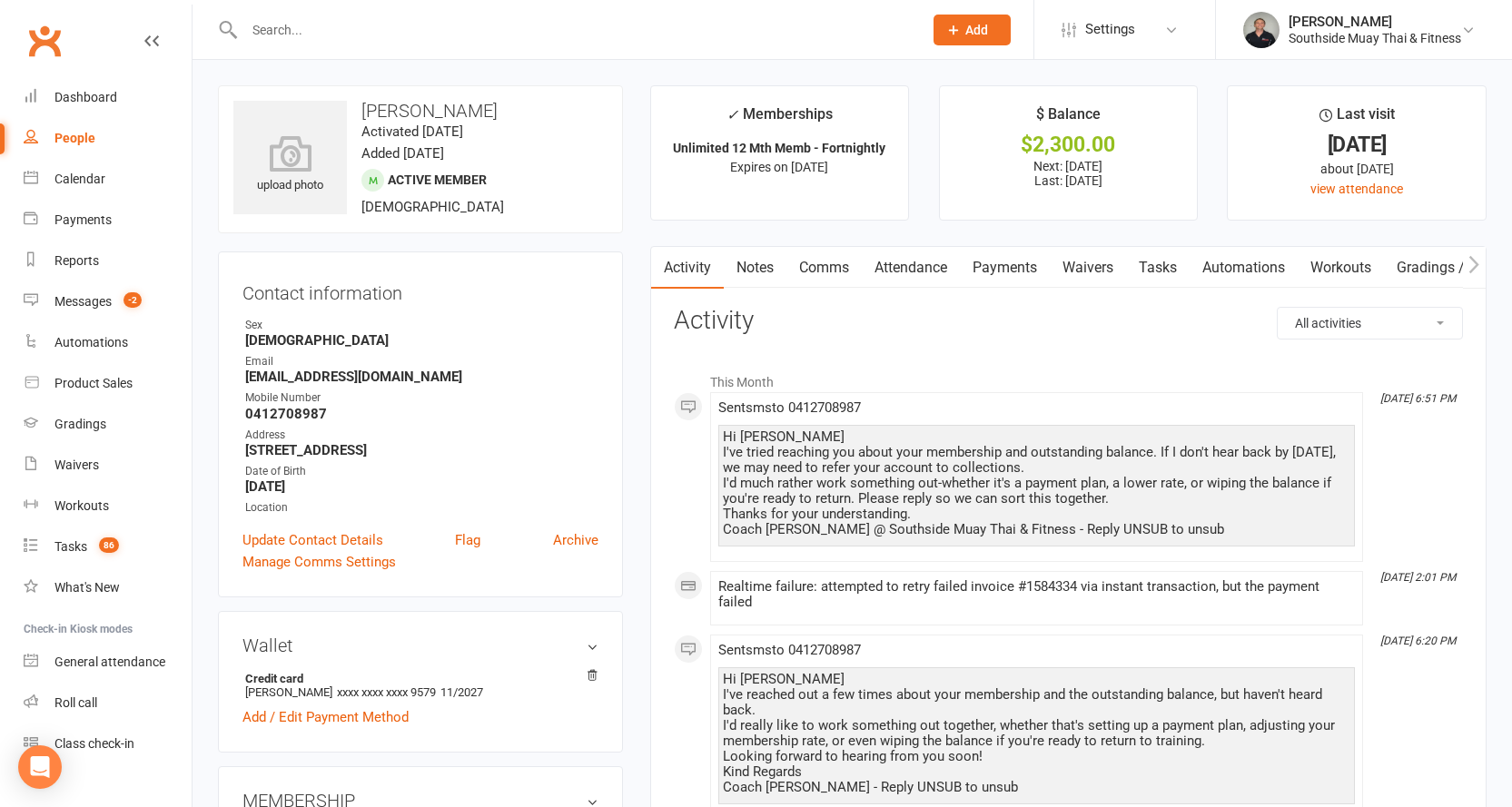
click at [430, 32] on input "text" at bounding box center [574, 29] width 671 height 26
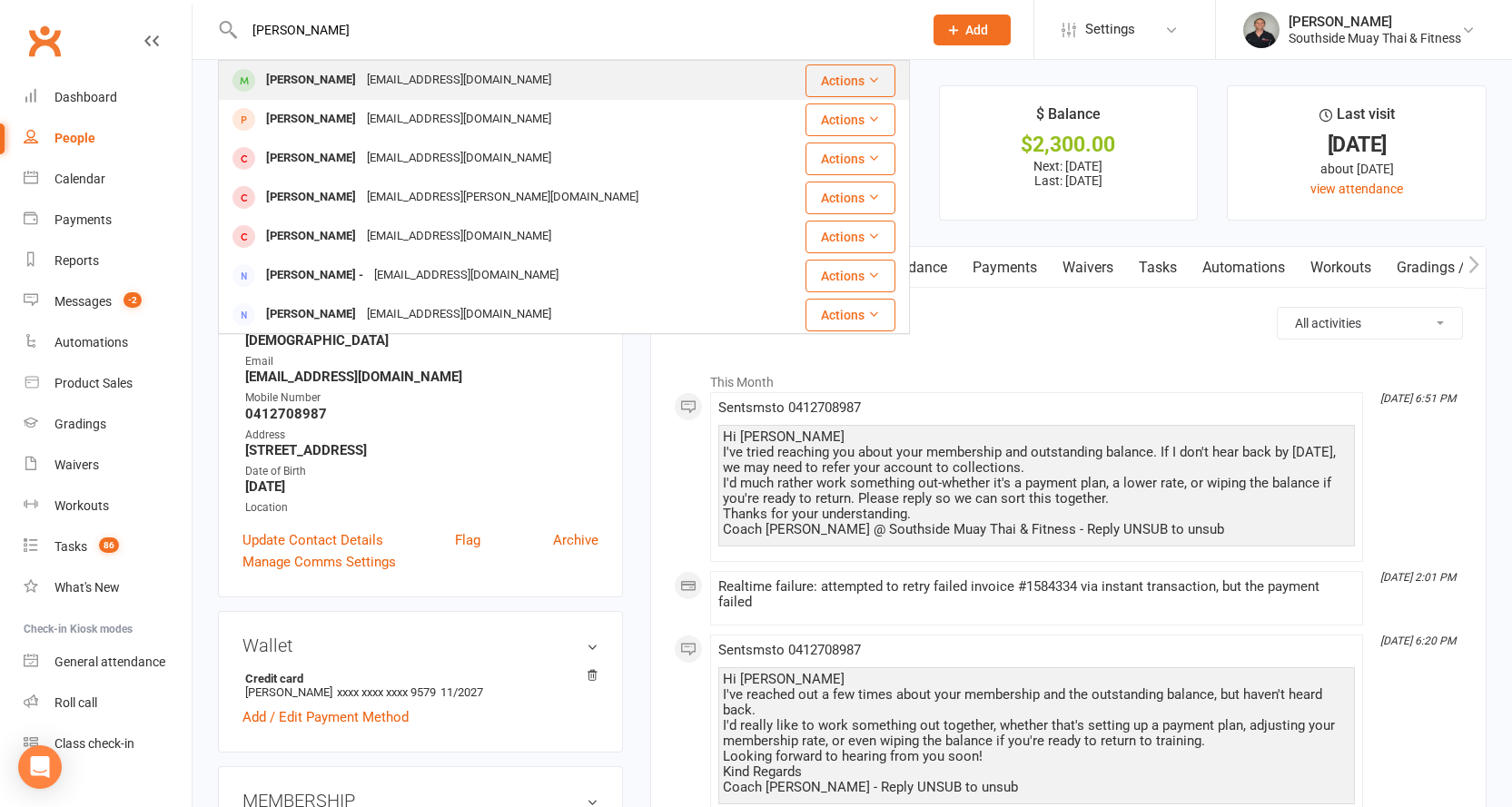
type input "max pink"
click at [502, 83] on div "Maxwellpinkerton@gmail.com" at bounding box center [459, 81] width 195 height 27
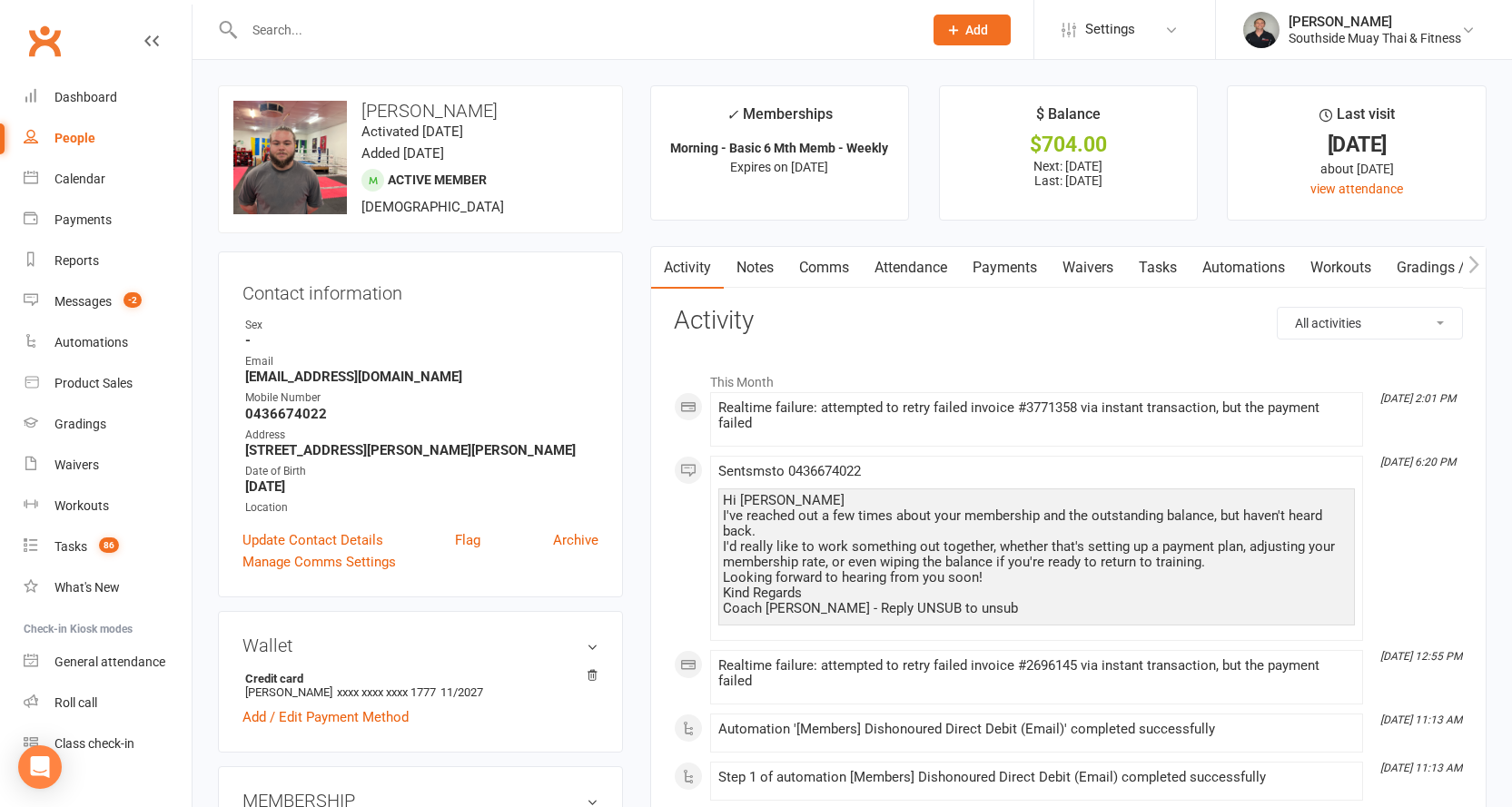
click at [816, 258] on link "Comms" at bounding box center [823, 267] width 75 height 42
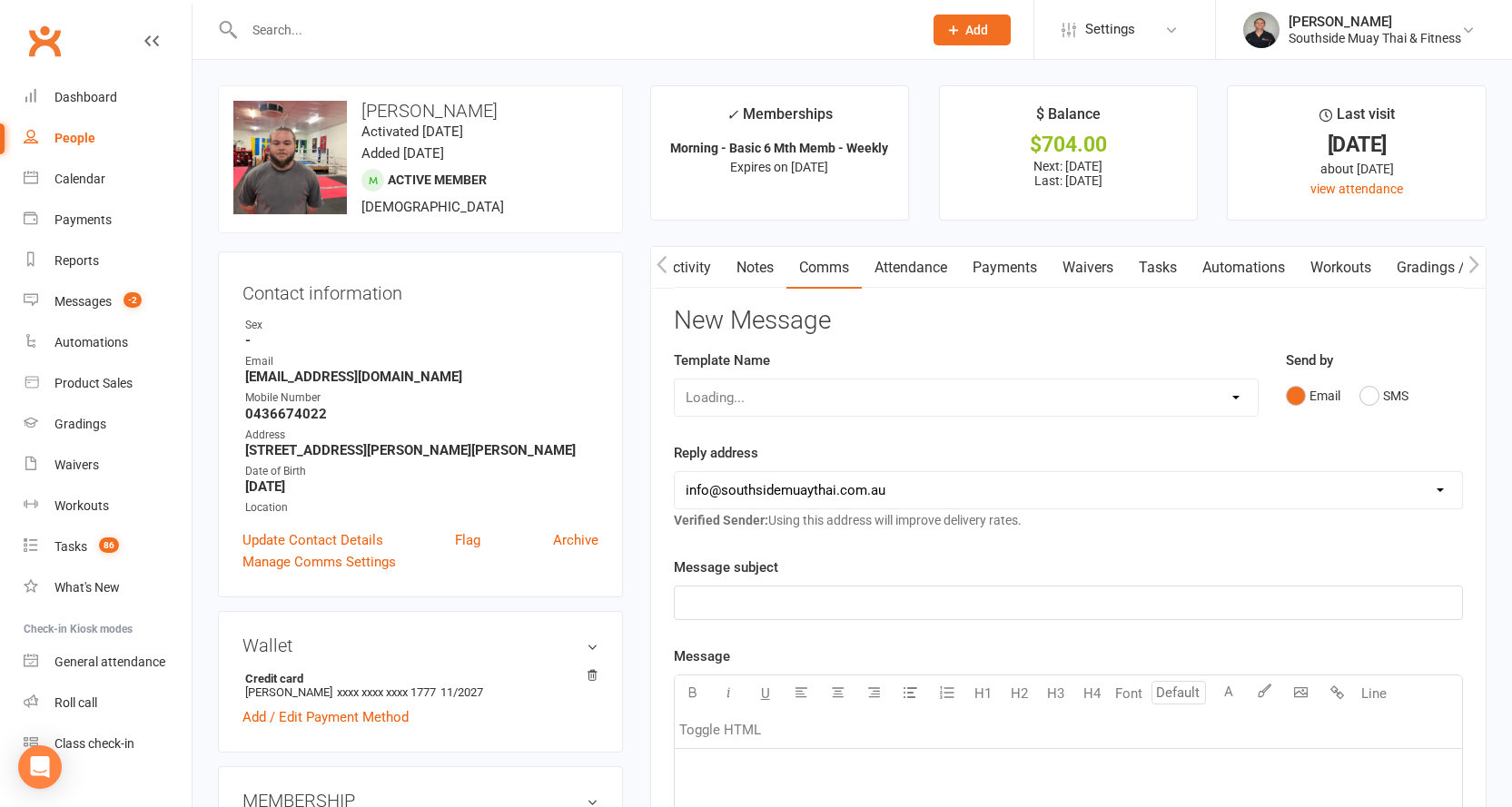
scroll to position [0, 1]
click at [1110, 394] on button "SMS" at bounding box center [1111, 395] width 49 height 34
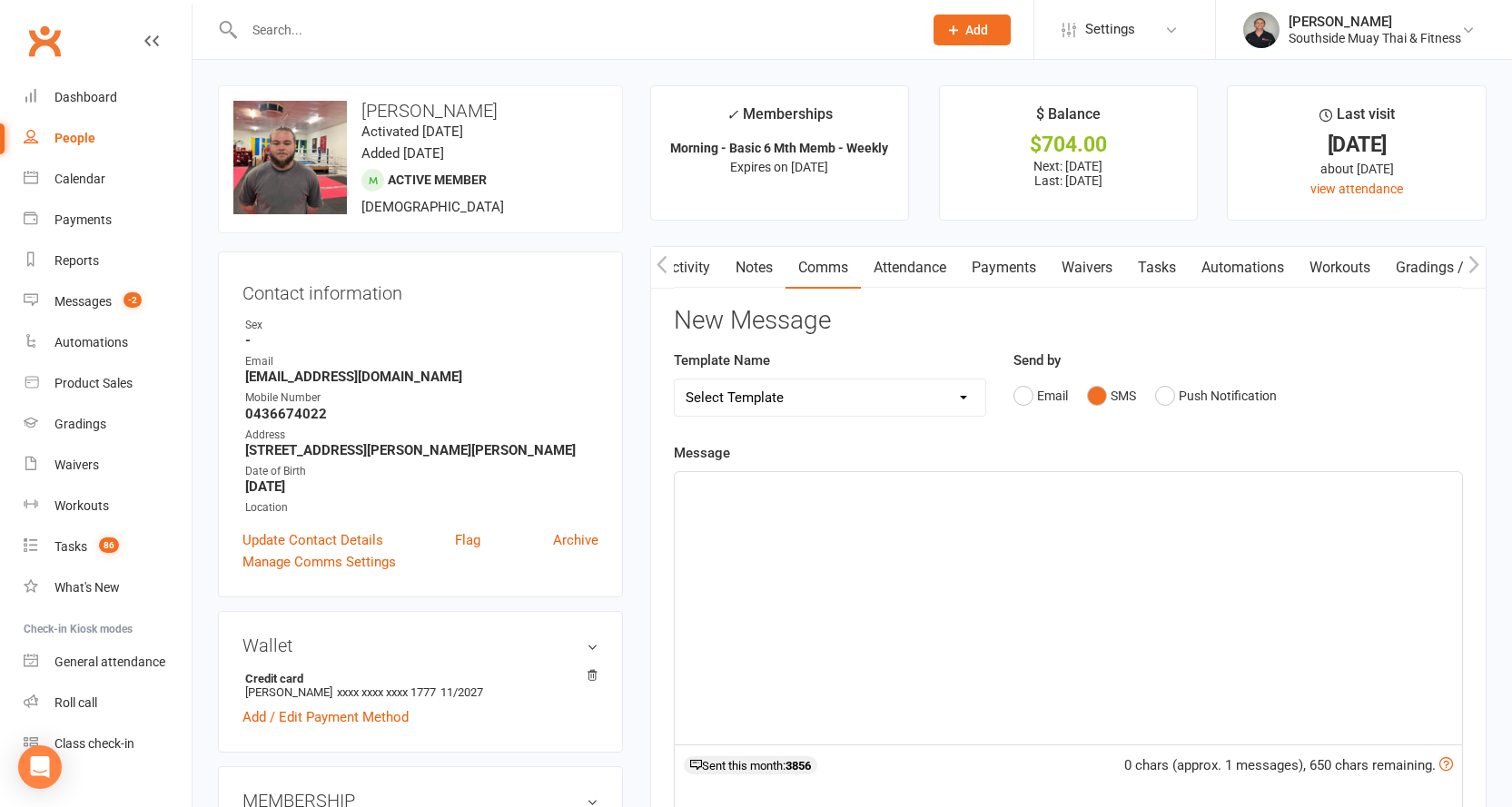
click at [817, 502] on div "﻿" at bounding box center [1068, 608] width 787 height 272
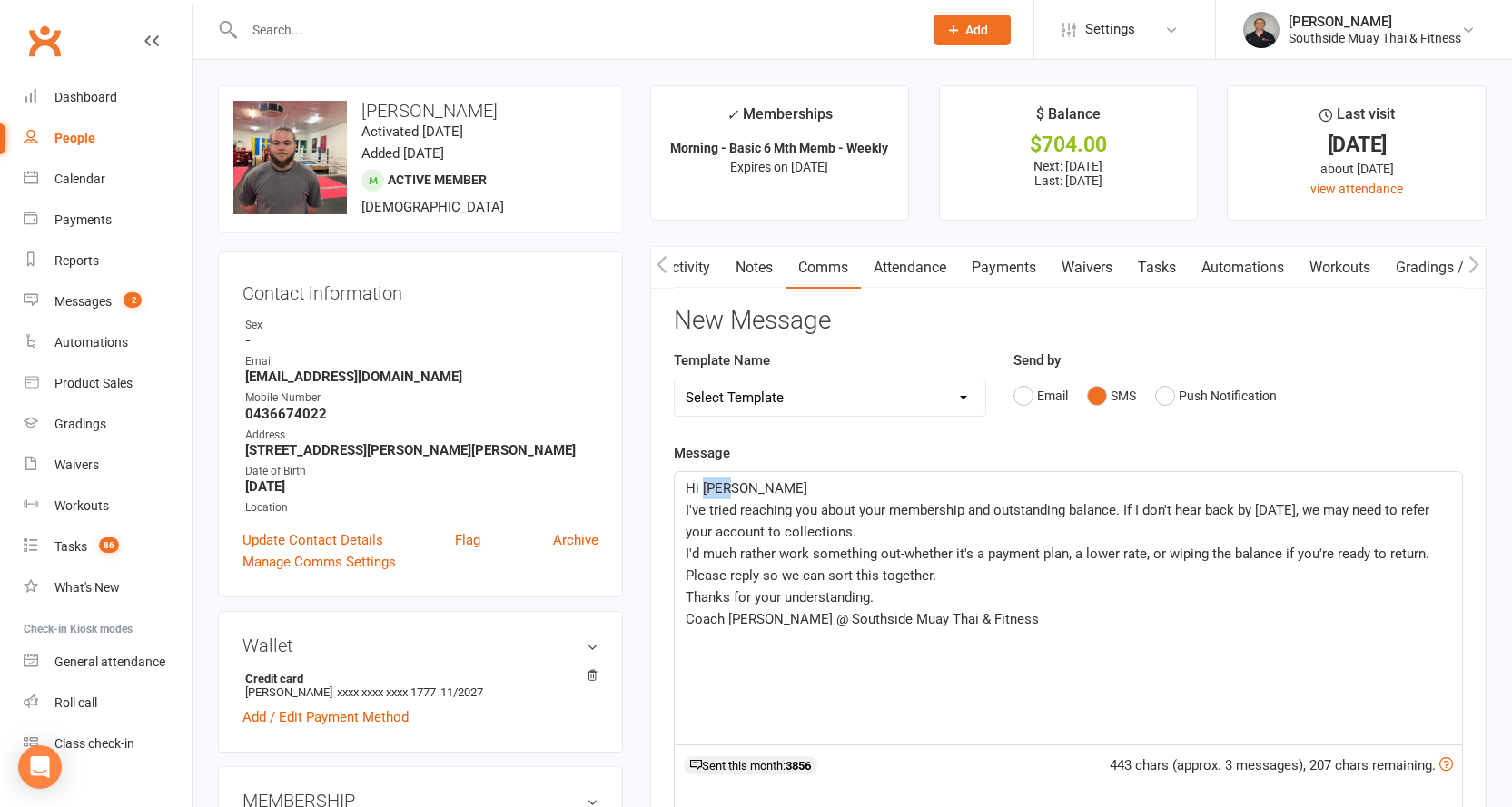
drag, startPoint x: 701, startPoint y: 486, endPoint x: 727, endPoint y: 486, distance: 26.0
click at [727, 486] on span "Hi Jake" at bounding box center [746, 488] width 121 height 16
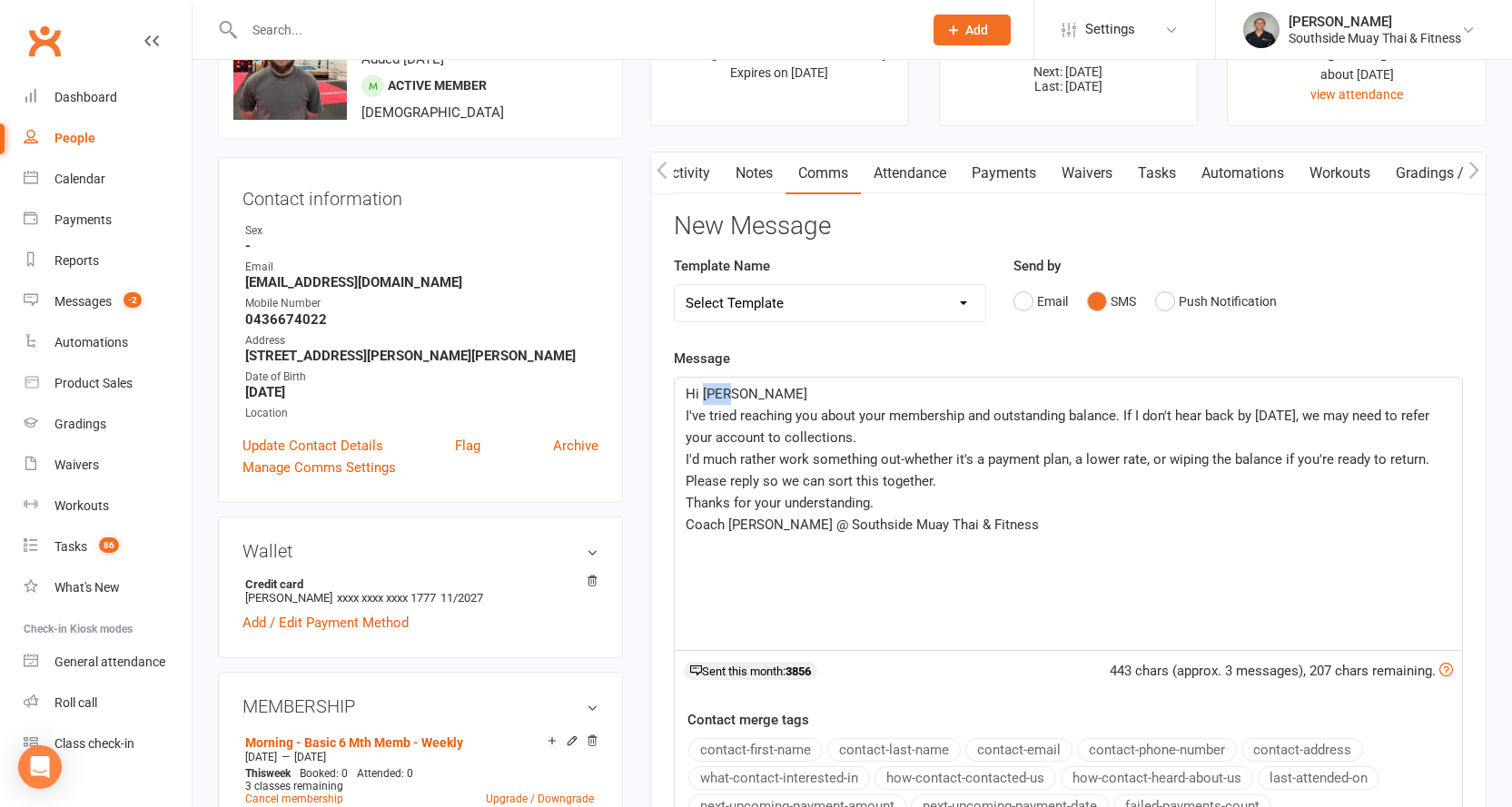
scroll to position [272, 0]
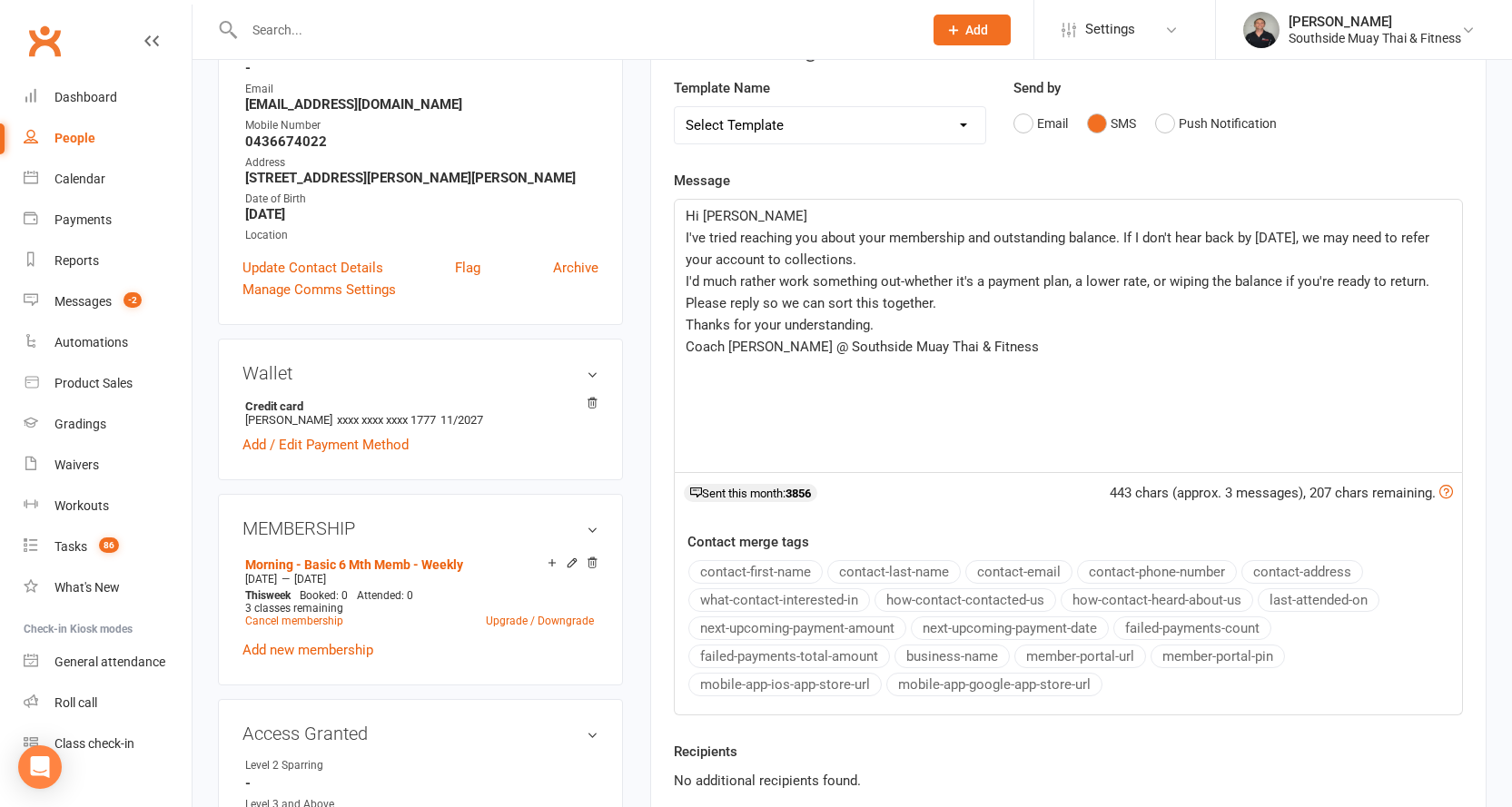
click at [758, 569] on button "contact-first-name" at bounding box center [756, 572] width 135 height 24
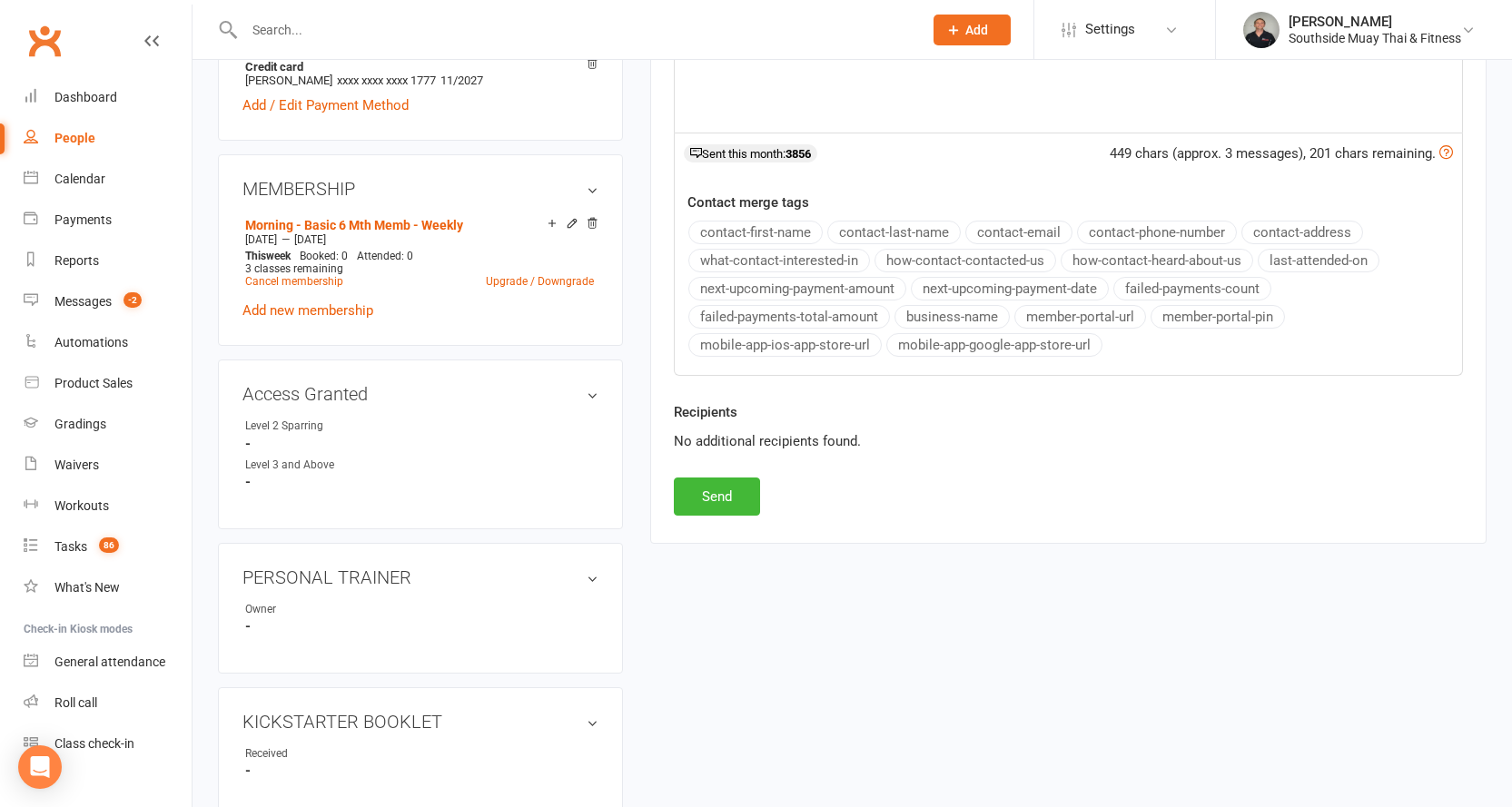
scroll to position [635, 0]
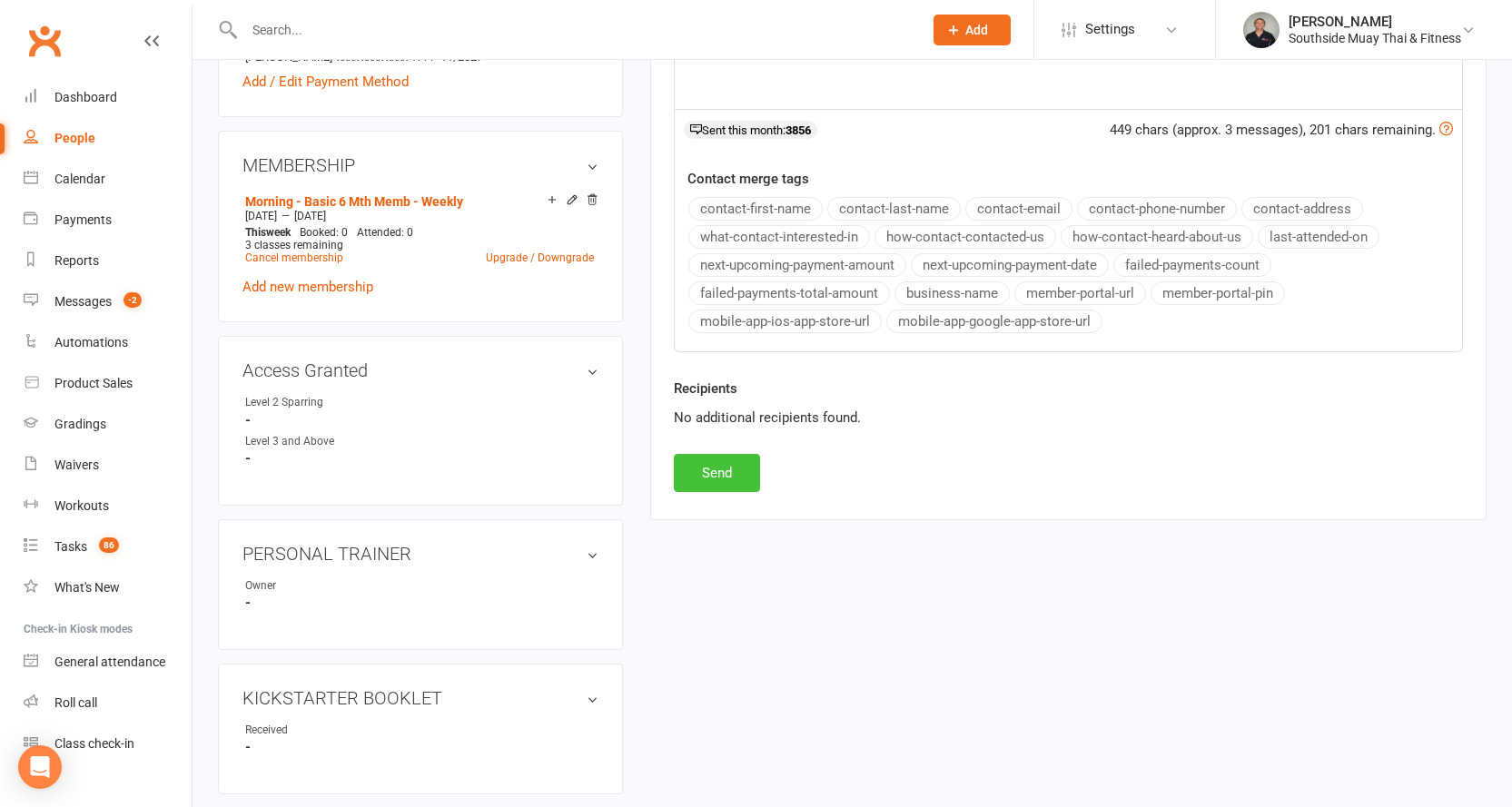
click at [714, 473] on button "Send" at bounding box center [717, 473] width 86 height 38
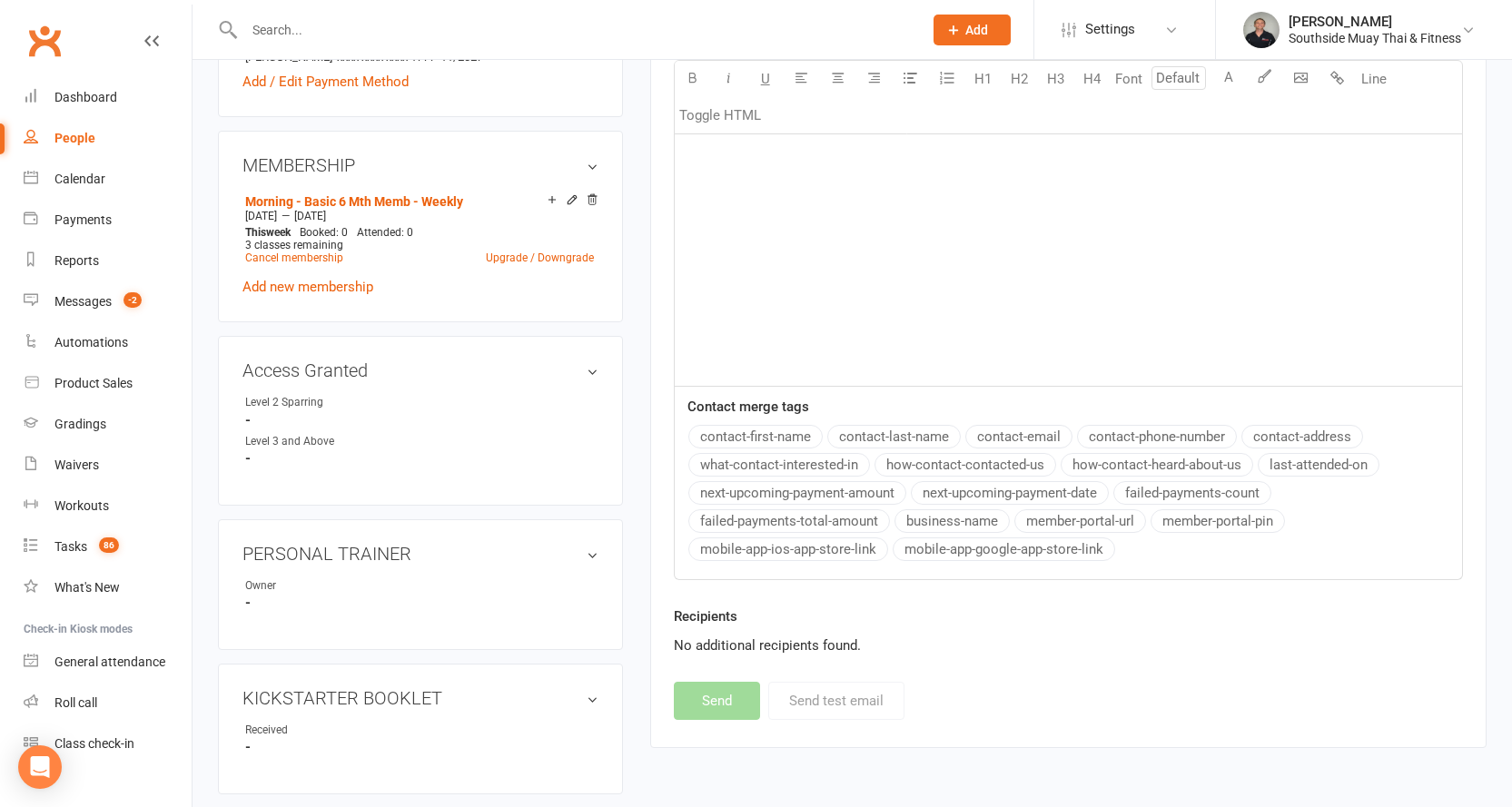
click at [308, 23] on input "text" at bounding box center [574, 29] width 671 height 26
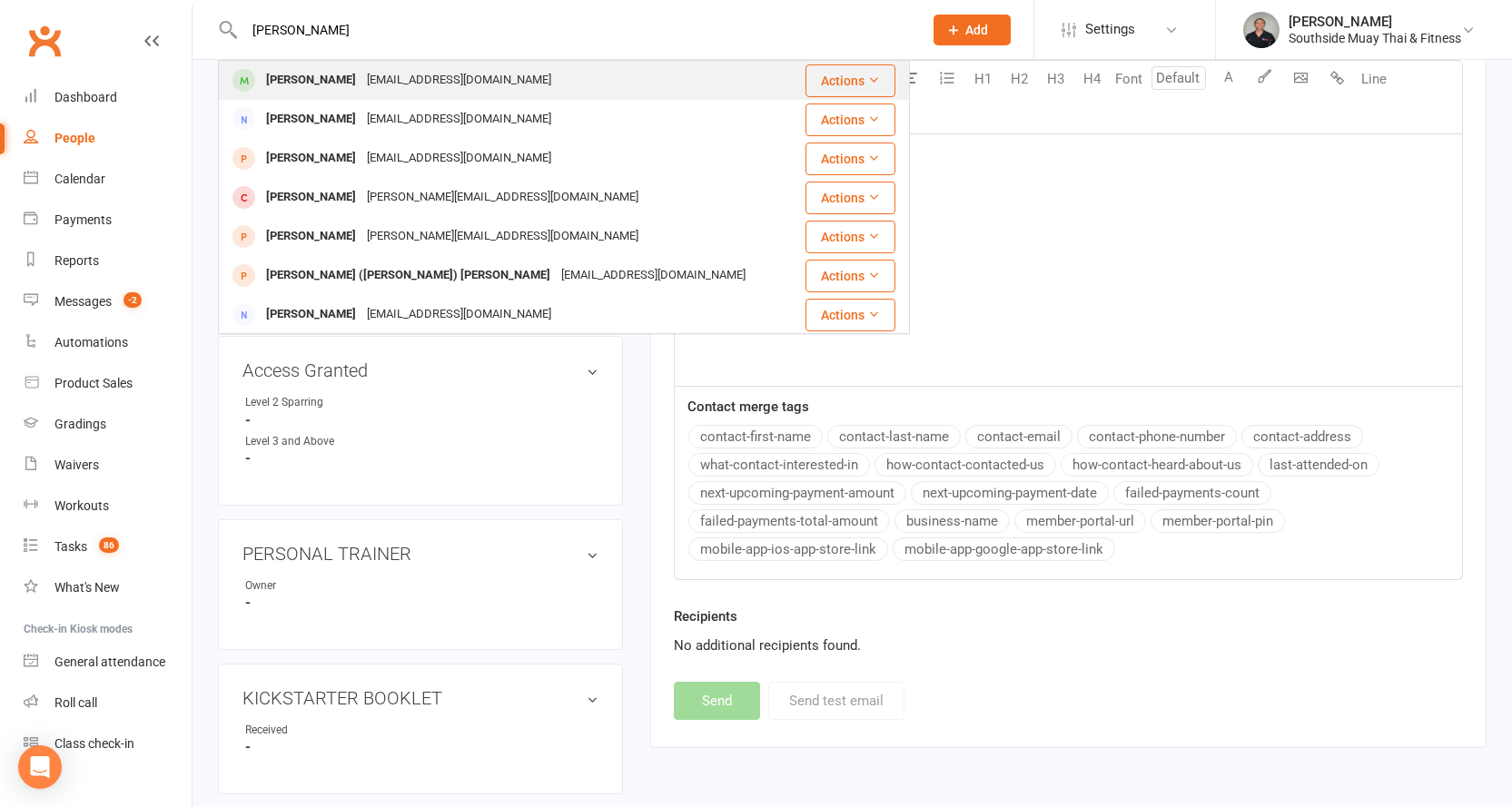
type input "jase cha"
click at [506, 74] on div "Jase25chiappini@gmail.com" at bounding box center [459, 81] width 195 height 27
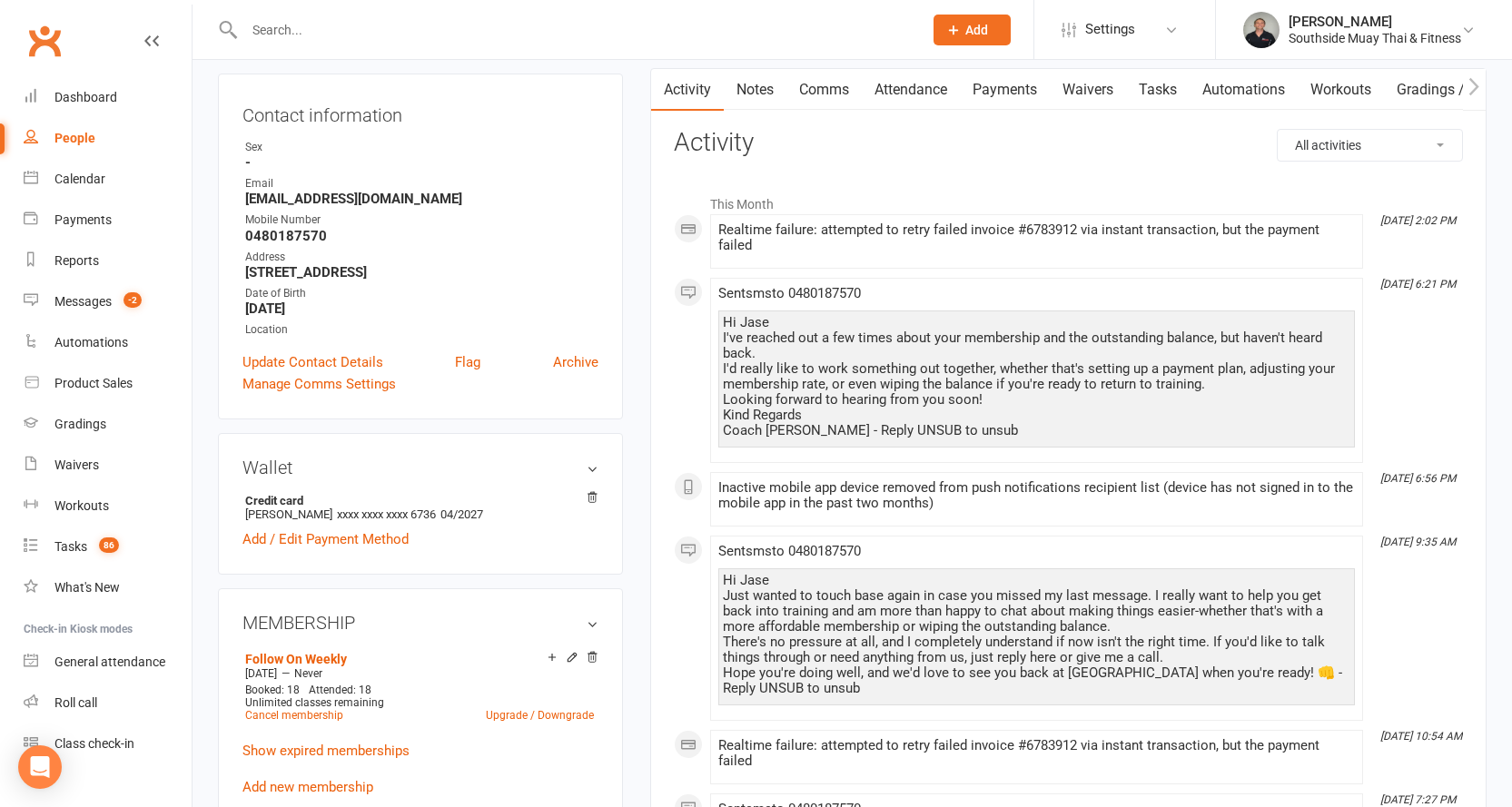
scroll to position [182, 0]
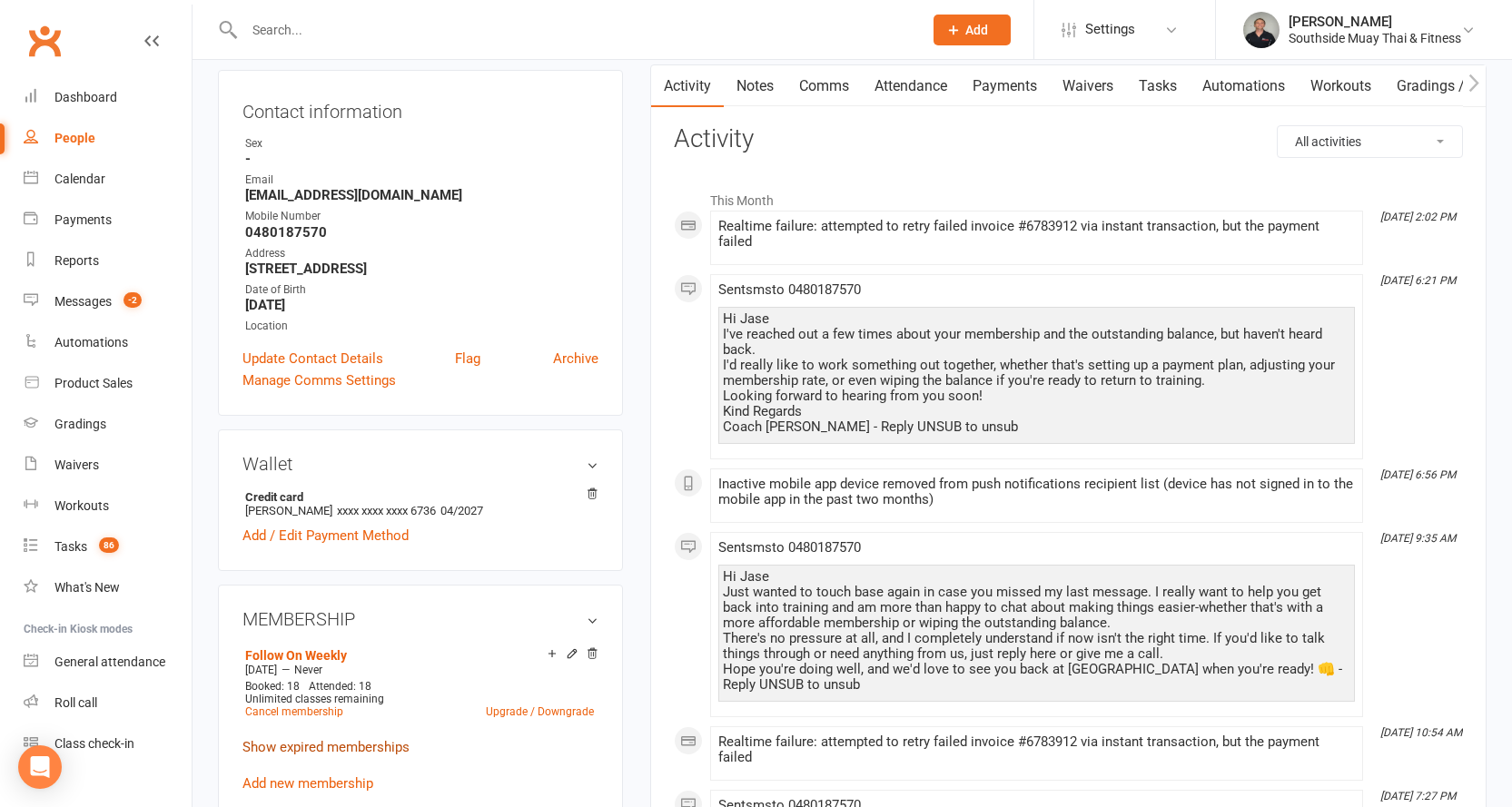
click at [302, 741] on link "Show expired memberships" at bounding box center [326, 747] width 167 height 16
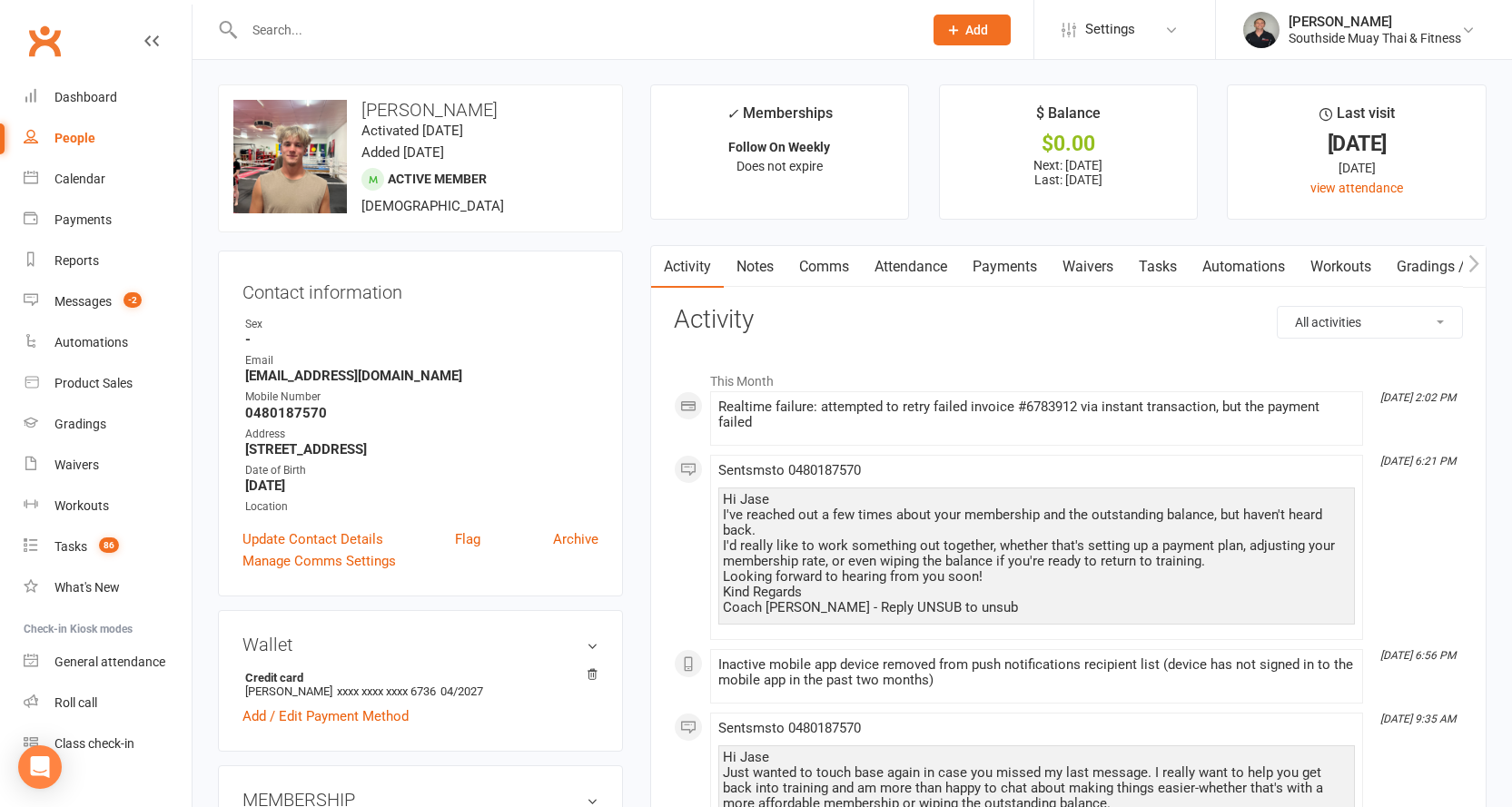
scroll to position [0, 0]
click at [806, 259] on link "Comms" at bounding box center [823, 267] width 75 height 42
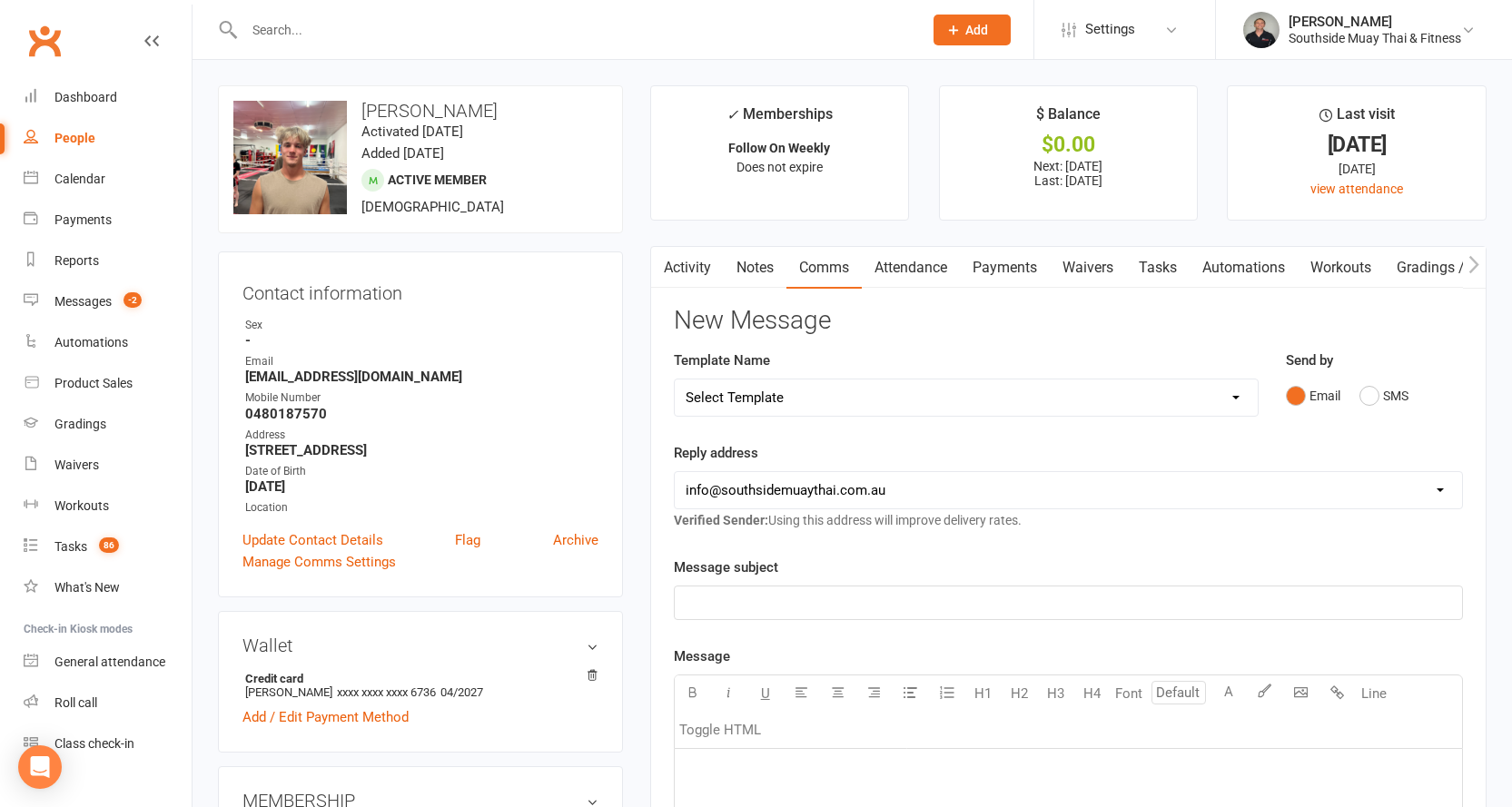
click at [1000, 267] on link "Payments" at bounding box center [1004, 267] width 90 height 42
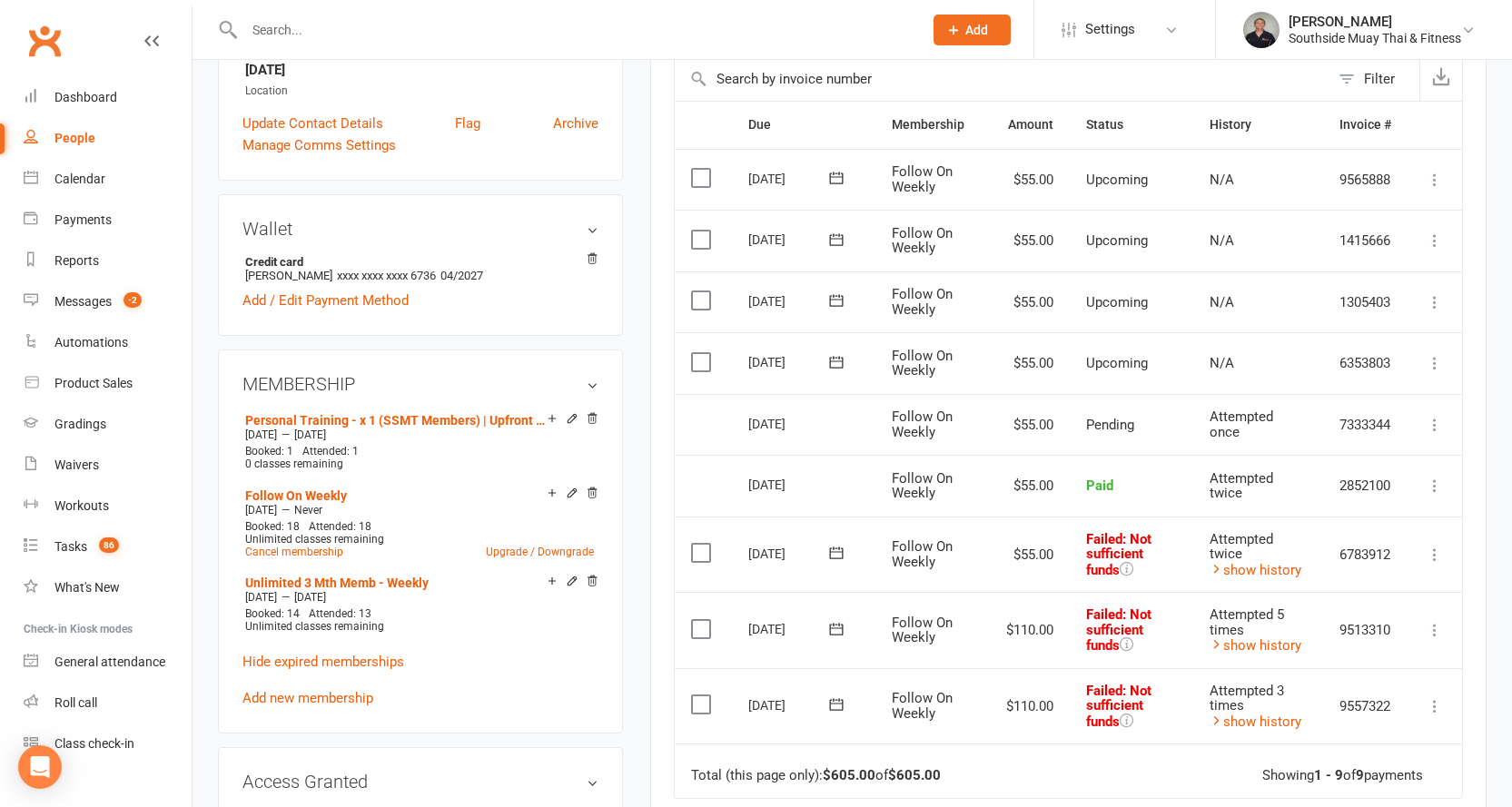
scroll to position [545, 0]
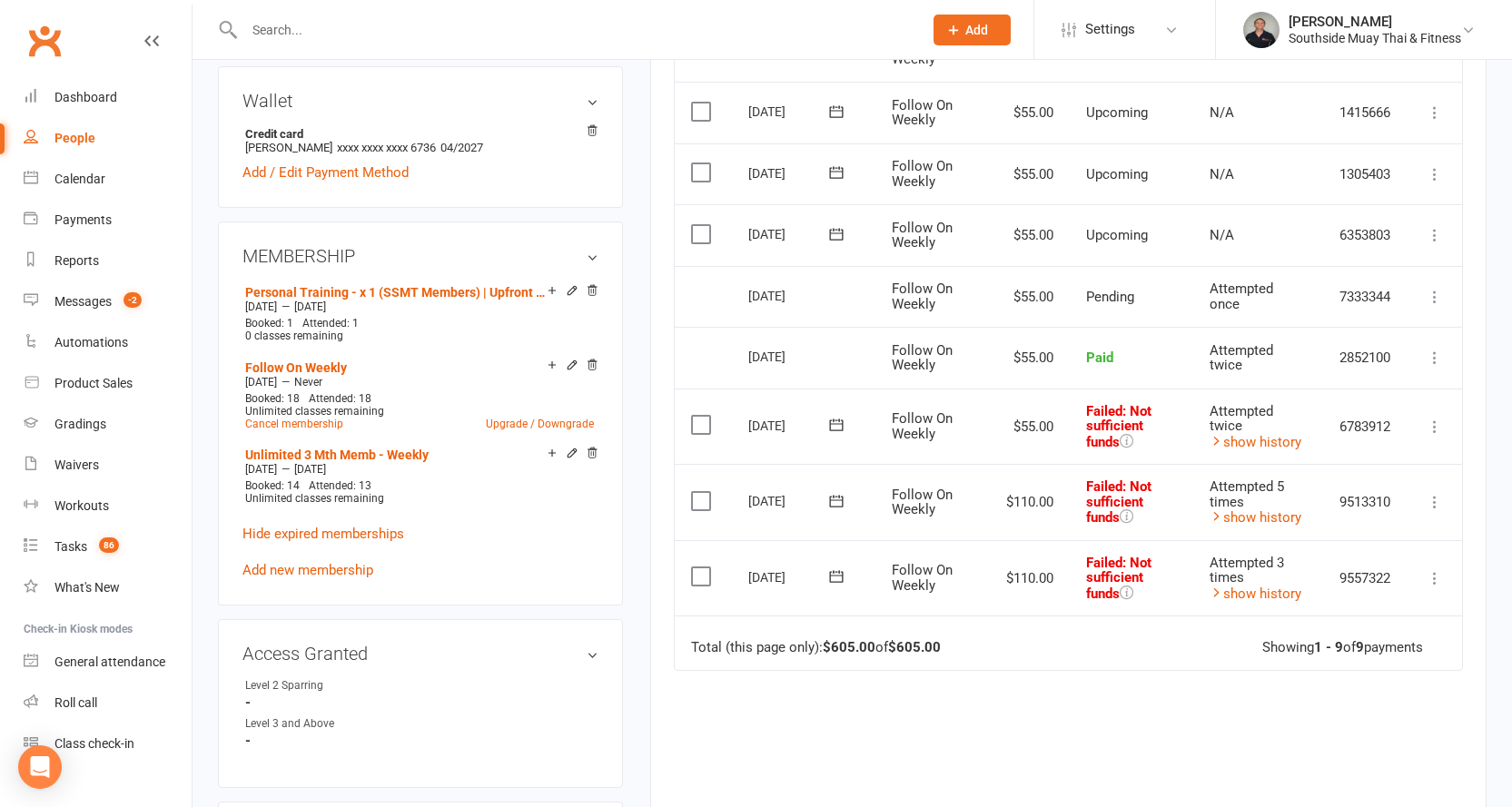
click at [837, 426] on icon at bounding box center [835, 425] width 18 height 18
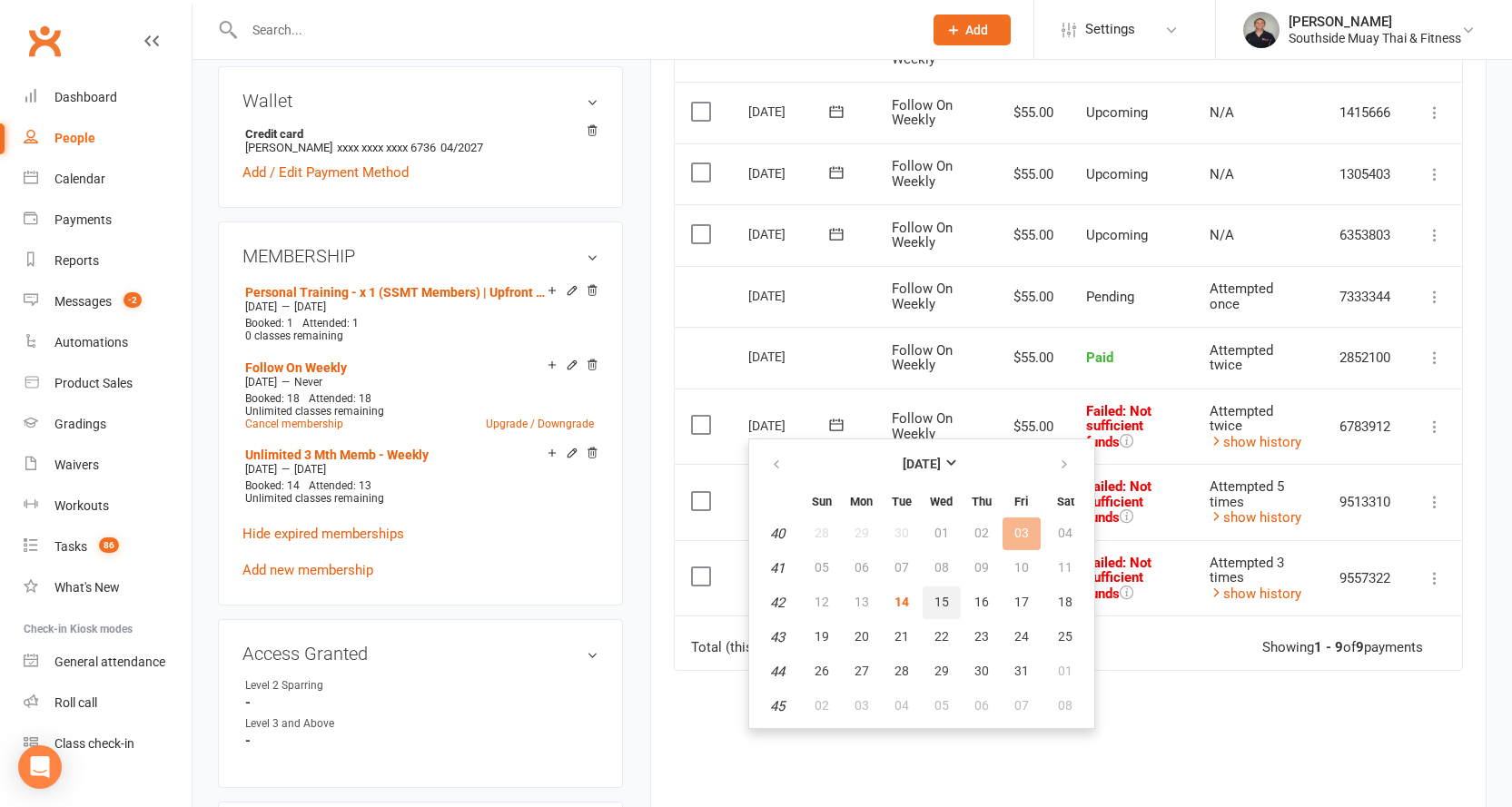
click at [947, 595] on span "15" at bounding box center [940, 601] width 14 height 14
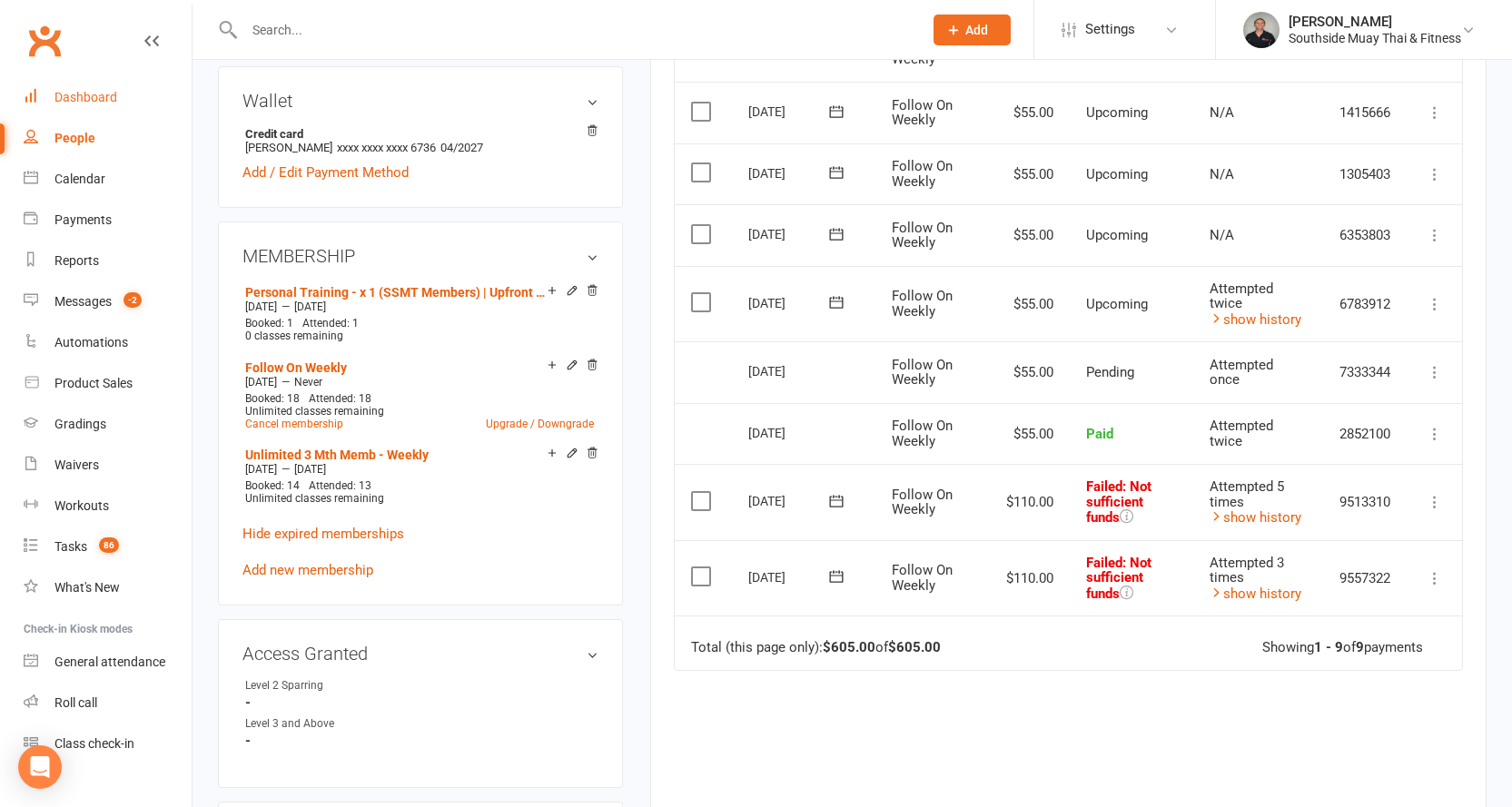
click at [100, 87] on link "Dashboard" at bounding box center [107, 97] width 168 height 41
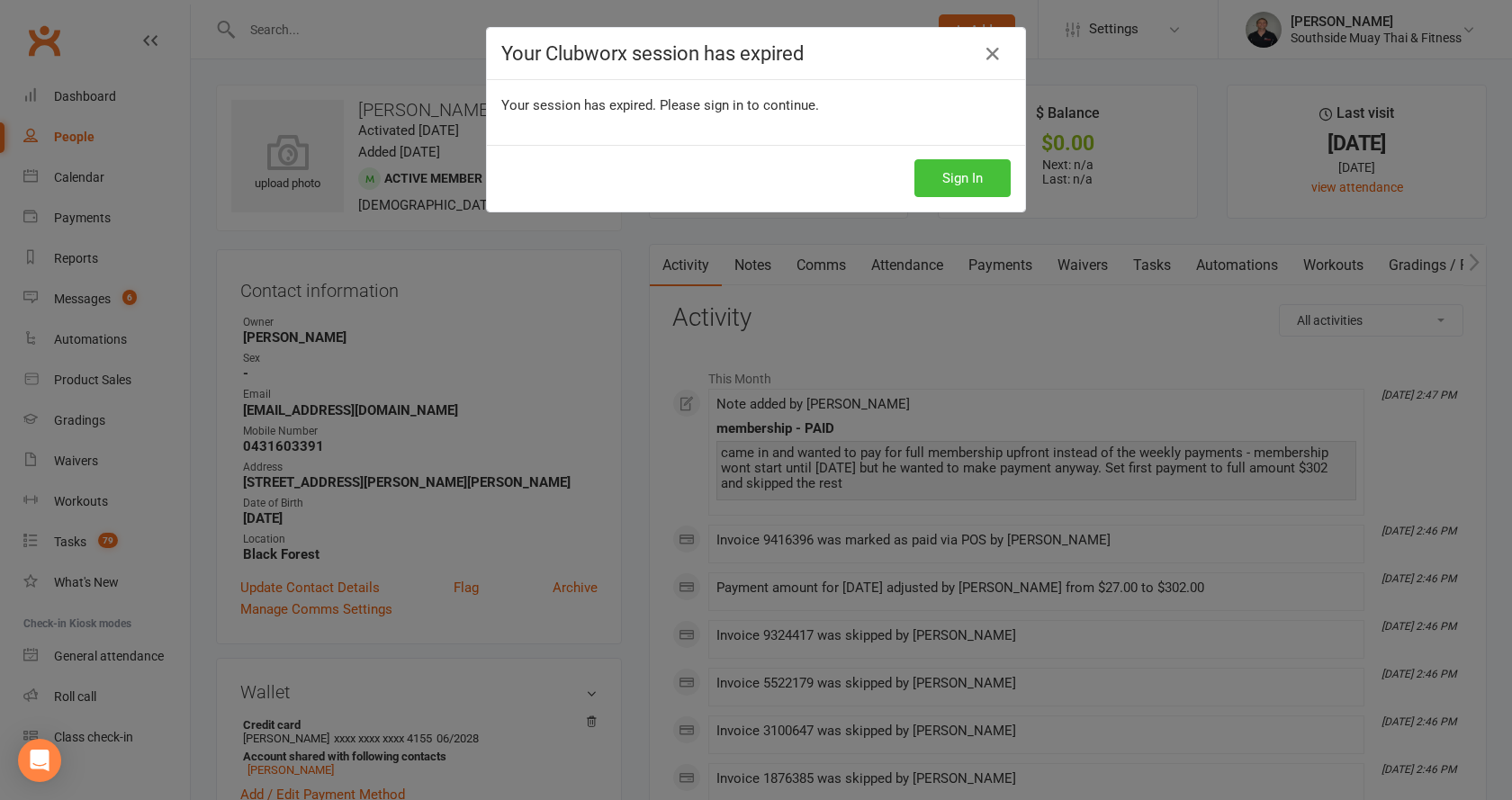
click at [943, 166] on button "Sign In" at bounding box center [962, 179] width 96 height 38
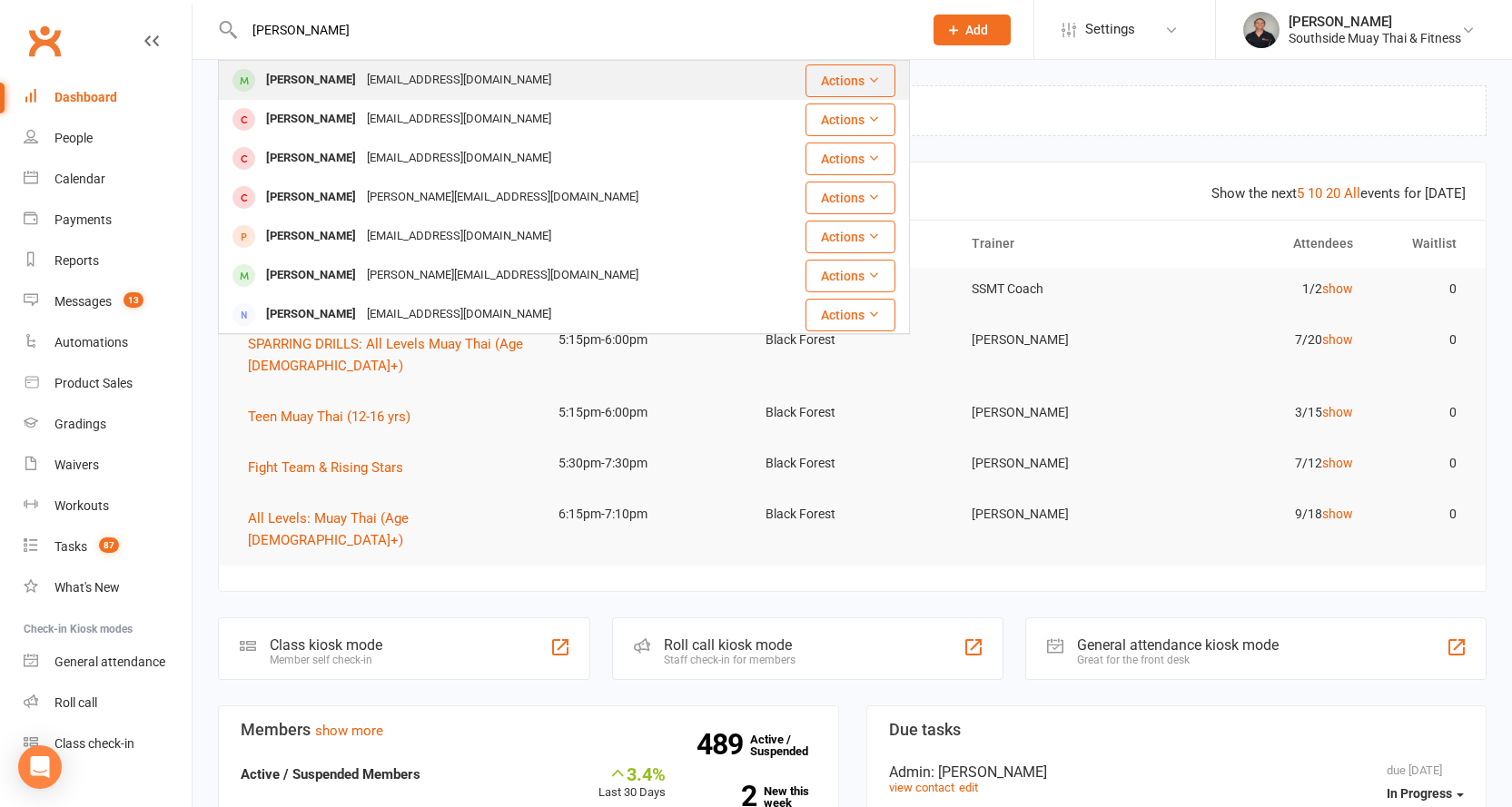
type input "james picken"
click at [305, 74] on div "James Picken" at bounding box center [311, 81] width 100 height 27
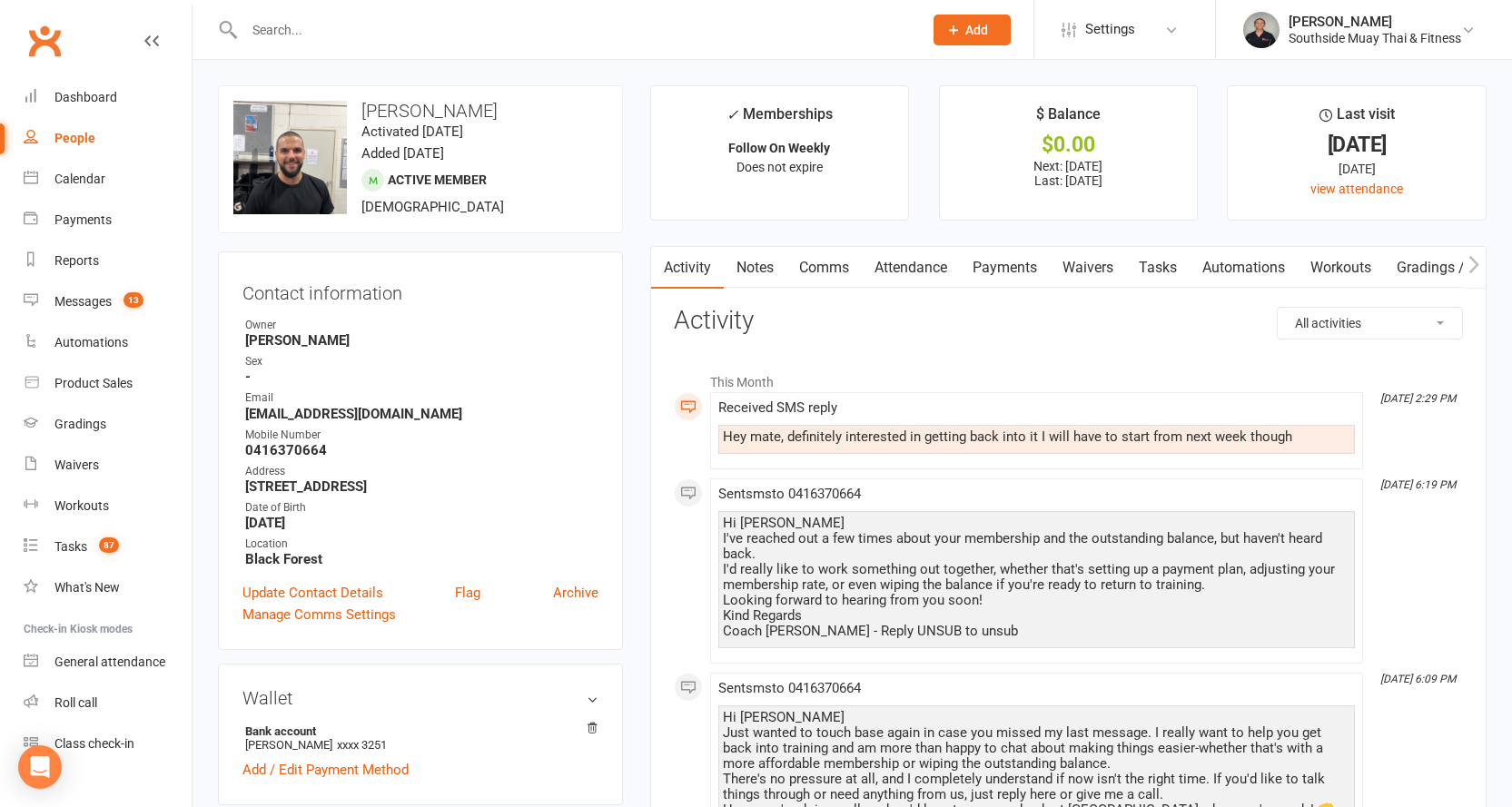
click at [1480, 265] on button "button" at bounding box center [1474, 266] width 23 height 41
click at [1436, 260] on link "Mobile App" at bounding box center [1467, 267] width 98 height 42
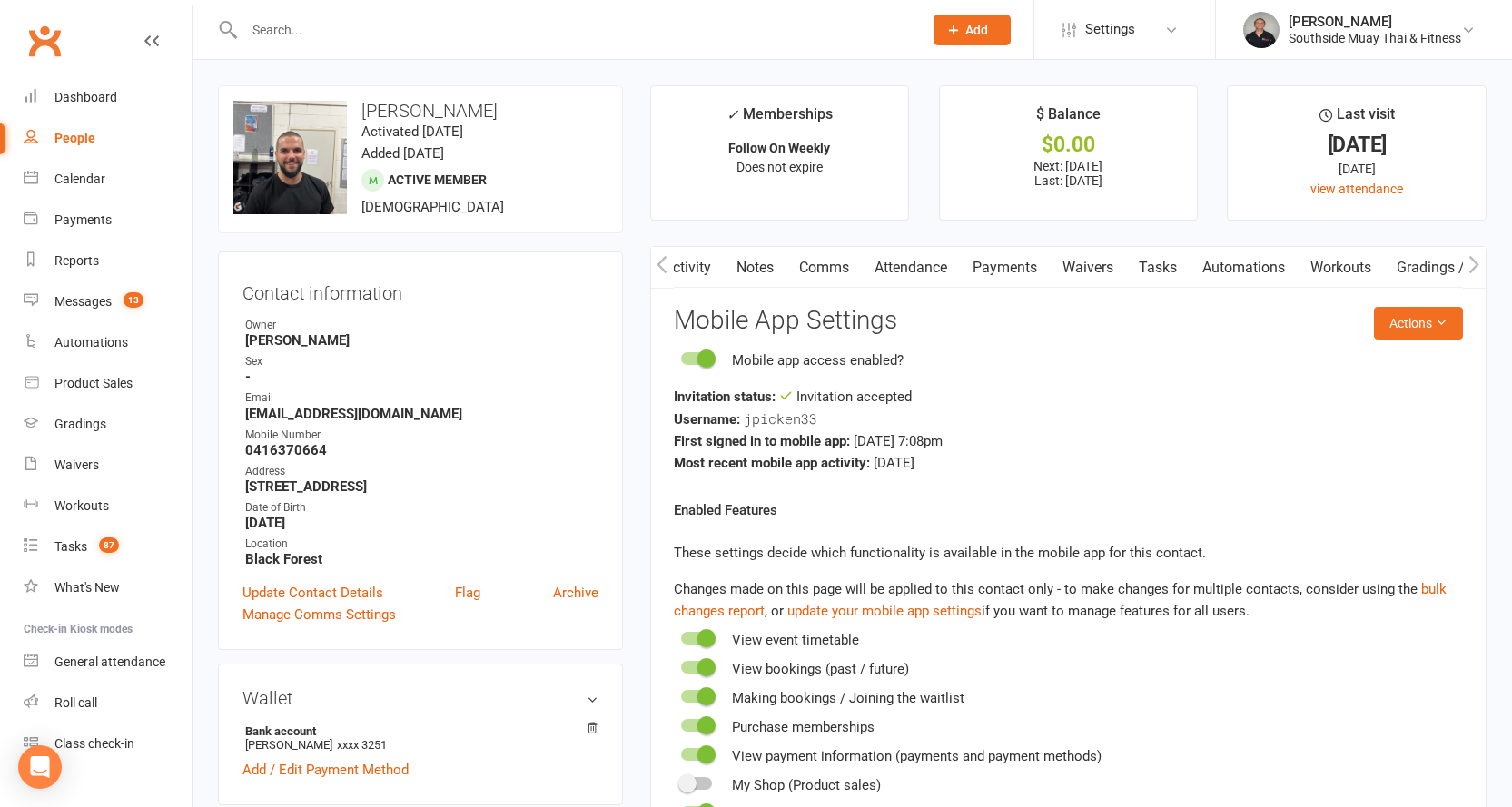
scroll to position [0, 137]
click at [66, 183] on div "Calendar" at bounding box center [80, 178] width 51 height 14
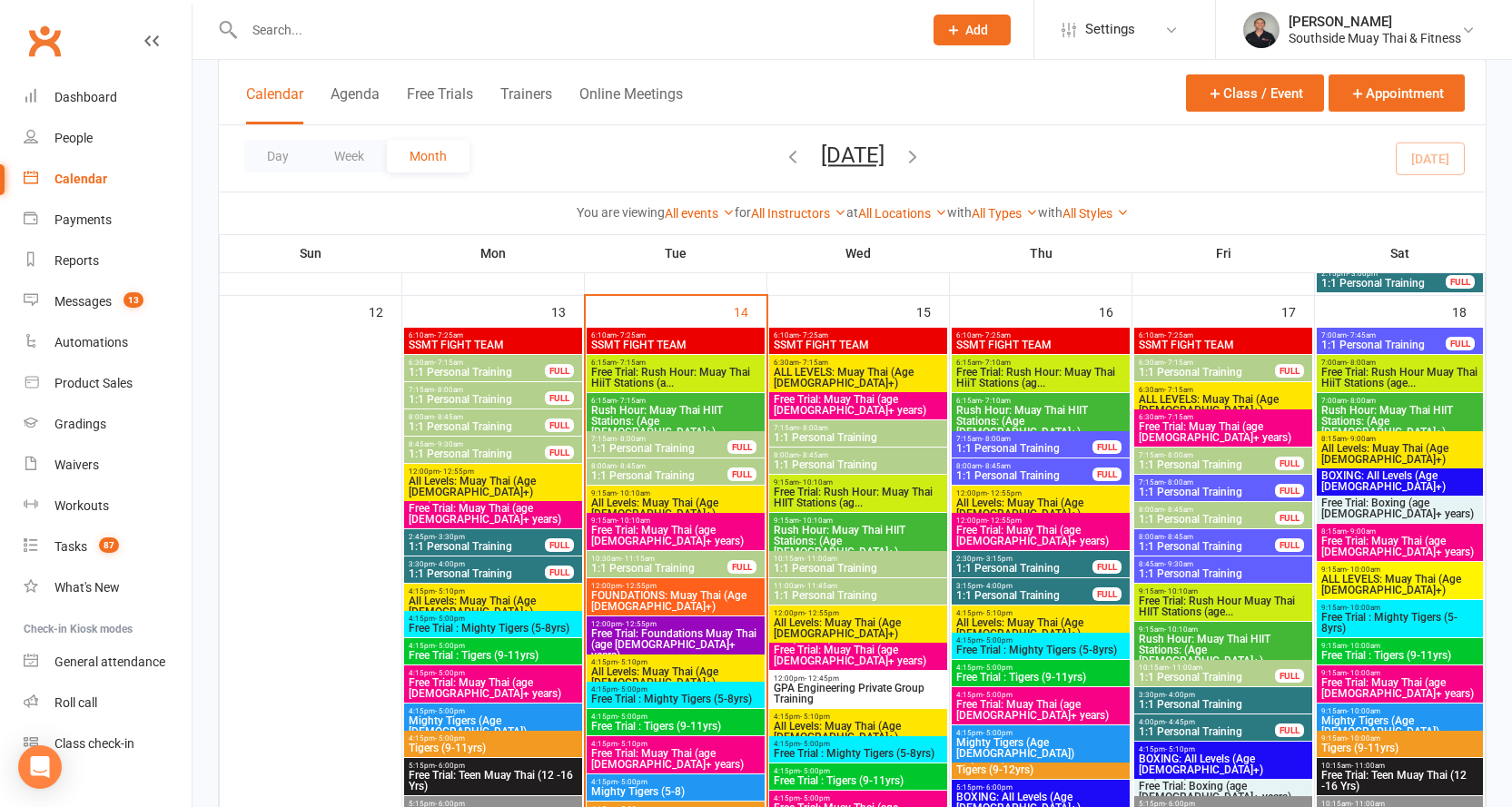
scroll to position [1816, 0]
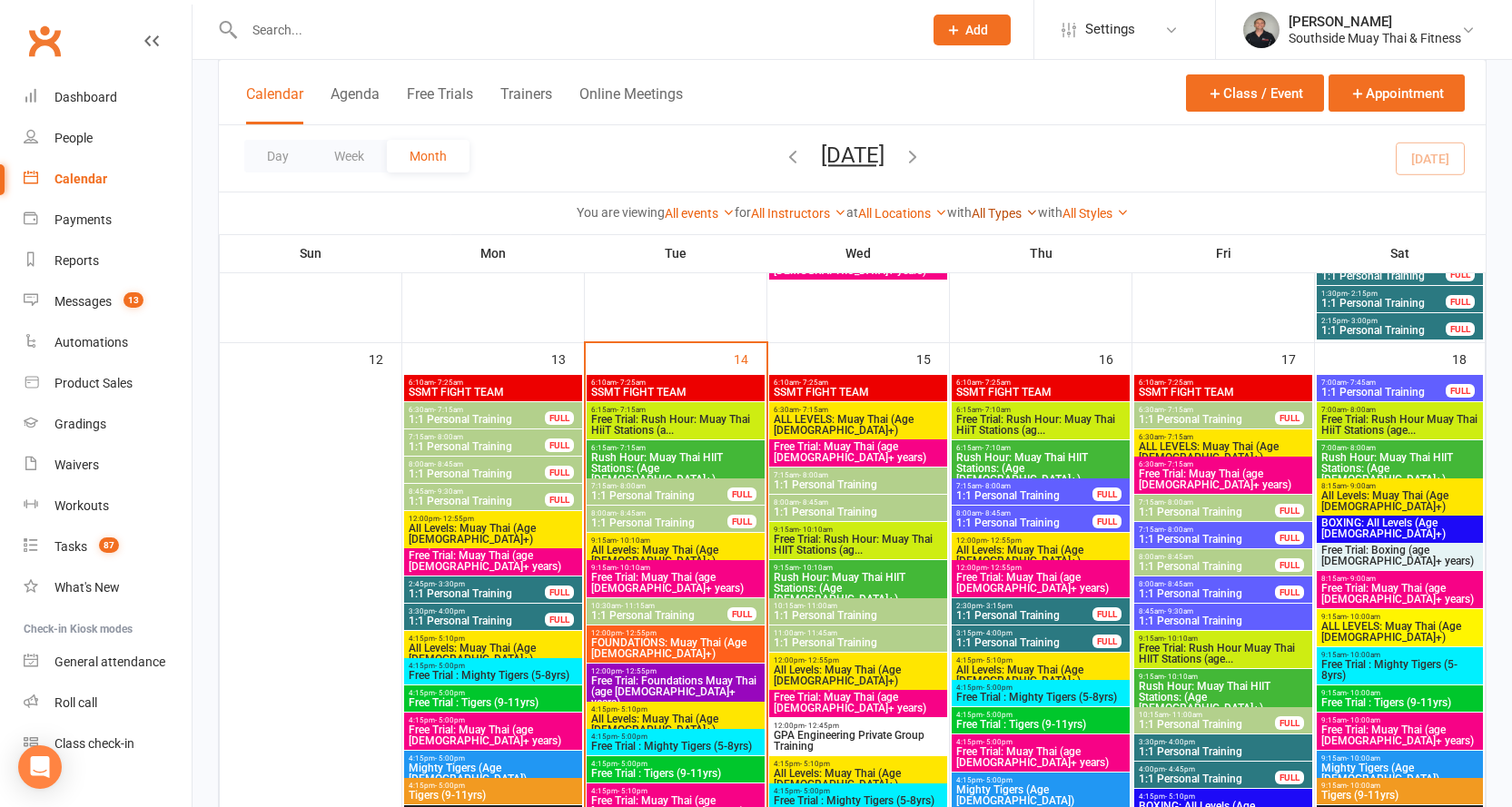
click at [1011, 213] on link "All Types" at bounding box center [1005, 212] width 66 height 14
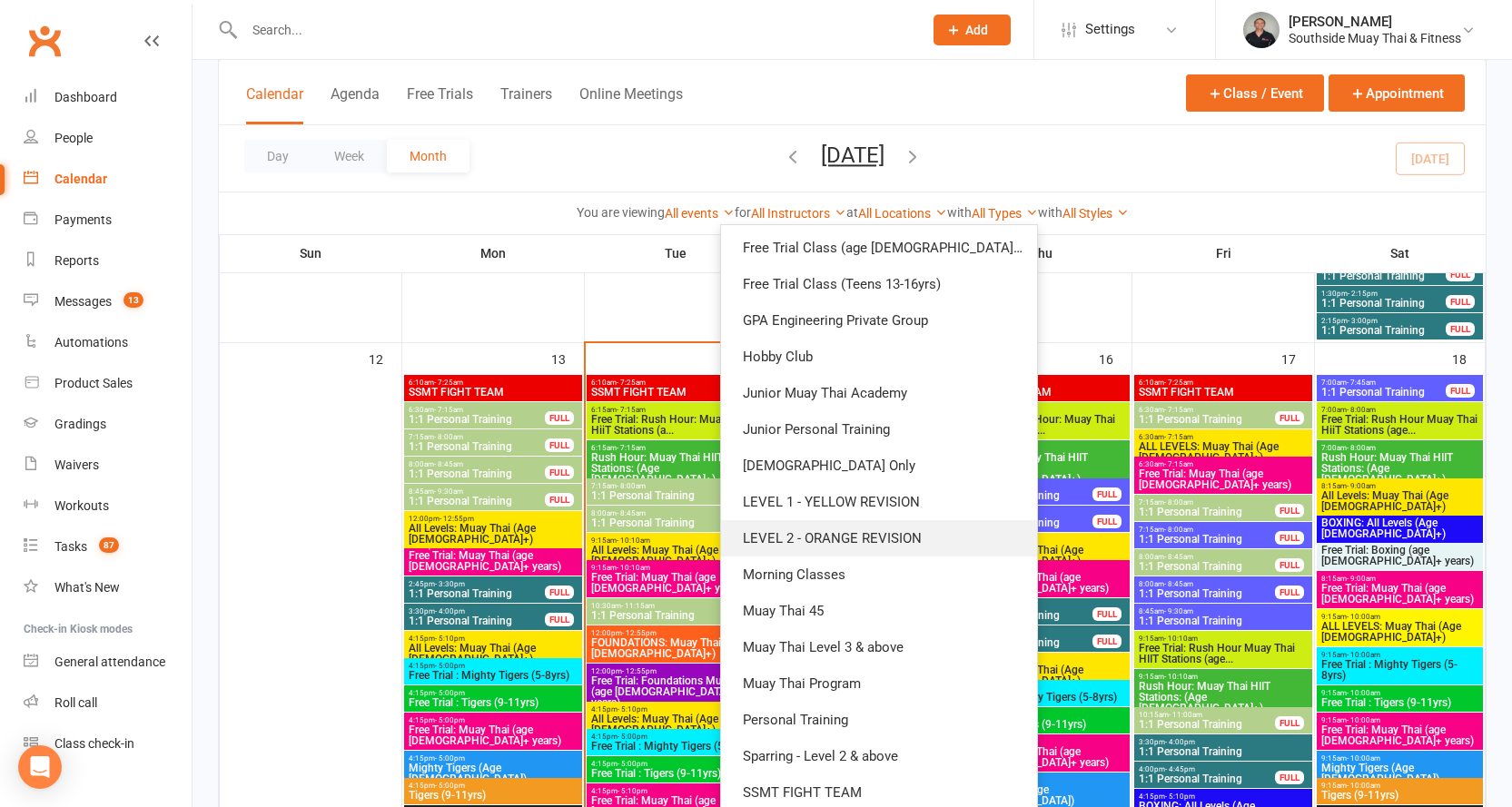
scroll to position [259, 0]
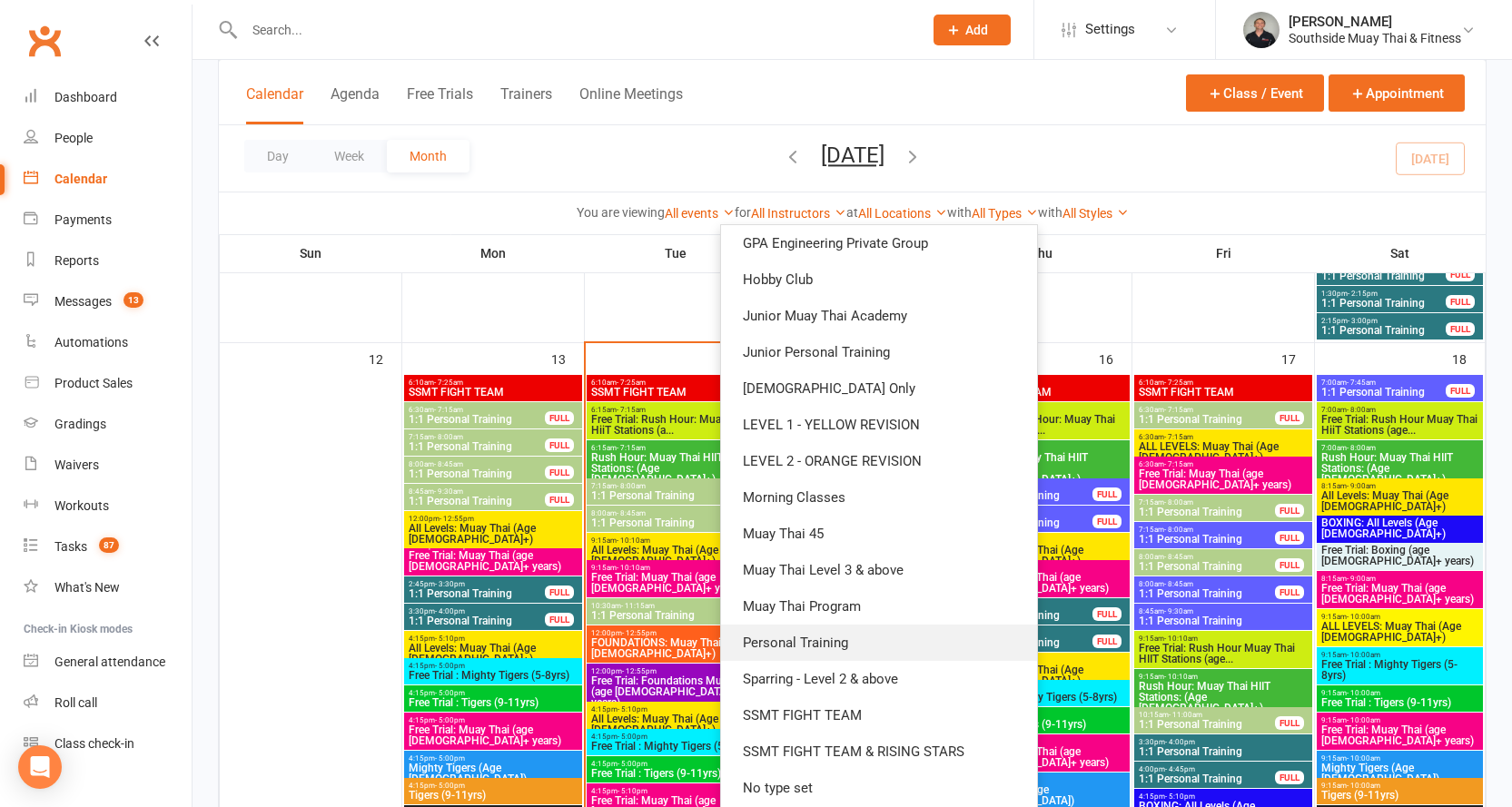
click at [807, 631] on link "Personal Training" at bounding box center [878, 643] width 316 height 36
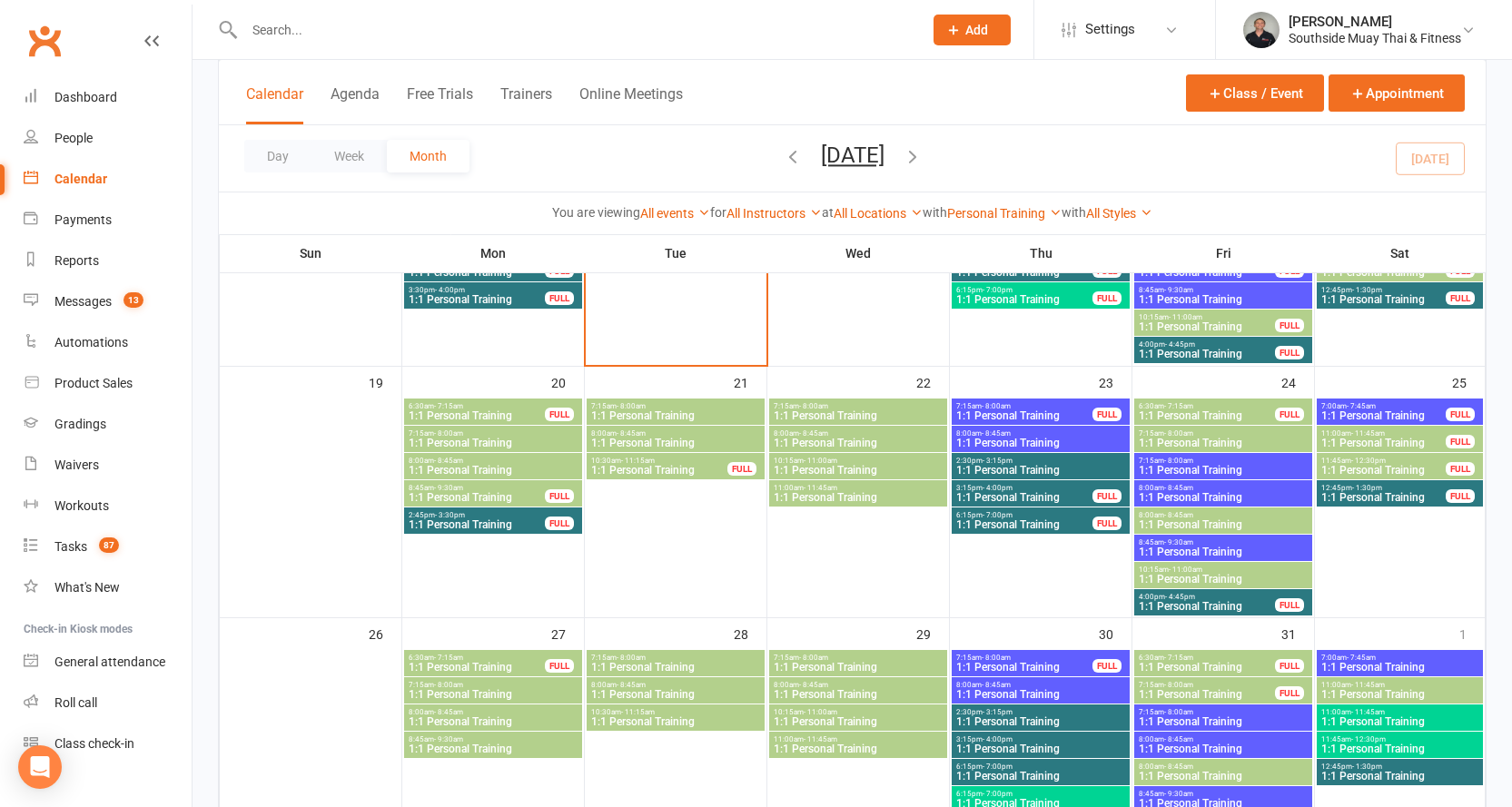
scroll to position [597, 0]
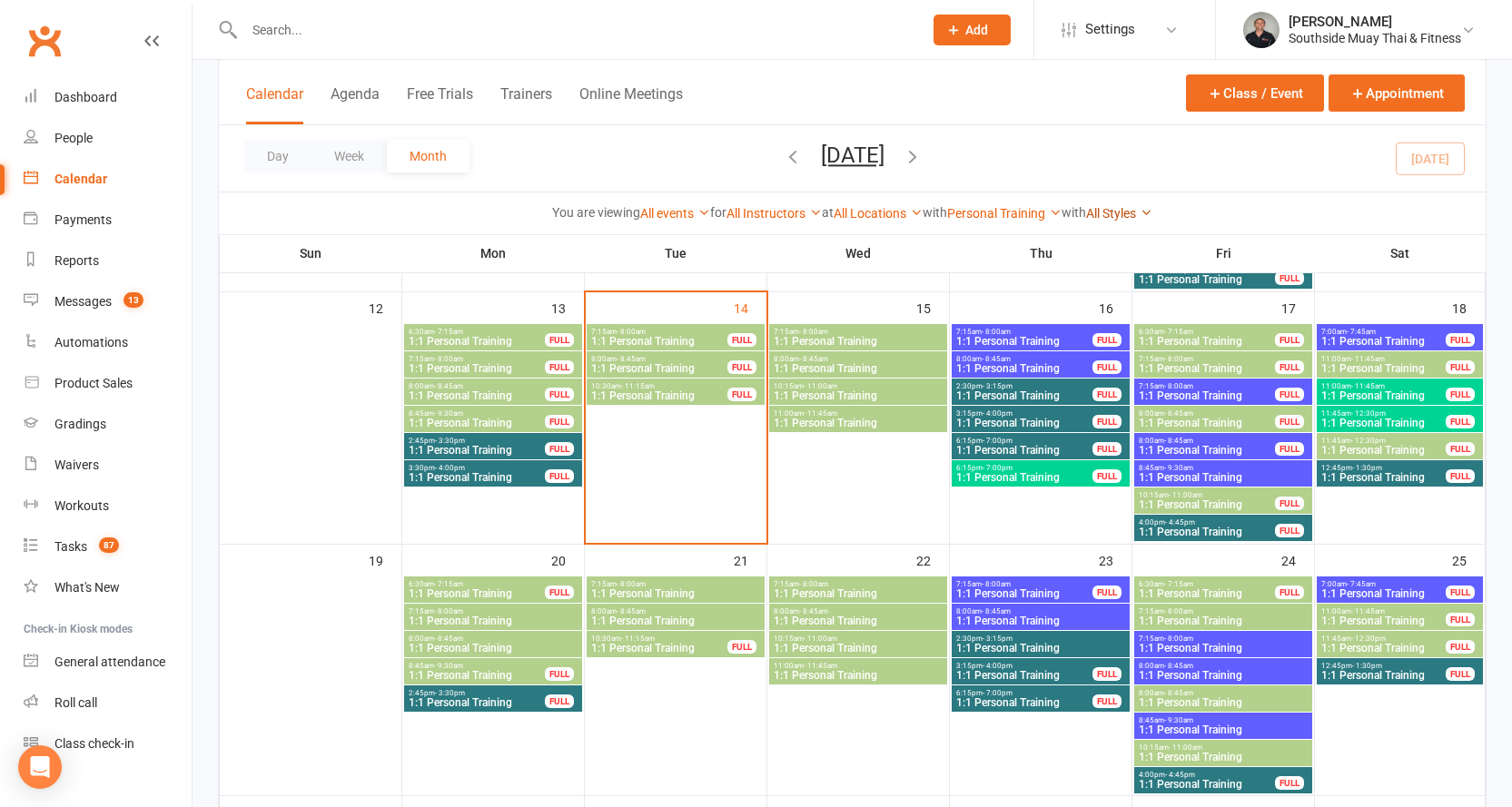
click at [1127, 215] on link "All Styles" at bounding box center [1119, 212] width 66 height 14
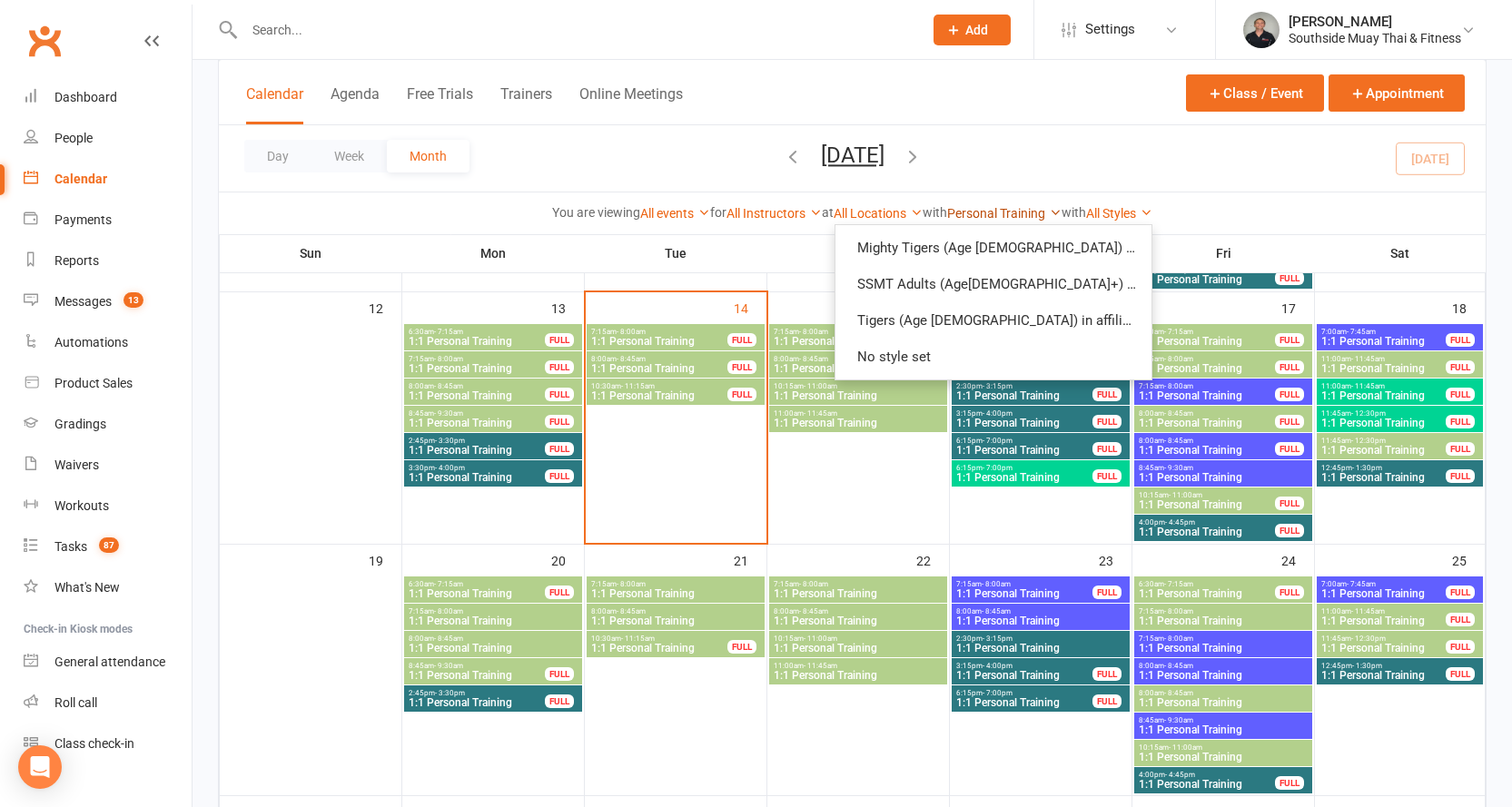
click at [1051, 208] on link "Personal Training" at bounding box center [1004, 212] width 115 height 14
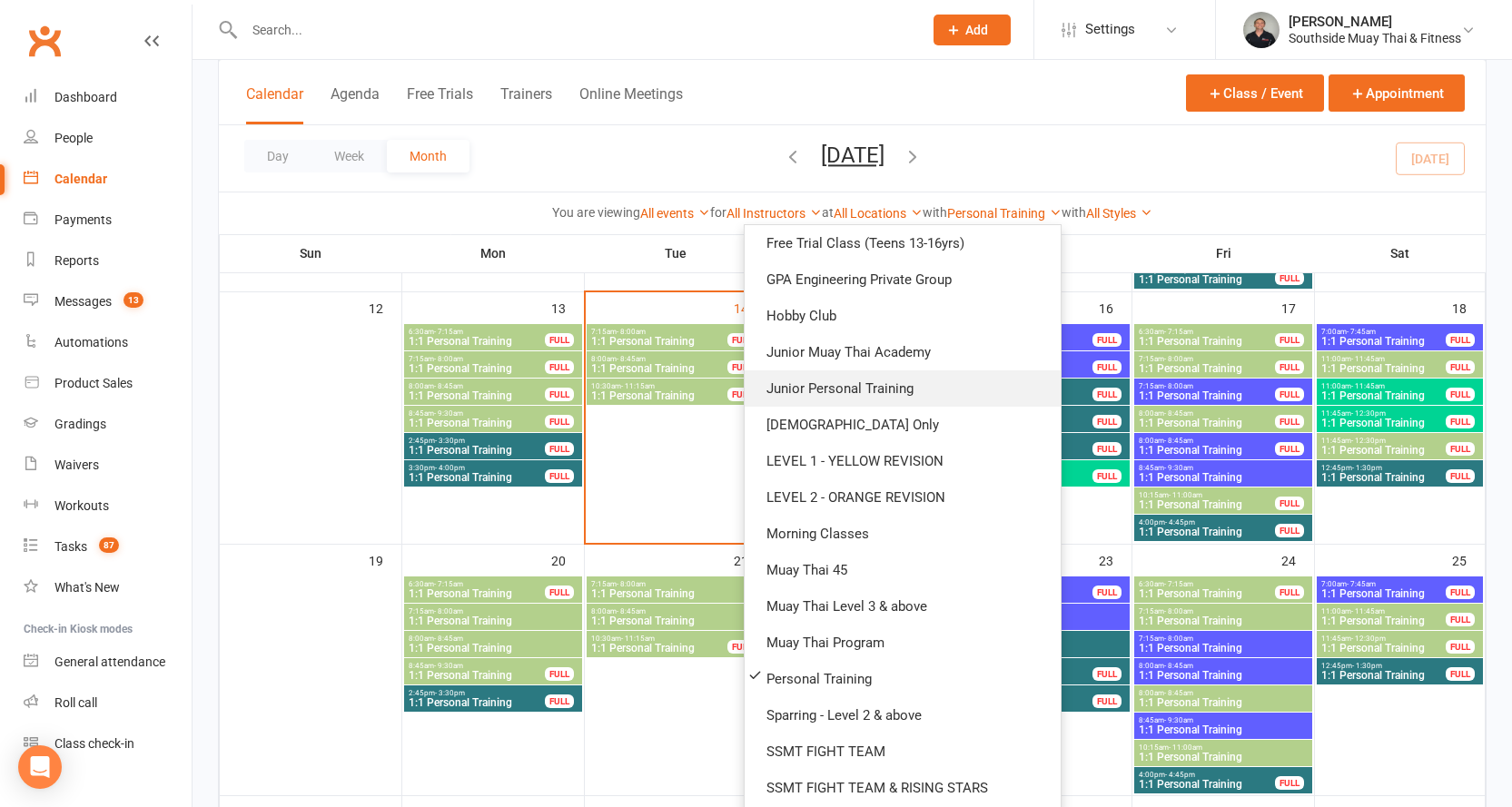
click at [871, 381] on link "Junior Personal Training" at bounding box center [902, 389] width 316 height 36
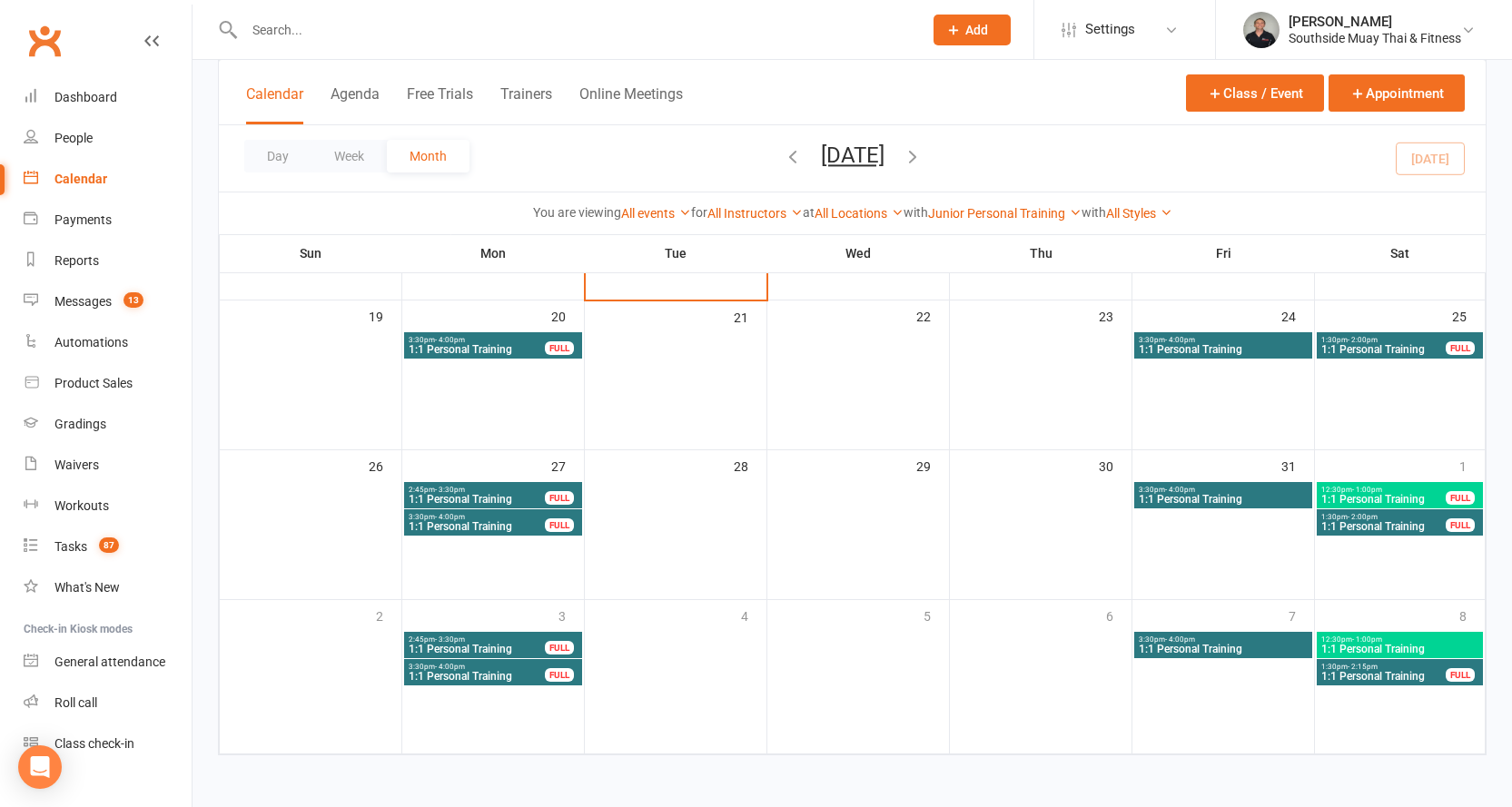
scroll to position [535, 0]
click at [95, 98] on div "Dashboard" at bounding box center [85, 97] width 63 height 14
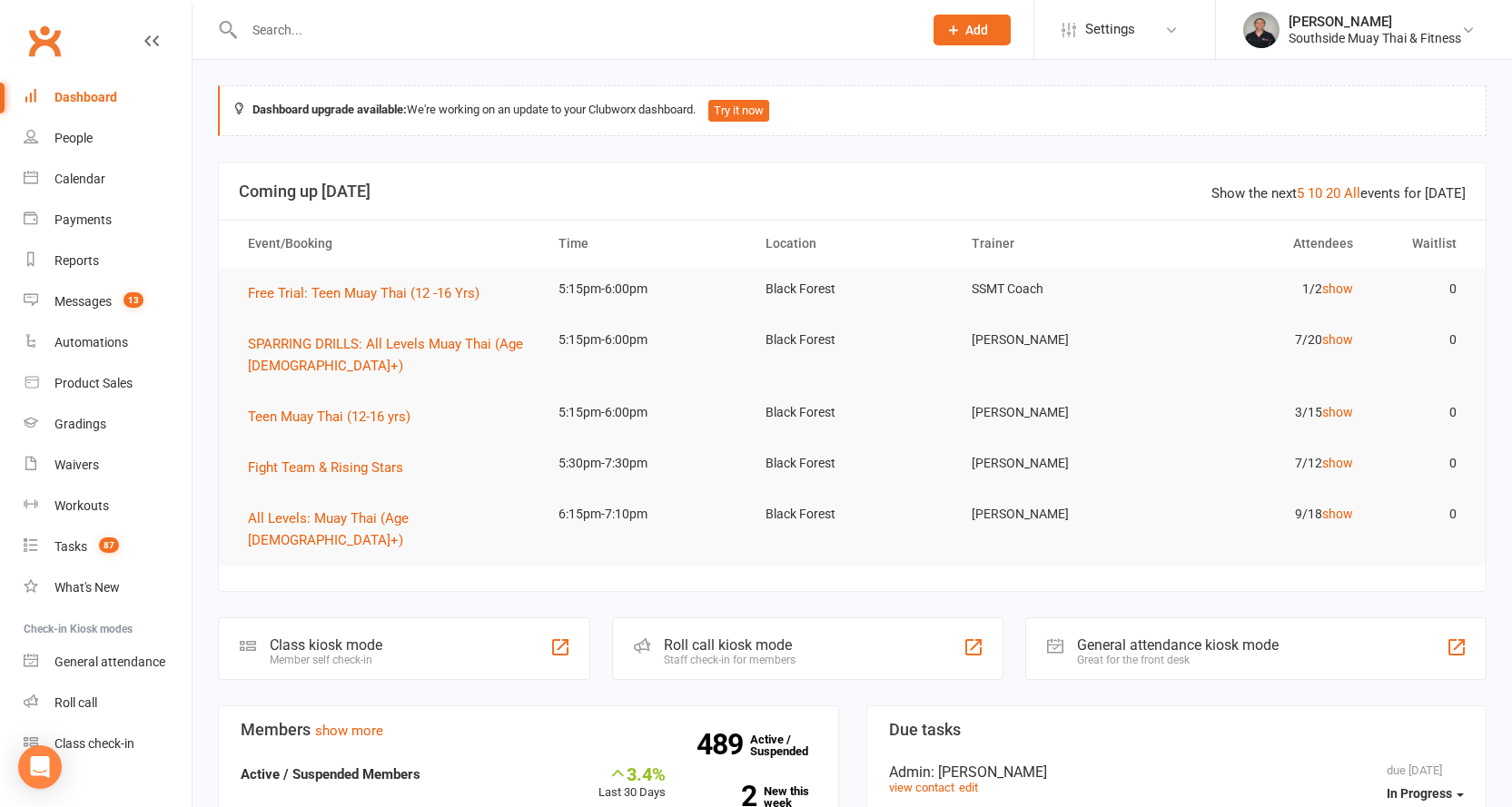
click at [305, 32] on input "text" at bounding box center [574, 29] width 671 height 26
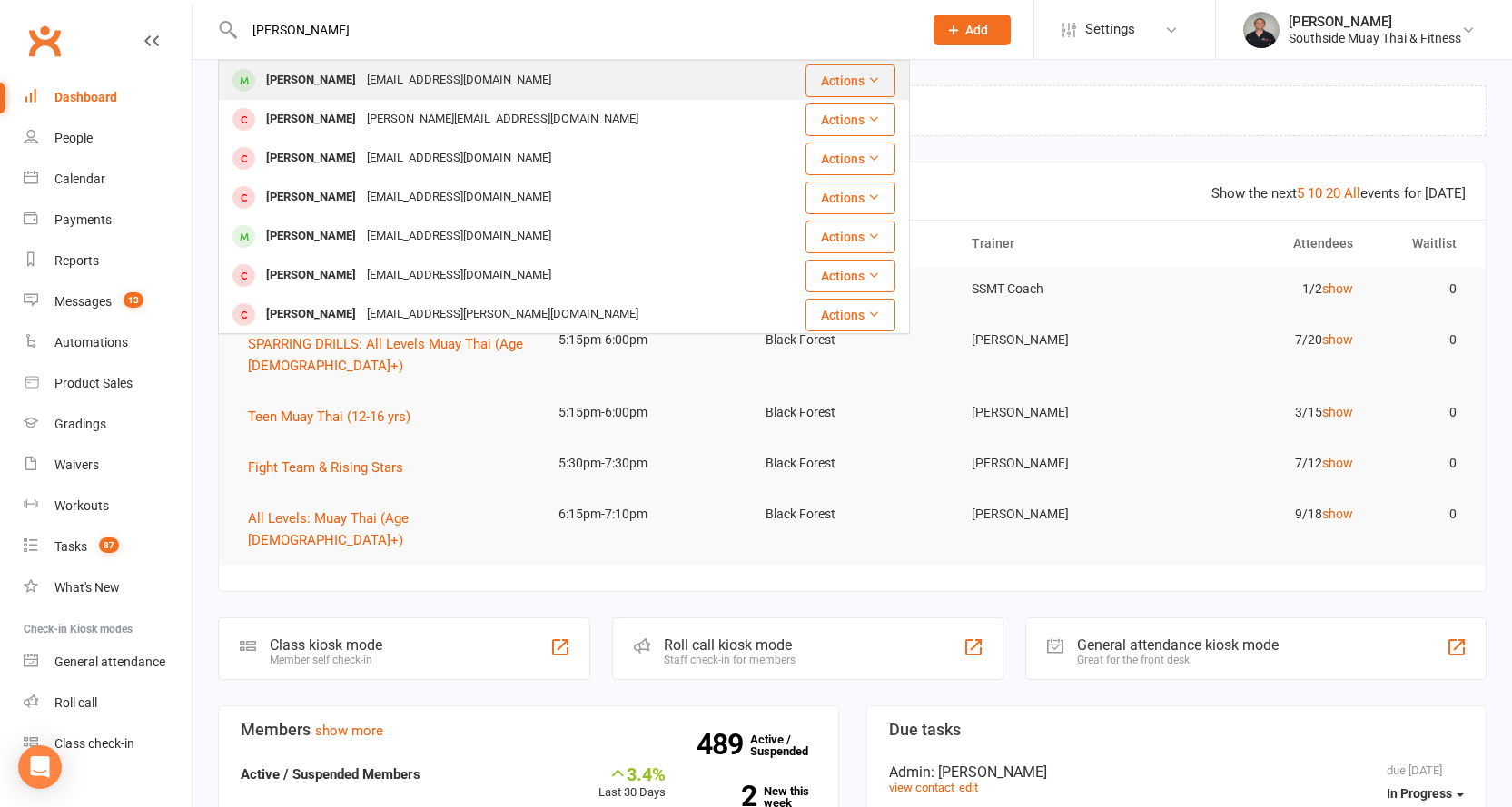
type input "luke albre"
click at [308, 68] on div "Luke Albrecht" at bounding box center [311, 81] width 100 height 27
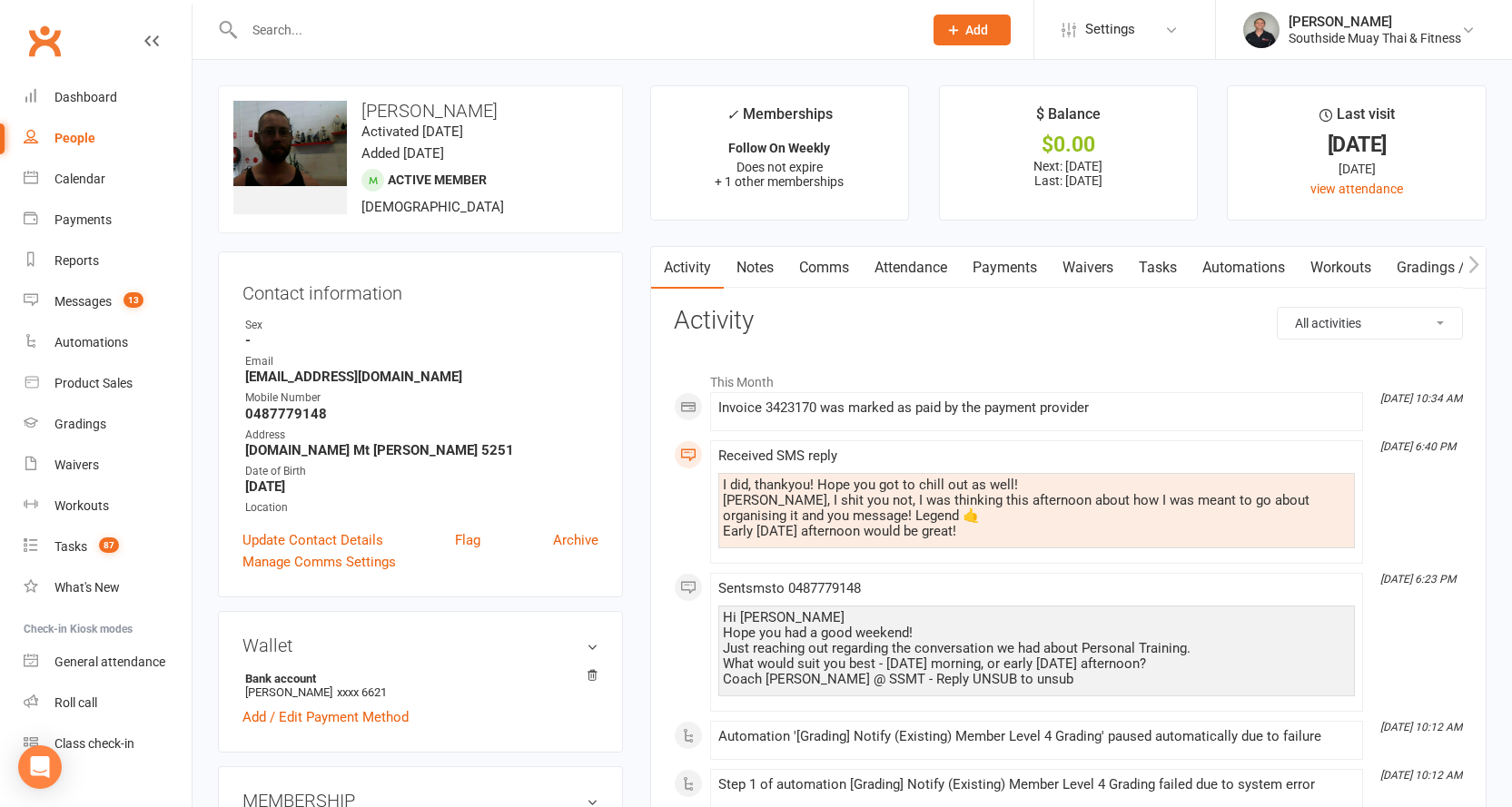
click at [825, 263] on link "Comms" at bounding box center [823, 267] width 75 height 42
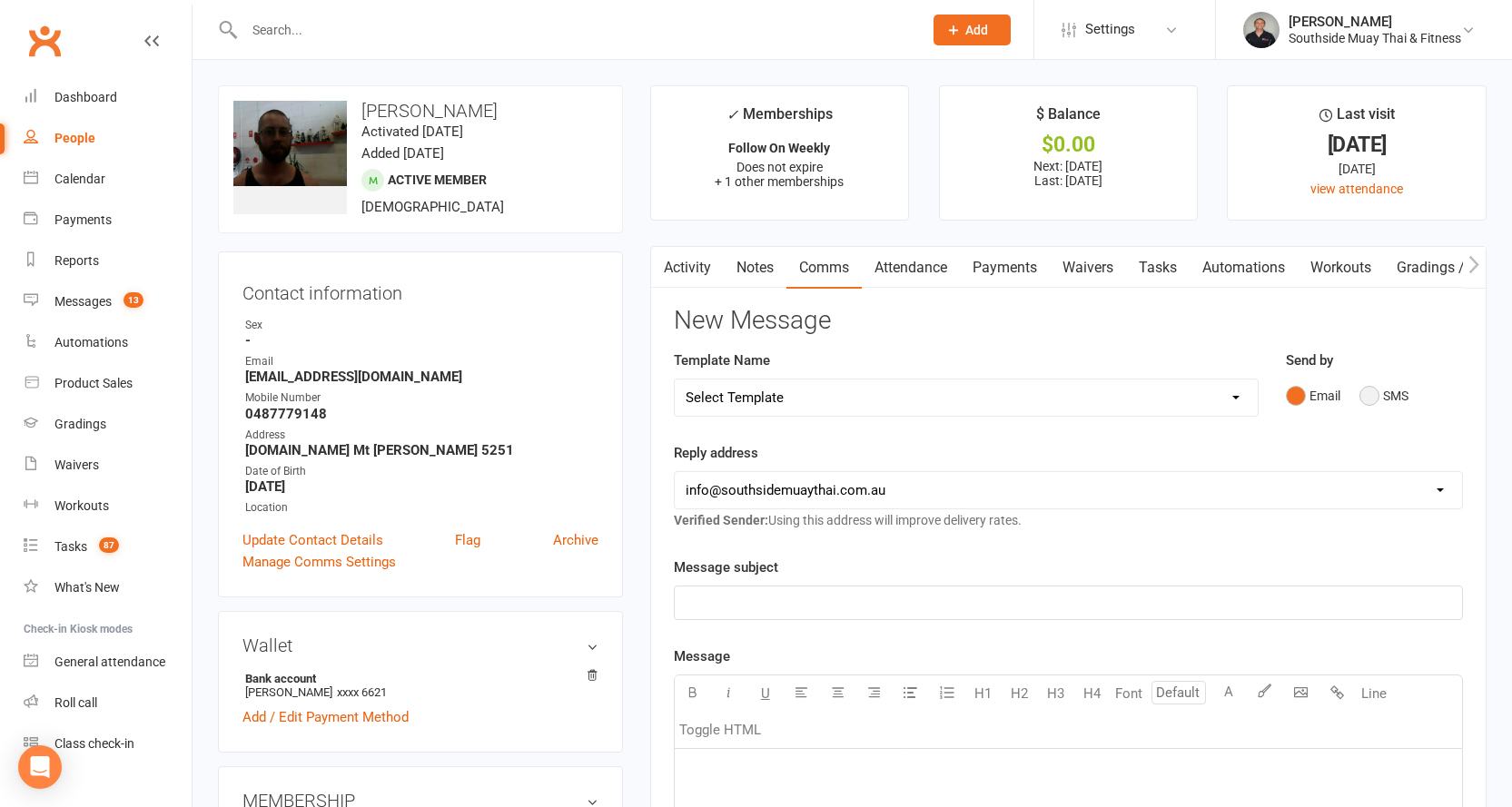
click at [1379, 399] on button "SMS" at bounding box center [1384, 395] width 49 height 34
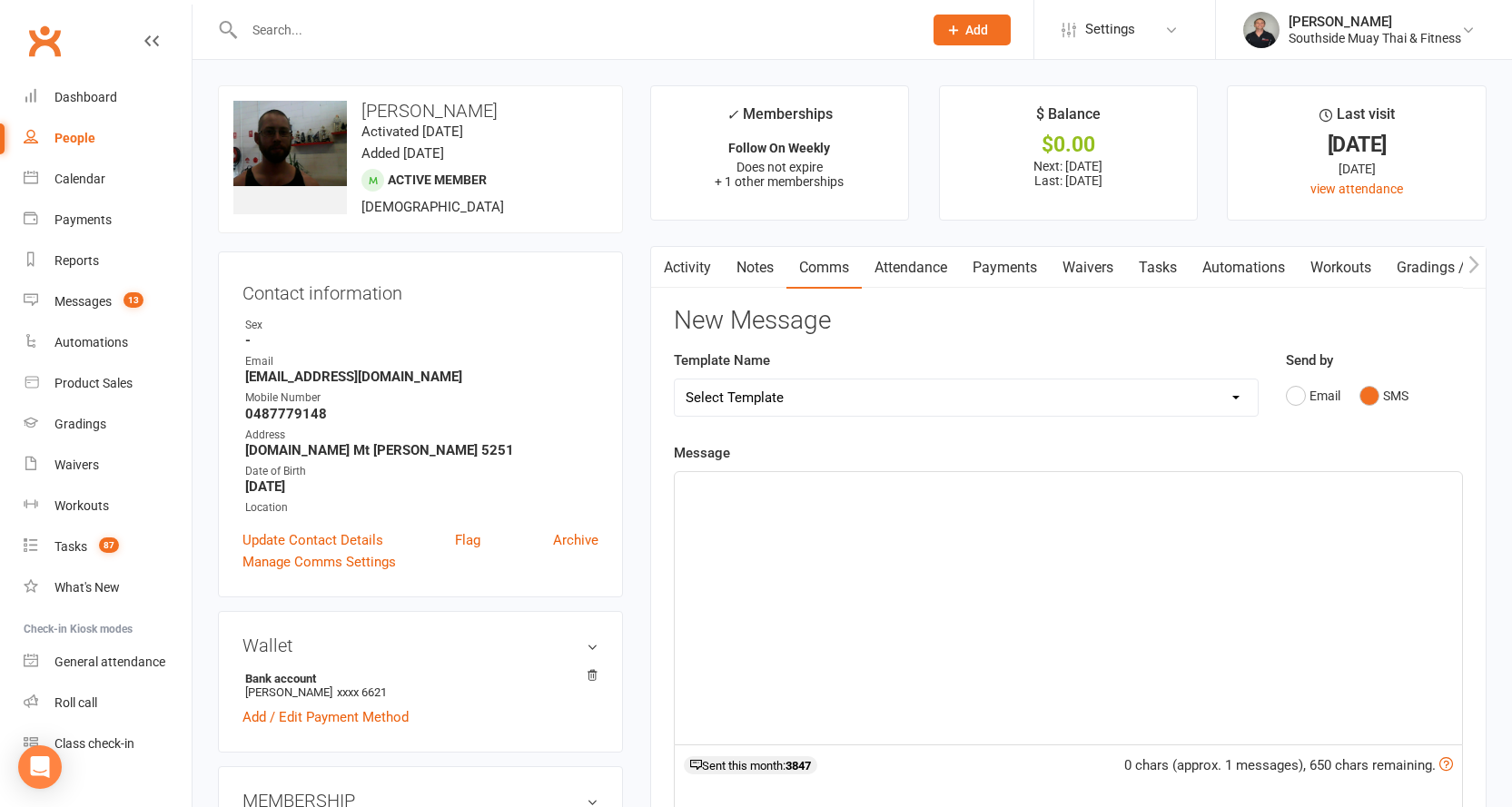
click at [807, 496] on p "﻿" at bounding box center [1067, 488] width 765 height 22
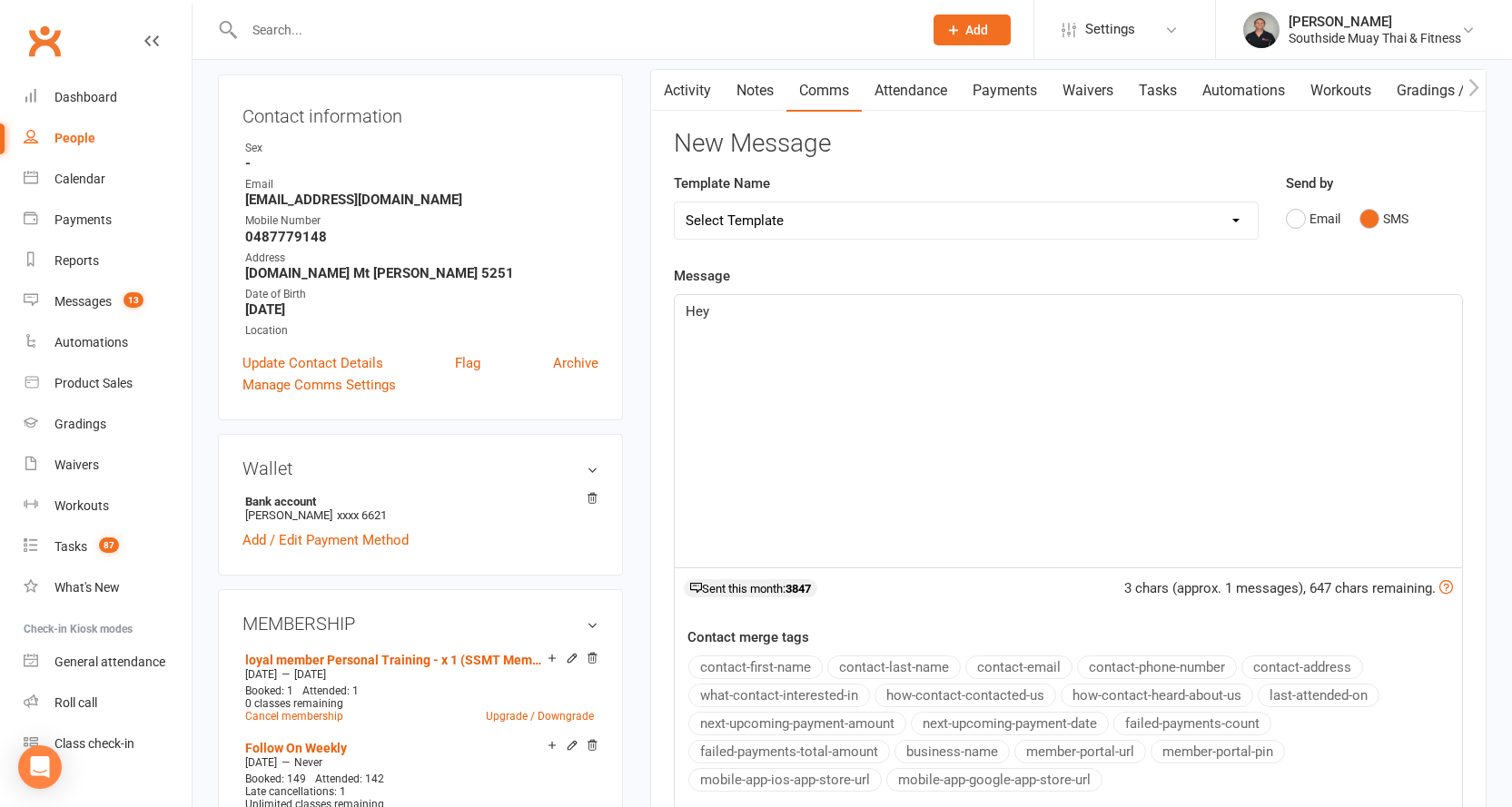
scroll to position [182, 0]
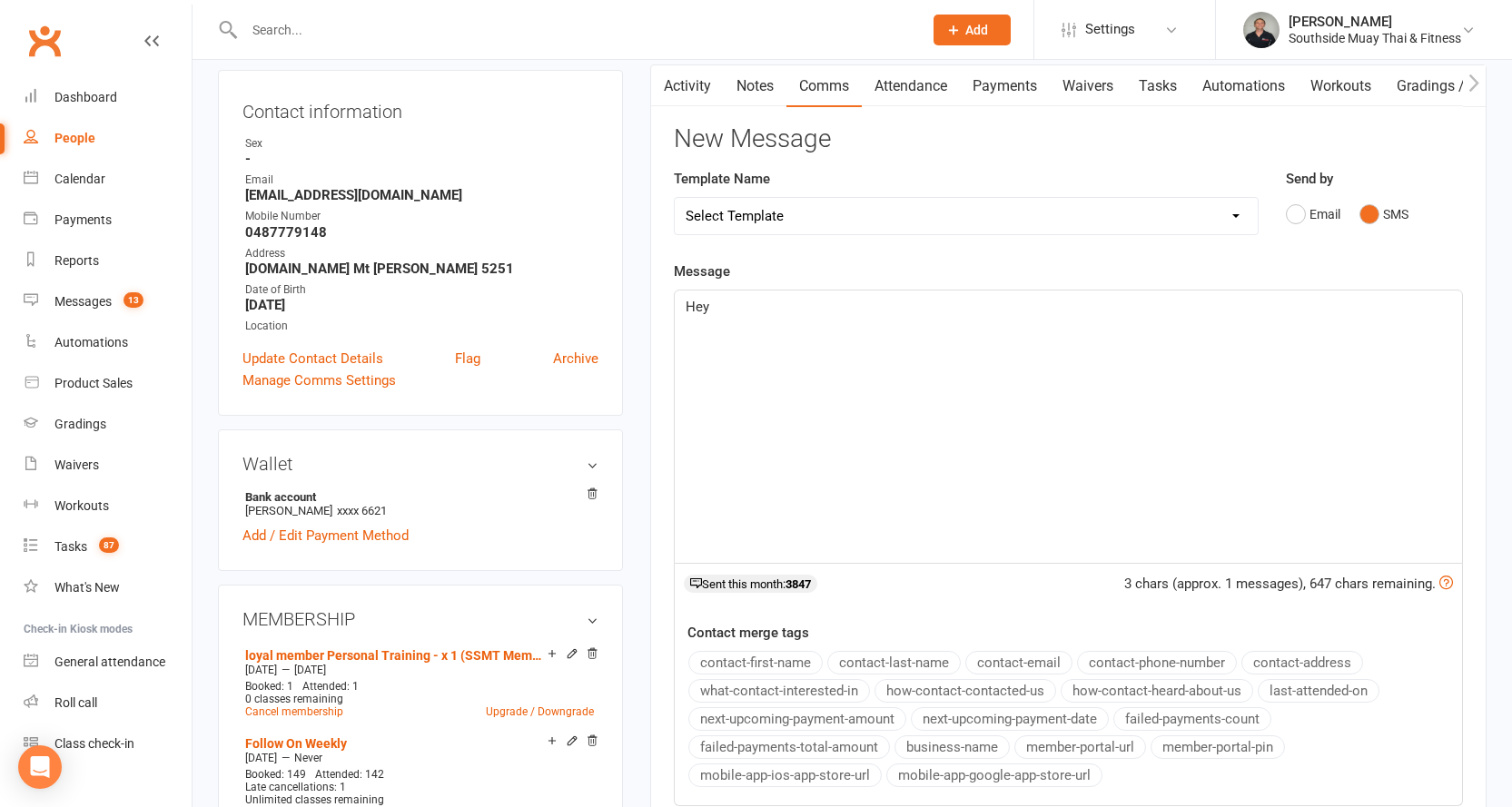
click at [765, 660] on button "contact-first-name" at bounding box center [756, 663] width 135 height 24
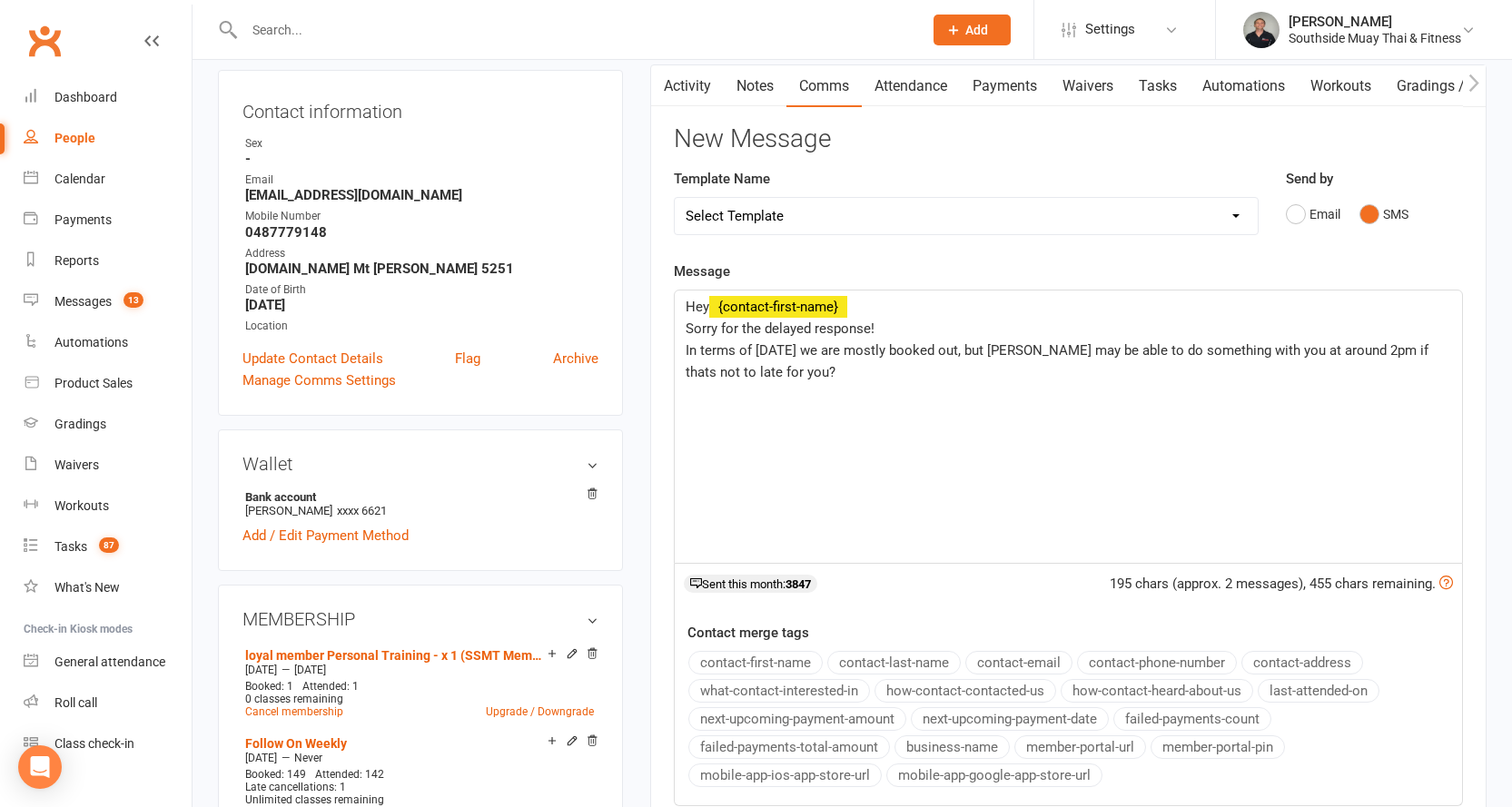
click at [1397, 349] on span "In terms of Saturday's we are mostly booked out, but Kane may be able to do som…" at bounding box center [1058, 361] width 746 height 38
click at [796, 369] on p "In terms of Saturday's we are mostly booked out, but Kane may be able to do som…" at bounding box center [1067, 361] width 765 height 44
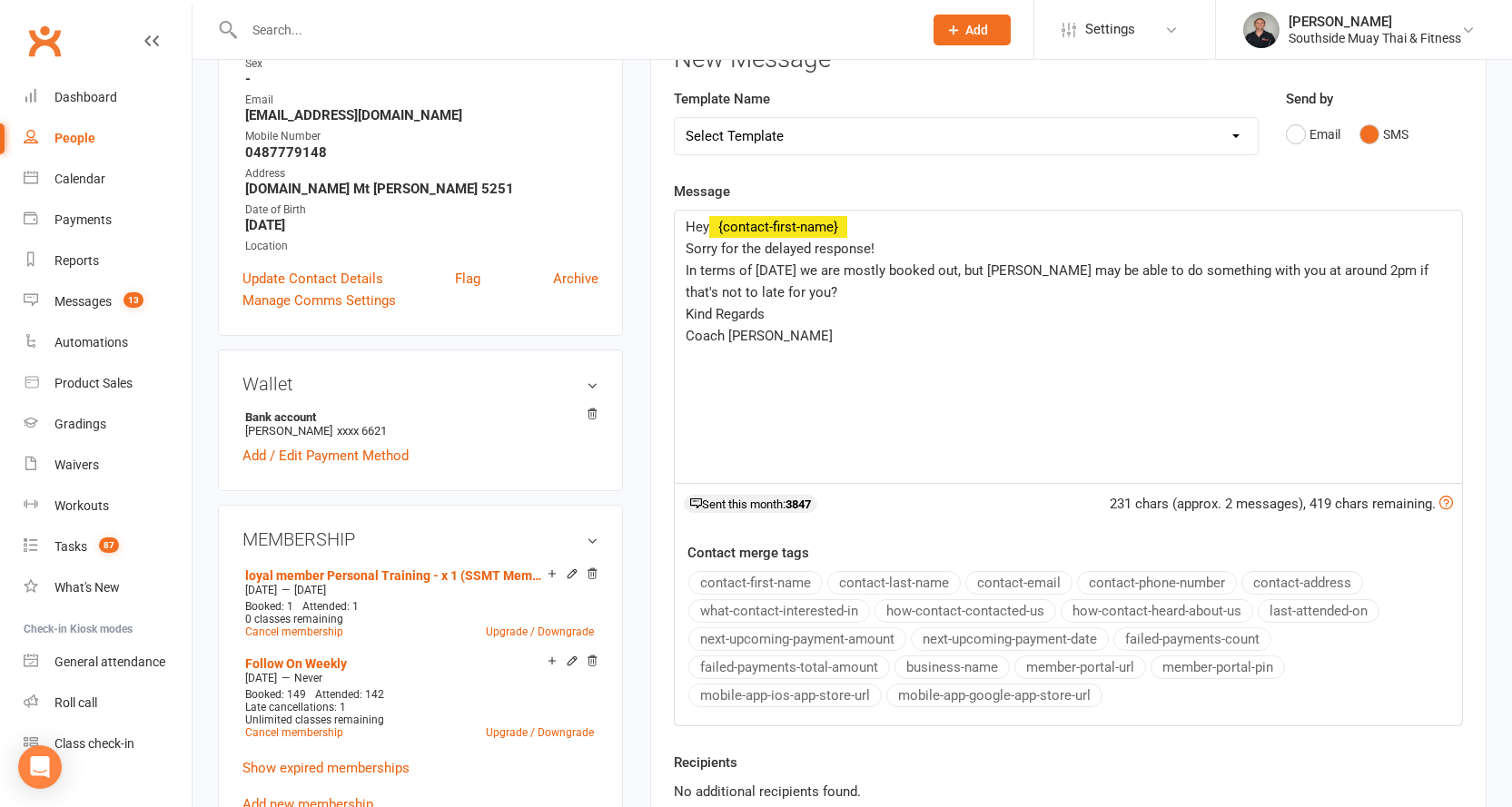
scroll to position [363, 0]
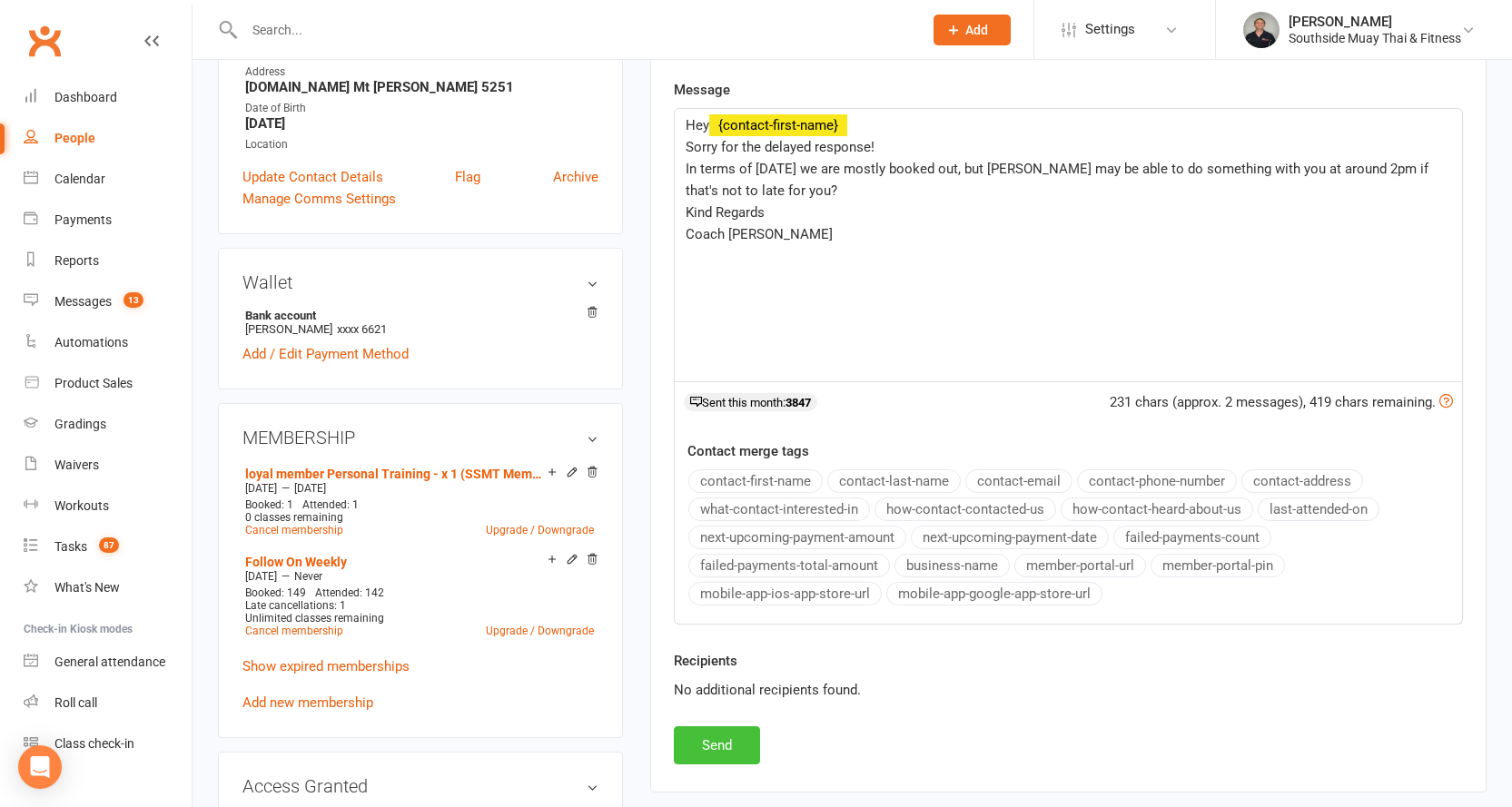
click at [711, 746] on button "Send" at bounding box center [717, 745] width 86 height 38
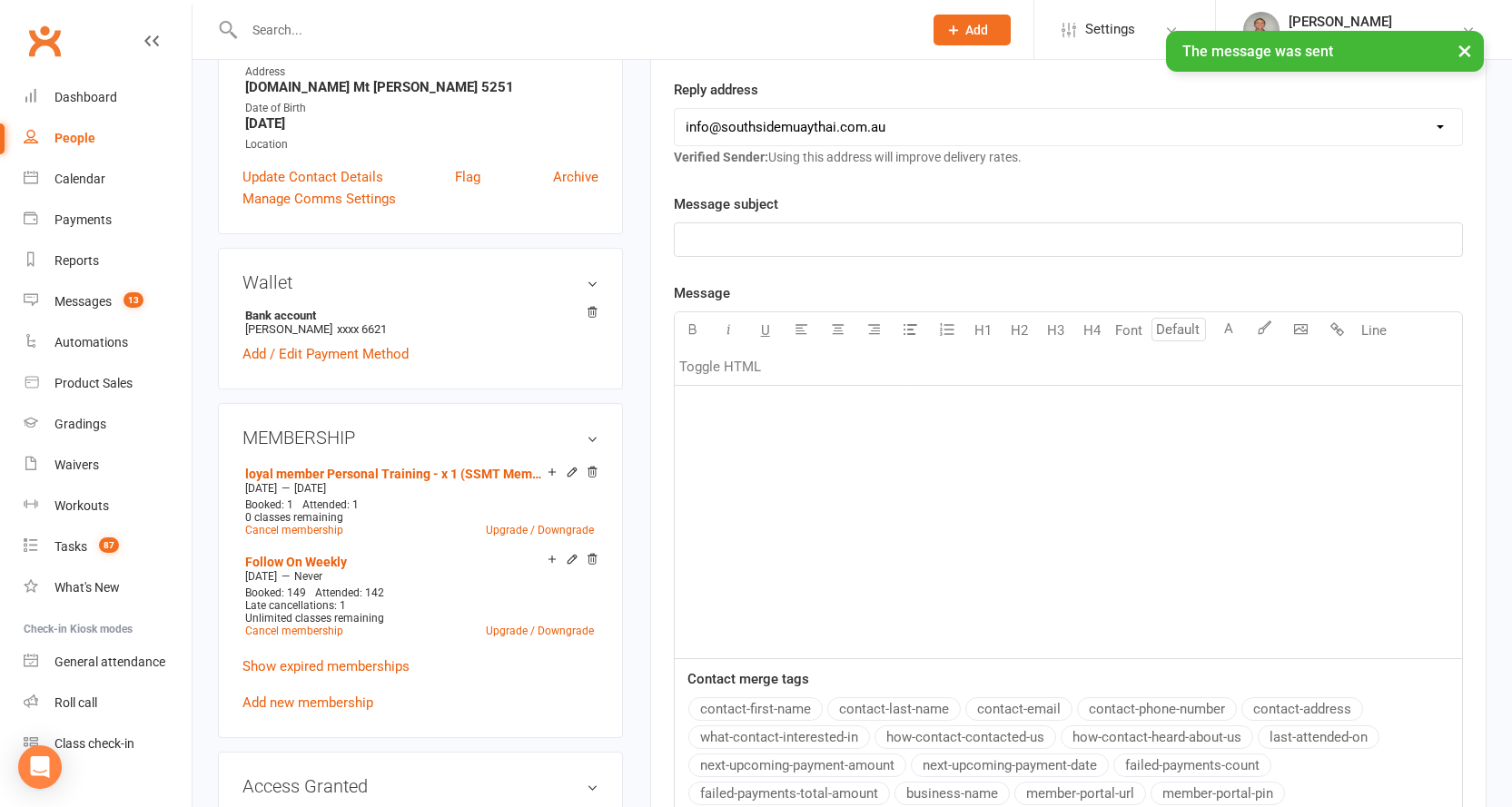
scroll to position [0, 0]
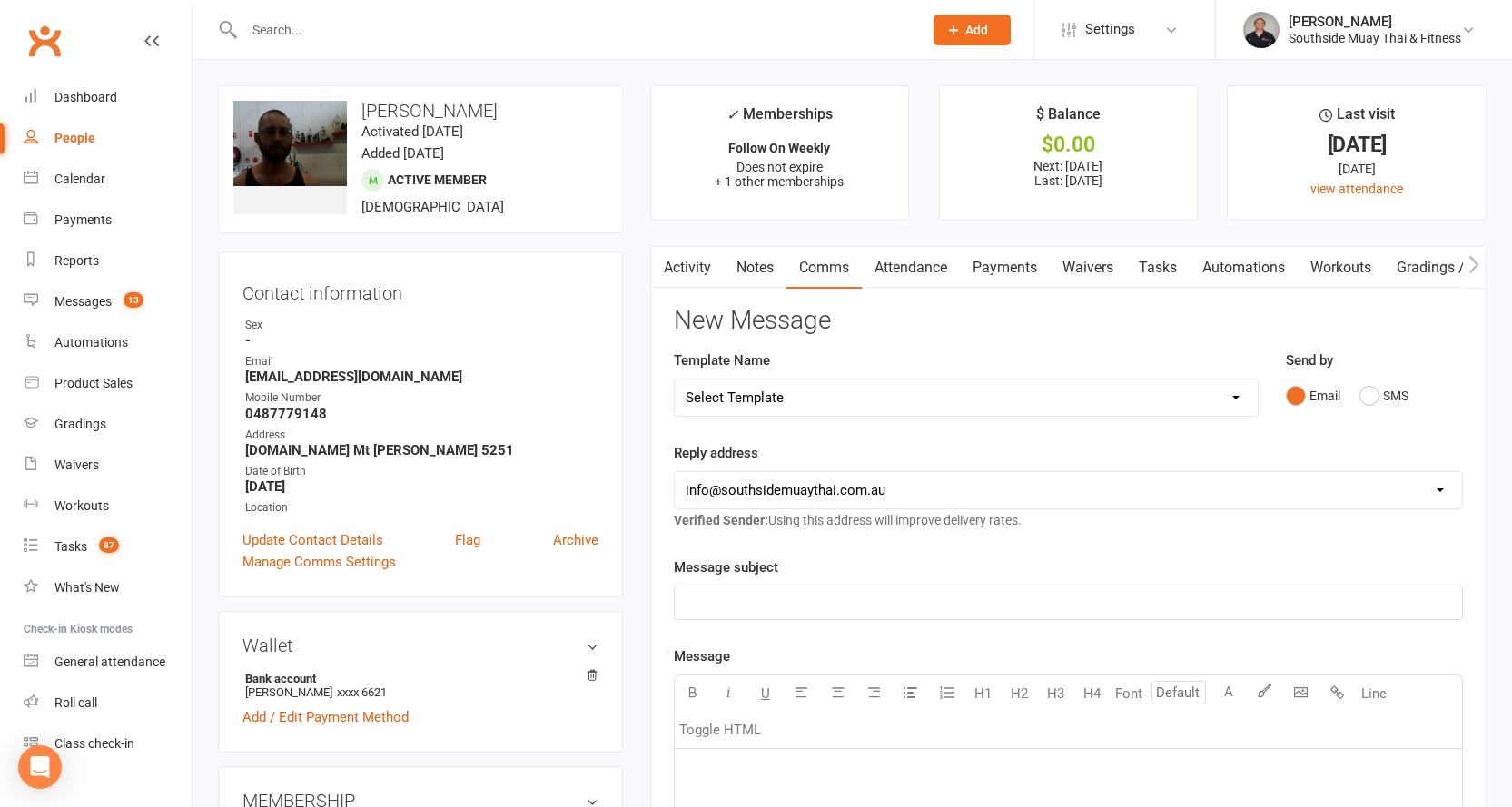
click at [301, 18] on input "text" at bounding box center [574, 29] width 671 height 26
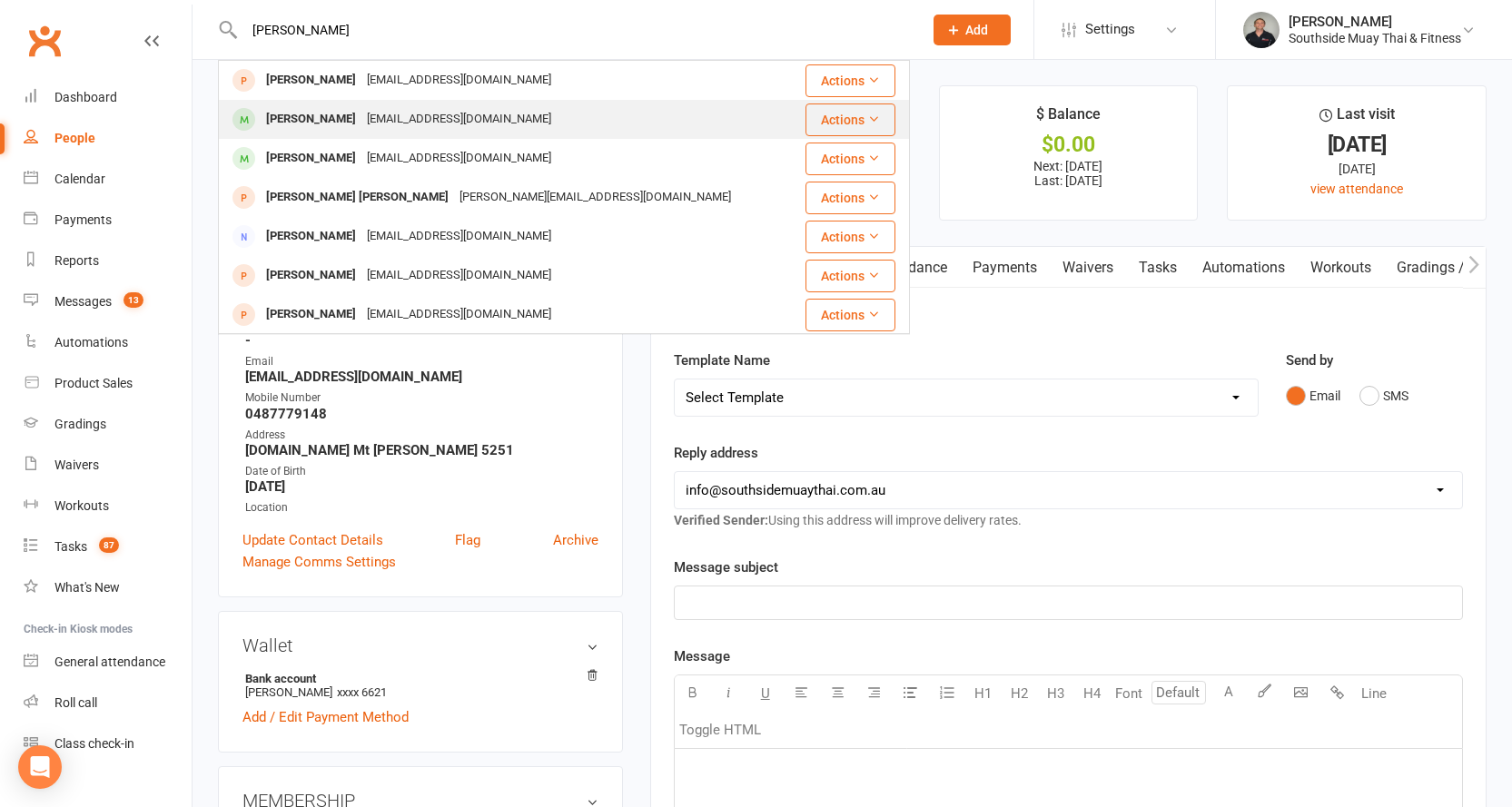
type input "becky"
click at [333, 113] on div "Becky Arcobelli" at bounding box center [311, 119] width 100 height 27
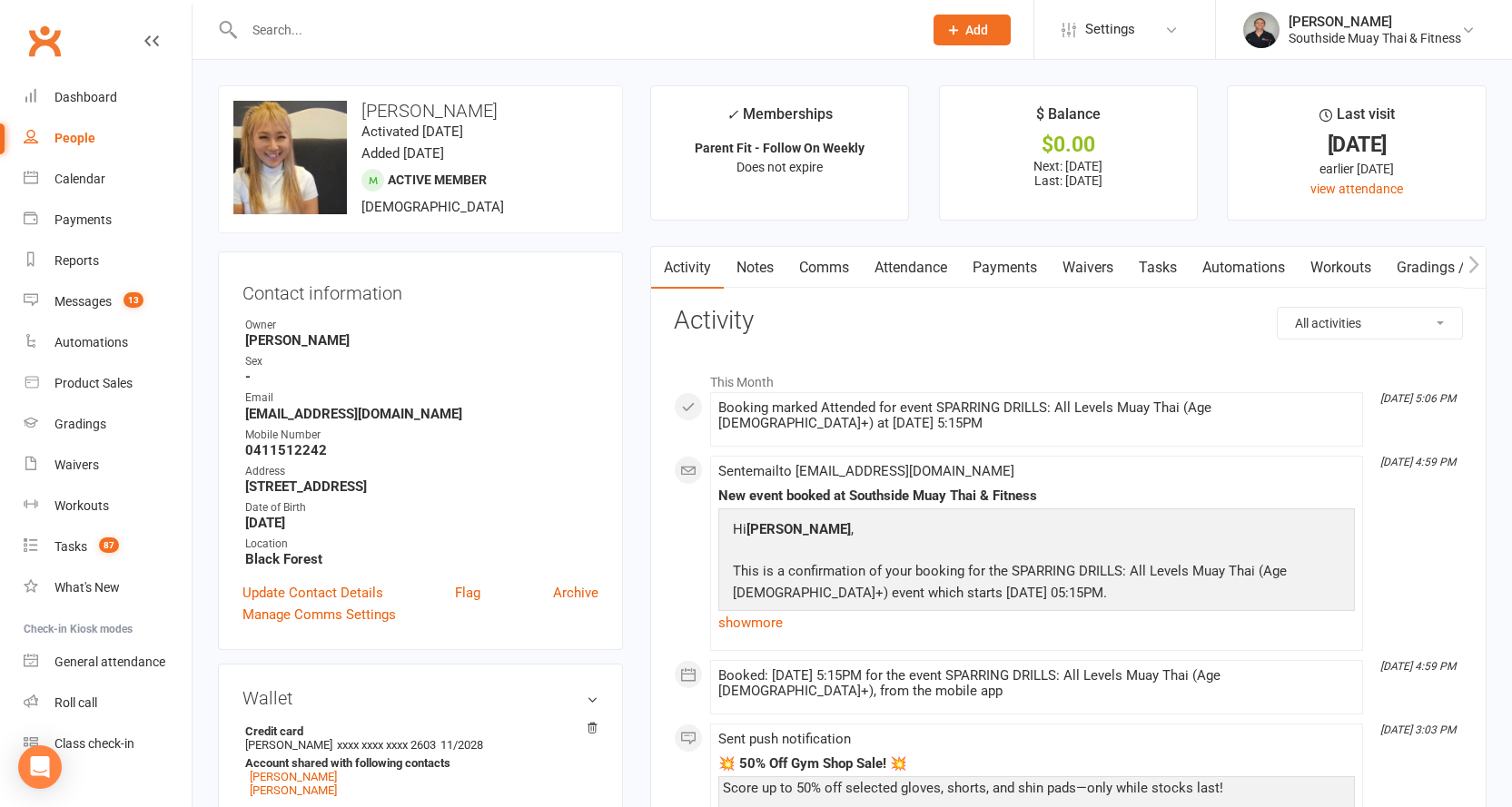
drag, startPoint x: 413, startPoint y: 110, endPoint x: 502, endPoint y: 104, distance: 89.2
click at [502, 104] on h3 "Becky Arcobelli" at bounding box center [420, 110] width 374 height 20
copy h3 "Arcobelli"
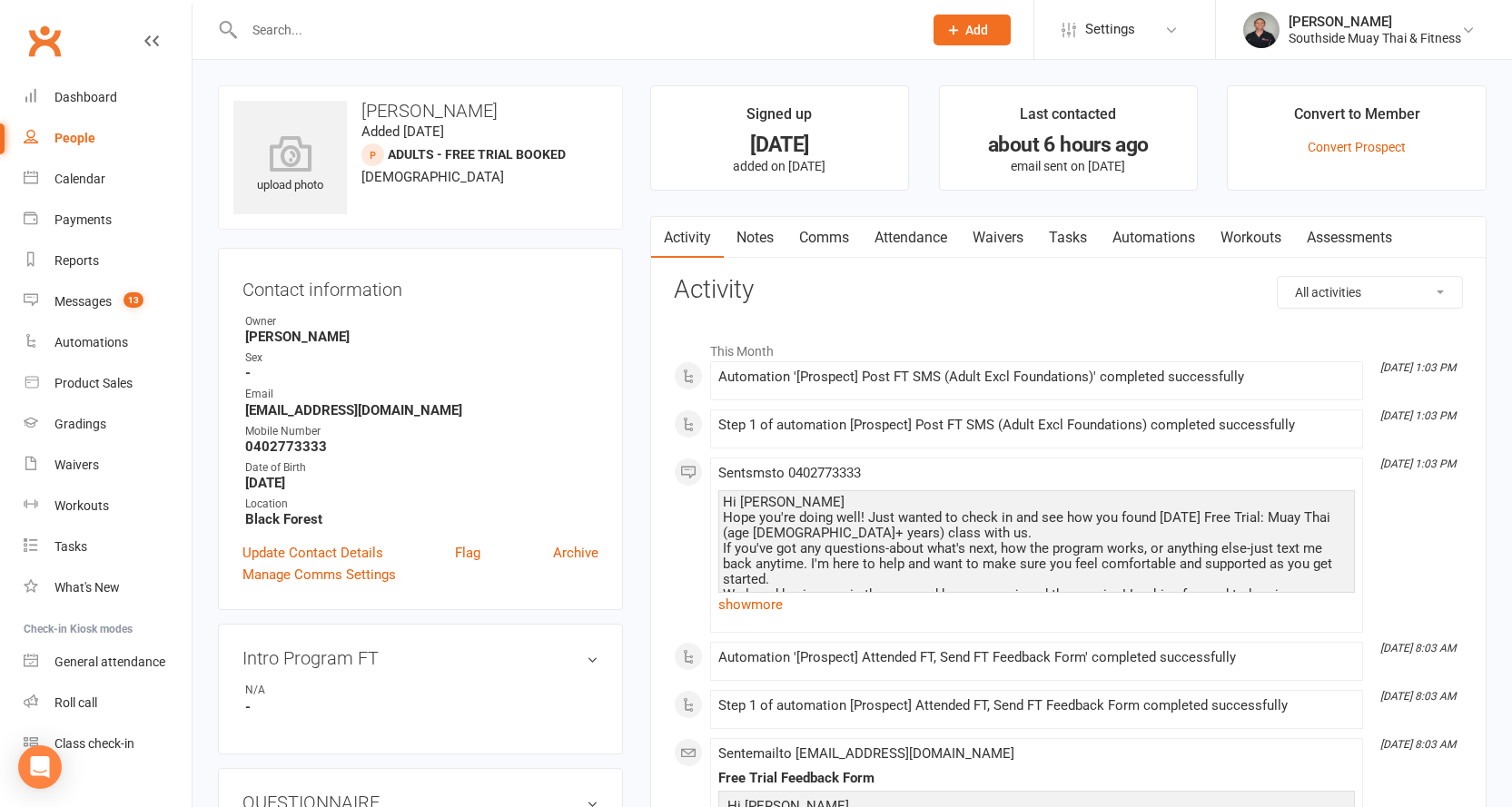
click at [281, 28] on input "text" at bounding box center [574, 29] width 671 height 26
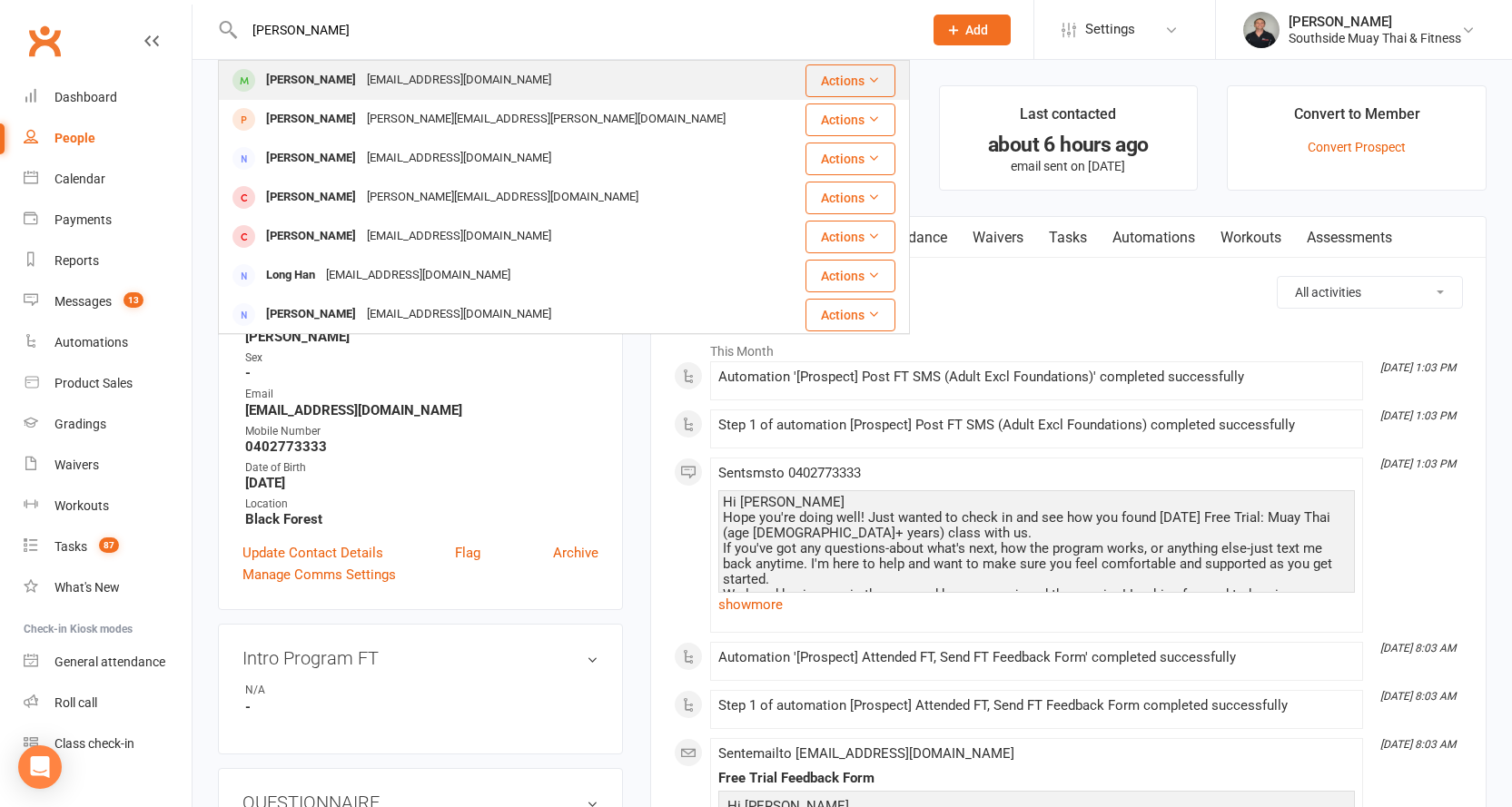
type input "[PERSON_NAME]"
click at [283, 70] on div "[PERSON_NAME]" at bounding box center [311, 81] width 100 height 27
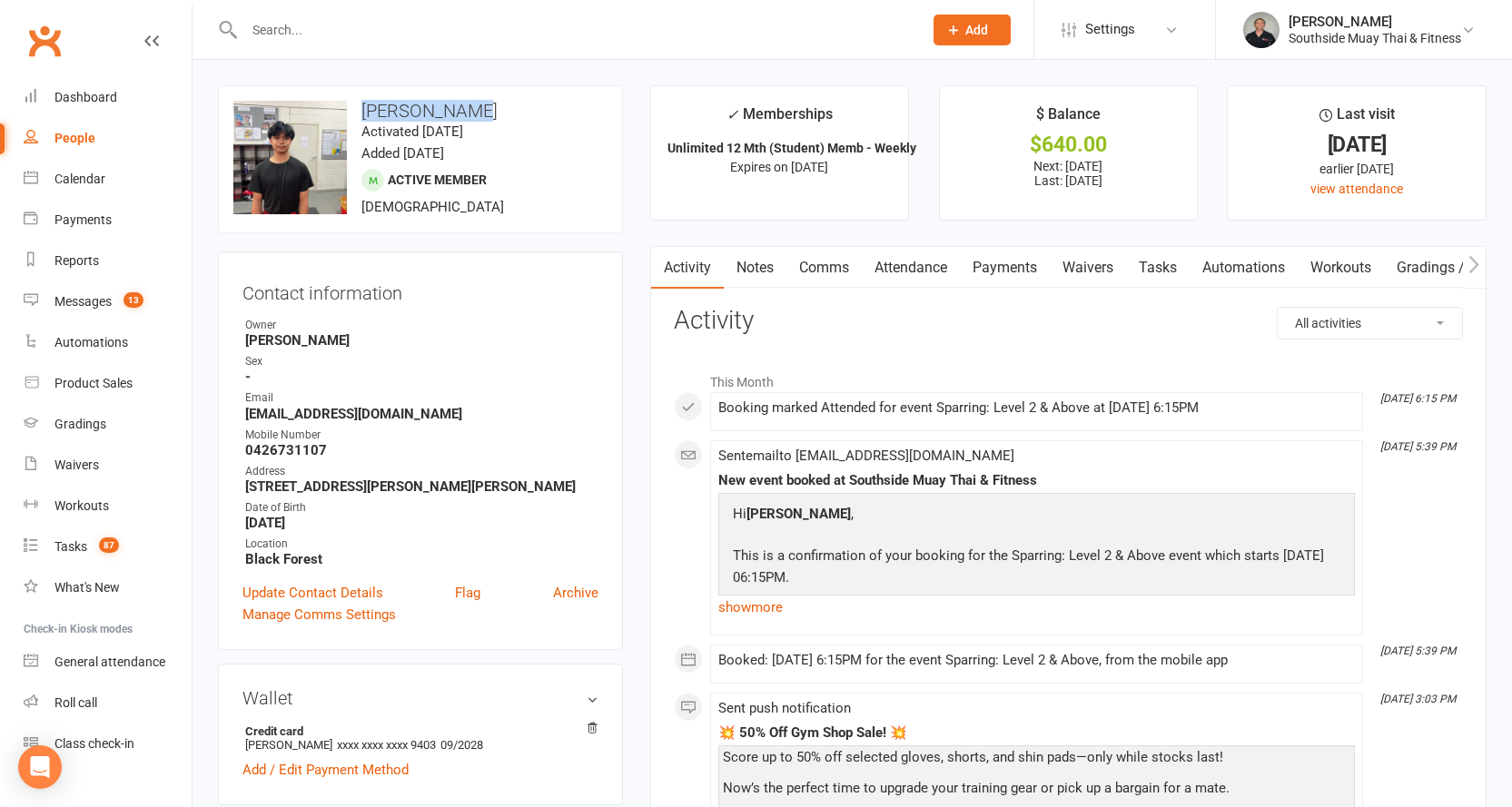
drag, startPoint x: 361, startPoint y: 107, endPoint x: 491, endPoint y: 109, distance: 130.0
click at [491, 109] on h3 "[PERSON_NAME]" at bounding box center [420, 110] width 374 height 20
copy h3 "[PERSON_NAME]"
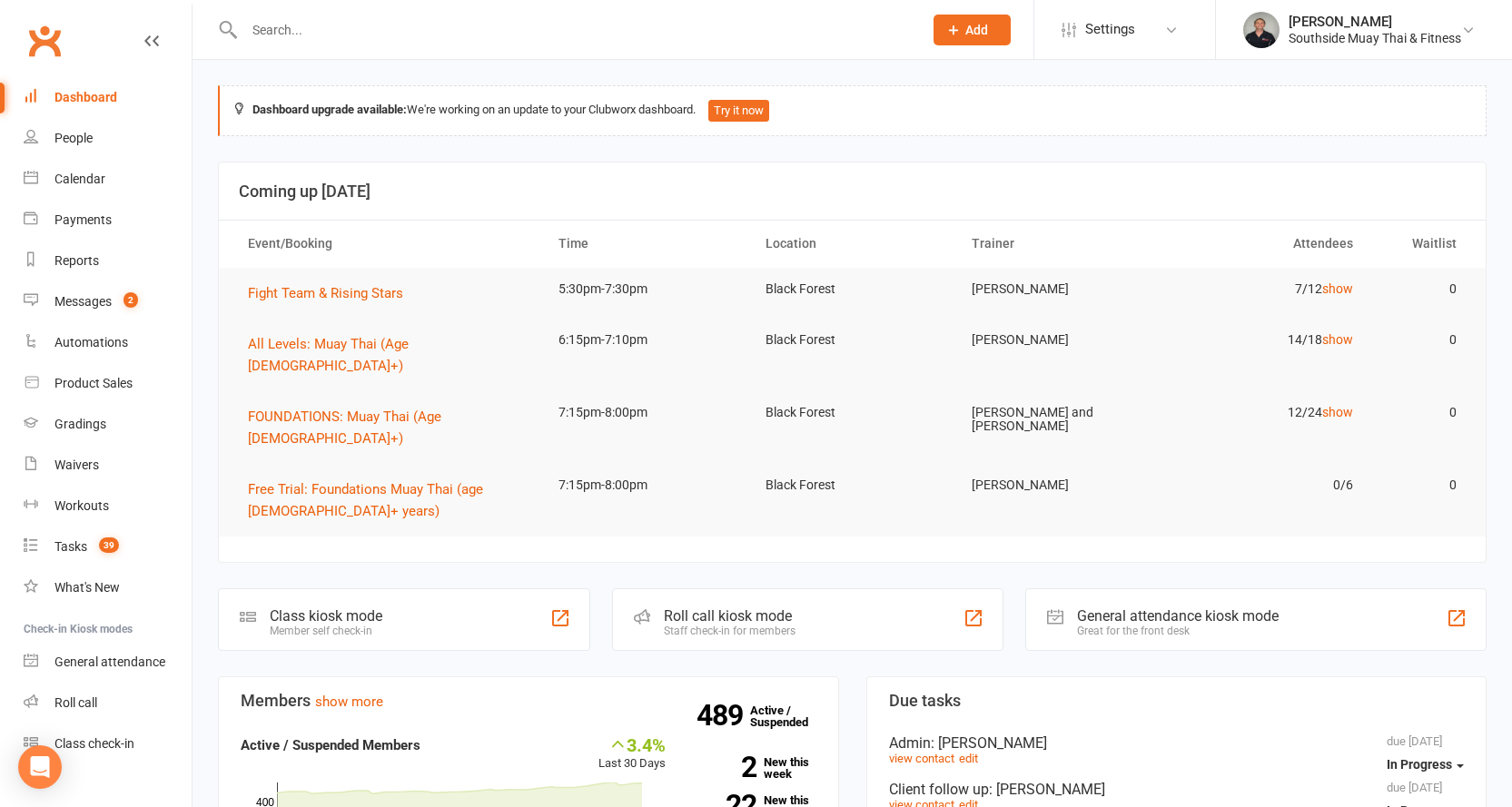
click at [299, 26] on input "text" at bounding box center [574, 29] width 671 height 26
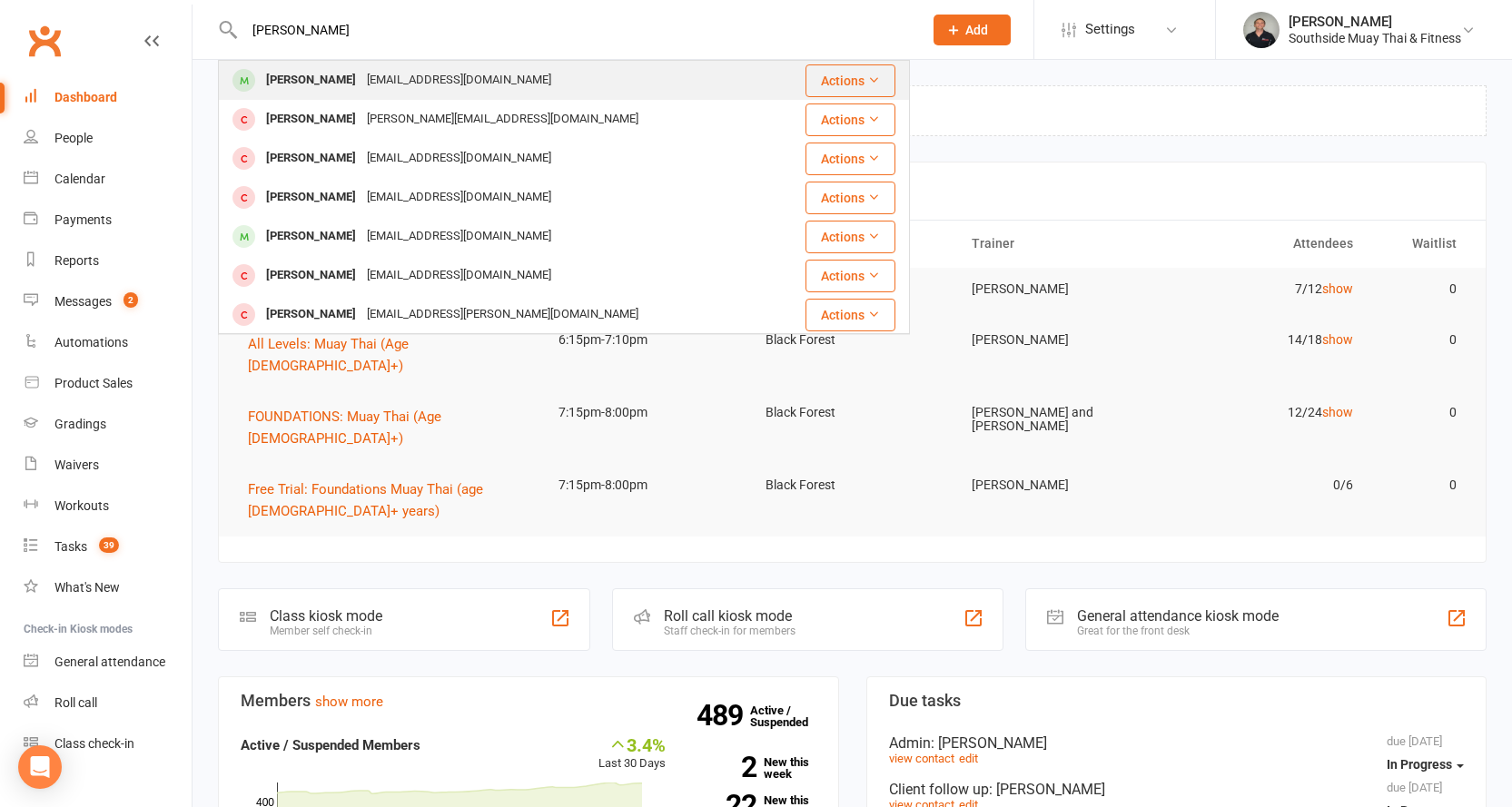
type input "luke albr"
click at [306, 78] on div "Luke Albrecht" at bounding box center [311, 81] width 100 height 27
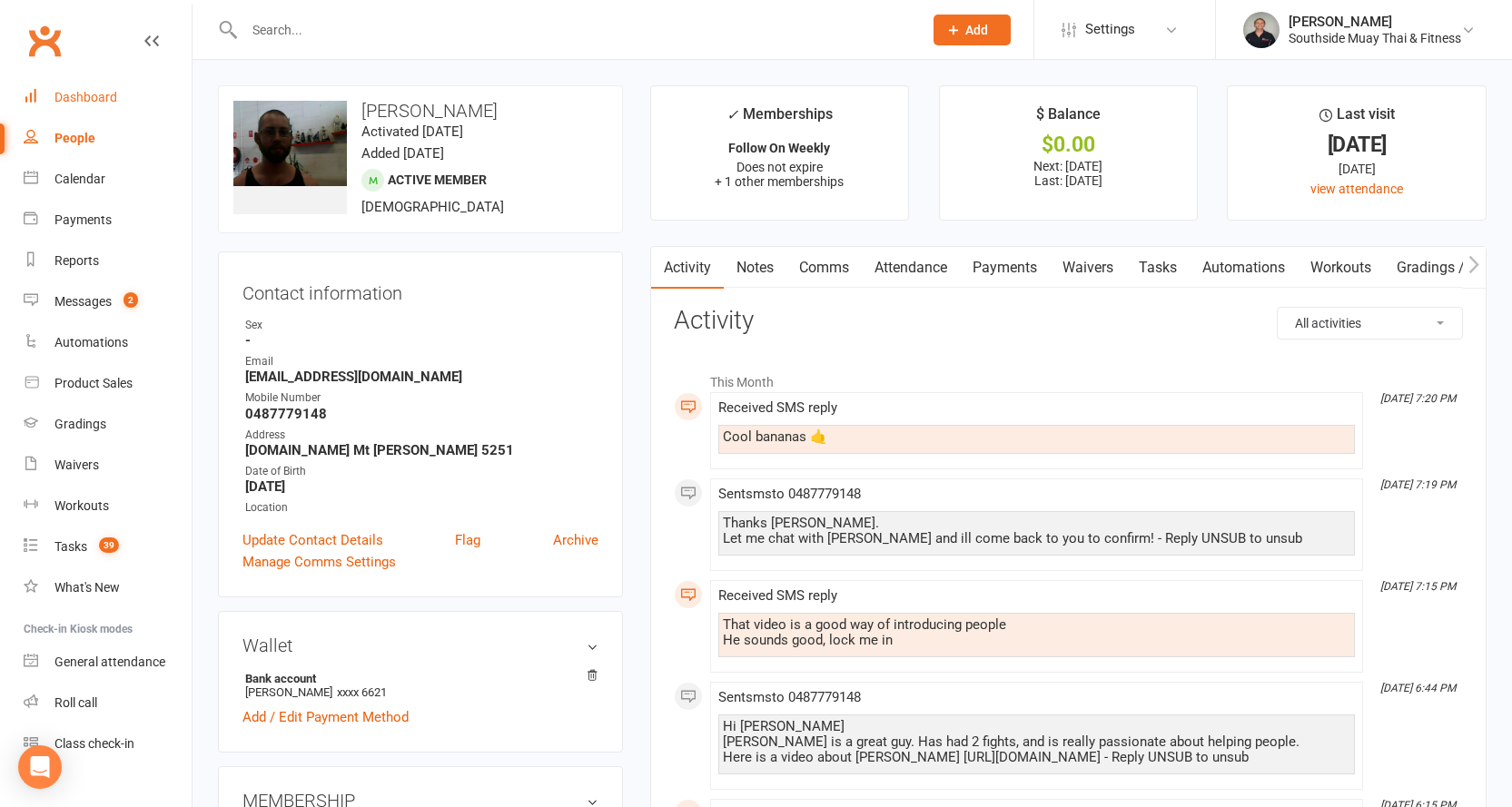
click at [66, 97] on div "Dashboard" at bounding box center [85, 97] width 63 height 14
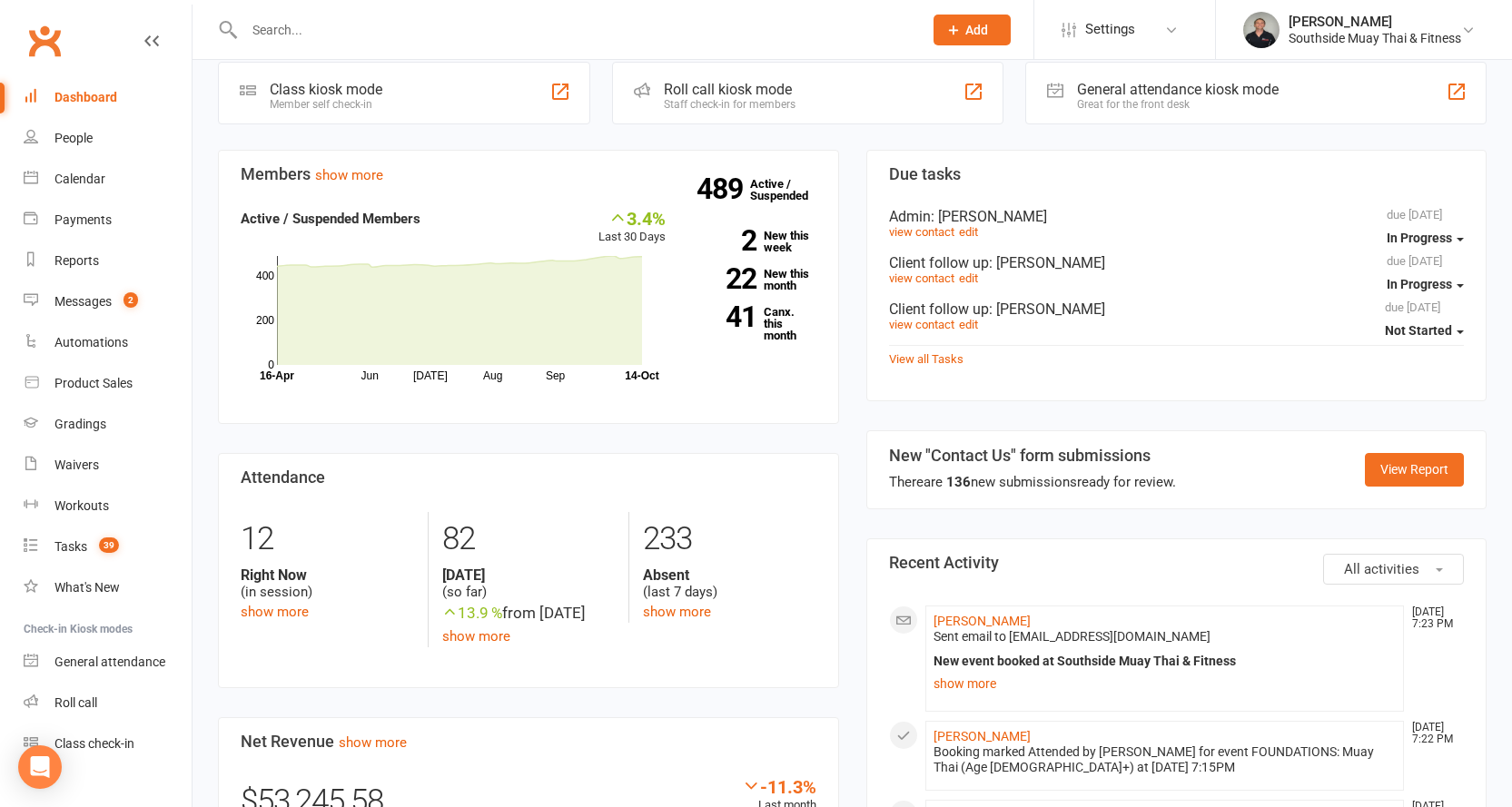
scroll to position [908, 0]
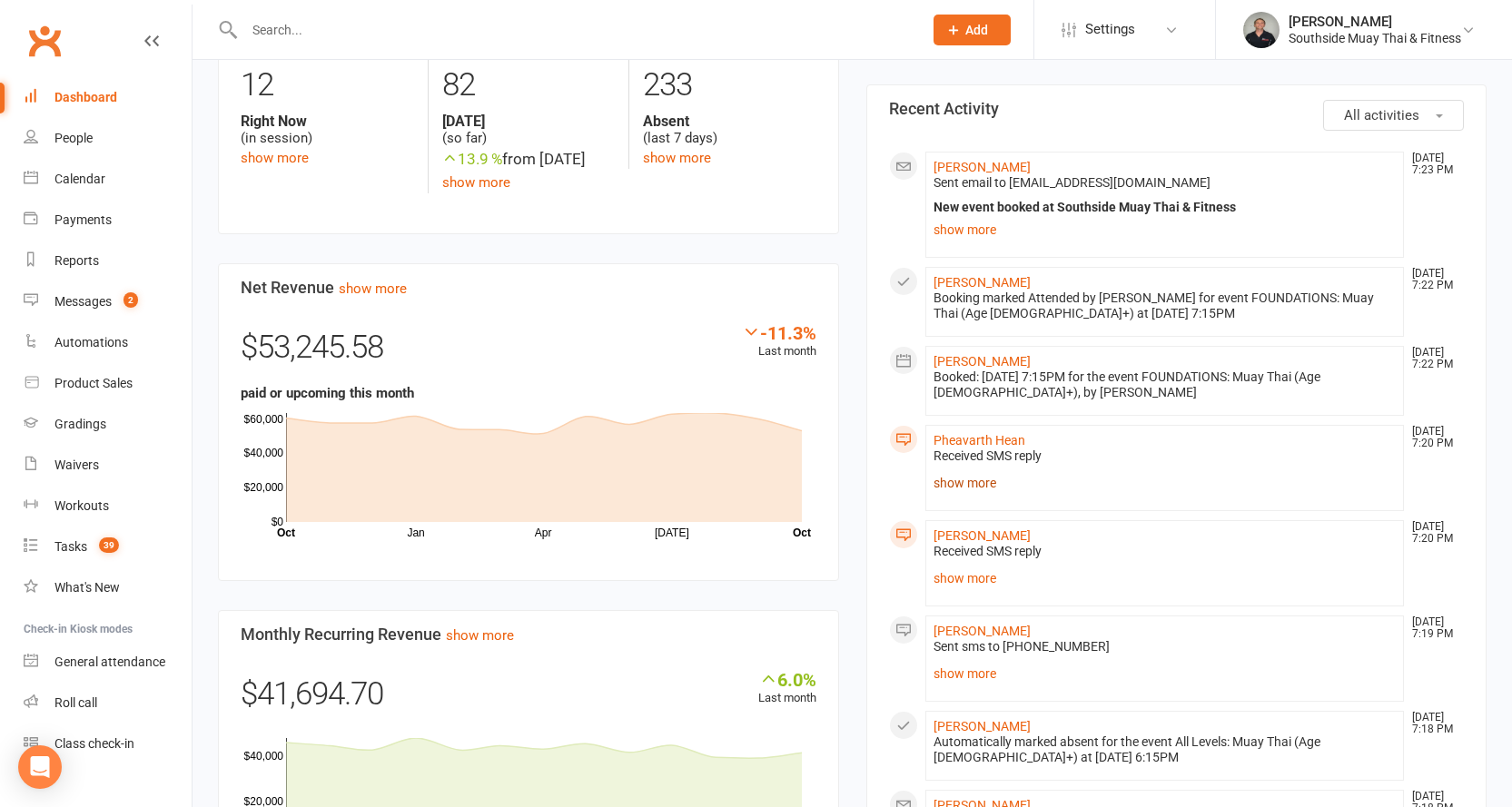
click at [944, 470] on link "show more" at bounding box center [1165, 483] width 463 height 26
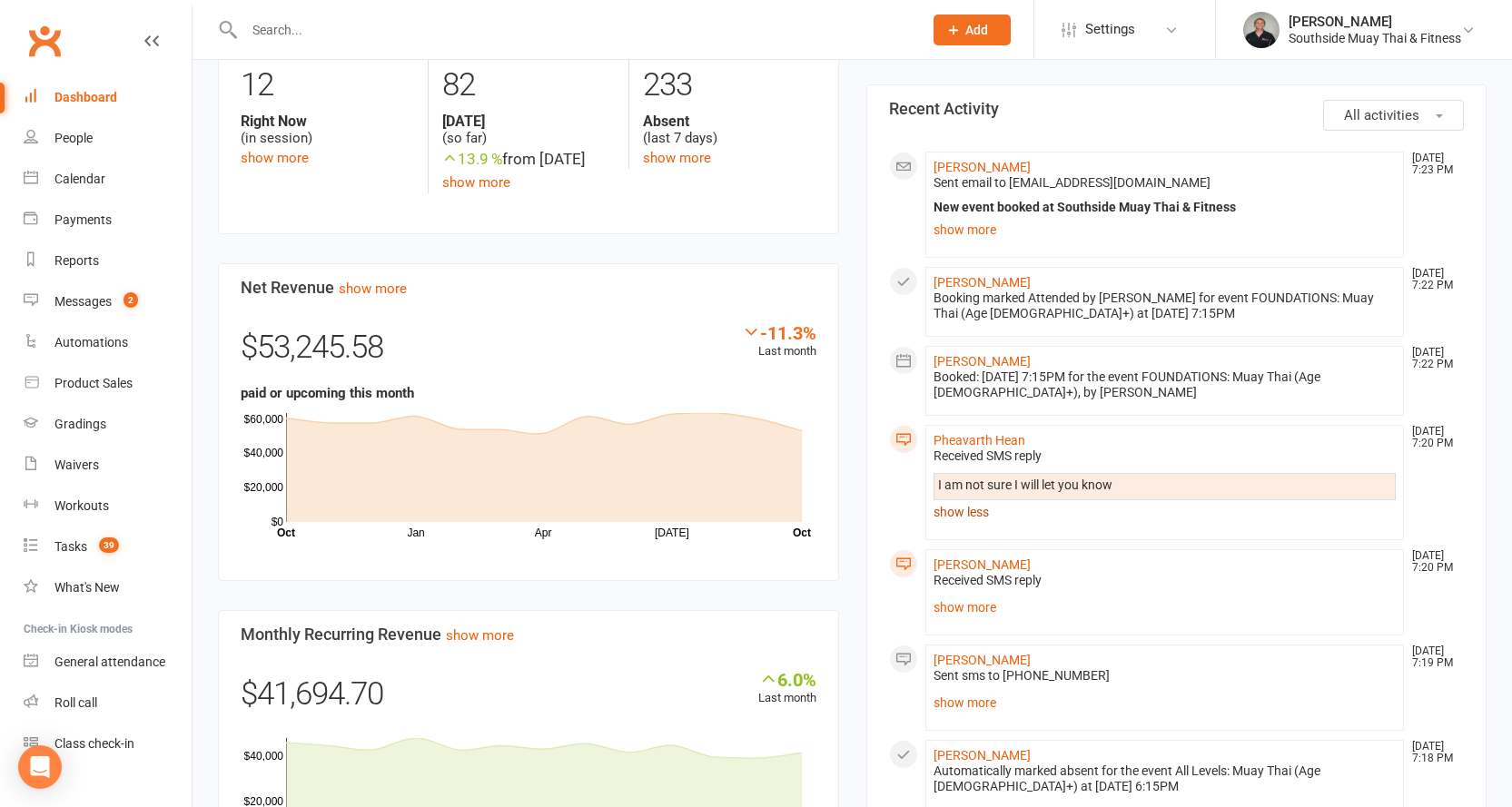
click at [944, 500] on link "show less" at bounding box center [1165, 512] width 463 height 26
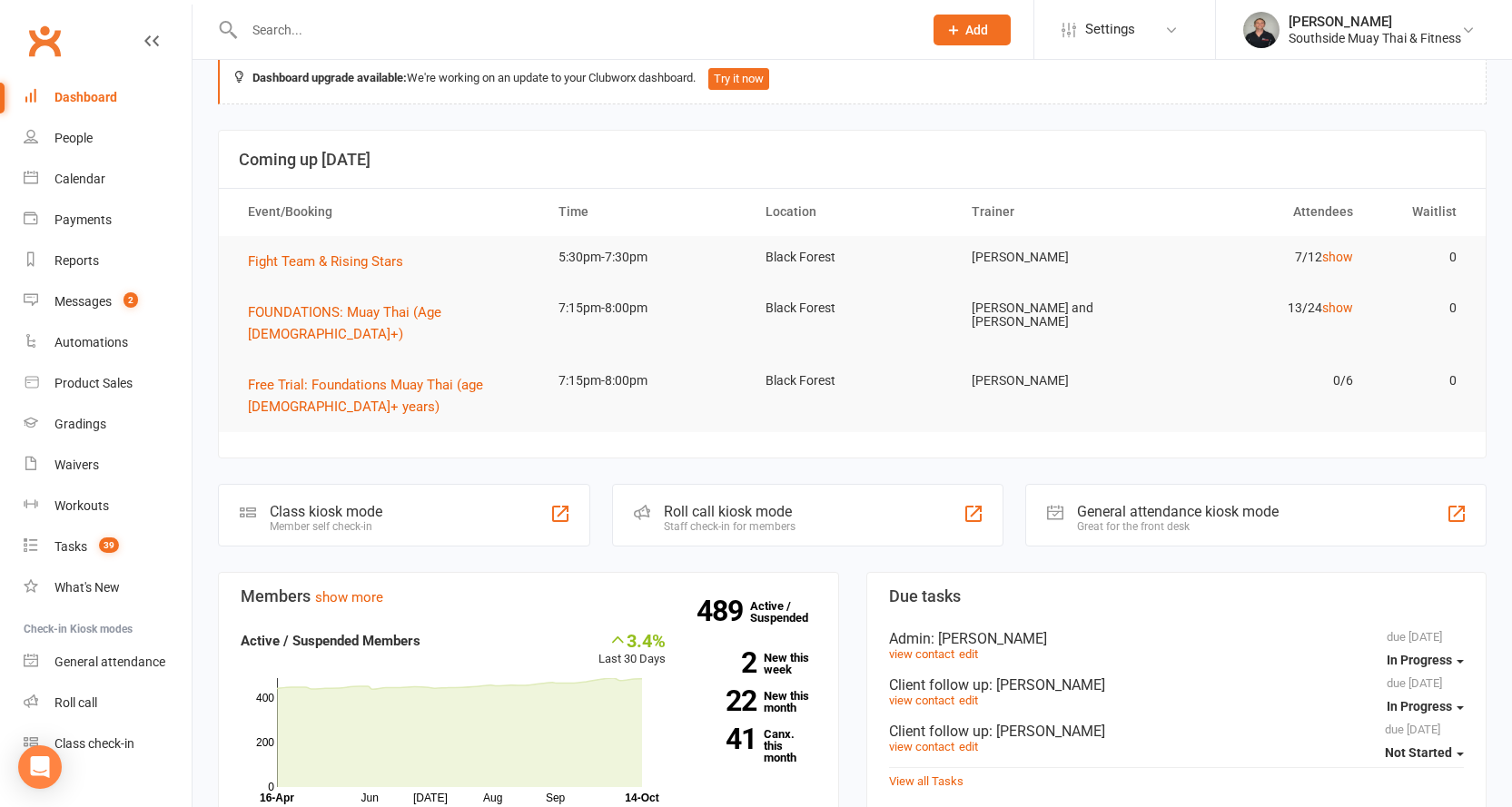
scroll to position [0, 0]
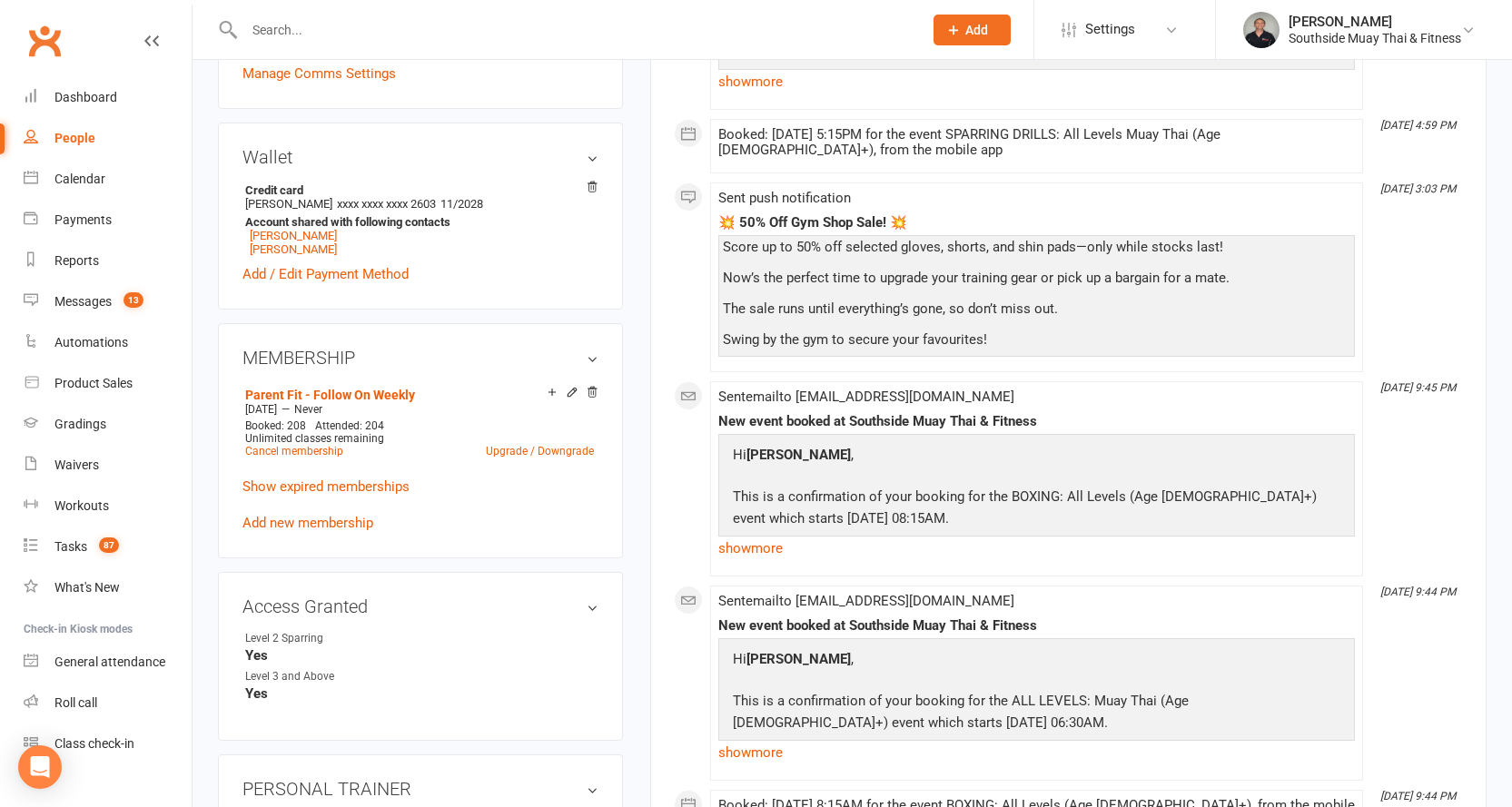
scroll to position [726, 0]
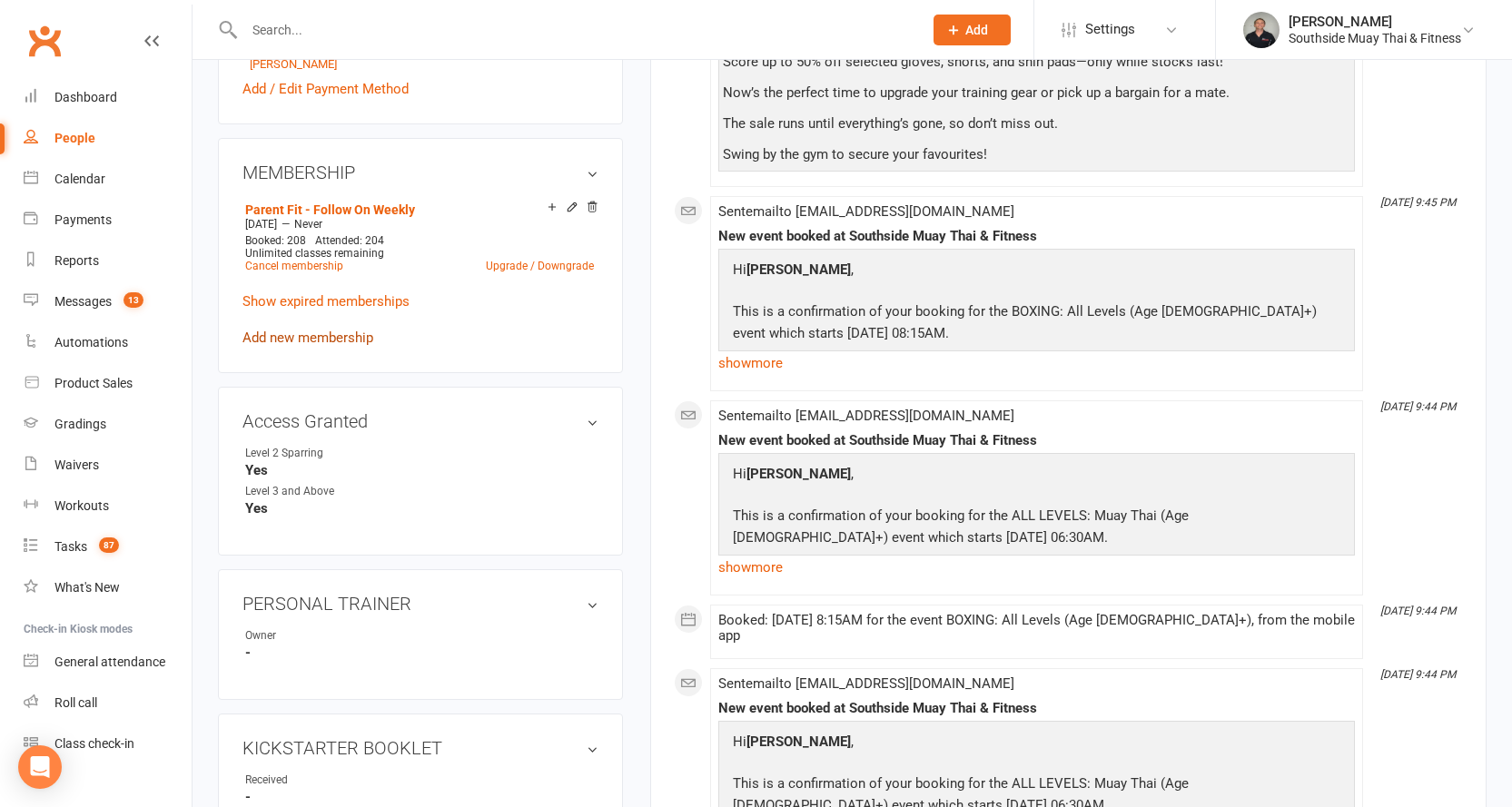
click at [284, 339] on link "Add new membership" at bounding box center [308, 338] width 131 height 16
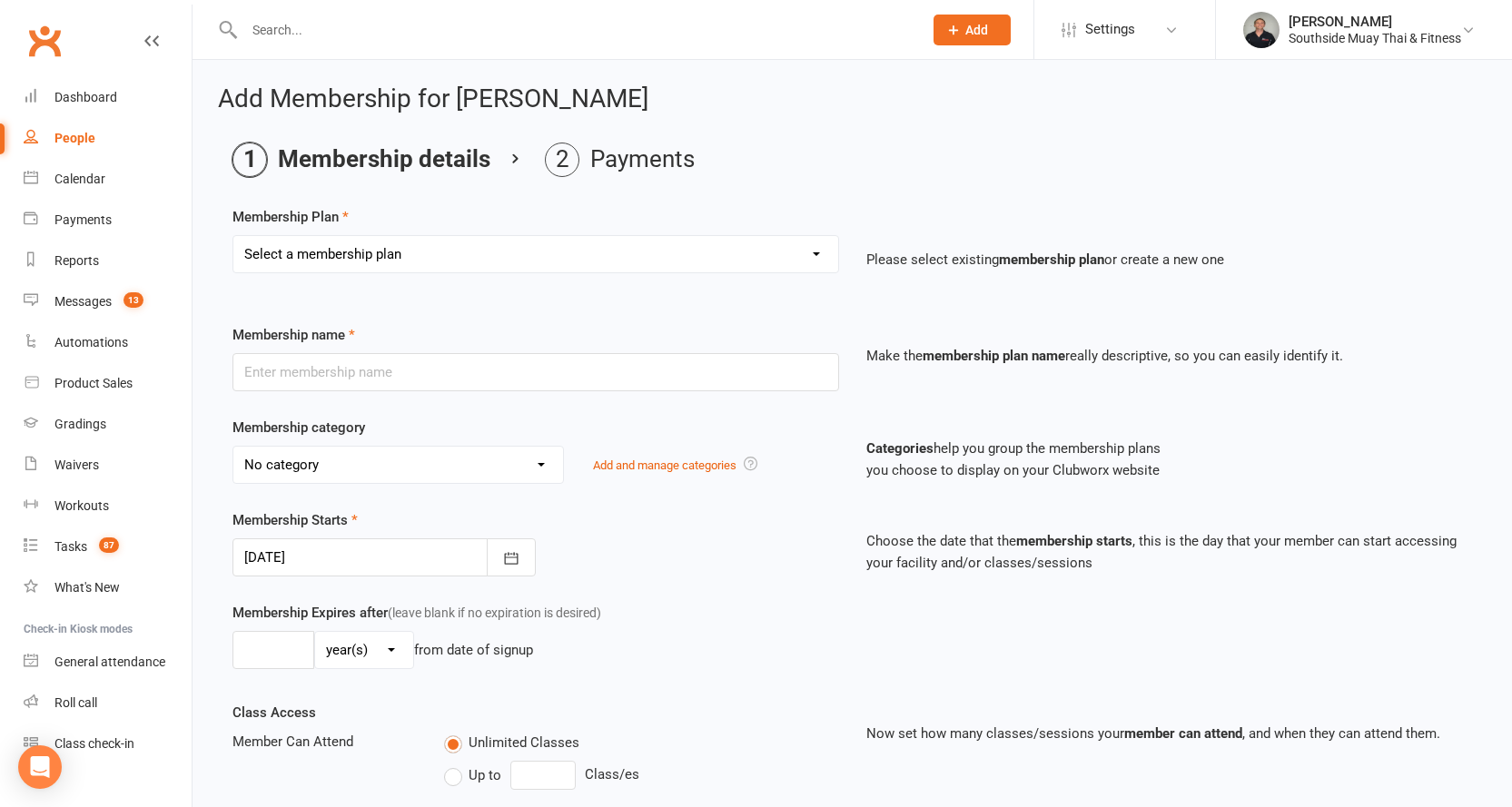
click at [357, 244] on select "Select a membership plan Create new Membership Plan 1 Class/Week | 6 Mth Memb -…" at bounding box center [536, 254] width 605 height 36
select select "26"
click at [233, 236] on select "Select a membership plan Create new Membership Plan 1 Class/Week | 6 Mth Memb -…" at bounding box center [536, 254] width 605 height 36
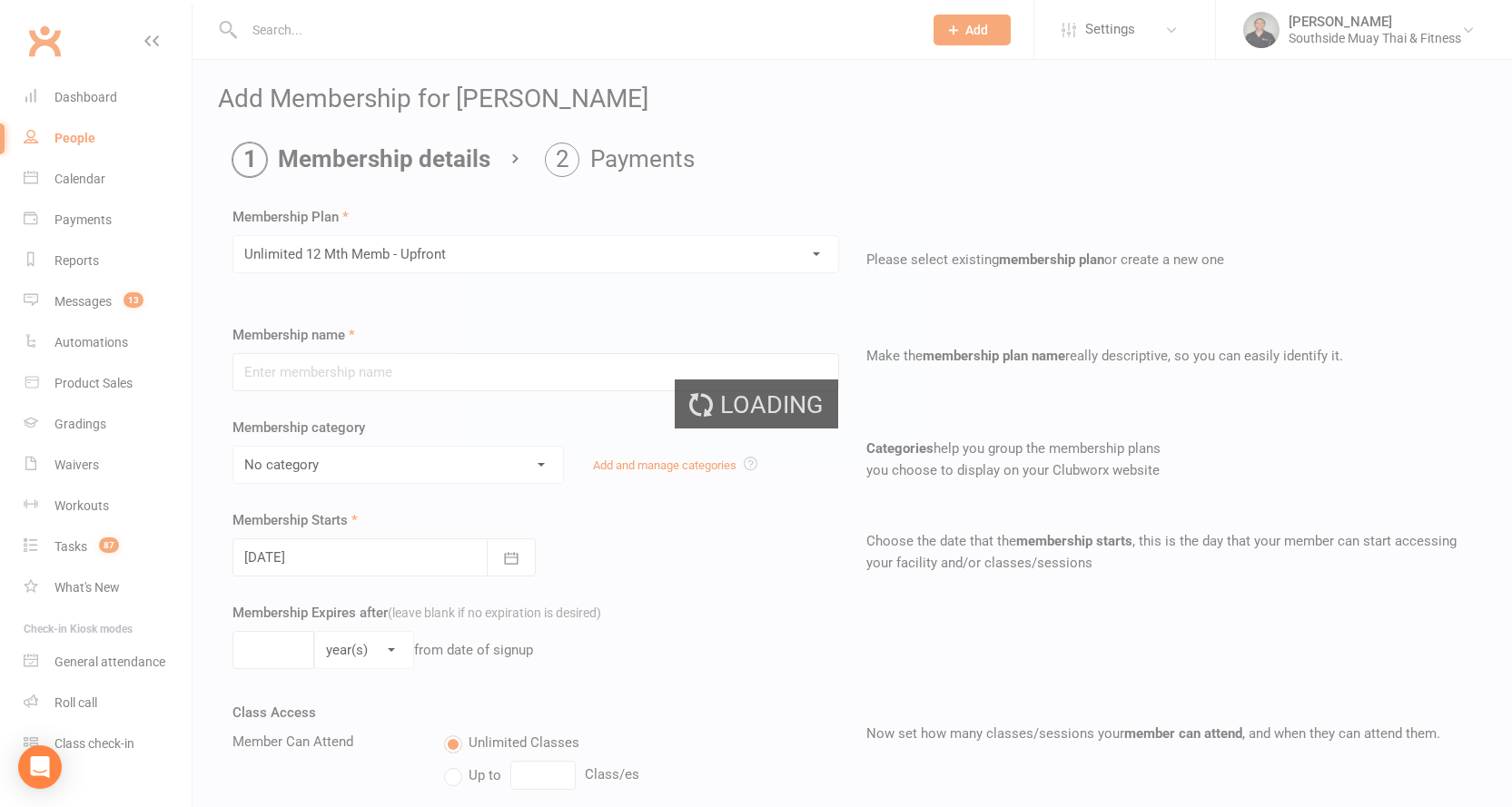
type input "Unlimited 12 Mth Memb - Upfront"
select select "6"
type input "12"
select select "2"
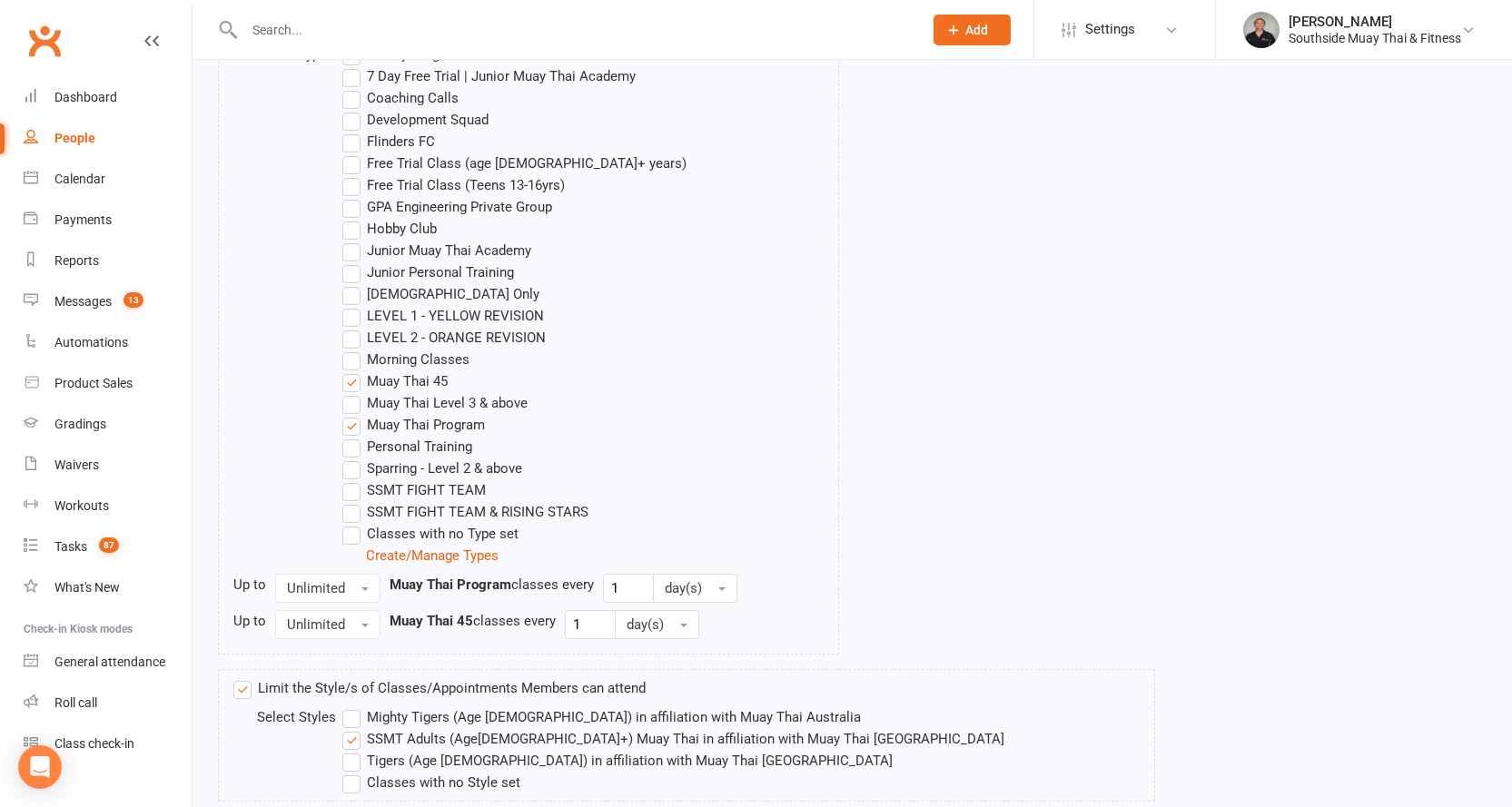
scroll to position [999, 0]
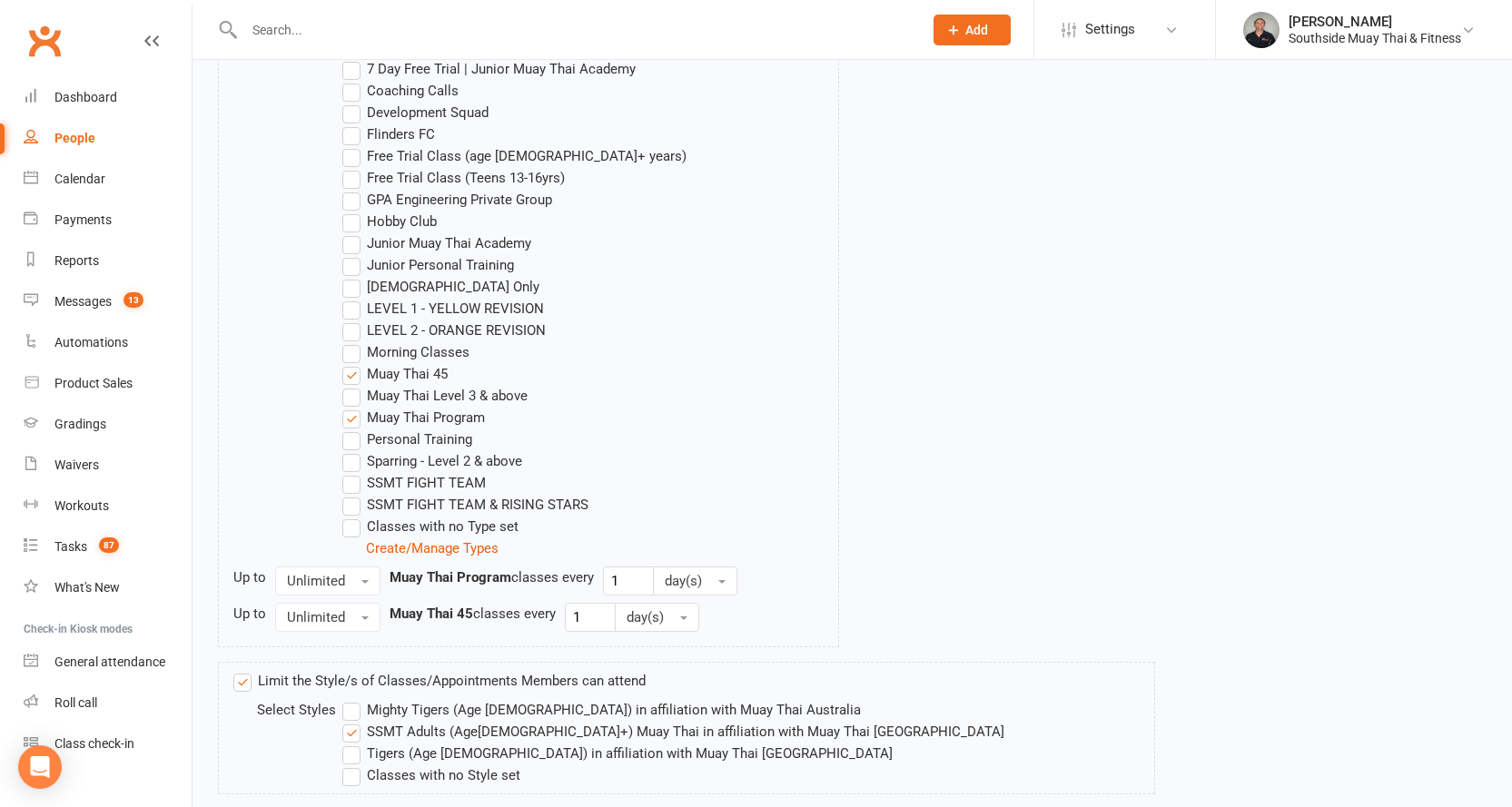
click at [475, 305] on label "LEVEL 1 - YELLOW REVISION" at bounding box center [443, 308] width 202 height 22
click at [355, 298] on input "LEVEL 1 - YELLOW REVISION" at bounding box center [348, 298] width 11 height 0
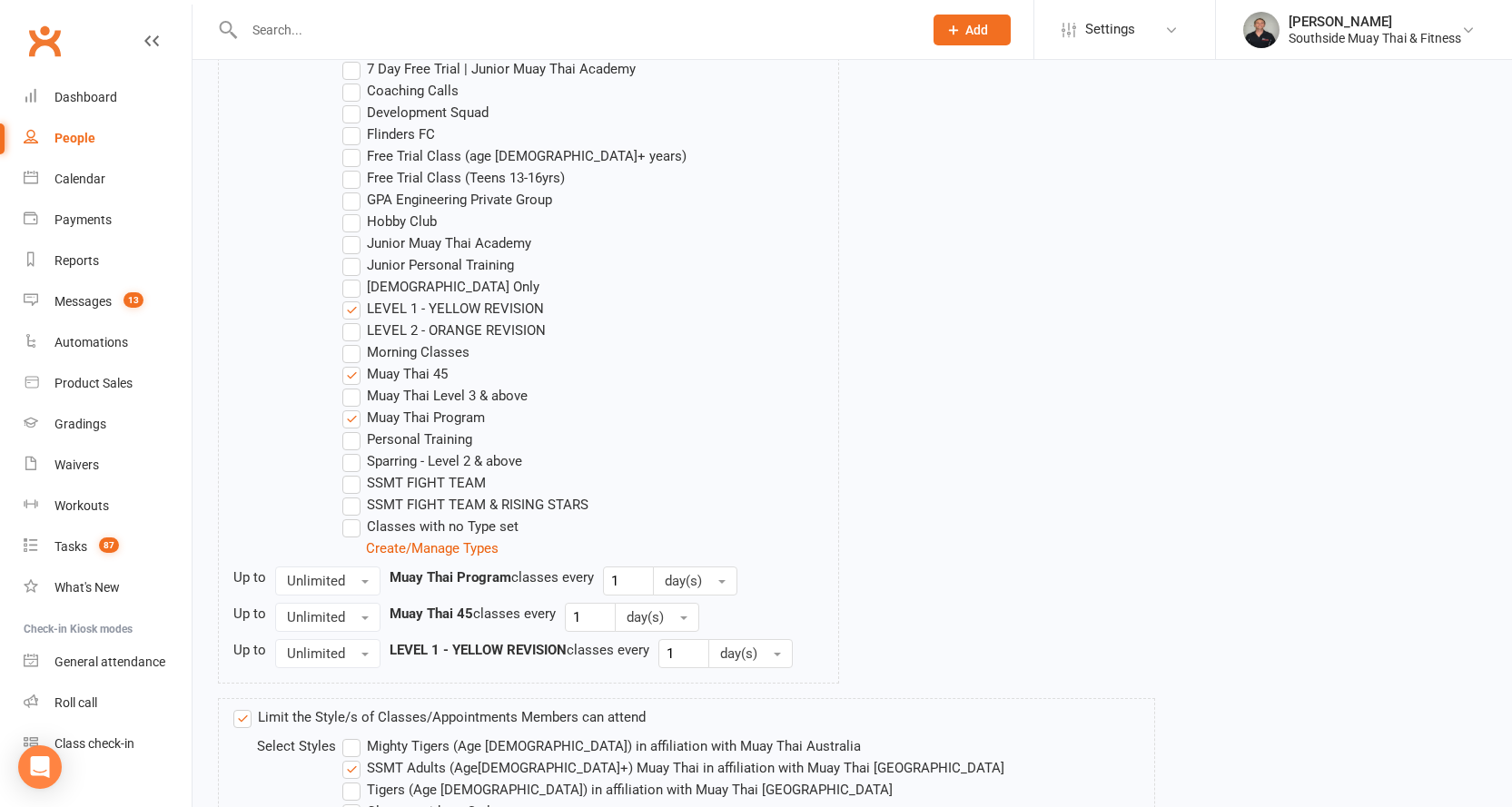
click at [470, 321] on label "LEVEL 2 - ORANGE REVISION" at bounding box center [444, 330] width 204 height 22
click at [355, 320] on input "LEVEL 2 - ORANGE REVISION" at bounding box center [348, 320] width 11 height 0
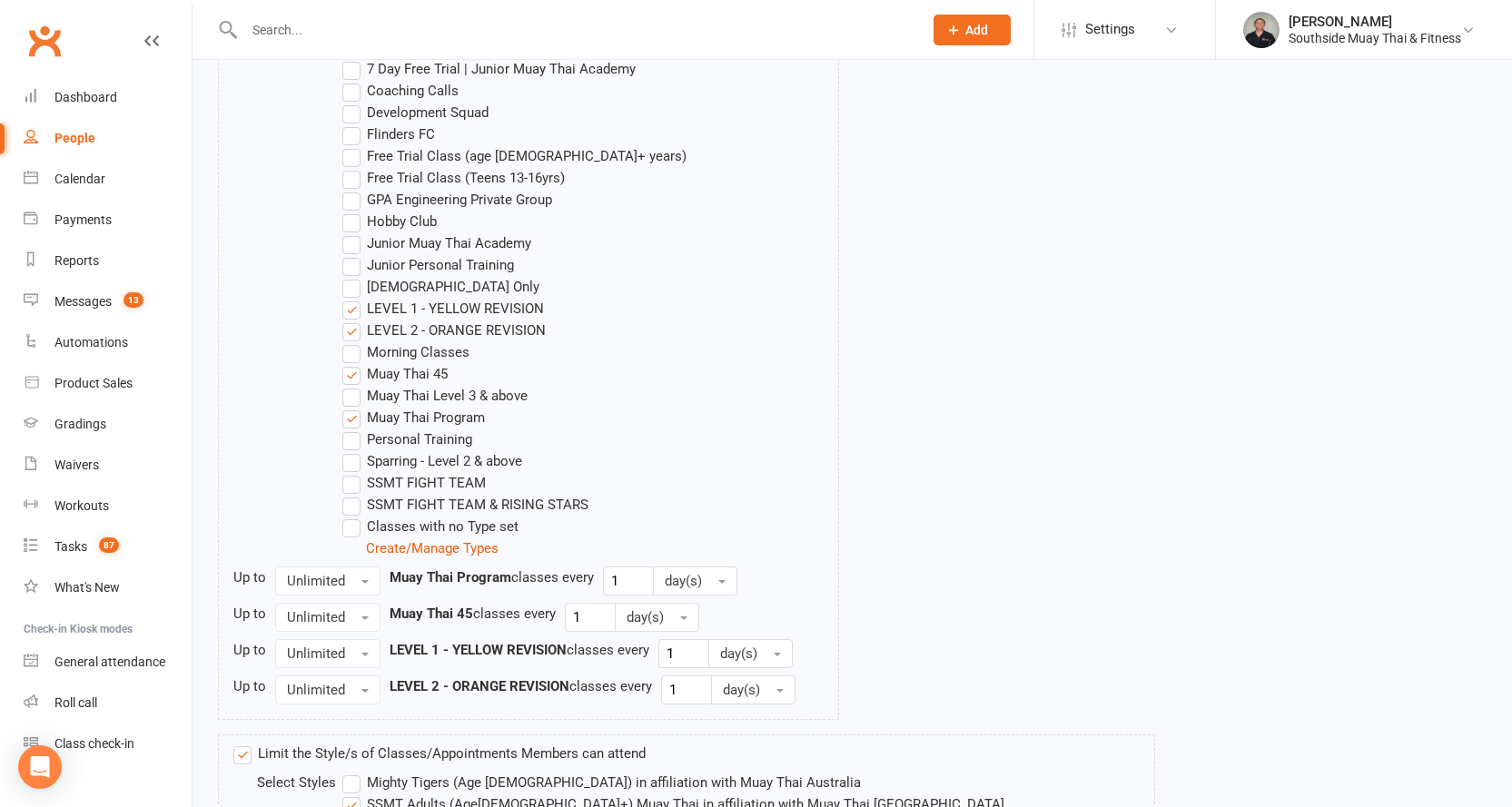
click at [449, 463] on label "Sparring - Level 2 & above" at bounding box center [432, 461] width 180 height 22
click at [355, 450] on input "Sparring - Level 2 & above" at bounding box center [348, 450] width 11 height 0
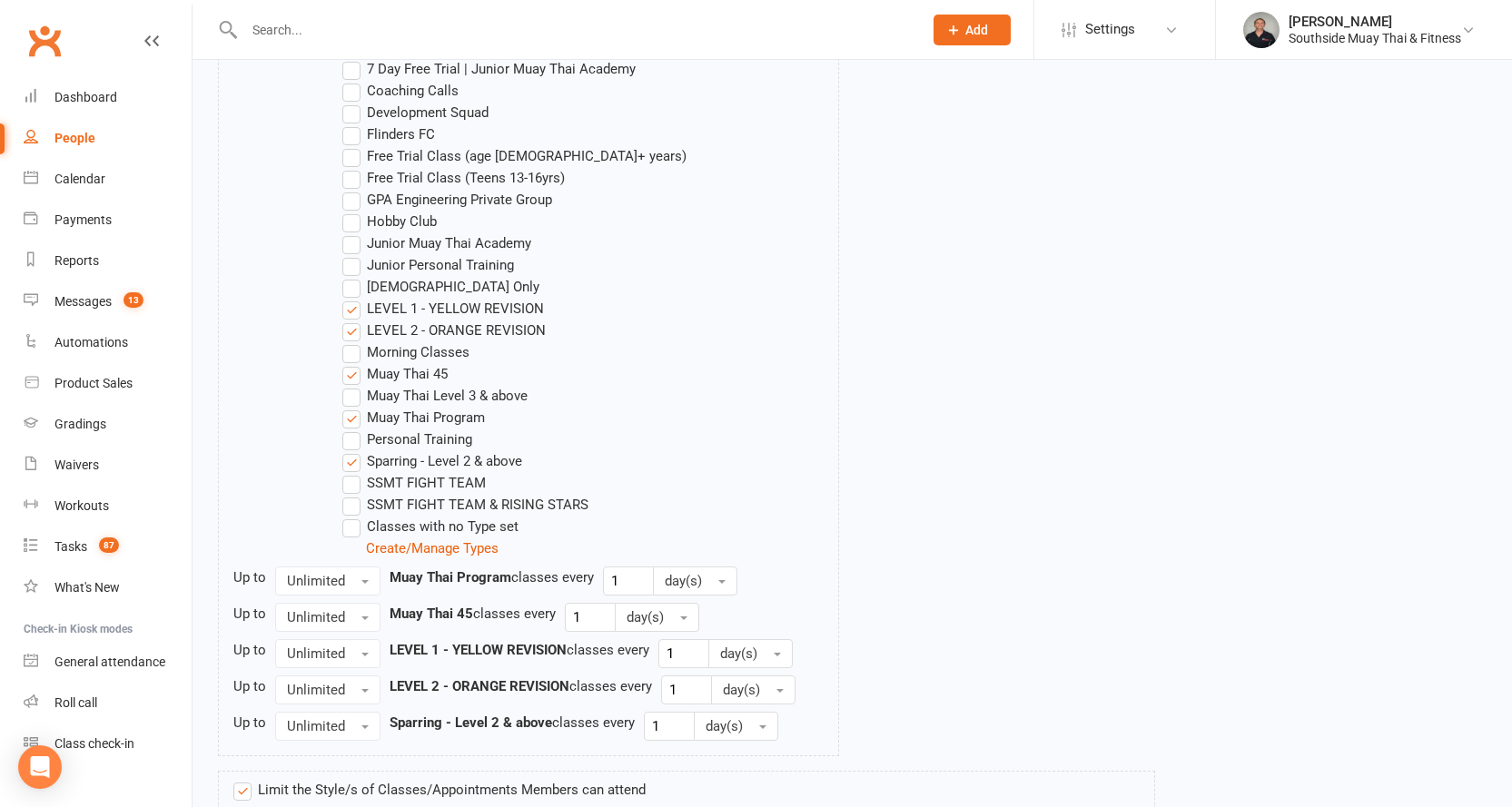
click at [440, 390] on label "Muay Thai Level 3 & above" at bounding box center [434, 395] width 185 height 22
click at [355, 385] on input "Muay Thai Level 3 & above" at bounding box center [348, 385] width 11 height 0
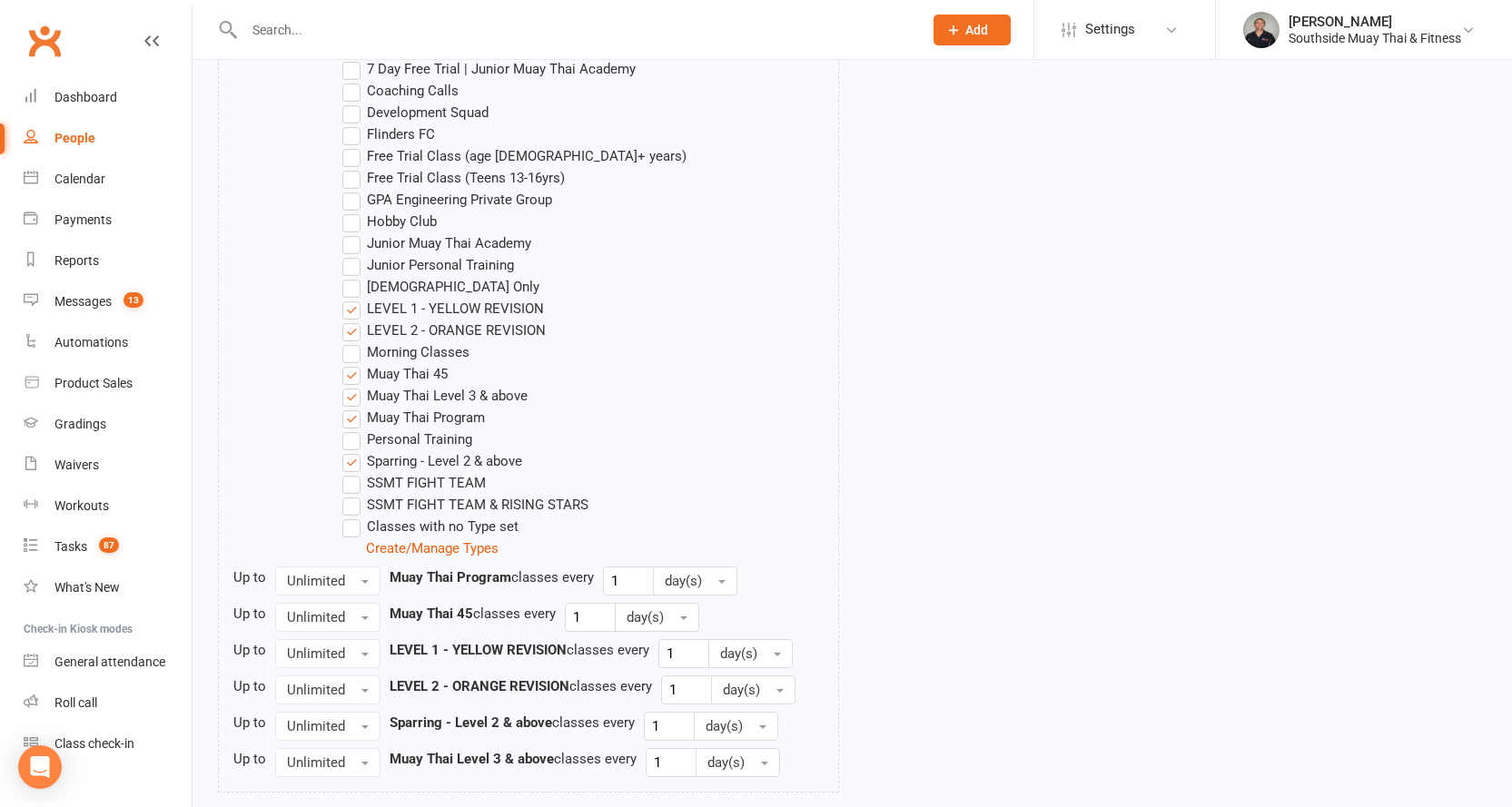
scroll to position [1337, 0]
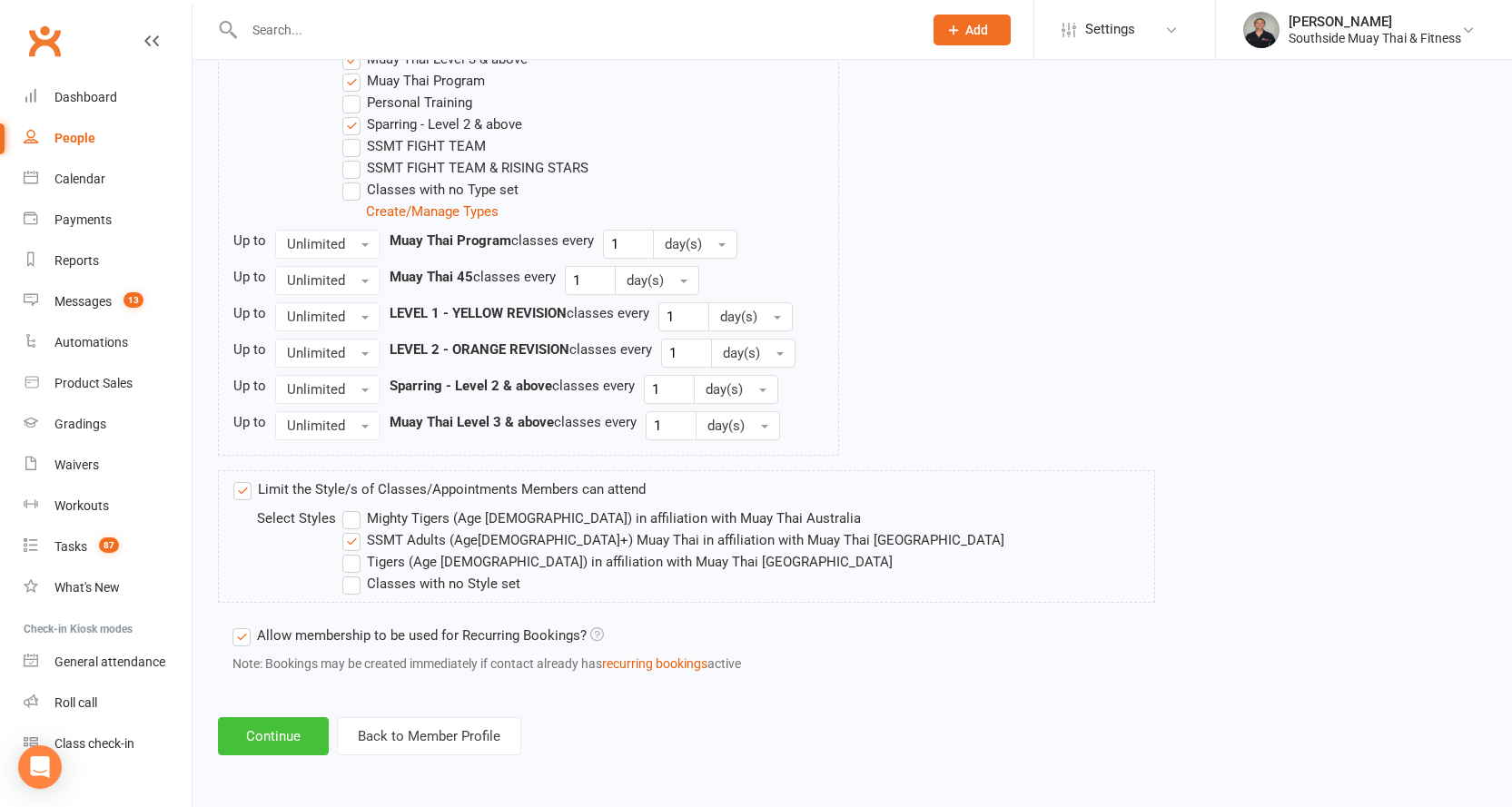
click at [267, 734] on button "Continue" at bounding box center [273, 737] width 111 height 38
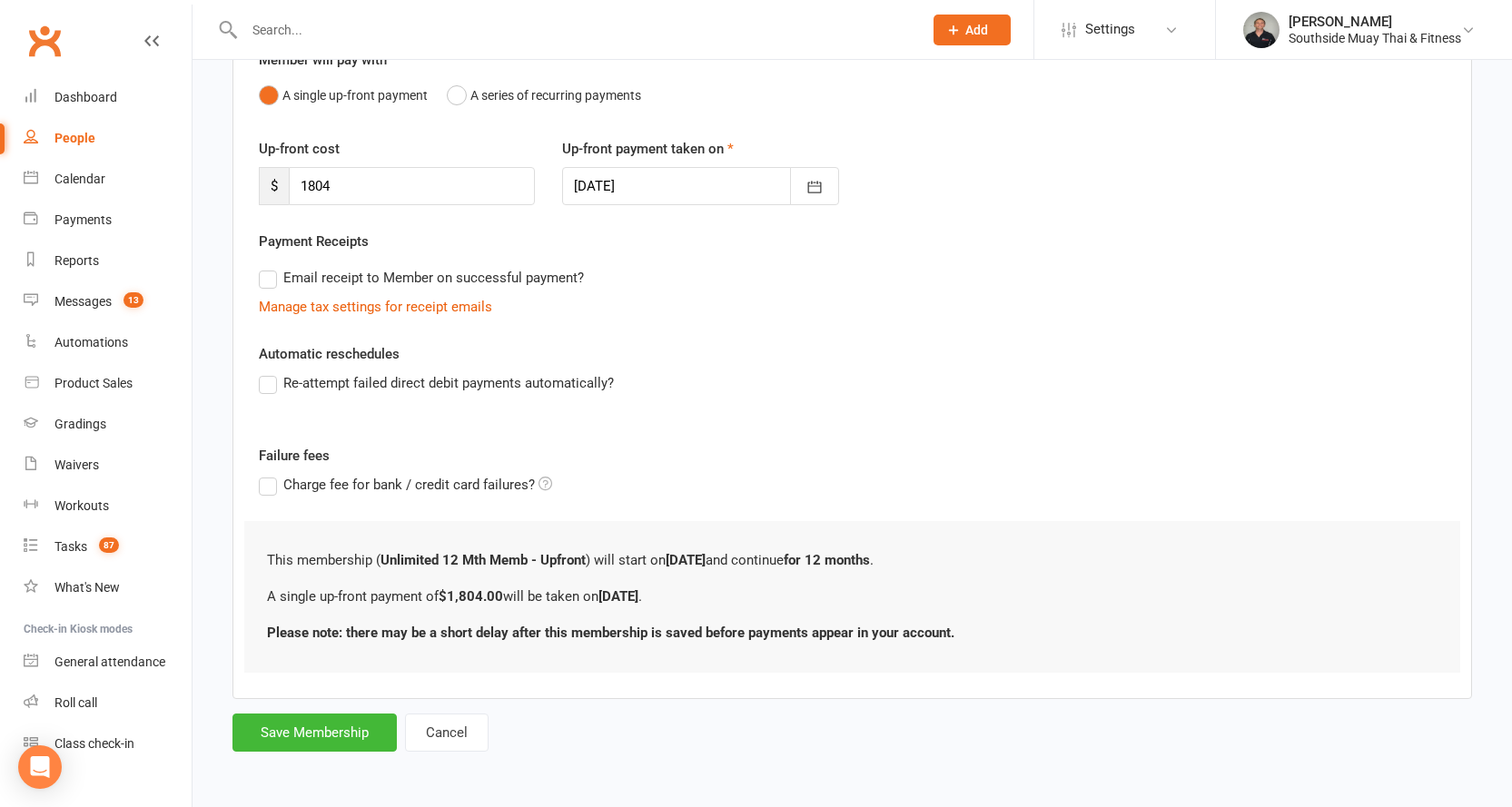
scroll to position [0, 0]
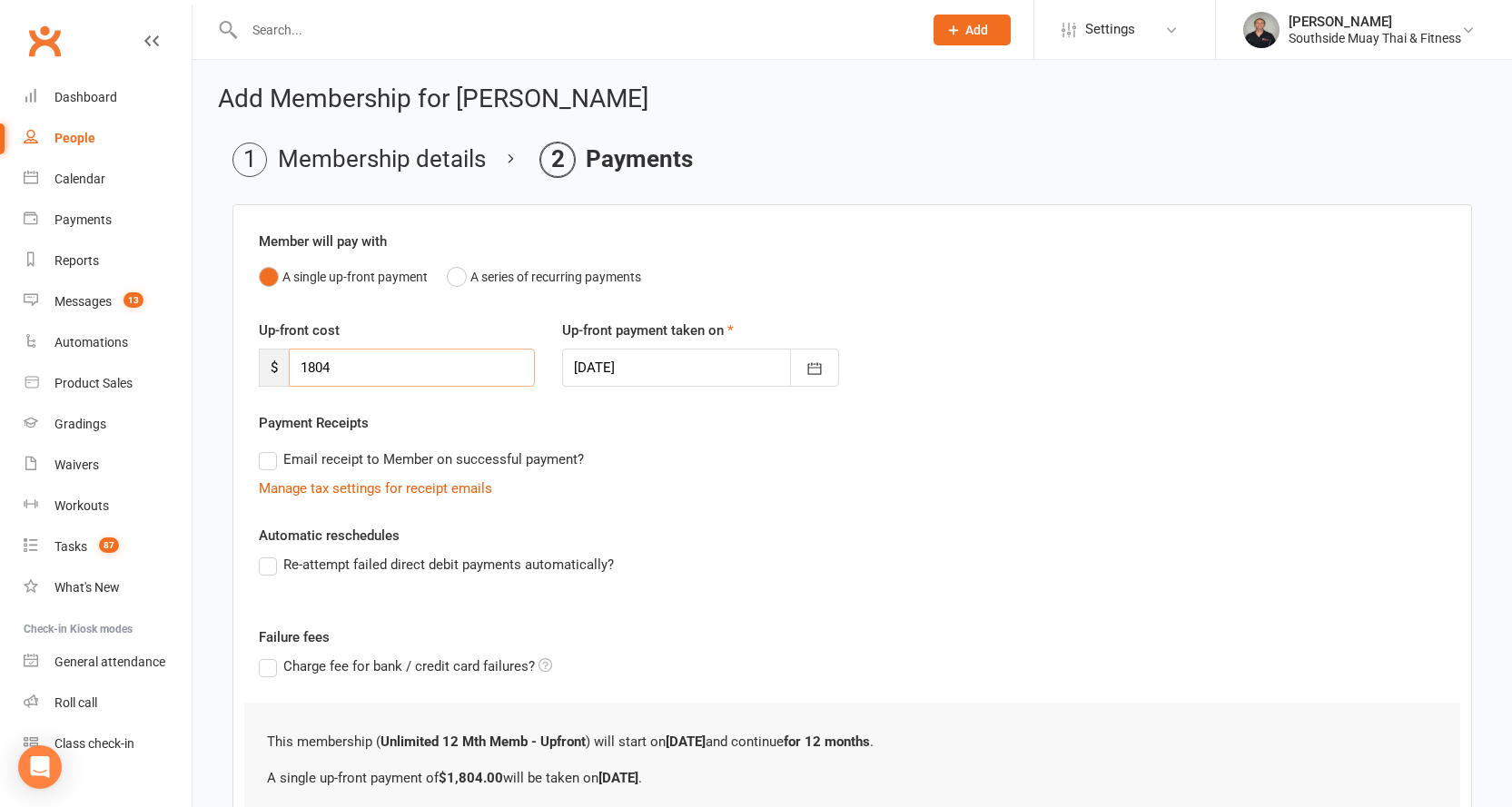
click at [347, 368] on input "1804" at bounding box center [412, 368] width 246 height 38
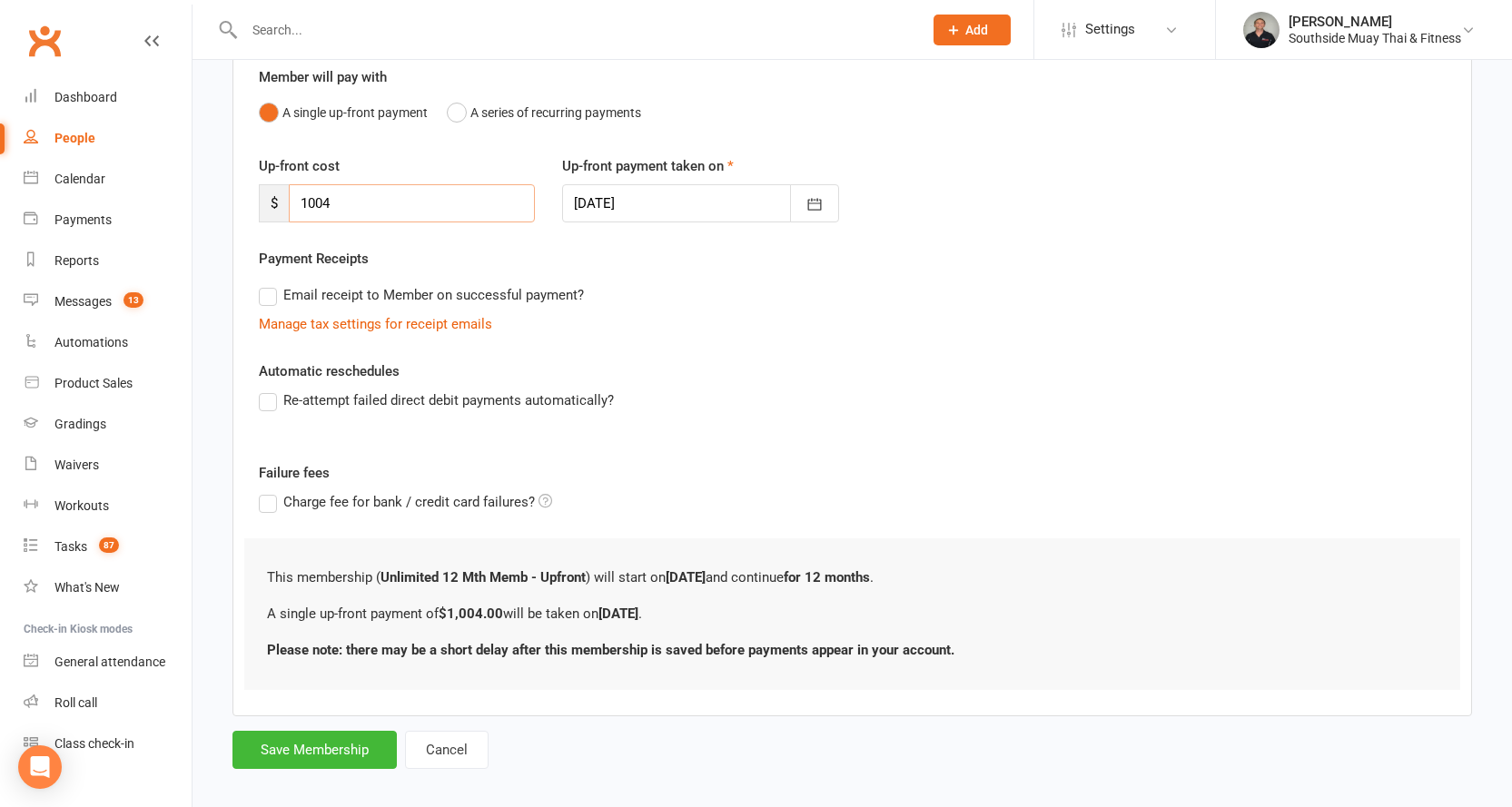
scroll to position [182, 0]
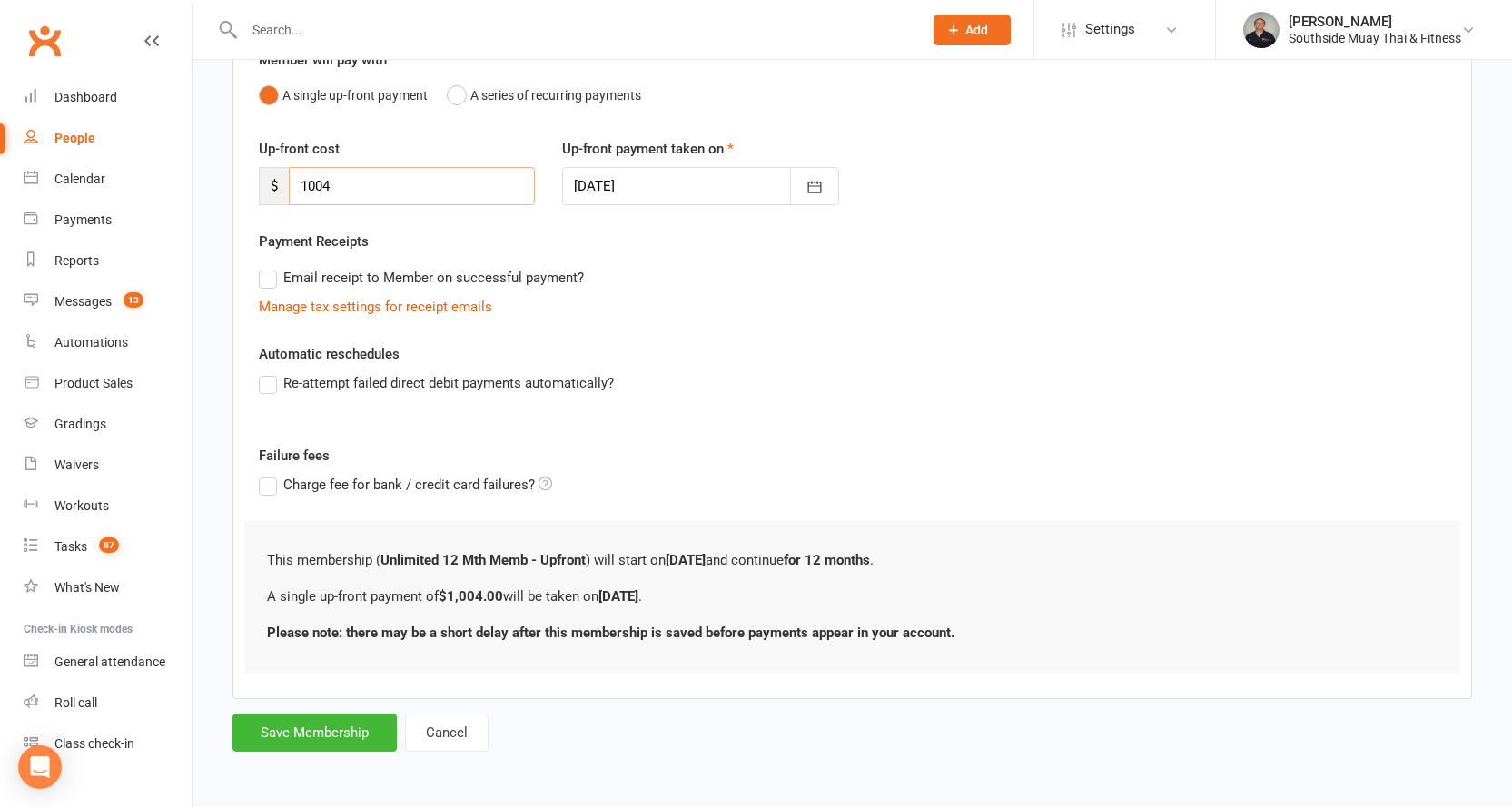
drag, startPoint x: 316, startPoint y: 181, endPoint x: 352, endPoint y: 181, distance: 36.0
click at [352, 181] on input "1004" at bounding box center [412, 186] width 246 height 38
type input "1040"
click at [322, 725] on button "Save Membership" at bounding box center [314, 733] width 164 height 38
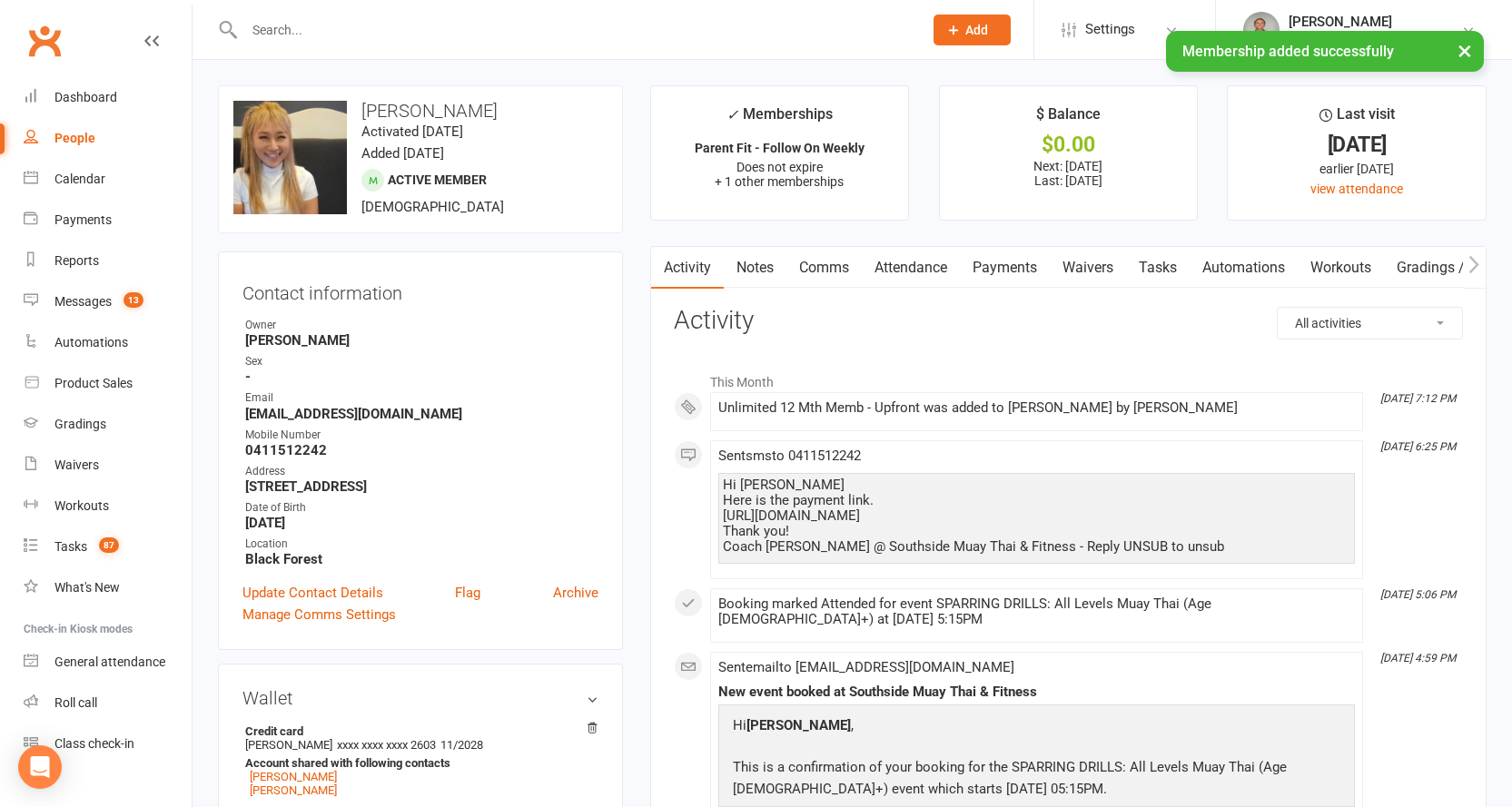
click at [998, 263] on link "Payments" at bounding box center [1004, 267] width 90 height 42
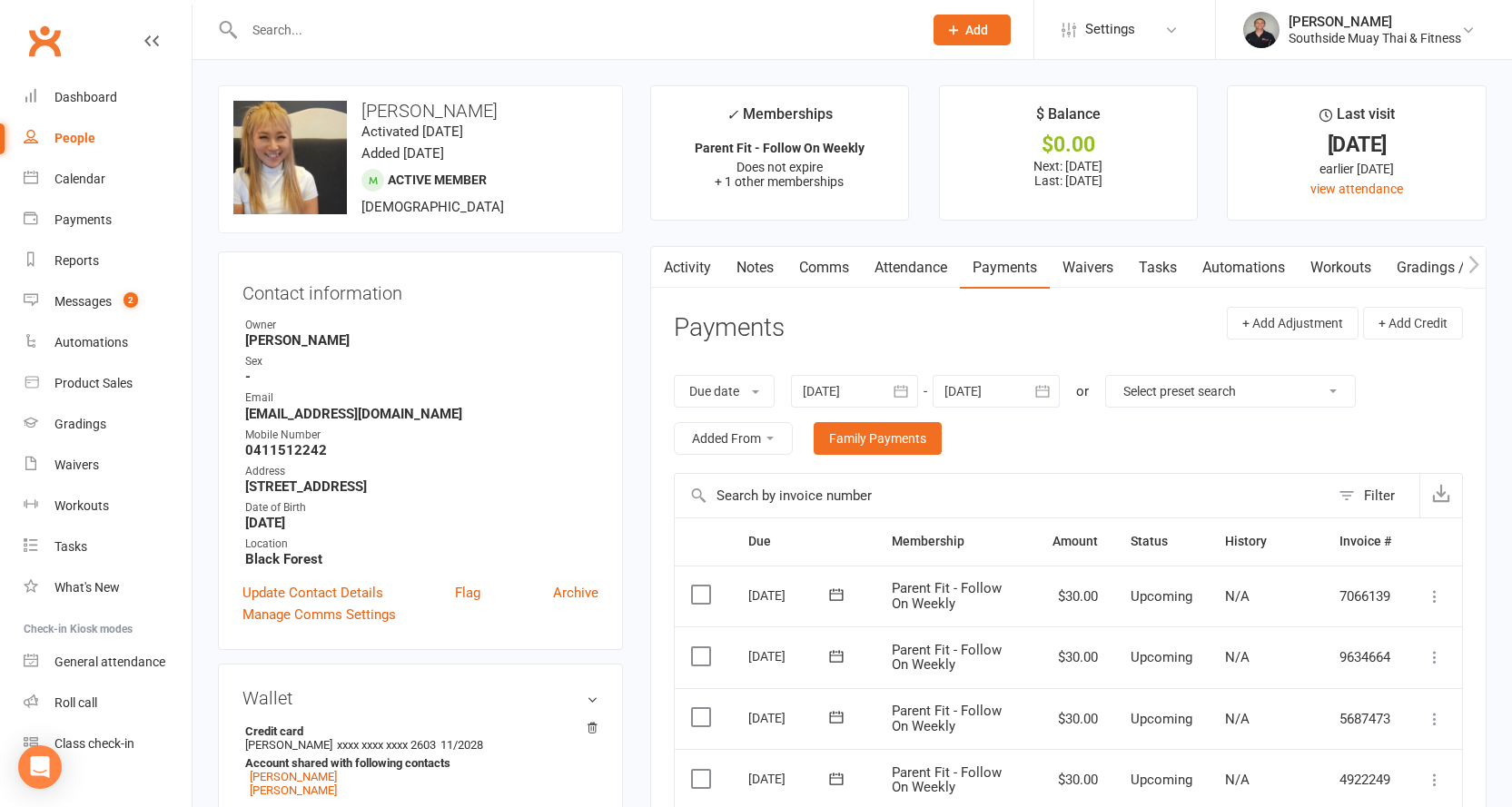
scroll to position [272, 0]
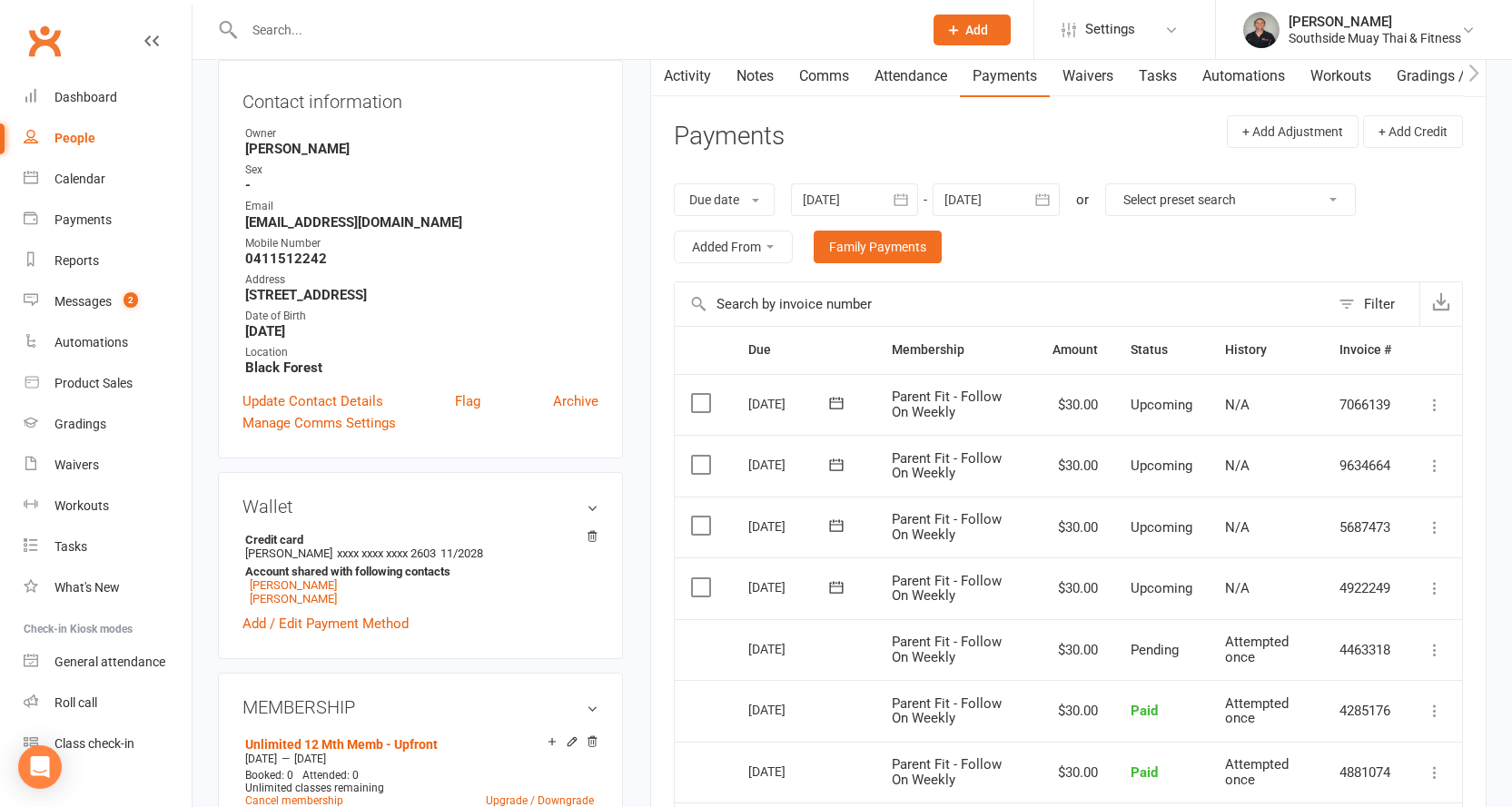
scroll to position [363, 0]
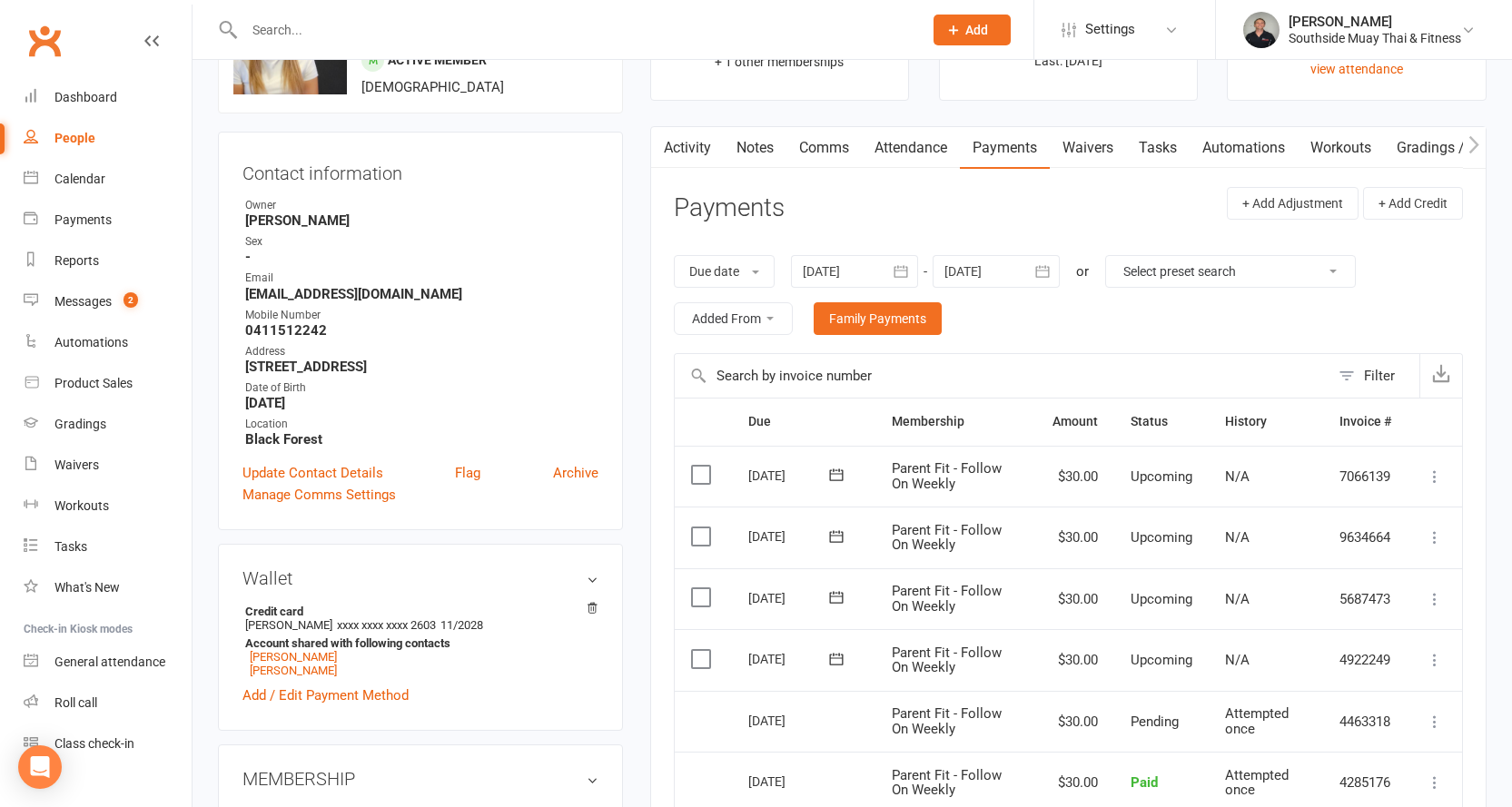
scroll to position [363, 0]
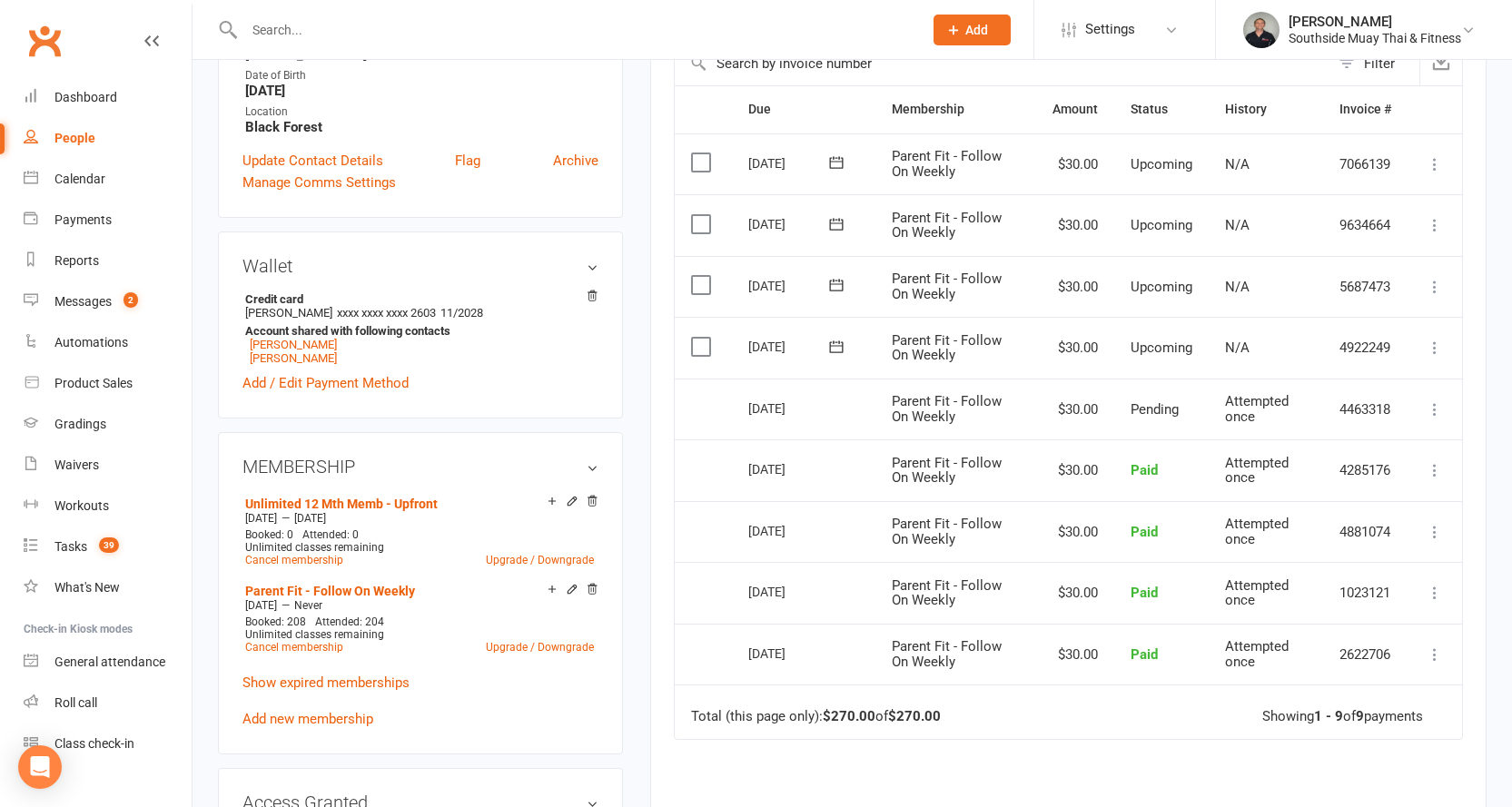
scroll to position [545, 0]
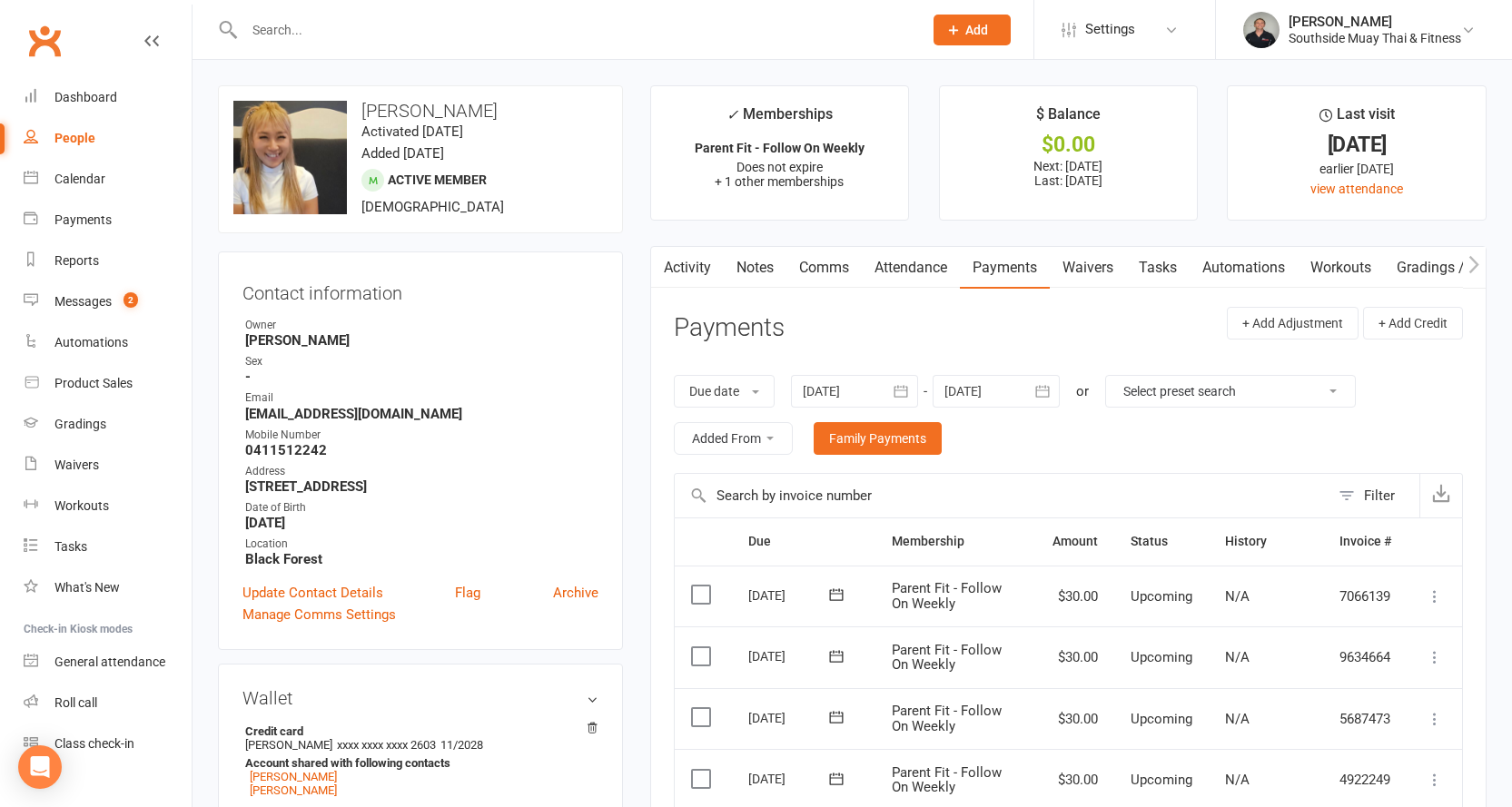
scroll to position [363, 0]
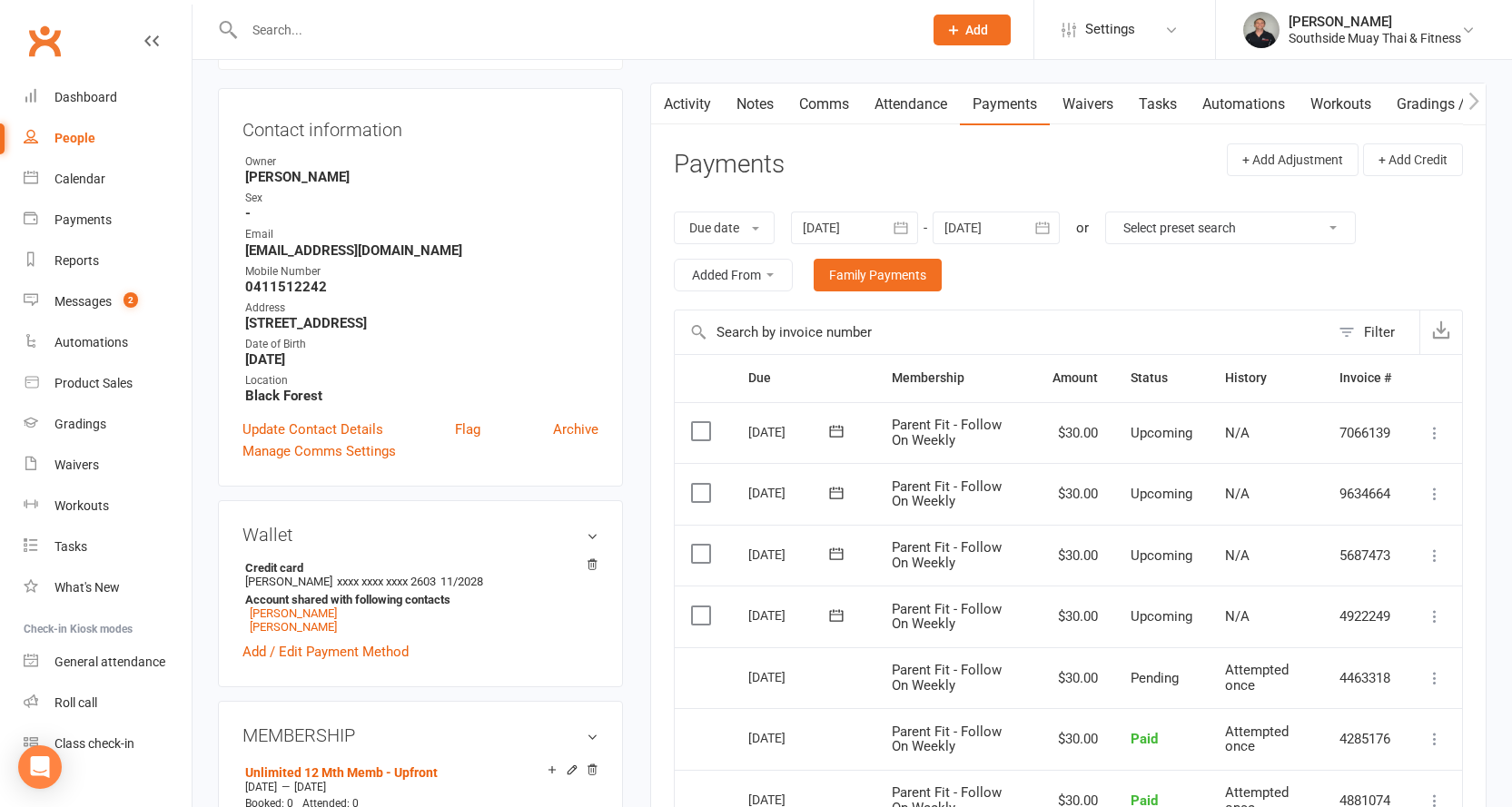
scroll to position [454, 0]
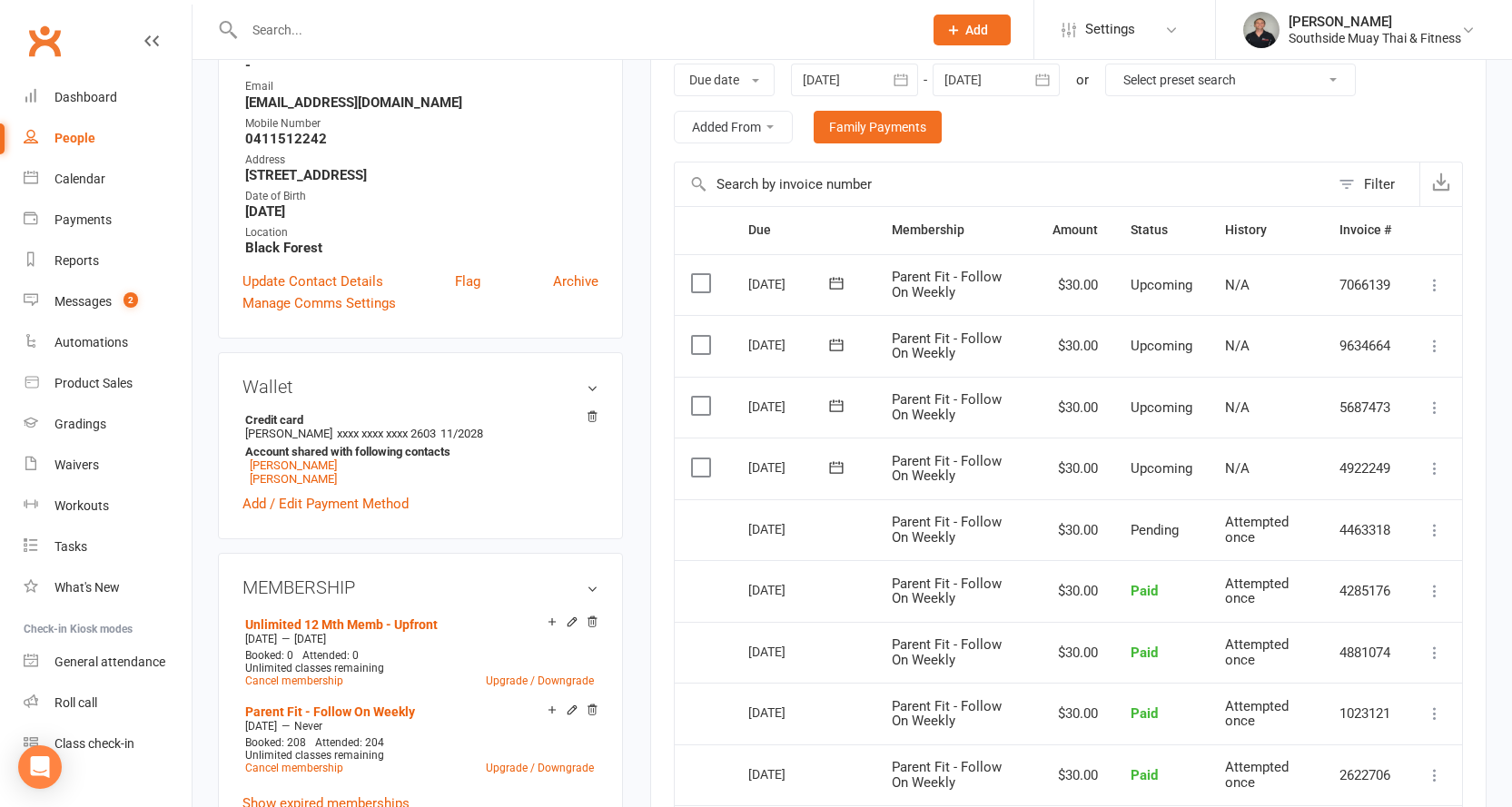
scroll to position [454, 0]
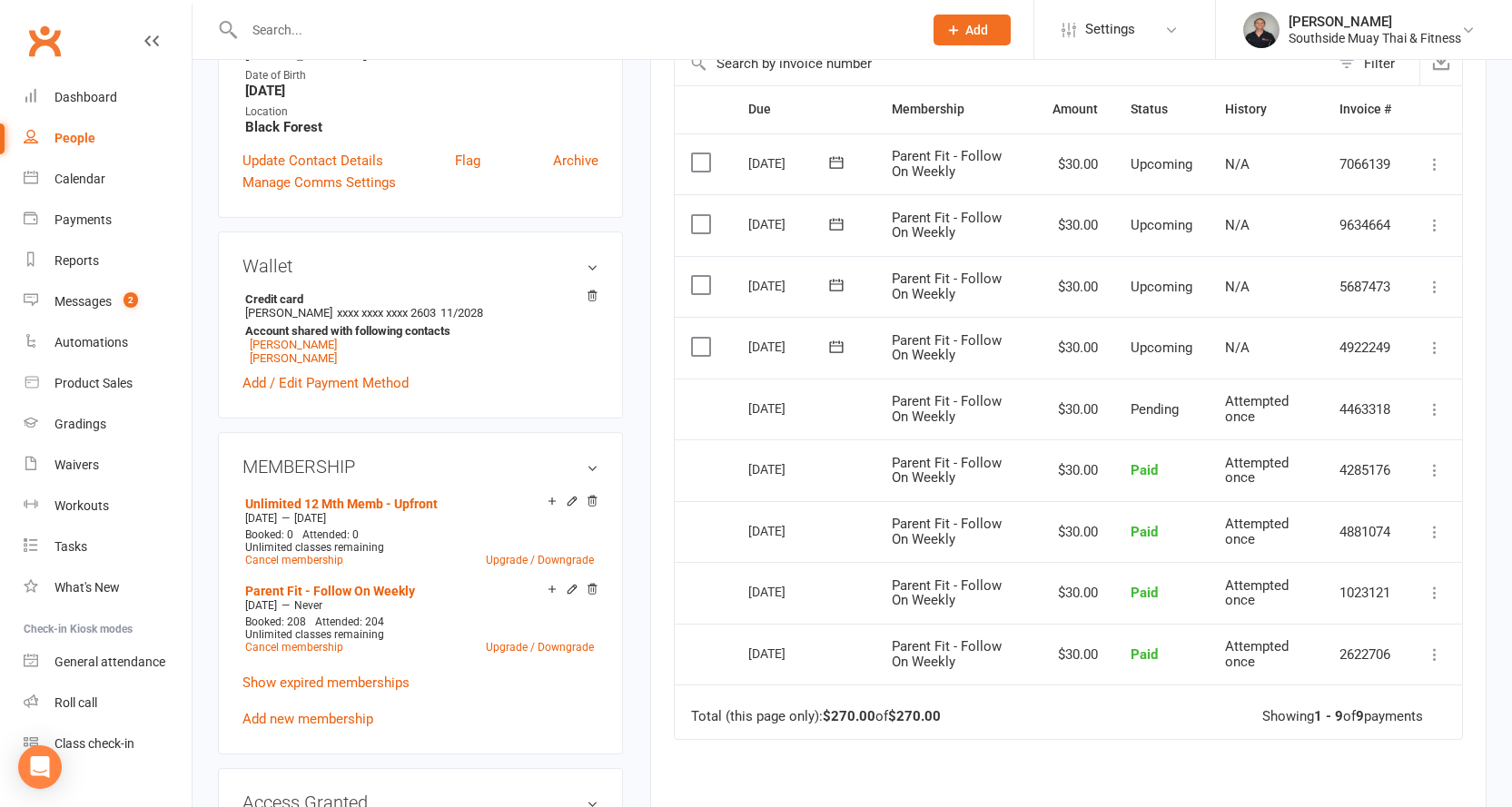
scroll to position [454, 0]
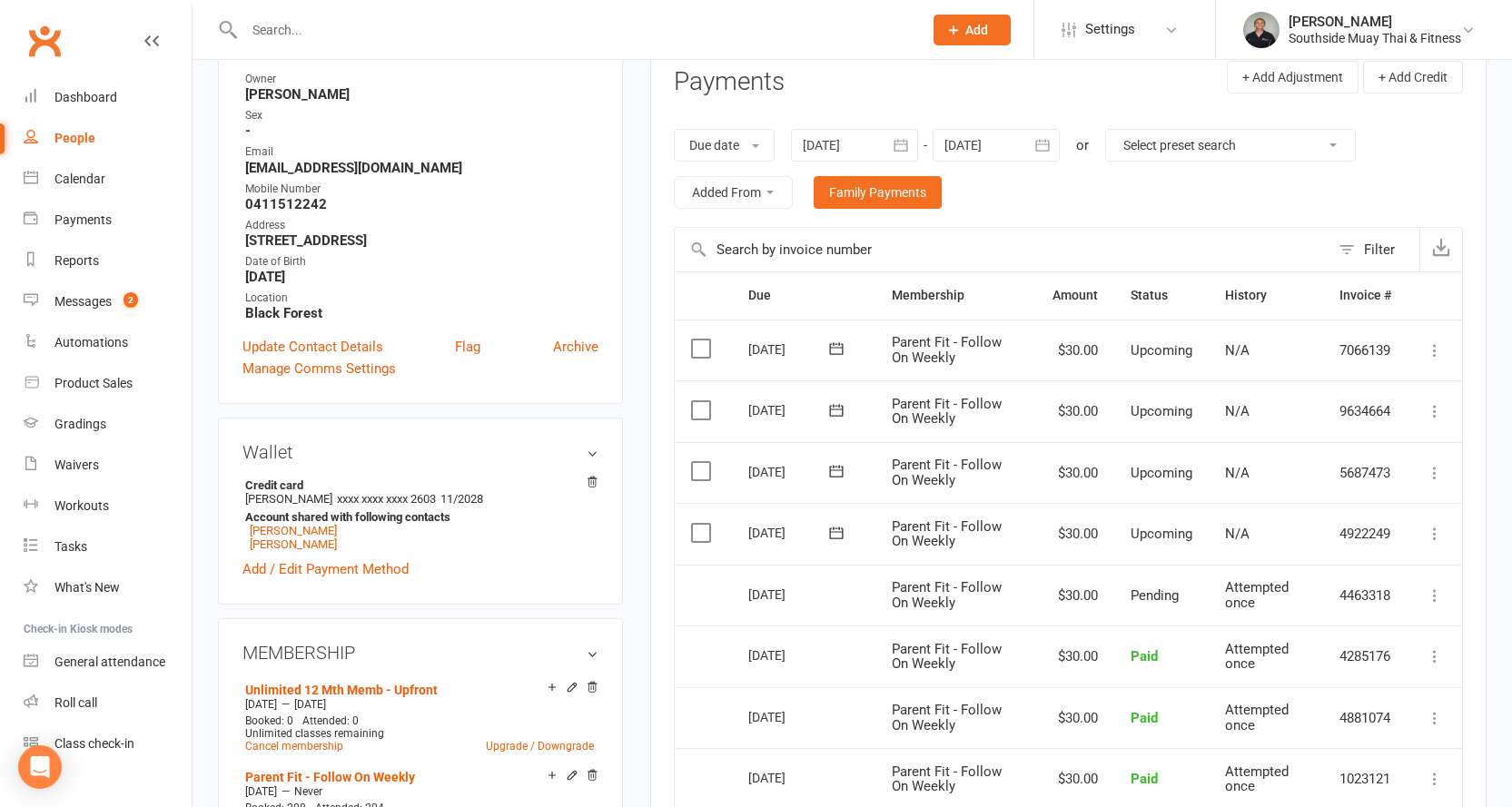
scroll to position [454, 0]
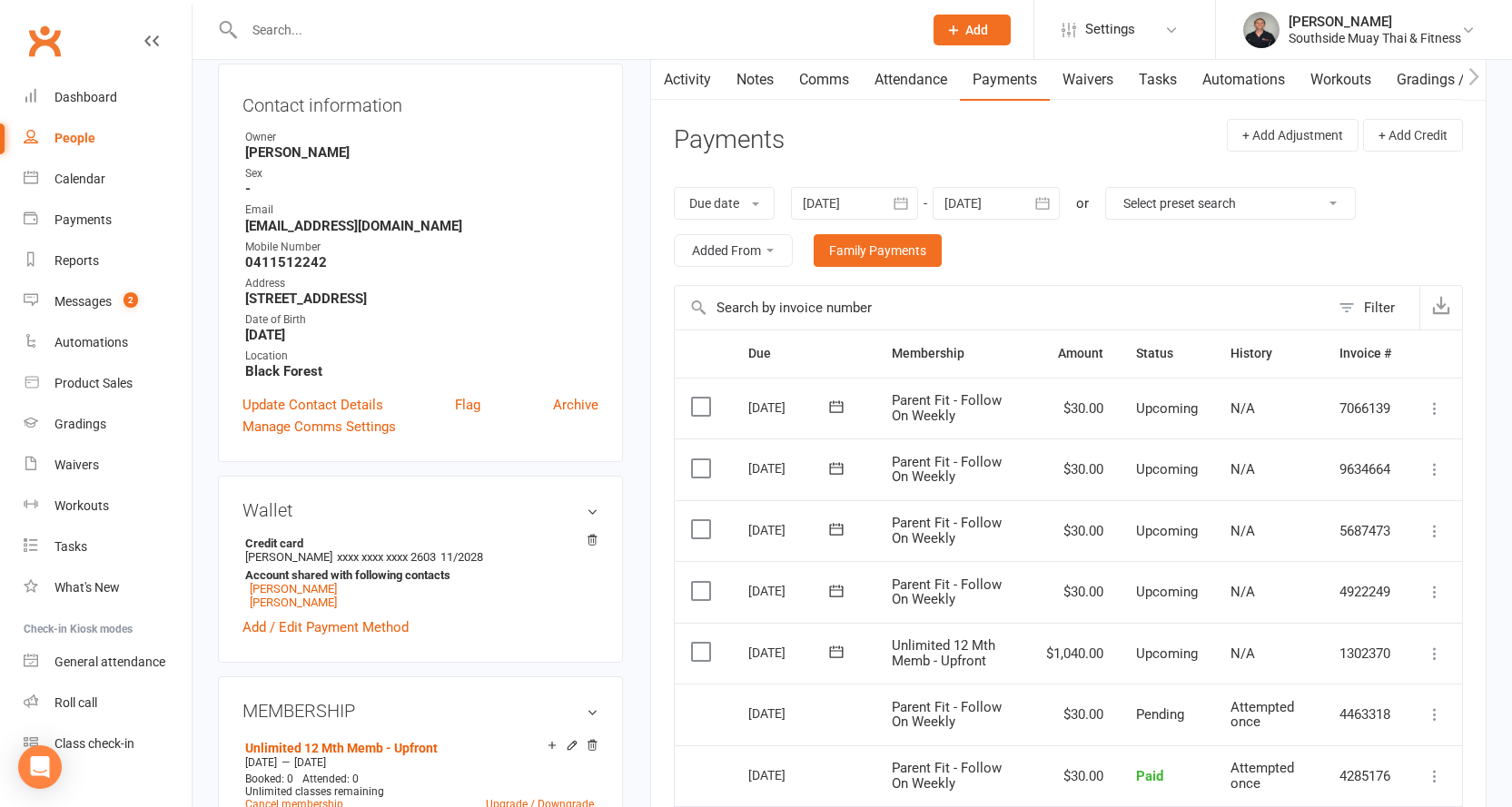
scroll to position [363, 0]
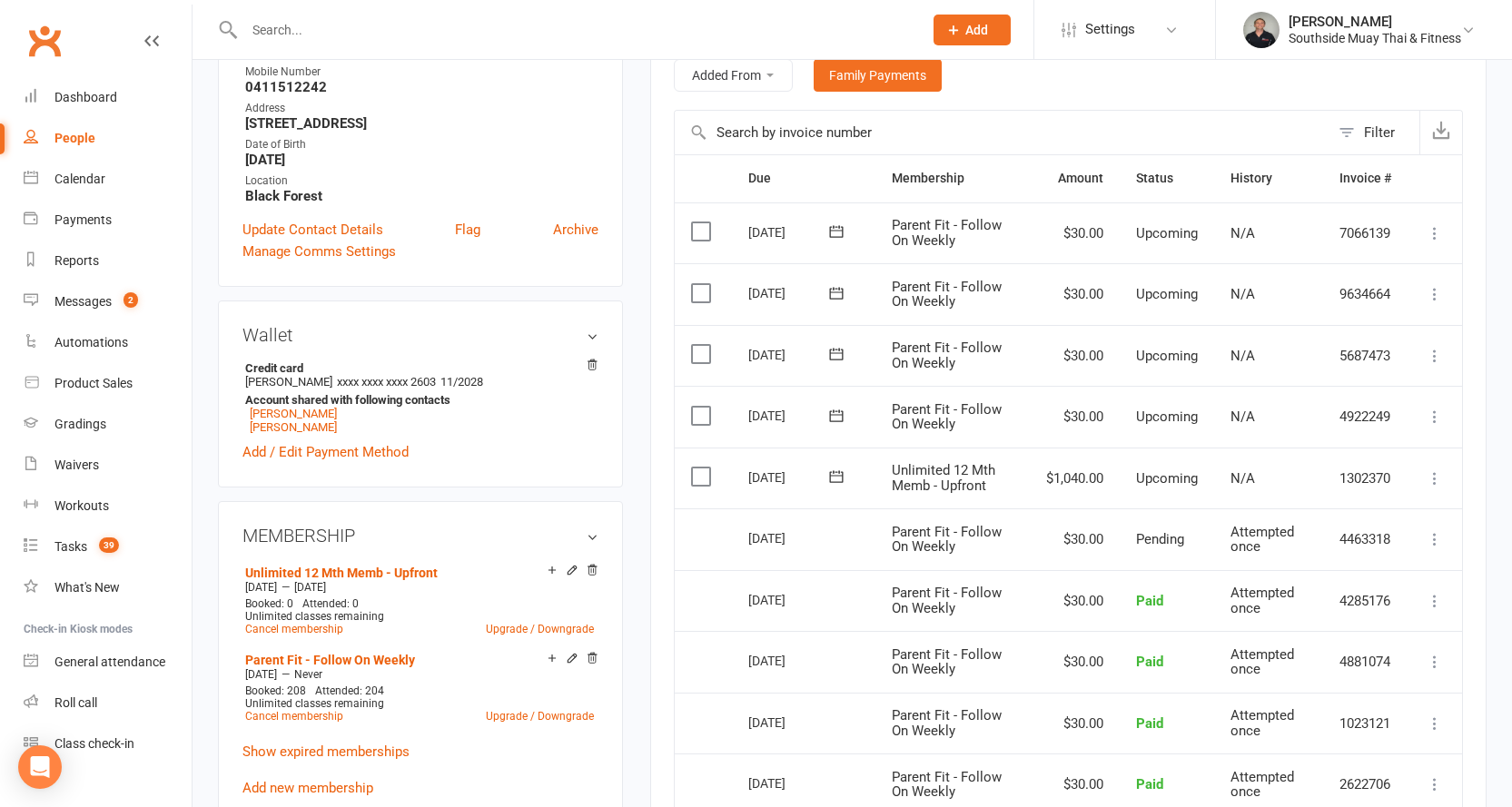
click at [1430, 472] on icon at bounding box center [1434, 478] width 18 height 18
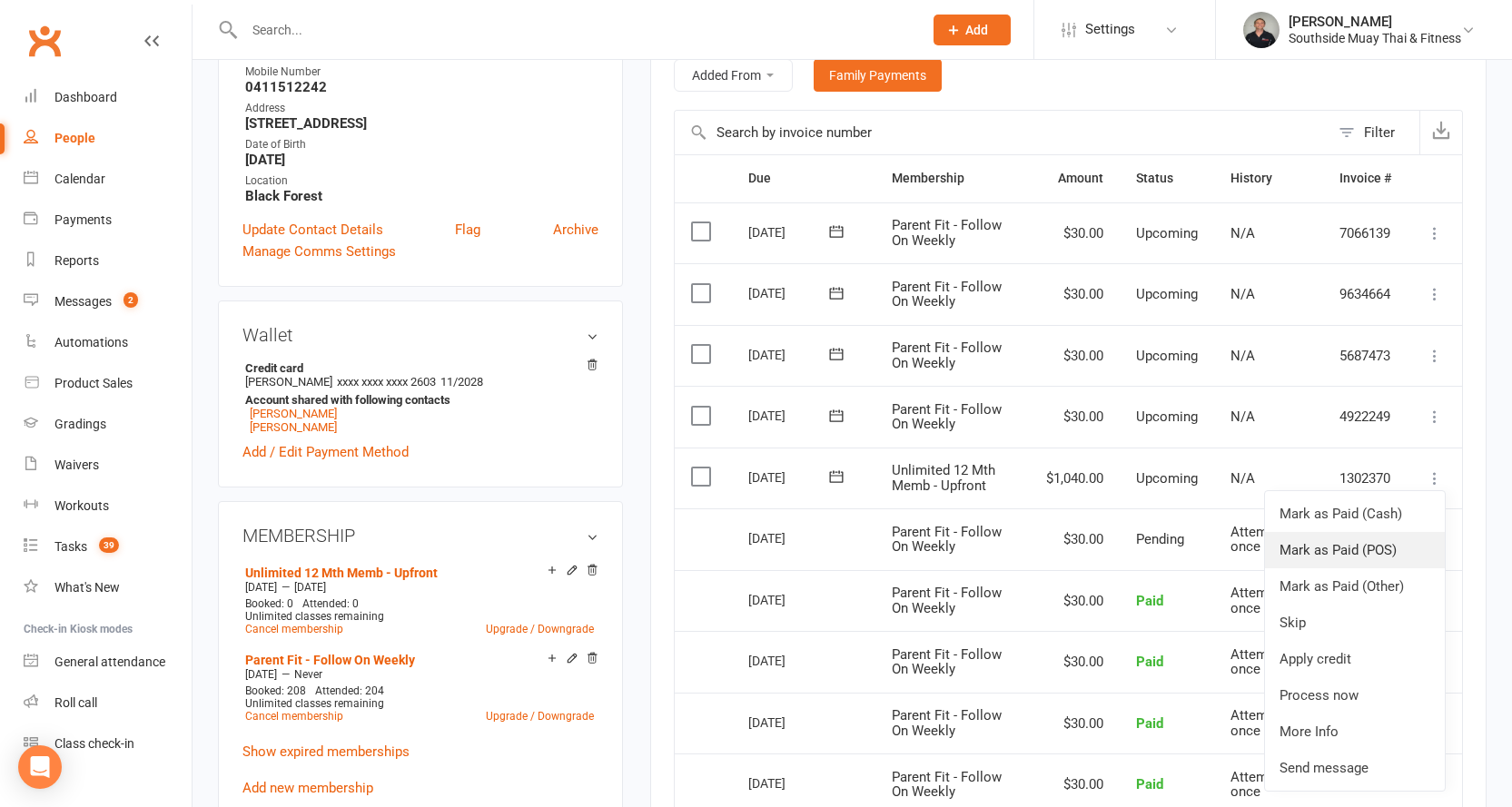
click at [1379, 549] on link "Mark as Paid (POS)" at bounding box center [1355, 550] width 180 height 36
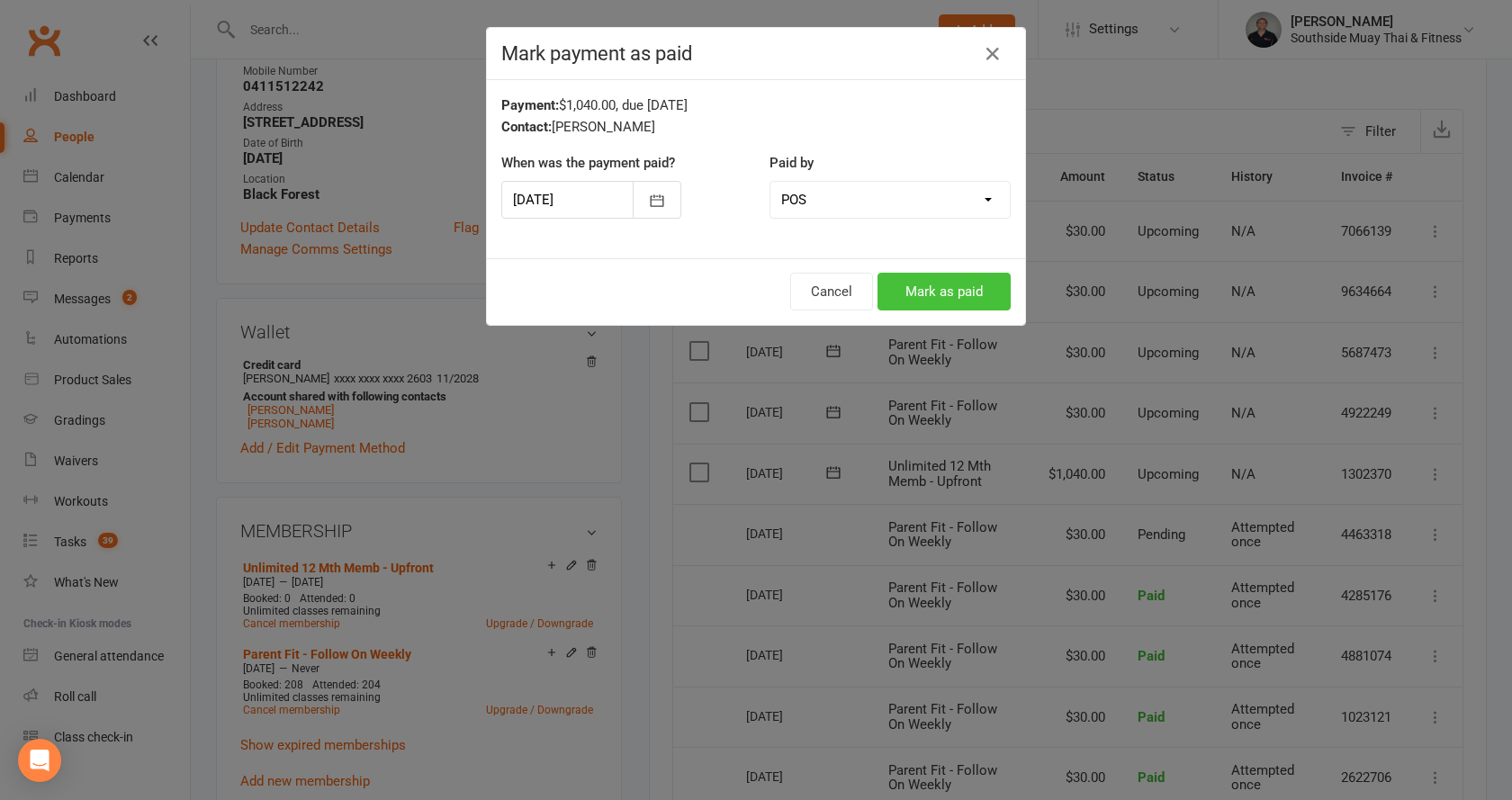
click at [916, 283] on button "Mark as paid" at bounding box center [944, 291] width 133 height 38
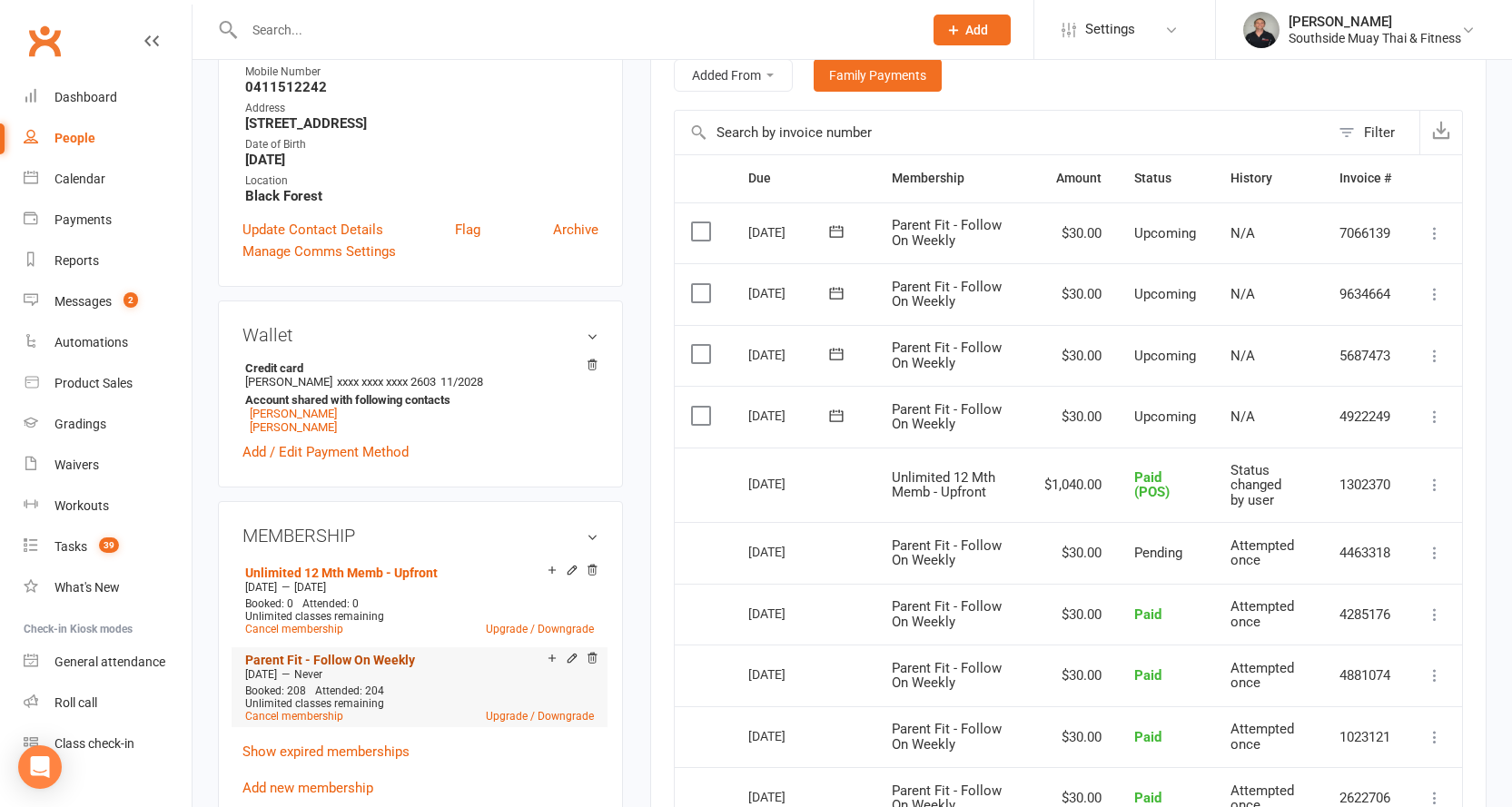
scroll to position [635, 0]
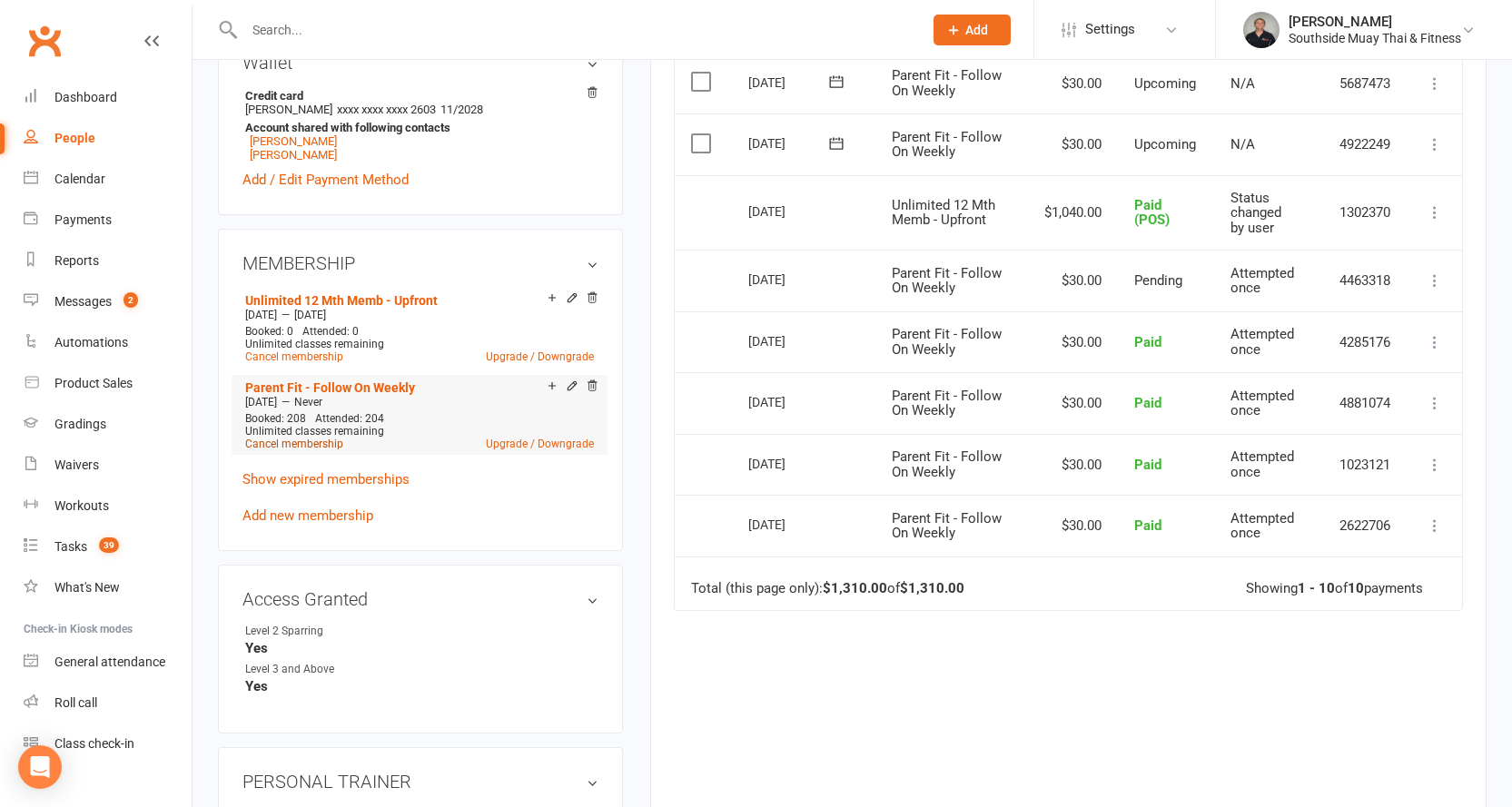
click at [279, 440] on link "Cancel membership" at bounding box center [294, 444] width 98 height 12
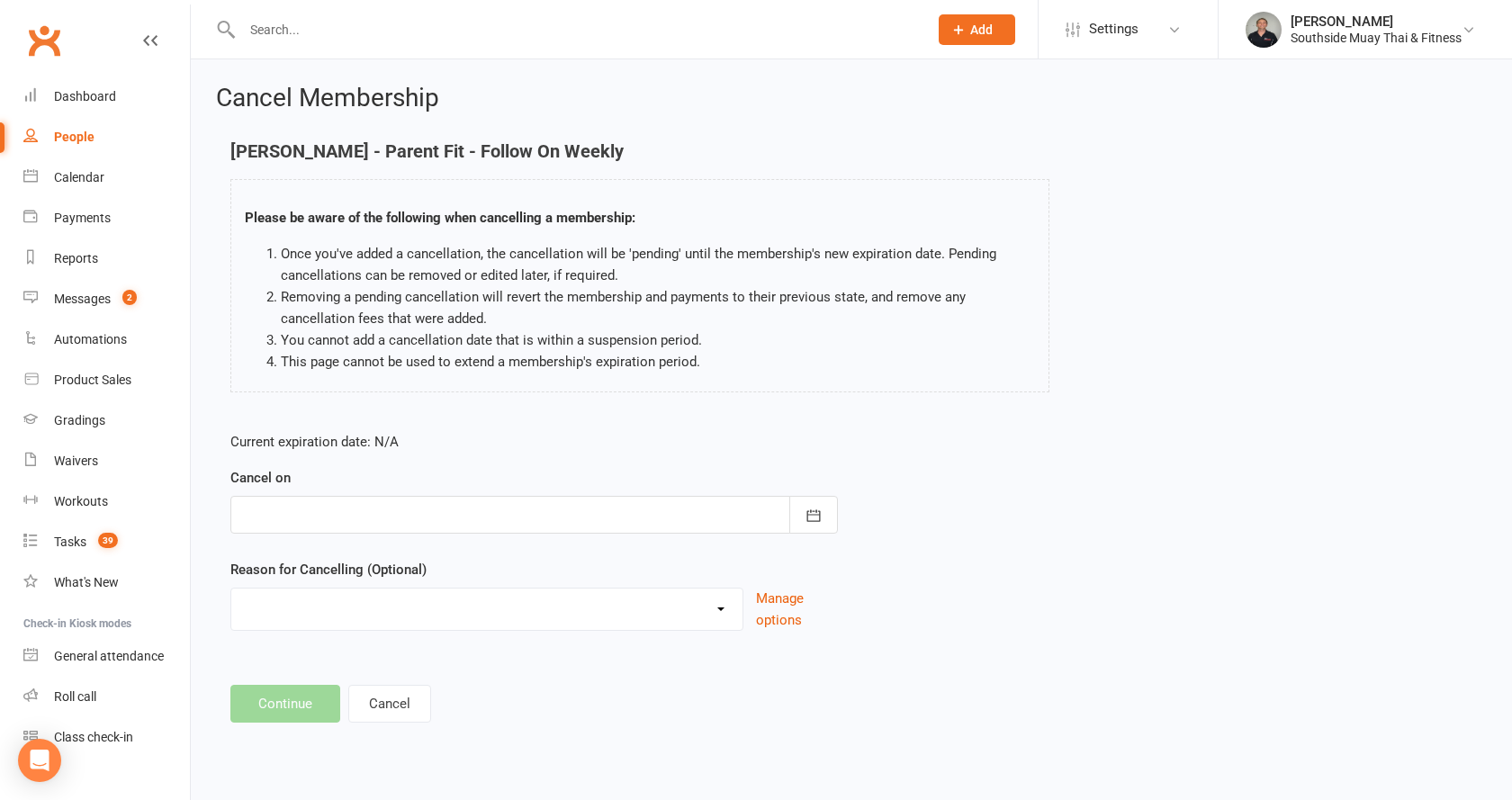
click at [379, 516] on div at bounding box center [534, 515] width 607 height 38
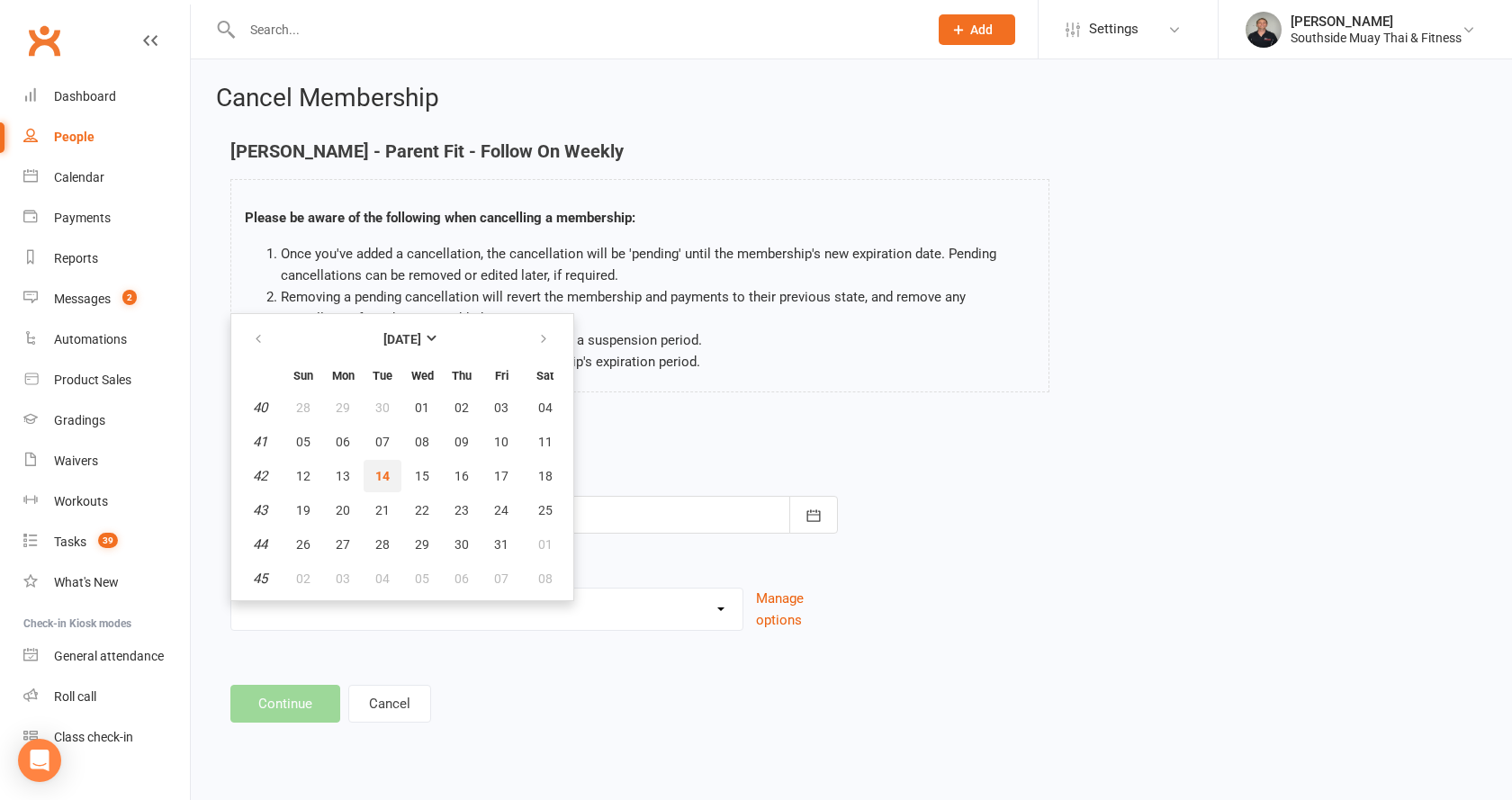
click at [376, 469] on span "14" at bounding box center [382, 476] width 14 height 14
type input "[DATE]"
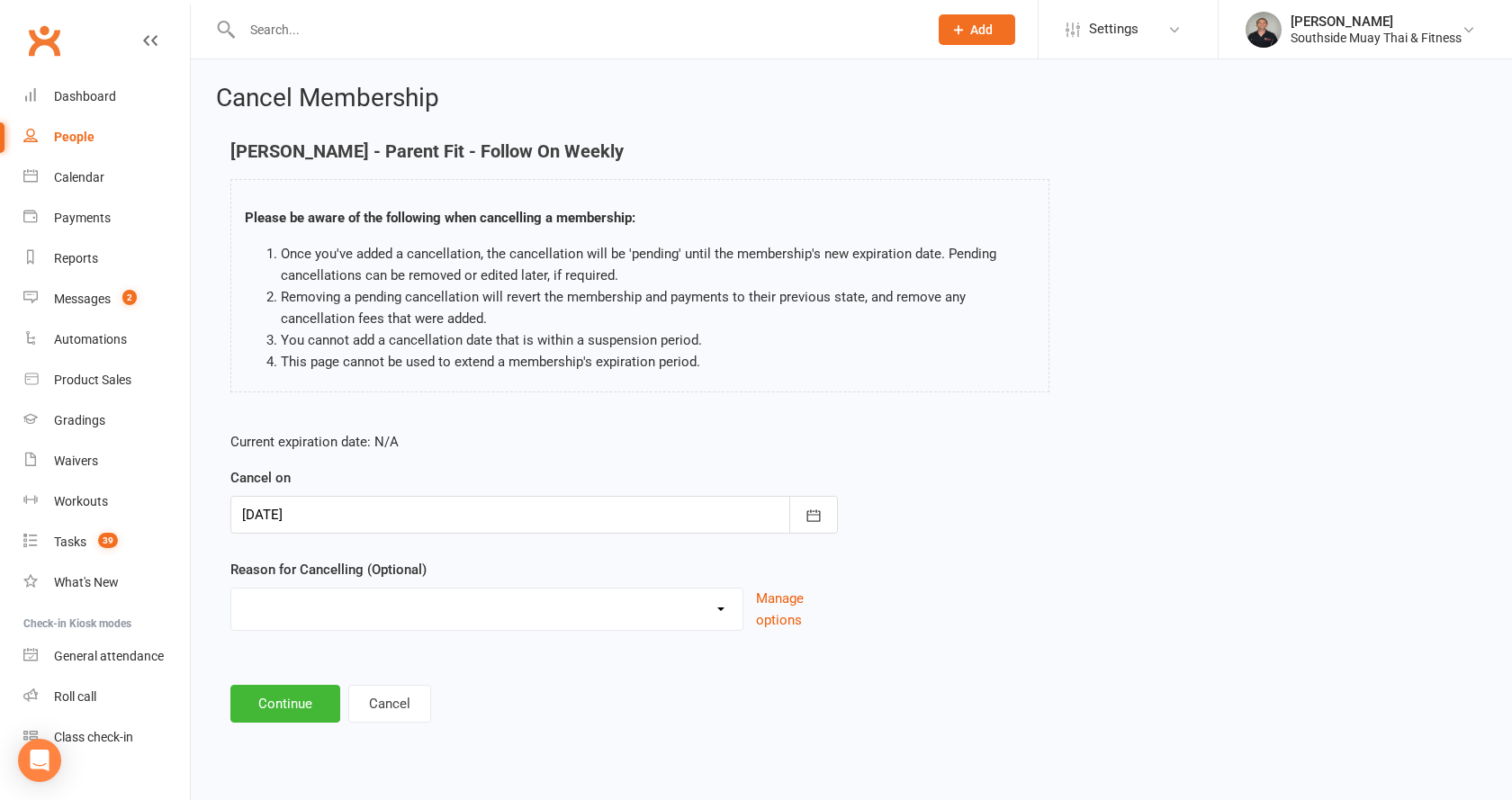
click at [363, 592] on select "Bad Debt Changed Gyms Financial Difficulty Health Holiday Injury Membership tra…" at bounding box center [487, 606] width 511 height 36
select select "6"
click at [231, 588] on select "Bad Debt Changed Gyms Financial Difficulty Health Holiday Injury Membership tra…" at bounding box center [487, 606] width 511 height 36
click at [300, 698] on button "Continue" at bounding box center [285, 704] width 110 height 38
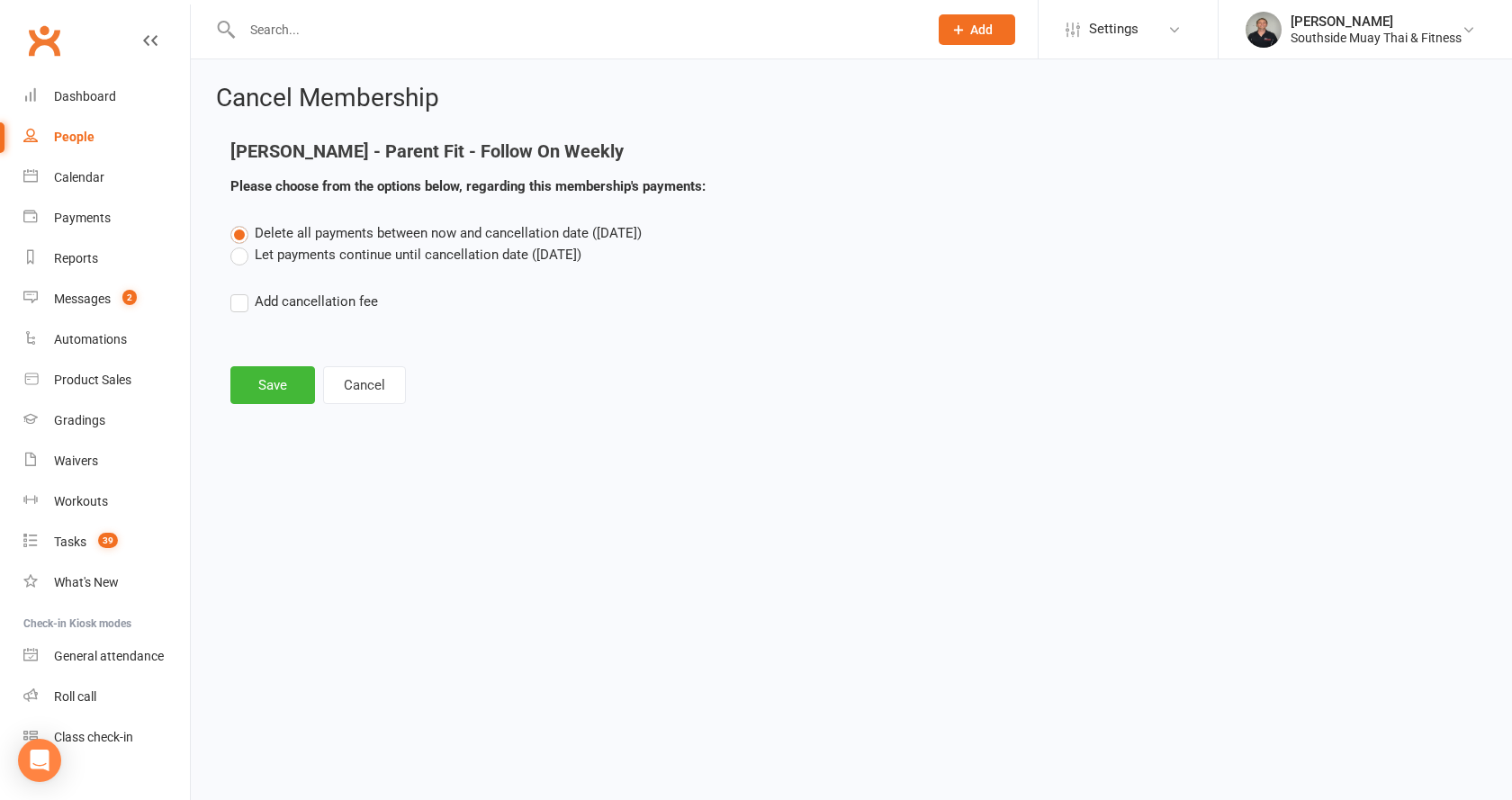
click at [333, 254] on label "Let payments continue until cancellation date ([DATE])" at bounding box center [406, 255] width 351 height 22
click at [242, 244] on input "Let payments continue until cancellation date ([DATE])" at bounding box center [236, 244] width 11 height 0
click at [280, 381] on button "Save" at bounding box center [273, 385] width 85 height 38
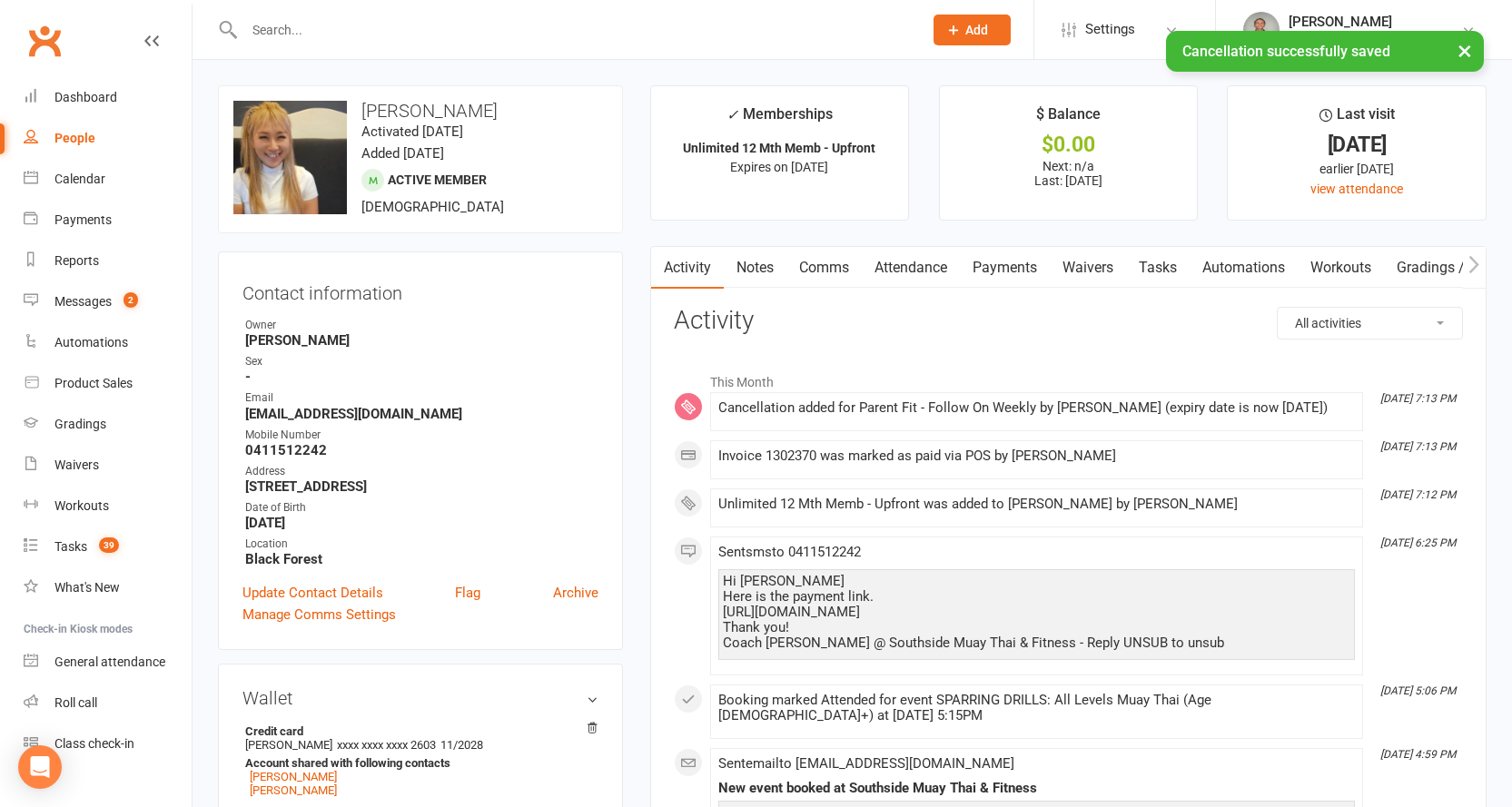
click at [1011, 261] on link "Payments" at bounding box center [1004, 267] width 90 height 42
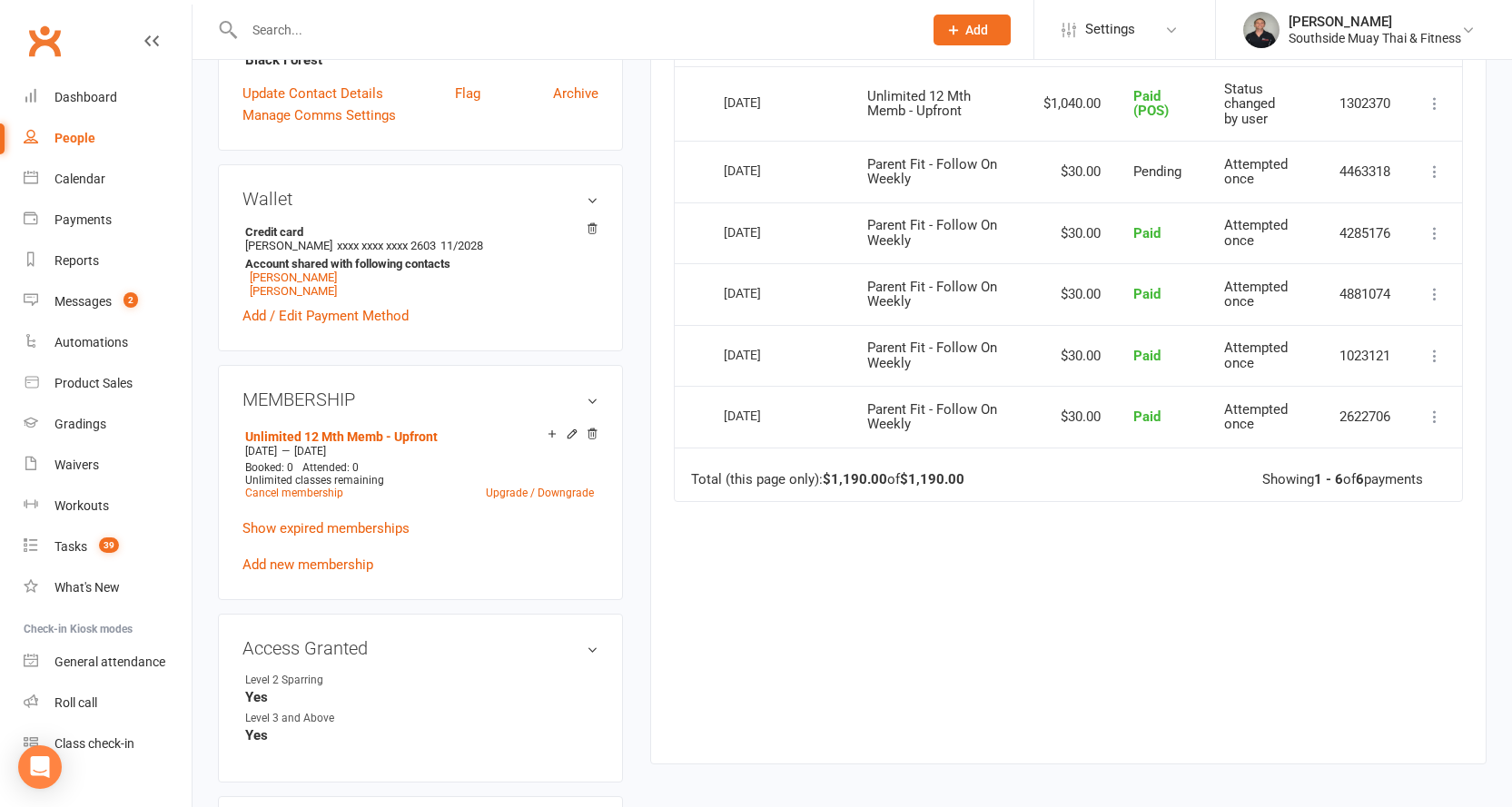
scroll to position [726, 0]
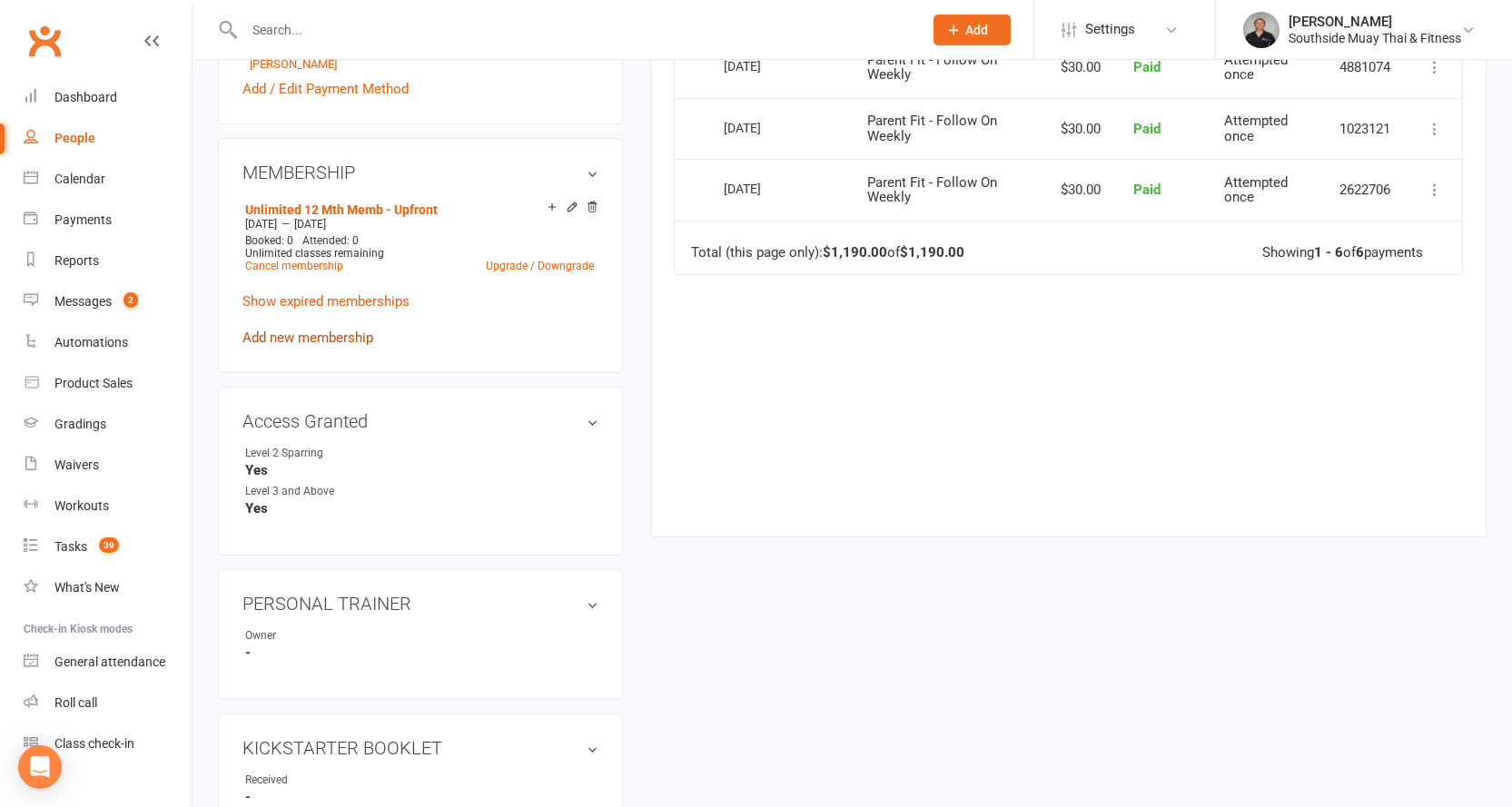
click at [325, 335] on link "Add new membership" at bounding box center [308, 338] width 131 height 16
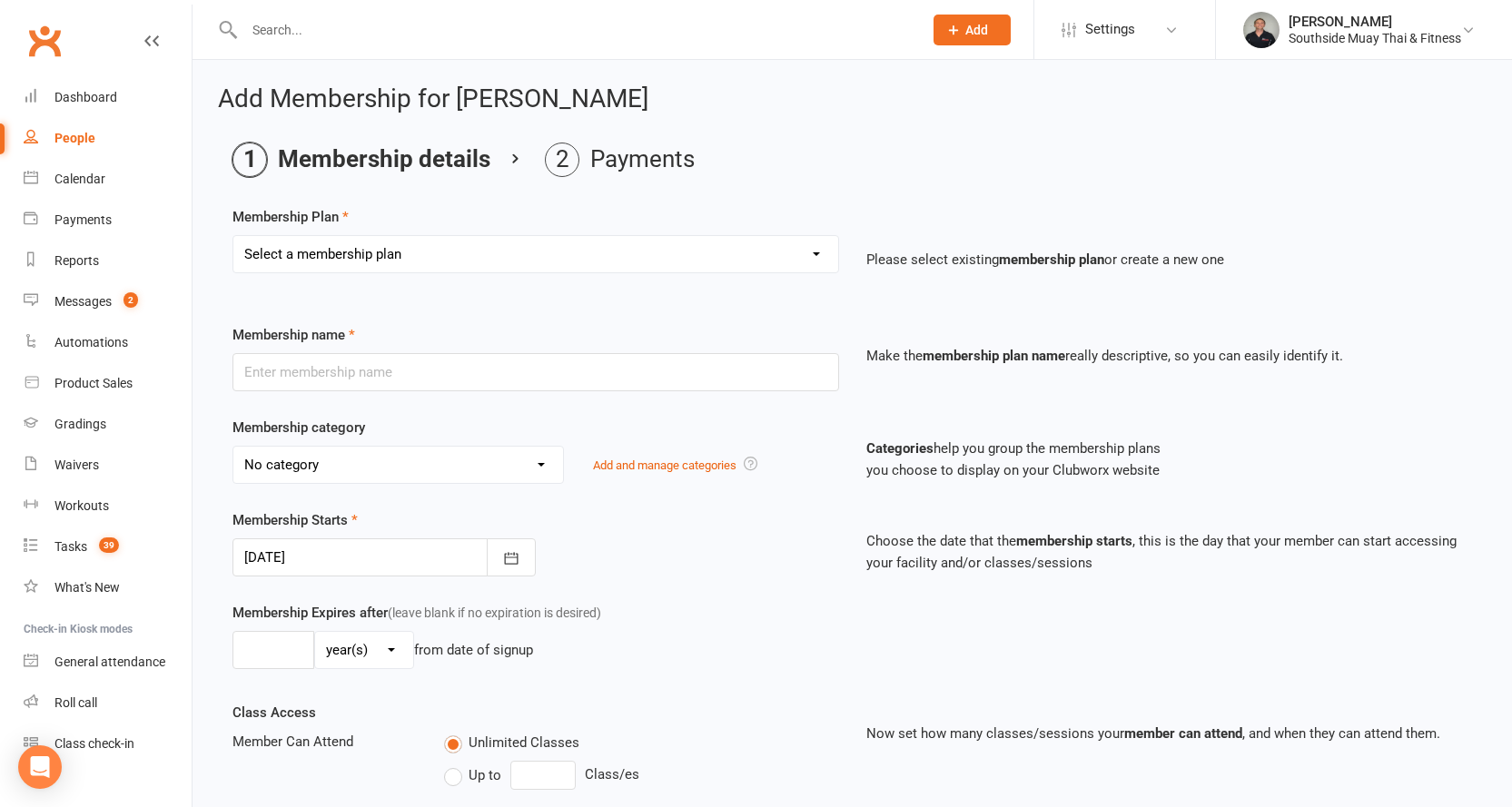
click at [352, 254] on select "Select a membership plan Create new Membership Plan 1 Class/Week | 6 Mth Memb -…" at bounding box center [536, 254] width 605 height 36
select select "48"
click at [233, 236] on select "Select a membership plan Create new Membership Plan 1 Class/Week | 6 Mth Memb -…" at bounding box center [536, 254] width 605 height 36
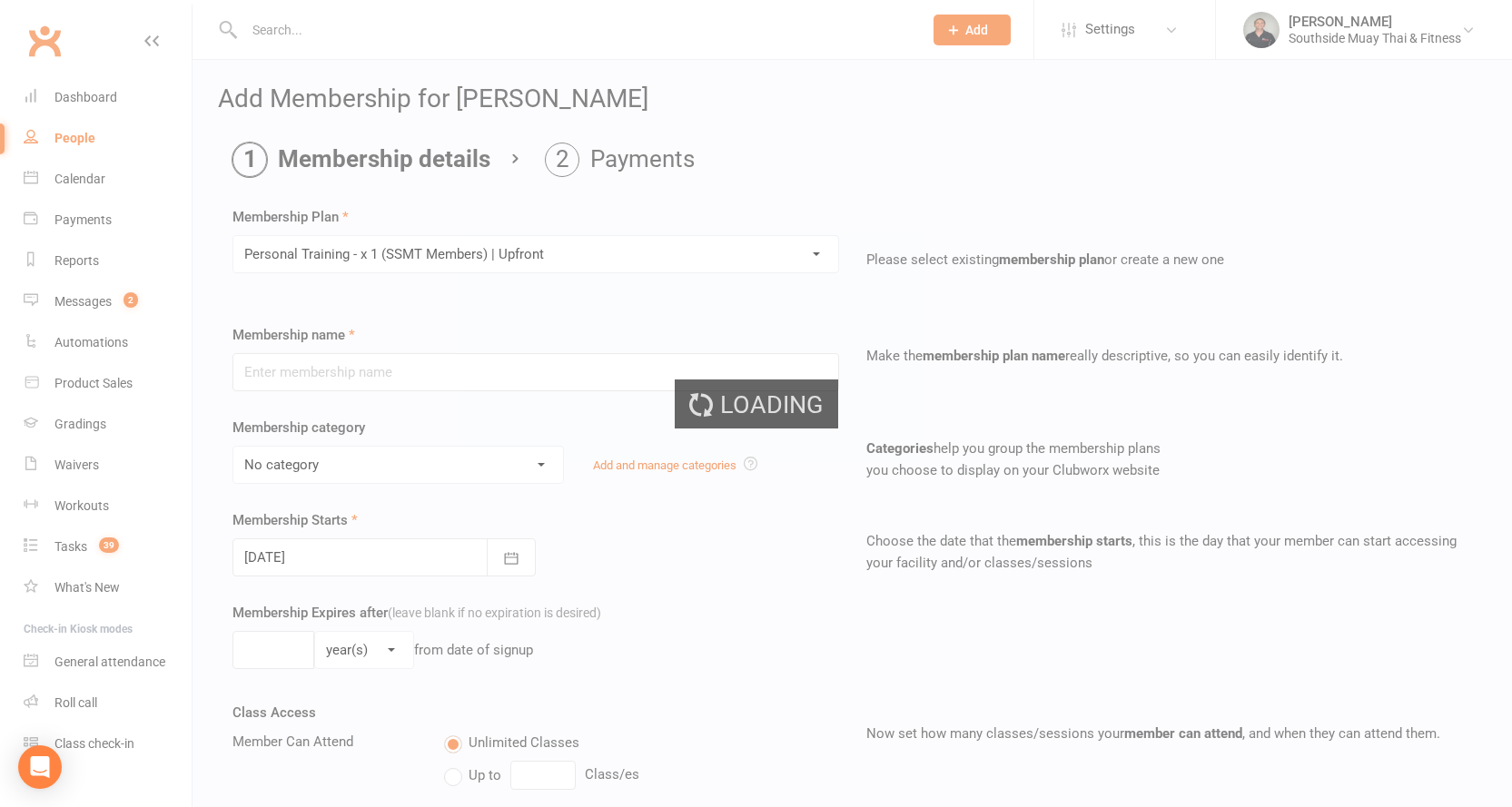
type input "Personal Training - x 1 (SSMT Members) | Upfront"
select select "14"
type input "1"
select select "1"
type input "1"
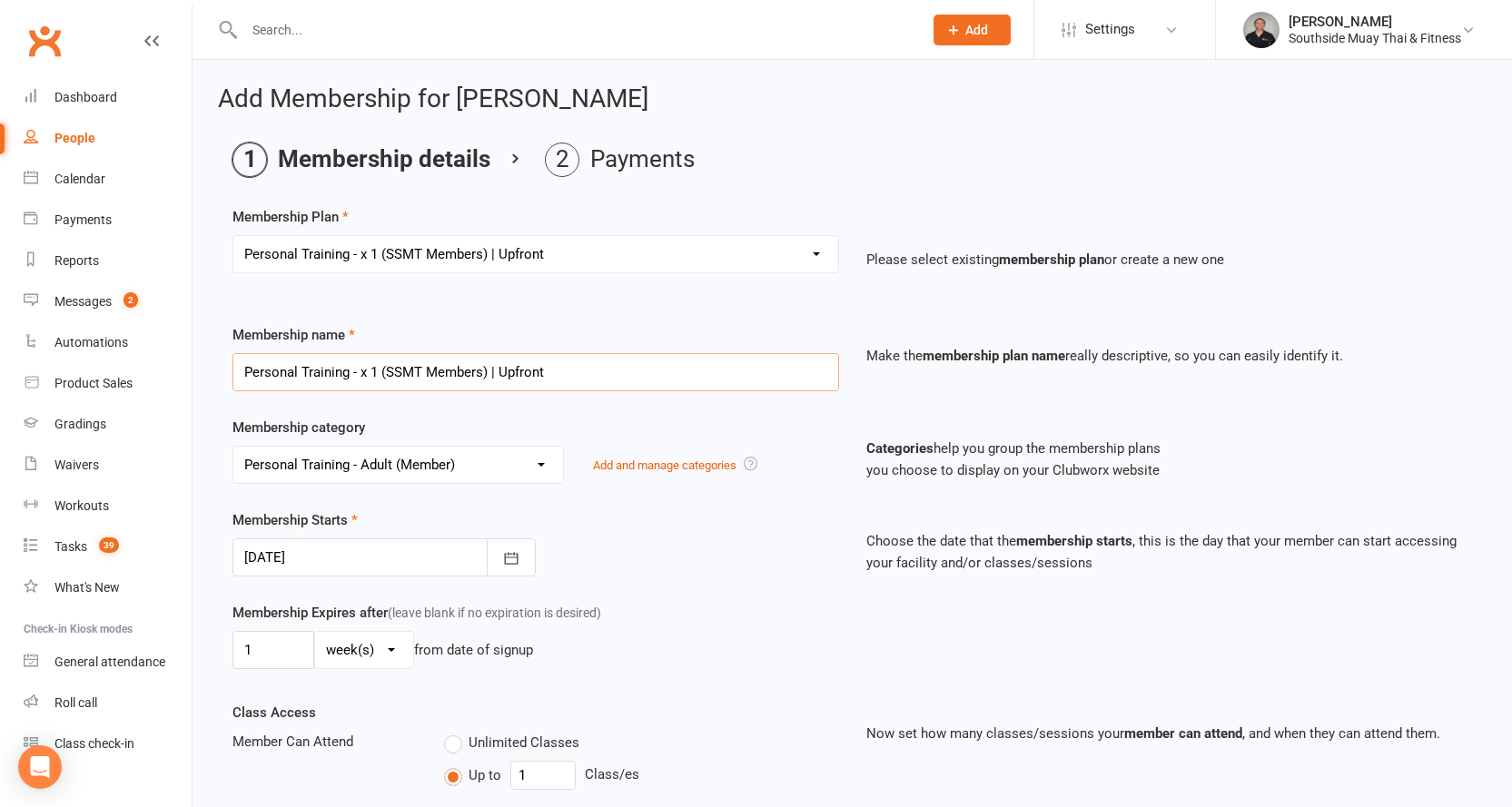
drag, startPoint x: 553, startPoint y: 376, endPoint x: 487, endPoint y: 372, distance: 66.1
click at [487, 372] on input "Personal Training - x 1 (SSMT Members) | Upfront" at bounding box center [536, 373] width 607 height 38
type input "Personal Training - x 1 (SSMT Members)"
click at [1102, 227] on div "Membership Plan Select a membership plan Create new Membership Plan 1 Class/Wee…" at bounding box center [851, 252] width 1239 height 93
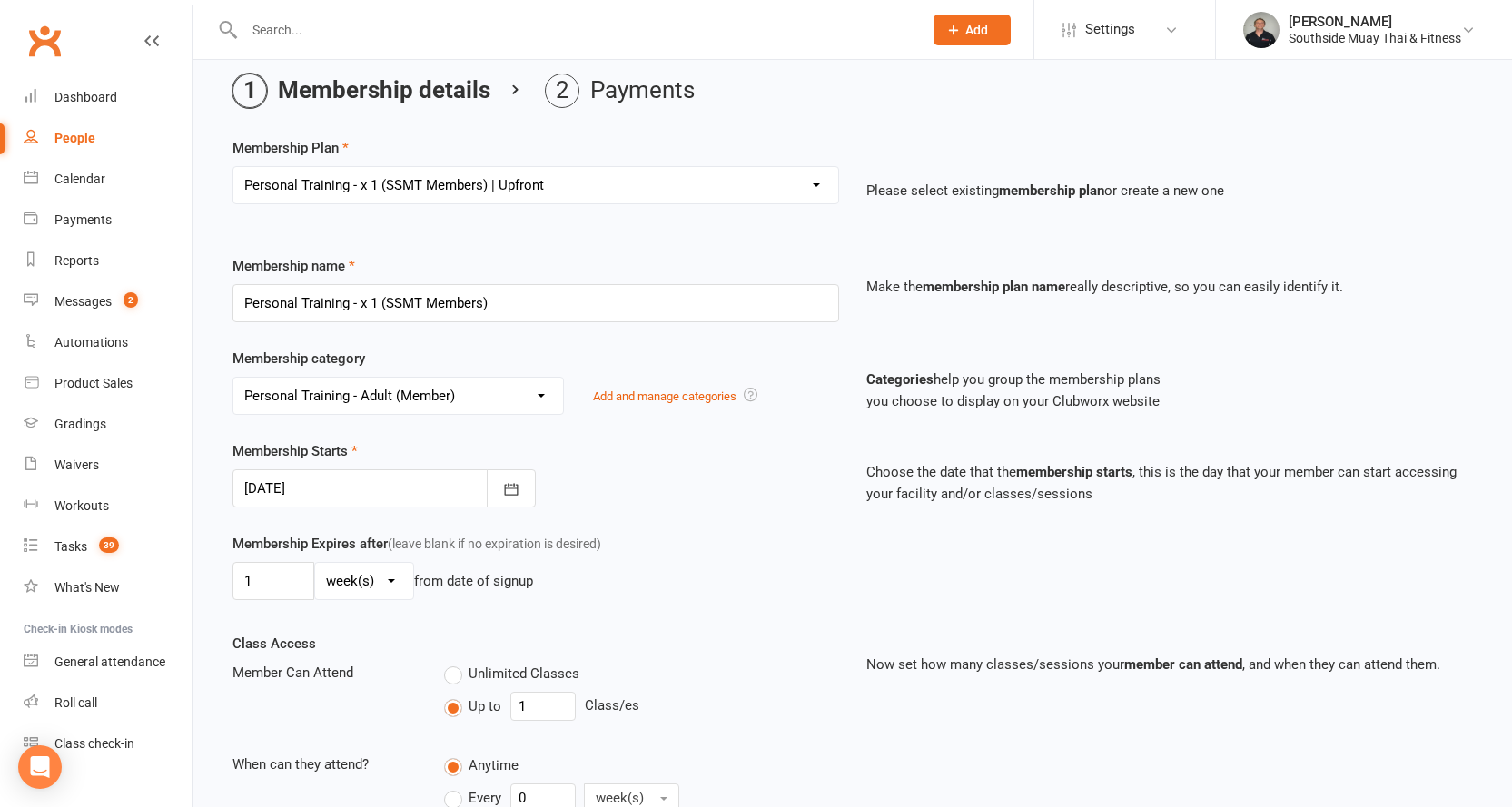
scroll to position [182, 0]
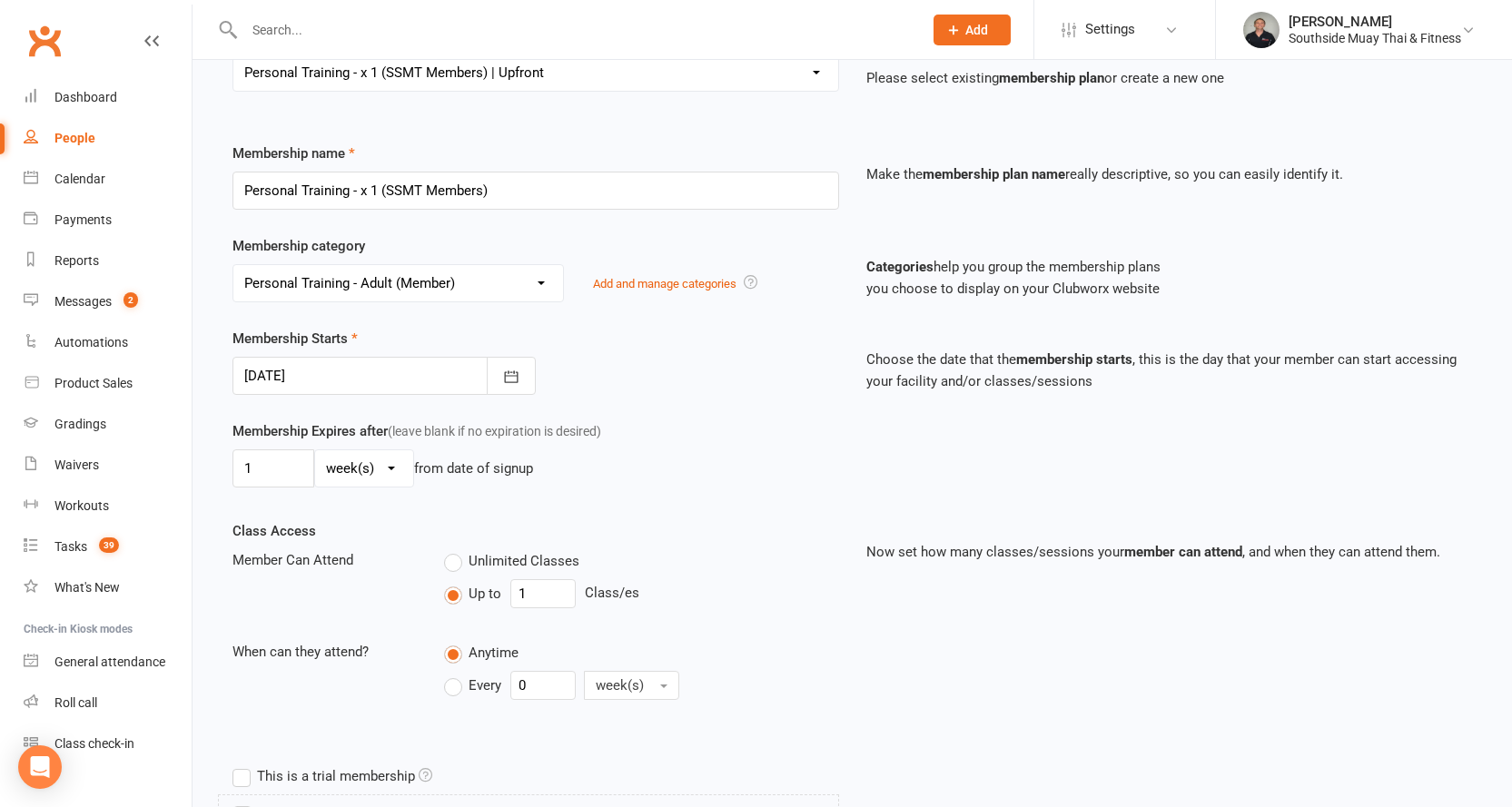
click at [340, 461] on select "day(s) week(s) month(s) year(s)" at bounding box center [363, 468] width 98 height 36
select select "2"
click at [315, 450] on select "day(s) week(s) month(s) year(s)" at bounding box center [363, 468] width 98 height 36
click at [250, 466] on input "1" at bounding box center [273, 468] width 82 height 38
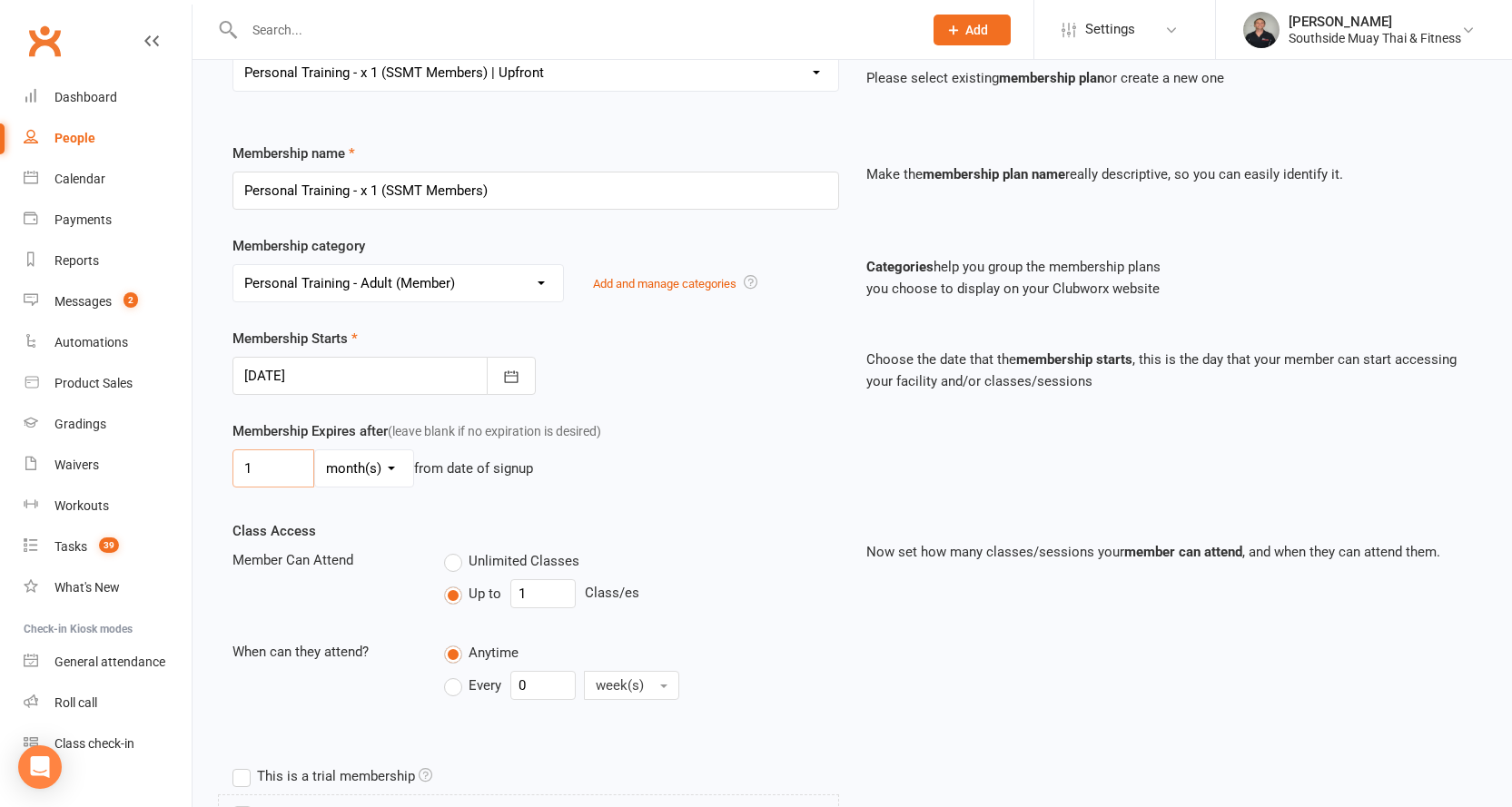
click at [250, 466] on input "1" at bounding box center [273, 468] width 82 height 38
type input "3"
click at [839, 525] on div "Class Access Member Can Attend Unlimited Classes Up to 1 Class/es When can they…" at bounding box center [536, 627] width 633 height 212
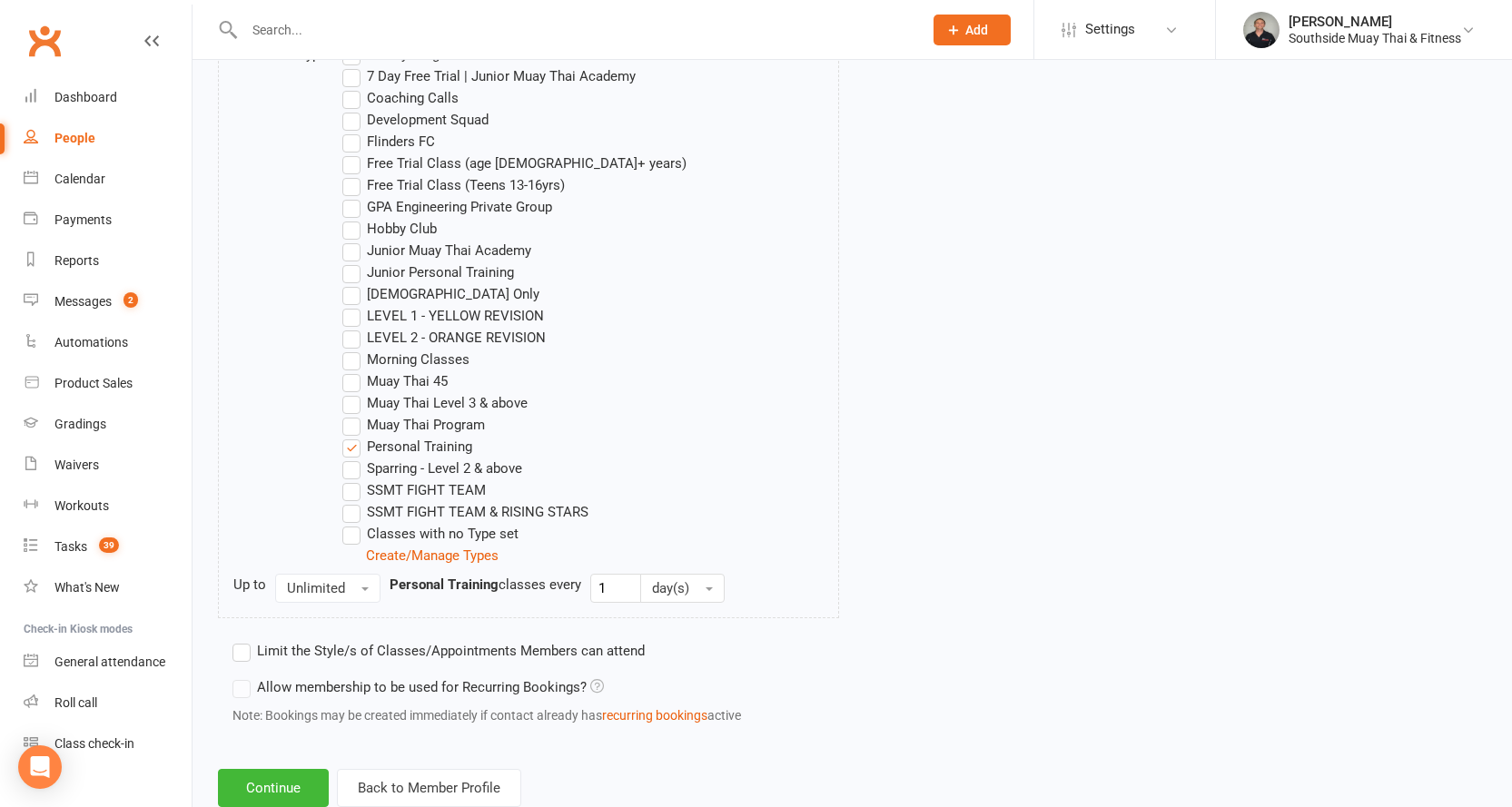
scroll to position [1022, 0]
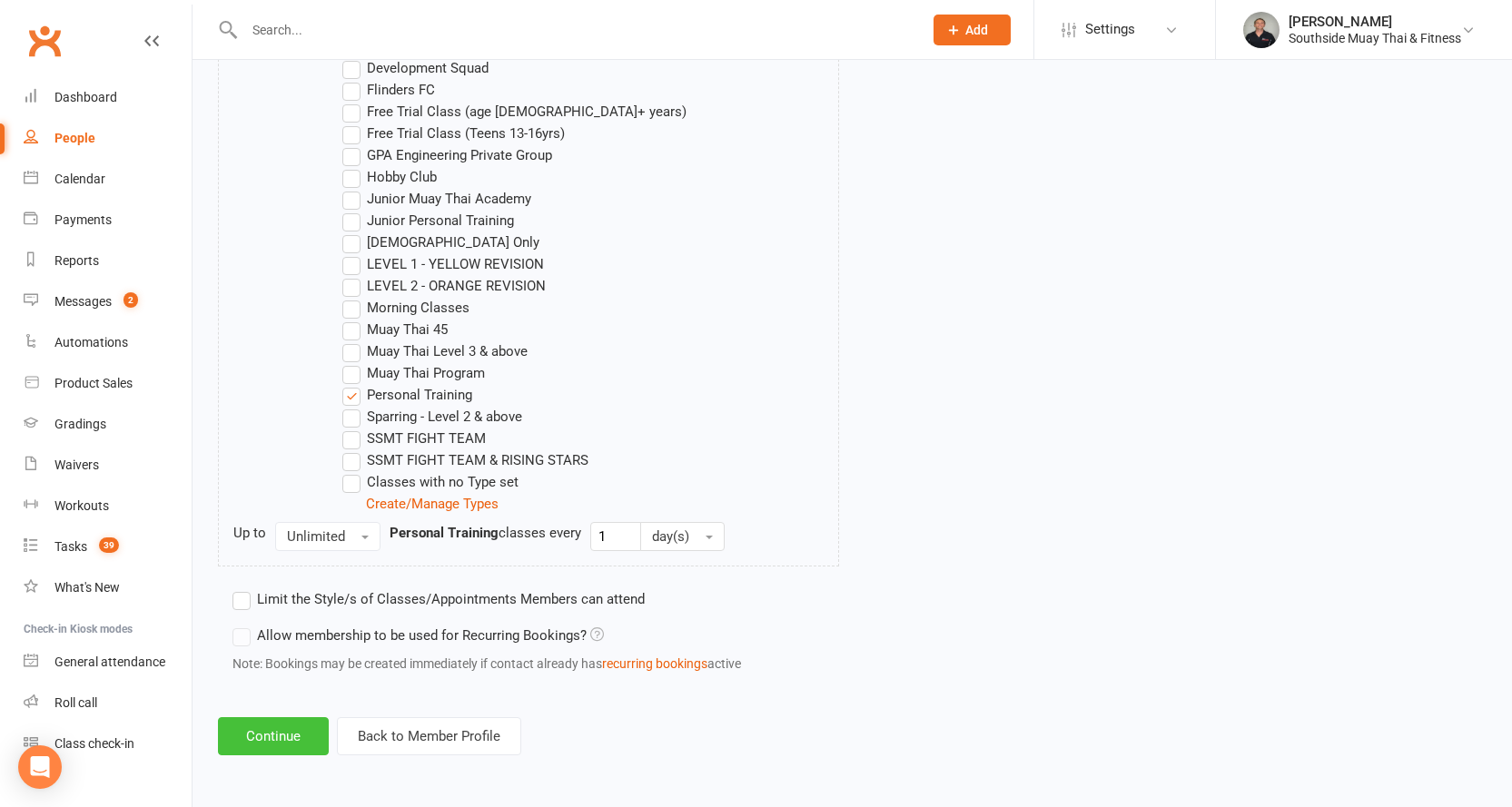
click at [278, 747] on button "Continue" at bounding box center [273, 737] width 111 height 38
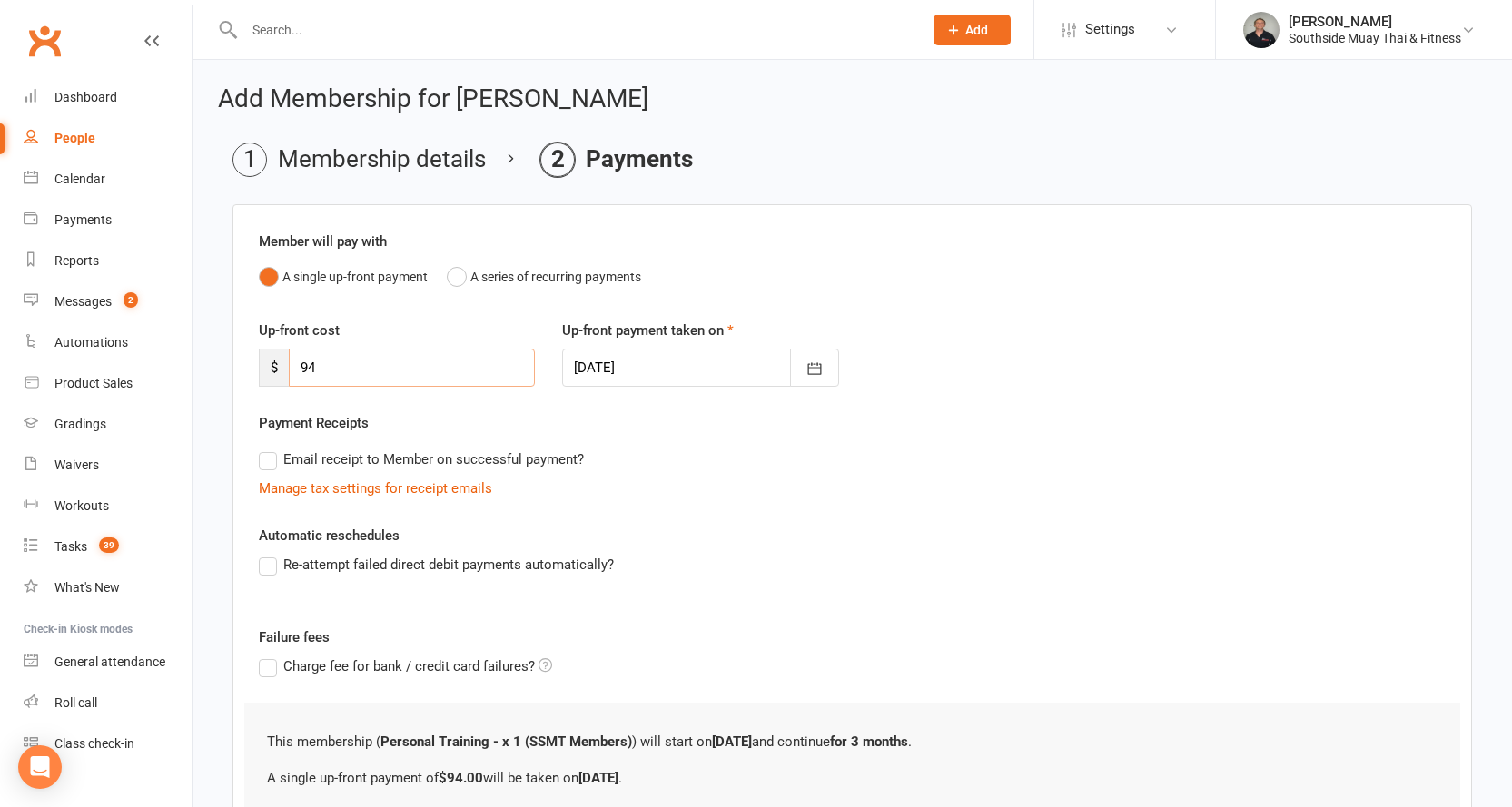
click at [323, 371] on input "94" at bounding box center [412, 368] width 246 height 38
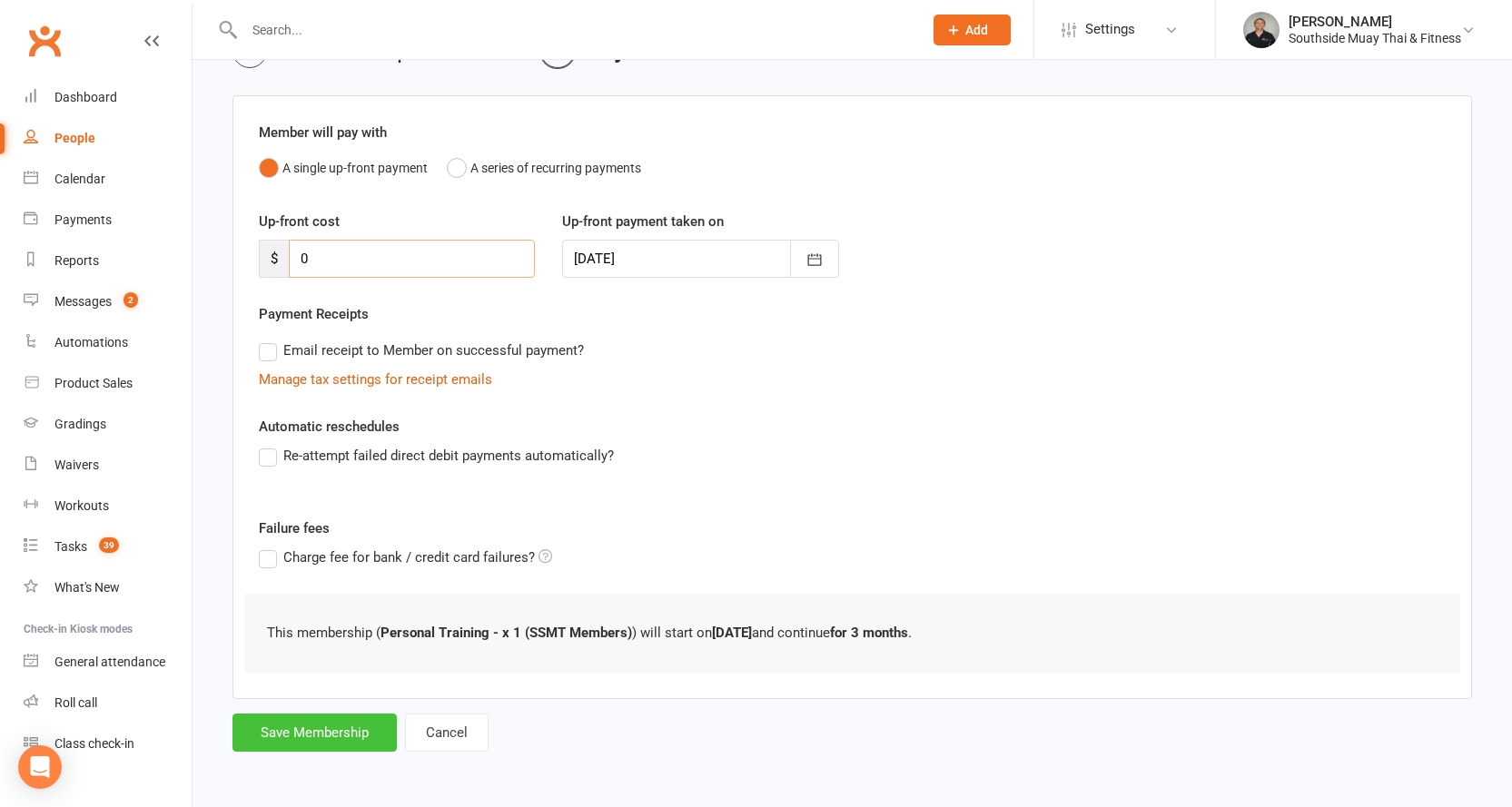
type input "0"
click at [266, 721] on button "Save Membership" at bounding box center [314, 733] width 164 height 38
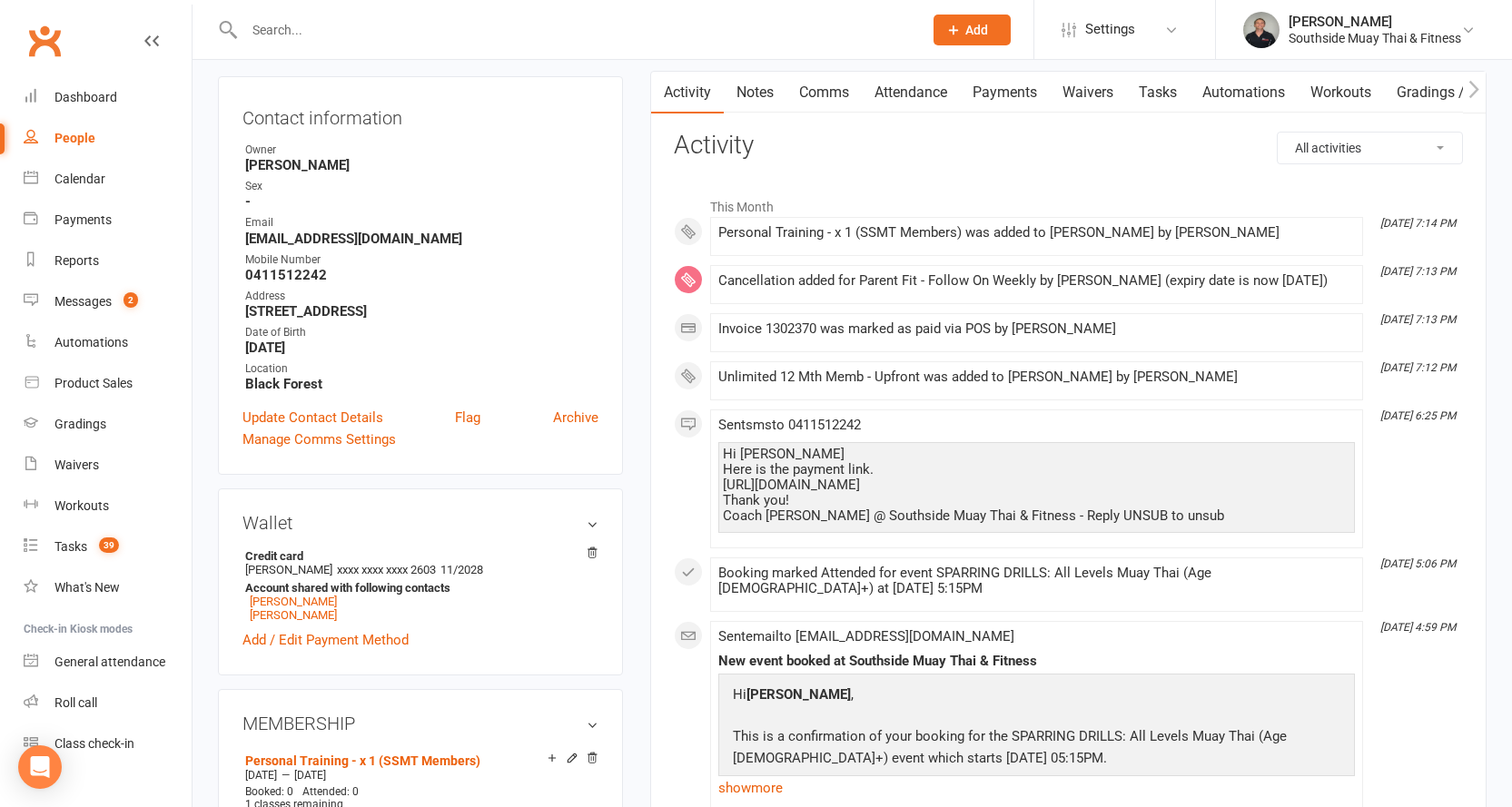
scroll to position [182, 0]
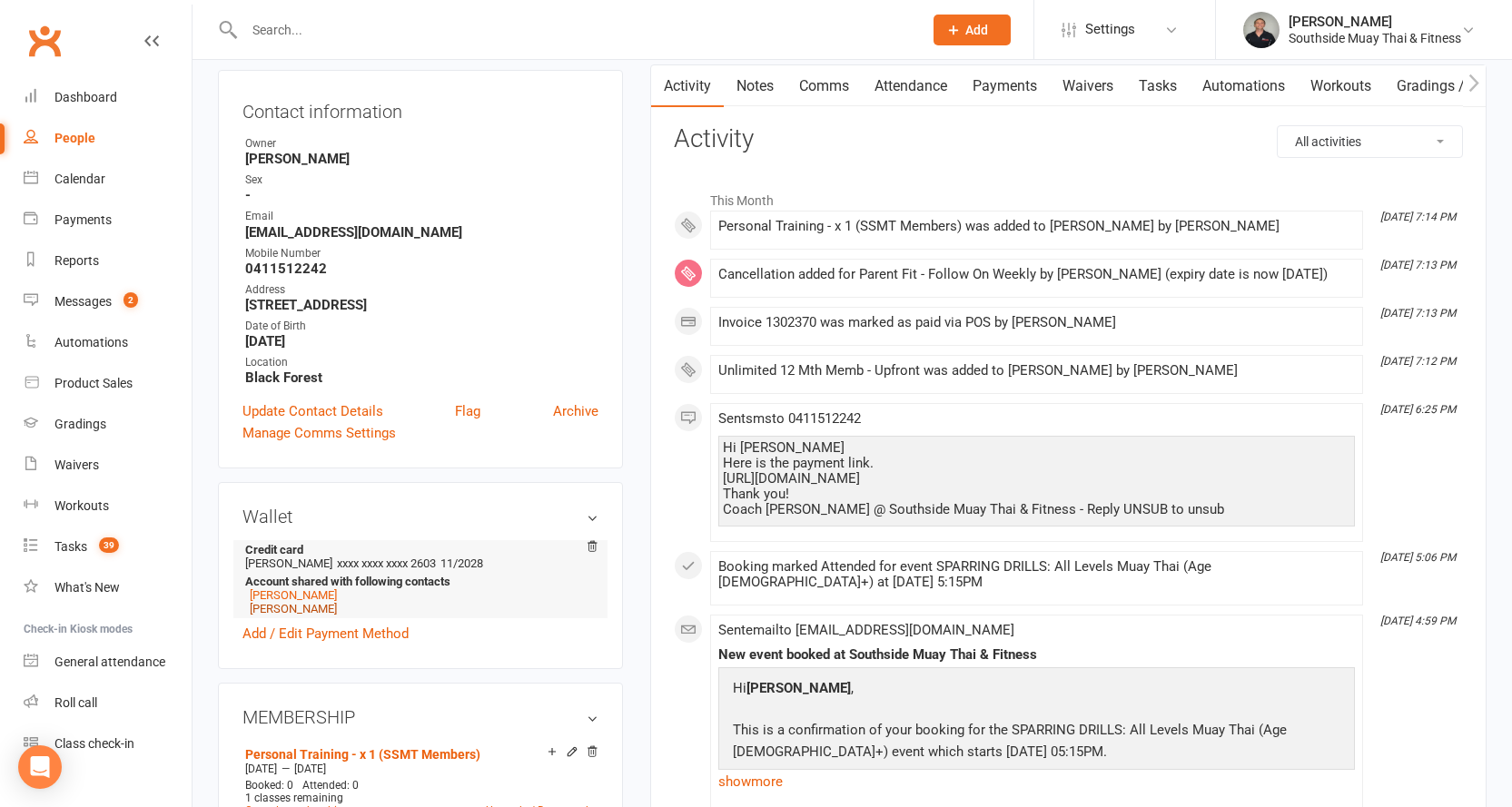
click at [290, 607] on link "[PERSON_NAME]" at bounding box center [293, 609] width 87 height 13
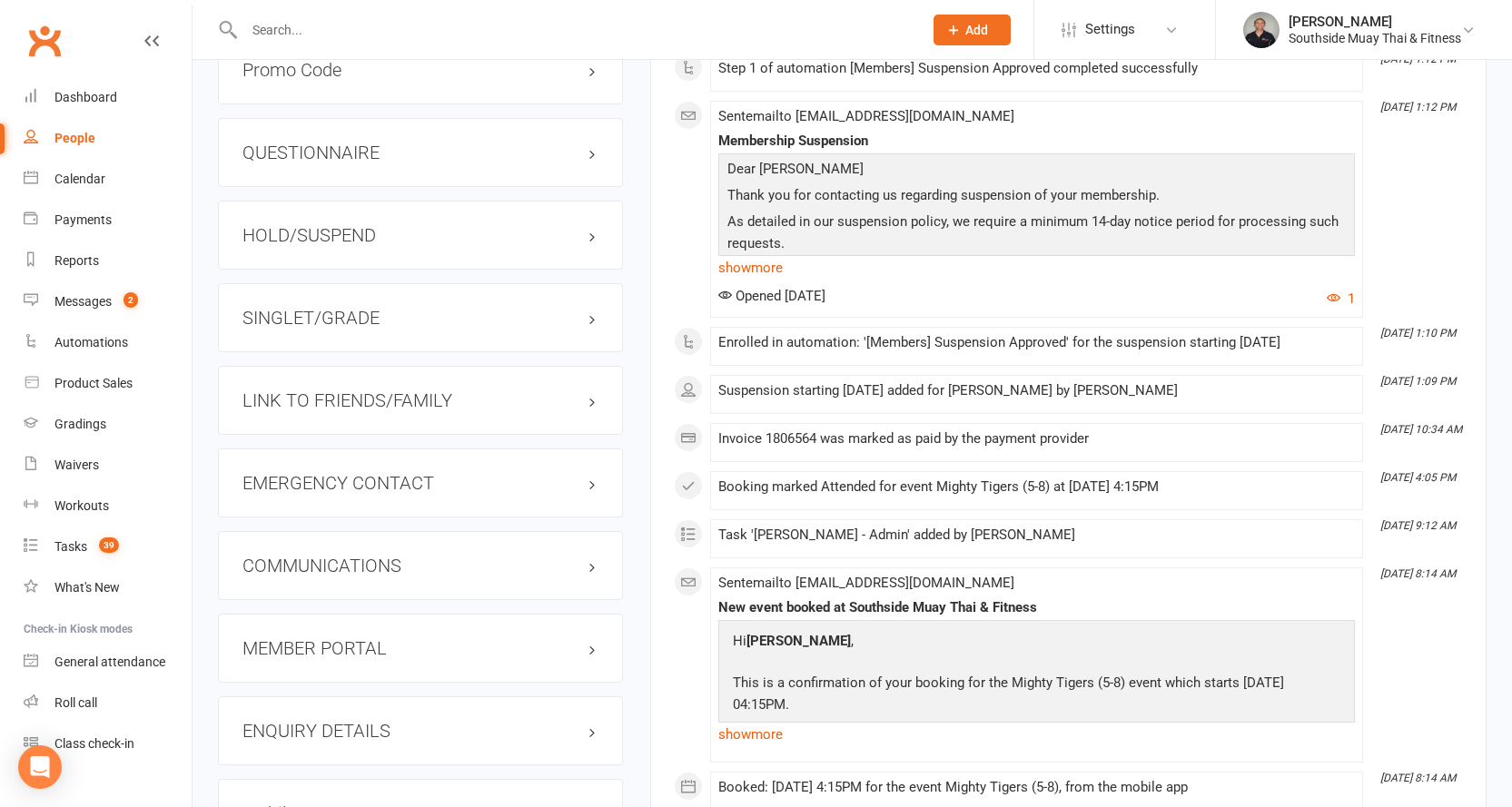
scroll to position [1544, 0]
click at [324, 229] on h3 "HOLD/SUSPEND" at bounding box center [420, 236] width 355 height 20
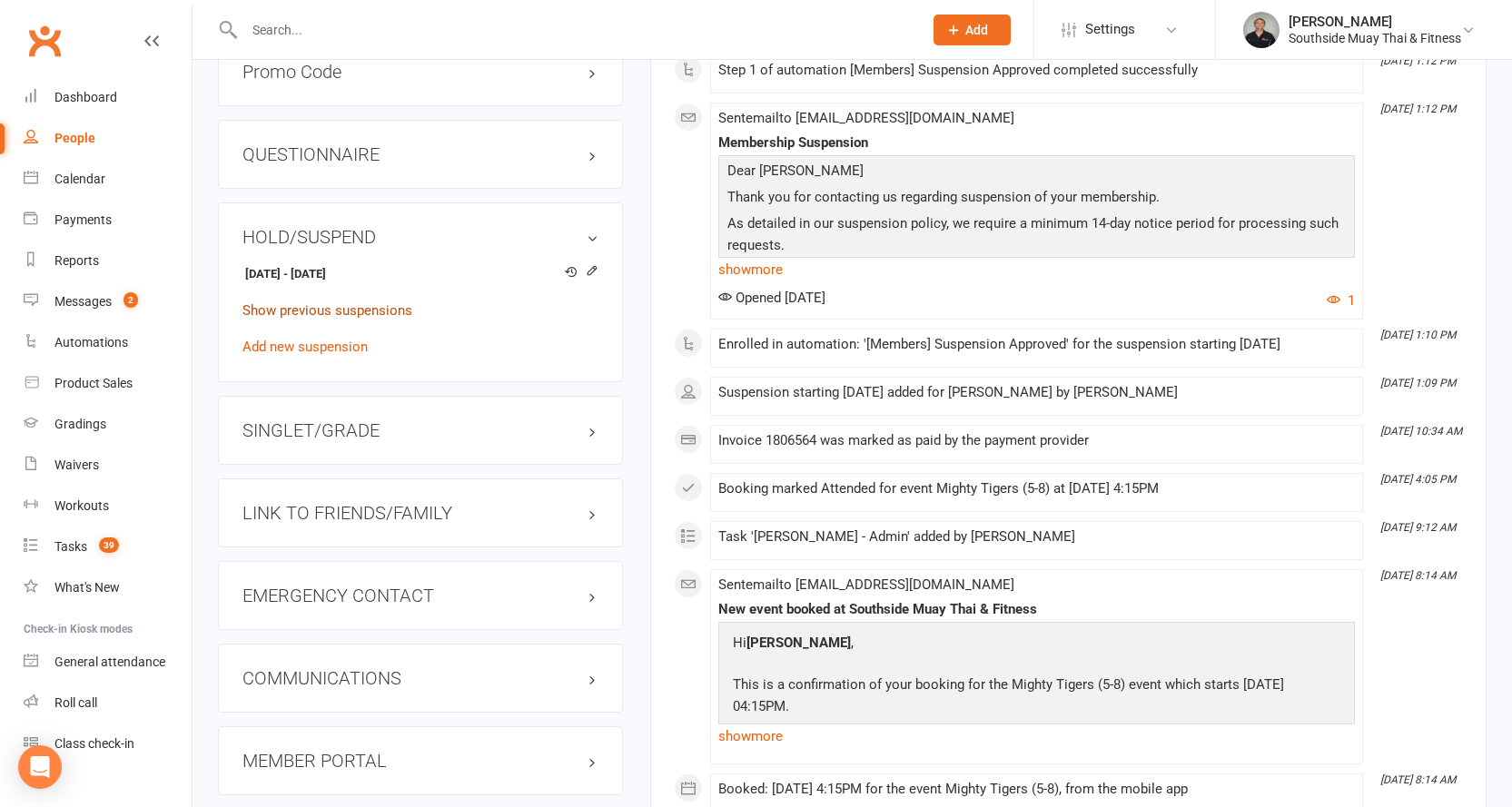
click at [283, 304] on link "Show previous suspensions" at bounding box center [327, 310] width 170 height 16
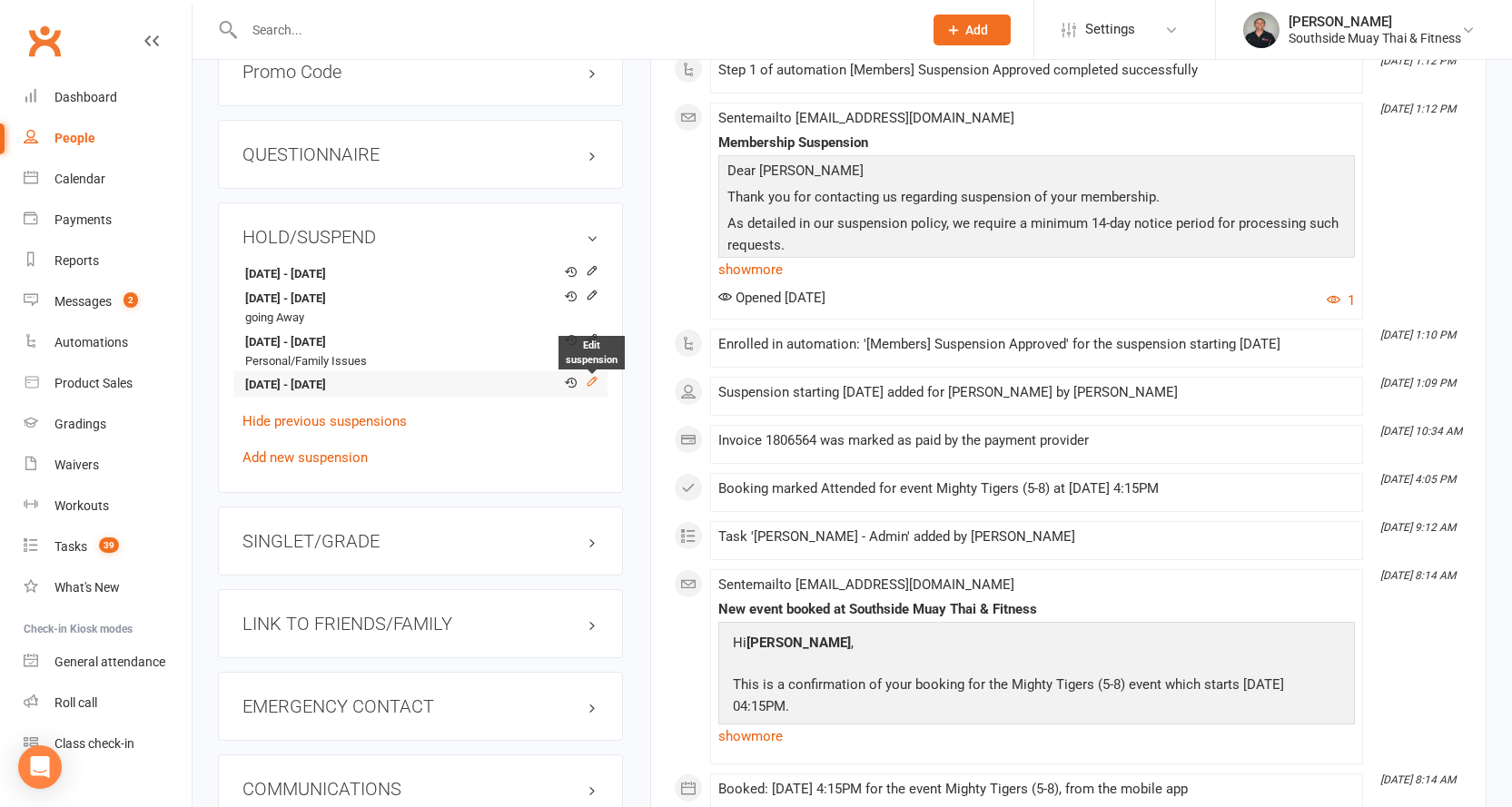
click at [592, 377] on icon at bounding box center [592, 381] width 9 height 9
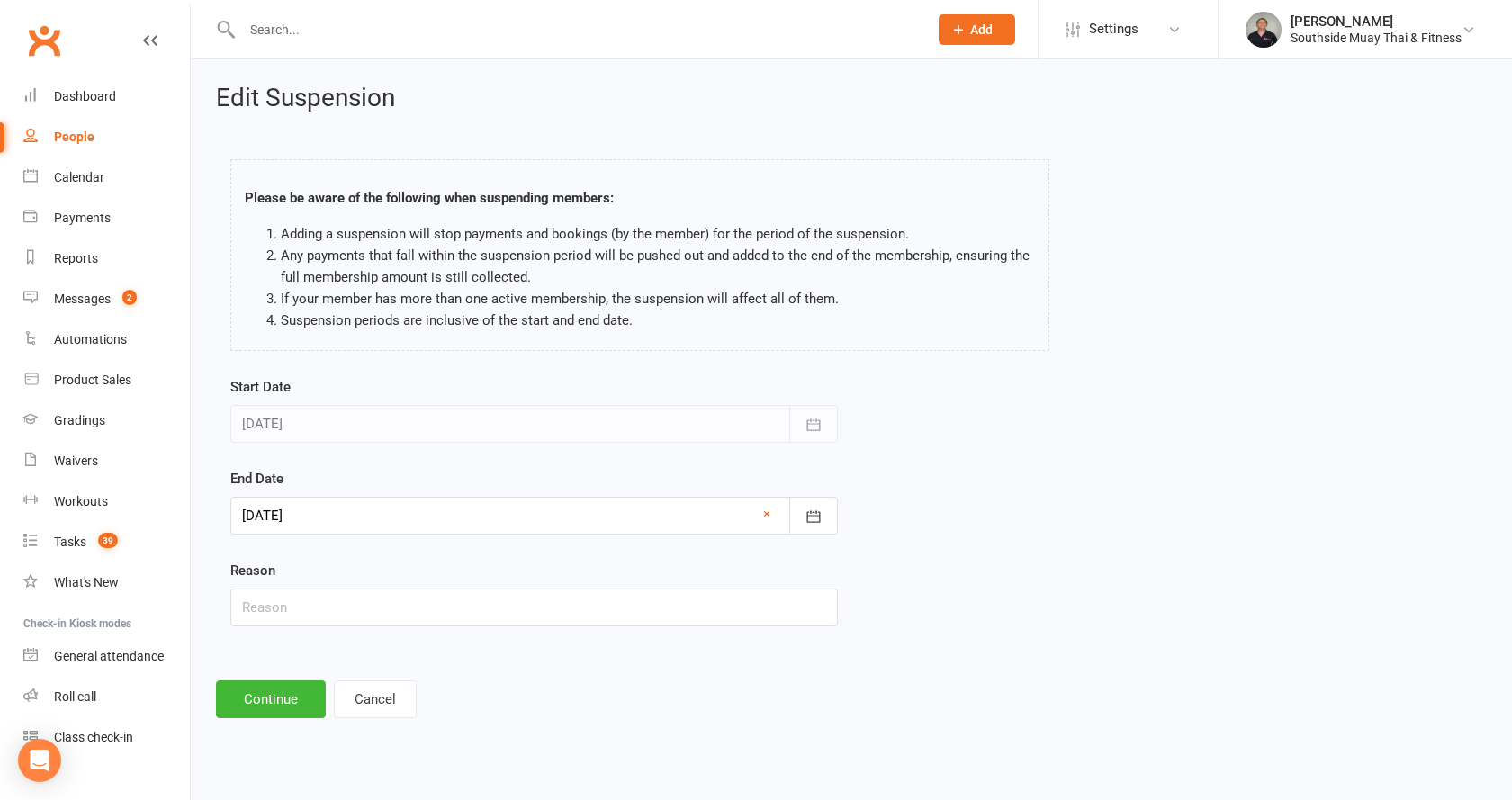
click at [309, 520] on div at bounding box center [534, 516] width 607 height 38
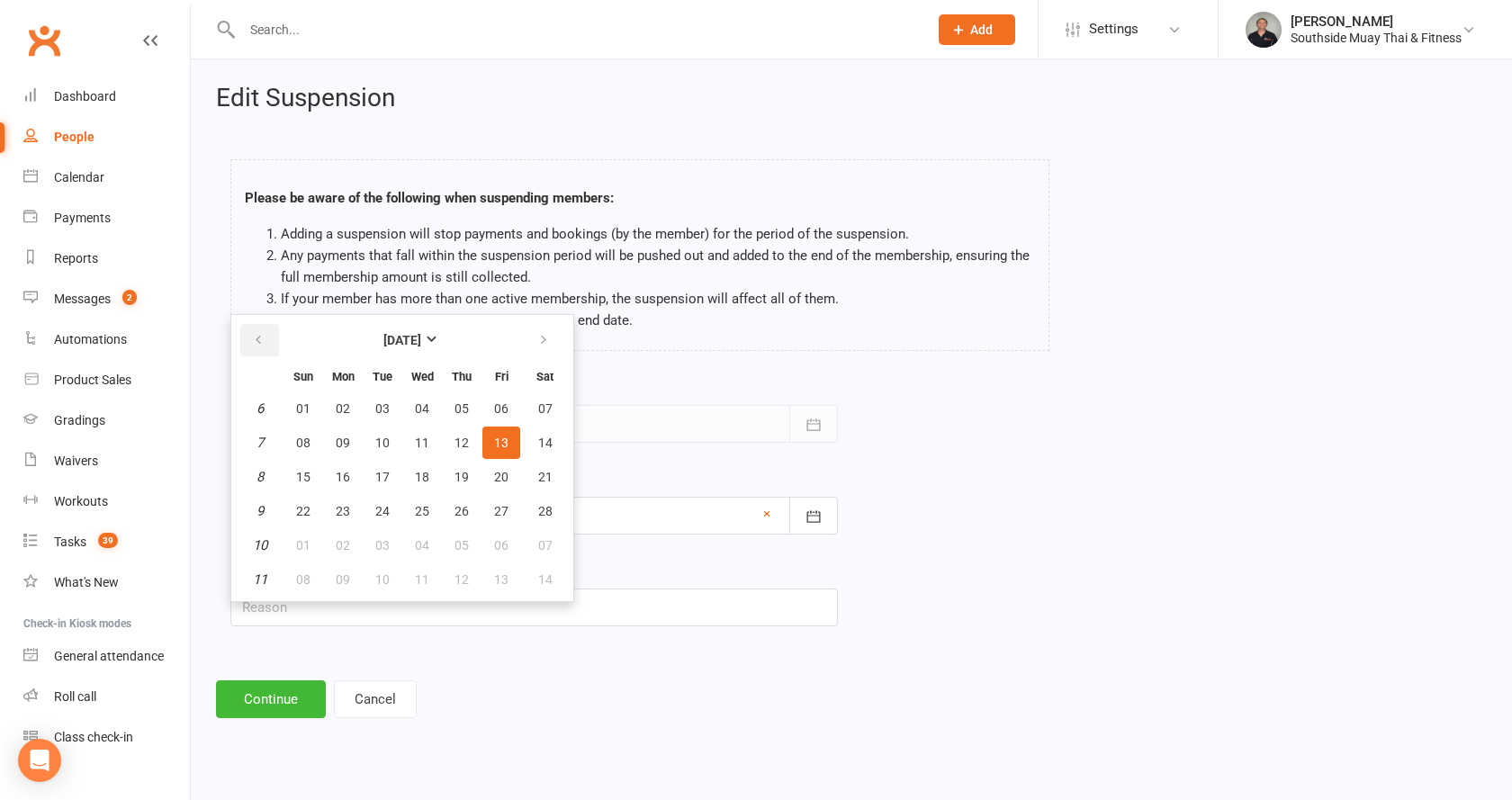
click at [259, 330] on button "button" at bounding box center [259, 340] width 39 height 32
click at [351, 471] on button "13" at bounding box center [343, 477] width 38 height 32
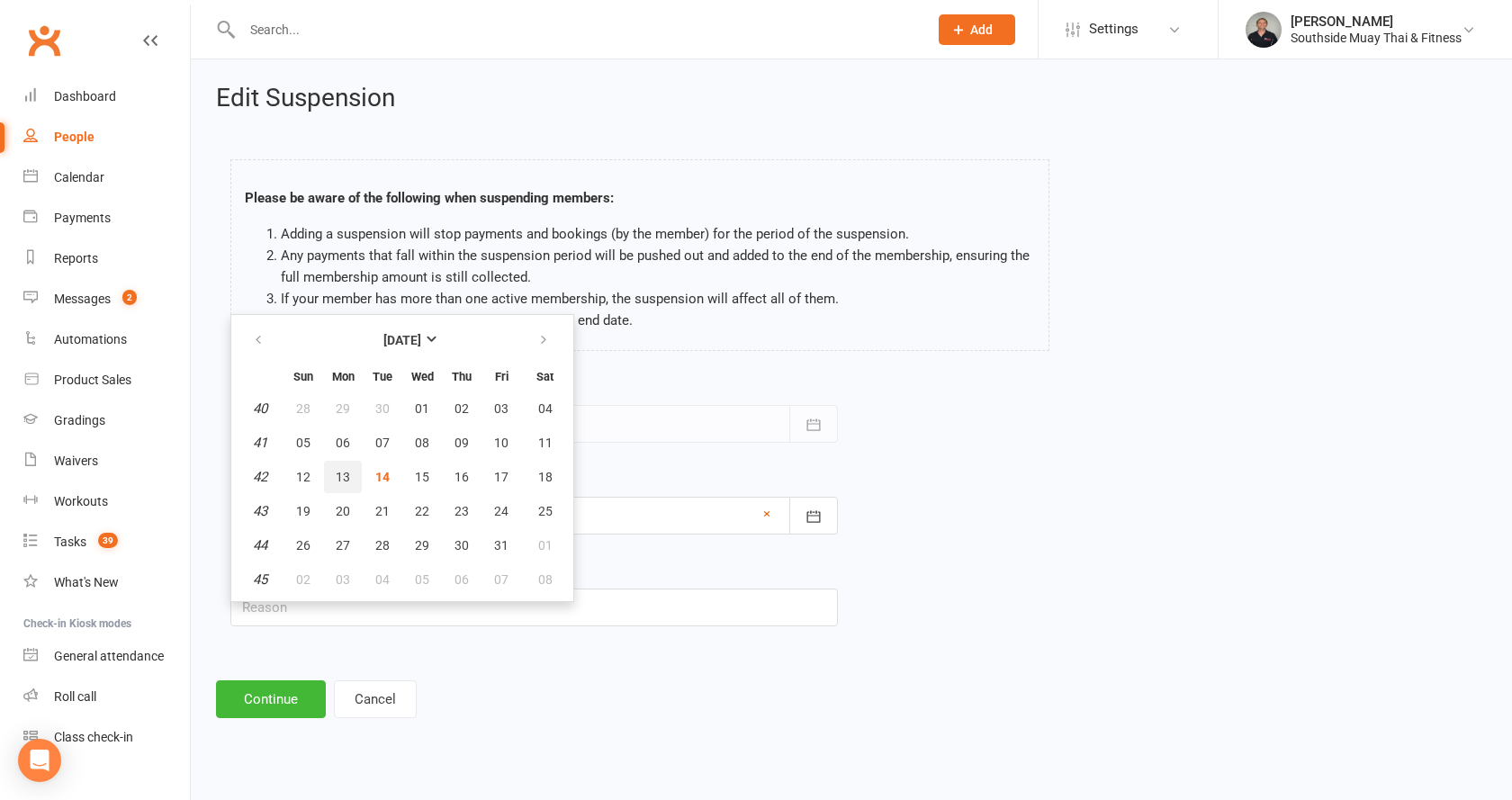
type input "[DATE]"
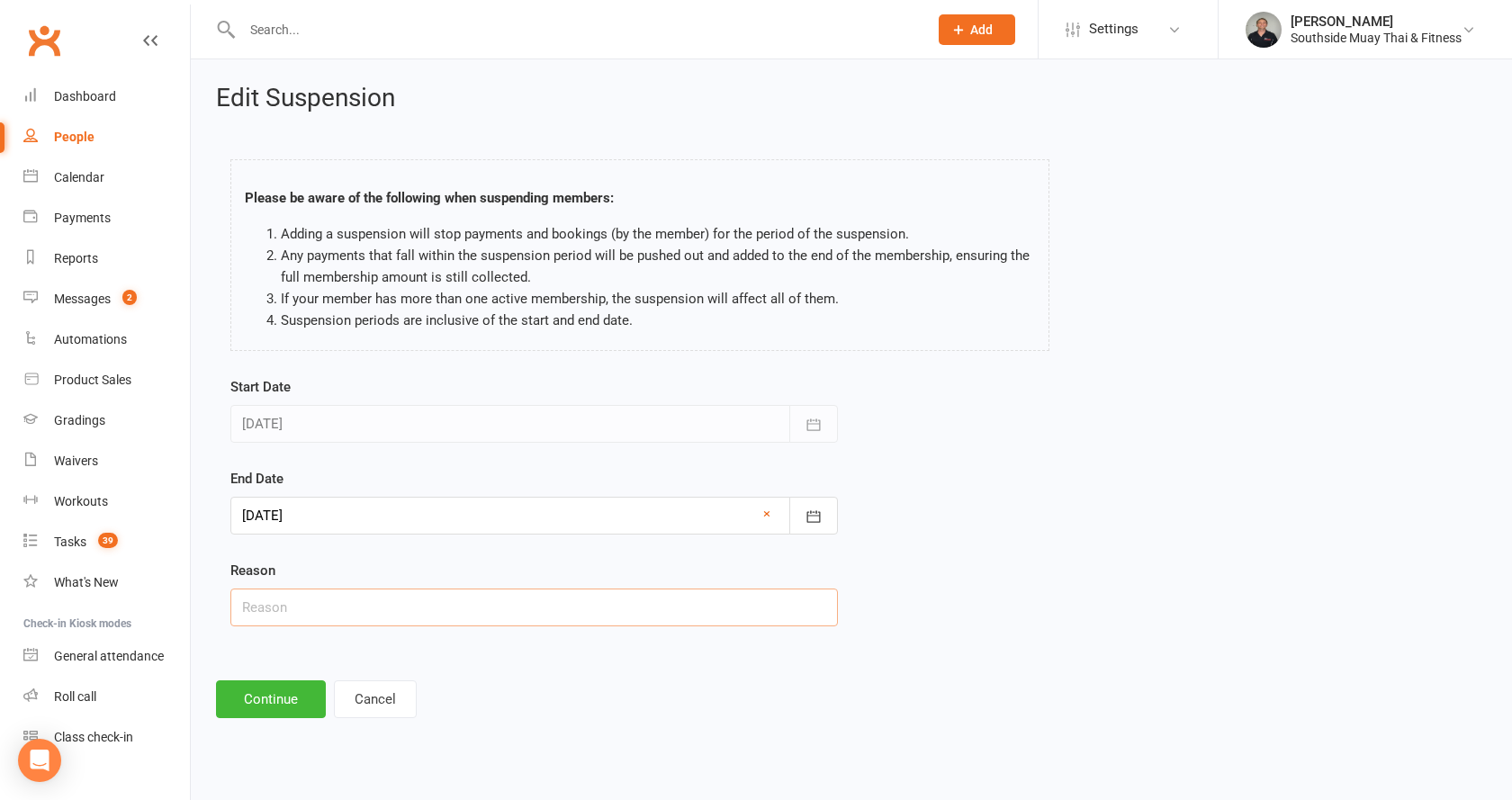
click at [257, 620] on input "text" at bounding box center [534, 607] width 607 height 38
click at [242, 689] on button "Continue" at bounding box center [271, 699] width 110 height 38
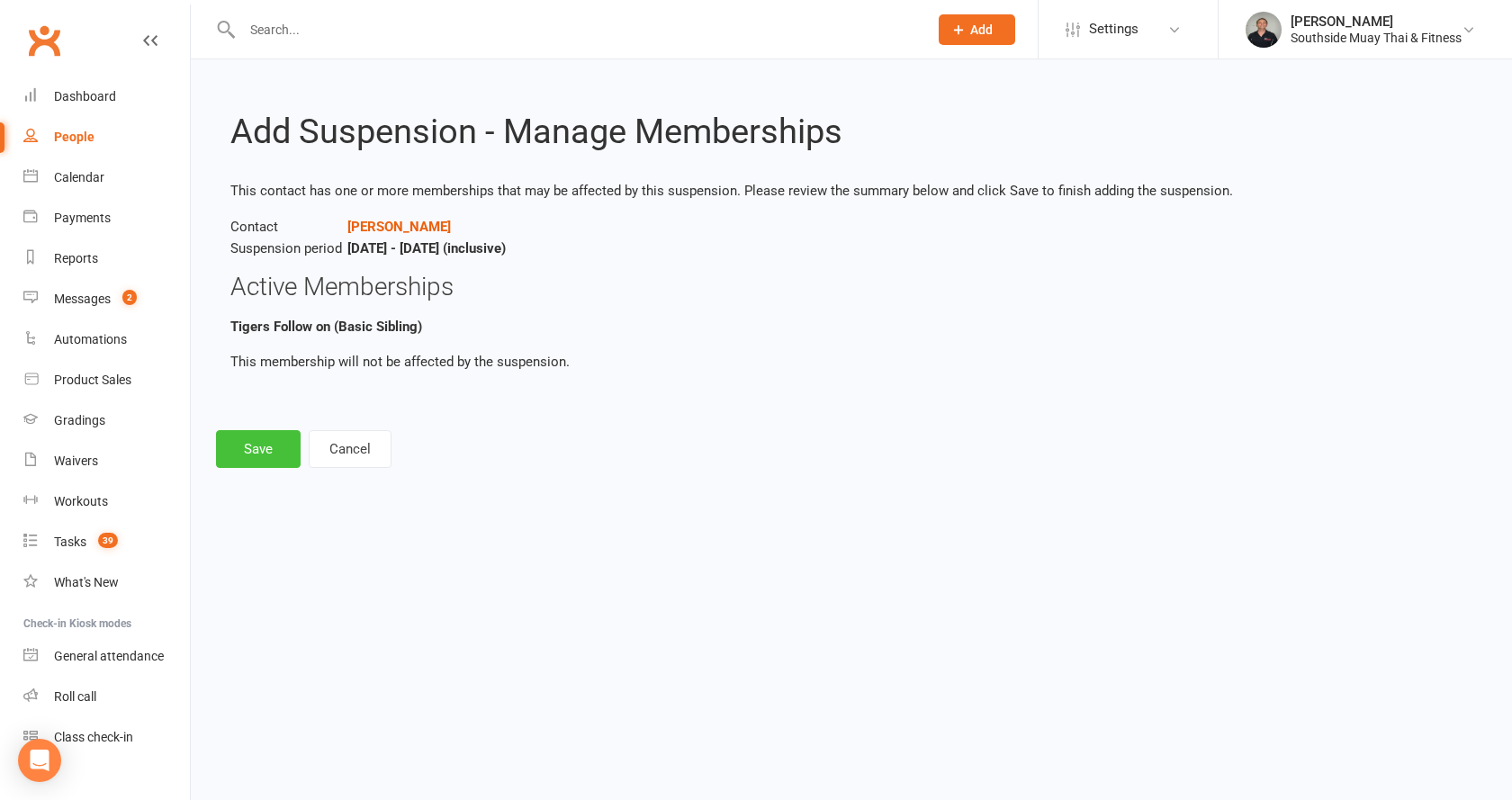
click at [251, 441] on button "Save" at bounding box center [258, 449] width 85 height 38
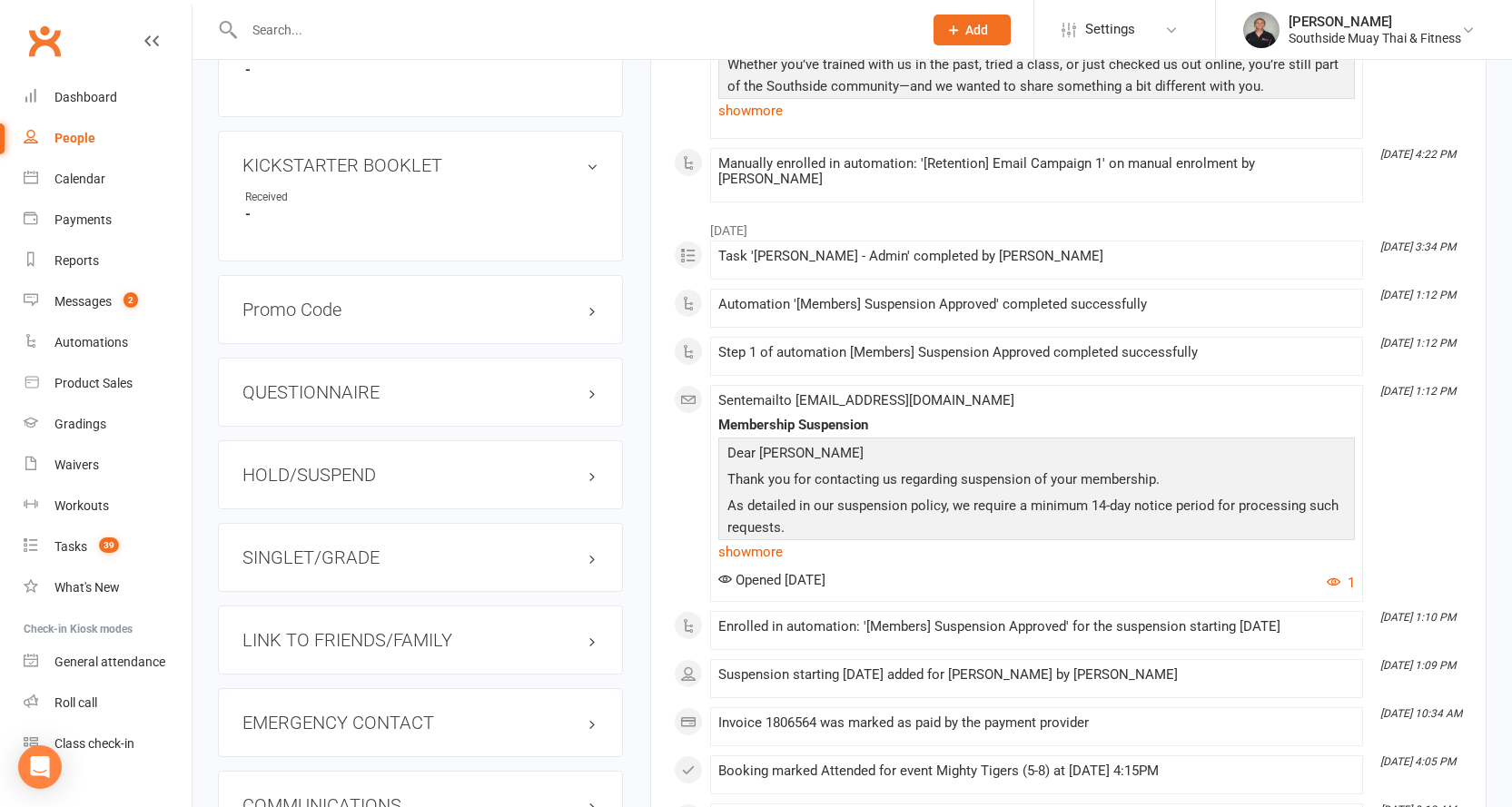
scroll to position [1544, 0]
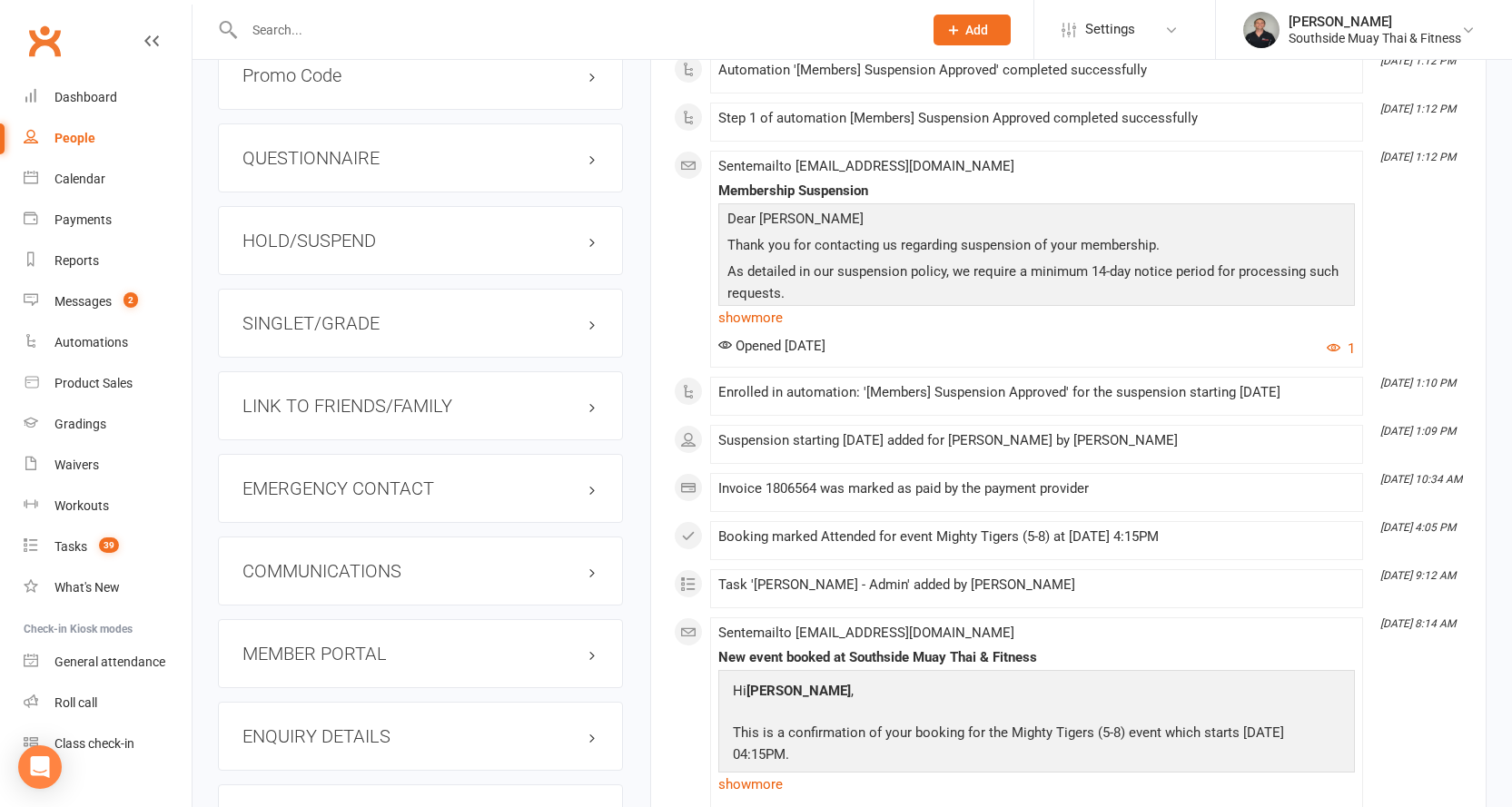
click at [286, 232] on h3 "HOLD/SUSPEND" at bounding box center [420, 240] width 355 height 20
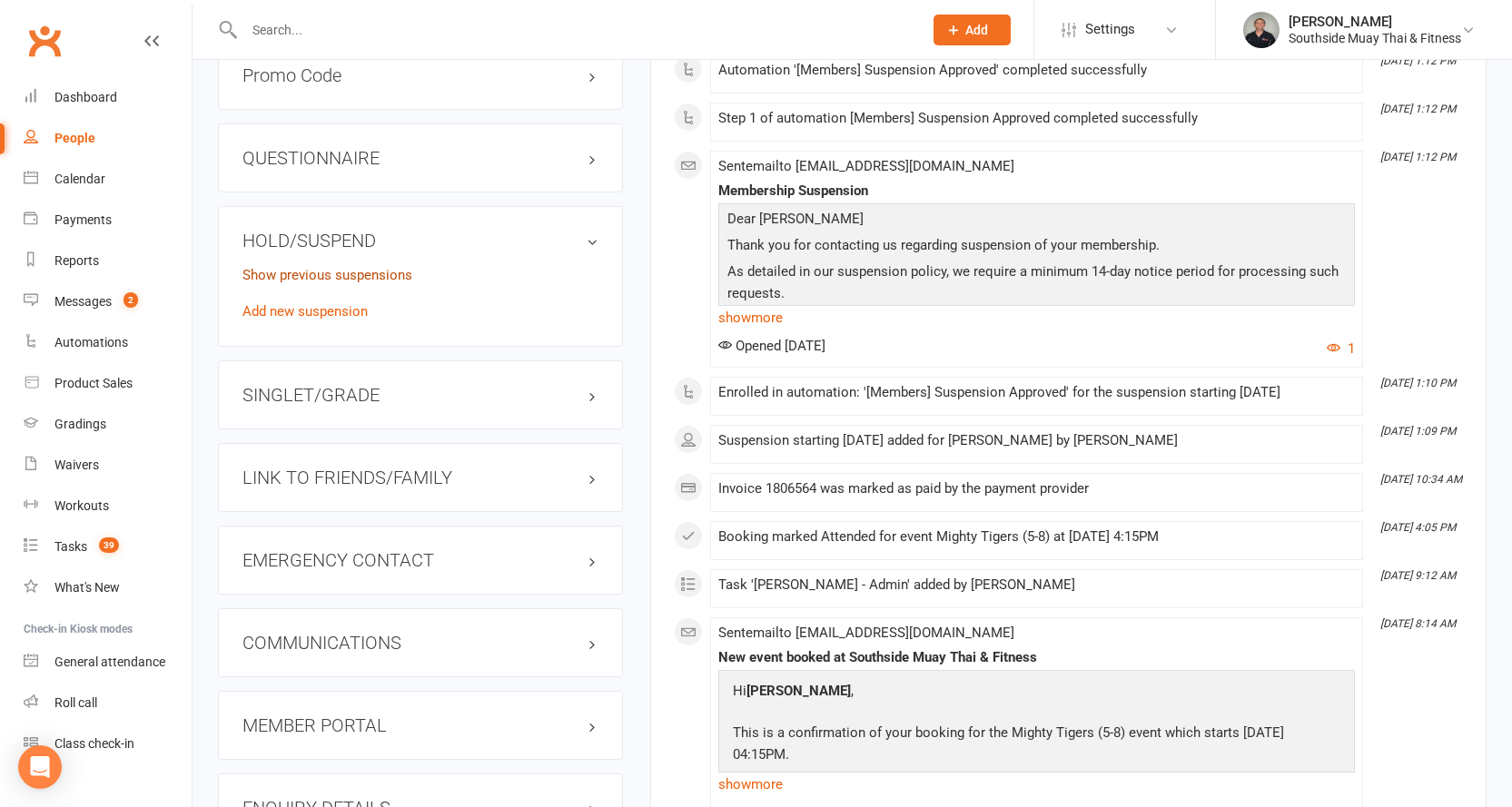
click at [288, 267] on link "Show previous suspensions" at bounding box center [327, 275] width 170 height 16
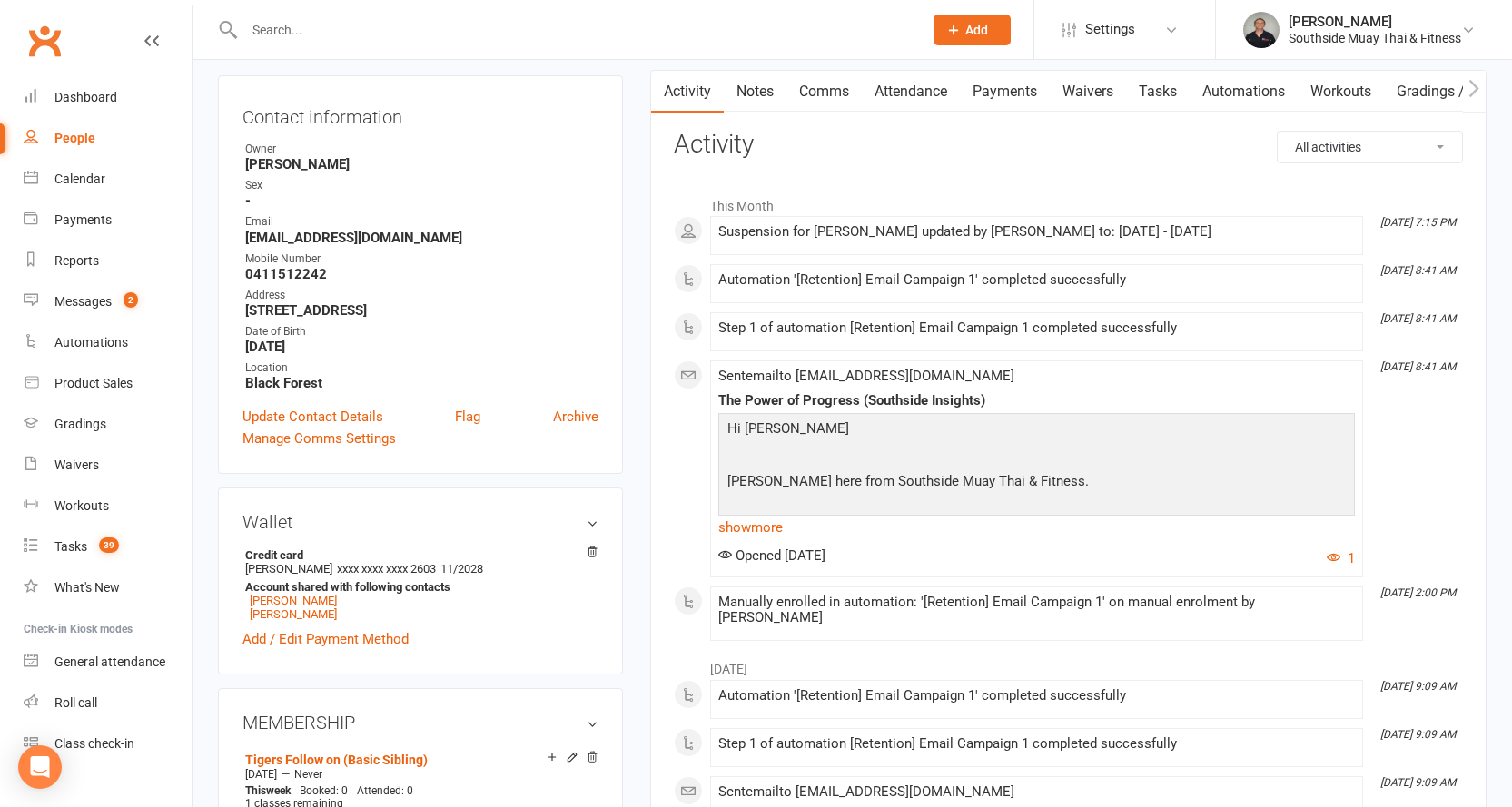
scroll to position [0, 0]
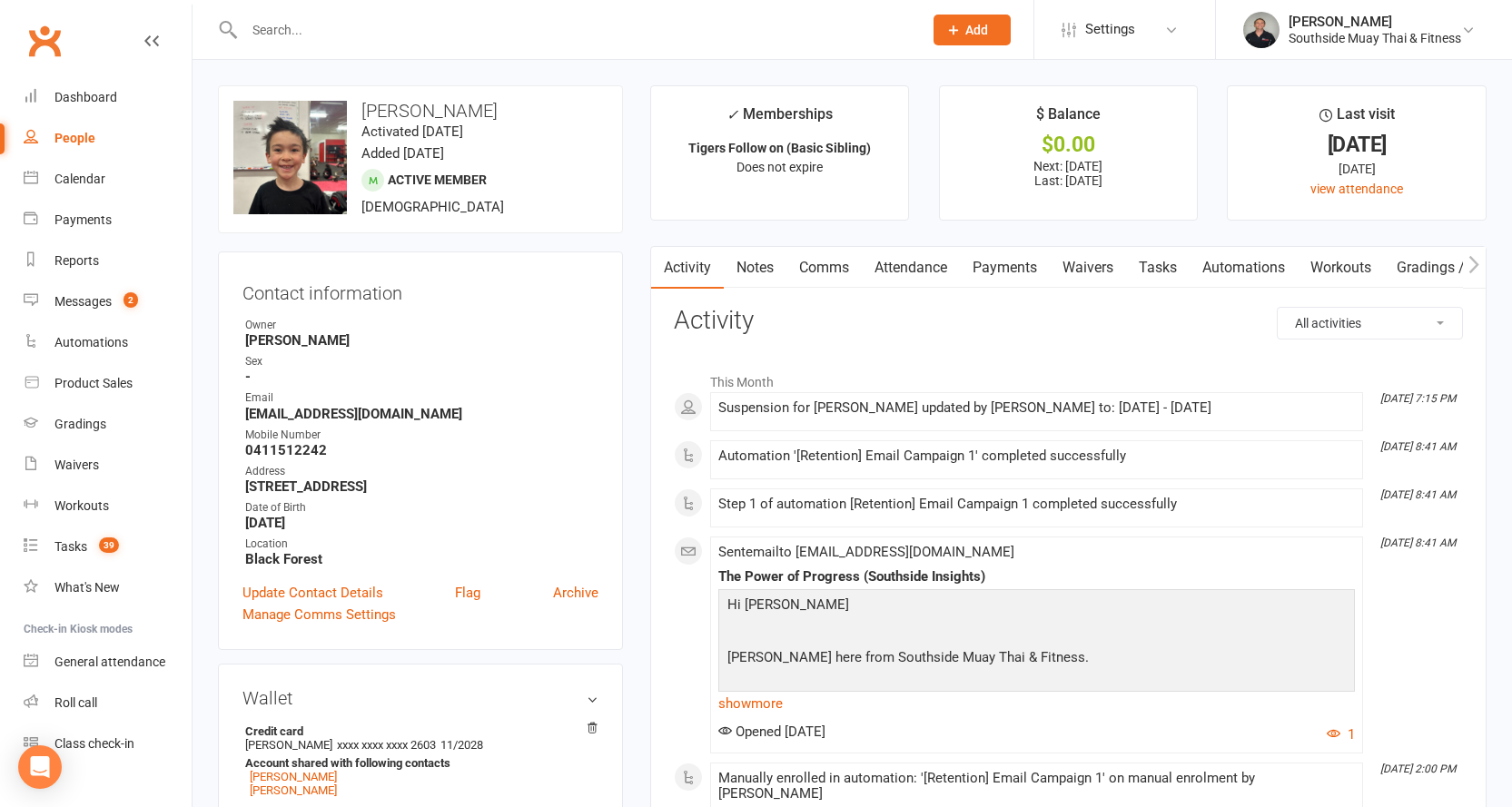
click at [1017, 261] on link "Payments" at bounding box center [1004, 267] width 90 height 42
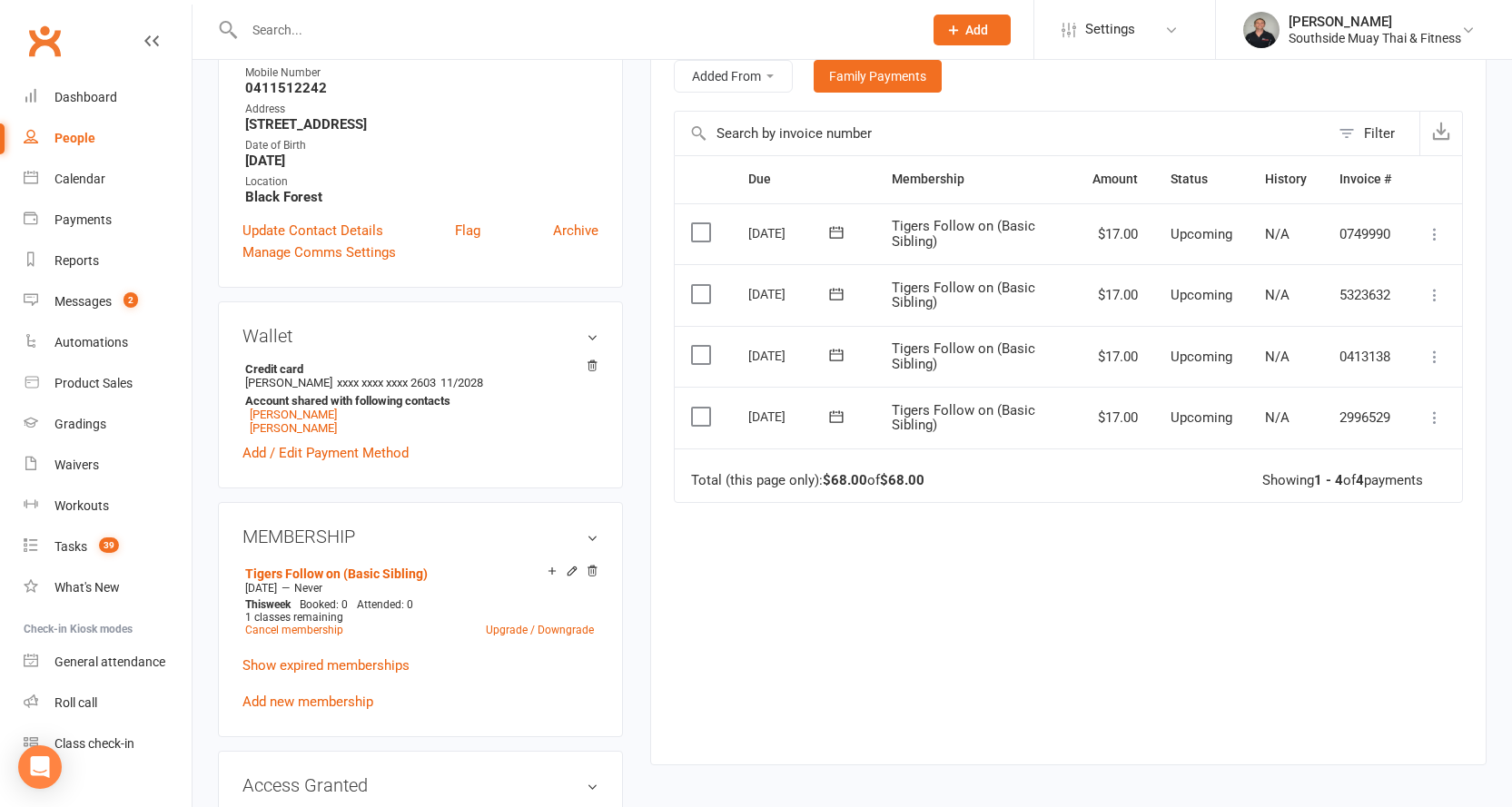
scroll to position [363, 0]
click at [354, 572] on link "Tigers Follow on (Basic Sibling)" at bounding box center [337, 573] width 183 height 14
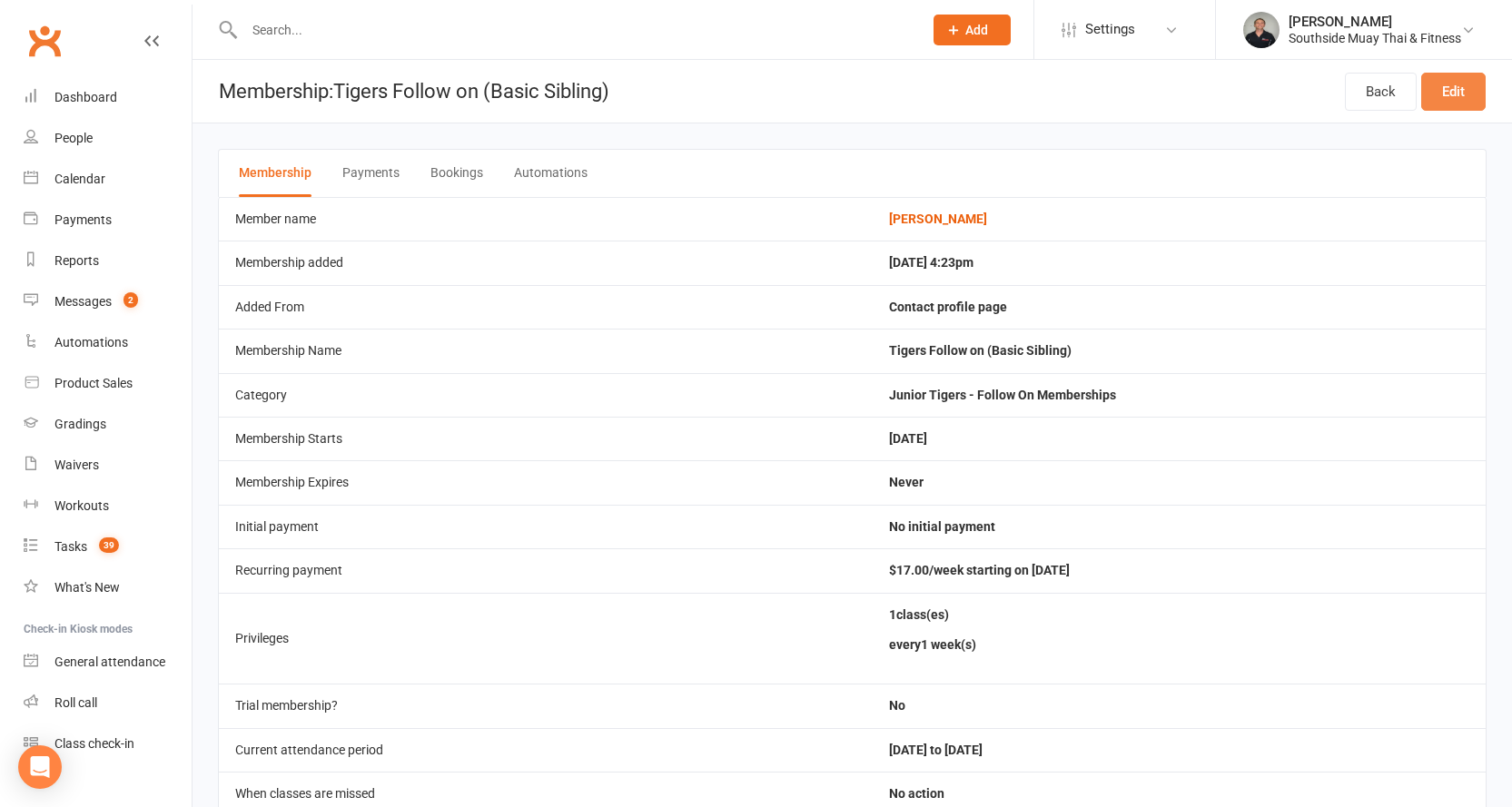
click at [1448, 89] on link "Edit" at bounding box center [1453, 92] width 64 height 38
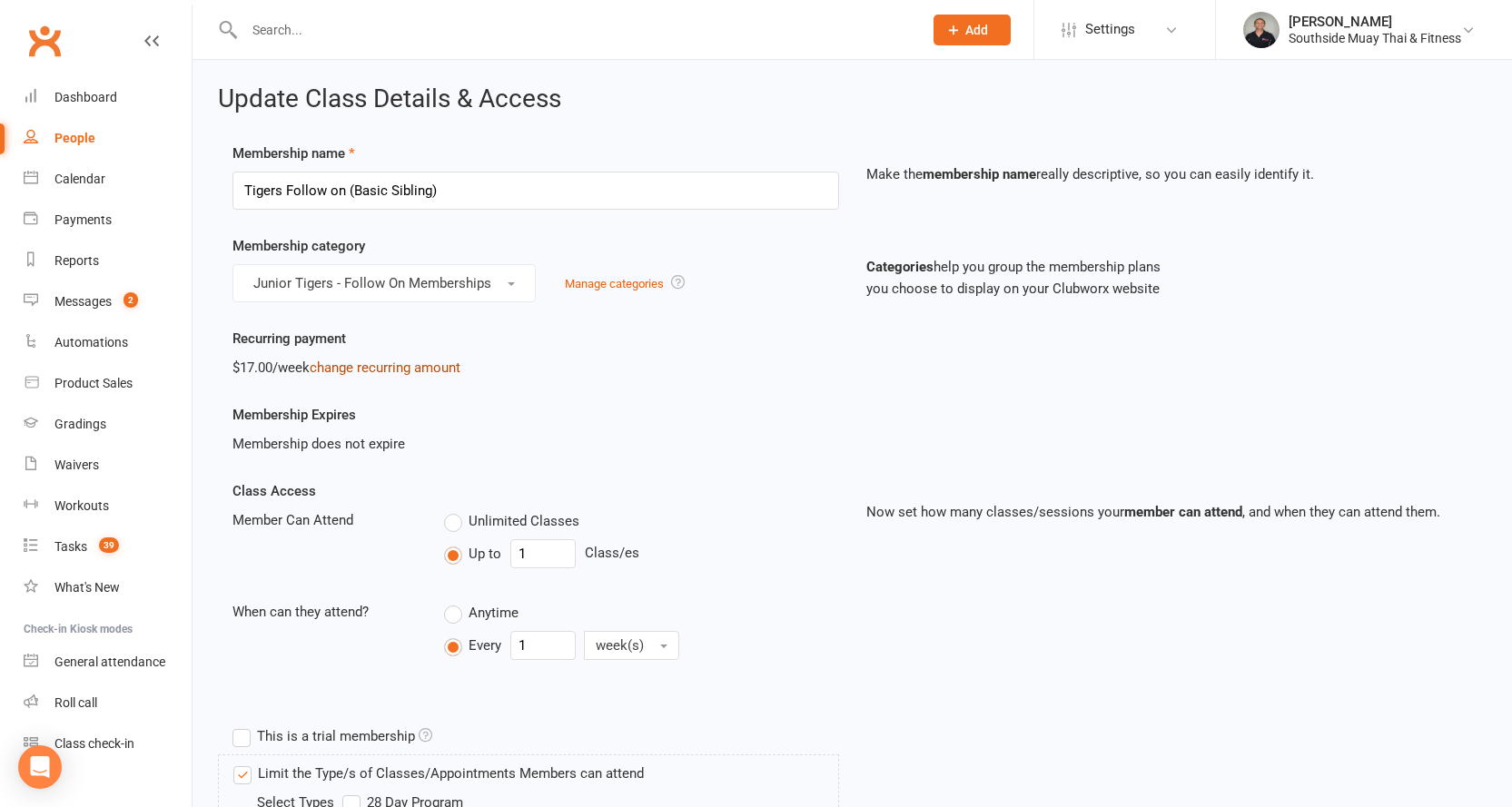
click at [365, 359] on link "change recurring amount" at bounding box center [385, 367] width 151 height 16
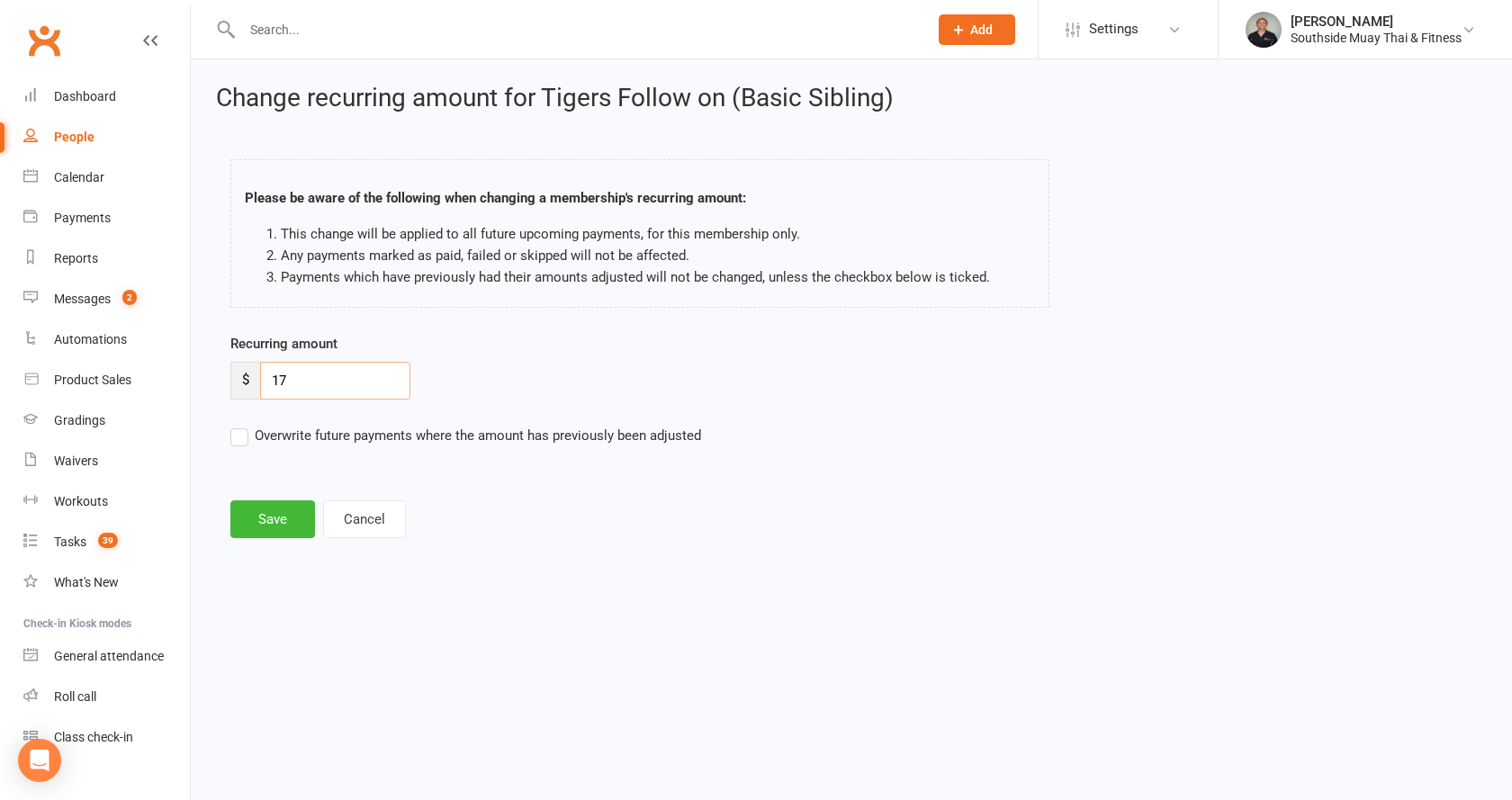
click at [306, 377] on input "17" at bounding box center [335, 381] width 150 height 38
type input "0"
click at [243, 426] on label "Overwrite future payments where the amount has previously been adjusted" at bounding box center [465, 435] width 471 height 22
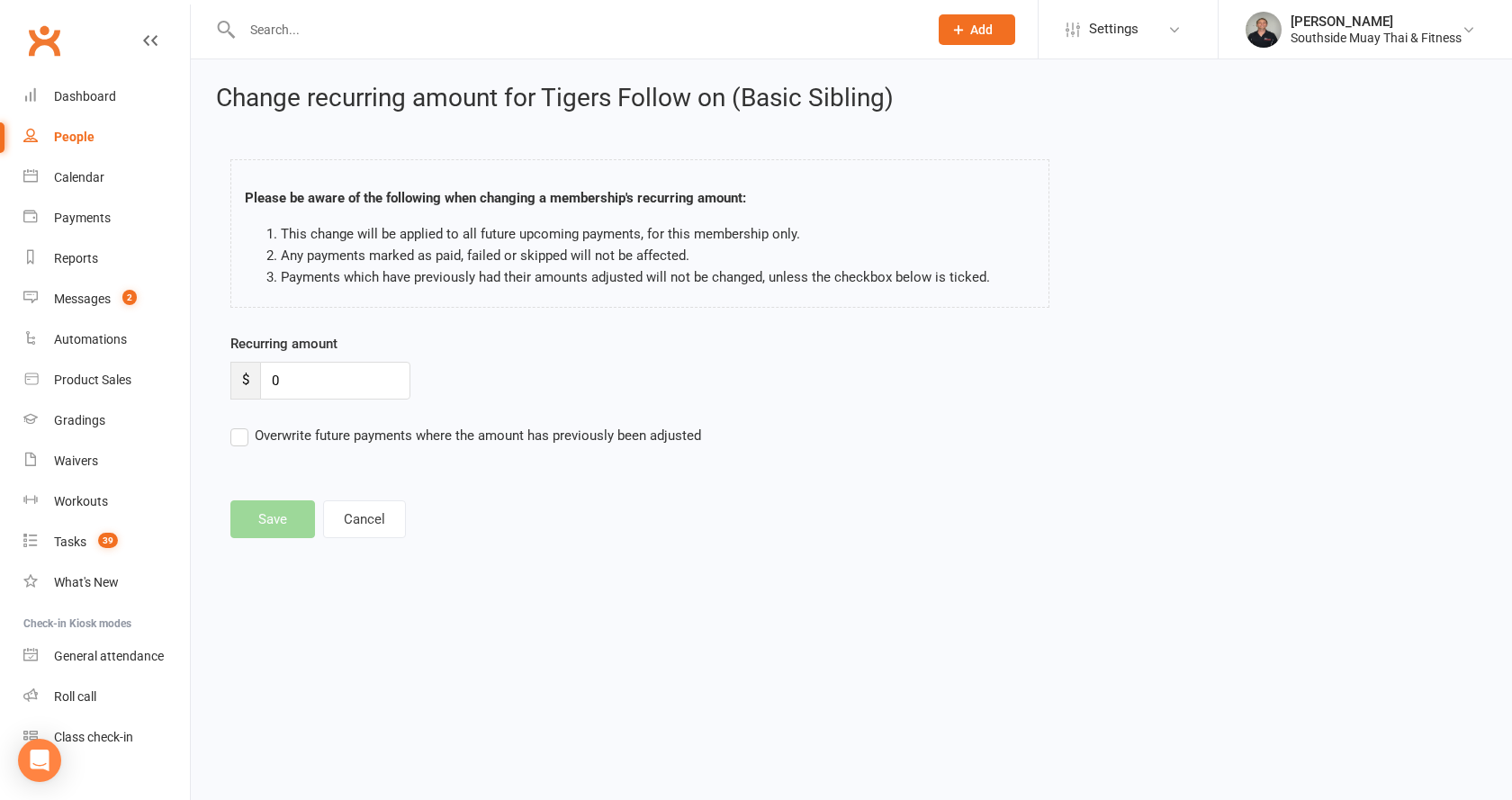
click at [243, 425] on input "Overwrite future payments where the amount has previously been adjusted" at bounding box center [465, 425] width 471 height 0
click at [271, 522] on main "Please be aware of the following when changing a membership's recurring amount:…" at bounding box center [851, 339] width 1270 height 397
click at [349, 519] on button "Cancel" at bounding box center [365, 519] width 83 height 38
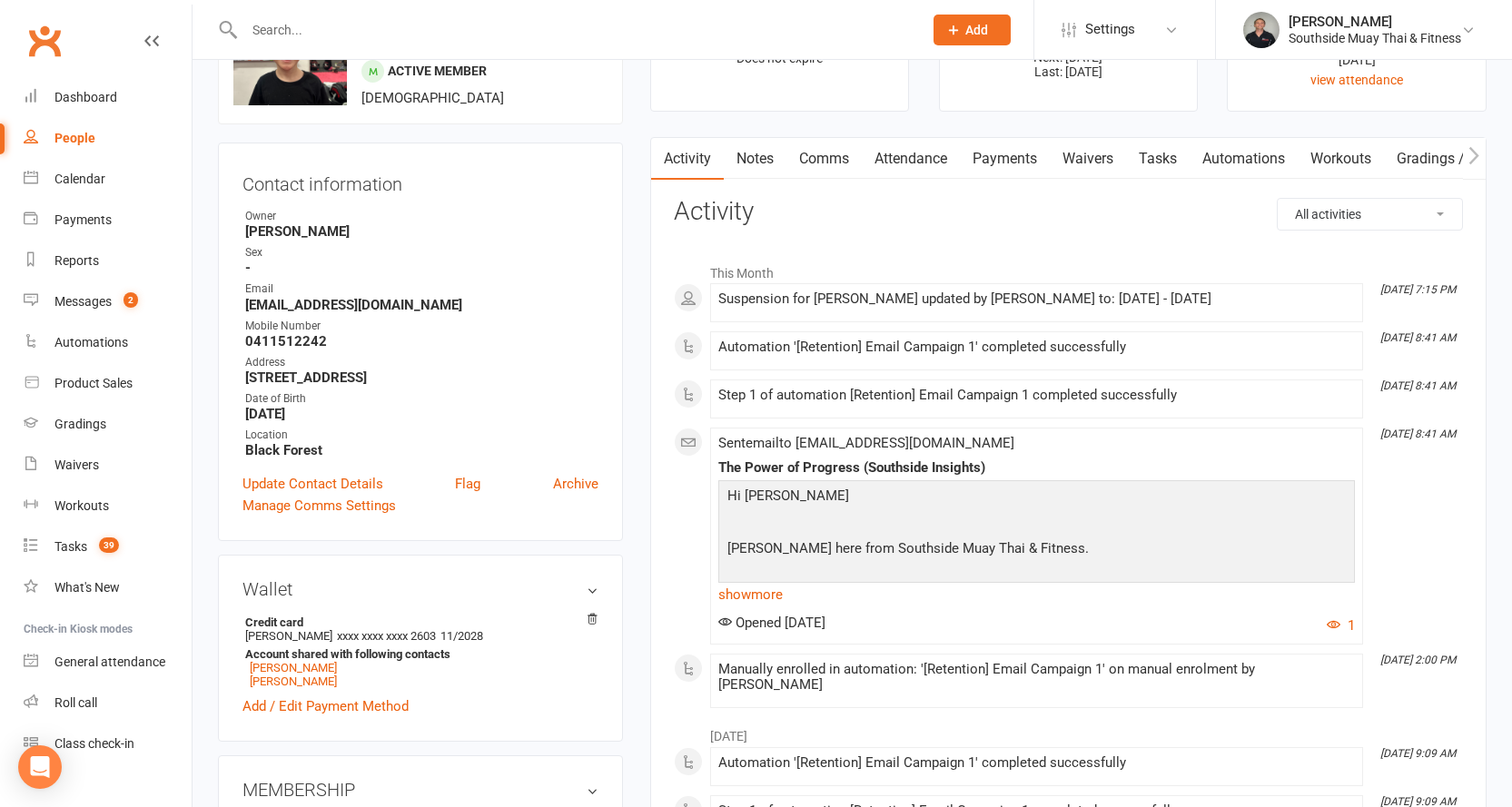
scroll to position [363, 0]
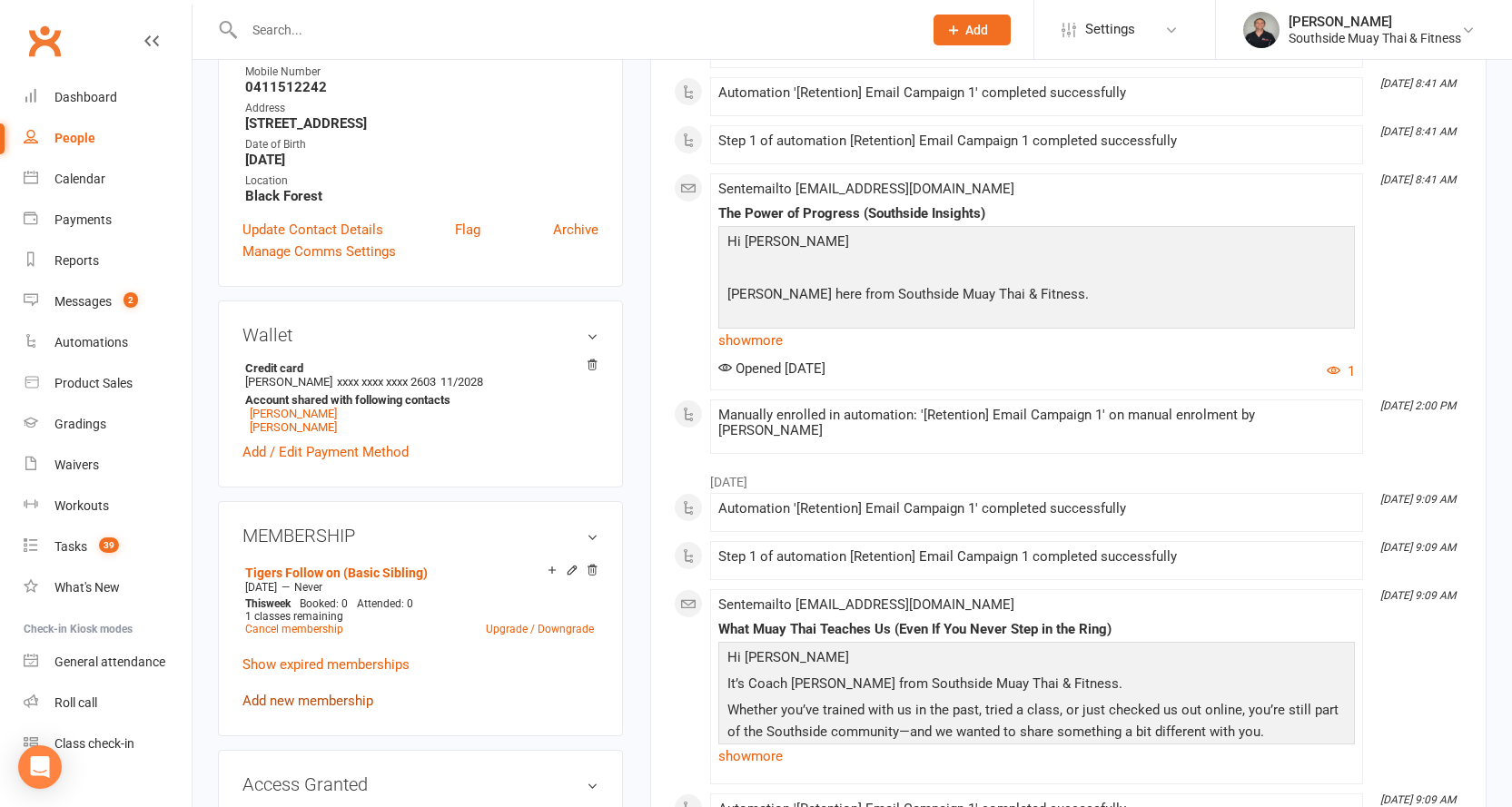
click at [282, 698] on link "Add new membership" at bounding box center [308, 701] width 131 height 16
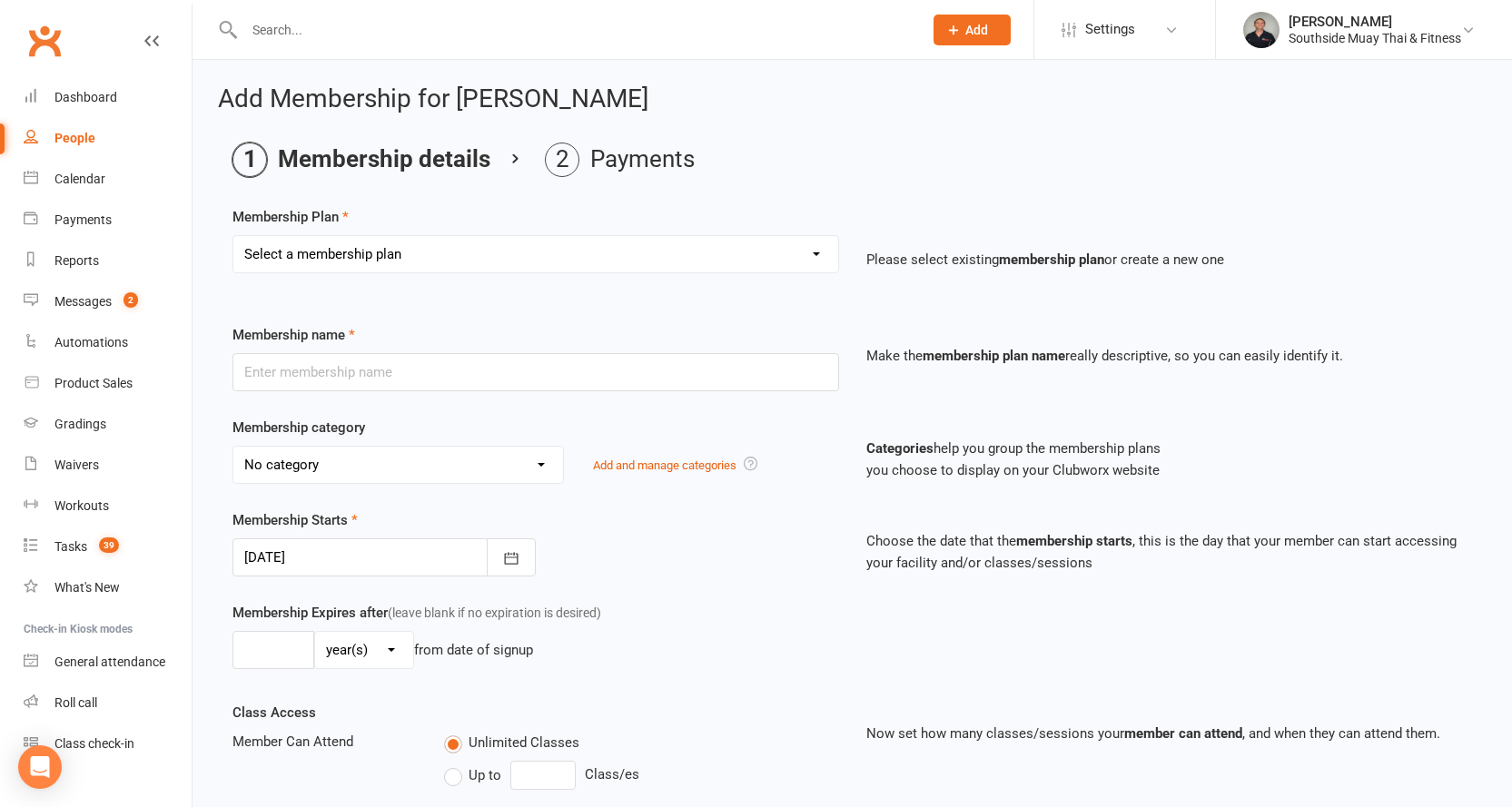
click at [426, 256] on select "Select a membership plan Create new Membership Plan 1 Class/Week | 6 Mth Memb -…" at bounding box center [536, 254] width 605 height 36
select select "40"
click at [233, 236] on select "Select a membership plan Create new Membership Plan 1 Class/Week | 6 Mth Memb -…" at bounding box center [536, 254] width 605 height 36
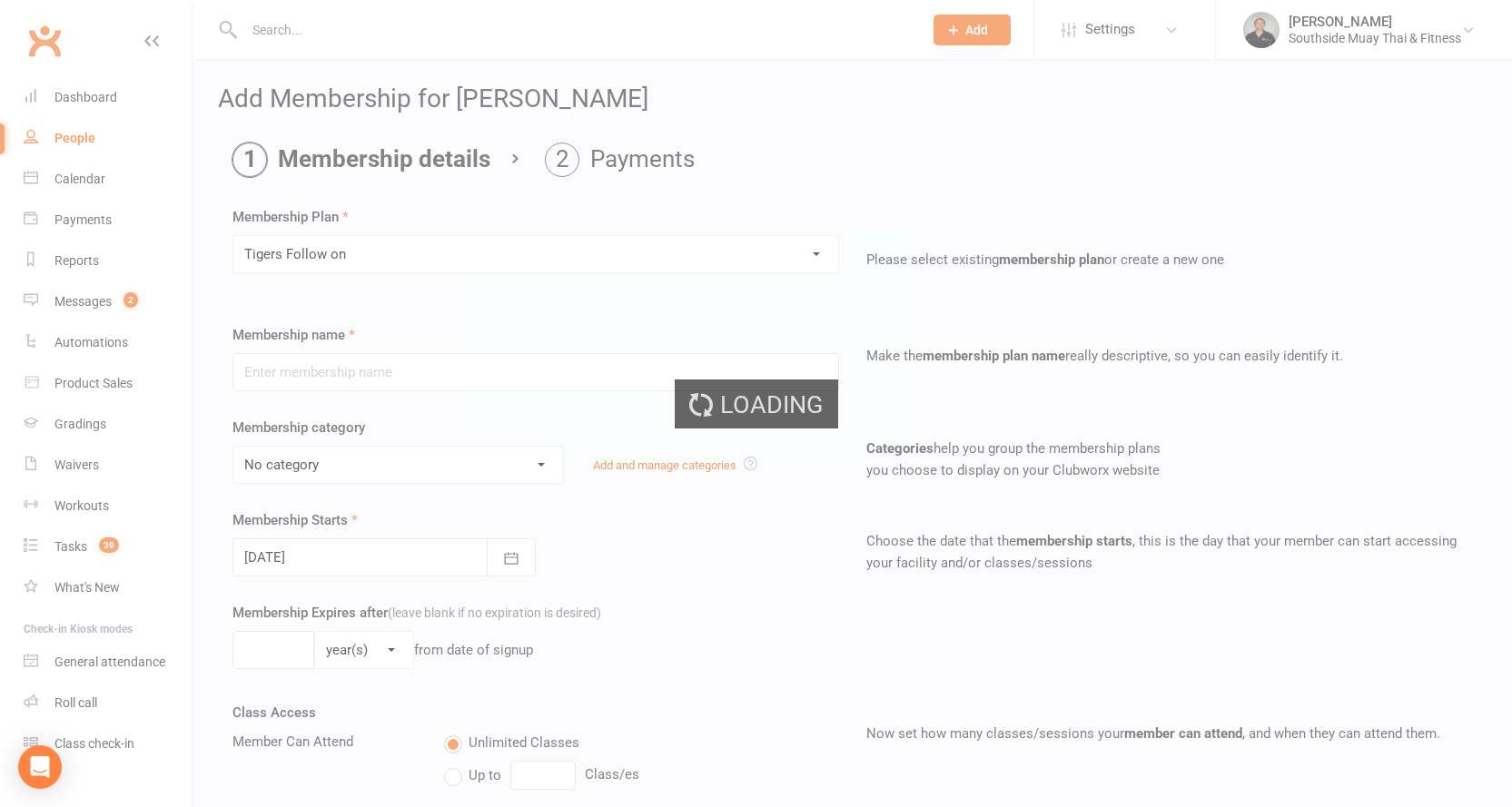
type input "Tigers Follow on"
select select "12"
type input "0"
type input "1"
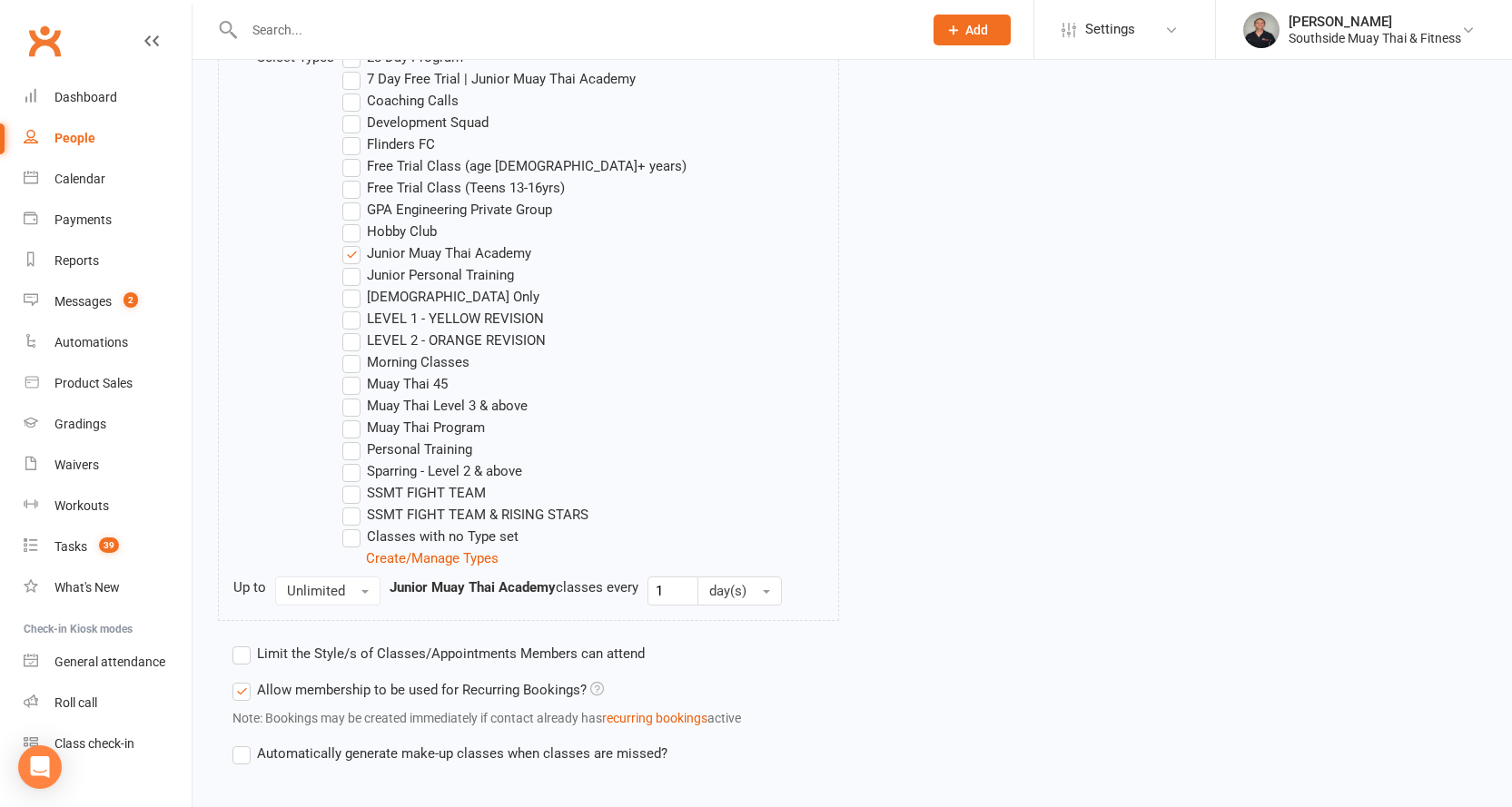
scroll to position [1070, 0]
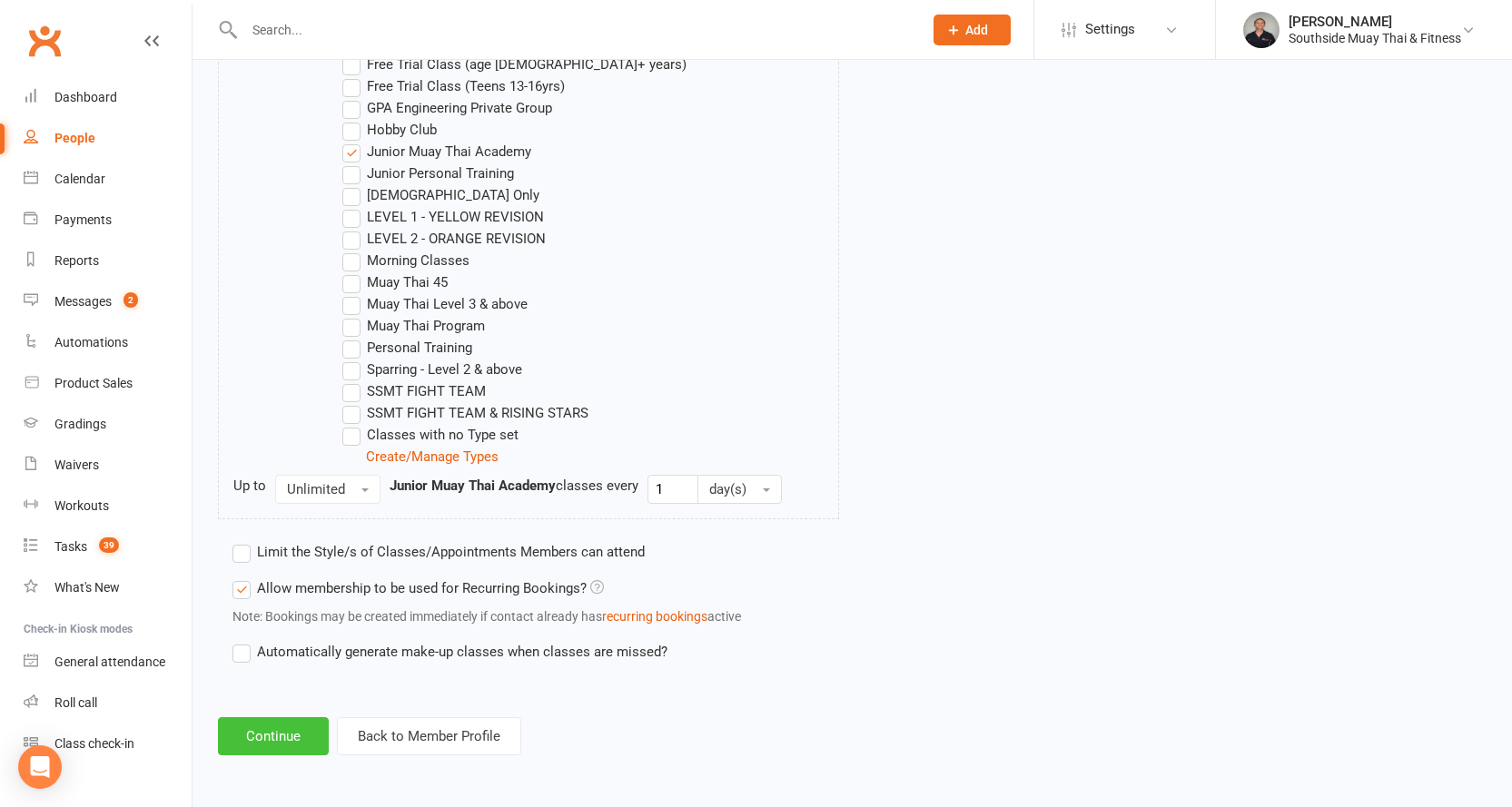
click at [299, 736] on button "Continue" at bounding box center [273, 737] width 111 height 38
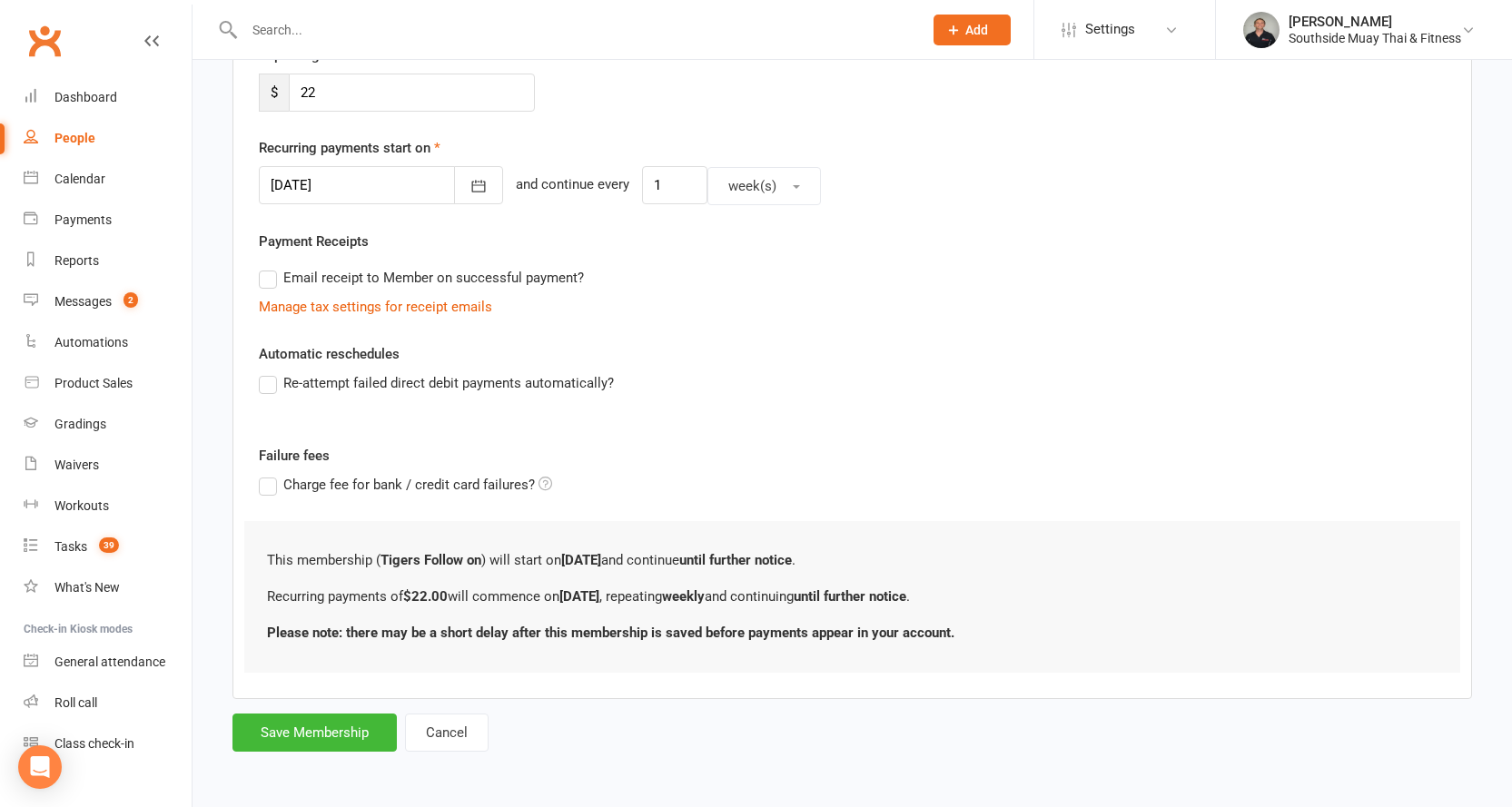
scroll to position [0, 0]
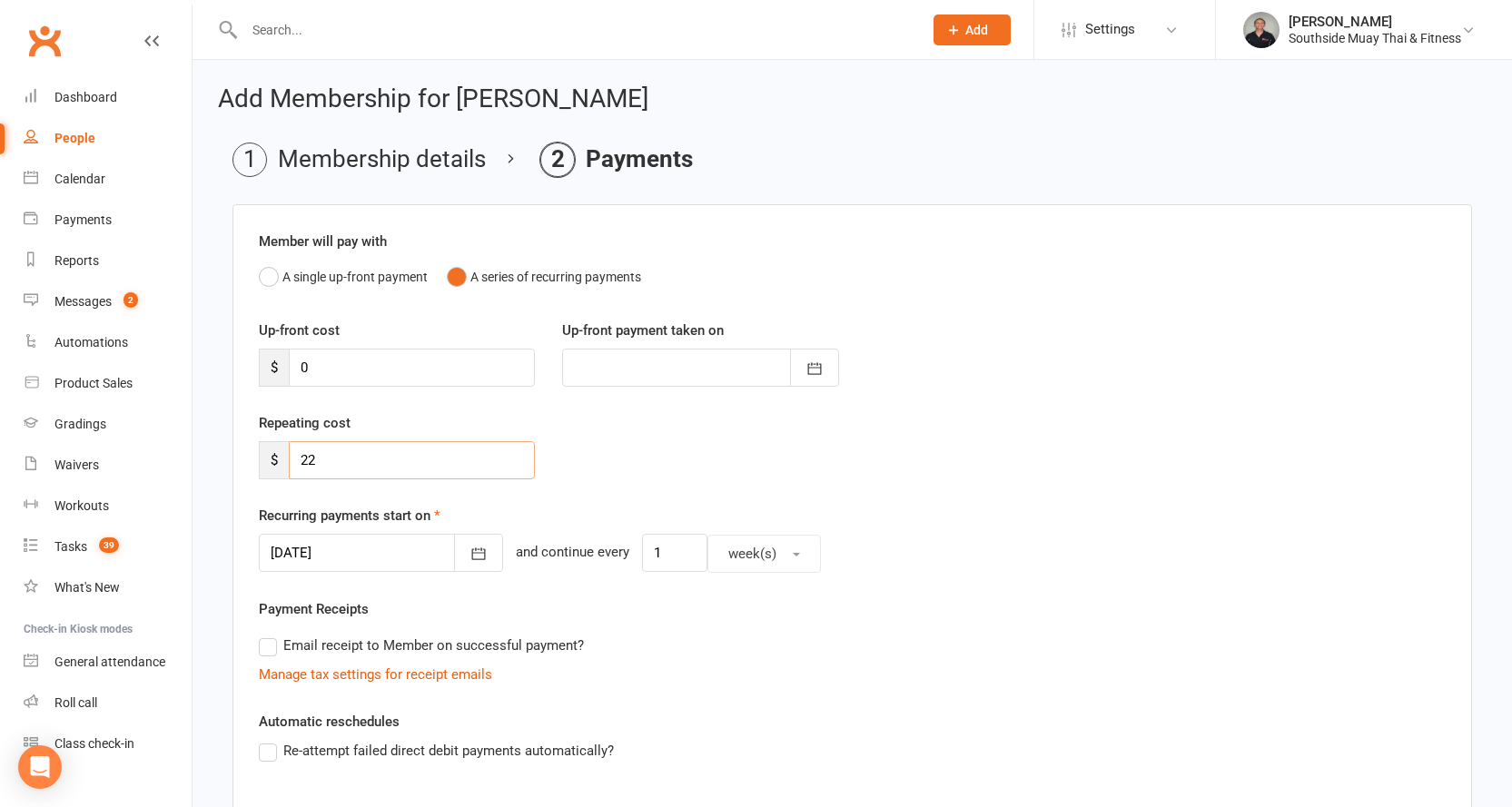
click at [343, 460] on input "22" at bounding box center [412, 460] width 246 height 38
click at [340, 459] on input "22" at bounding box center [412, 460] width 246 height 38
click at [340, 458] on input "22" at bounding box center [412, 460] width 246 height 38
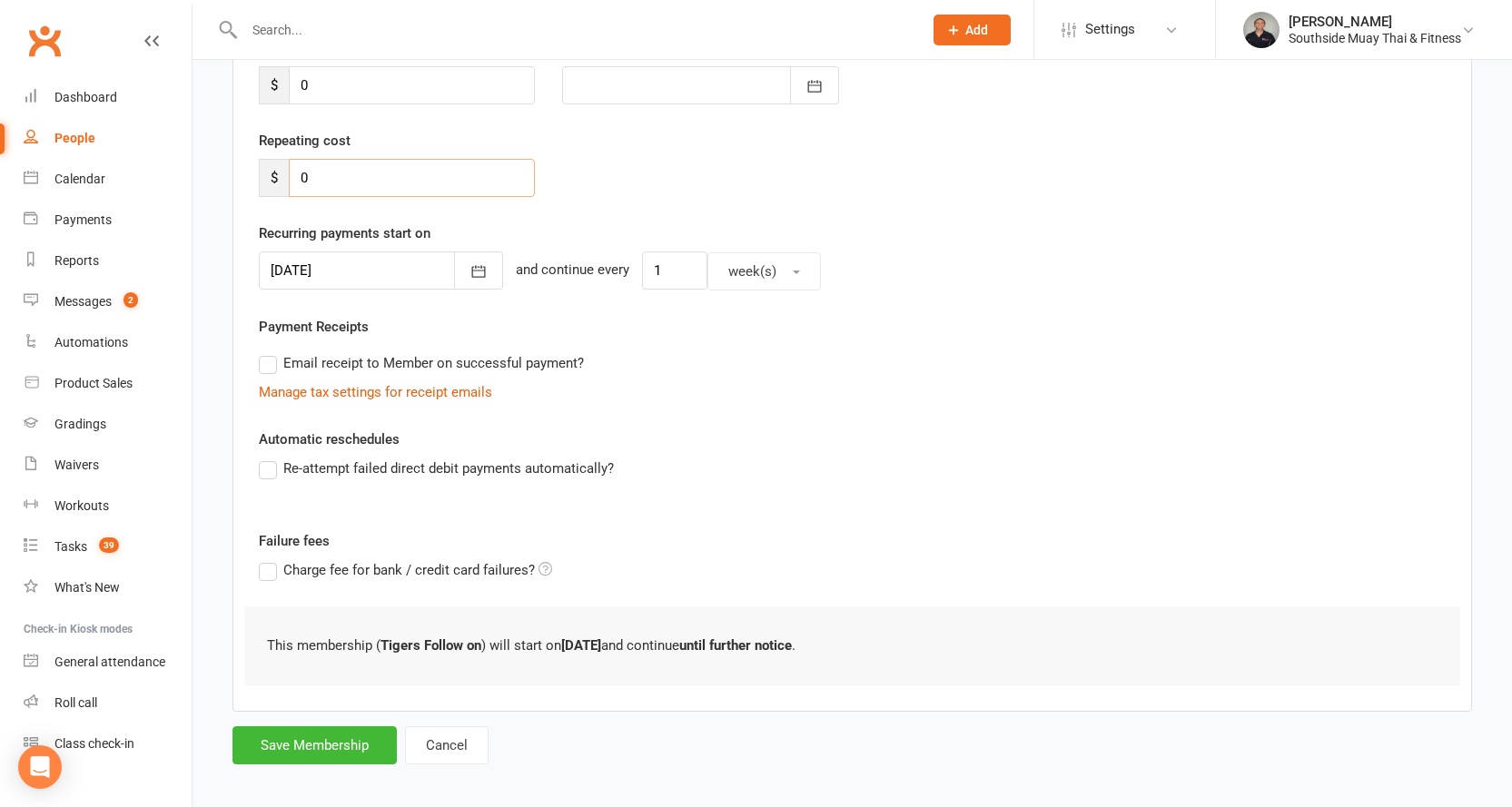
scroll to position [295, 0]
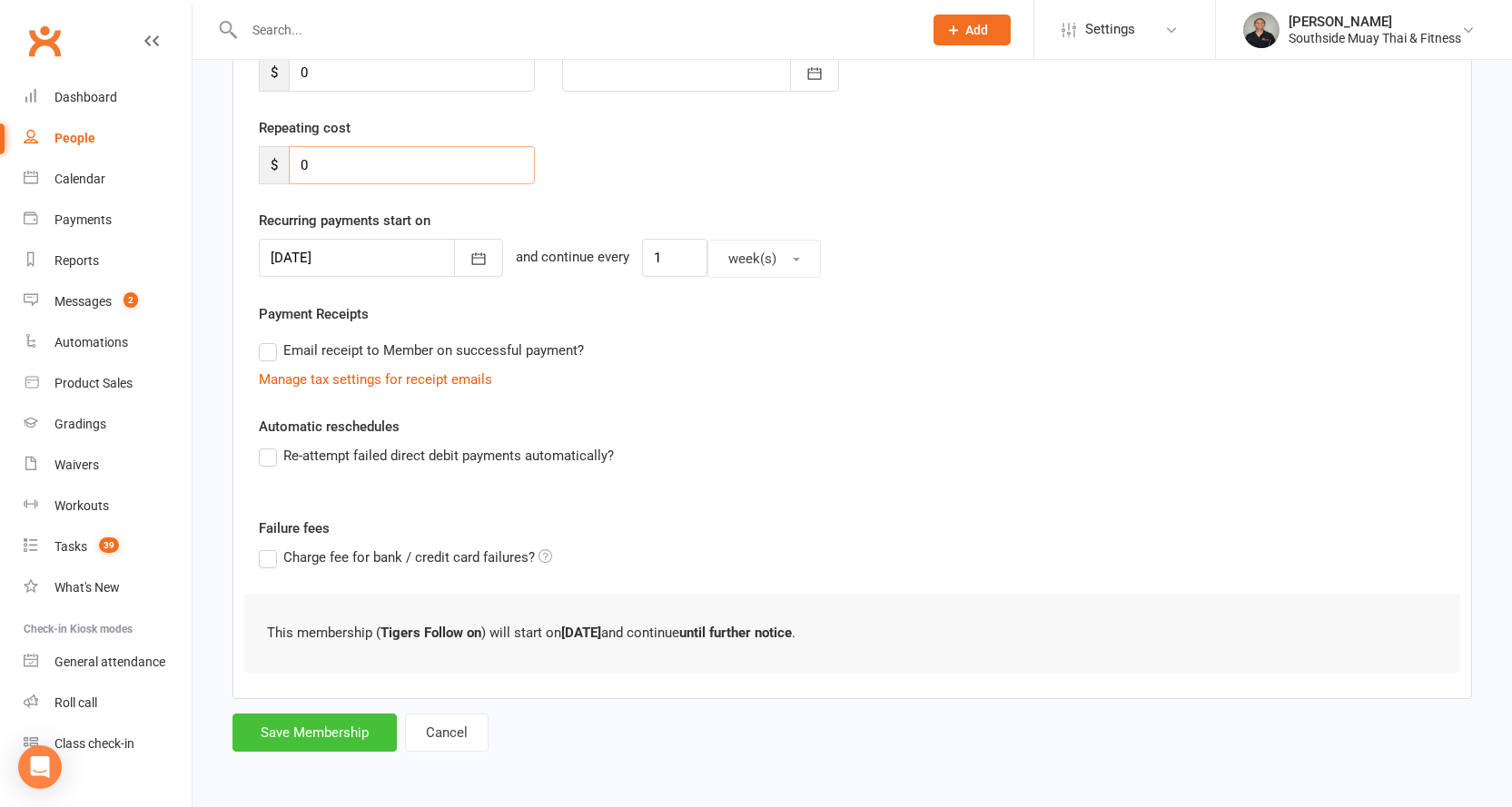
type input "0"
click at [313, 737] on button "Save Membership" at bounding box center [314, 733] width 164 height 38
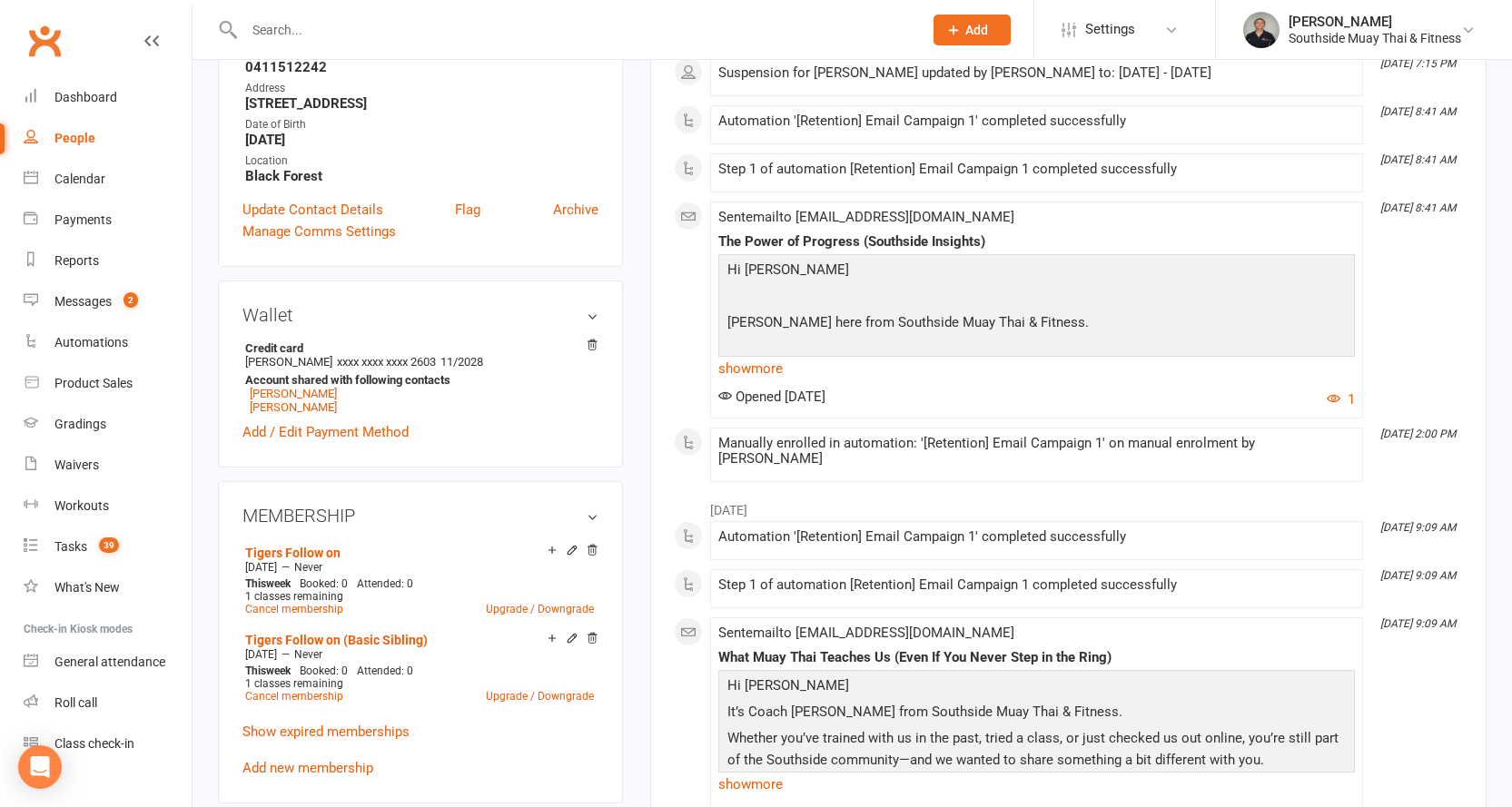
scroll to position [545, 0]
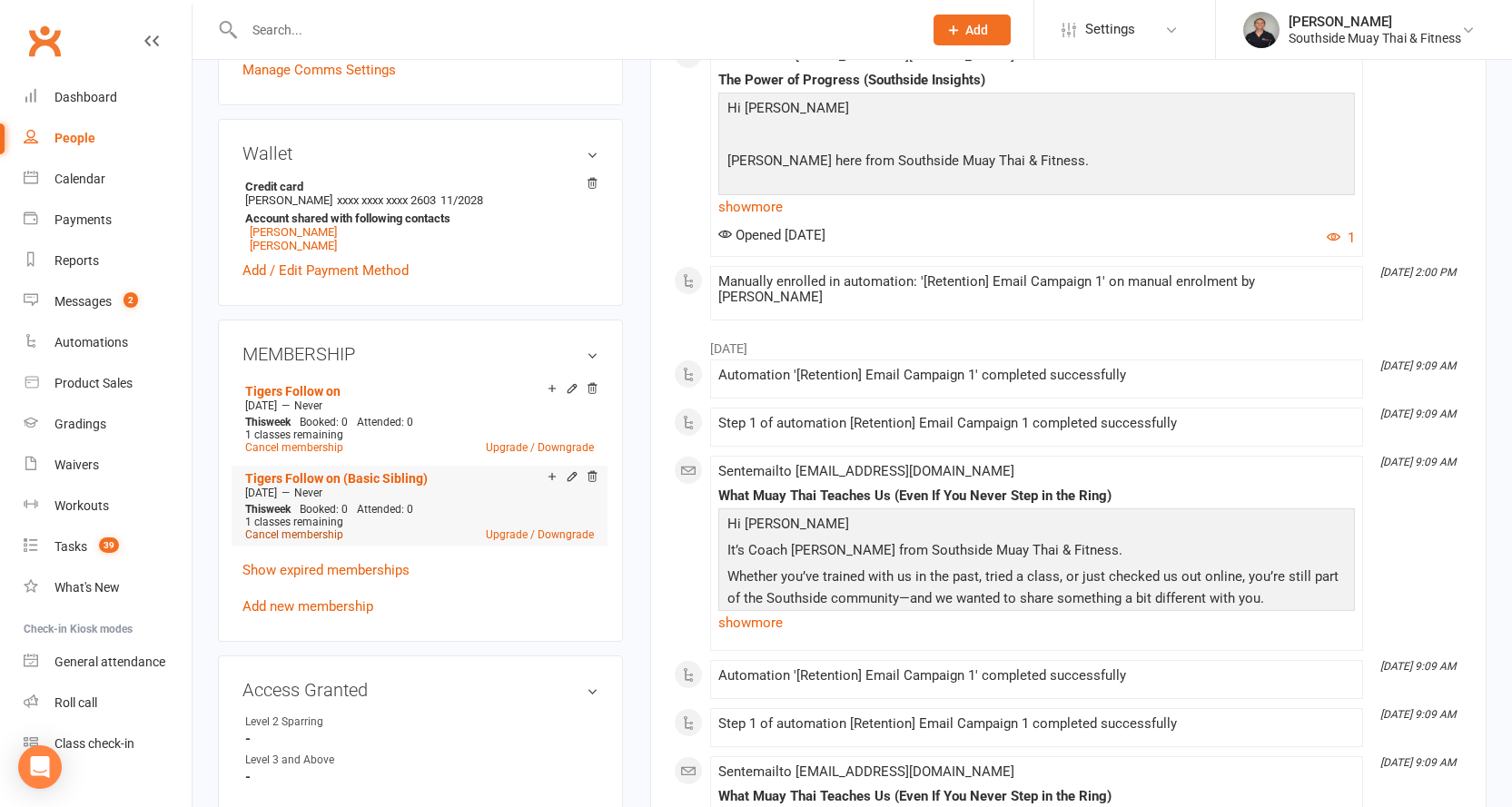
click at [275, 530] on link "Cancel membership" at bounding box center [294, 534] width 98 height 12
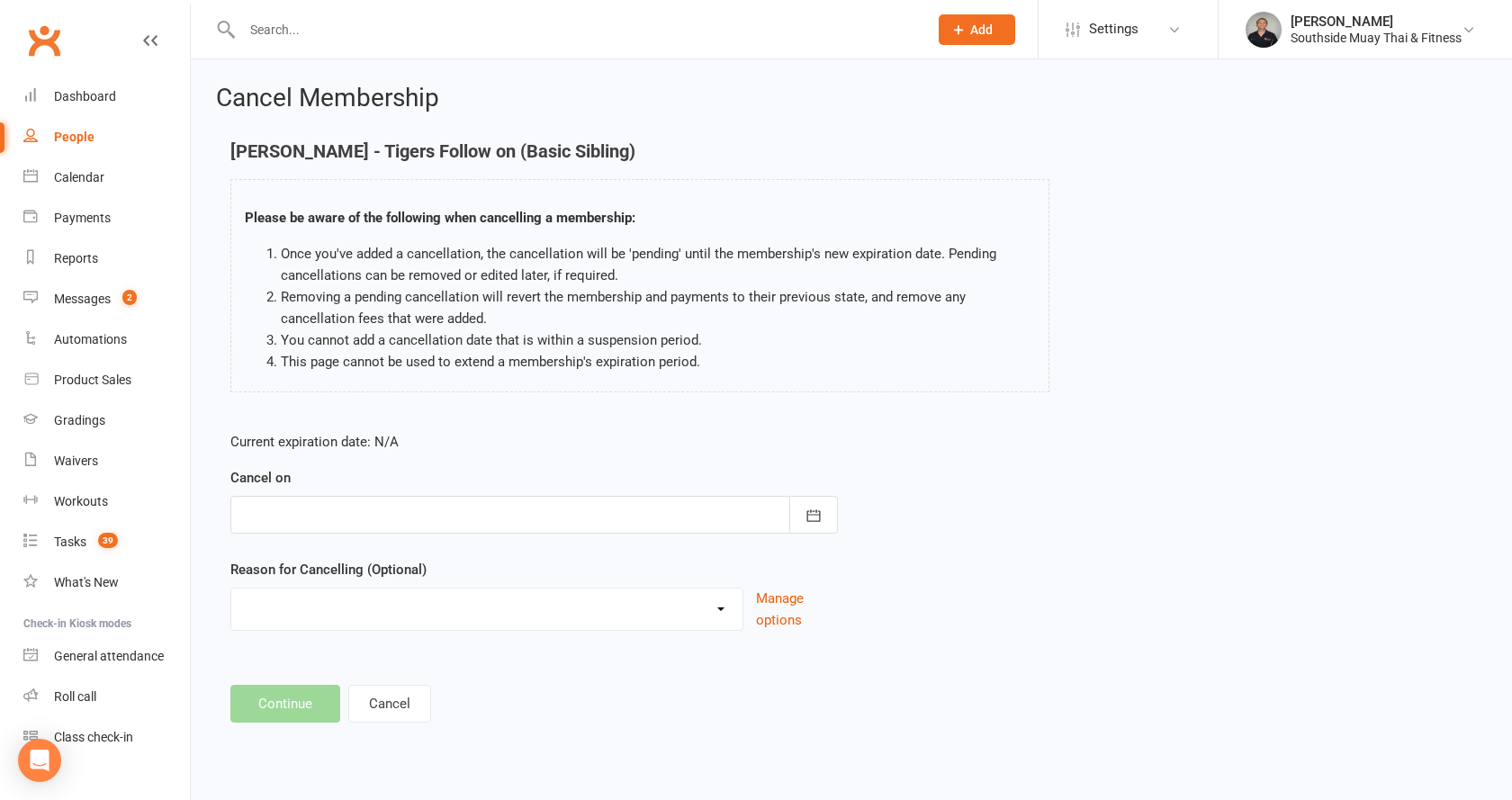
click at [334, 510] on div at bounding box center [534, 515] width 607 height 38
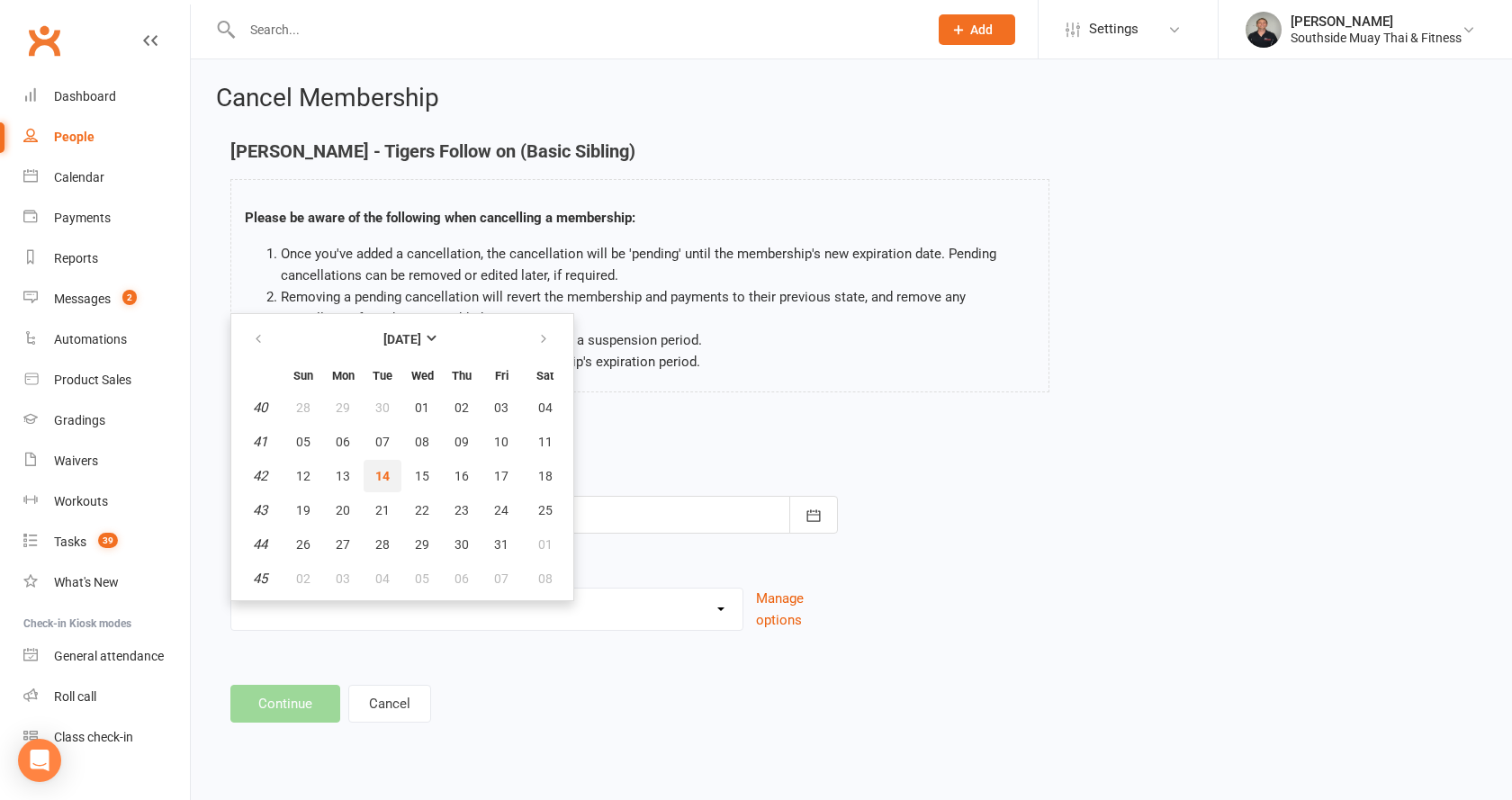
click at [377, 474] on span "14" at bounding box center [382, 476] width 14 height 14
type input "[DATE]"
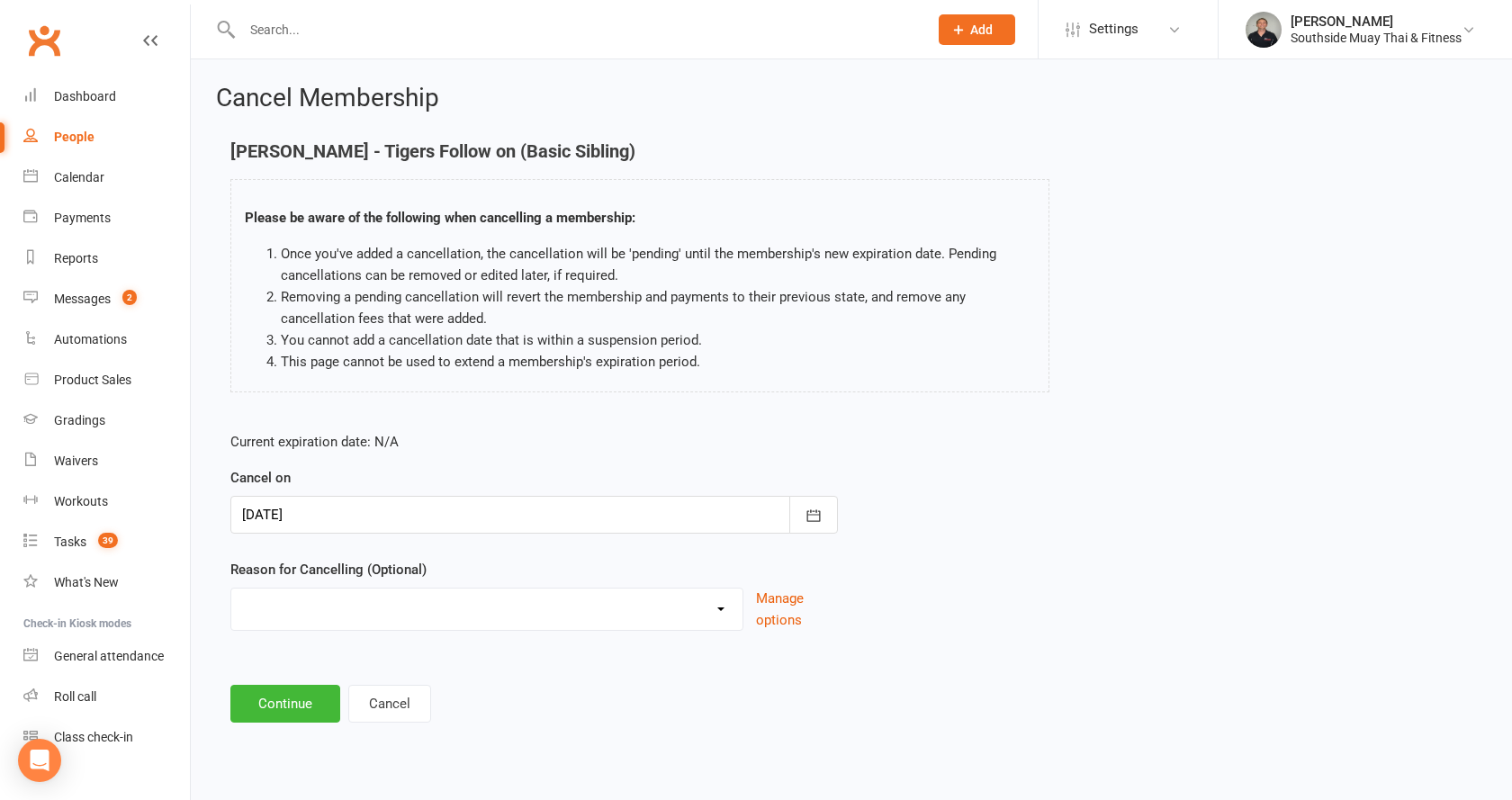
click at [289, 594] on select "Bad Debt Changed Gyms Financial Difficulty Health Holiday Injury Membership tra…" at bounding box center [487, 606] width 511 height 36
select select "6"
click at [231, 588] on select "Bad Debt Changed Gyms Financial Difficulty Health Holiday Injury Membership tra…" at bounding box center [487, 606] width 511 height 36
click at [275, 693] on button "Continue" at bounding box center [285, 704] width 110 height 38
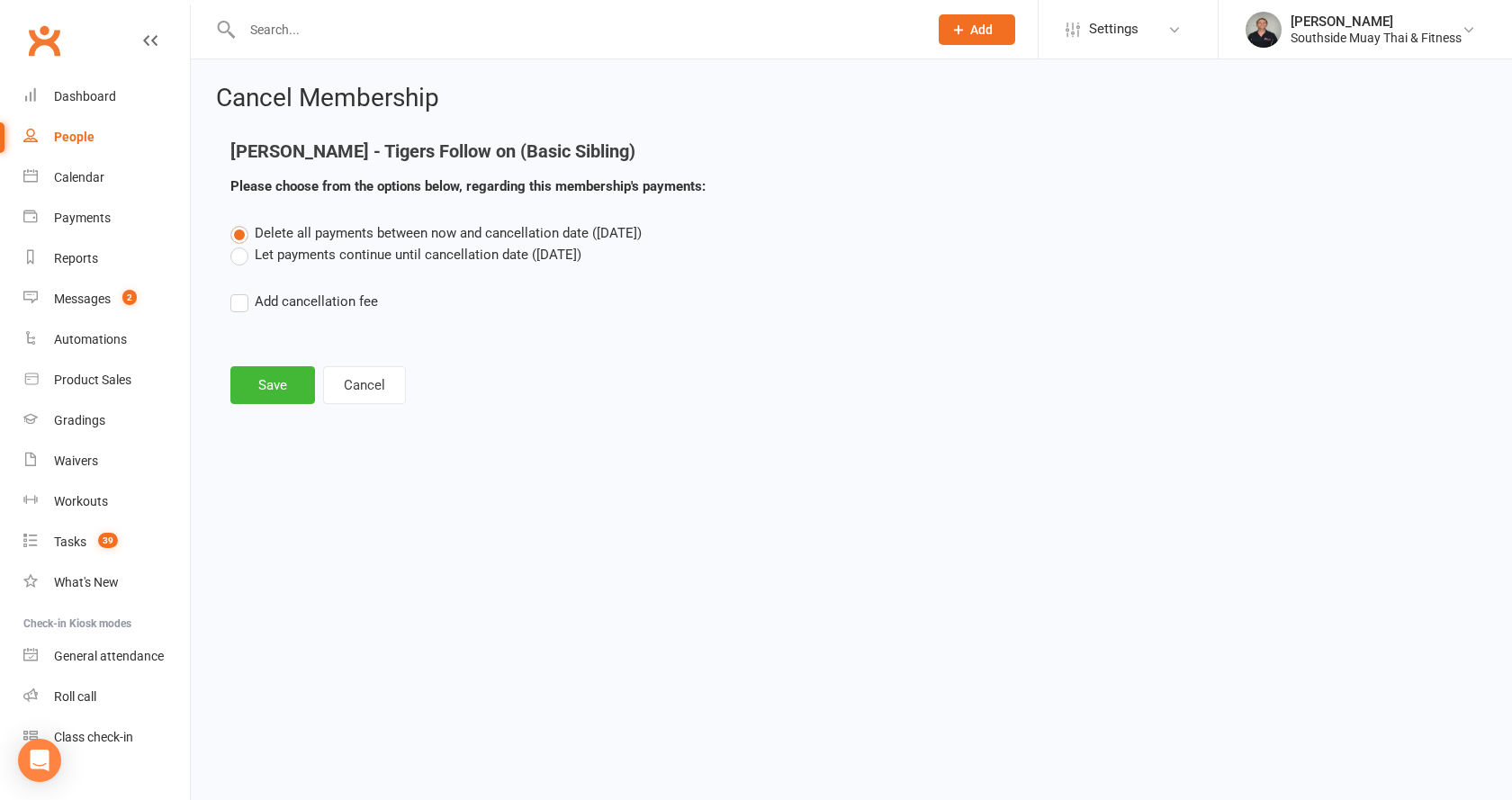
click at [246, 253] on label "Let payments continue until cancellation date ([DATE])" at bounding box center [406, 255] width 351 height 22
click at [242, 244] on input "Let payments continue until cancellation date ([DATE])" at bounding box center [236, 244] width 11 height 0
click at [266, 372] on button "Save" at bounding box center [273, 385] width 85 height 38
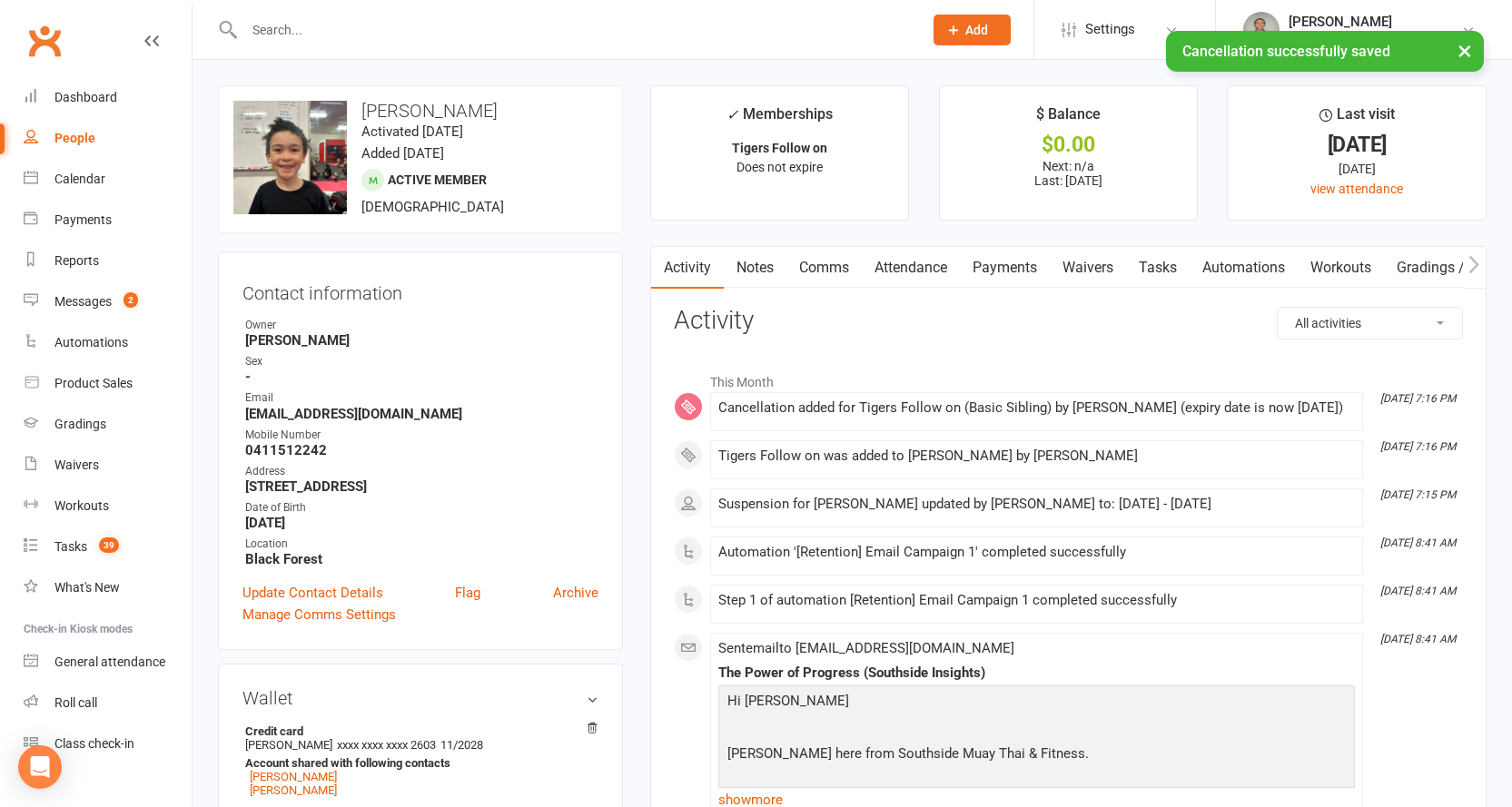
click at [994, 253] on link "Payments" at bounding box center [1004, 267] width 90 height 42
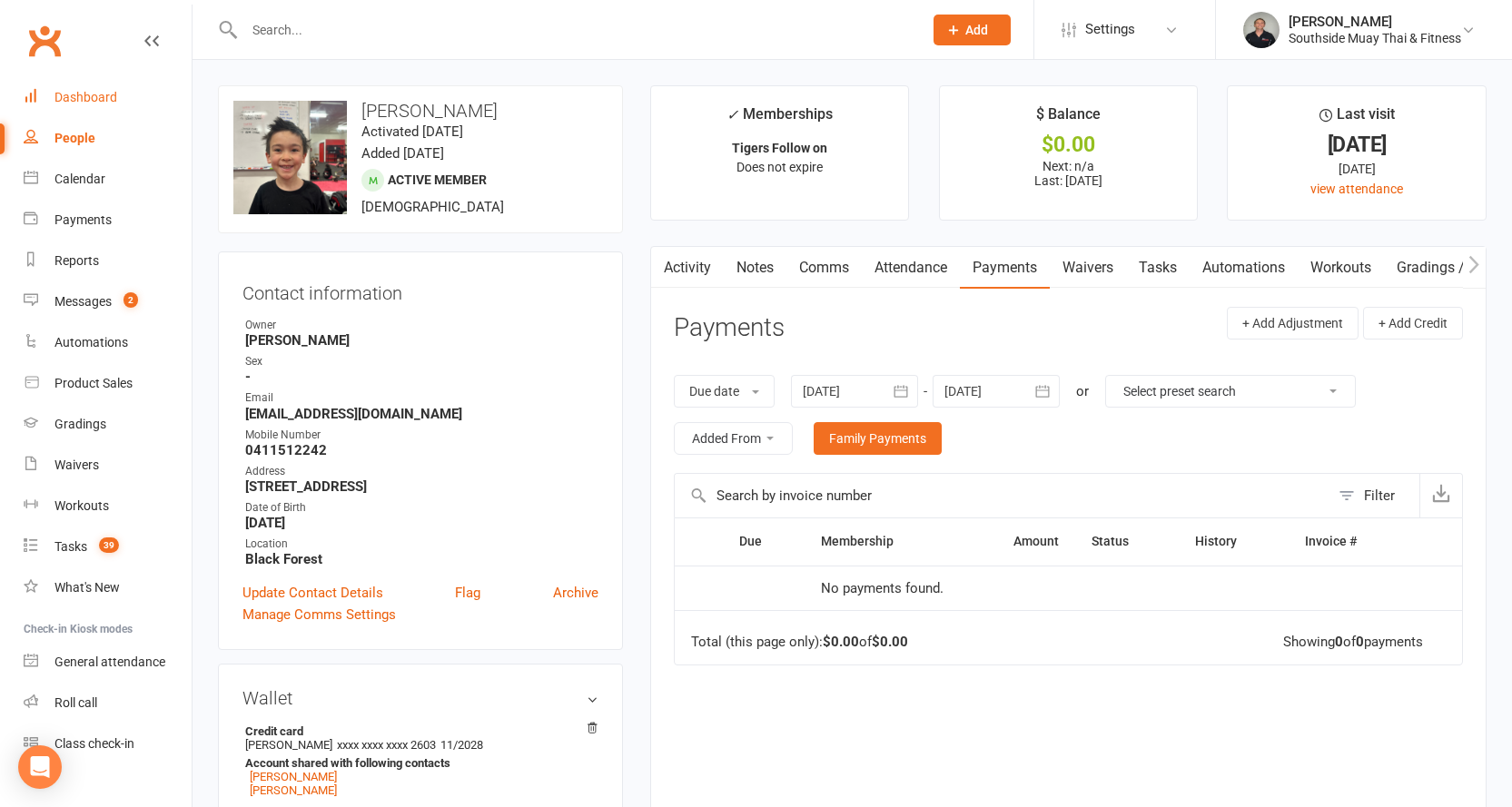
click at [91, 101] on div "Dashboard" at bounding box center [85, 97] width 63 height 14
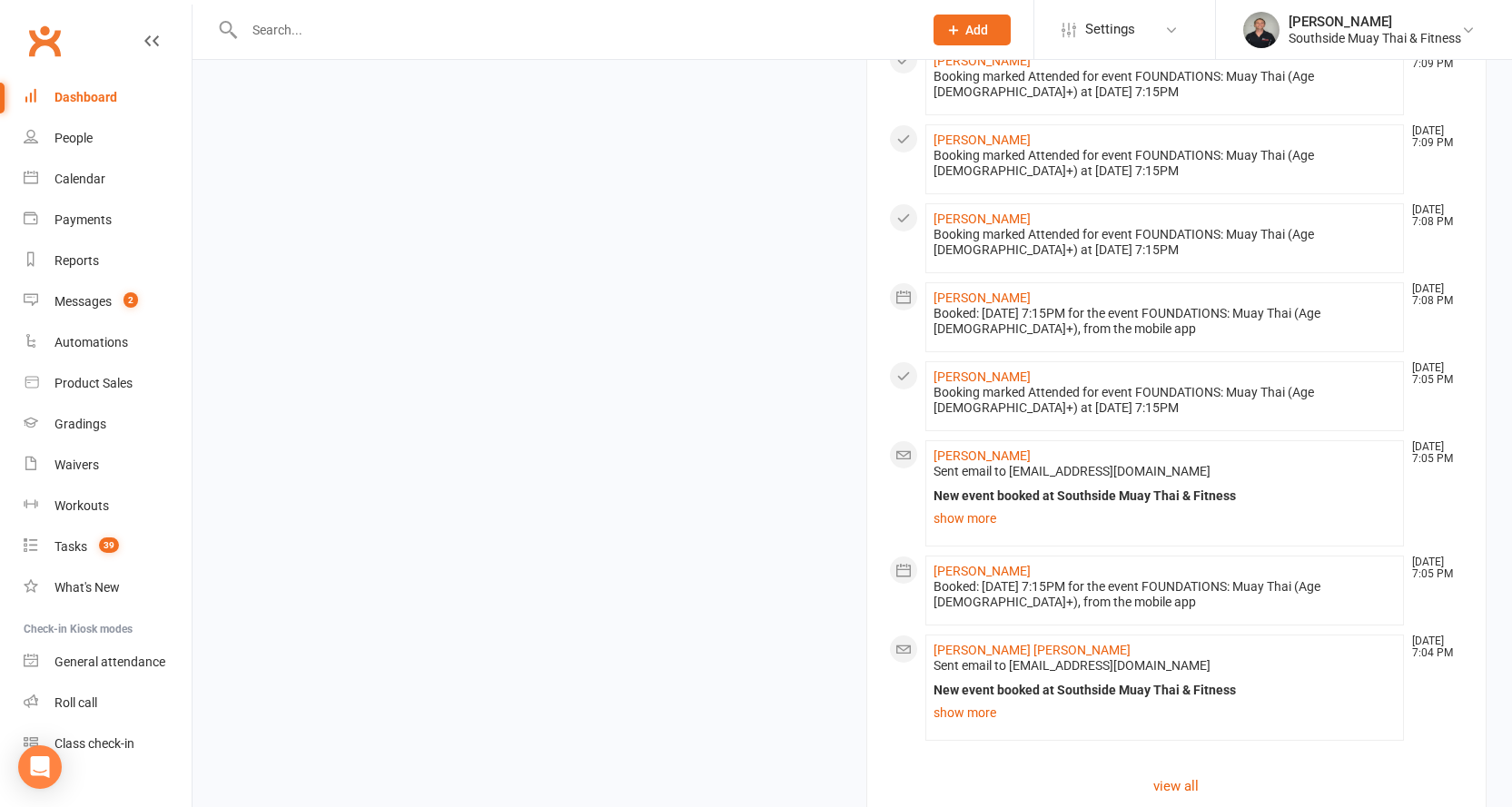
scroll to position [2042, 0]
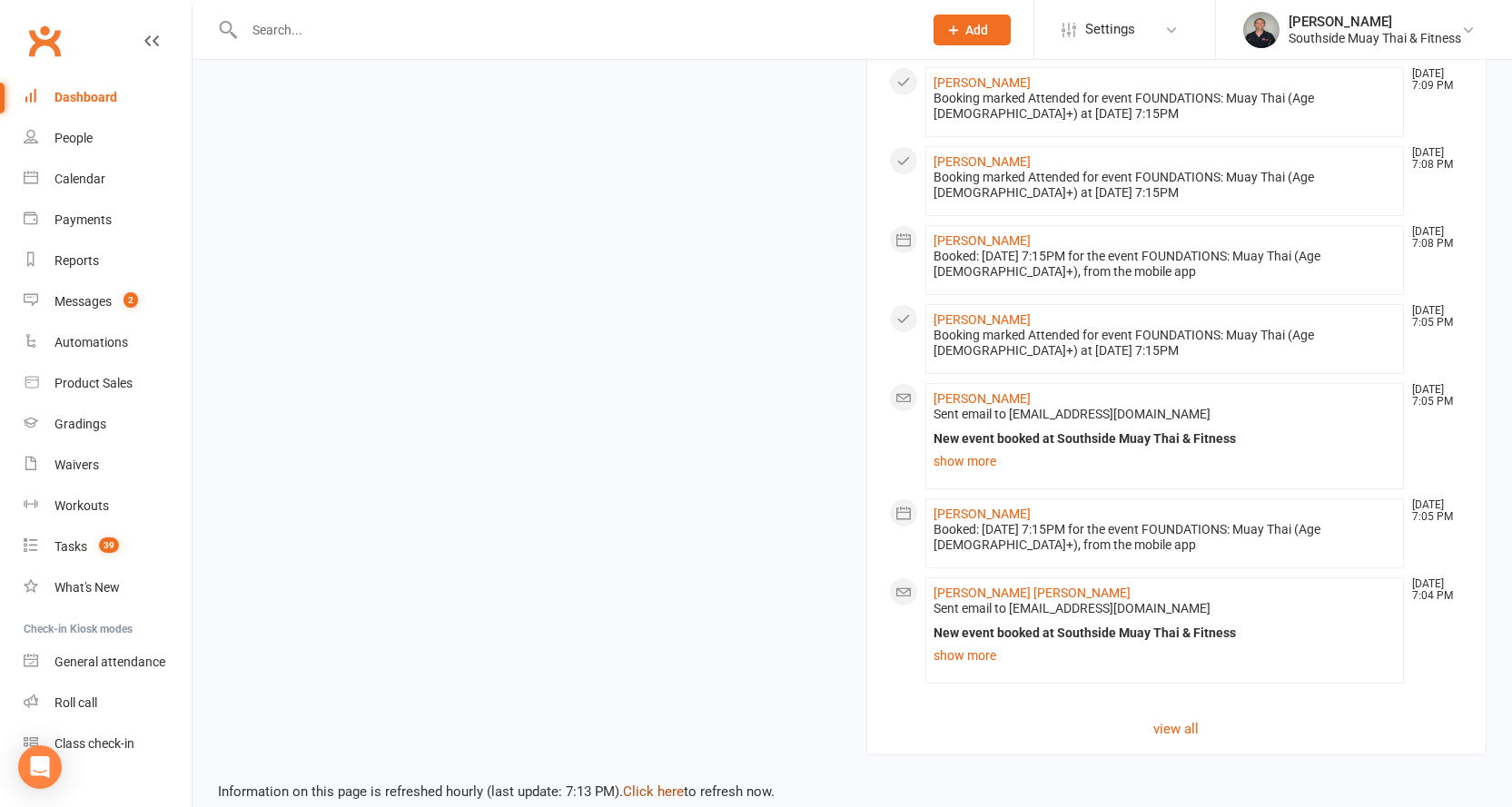
click at [644, 784] on link "Click here" at bounding box center [653, 792] width 61 height 16
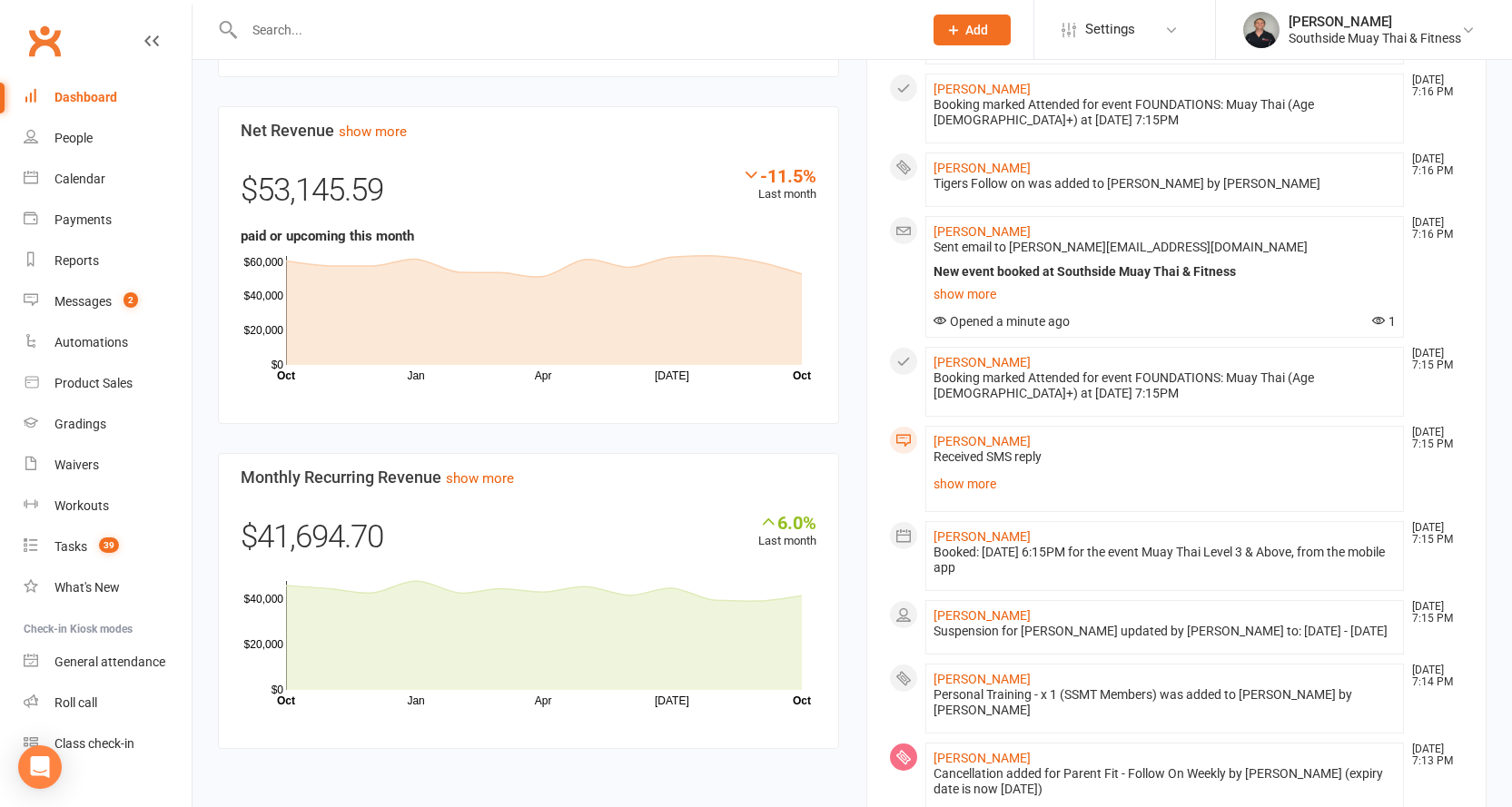
scroll to position [861, 0]
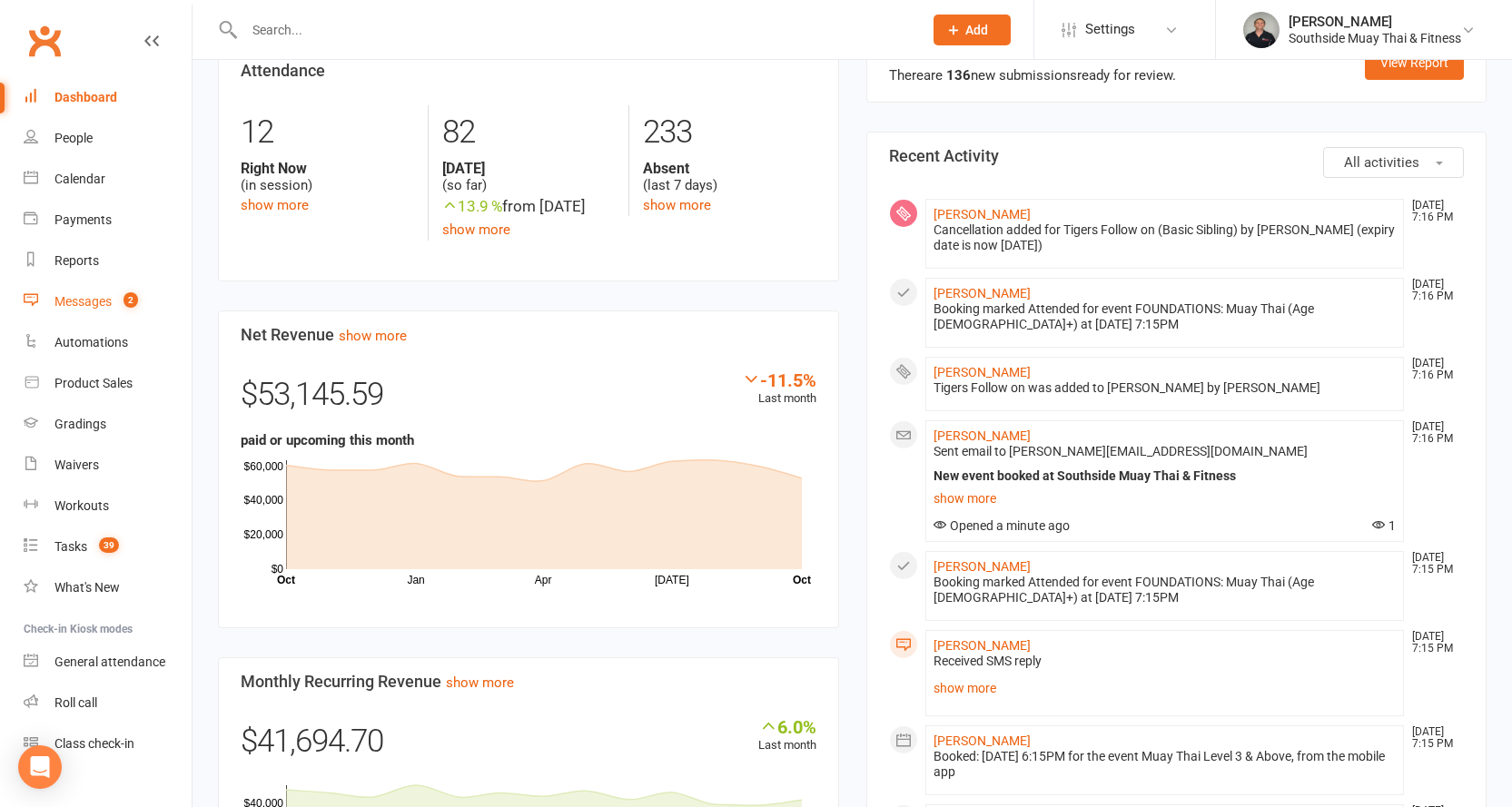
click at [93, 291] on link "Messages 2" at bounding box center [107, 302] width 168 height 41
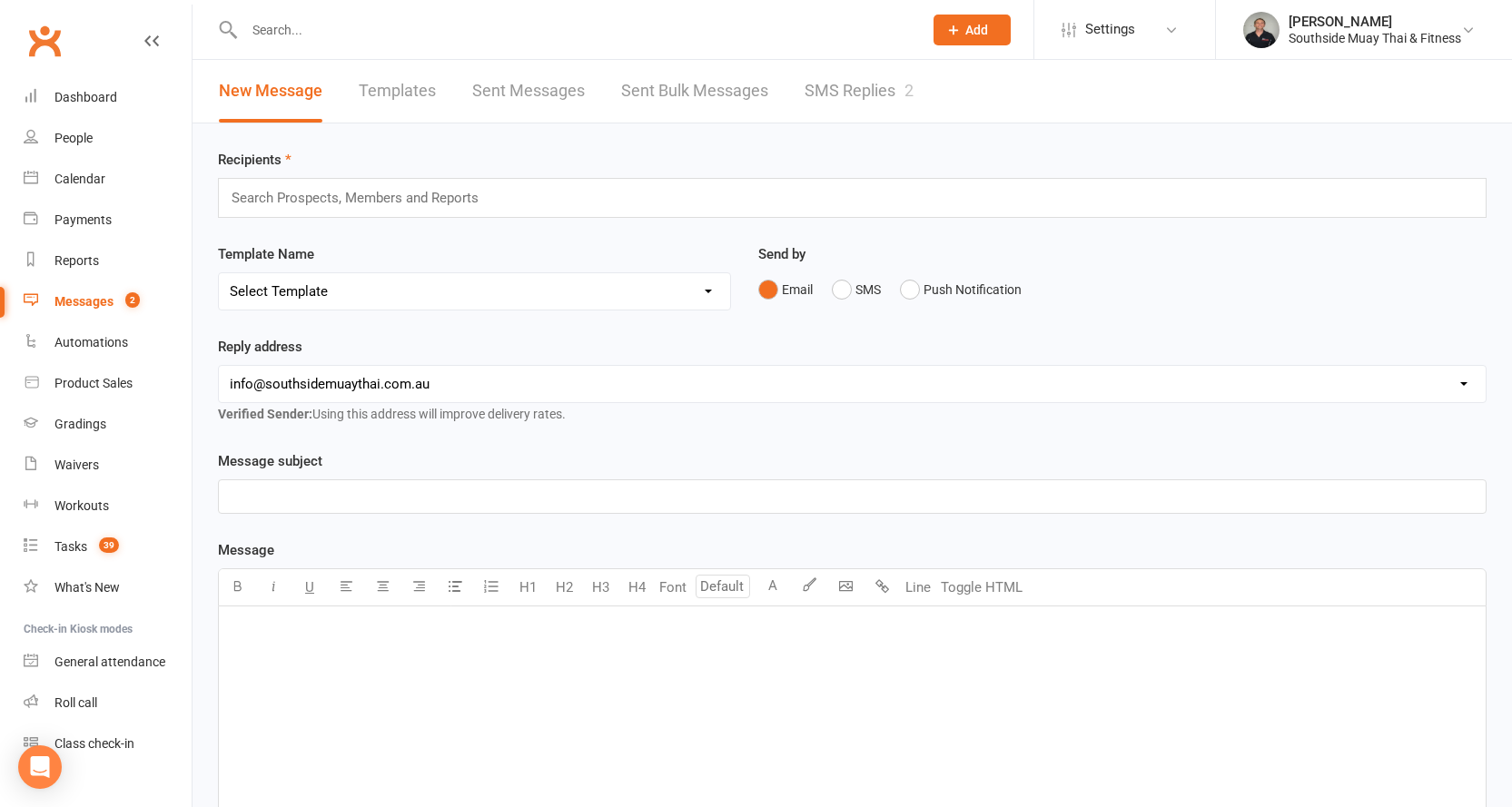
click at [802, 82] on div "New Message Templates Sent Messages Sent Bulk Messages SMS Replies 2" at bounding box center [566, 91] width 747 height 63
click at [814, 87] on link "SMS Replies 2" at bounding box center [859, 91] width 109 height 63
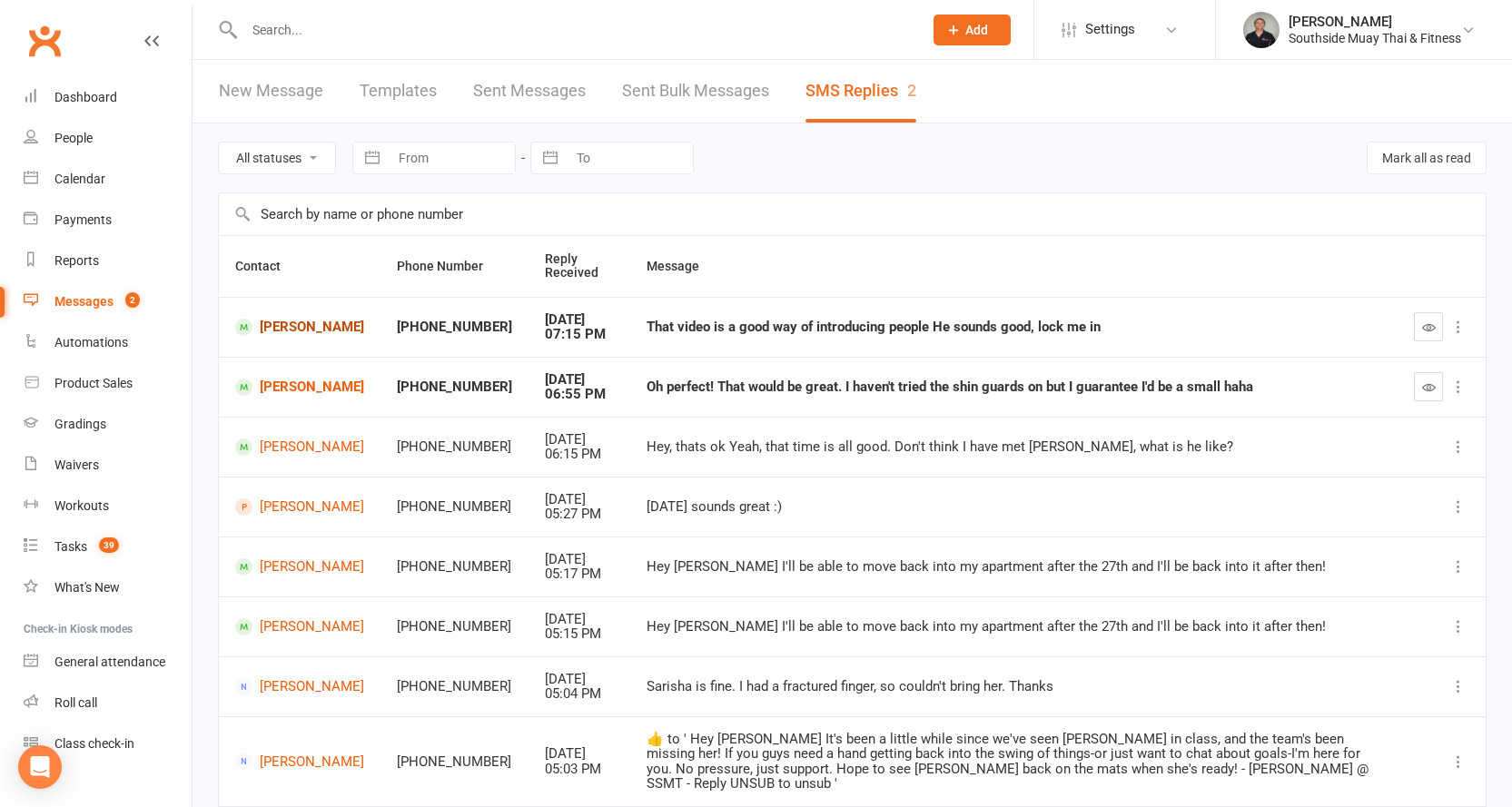
click at [268, 333] on link "[PERSON_NAME]" at bounding box center [300, 327] width 129 height 17
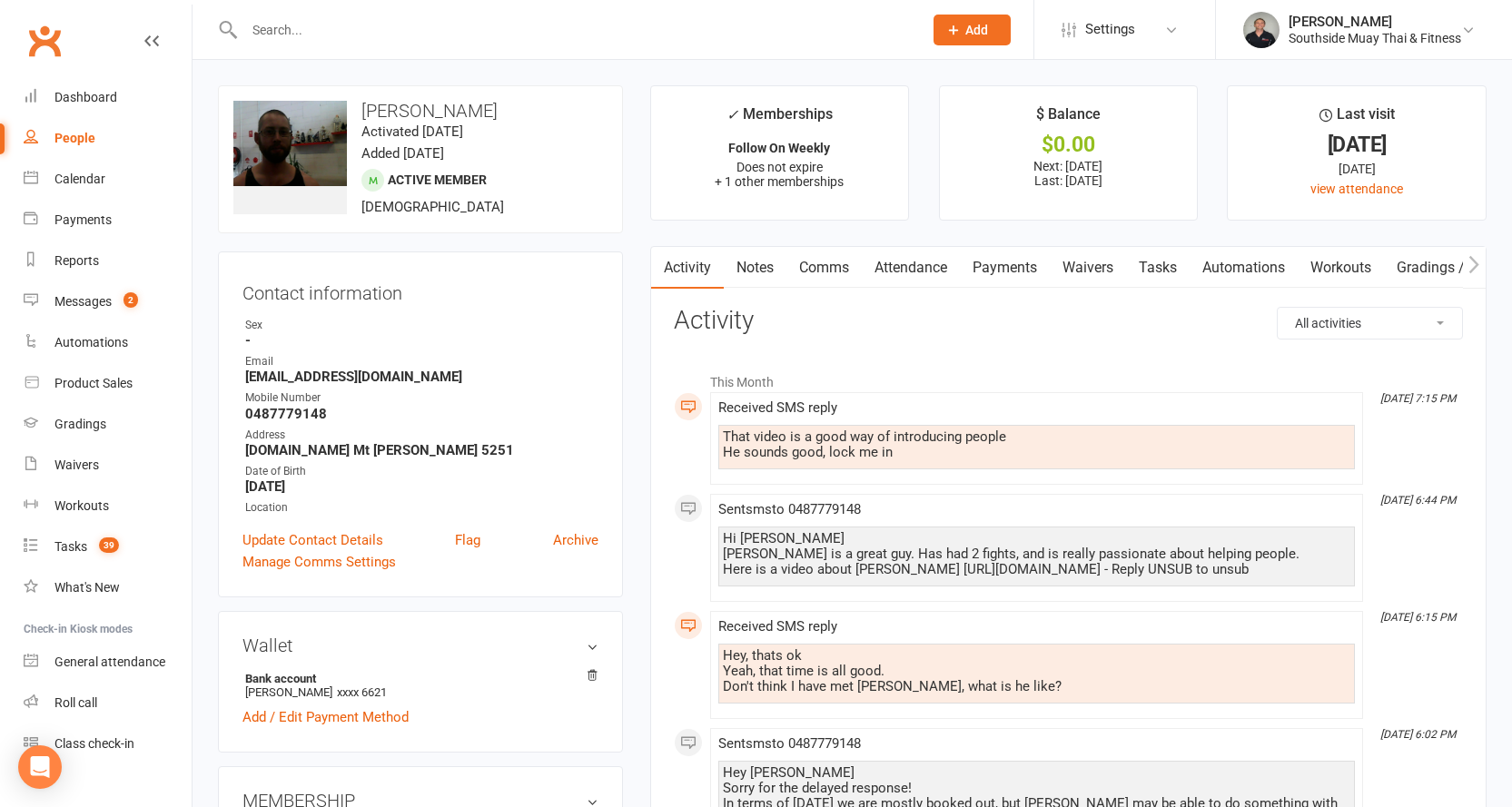
click at [812, 265] on link "Comms" at bounding box center [823, 267] width 75 height 42
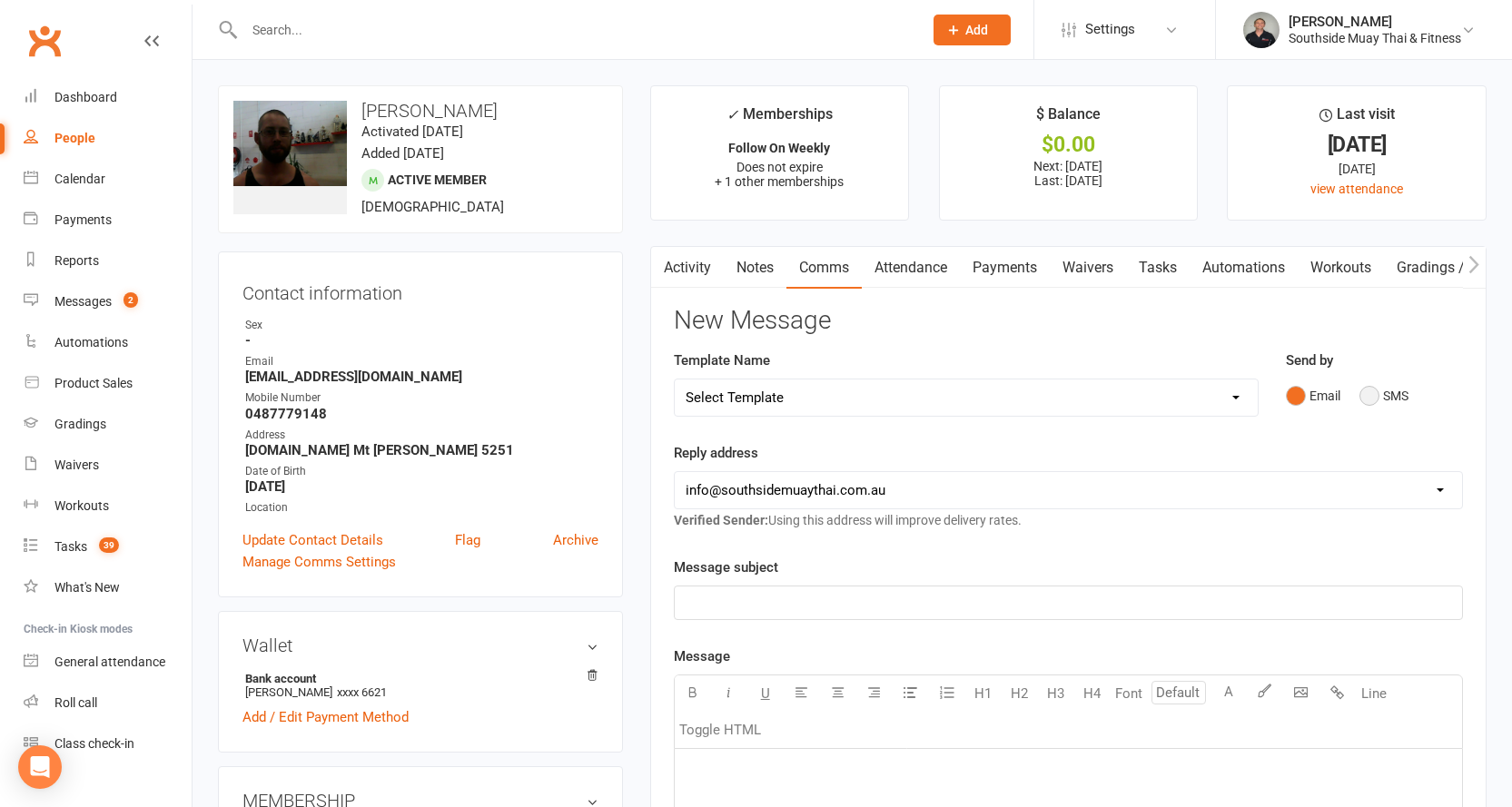
click at [1369, 394] on button "SMS" at bounding box center [1384, 395] width 49 height 34
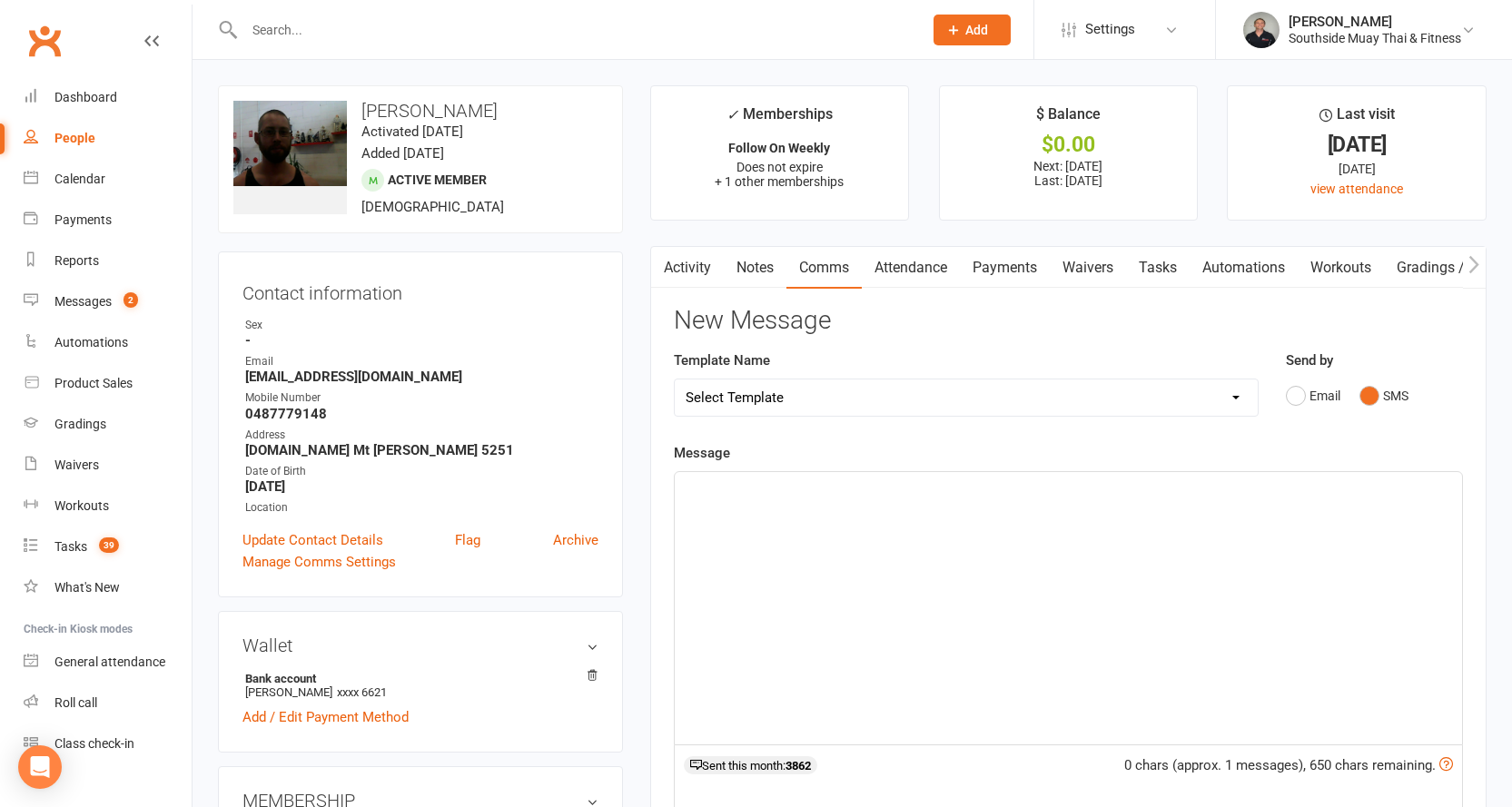
click at [1038, 520] on div "﻿" at bounding box center [1068, 608] width 787 height 272
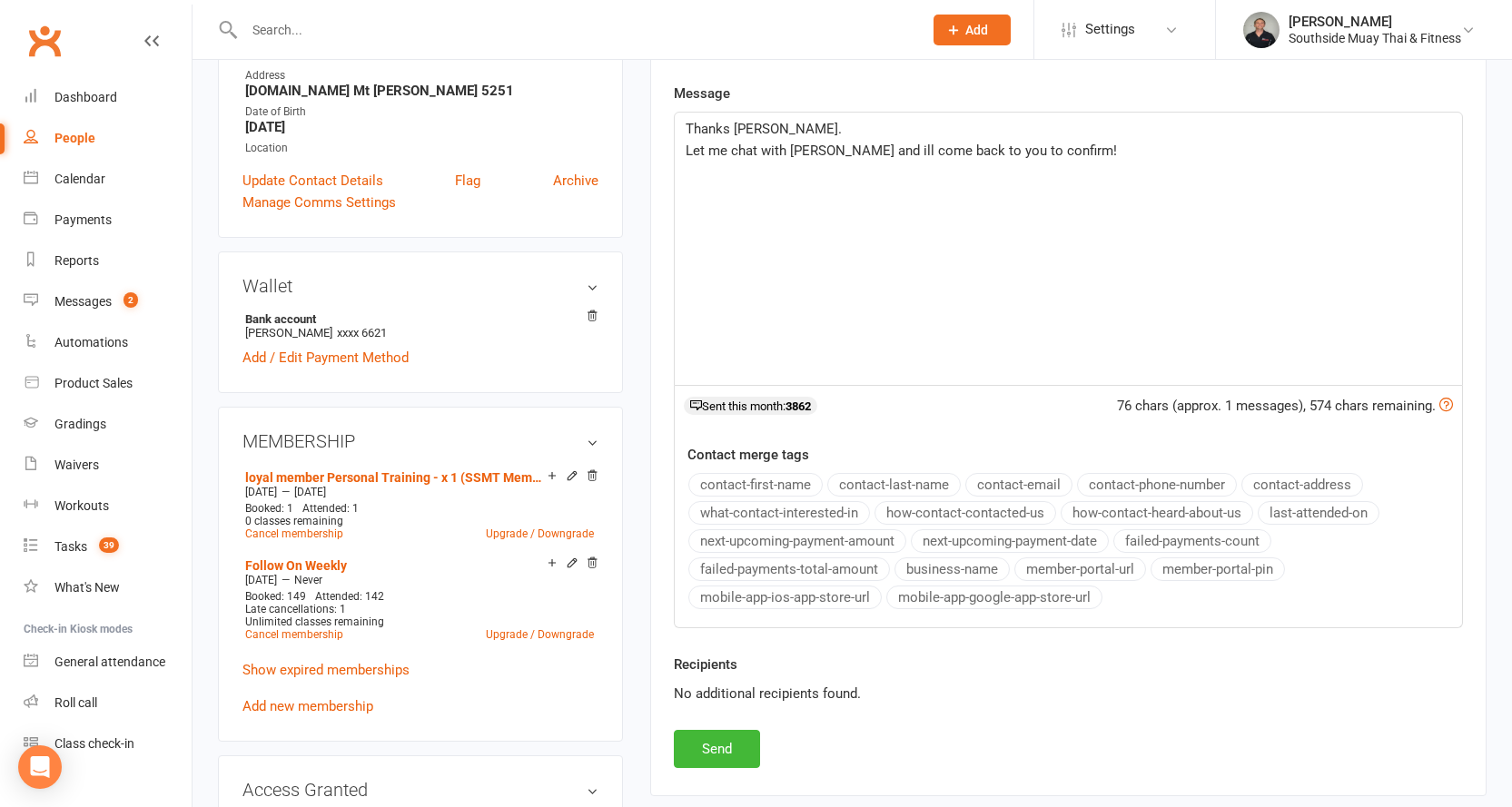
scroll to position [363, 0]
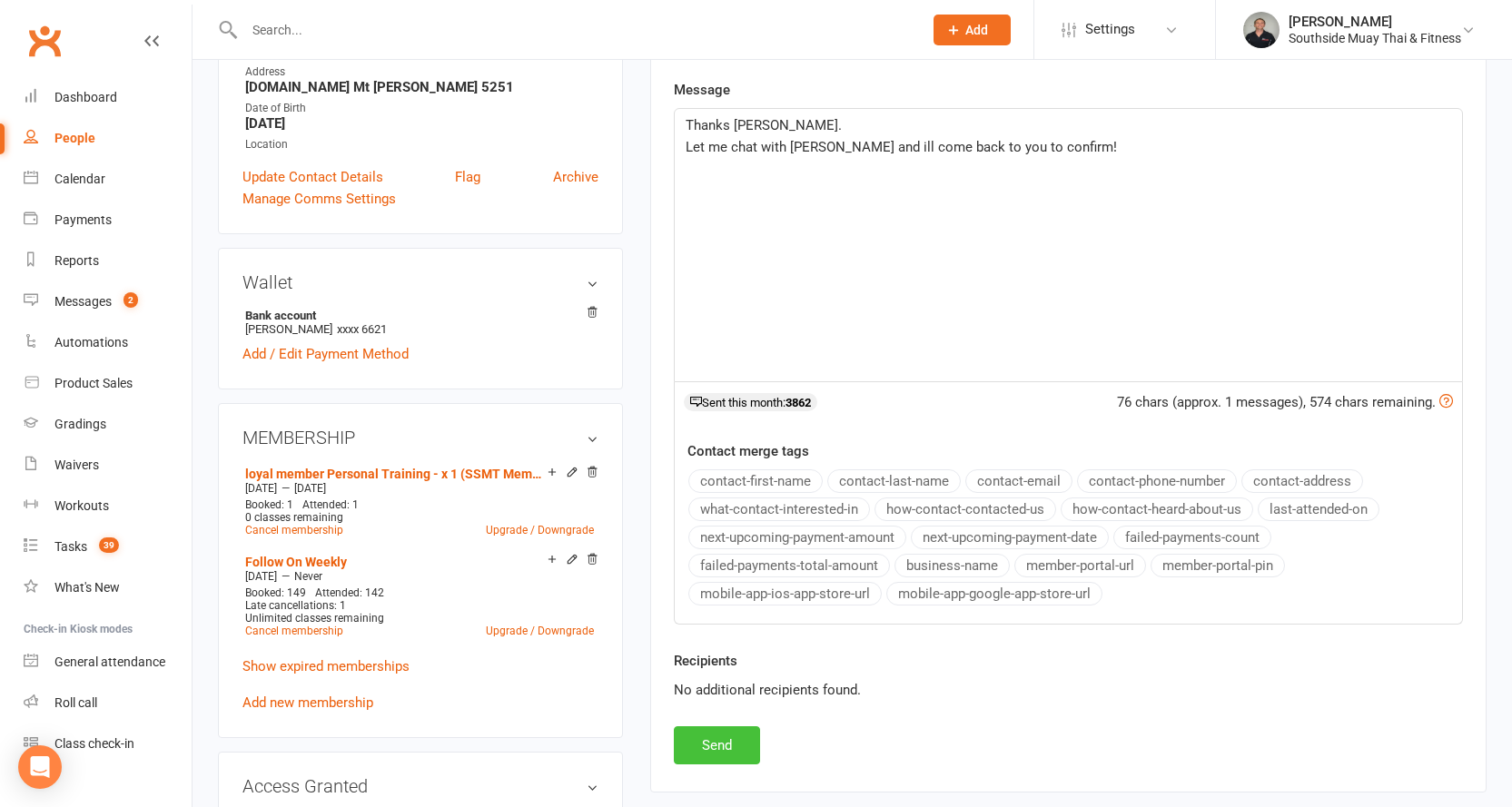
click at [703, 733] on button "Send" at bounding box center [717, 745] width 86 height 38
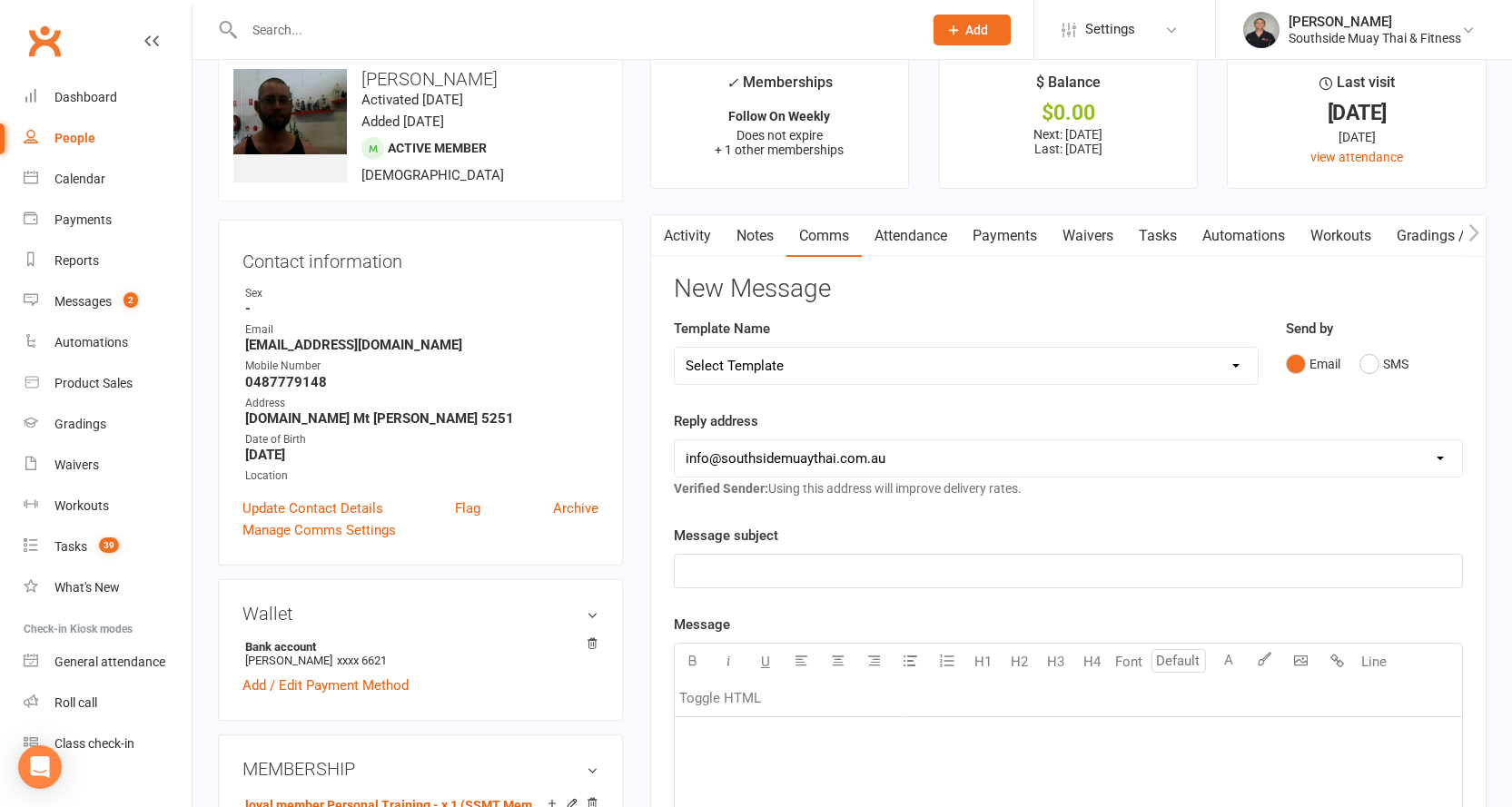
scroll to position [0, 0]
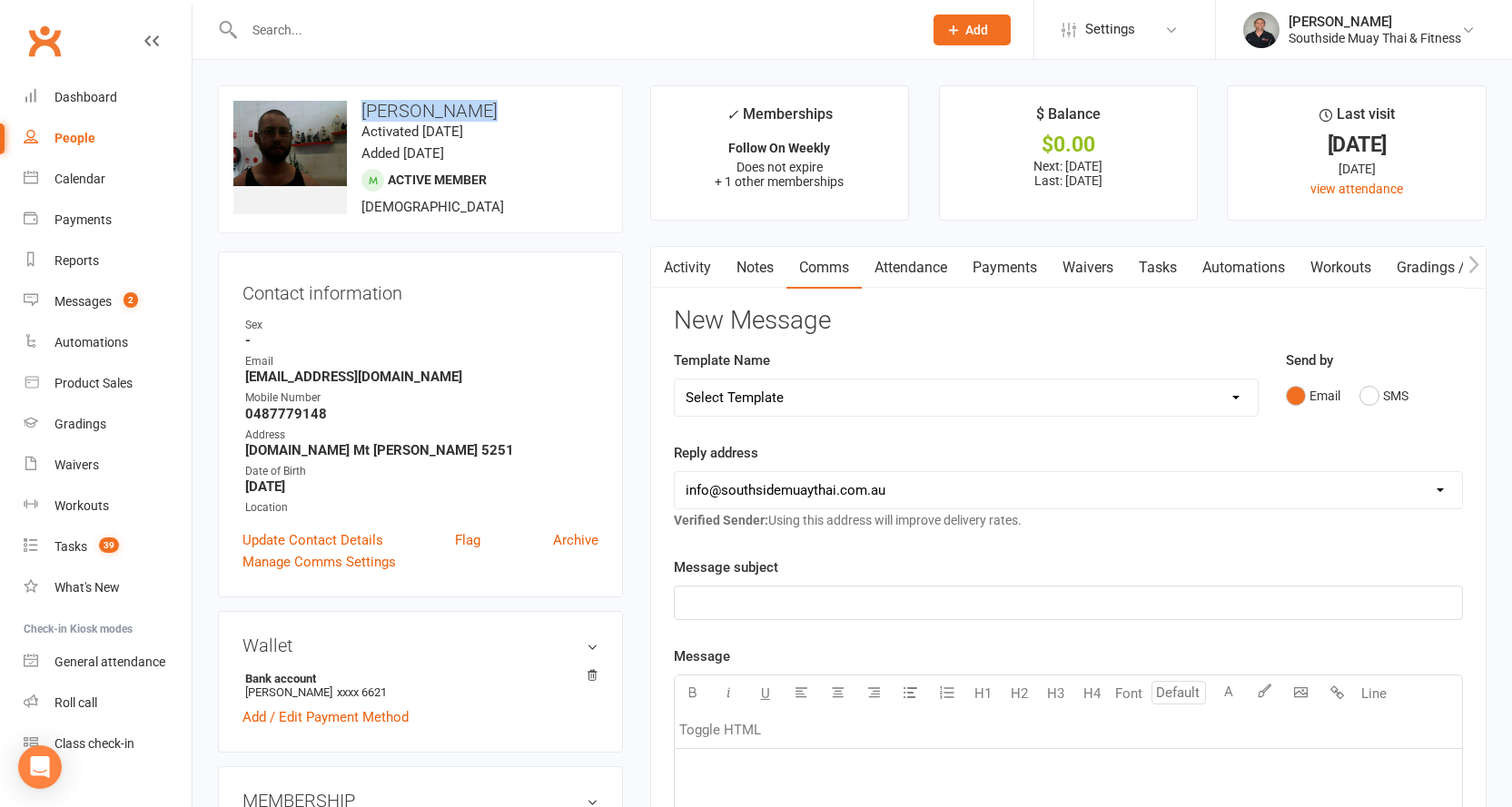
drag, startPoint x: 362, startPoint y: 103, endPoint x: 481, endPoint y: 102, distance: 119.0
click at [481, 102] on h3 "[PERSON_NAME]" at bounding box center [420, 110] width 374 height 20
copy h3 "[PERSON_NAME]"
click at [693, 258] on link "Activity" at bounding box center [687, 267] width 73 height 42
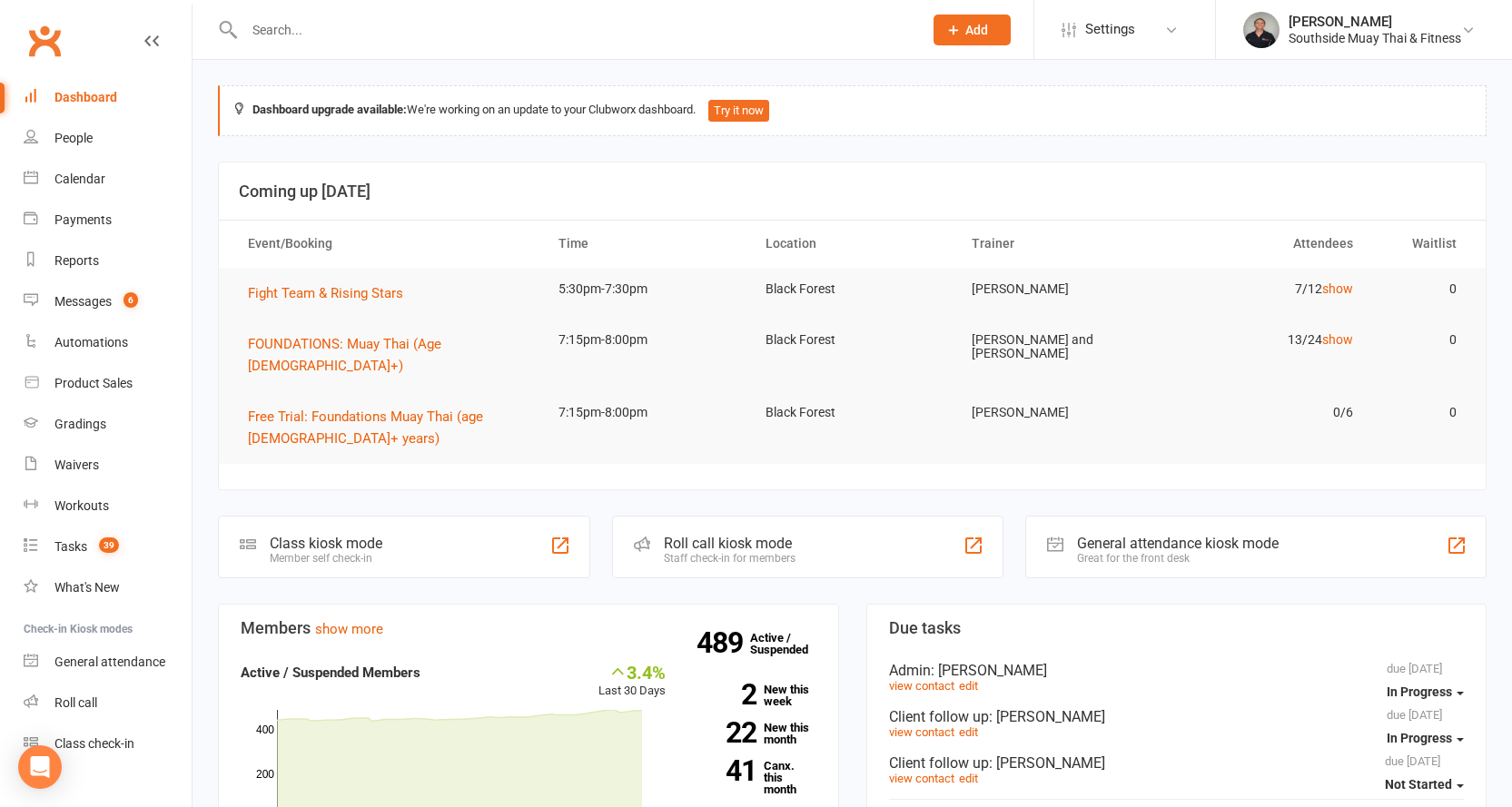
click at [476, 34] on input "text" at bounding box center [574, 29] width 671 height 26
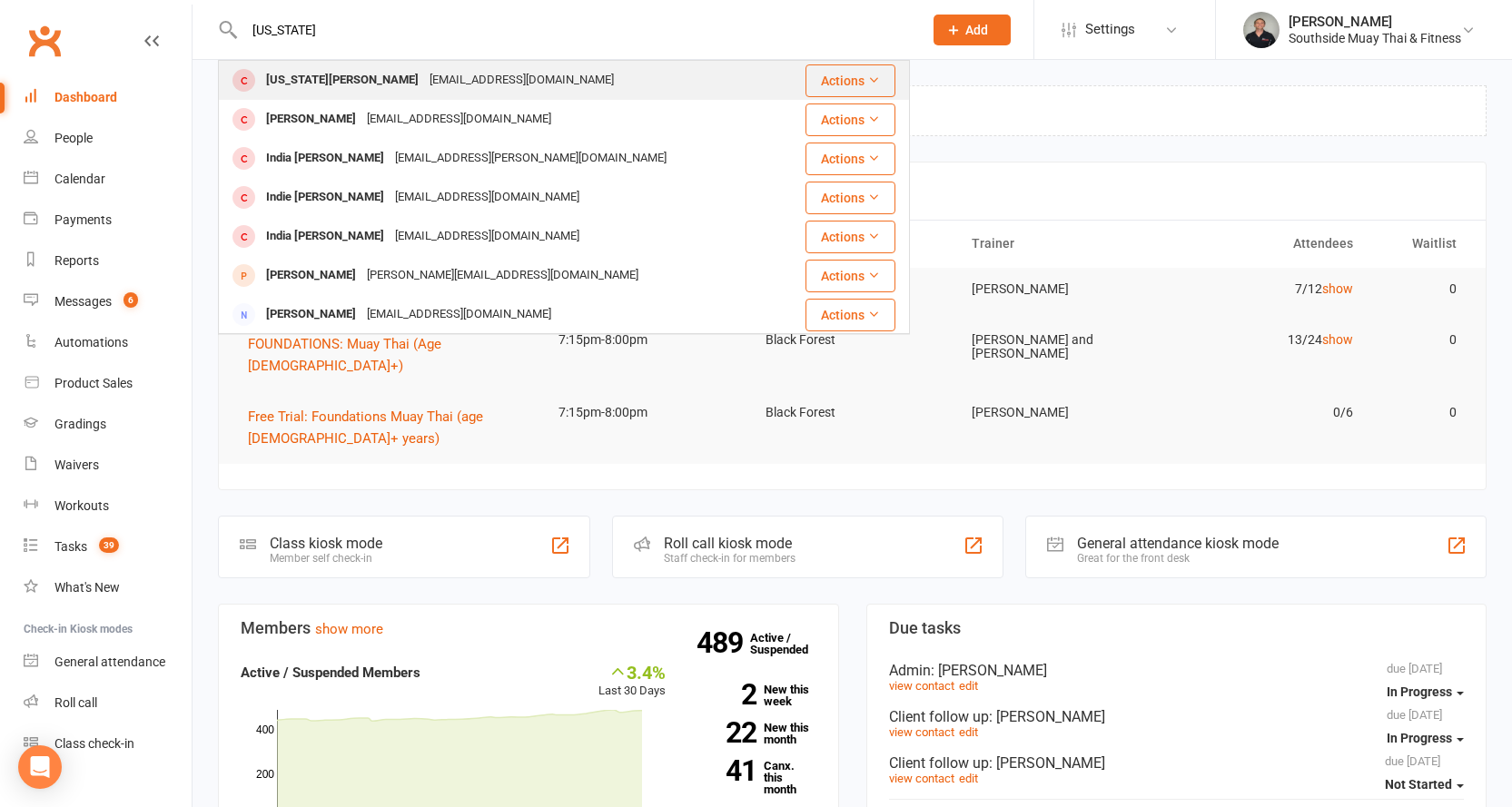
type input "indiana"
click at [424, 78] on div "tarqs04@gmail.com" at bounding box center [521, 81] width 195 height 27
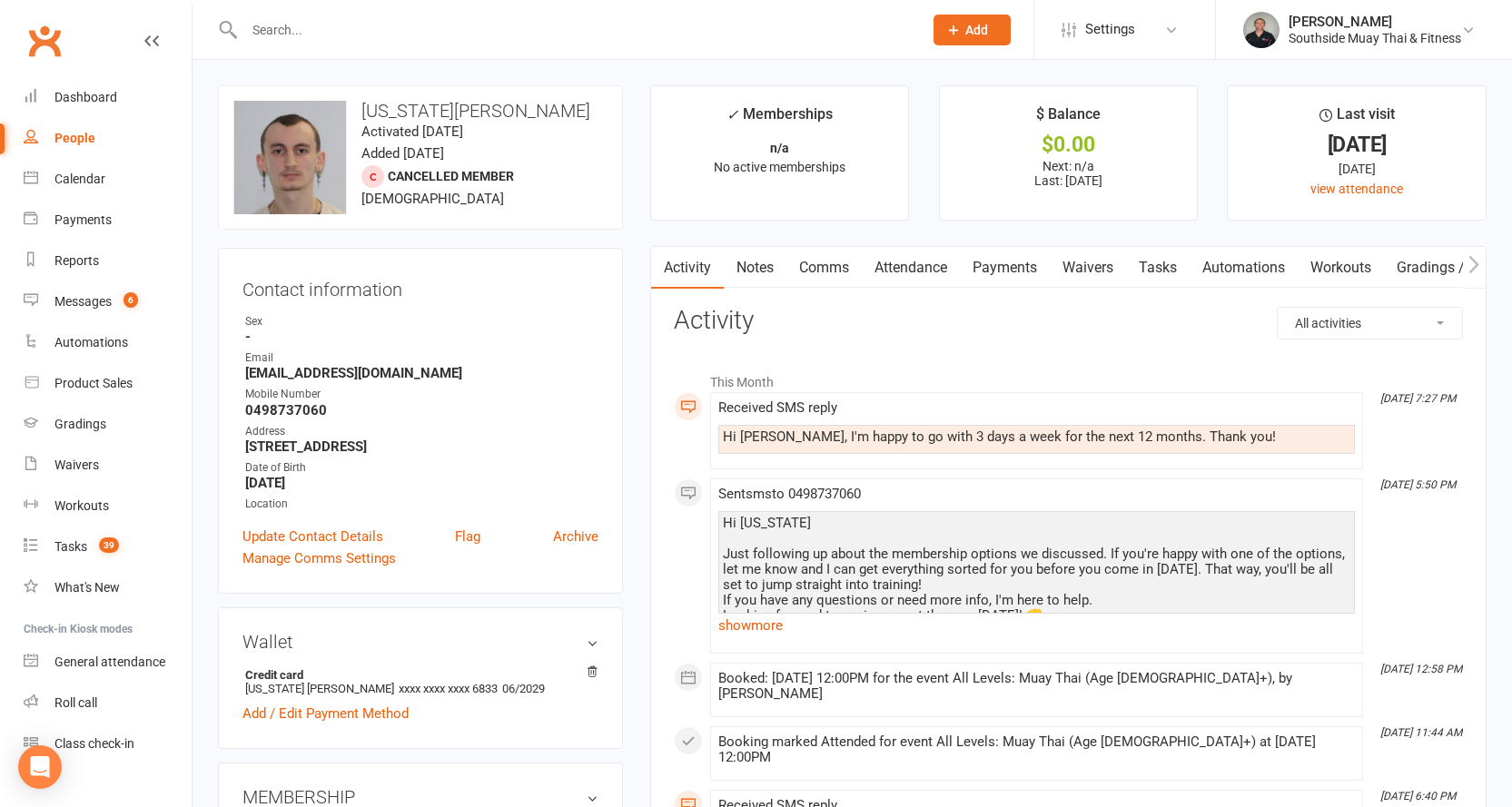
click at [844, 266] on link "Comms" at bounding box center [823, 267] width 75 height 42
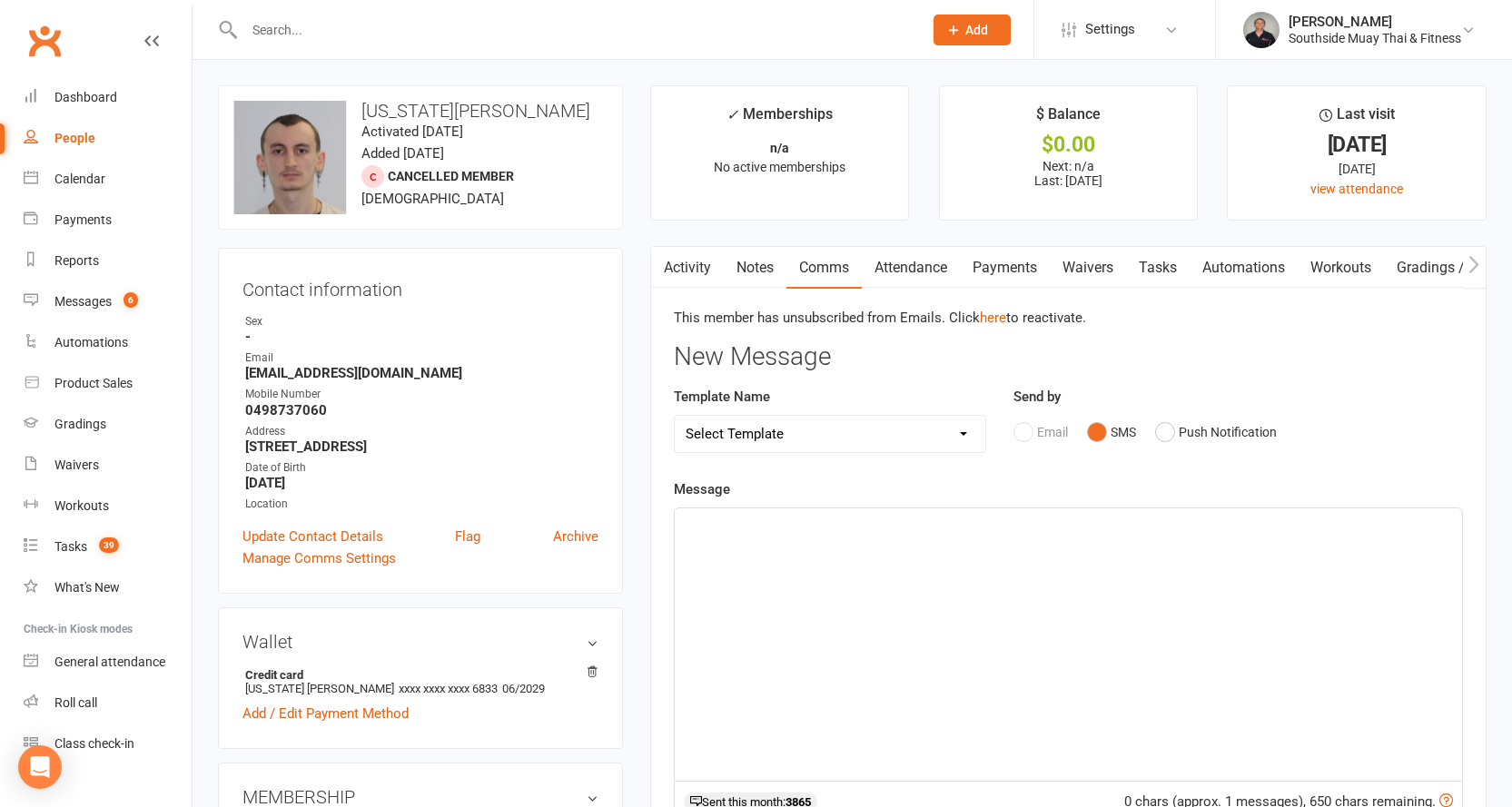
click at [811, 526] on p "﻿" at bounding box center [1067, 524] width 765 height 22
click at [681, 255] on link "Activity" at bounding box center [687, 267] width 73 height 42
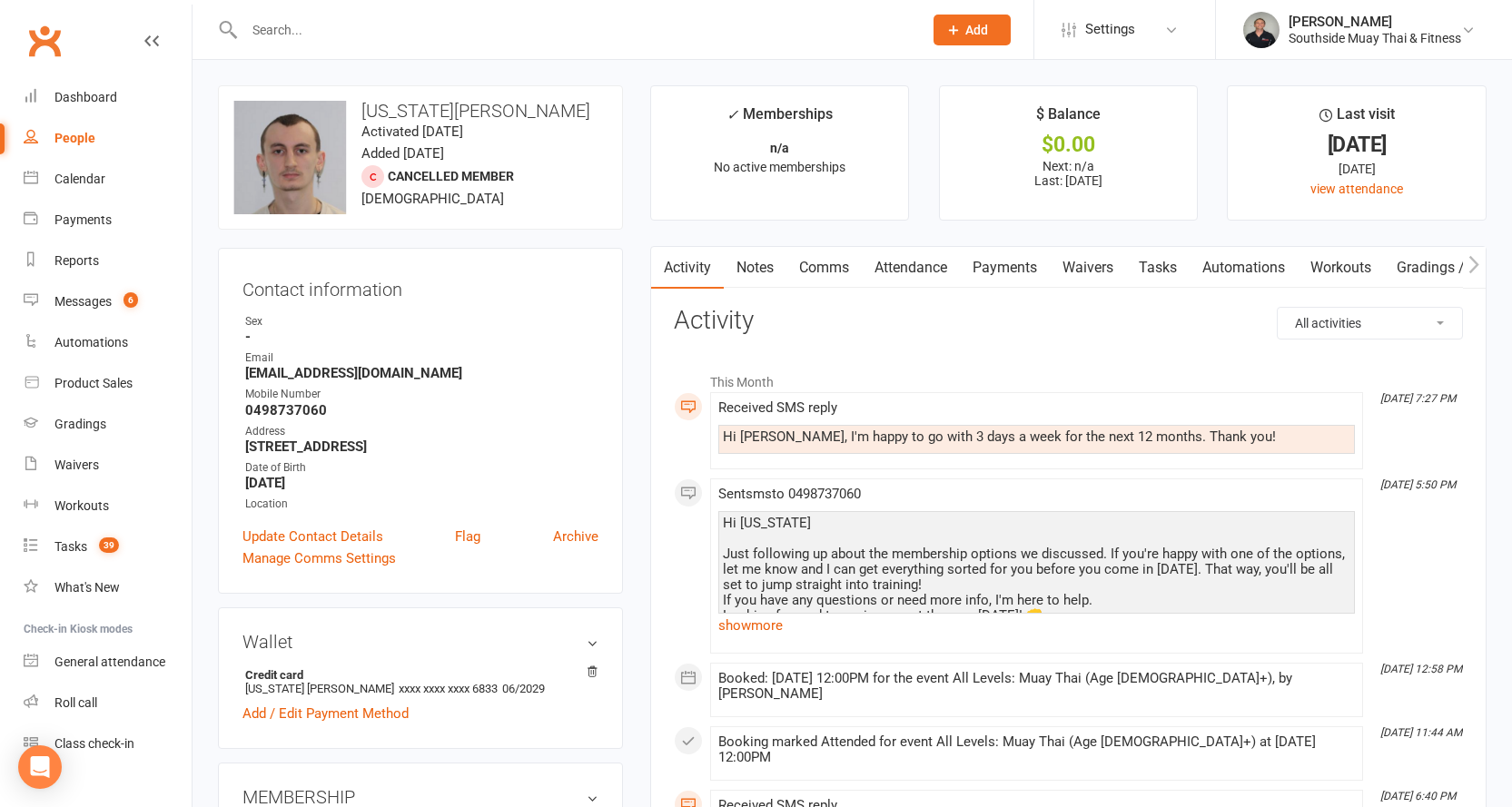
drag, startPoint x: 829, startPoint y: 260, endPoint x: 847, endPoint y: 263, distance: 18.2
click at [829, 261] on link "Comms" at bounding box center [823, 267] width 75 height 42
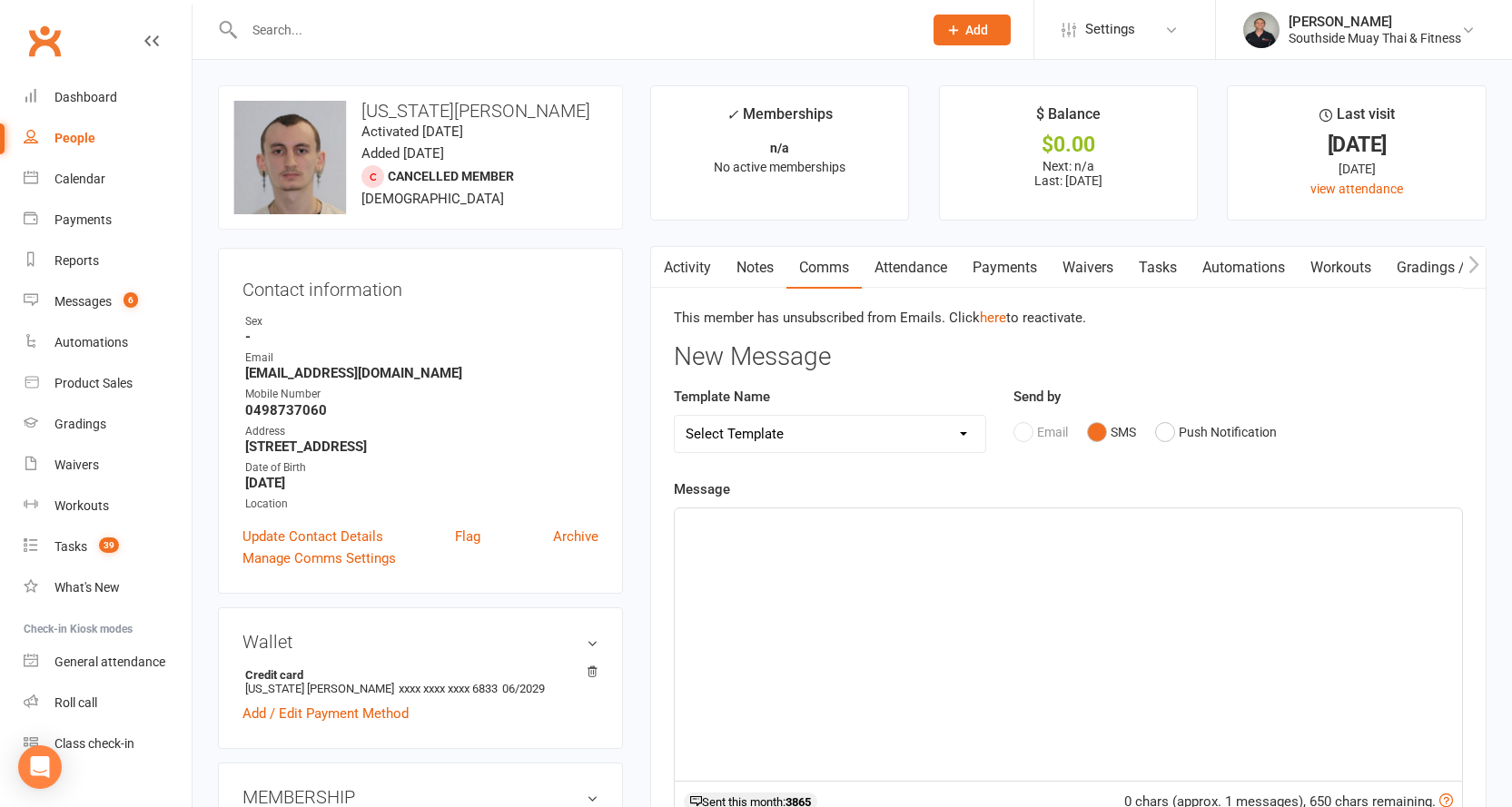
click at [697, 527] on p "﻿" at bounding box center [1067, 524] width 765 height 22
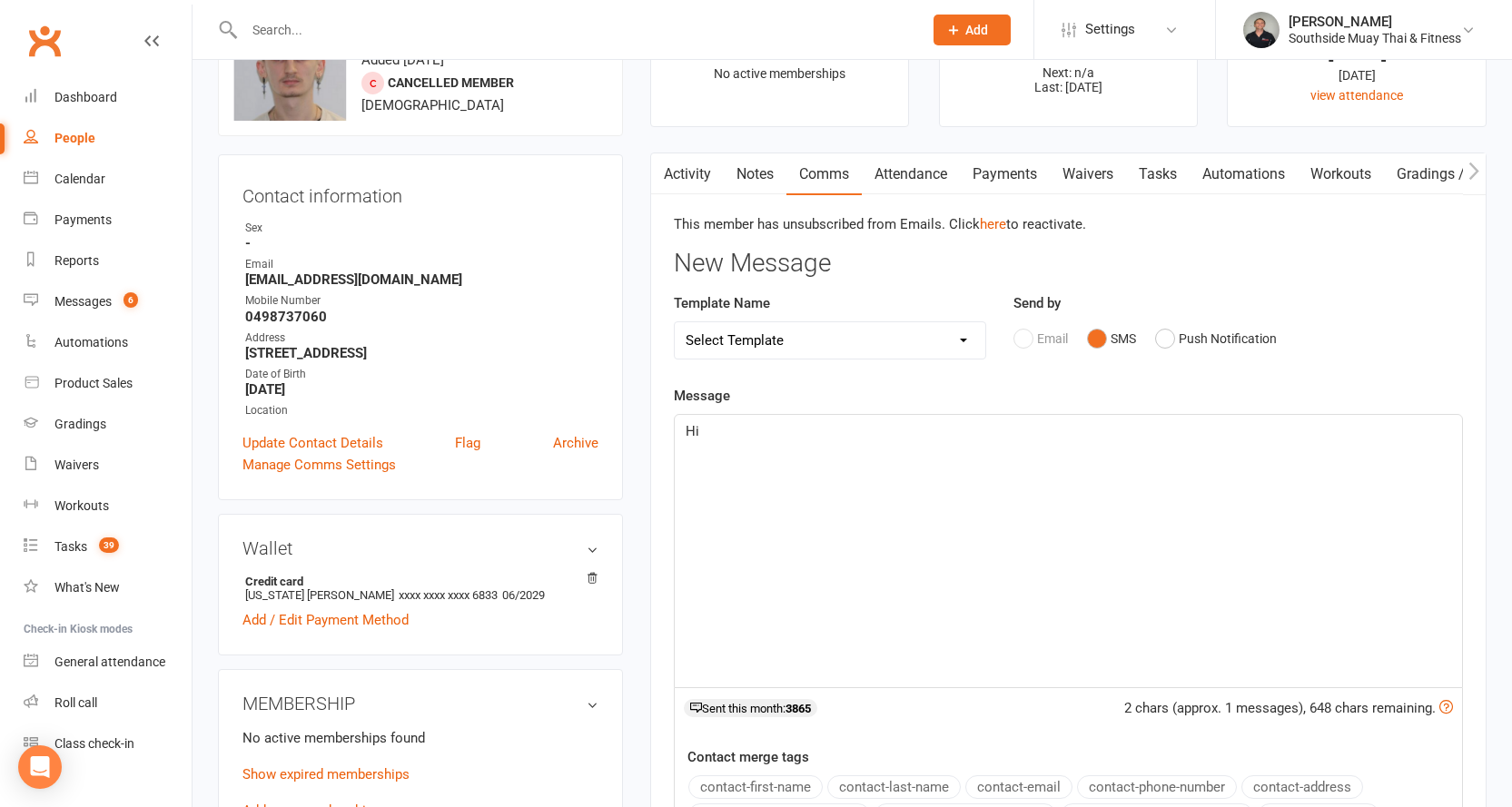
scroll to position [182, 0]
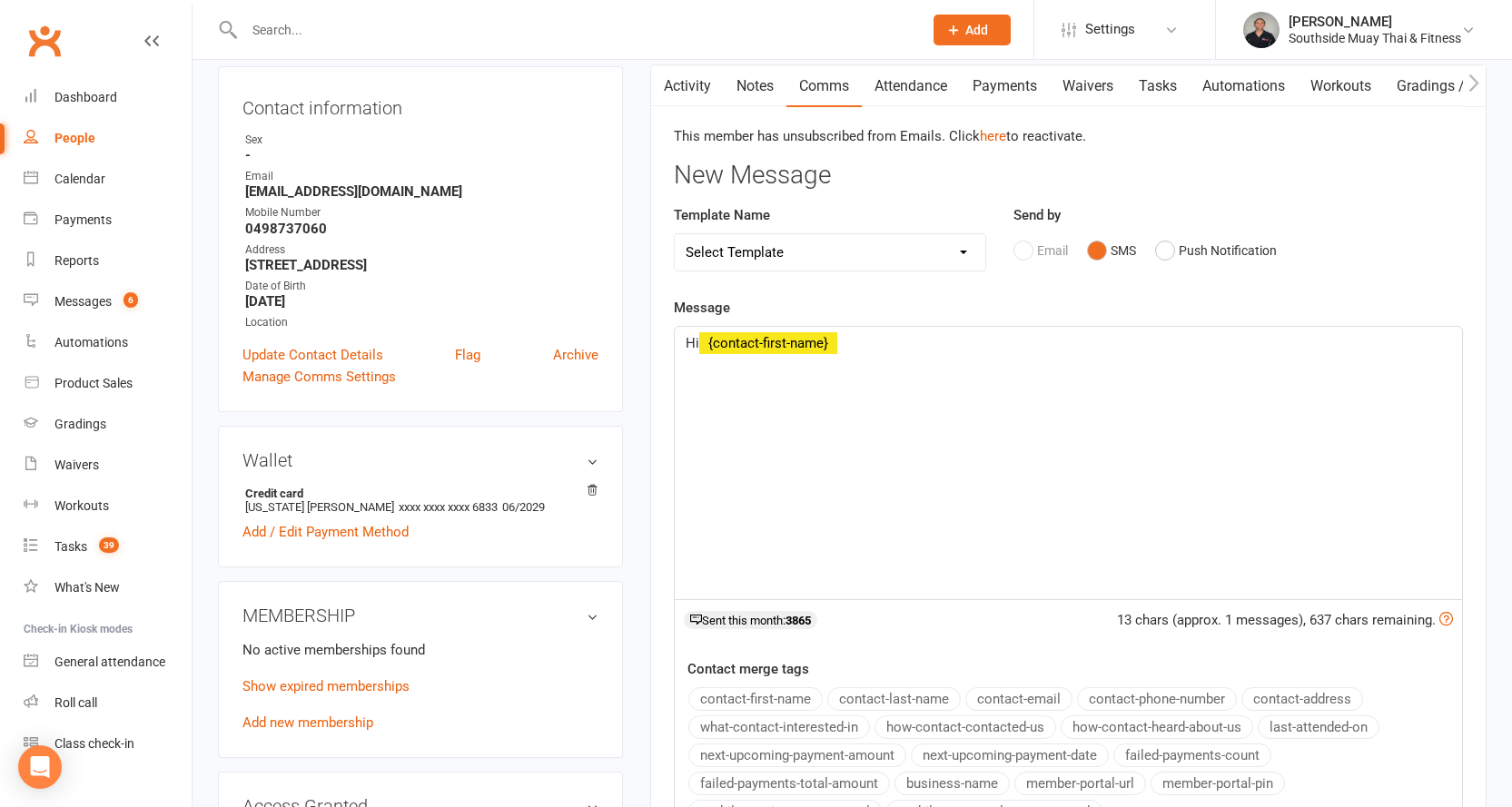
click at [761, 698] on button "contact-first-name" at bounding box center [756, 699] width 135 height 24
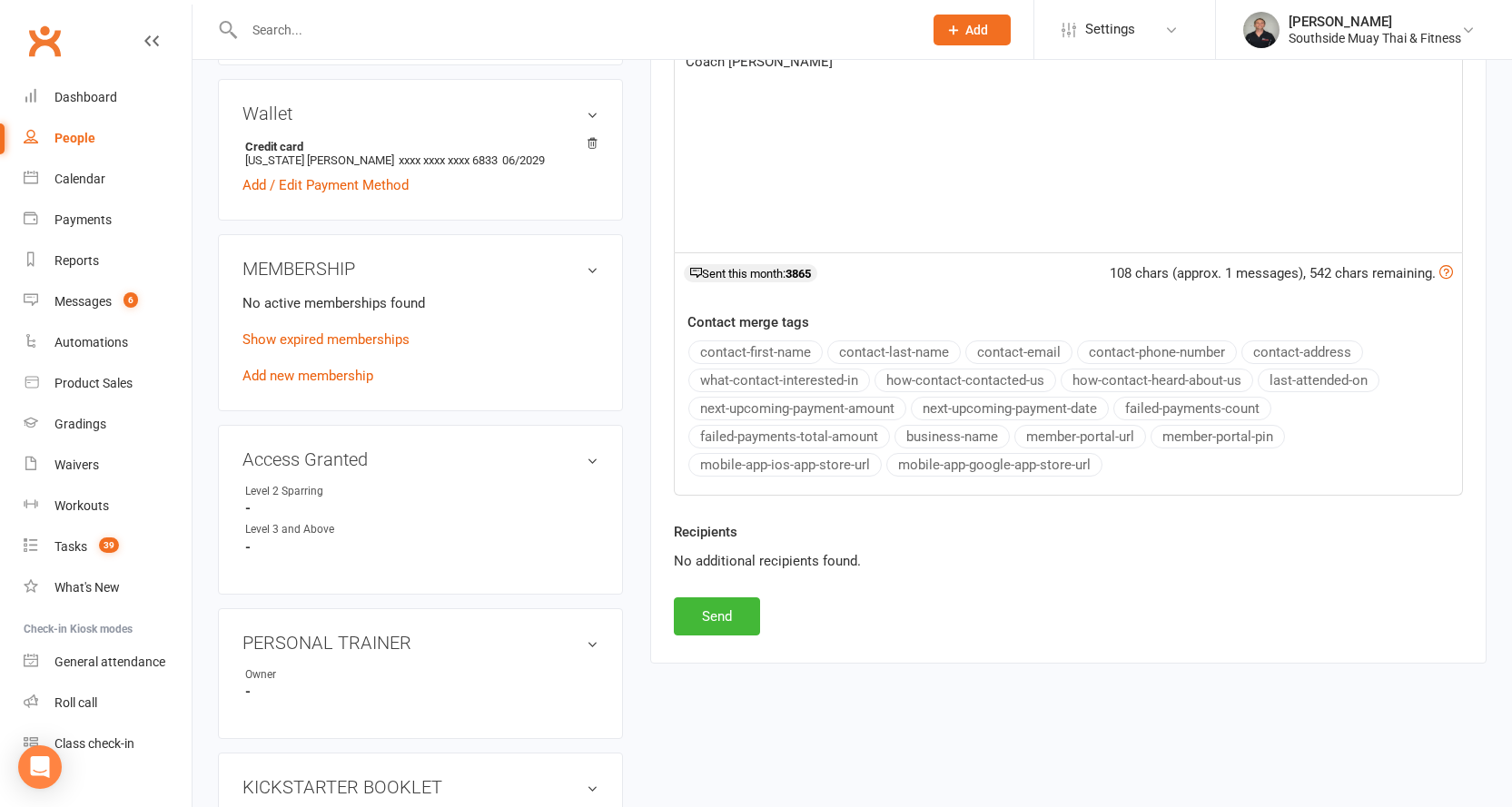
scroll to position [545, 0]
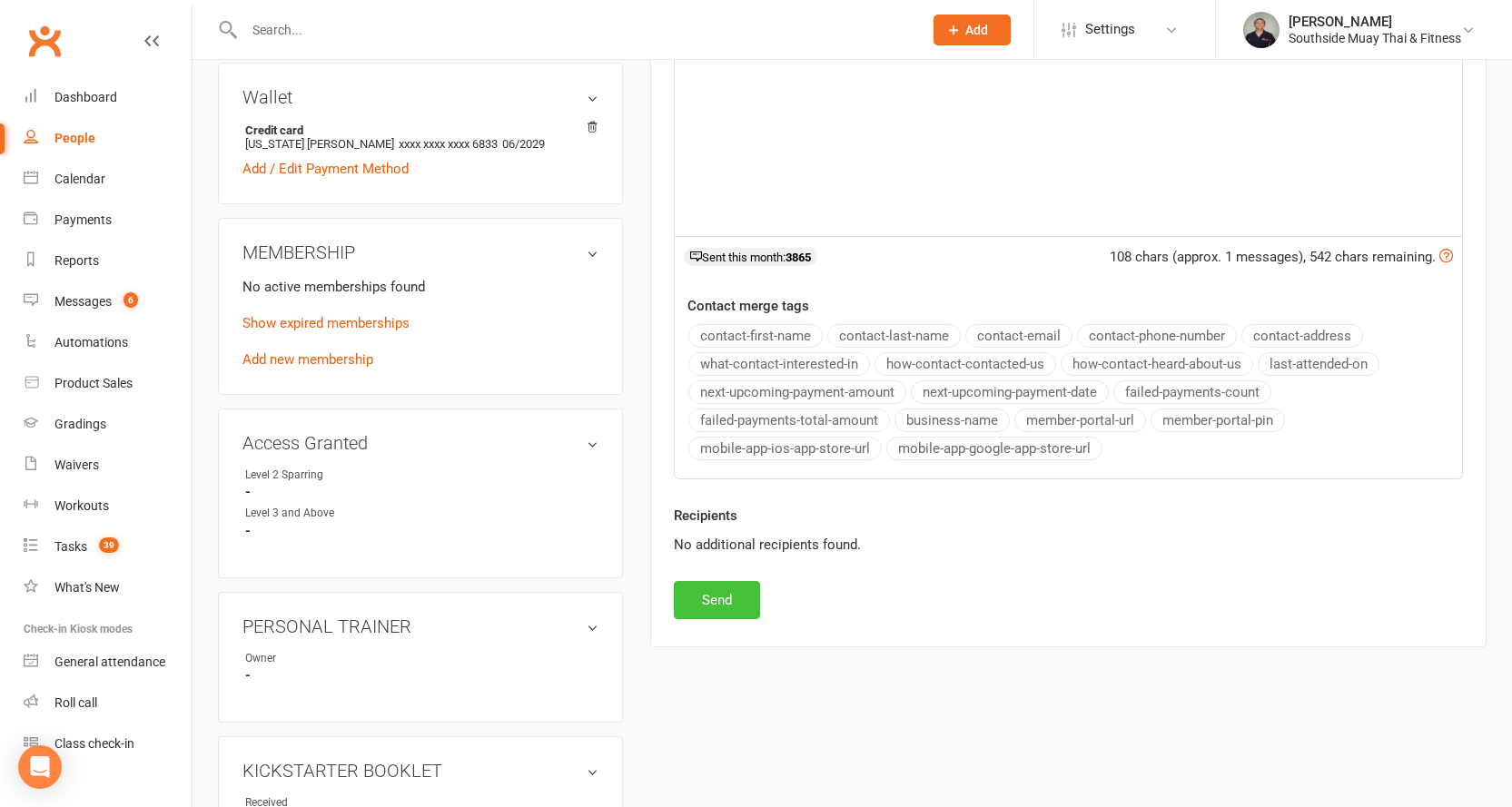
click at [713, 609] on button "Send" at bounding box center [717, 600] width 86 height 38
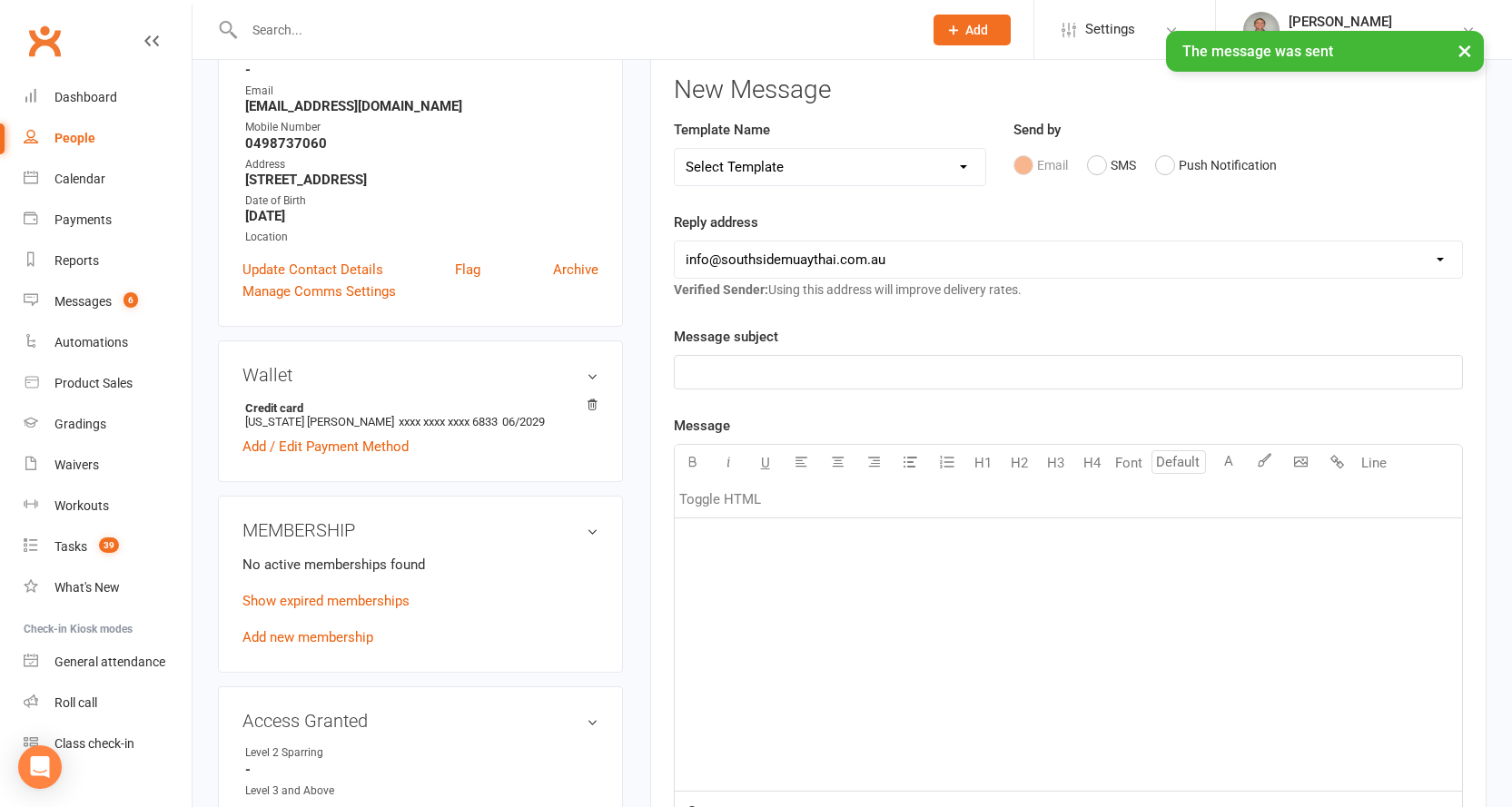
scroll to position [0, 0]
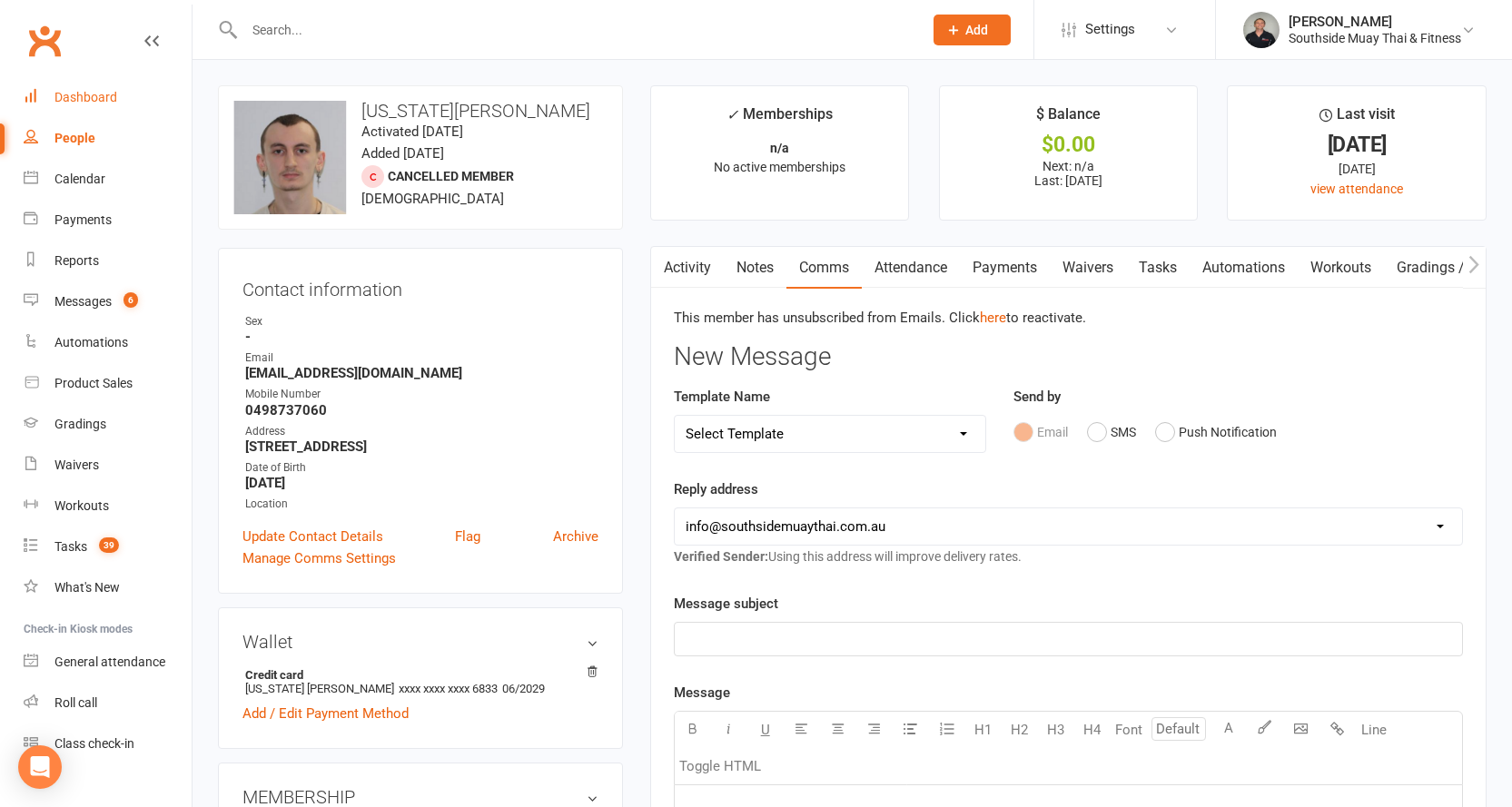
click at [121, 97] on link "Dashboard" at bounding box center [107, 97] width 168 height 41
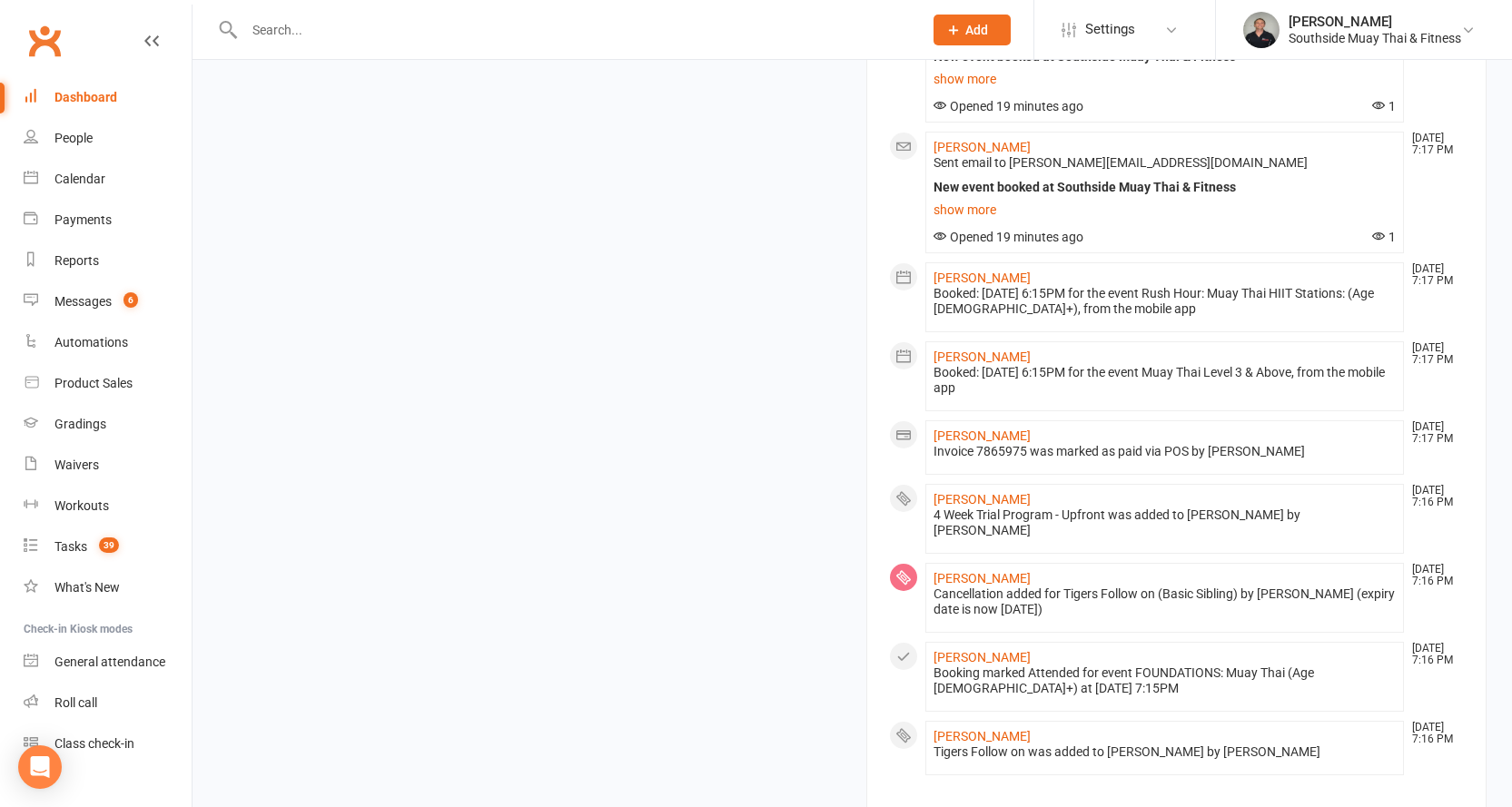
scroll to position [2104, 0]
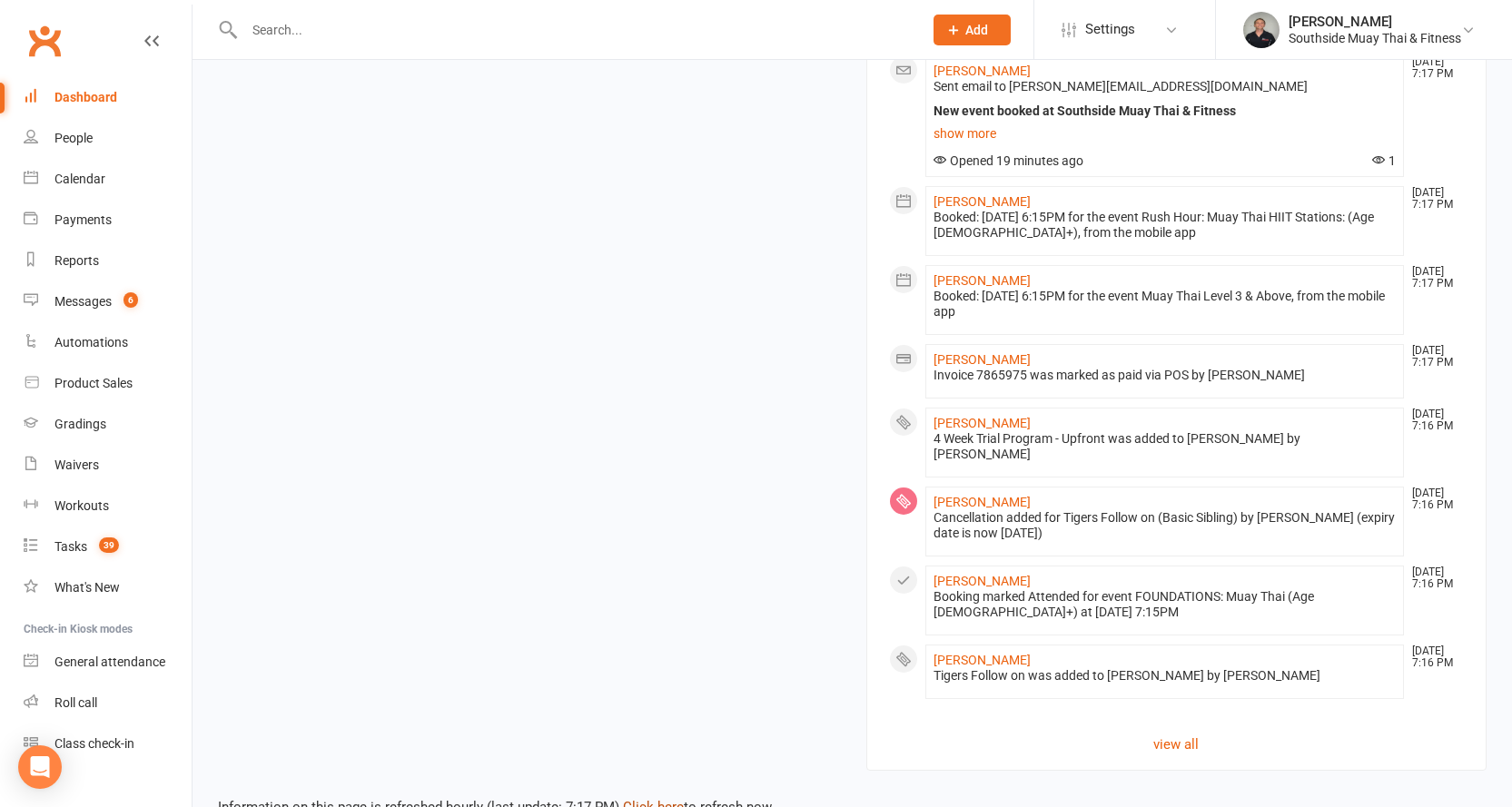
click at [648, 799] on link "Click here" at bounding box center [653, 807] width 61 height 16
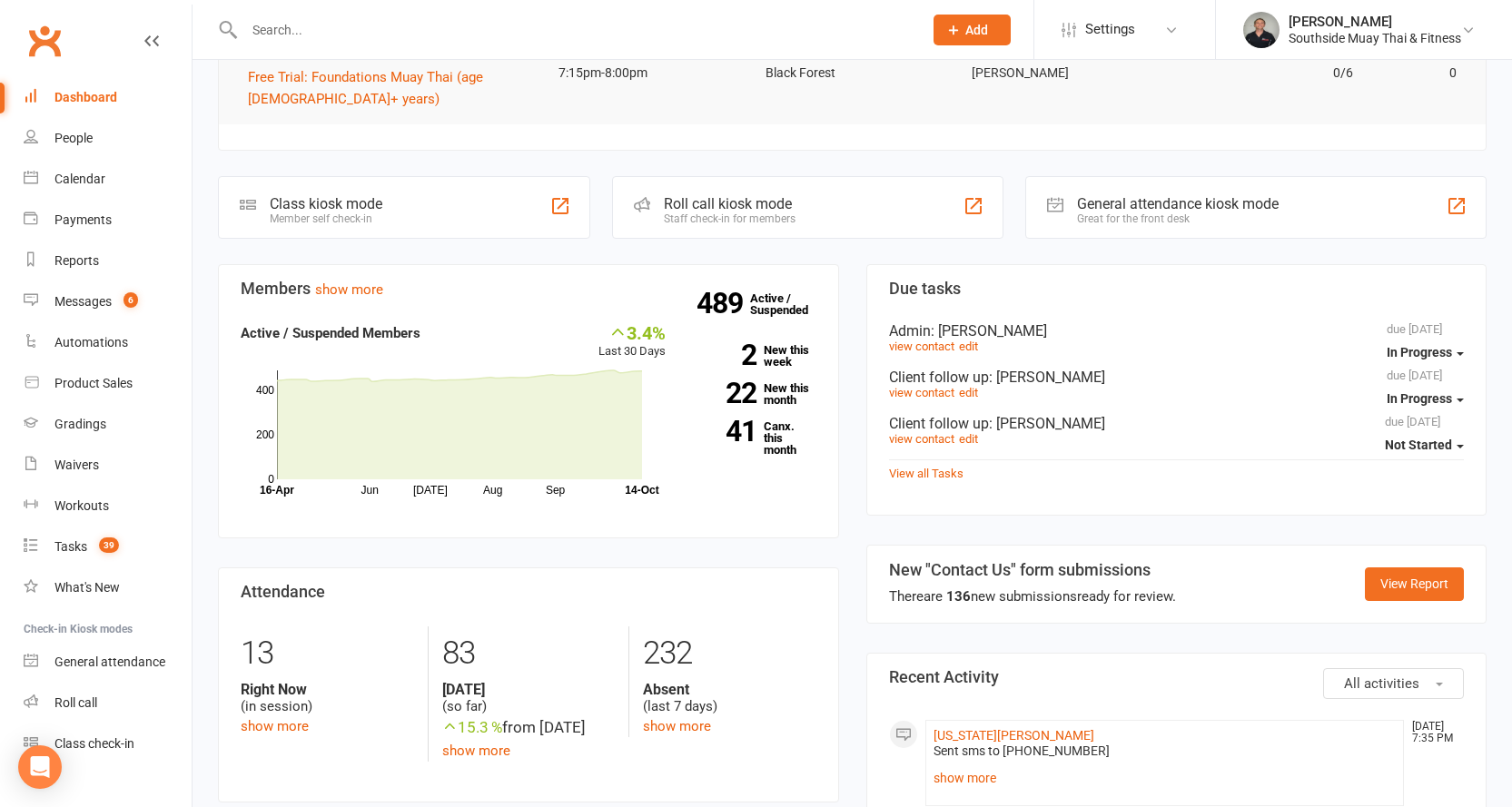
scroll to position [288, 0]
click at [330, 32] on input "text" at bounding box center [574, 29] width 671 height 26
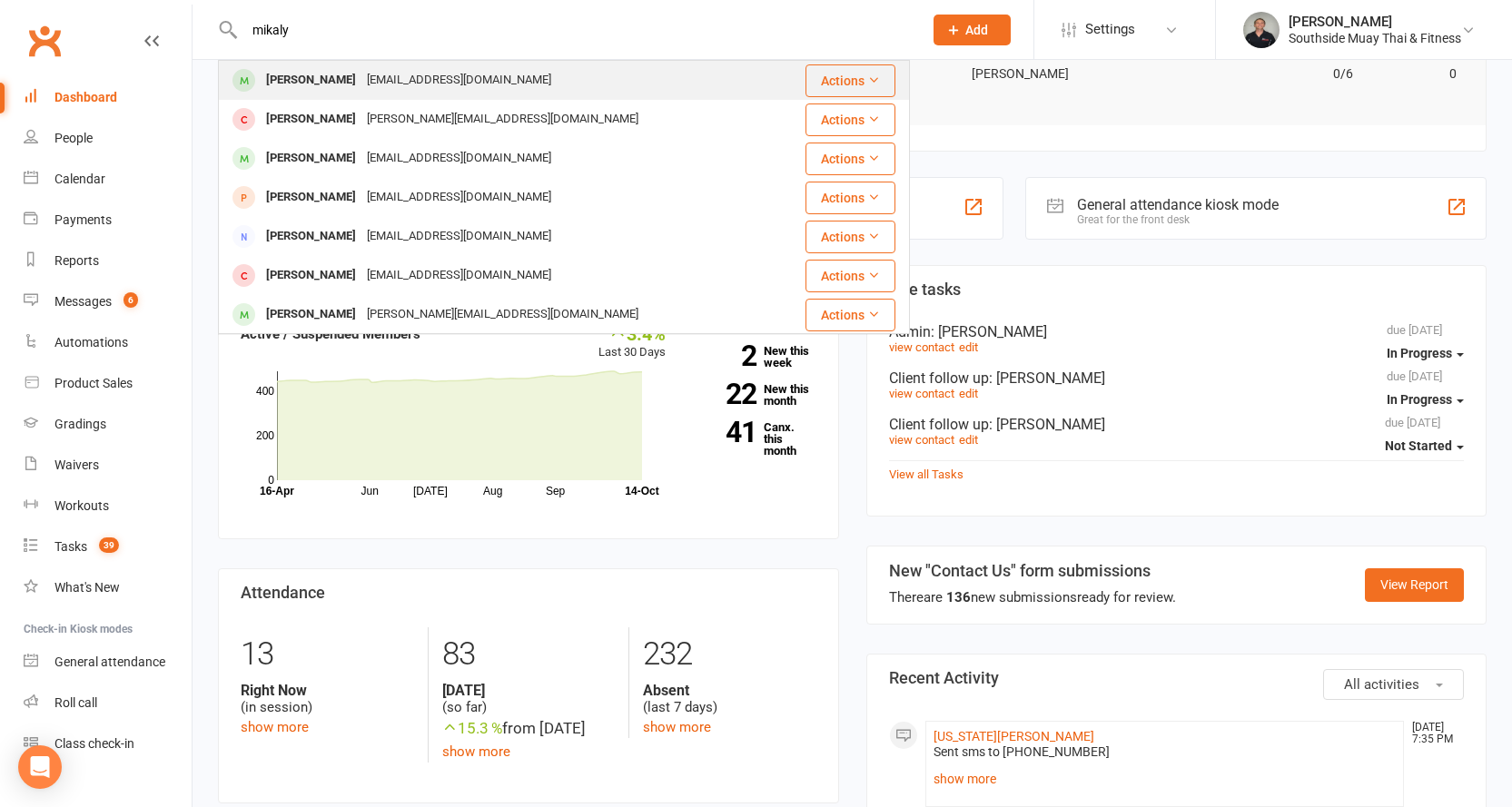
type input "mikaly"
click at [331, 81] on div "Mikayla Govender" at bounding box center [311, 81] width 100 height 27
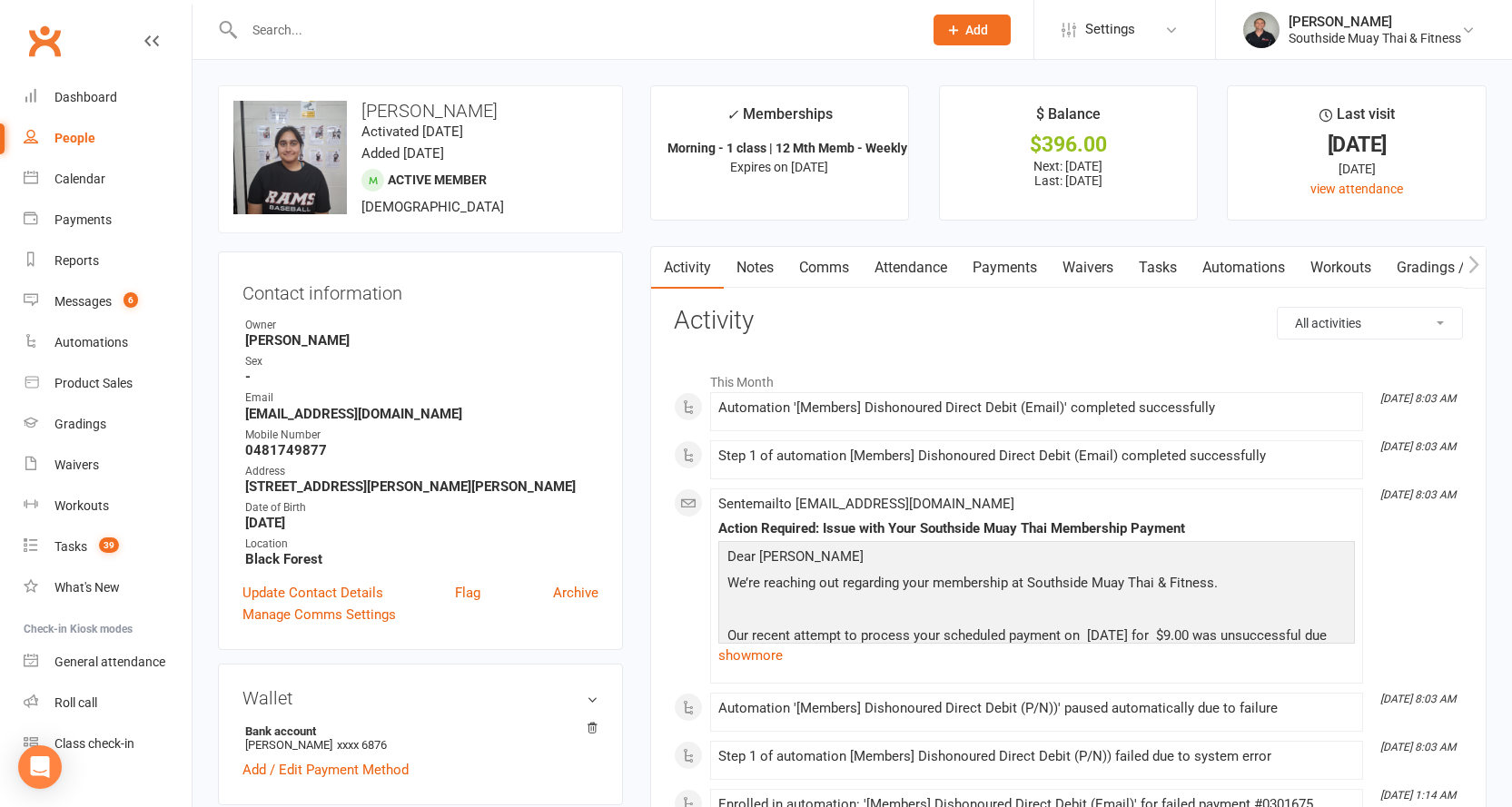
click at [986, 260] on link "Payments" at bounding box center [1004, 267] width 90 height 42
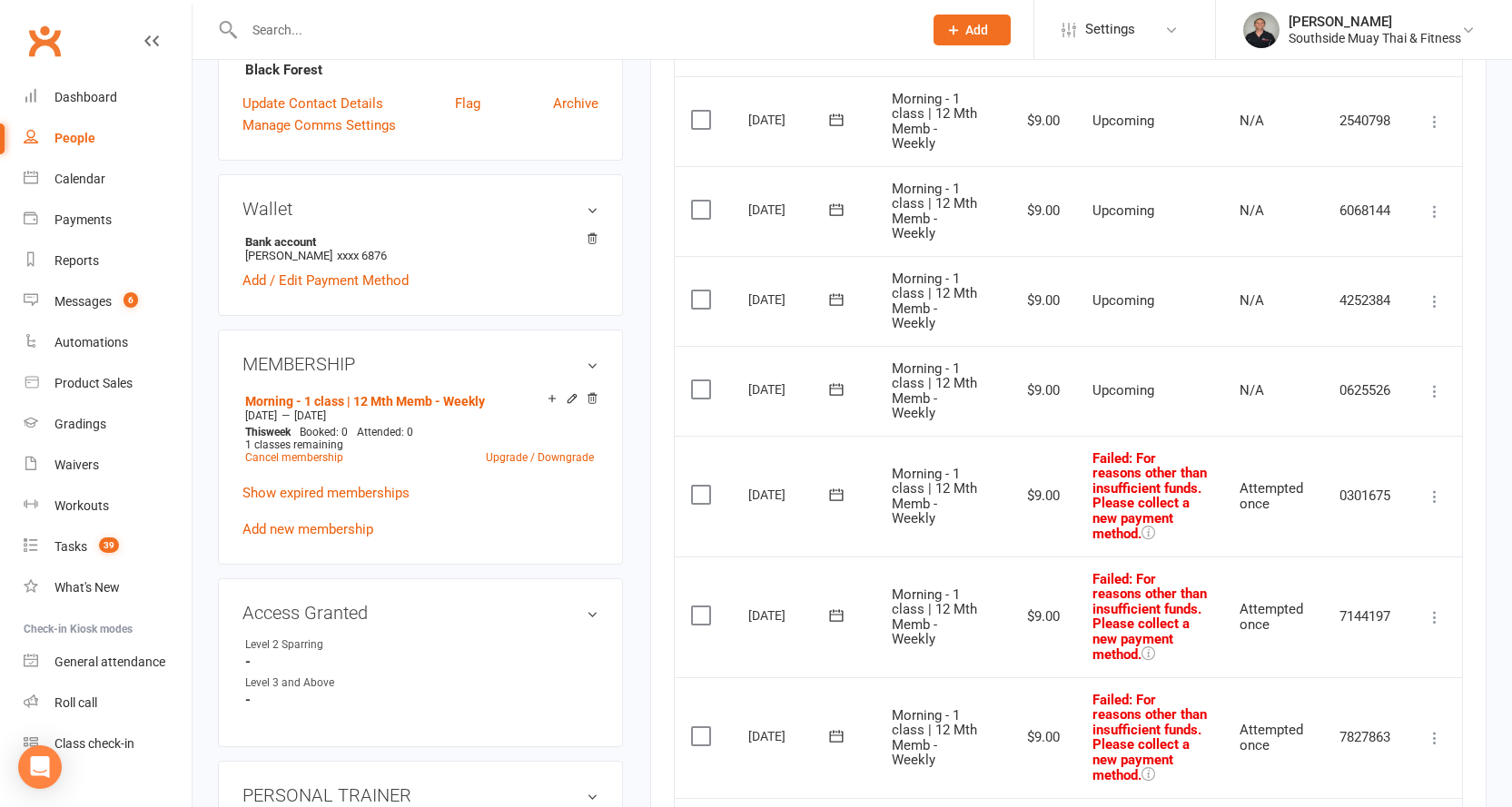
scroll to position [272, 0]
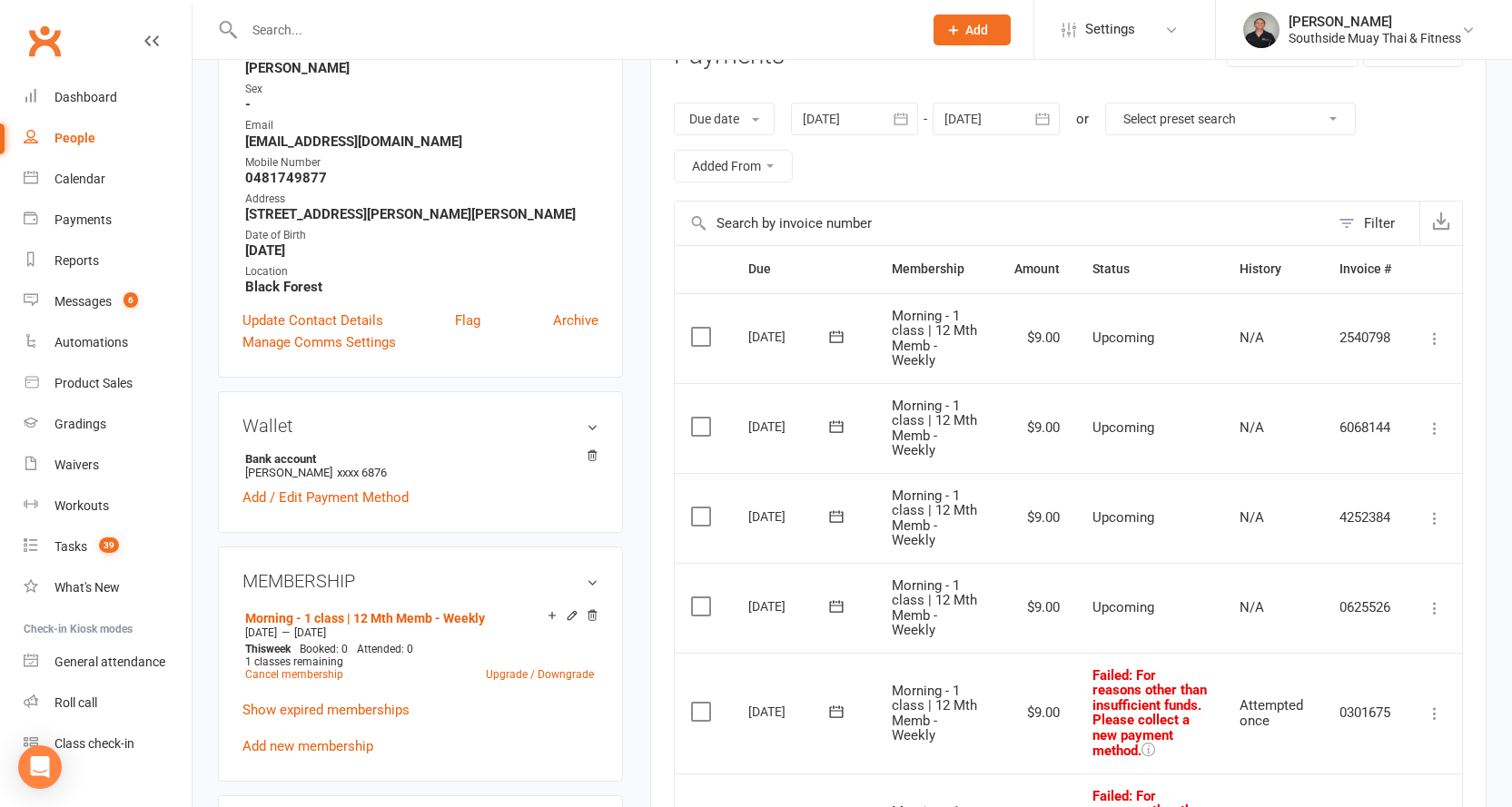
click at [863, 119] on div at bounding box center [854, 119] width 127 height 32
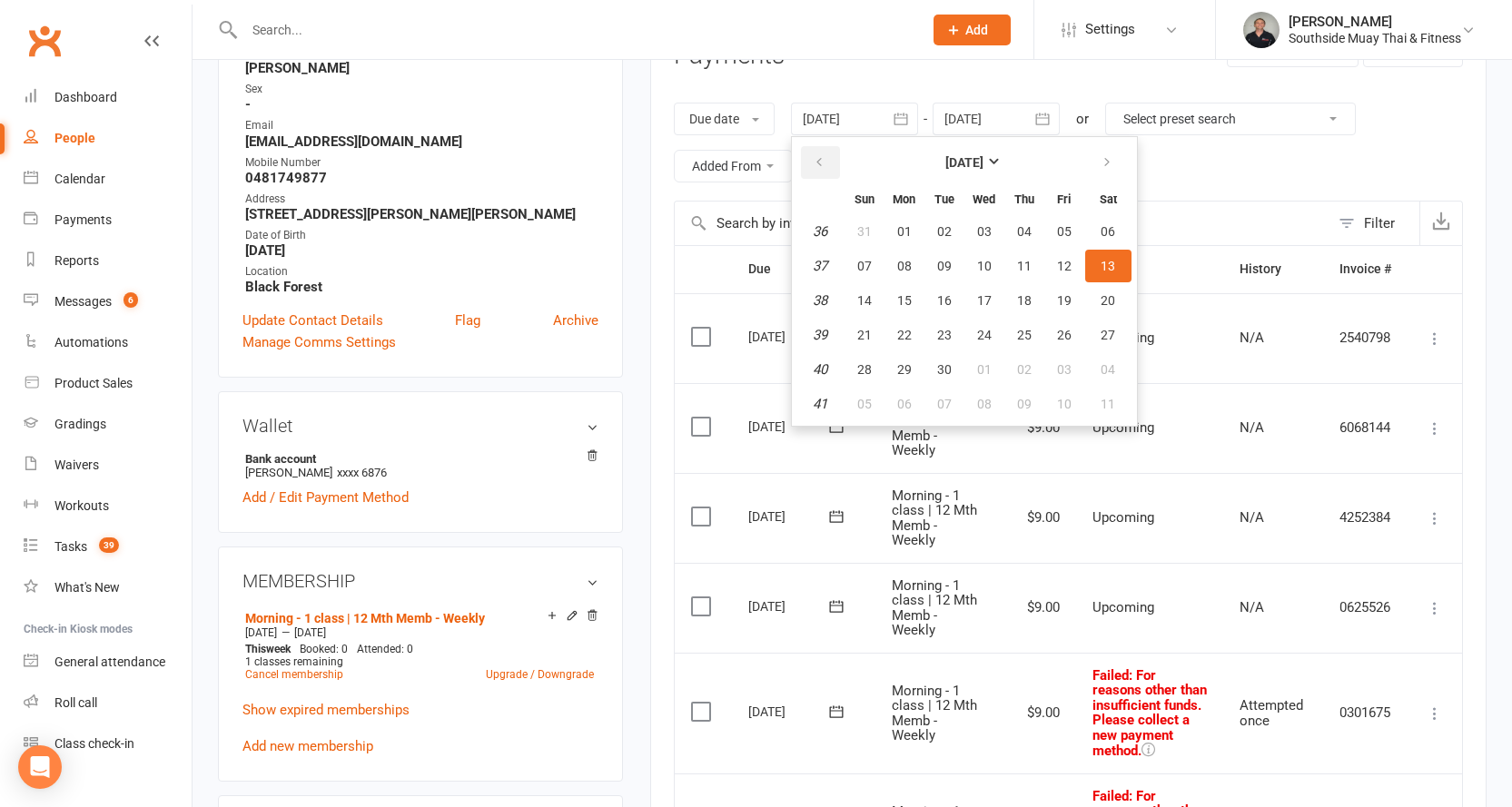
click at [825, 161] on icon "button" at bounding box center [818, 162] width 12 height 14
click at [875, 224] on button "29" at bounding box center [865, 231] width 38 height 32
type input "29 Jun 2025"
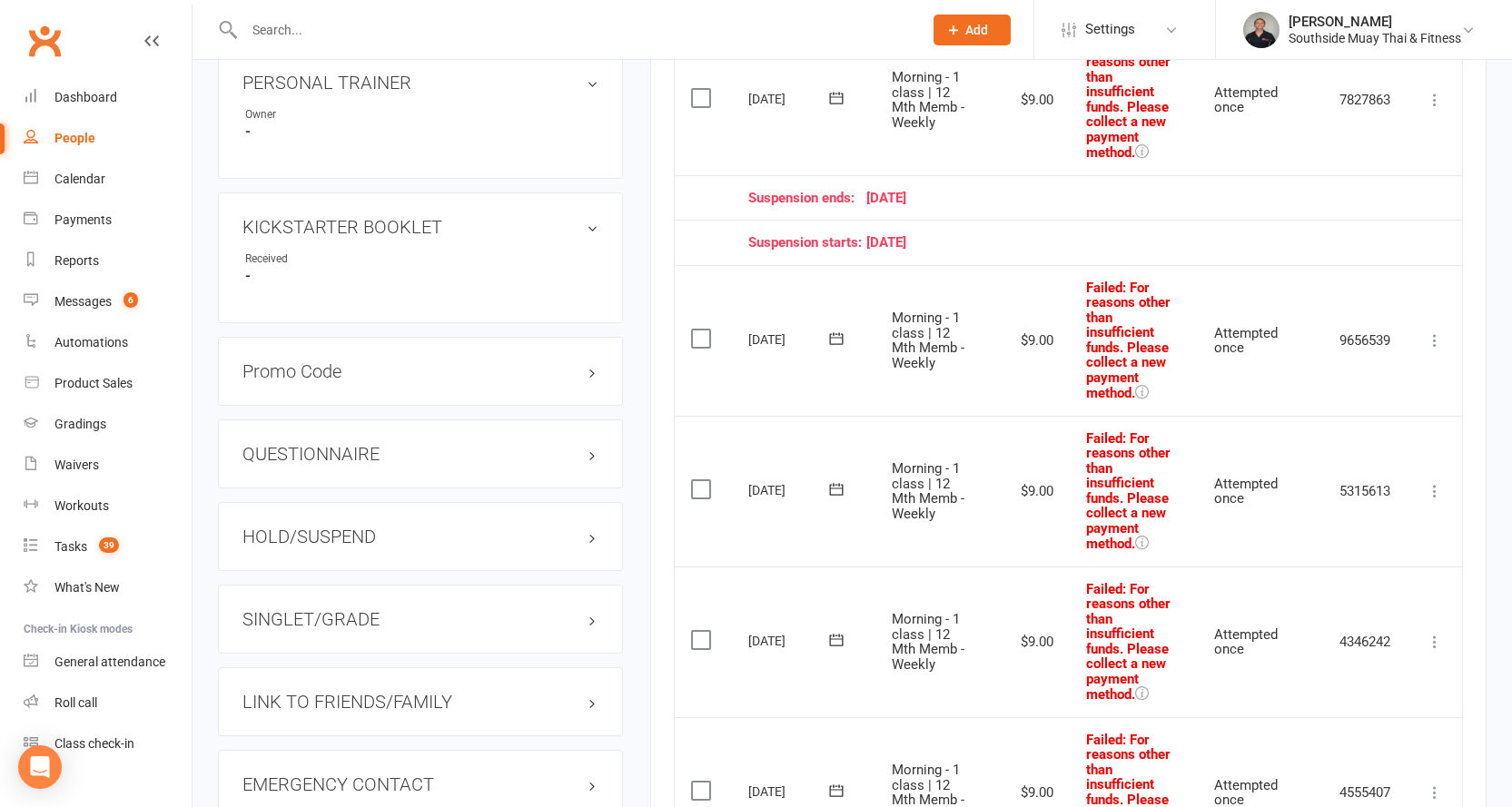
scroll to position [1181, 0]
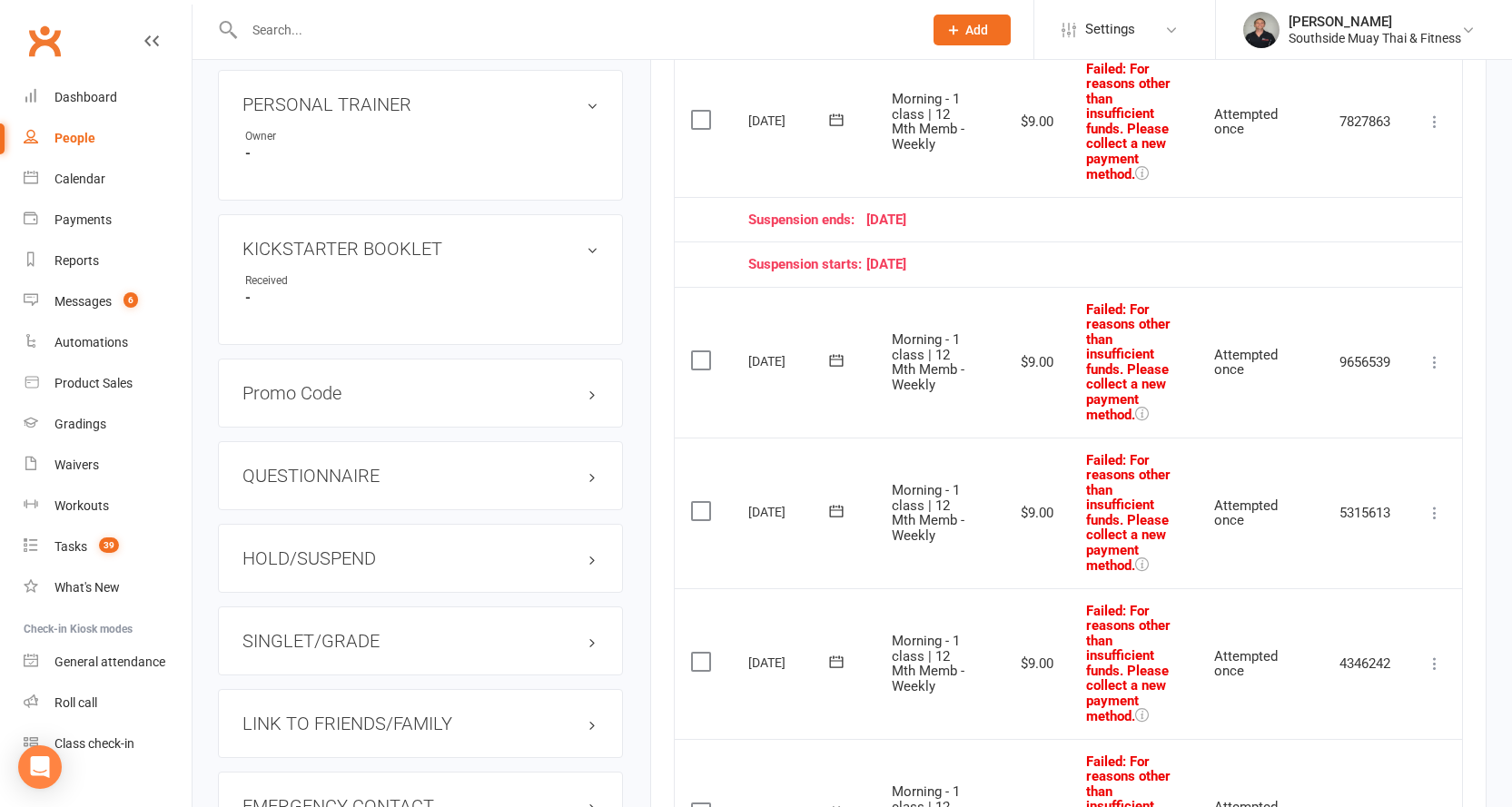
click at [1436, 360] on icon at bounding box center [1434, 362] width 18 height 18
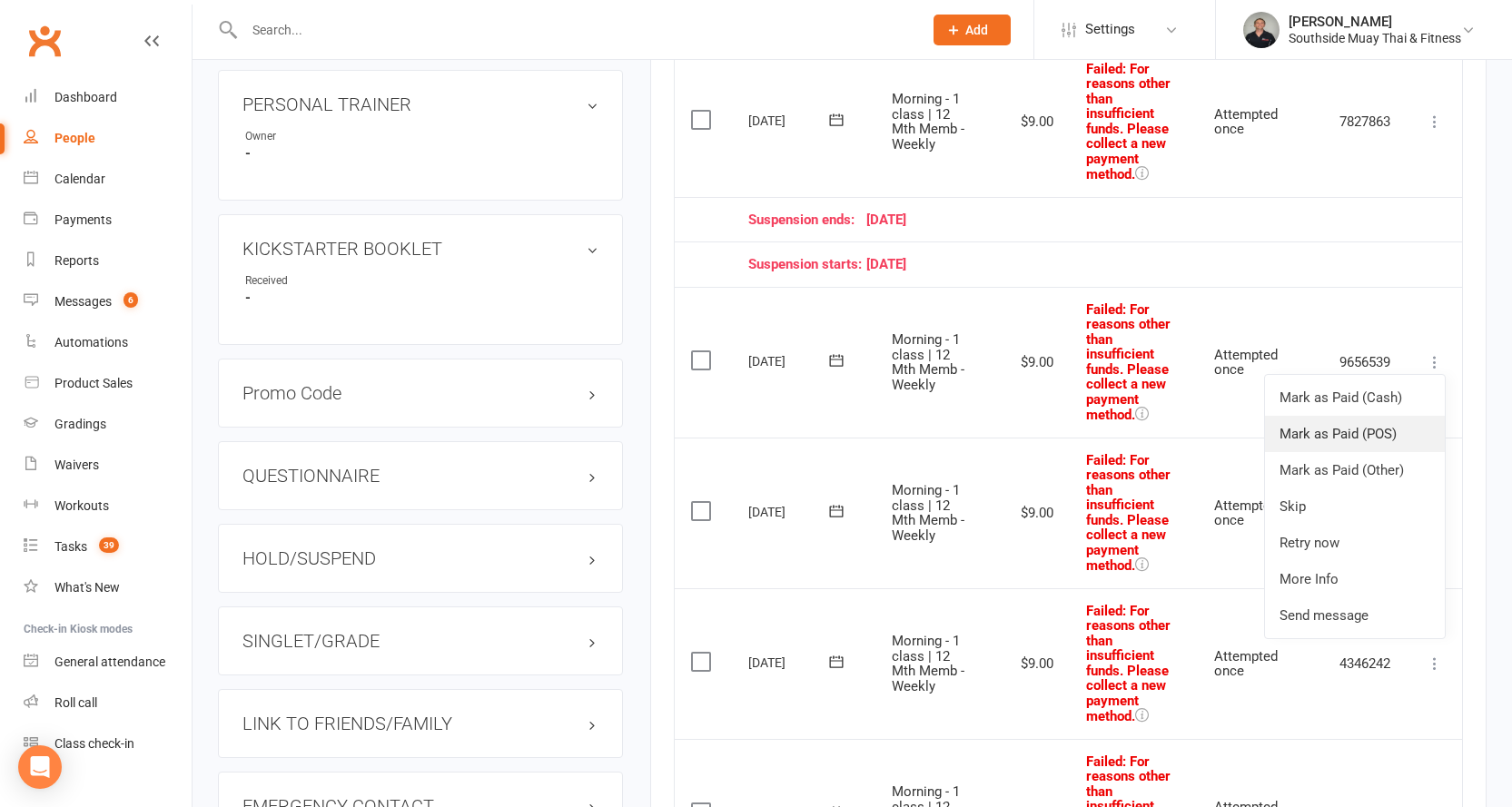
click at [1341, 427] on link "Mark as Paid (POS)" at bounding box center [1355, 434] width 180 height 36
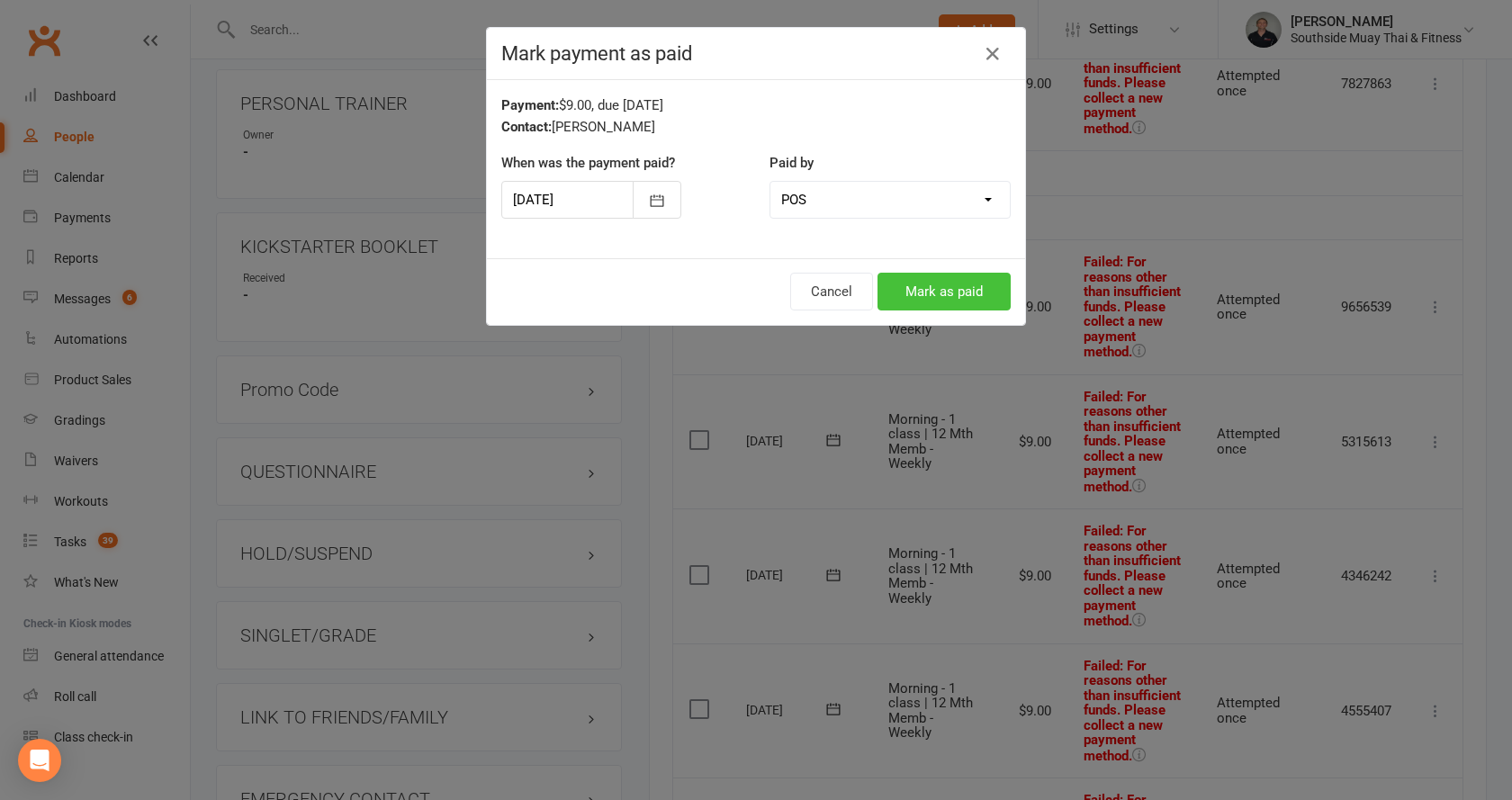
click at [936, 289] on button "Mark as paid" at bounding box center [944, 291] width 133 height 38
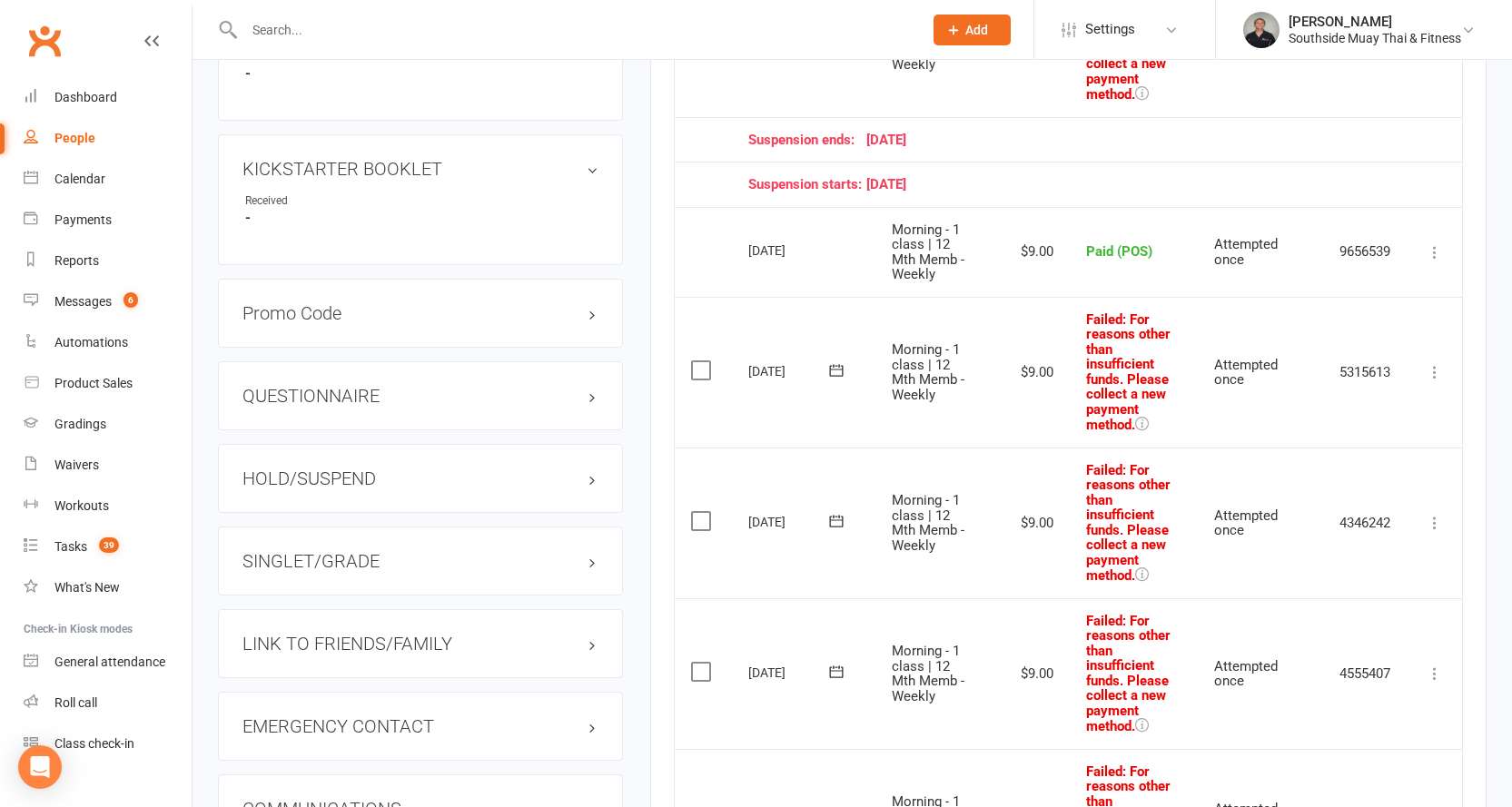
scroll to position [1363, 0]
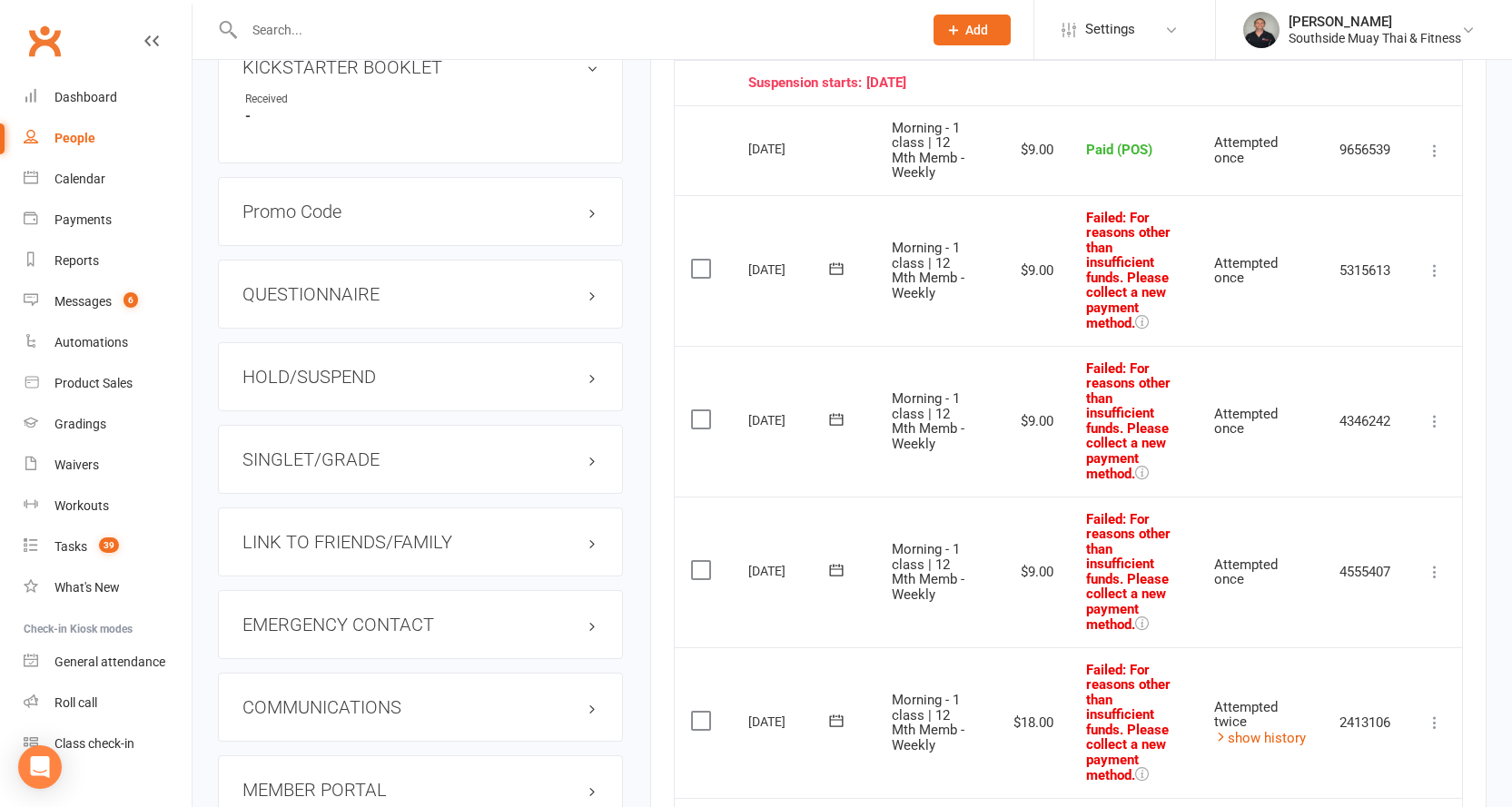
click at [1434, 271] on icon at bounding box center [1434, 270] width 18 height 18
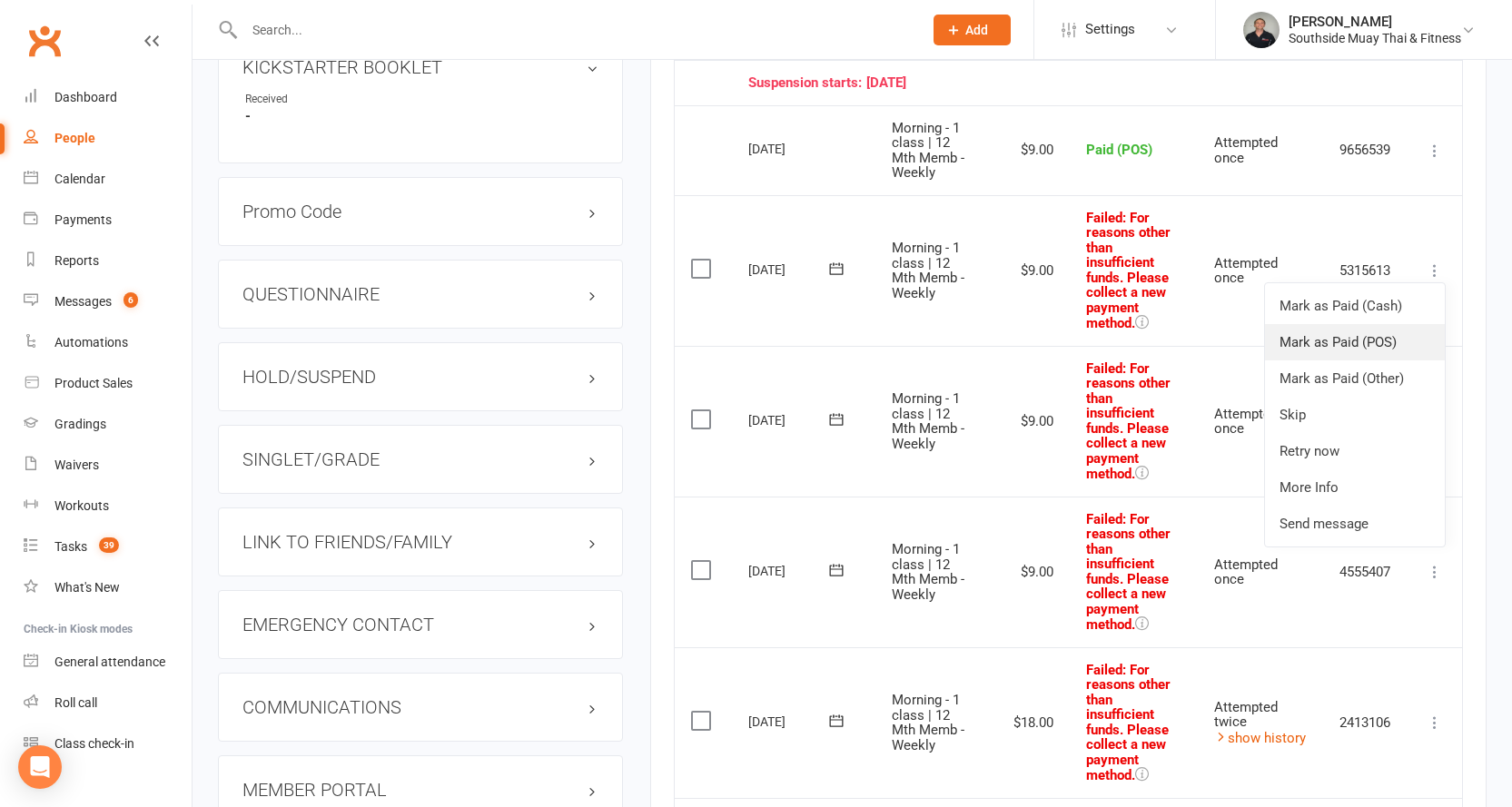
click at [1361, 339] on link "Mark as Paid (POS)" at bounding box center [1355, 342] width 180 height 36
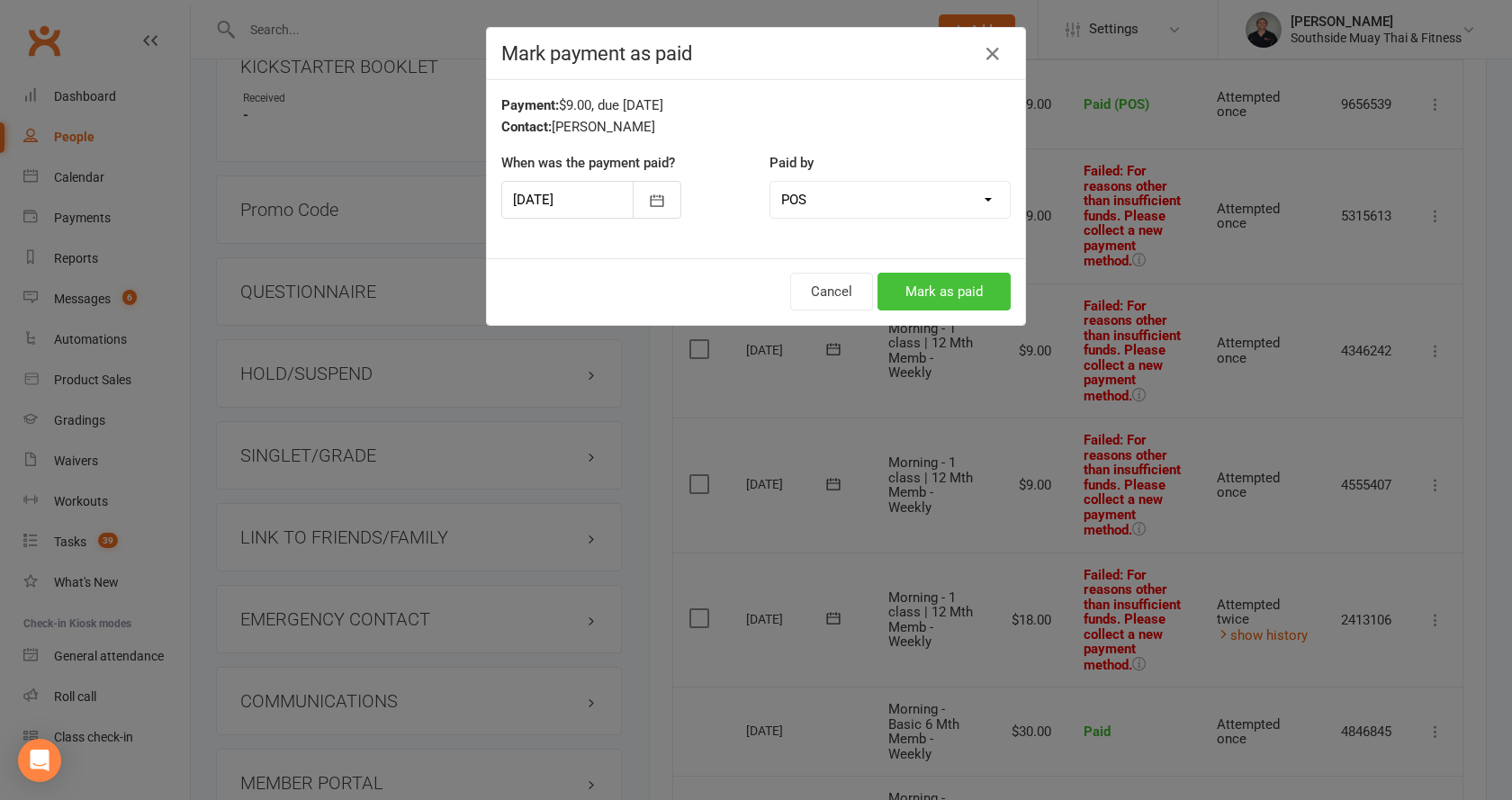
click at [956, 285] on button "Mark as paid" at bounding box center [944, 291] width 133 height 38
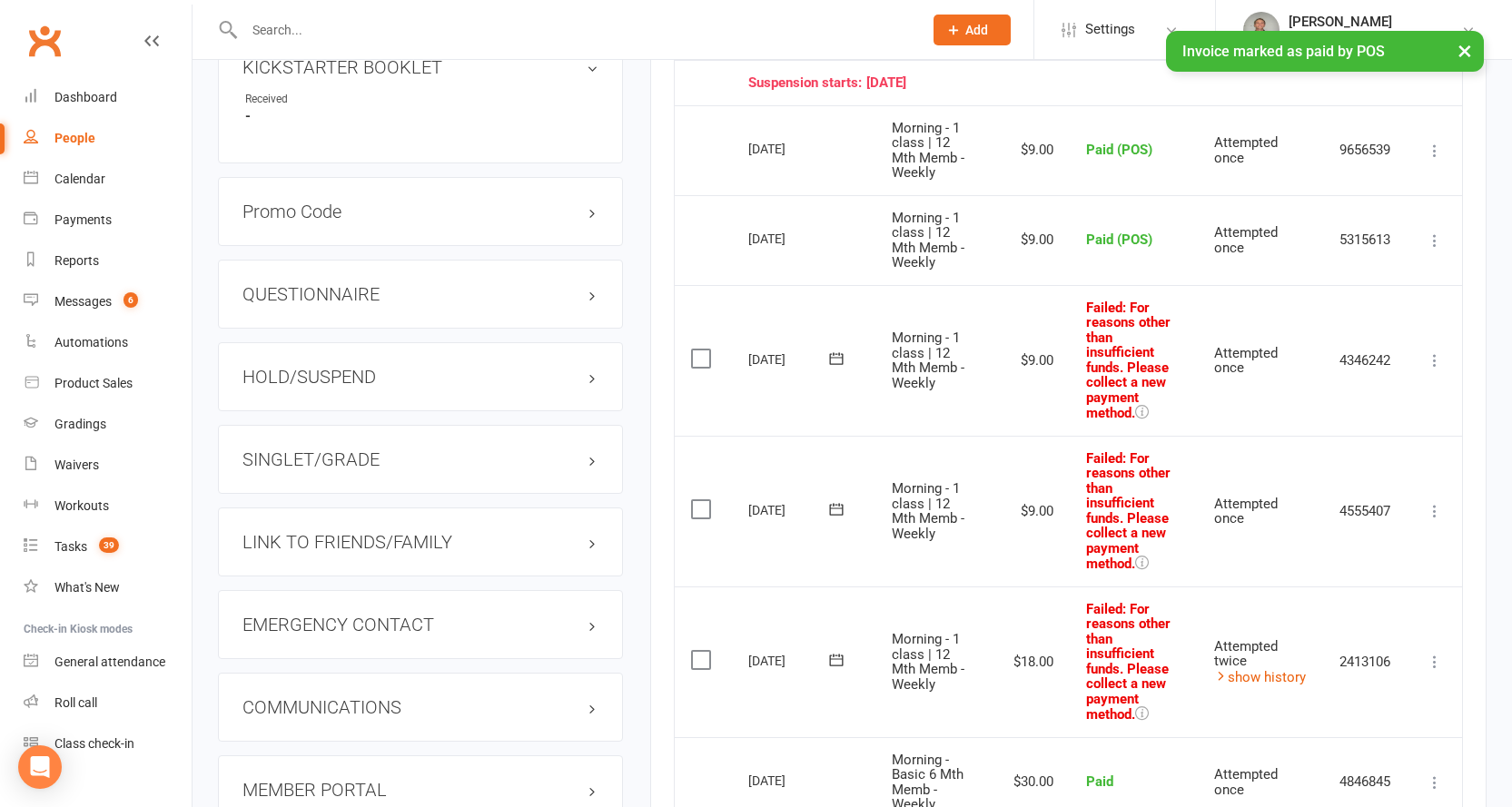
click at [1434, 355] on icon at bounding box center [1434, 360] width 18 height 18
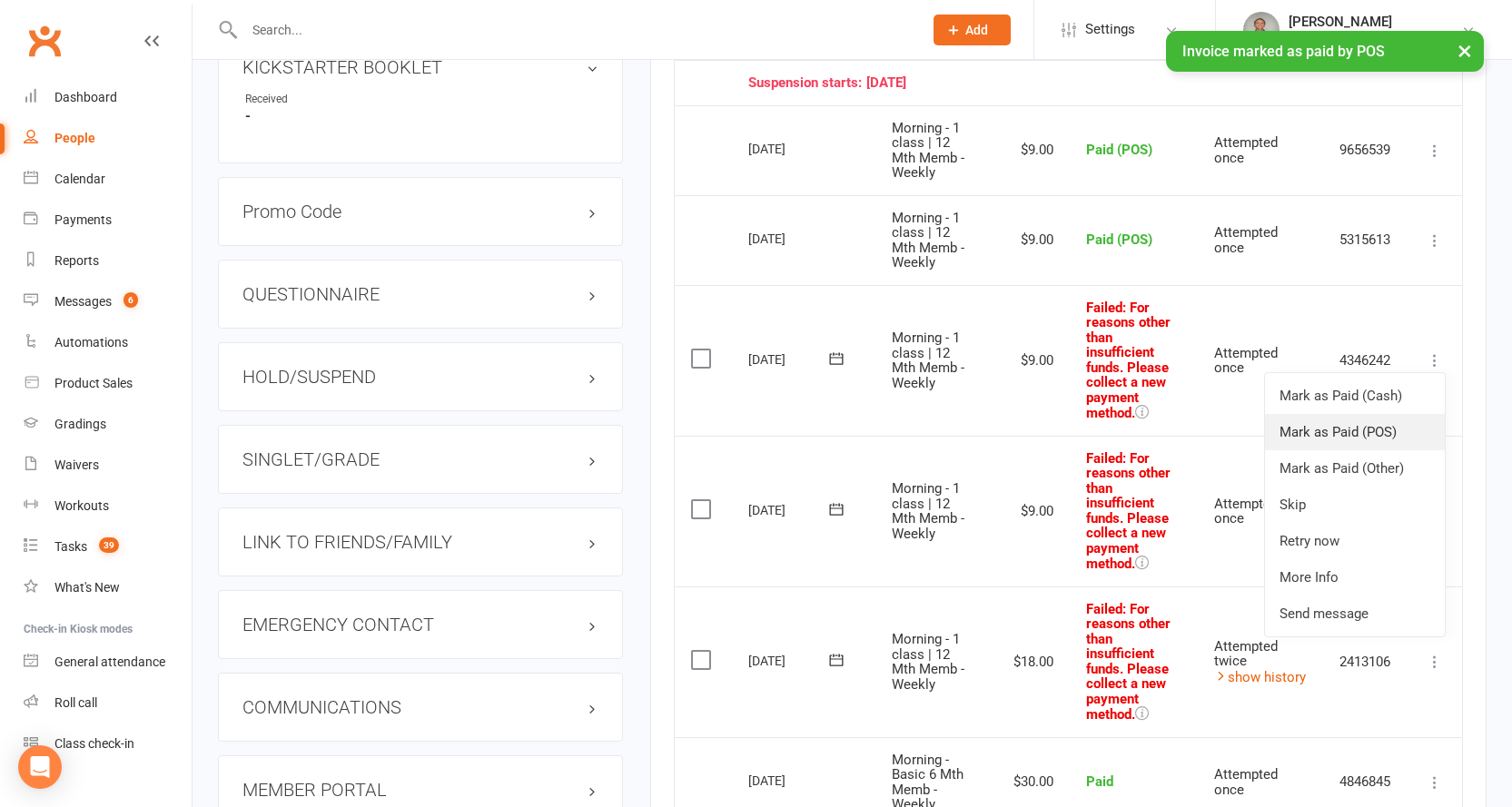
click at [1342, 431] on link "Mark as Paid (POS)" at bounding box center [1355, 432] width 180 height 36
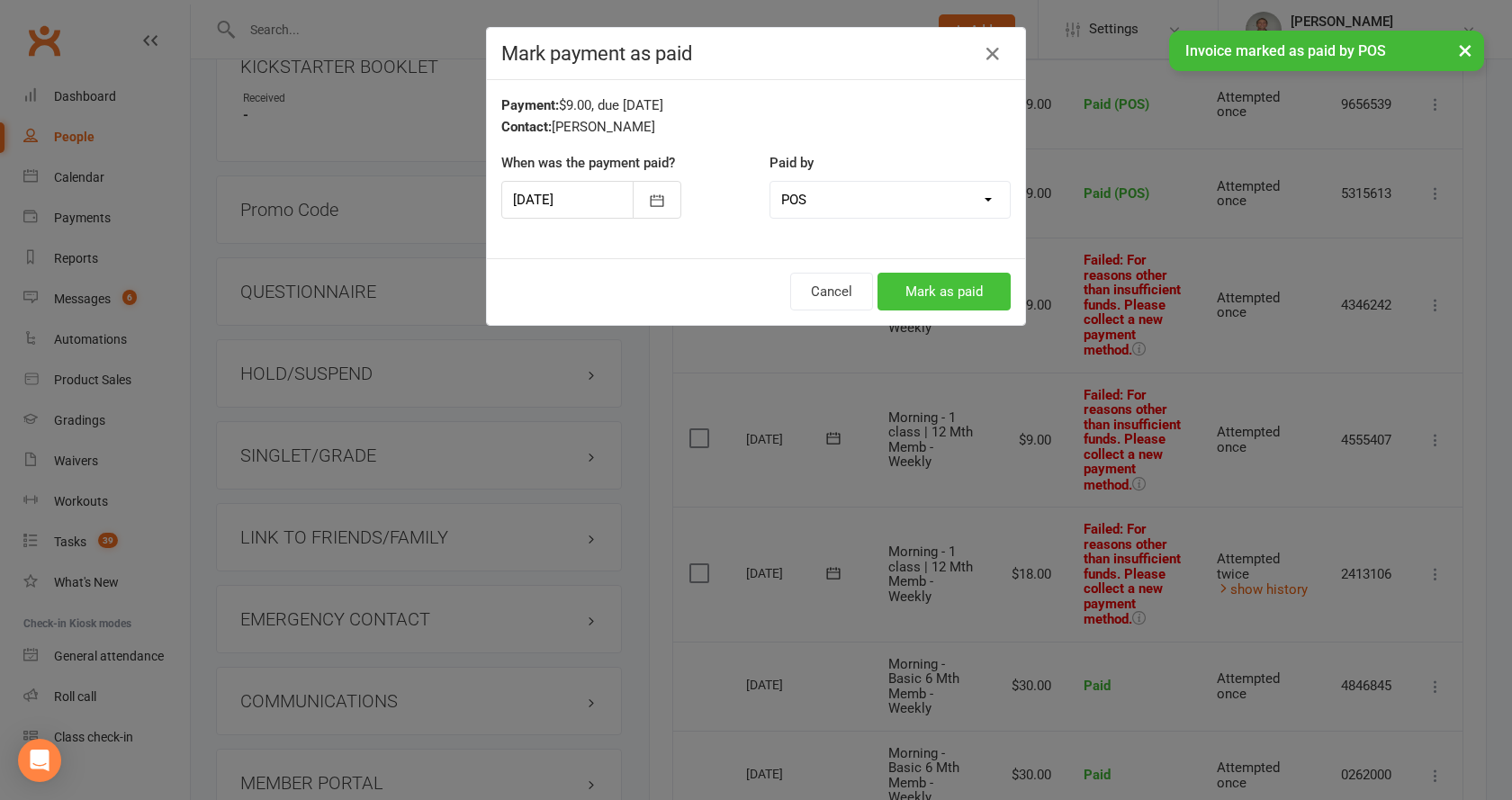
click at [926, 277] on button "Mark as paid" at bounding box center [944, 291] width 133 height 38
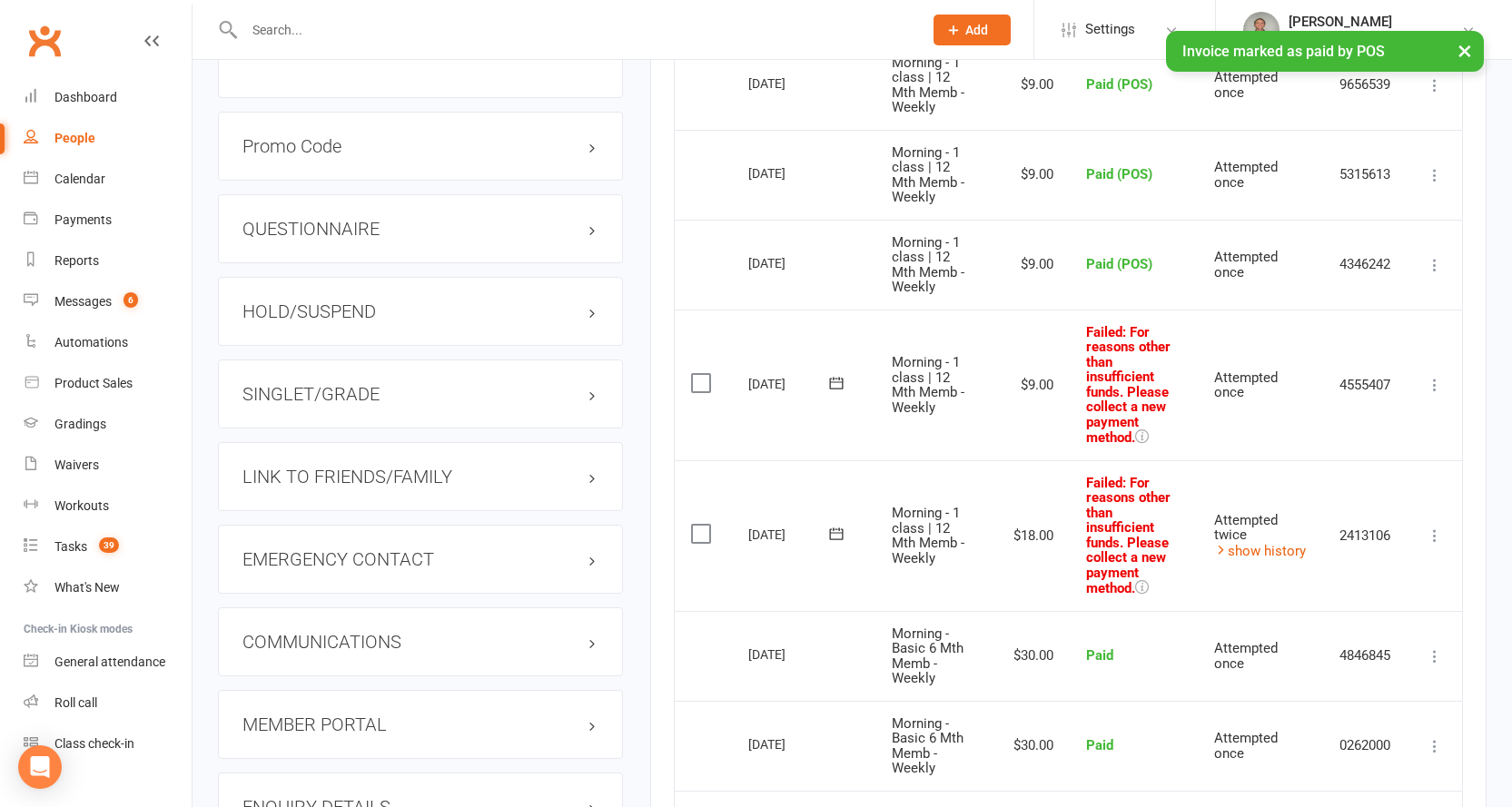
scroll to position [1544, 0]
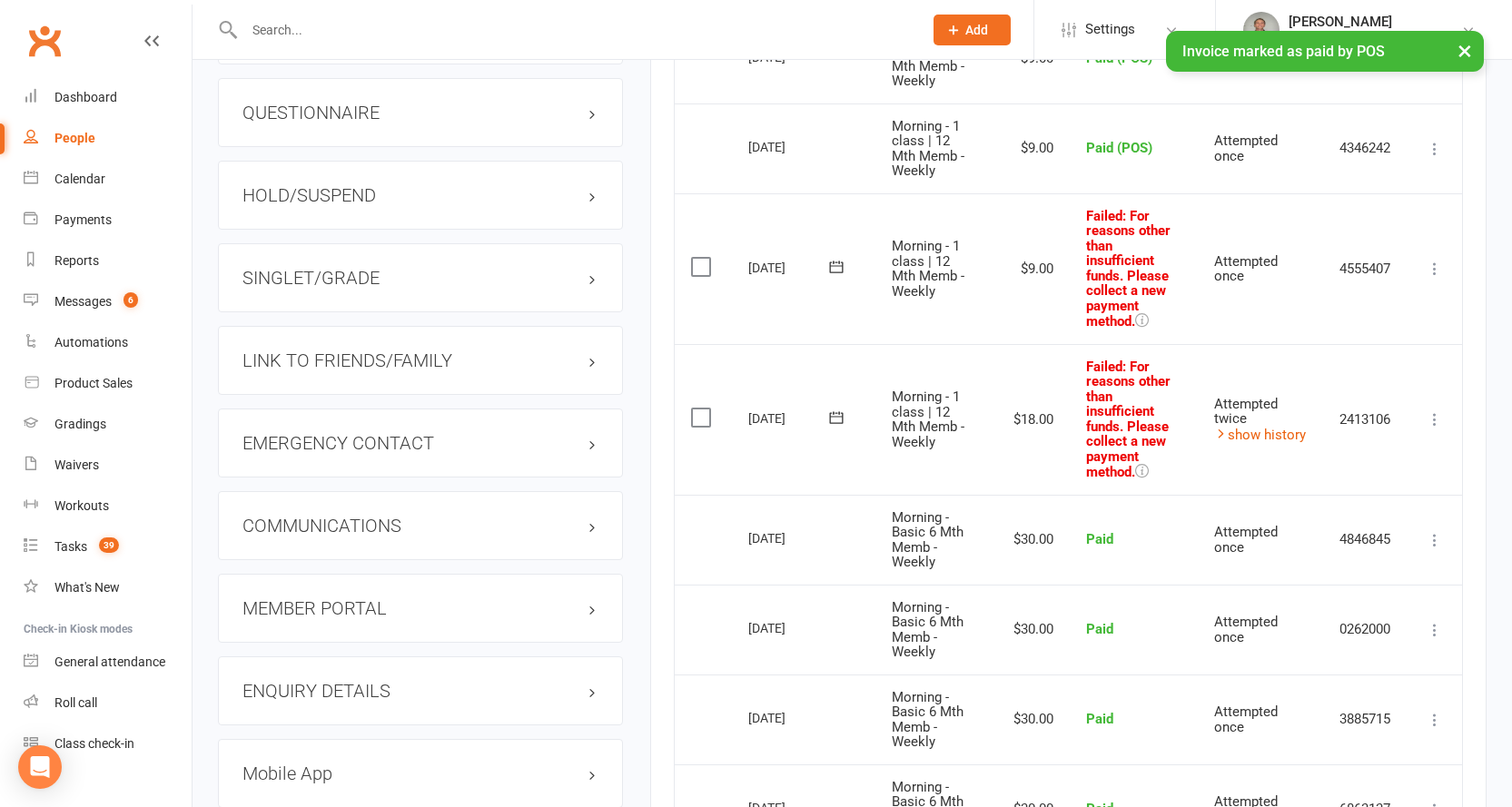
click at [1431, 267] on icon at bounding box center [1434, 268] width 18 height 18
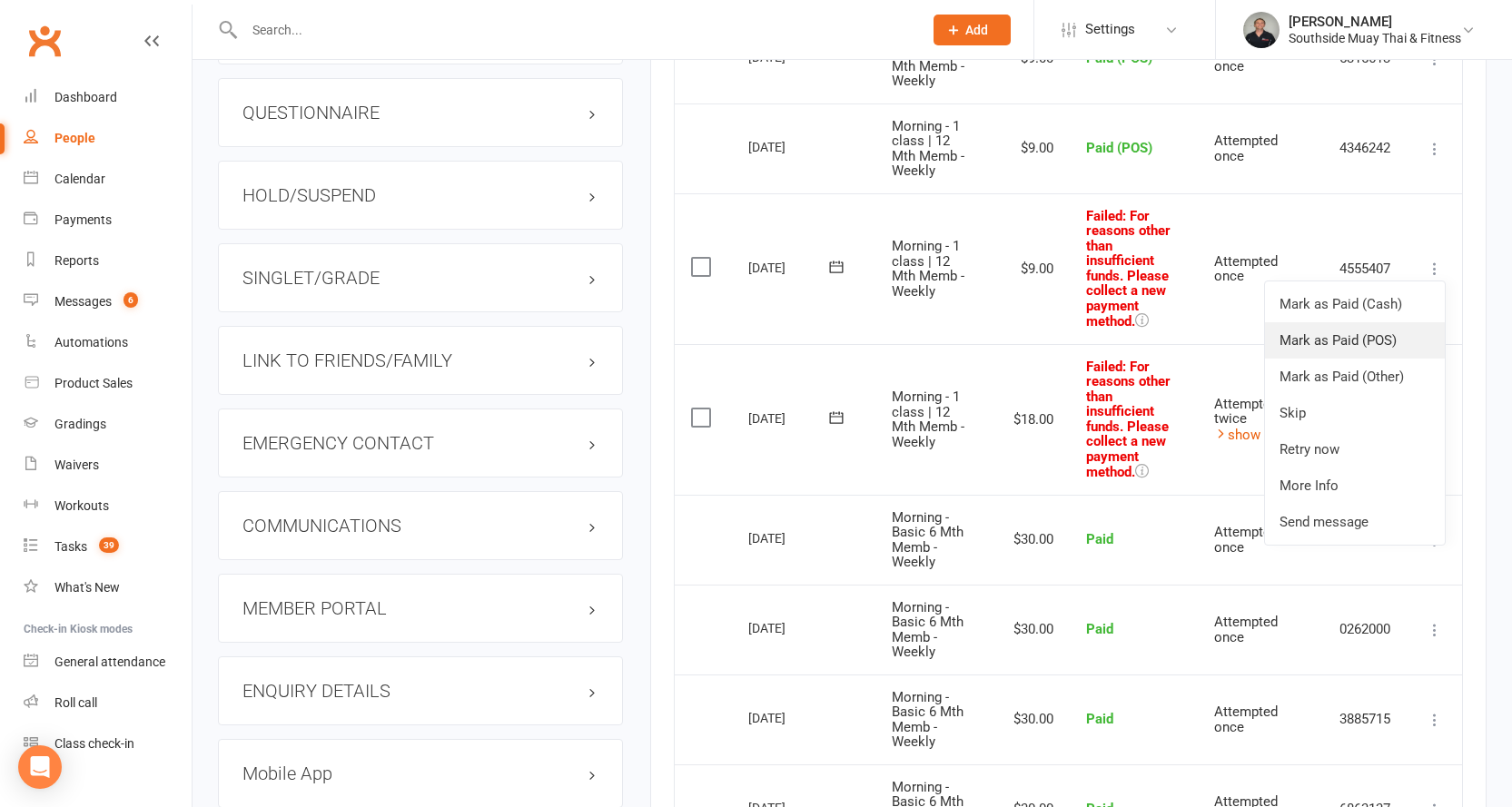
click at [1363, 341] on link "Mark as Paid (POS)" at bounding box center [1355, 340] width 180 height 36
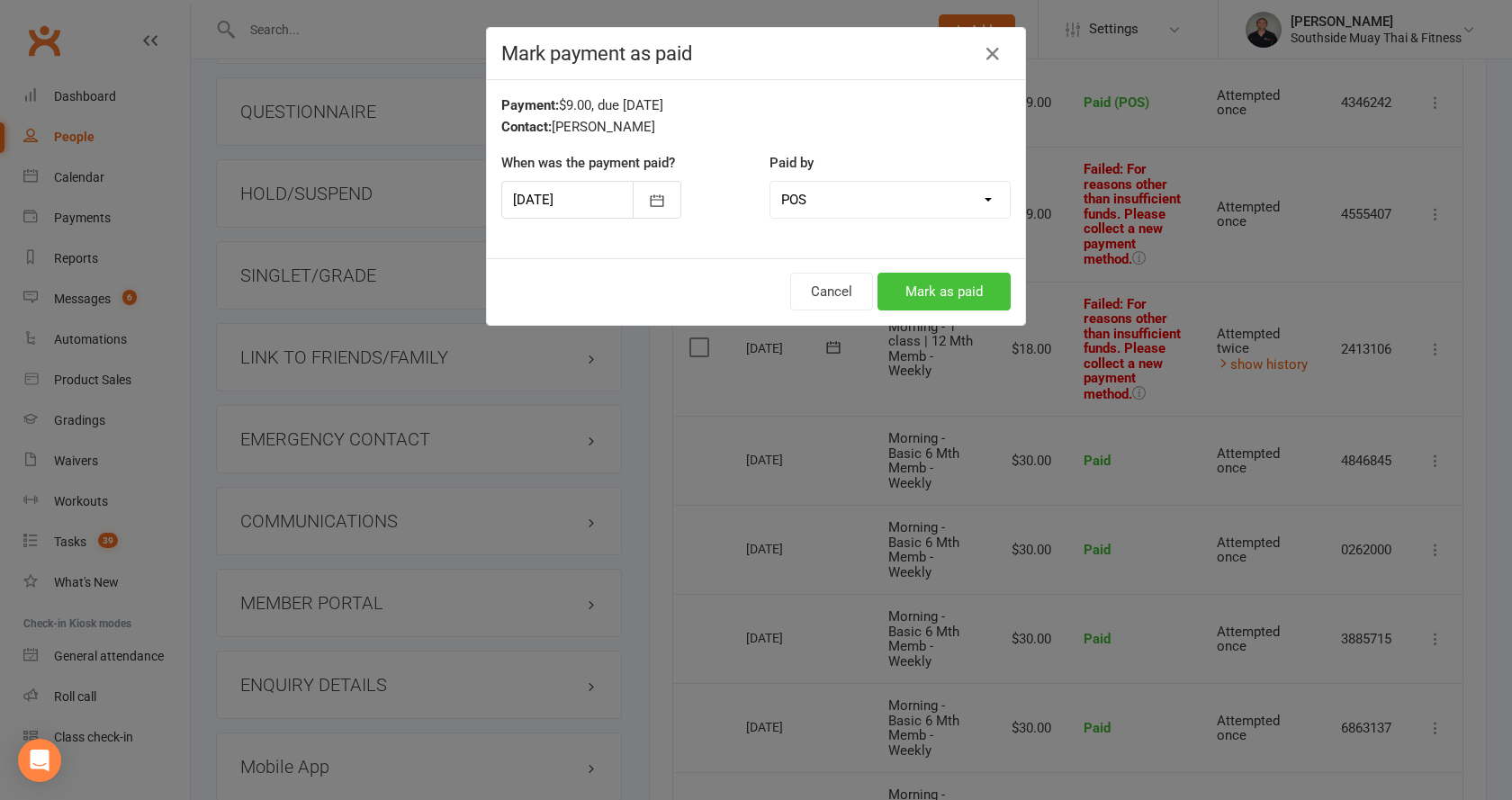
click at [947, 287] on button "Mark as paid" at bounding box center [944, 291] width 133 height 38
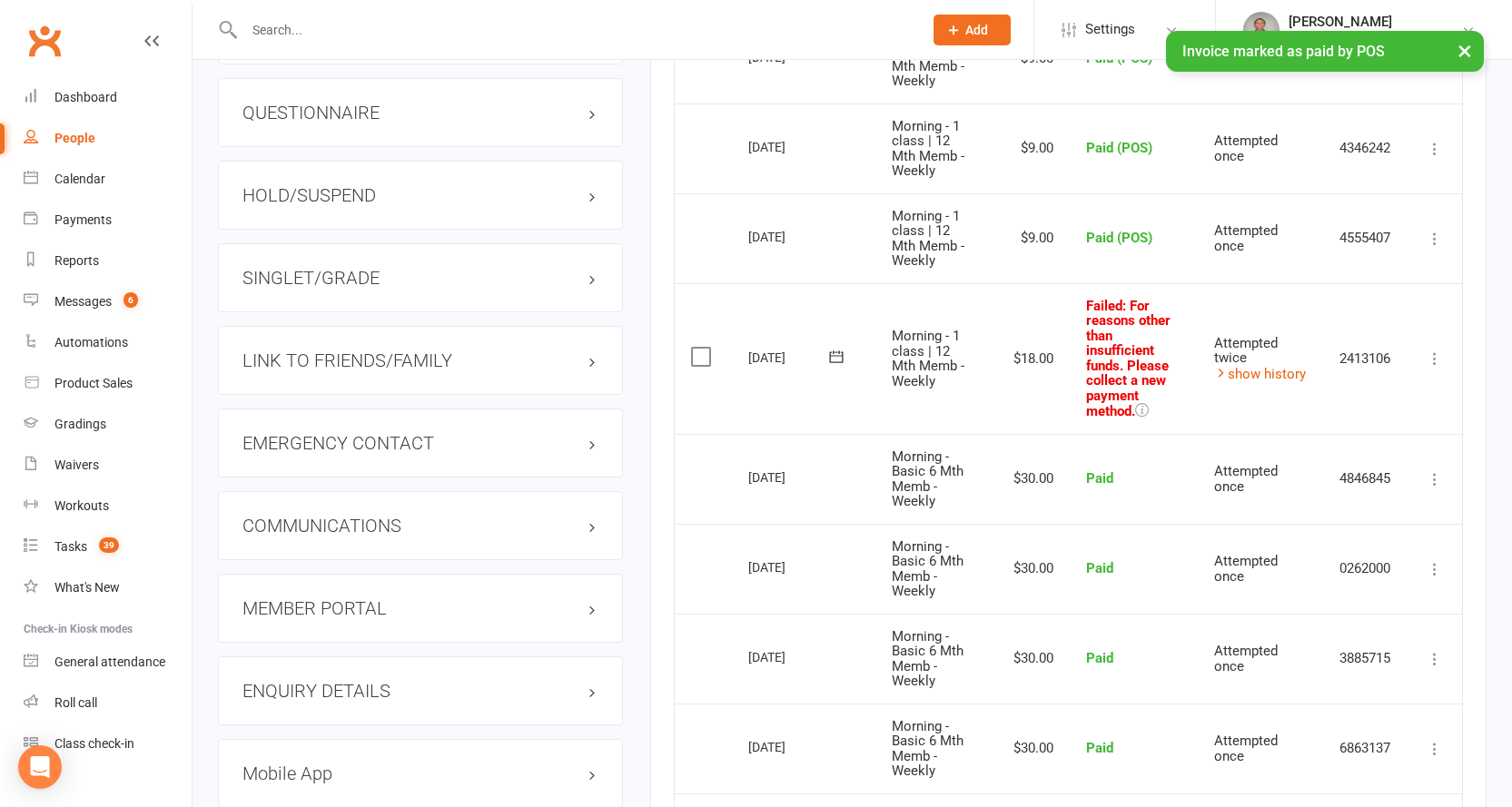
click at [1435, 358] on icon at bounding box center [1434, 358] width 18 height 18
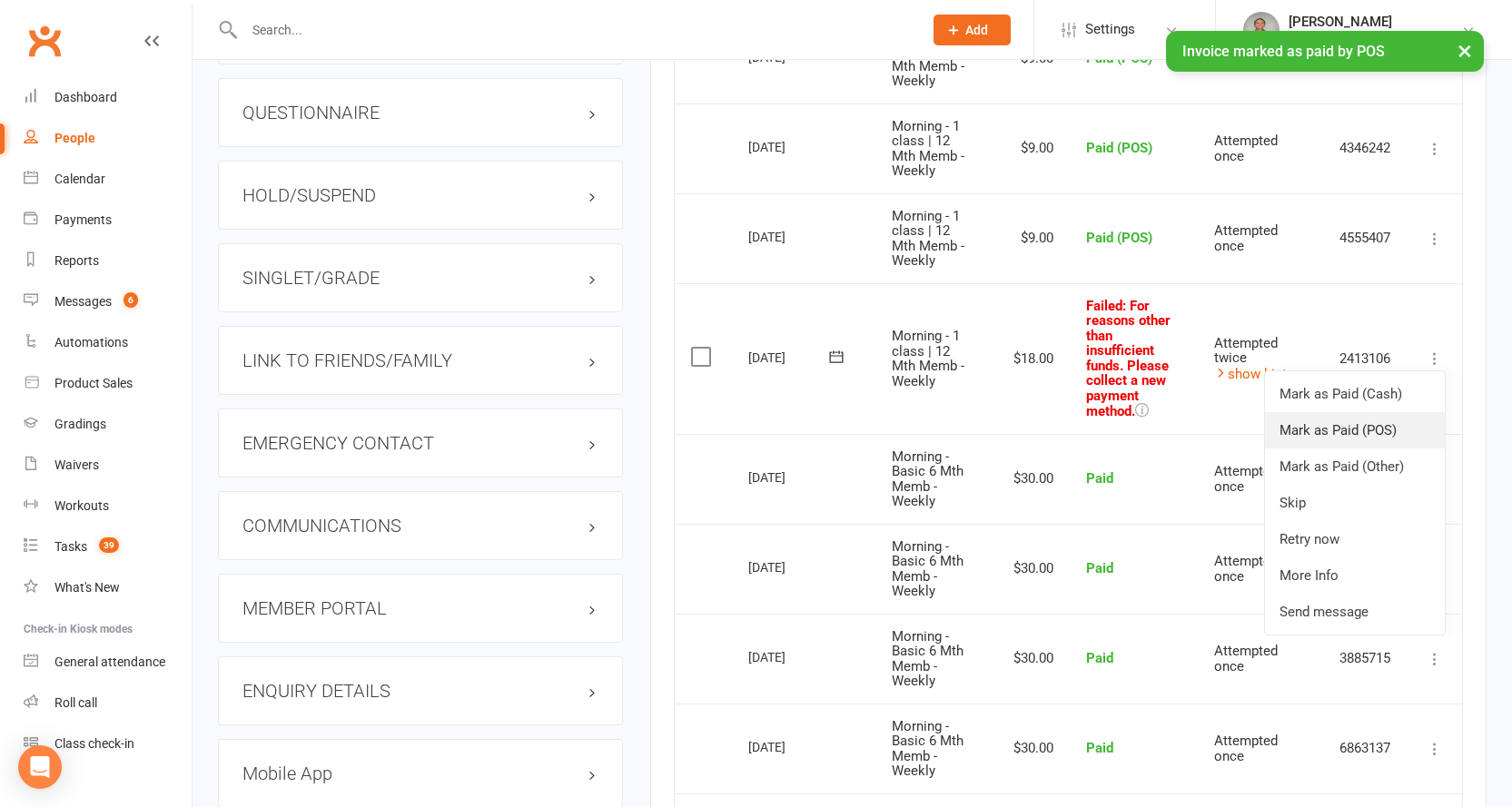
click at [1393, 427] on link "Mark as Paid (POS)" at bounding box center [1355, 431] width 180 height 36
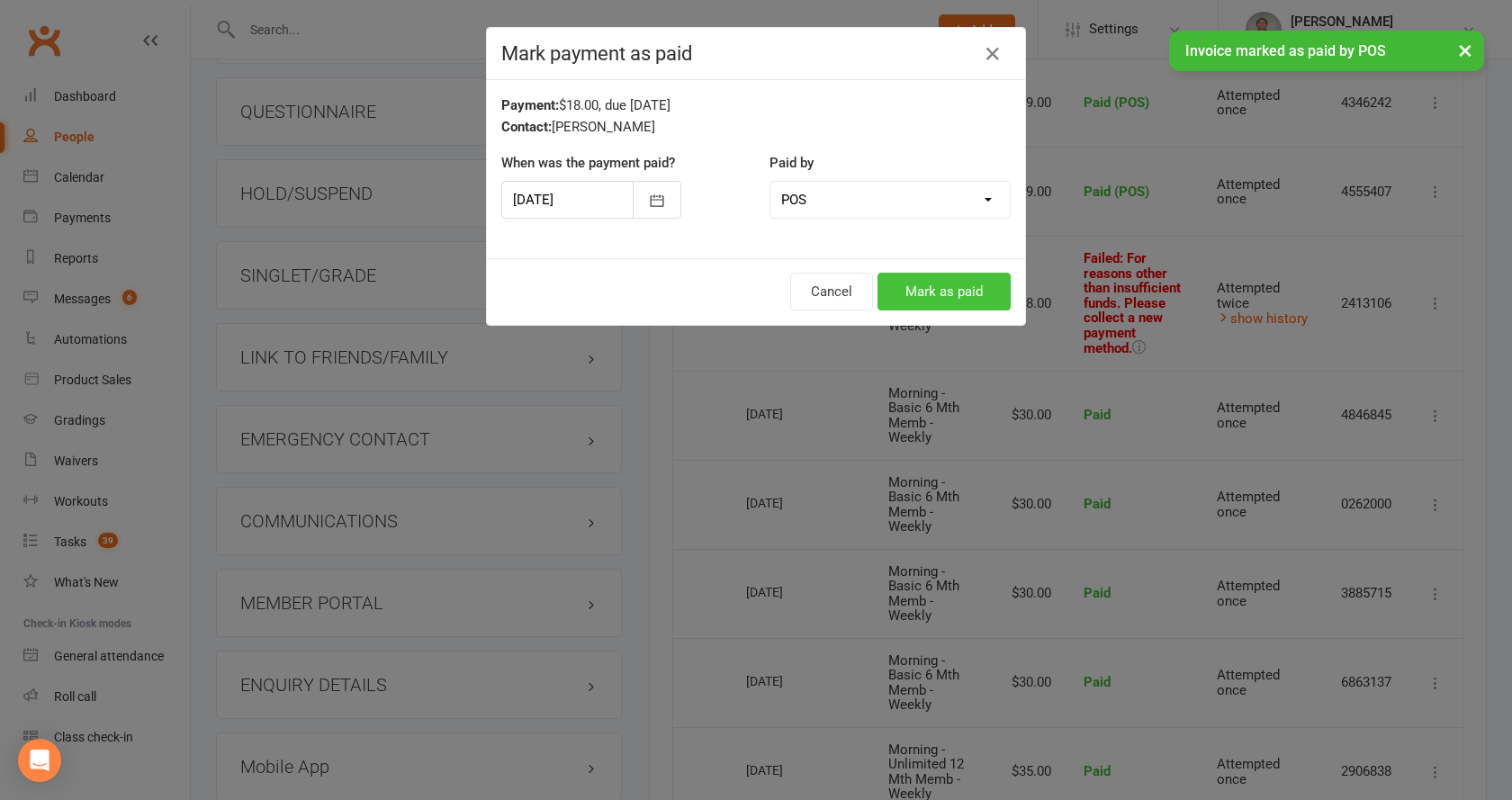
click at [932, 283] on button "Mark as paid" at bounding box center [944, 291] width 133 height 38
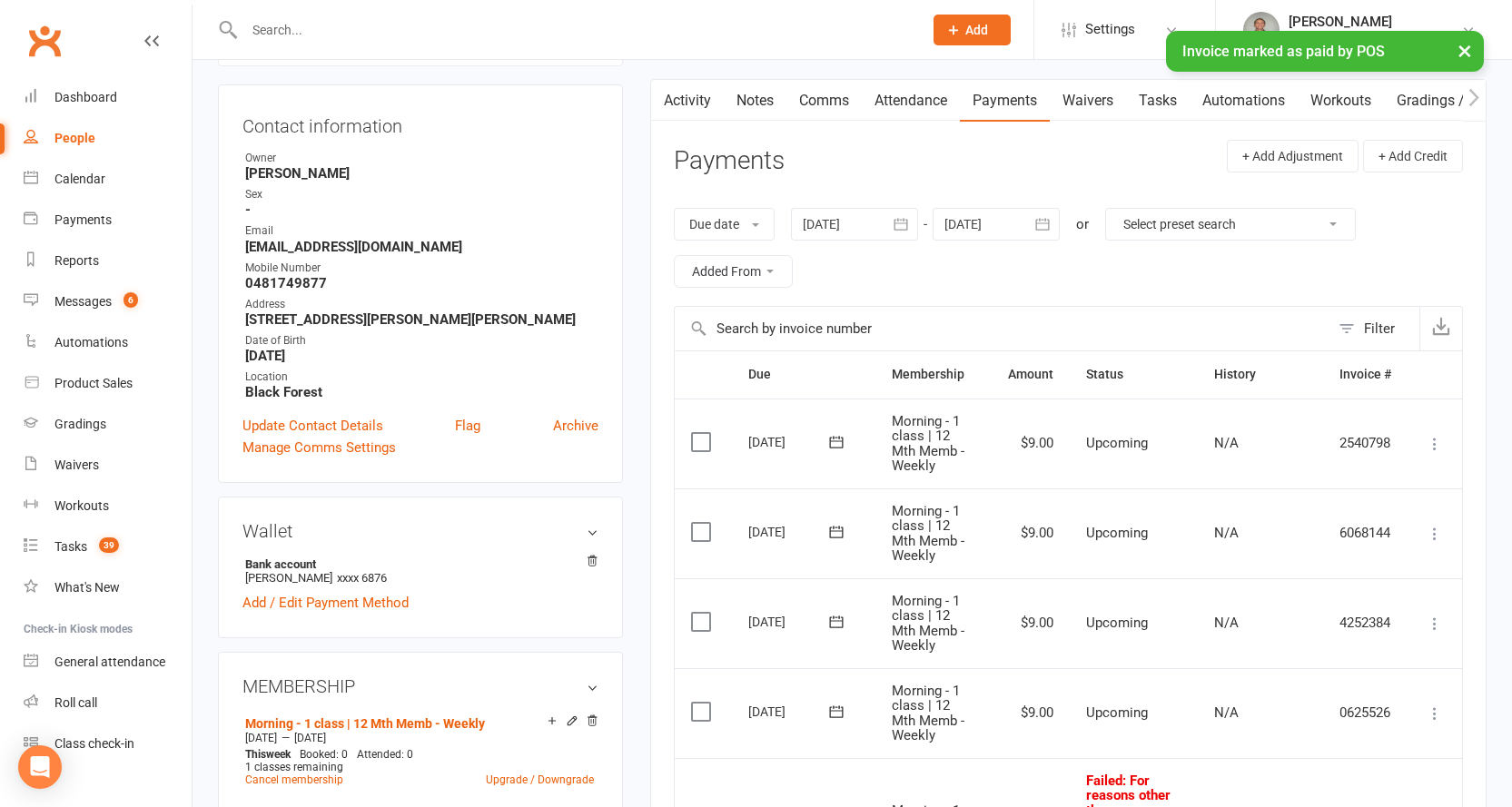
scroll to position [0, 0]
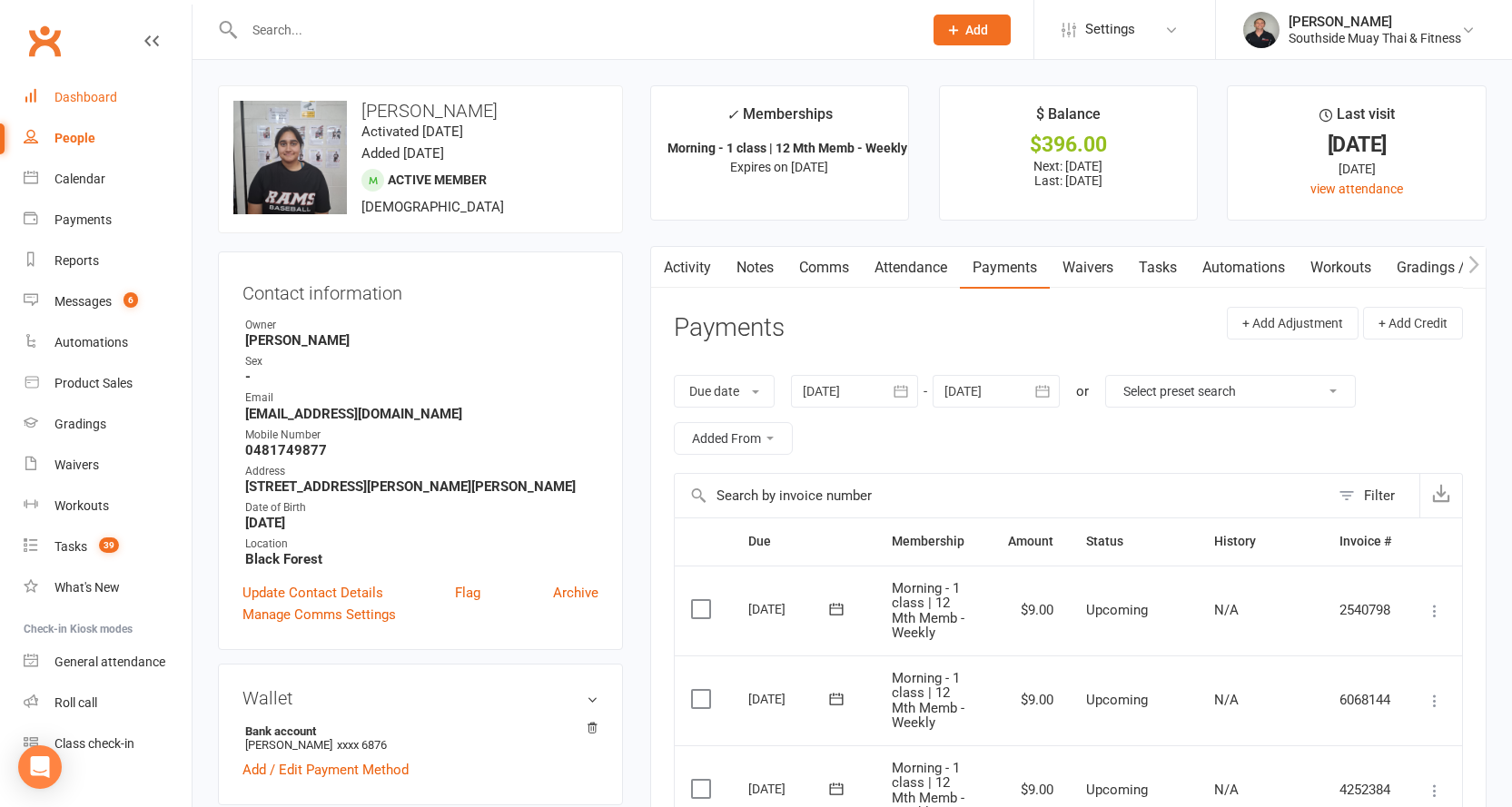
click at [60, 92] on div "Dashboard" at bounding box center [85, 97] width 63 height 14
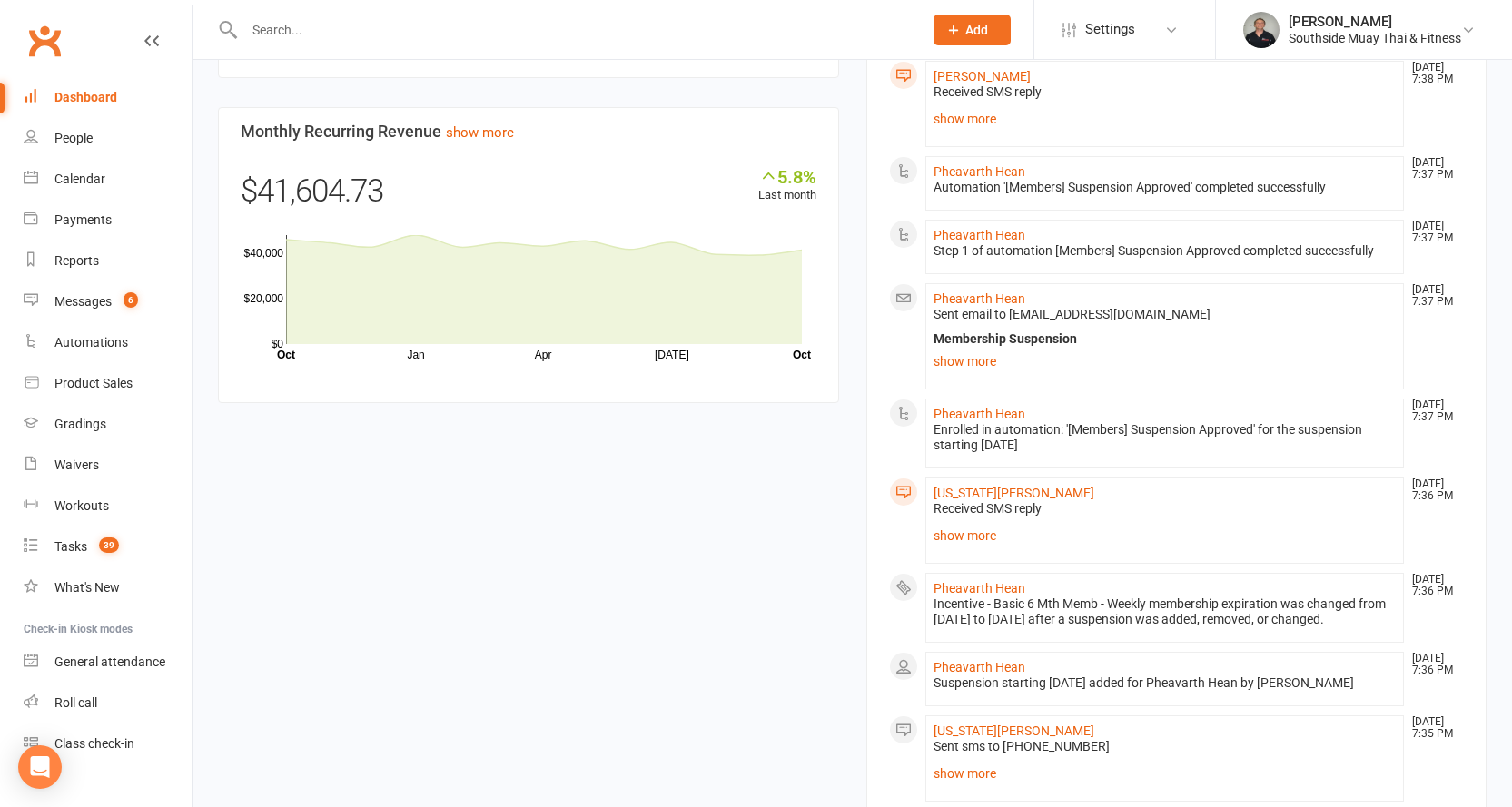
scroll to position [1363, 0]
click at [956, 484] on link "Indiana Weaver" at bounding box center [1014, 490] width 161 height 14
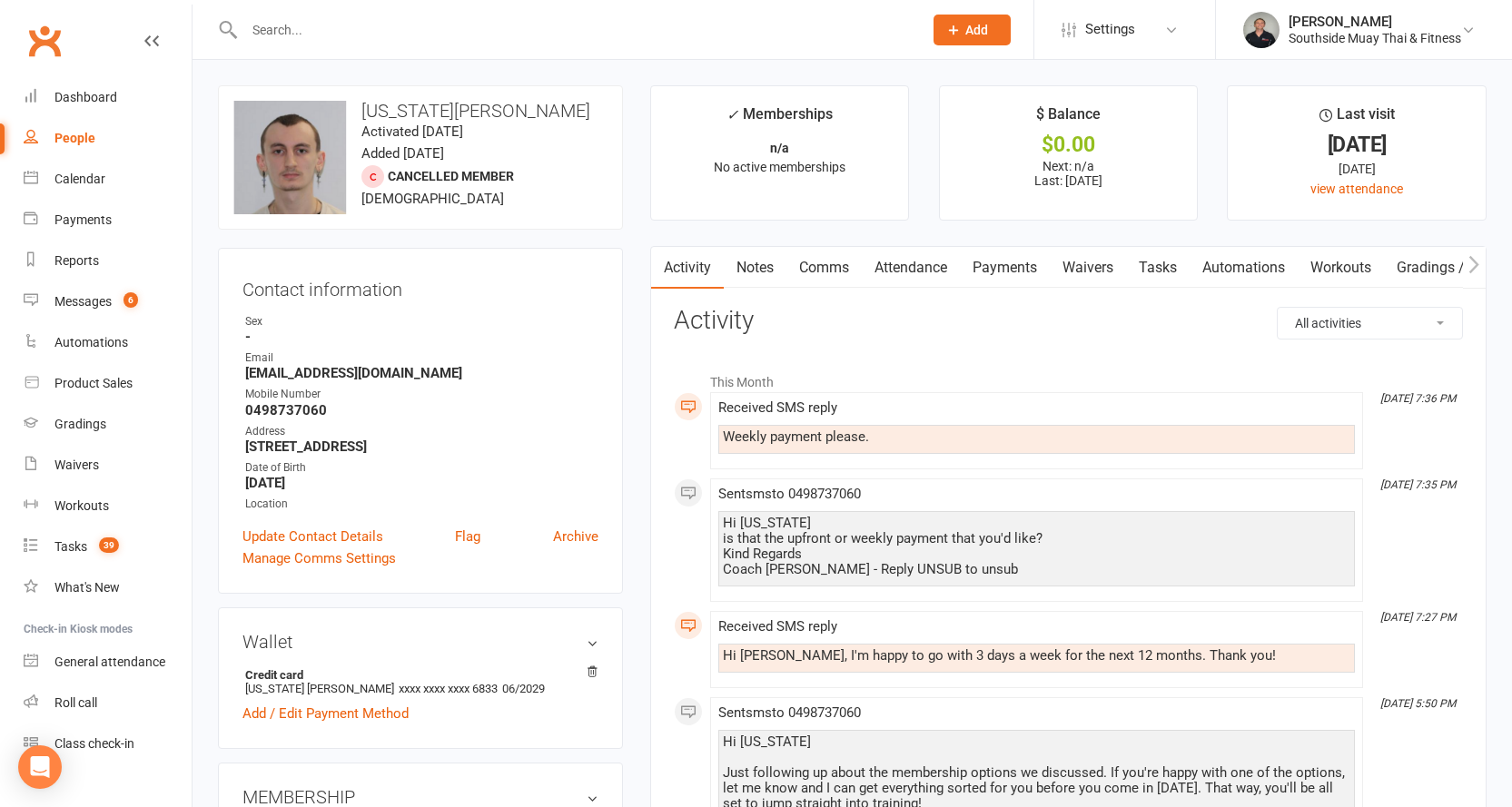
click at [1080, 266] on link "Waivers" at bounding box center [1087, 267] width 76 height 42
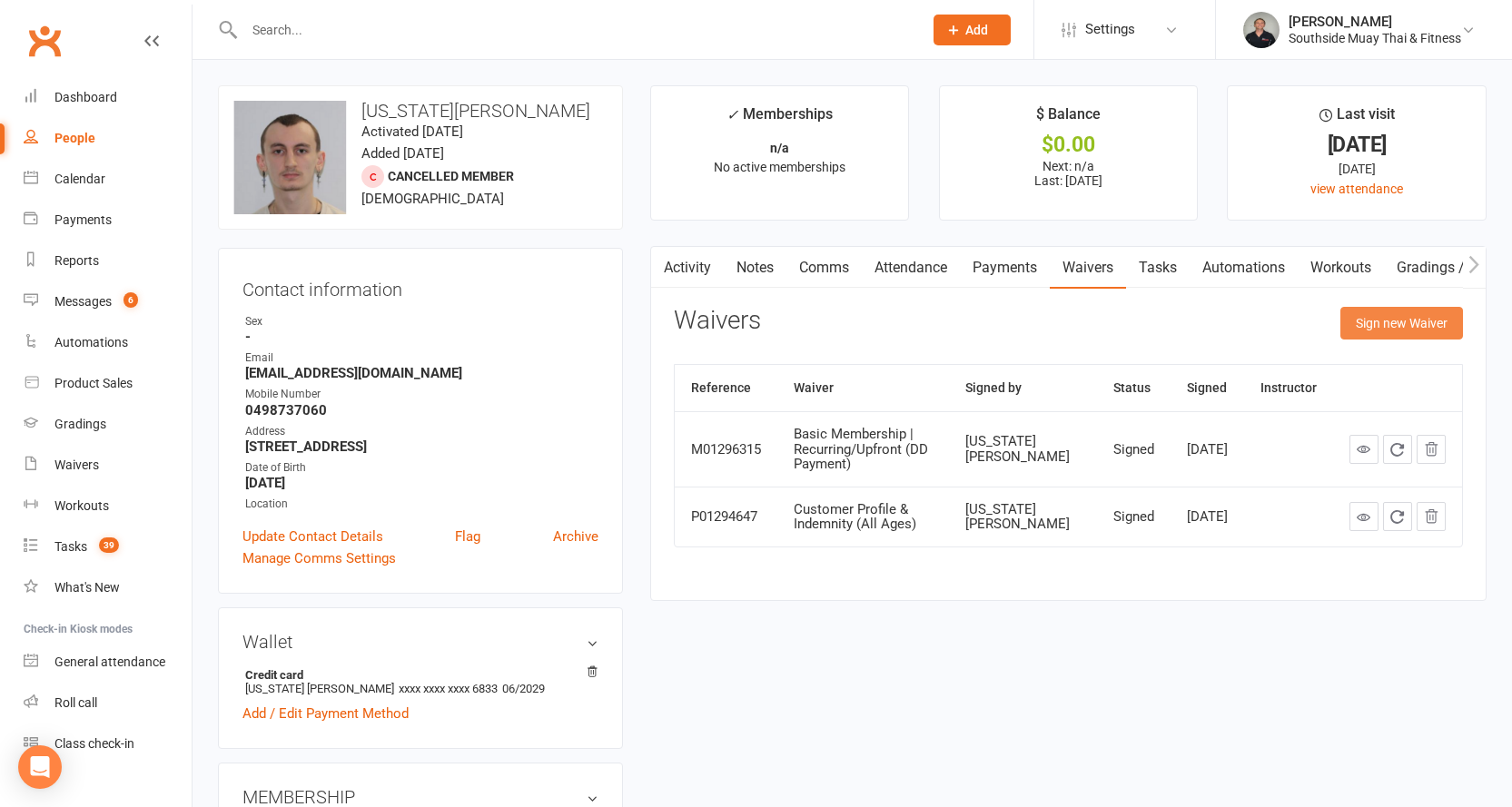
click at [1373, 319] on button "Sign new Waiver" at bounding box center [1401, 323] width 122 height 32
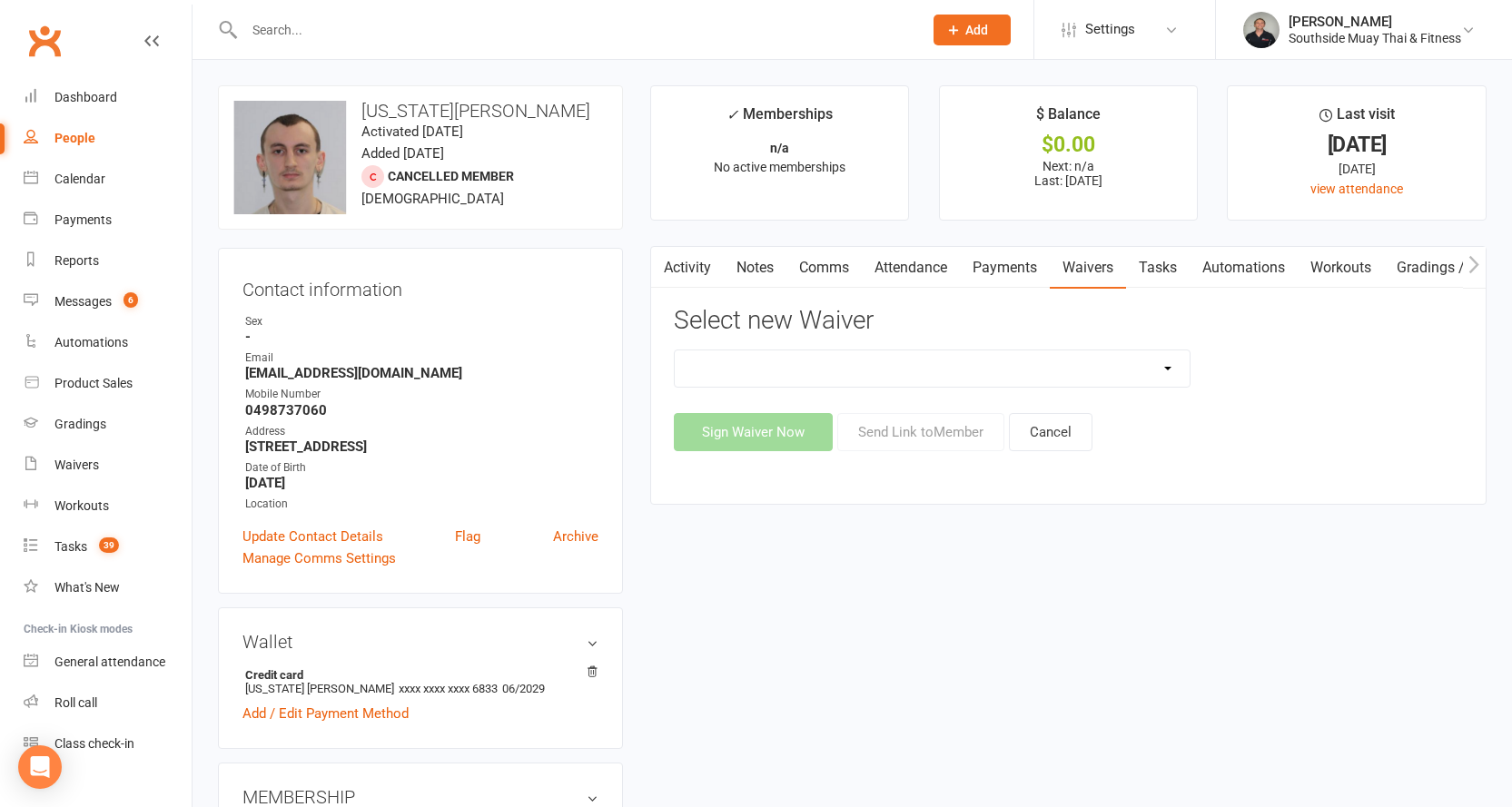
click at [1139, 365] on select "10 or 5 Session Pass | Upfront (former member) 10 Session Pass | Upfront (DD Pa…" at bounding box center [933, 369] width 516 height 36
select select "2596"
click at [675, 351] on select "10 or 5 Session Pass | Upfront (former member) 10 Session Pass | Upfront (DD Pa…" at bounding box center [933, 369] width 516 height 36
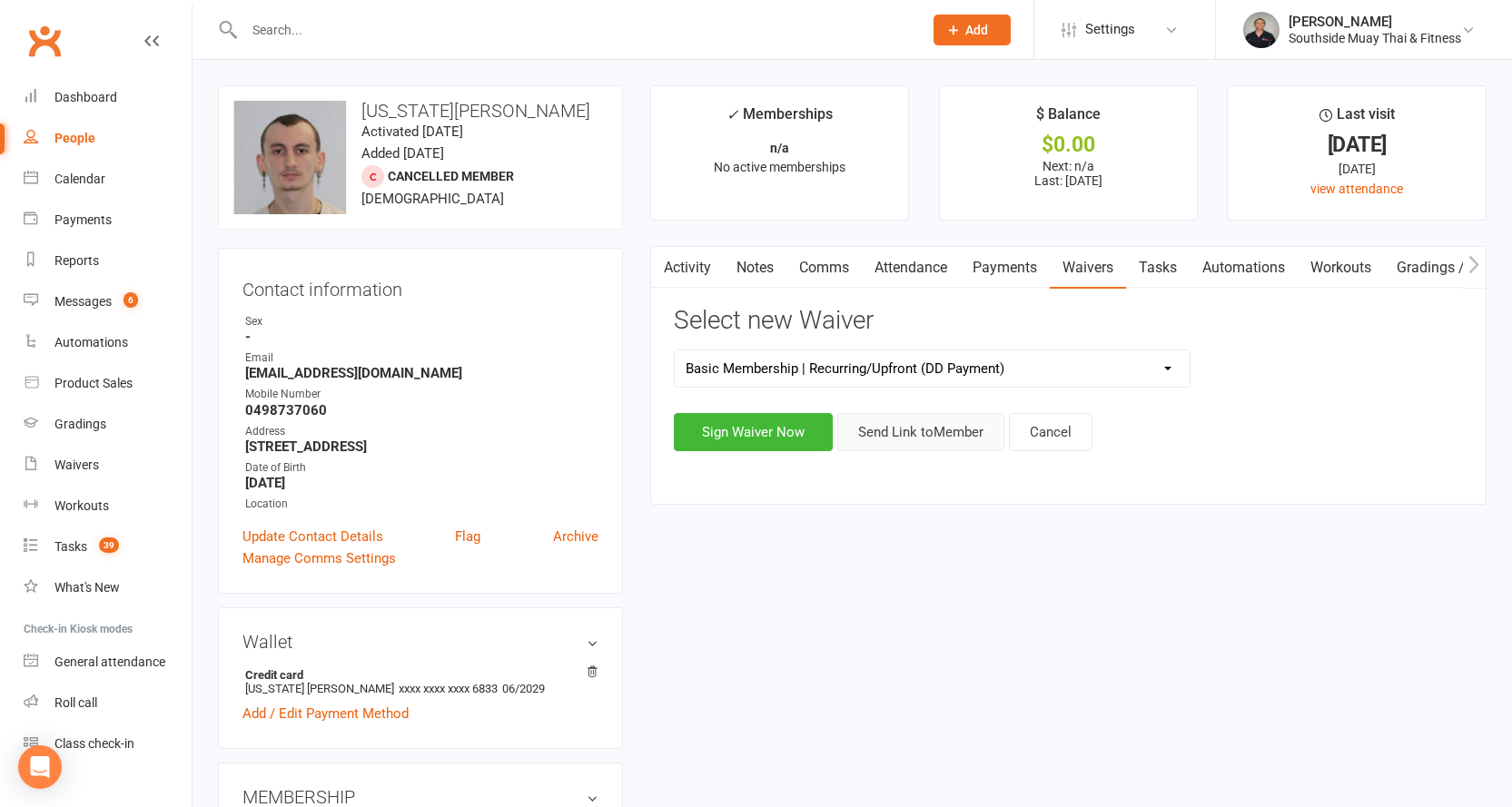
click at [888, 426] on button "Send Link to Member" at bounding box center [920, 432] width 167 height 38
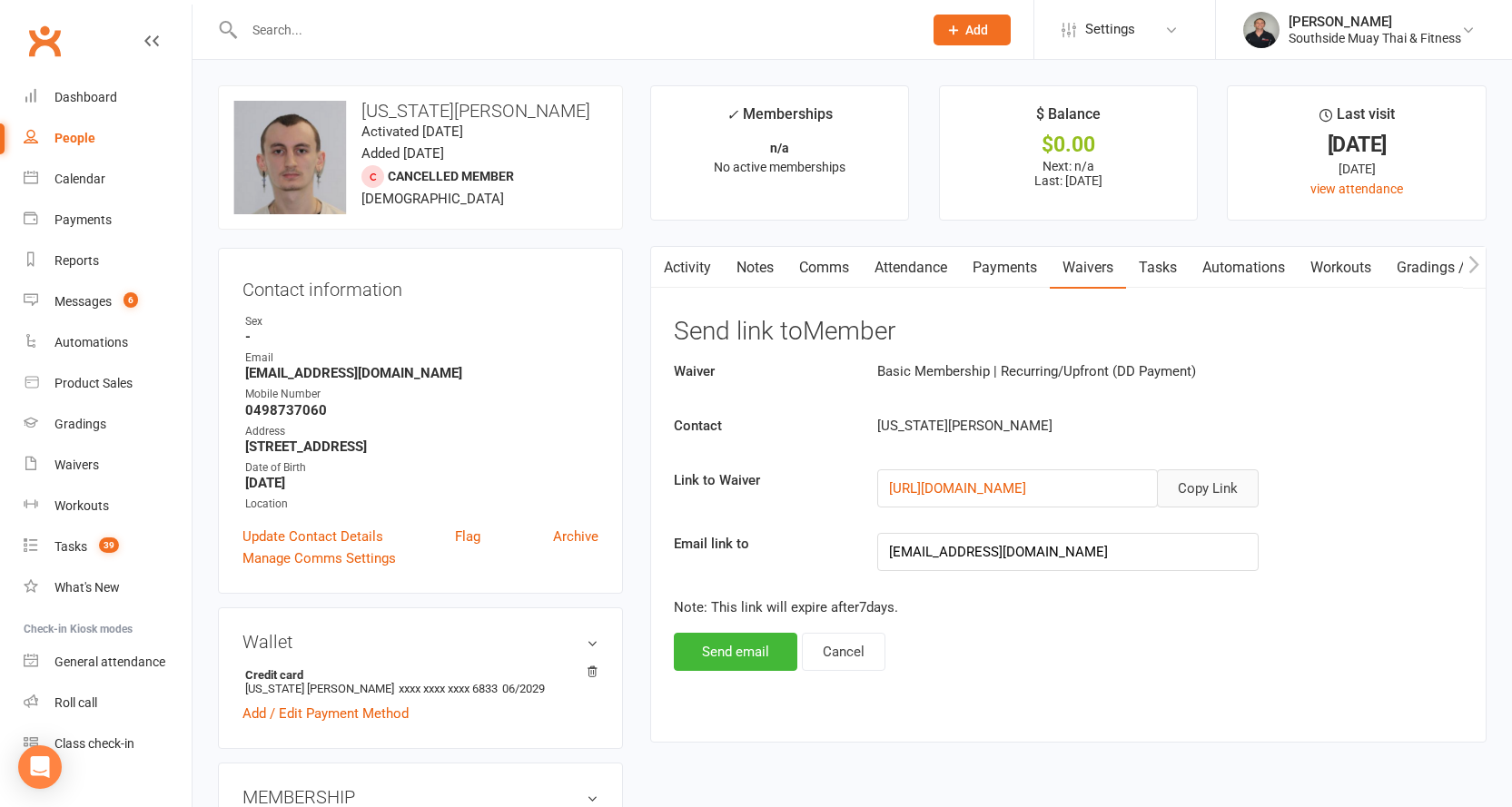
click at [1184, 483] on button "Copy Link" at bounding box center [1207, 488] width 101 height 38
click at [845, 661] on button "Cancel" at bounding box center [844, 652] width 83 height 38
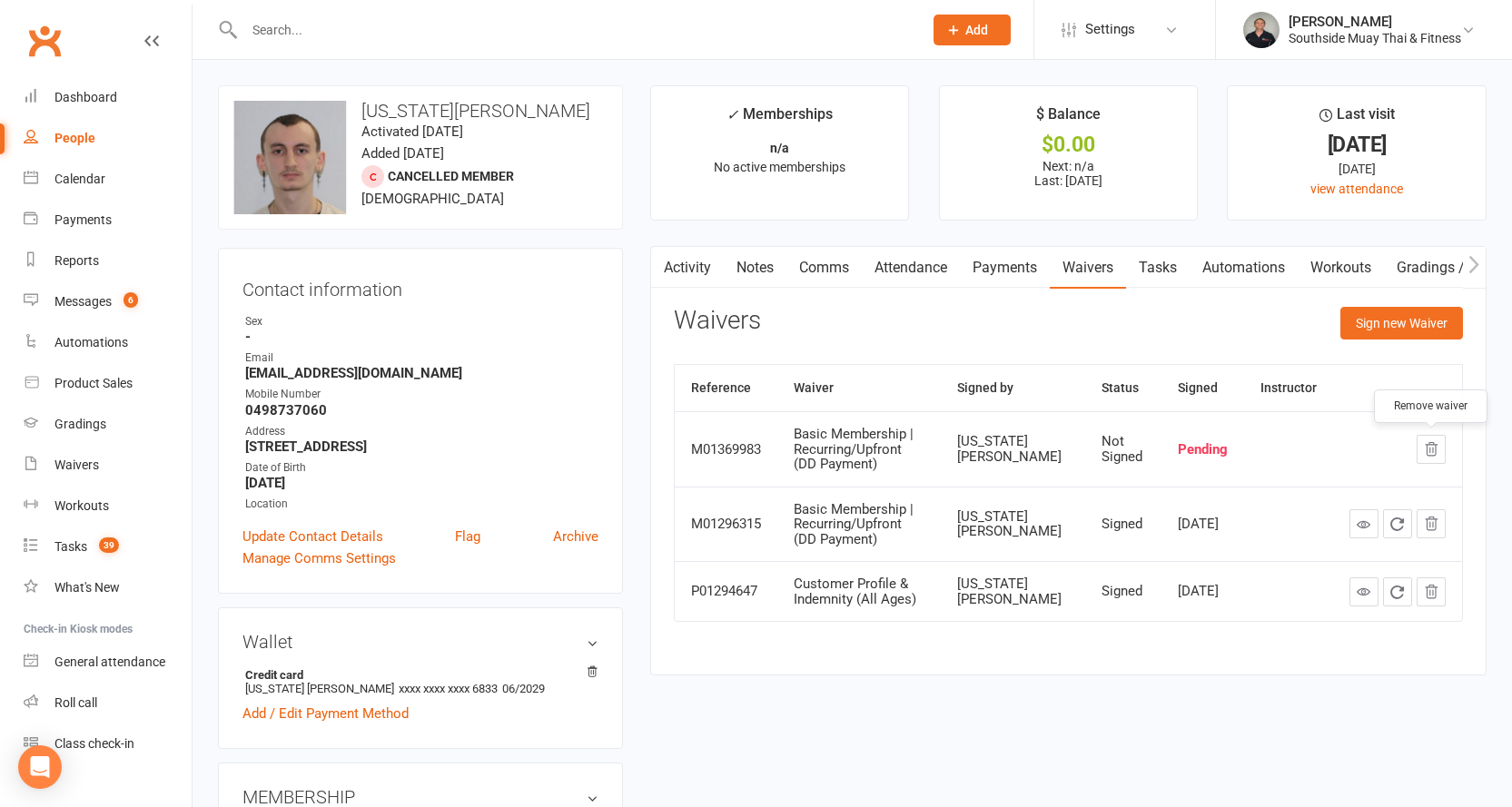
click at [1436, 451] on icon "button" at bounding box center [1430, 449] width 16 height 16
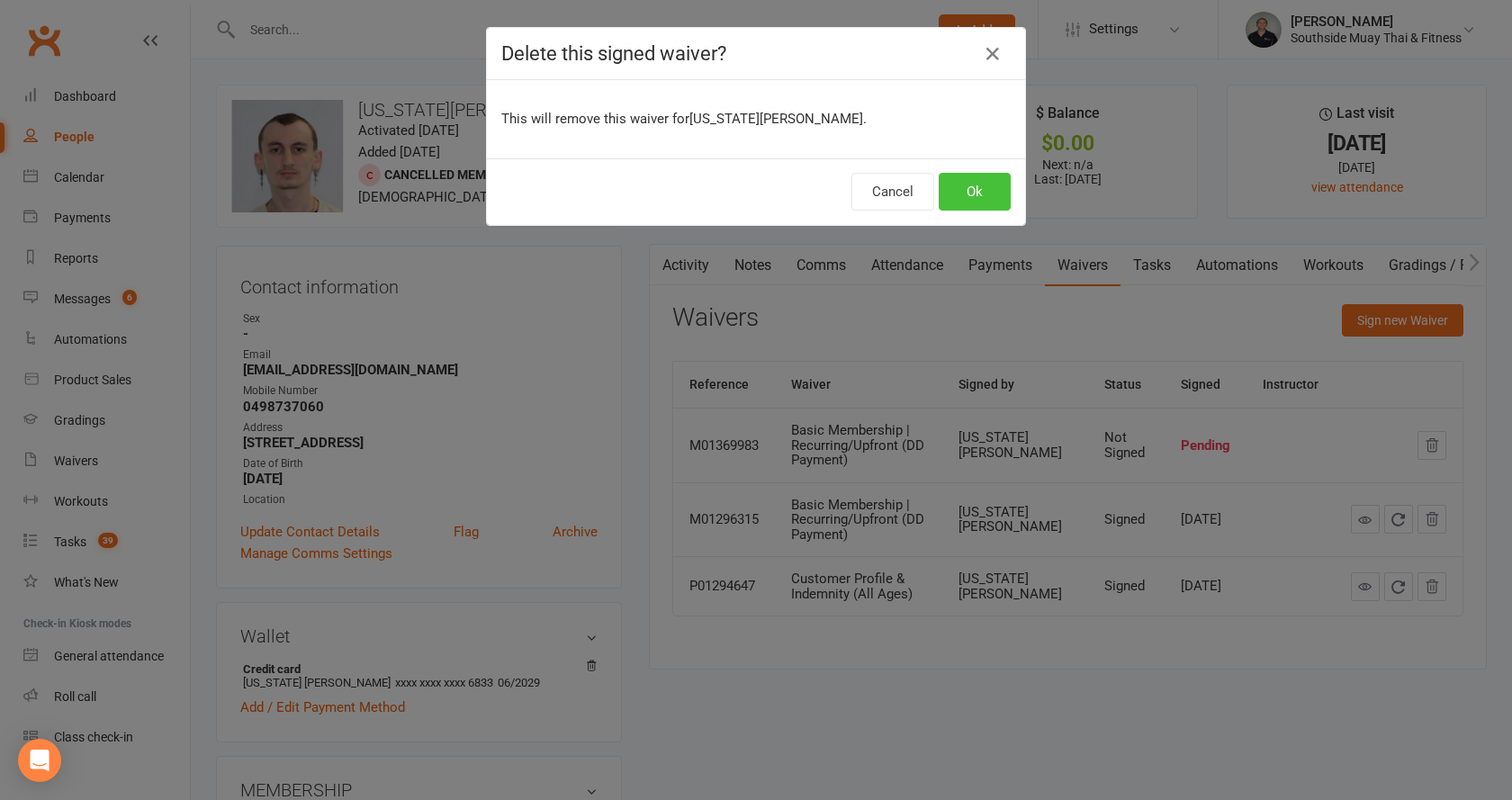
click at [950, 195] on button "Ok" at bounding box center [974, 192] width 72 height 38
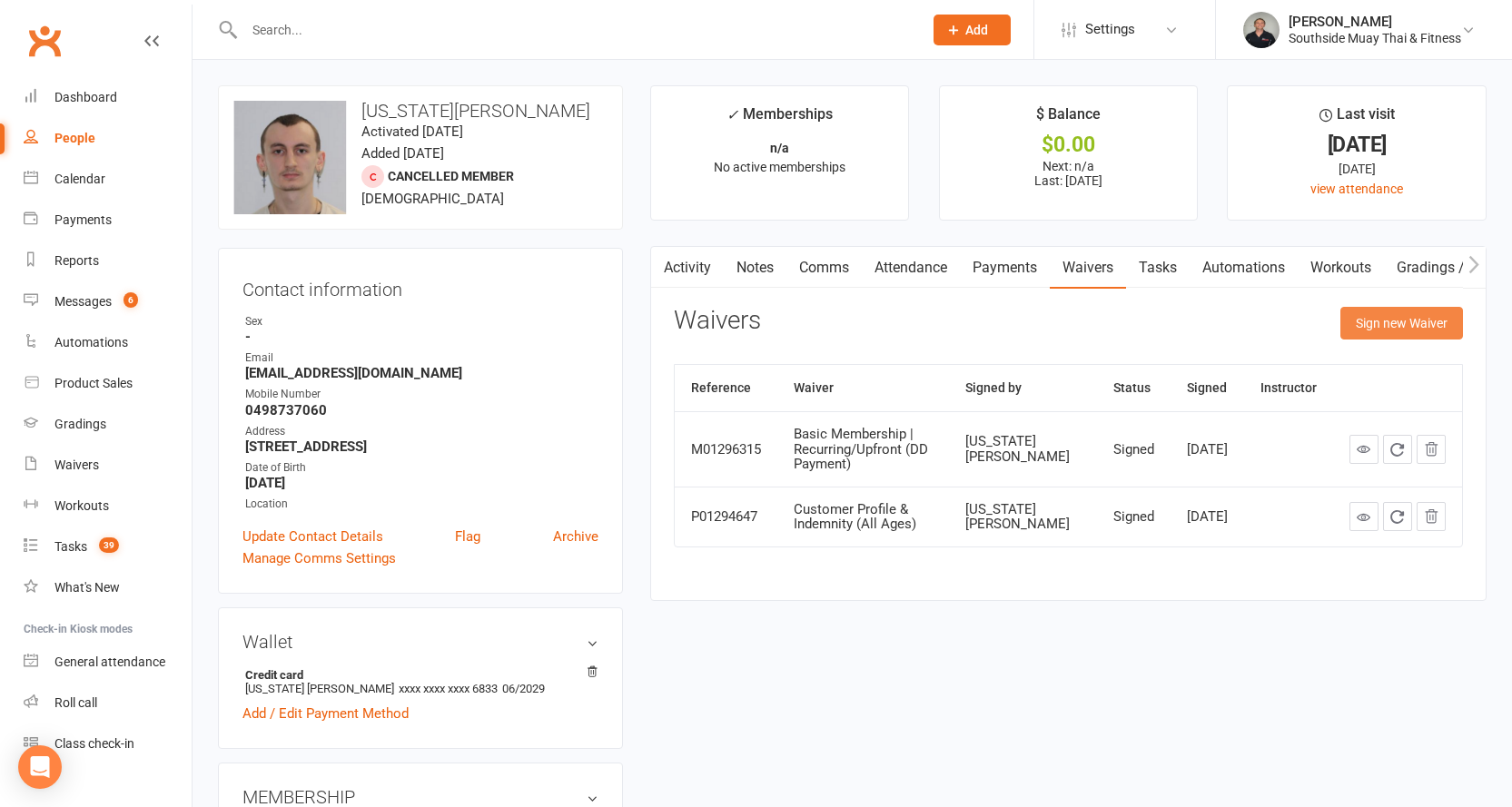
click at [1361, 316] on button "Sign new Waiver" at bounding box center [1401, 323] width 122 height 32
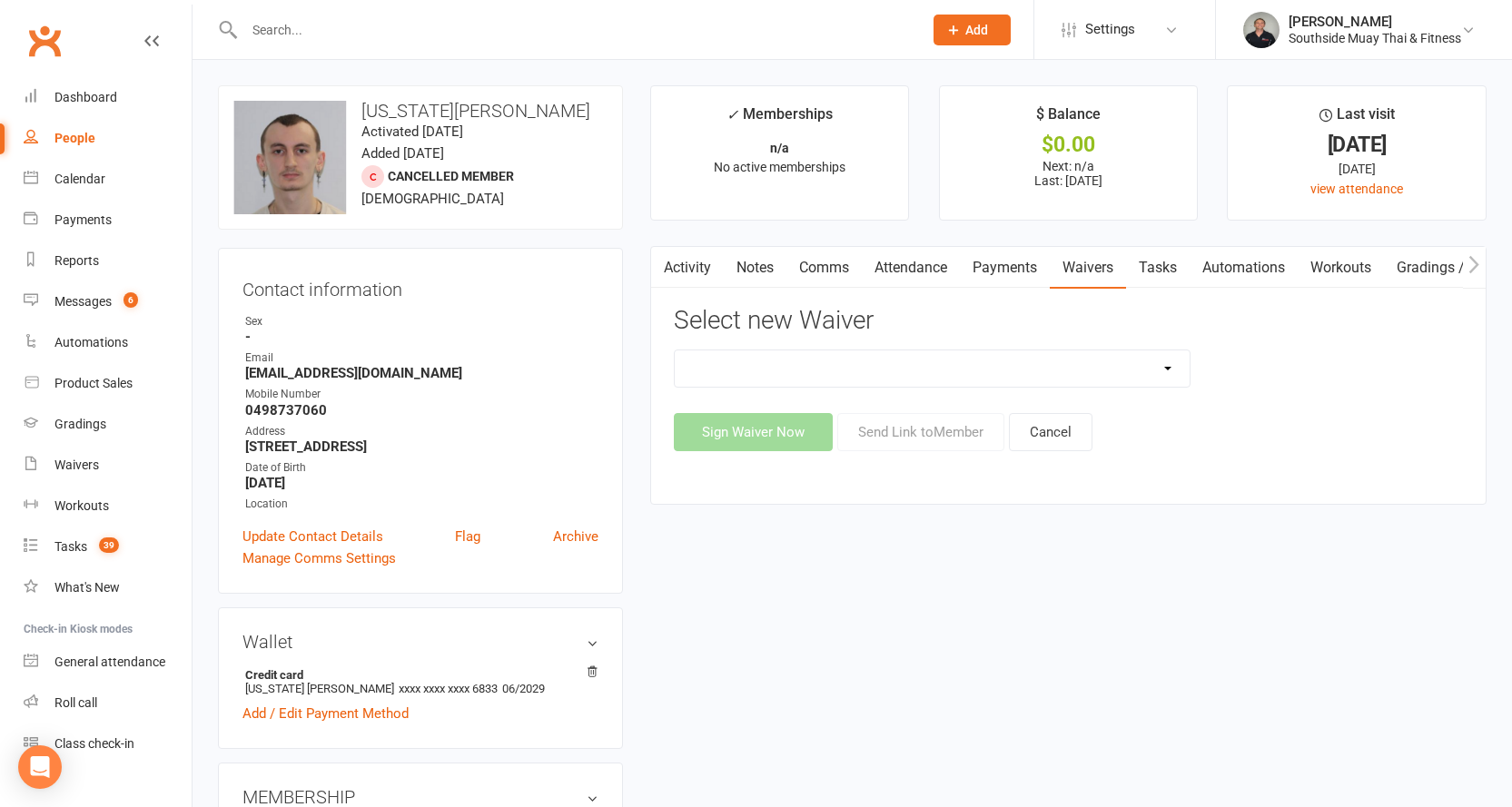
click at [1008, 364] on select "10 or 5 Session Pass | Upfront (former member) 10 Session Pass | Upfront (DD Pa…" at bounding box center [933, 369] width 516 height 36
select select "8439"
click at [675, 351] on select "10 or 5 Session Pass | Upfront (former member) 10 Session Pass | Upfront (DD Pa…" at bounding box center [933, 369] width 516 height 36
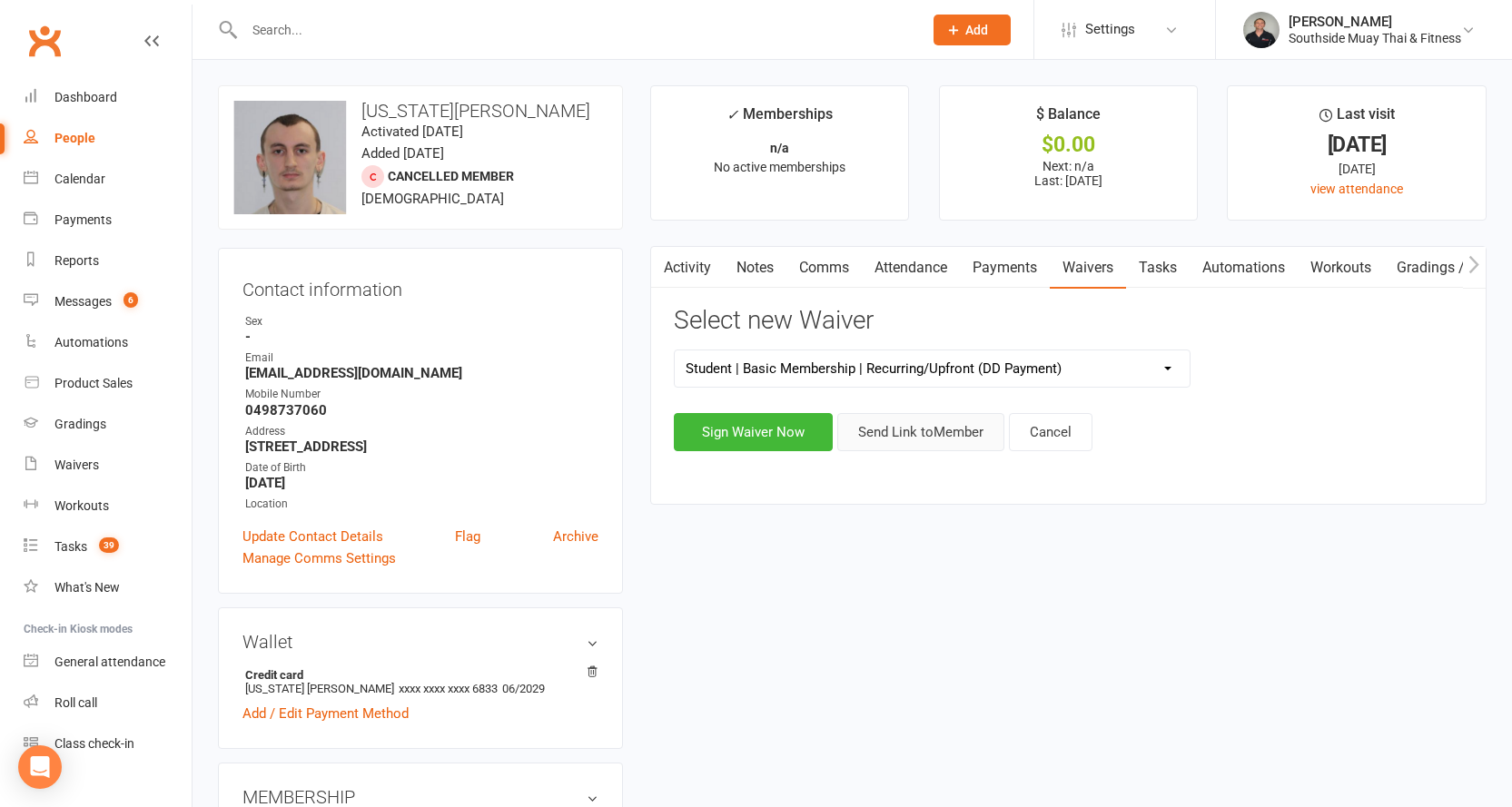
click at [944, 423] on button "Send Link to Member" at bounding box center [920, 432] width 167 height 38
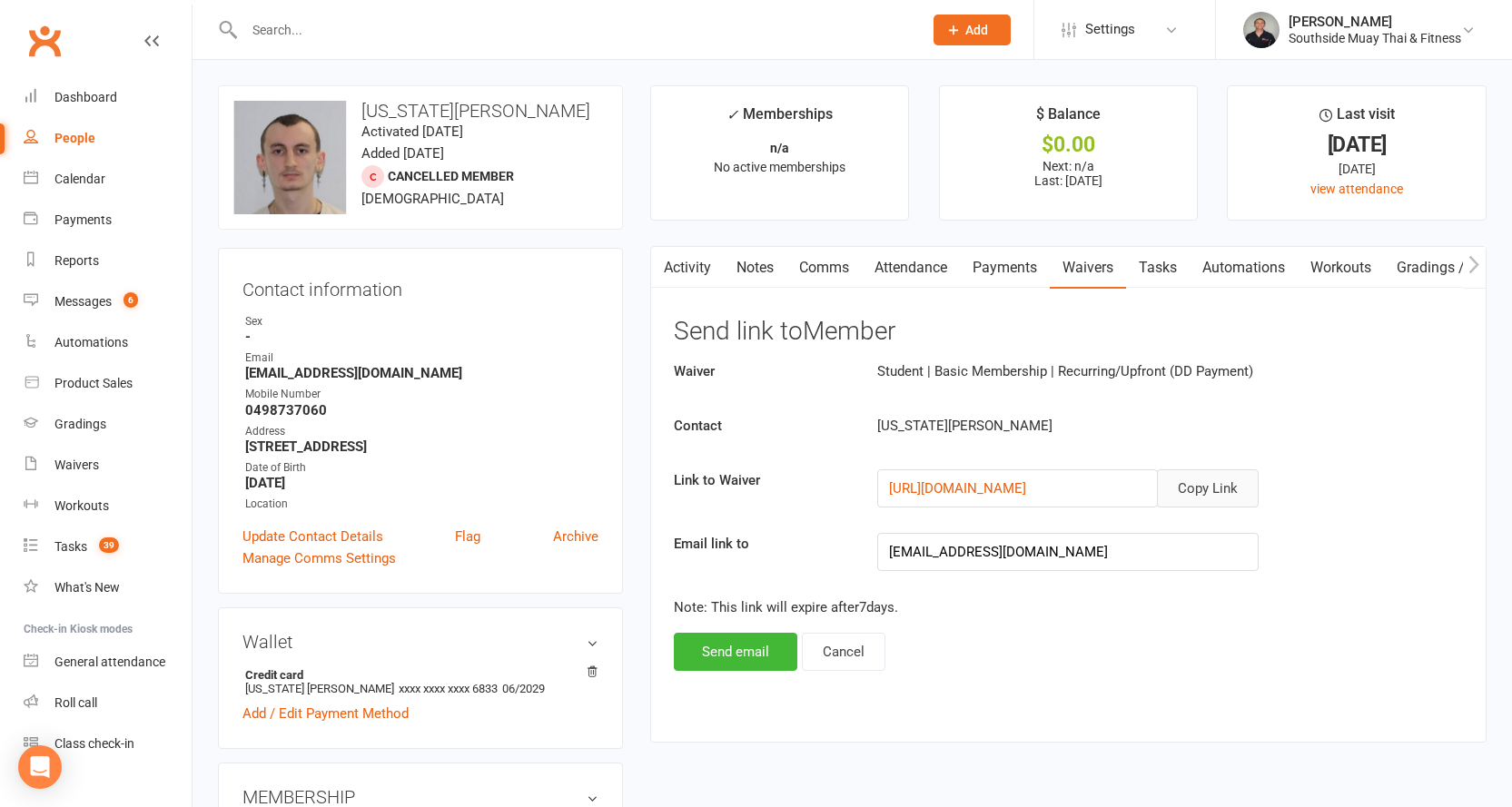
click at [1213, 489] on button "Copy Link" at bounding box center [1207, 488] width 101 height 38
click at [747, 638] on button "Send email" at bounding box center [736, 652] width 123 height 38
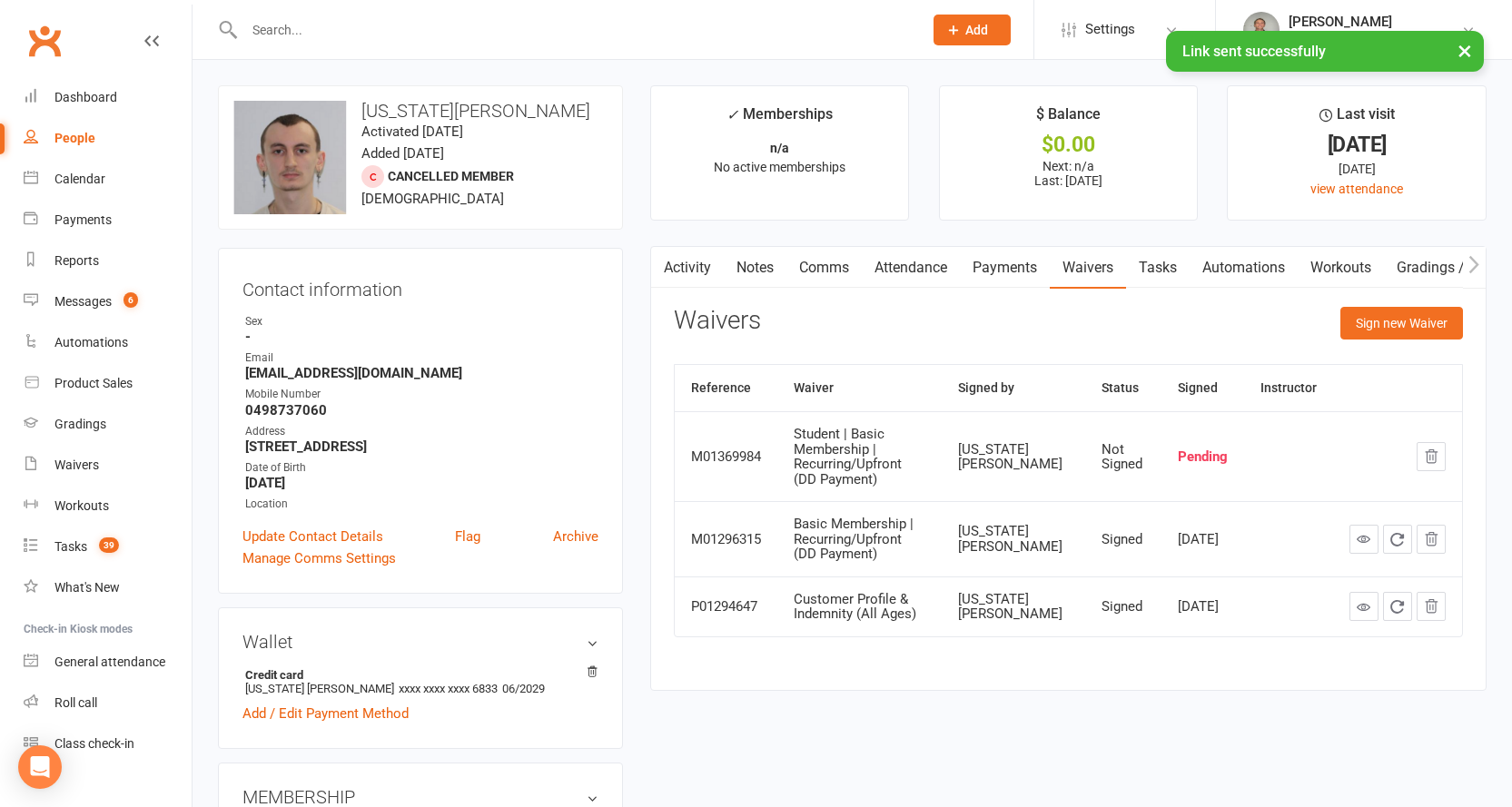
click at [815, 268] on link "Comms" at bounding box center [823, 267] width 75 height 42
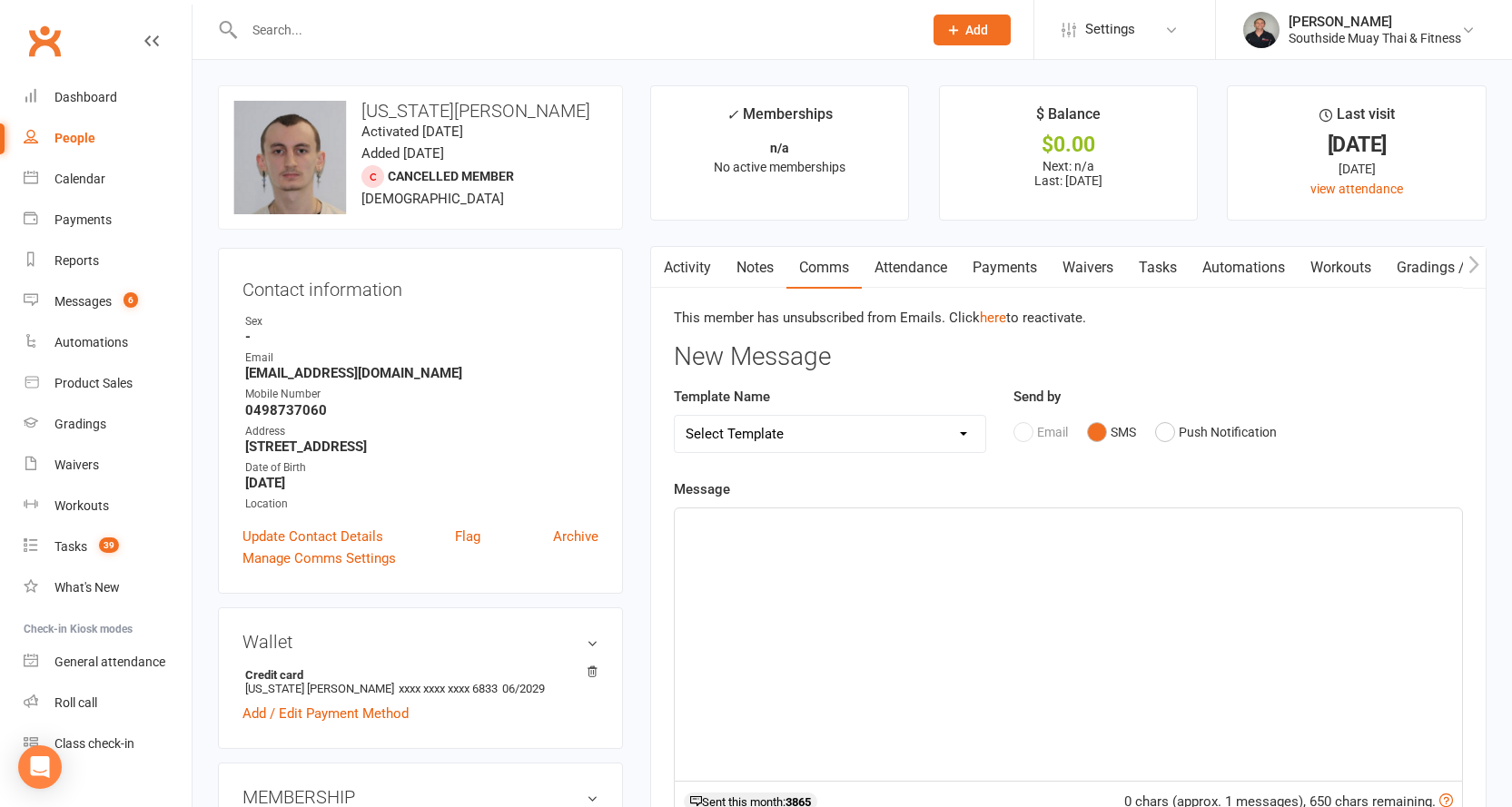
click at [896, 516] on p "﻿" at bounding box center [1067, 524] width 765 height 22
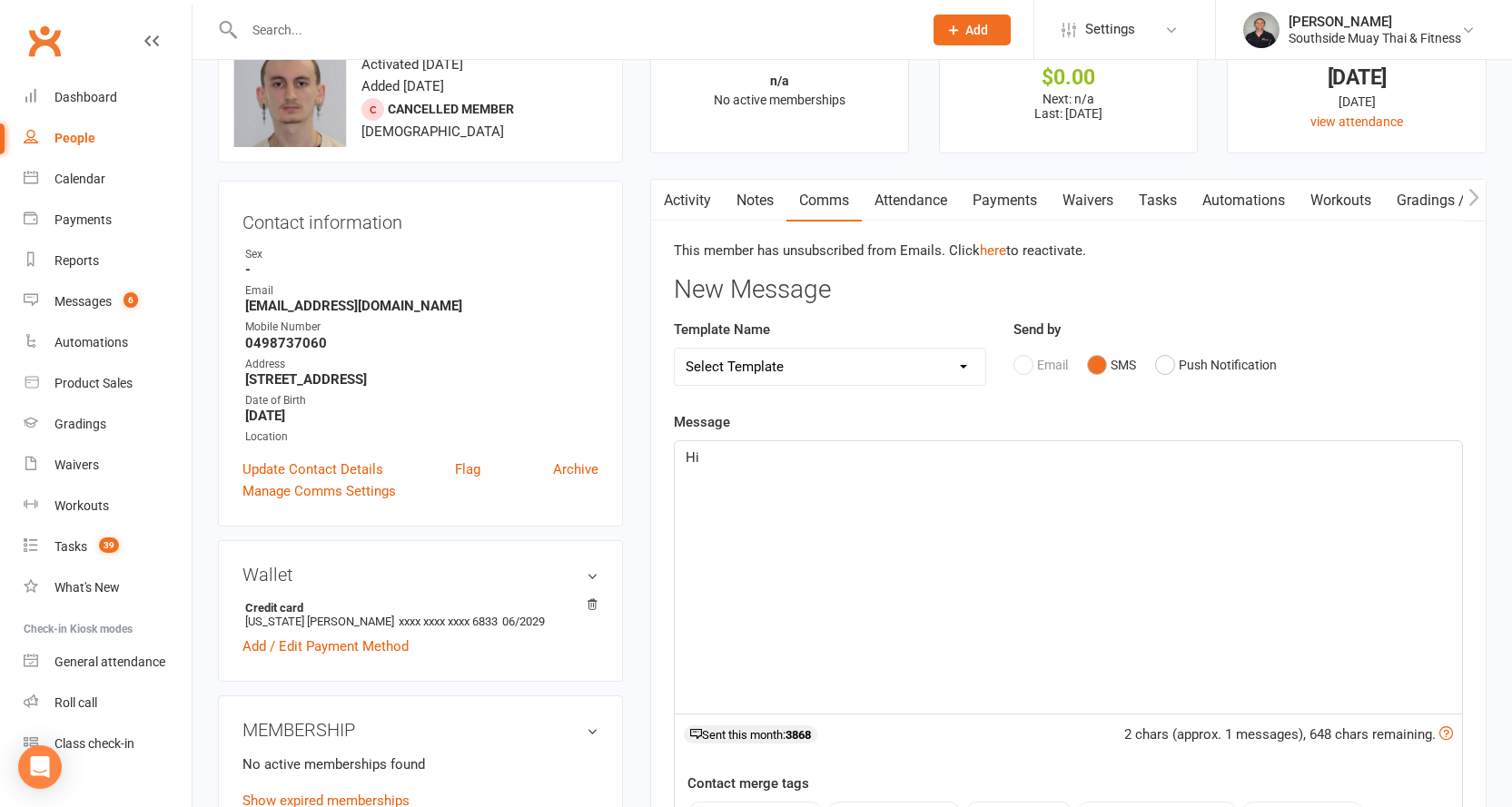
scroll to position [272, 0]
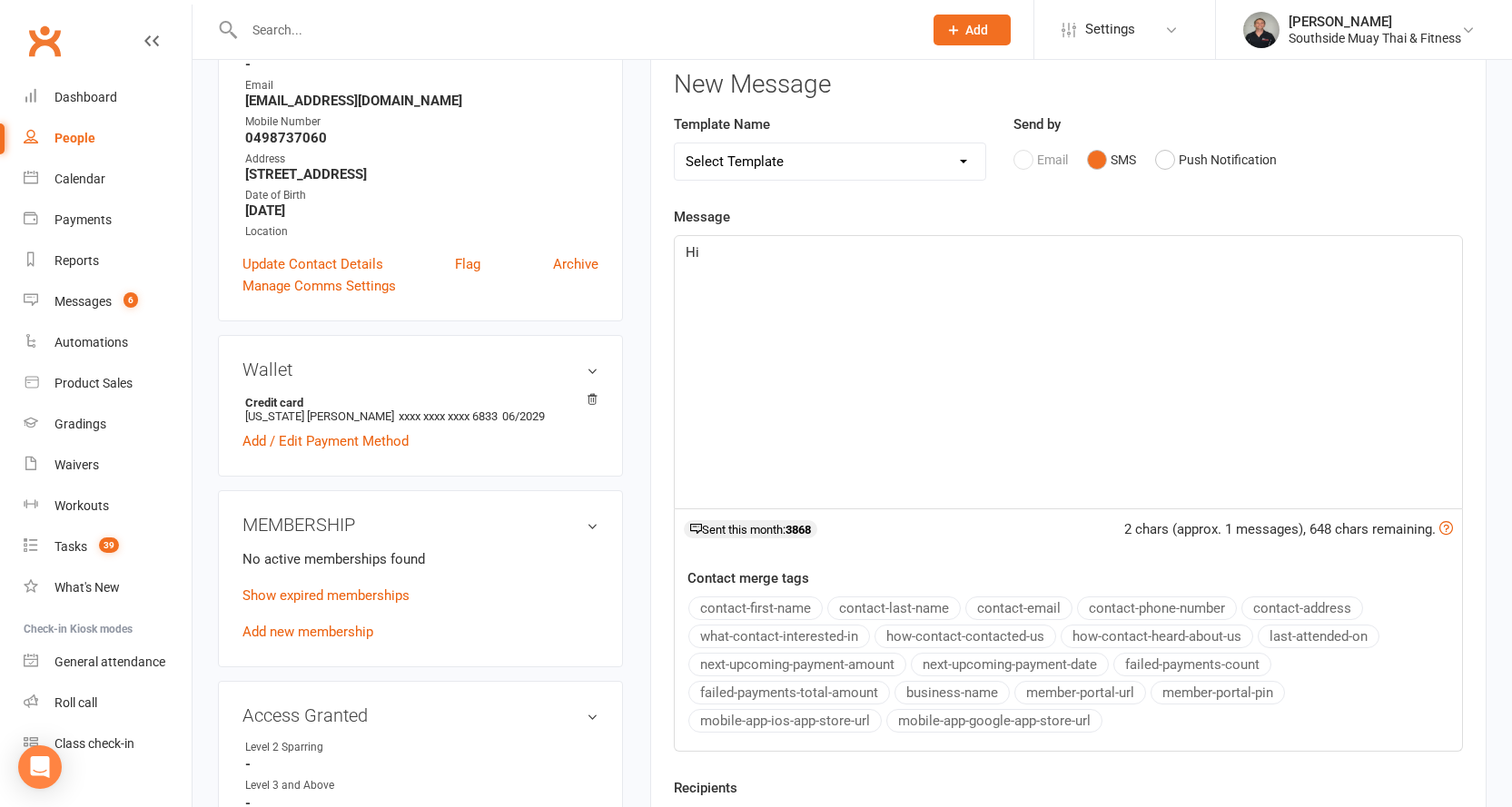
click at [756, 596] on button "contact-first-name" at bounding box center [756, 608] width 135 height 24
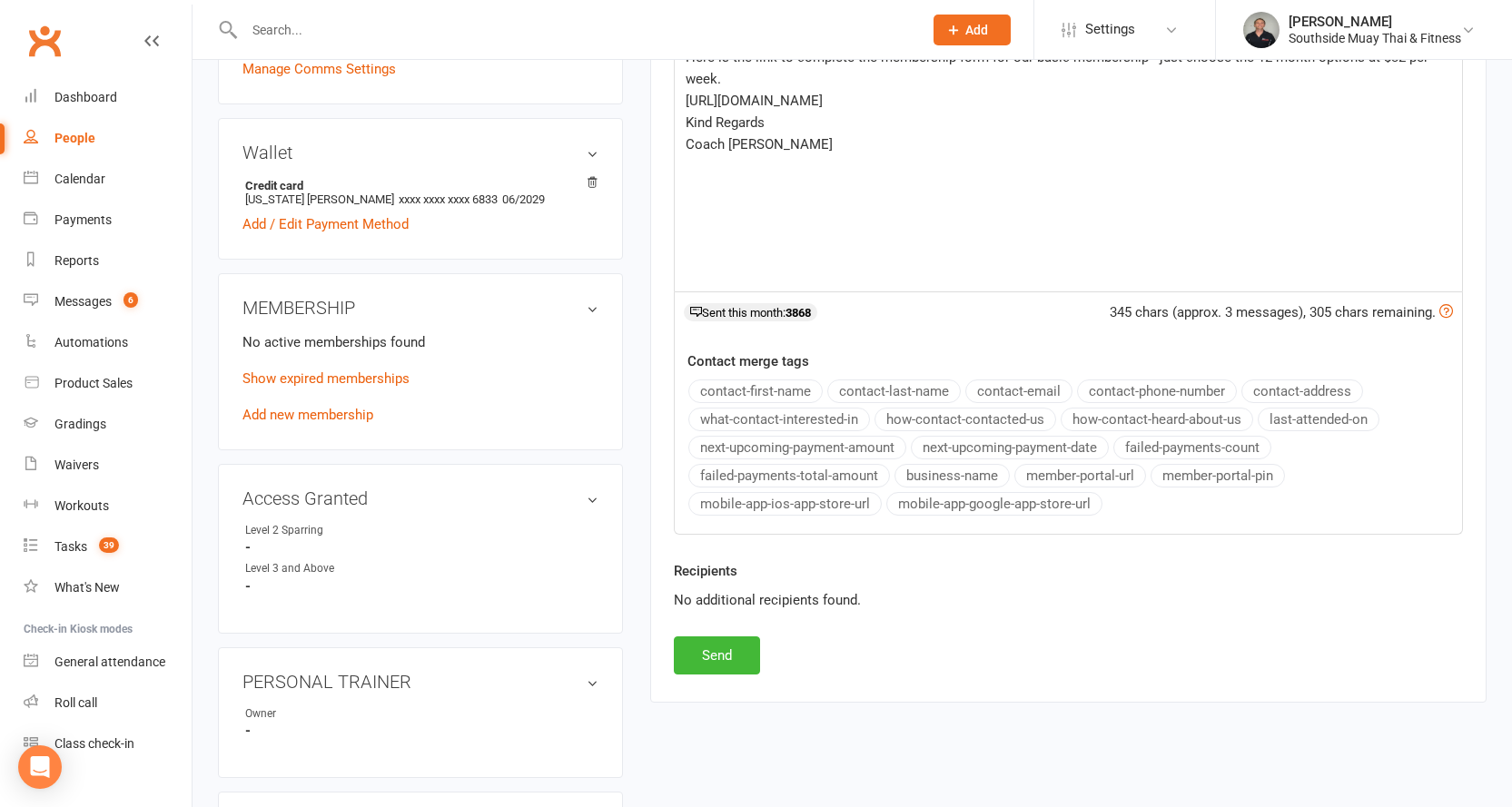
scroll to position [545, 0]
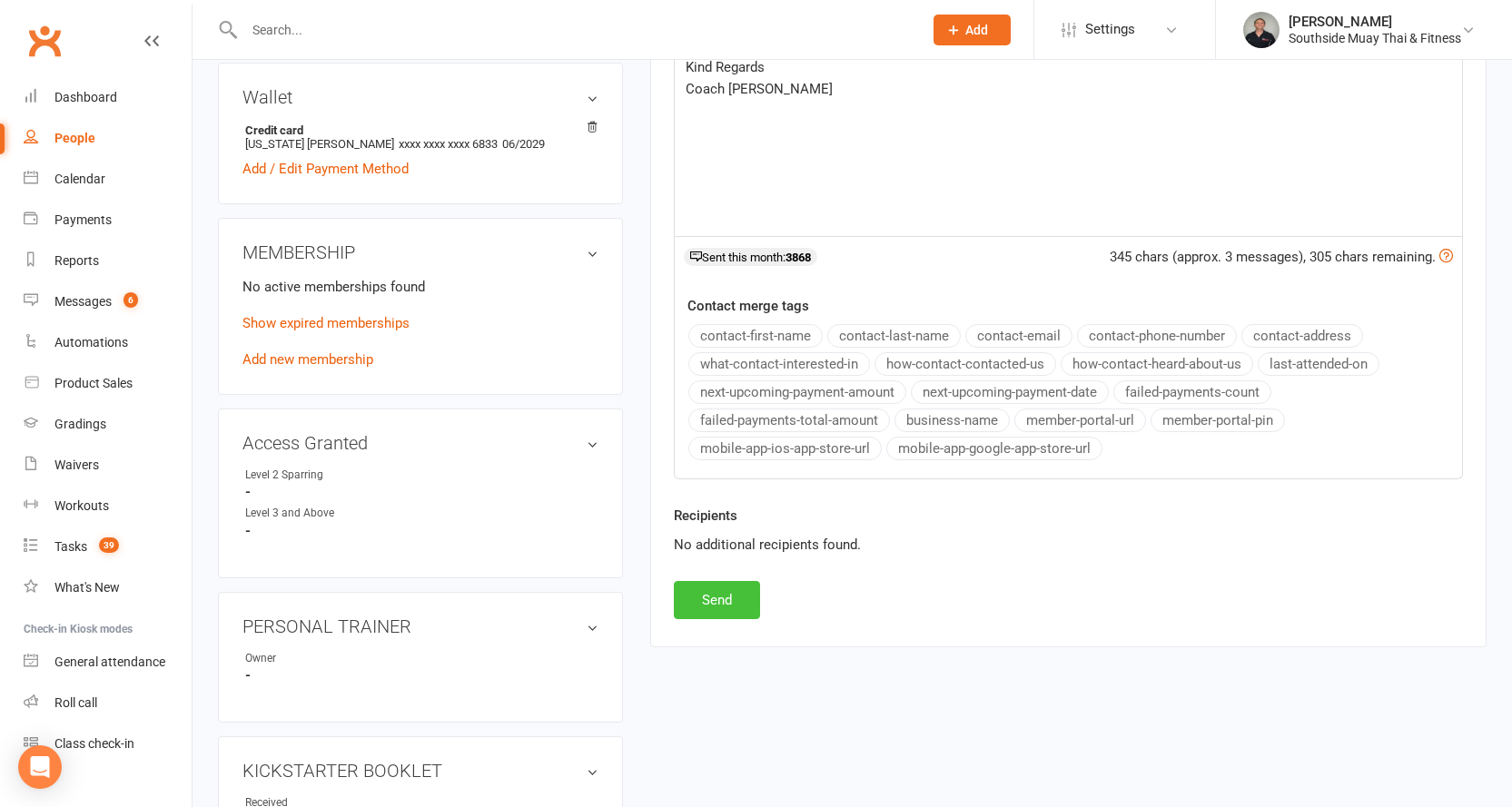
click at [698, 602] on button "Send" at bounding box center [717, 600] width 86 height 38
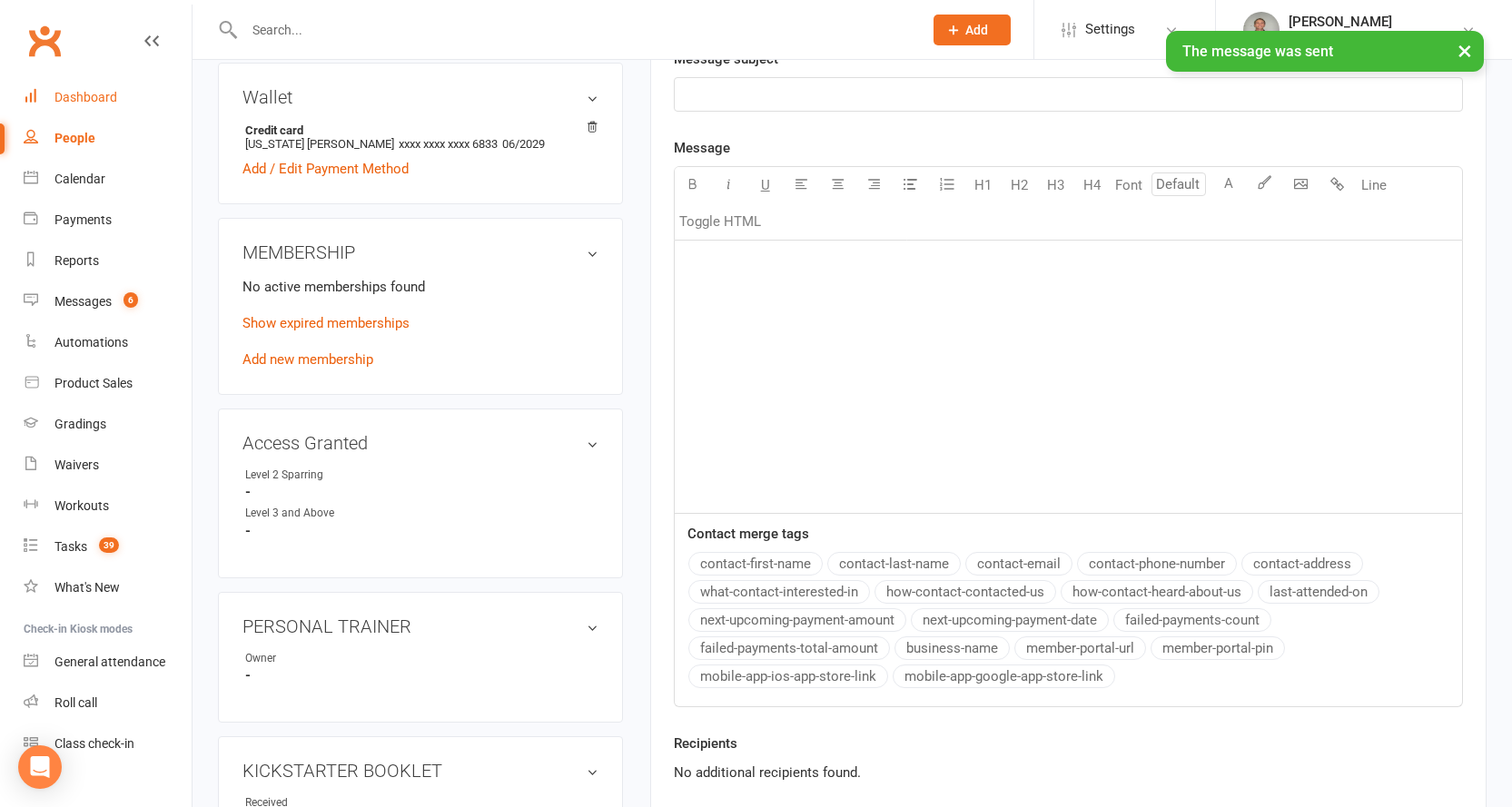
click at [54, 82] on link "Dashboard" at bounding box center [107, 97] width 168 height 41
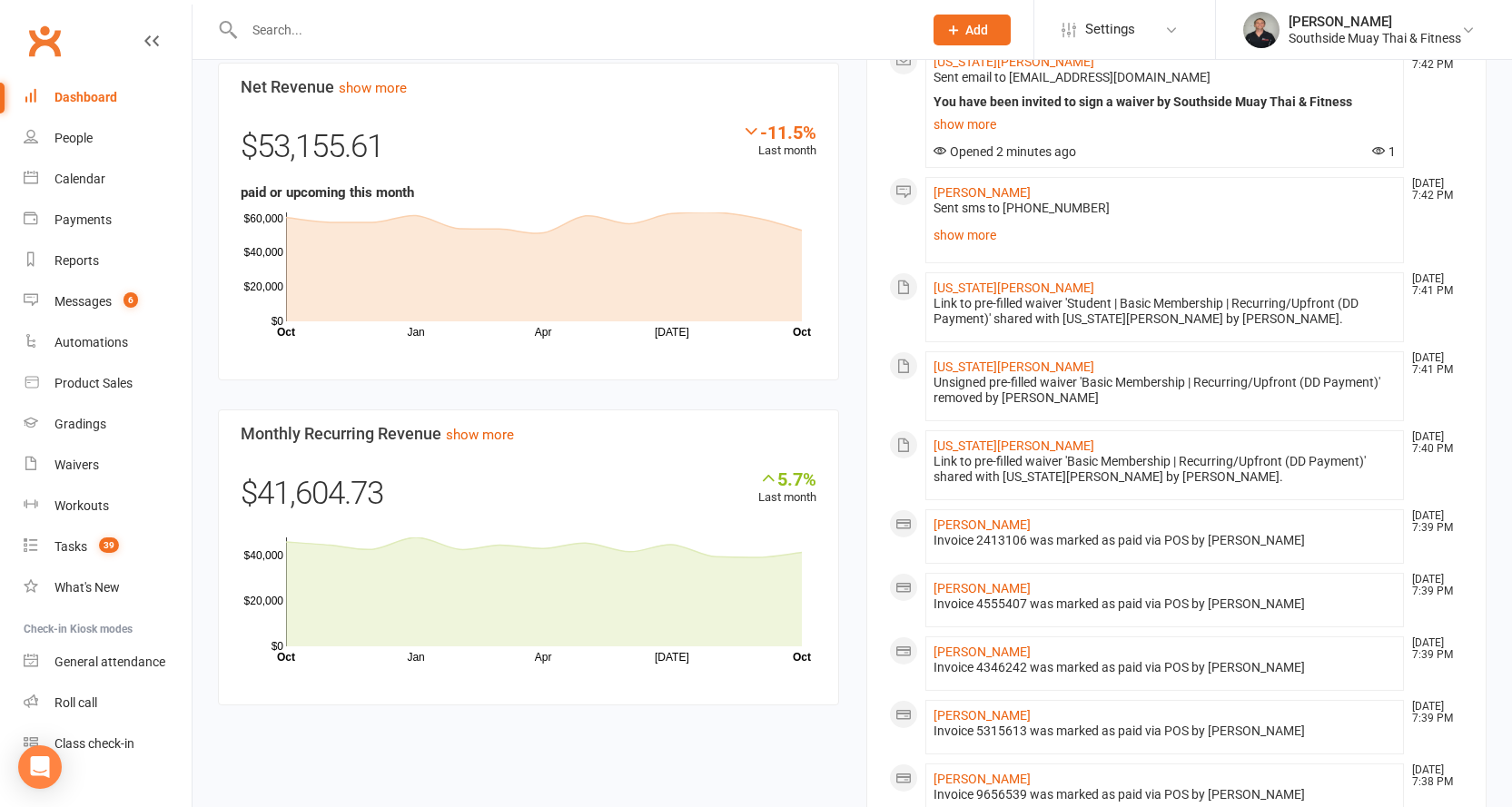
scroll to position [908, 0]
